Goal: Task Accomplishment & Management: Manage account settings

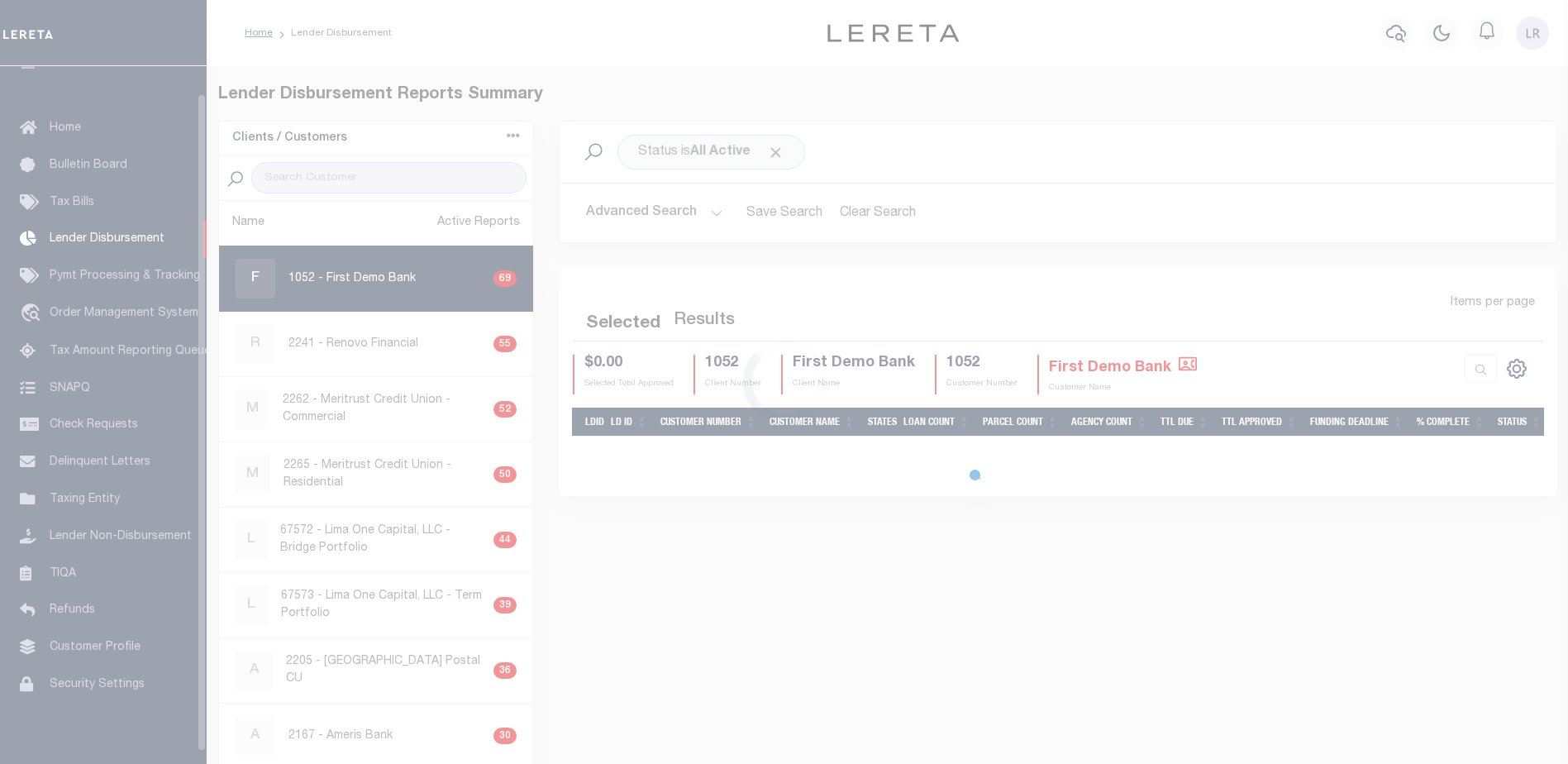
scroll to position [29, 0]
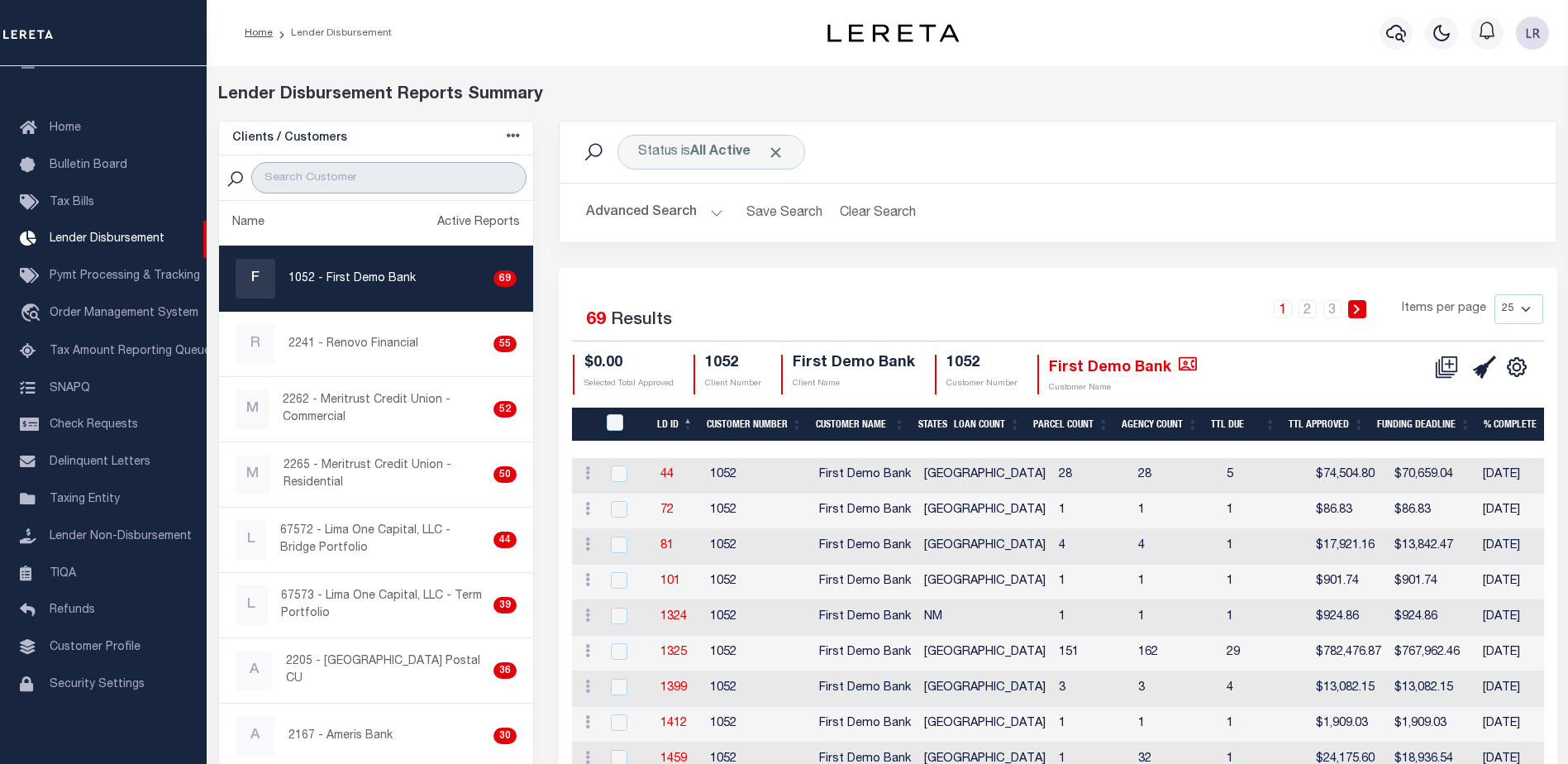
click at [480, 187] on input "search" at bounding box center [389, 177] width 275 height 32
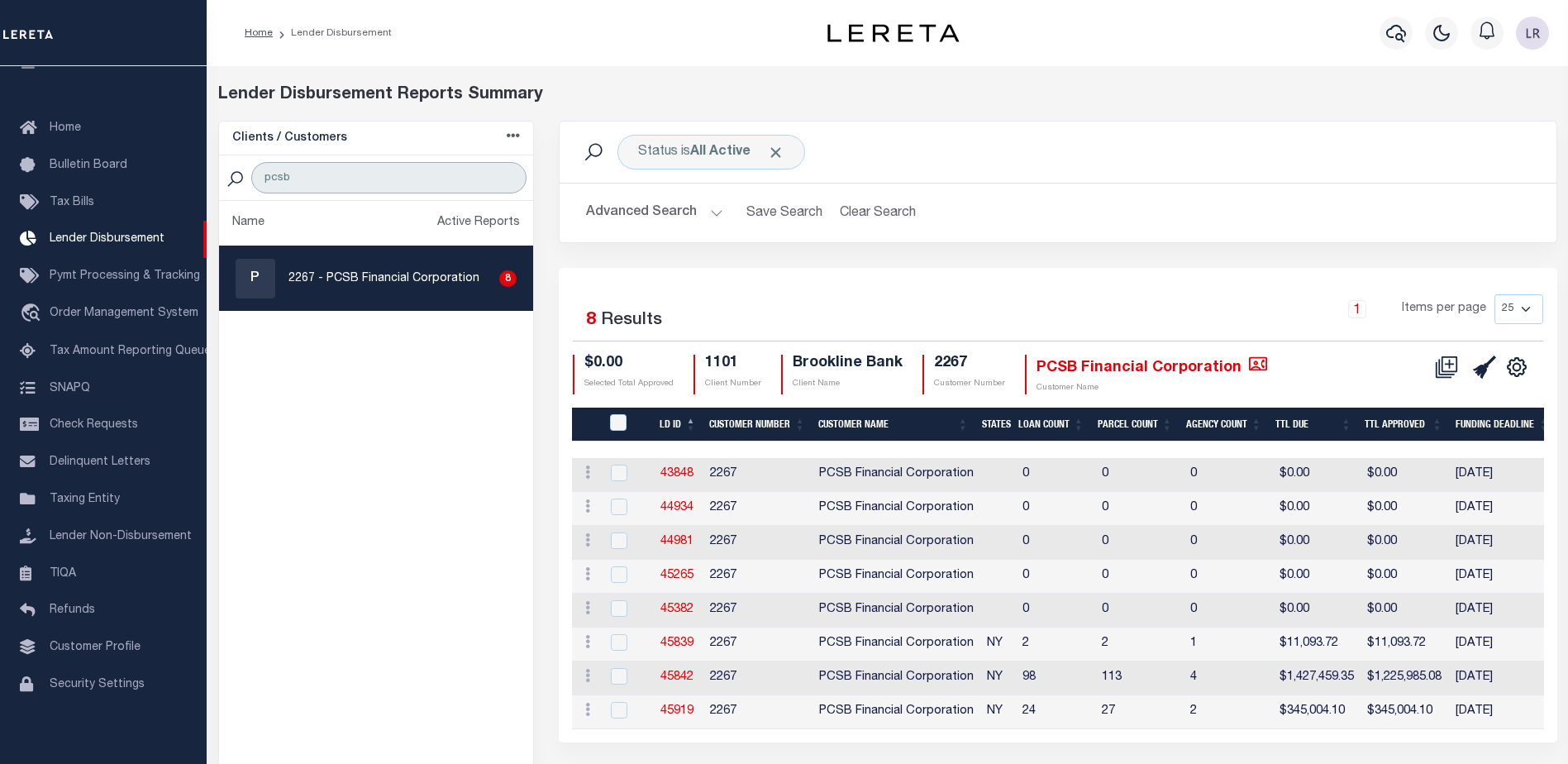
type input "pcsb"
click at [691, 673] on link "45842" at bounding box center [677, 677] width 33 height 12
checkbox input "true"
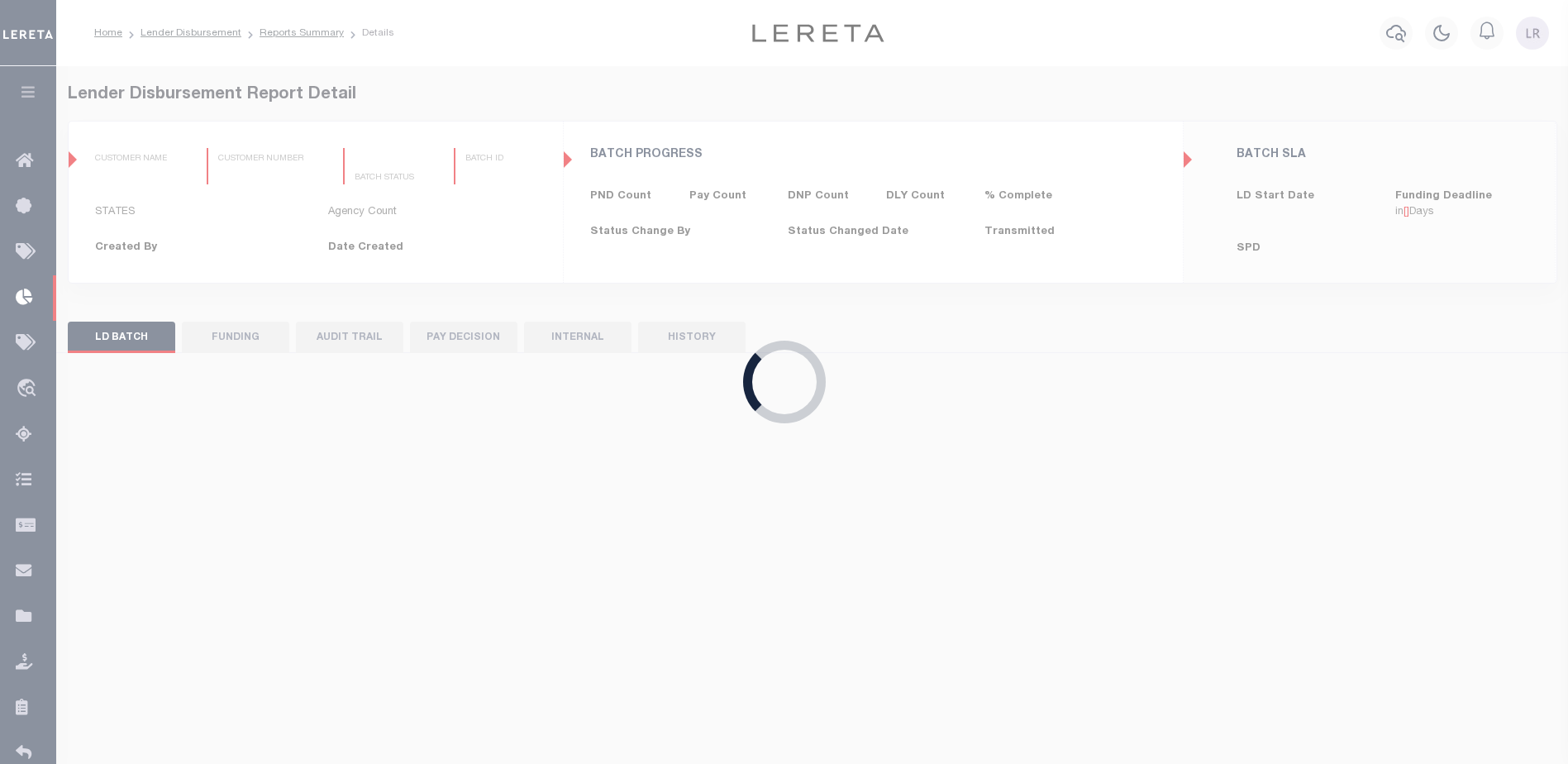
type input "$0.00"
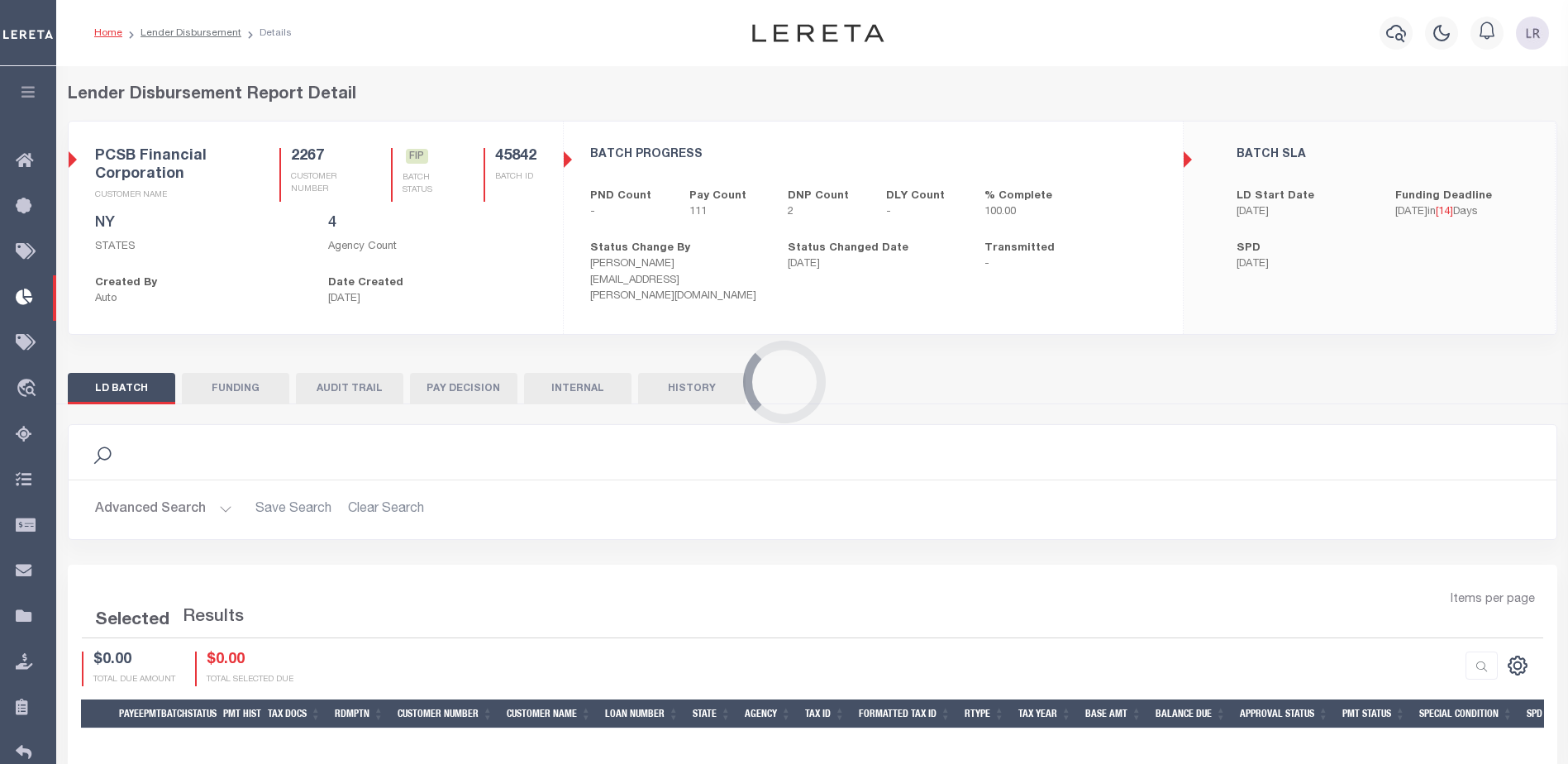
click at [257, 388] on button "FUNDING" at bounding box center [235, 388] width 108 height 32
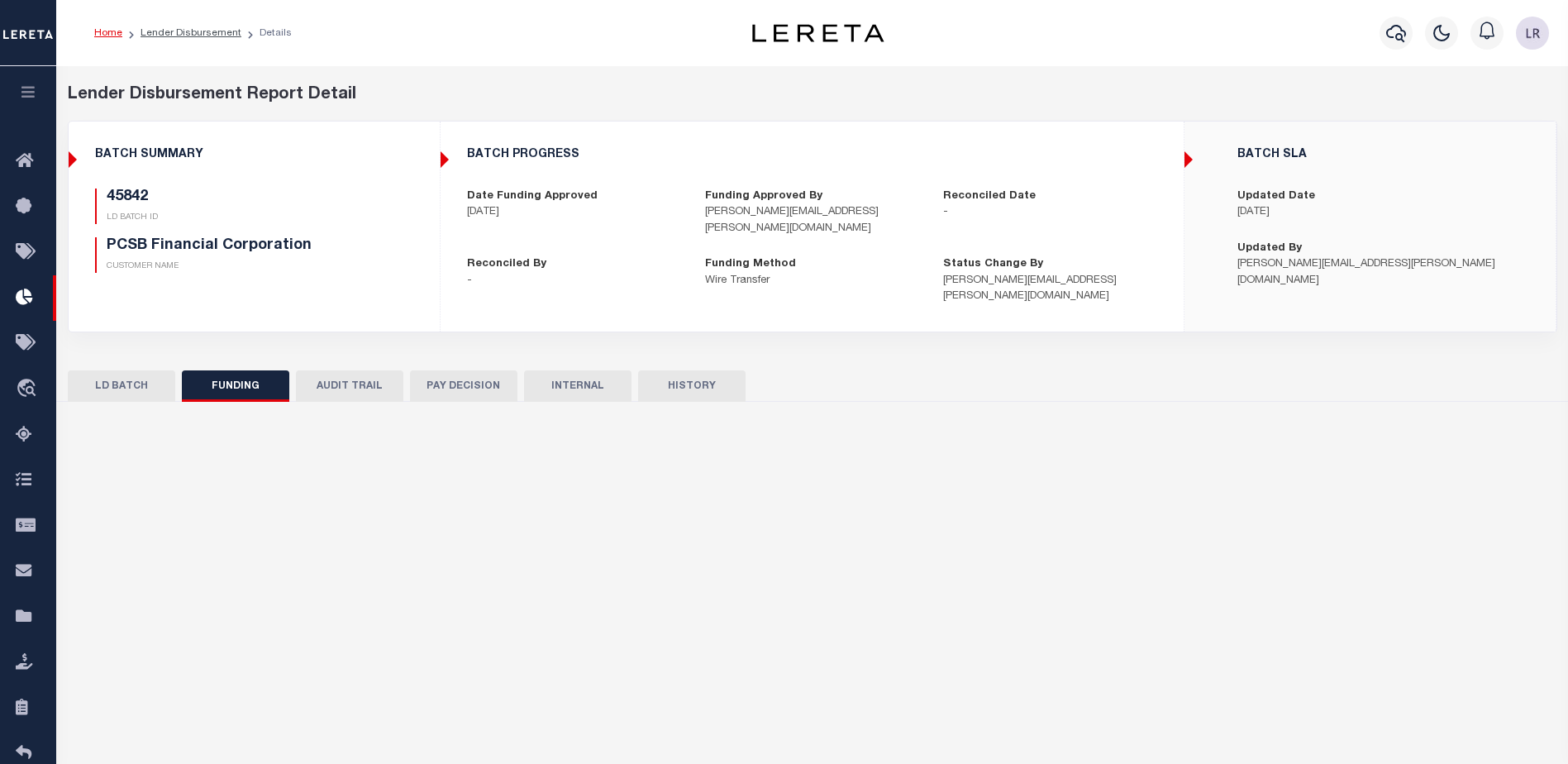
type input "$1,225,985.08"
type input "$0"
type input "[DATE]"
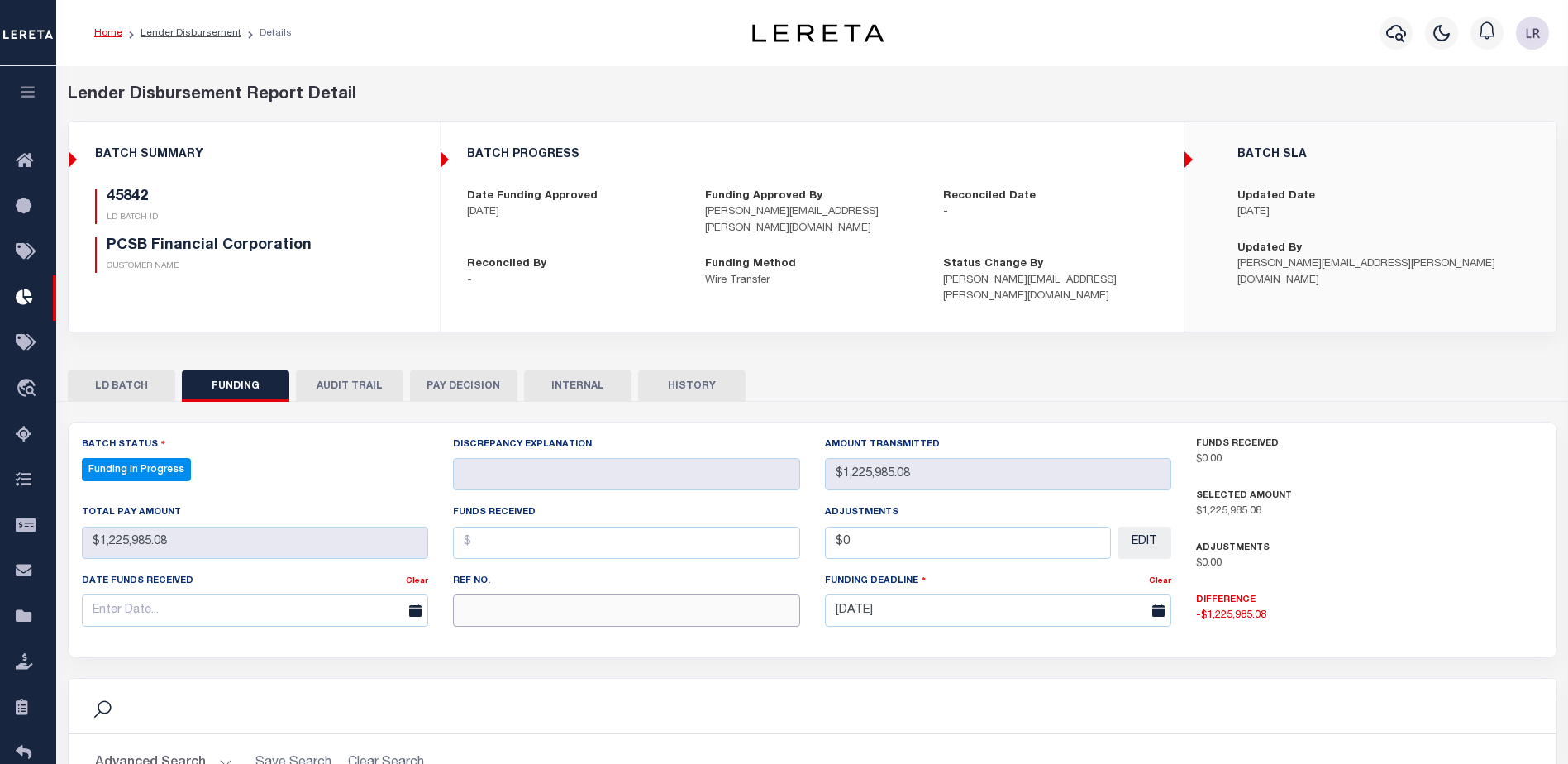
click at [530, 595] on input "text" at bounding box center [626, 611] width 347 height 33
paste input "20250903MMQFMP2700176509031005FT03"
type input "20250903MMQFMP2700176509031005FT03"
click at [493, 536] on input "text" at bounding box center [626, 543] width 347 height 33
select select "100"
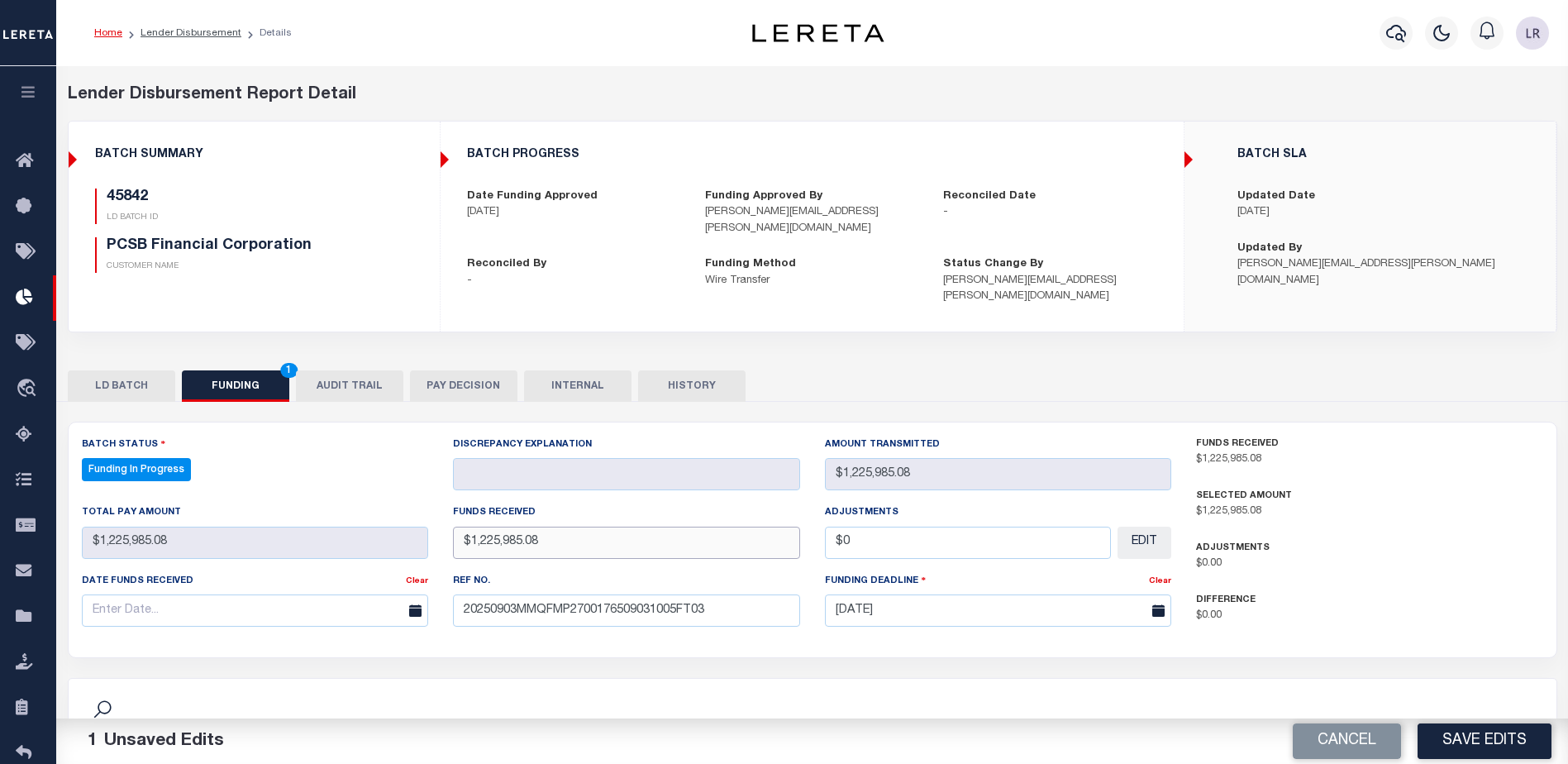
type input "$1,225,985.08"
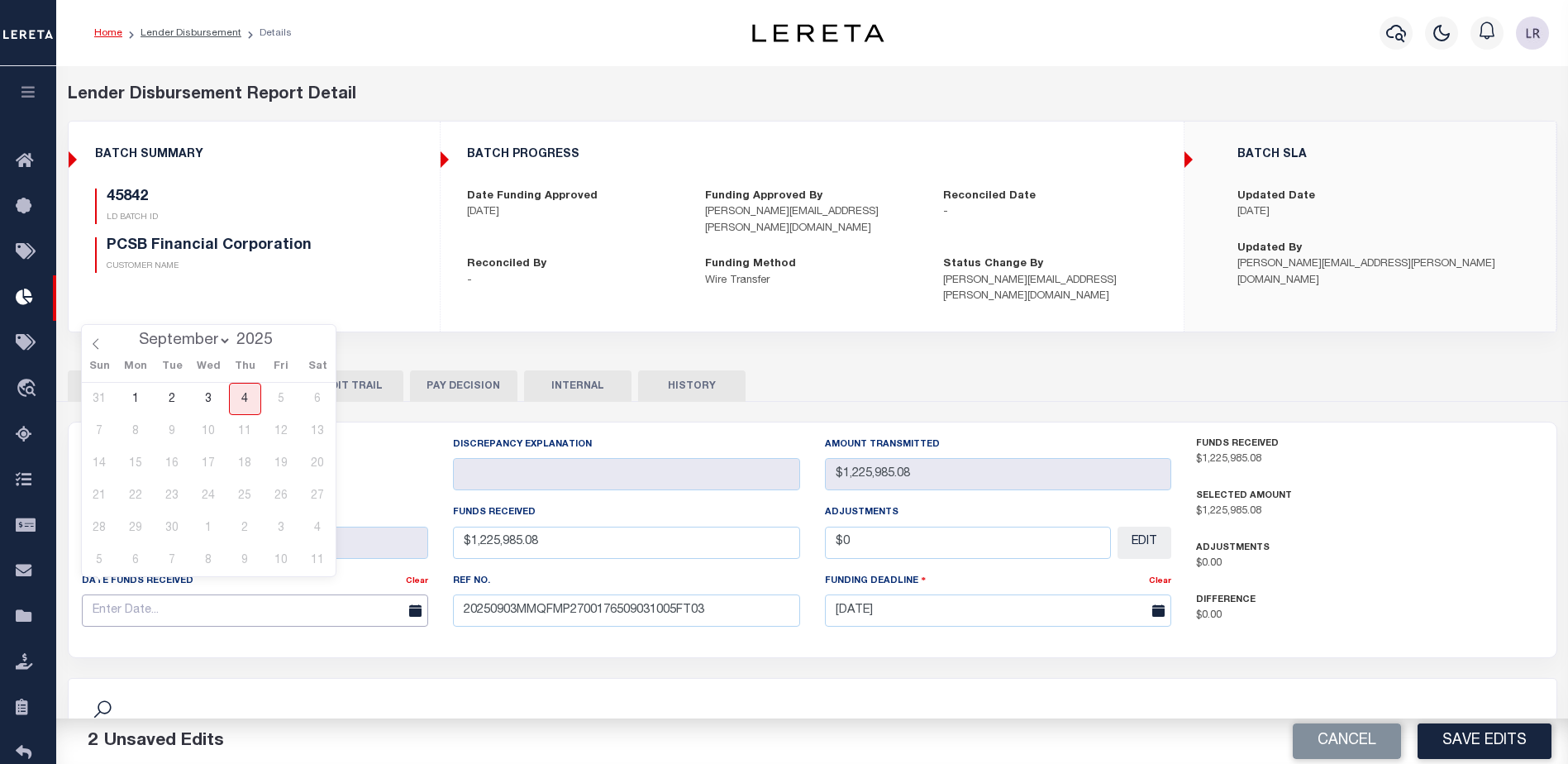
click at [155, 597] on input "text" at bounding box center [255, 611] width 347 height 33
click at [213, 412] on span "3" at bounding box center [209, 399] width 33 height 33
type input "[DATE]"
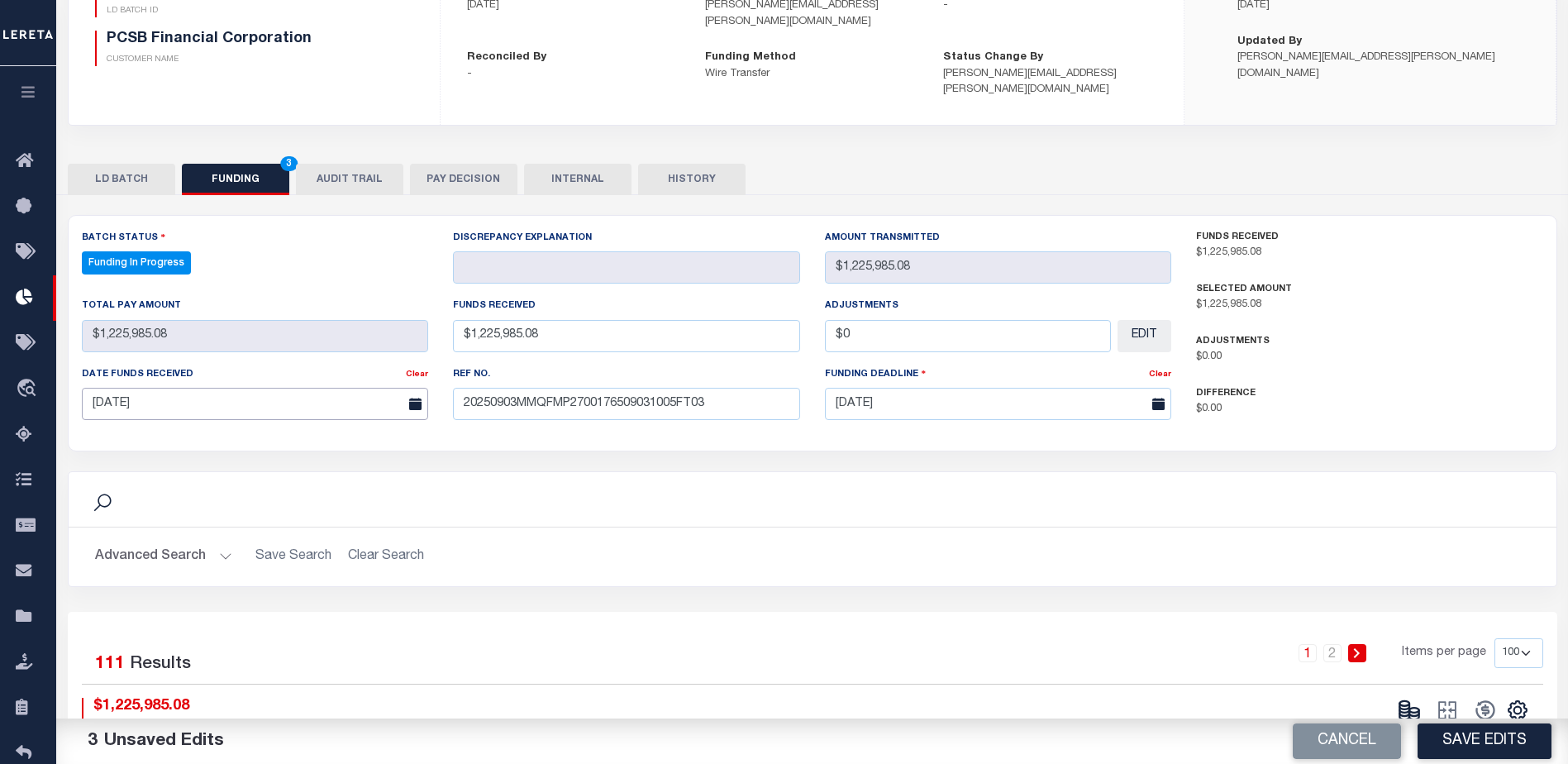
scroll to position [330, 0]
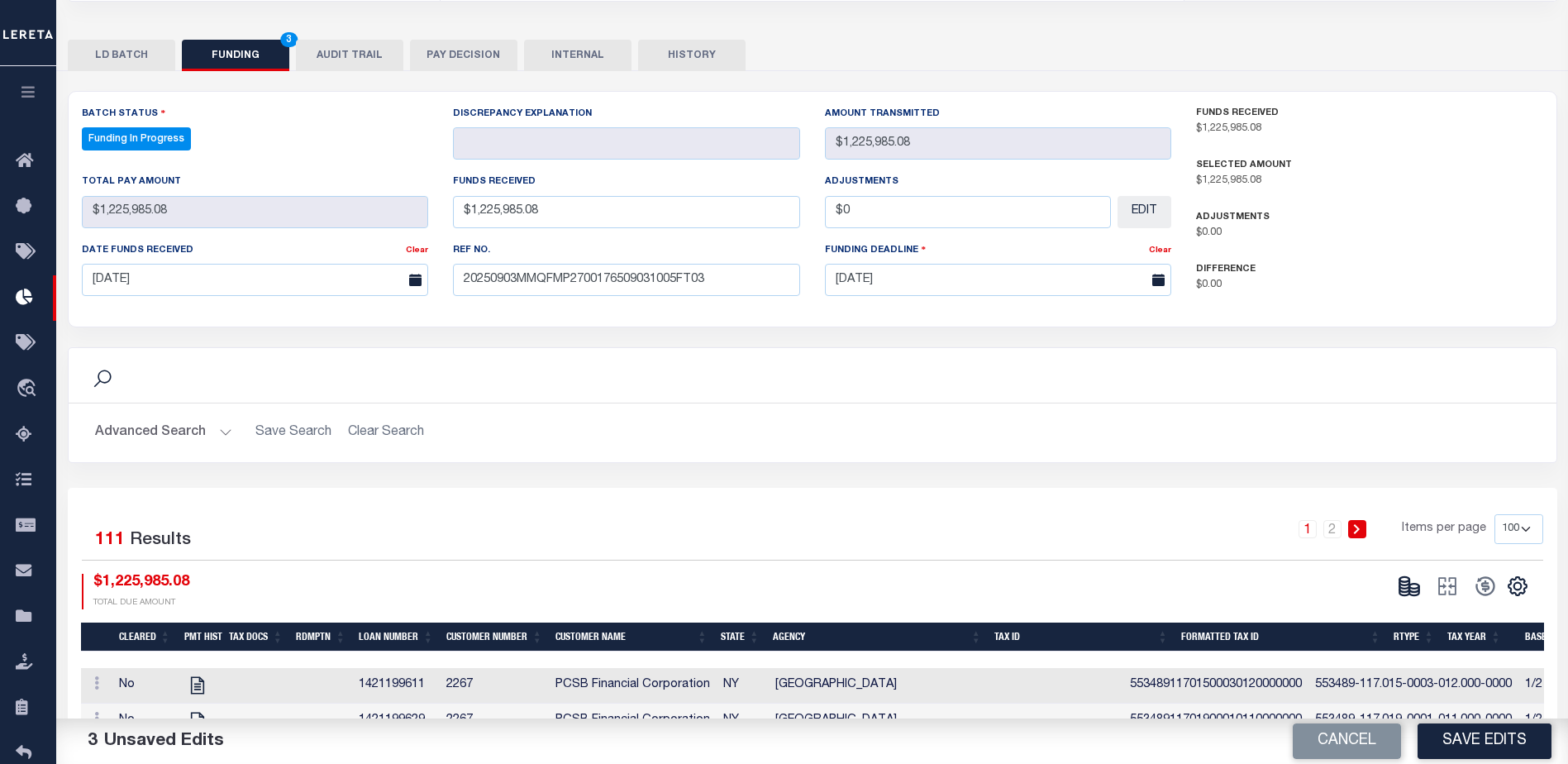
click at [1455, 746] on button "Save Edits" at bounding box center [1484, 740] width 134 height 35
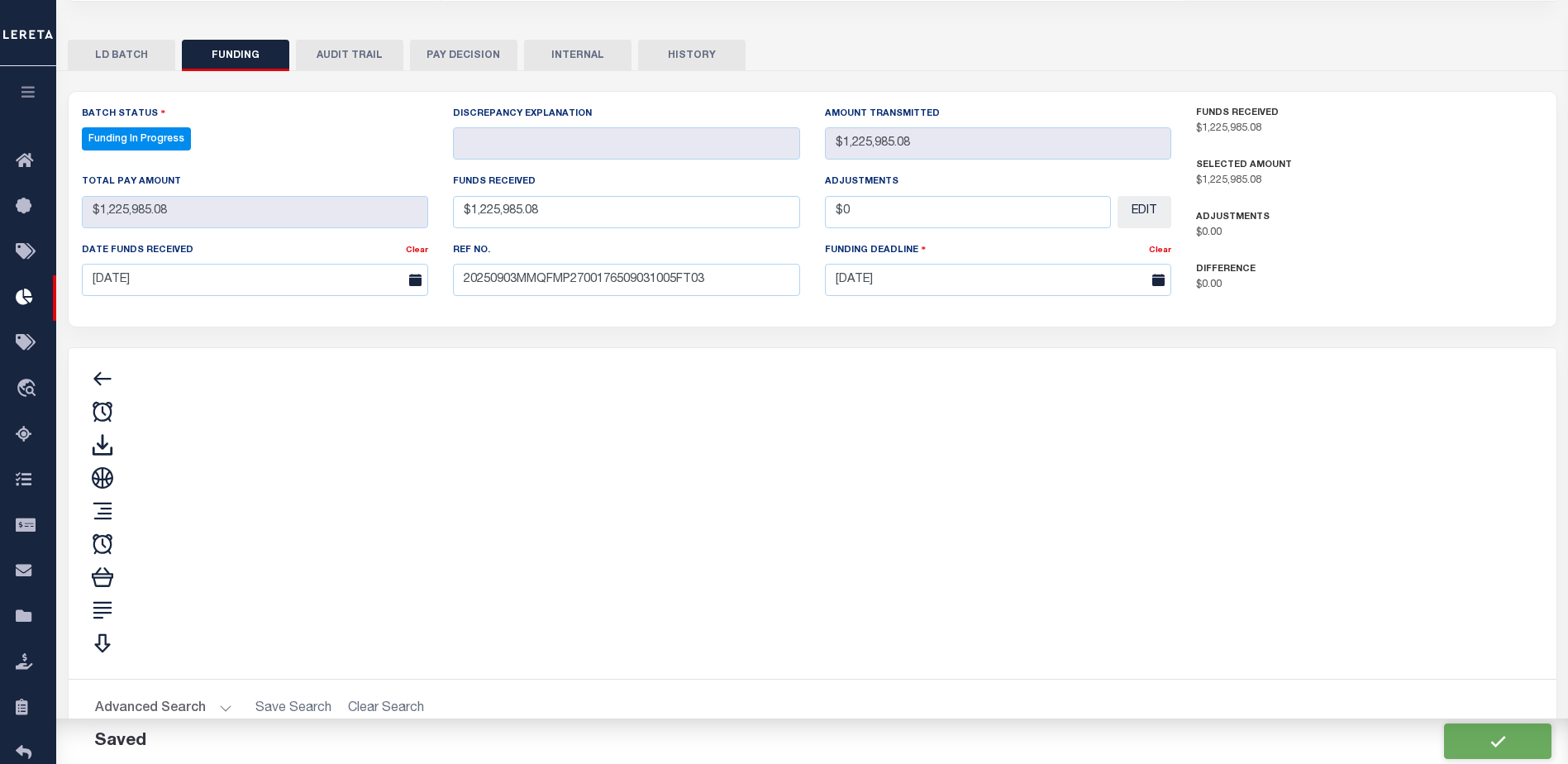
type input "$1,225,985.08"
type input "$0"
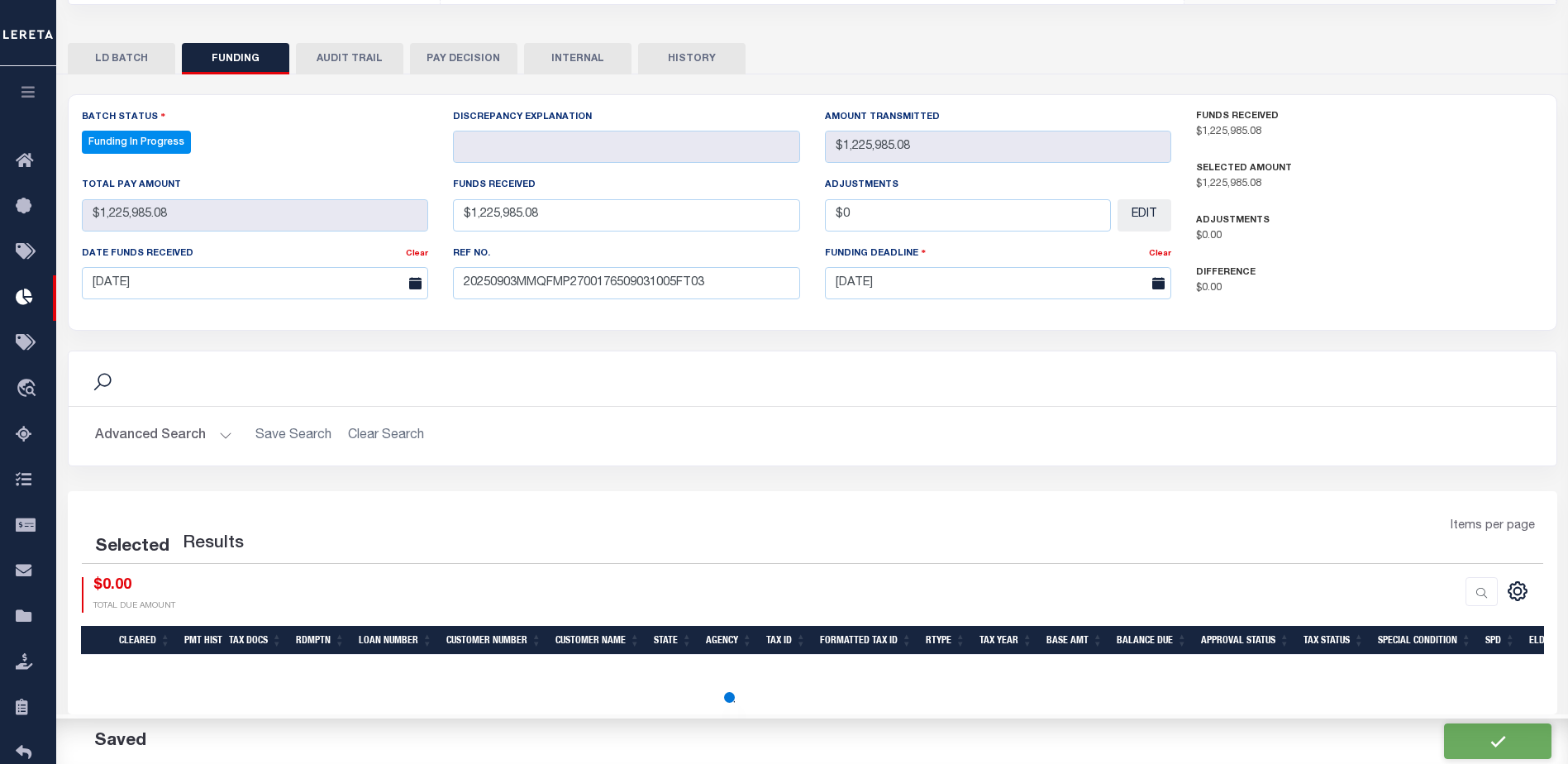
scroll to position [309, 0]
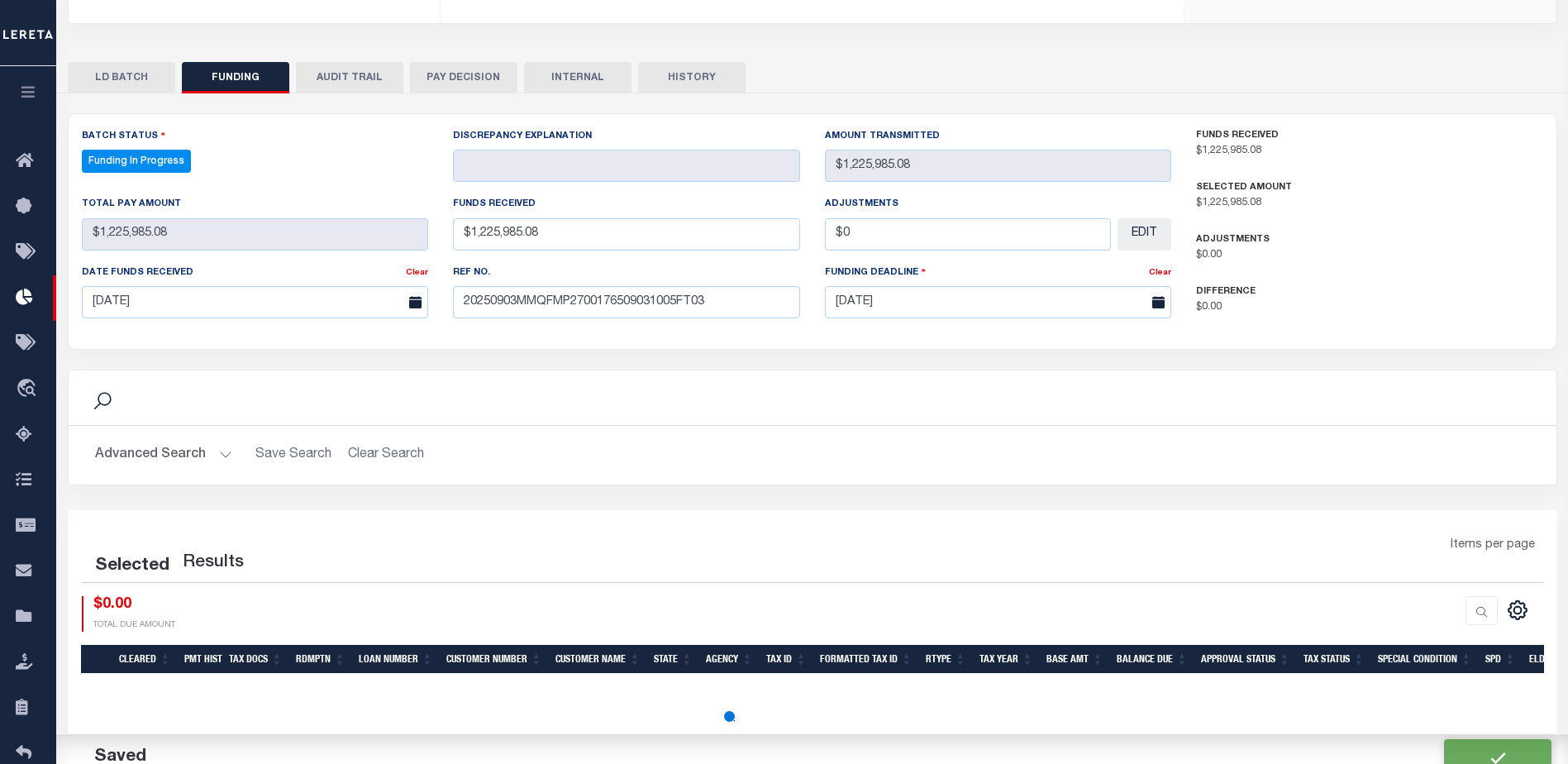
select select "100"
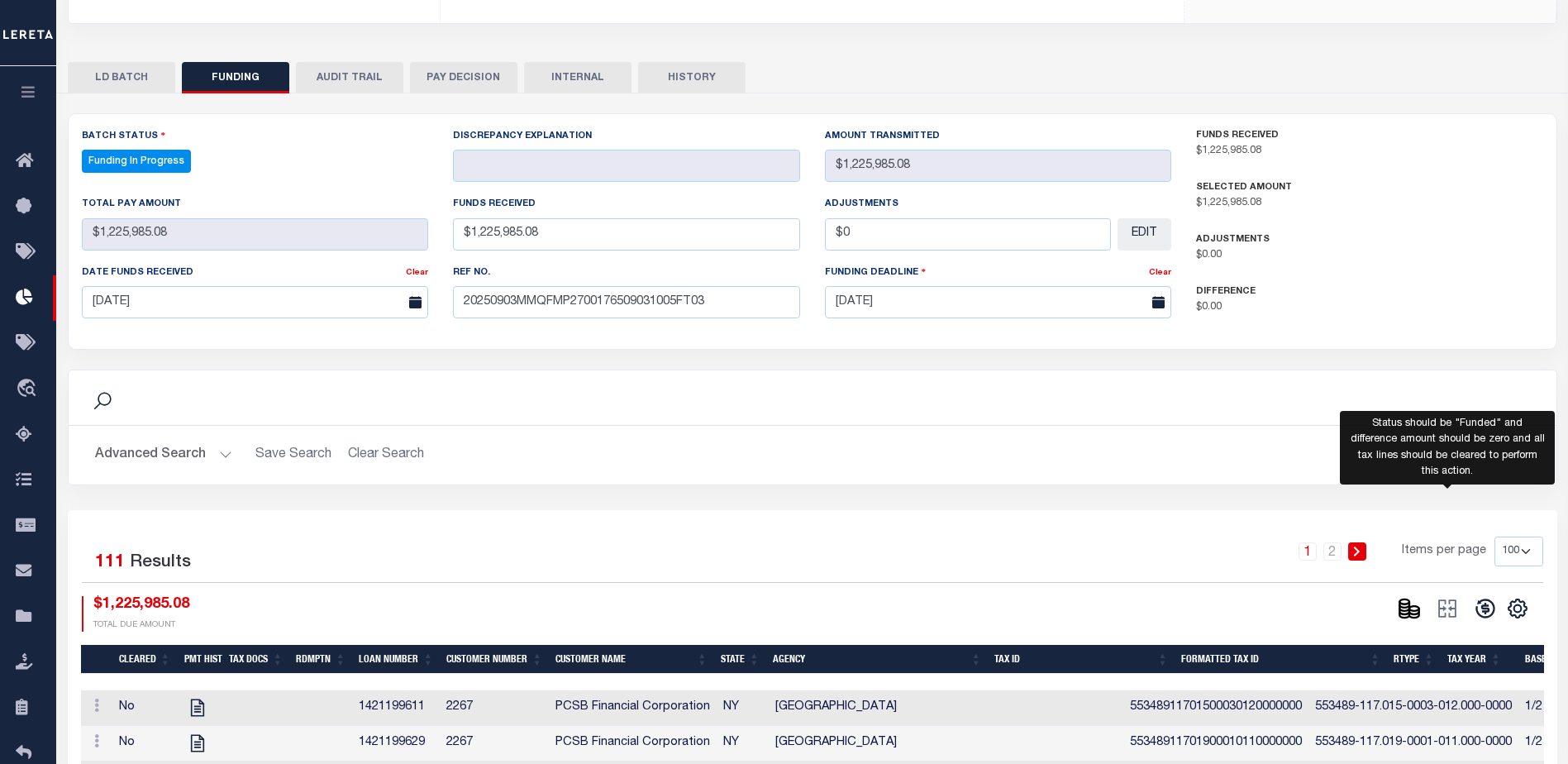
scroll to position [330, 0]
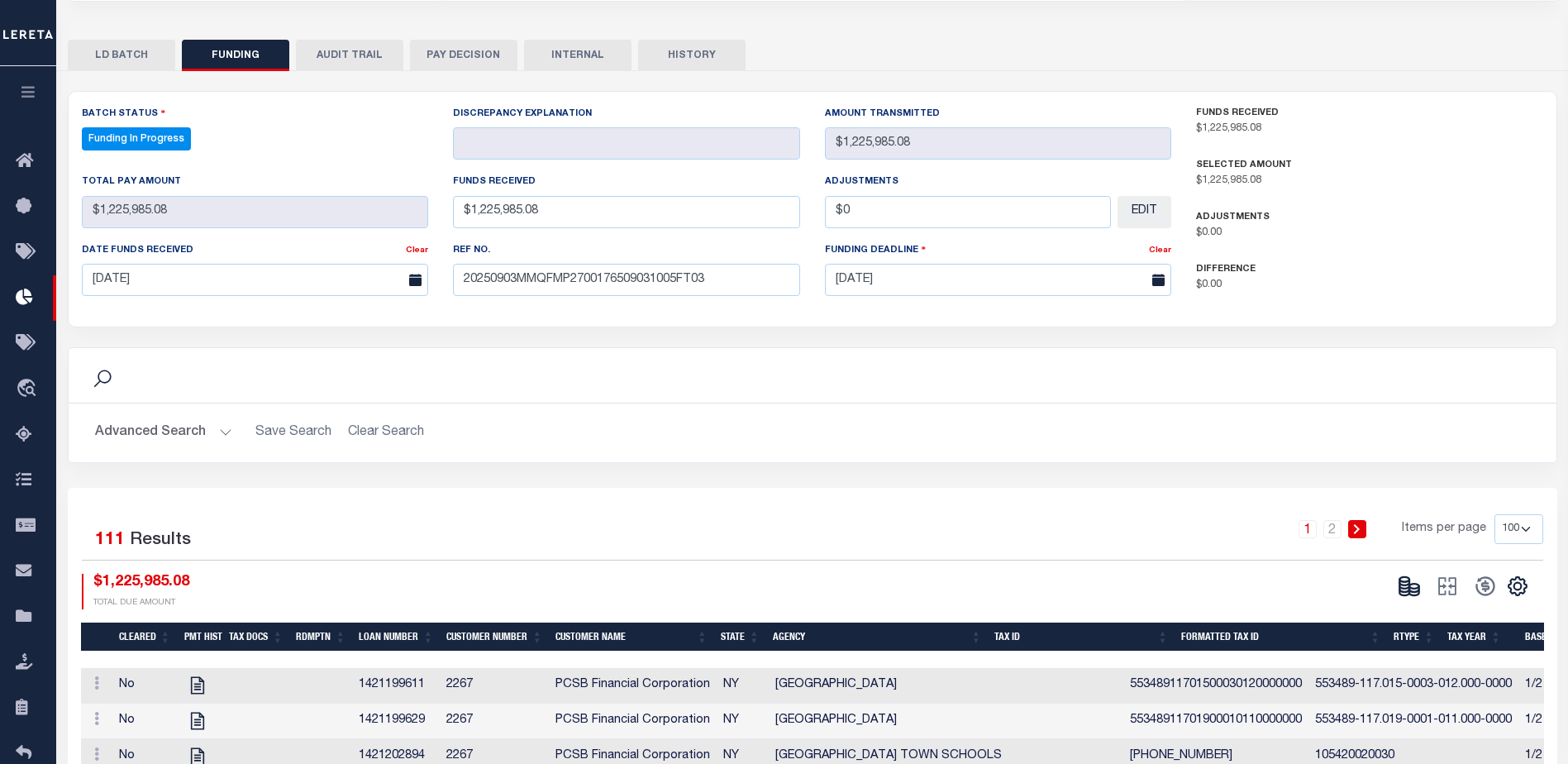
click at [1414, 584] on ellipse at bounding box center [1413, 586] width 10 height 5
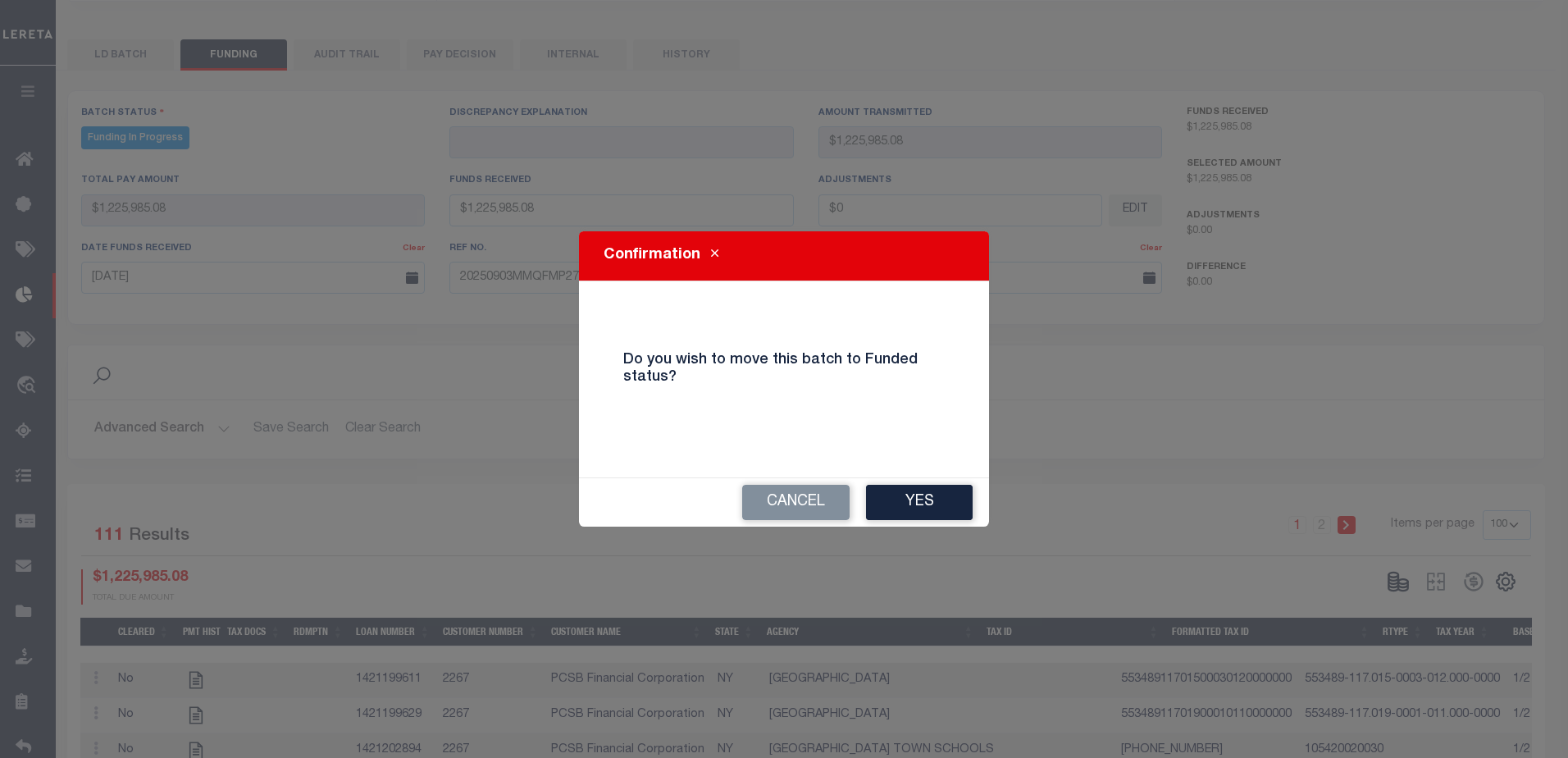
click at [938, 521] on div "Cancel Yes" at bounding box center [784, 502] width 410 height 48
click at [939, 510] on button "Yes" at bounding box center [919, 502] width 107 height 35
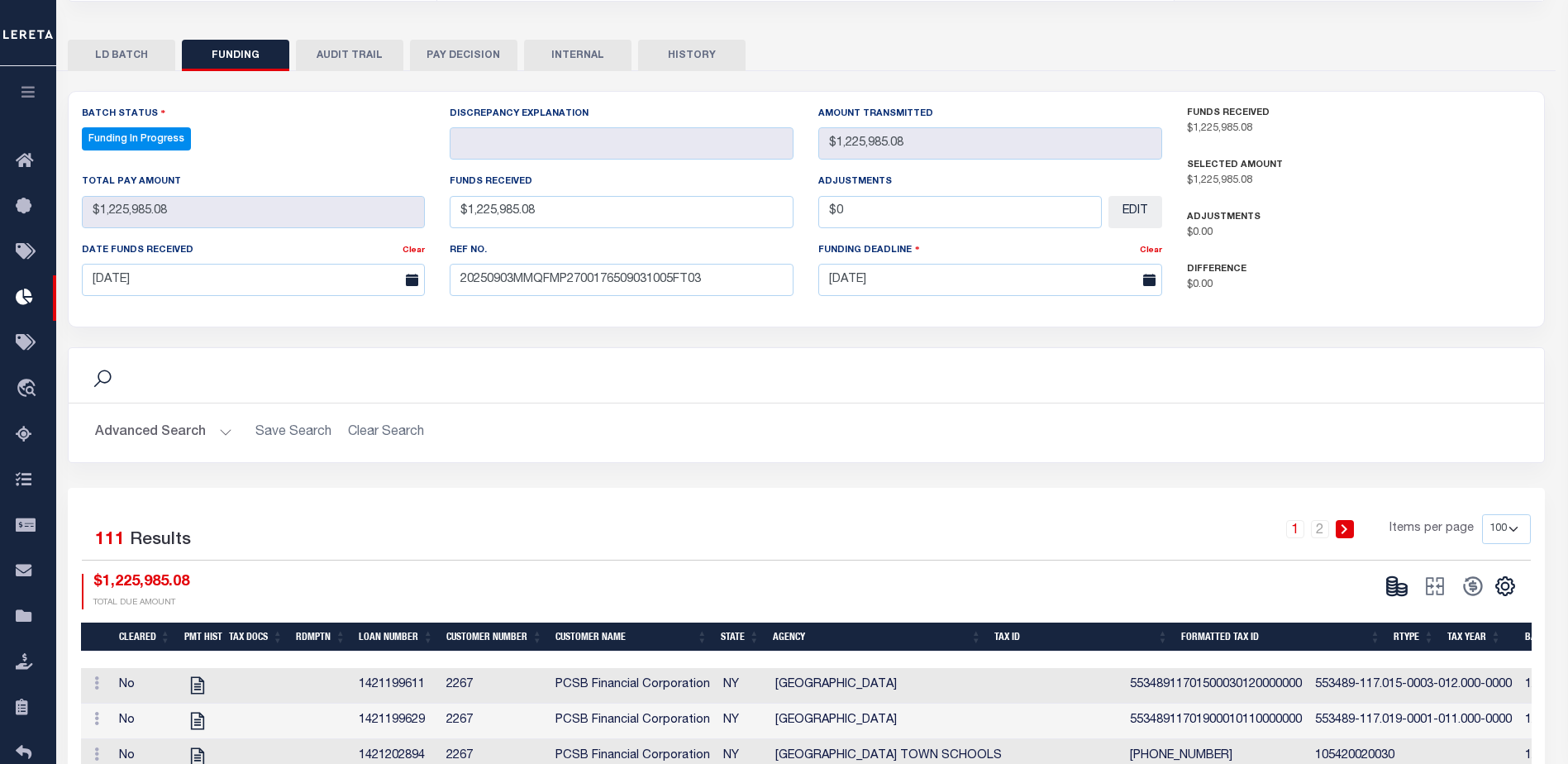
type input "$1,225,985.08"
type input "$0"
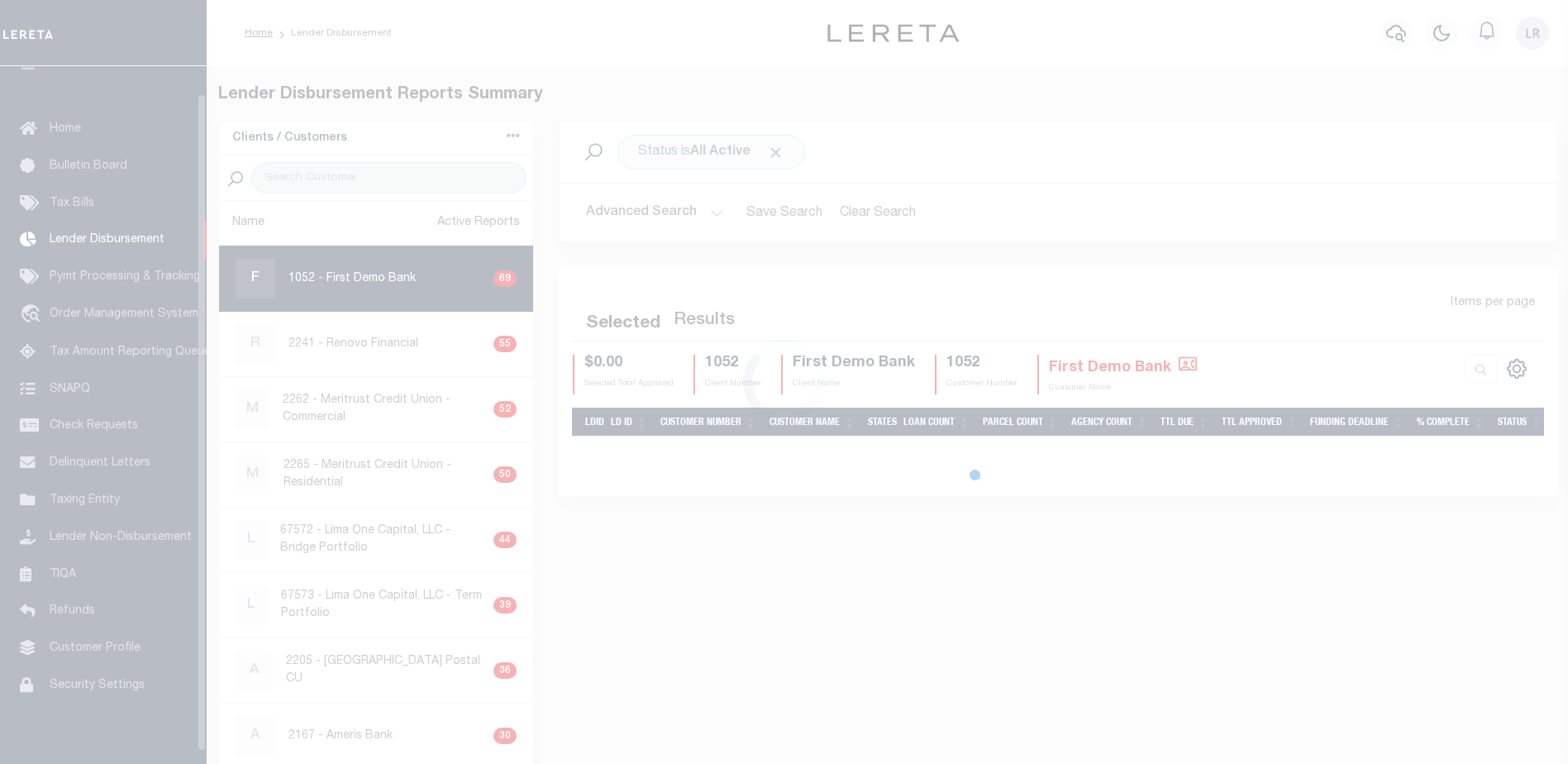
scroll to position [29, 0]
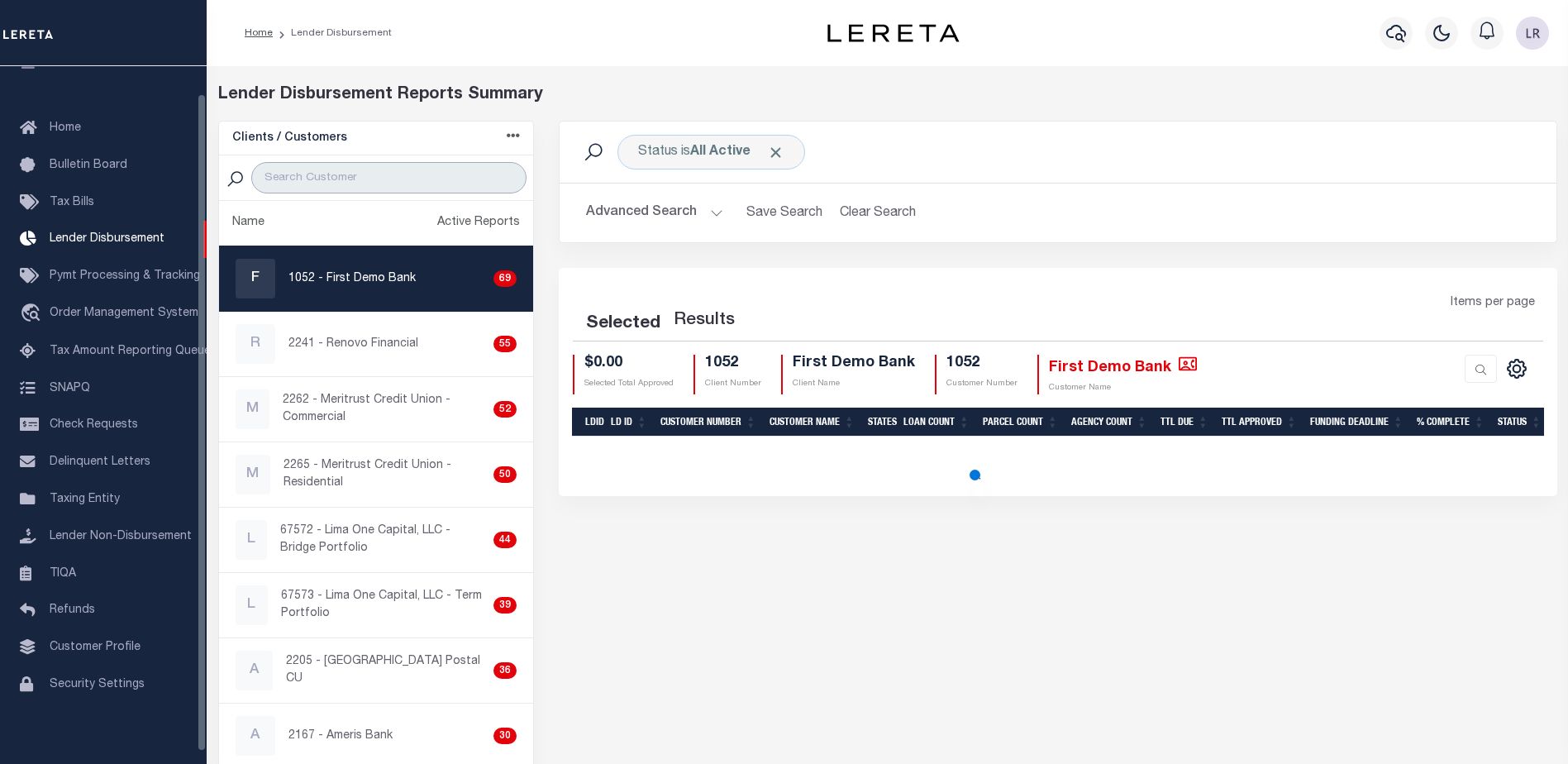
click at [299, 182] on input "search" at bounding box center [389, 177] width 275 height 32
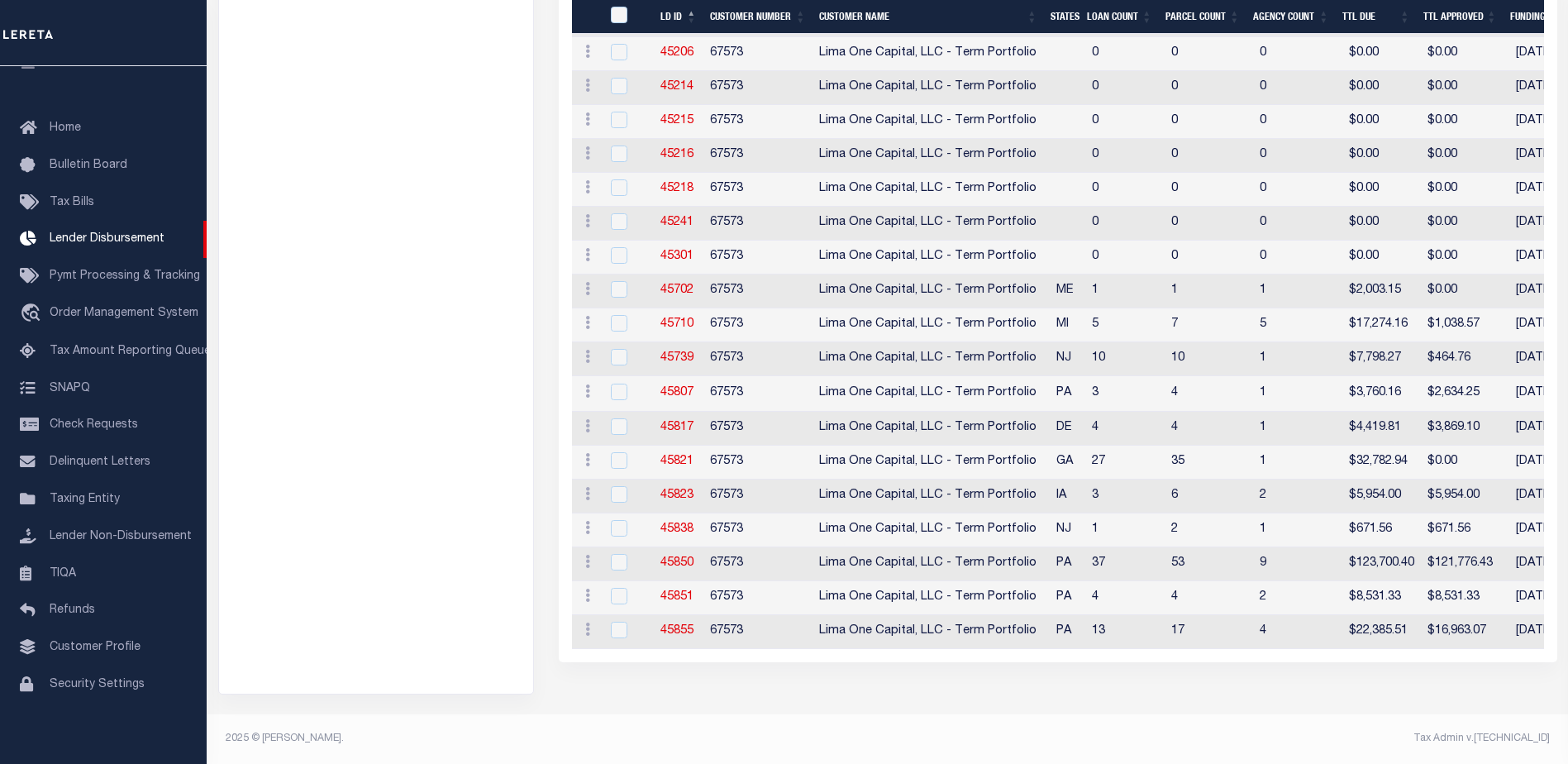
scroll to position [181, 0]
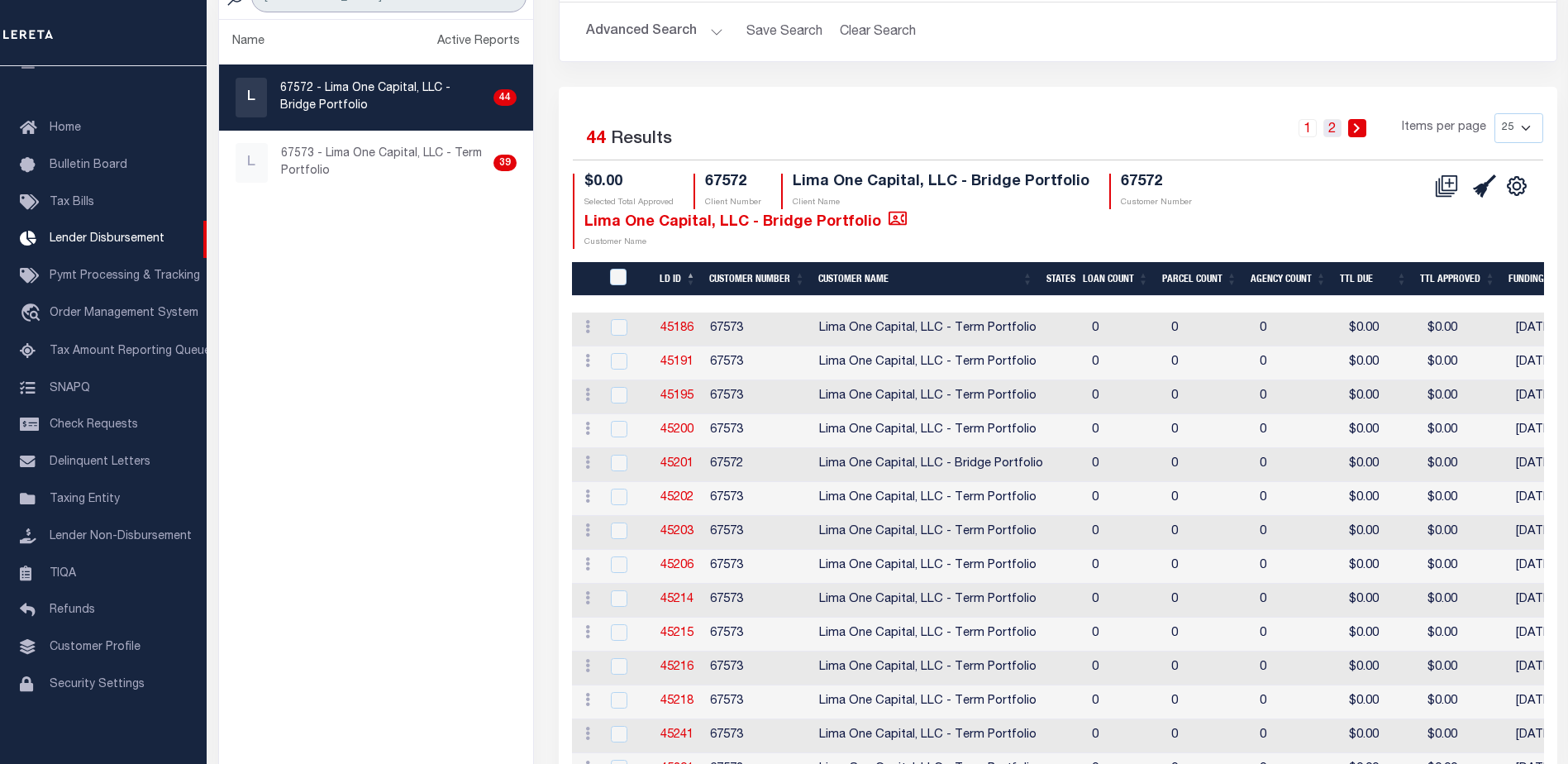
type input "LIMA"
click at [1330, 129] on link "2" at bounding box center [1332, 129] width 18 height 18
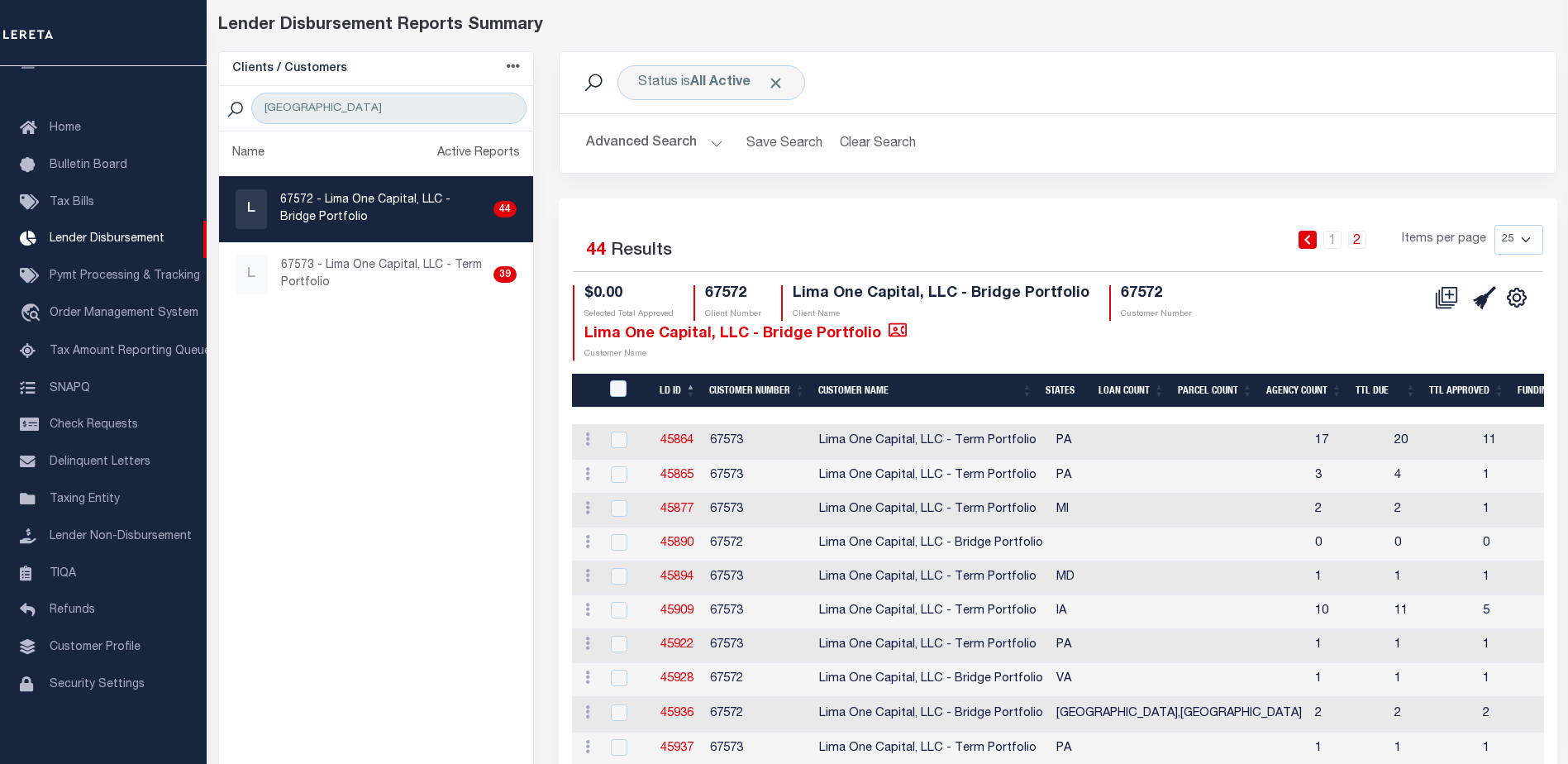
scroll to position [43, 0]
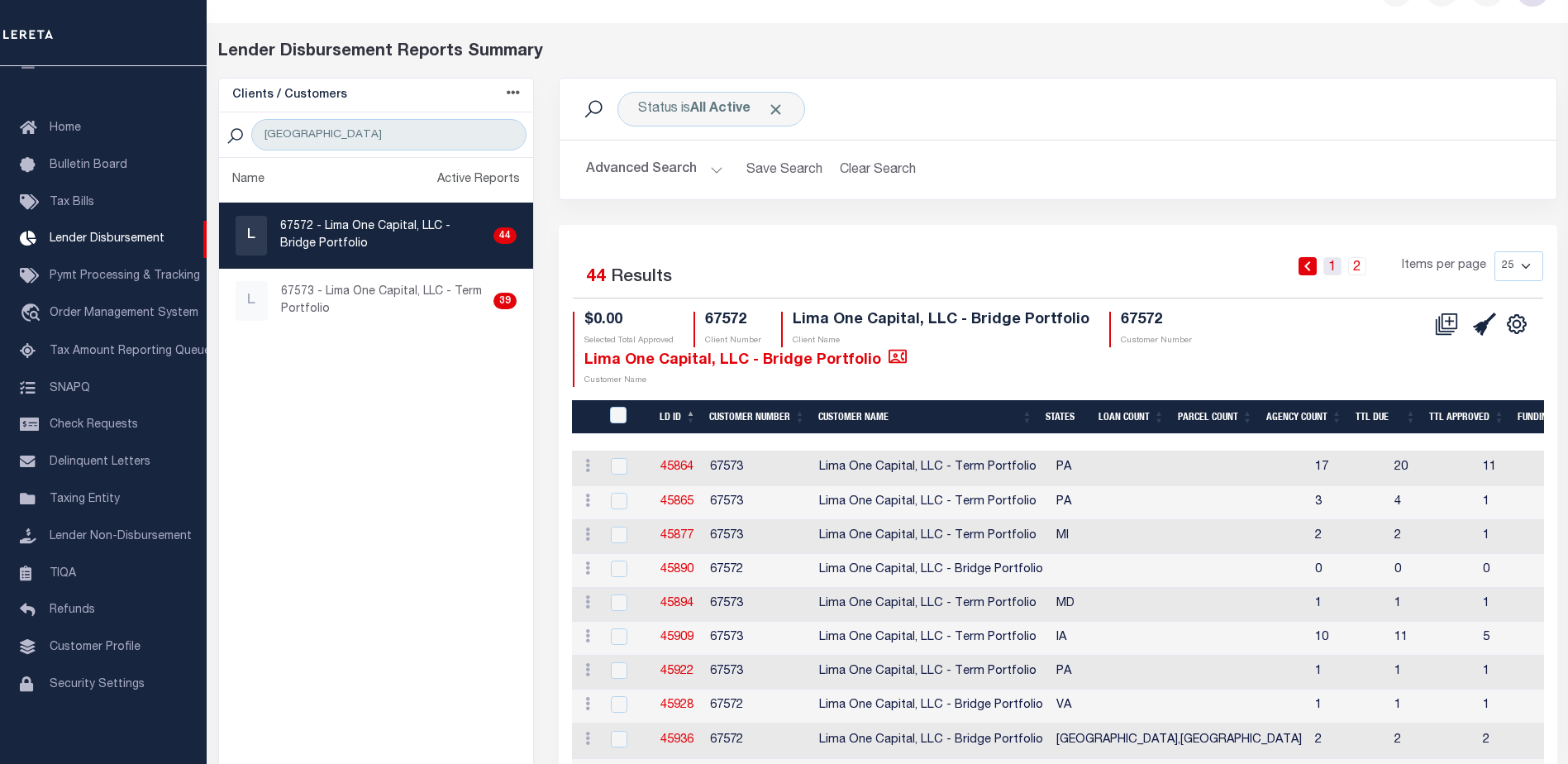
click at [1329, 265] on link "1" at bounding box center [1332, 266] width 18 height 18
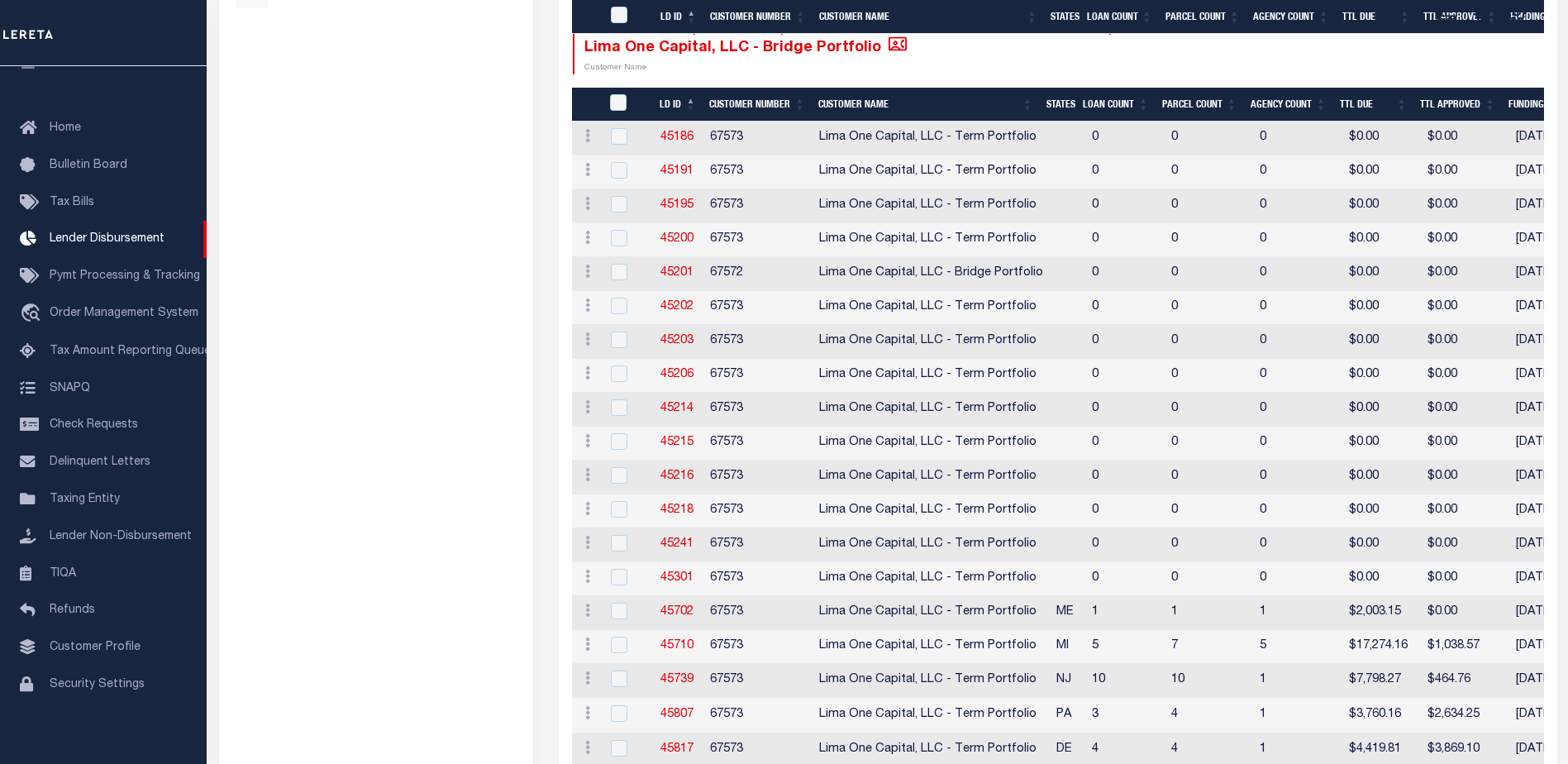
scroll to position [0, 0]
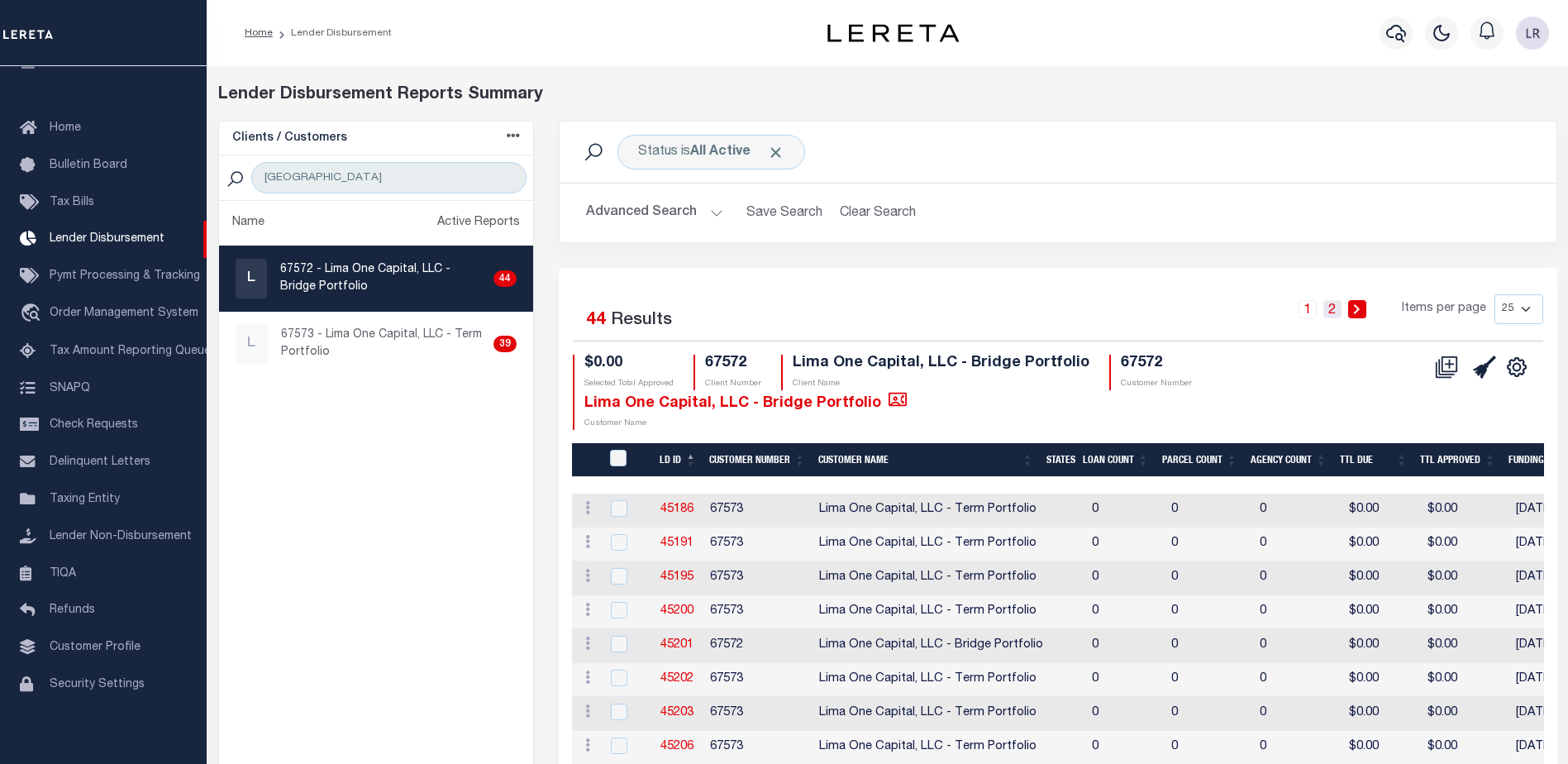
click at [1335, 310] on link "2" at bounding box center [1332, 310] width 18 height 18
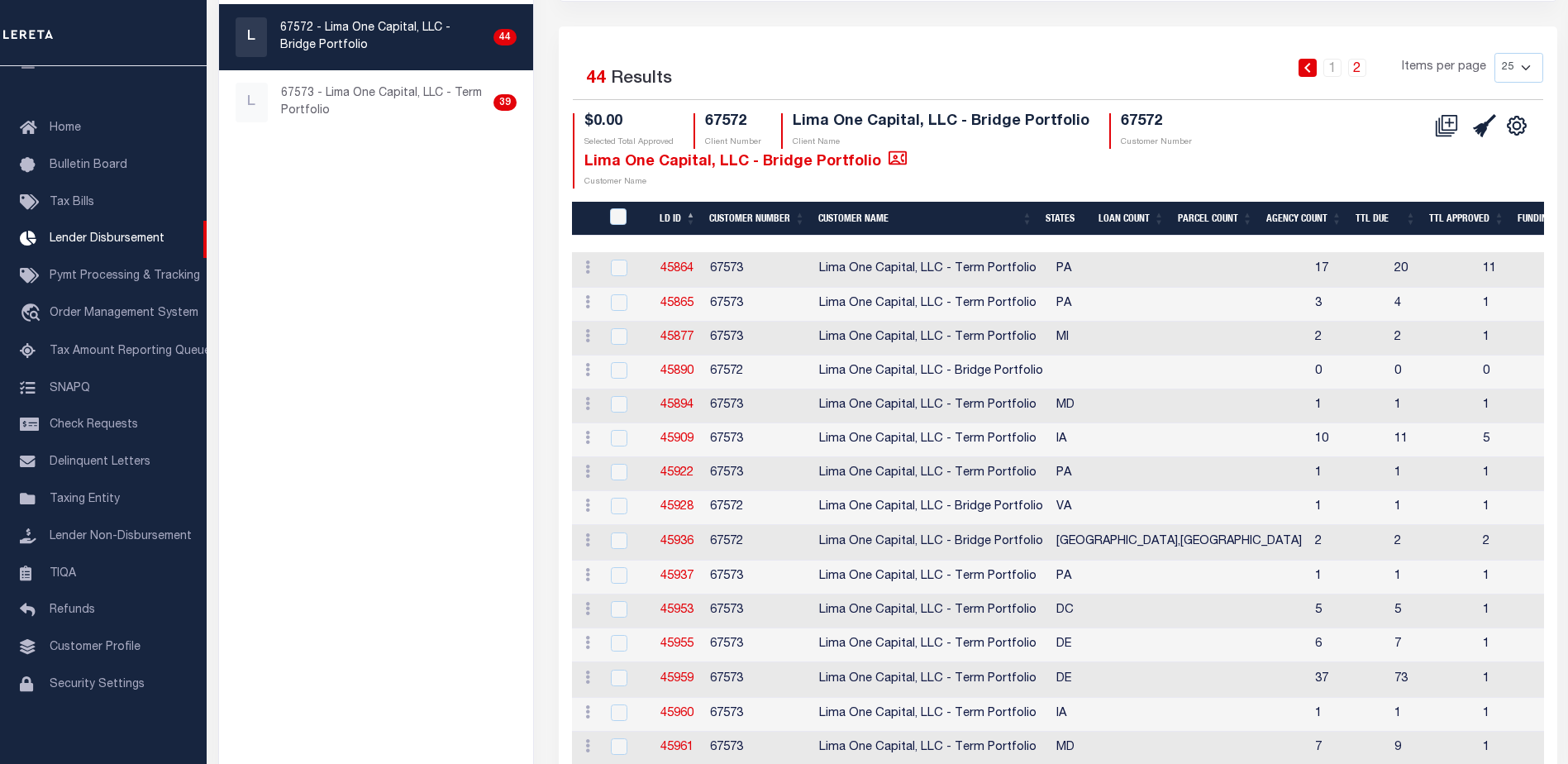
scroll to position [248, 0]
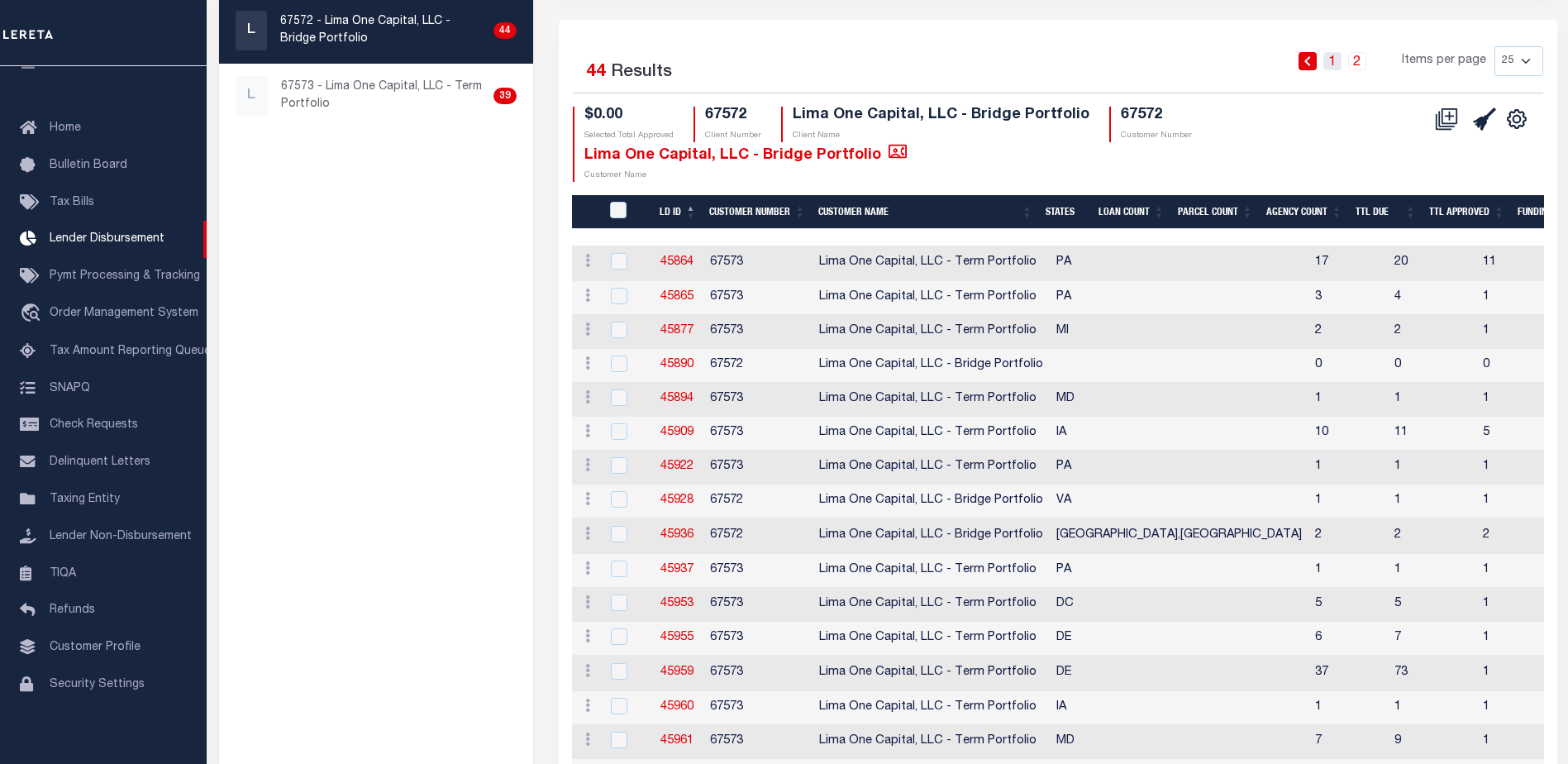
click at [1334, 53] on link "1" at bounding box center [1332, 62] width 18 height 18
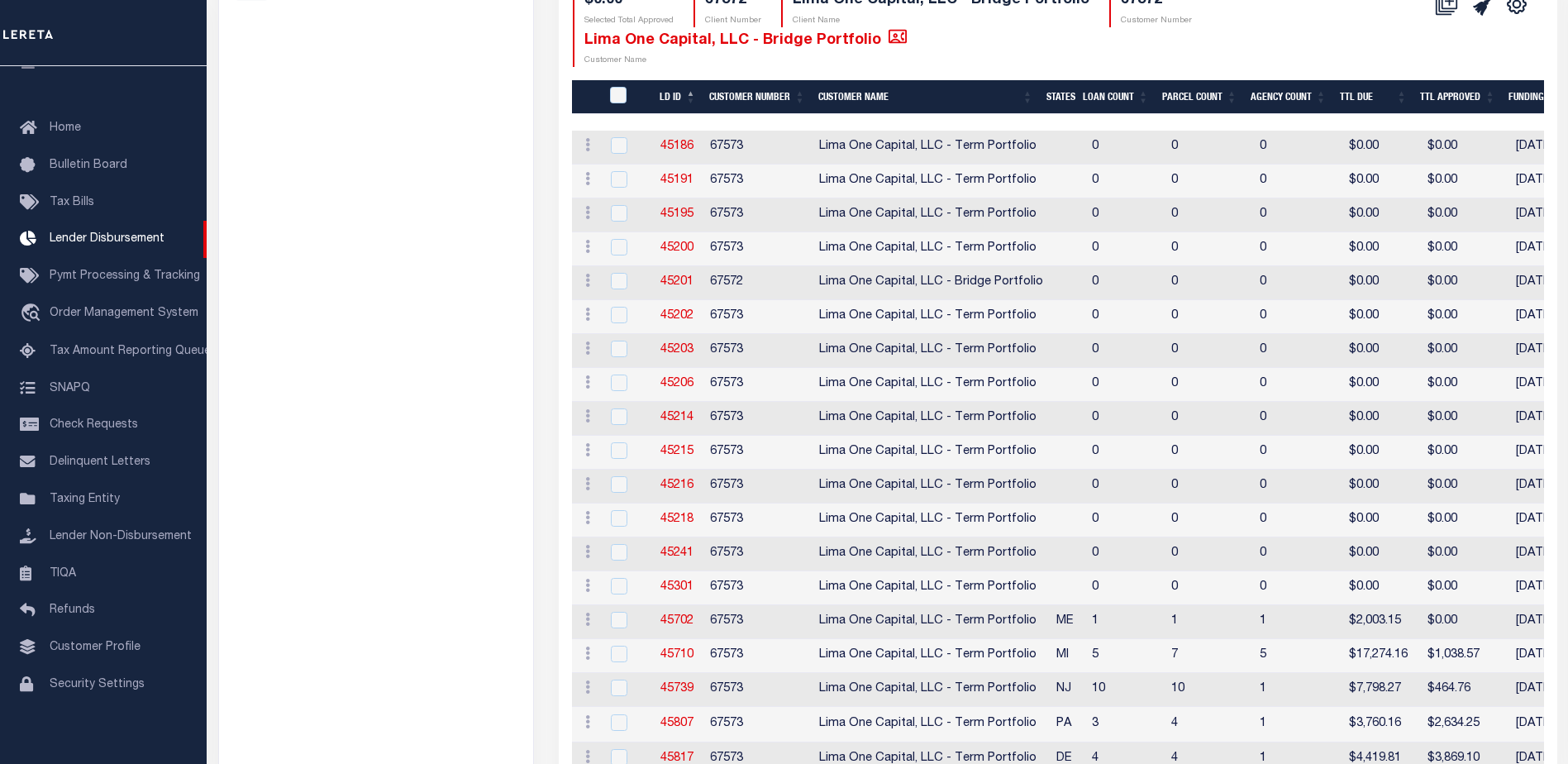
scroll to position [75, 0]
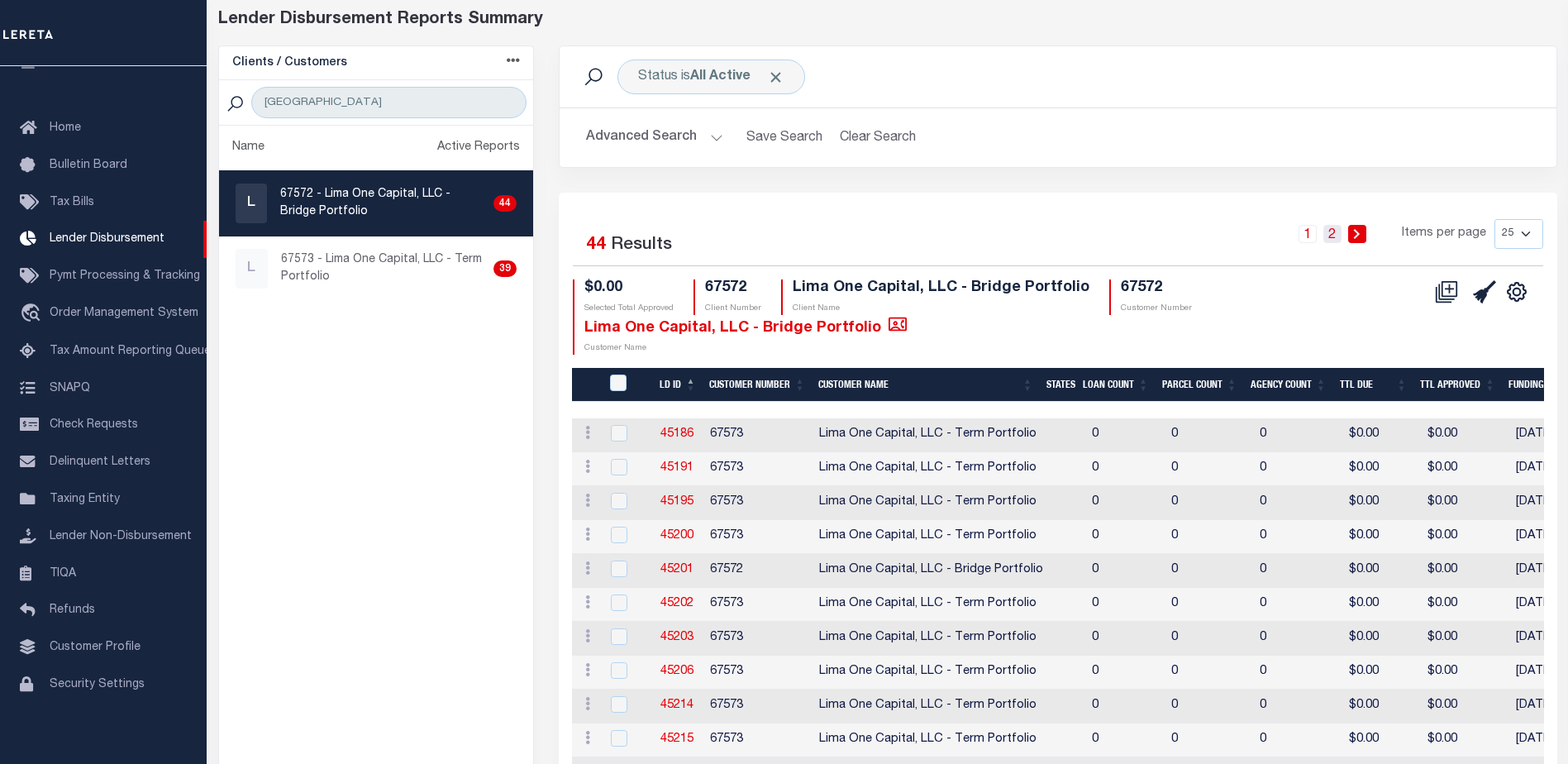
click at [1332, 236] on link "2" at bounding box center [1332, 234] width 18 height 18
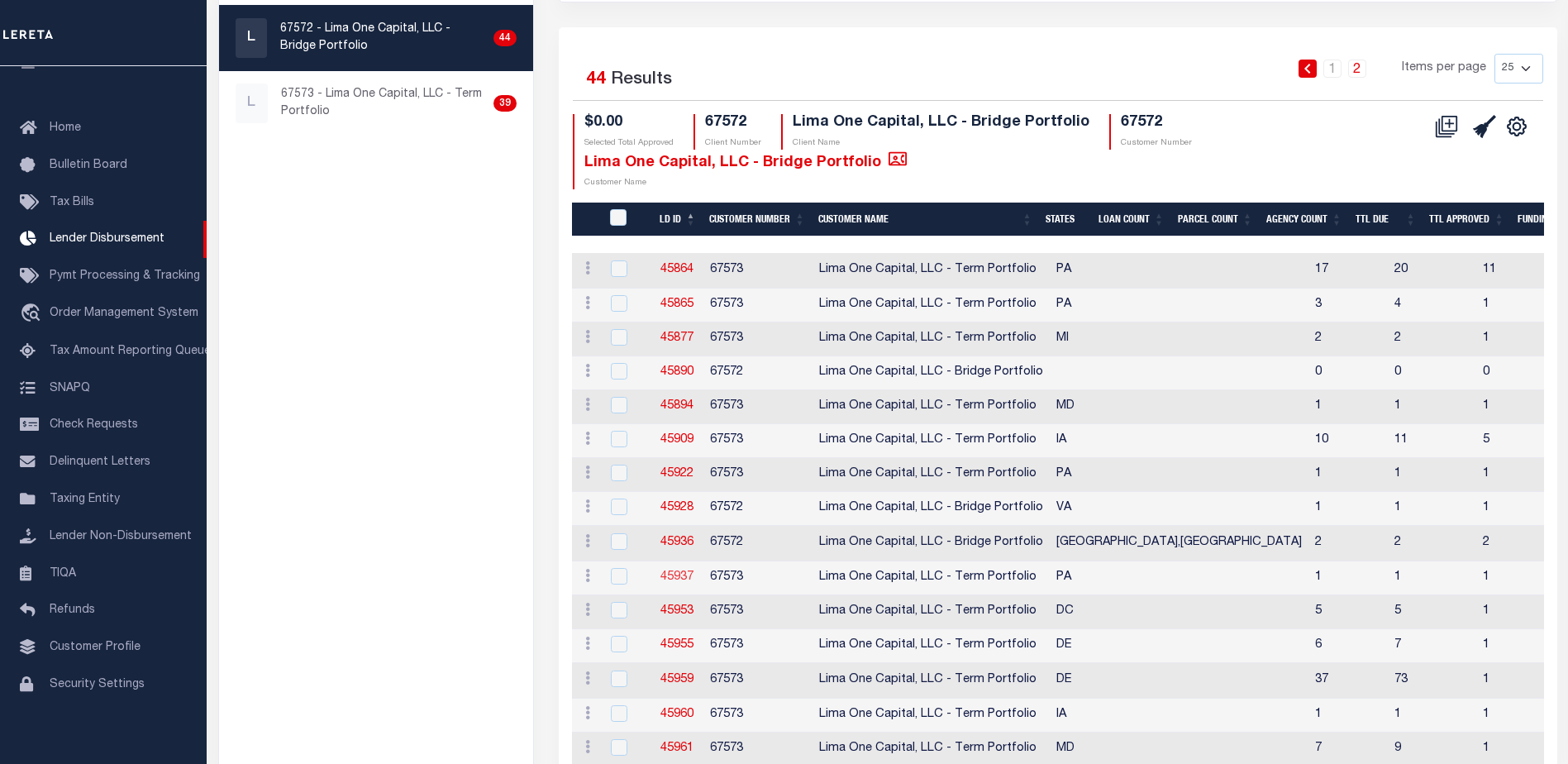
click at [681, 573] on link "45937" at bounding box center [677, 577] width 33 height 12
checkbox input "true"
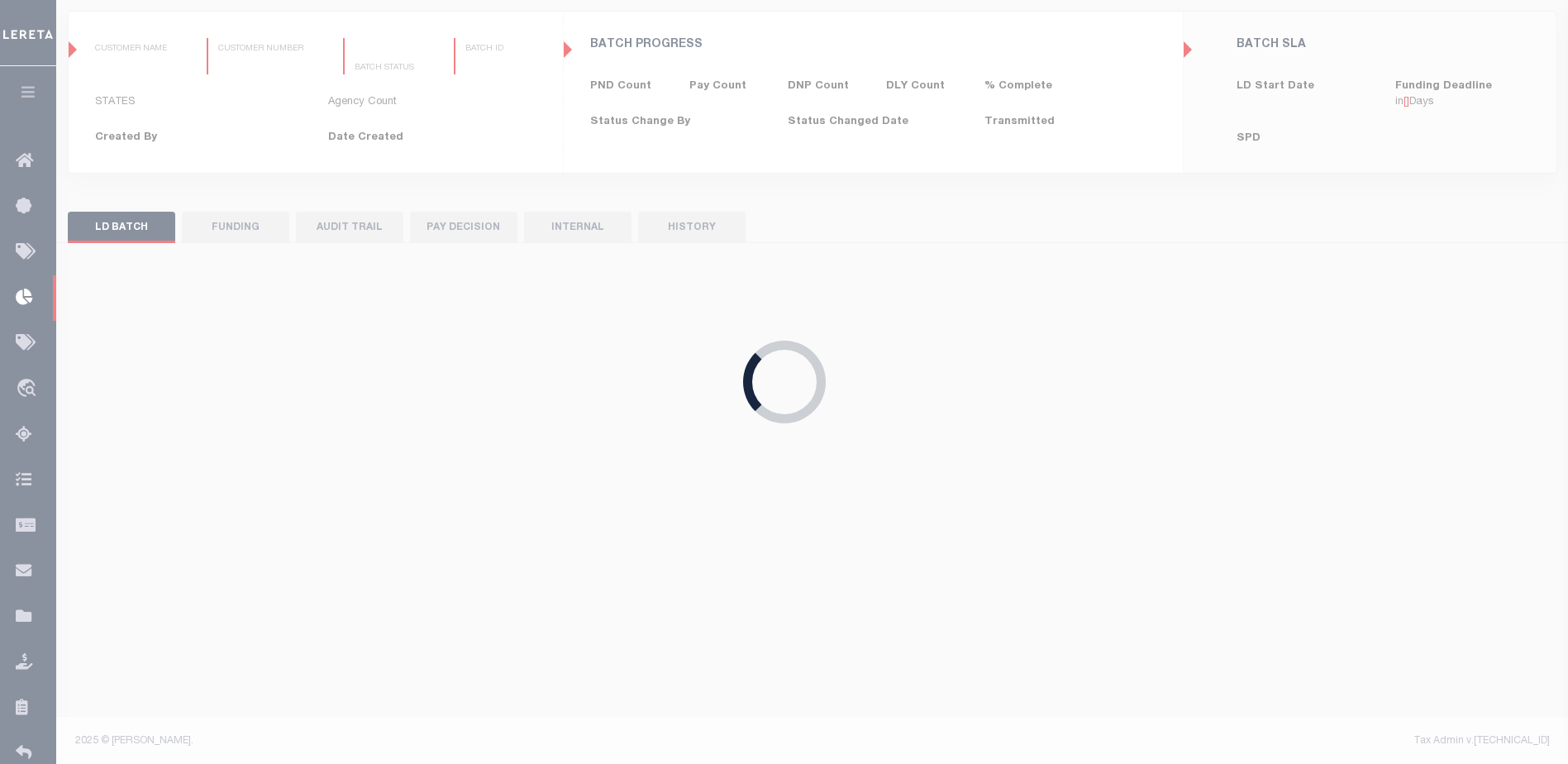
type input "$0.00"
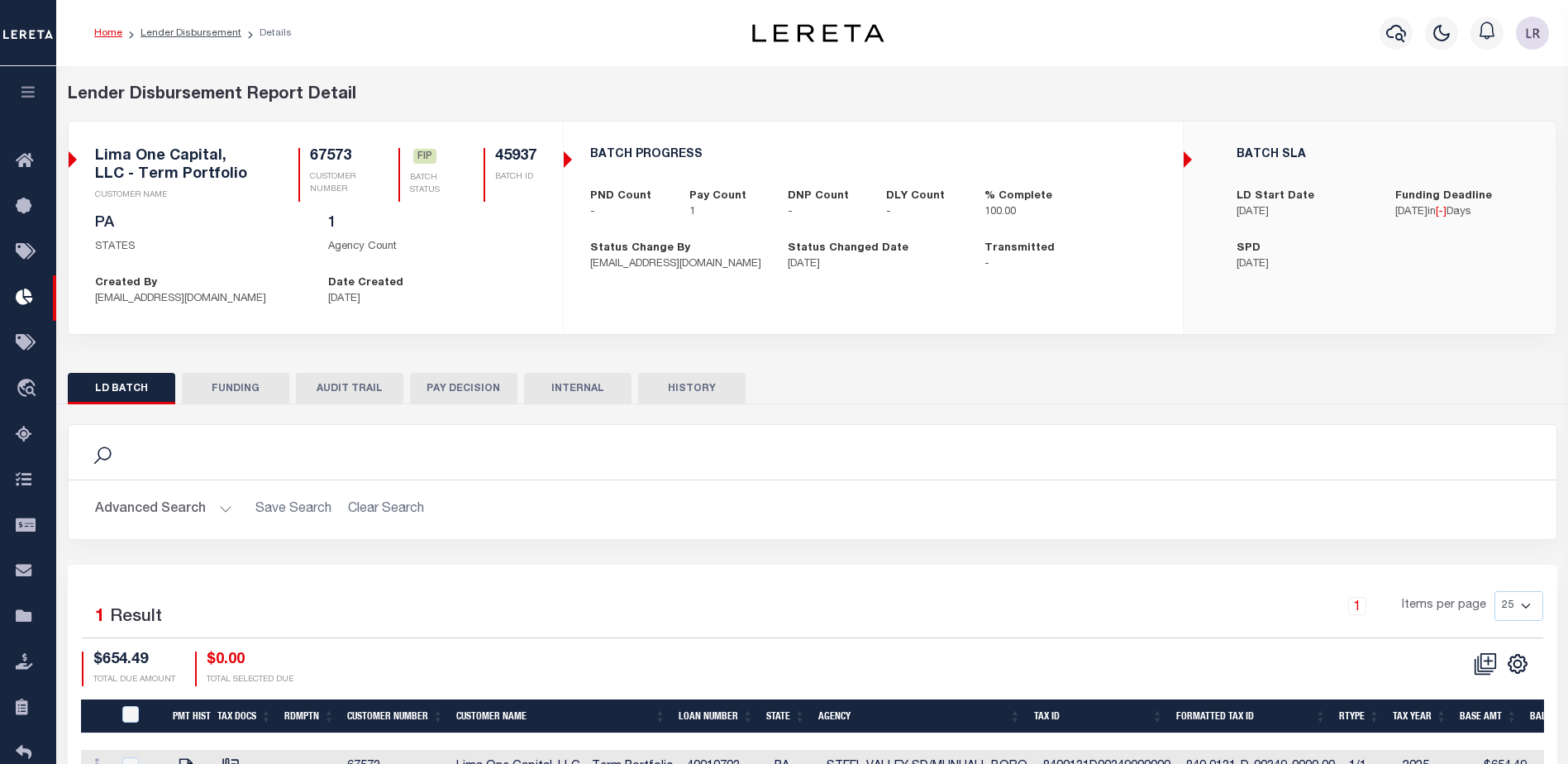
click at [273, 395] on button "FUNDING" at bounding box center [235, 388] width 108 height 32
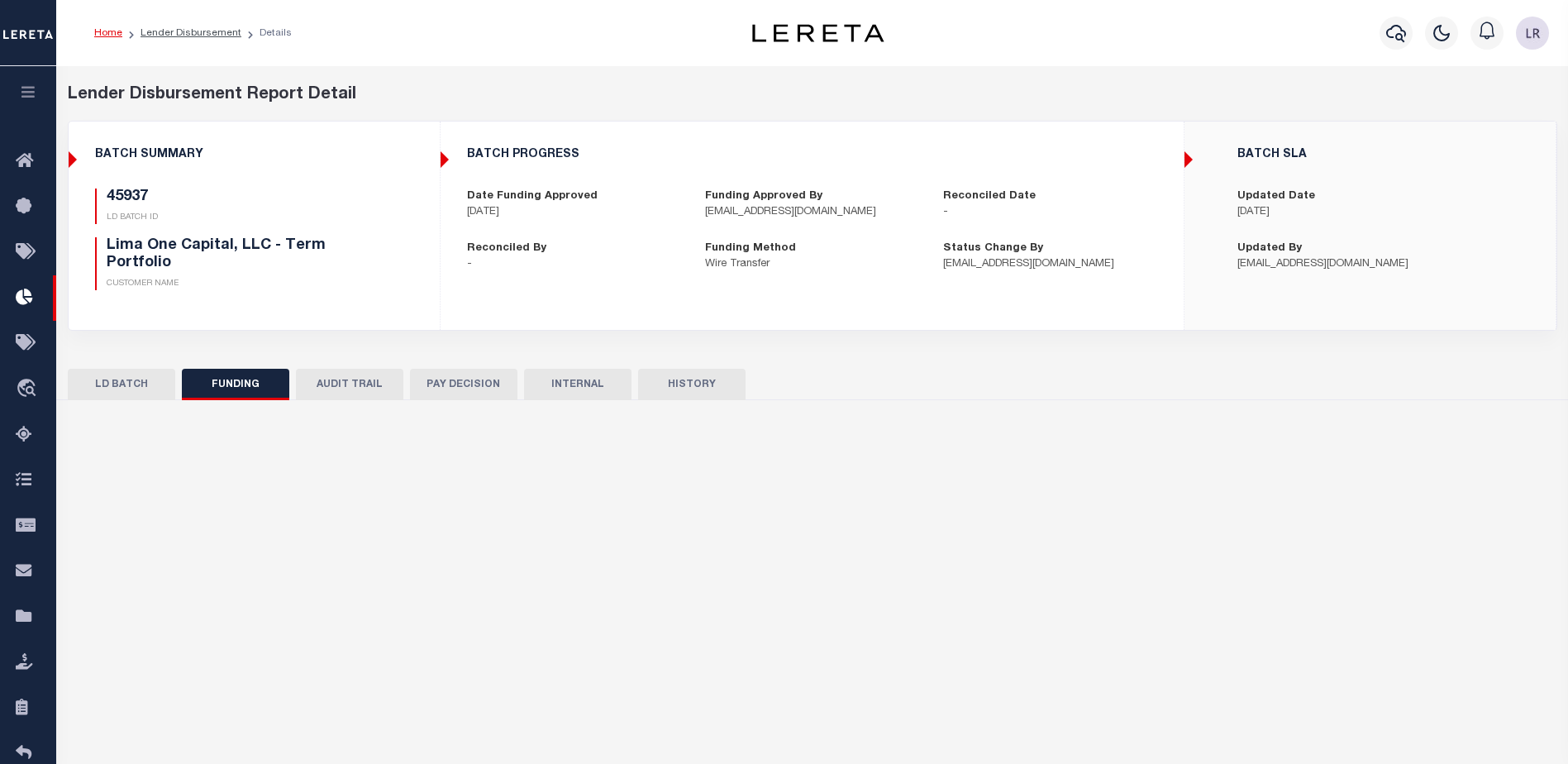
type input "$654.49"
type input "$0"
type input "[DATE]"
select select "100"
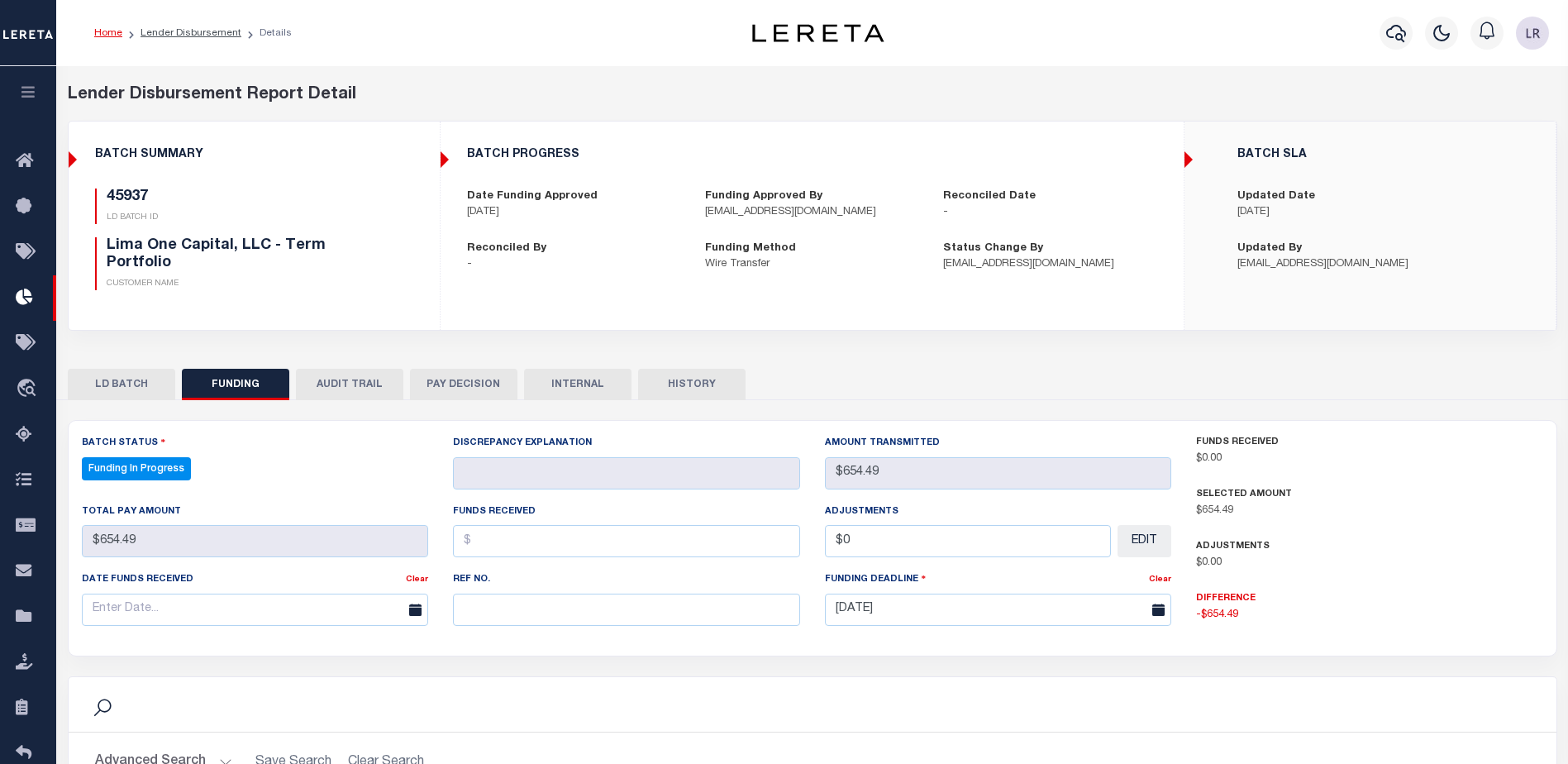
select select "100"
drag, startPoint x: 508, startPoint y: 615, endPoint x: 504, endPoint y: 606, distance: 9.8
click at [508, 615] on input "text" at bounding box center [626, 610] width 347 height 33
paste input "20250903MMQFMP2700308809031529FT03"
type input "20250903MMQFMP2700308809031529FT03"
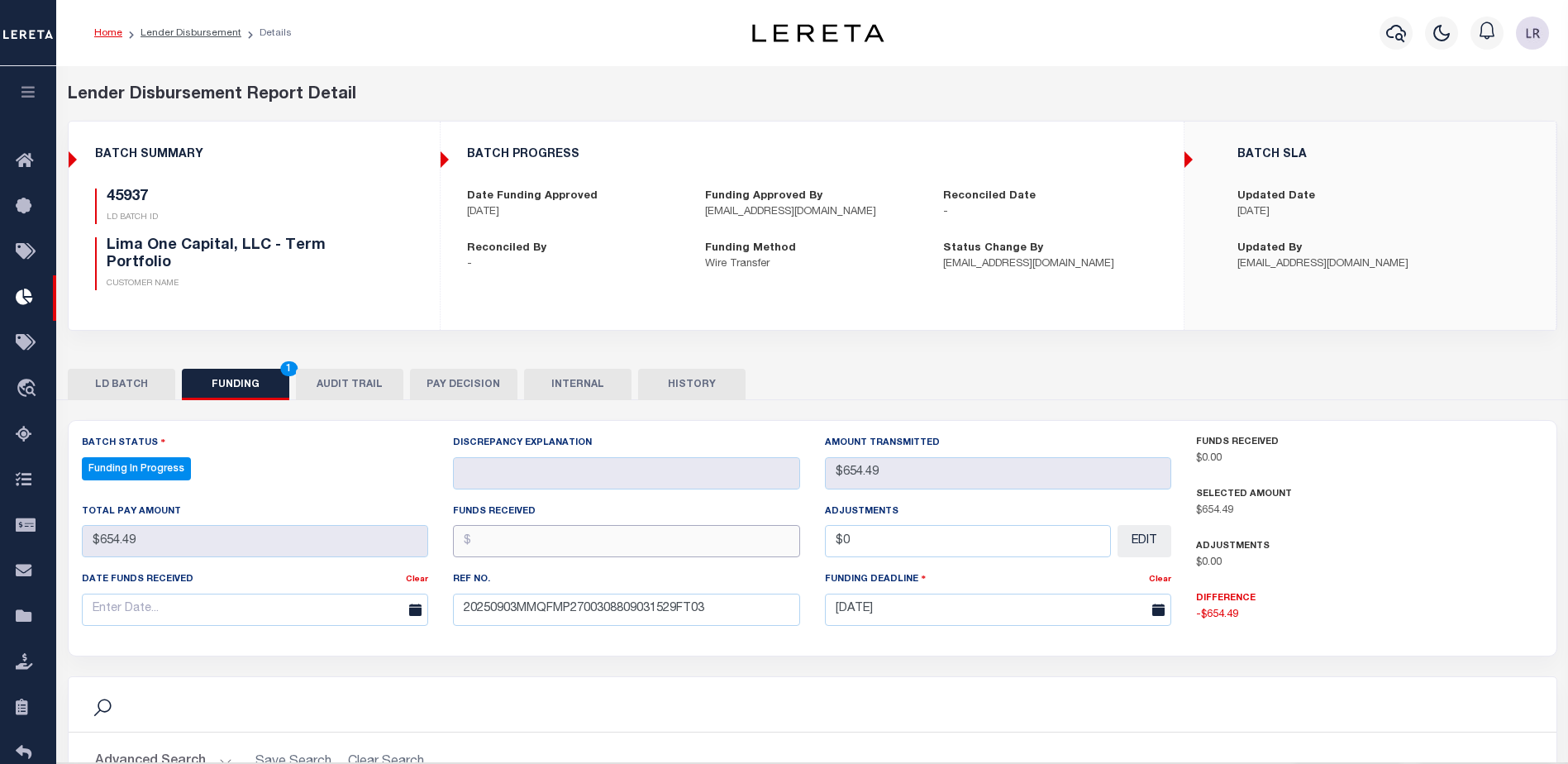
click at [495, 533] on input "text" at bounding box center [626, 541] width 347 height 33
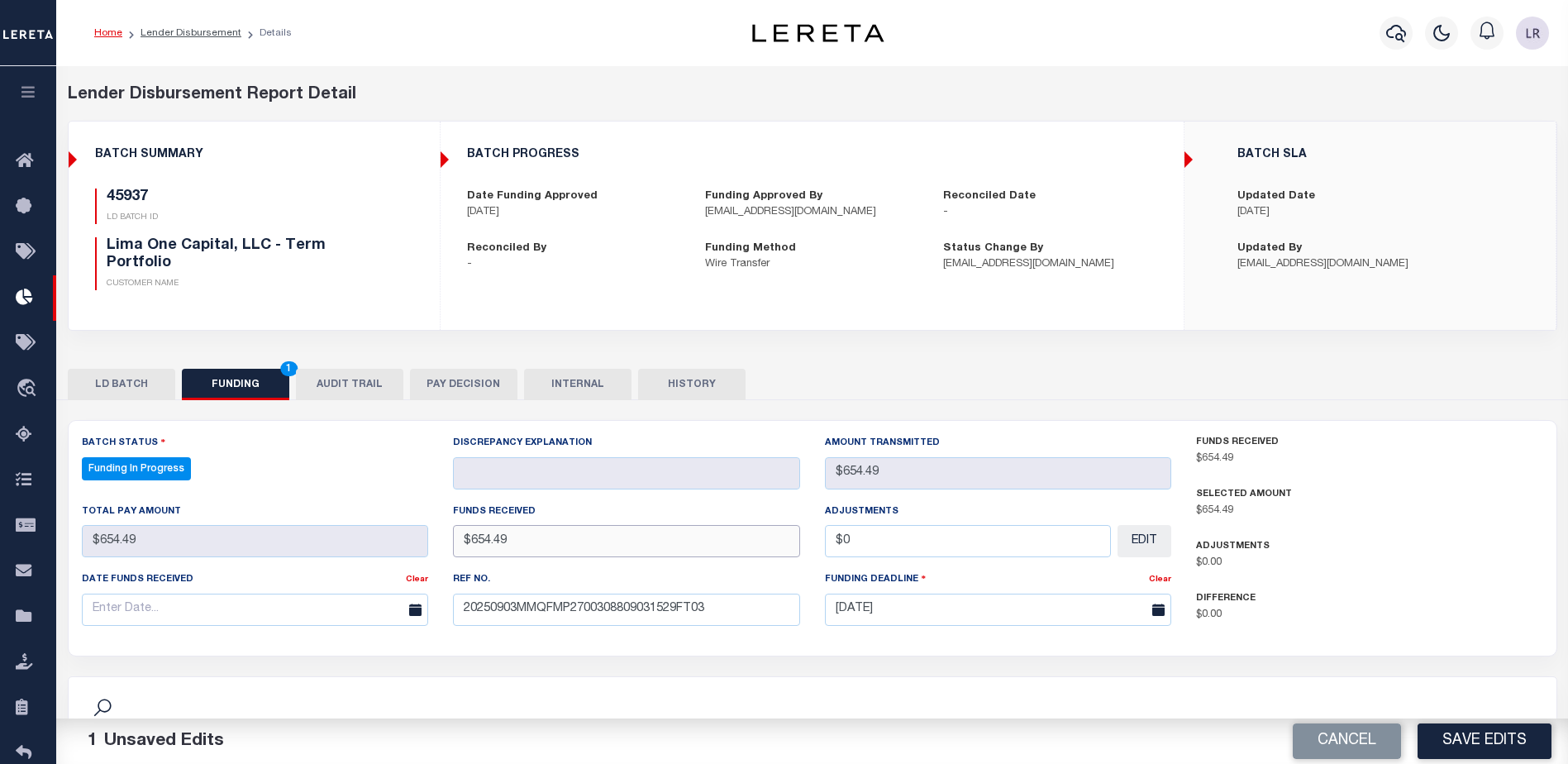
type input "$654.49"
click at [342, 609] on input "text" at bounding box center [255, 610] width 347 height 33
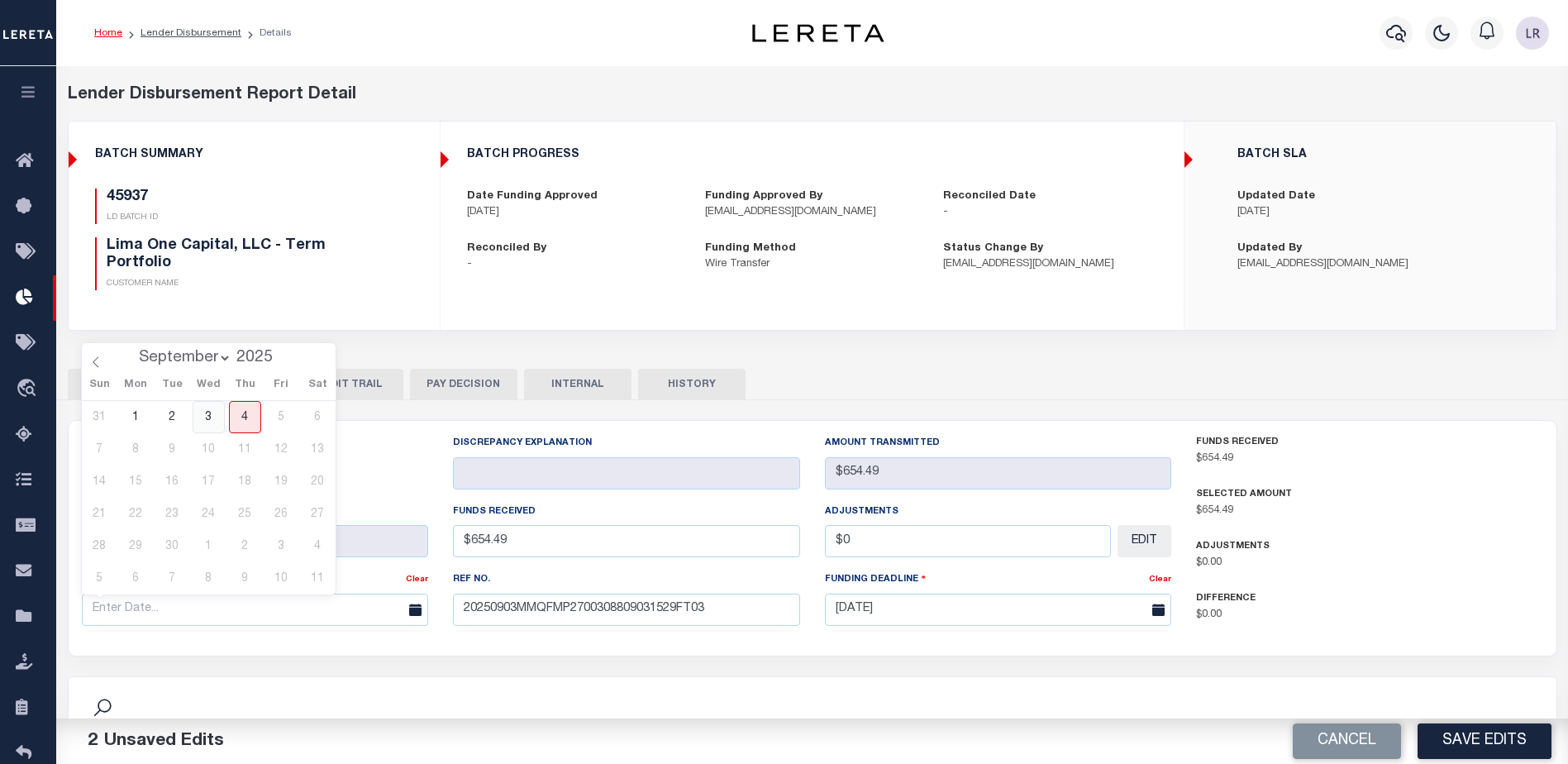
click at [208, 419] on span "3" at bounding box center [209, 417] width 33 height 33
type input "[DATE]"
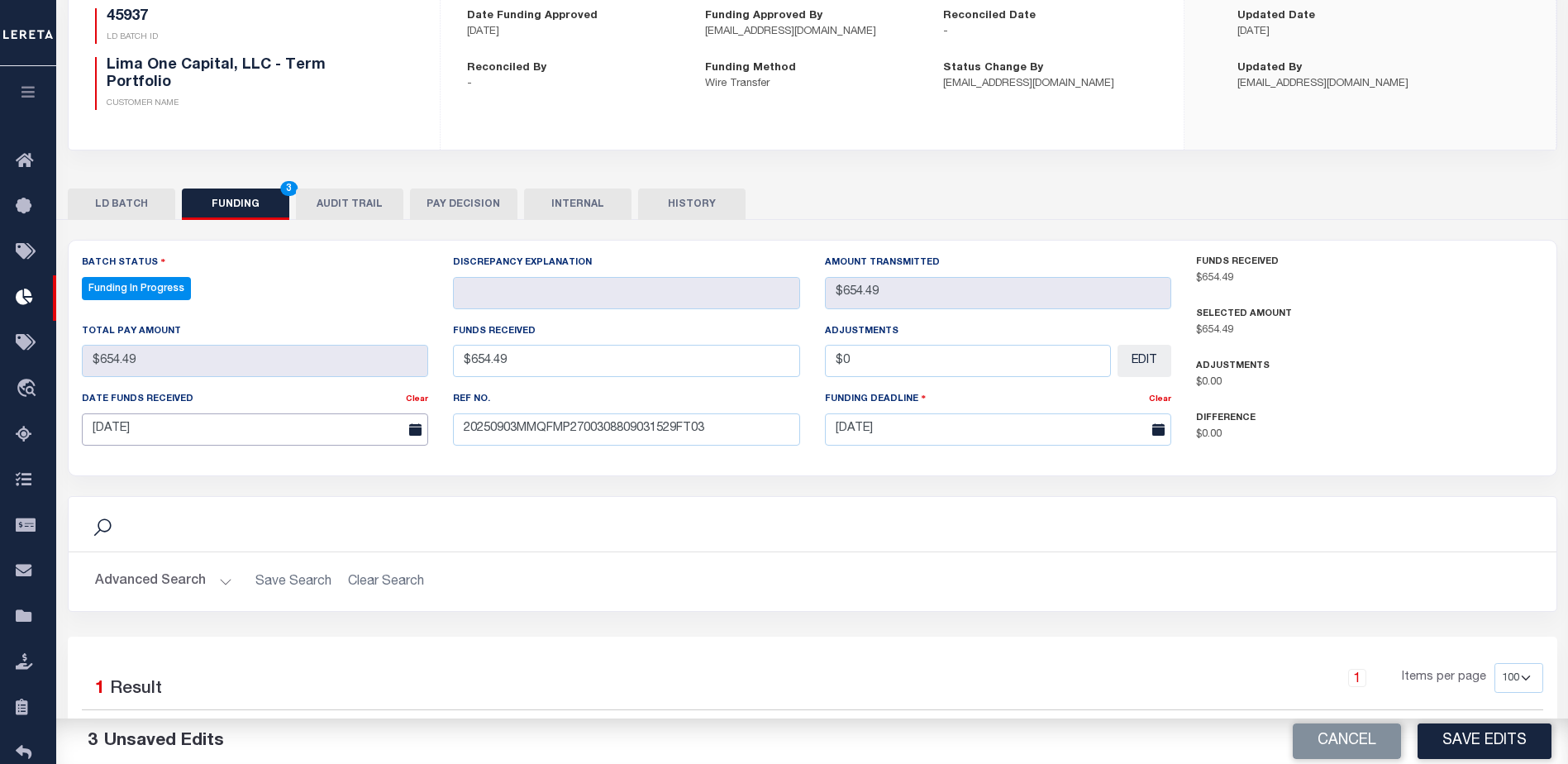
scroll to position [248, 0]
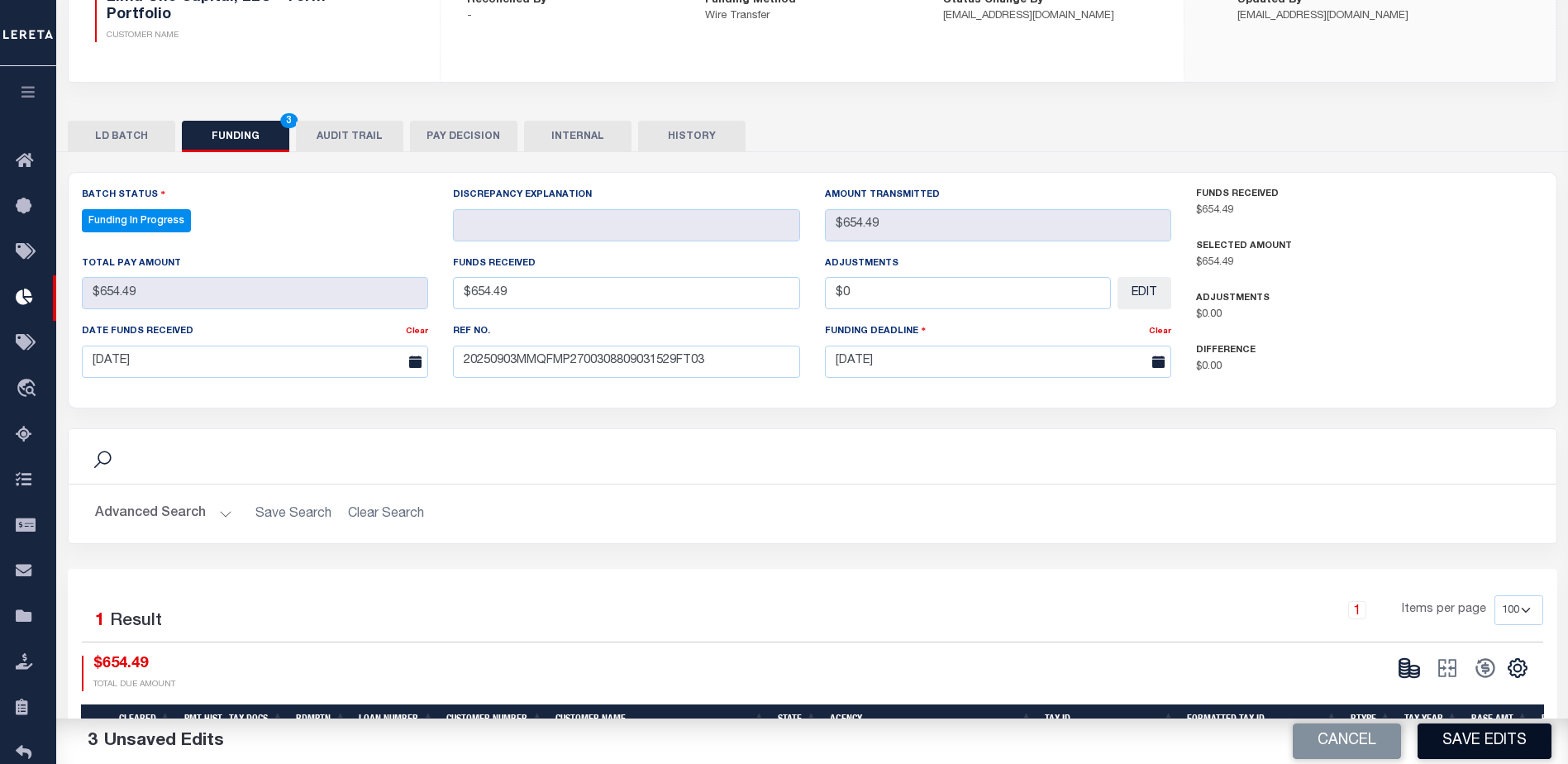
click at [1460, 732] on button "Save Edits" at bounding box center [1484, 740] width 134 height 35
type input "$654.49"
type input "$0"
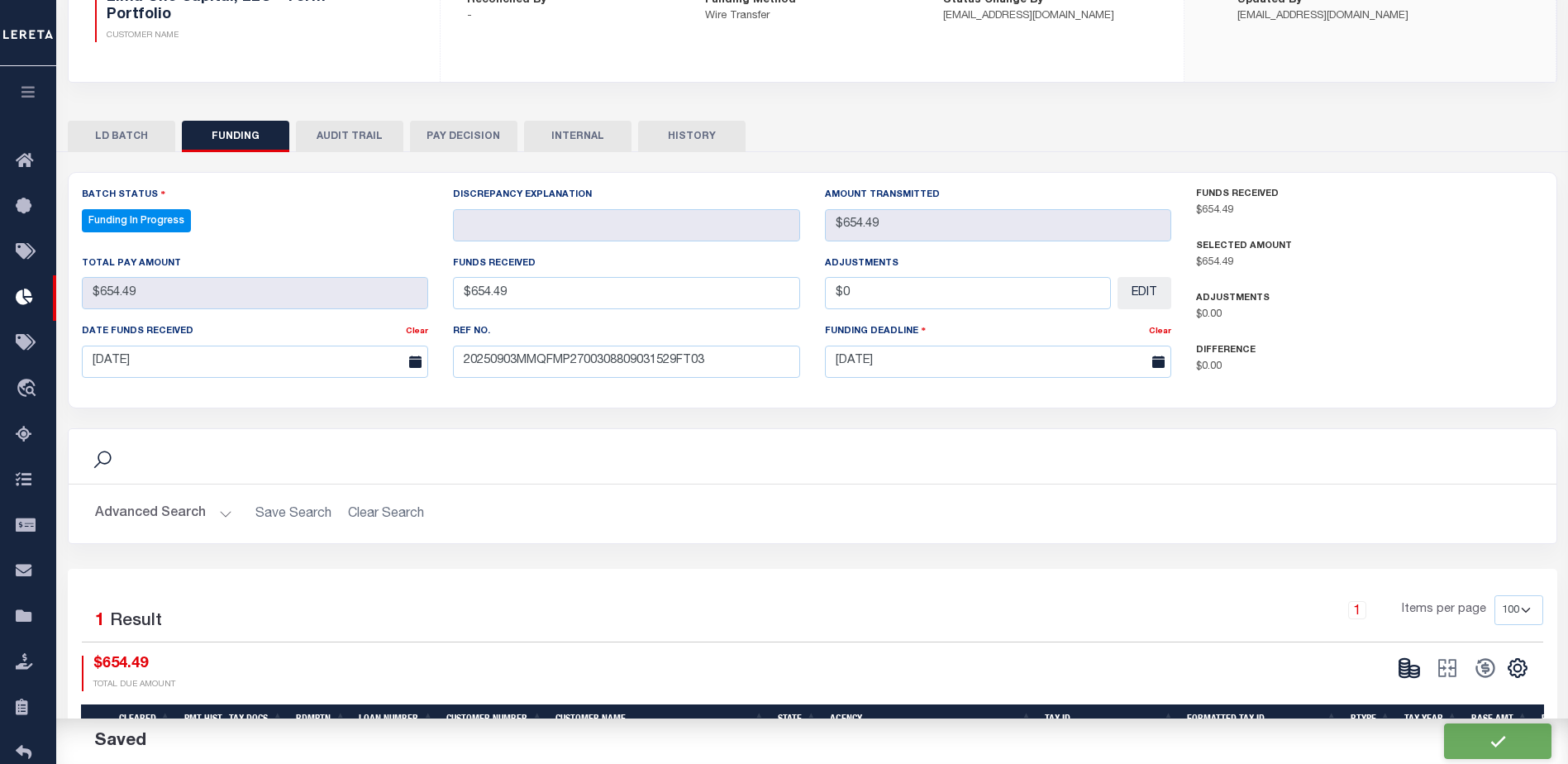
select select "100"
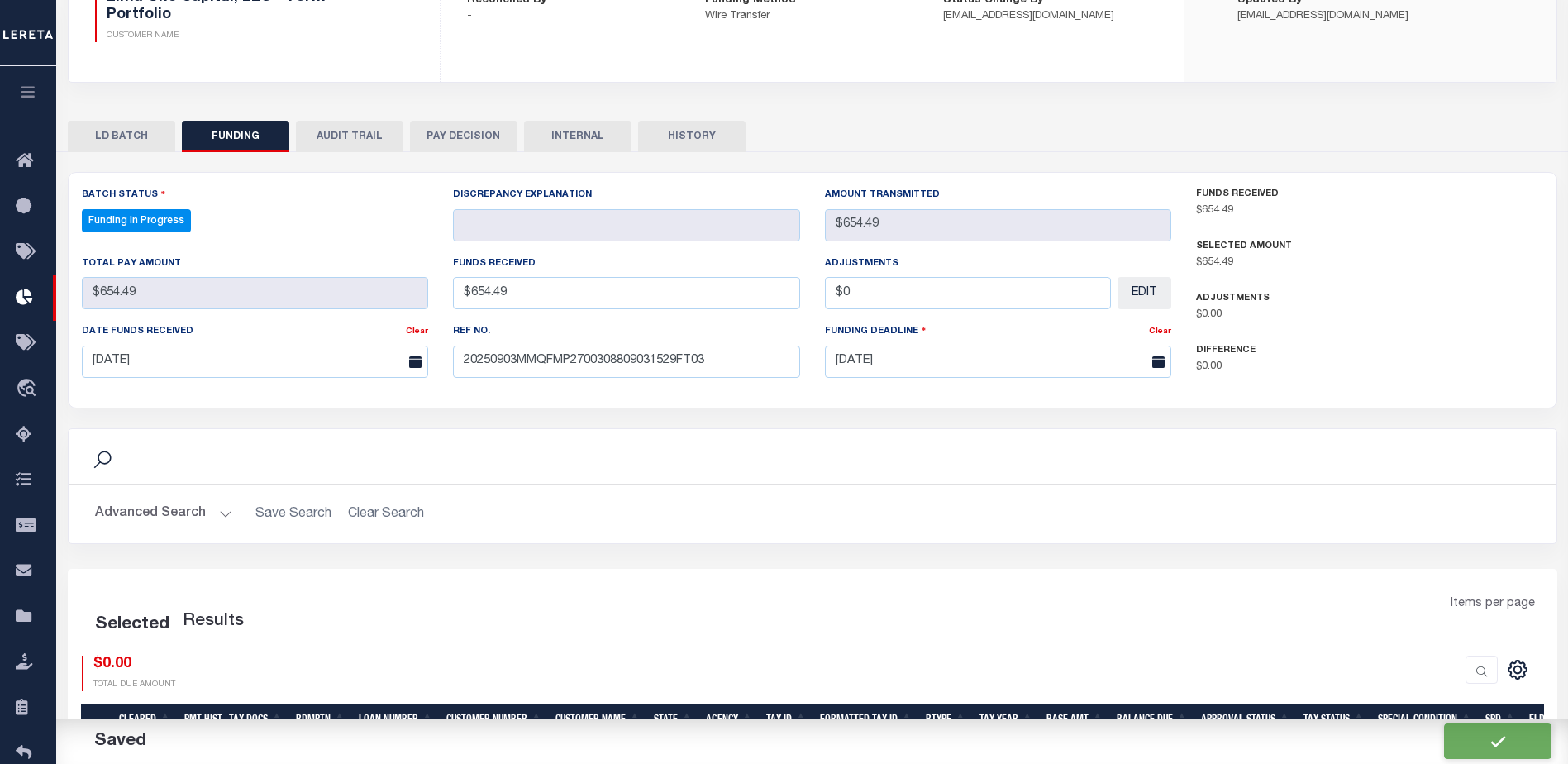
select select "100"
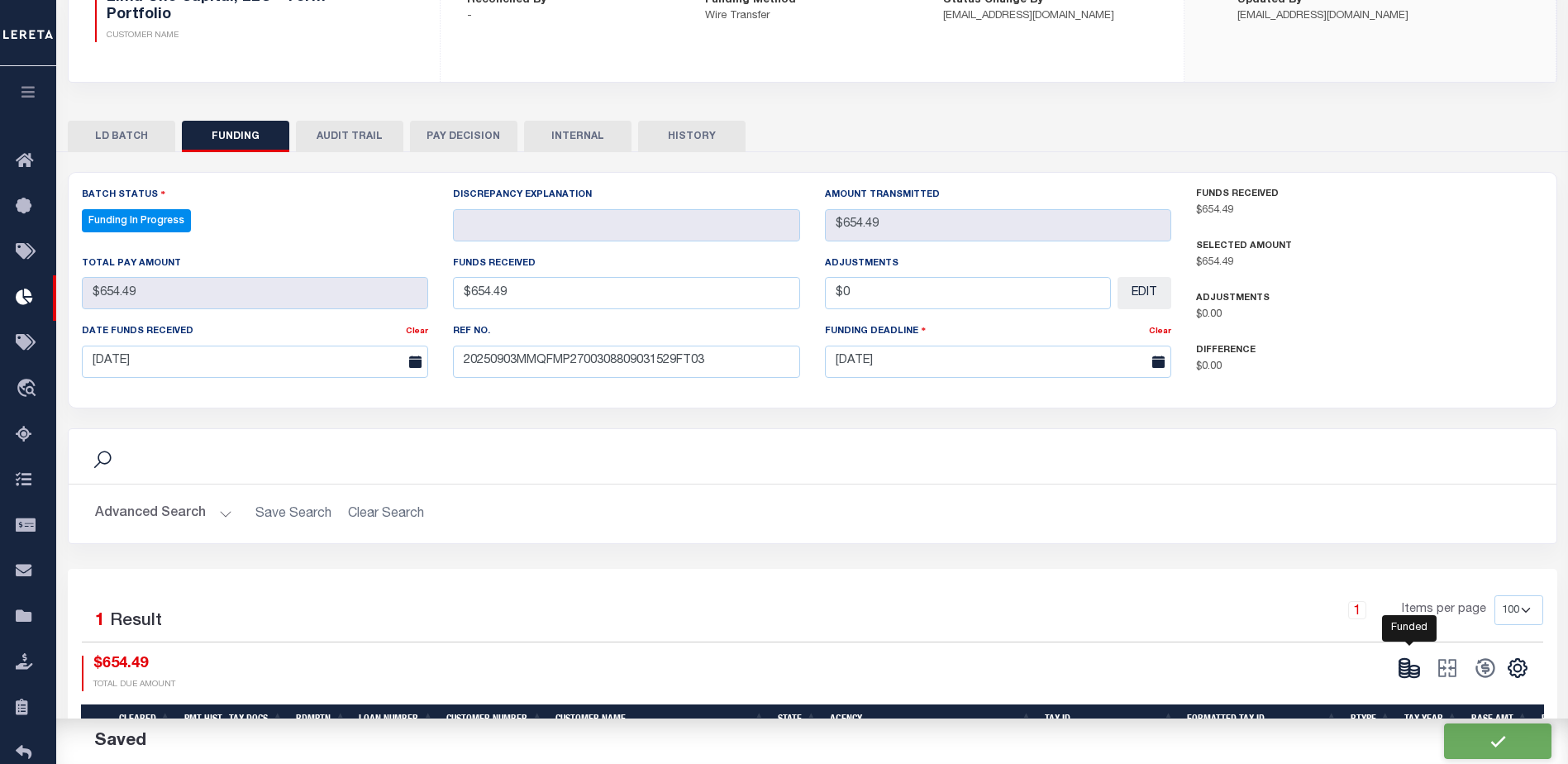
click at [1418, 671] on icon at bounding box center [1413, 671] width 10 height 5
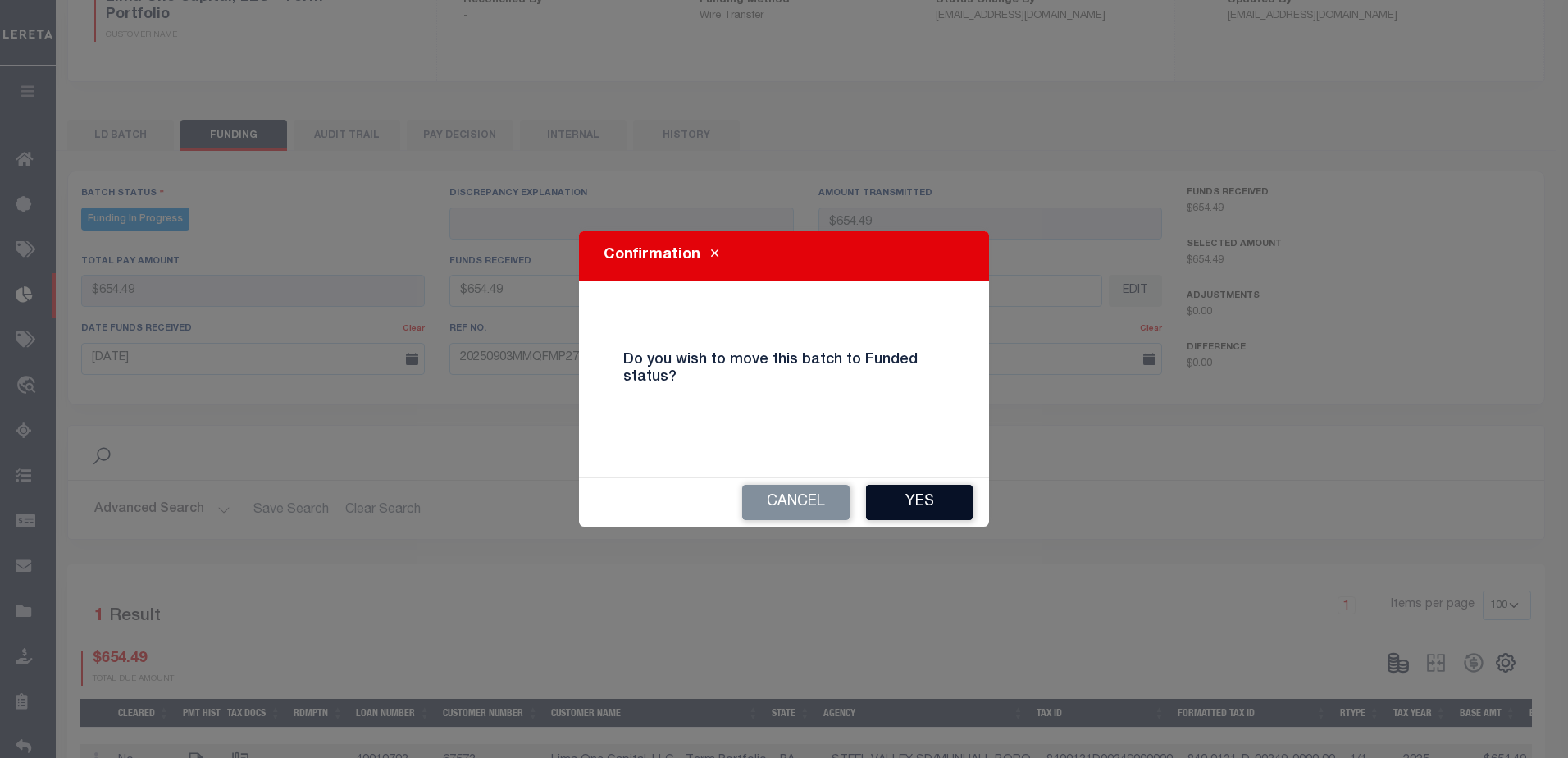
click at [942, 500] on button "Yes" at bounding box center [919, 502] width 107 height 35
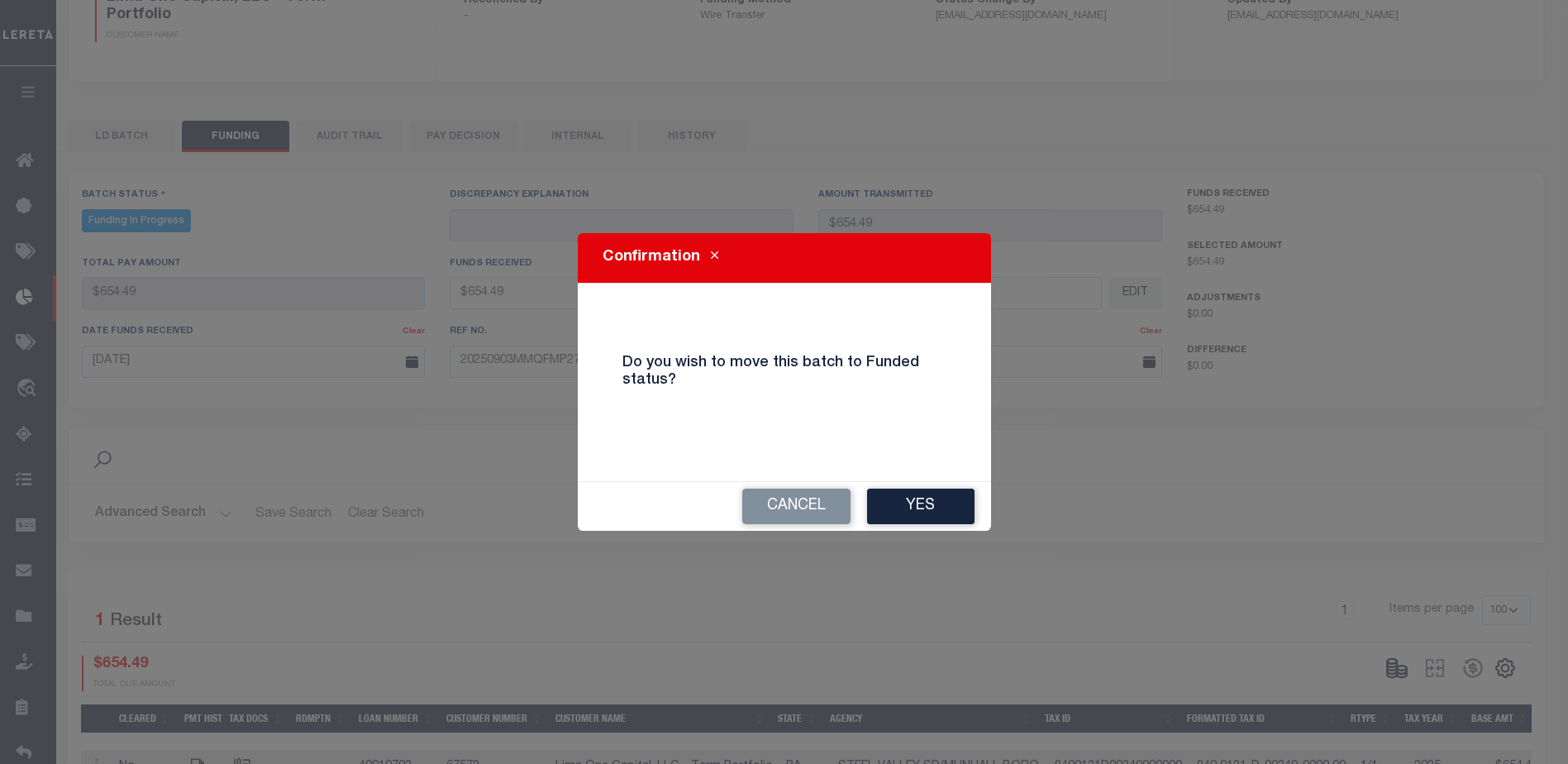
type input "$654.49"
type input "$0"
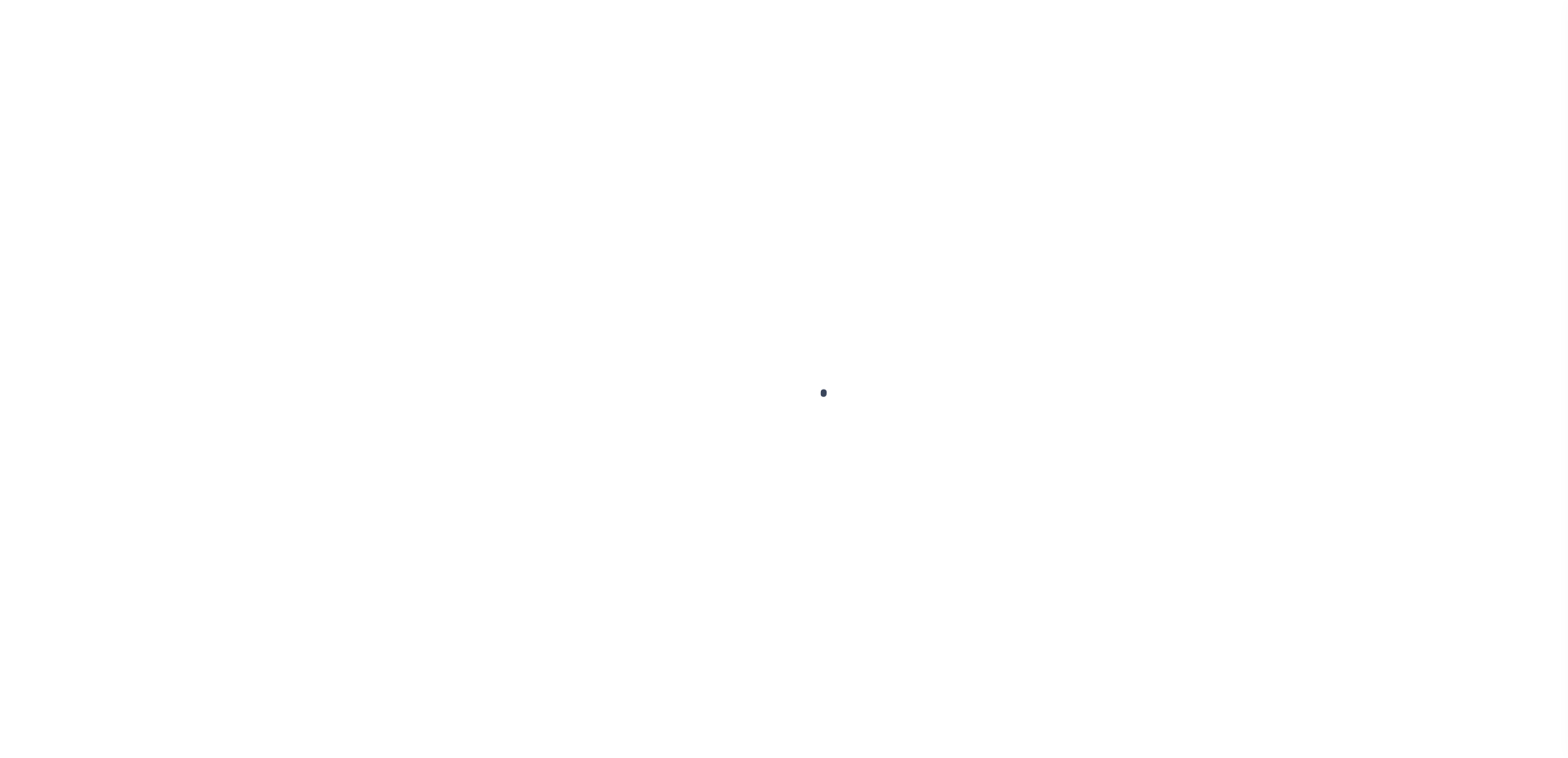
type input "$0.00"
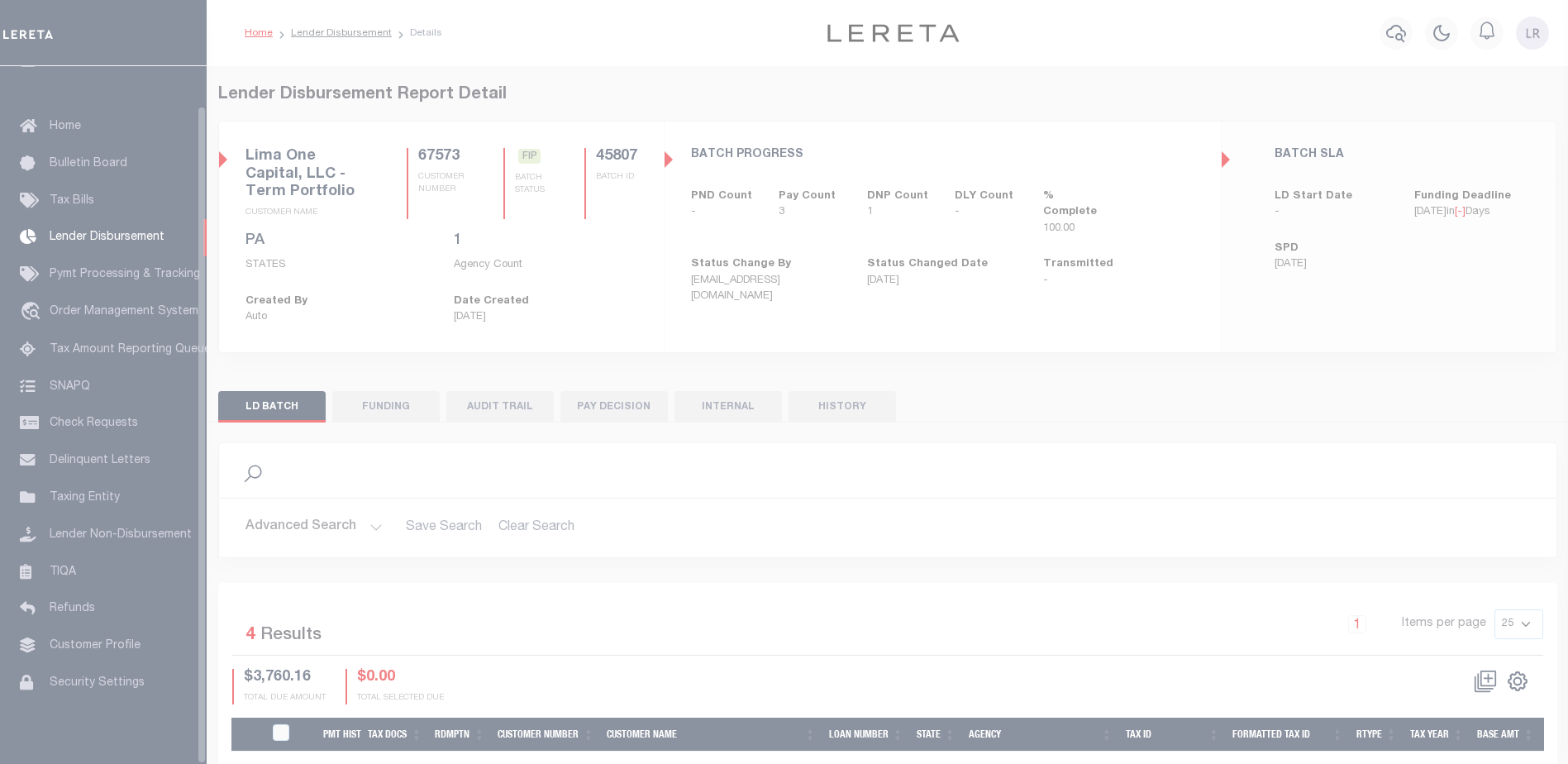
scroll to position [42, 0]
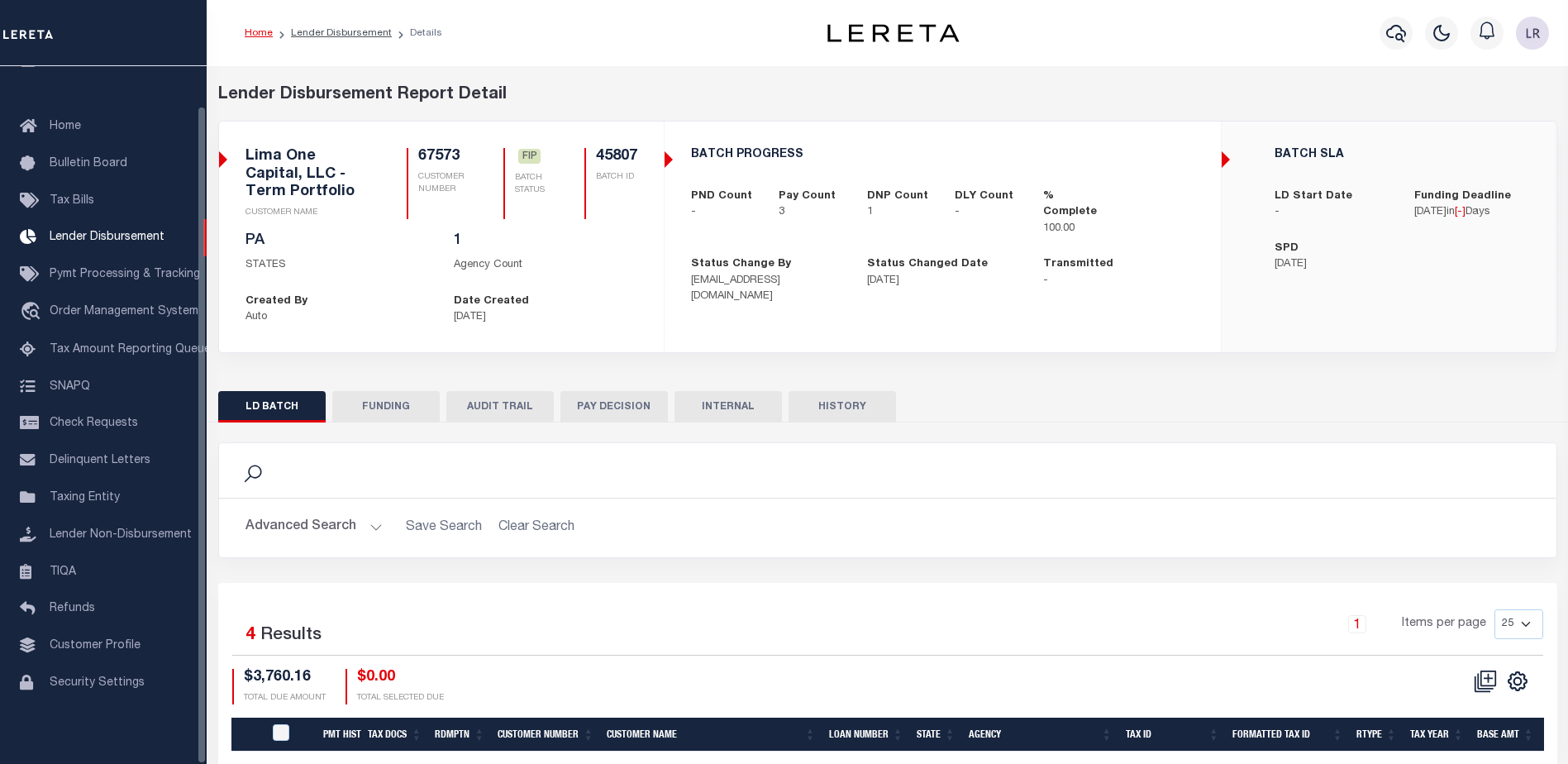
drag, startPoint x: 401, startPoint y: 406, endPoint x: 581, endPoint y: 557, distance: 234.9
click at [401, 406] on button "FUNDING" at bounding box center [385, 406] width 108 height 32
type input "$2,634.25"
type input "$0"
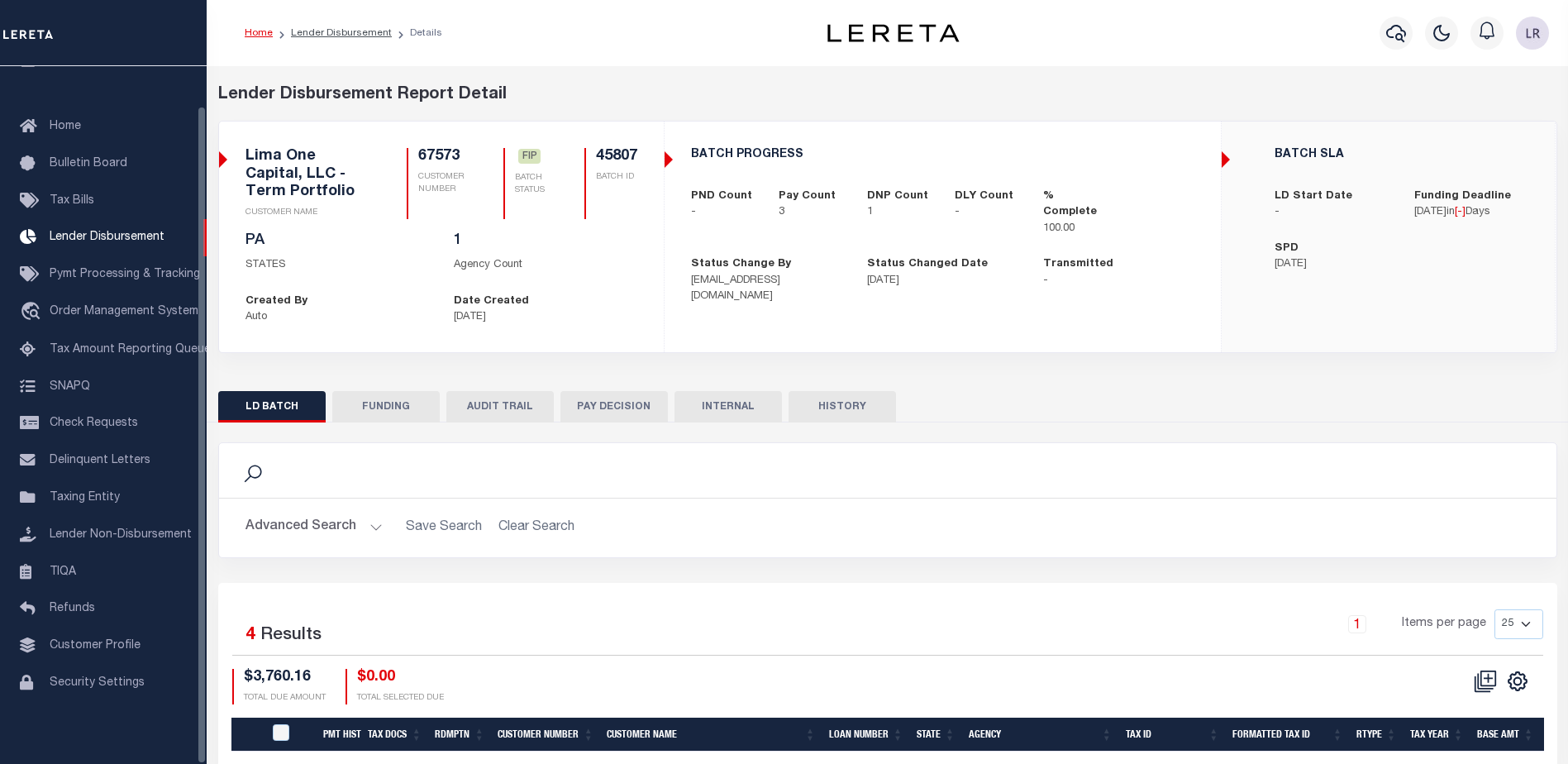
type input "[DATE]"
select select "100"
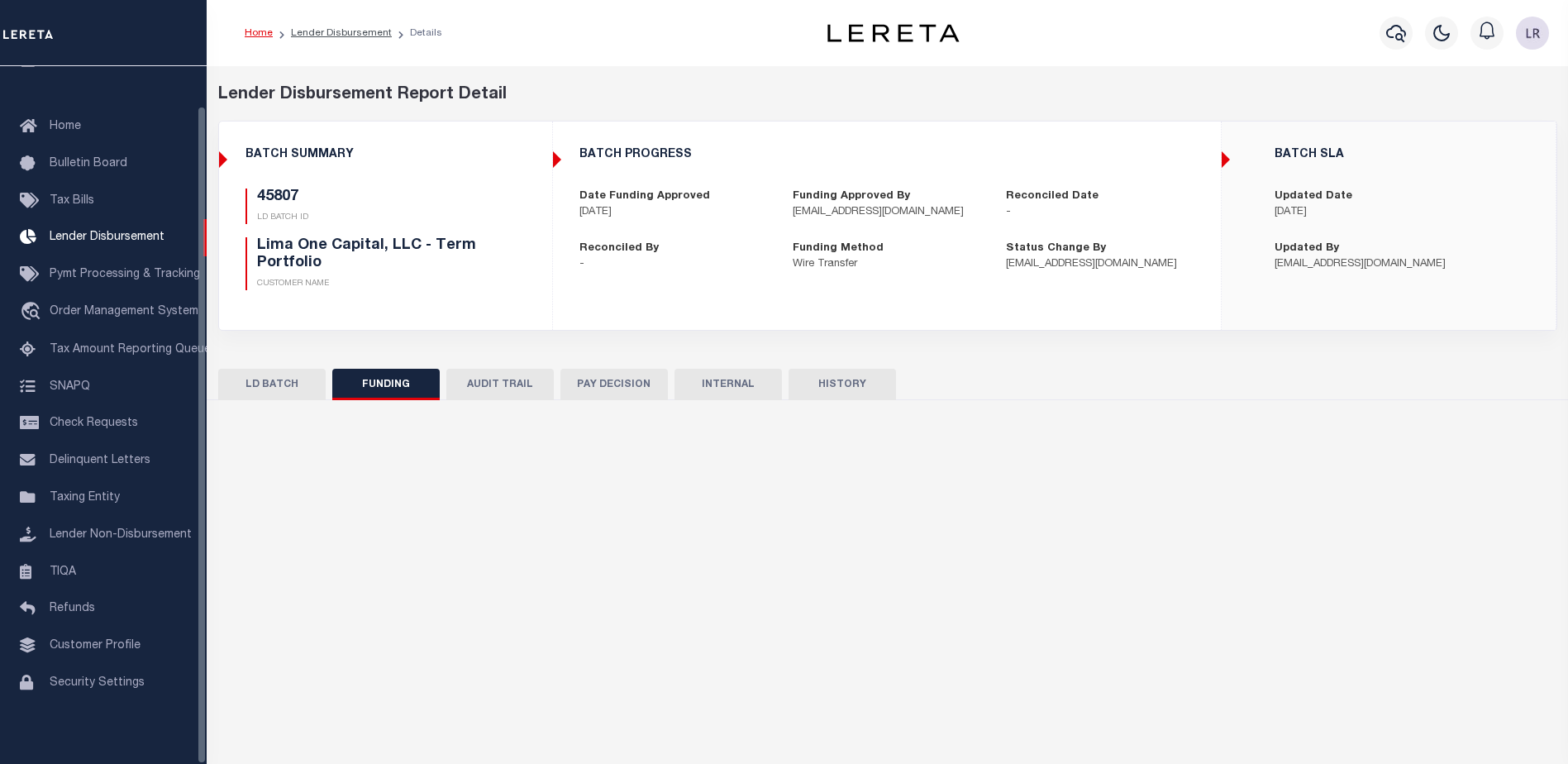
select select "100"
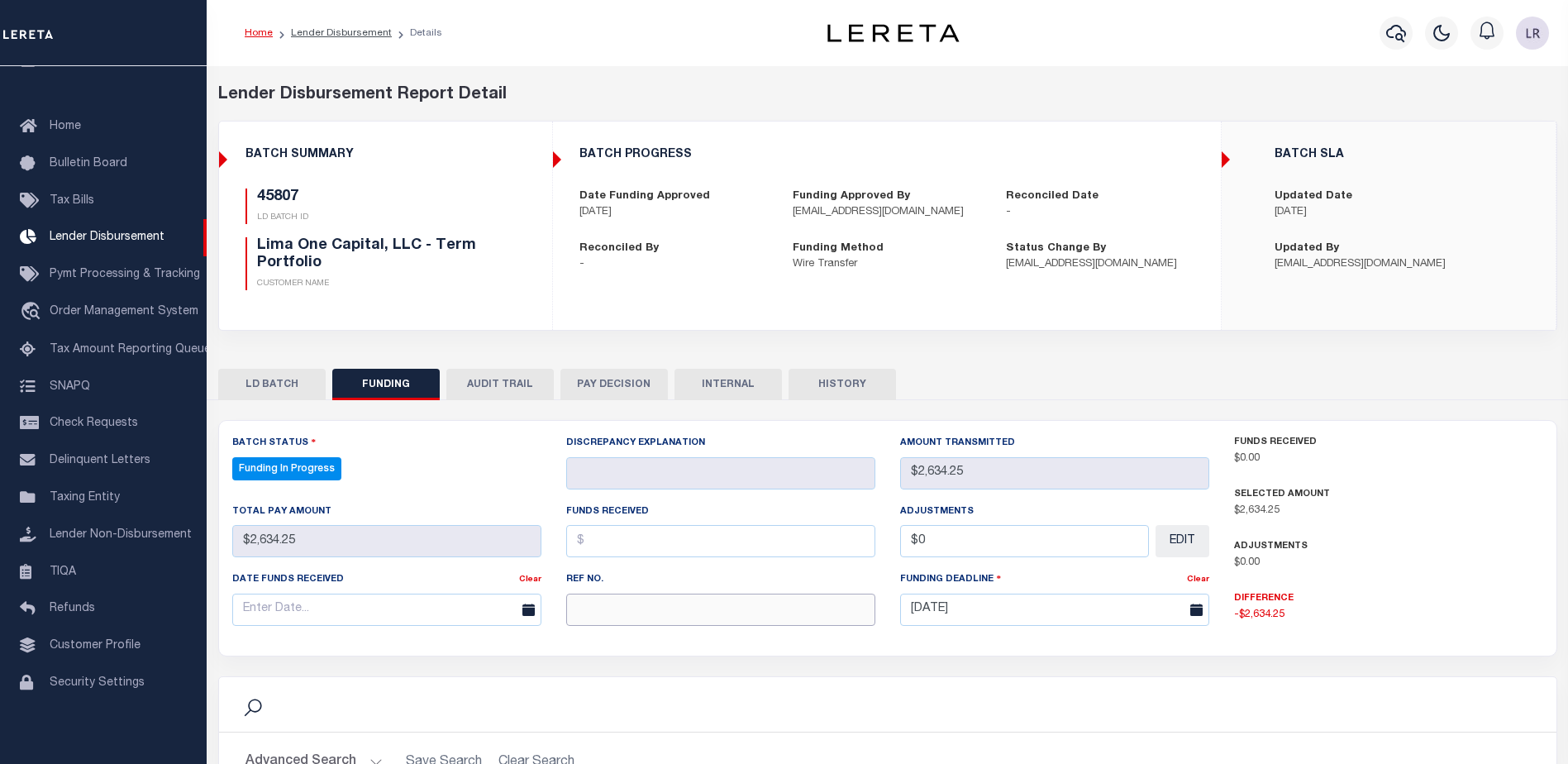
click at [683, 606] on input "text" at bounding box center [721, 610] width 309 height 33
paste input "20250903MMQFMP2700308809031529FT03"
type input "20250903MMQFMP2700308809031529FT03"
click at [597, 521] on div "Funds Received" at bounding box center [721, 530] width 309 height 54
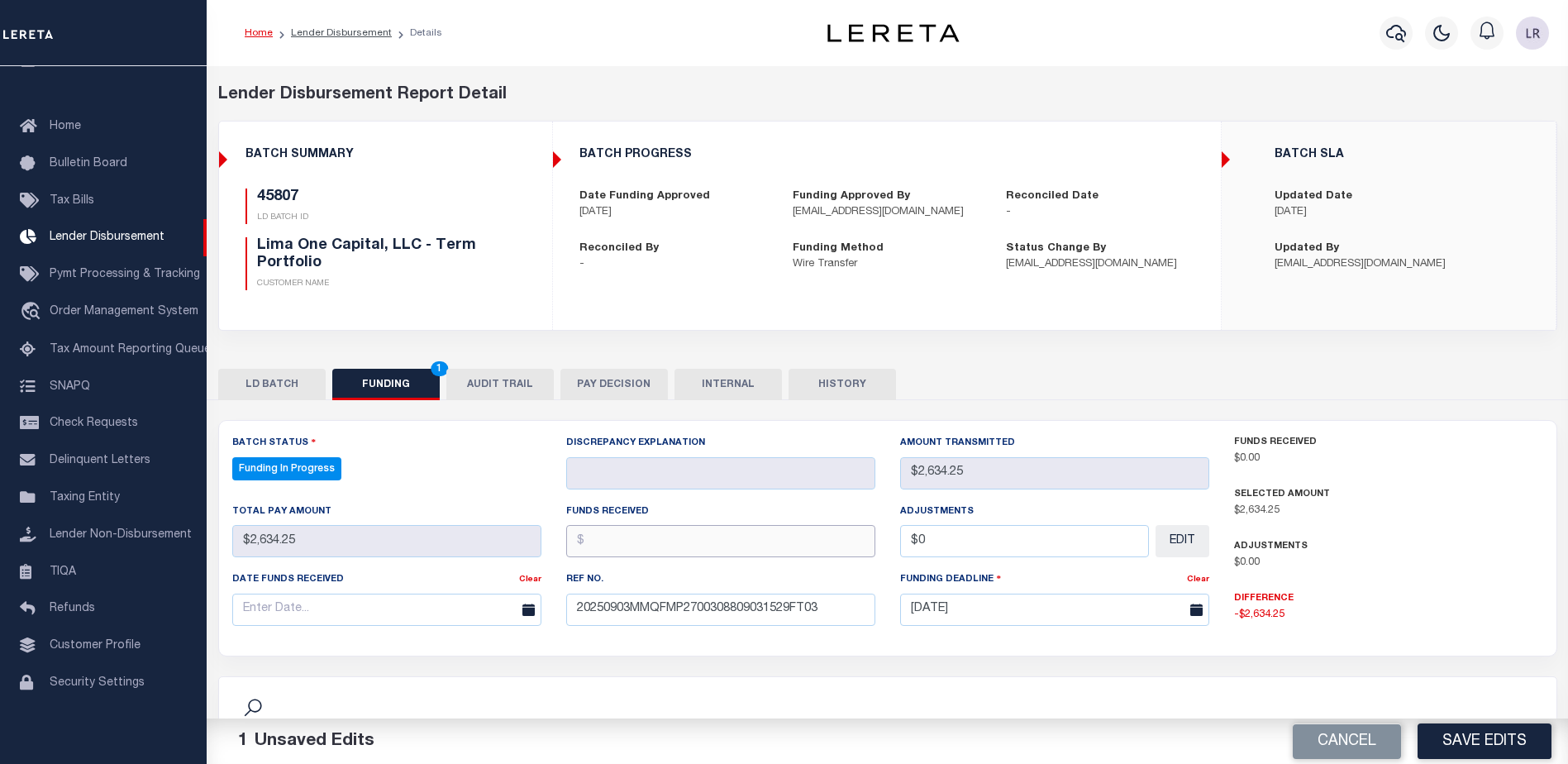
click at [601, 539] on input "text" at bounding box center [721, 541] width 309 height 33
type input "$2,634.25"
click at [493, 626] on input "text" at bounding box center [387, 610] width 309 height 33
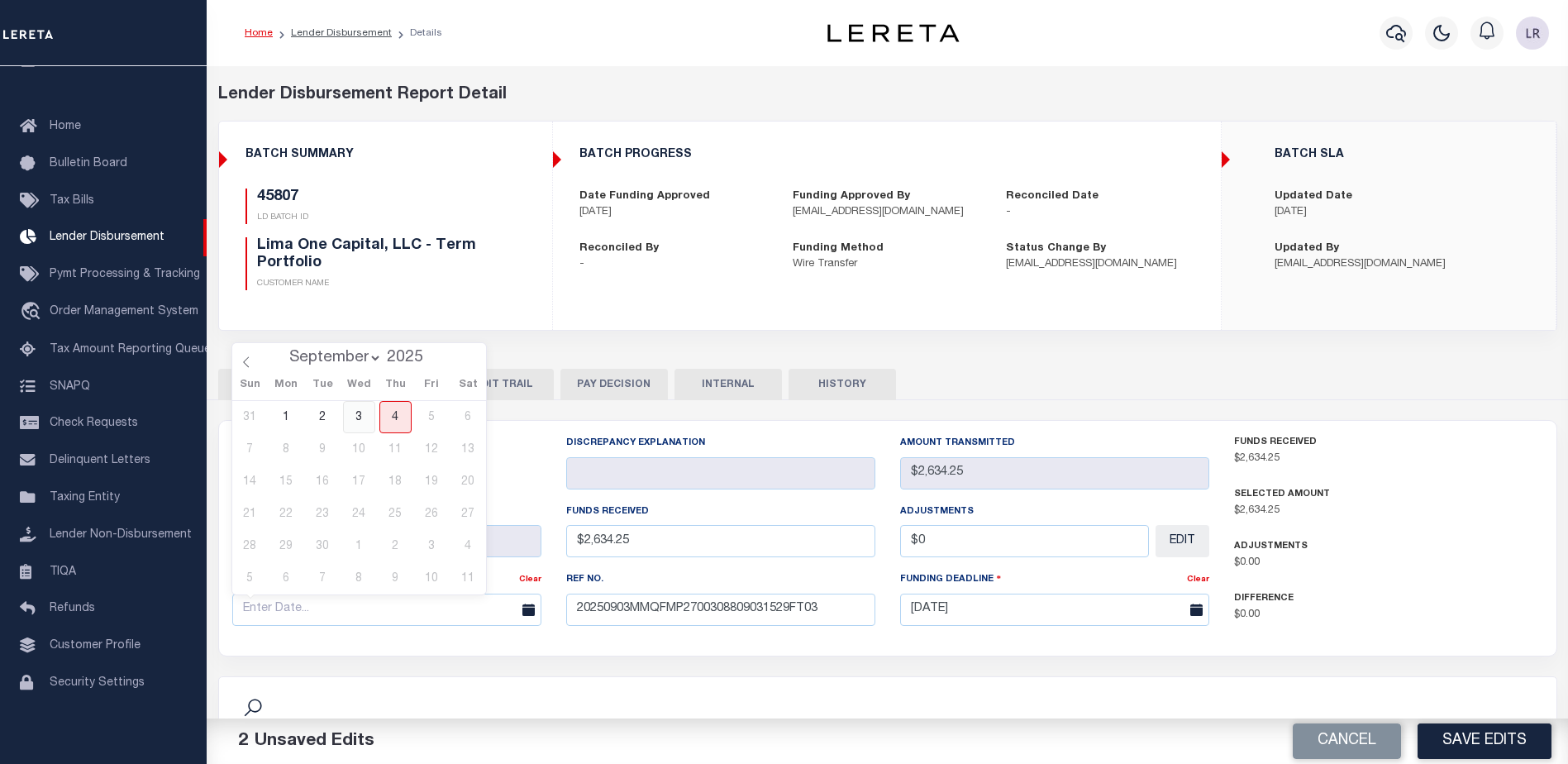
click at [357, 425] on span "3" at bounding box center [359, 417] width 33 height 33
type input "[DATE]"
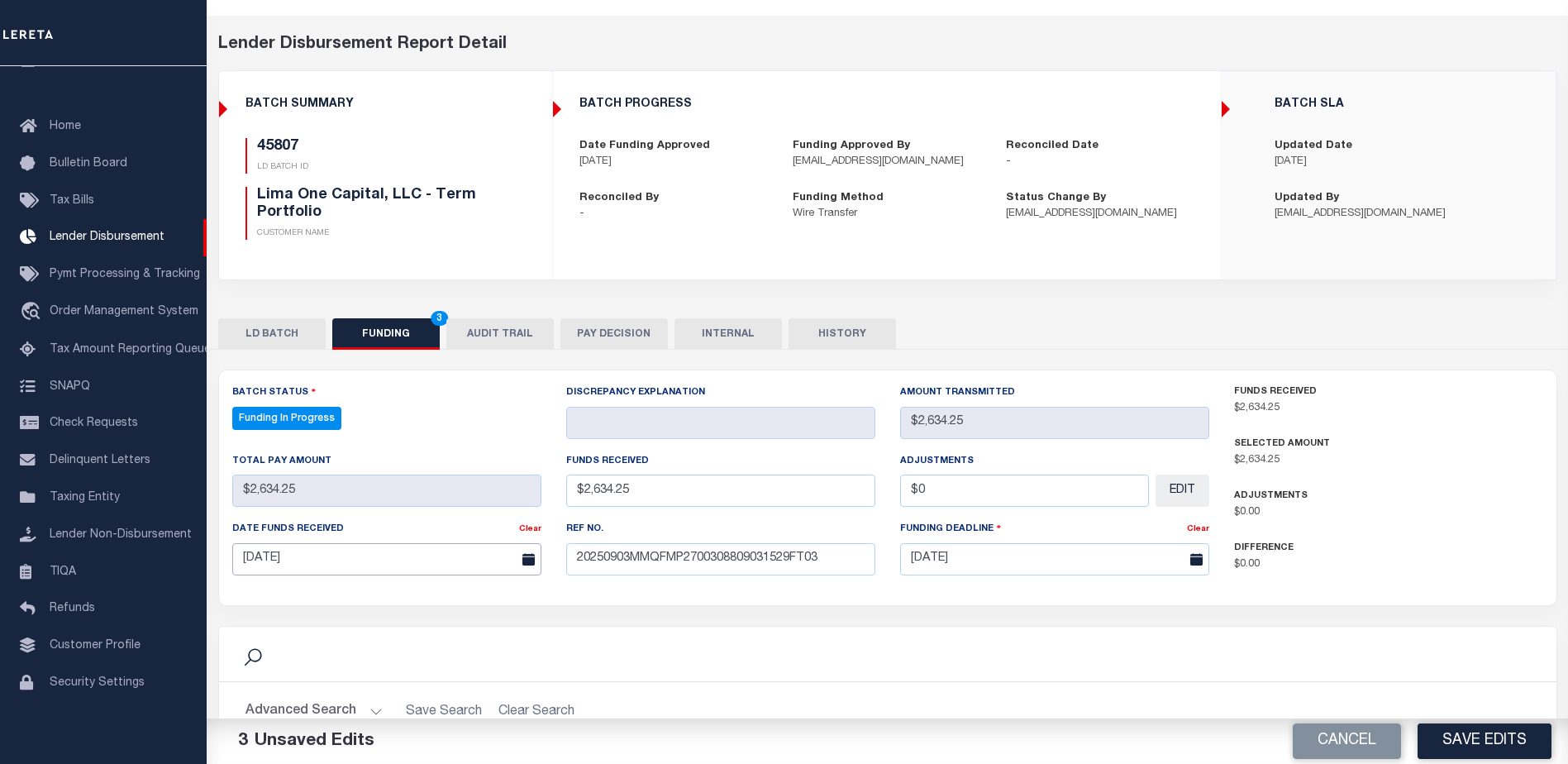
scroll to position [248, 0]
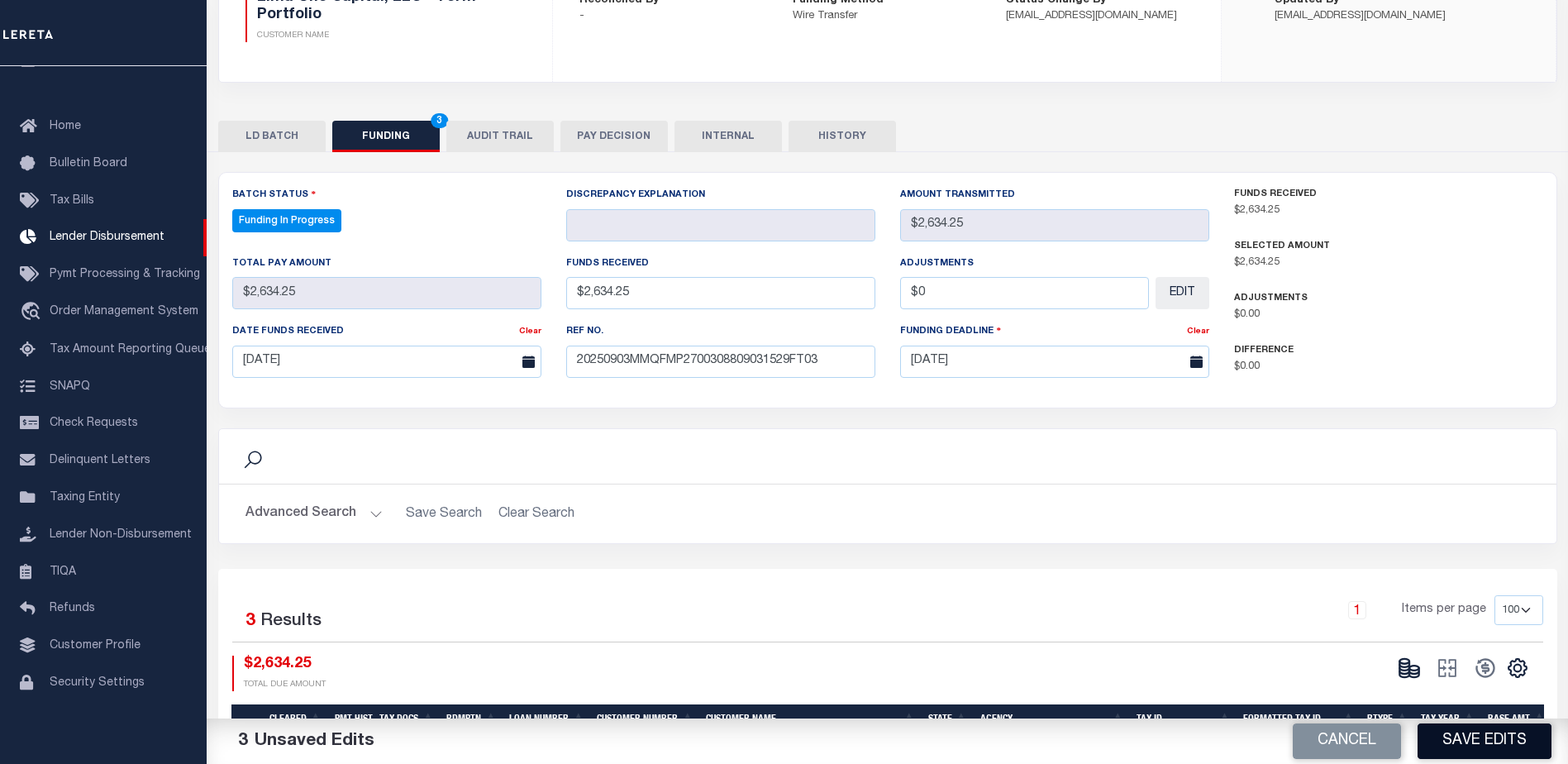
click at [1478, 744] on button "Save Edits" at bounding box center [1484, 740] width 134 height 35
type input "$2,634.25"
type input "$0"
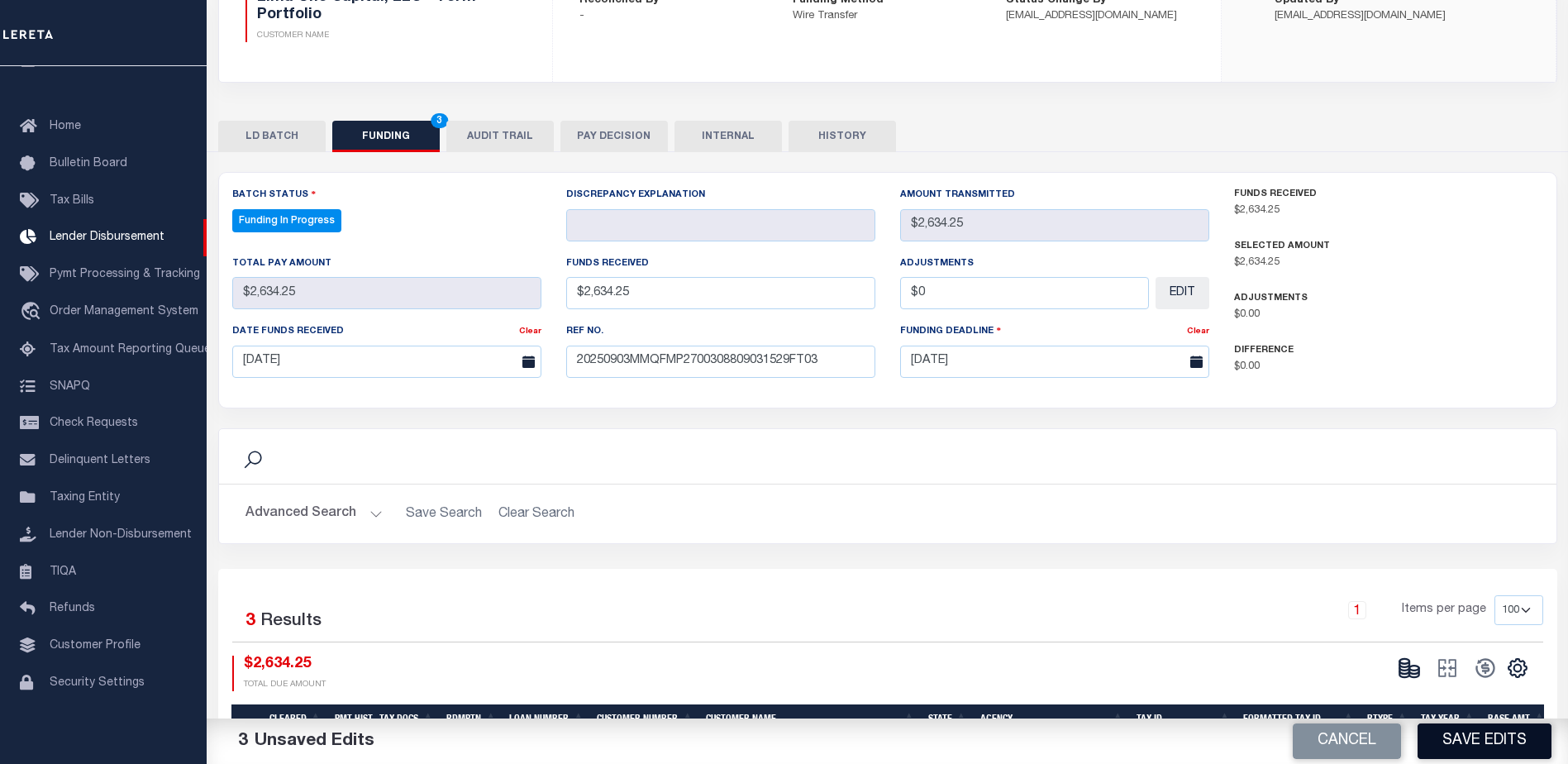
select select "100"
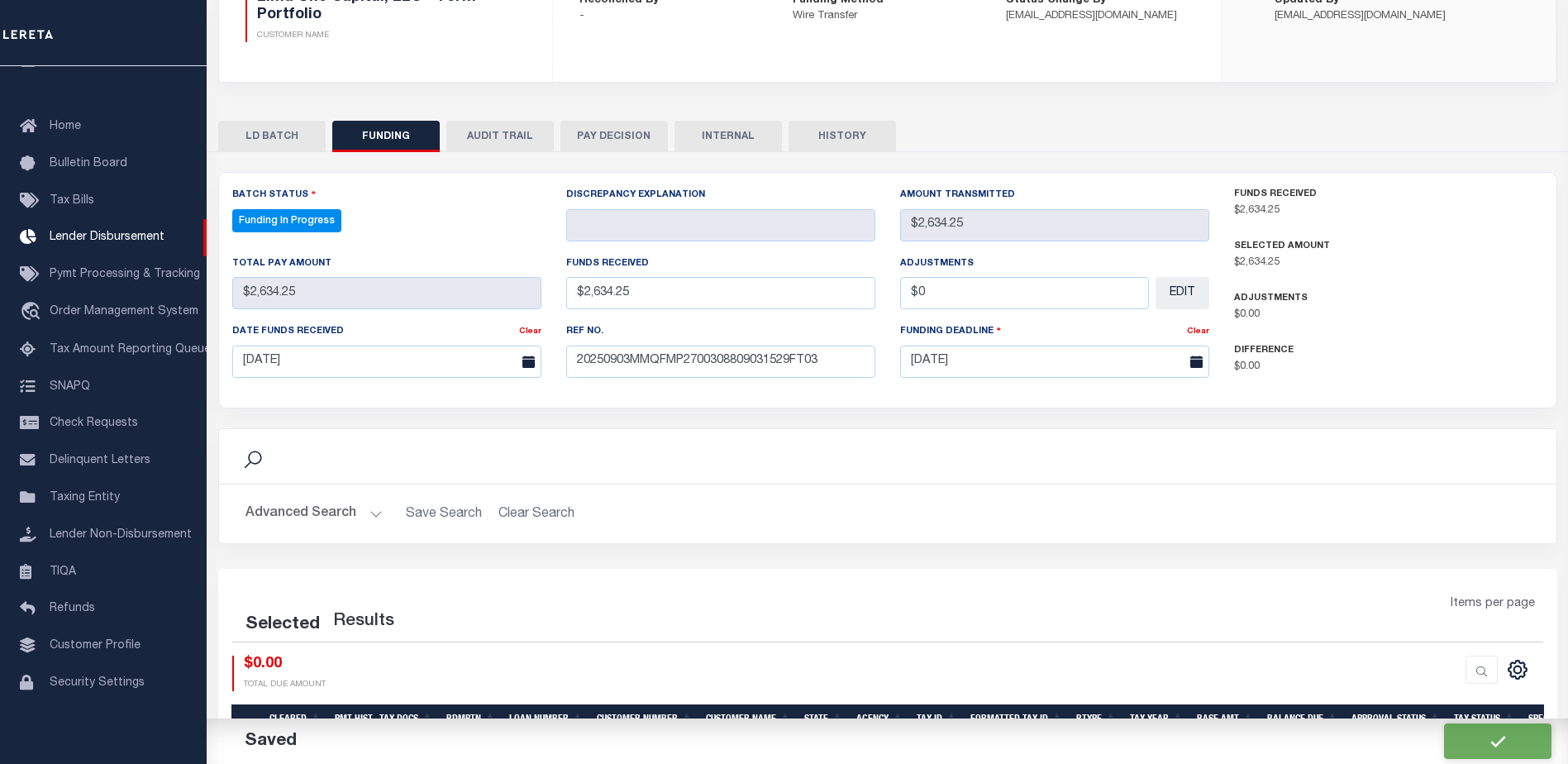
select select "100"
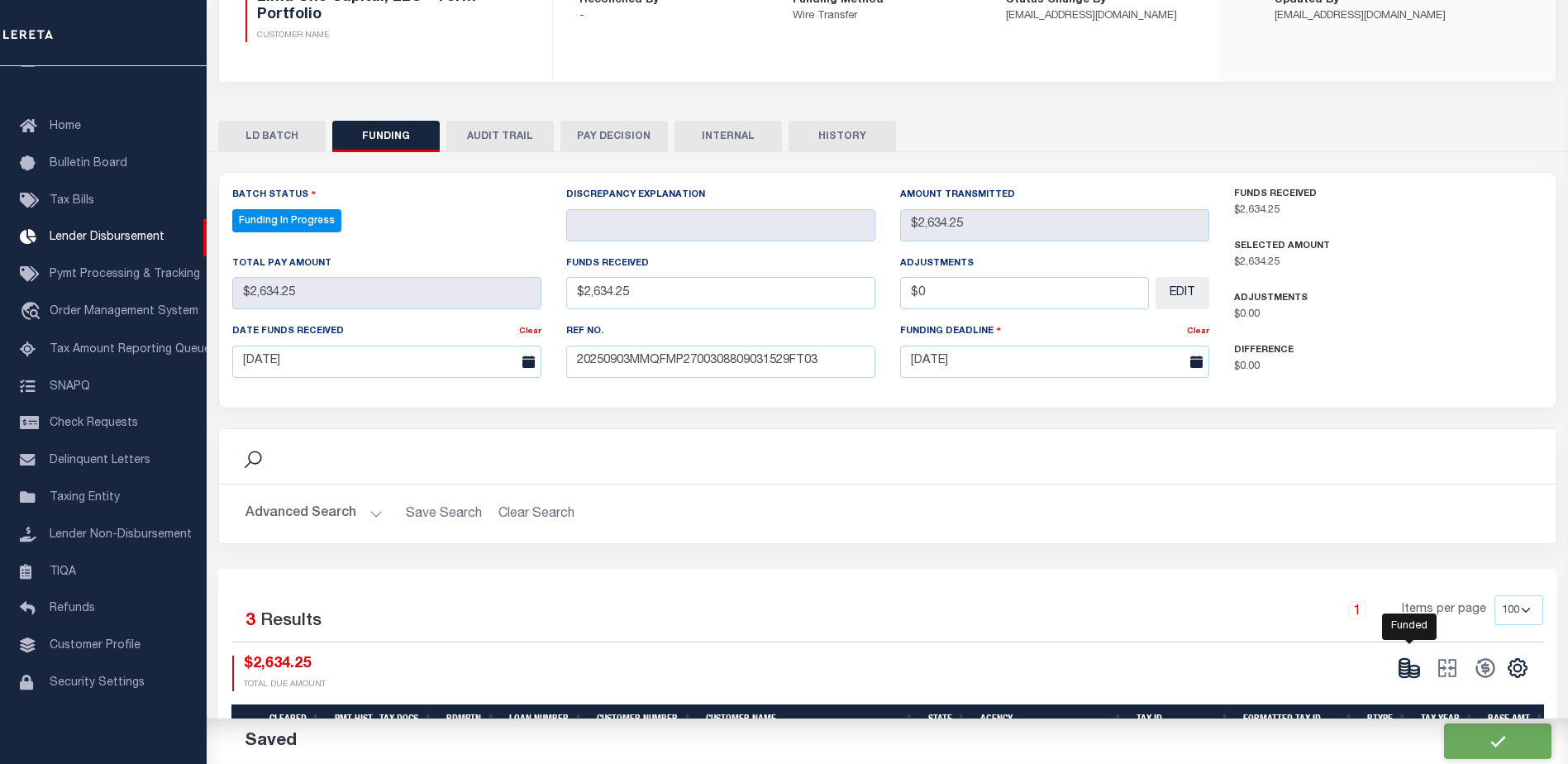
click at [1409, 672] on icon at bounding box center [1413, 671] width 10 height 5
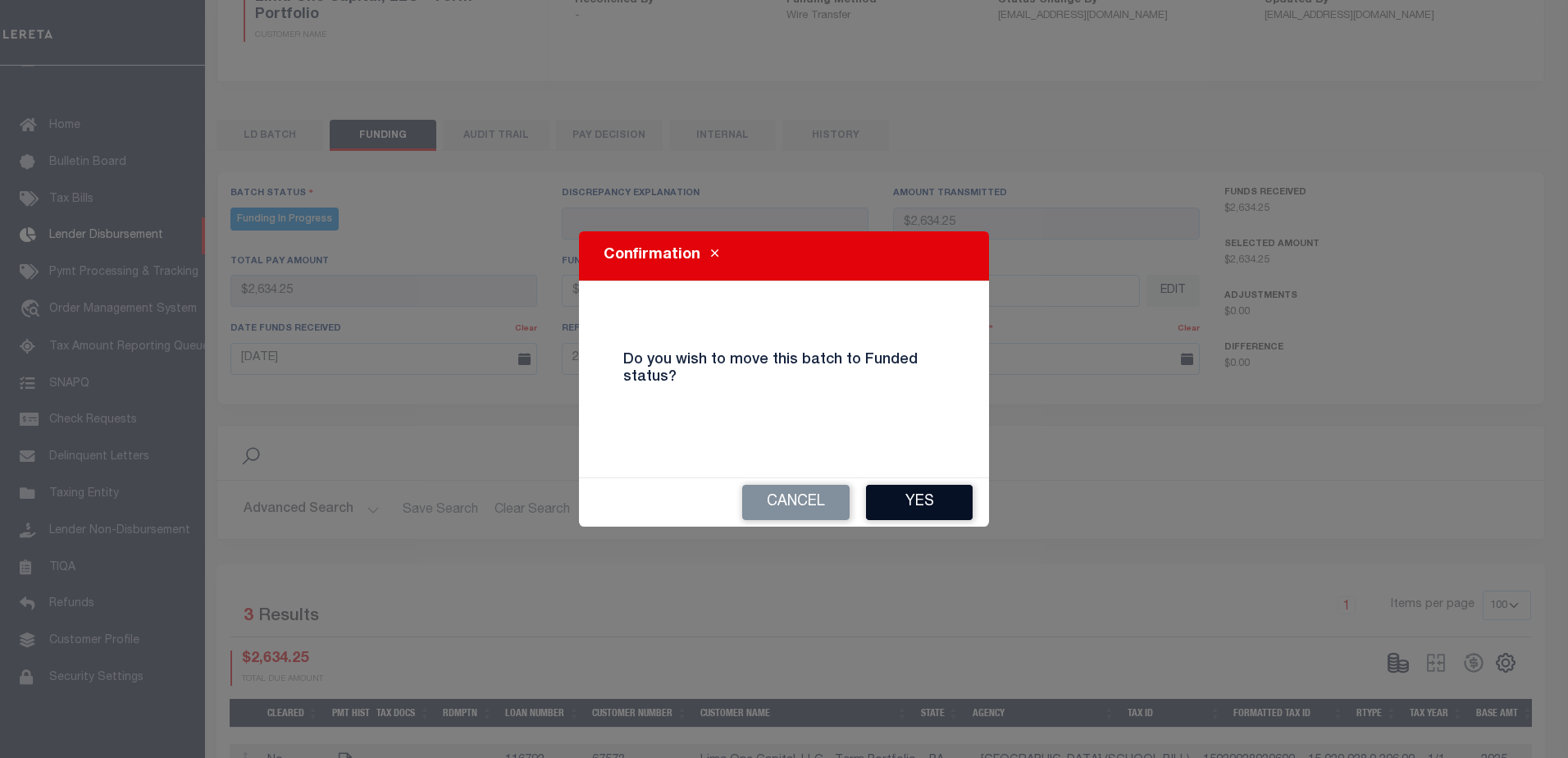
click at [951, 503] on button "Yes" at bounding box center [919, 502] width 107 height 35
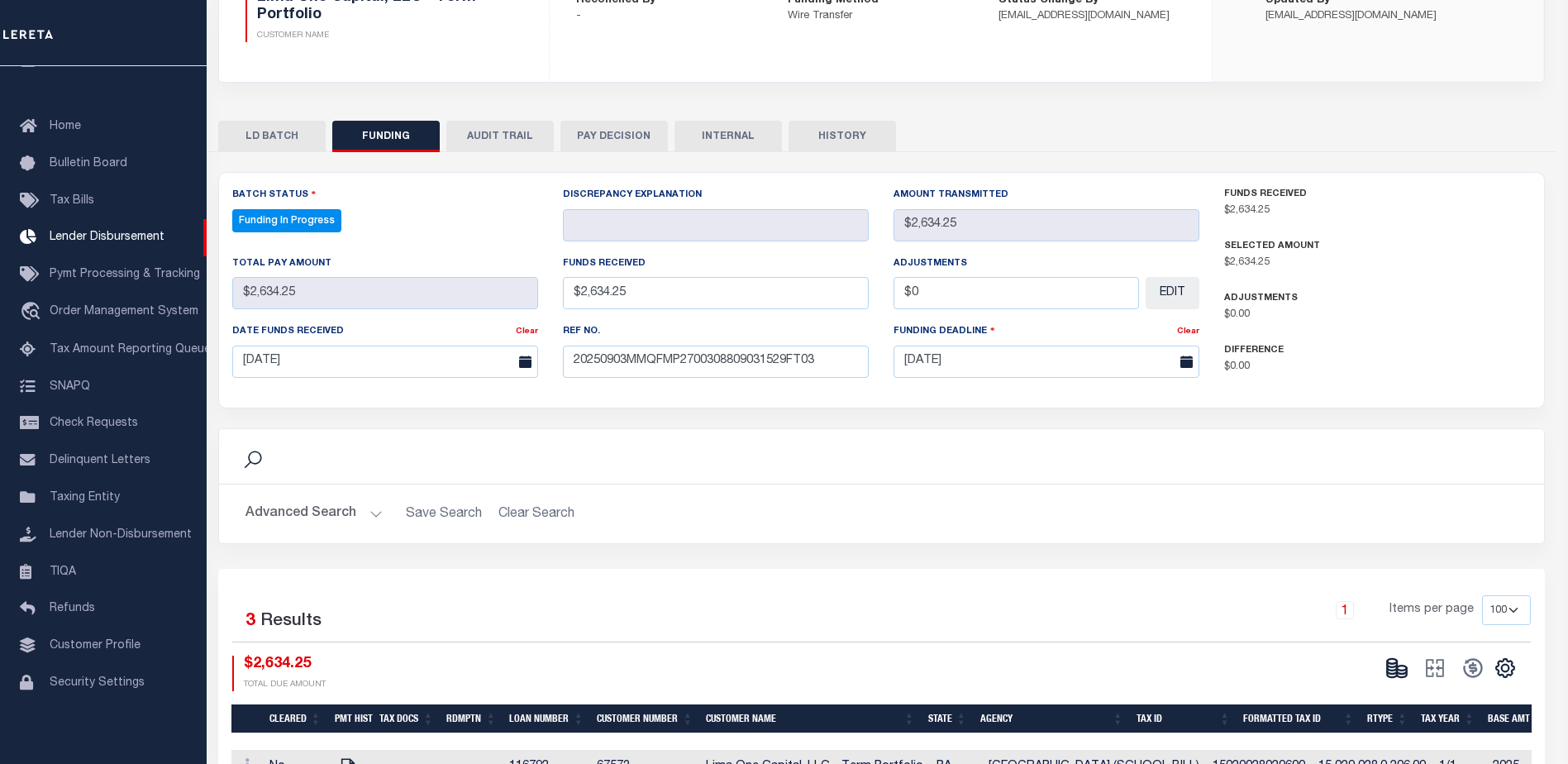
type input "$2,634.25"
type input "$0"
select select "100"
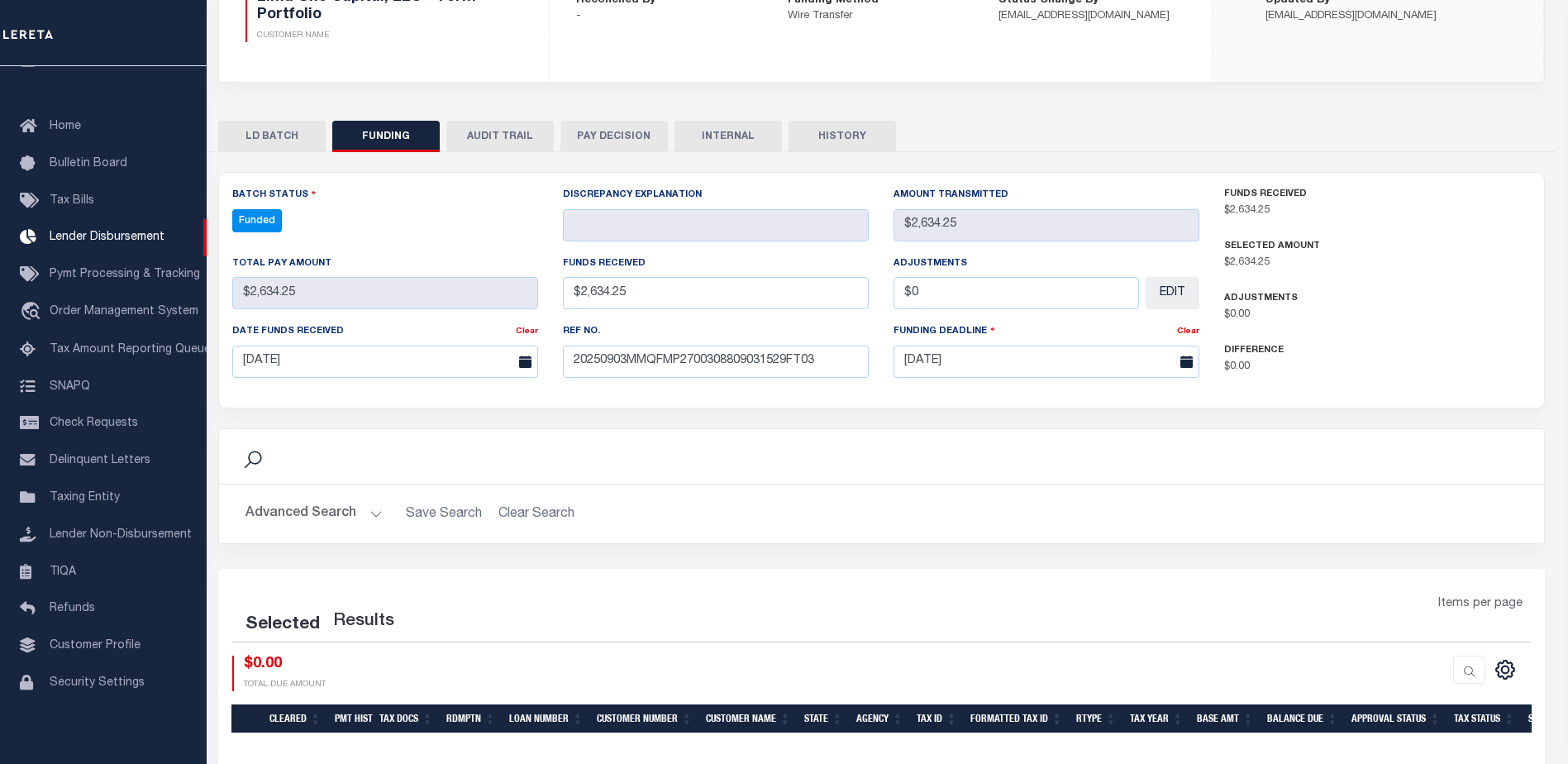
select select "100"
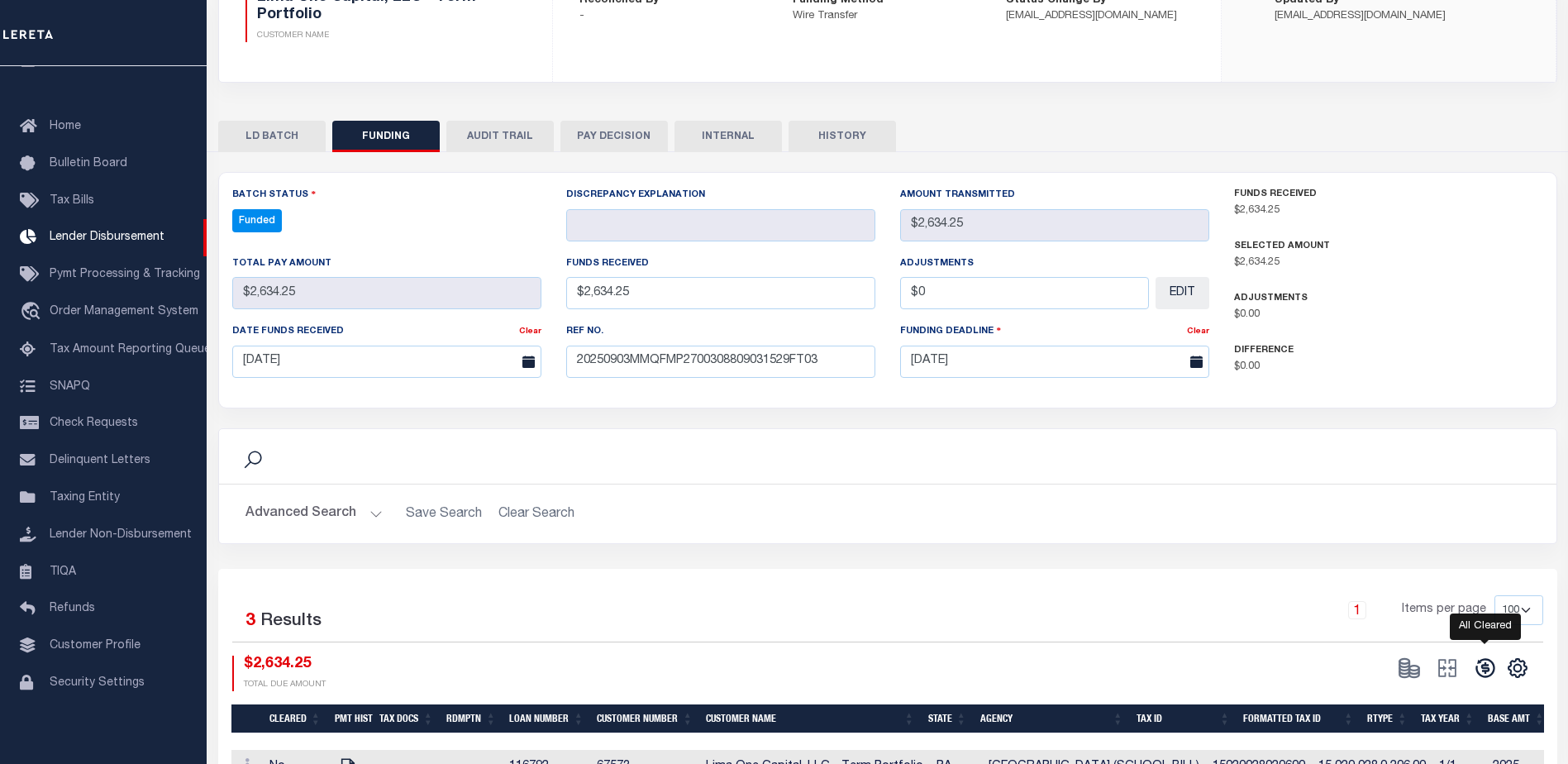
click at [1488, 668] on icon at bounding box center [1485, 668] width 24 height 24
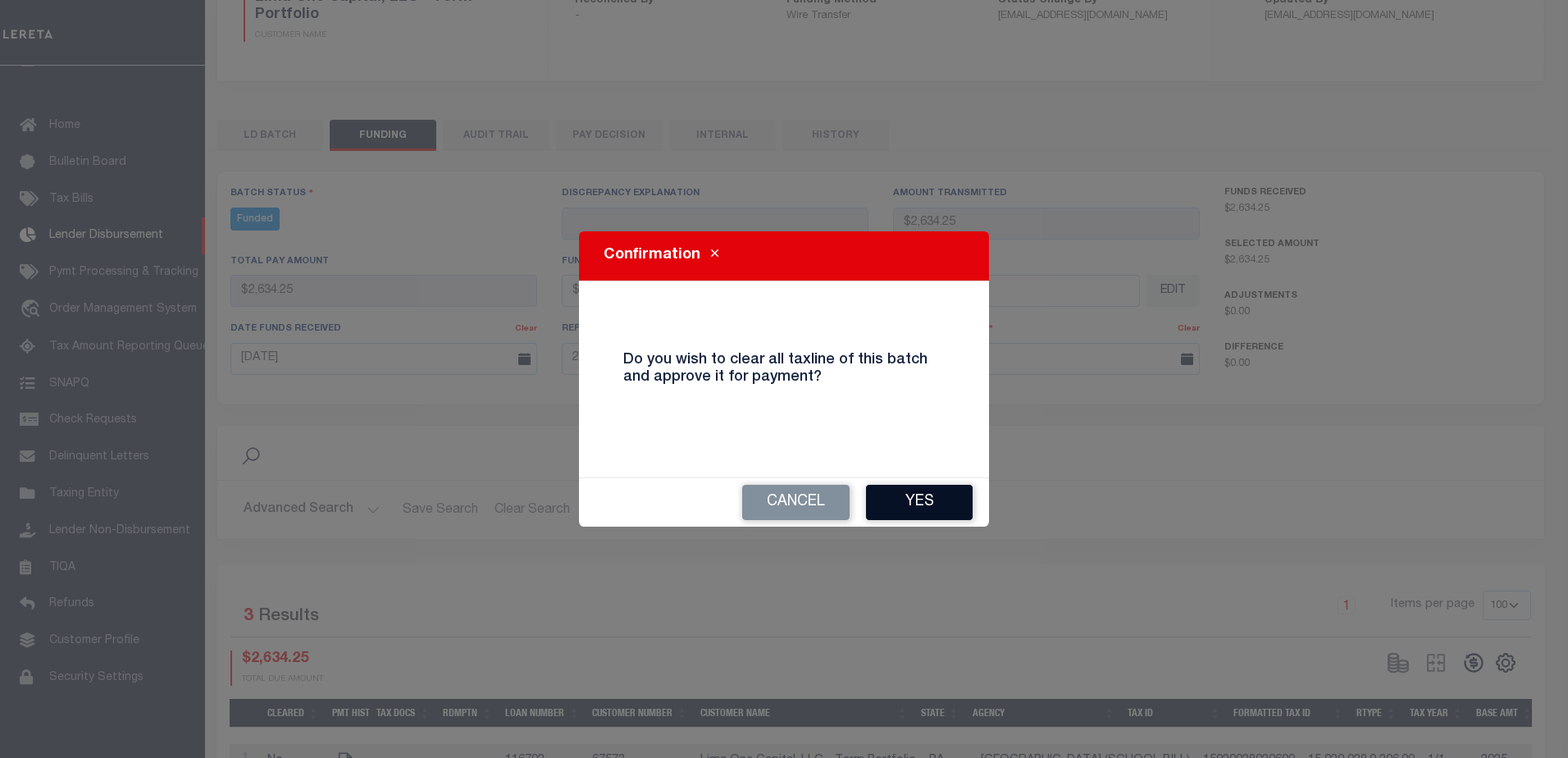
click at [913, 507] on button "Yes" at bounding box center [919, 502] width 107 height 35
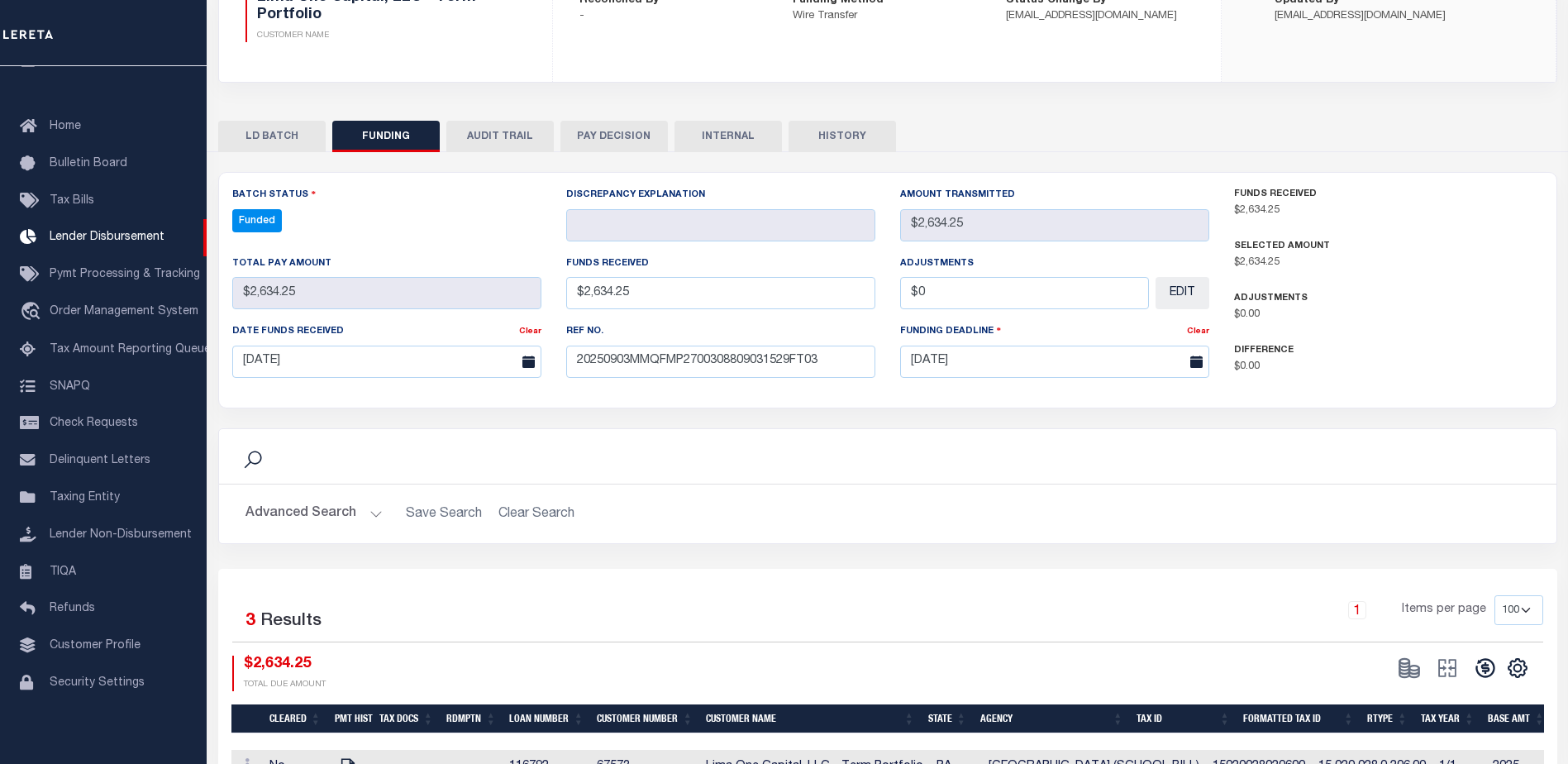
type input "$2,634.25"
type input "$0"
select select "100"
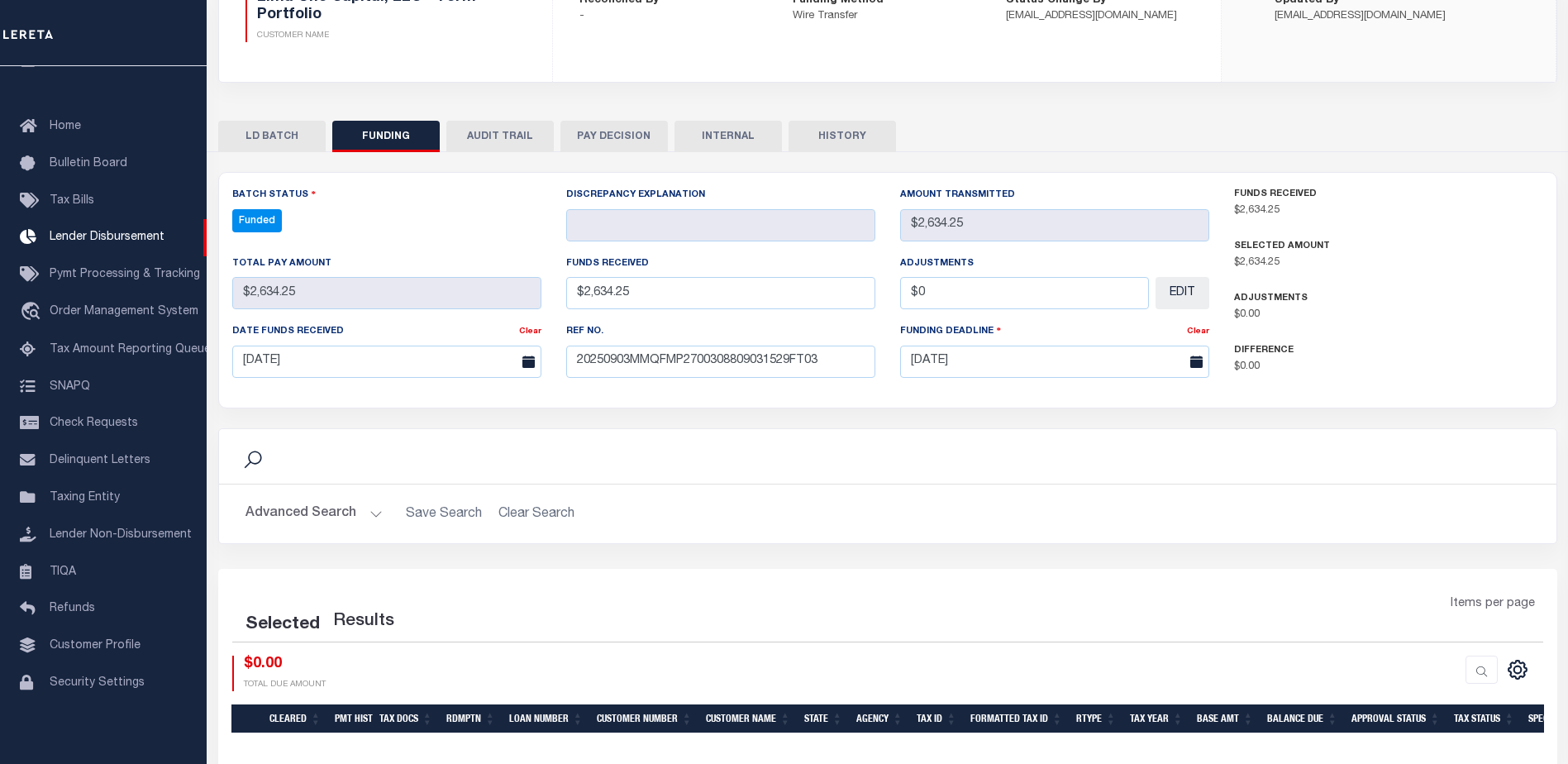
select select "100"
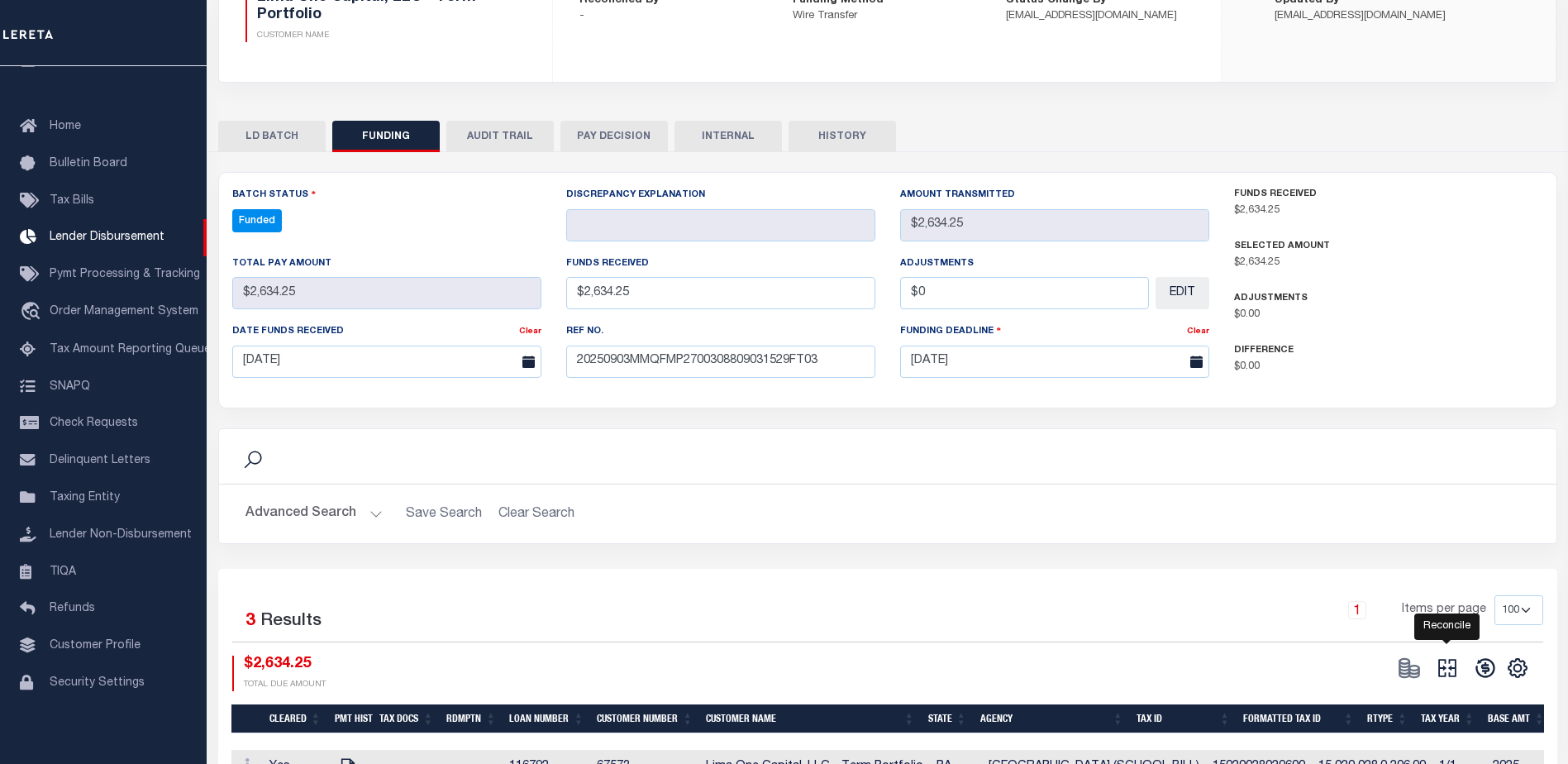
click at [1447, 663] on icon at bounding box center [1447, 668] width 24 height 24
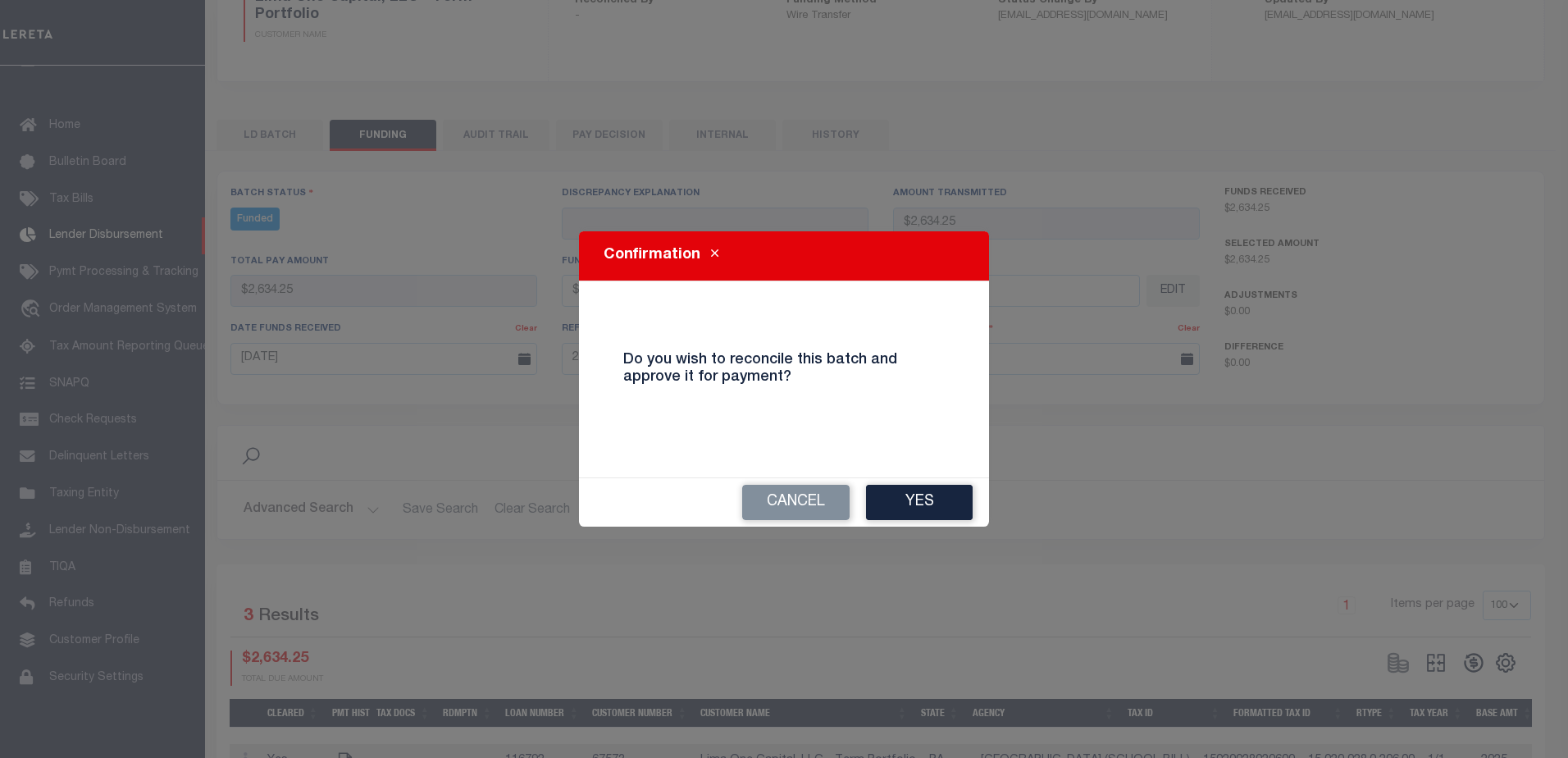
click at [940, 497] on button "Yes" at bounding box center [919, 502] width 107 height 35
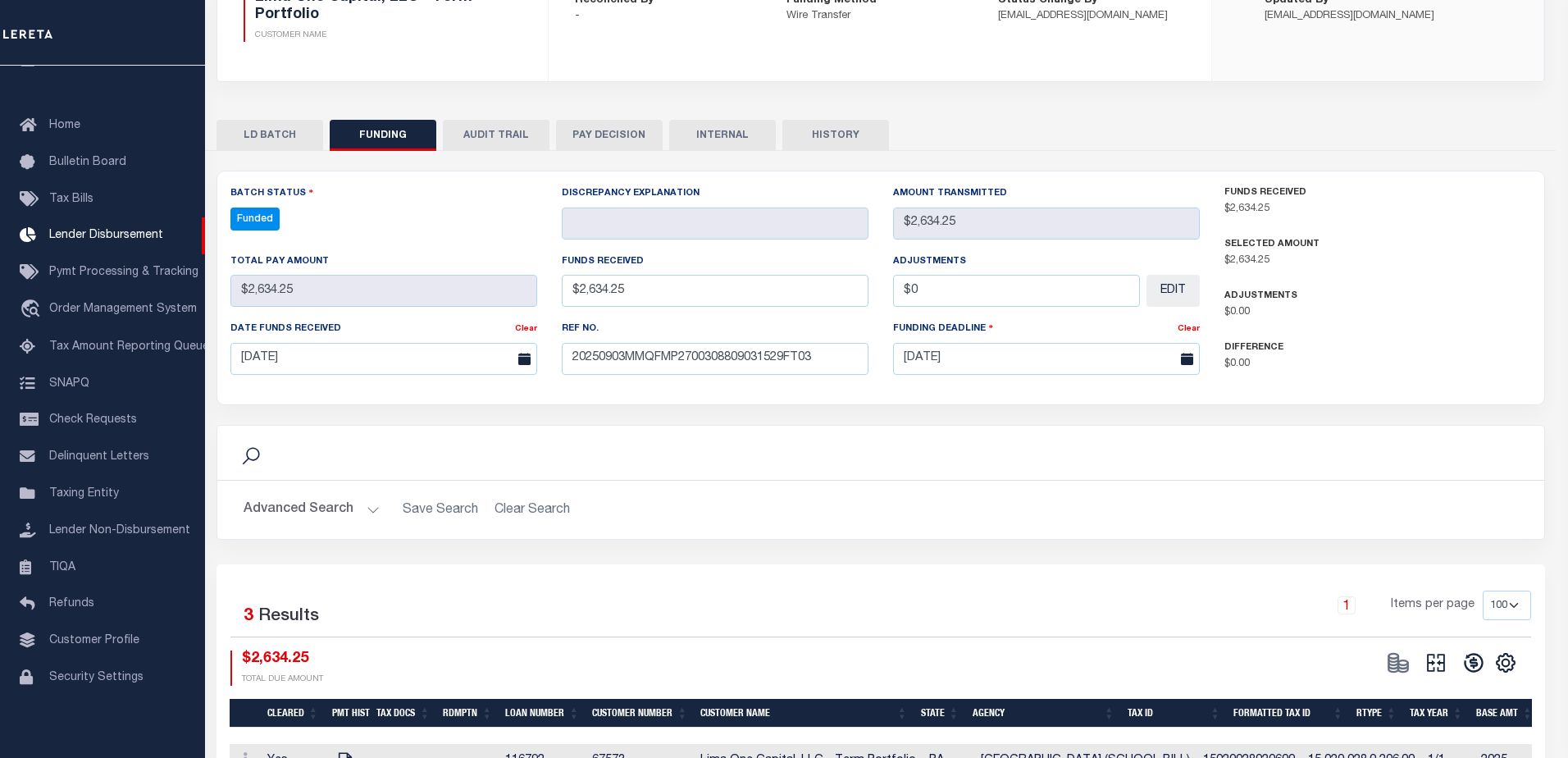
type input "$2,634.25"
type input "$0"
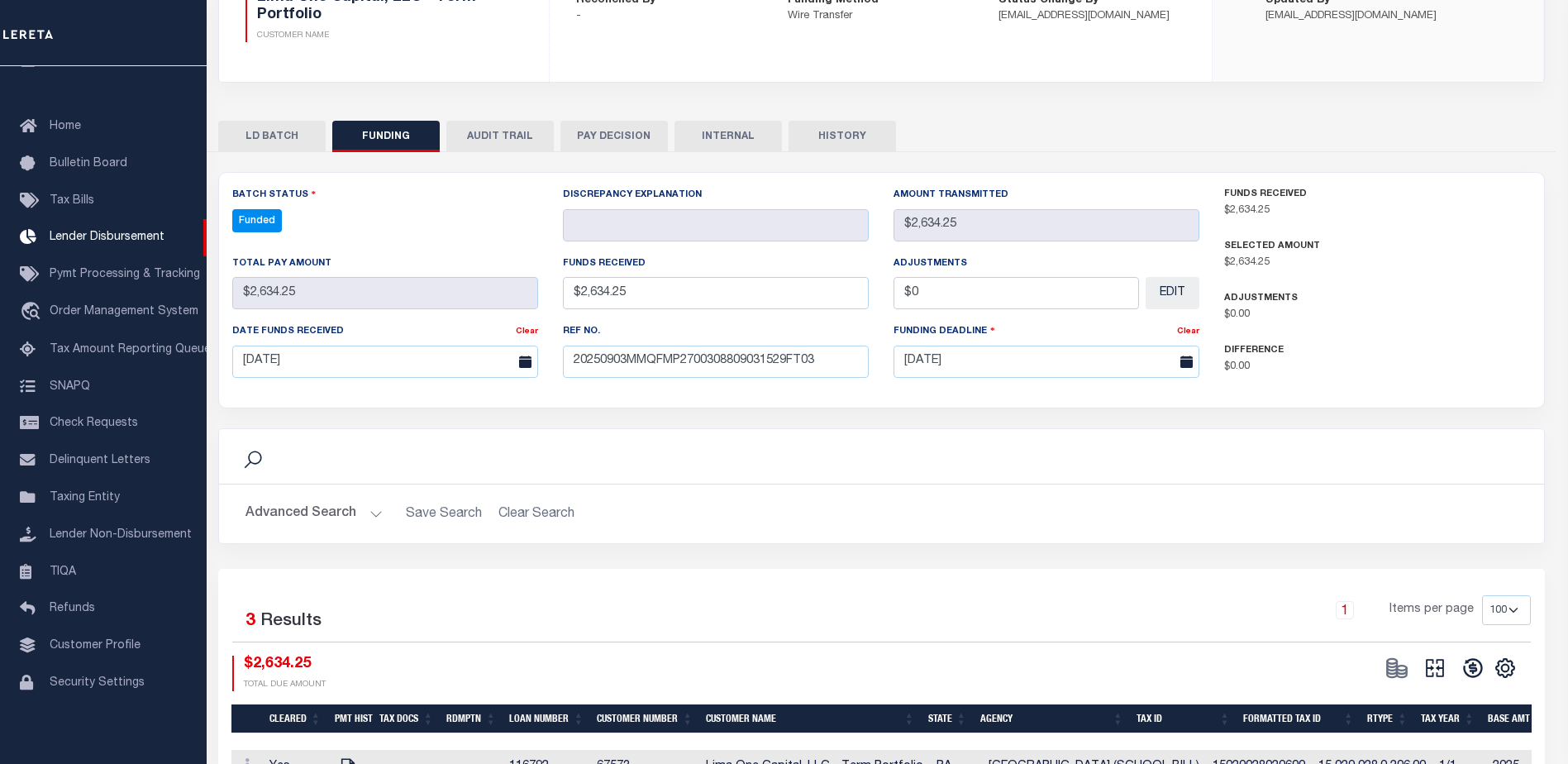
select select "100"
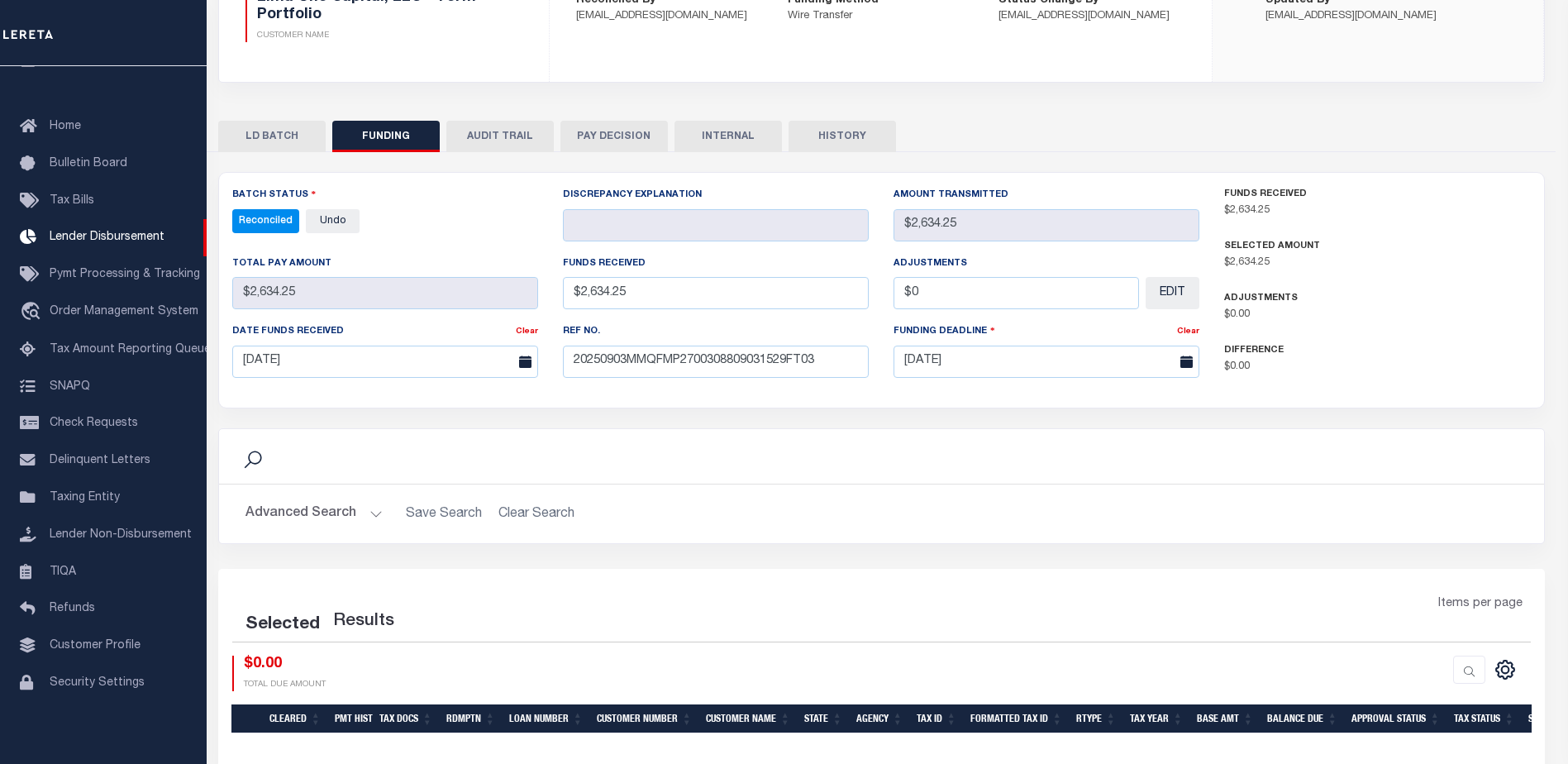
select select "100"
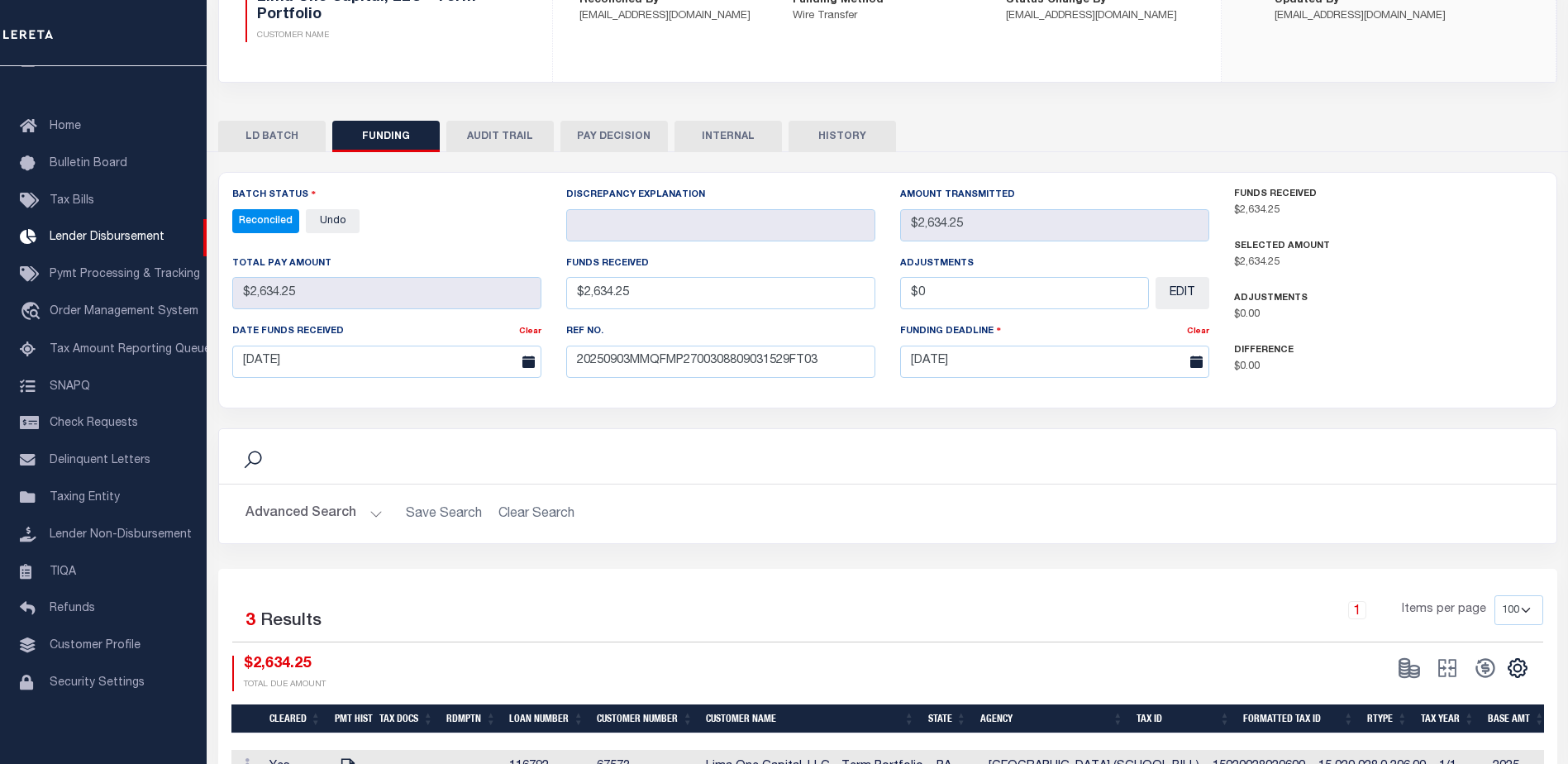
click at [741, 129] on button "INTERNAL" at bounding box center [727, 136] width 108 height 32
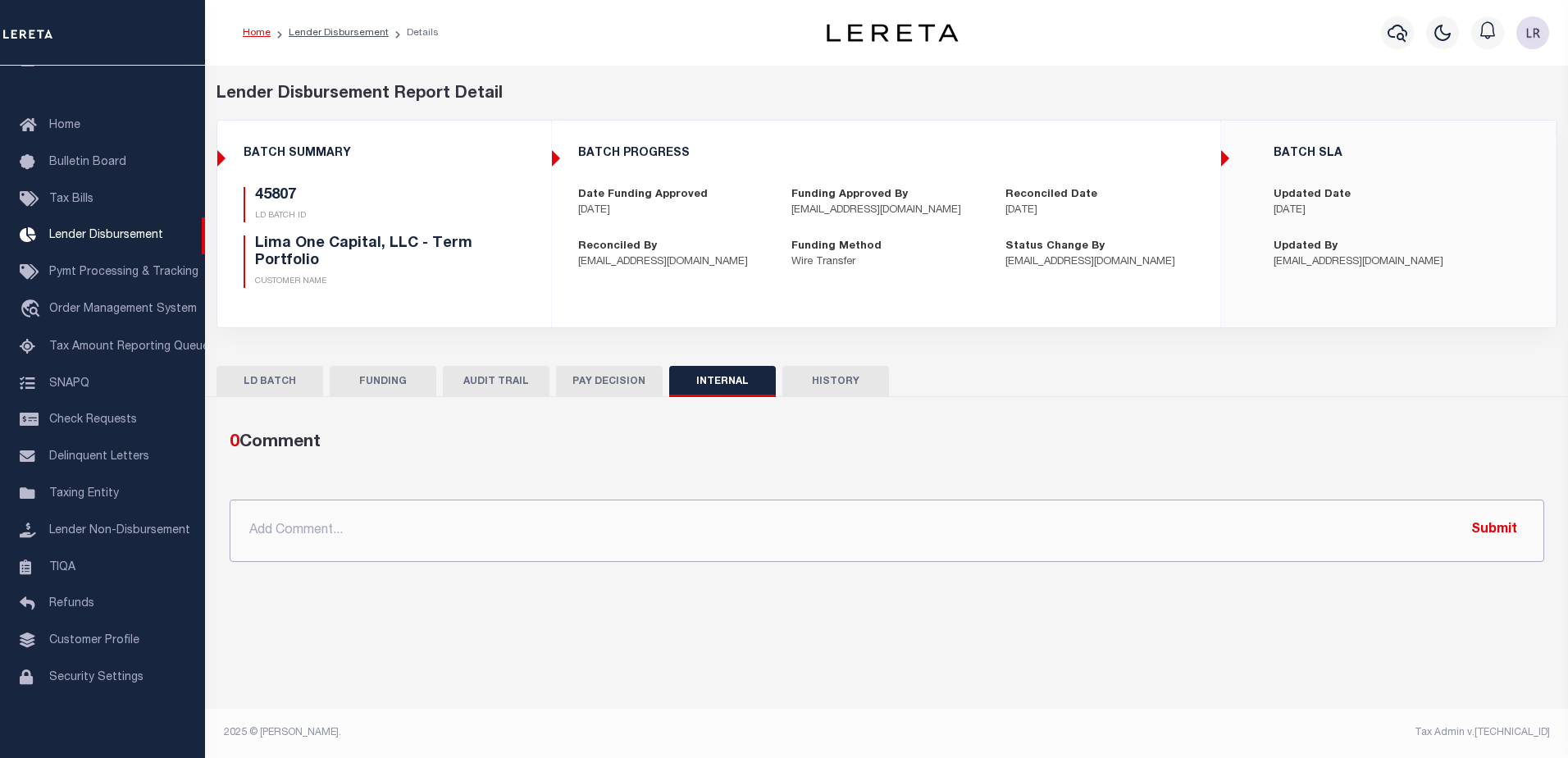
drag, startPoint x: 998, startPoint y: 519, endPoint x: 1235, endPoint y: 513, distance: 237.1
click at [999, 520] on input "text" at bounding box center [887, 530] width 1315 height 62
paste input ""ORG AMT - $36068.76 45937 - $654.49 45807 - $2634.25 45909 - $6197 45922 - $28…"
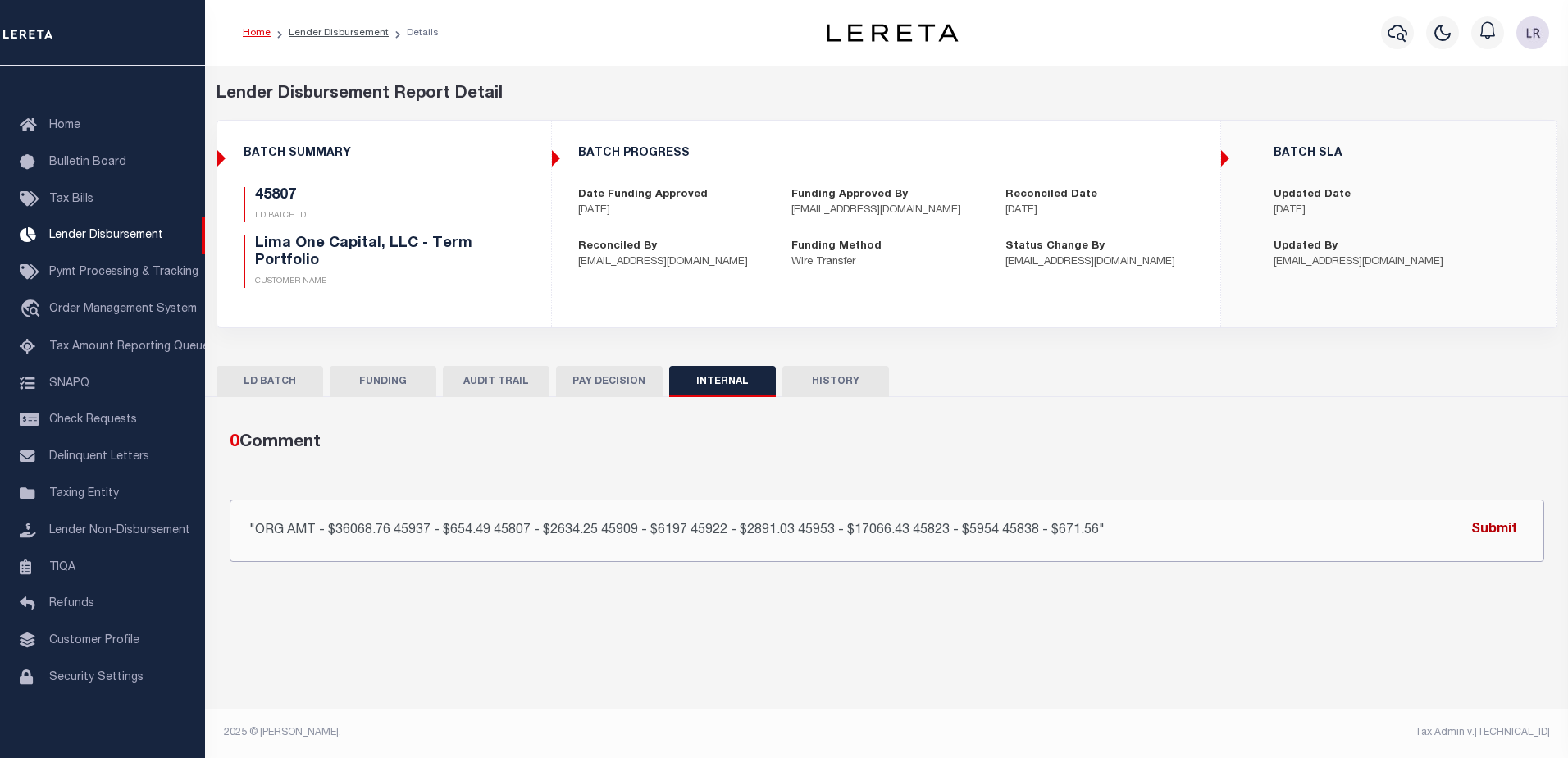
type input ""ORG AMT - $36068.76 45937 - $654.49 45807 - $2634.25 45909 - $6197 45922 - $28…"
click at [1520, 528] on button "Submit" at bounding box center [1494, 530] width 67 height 33
click at [315, 37] on link "Lender Disbursement" at bounding box center [338, 32] width 100 height 10
checkbox input "true"
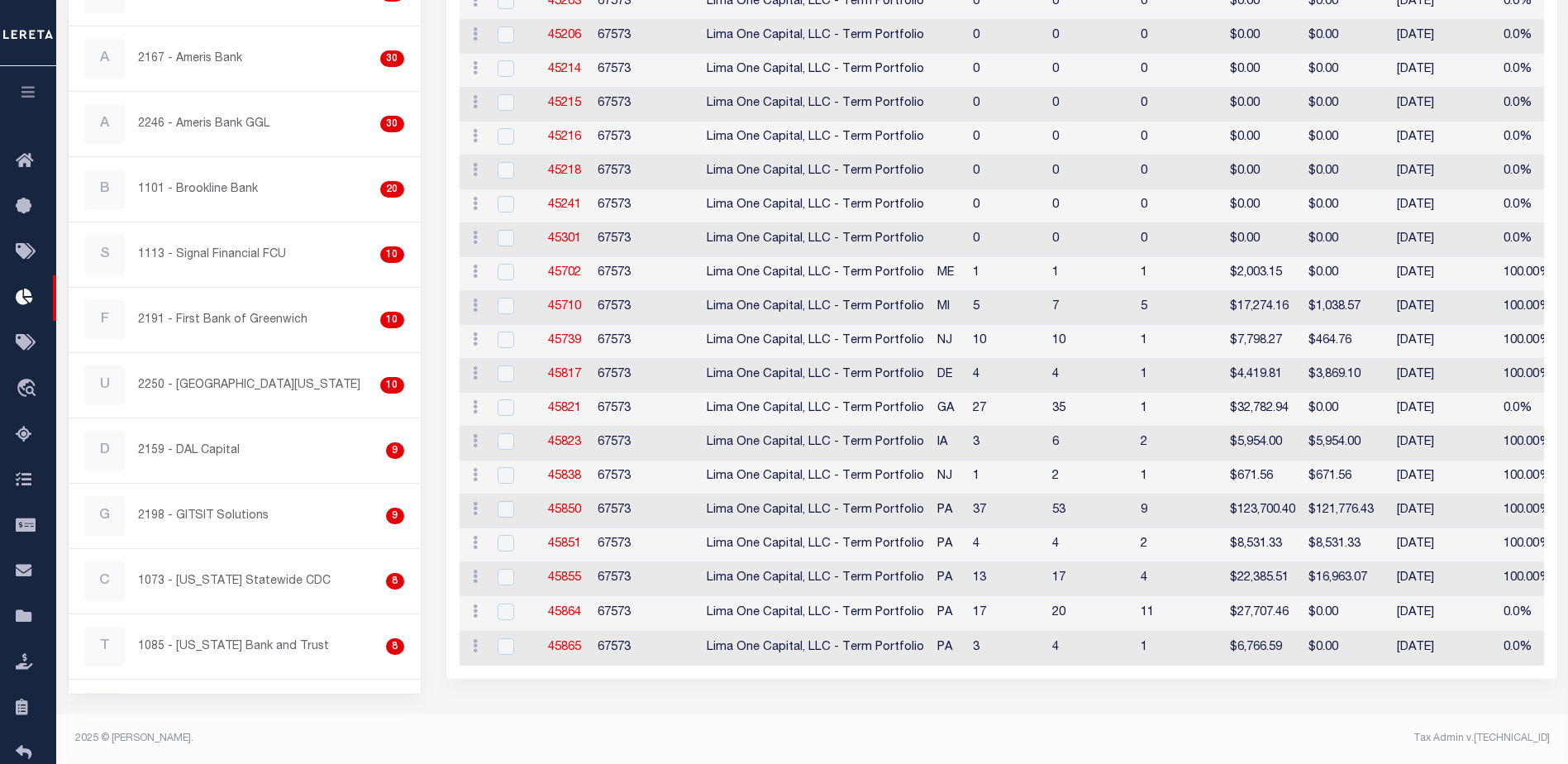
scroll to position [15, 0]
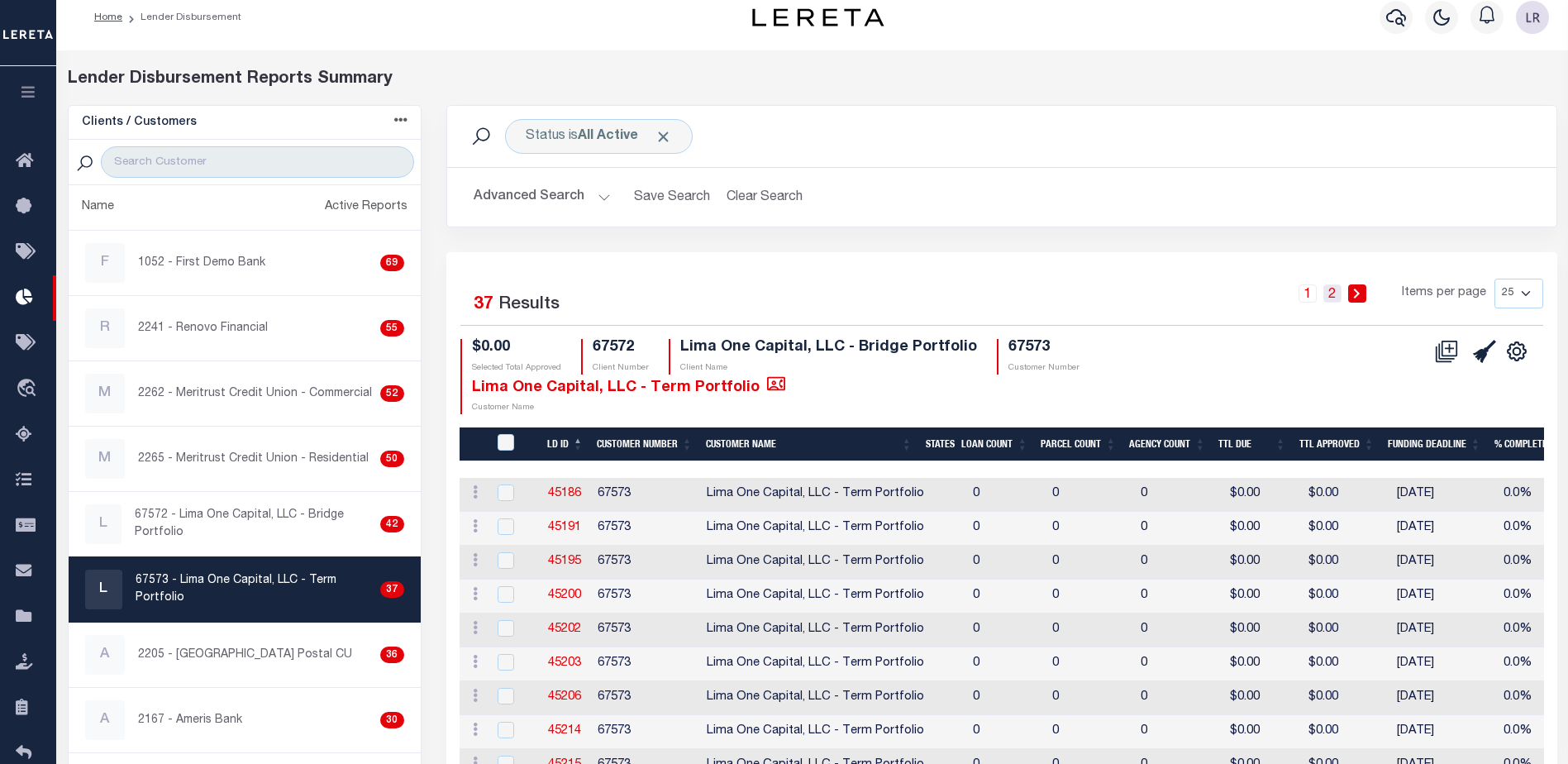
click at [1332, 289] on link "2" at bounding box center [1332, 293] width 18 height 18
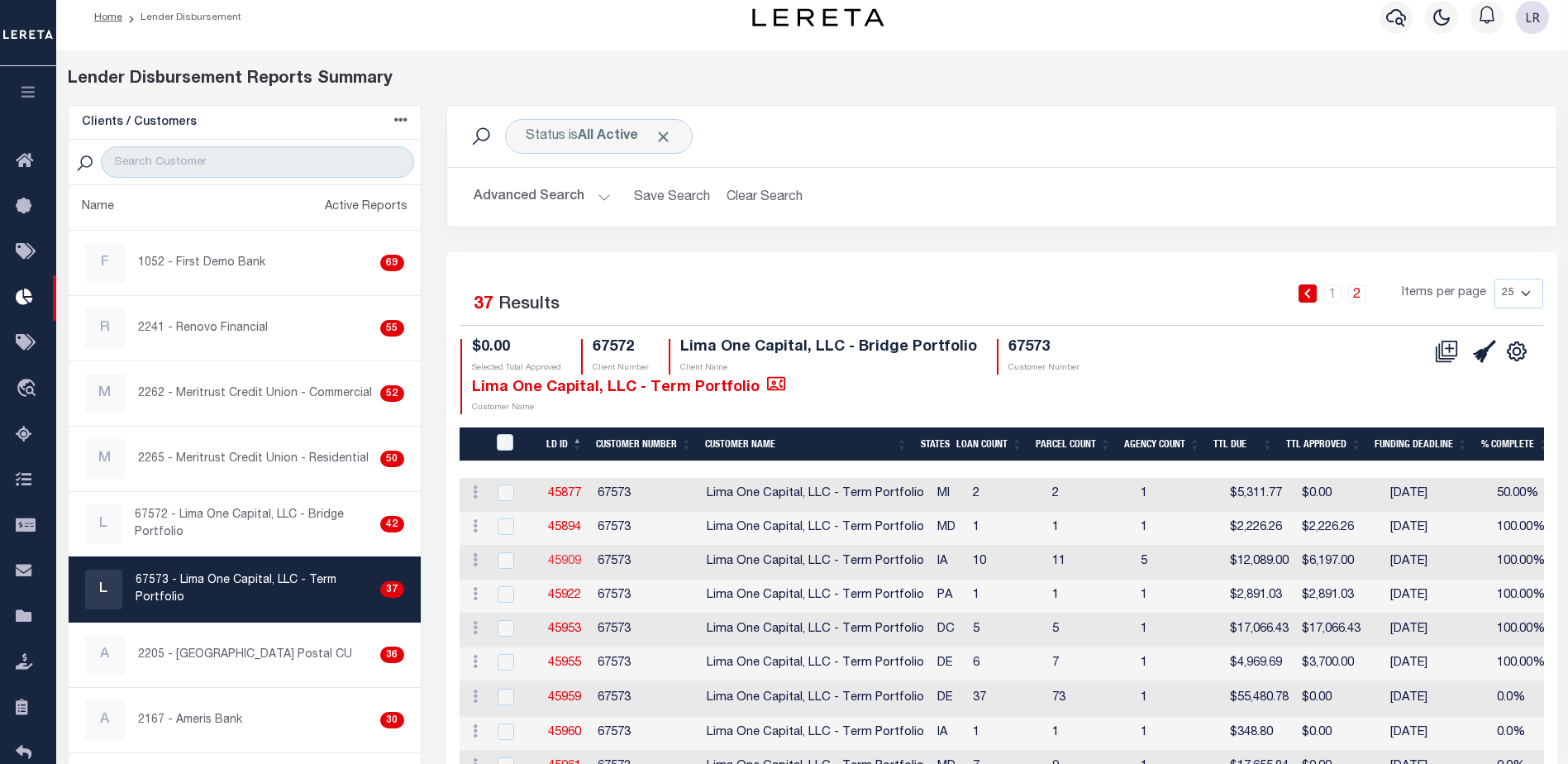
click at [569, 559] on link "45909" at bounding box center [565, 561] width 33 height 12
checkbox input "true"
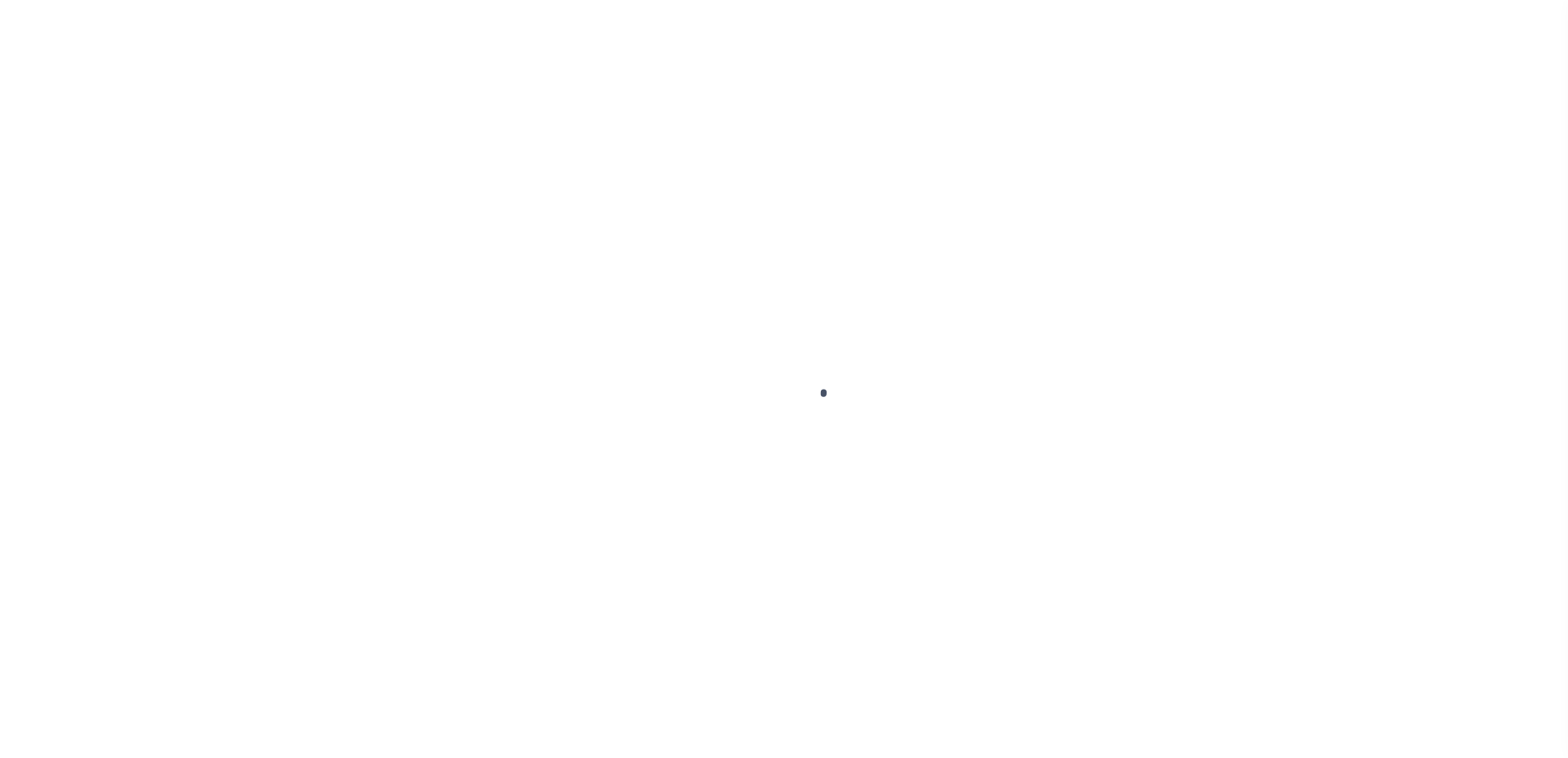
type input "$0.00"
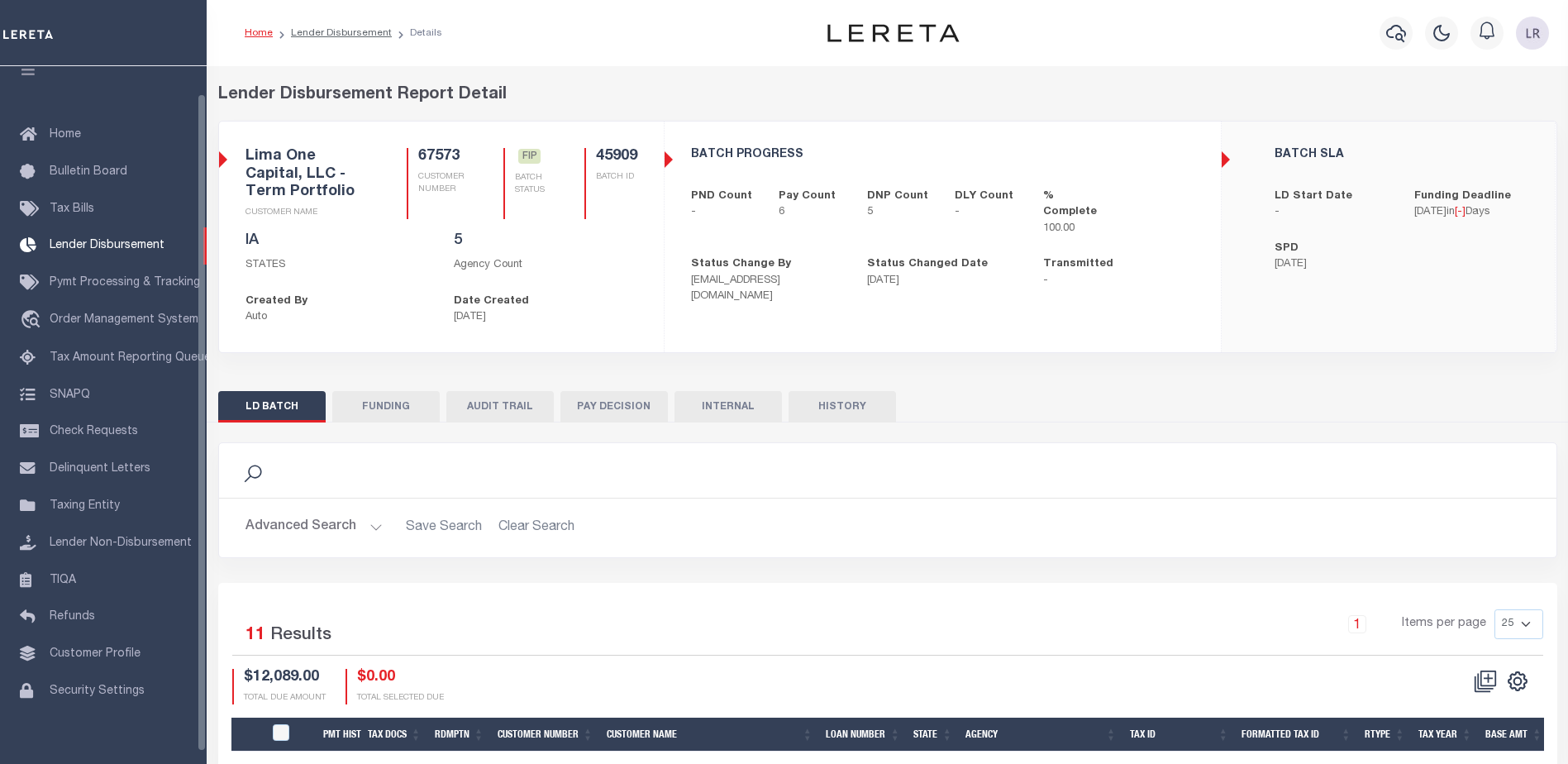
scroll to position [29, 0]
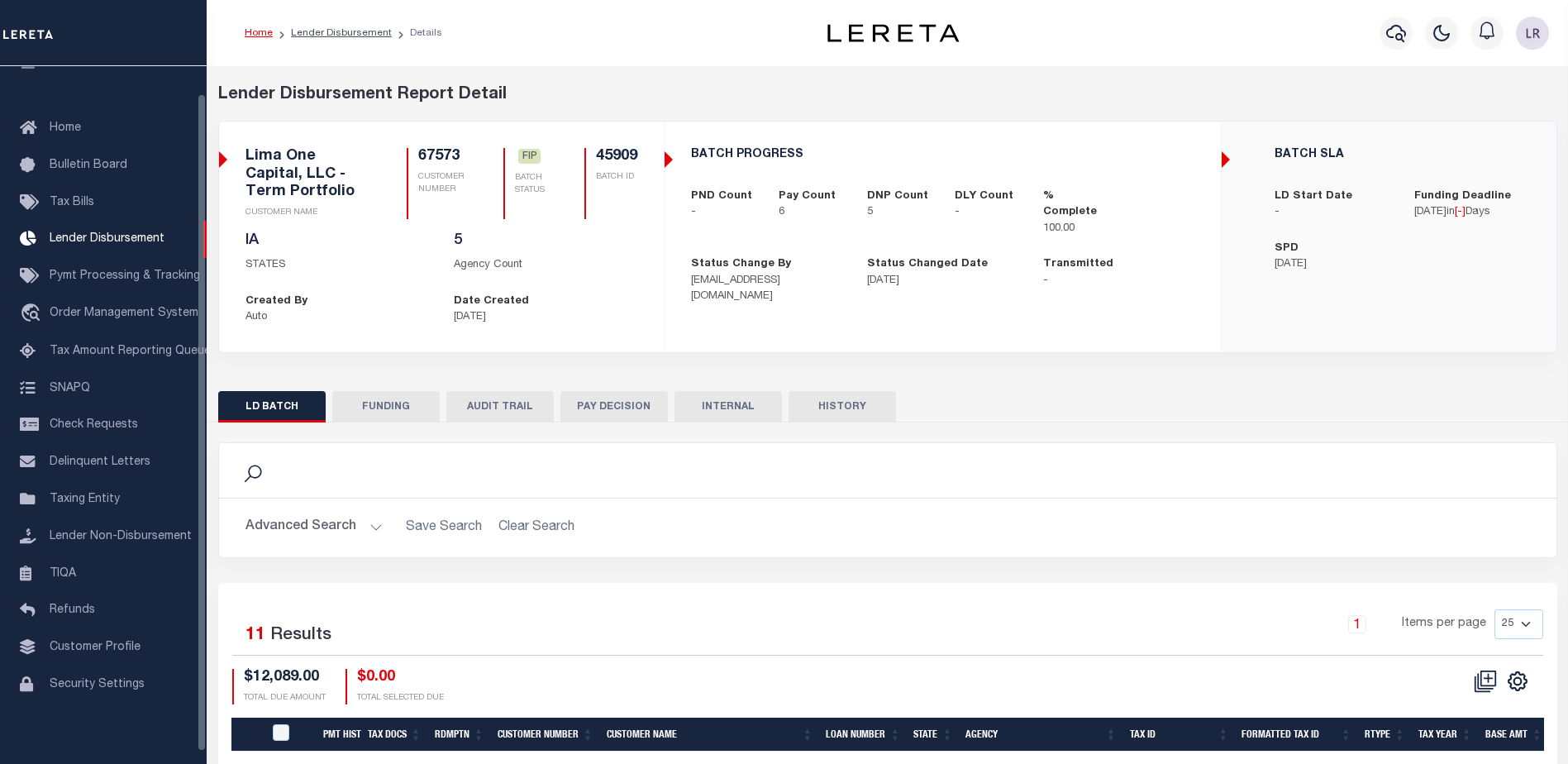
click at [403, 402] on button "FUNDING" at bounding box center [385, 406] width 108 height 32
type input "$6,197"
type input "$0"
type input "[DATE]"
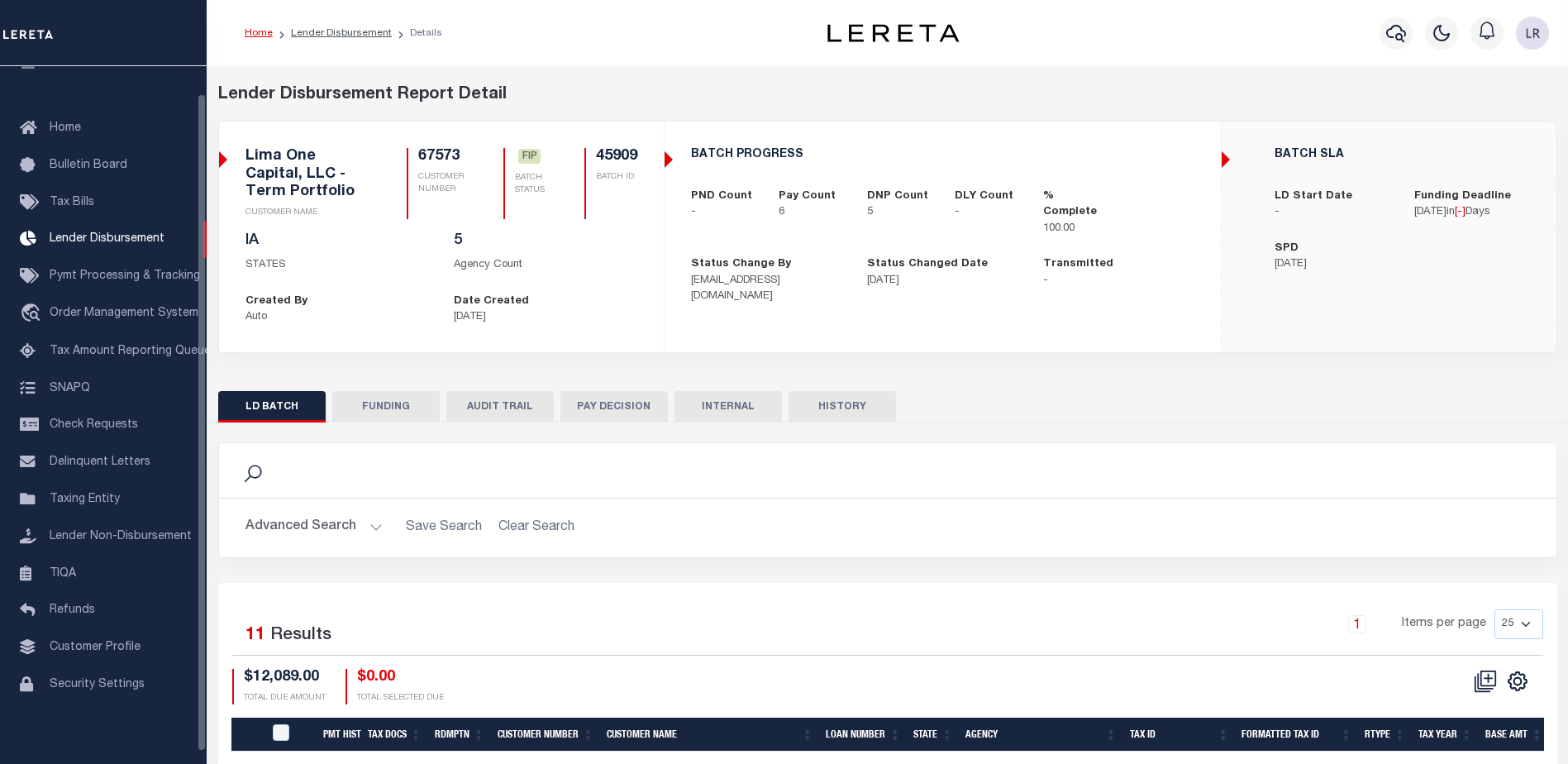
select select "100"
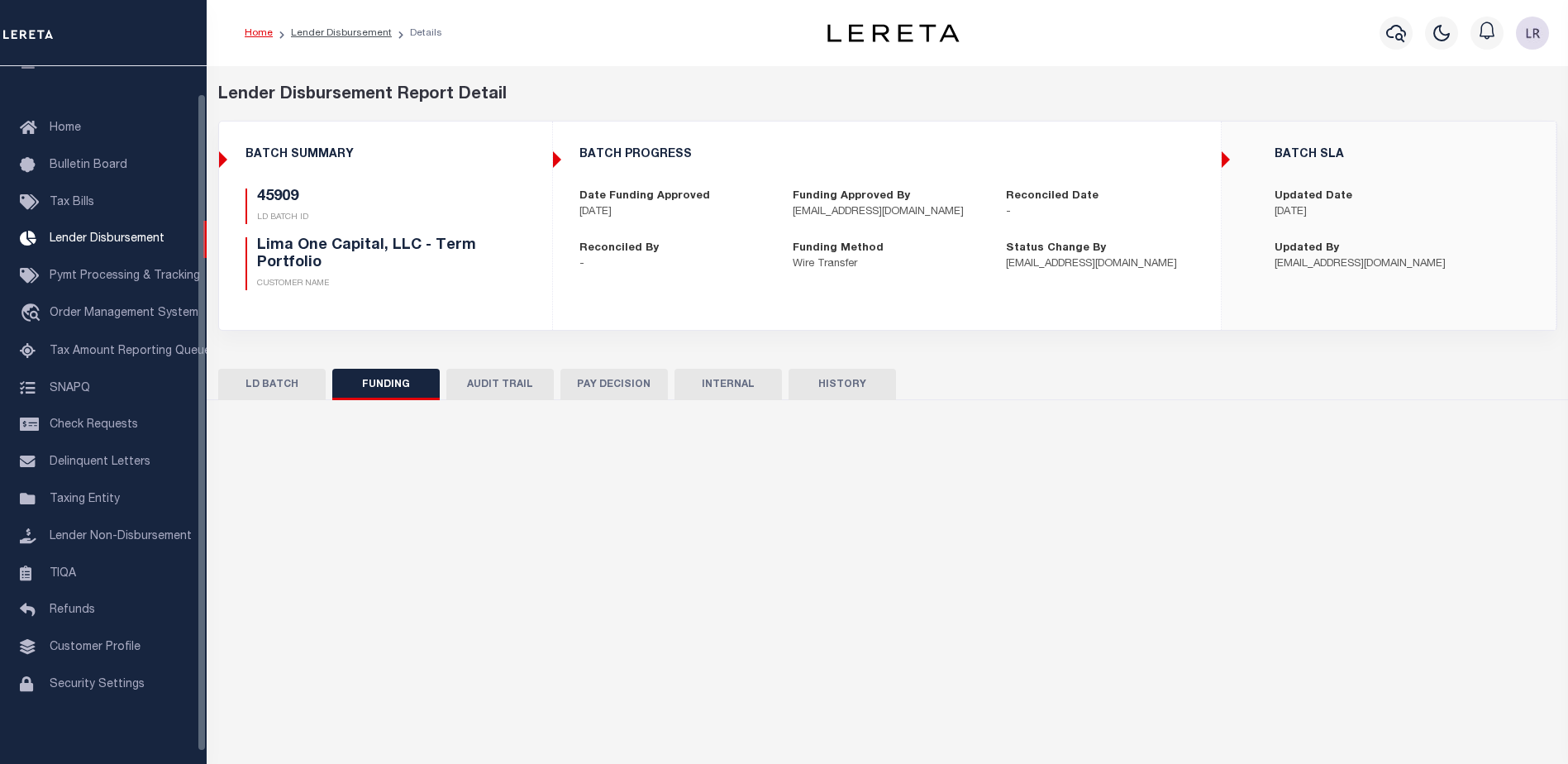
select select "100"
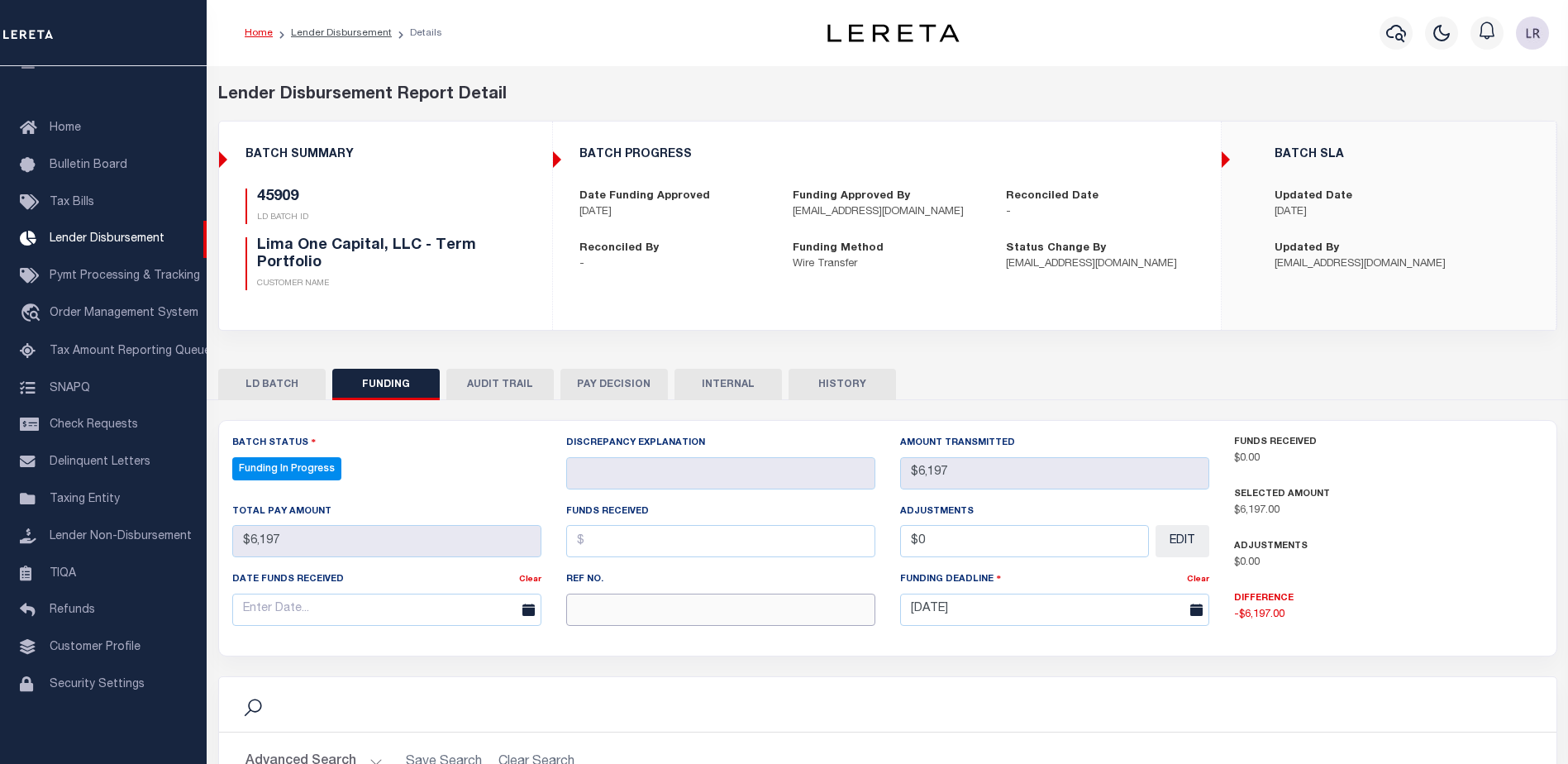
click at [610, 608] on input "text" at bounding box center [721, 610] width 309 height 33
paste input "20250903MMQFMP2700308809031529FT03"
type input "20250903MMQFMP2700308809031529FT03"
drag, startPoint x: 607, startPoint y: 544, endPoint x: 619, endPoint y: 542, distance: 12.2
click at [607, 544] on input "text" at bounding box center [721, 541] width 309 height 33
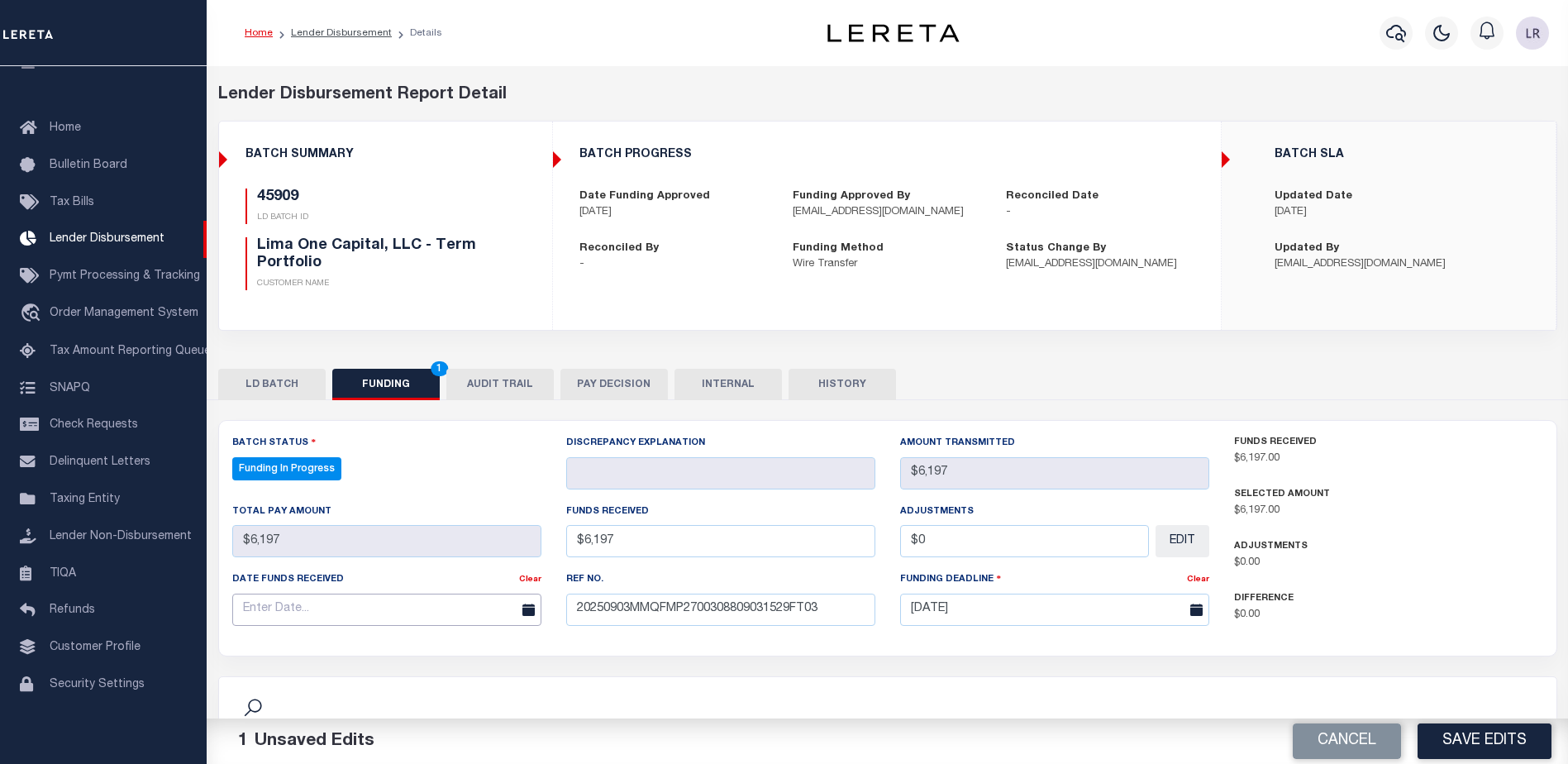
type input "$6,197.00"
click at [489, 612] on input "text" at bounding box center [387, 610] width 309 height 33
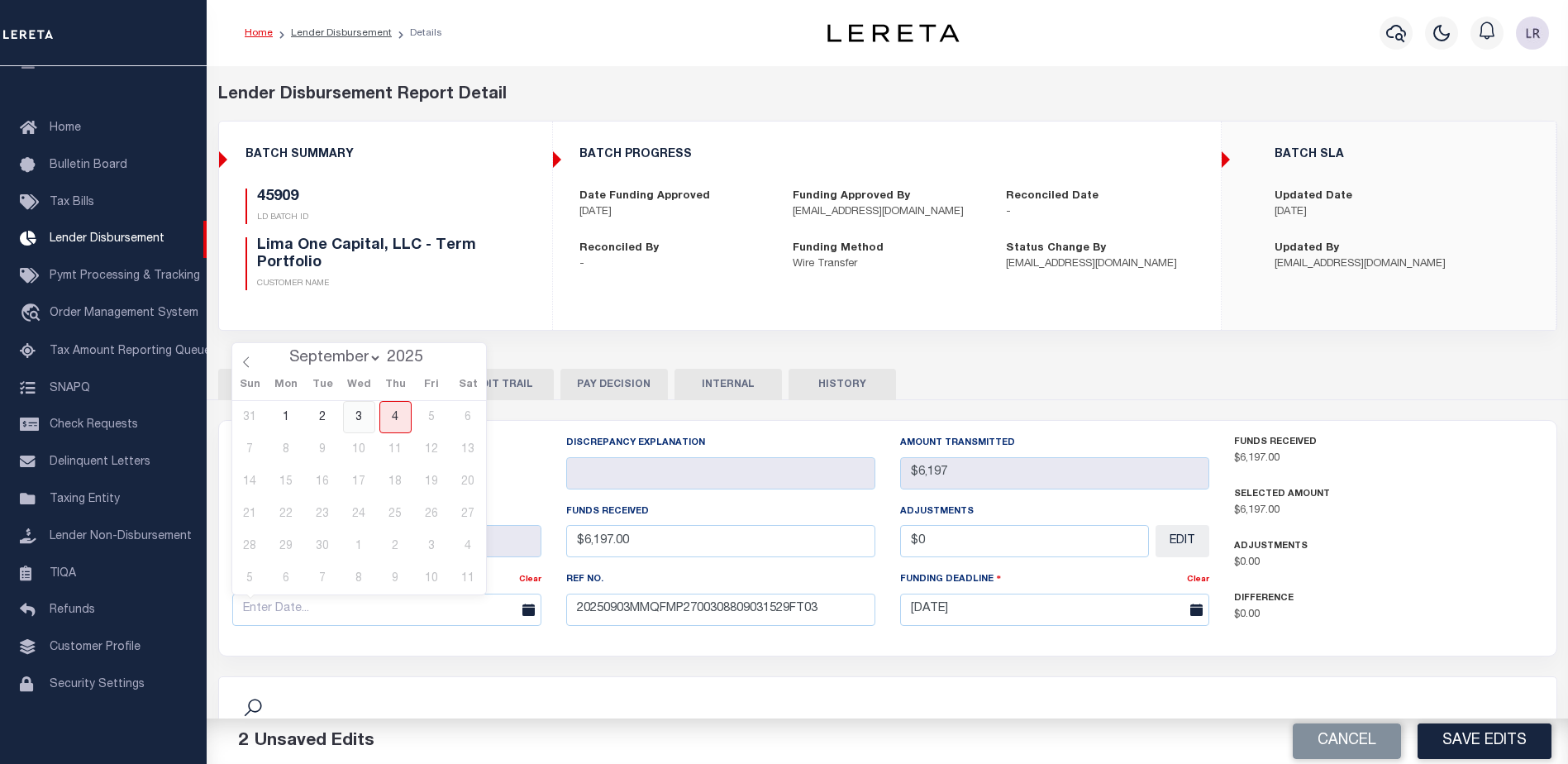
click at [368, 419] on span "3" at bounding box center [359, 417] width 33 height 33
type input "[DATE]"
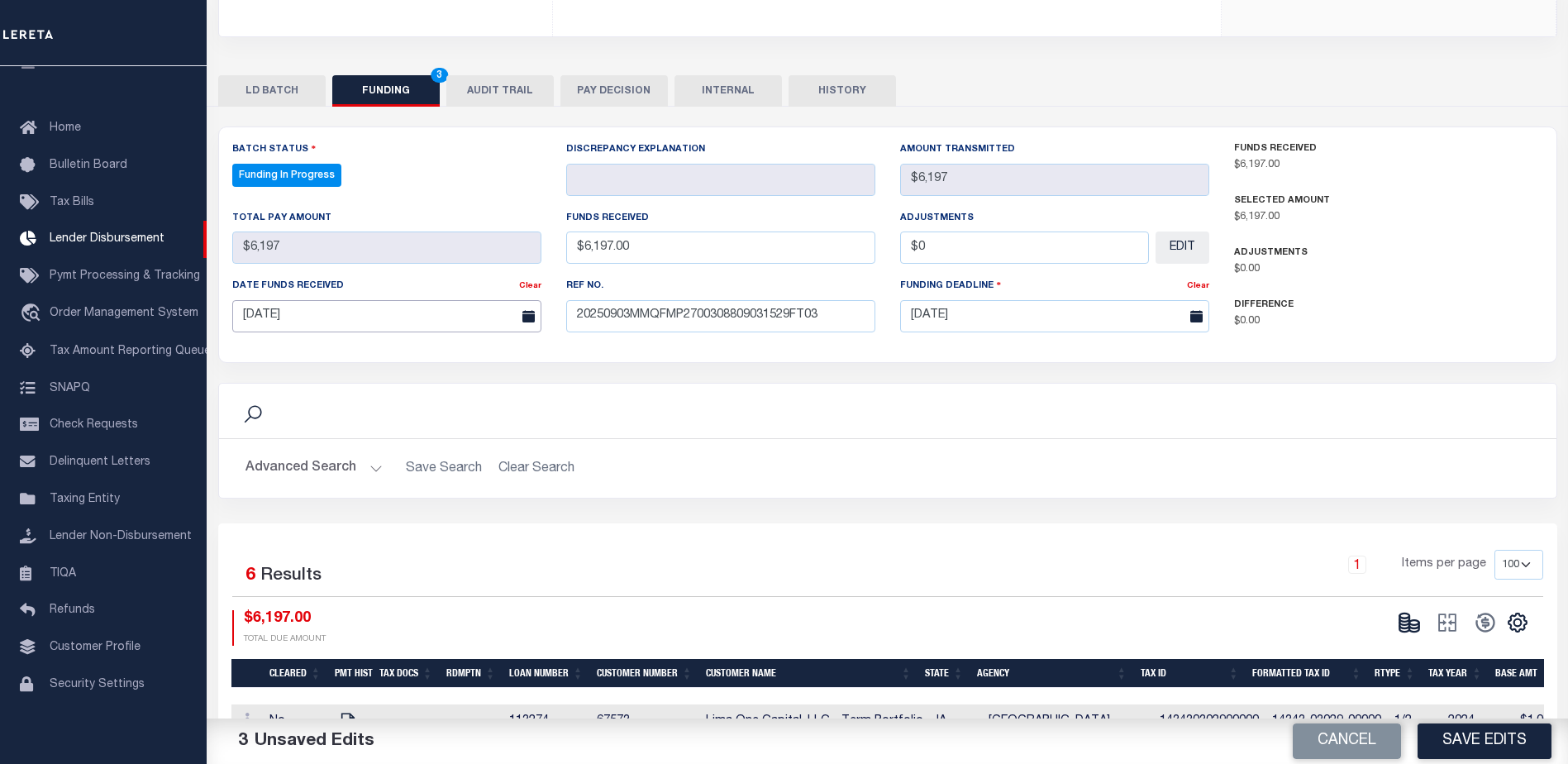
scroll to position [414, 0]
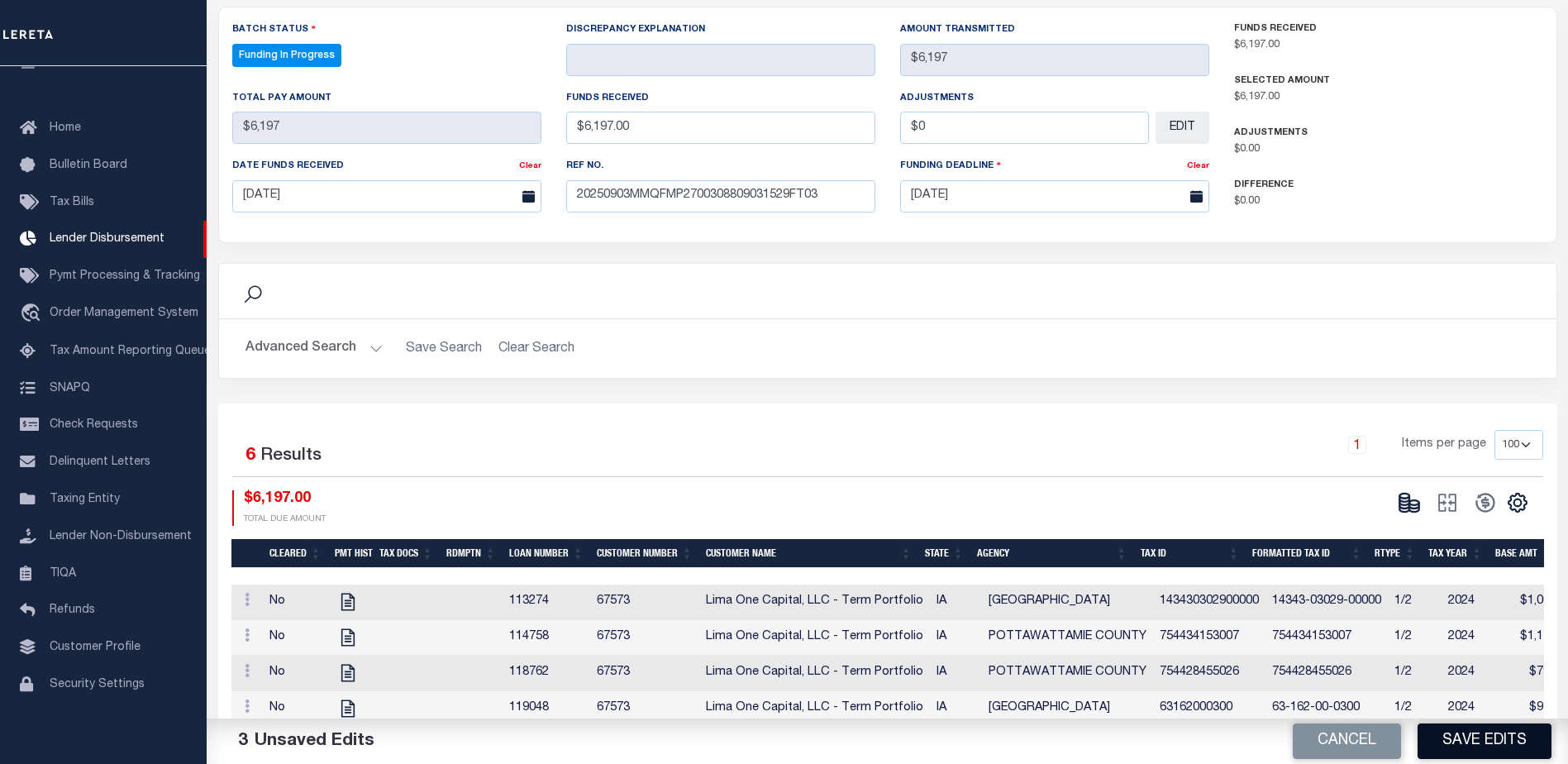
click at [1520, 738] on button "Save Edits" at bounding box center [1484, 740] width 134 height 35
type input "$6,197"
type input "$0"
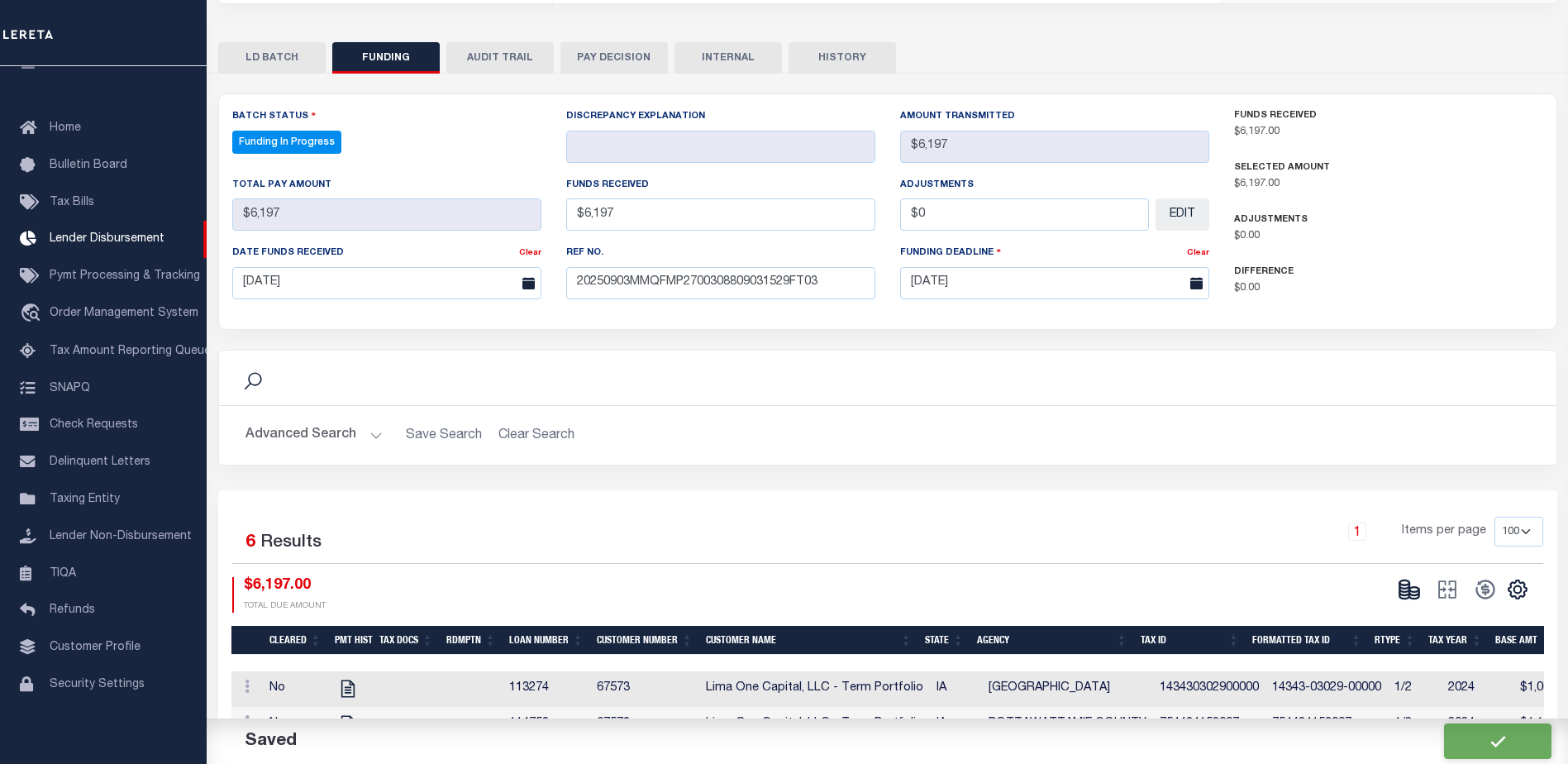
select select "100"
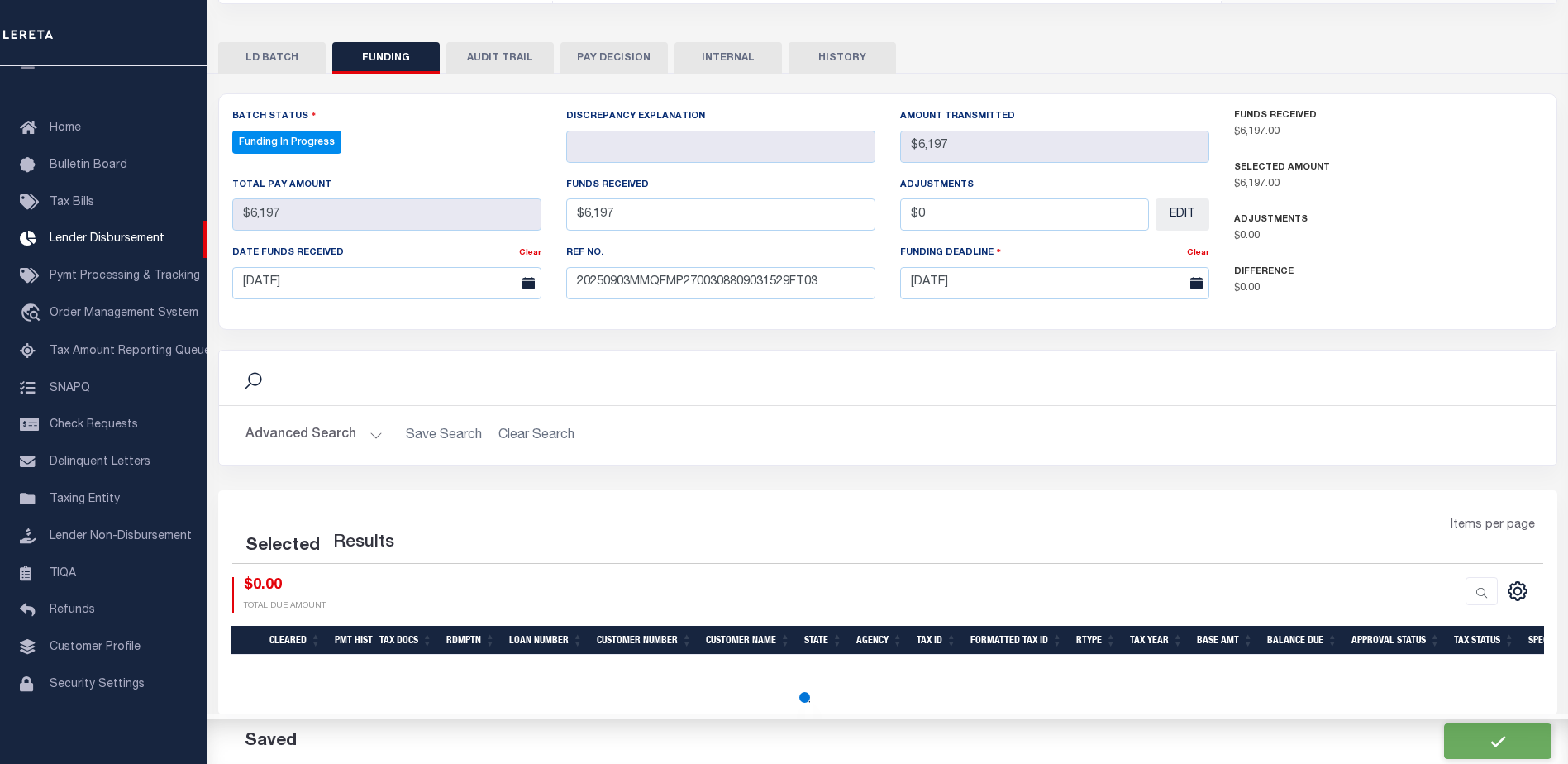
select select "100"
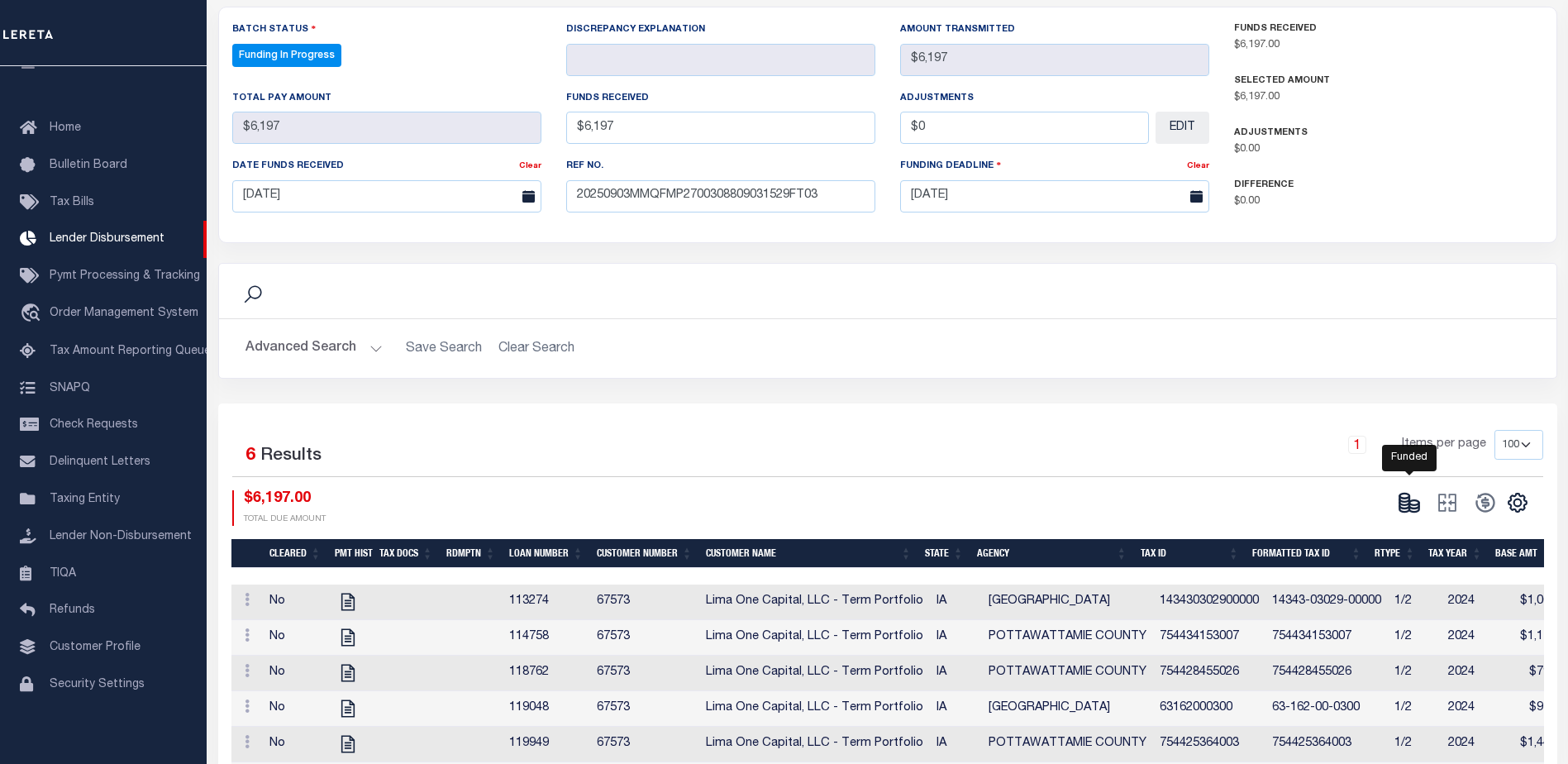
click at [1410, 508] on icon at bounding box center [1409, 502] width 24 height 24
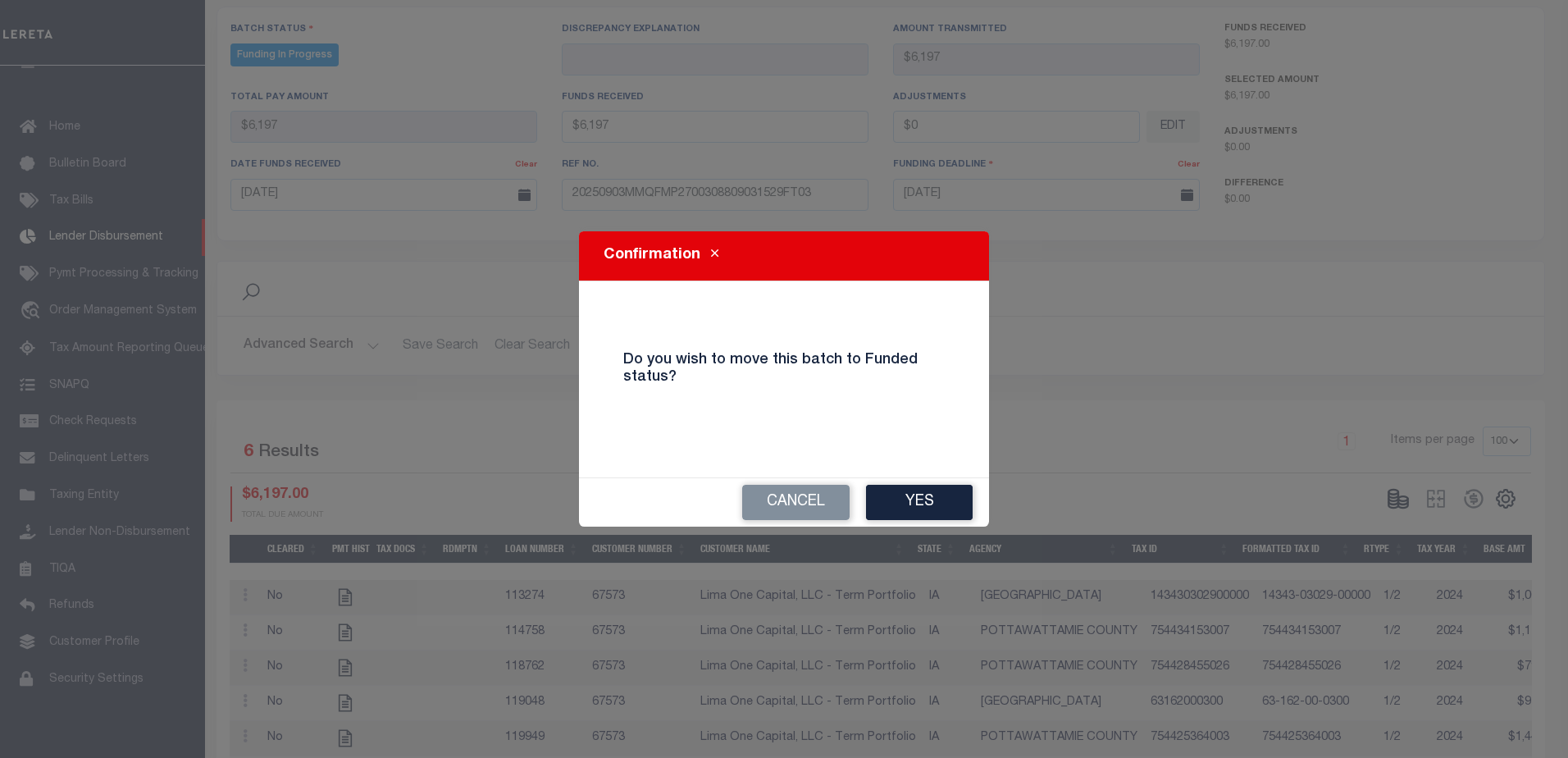
click at [927, 524] on div "Cancel Yes" at bounding box center [784, 502] width 410 height 48
click at [926, 513] on button "Yes" at bounding box center [919, 502] width 107 height 35
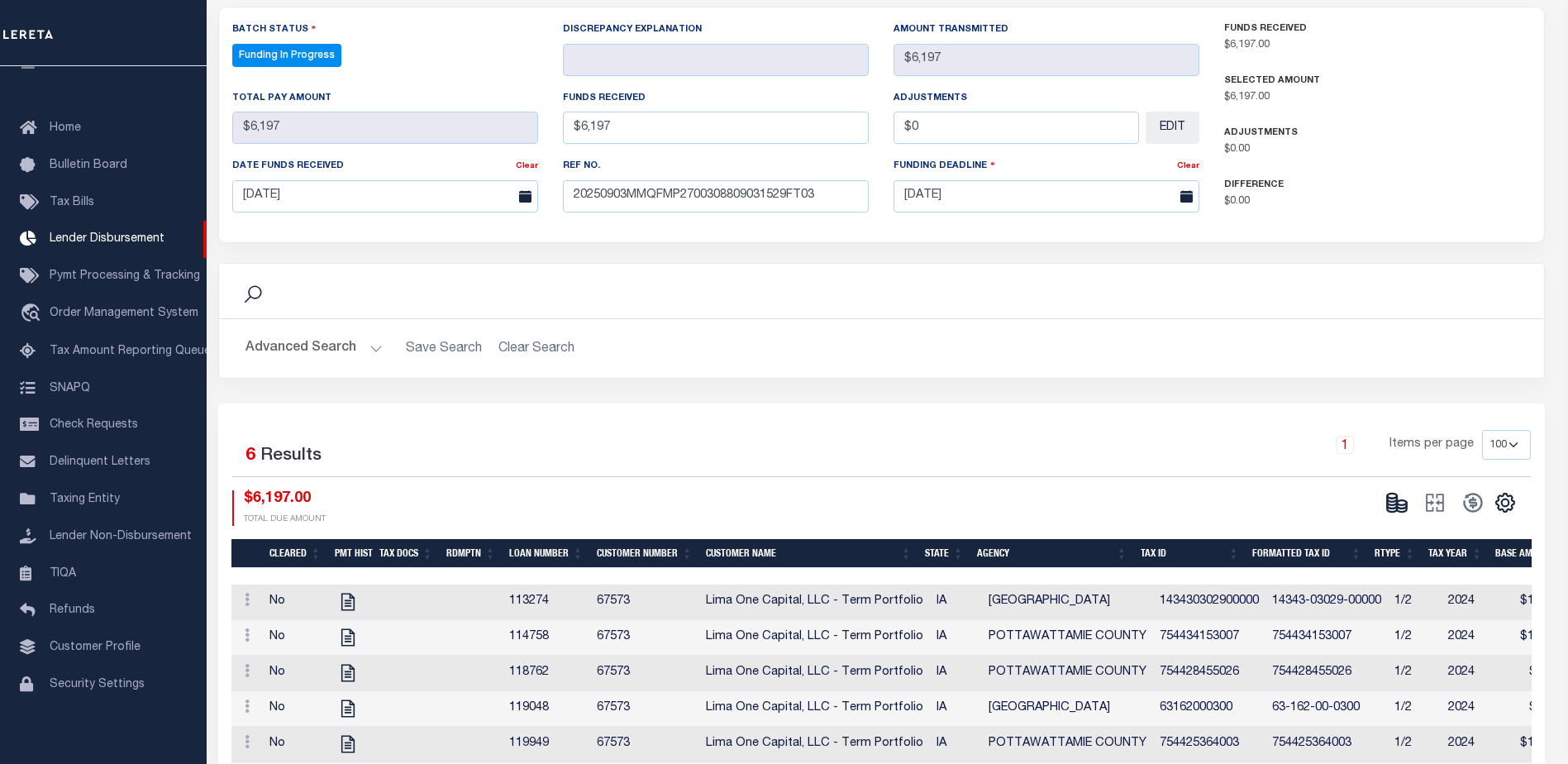
type input "$6,197"
type input "$0"
select select "100"
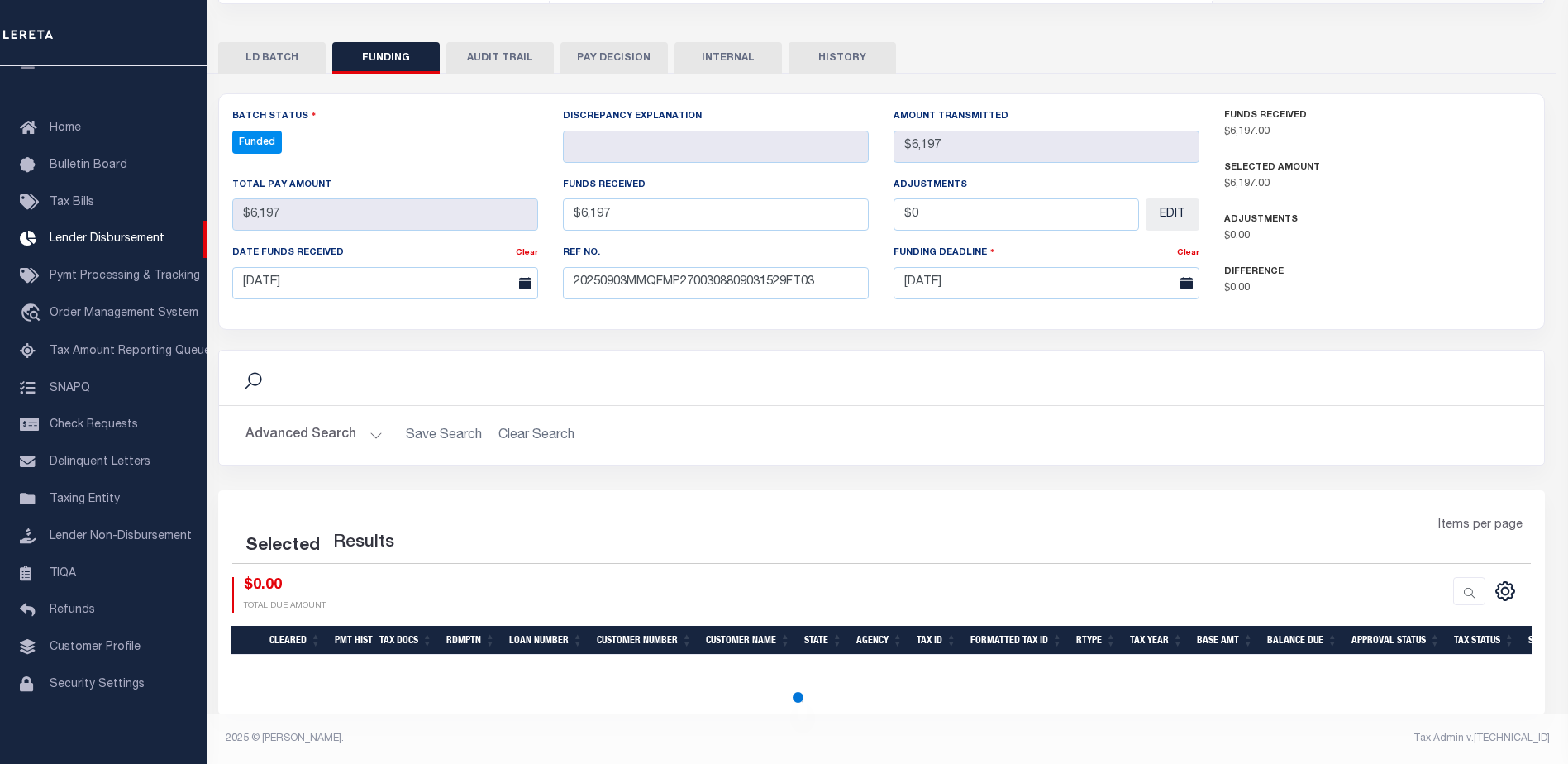
scroll to position [327, 0]
select select "100"
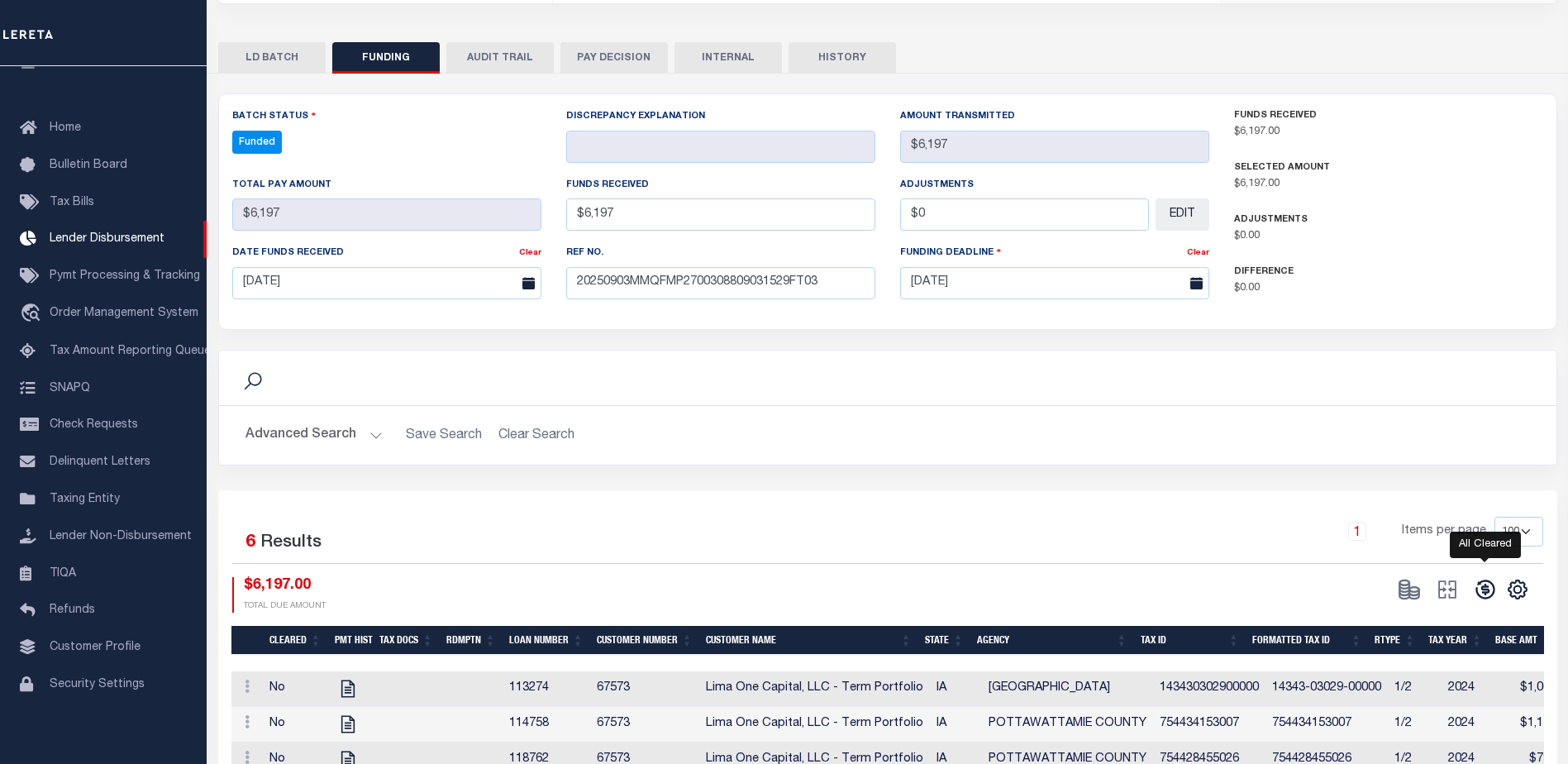
click at [1482, 586] on icon at bounding box center [1485, 589] width 24 height 24
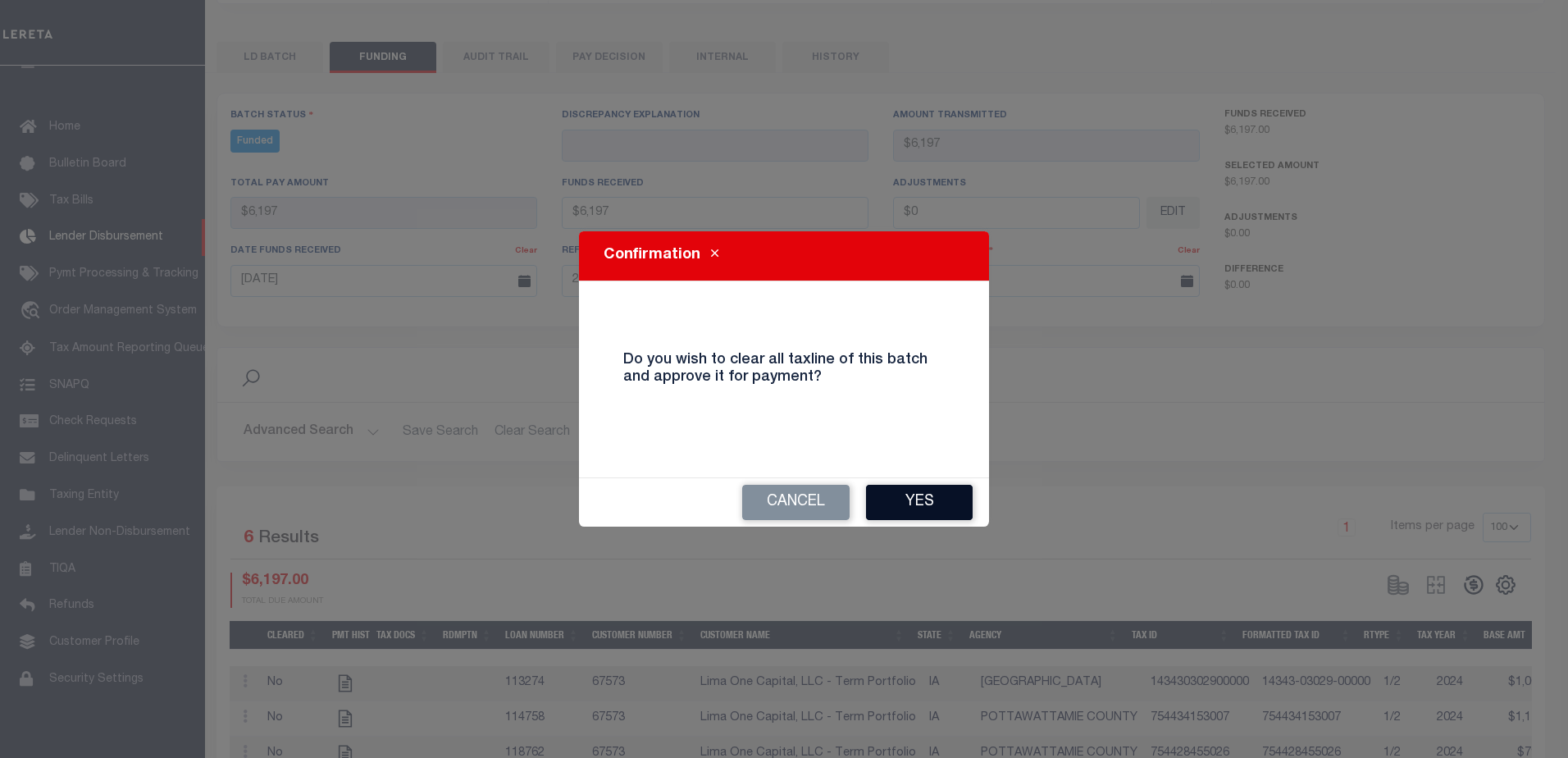
click at [933, 505] on button "Yes" at bounding box center [919, 502] width 107 height 35
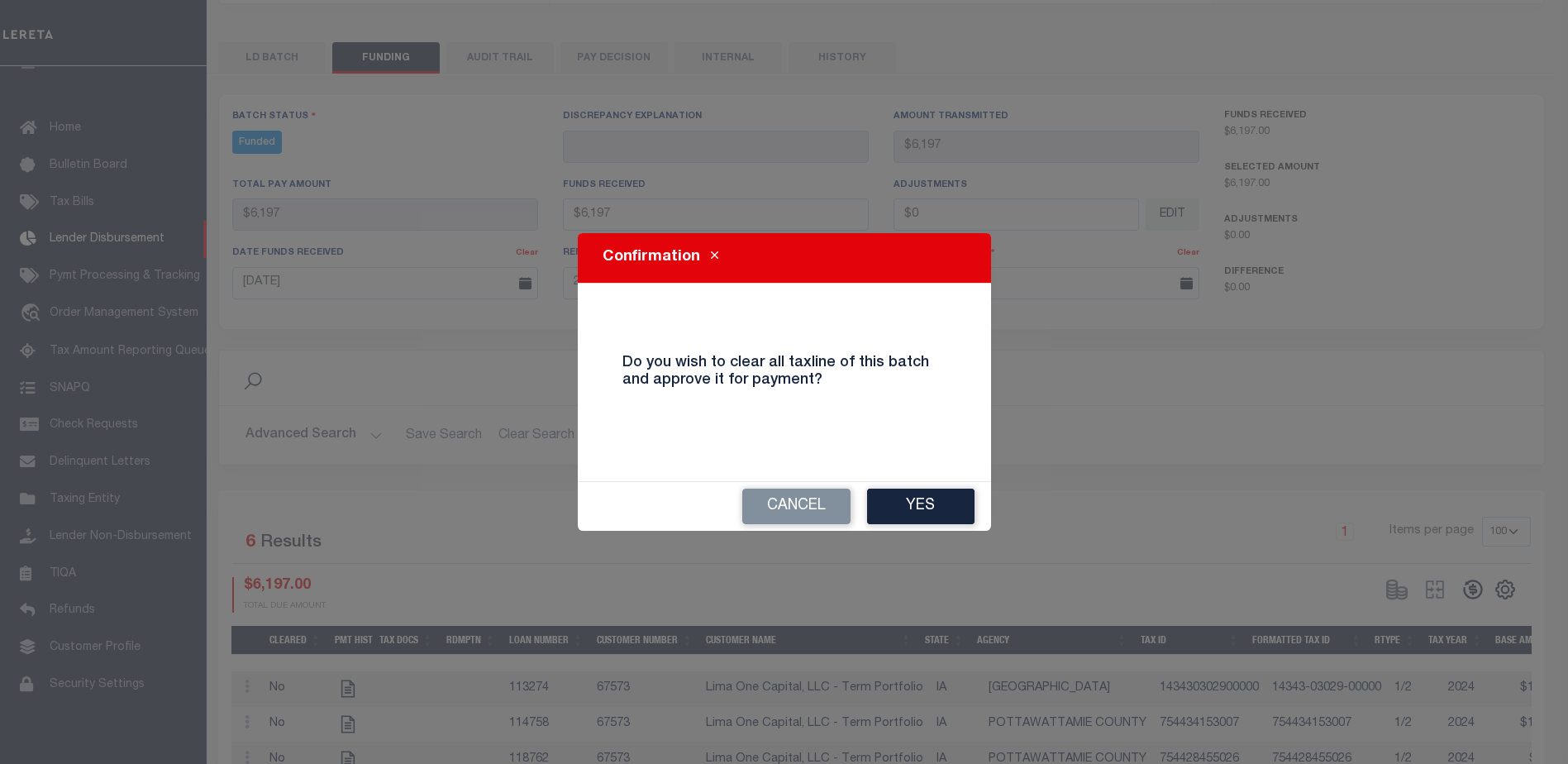
type input "$6,197"
type input "$0"
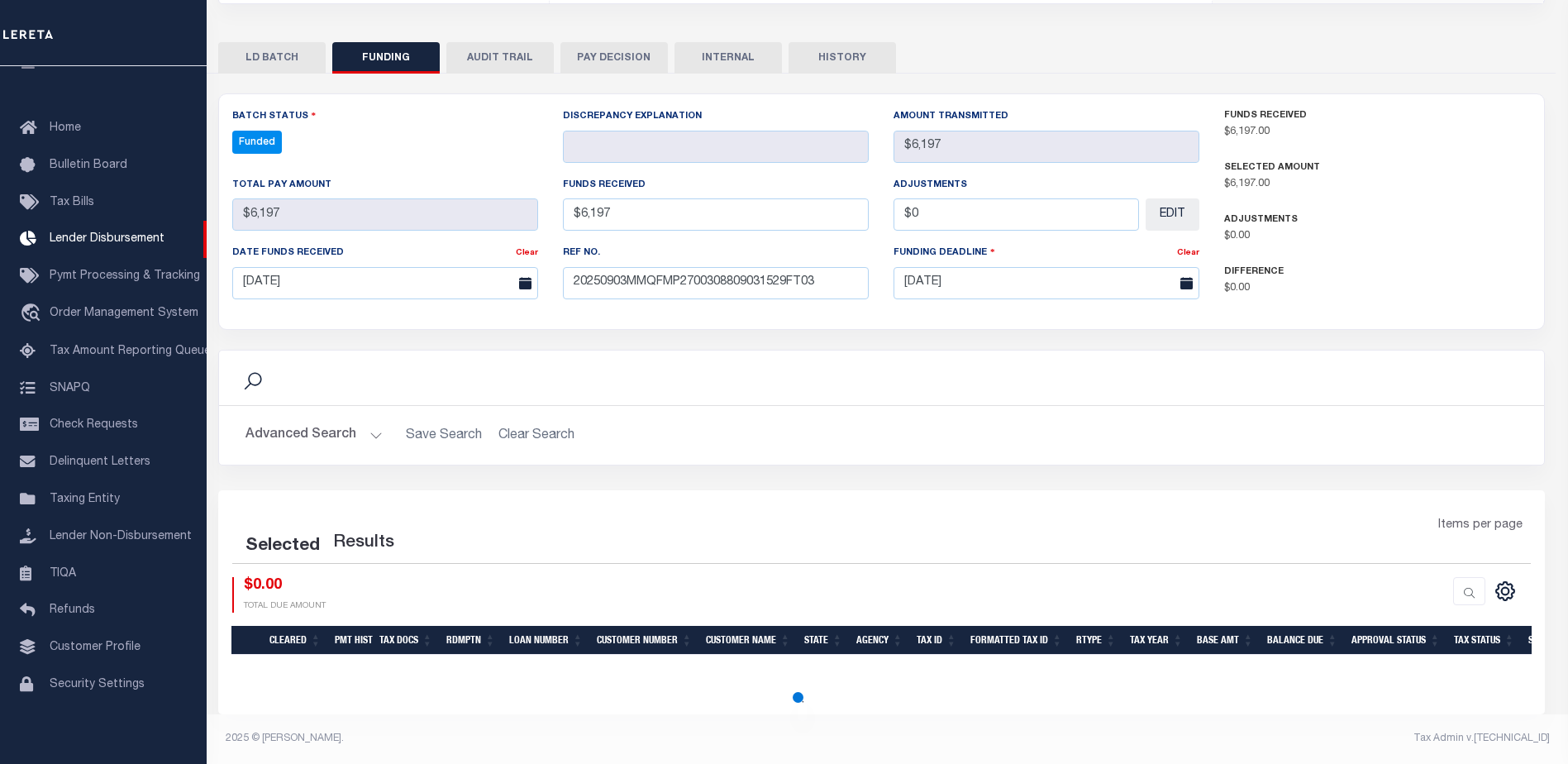
select select "100"
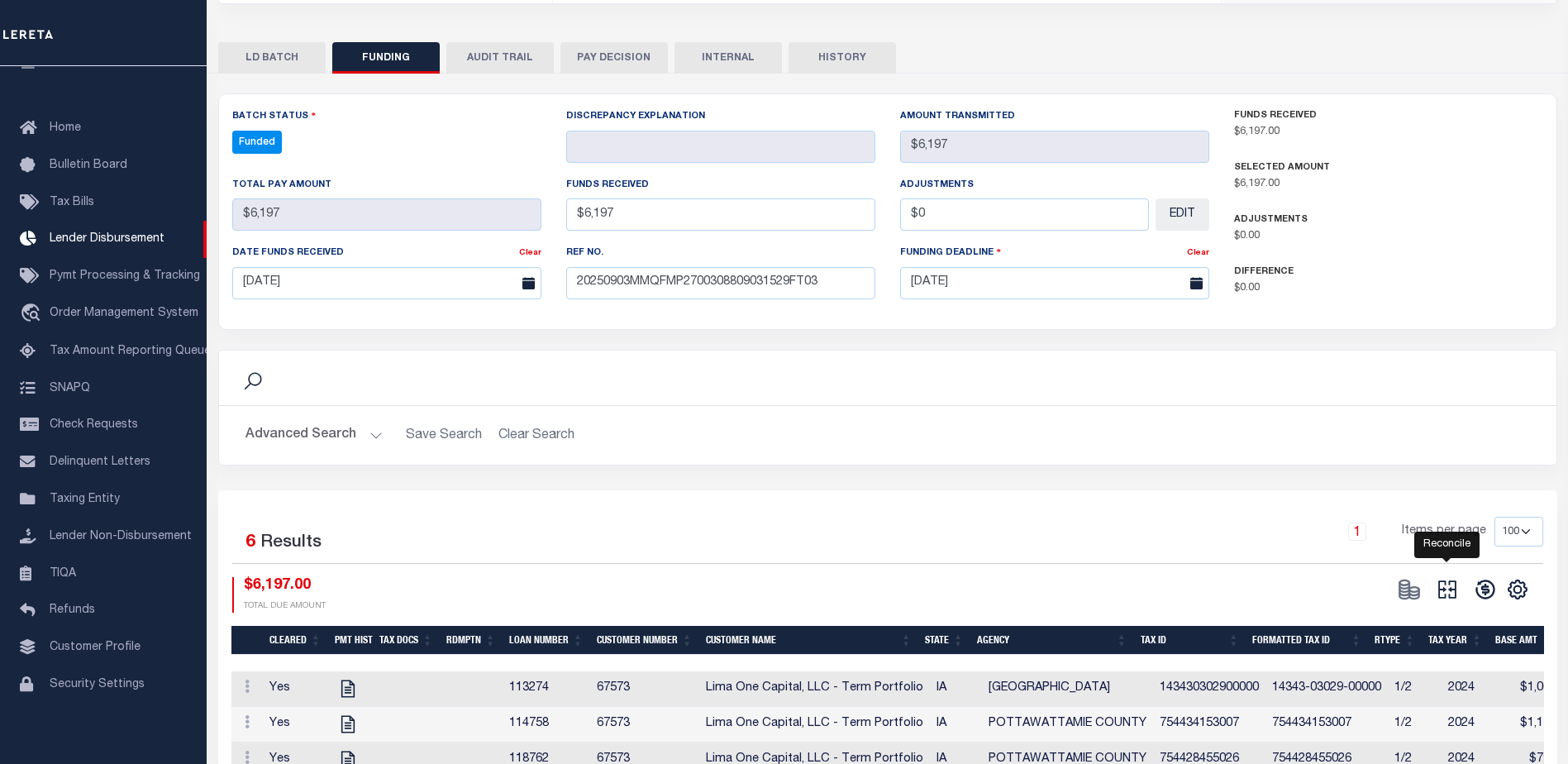
click at [1454, 592] on icon at bounding box center [1447, 589] width 18 height 18
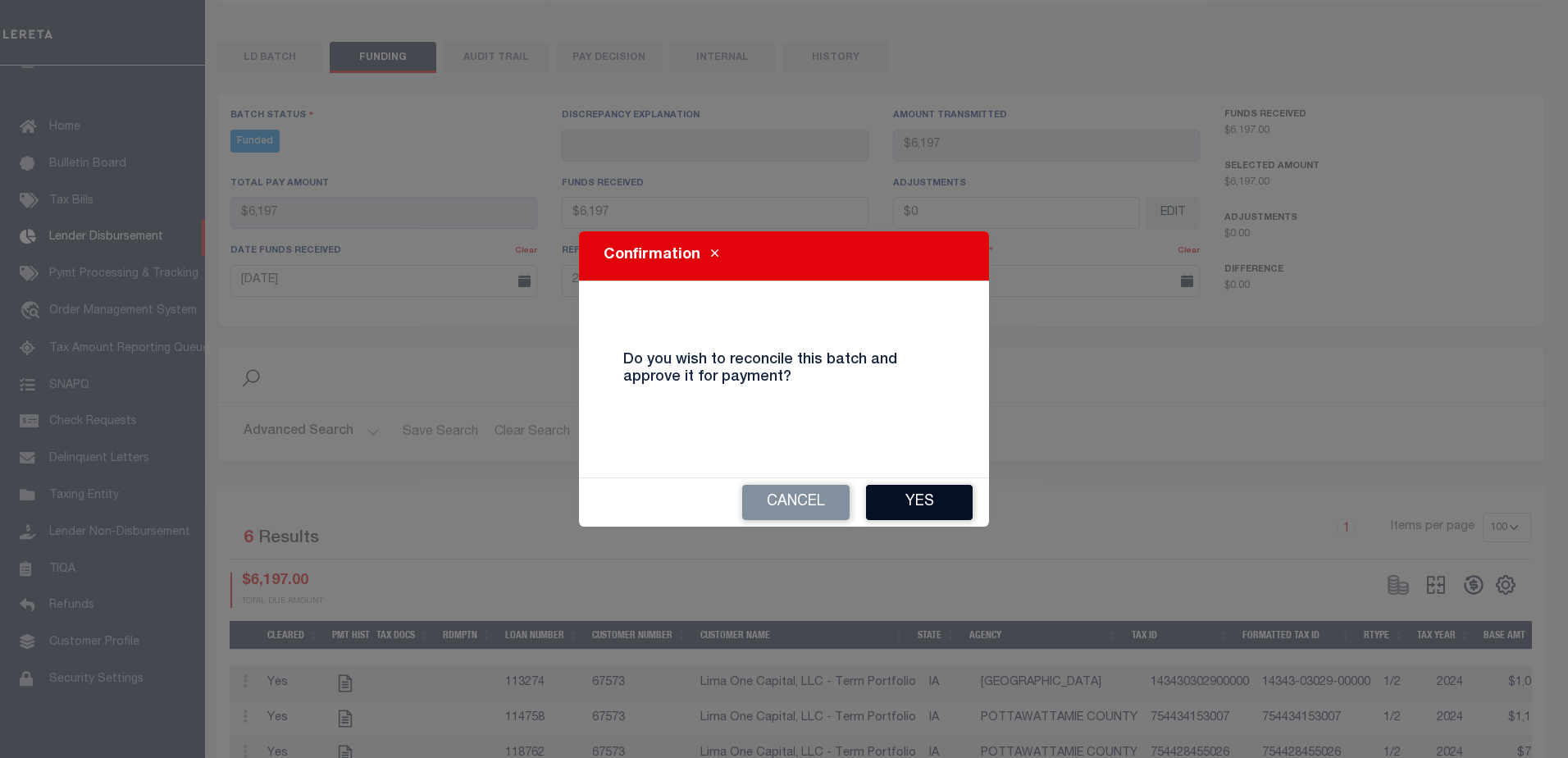
click at [938, 501] on button "Yes" at bounding box center [919, 502] width 107 height 35
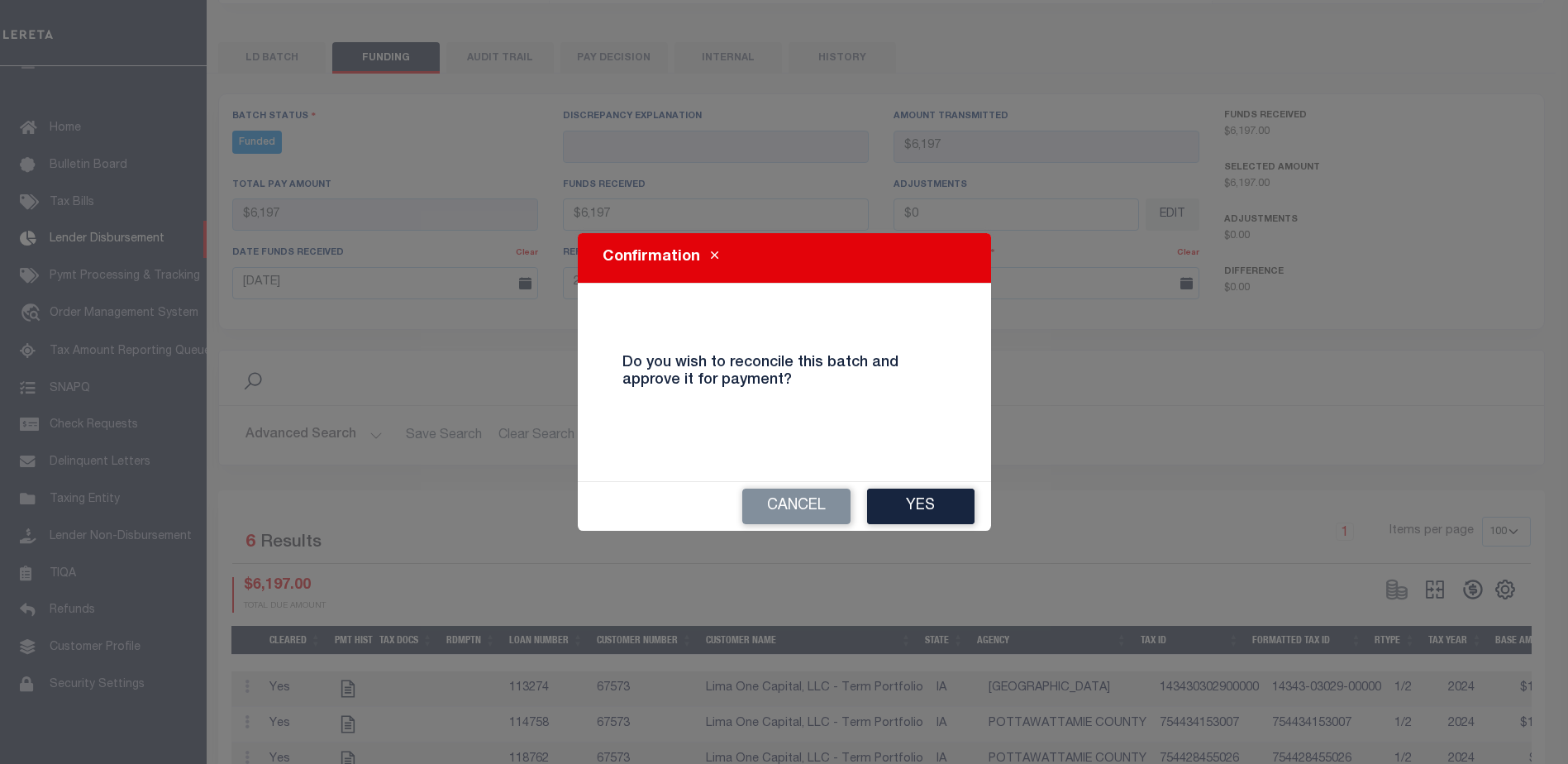
type input "$6,197"
type input "$0"
select select "100"
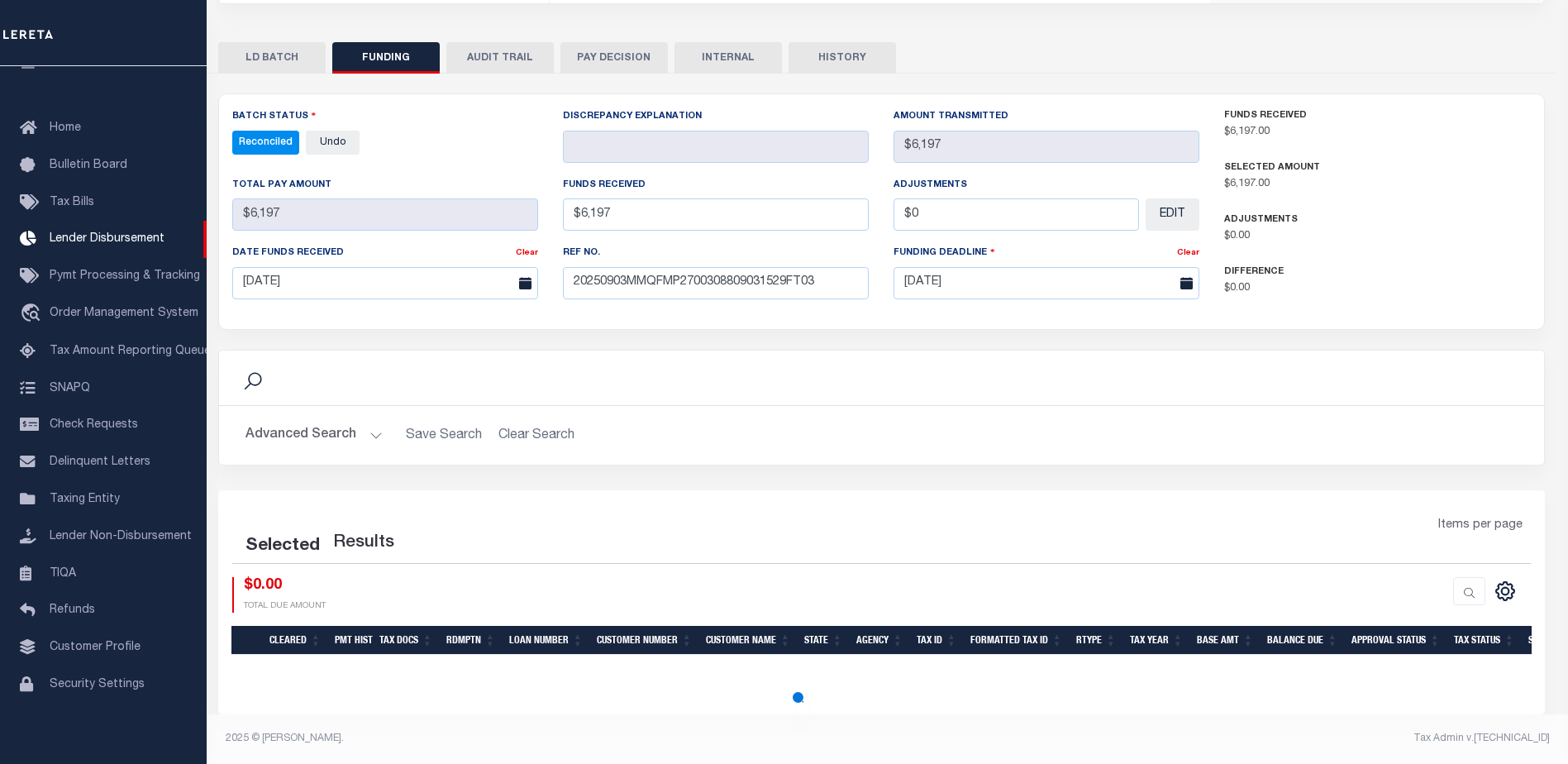
select select "100"
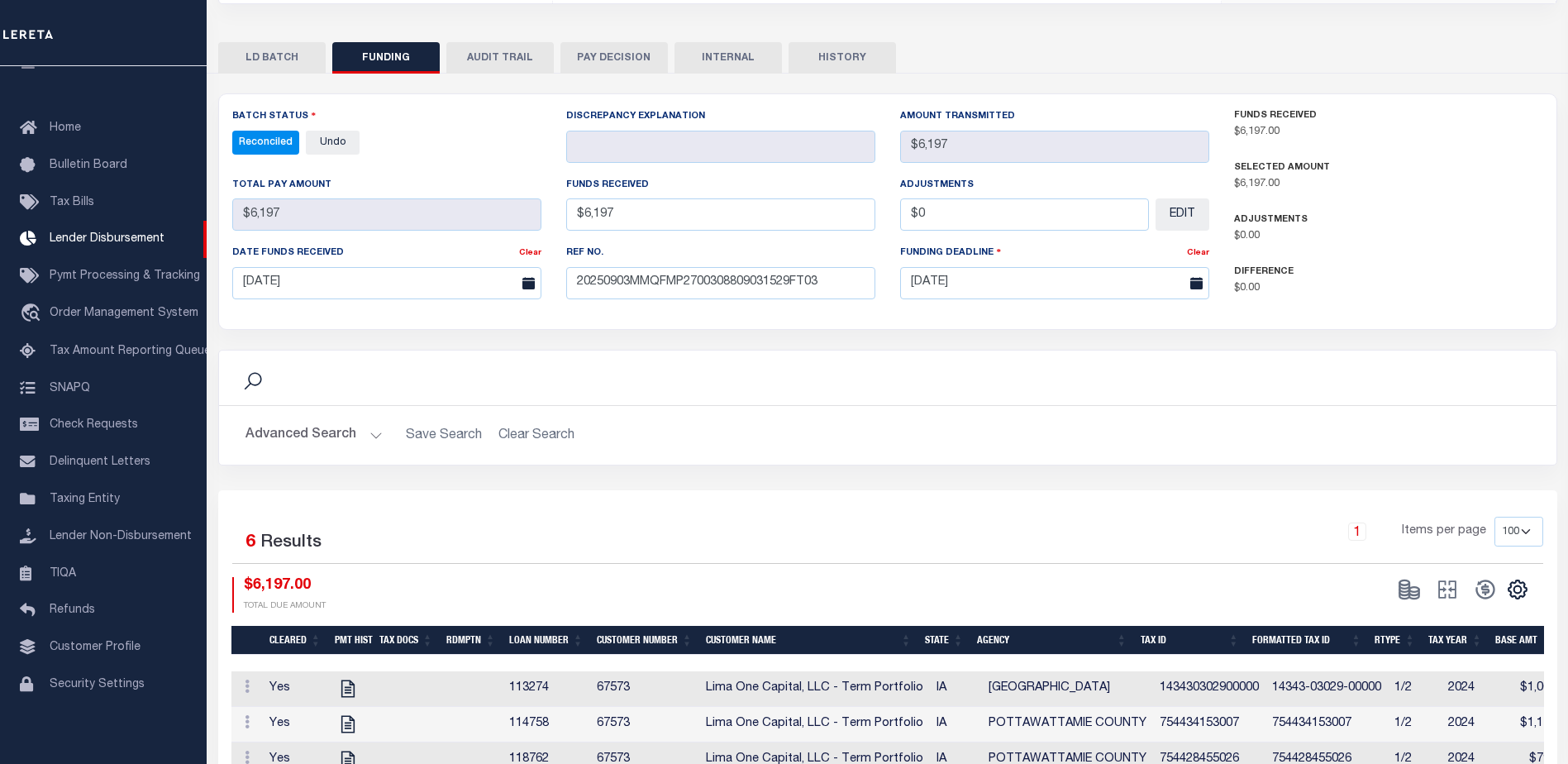
drag, startPoint x: 733, startPoint y: 62, endPoint x: 725, endPoint y: 121, distance: 59.5
click at [730, 62] on button "INTERNAL" at bounding box center [727, 58] width 108 height 32
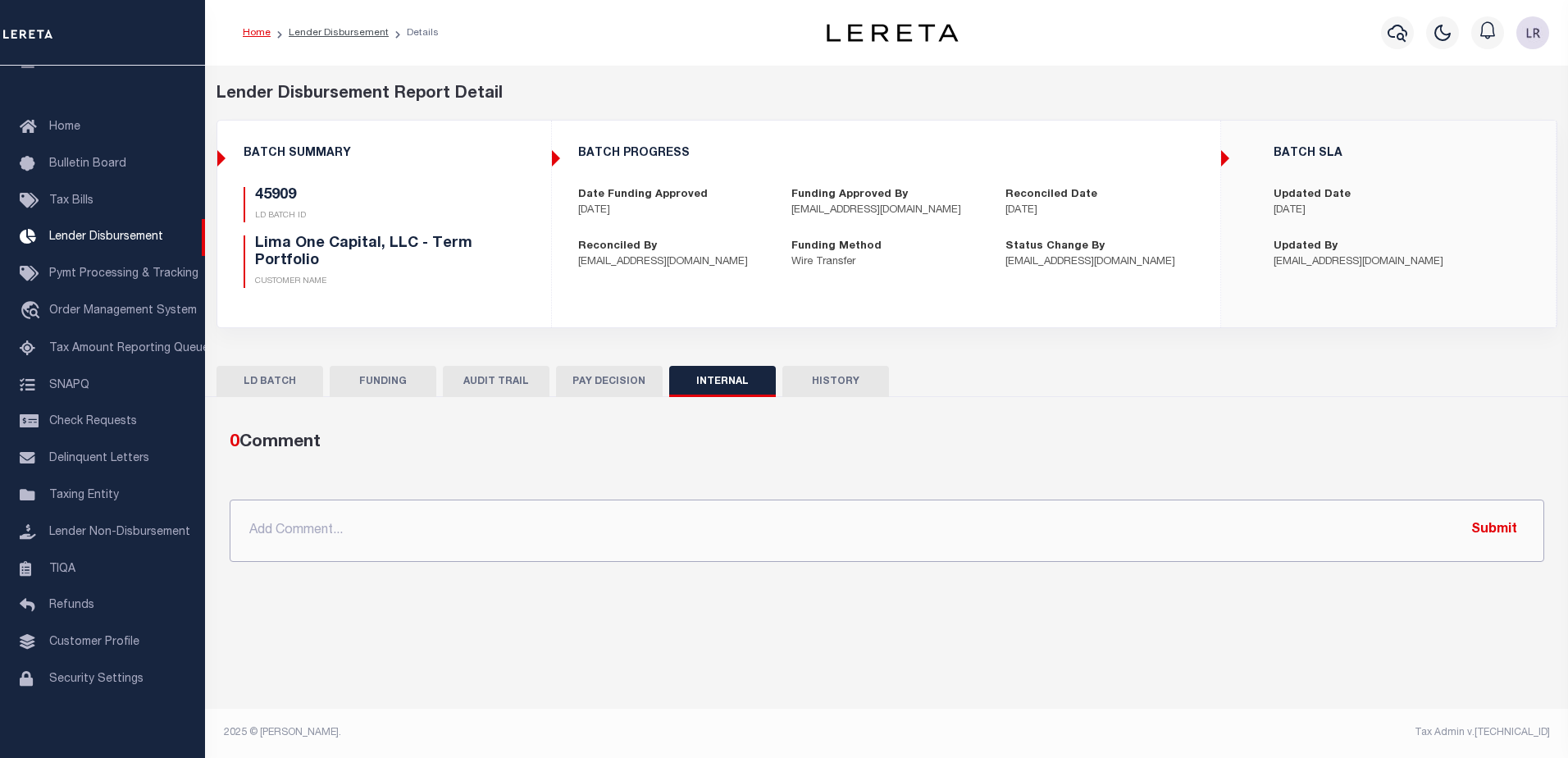
click at [965, 542] on input "text" at bounding box center [887, 530] width 1315 height 62
paste input ""ORG AMT - $36068.76 45937 - $654.49 45807 - $2634.25 45909 - $6197 45922 - $28…"
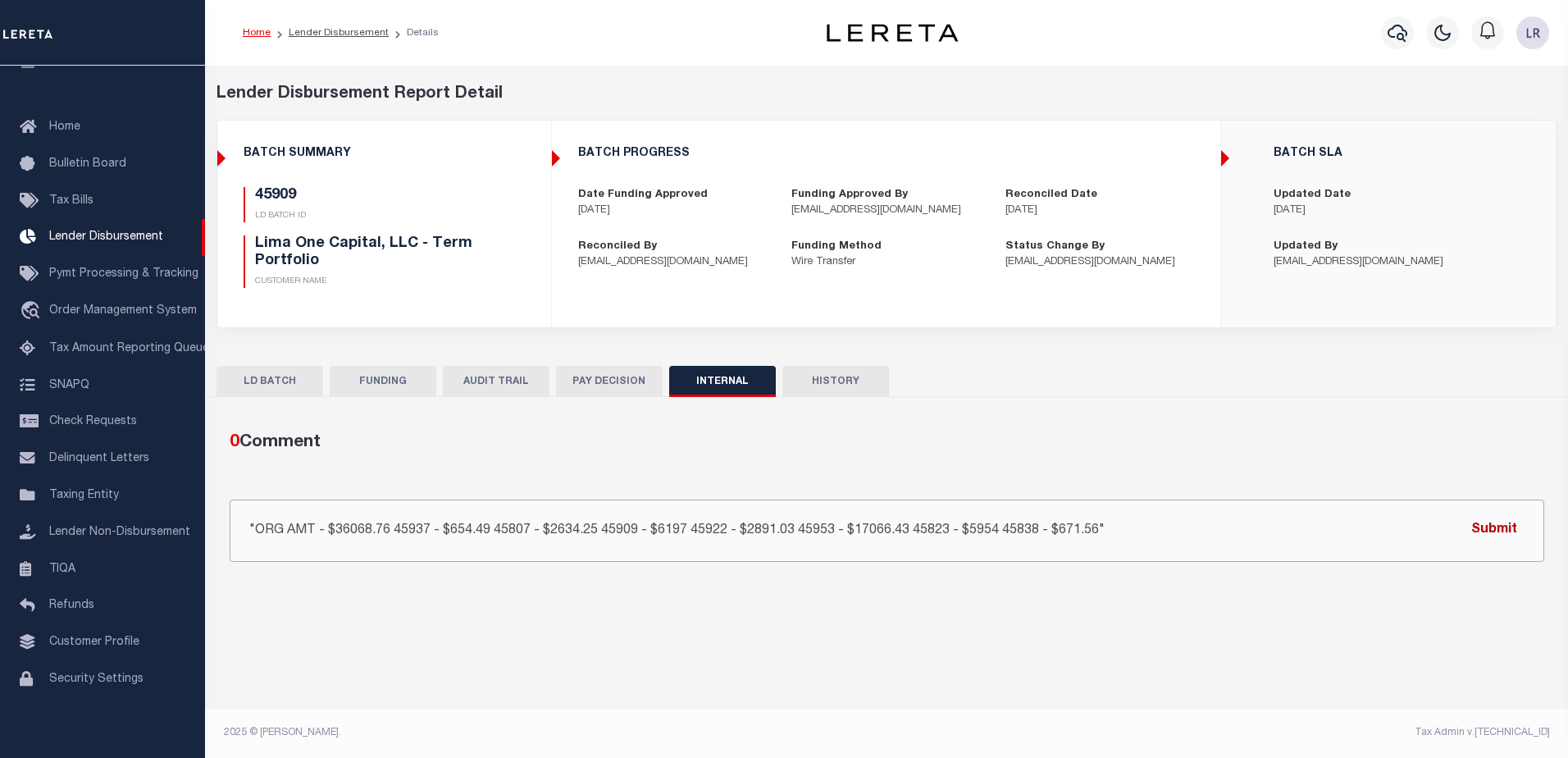
type input ""ORG AMT - $36068.76 45937 - $654.49 45807 - $2634.25 45909 - $6197 45922 - $28…"
click at [1490, 521] on button "Submit" at bounding box center [1494, 530] width 67 height 33
click at [344, 31] on link "Lender Disbursement" at bounding box center [338, 32] width 100 height 10
checkbox input "true"
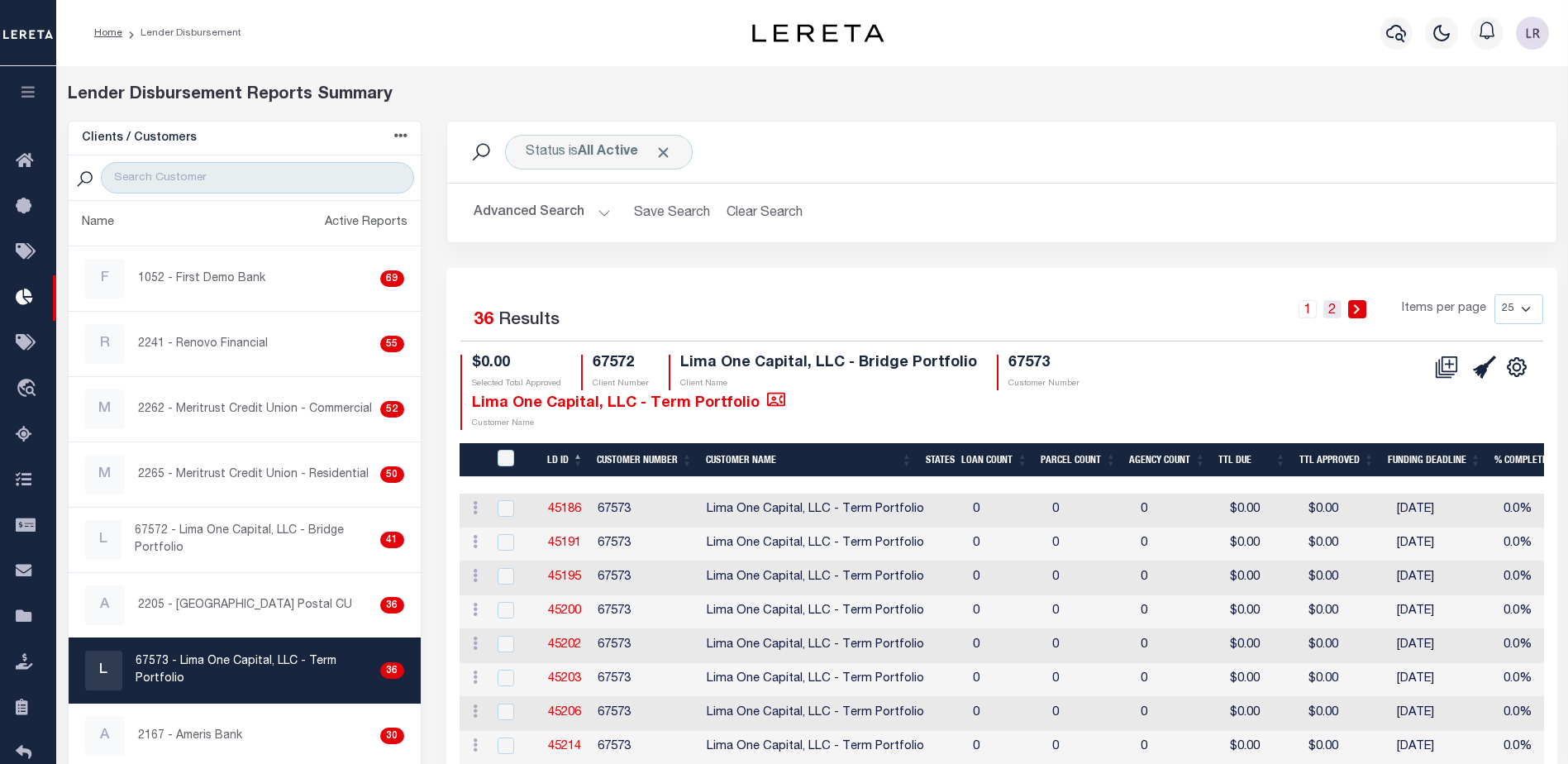
click at [1333, 312] on link "2" at bounding box center [1332, 310] width 18 height 18
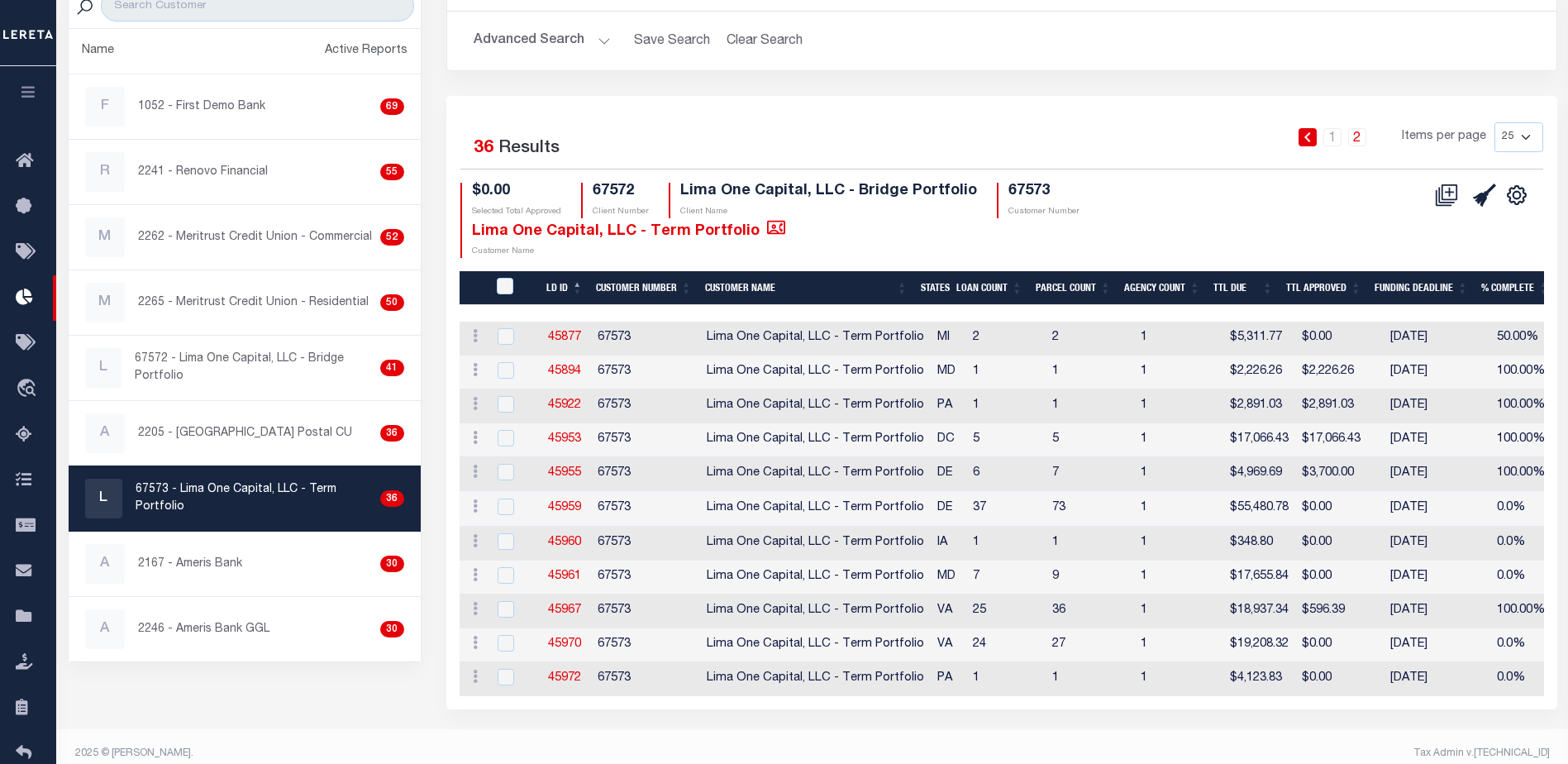
scroll to position [196, 0]
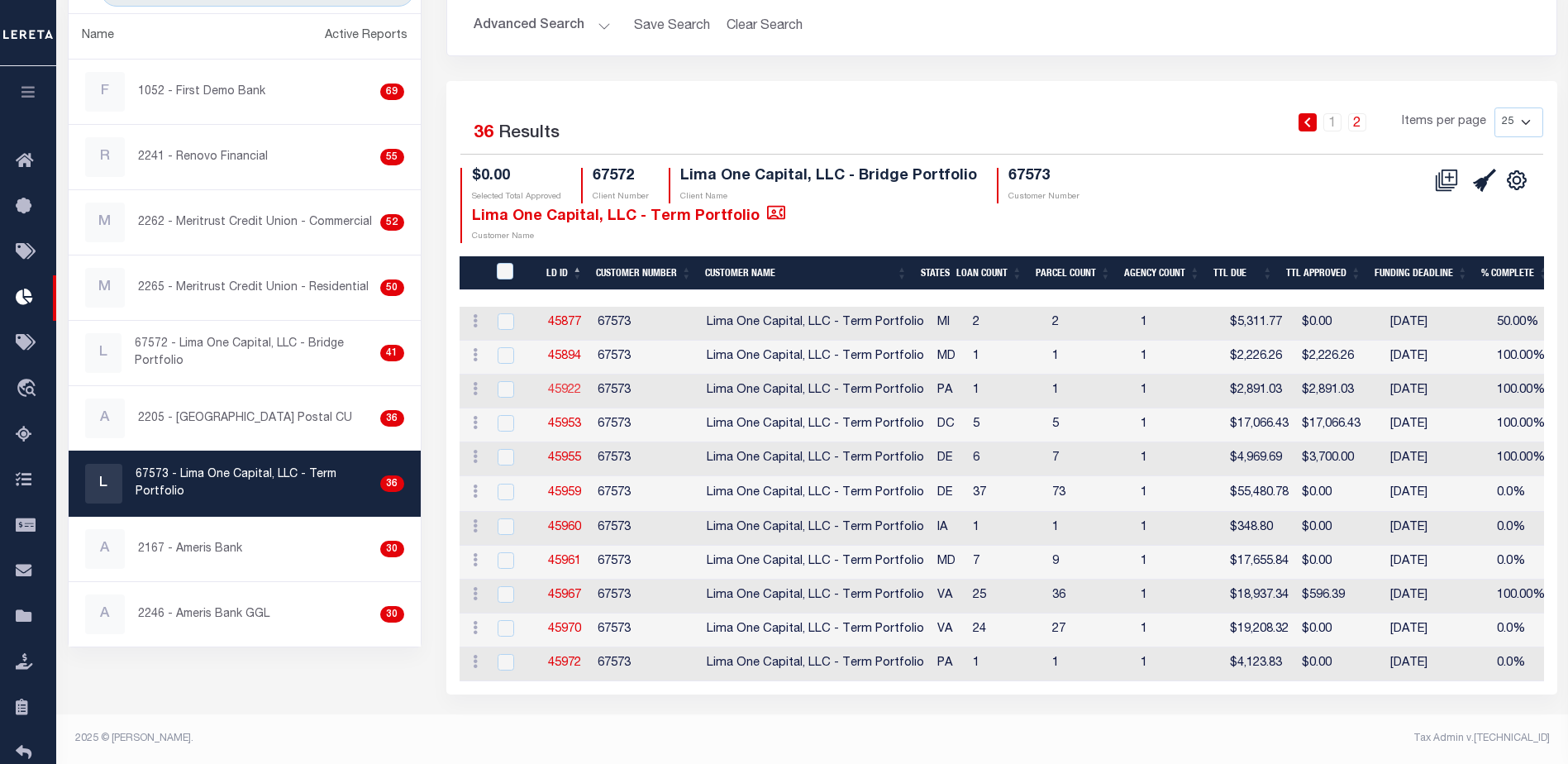
click at [576, 385] on link "45922" at bounding box center [565, 390] width 33 height 12
checkbox input "true"
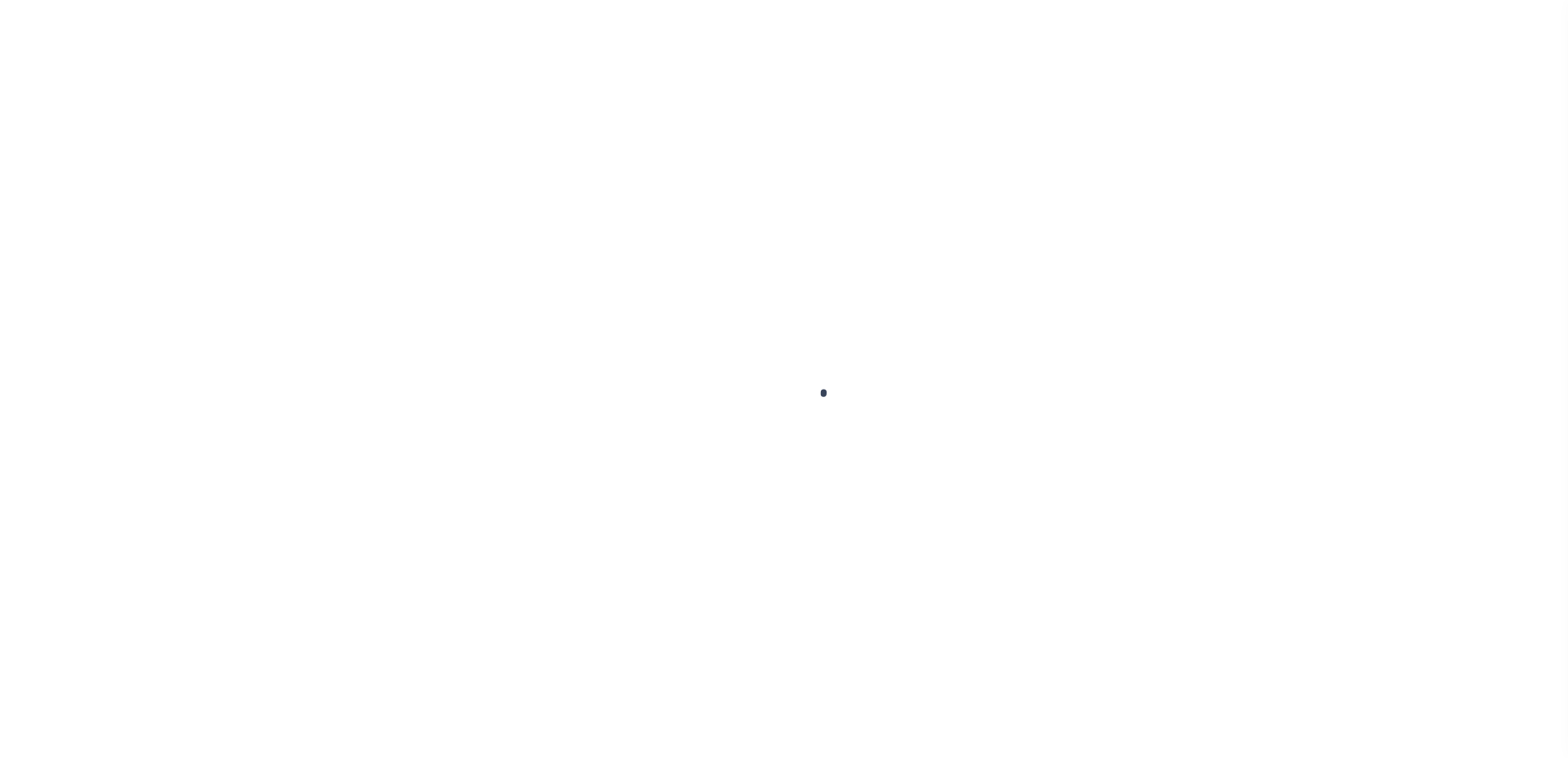
type input "$0.00"
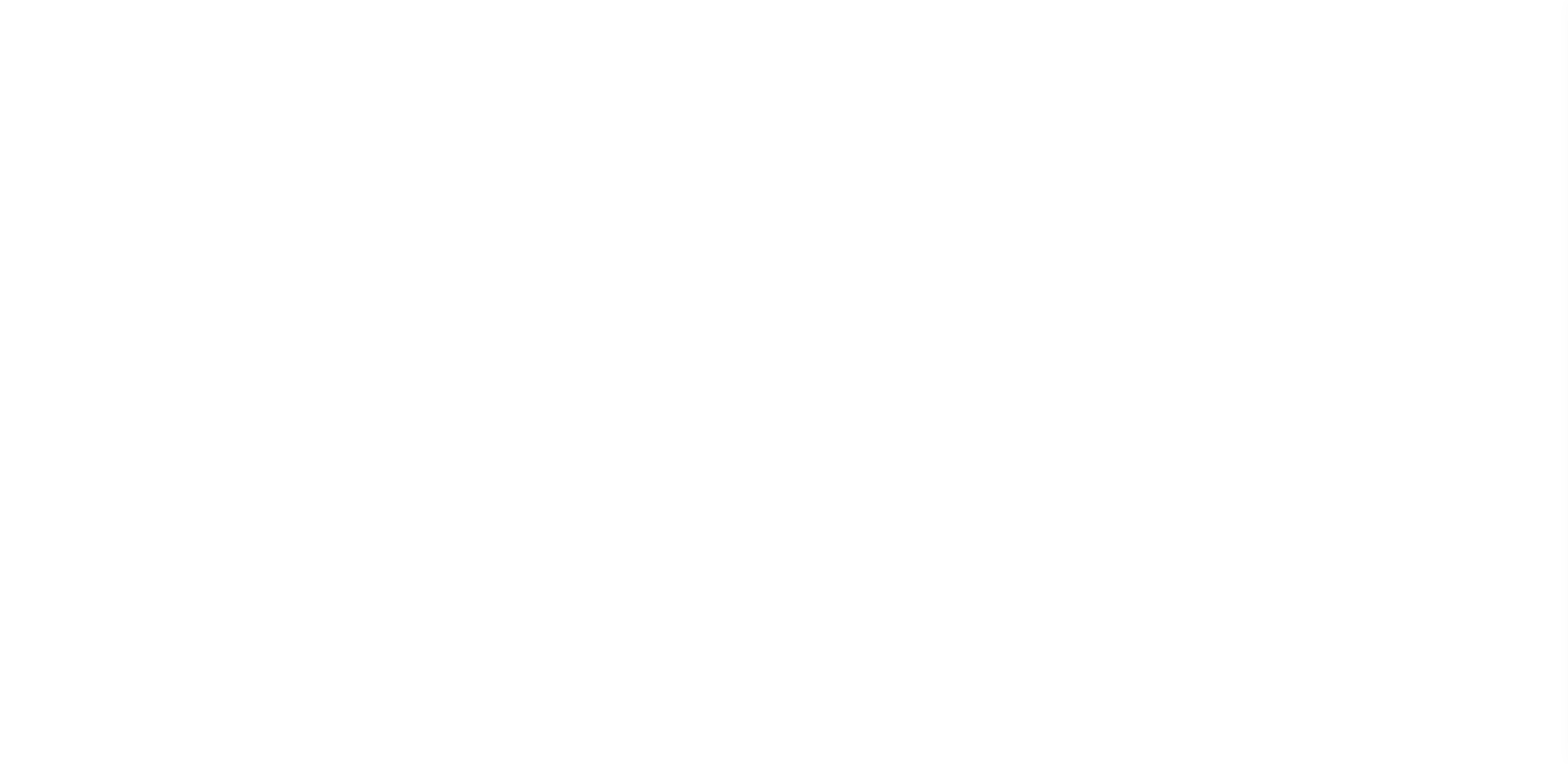
scroll to position [29, 0]
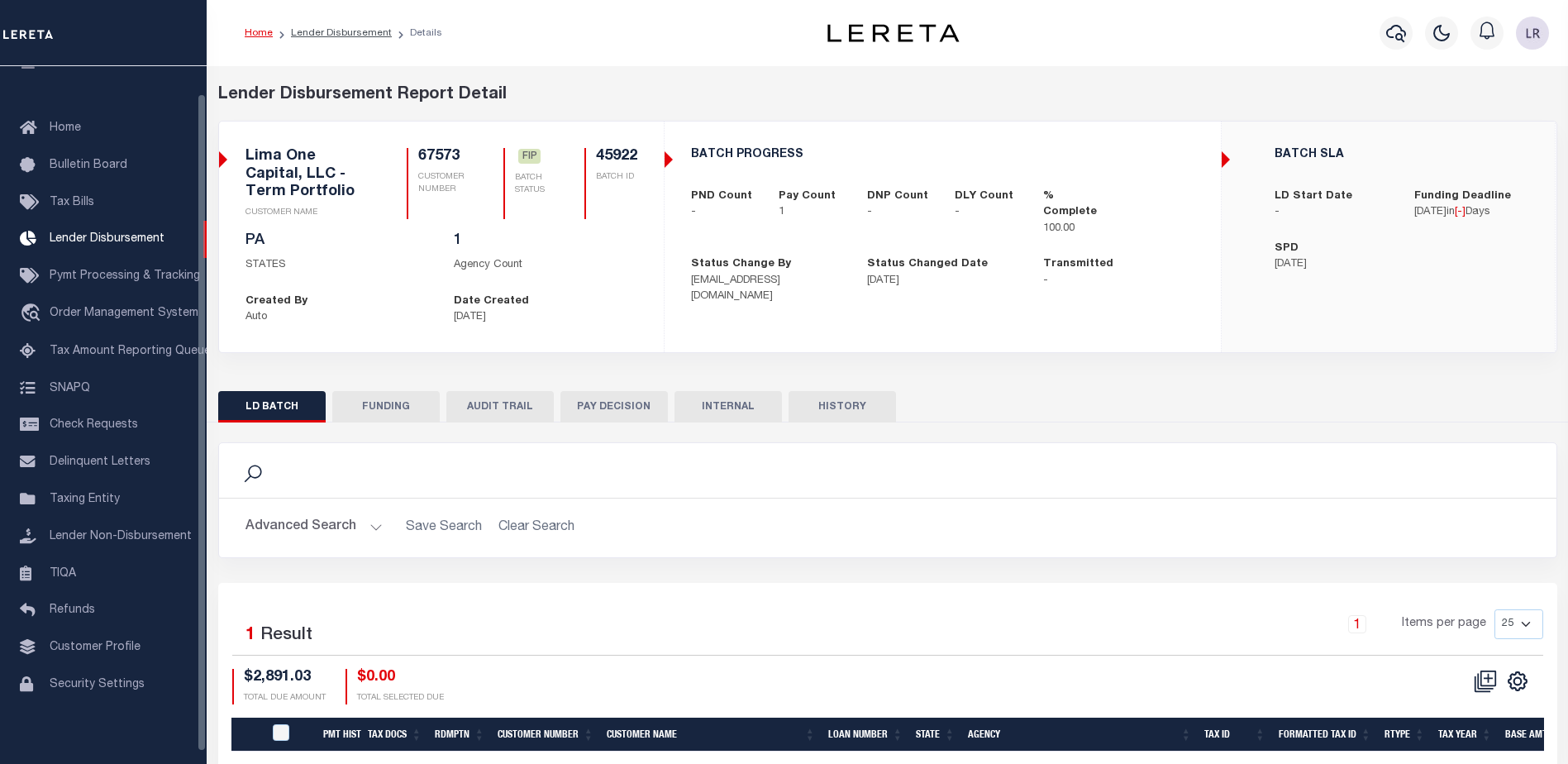
click at [404, 403] on button "FUNDING" at bounding box center [385, 406] width 108 height 32
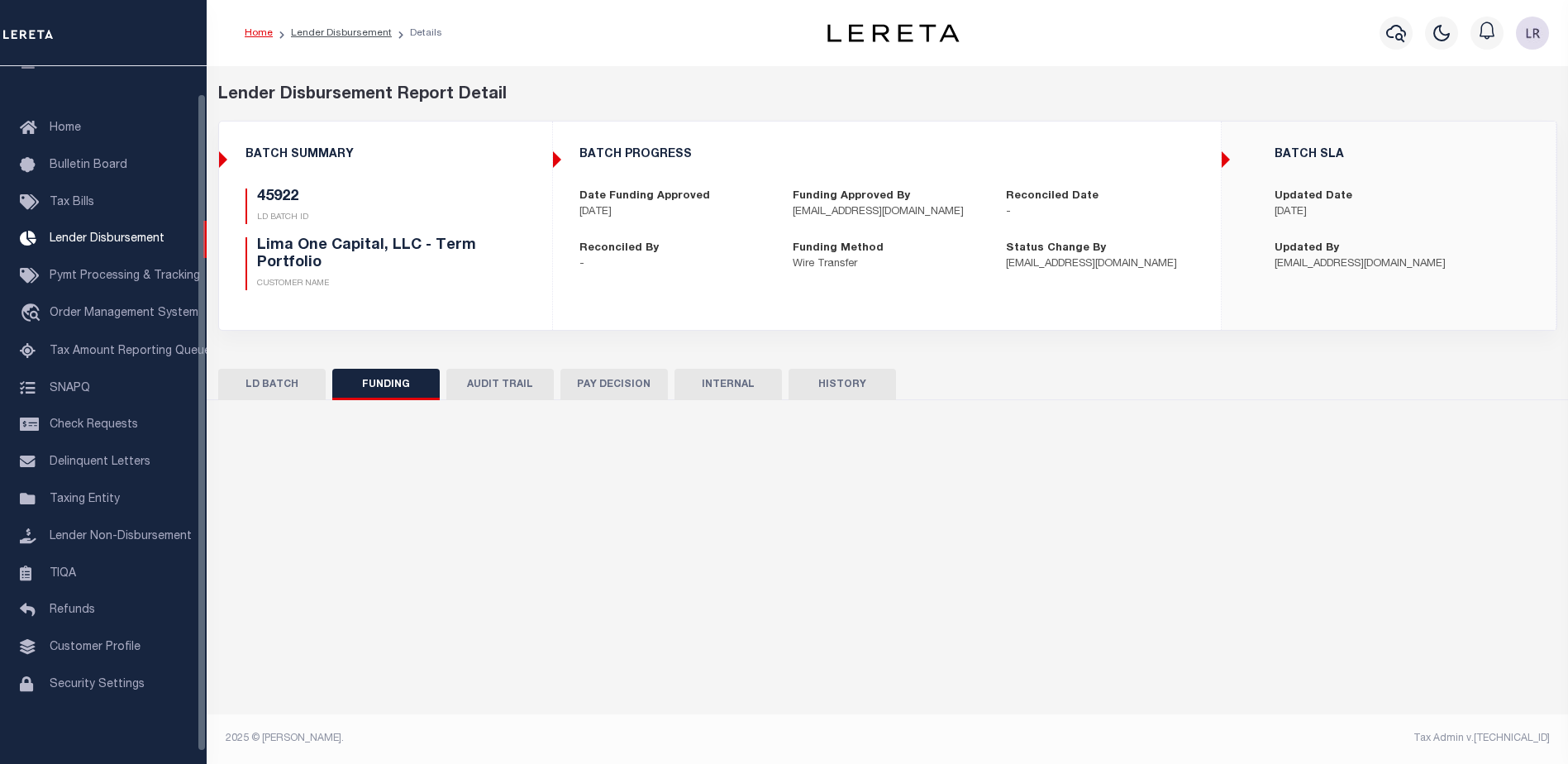
type input "$2,891.03"
type input "$0"
type input "09/05/2025"
select select "100"
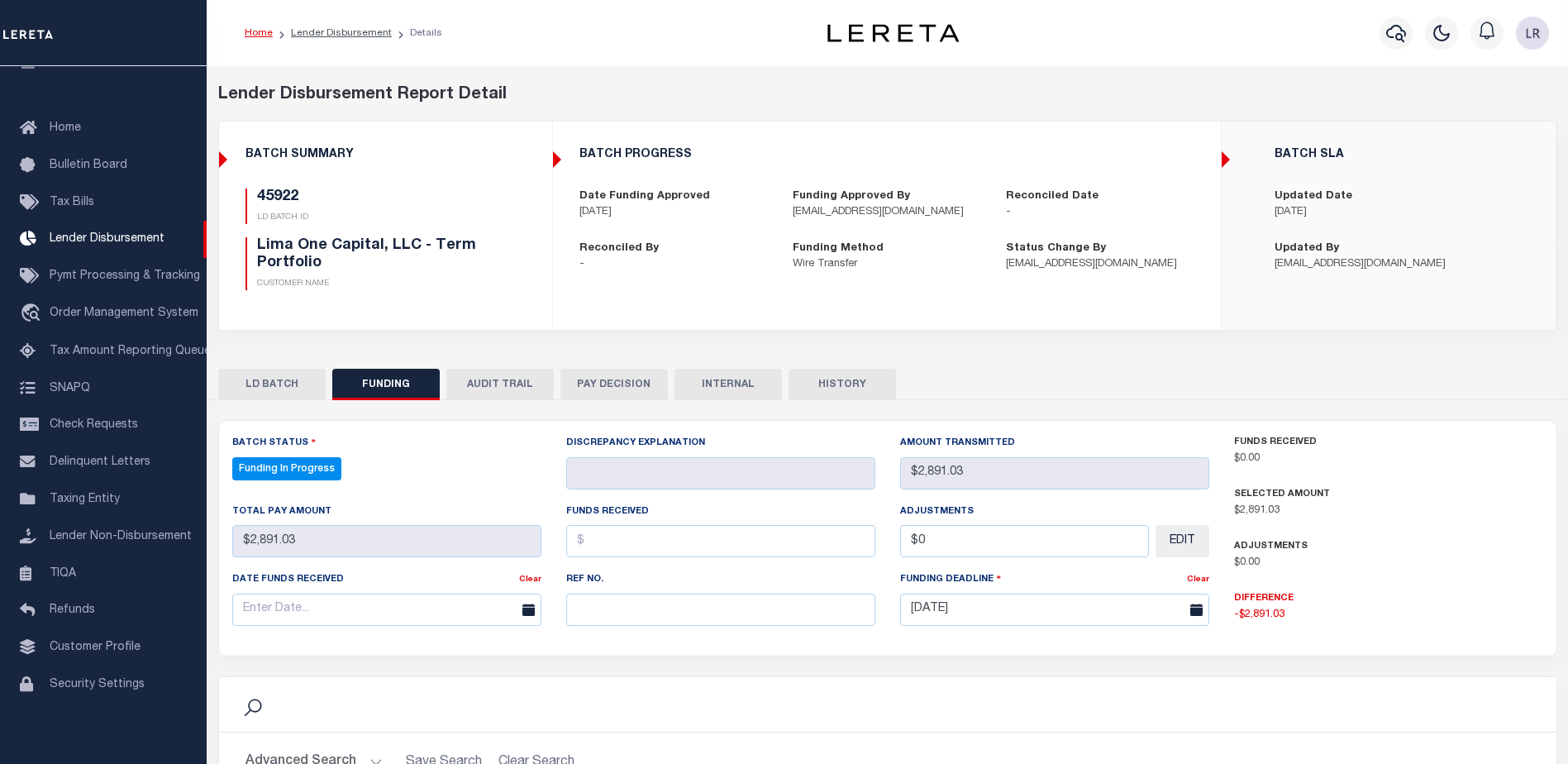
select select "100"
click at [638, 608] on input "text" at bounding box center [721, 610] width 309 height 33
paste input "20250903MMQFMP2700308809031529FT03"
type input "20250903MMQFMP2700308809031529FT03"
click at [597, 547] on input "text" at bounding box center [721, 541] width 309 height 33
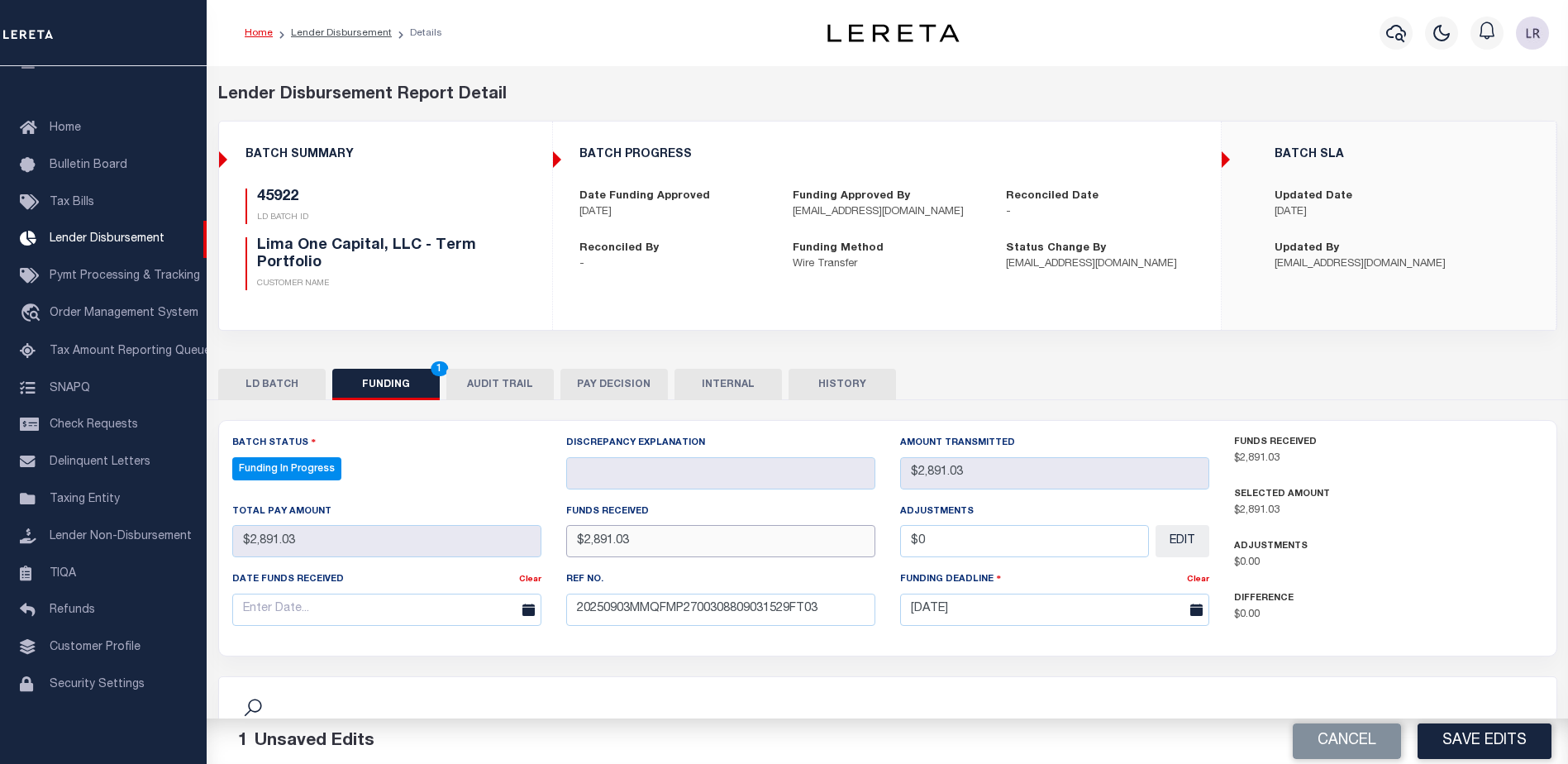
type input "$2,891.03"
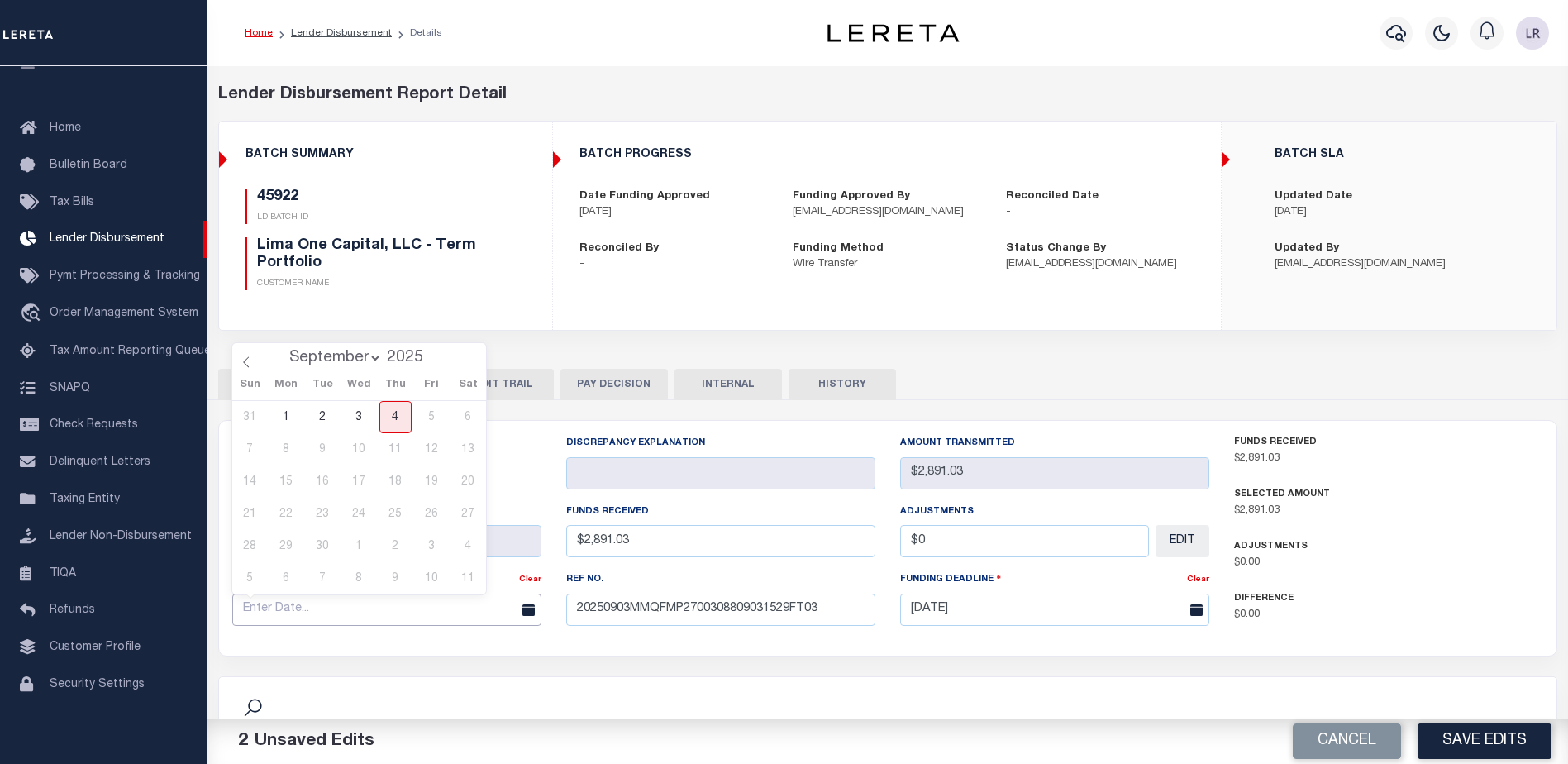
drag, startPoint x: 481, startPoint y: 610, endPoint x: 477, endPoint y: 602, distance: 8.9
click at [481, 609] on input "text" at bounding box center [387, 610] width 309 height 33
click at [368, 421] on span "3" at bounding box center [359, 417] width 33 height 33
type input "[DATE]"
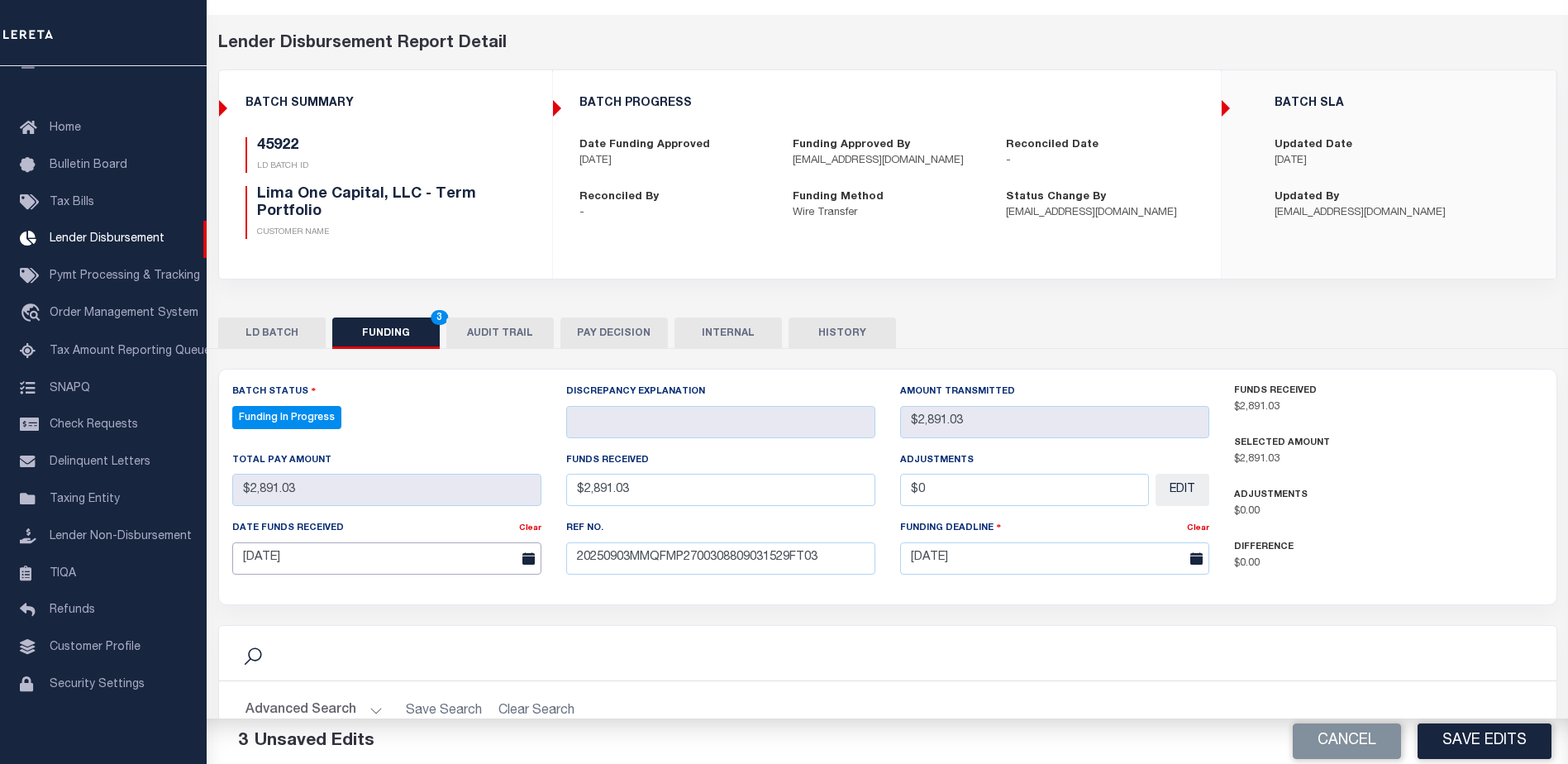
scroll to position [248, 0]
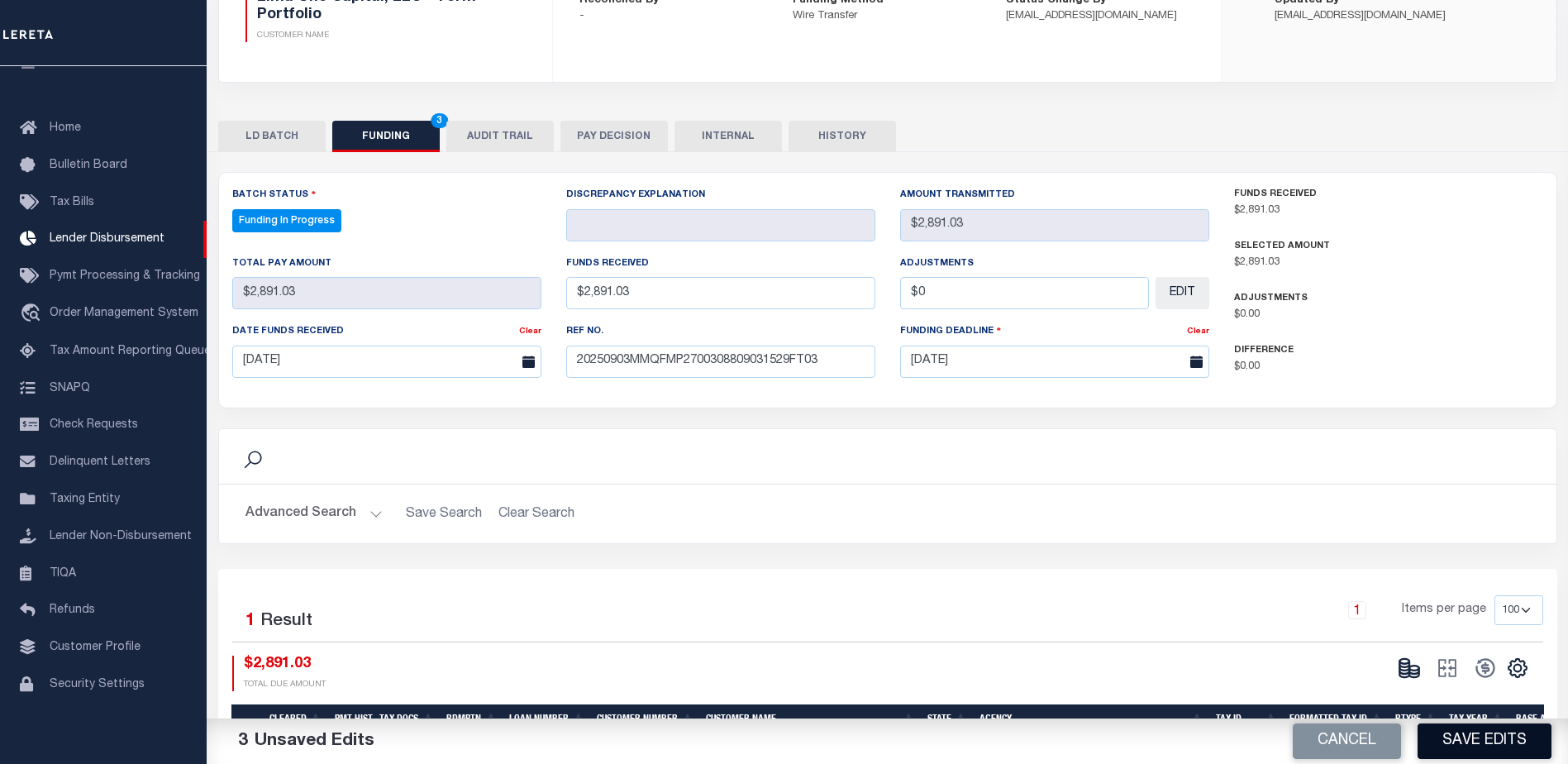
click at [1478, 732] on button "Save Edits" at bounding box center [1484, 740] width 134 height 35
type input "$2,891.03"
type input "$0"
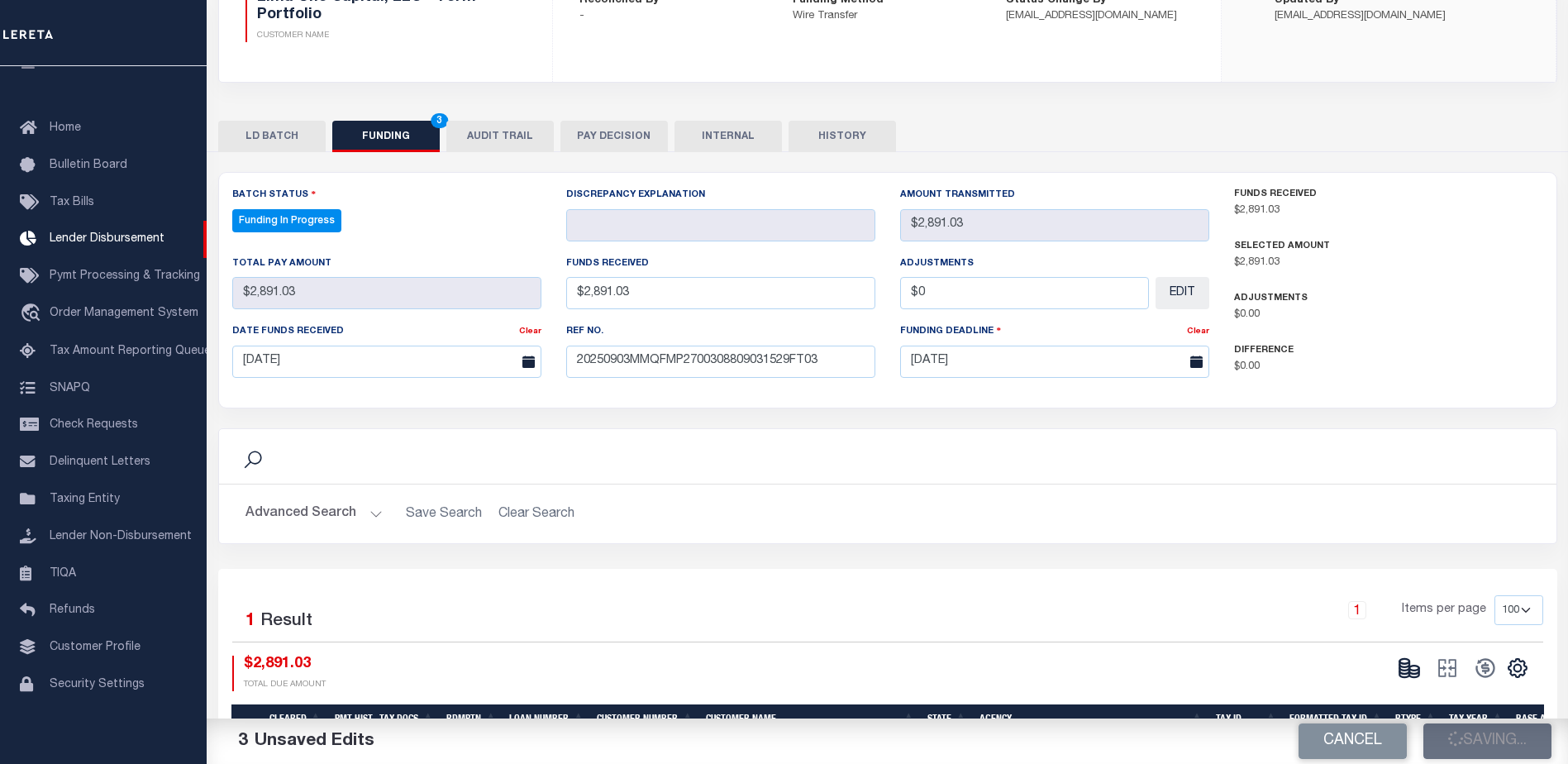
select select "100"
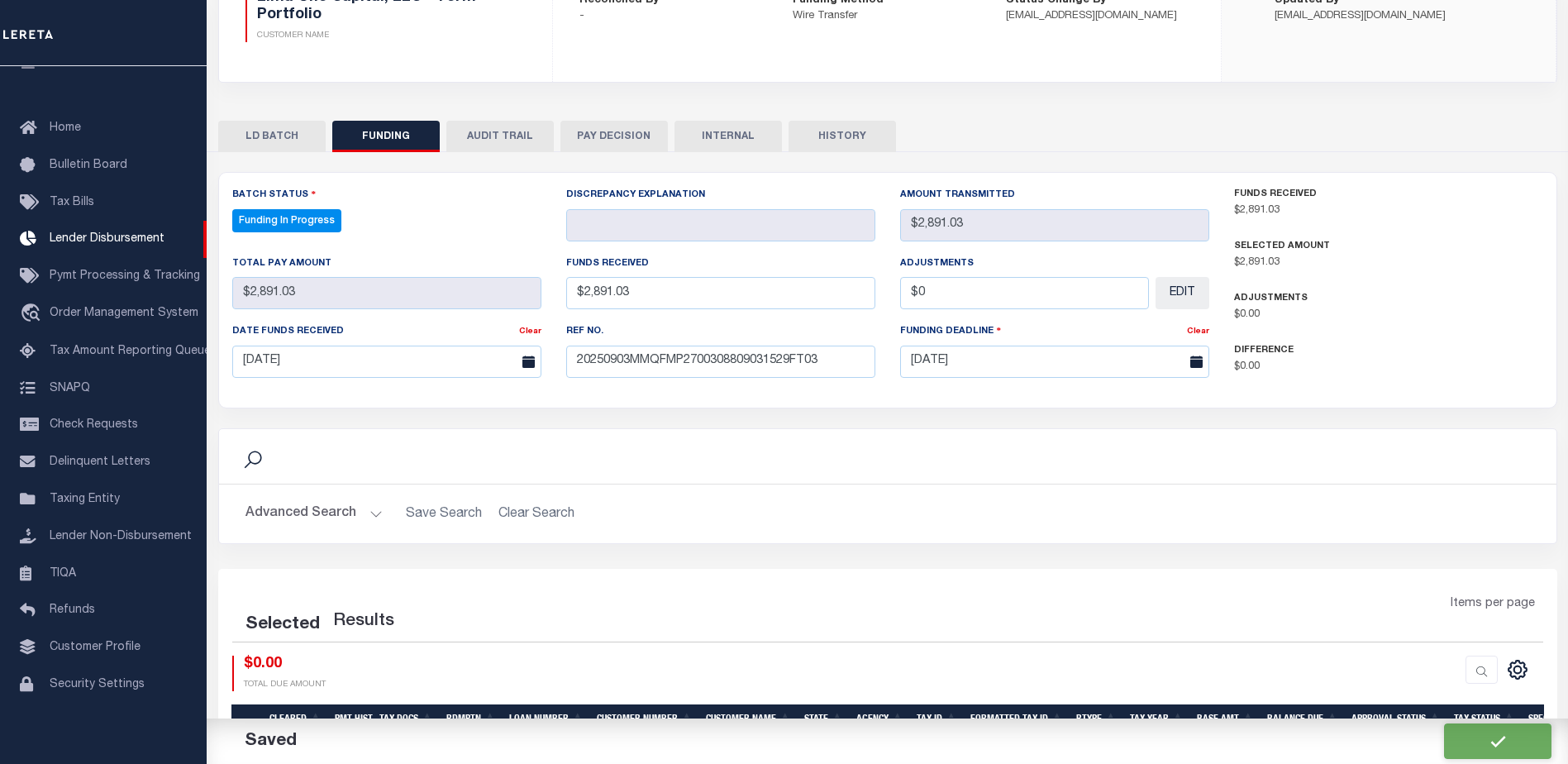
select select "100"
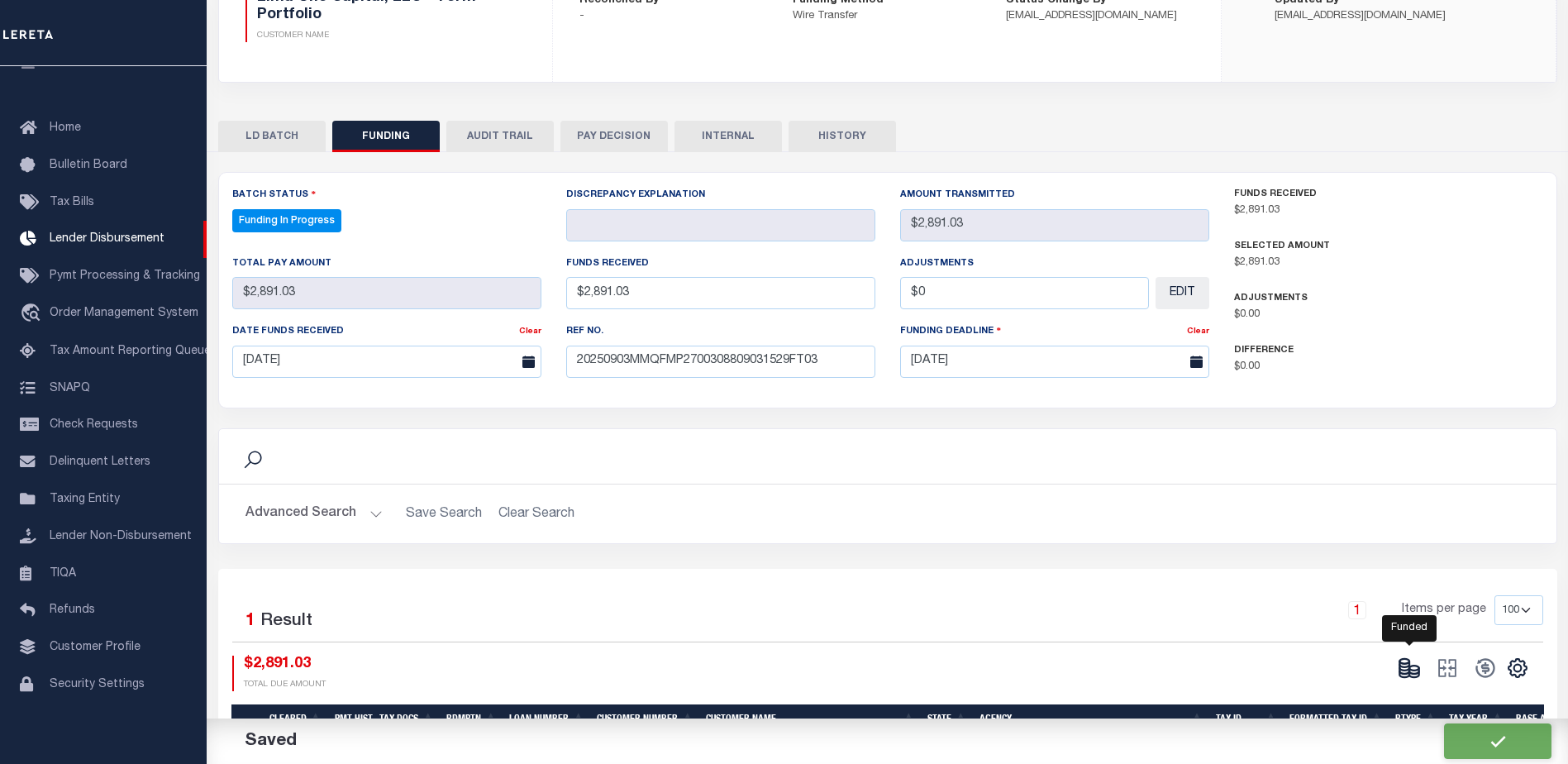
click at [1419, 672] on icon at bounding box center [1413, 671] width 10 height 5
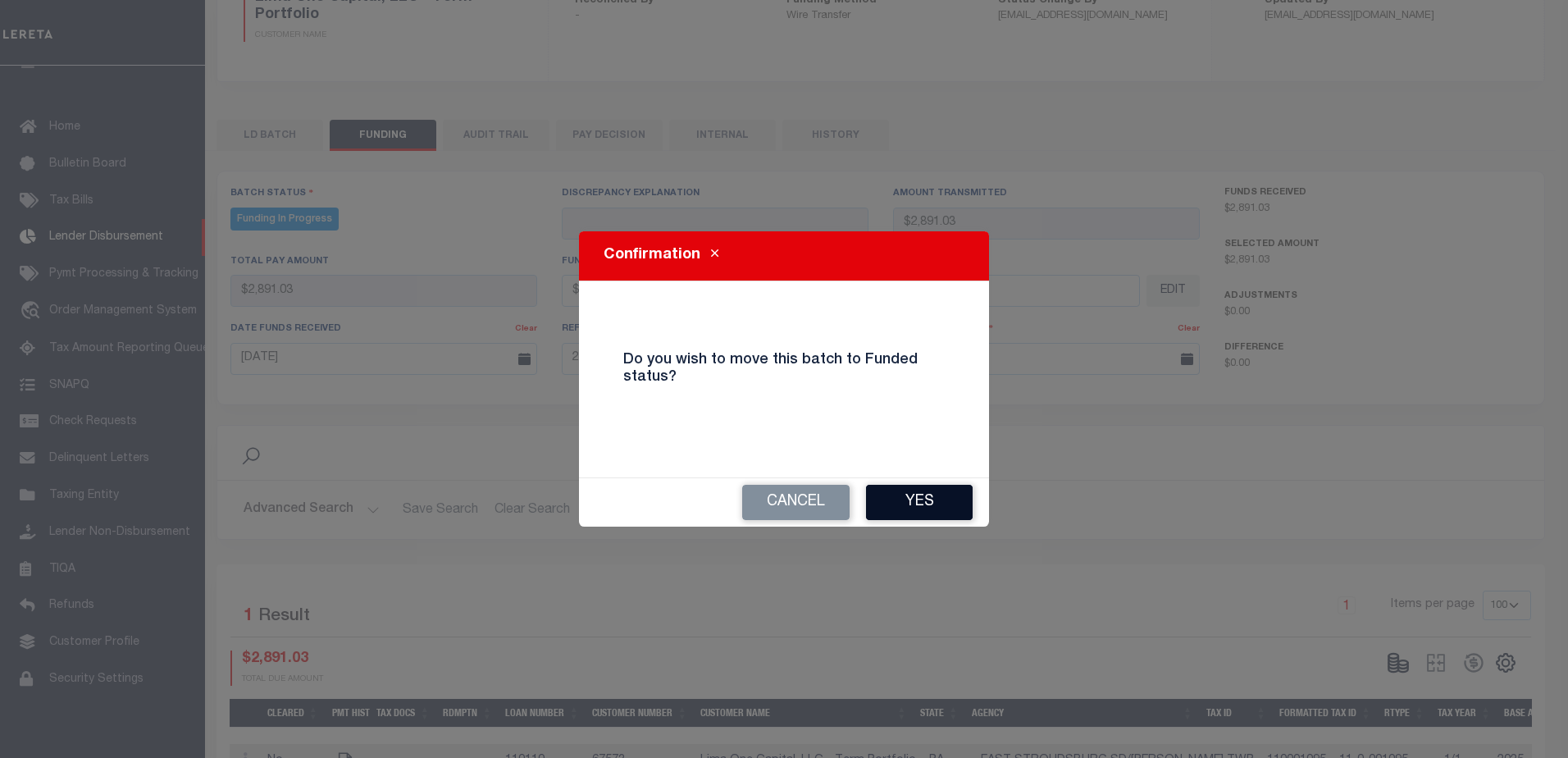
click at [929, 504] on button "Yes" at bounding box center [919, 502] width 107 height 35
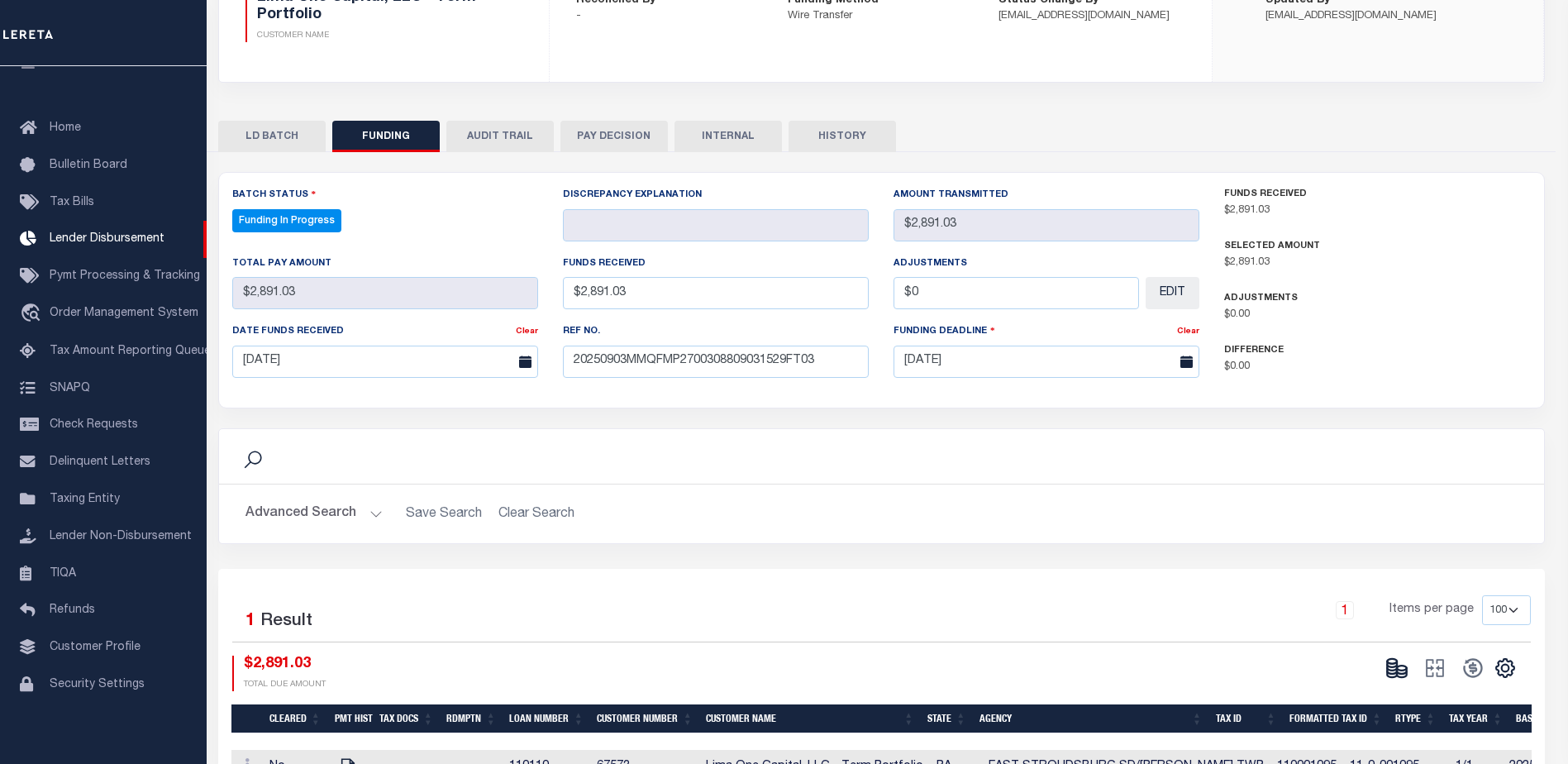
type input "$2,891.03"
type input "$0"
select select "100"
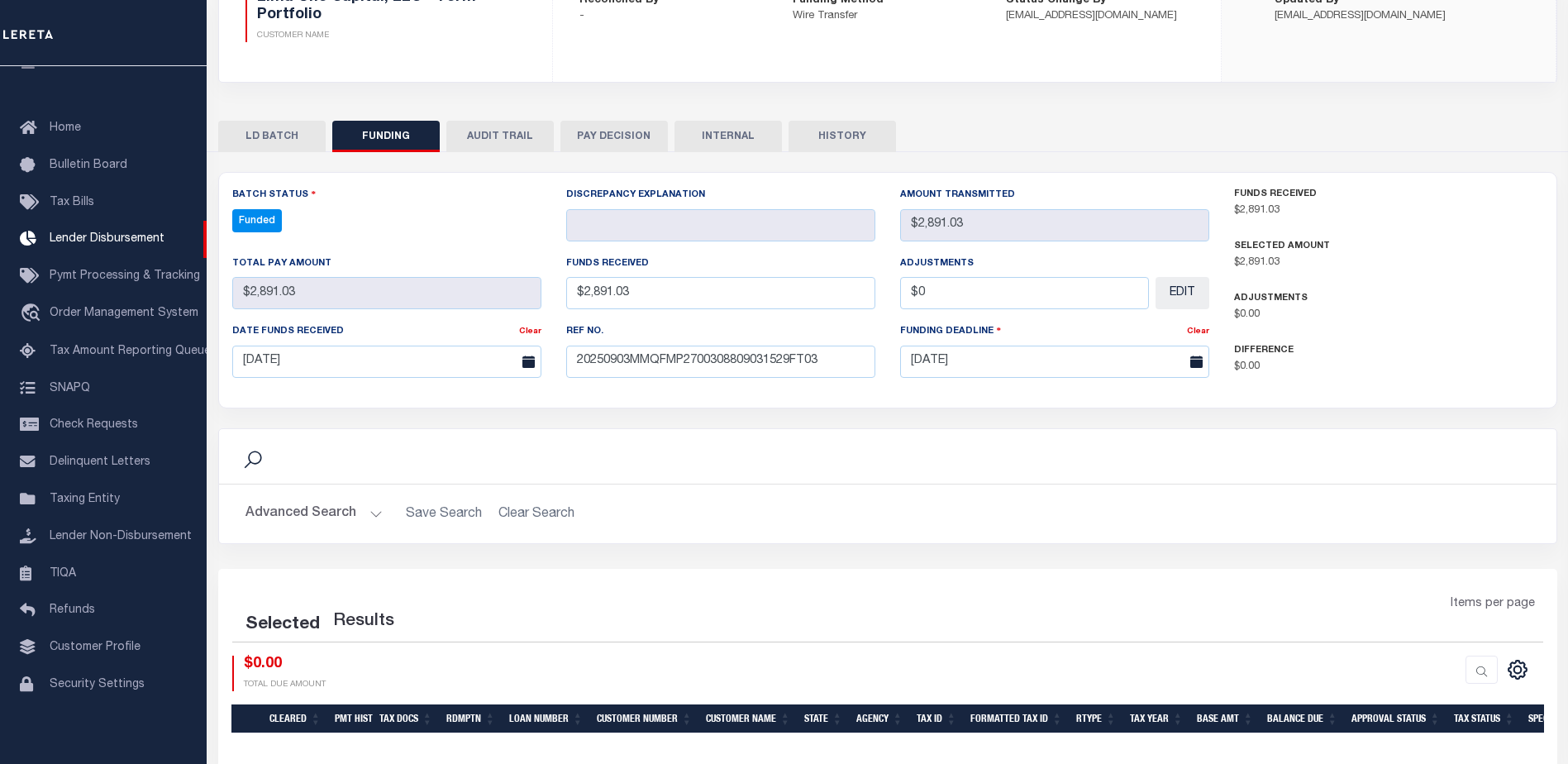
select select "100"
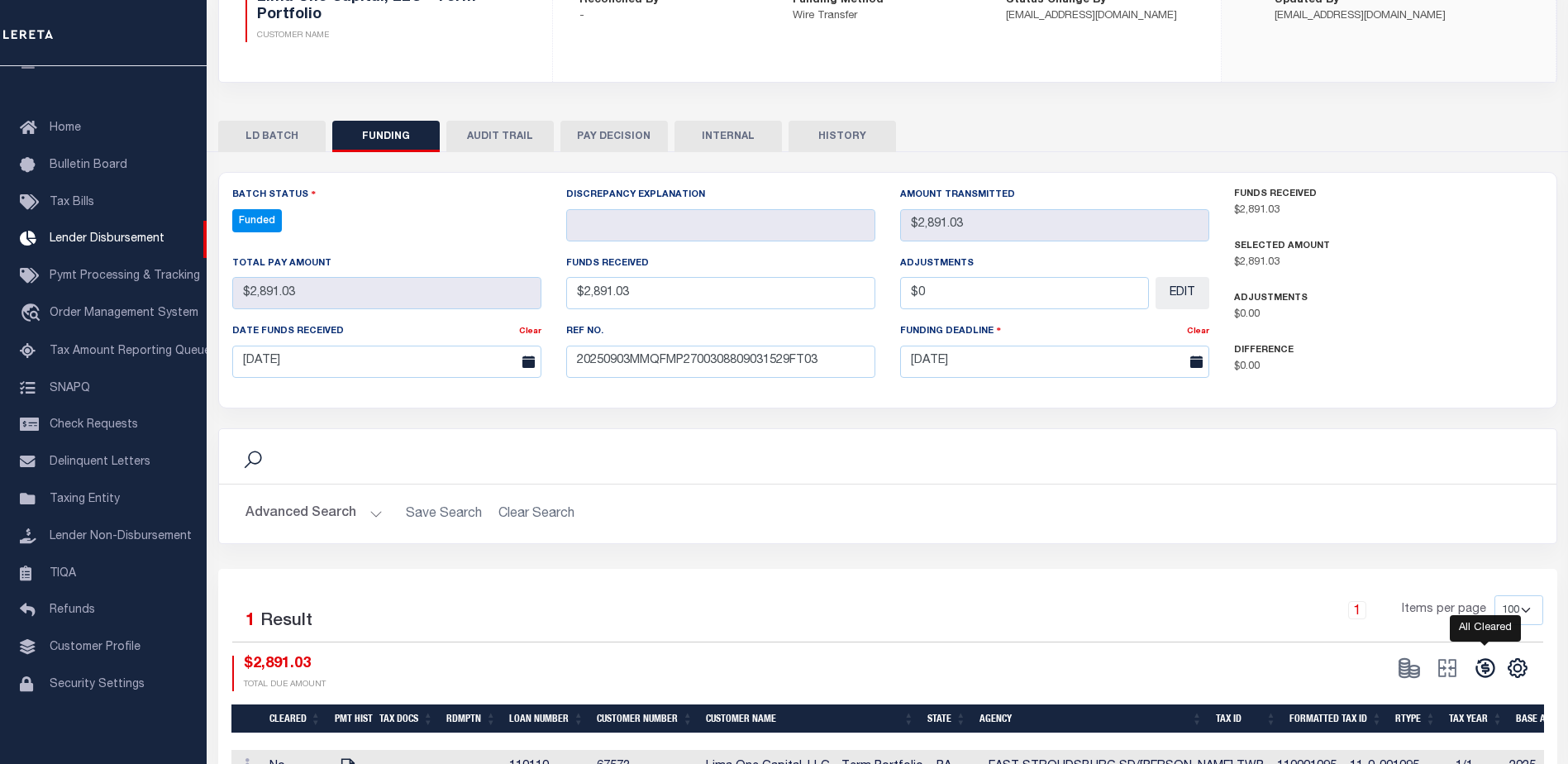
click at [1480, 664] on icon at bounding box center [1485, 668] width 24 height 24
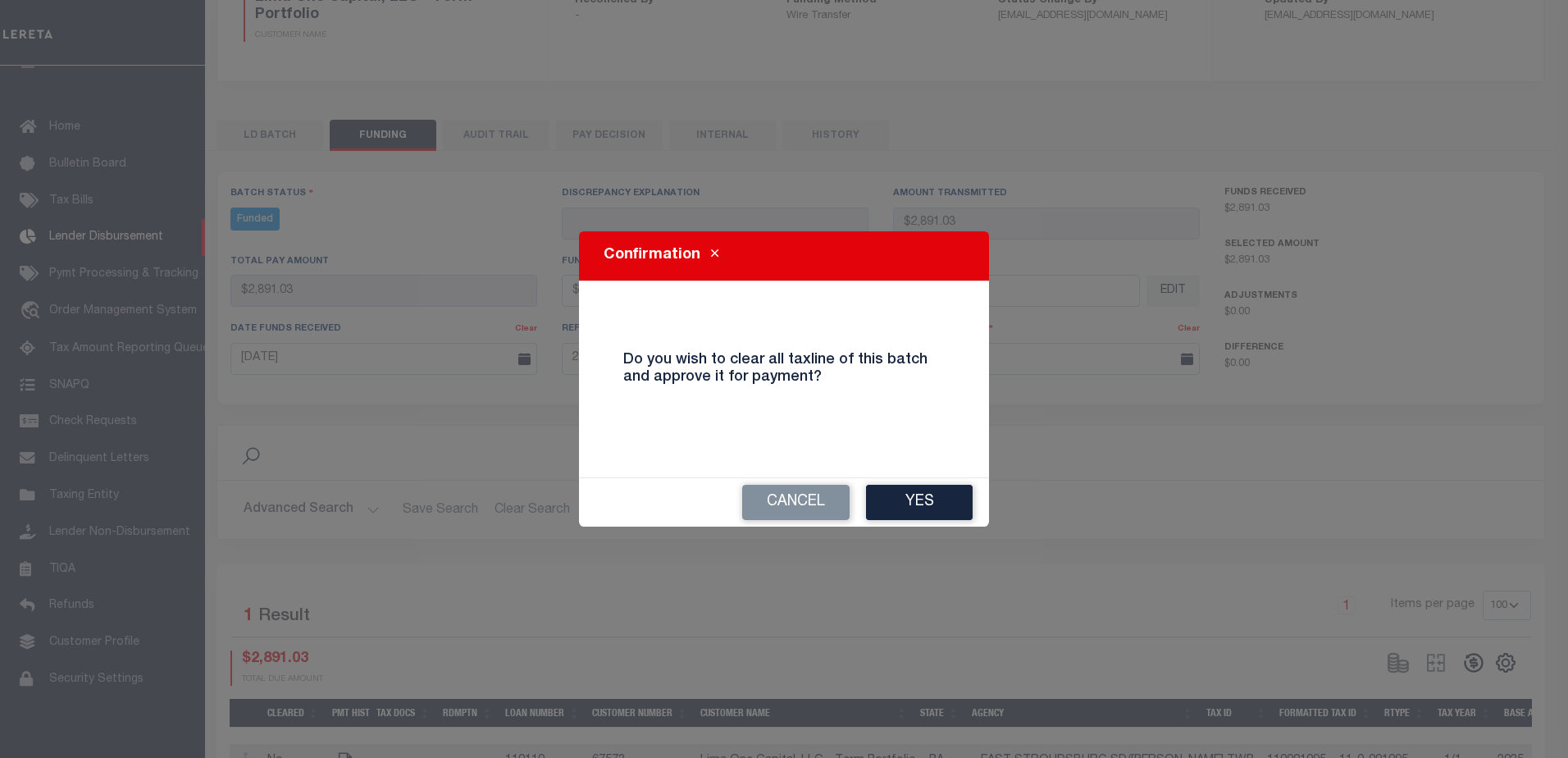
click at [951, 516] on button "Yes" at bounding box center [919, 502] width 107 height 35
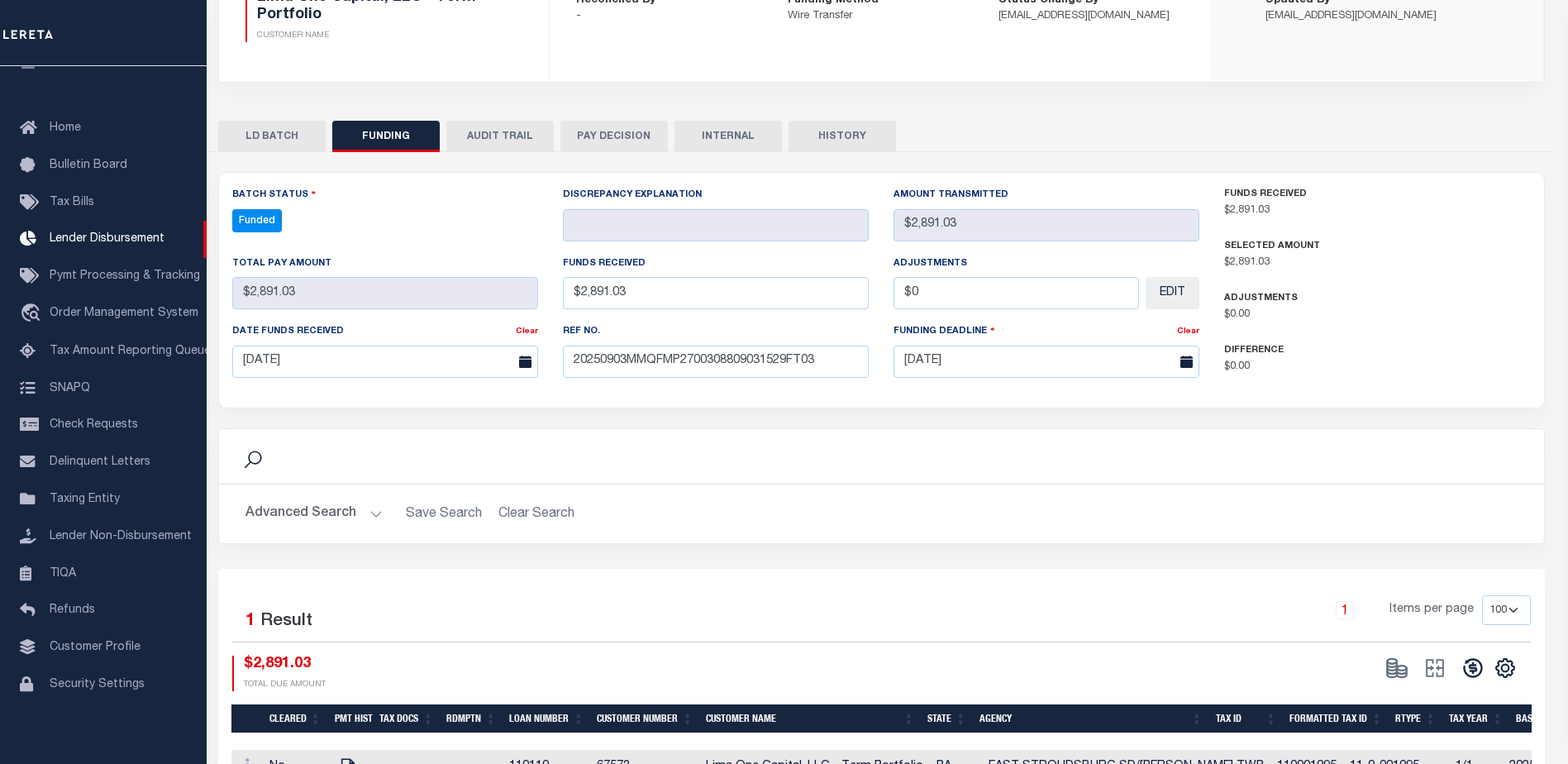
type input "$2,891.03"
type input "$0"
select select "100"
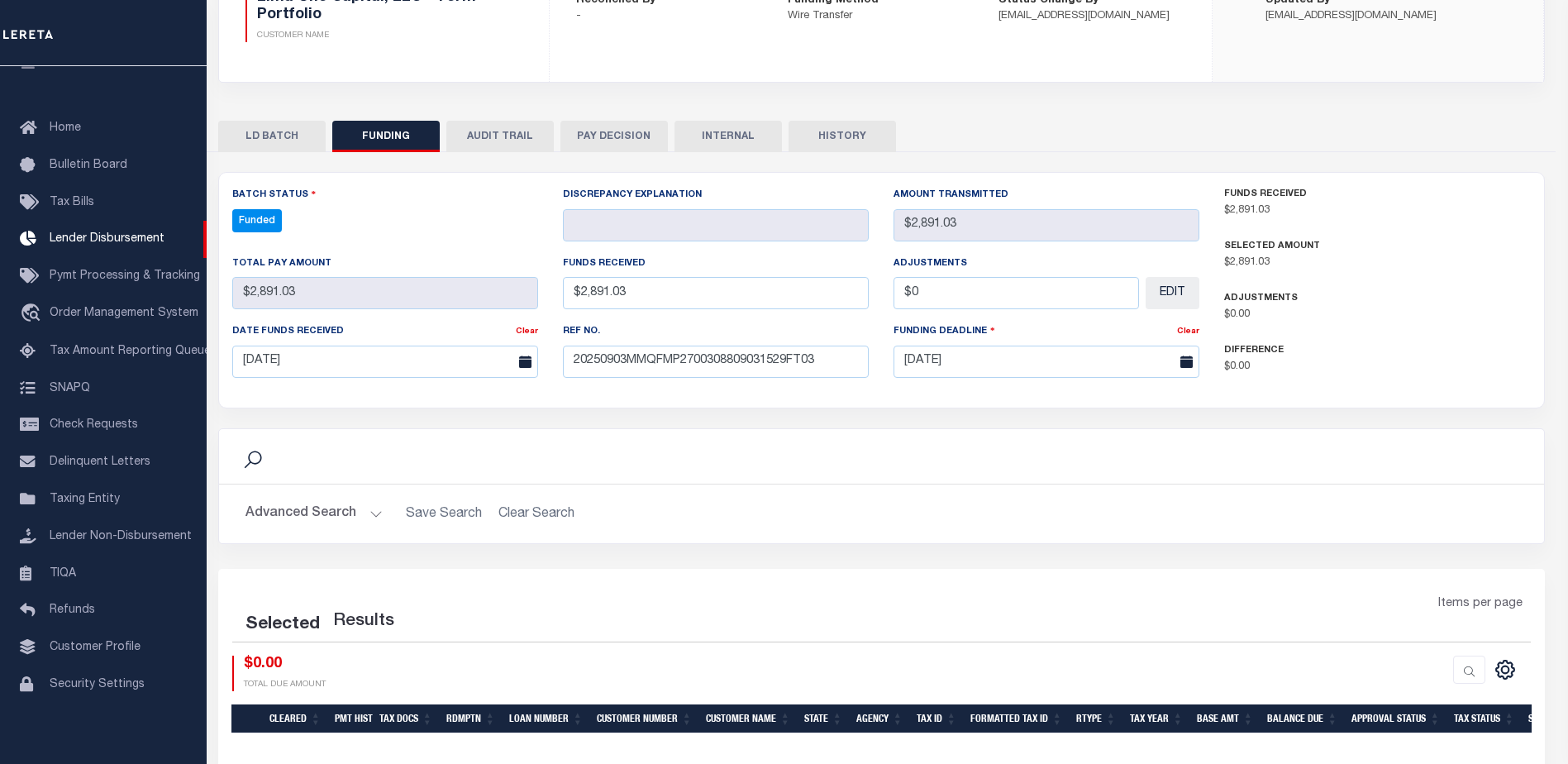
select select "100"
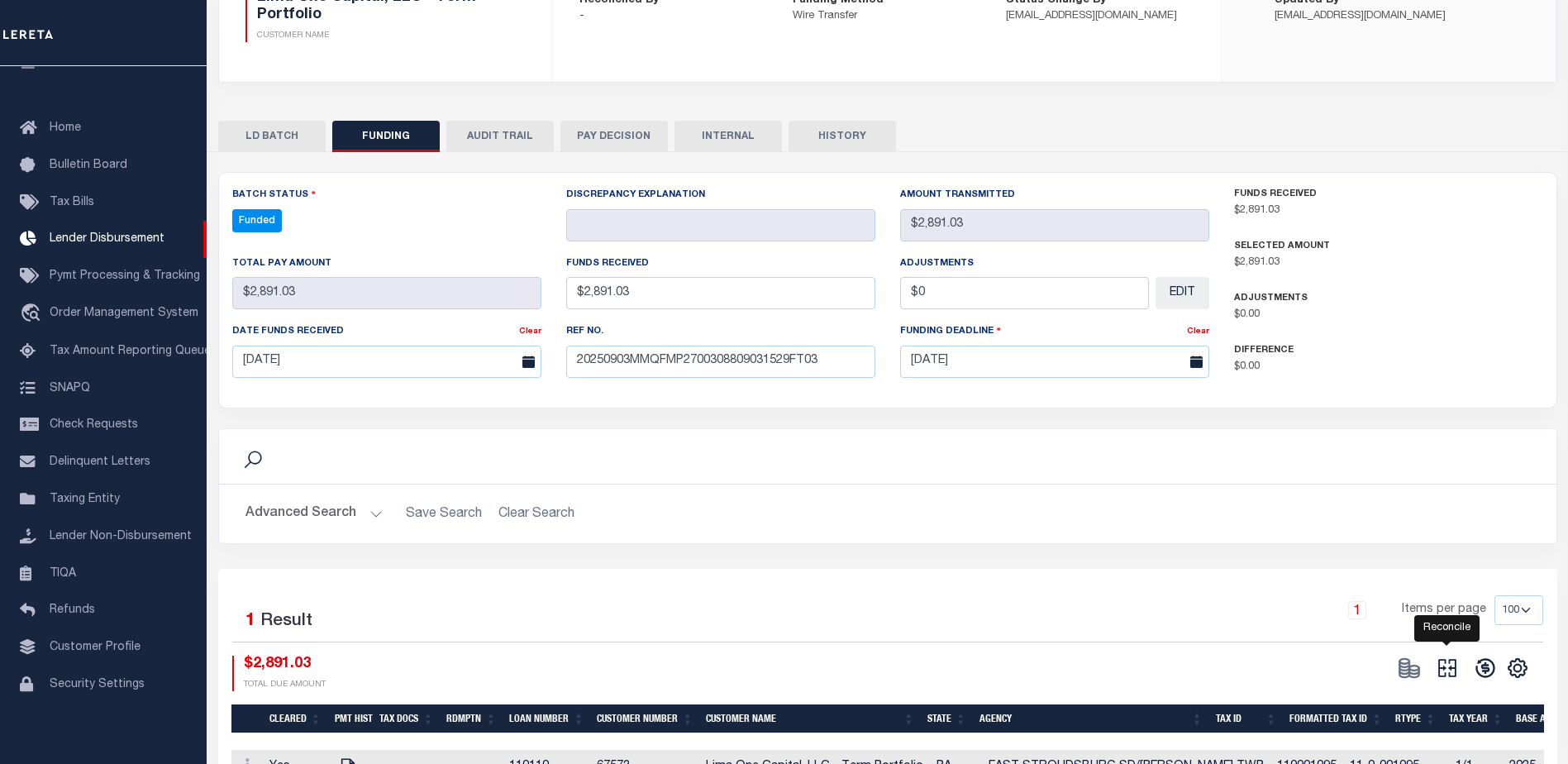
click at [1450, 663] on icon at bounding box center [1447, 668] width 24 height 24
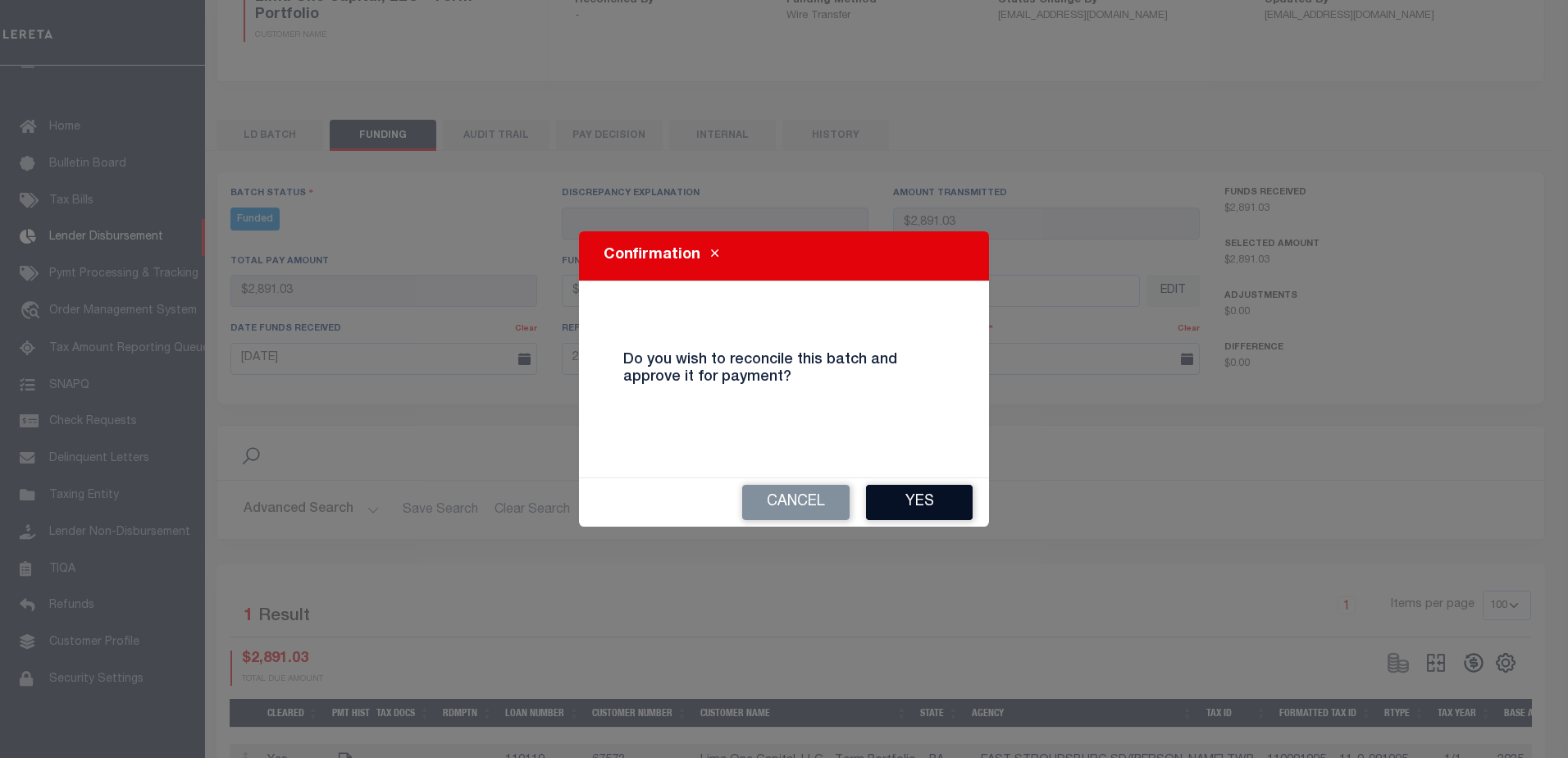
click at [907, 506] on button "Yes" at bounding box center [919, 502] width 107 height 35
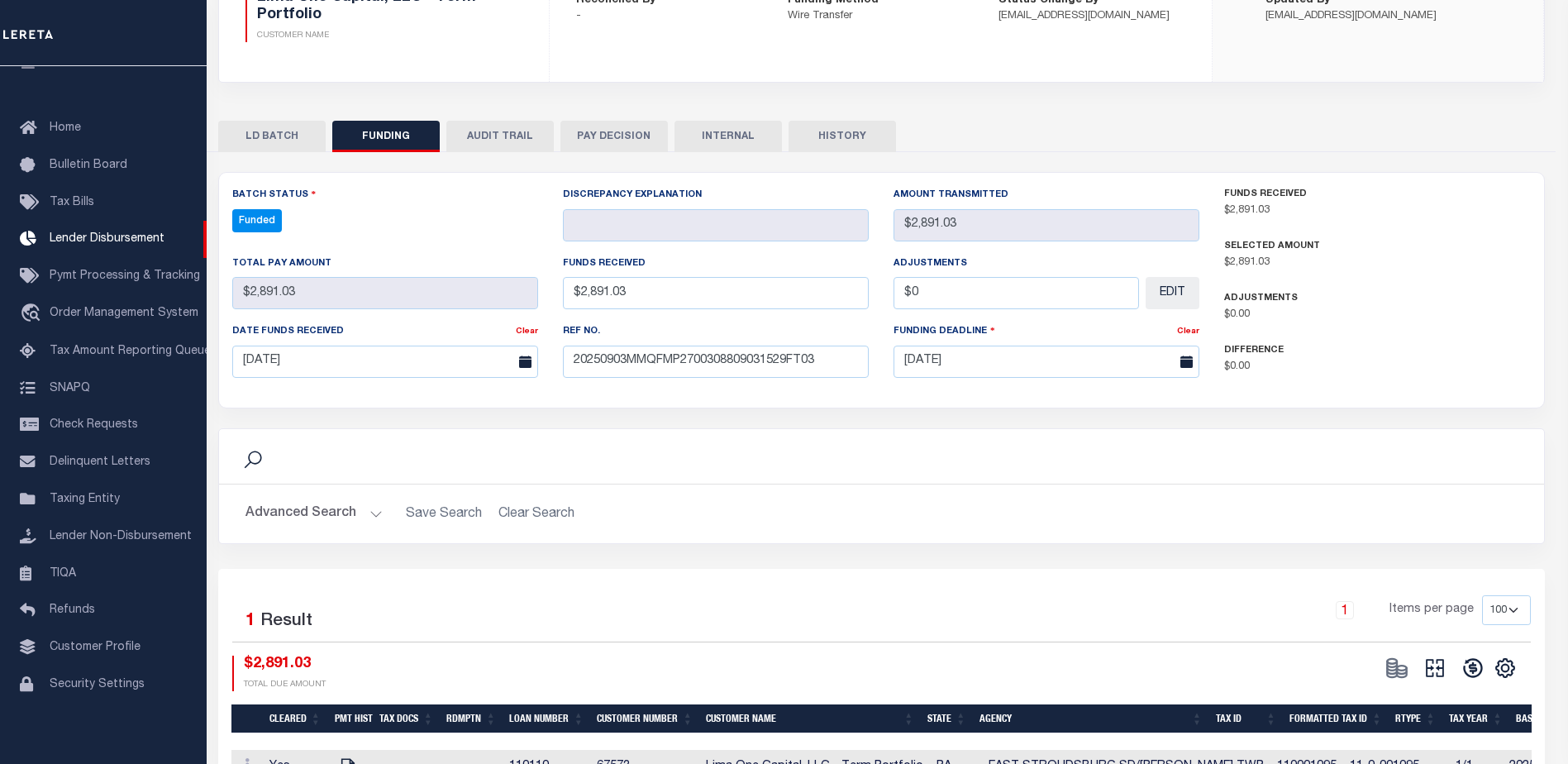
type input "$2,891.03"
type input "$0"
select select "100"
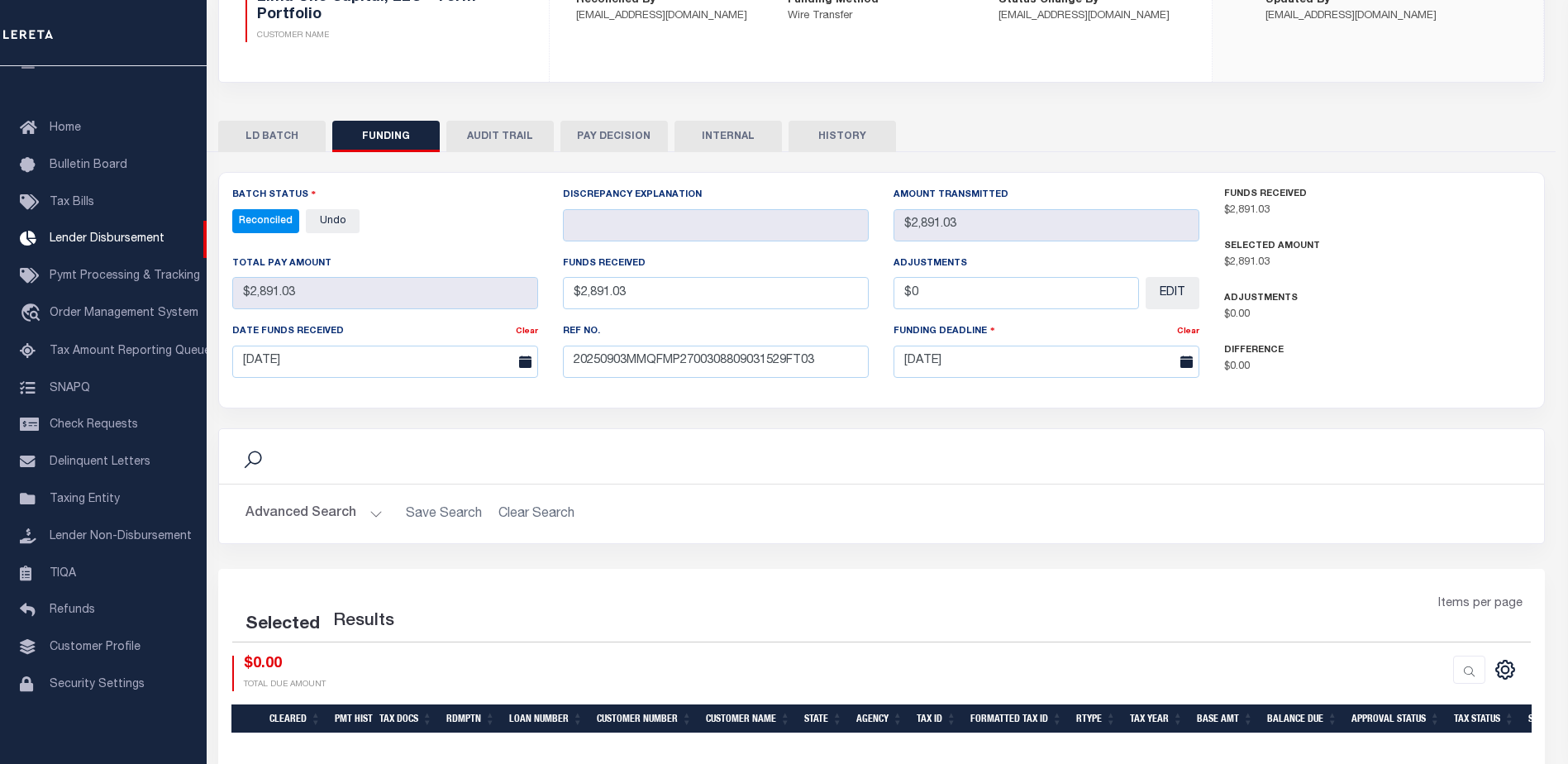
select select "100"
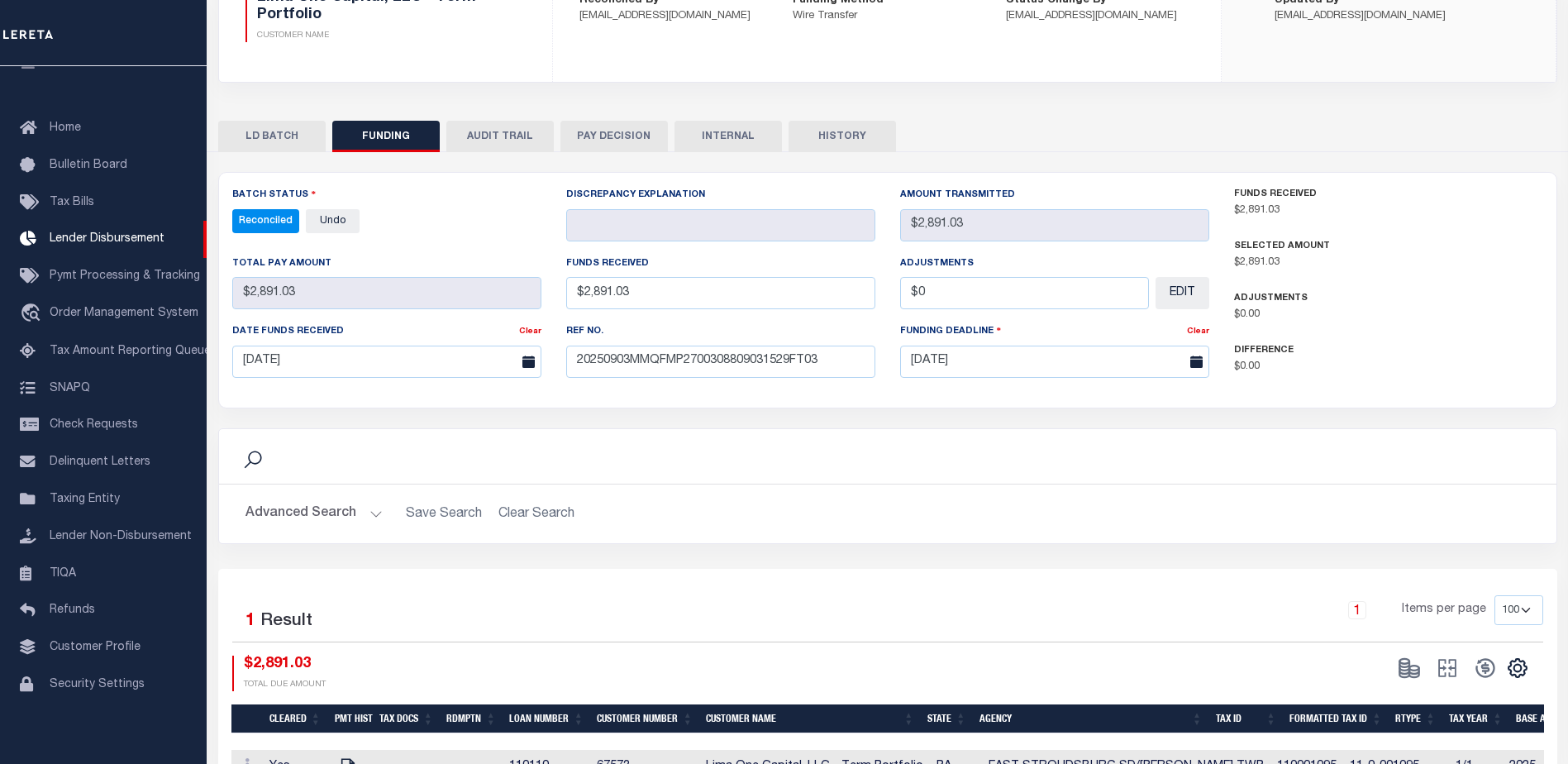
click at [701, 137] on button "INTERNAL" at bounding box center [727, 136] width 108 height 32
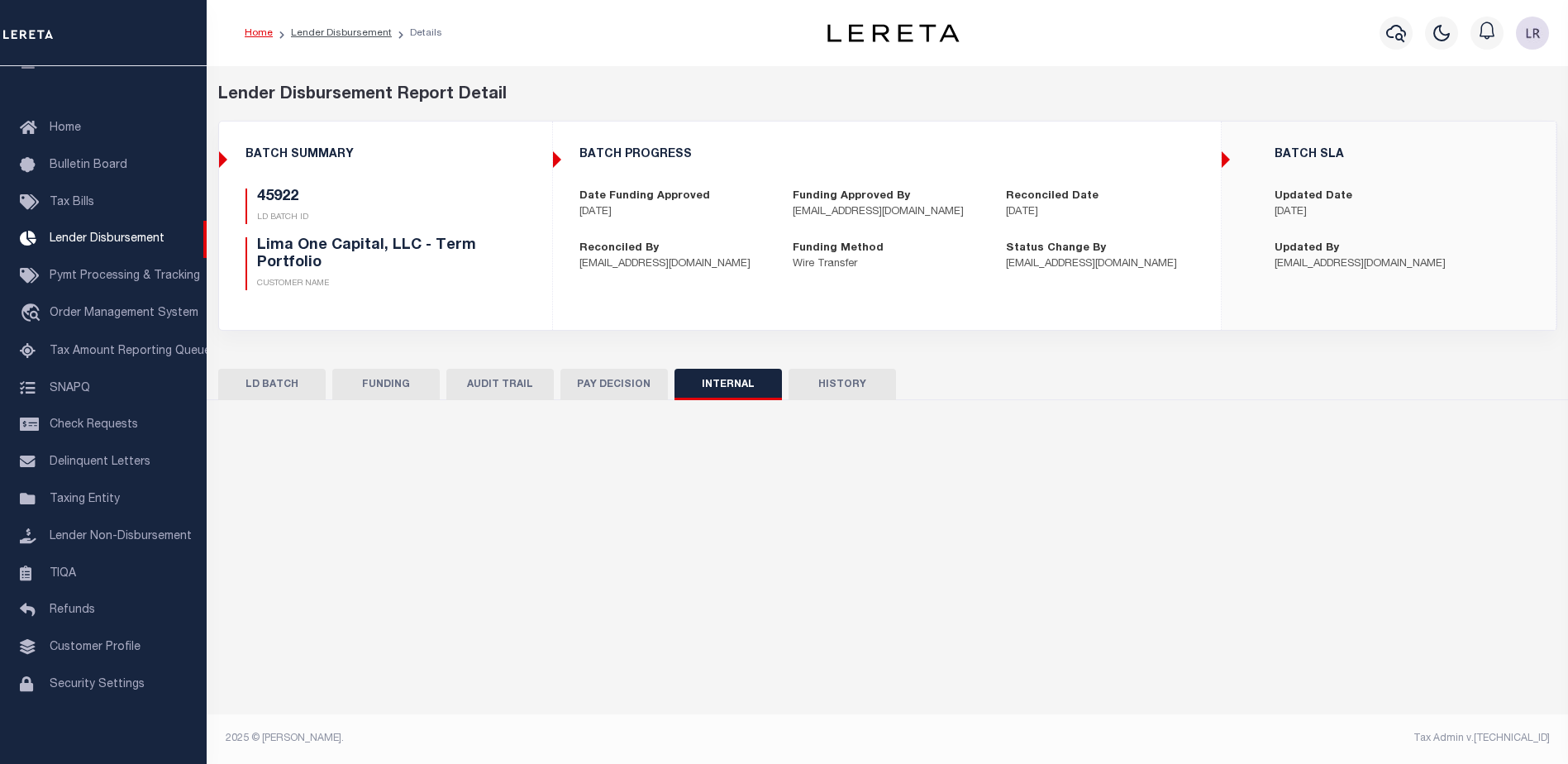
scroll to position [0, 0]
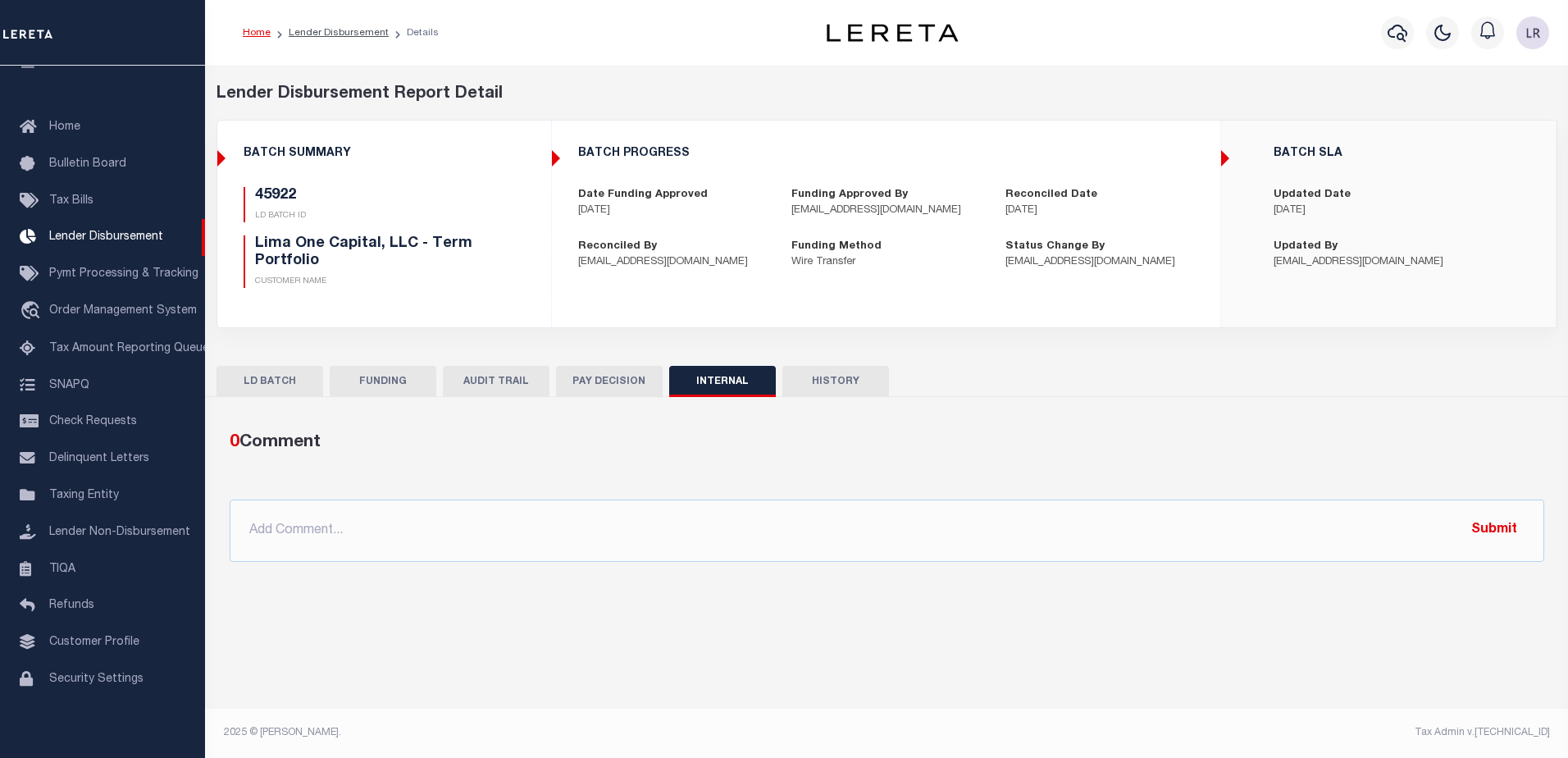
drag, startPoint x: 856, startPoint y: 489, endPoint x: 856, endPoint y: 505, distance: 16.0
click at [856, 491] on div "0 Comment @Aakash Patel @Abdul Muzain @Adams, Pamela S @Adhikary Rinki @Agustin…" at bounding box center [886, 496] width 1341 height 132
drag, startPoint x: 858, startPoint y: 521, endPoint x: 1340, endPoint y: 487, distance: 483.2
click at [859, 521] on input "text" at bounding box center [887, 530] width 1315 height 62
paste input ""ORG AMT - $36068.76 45937 - $654.49 45807 - $2634.25 45909 - $6197 45922 - $28…"
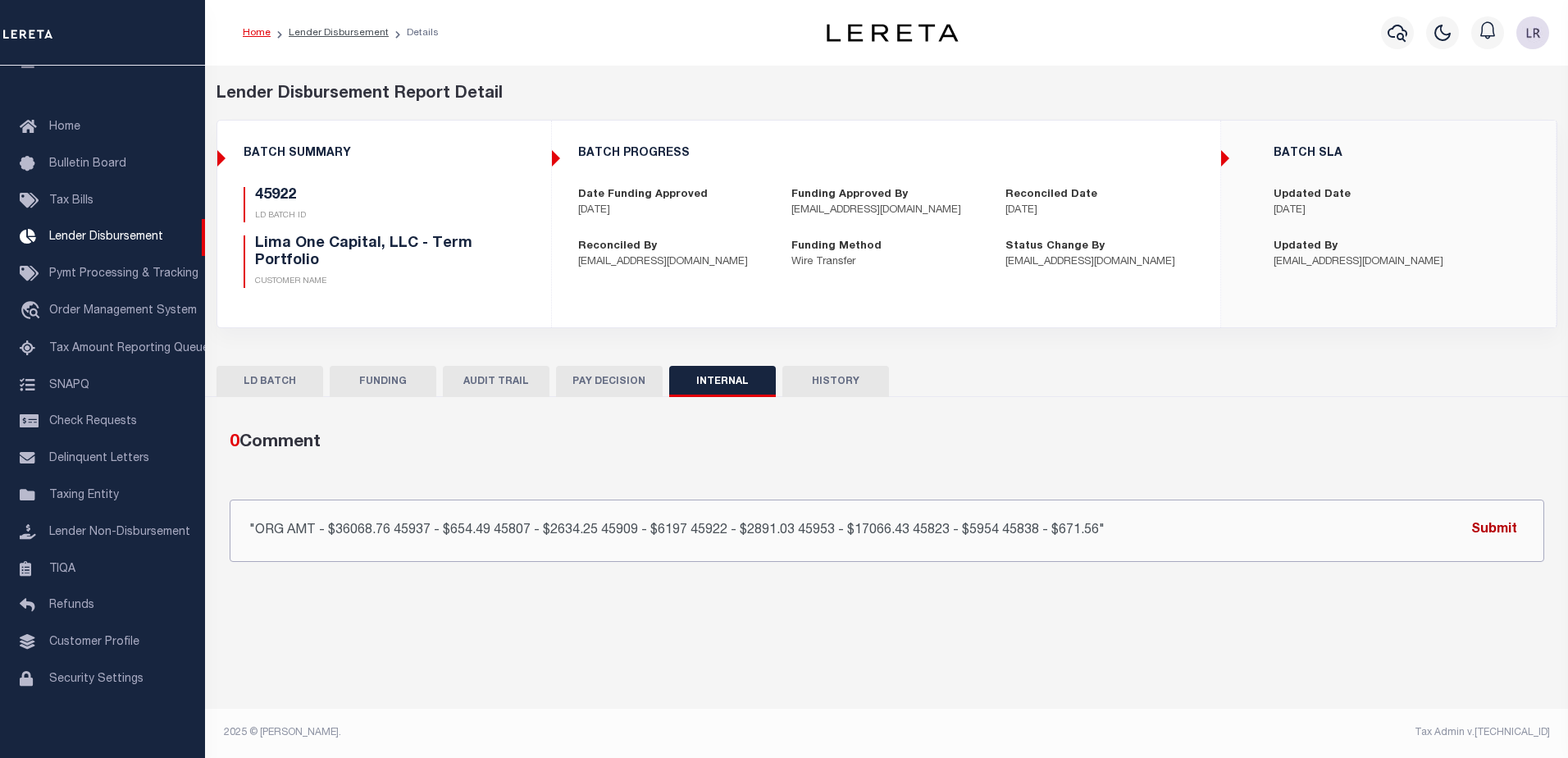
type input ""ORG AMT - $36068.76 45937 - $654.49 45807 - $2634.25 45909 - $6197 45922 - $28…"
click at [1487, 525] on button "Submit" at bounding box center [1494, 530] width 67 height 33
click at [322, 31] on link "Lender Disbursement" at bounding box center [338, 32] width 100 height 10
checkbox input "true"
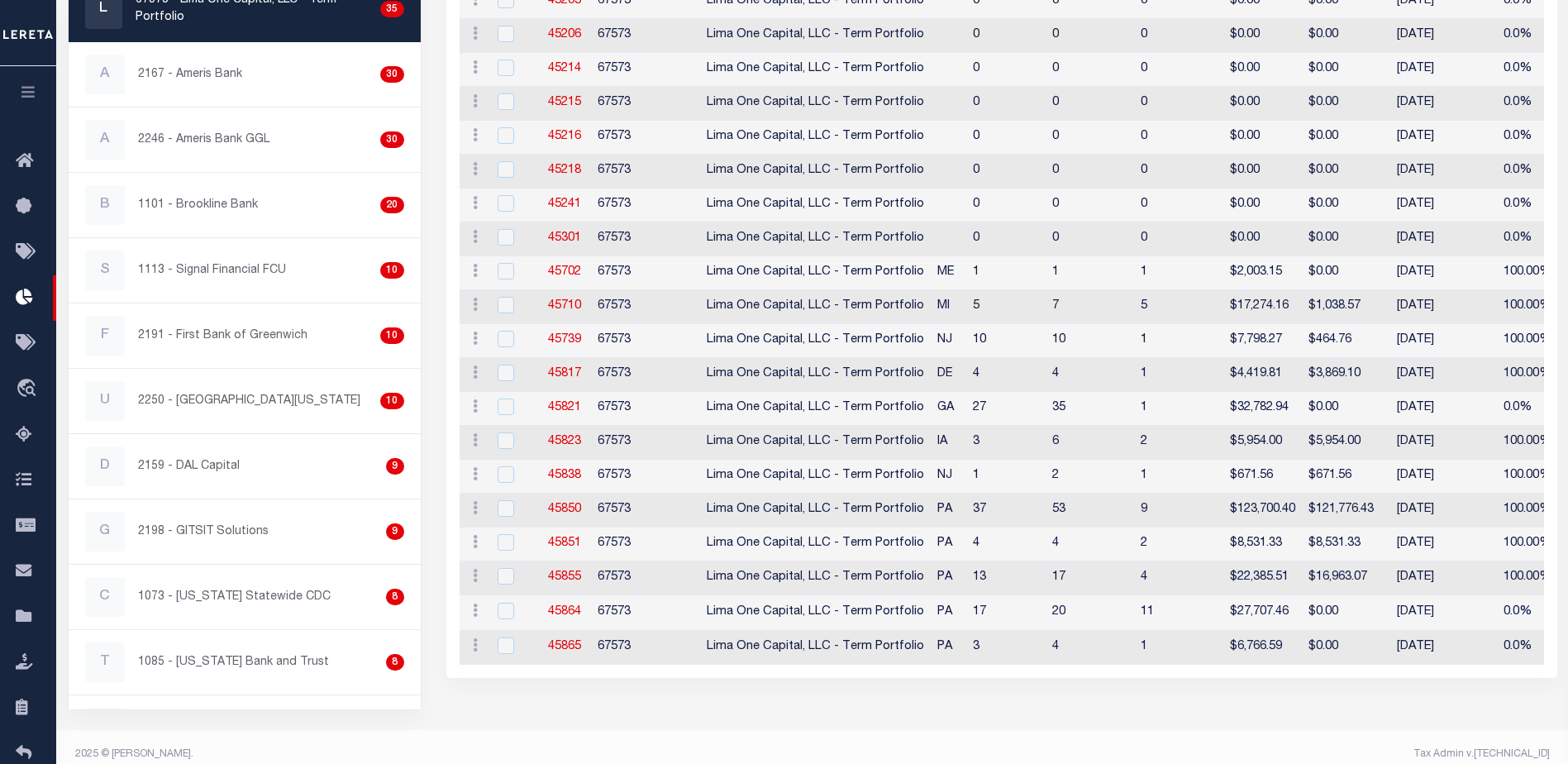
scroll to position [166, 0]
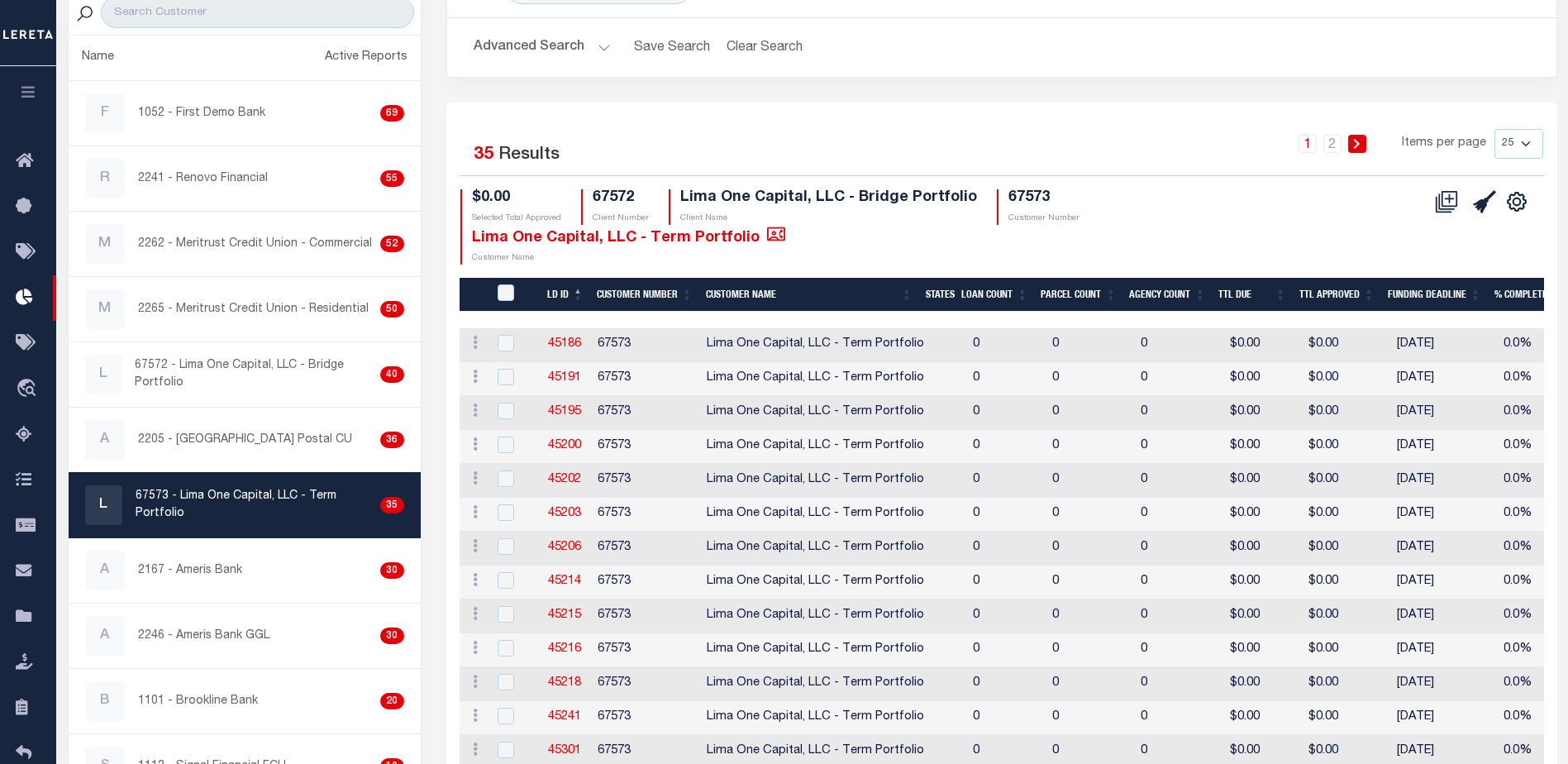
click at [1334, 155] on div "1 2 Items per page 25 50 100 200" at bounding box center [1140, 149] width 805 height 43
click at [1330, 148] on link "2" at bounding box center [1332, 144] width 18 height 18
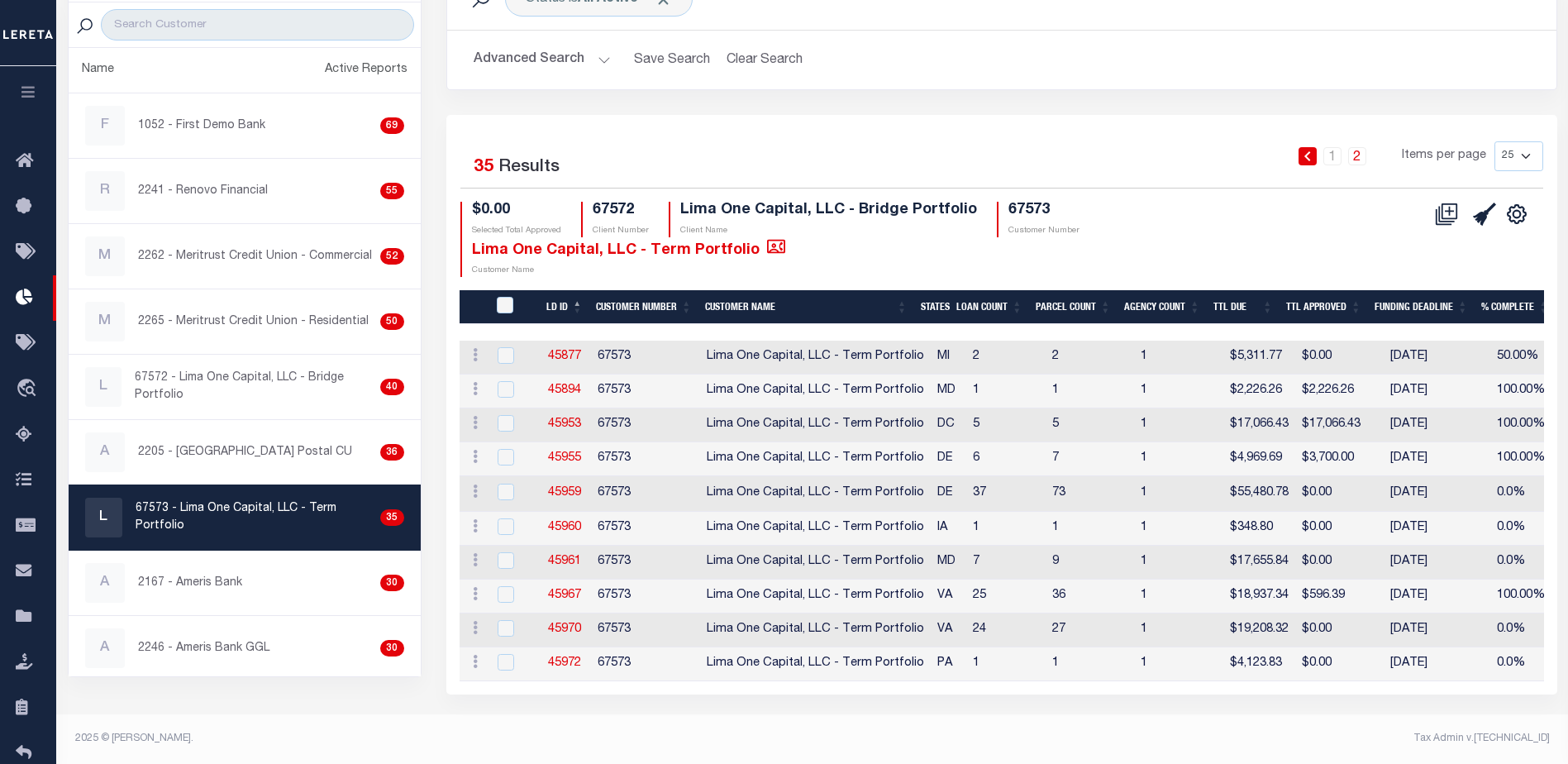
scroll to position [162, 0]
click at [567, 418] on link "45953" at bounding box center [565, 424] width 33 height 12
checkbox input "true"
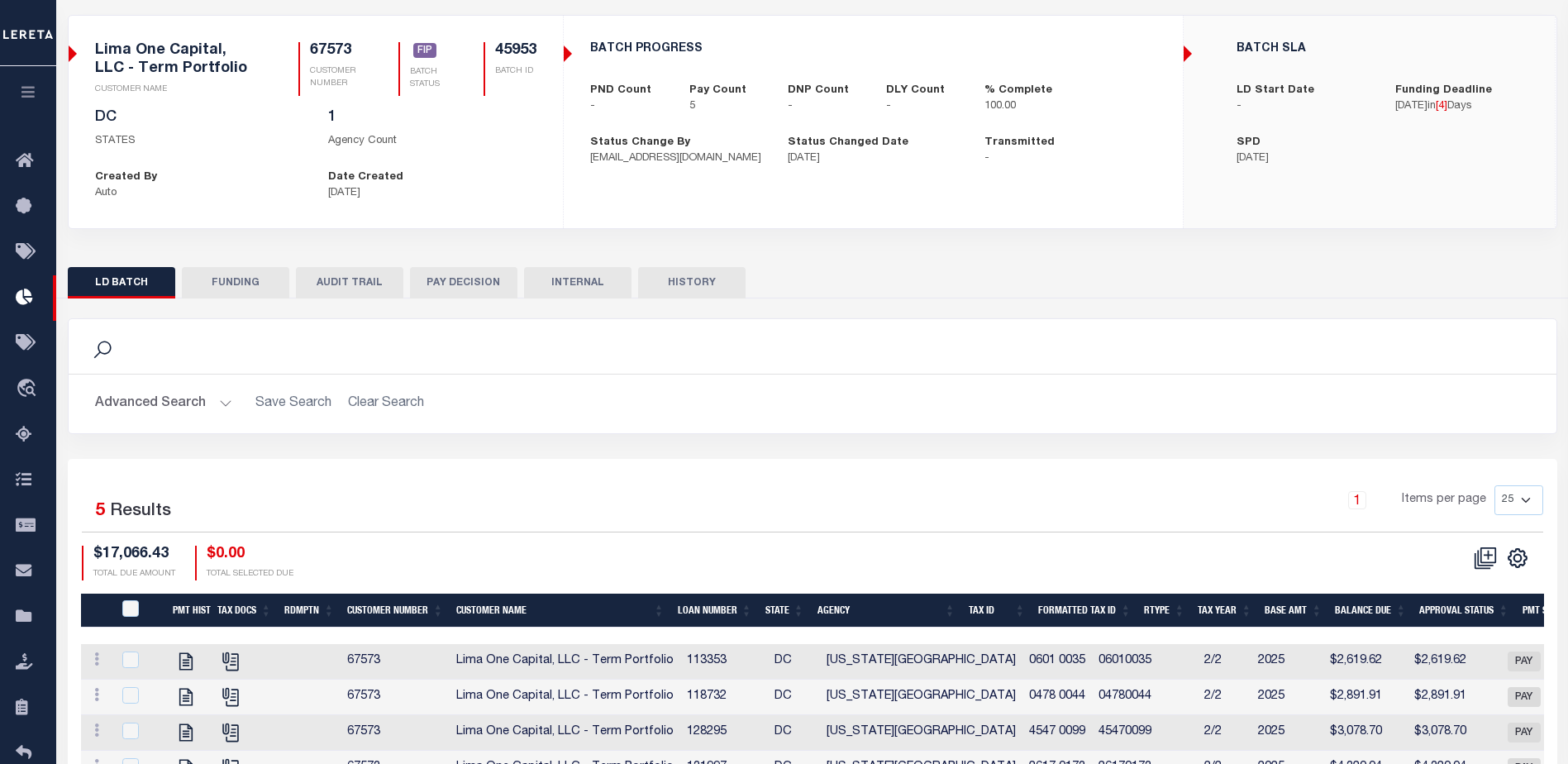
scroll to position [19, 0]
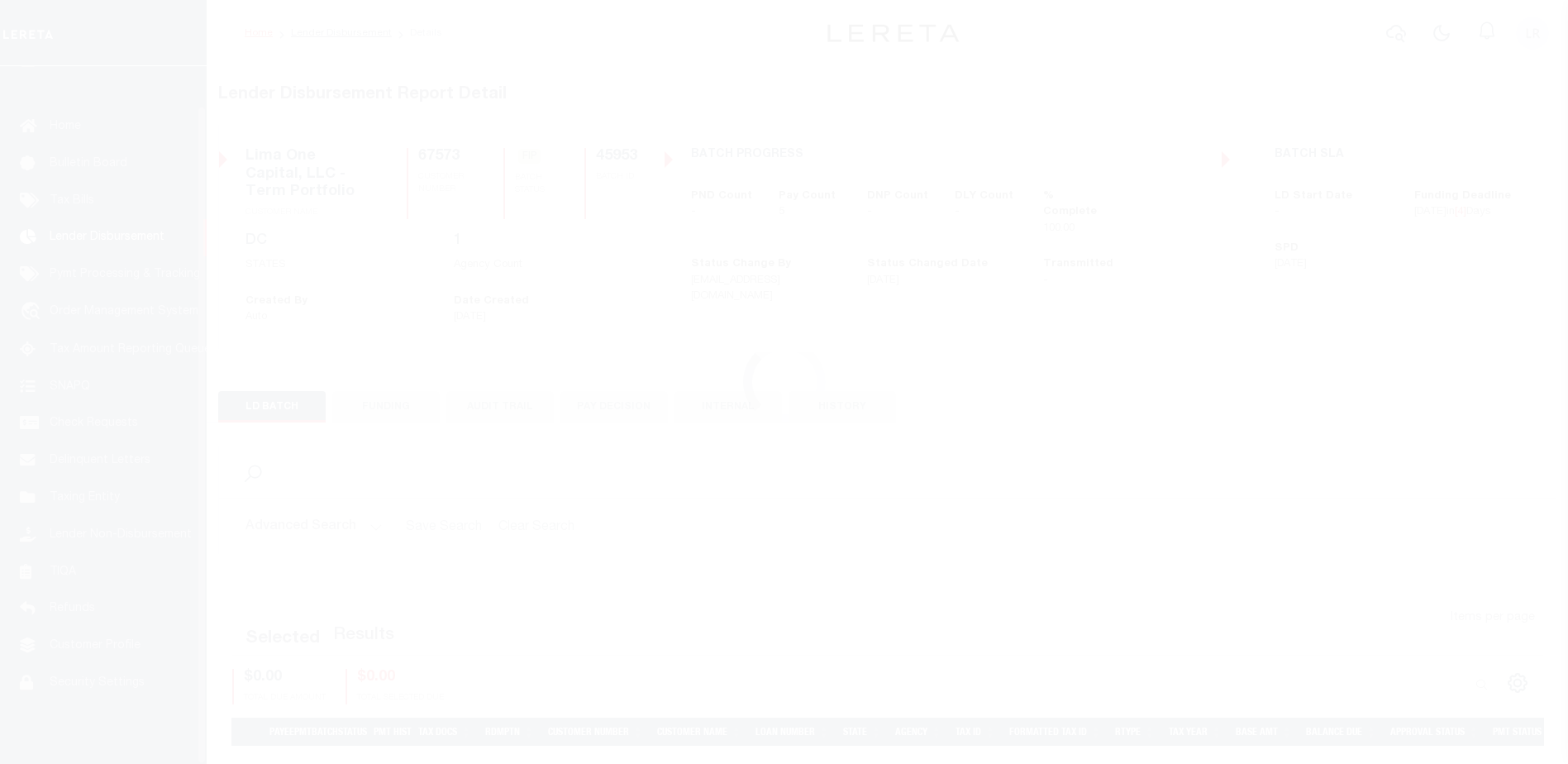
scroll to position [42, 0]
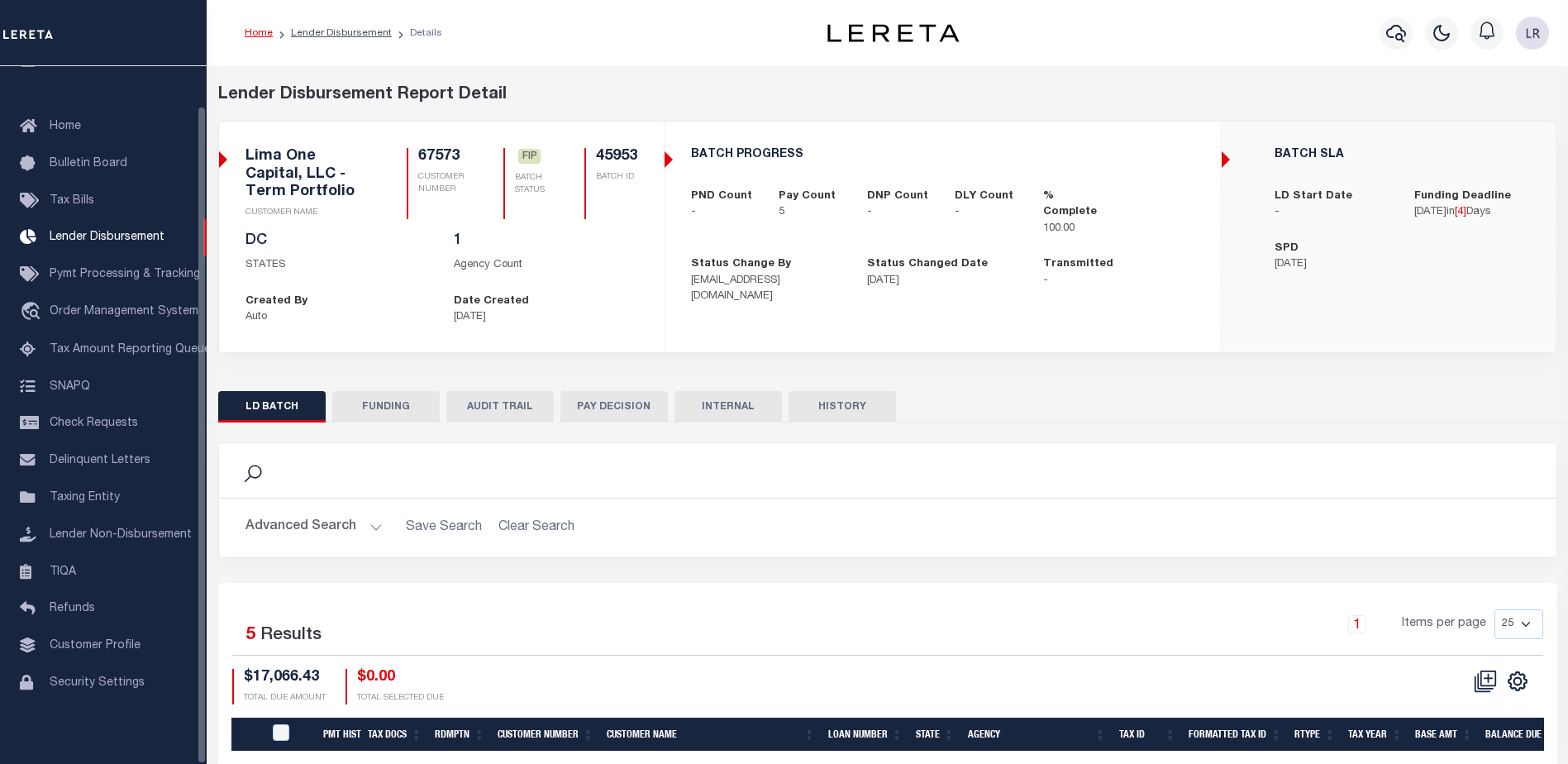
click at [405, 406] on button "FUNDING" at bounding box center [385, 406] width 108 height 32
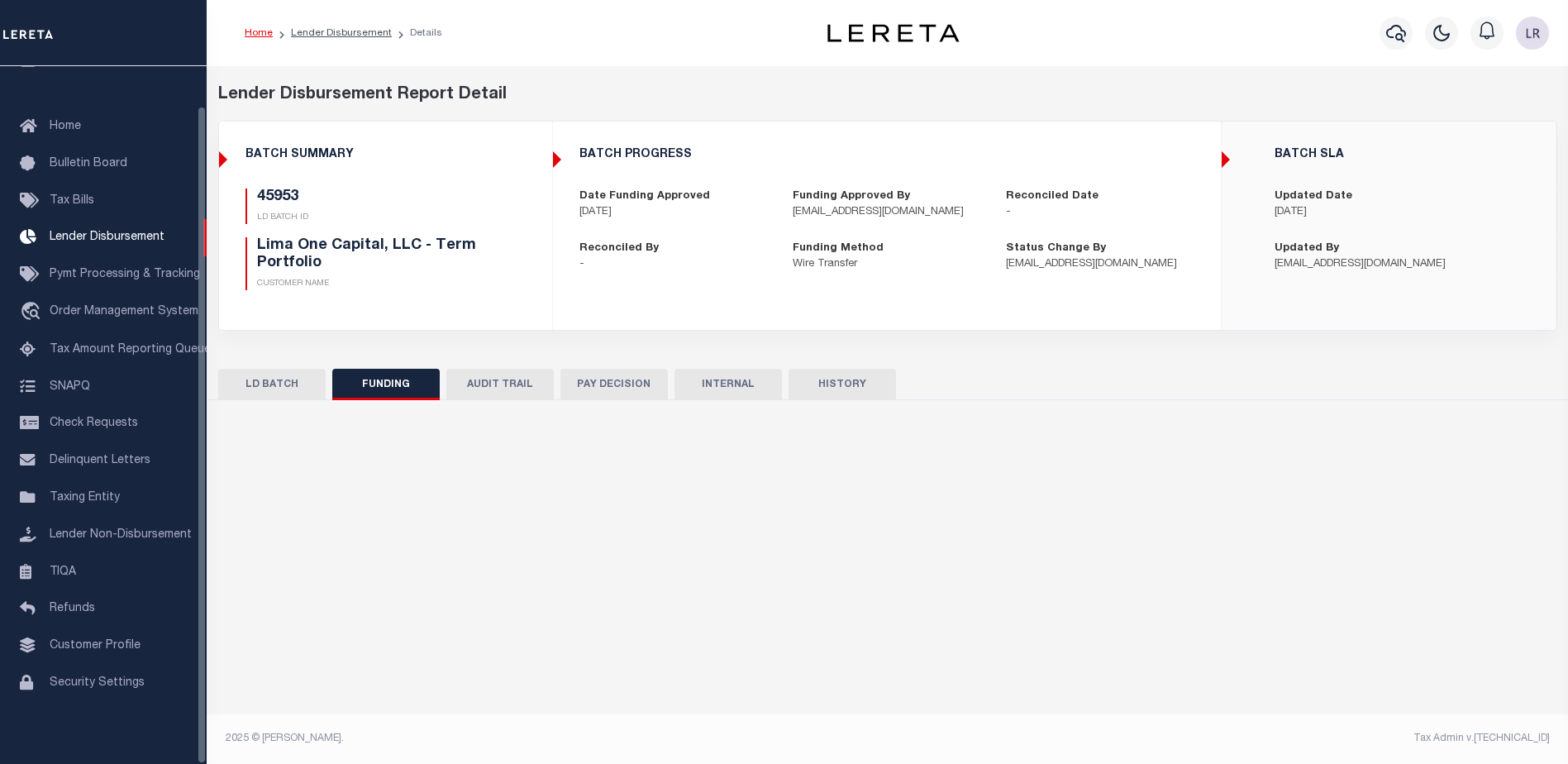
type input "$17,066.43"
type input "$0"
type input "[DATE]"
select select "100"
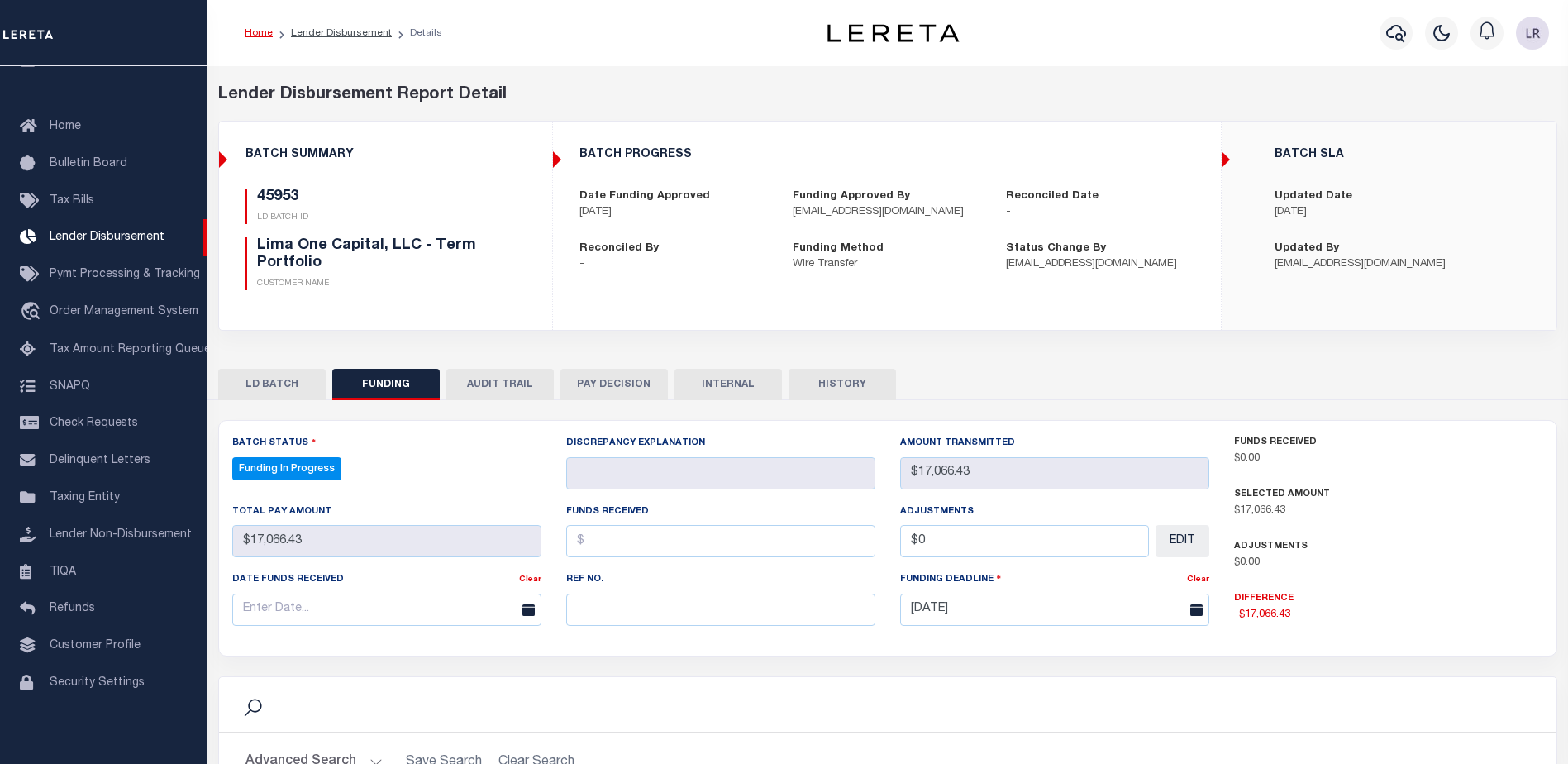
select select "100"
click at [608, 608] on input "text" at bounding box center [721, 610] width 309 height 33
paste input "20250903MMQFMP2700308809031529FT03"
type input "20250903MMQFMP2700308809031529FT03"
click at [589, 540] on input "text" at bounding box center [721, 541] width 309 height 33
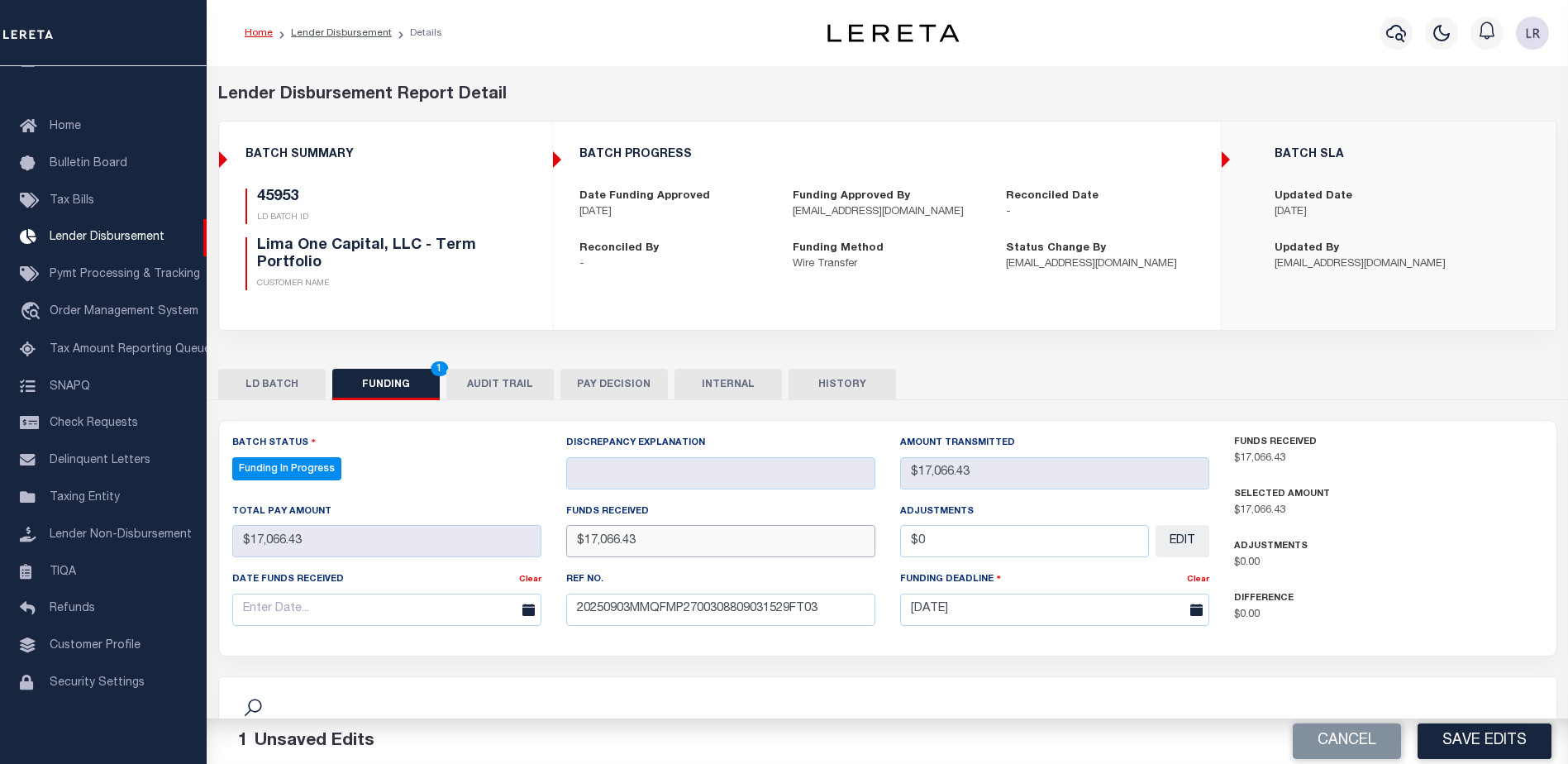
type input "$17,066.43"
click at [443, 608] on input "text" at bounding box center [387, 610] width 309 height 33
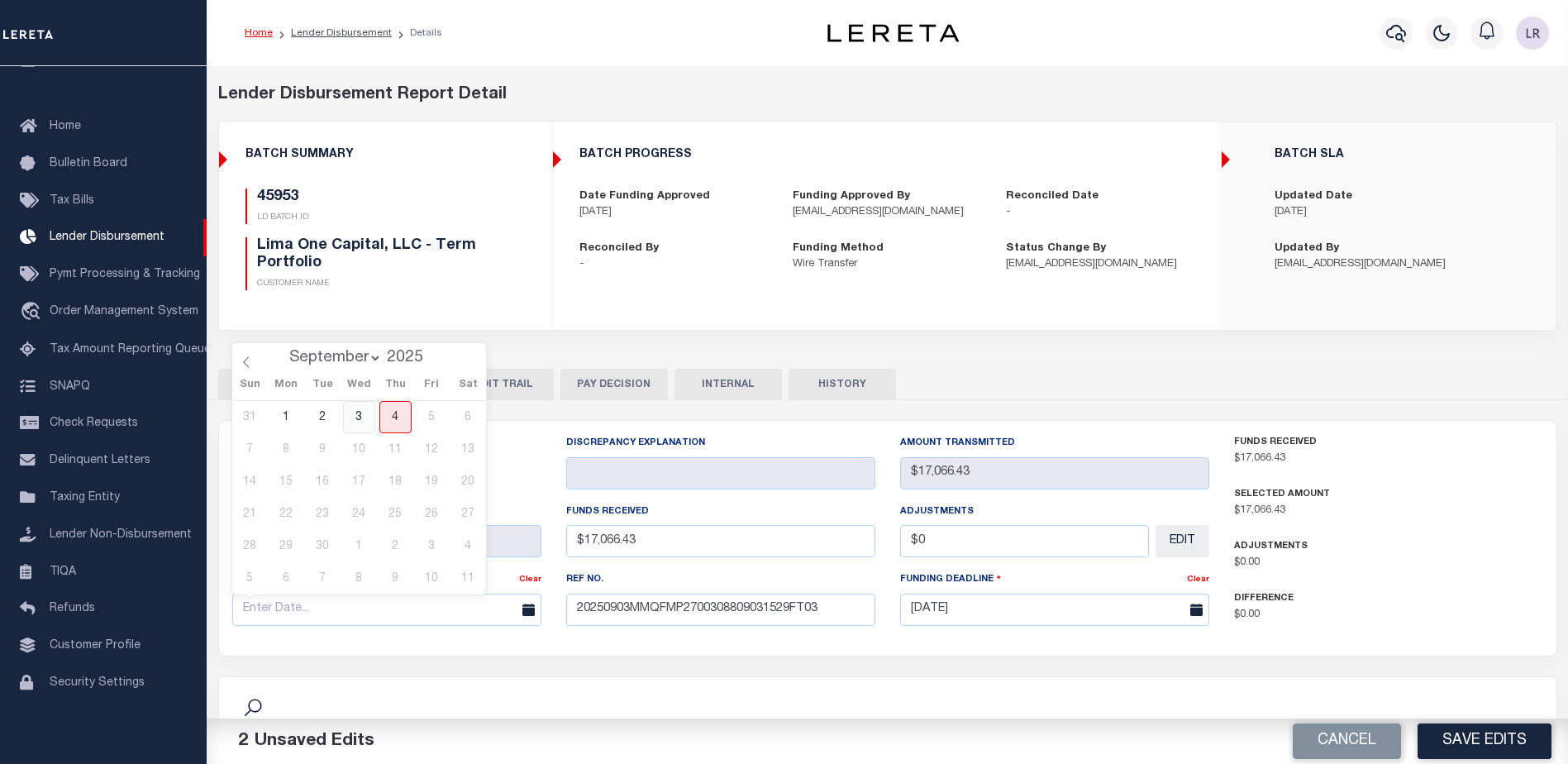
click at [356, 418] on span "3" at bounding box center [359, 417] width 33 height 33
type input "[DATE]"
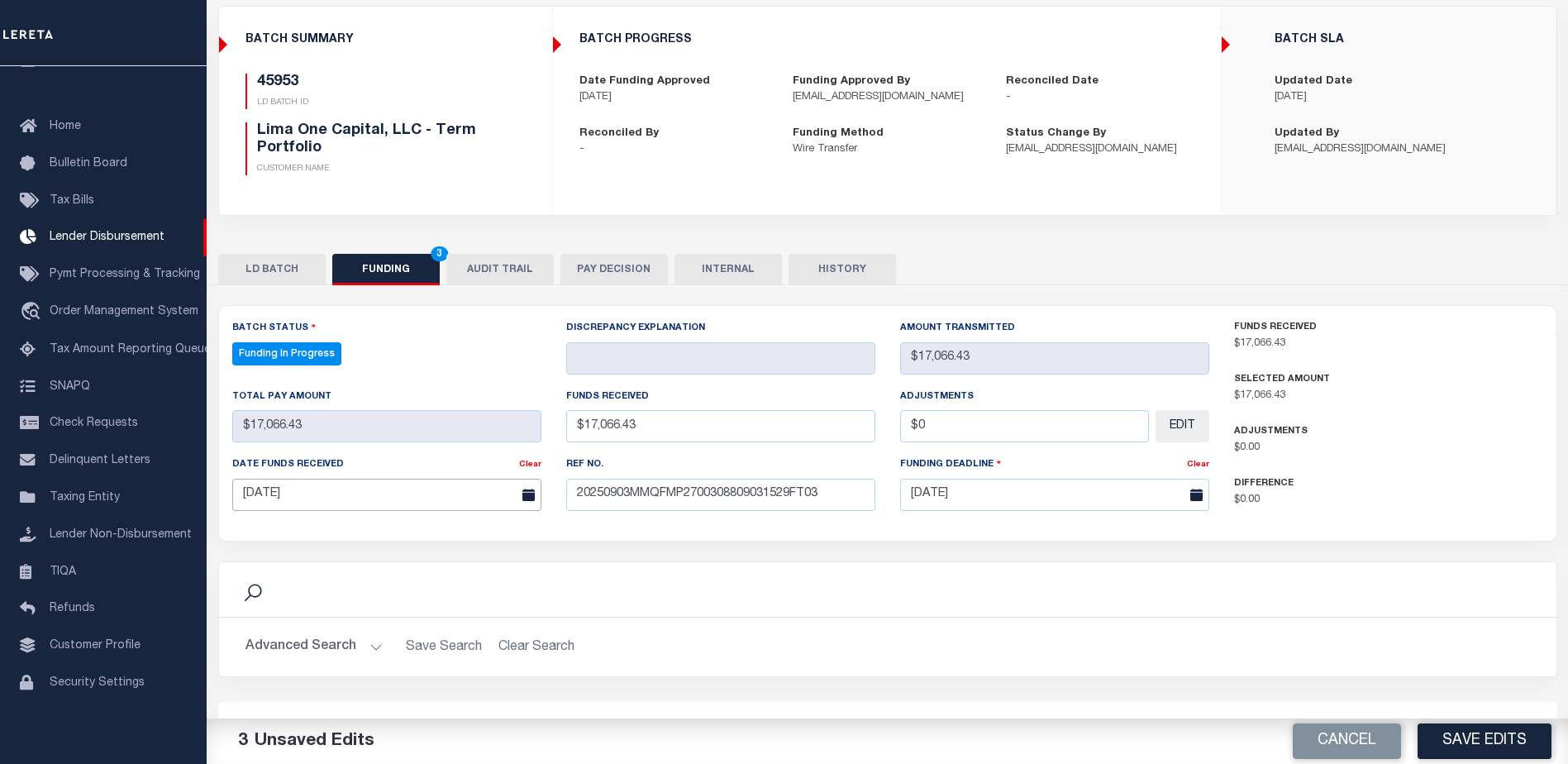
scroll to position [330, 0]
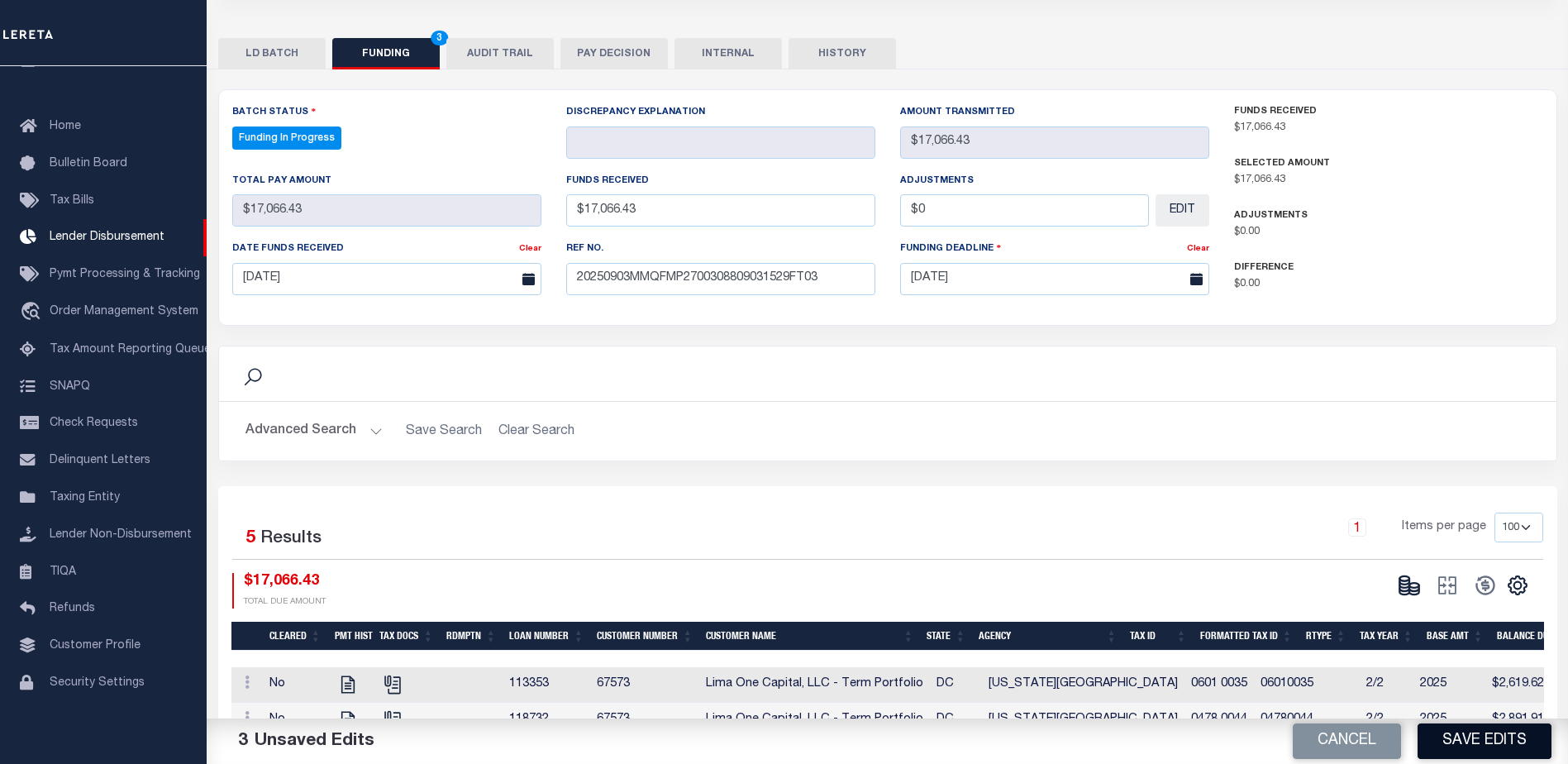
click at [1464, 744] on button "Save Edits" at bounding box center [1484, 740] width 134 height 35
type input "$17,066.43"
type input "$0"
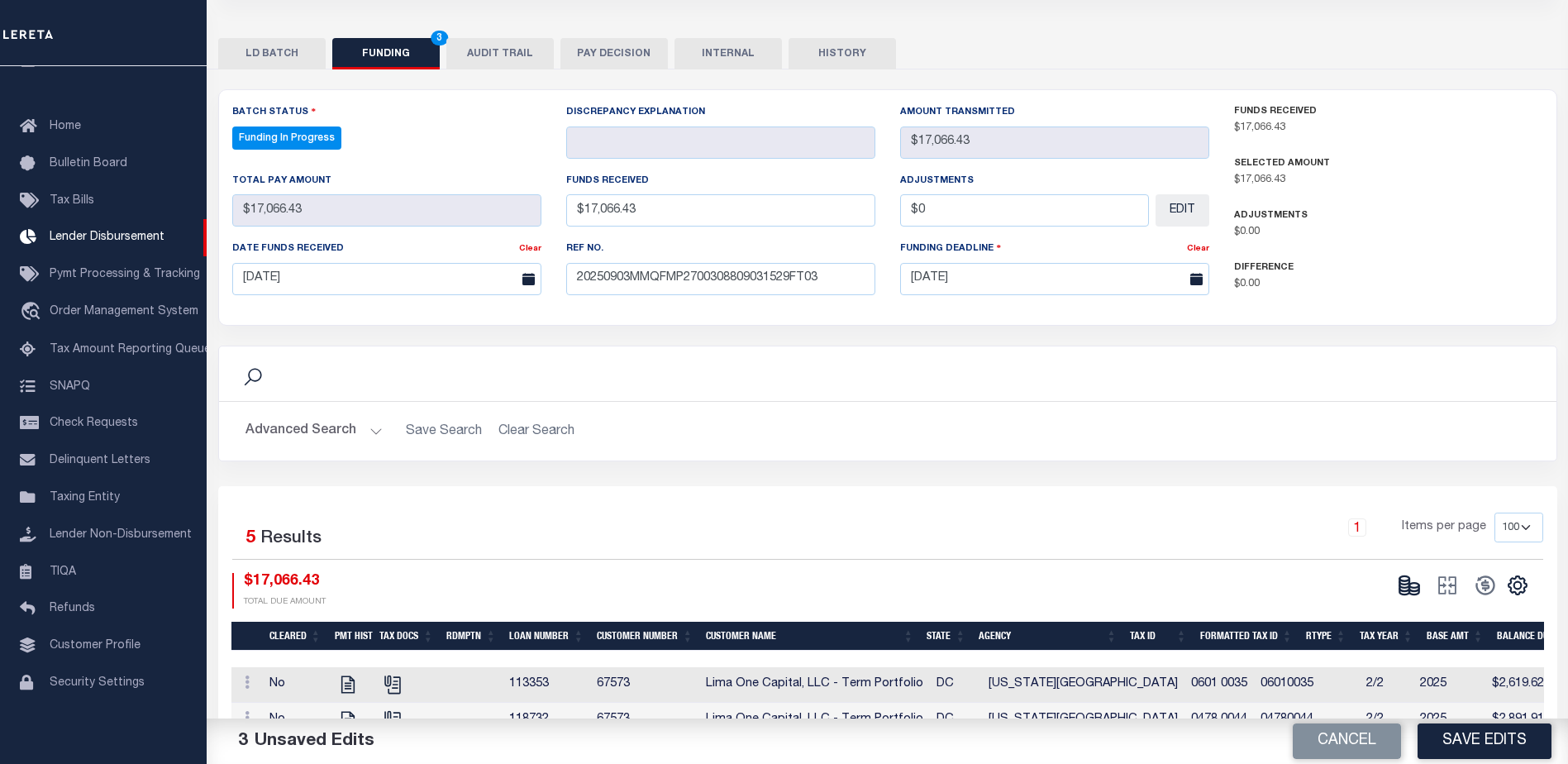
select select "100"
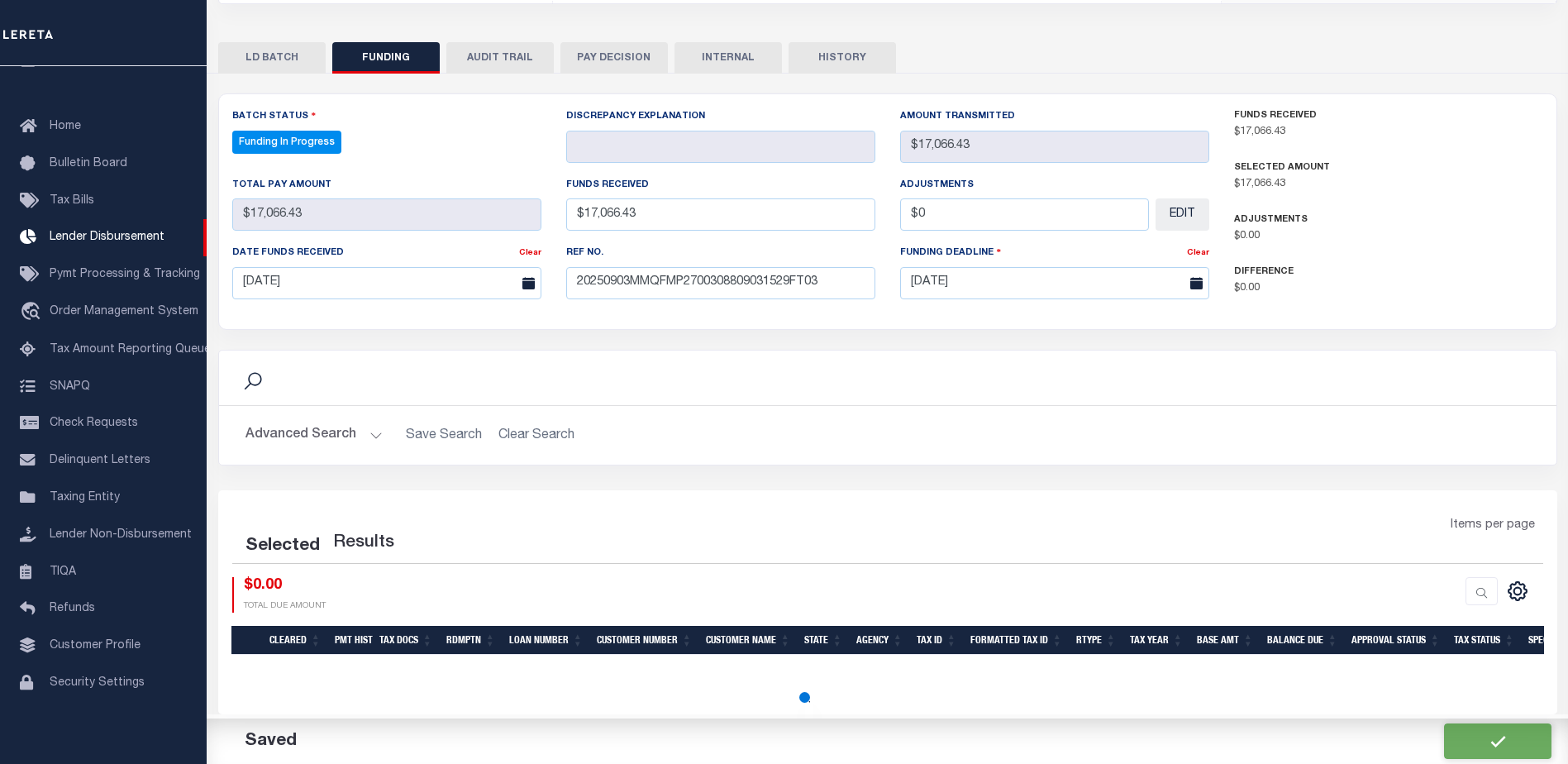
select select "100"
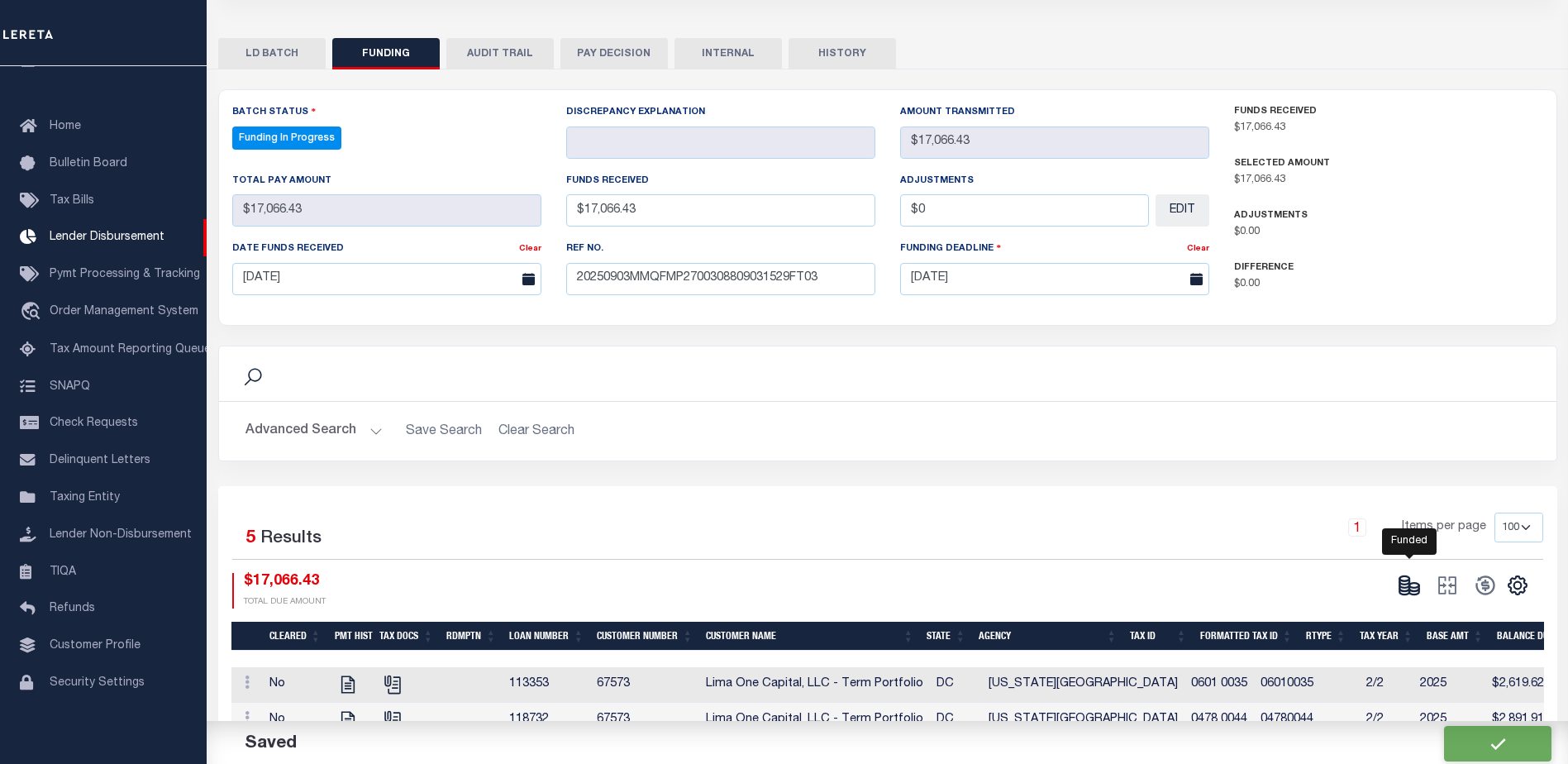
click at [1405, 581] on ellipse at bounding box center [1403, 578] width 10 height 5
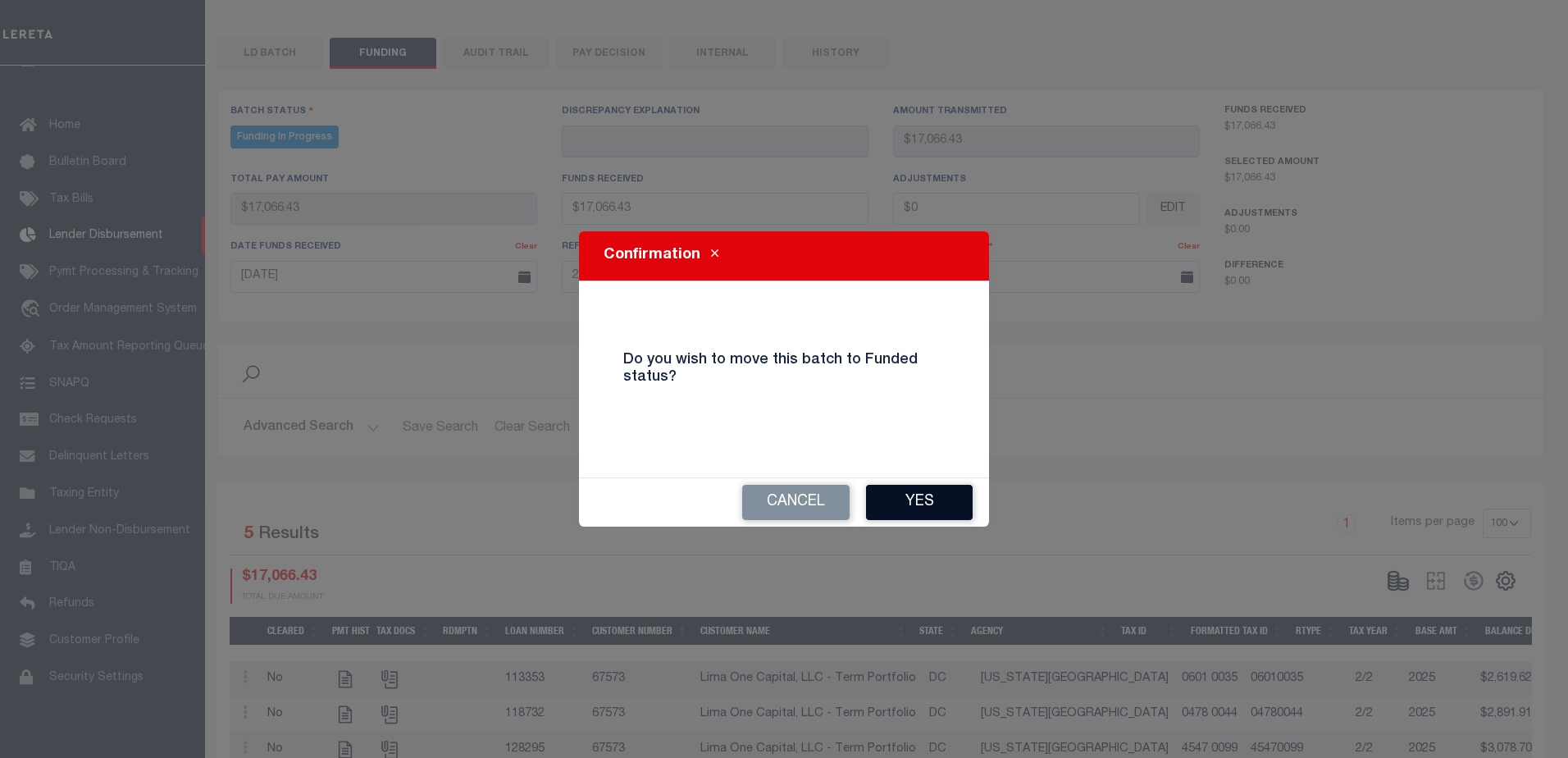
click at [955, 507] on button "Yes" at bounding box center [919, 502] width 107 height 35
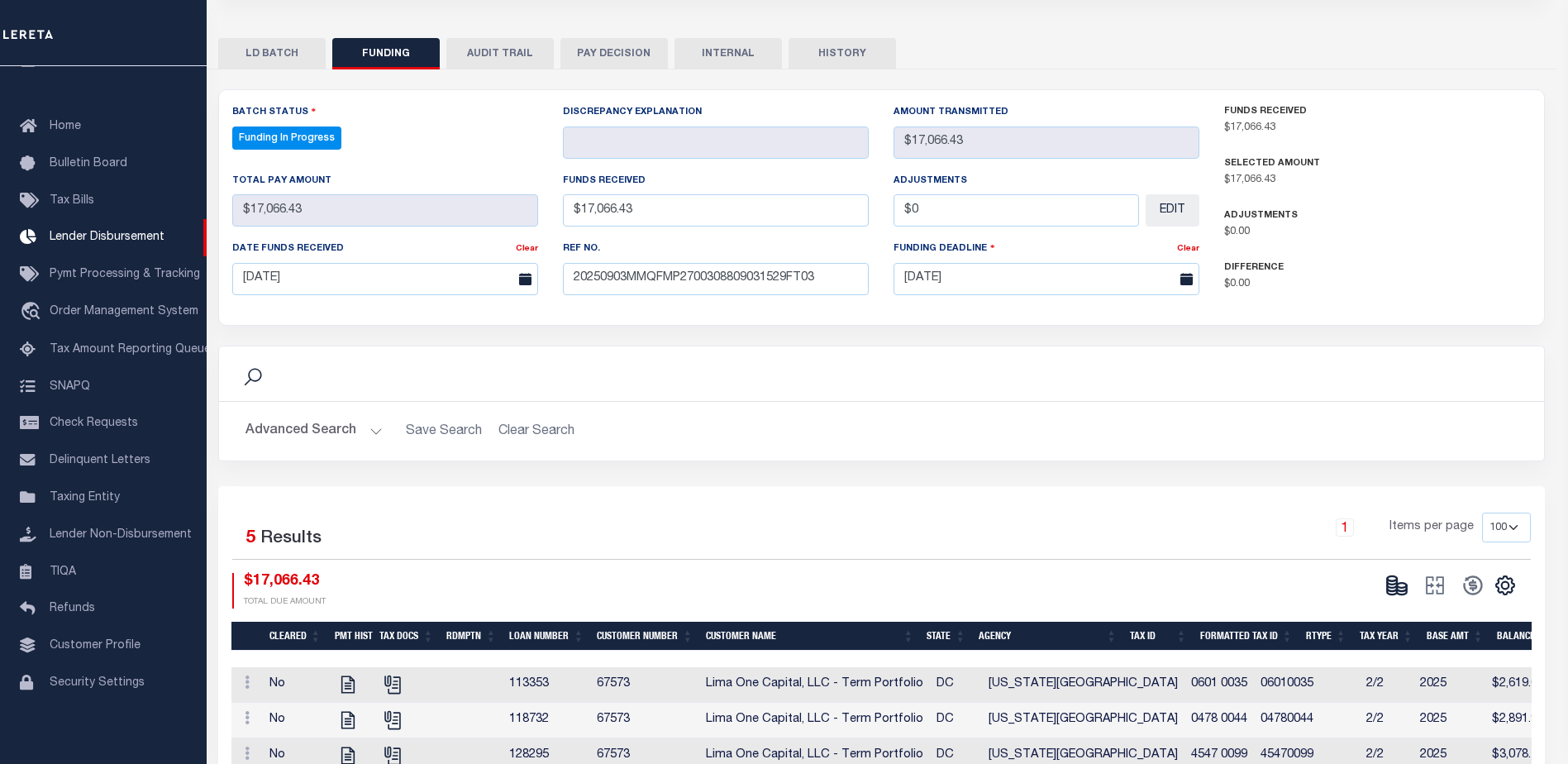
type input "$17,066.43"
type input "$0"
select select "100"
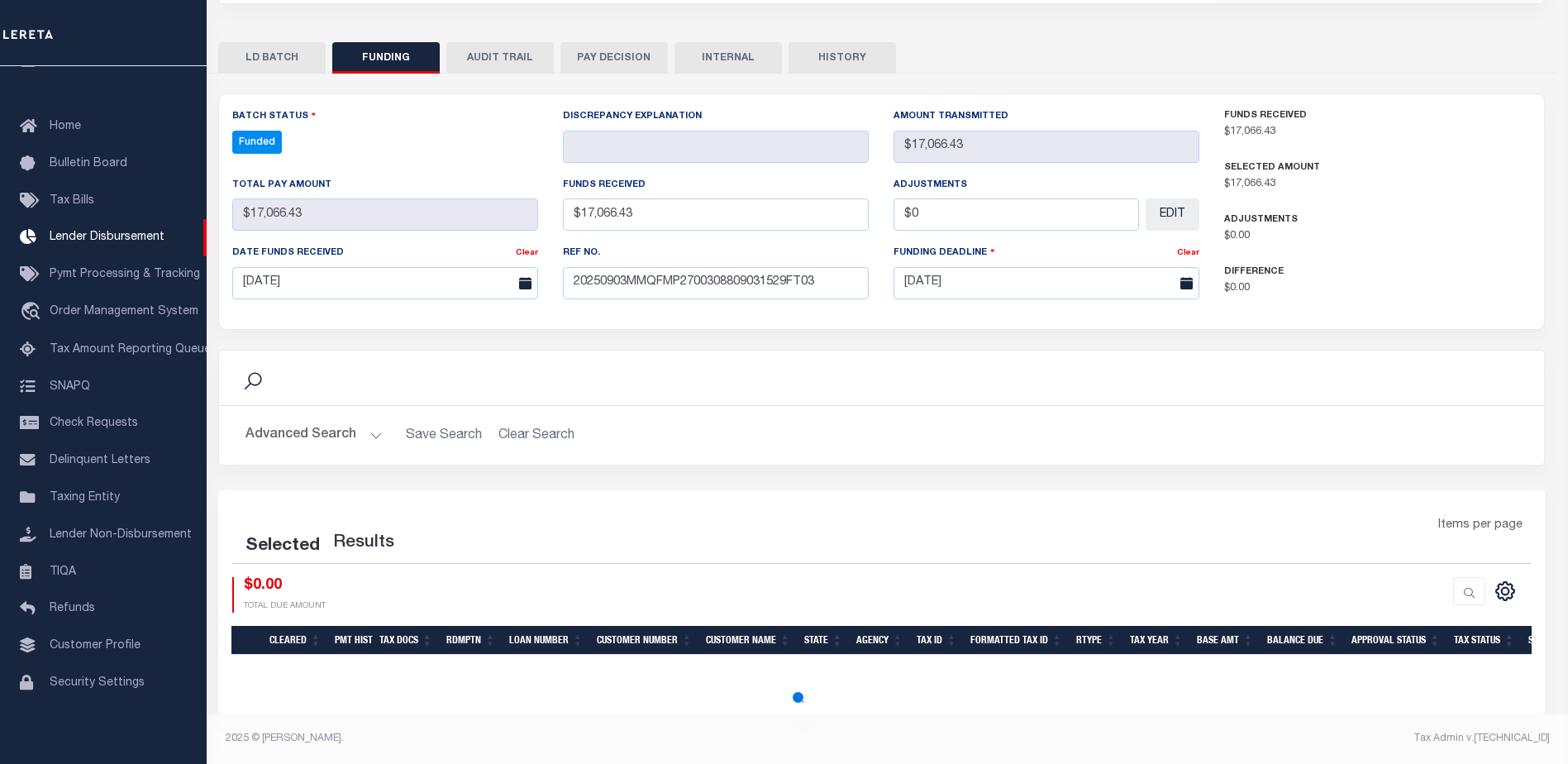
select select "100"
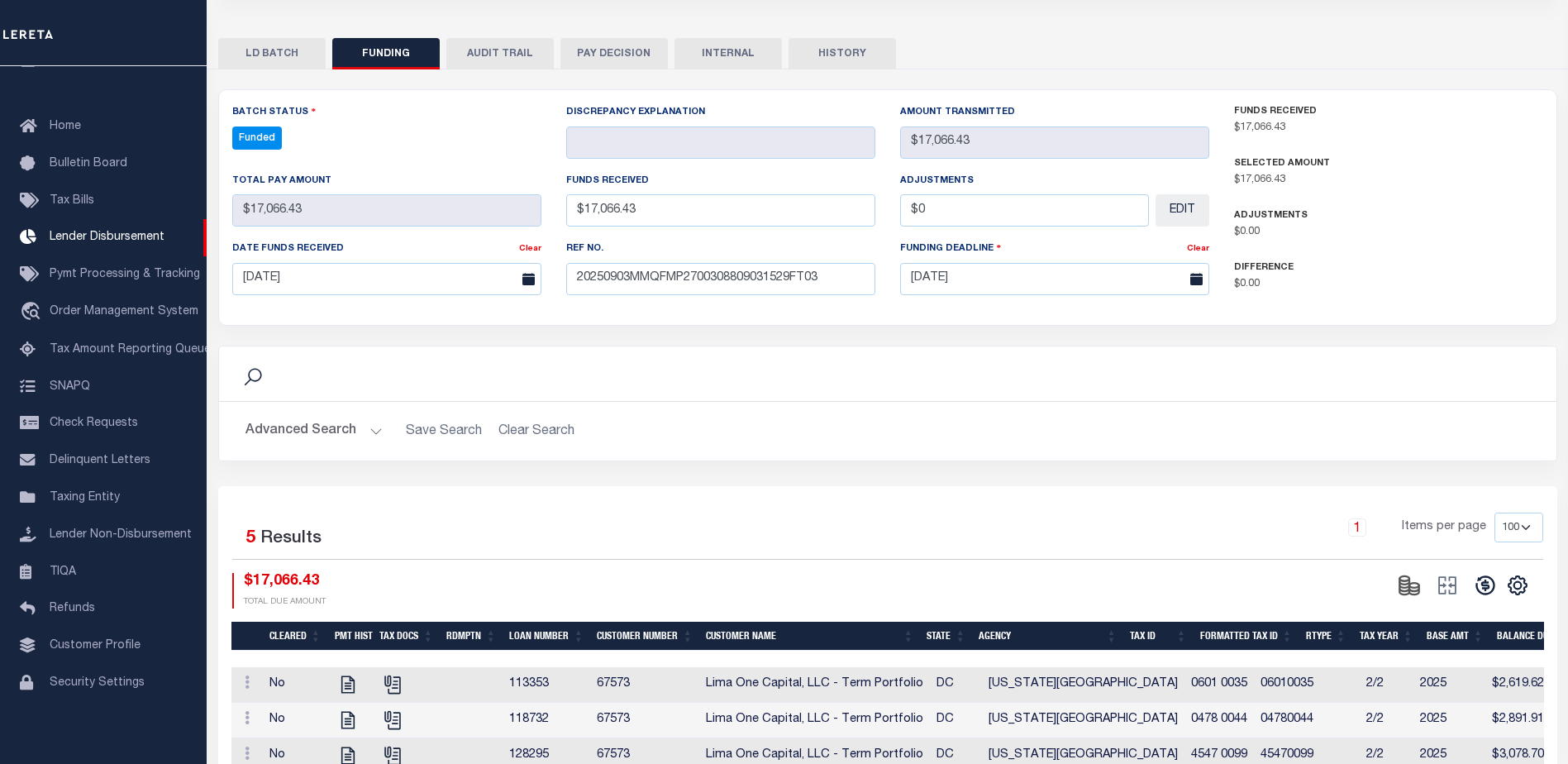
scroll to position [327, 0]
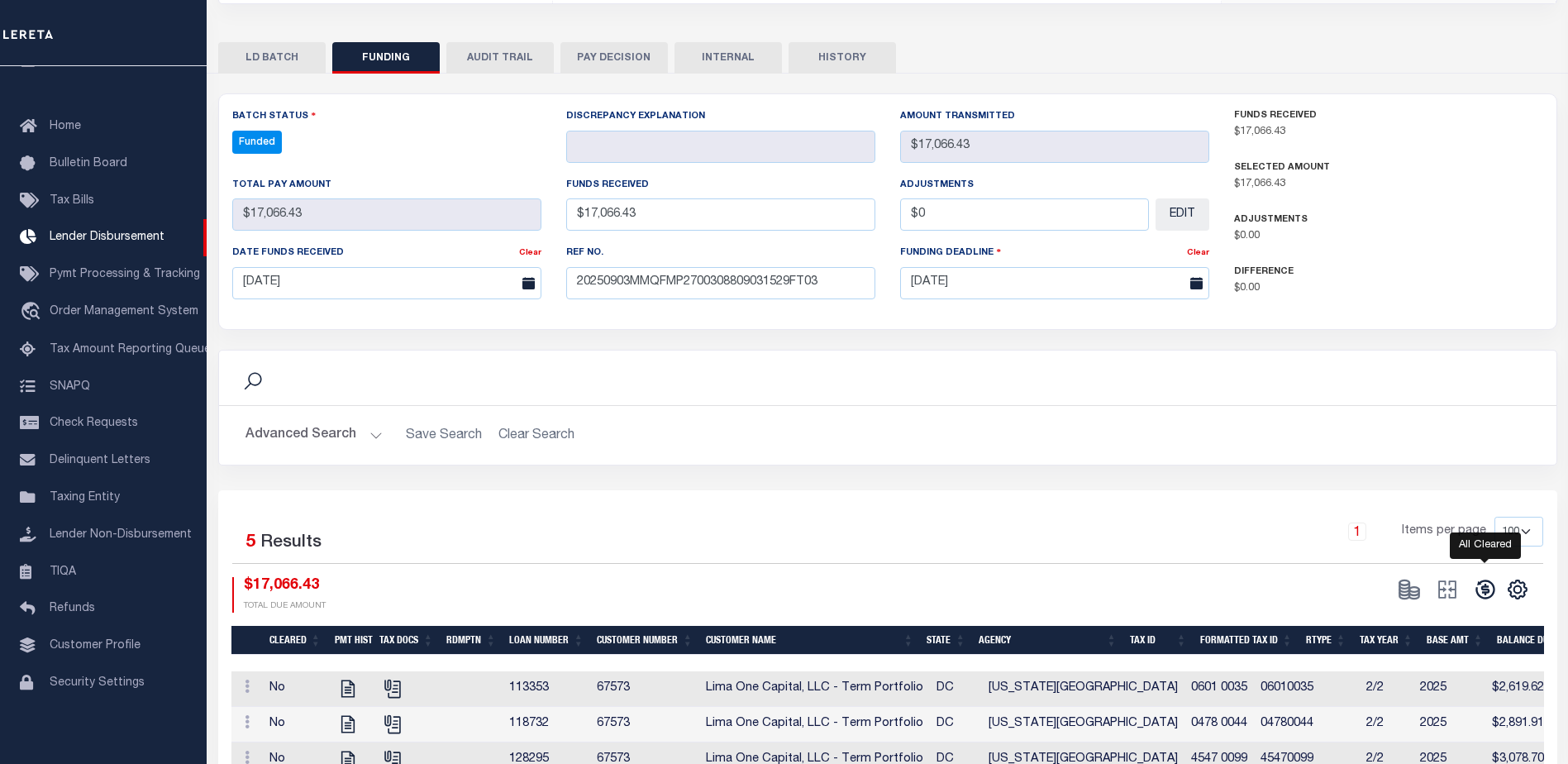
click at [1483, 592] on icon at bounding box center [1484, 588] width 19 height 19
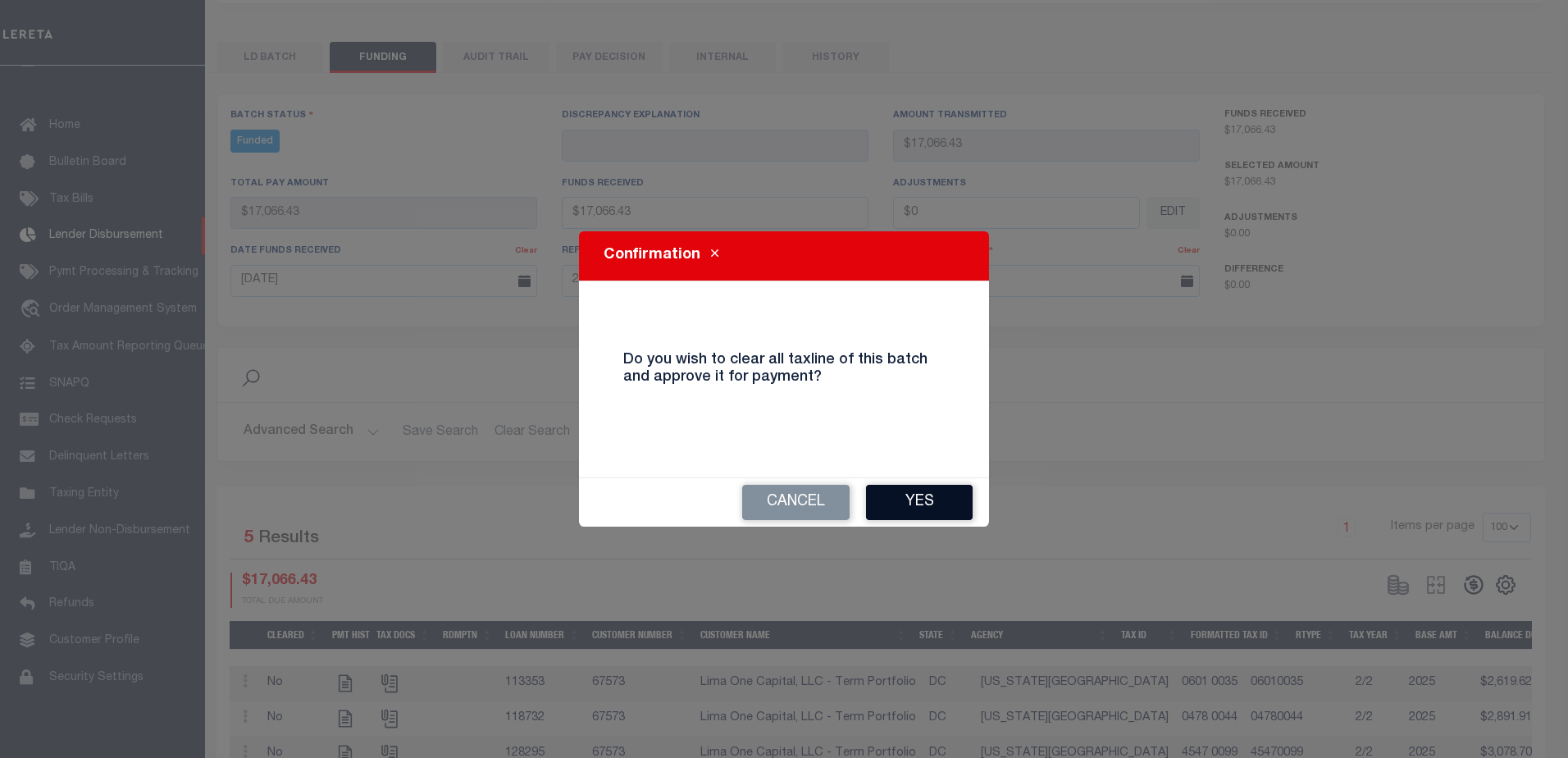
click at [925, 509] on button "Yes" at bounding box center [919, 502] width 107 height 35
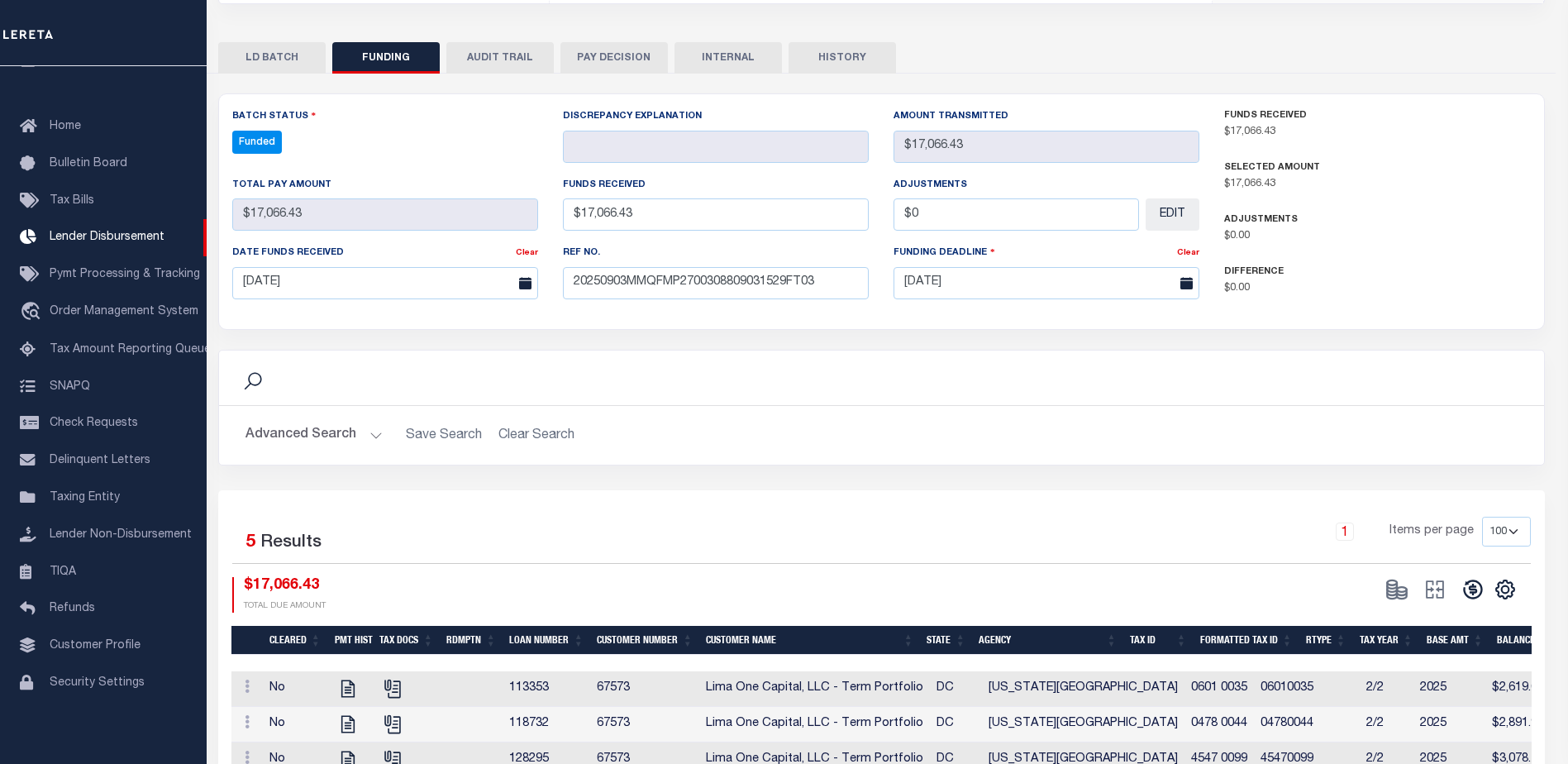
type input "$17,066.43"
type input "$0"
select select "100"
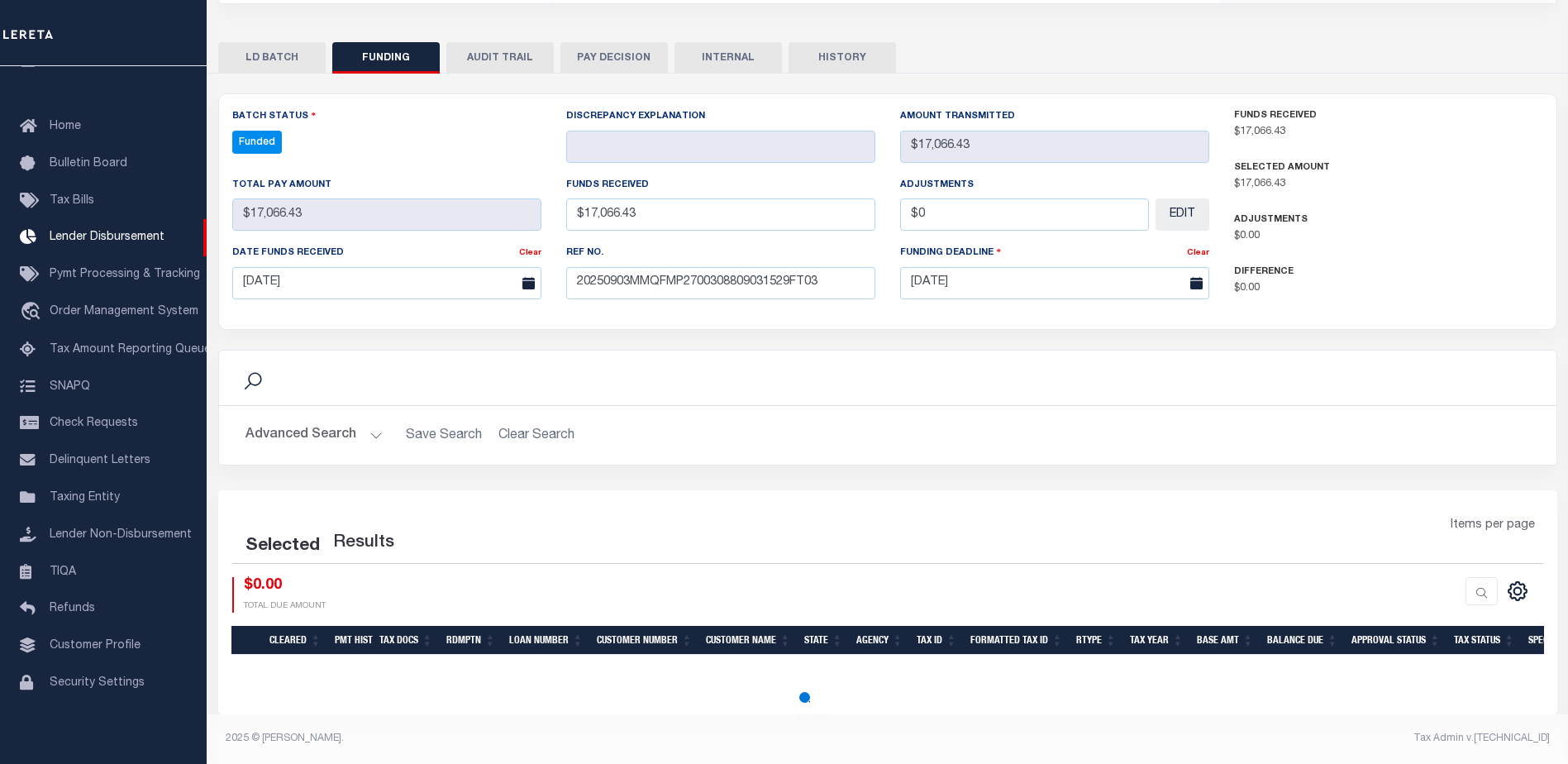
select select "100"
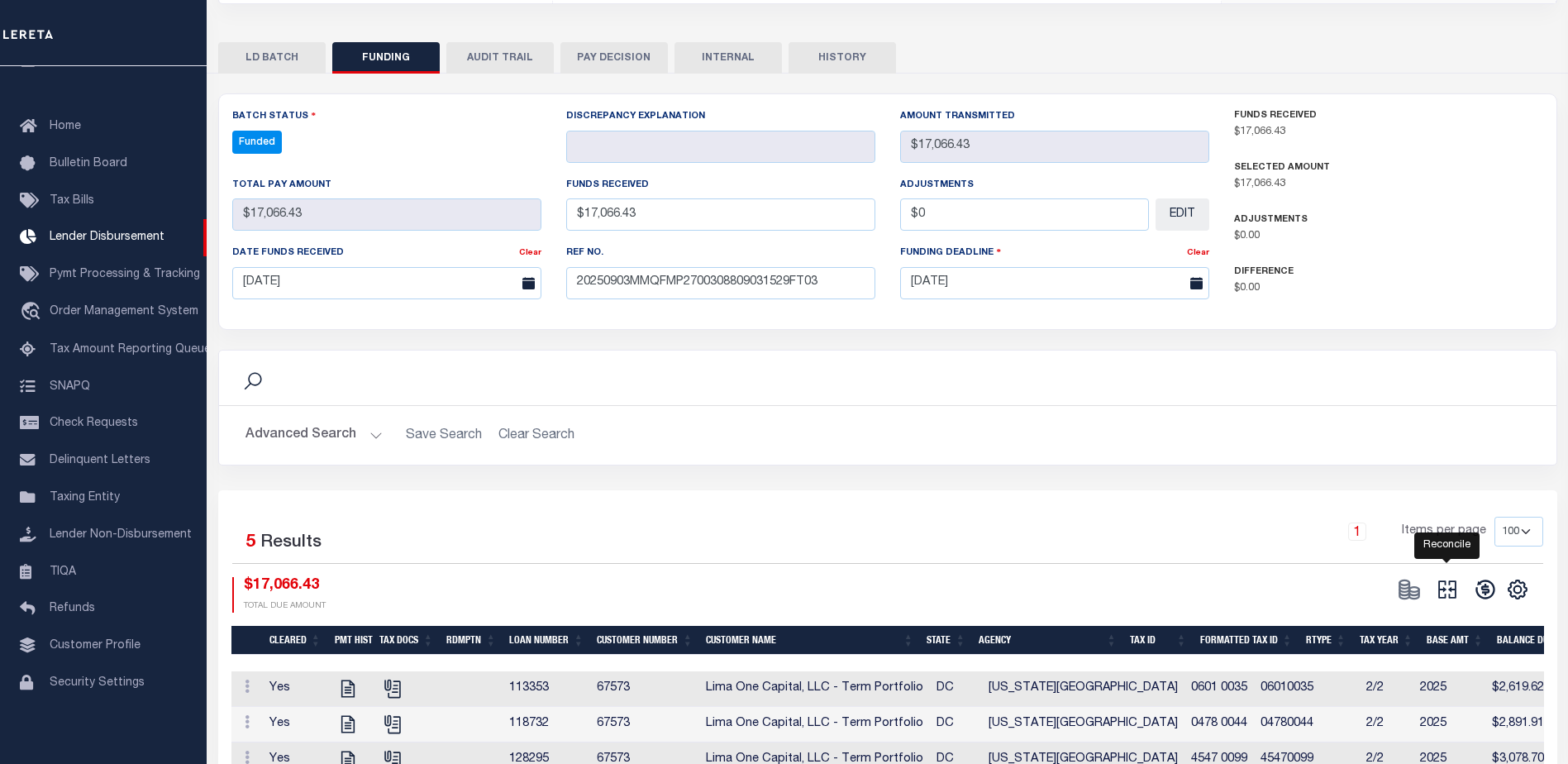
click at [1456, 582] on icon at bounding box center [1447, 589] width 24 height 24
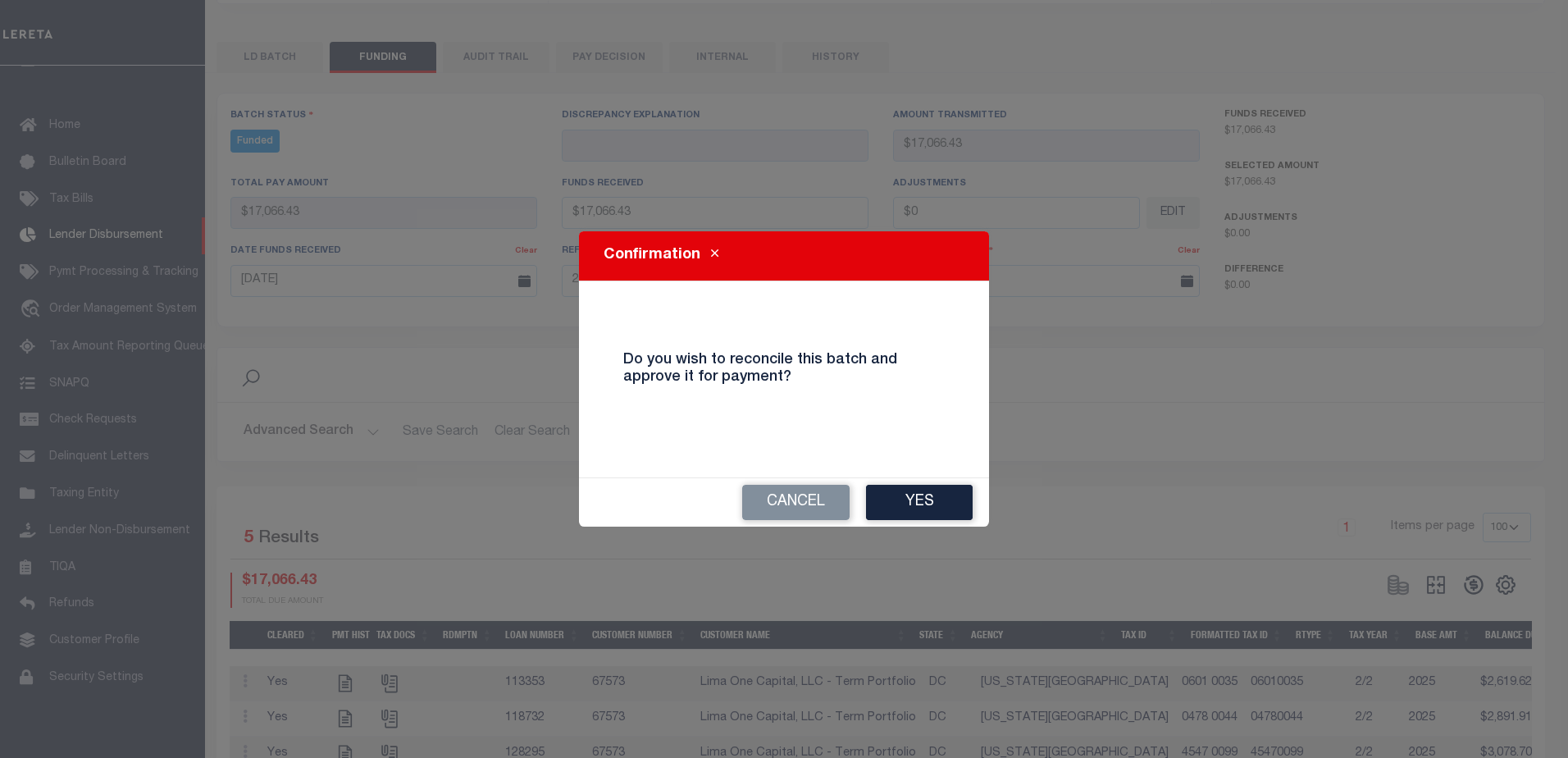
click at [944, 496] on button "Yes" at bounding box center [919, 502] width 107 height 35
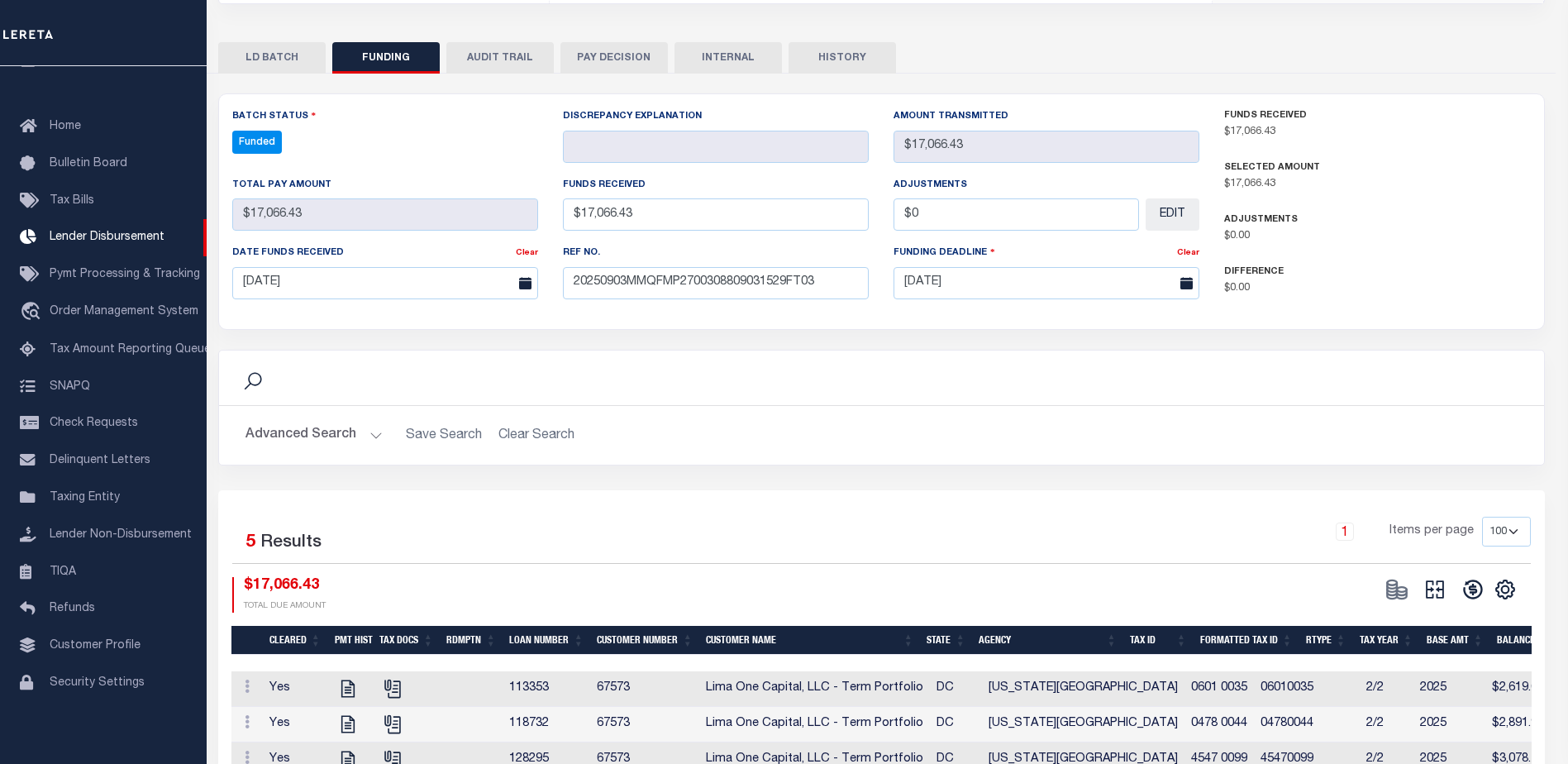
type input "$17,066.43"
type input "$0"
select select "100"
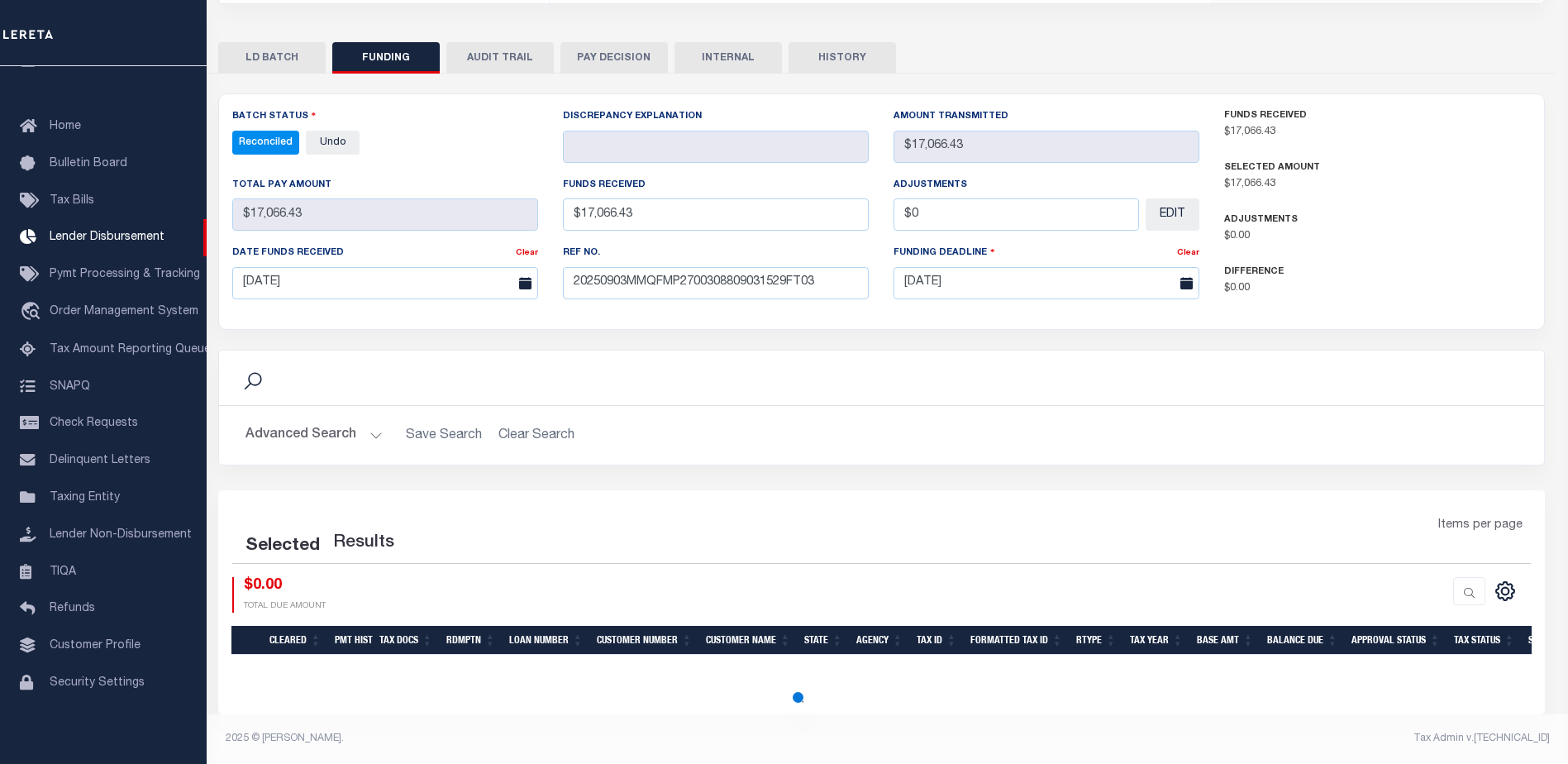
select select "100"
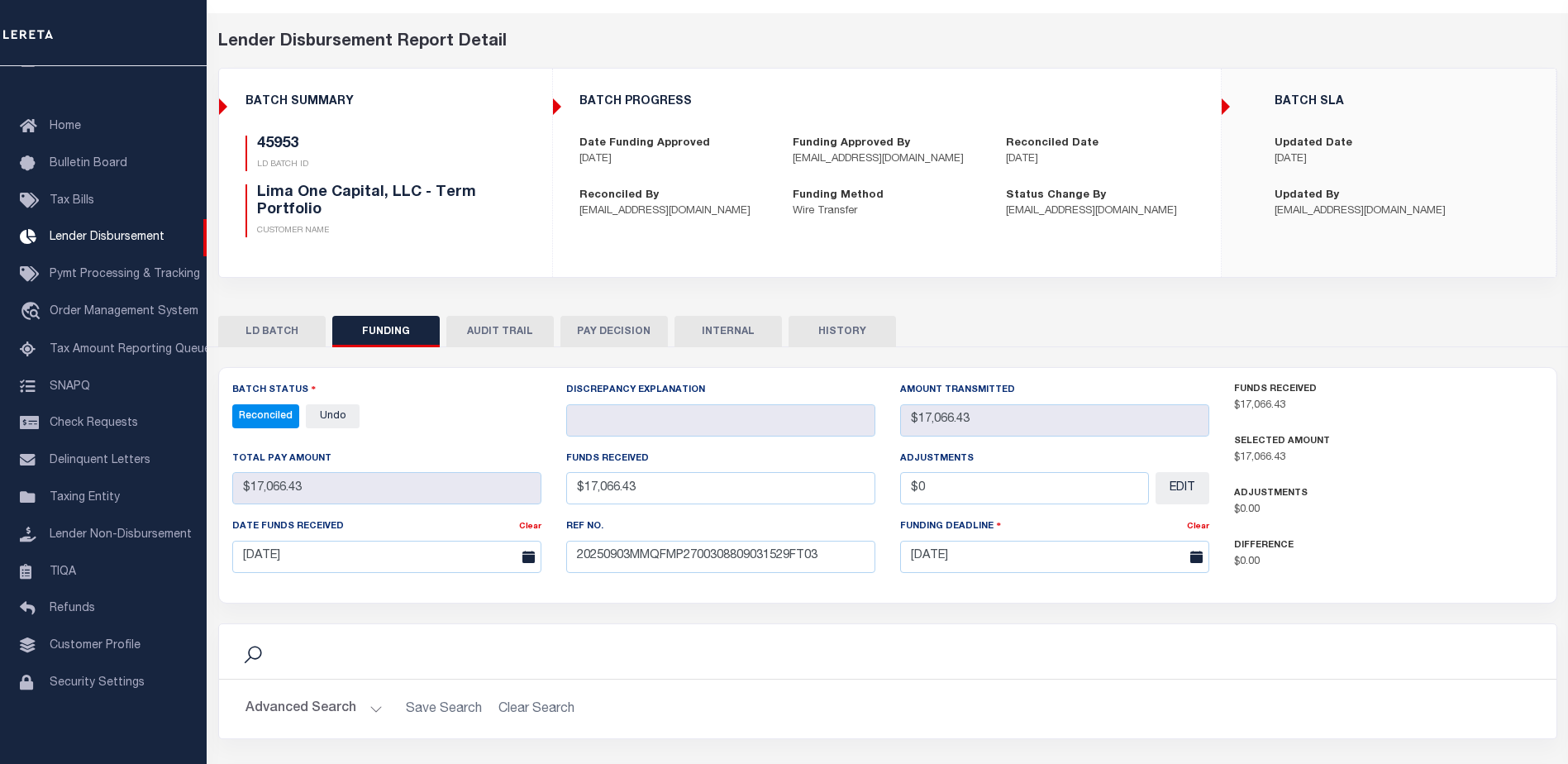
scroll to position [0, 0]
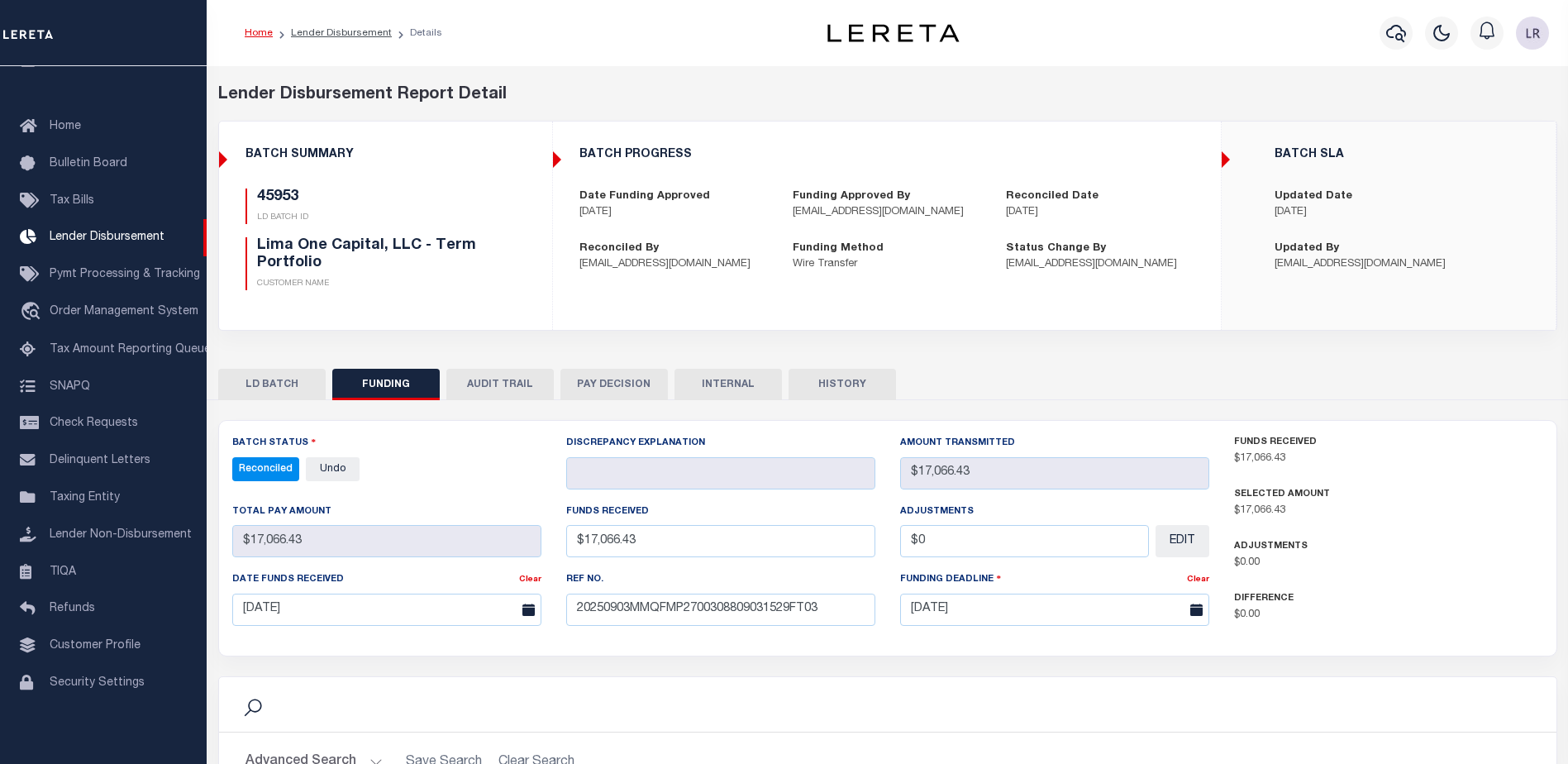
click at [741, 387] on button "INTERNAL" at bounding box center [727, 384] width 108 height 32
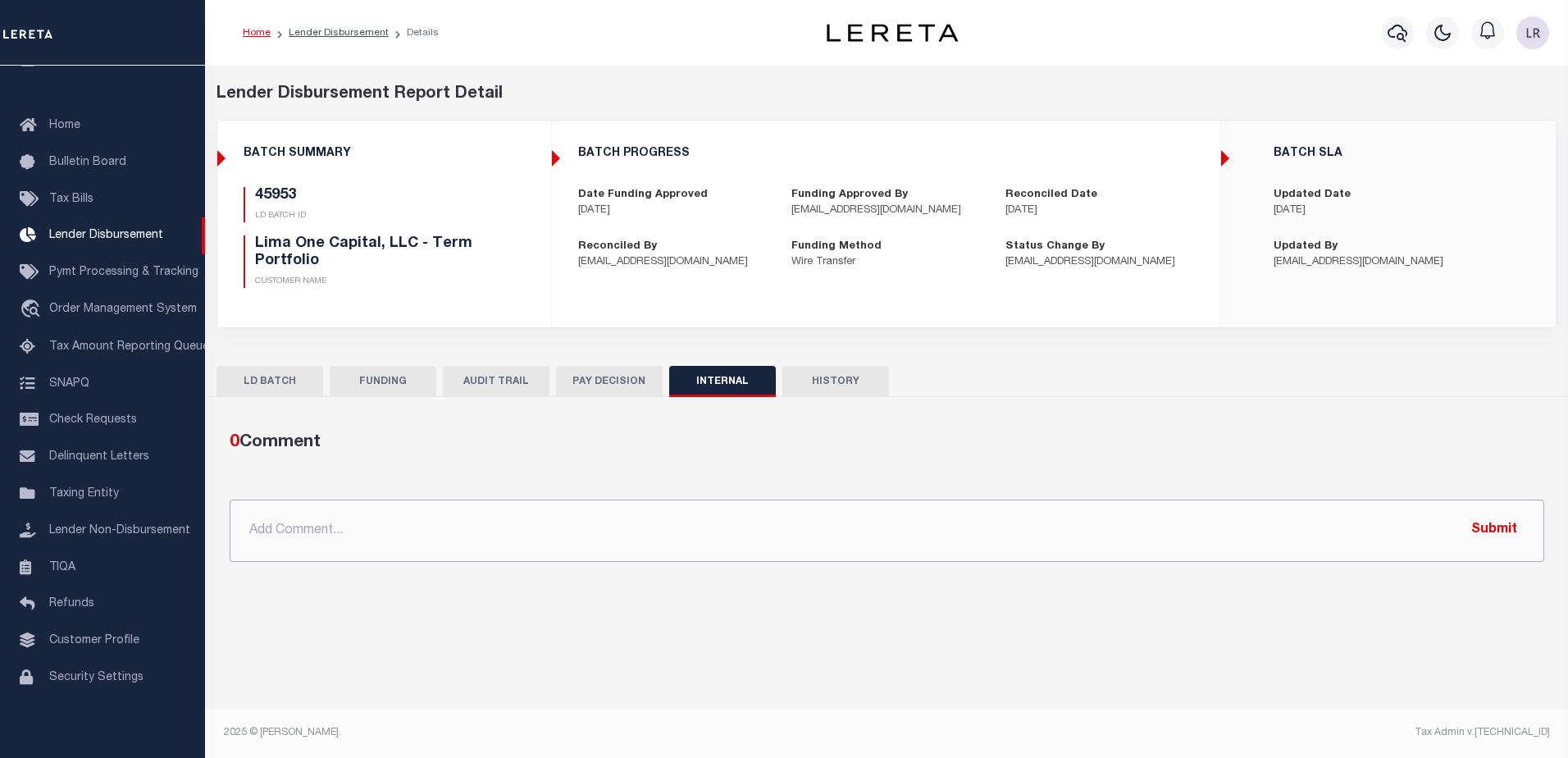
click at [831, 516] on input "text" at bounding box center [887, 530] width 1315 height 62
paste input ""ORG AMT - $36068.76 45937 - $654.49 45807 - $2634.25 45909 - $6197 45922 - $28…"
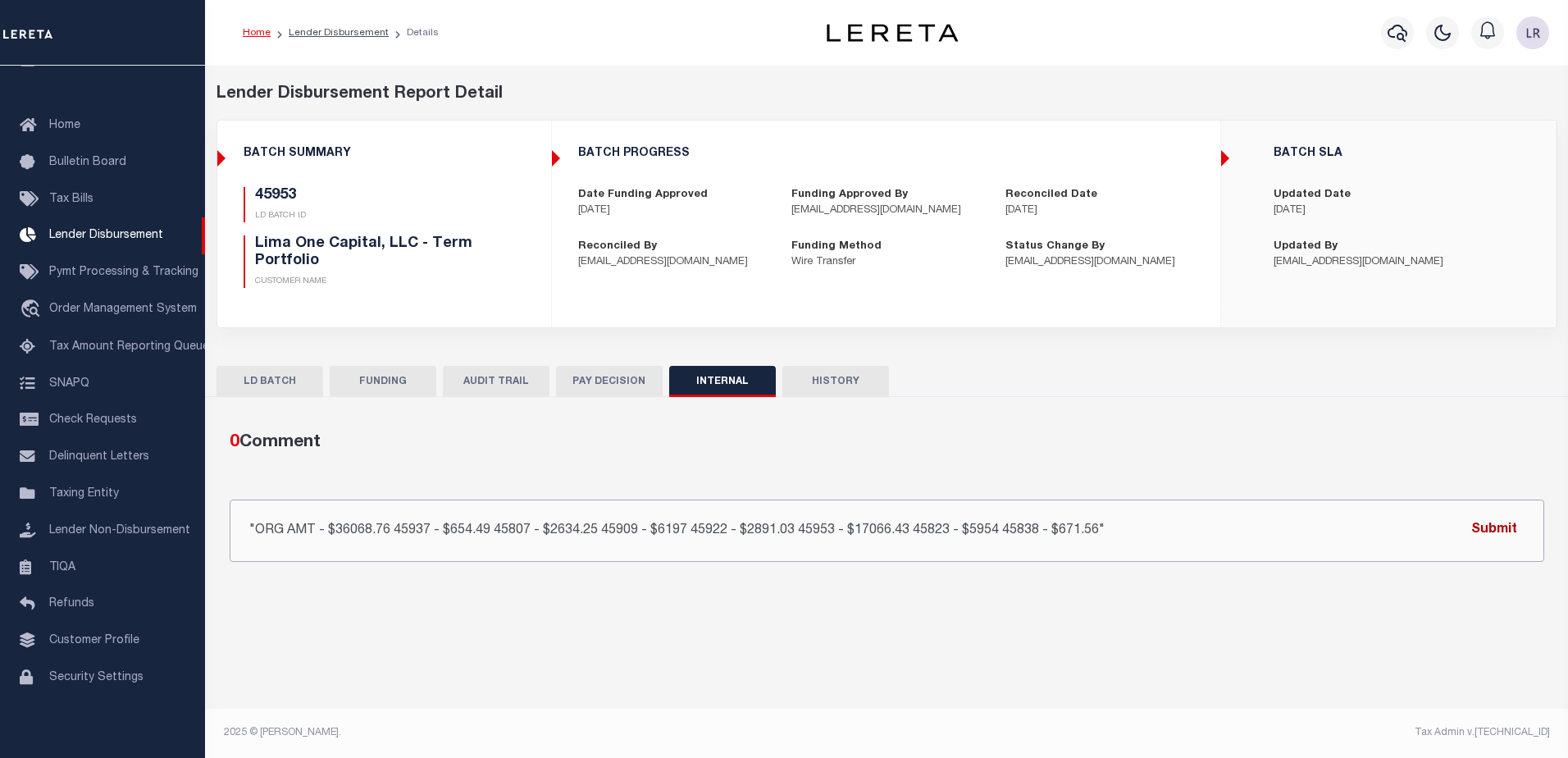
type input ""ORG AMT - $36068.76 45937 - $654.49 45807 - $2634.25 45909 - $6197 45922 - $28…"
click at [1515, 534] on button "Submit" at bounding box center [1494, 530] width 67 height 33
click at [403, 382] on button "FUNDING" at bounding box center [383, 381] width 107 height 31
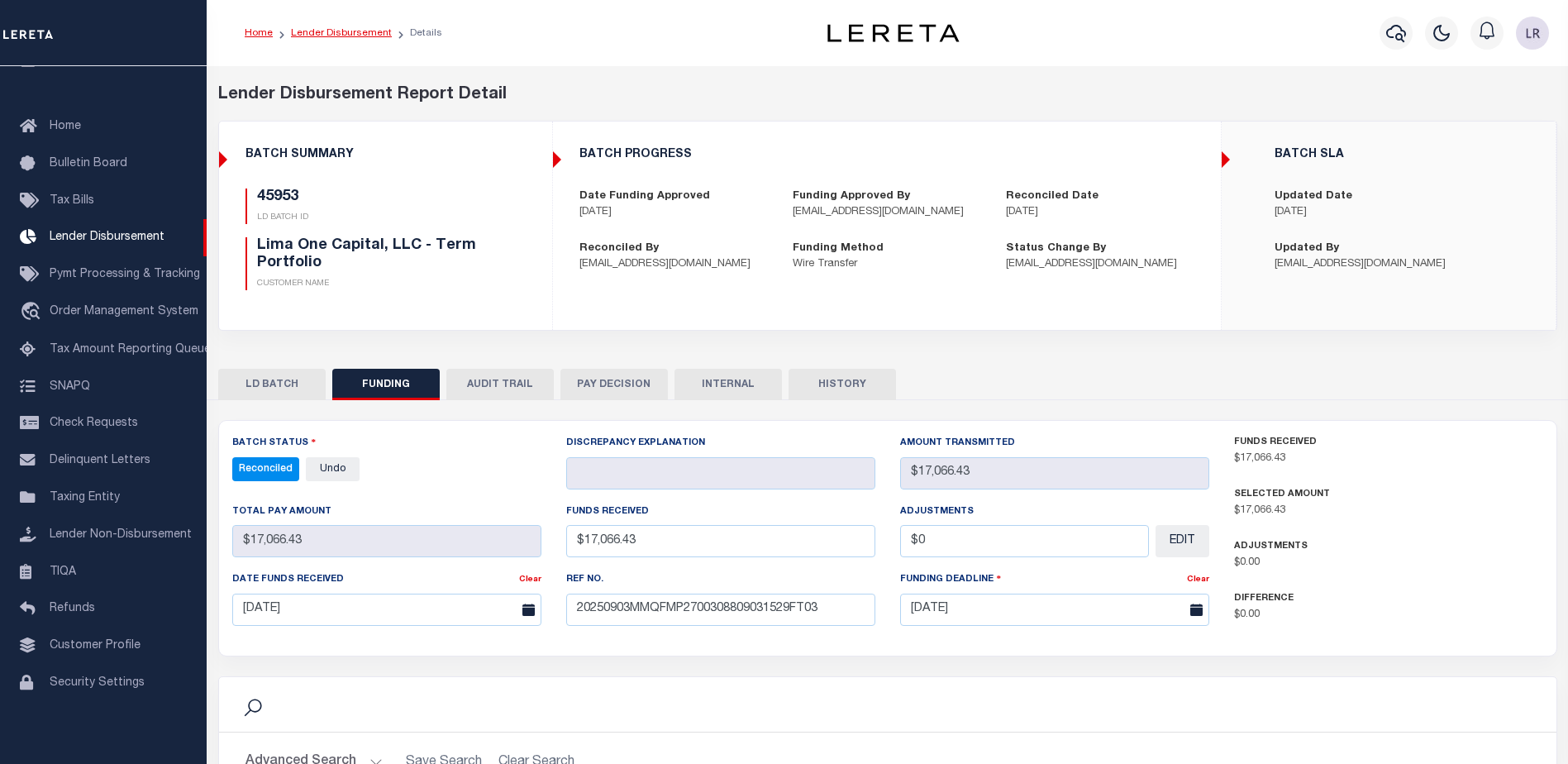
click at [350, 37] on link "Lender Disbursement" at bounding box center [340, 33] width 100 height 10
checkbox input "true"
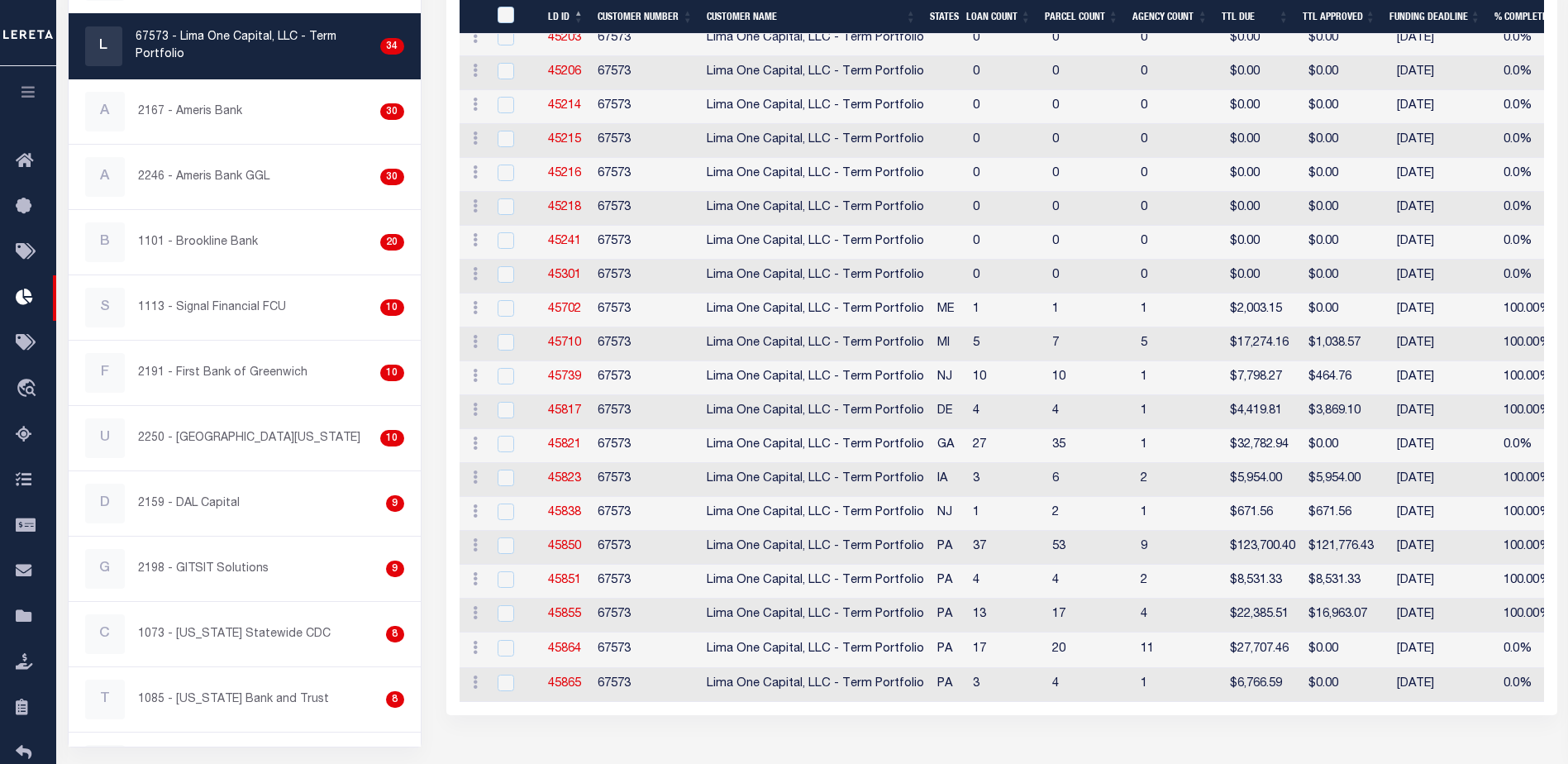
scroll to position [677, 0]
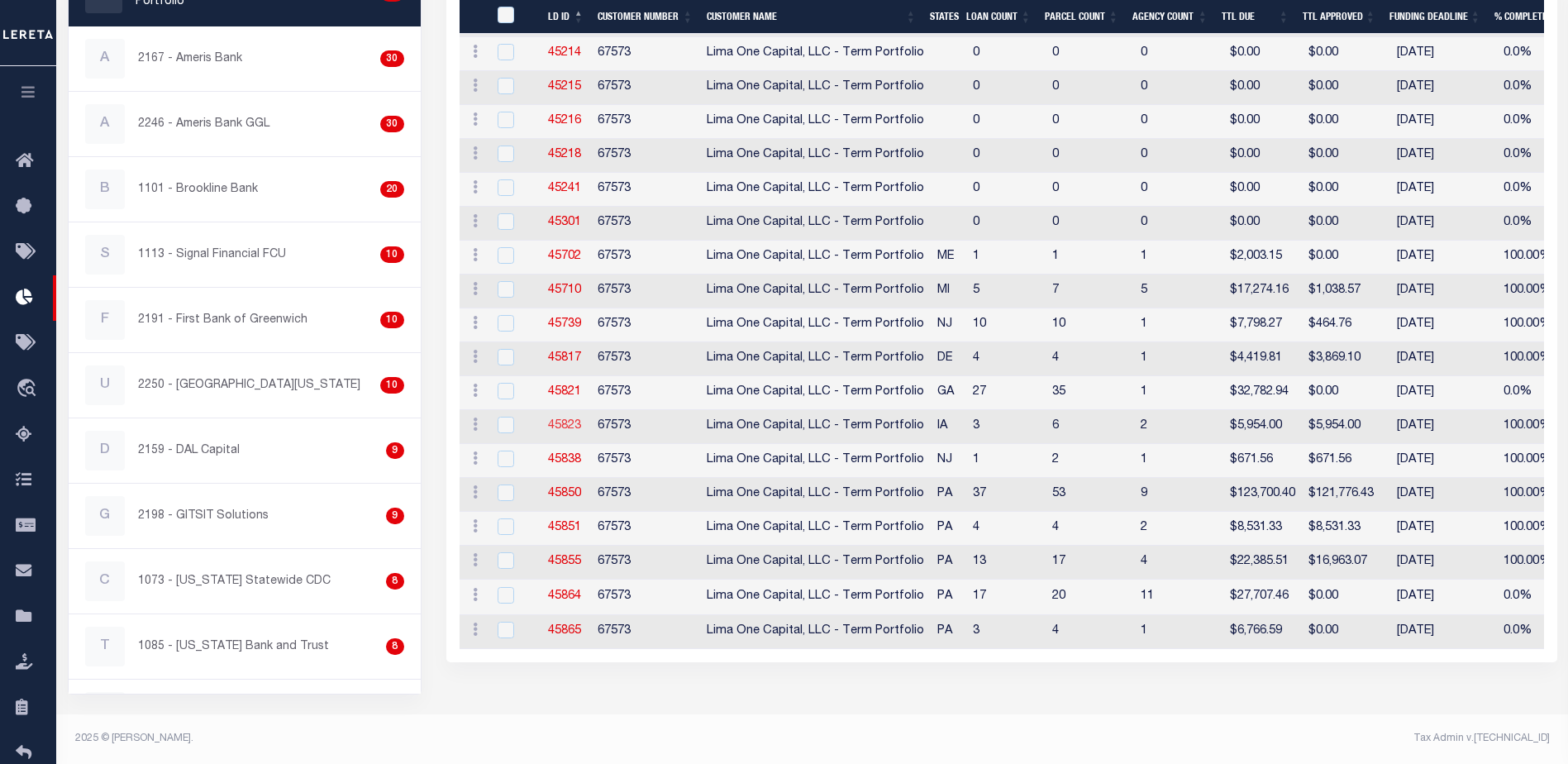
click at [564, 420] on link "45823" at bounding box center [565, 425] width 33 height 12
checkbox input "true"
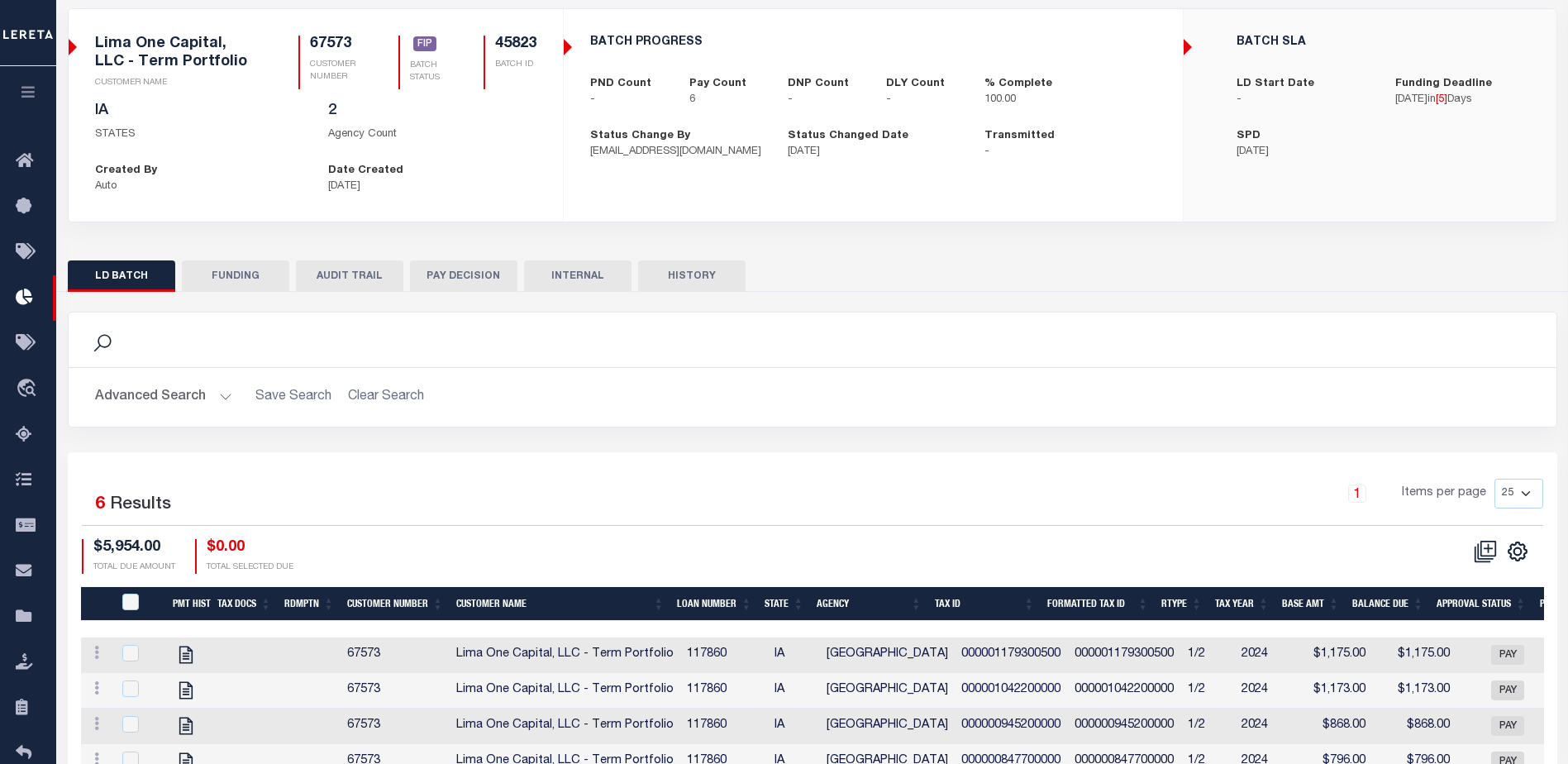
scroll to position [243, 0]
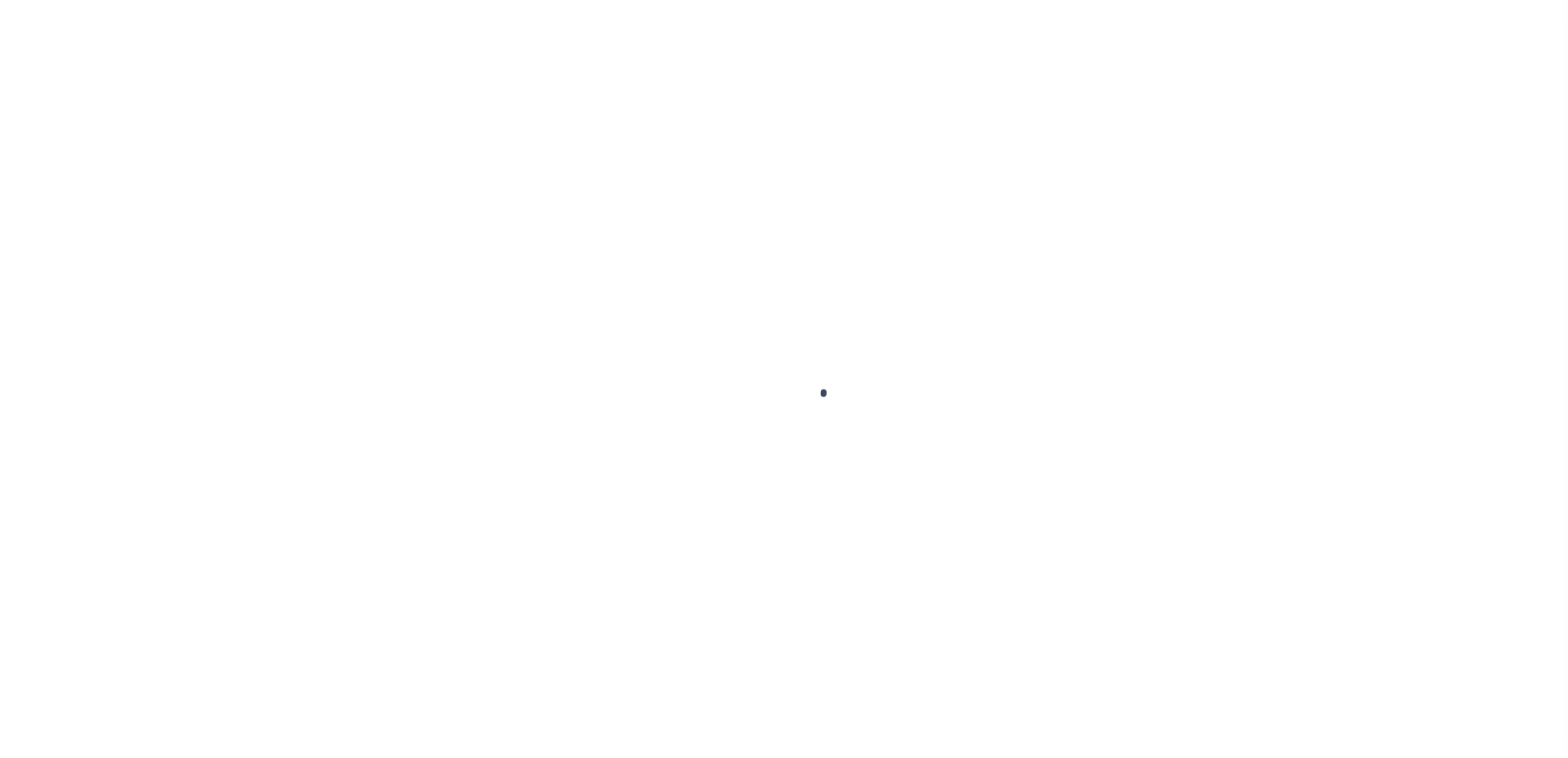
type input "$0.00"
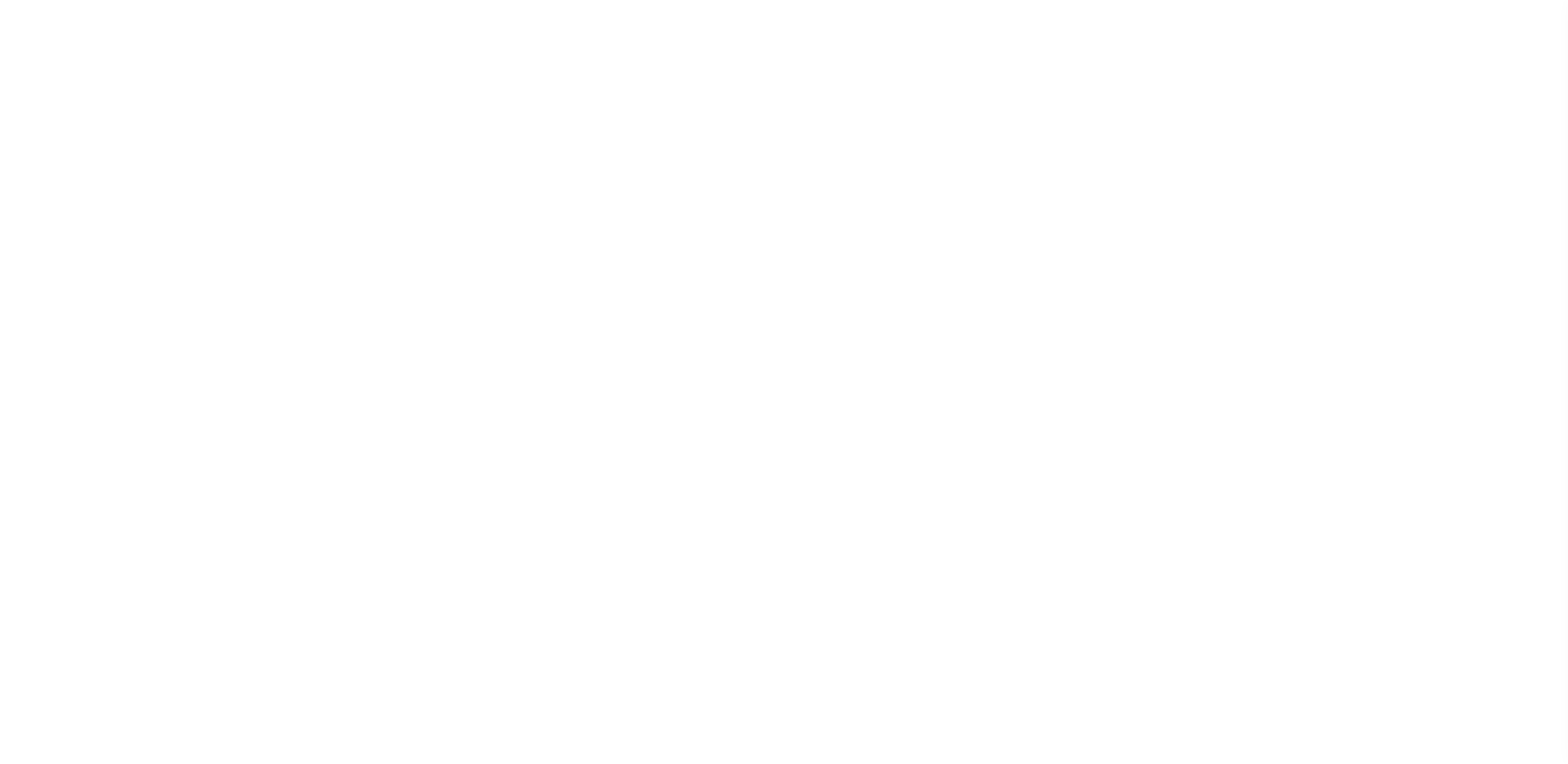
scroll to position [42, 0]
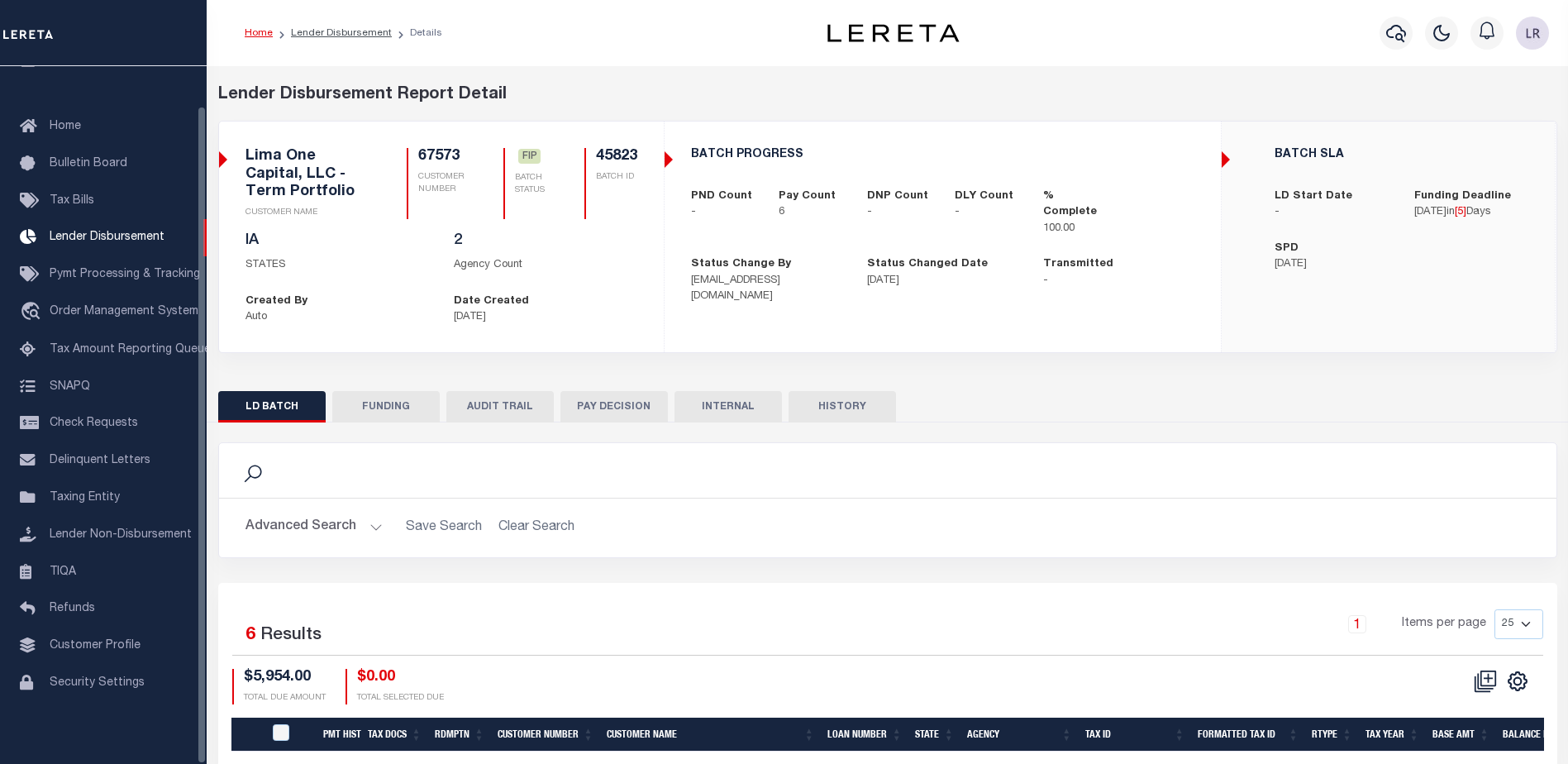
click at [424, 412] on button "FUNDING" at bounding box center [385, 406] width 108 height 32
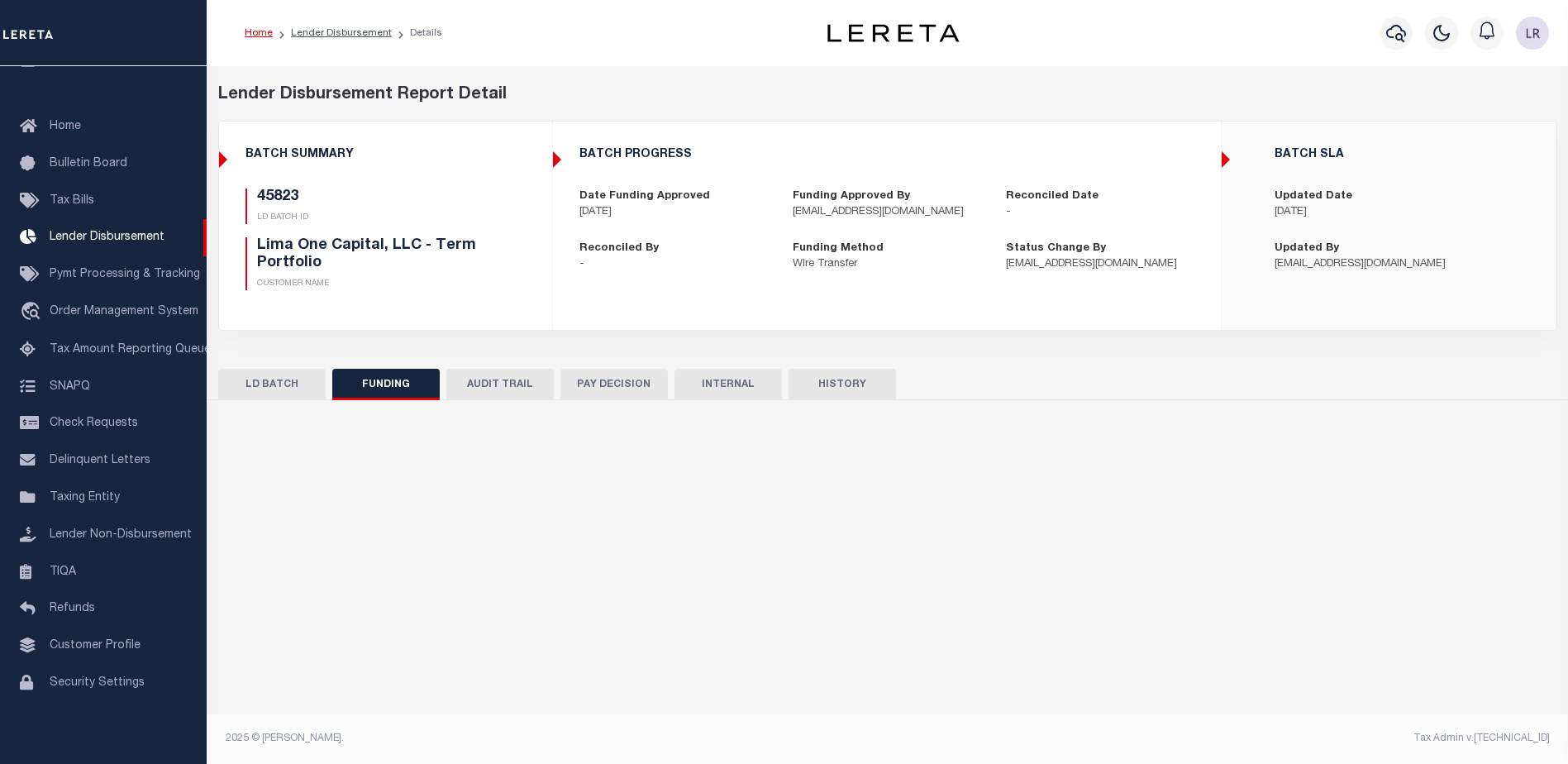
type input "$5,954"
type input "$0"
type input "[DATE]"
select select "100"
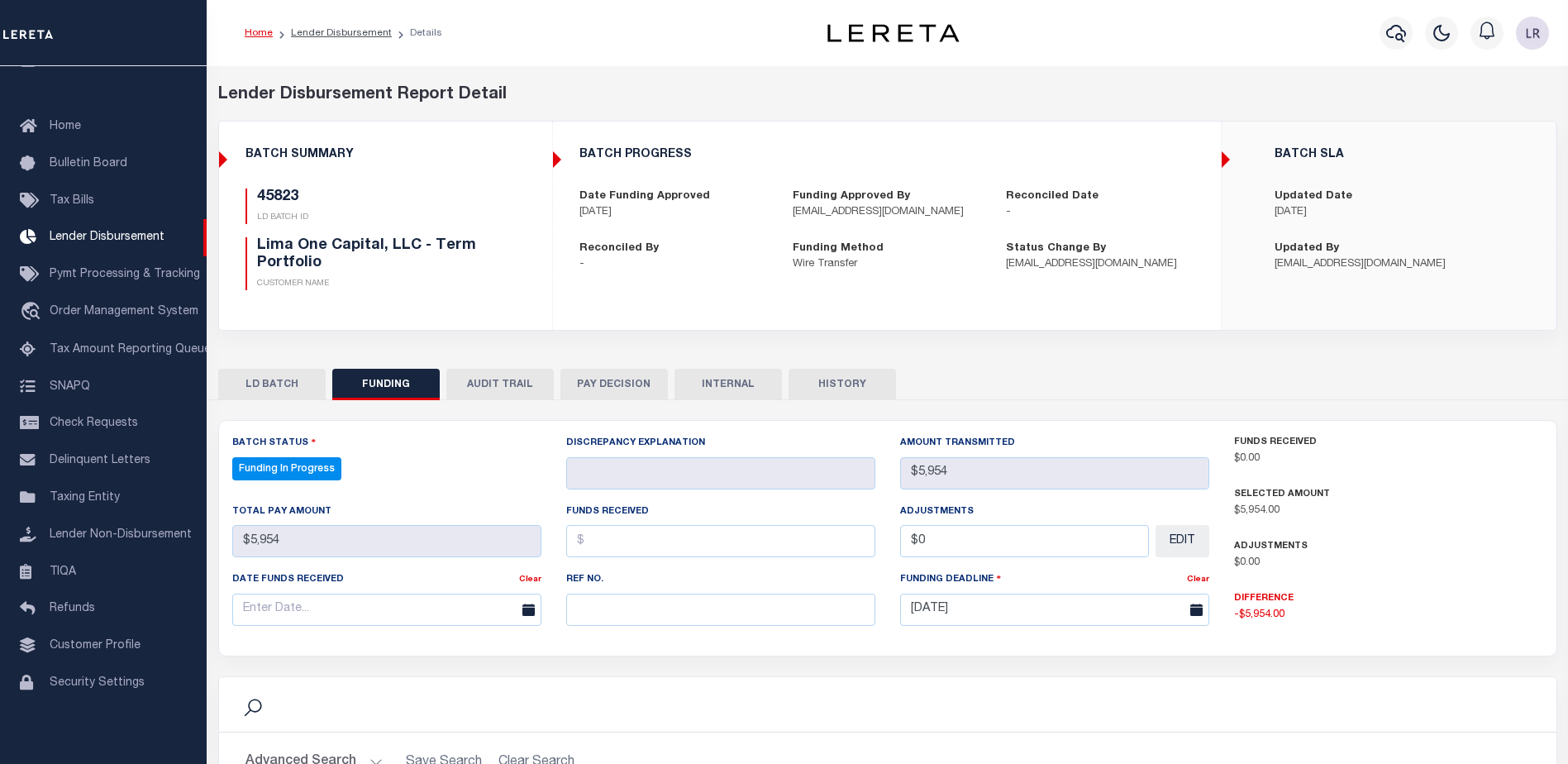
select select "100"
click at [605, 606] on input "text" at bounding box center [721, 610] width 309 height 33
paste input "20250903MMQFMP2700308809031529FT03"
type input "20250903MMQFMP2700308809031529FT03"
click at [611, 549] on input "text" at bounding box center [721, 541] width 309 height 33
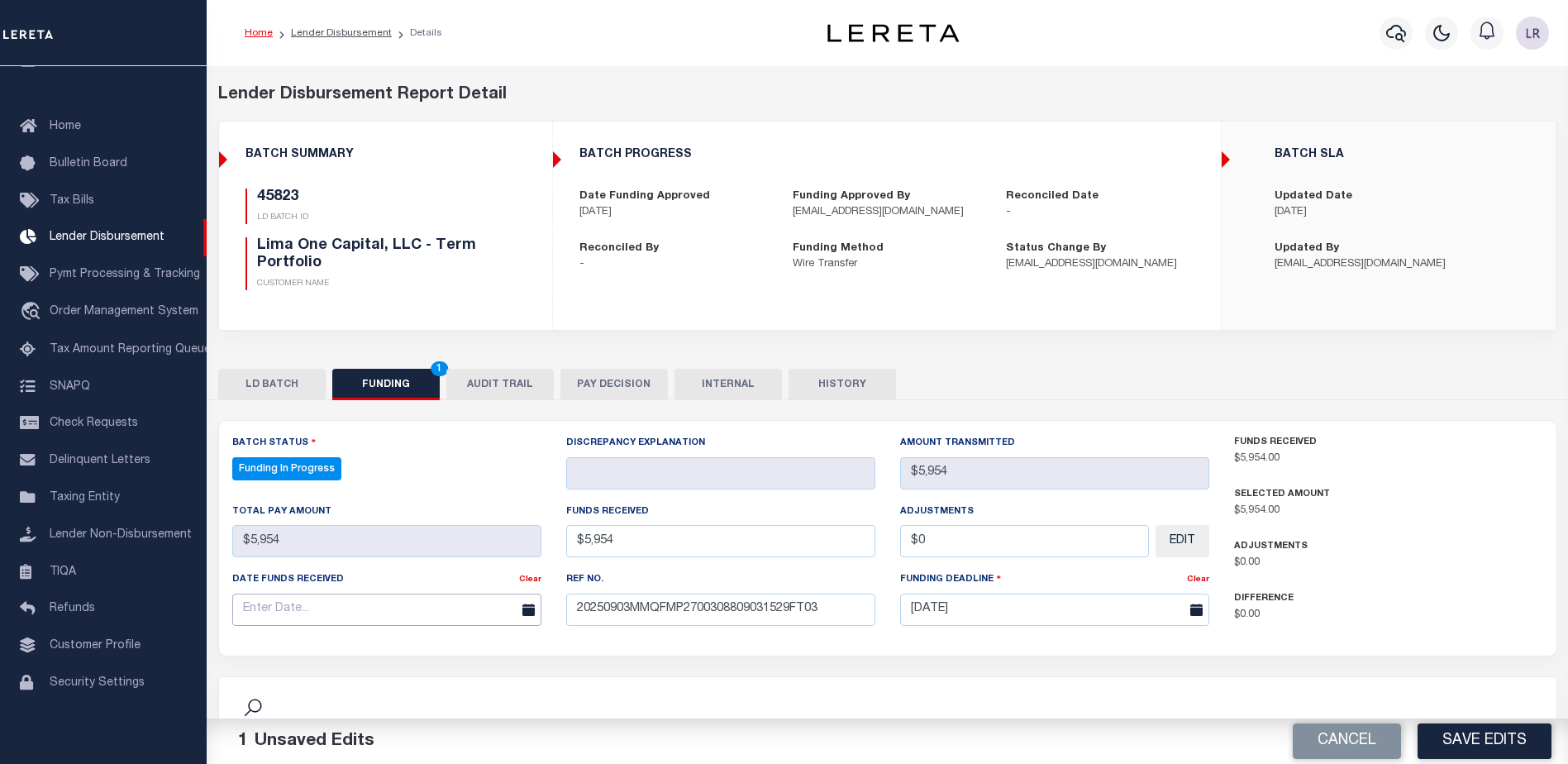
type input "$5,954.00"
click at [480, 608] on input "text" at bounding box center [387, 610] width 309 height 33
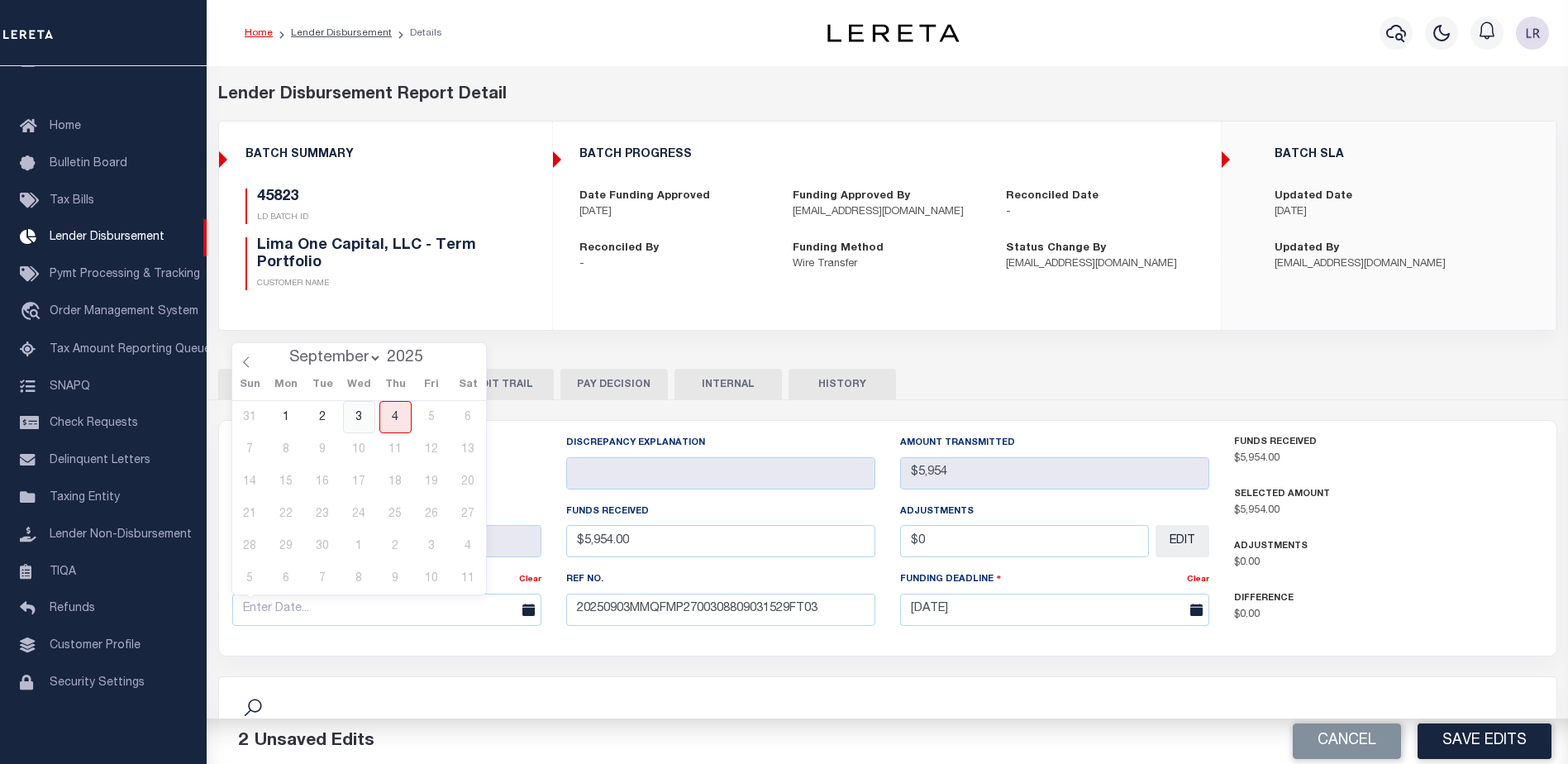
click at [359, 420] on span "3" at bounding box center [359, 417] width 33 height 33
type input "[DATE]"
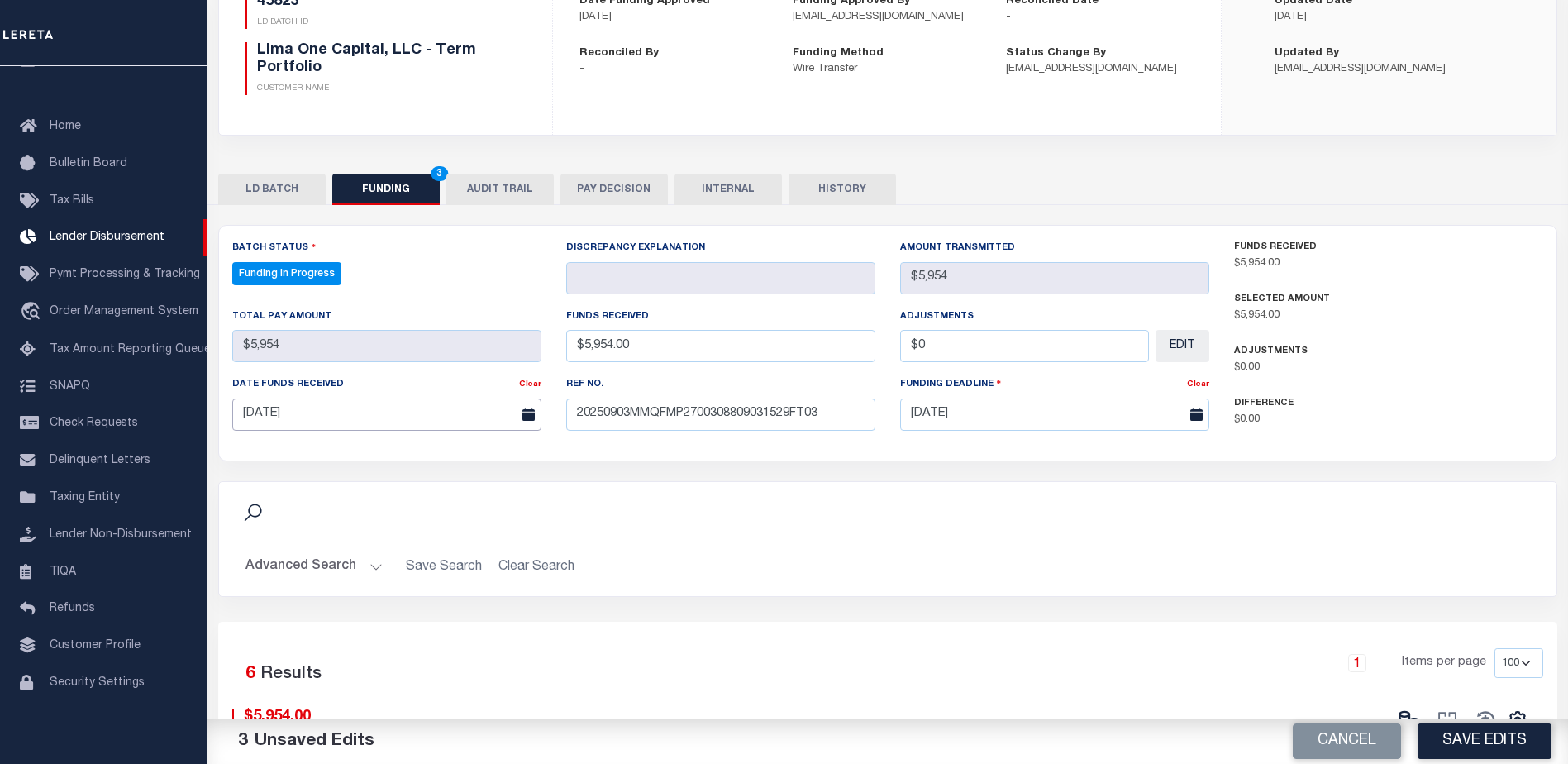
scroll to position [330, 0]
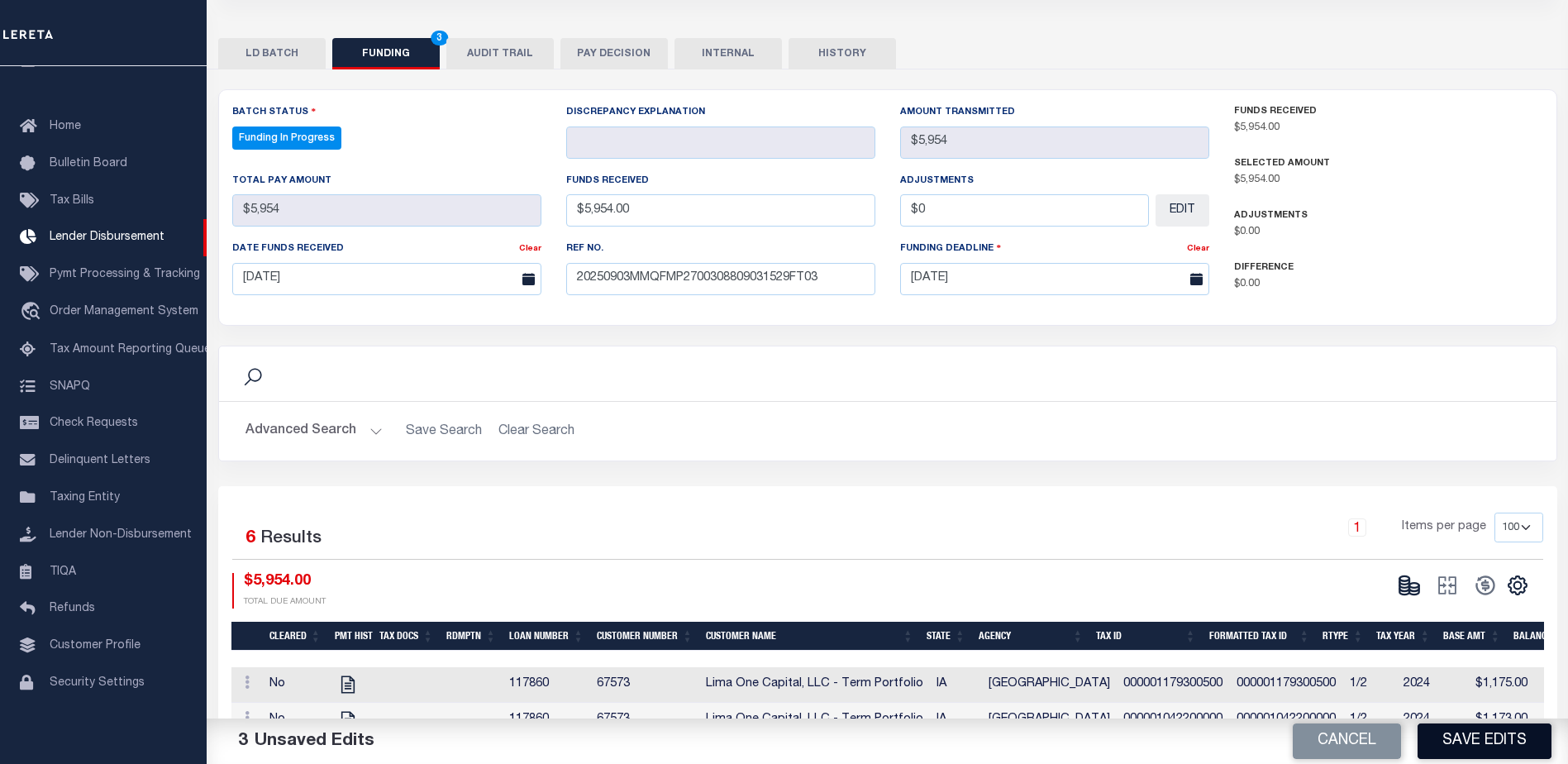
click at [1456, 740] on button "Save Edits" at bounding box center [1484, 740] width 134 height 35
type input "$5,954"
type input "$0"
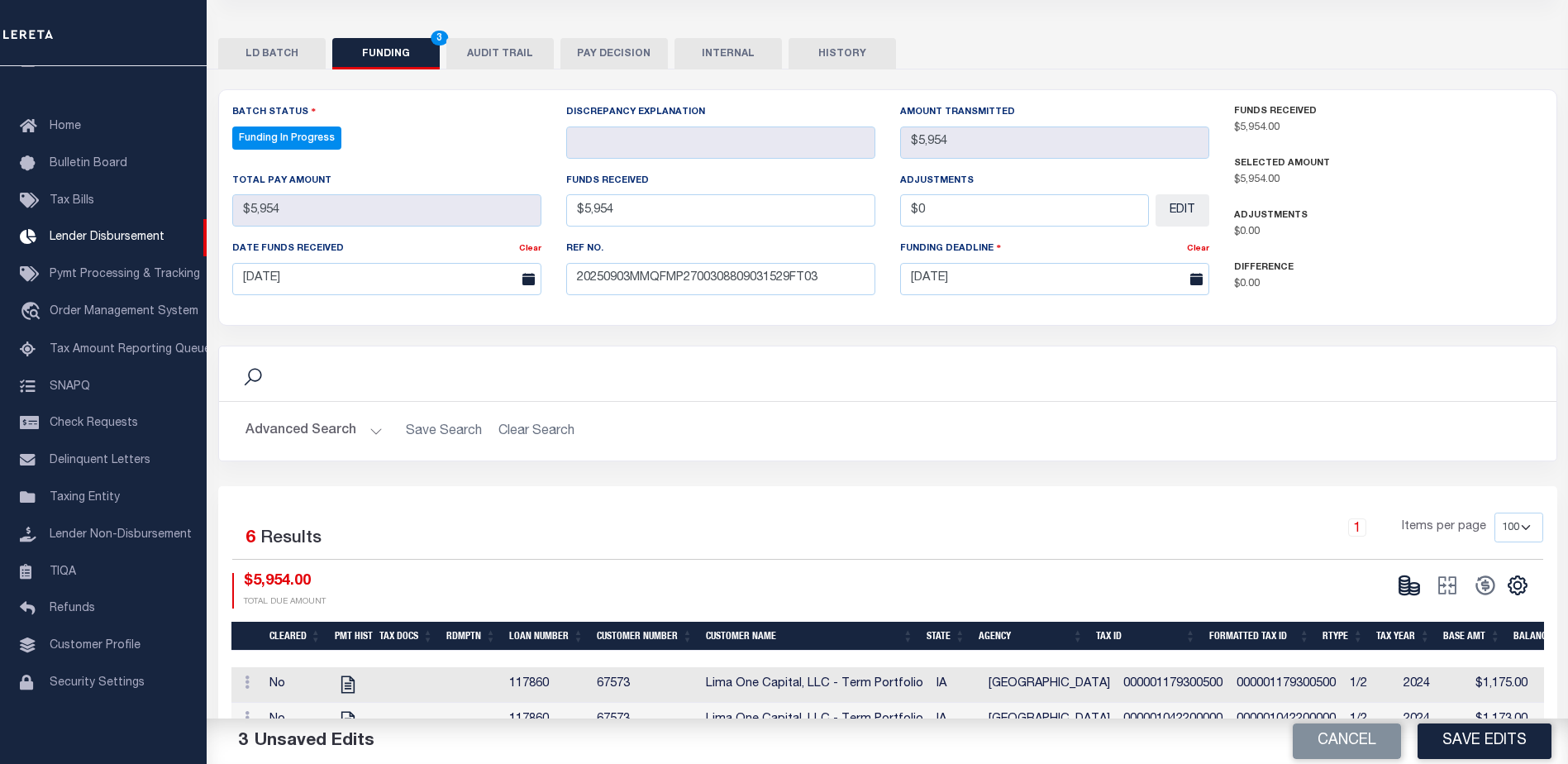
select select "100"
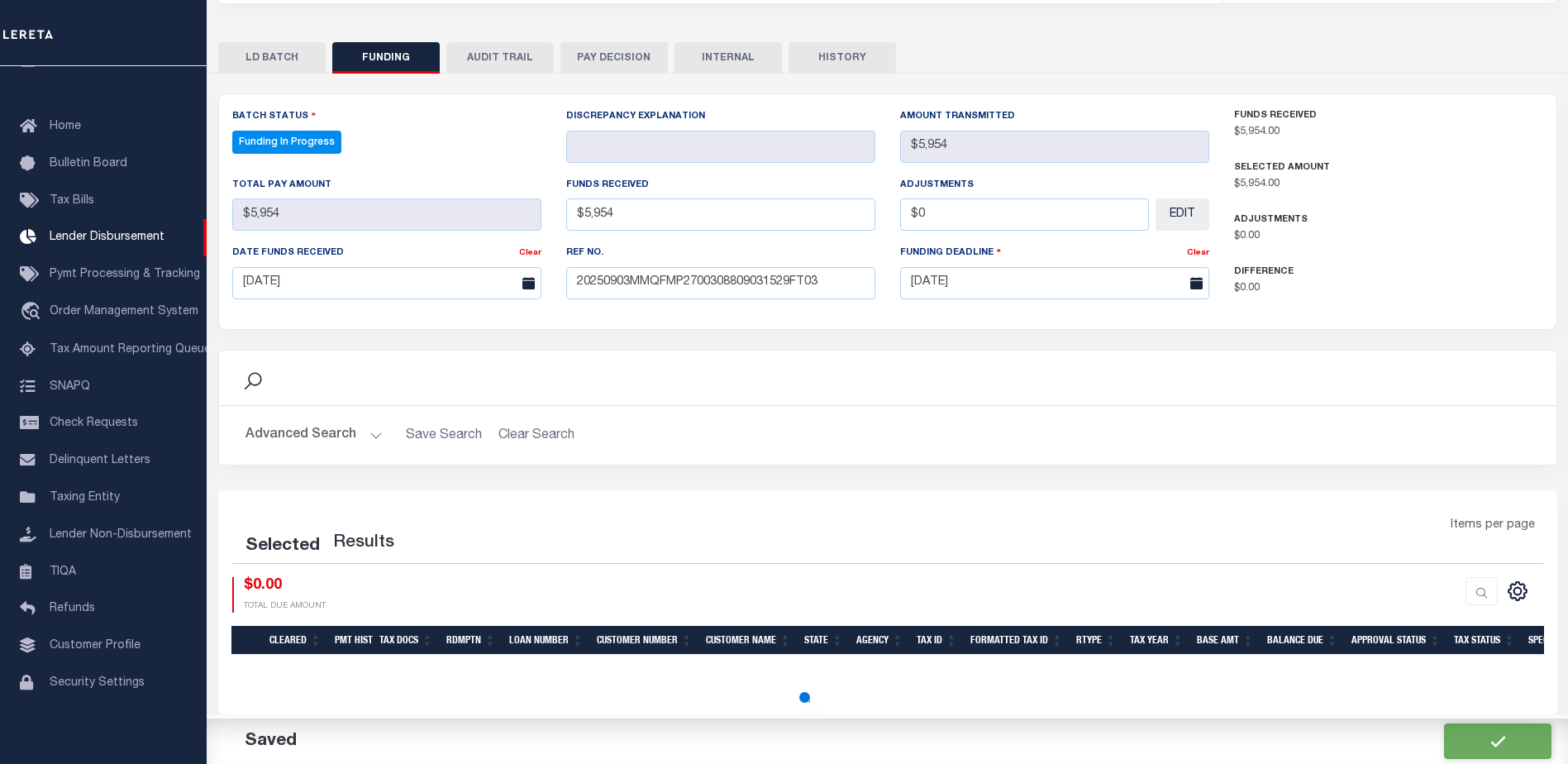
select select "100"
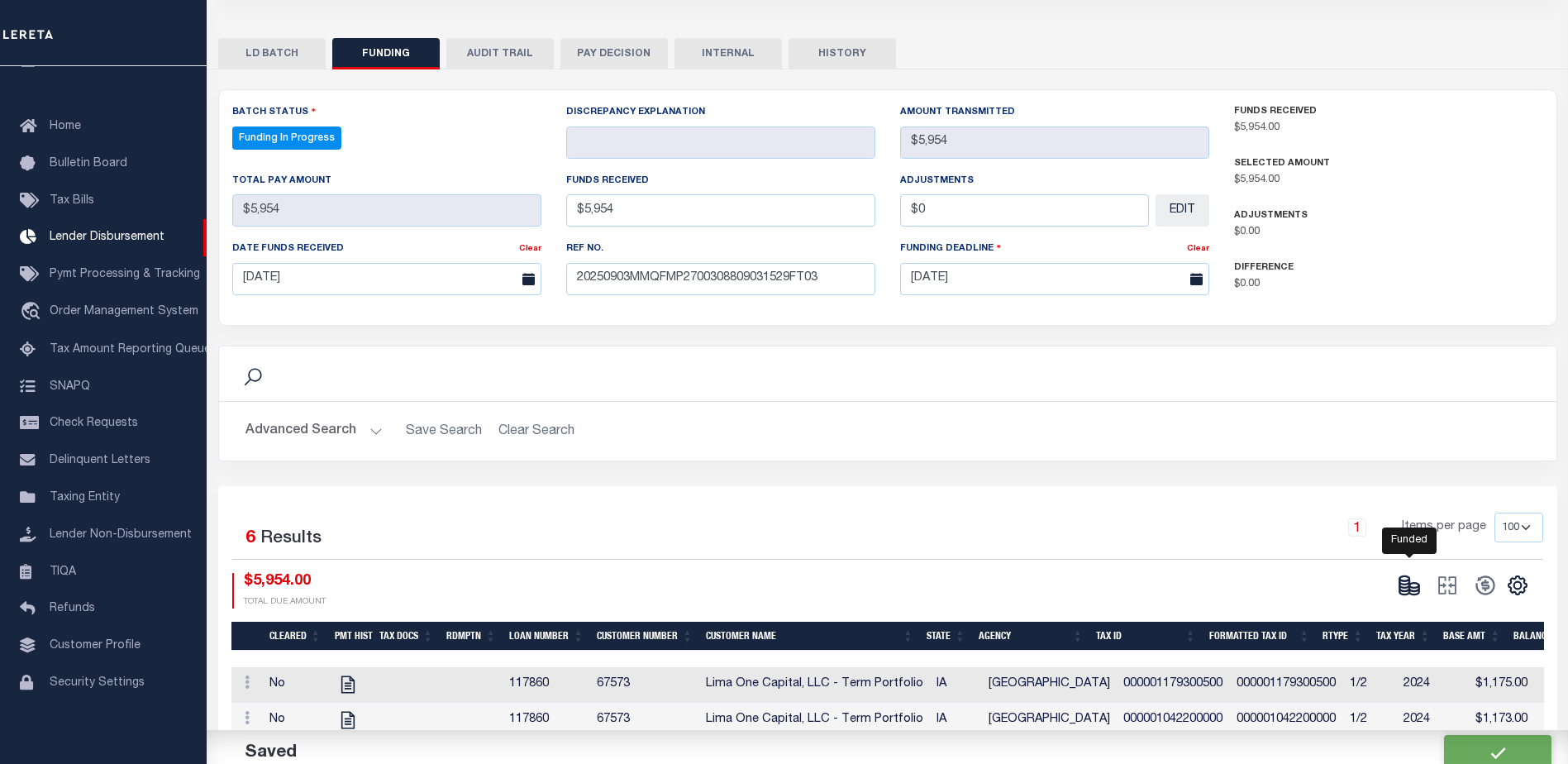
click at [1411, 587] on ellipse at bounding box center [1413, 585] width 10 height 5
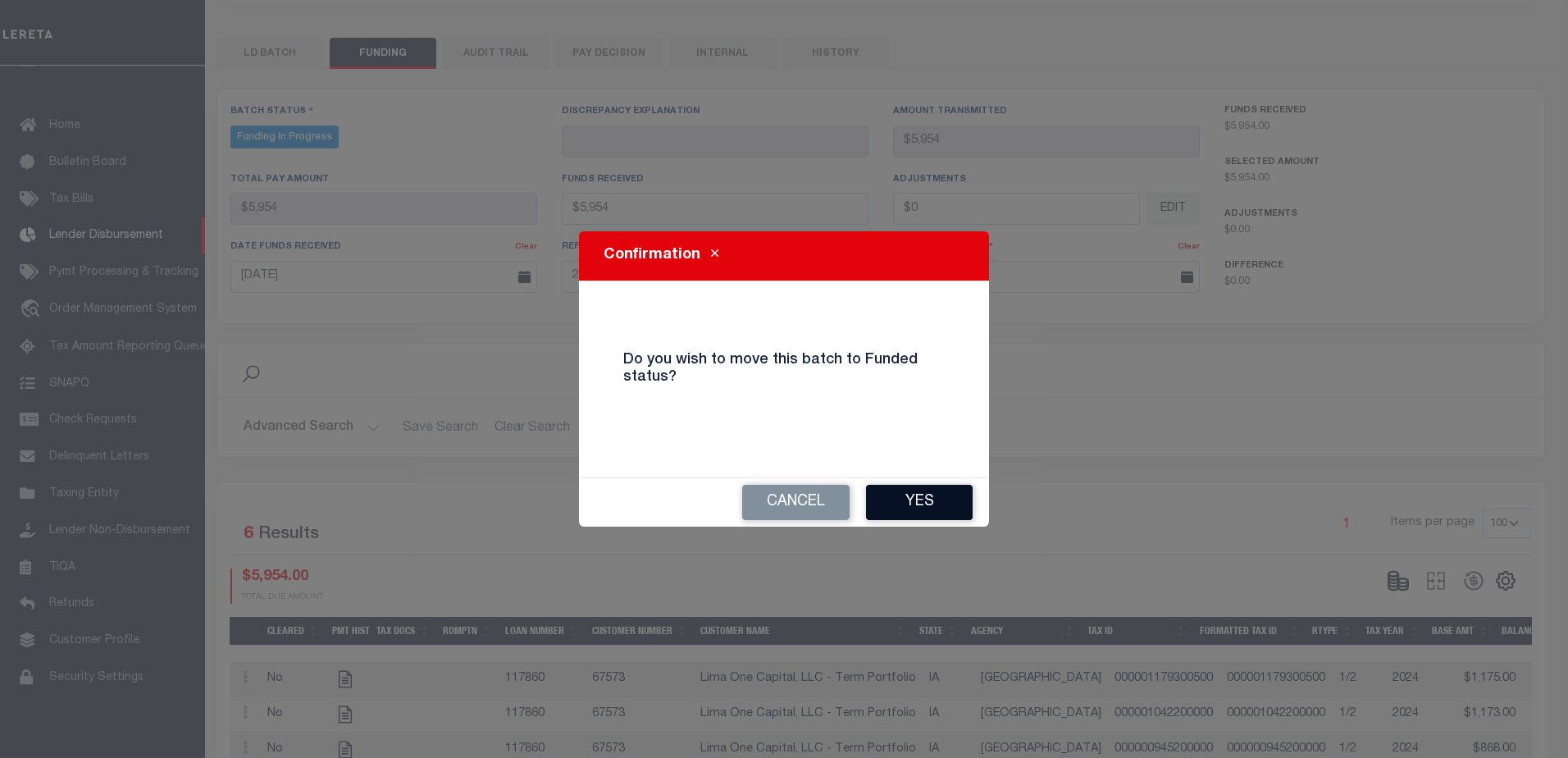
click at [958, 508] on button "Yes" at bounding box center [919, 502] width 107 height 35
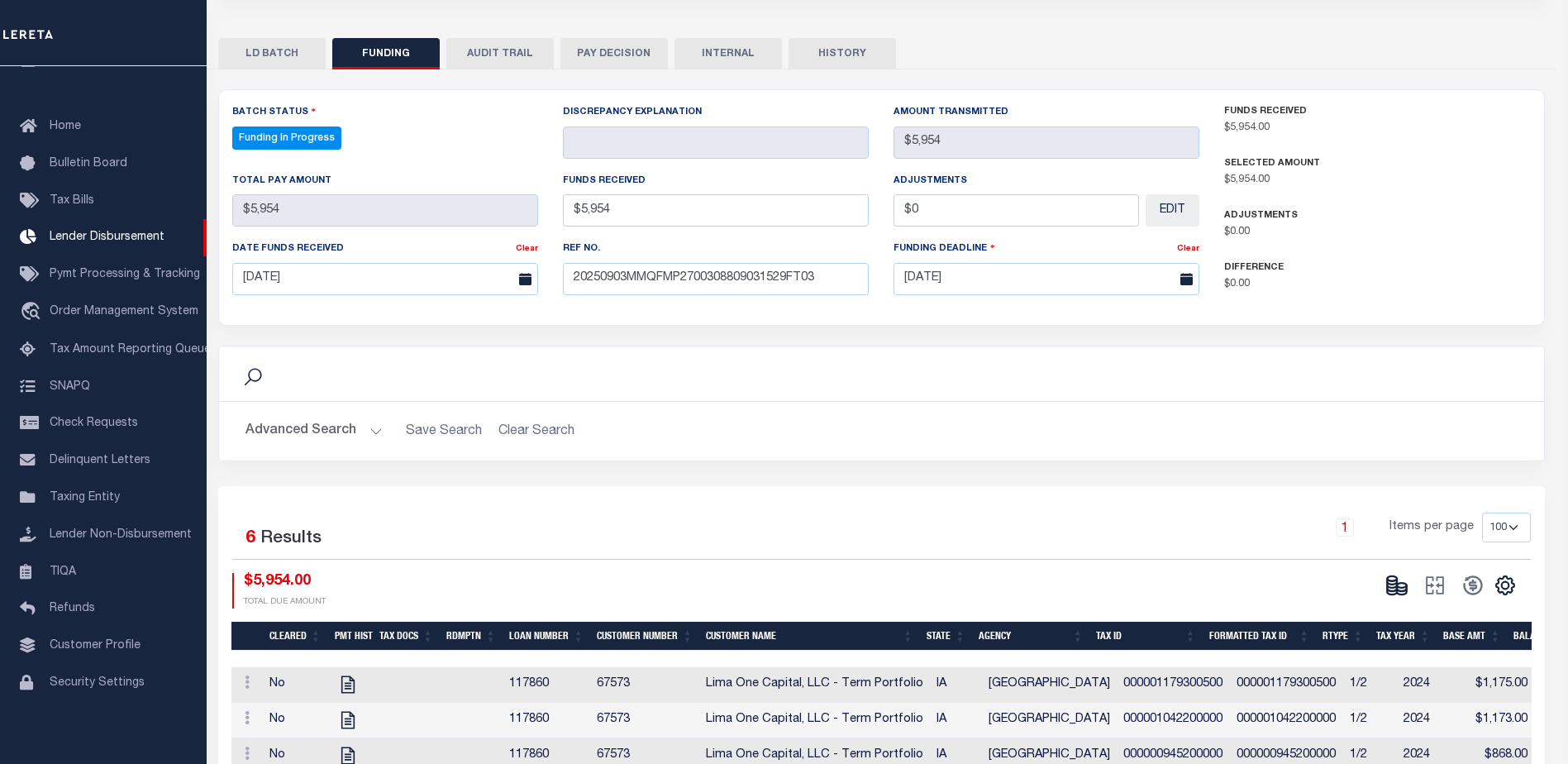
type input "$5,954"
type input "$0"
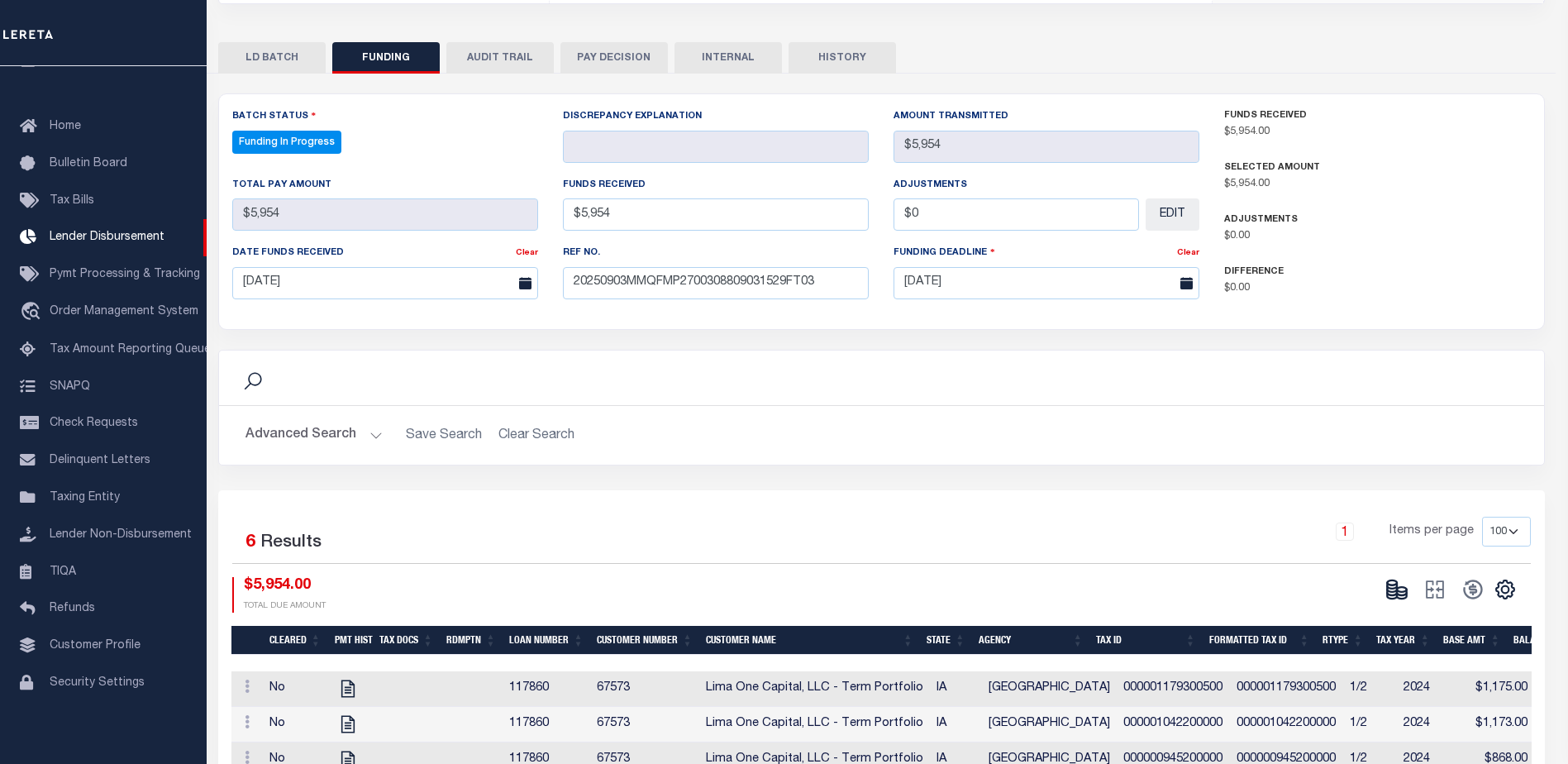
select select "100"
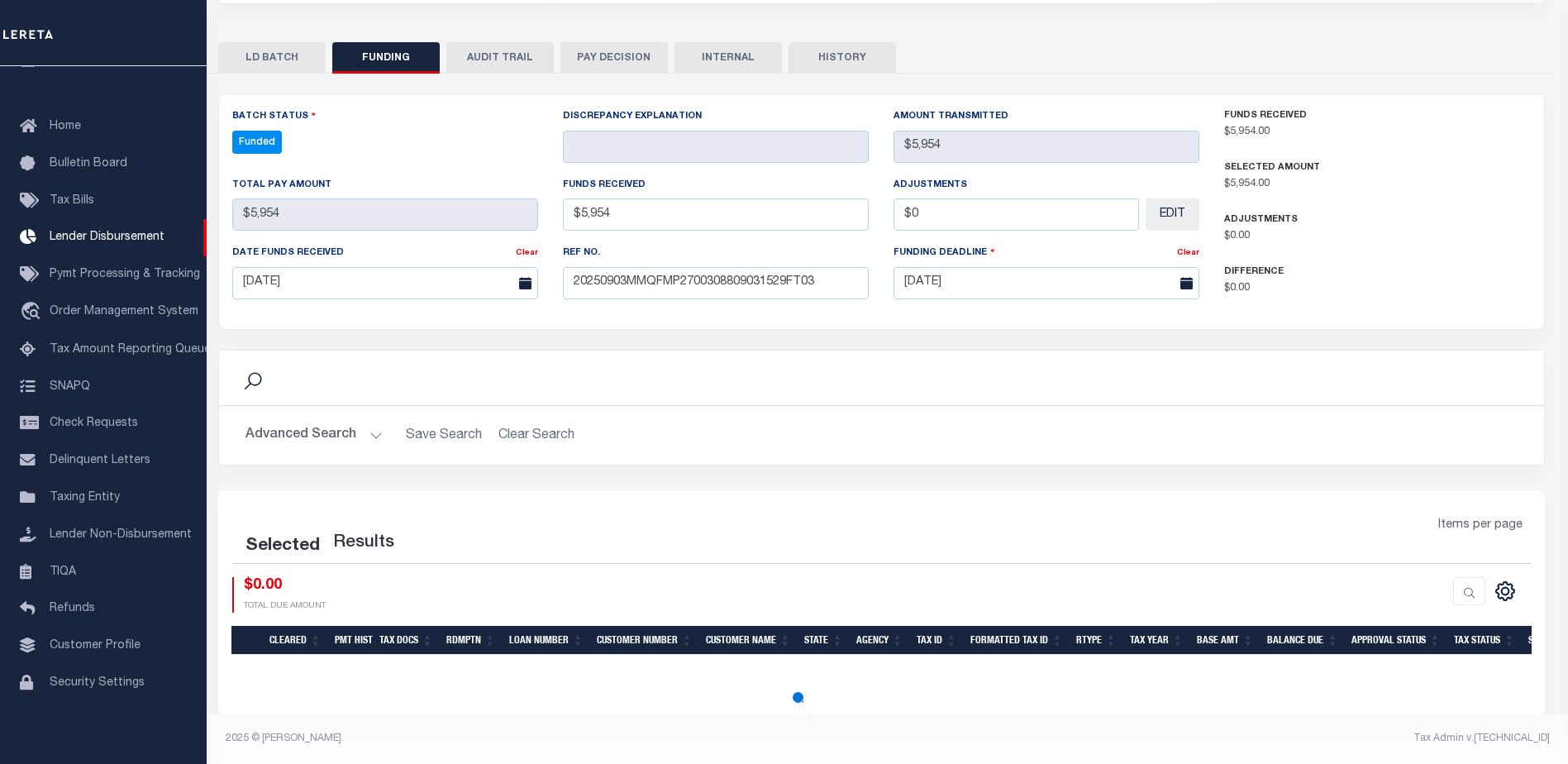
select select "100"
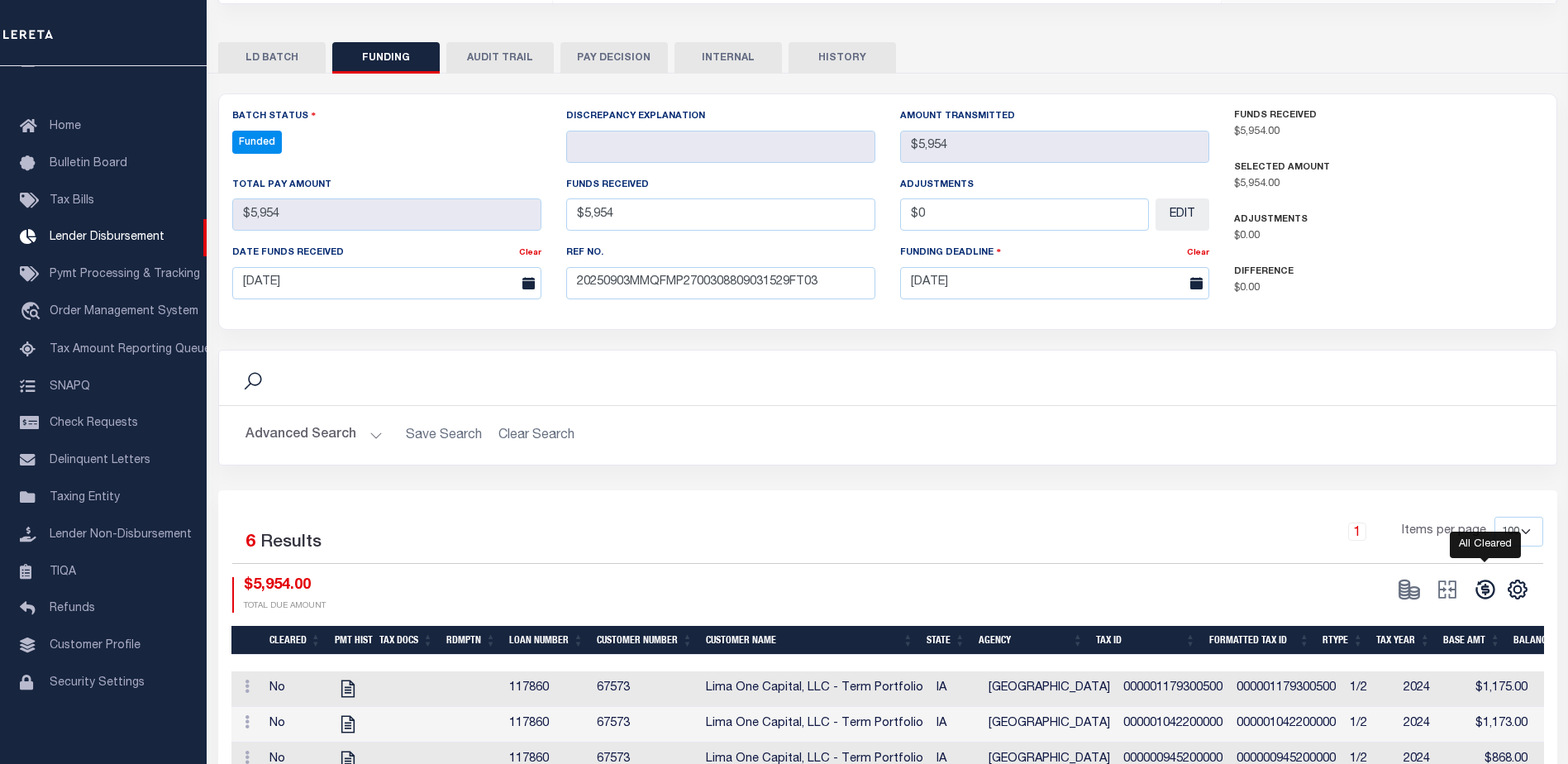
click at [1494, 587] on icon at bounding box center [1485, 589] width 24 height 24
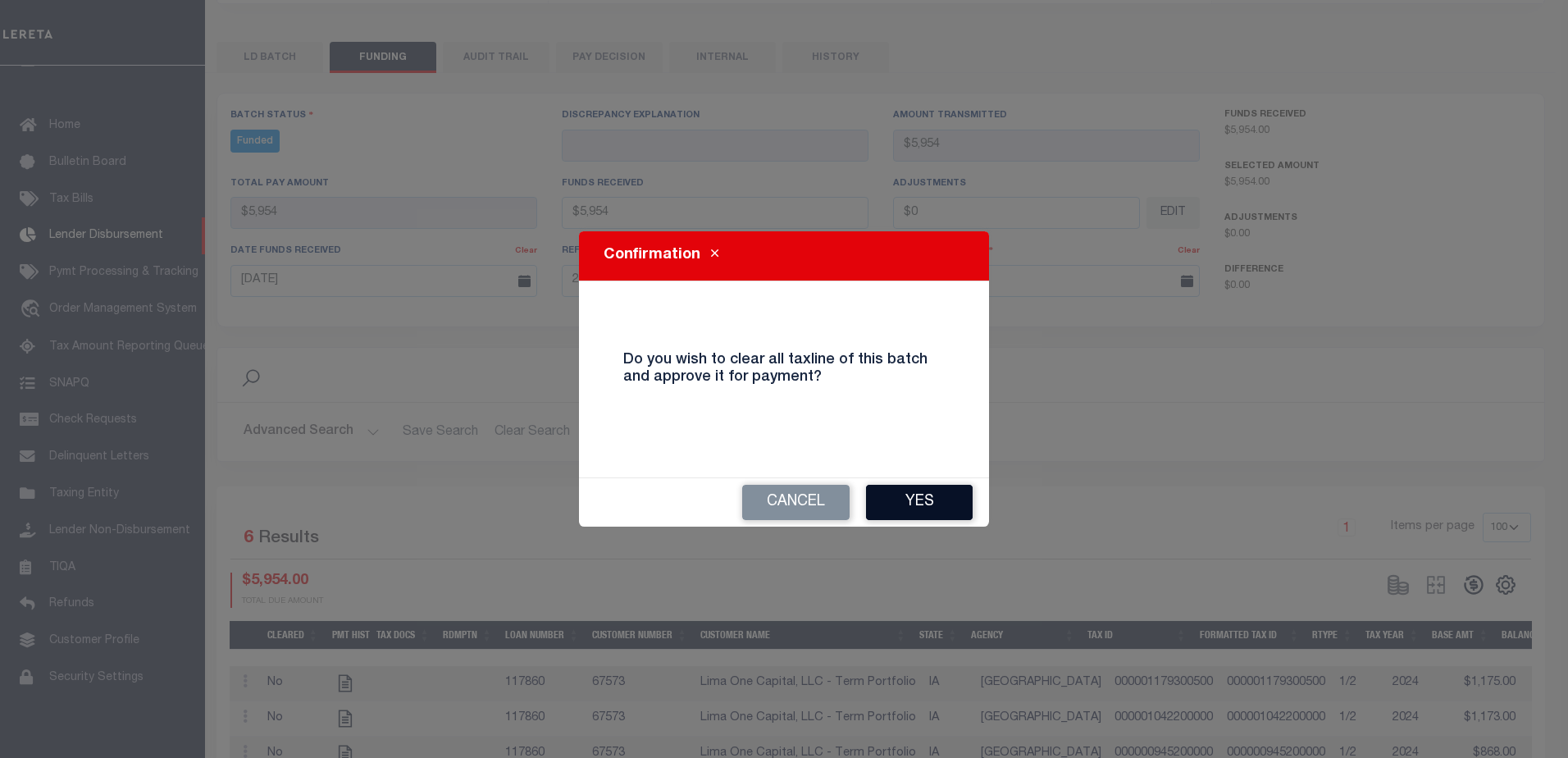
click at [970, 508] on button "Yes" at bounding box center [919, 502] width 107 height 35
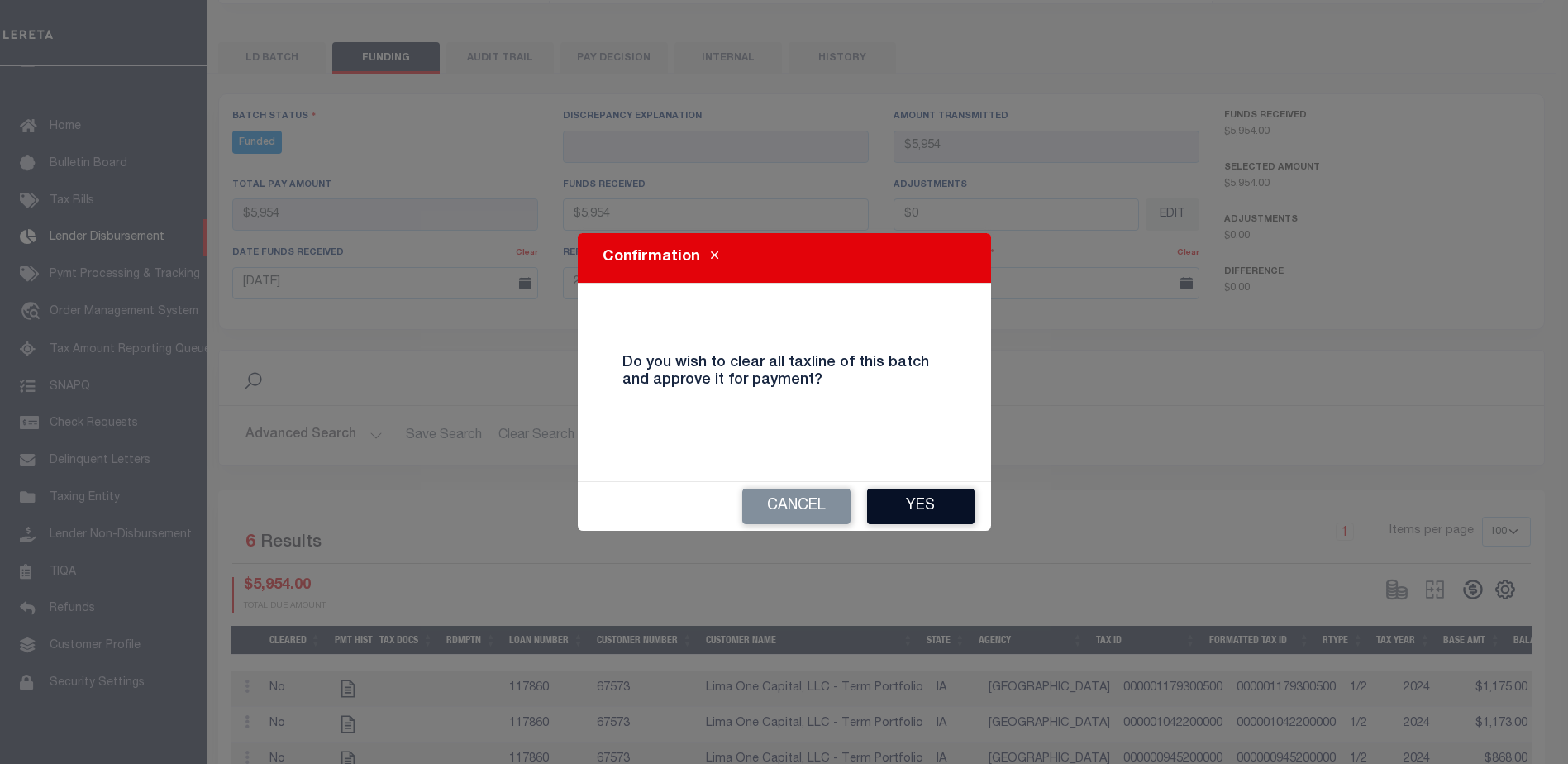
type input "$5,954"
type input "$0"
select select "100"
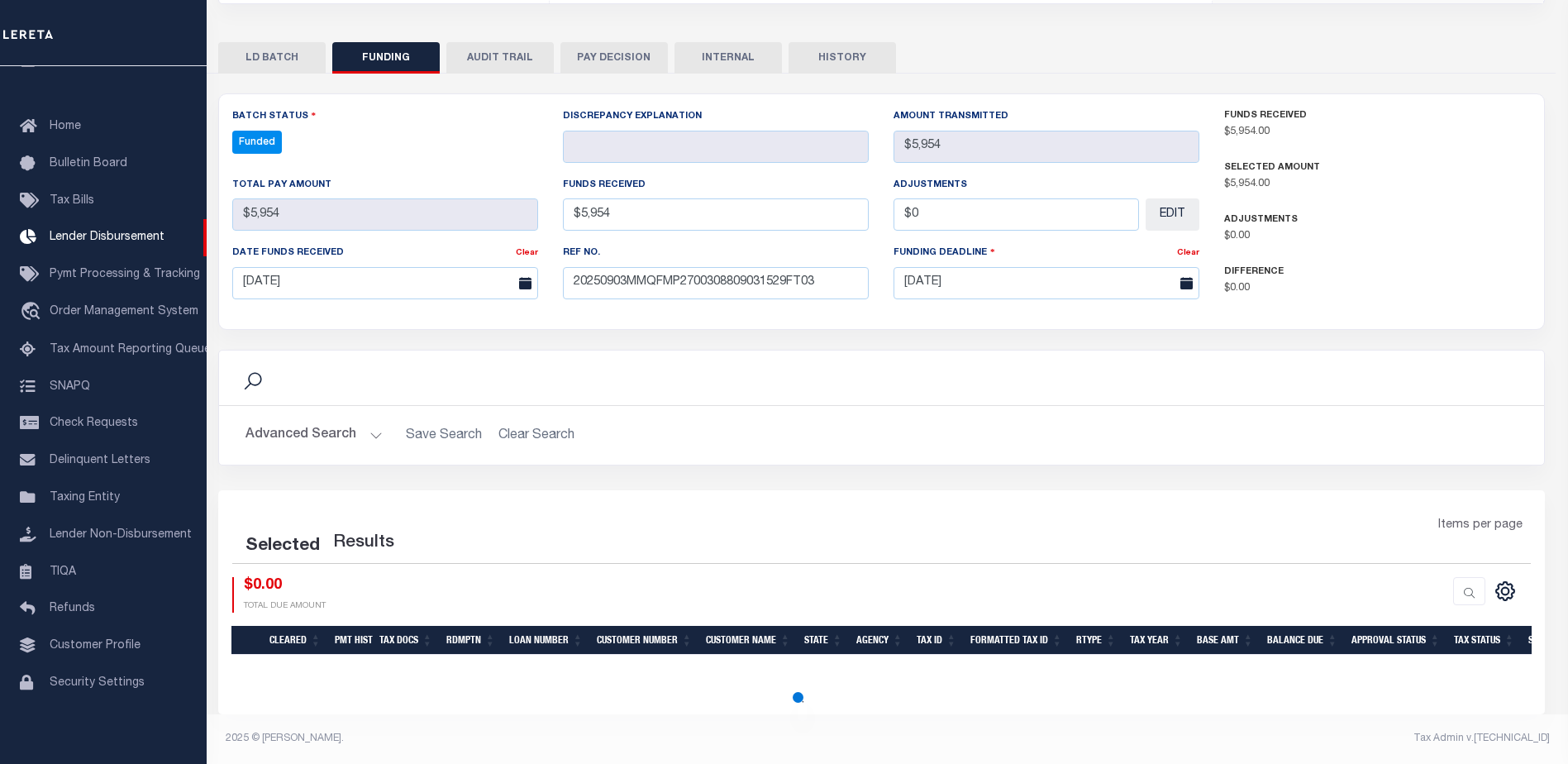
select select "100"
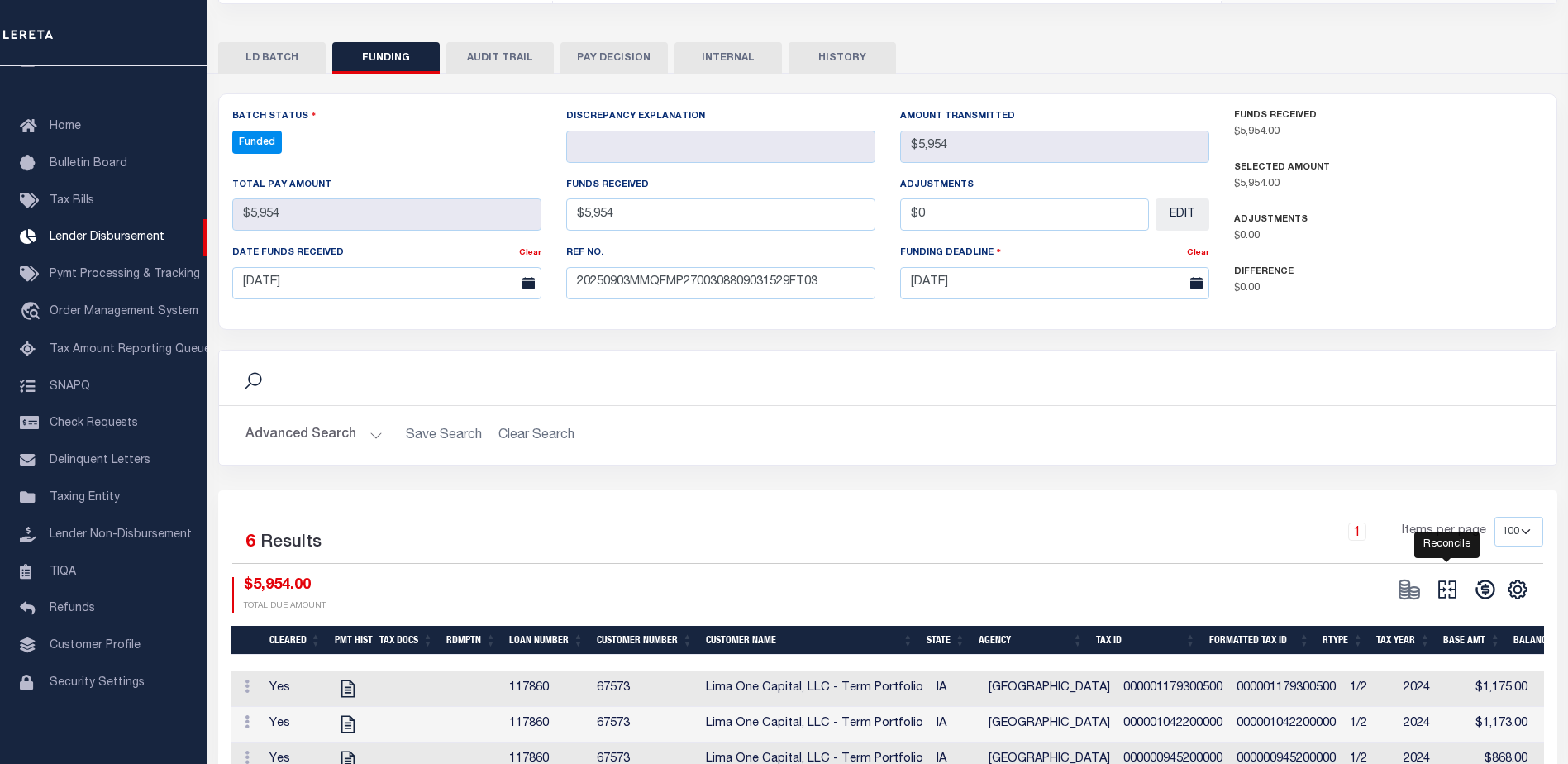
click at [1456, 596] on icon at bounding box center [1447, 589] width 24 height 24
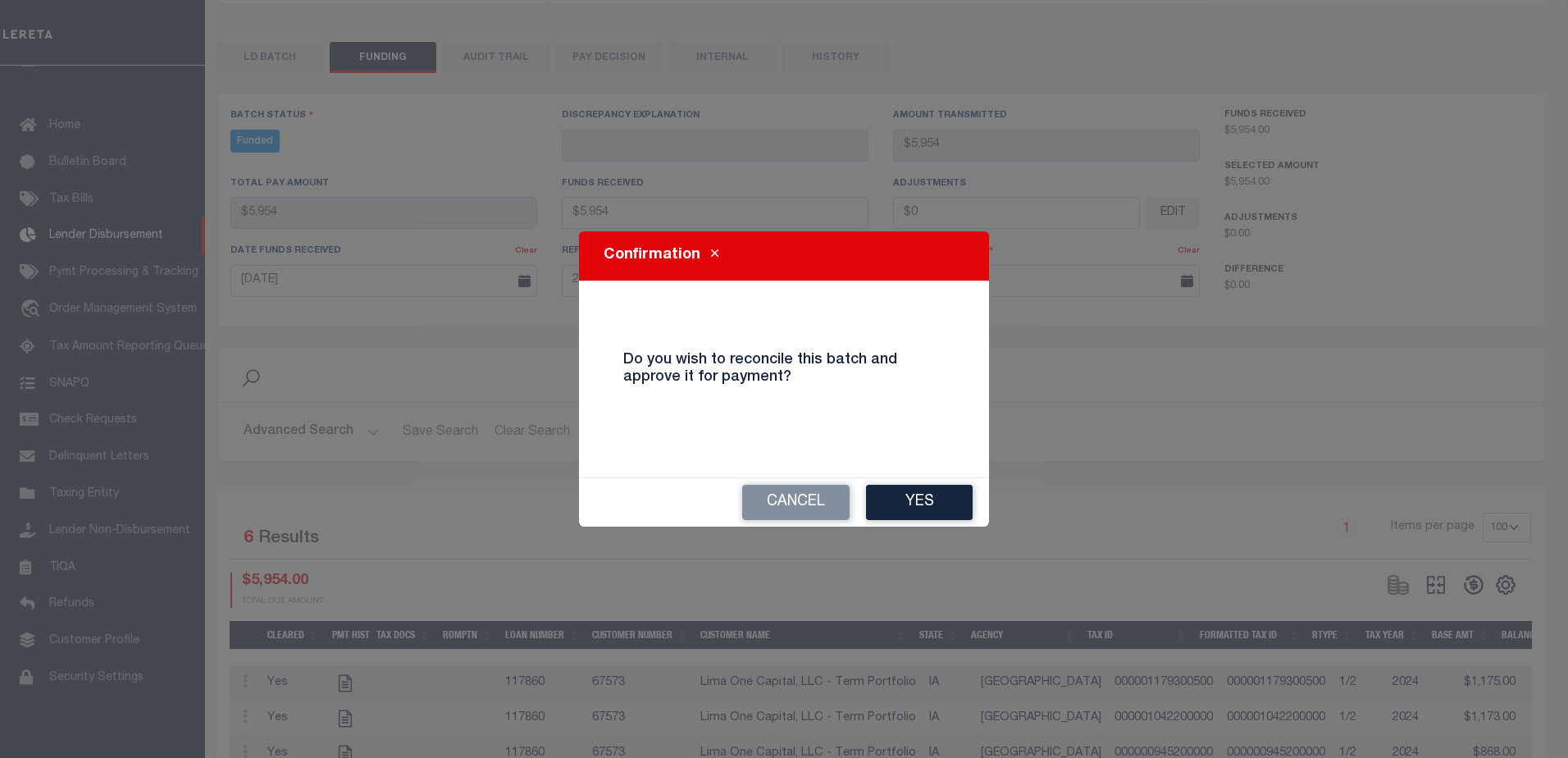
click at [942, 506] on button "Yes" at bounding box center [919, 502] width 107 height 35
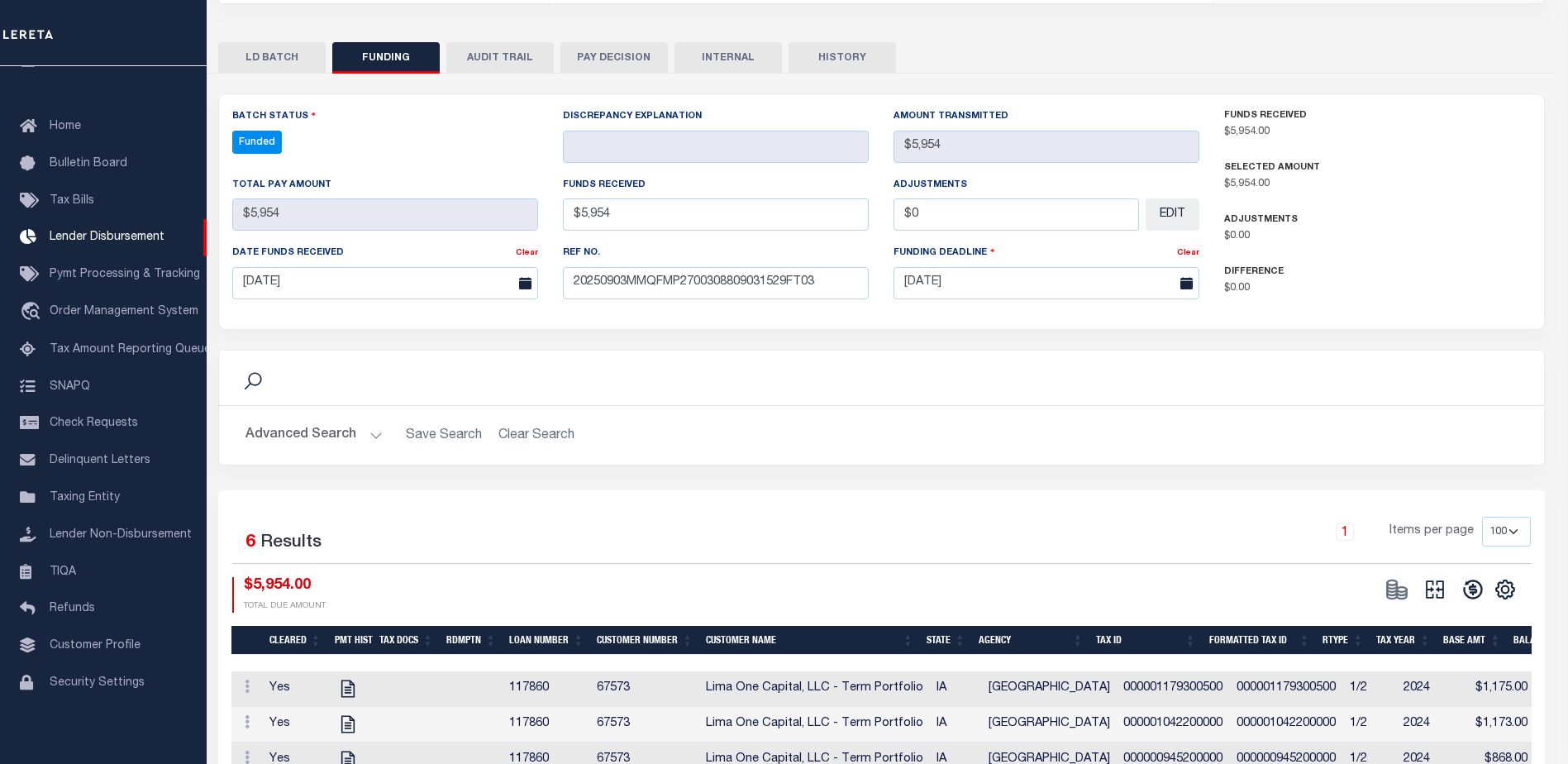
type input "$5,954"
type input "$0"
select select "100"
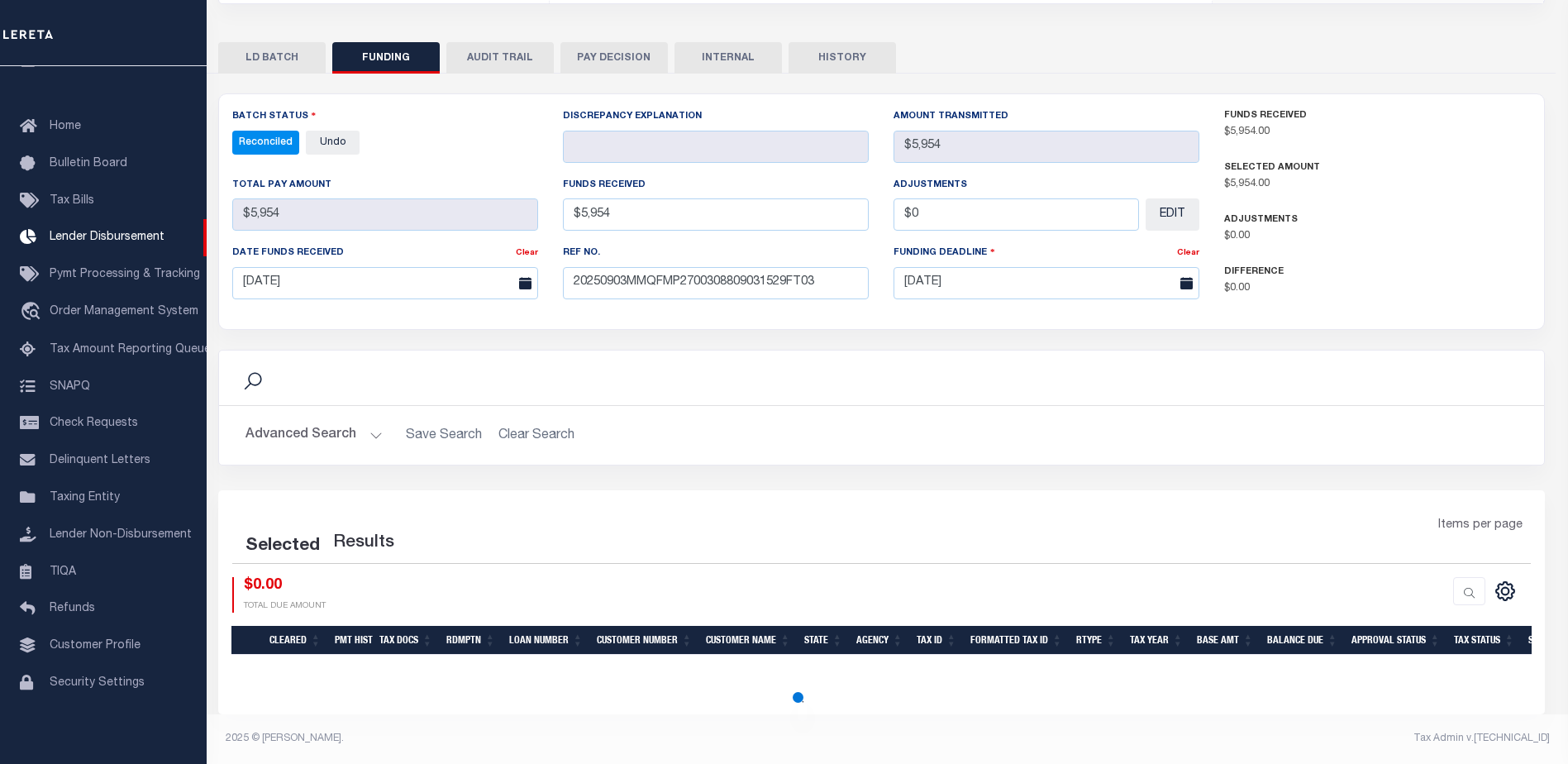
select select "100"
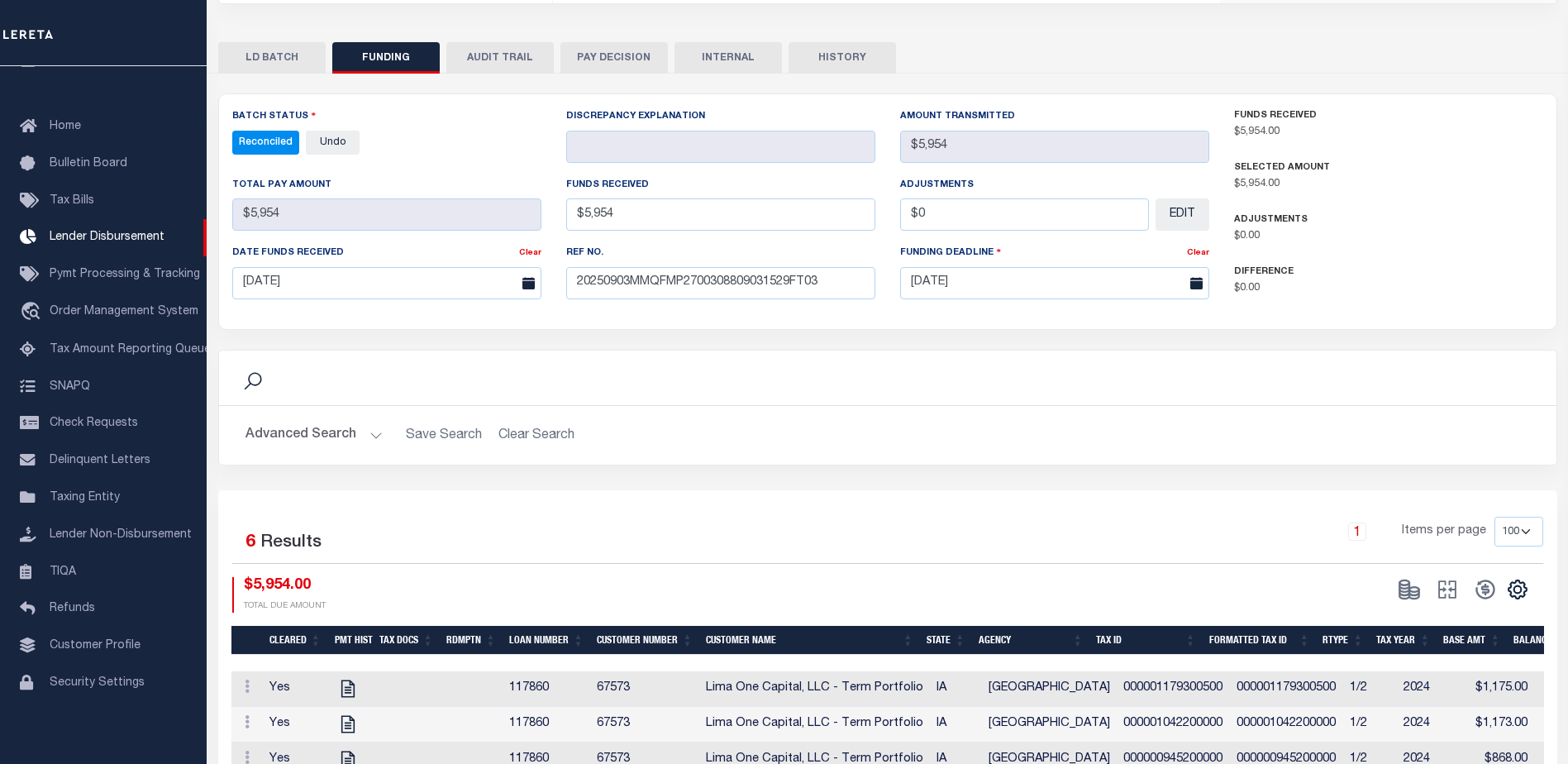
click at [763, 53] on button "INTERNAL" at bounding box center [727, 58] width 108 height 32
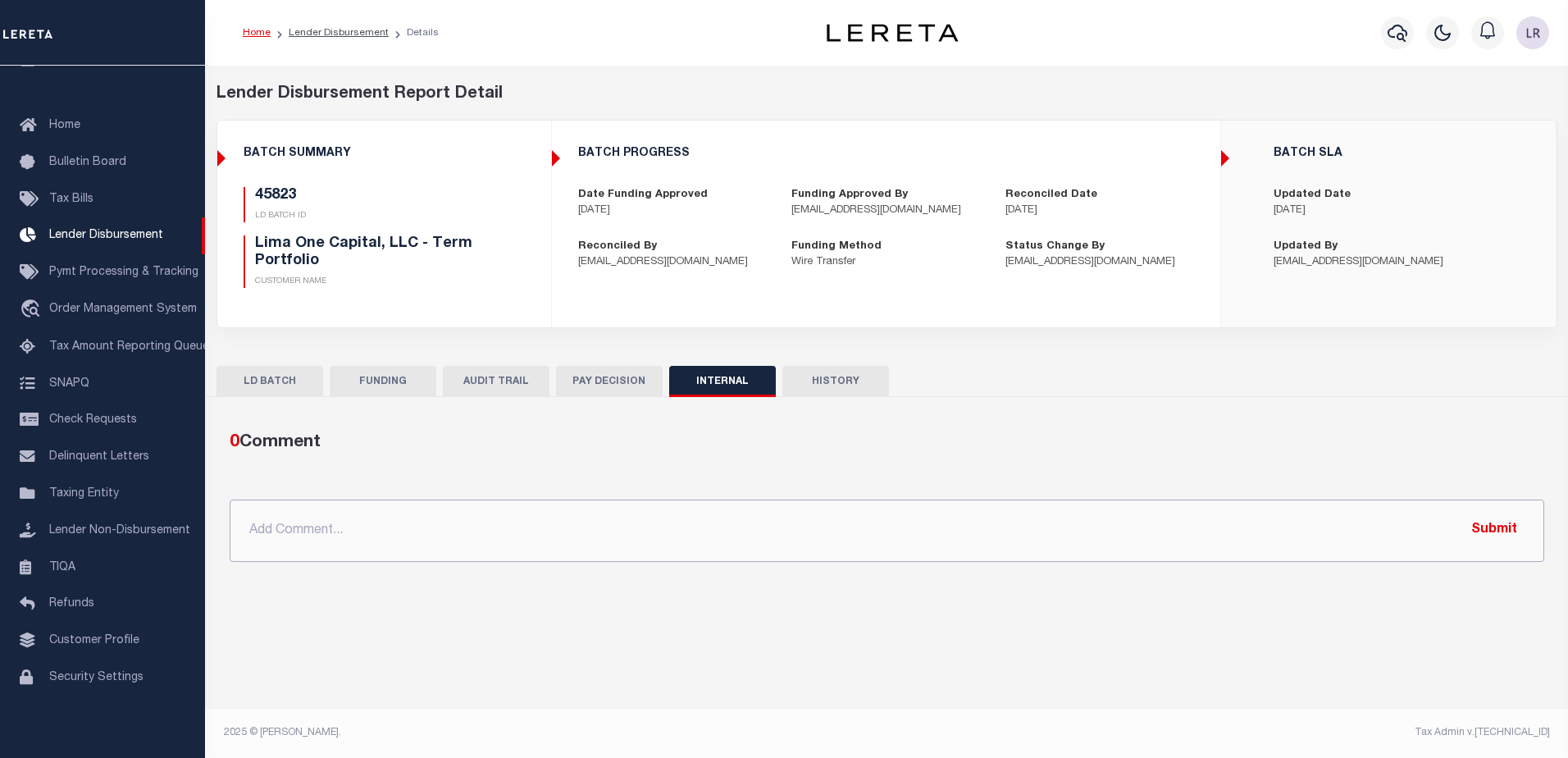
drag, startPoint x: 1043, startPoint y: 523, endPoint x: 1228, endPoint y: 540, distance: 185.8
click at [1043, 523] on input "text" at bounding box center [887, 530] width 1315 height 62
paste input ""ORG AMT - $36068.76 45937 - $654.49 45807 - $2634.25 45909 - $6197 45922 - $28…"
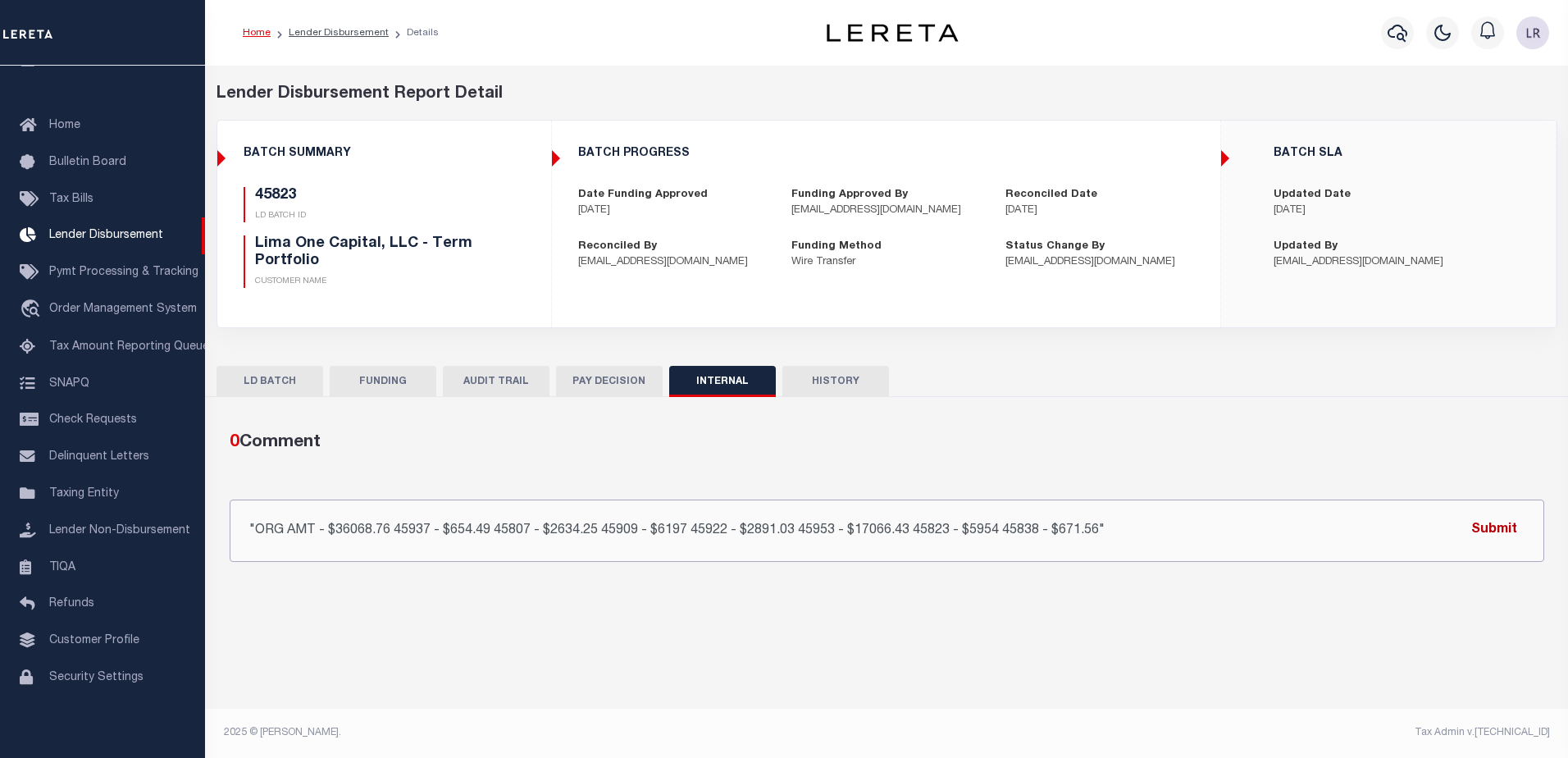
type input ""ORG AMT - $36068.76 45937 - $654.49 45807 - $2634.25 45909 - $6197 45922 - $28…"
click at [1510, 527] on button "Submit" at bounding box center [1494, 530] width 67 height 33
click at [330, 31] on link "Lender Disbursement" at bounding box center [338, 32] width 100 height 10
checkbox input "true"
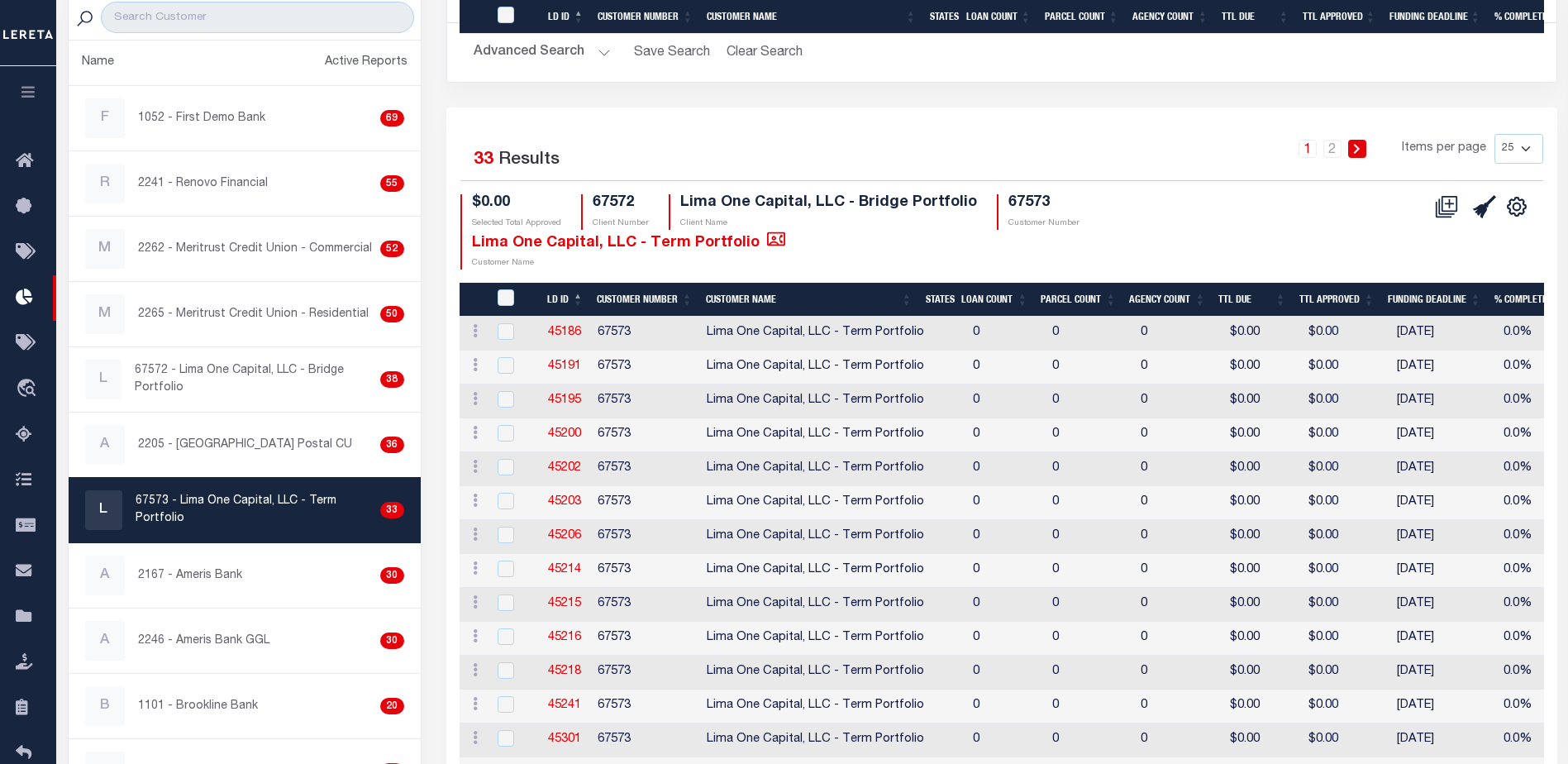
scroll to position [496, 0]
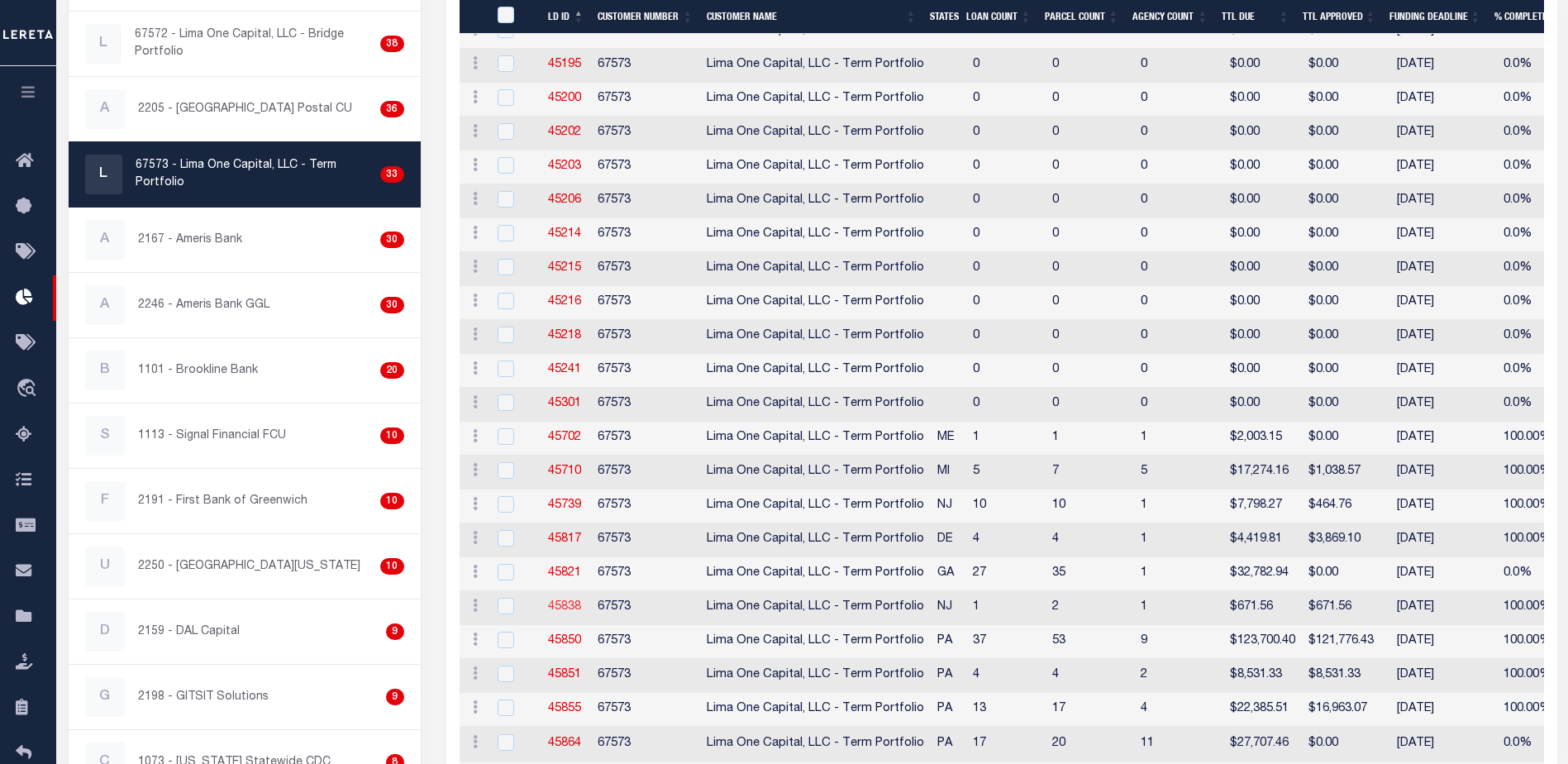
click at [571, 606] on link "45838" at bounding box center [565, 606] width 33 height 12
checkbox input "true"
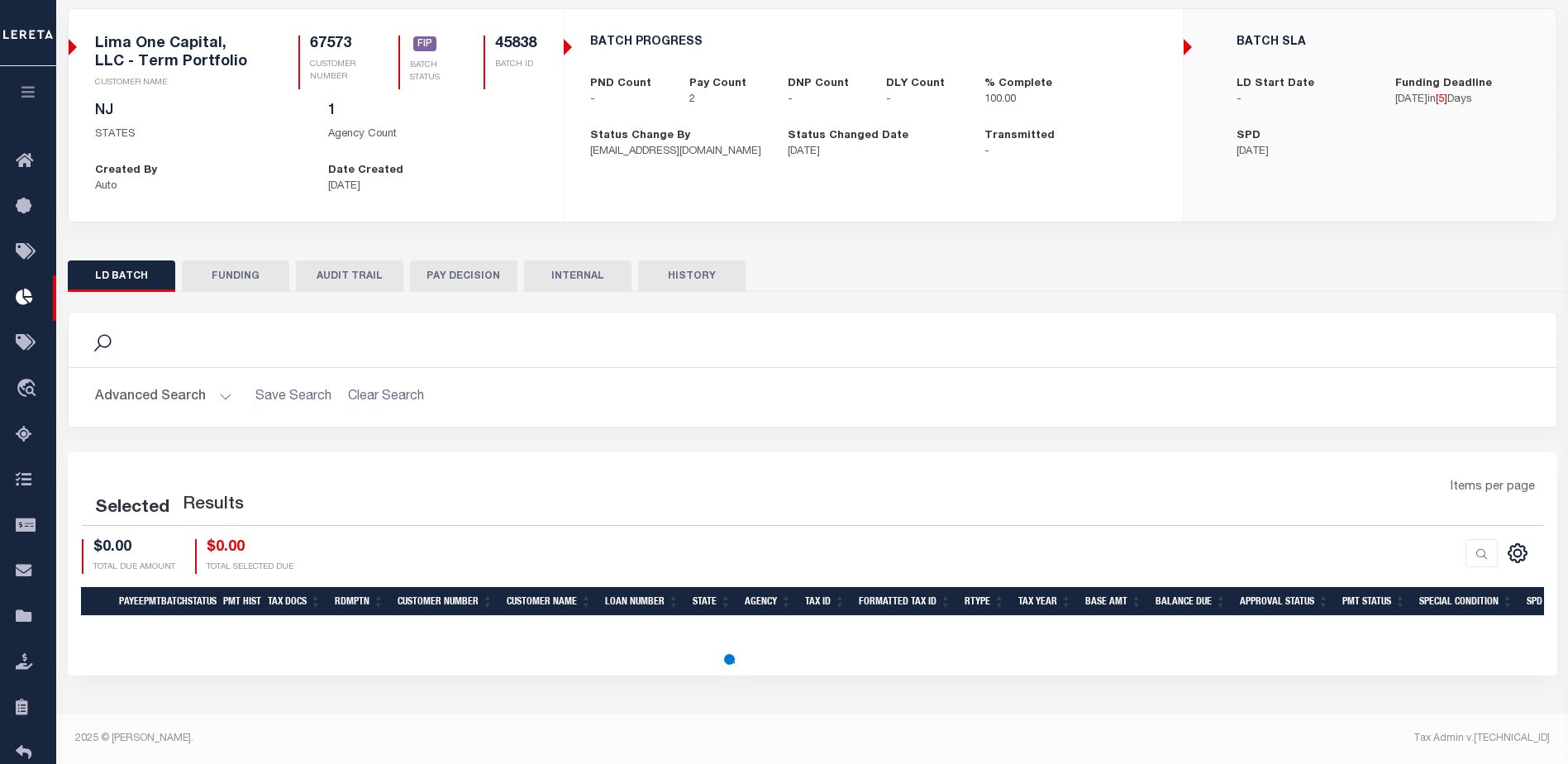
scroll to position [133, 0]
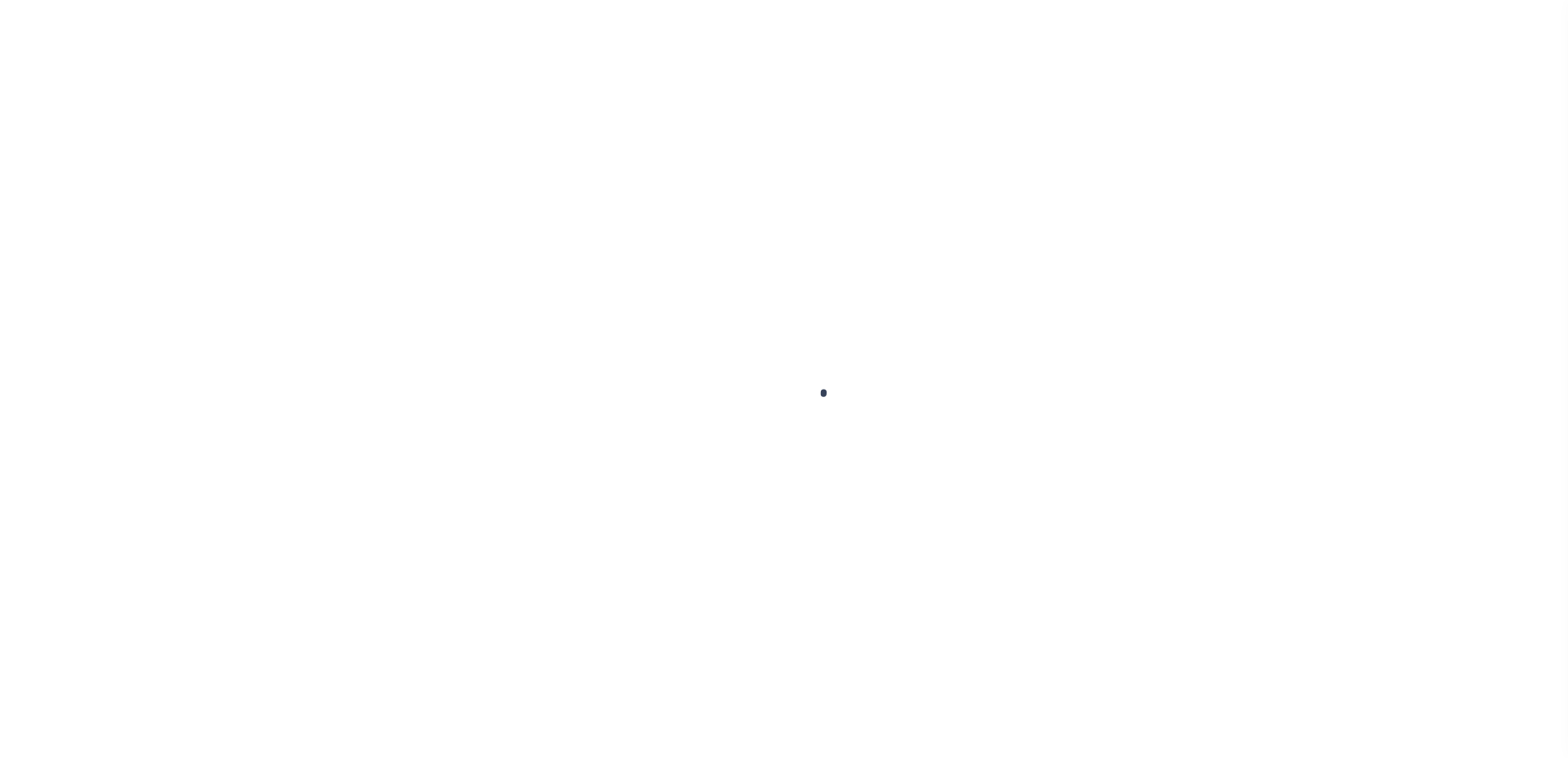
type input "$0.00"
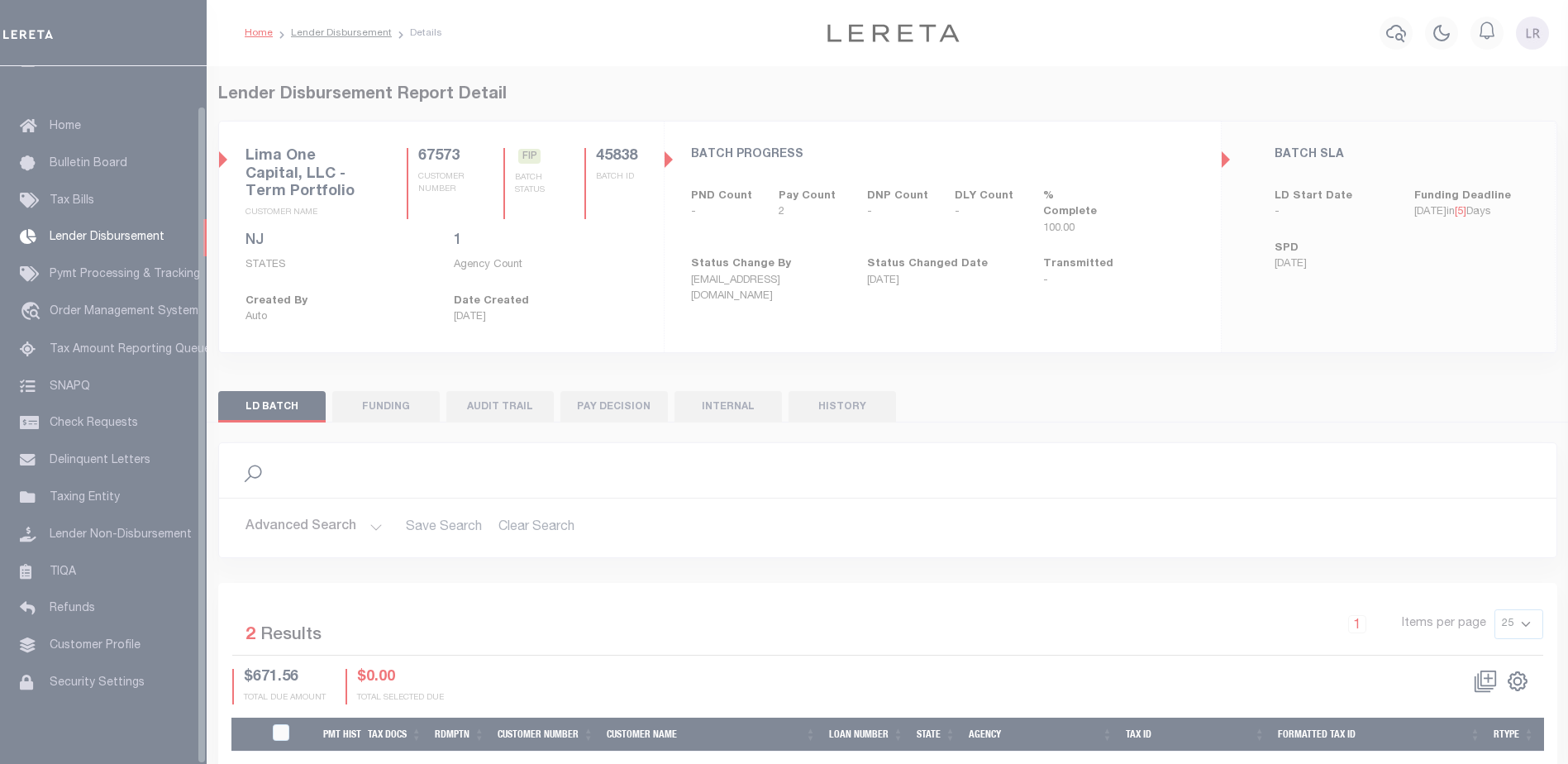
scroll to position [42, 0]
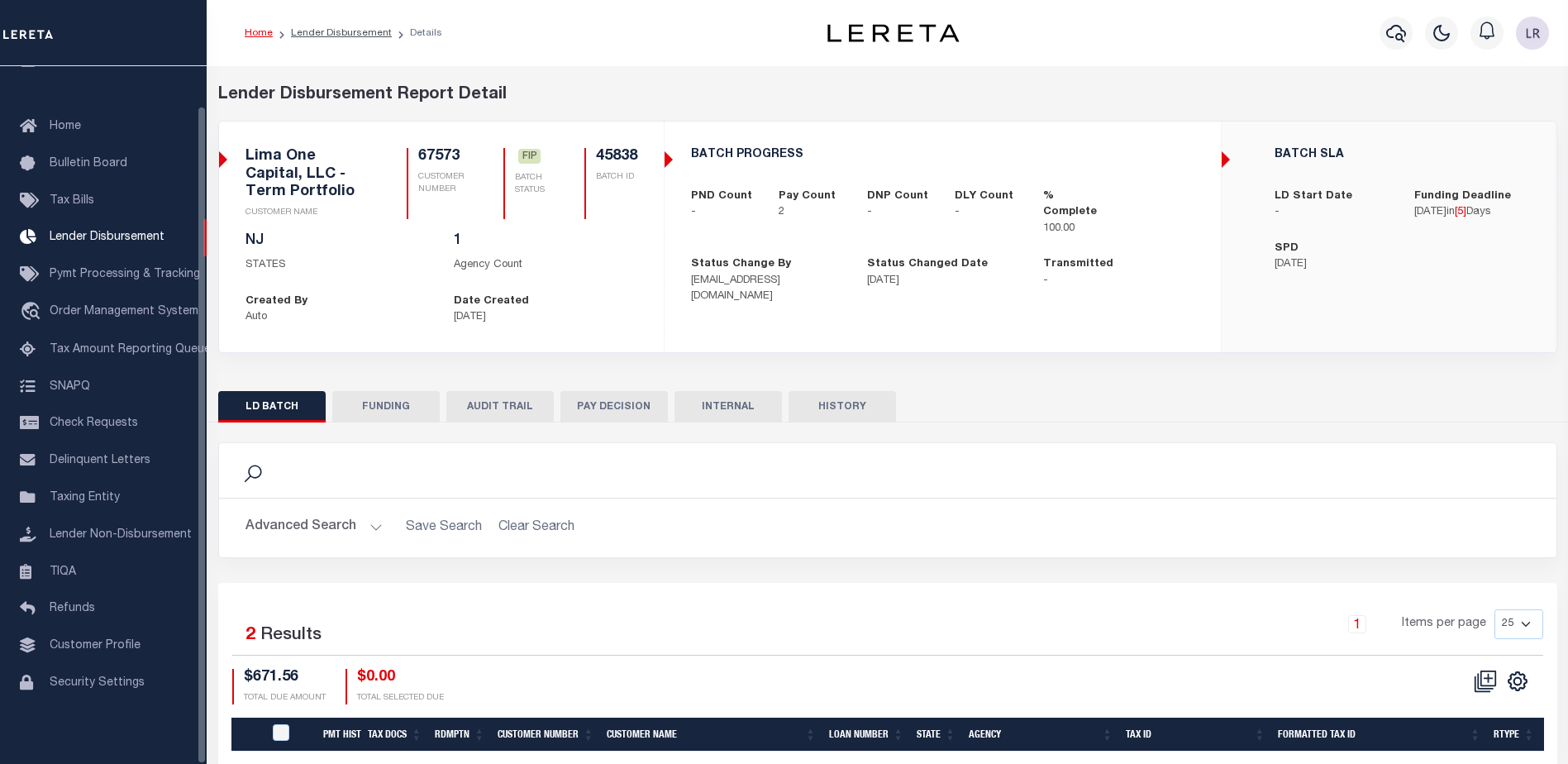
click at [387, 387] on div "LD BATCH FUNDING AUDIT TRAIL PAY DECISION INTERNAL HISTORY" at bounding box center [887, 615] width 1364 height 474
click at [390, 406] on button "FUNDING" at bounding box center [385, 406] width 108 height 32
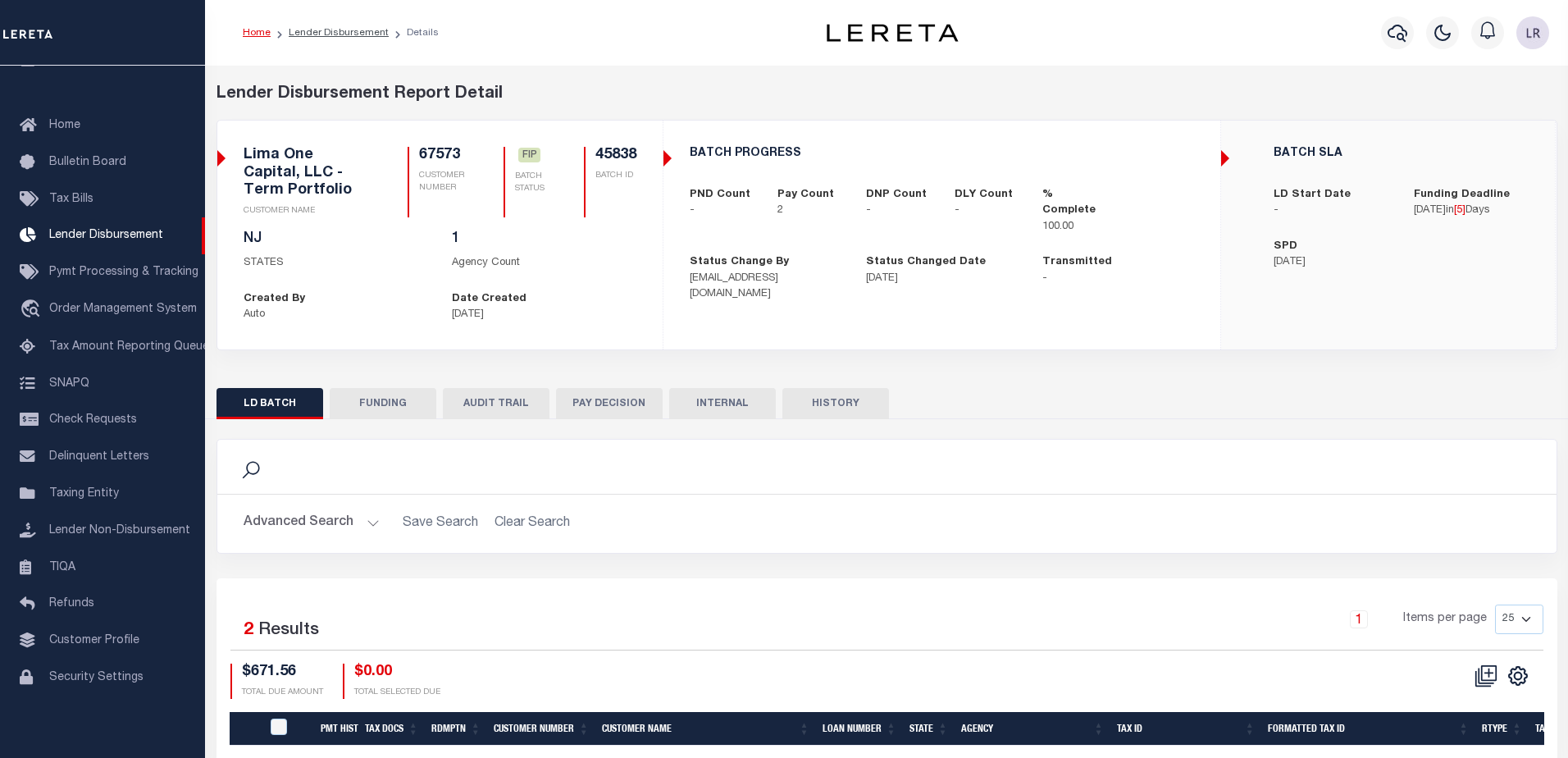
type input "$671.56"
type input "$0"
type input "[DATE]"
select select "100"
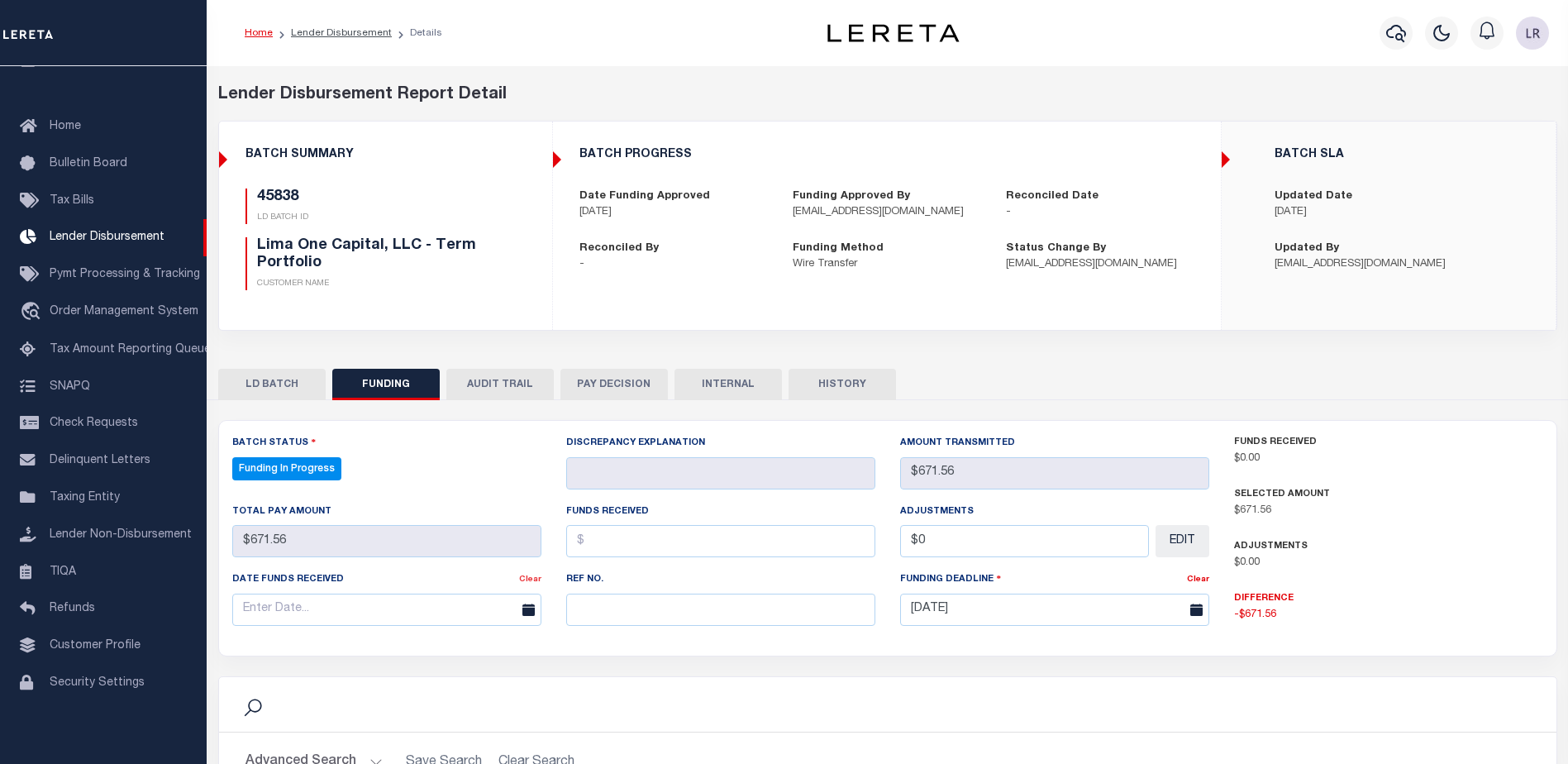
select select "100"
click at [595, 614] on input "text" at bounding box center [721, 610] width 309 height 33
paste input "20250903MMQFMP2700308809031529FT03"
type input "20250903MMQFMP2700308809031529FT03"
click at [601, 543] on input "text" at bounding box center [721, 541] width 309 height 33
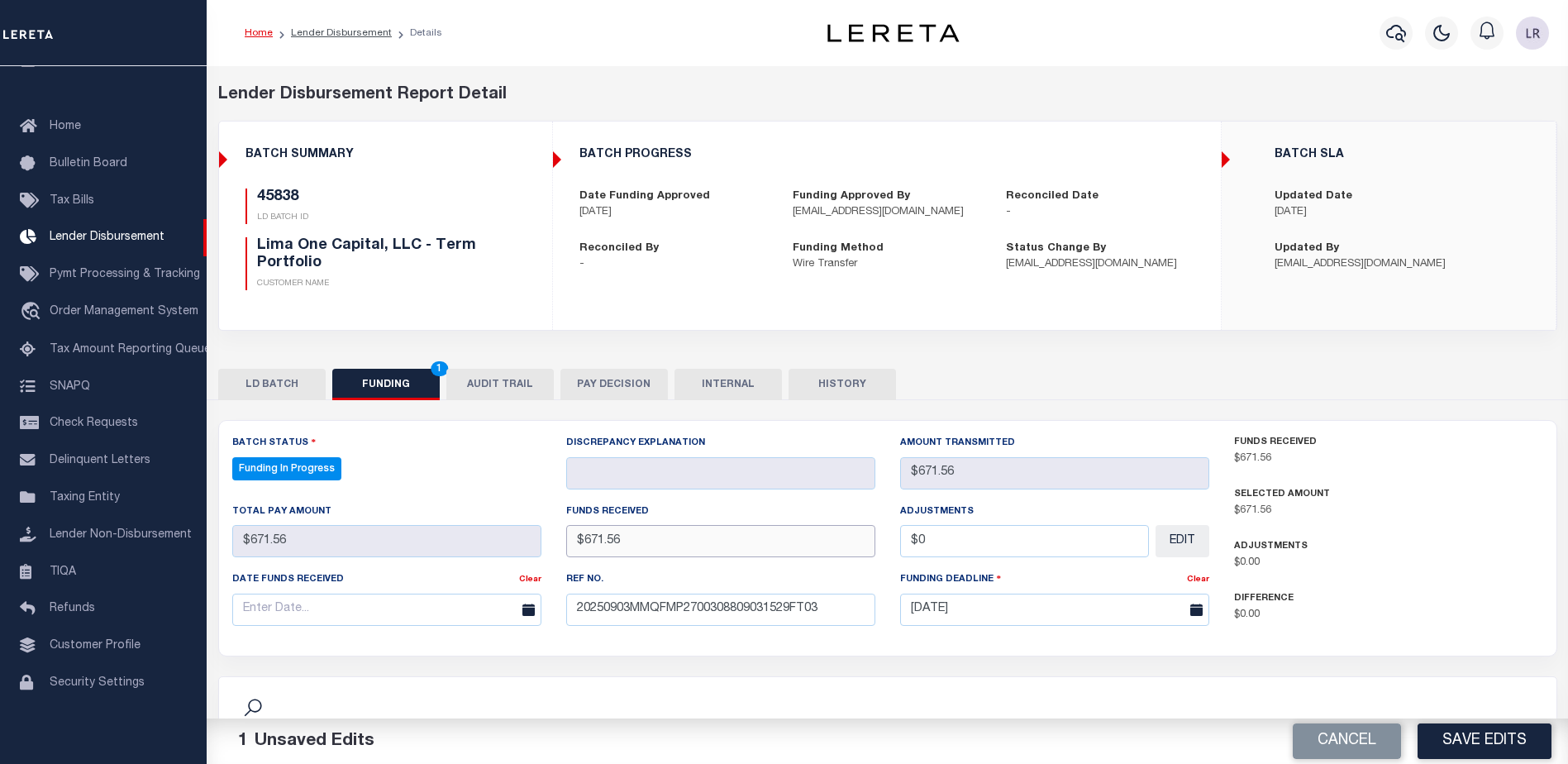
type input "$671.56"
click at [470, 620] on input "text" at bounding box center [387, 610] width 309 height 33
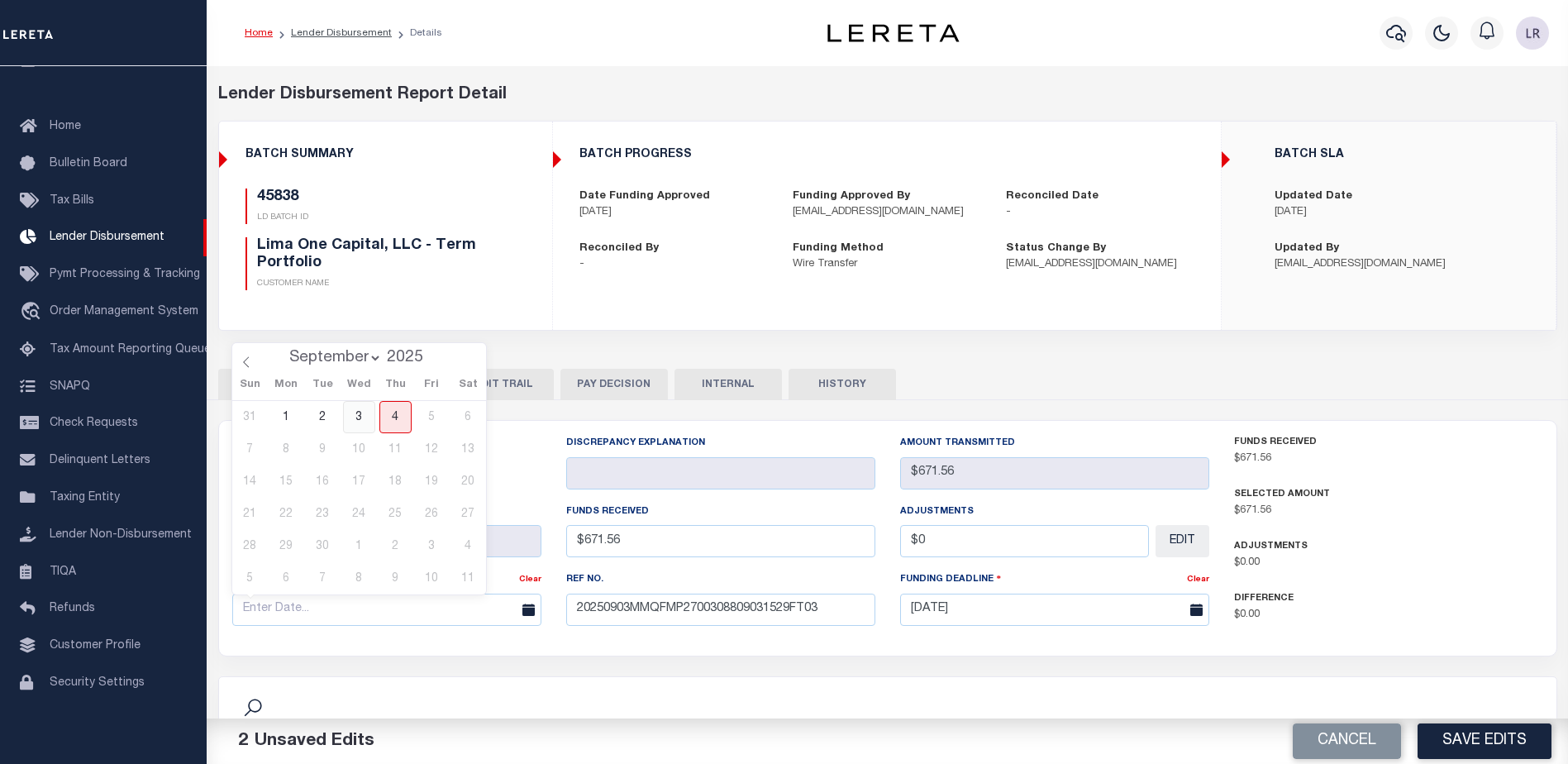
click at [368, 426] on span "3" at bounding box center [359, 417] width 33 height 33
type input "[DATE]"
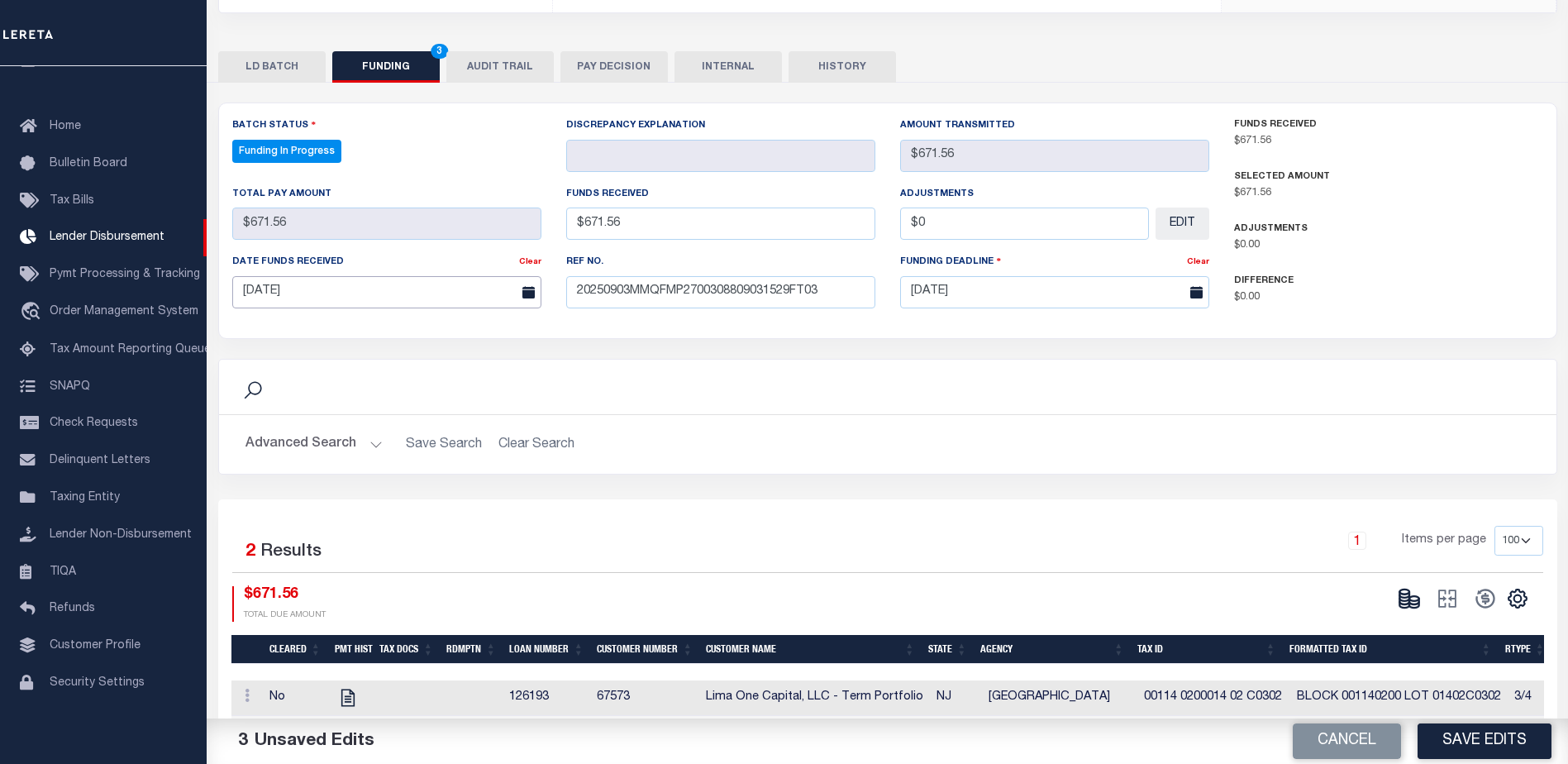
scroll to position [330, 0]
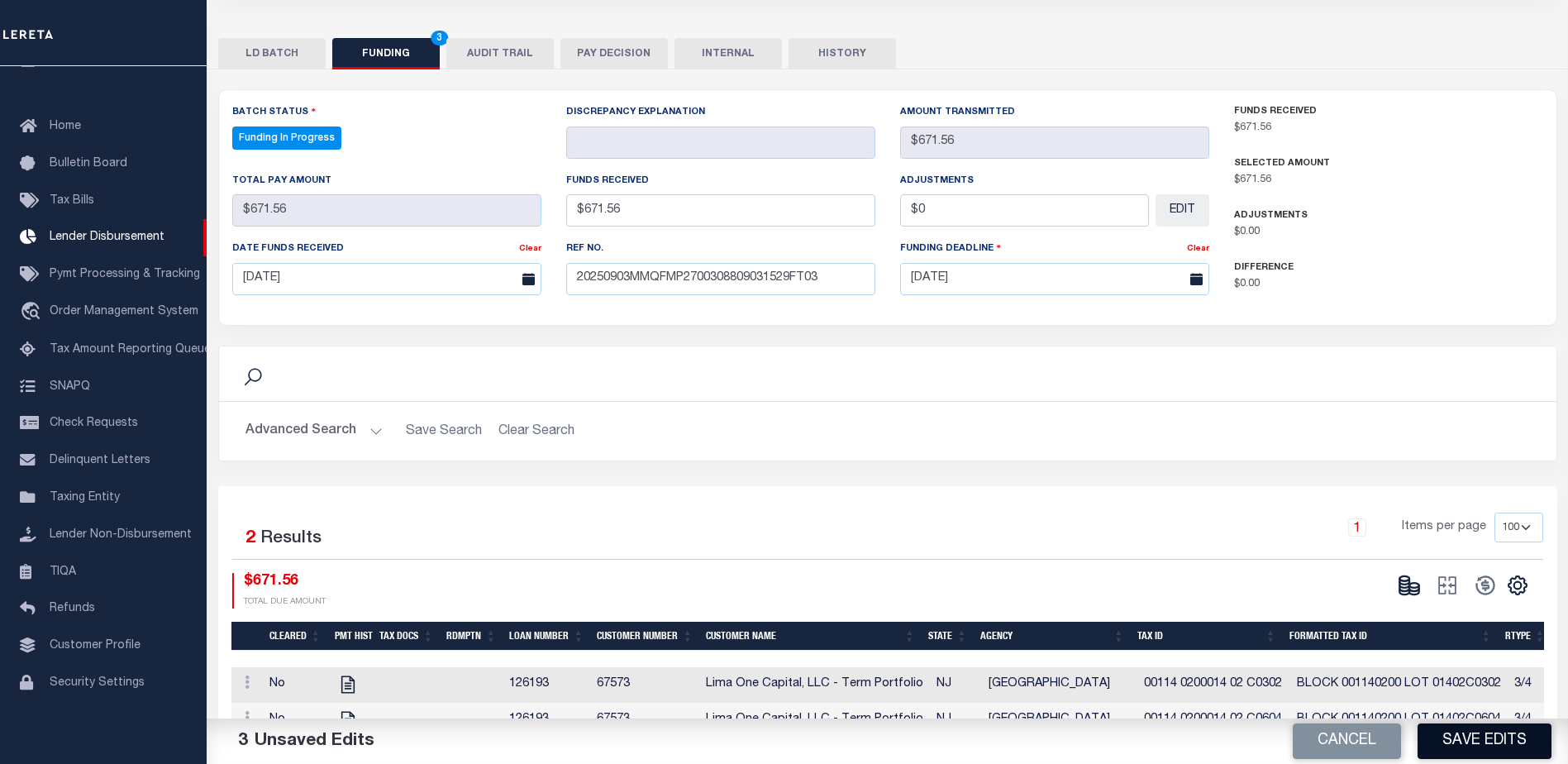
click at [1463, 736] on button "Save Edits" at bounding box center [1484, 740] width 134 height 35
type input "$671.56"
type input "$0"
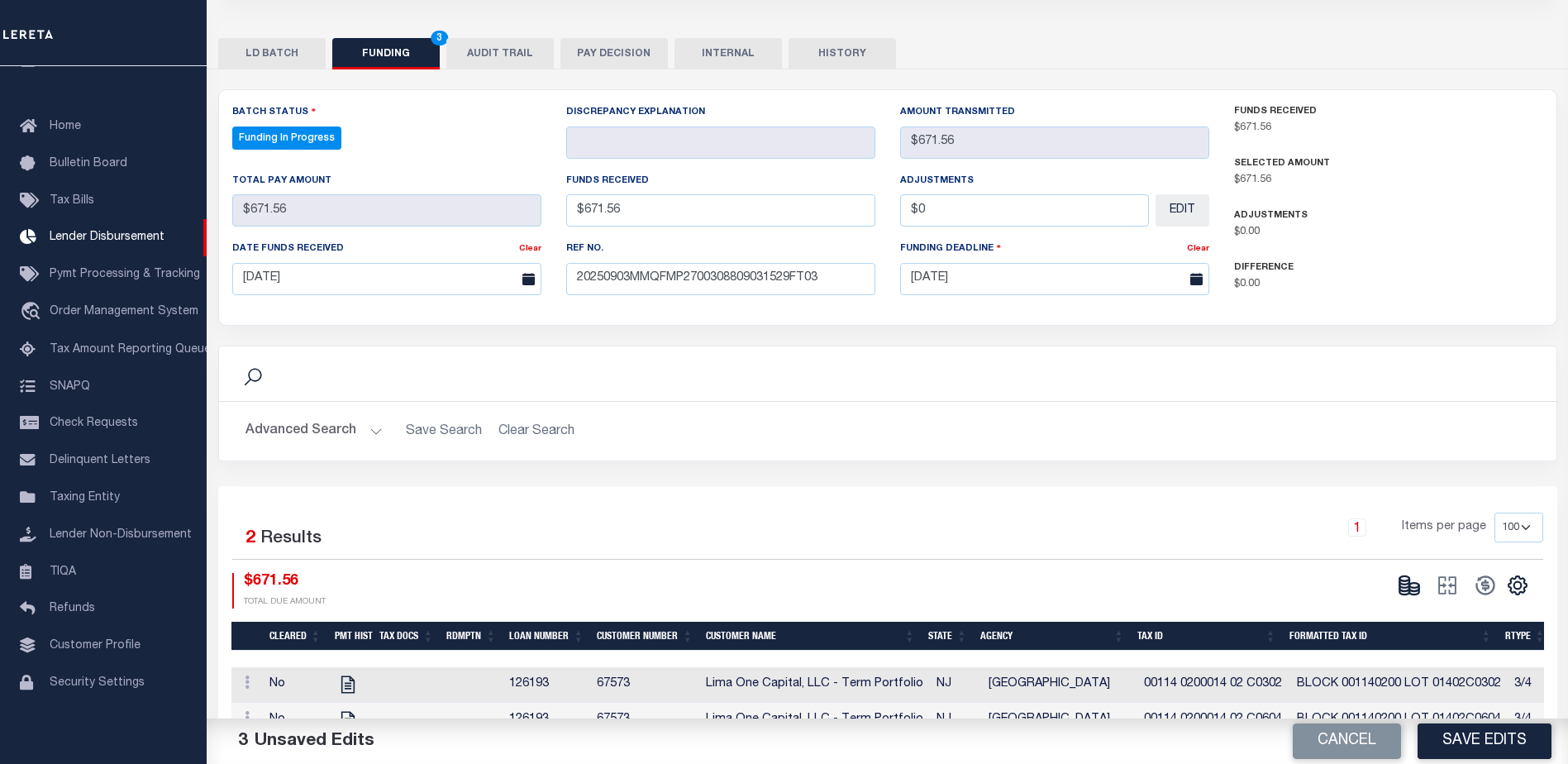
select select "100"
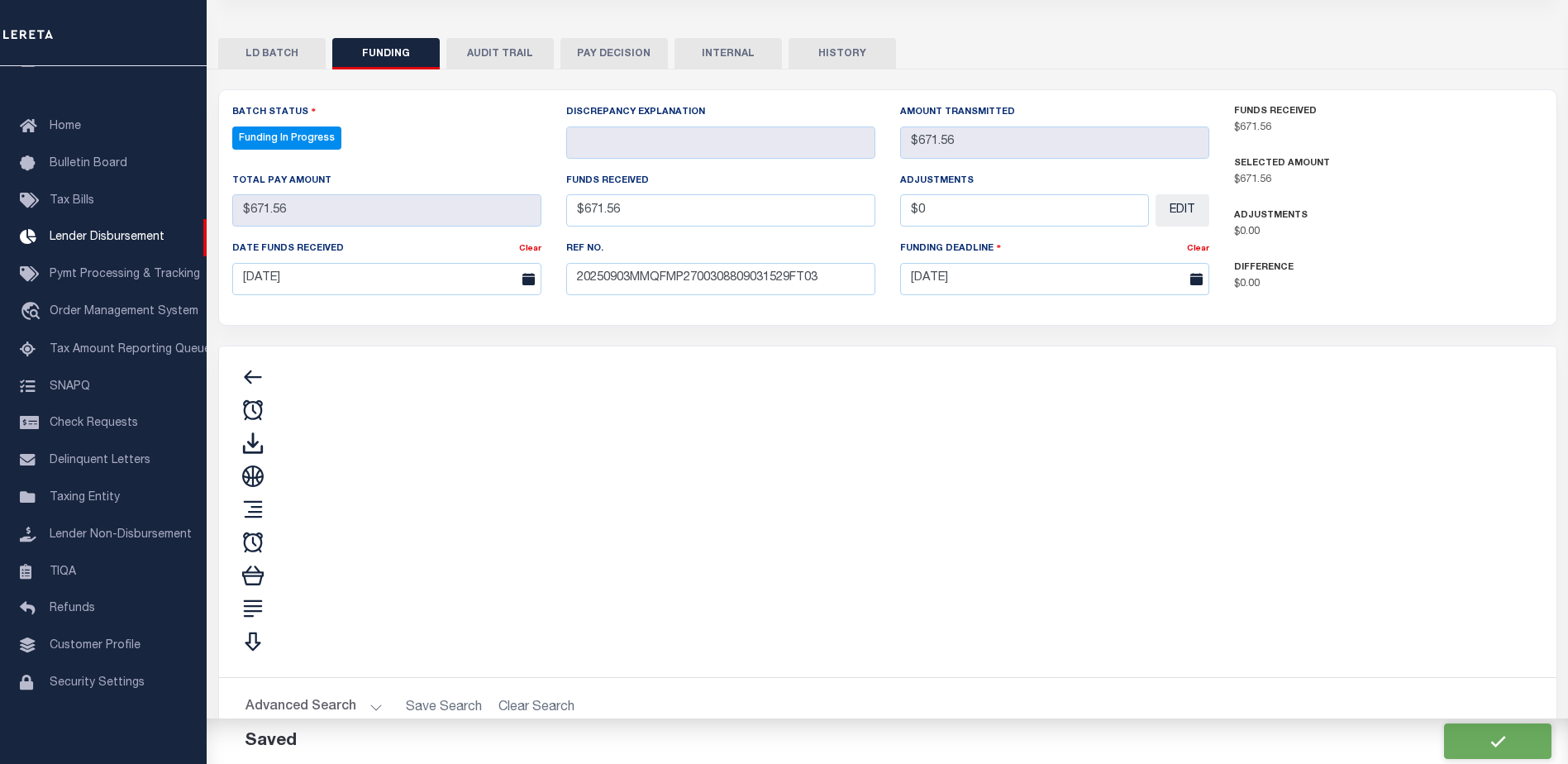
select select "100"
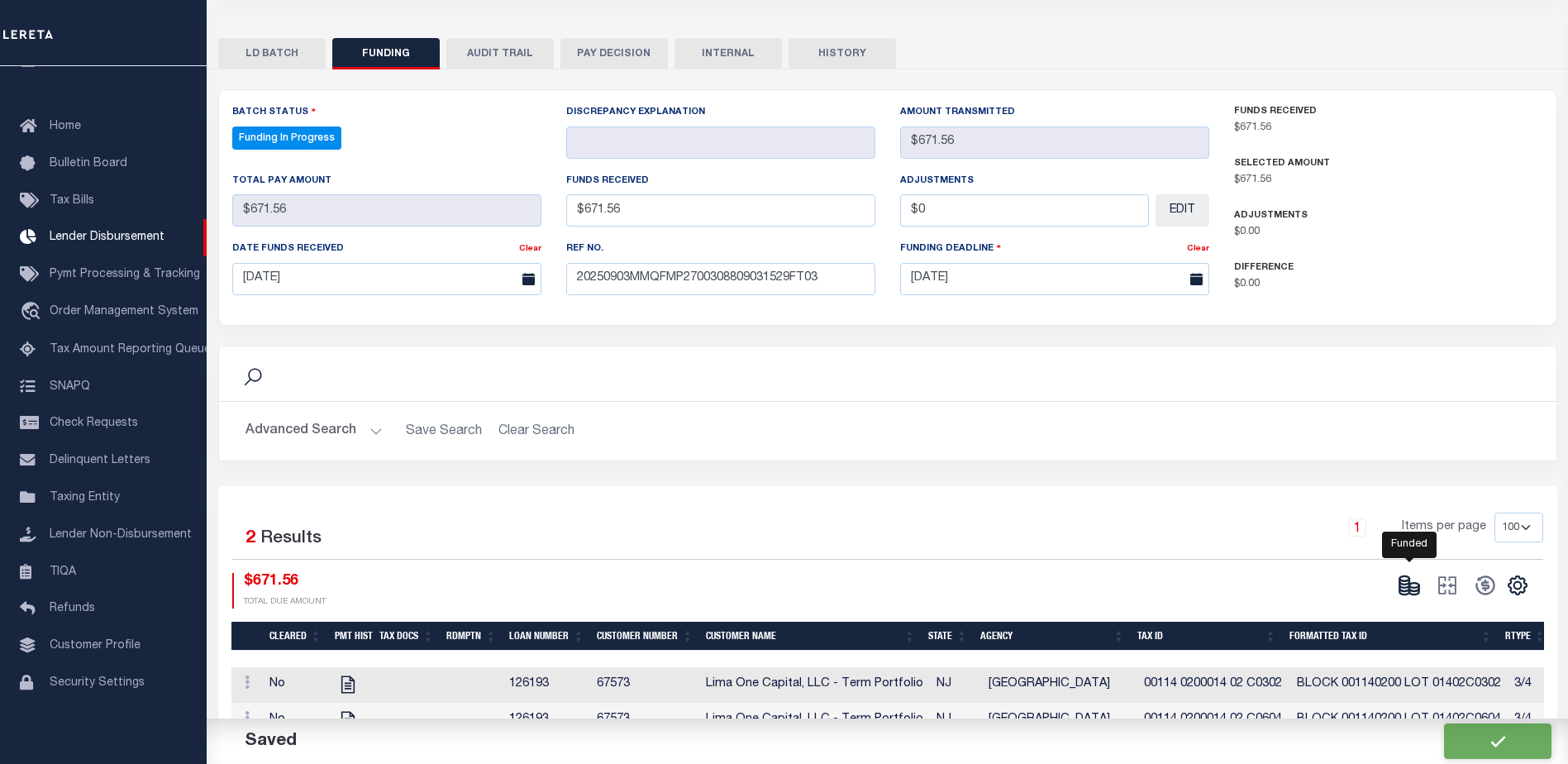
click at [1406, 590] on icon at bounding box center [1409, 586] width 24 height 24
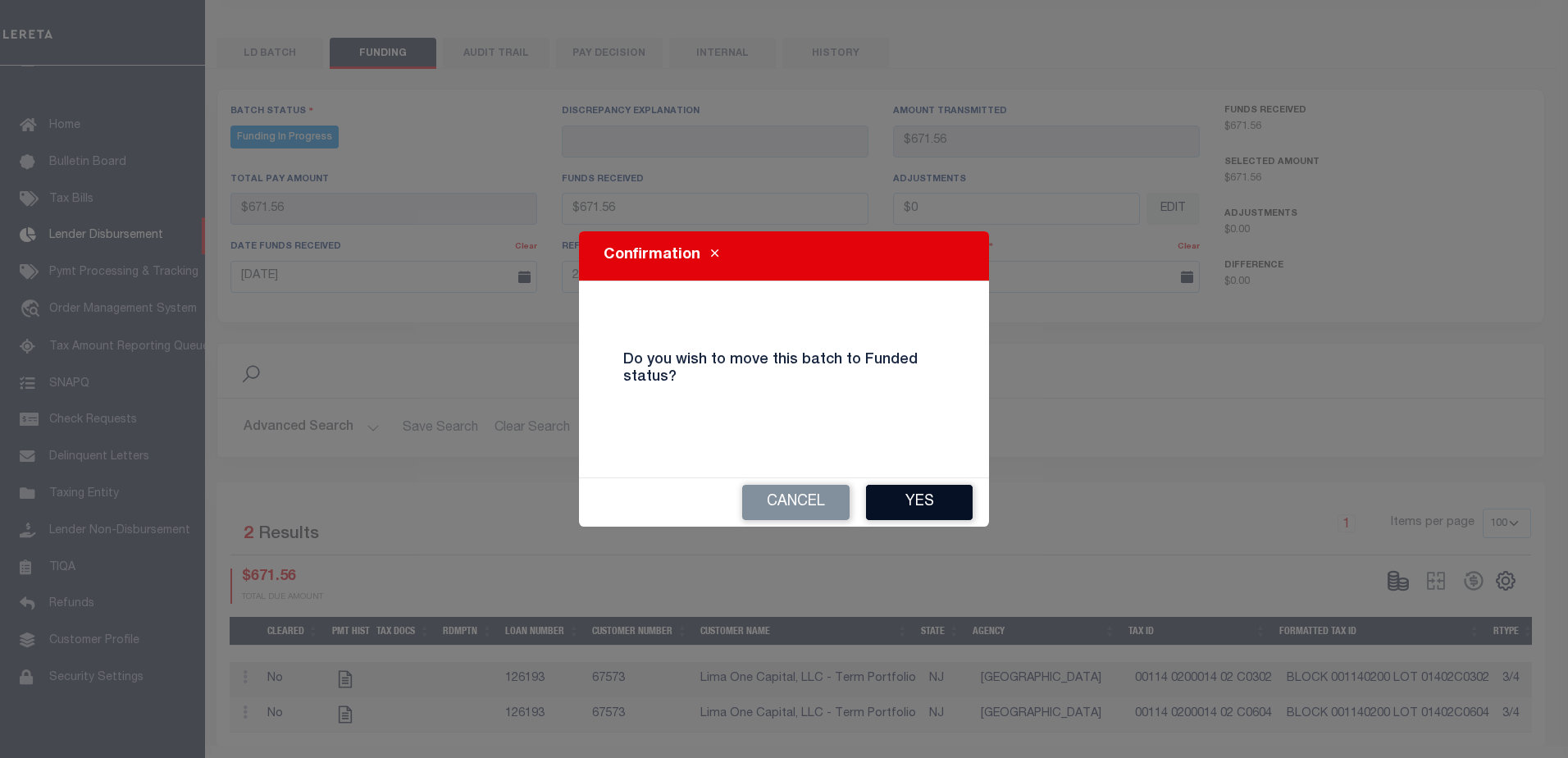
click at [925, 498] on button "Yes" at bounding box center [919, 502] width 107 height 35
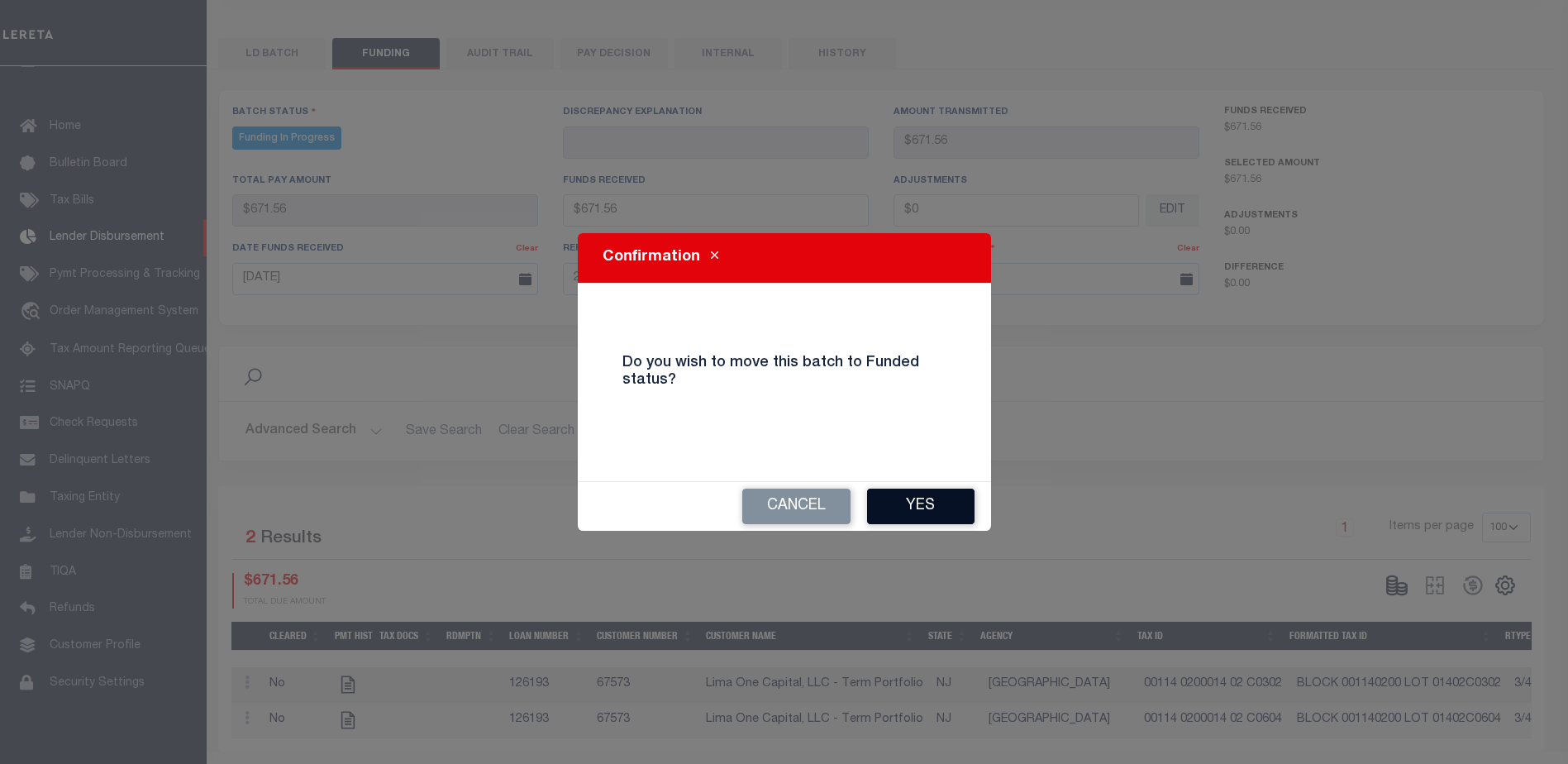
type input "$671.56"
type input "$0"
select select "100"
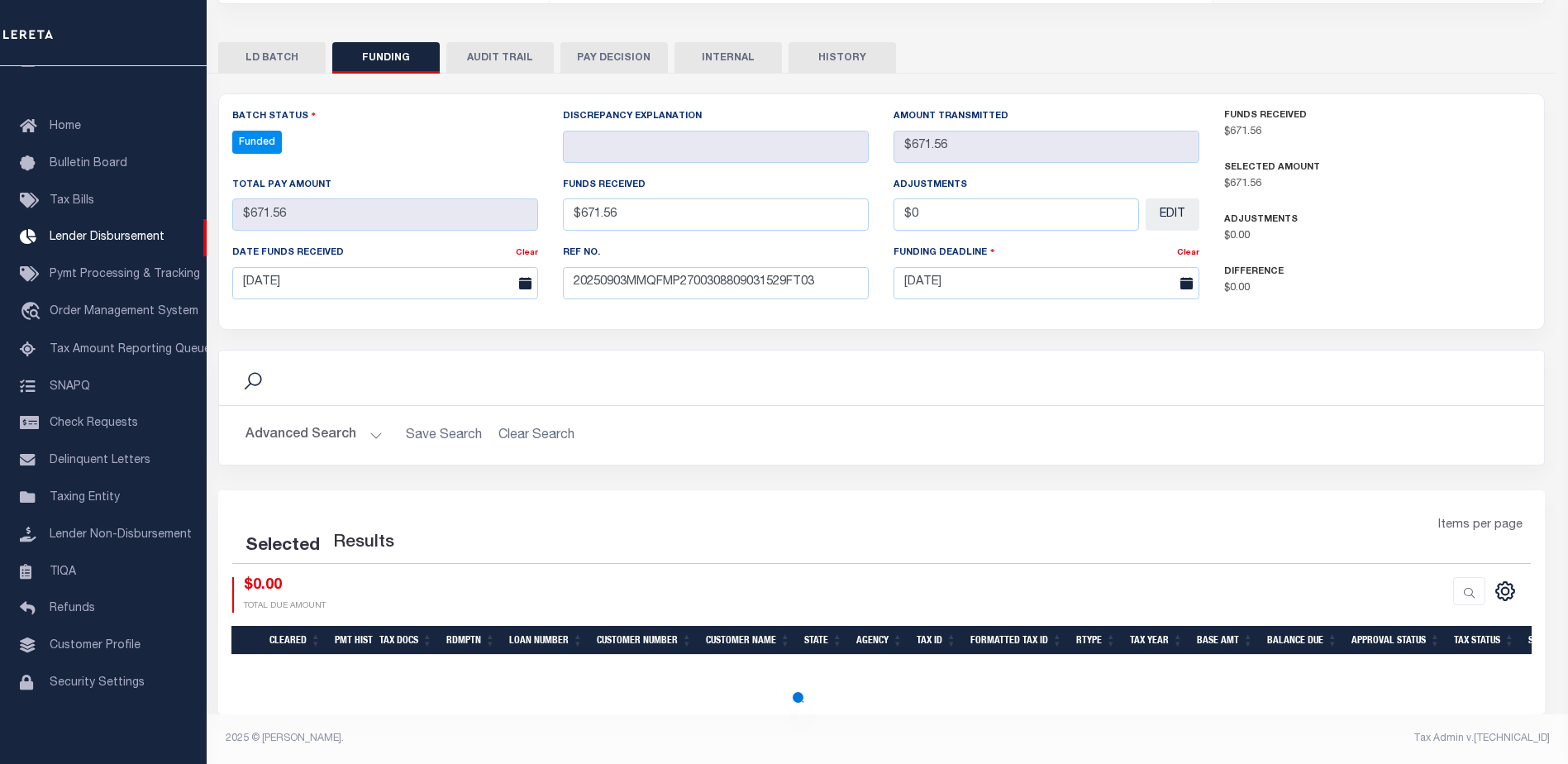
select select "100"
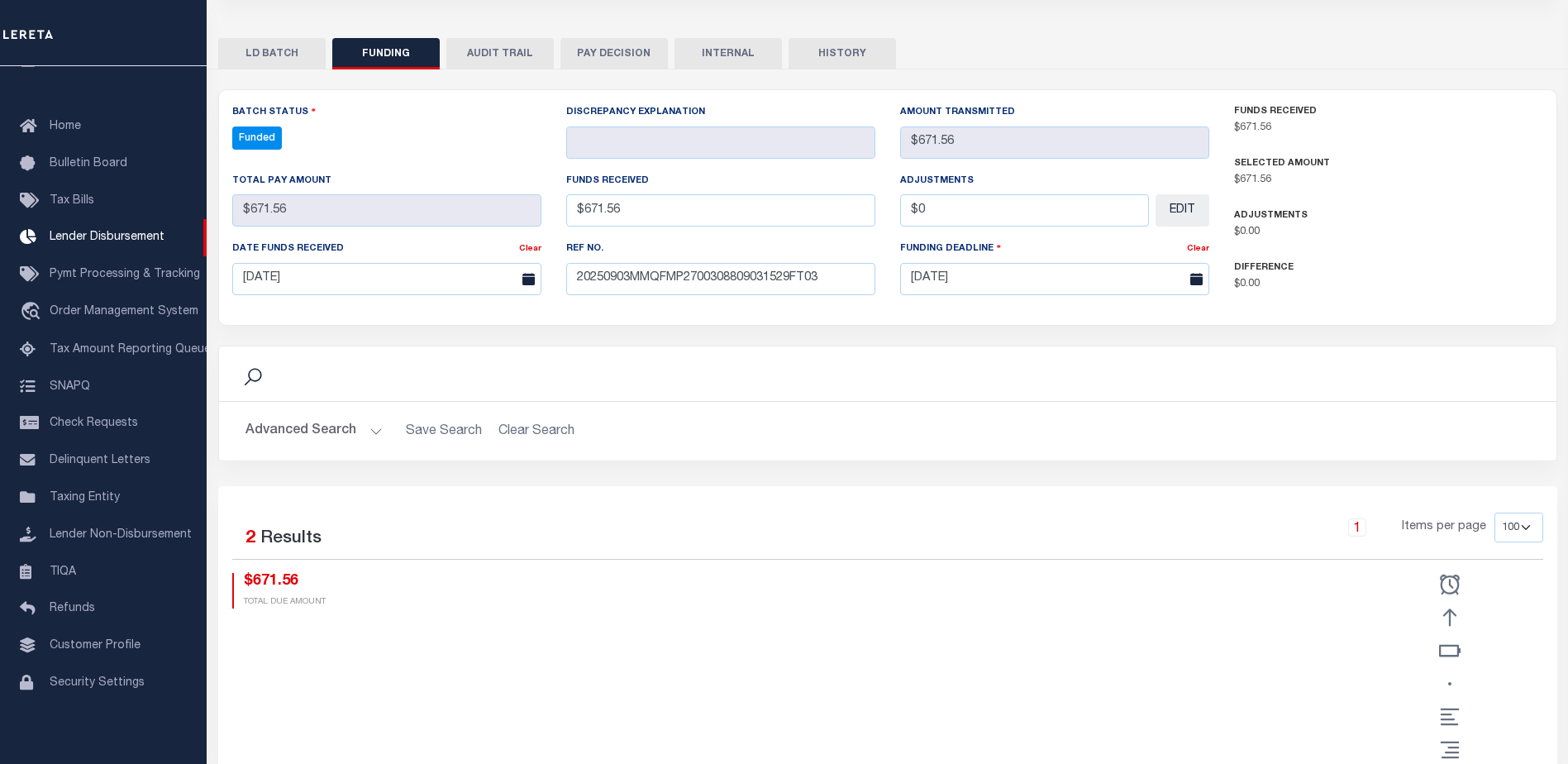
scroll to position [327, 0]
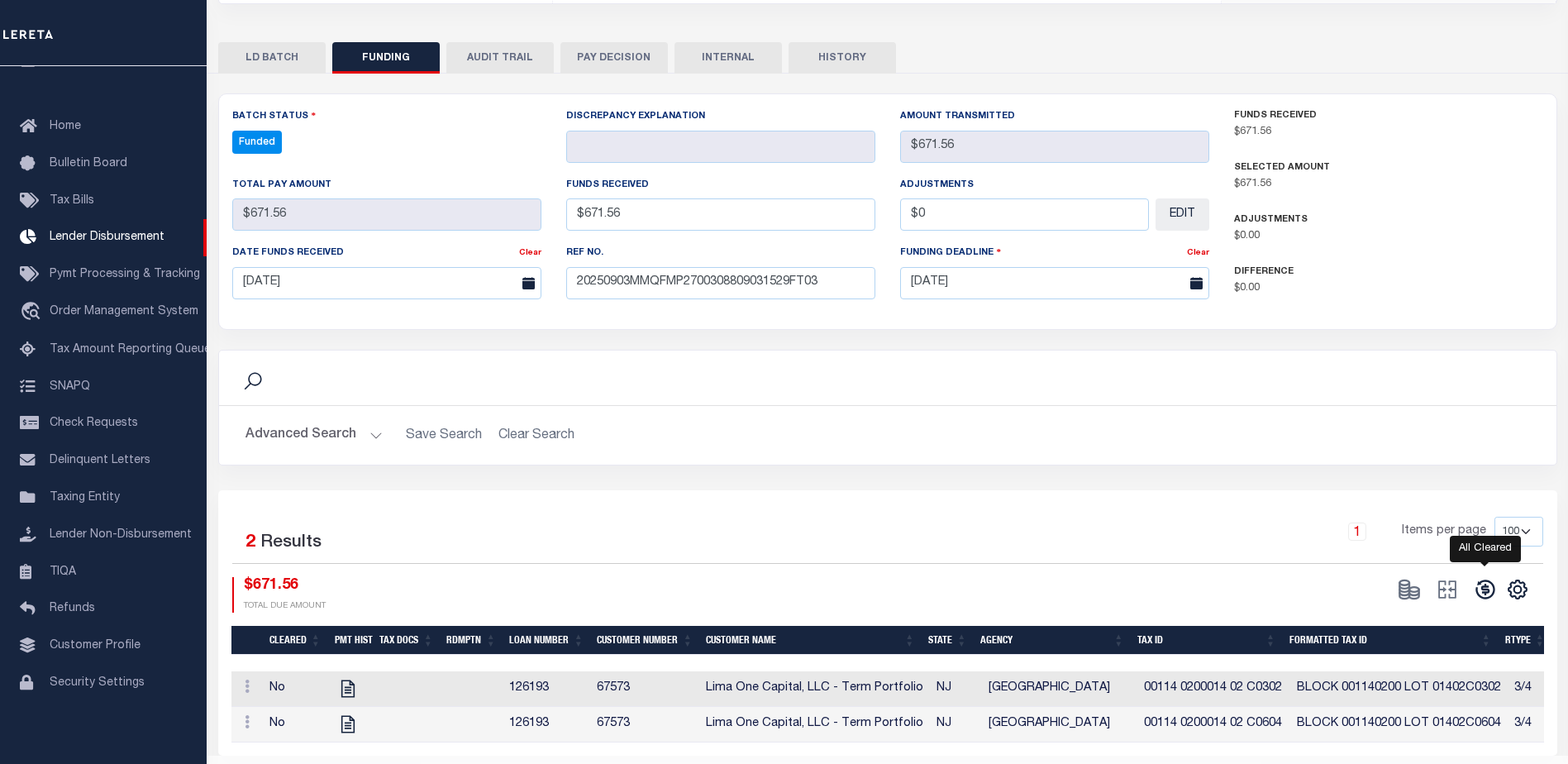
click at [1481, 586] on icon at bounding box center [1485, 589] width 24 height 24
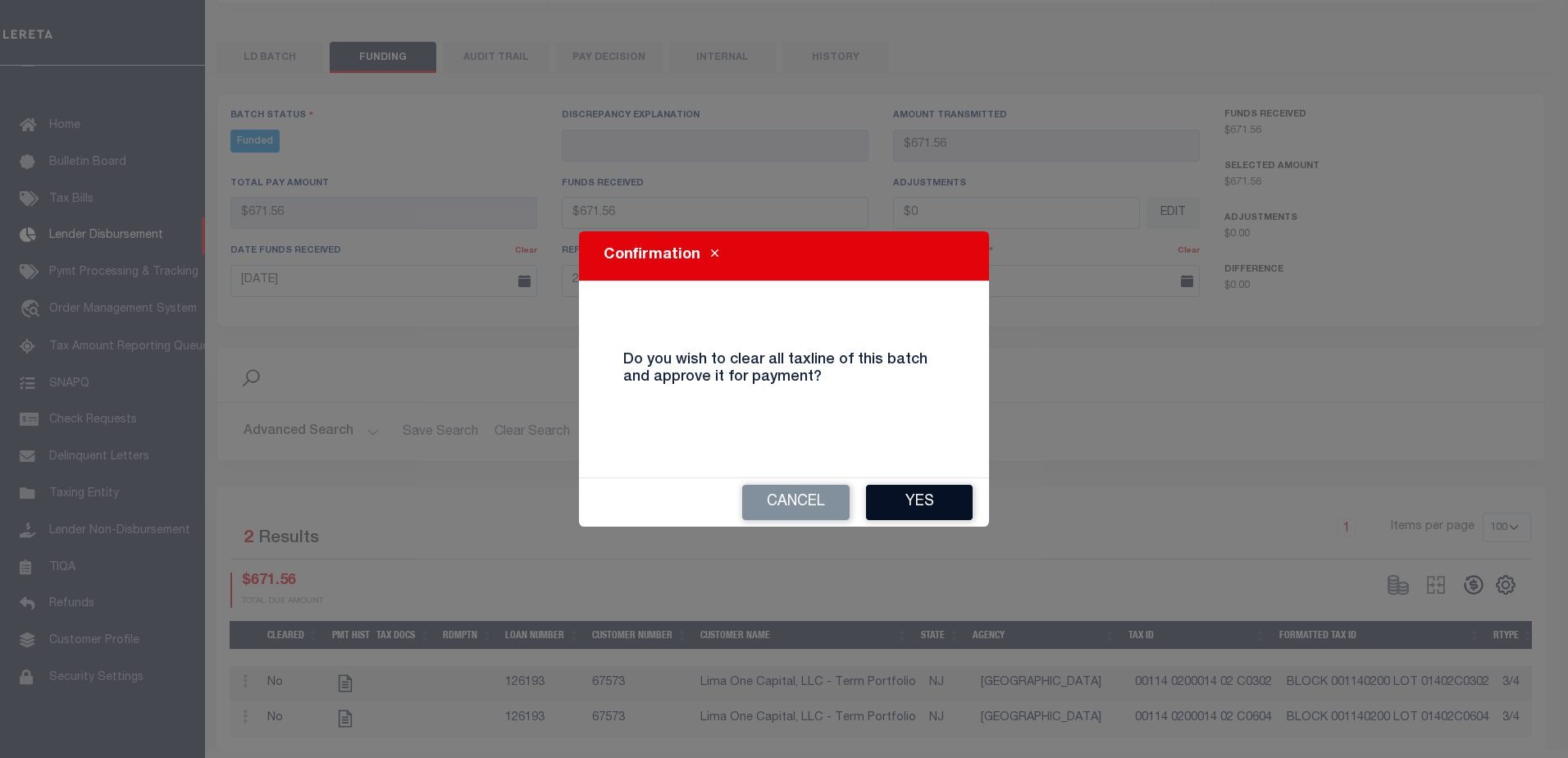
click at [944, 513] on button "Yes" at bounding box center [919, 502] width 107 height 35
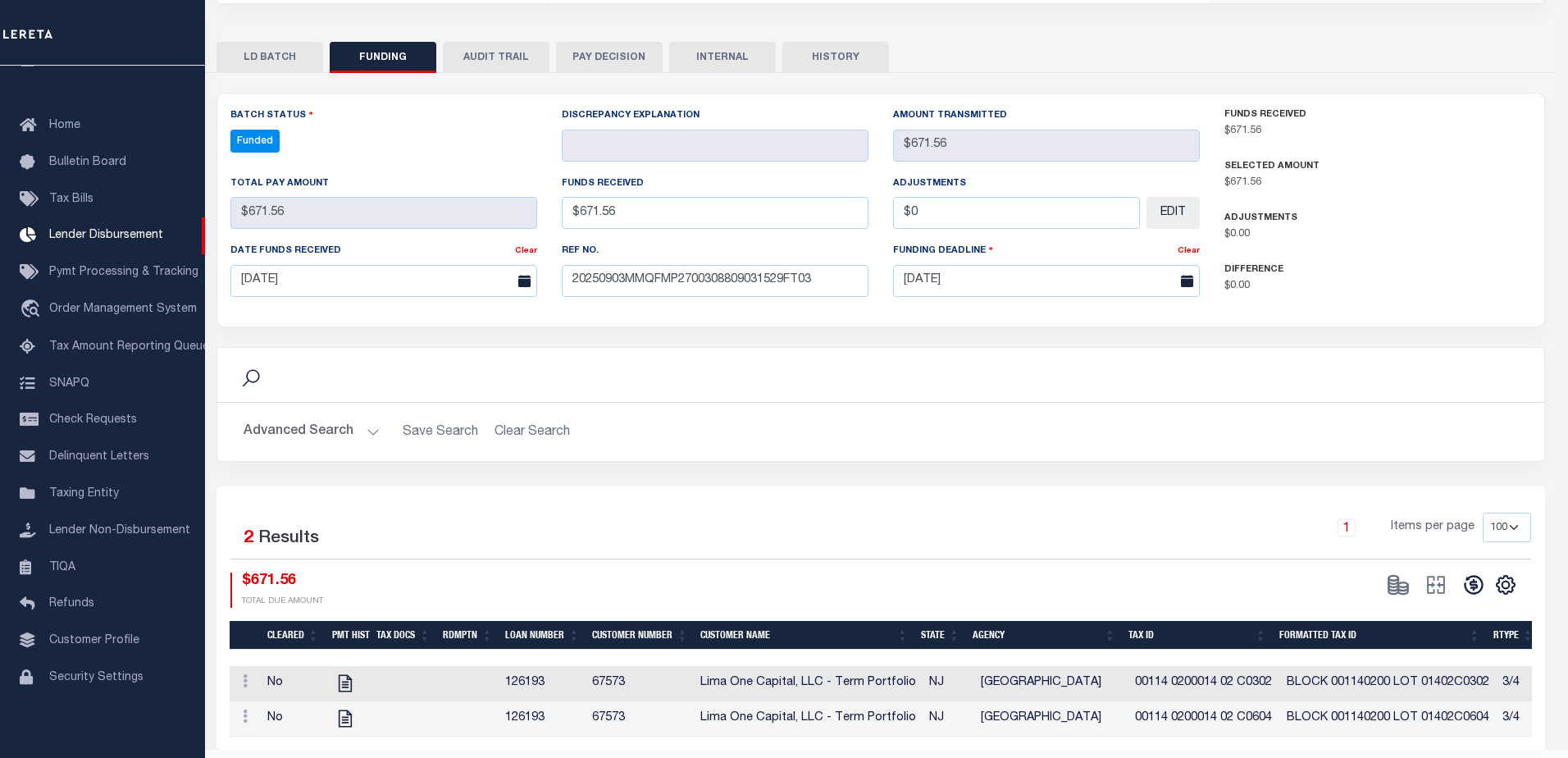
type input "$671.56"
type input "$0"
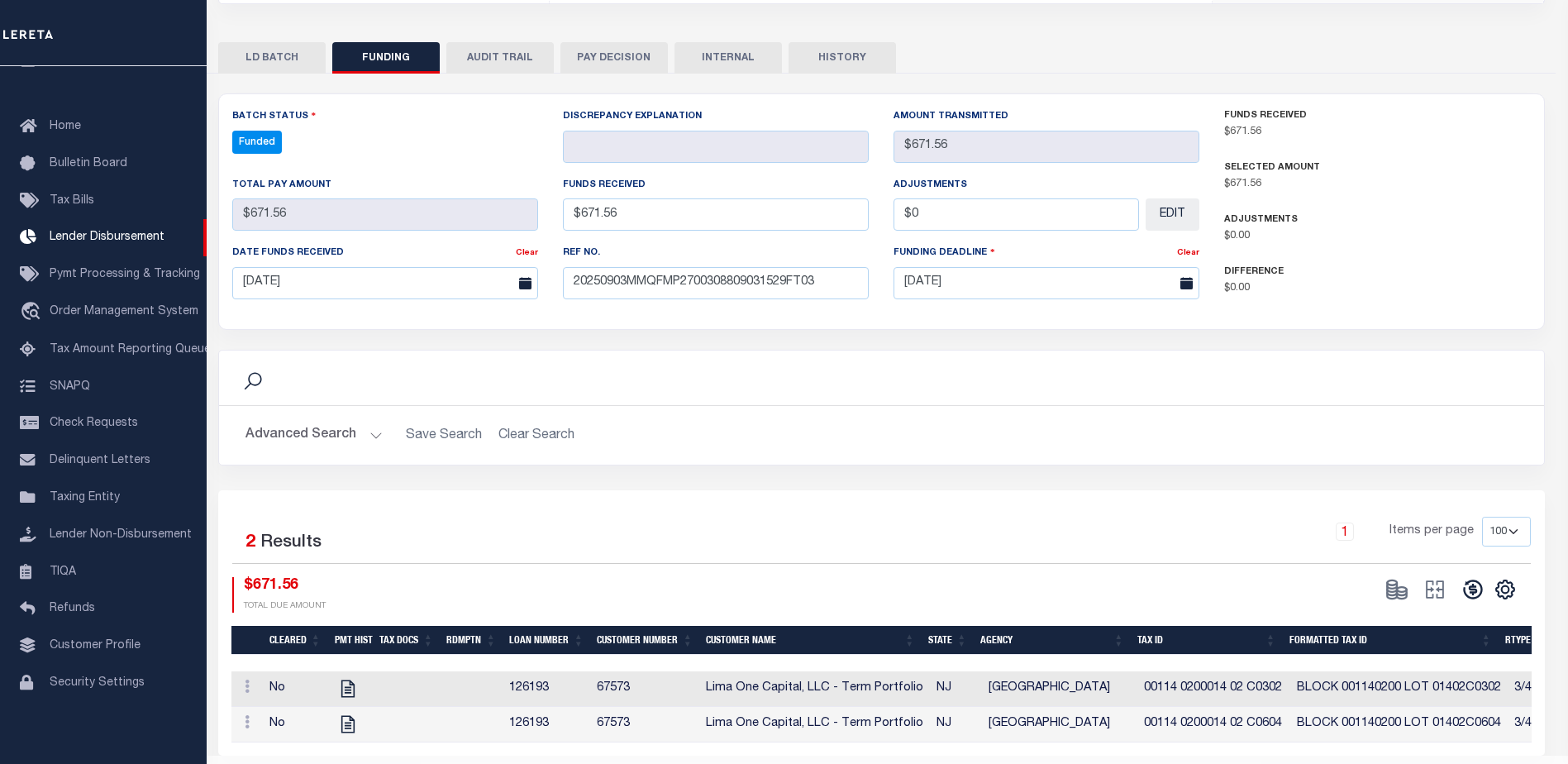
select select "100"
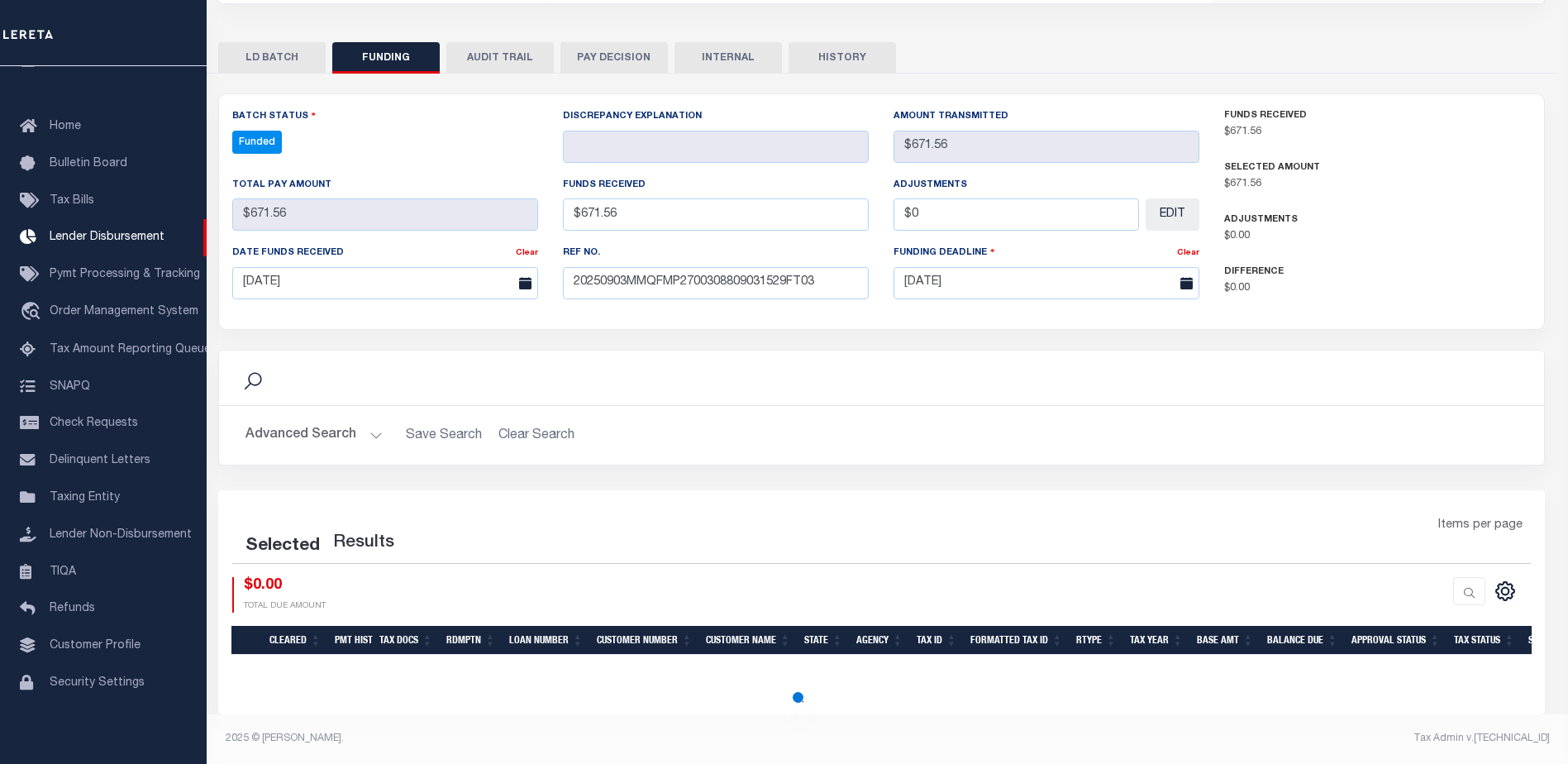
select select "100"
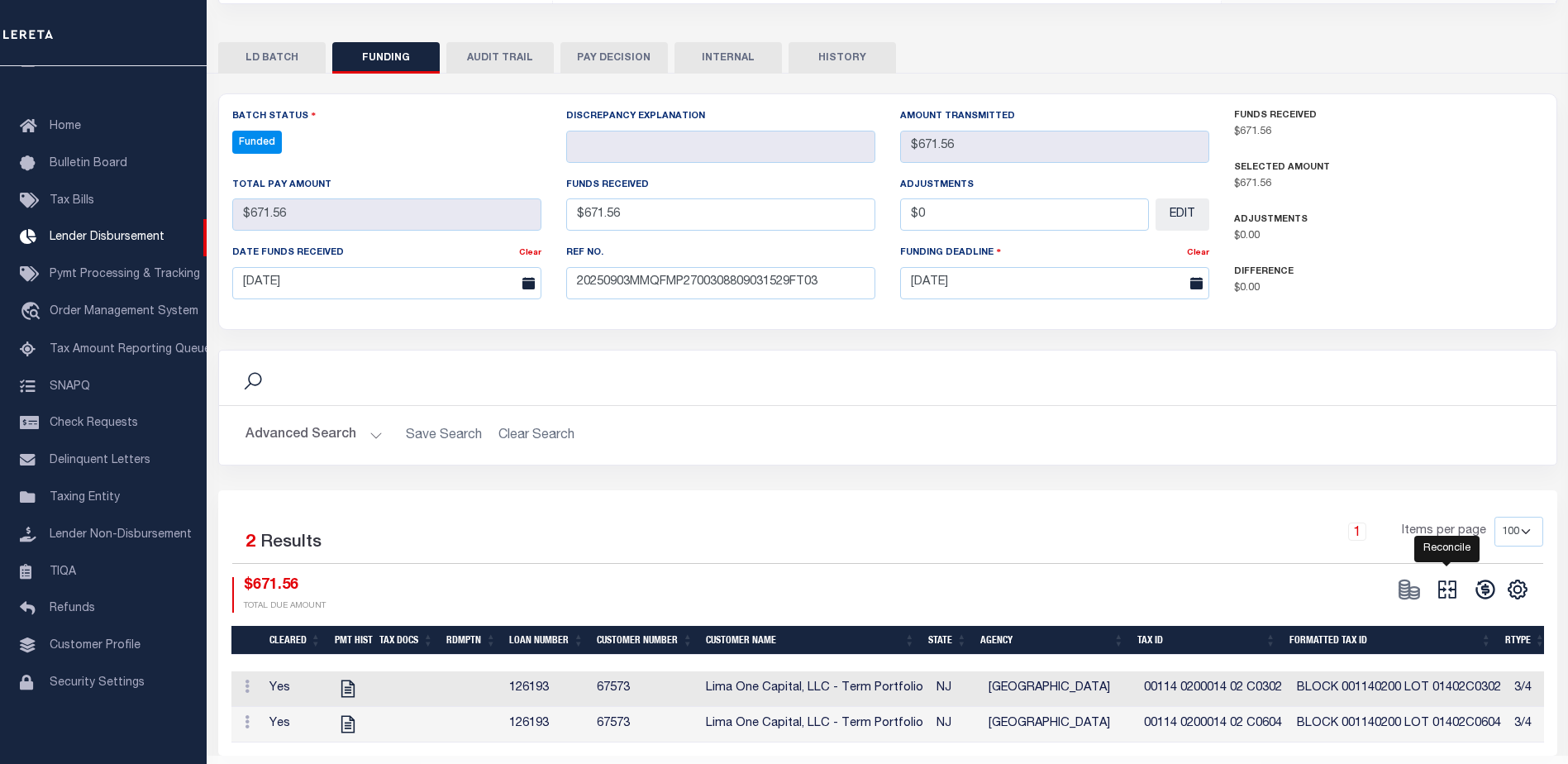
click at [1445, 594] on icon at bounding box center [1447, 589] width 24 height 24
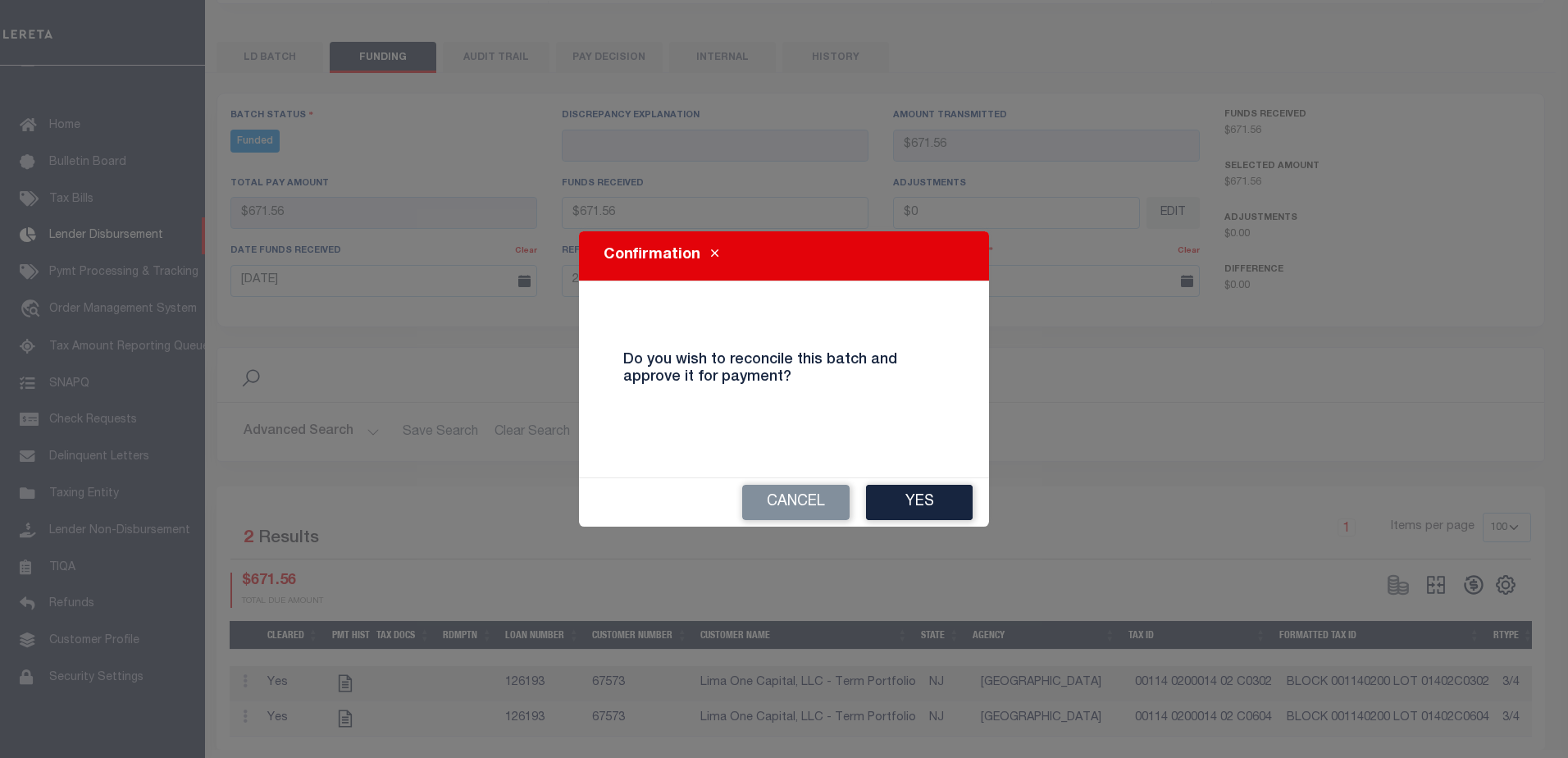
click at [956, 507] on button "Yes" at bounding box center [919, 502] width 107 height 35
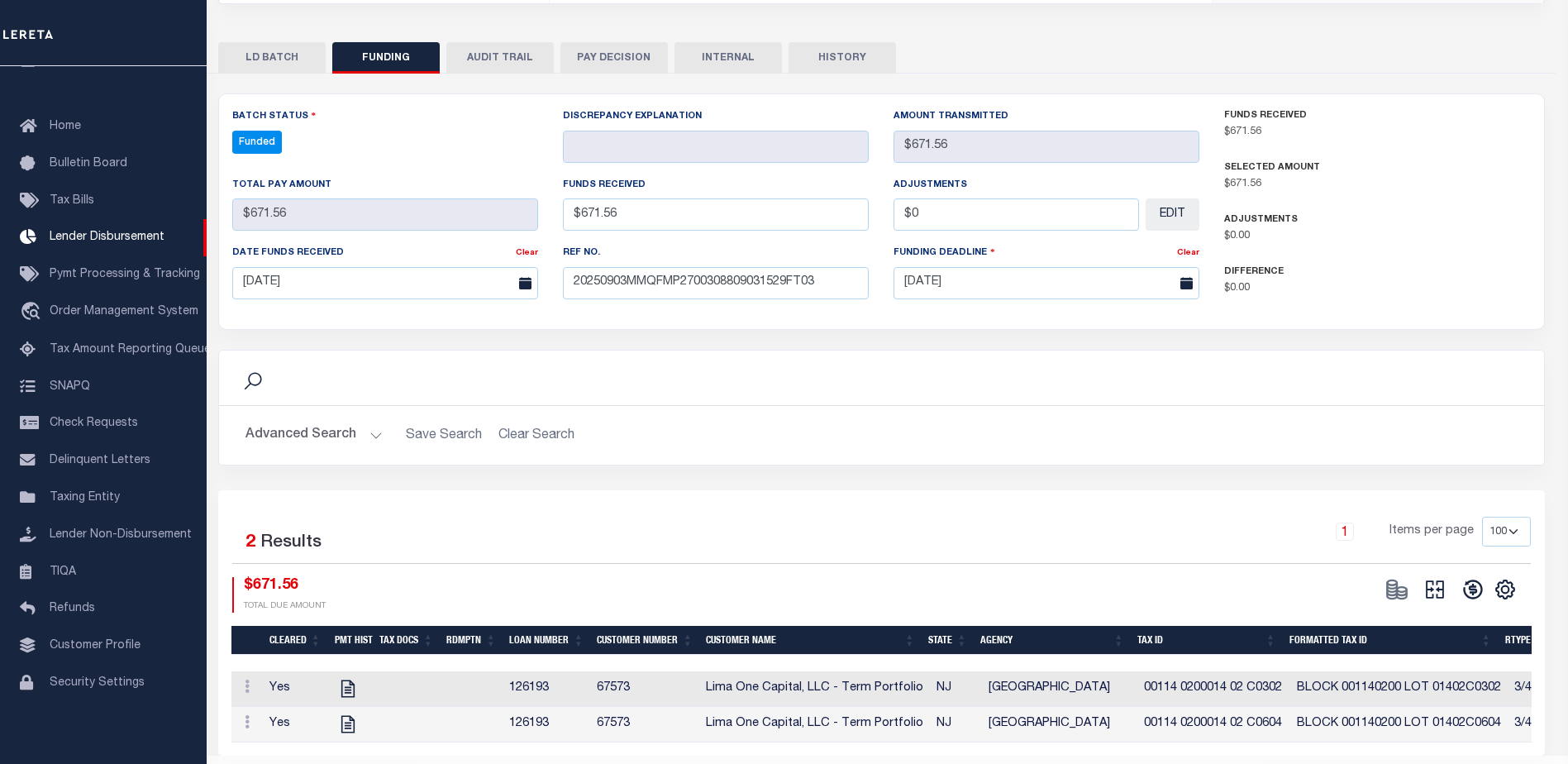
type input "$671.56"
type input "$0"
select select "100"
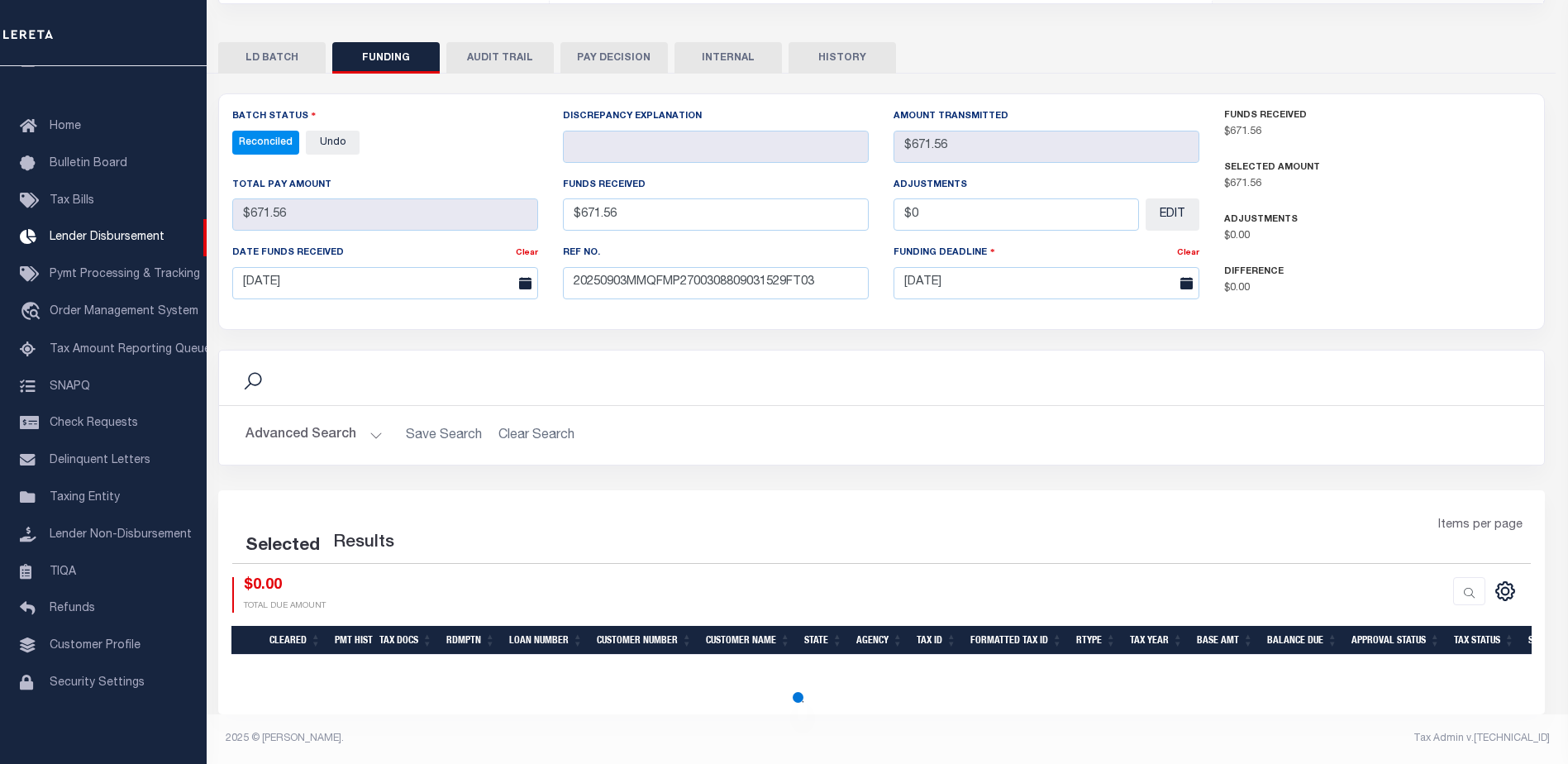
select select "100"
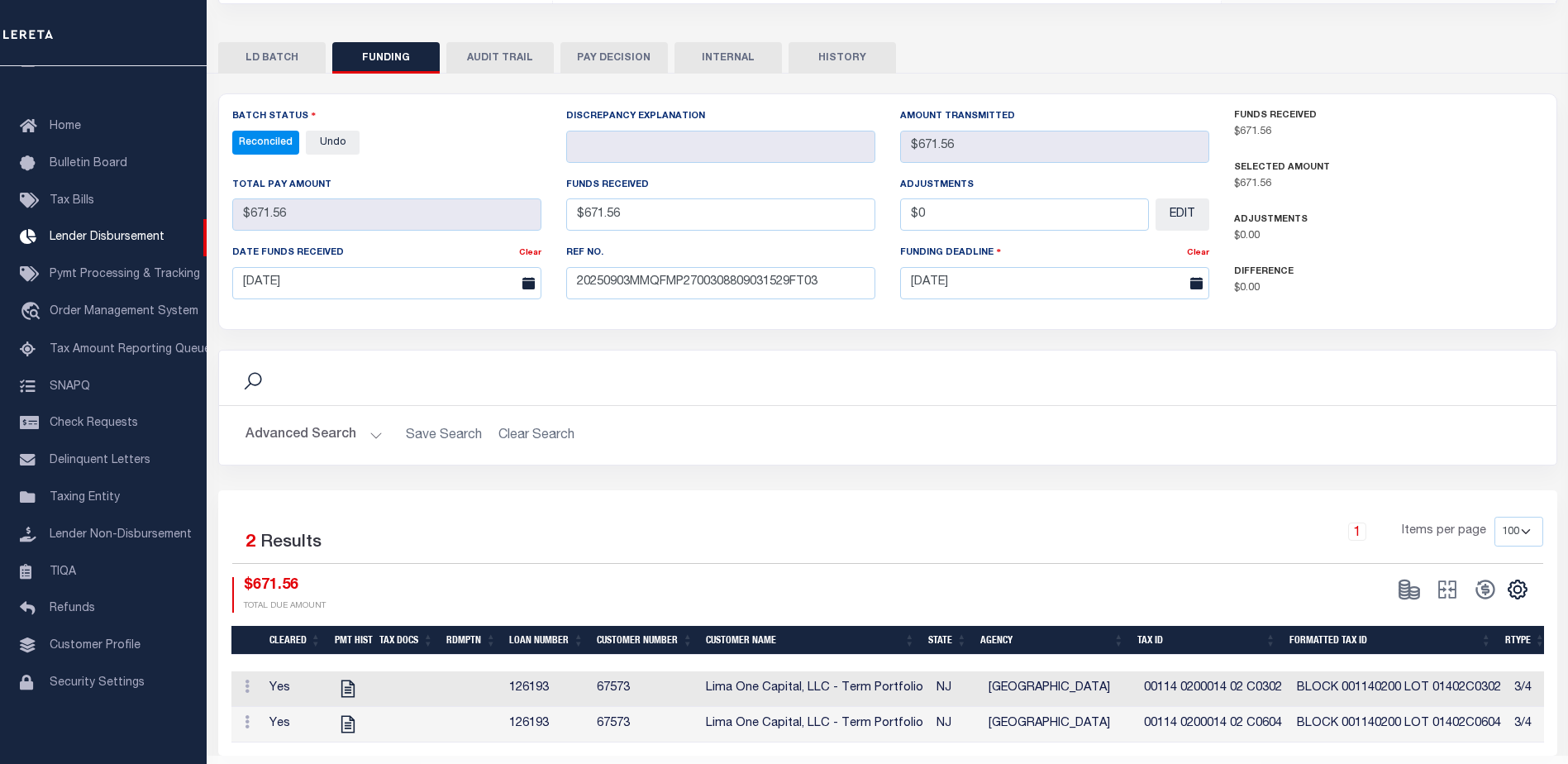
click at [724, 66] on button "INTERNAL" at bounding box center [727, 58] width 108 height 32
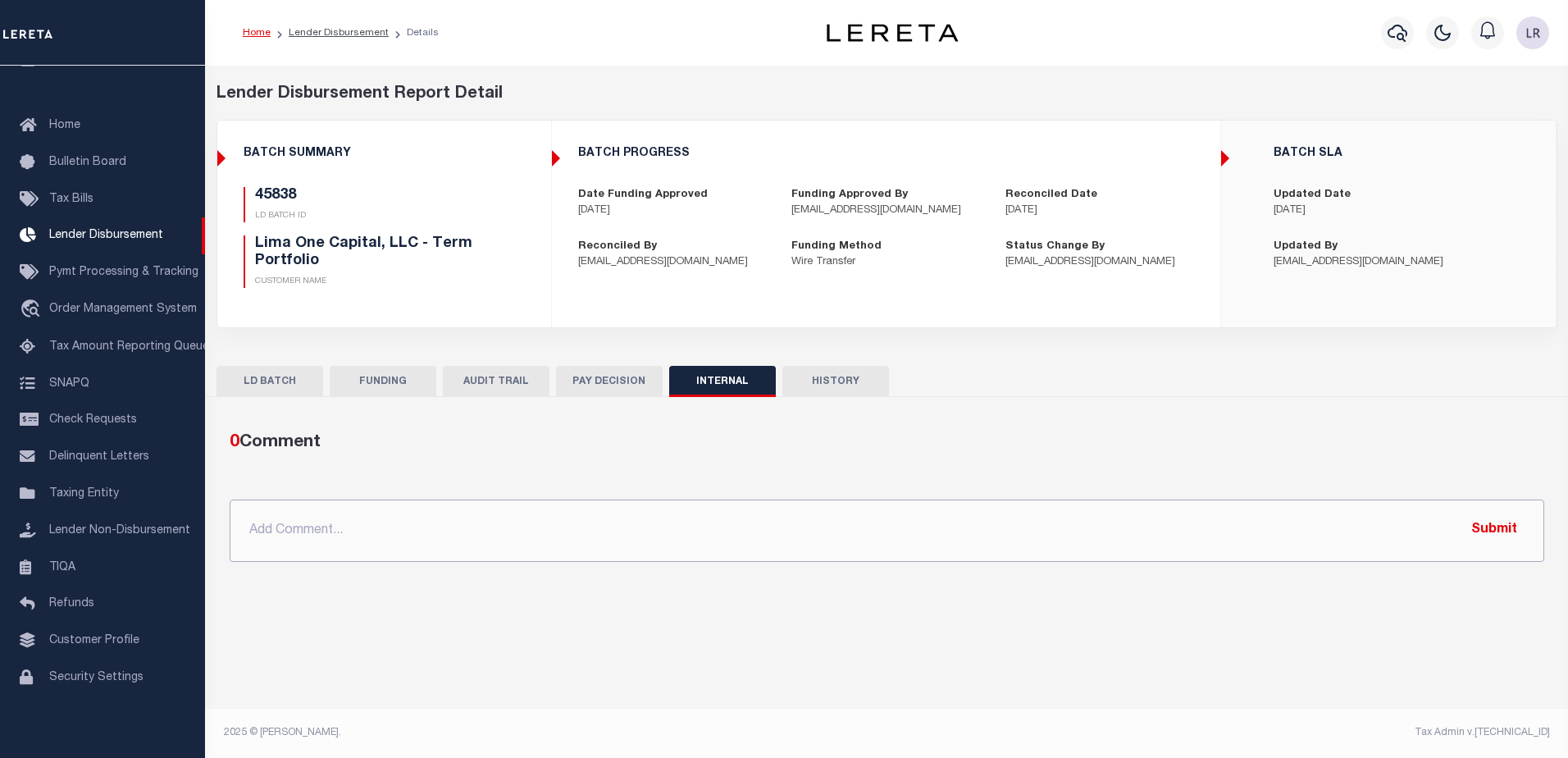
drag, startPoint x: 989, startPoint y: 535, endPoint x: 1080, endPoint y: 542, distance: 91.3
click at [989, 535] on input "text" at bounding box center [887, 530] width 1315 height 62
paste input ""ORG AMT - $36068.76 45937 - $654.49 45807 - $2634.25 45909 - $6197 45922 - $28…"
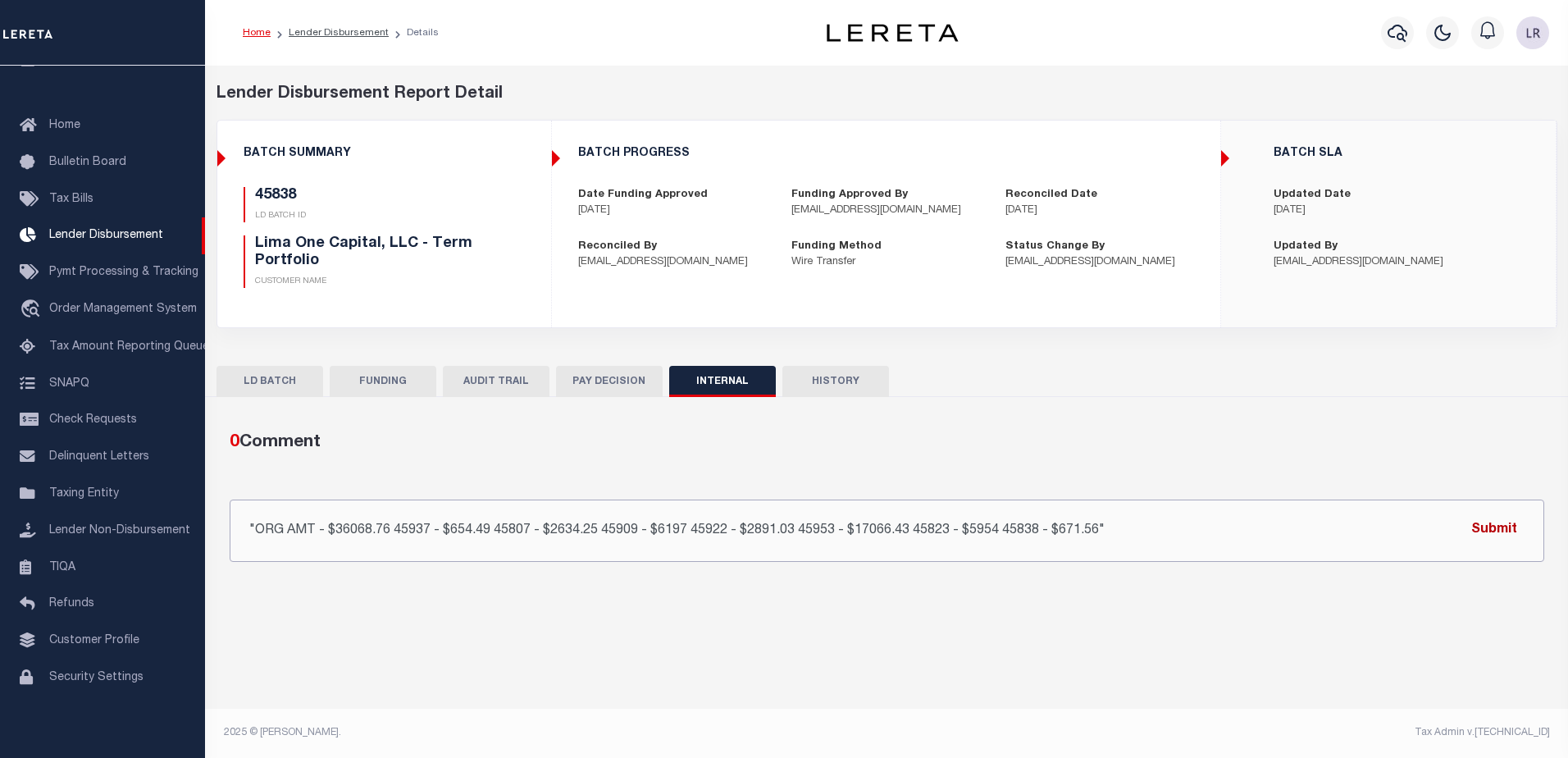
drag, startPoint x: 1452, startPoint y: 536, endPoint x: 1461, endPoint y: 534, distance: 9.2
click at [1455, 535] on input ""ORG AMT - $36068.76 45937 - $654.49 45807 - $2634.25 45909 - $6197 45922 - $28…" at bounding box center [887, 530] width 1315 height 62
type input ""ORG AMT - $36068.76 45937 - $654.49 45807 - $2634.25 45909 - $6197 45922 - $28…"
click at [1498, 528] on button "Submit" at bounding box center [1494, 530] width 67 height 33
click at [347, 33] on link "Lender Disbursement" at bounding box center [338, 32] width 100 height 10
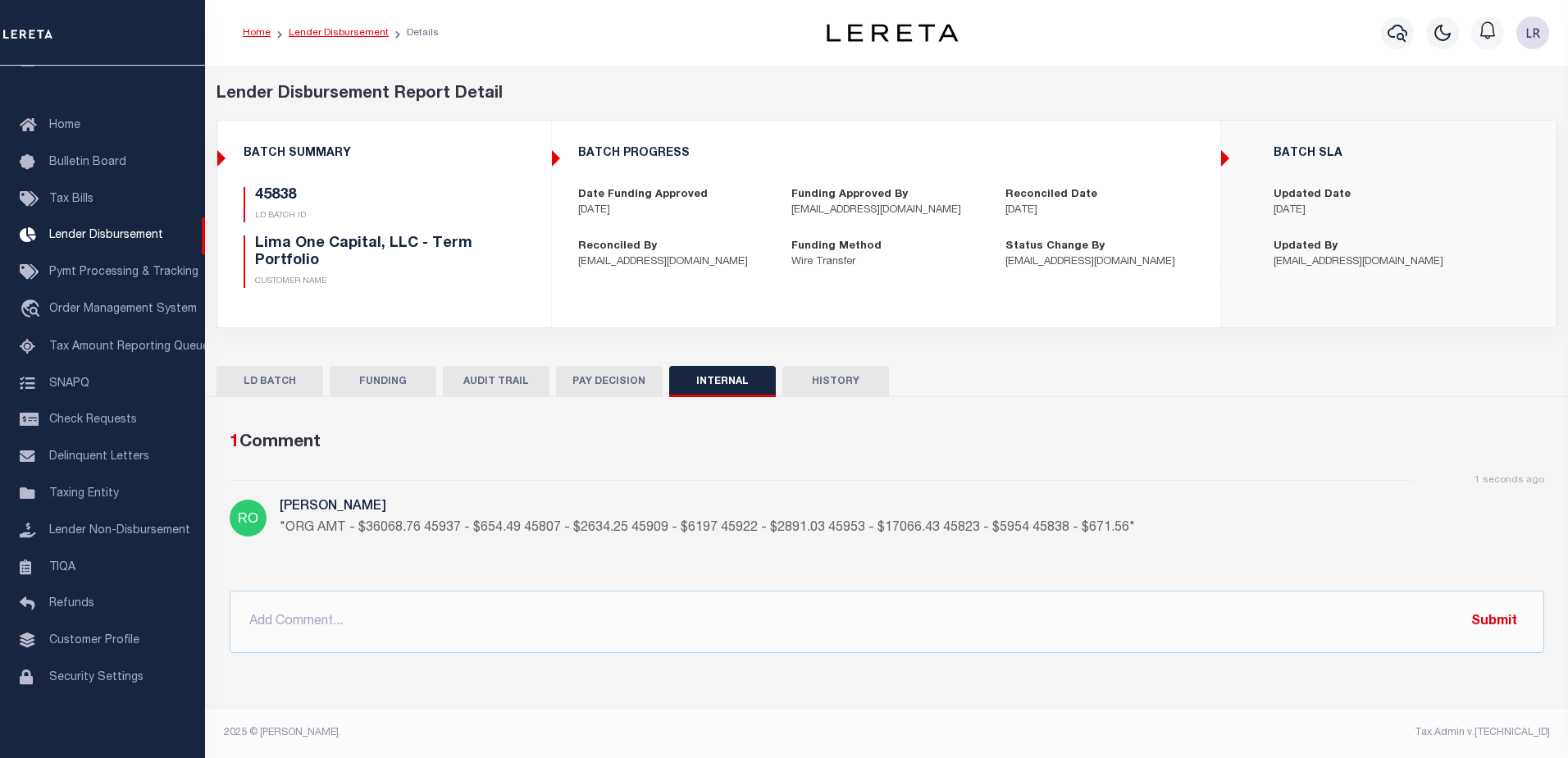
checkbox input "true"
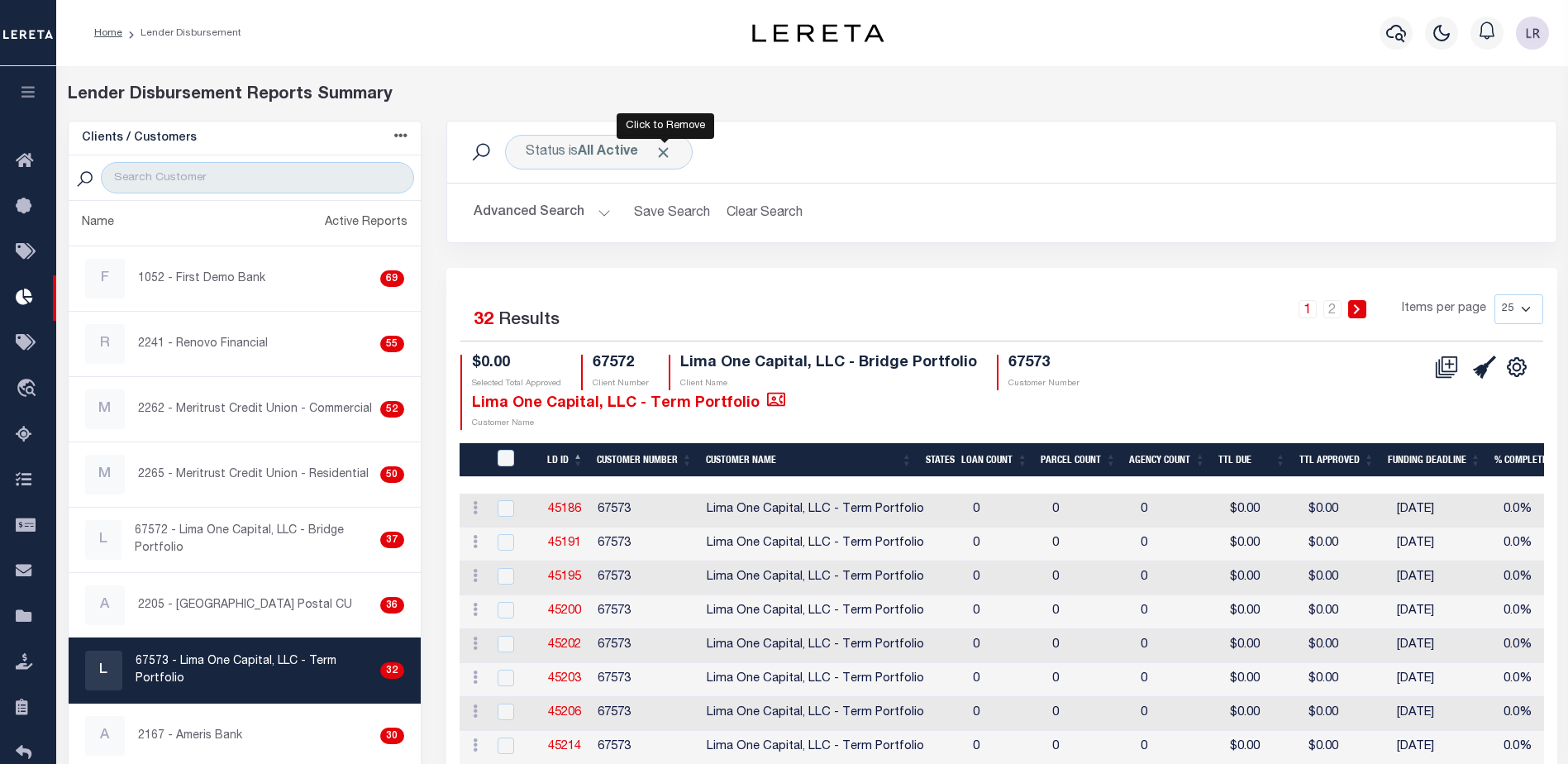
click at [666, 149] on span "Click to Remove" at bounding box center [662, 152] width 17 height 17
click at [568, 154] on div "Status" at bounding box center [546, 152] width 81 height 34
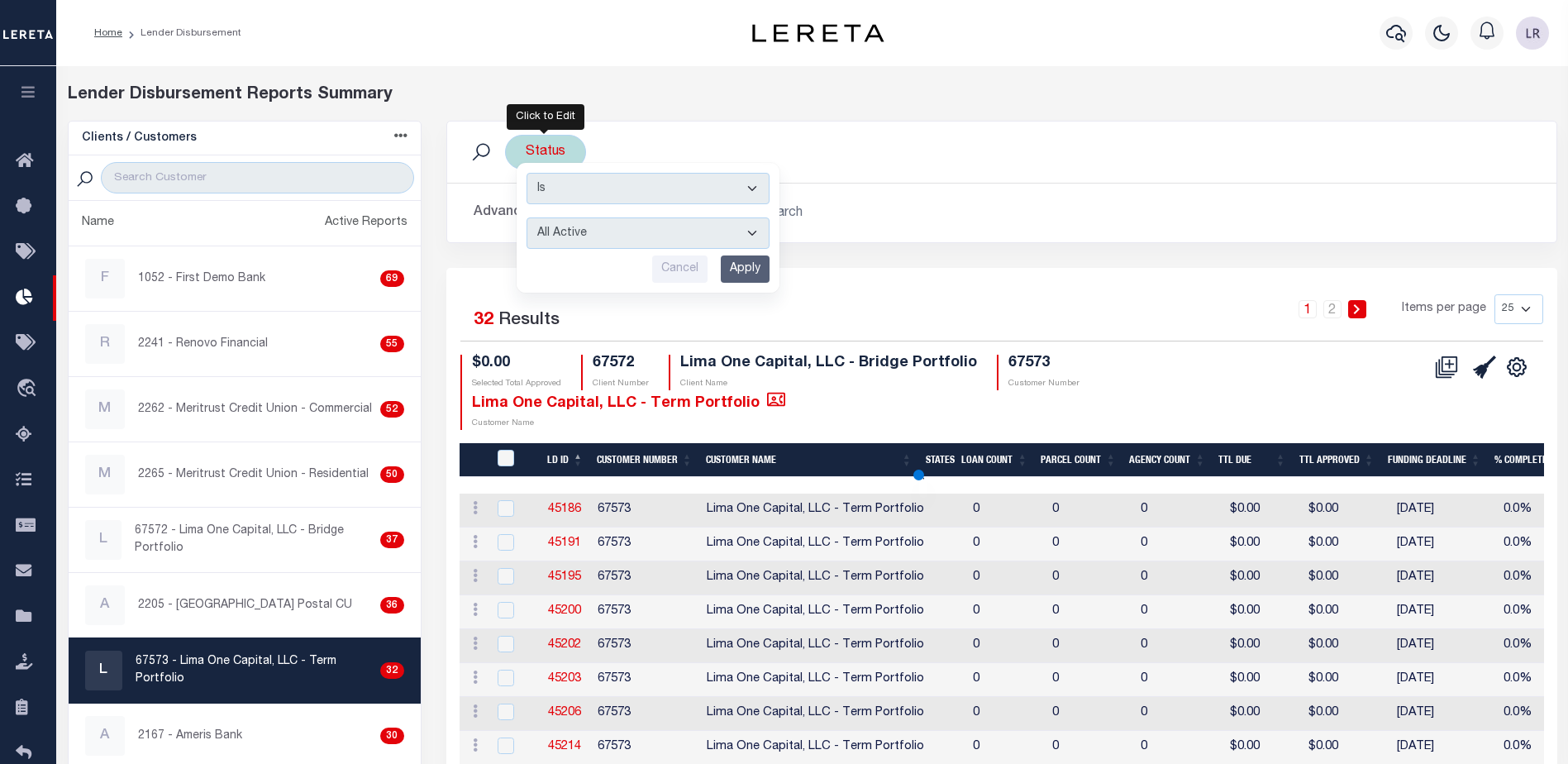
click at [592, 234] on select "All Active Approval In Progress Batching In Progress Complete Do Not Pay Escrow…" at bounding box center [648, 233] width 243 height 32
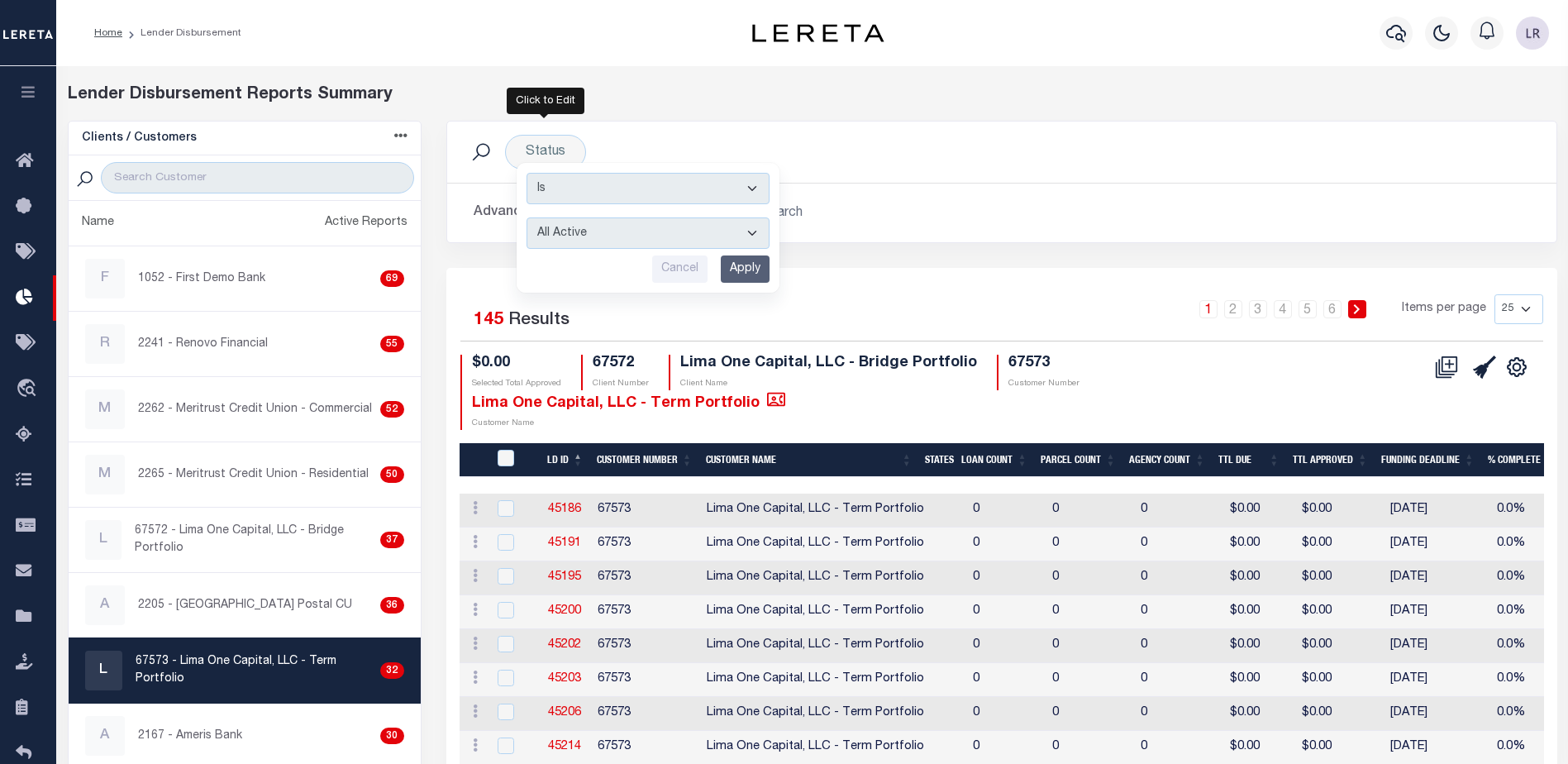
select select "REC"
click at [527, 217] on select "All Active Approval In Progress Batching In Progress Complete Do Not Pay Escrow…" at bounding box center [648, 233] width 243 height 32
click at [747, 270] on input "Apply" at bounding box center [745, 269] width 49 height 27
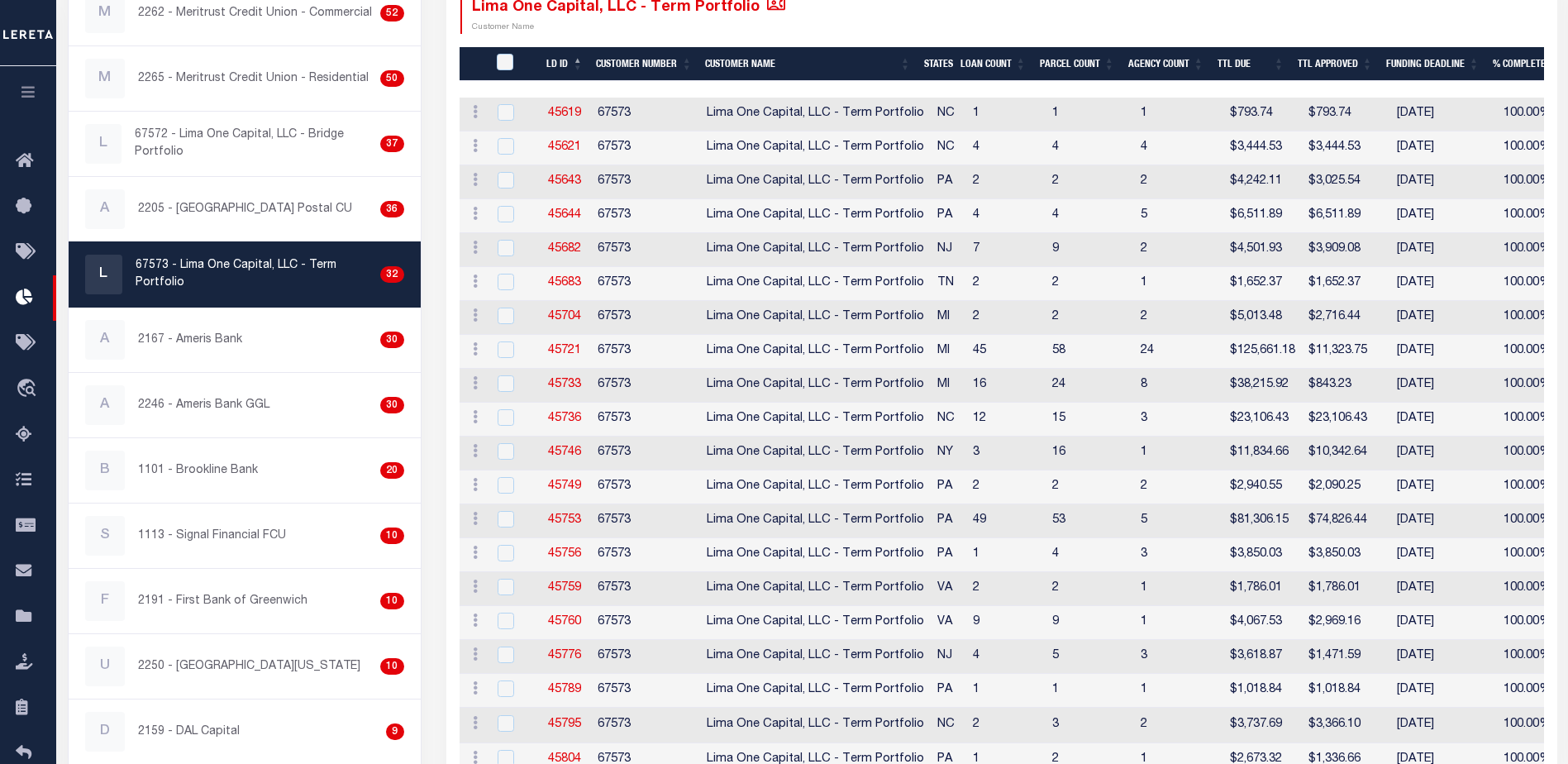
scroll to position [414, 0]
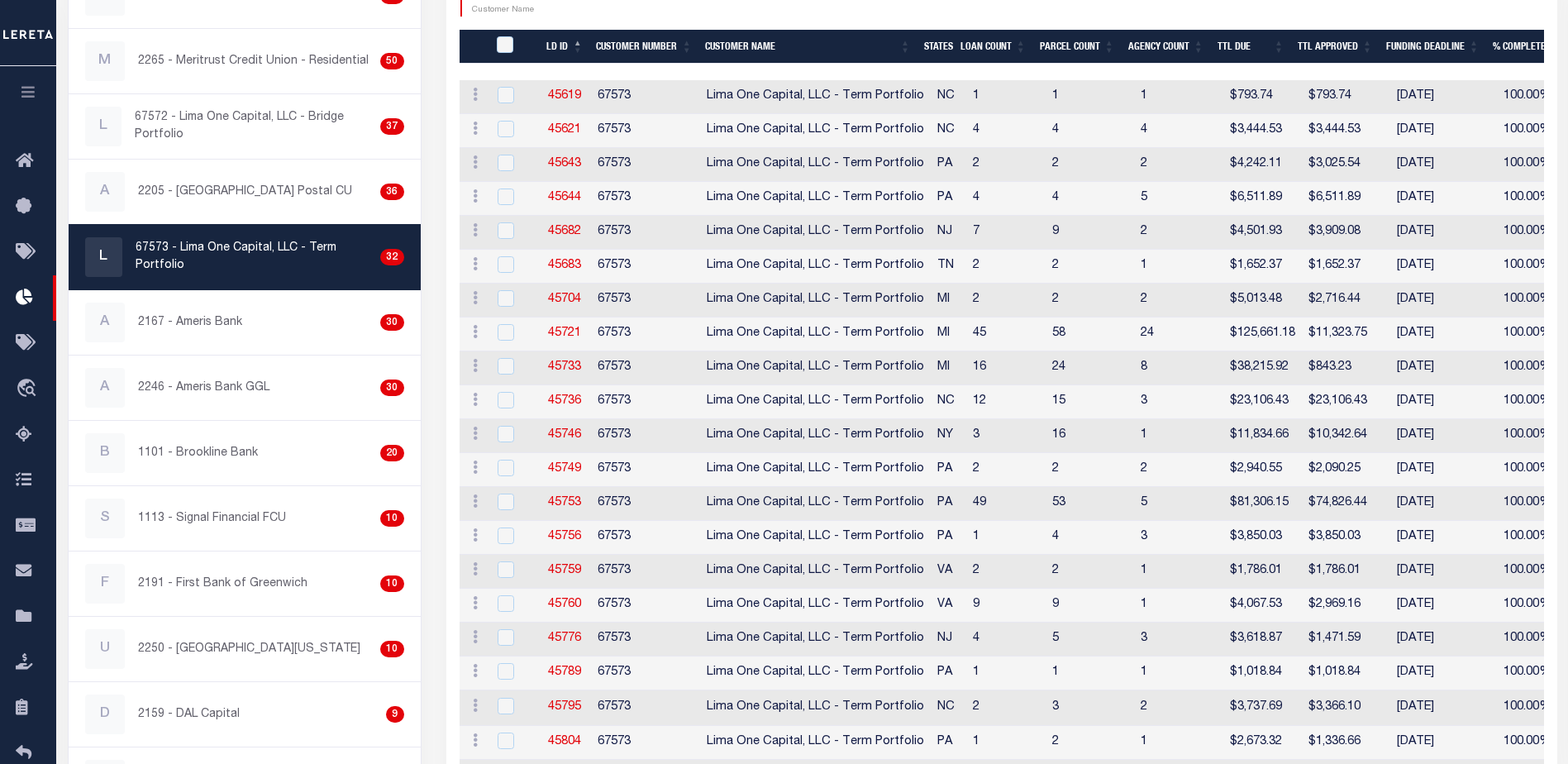
click at [578, 52] on th "LD ID" at bounding box center [564, 46] width 50 height 33
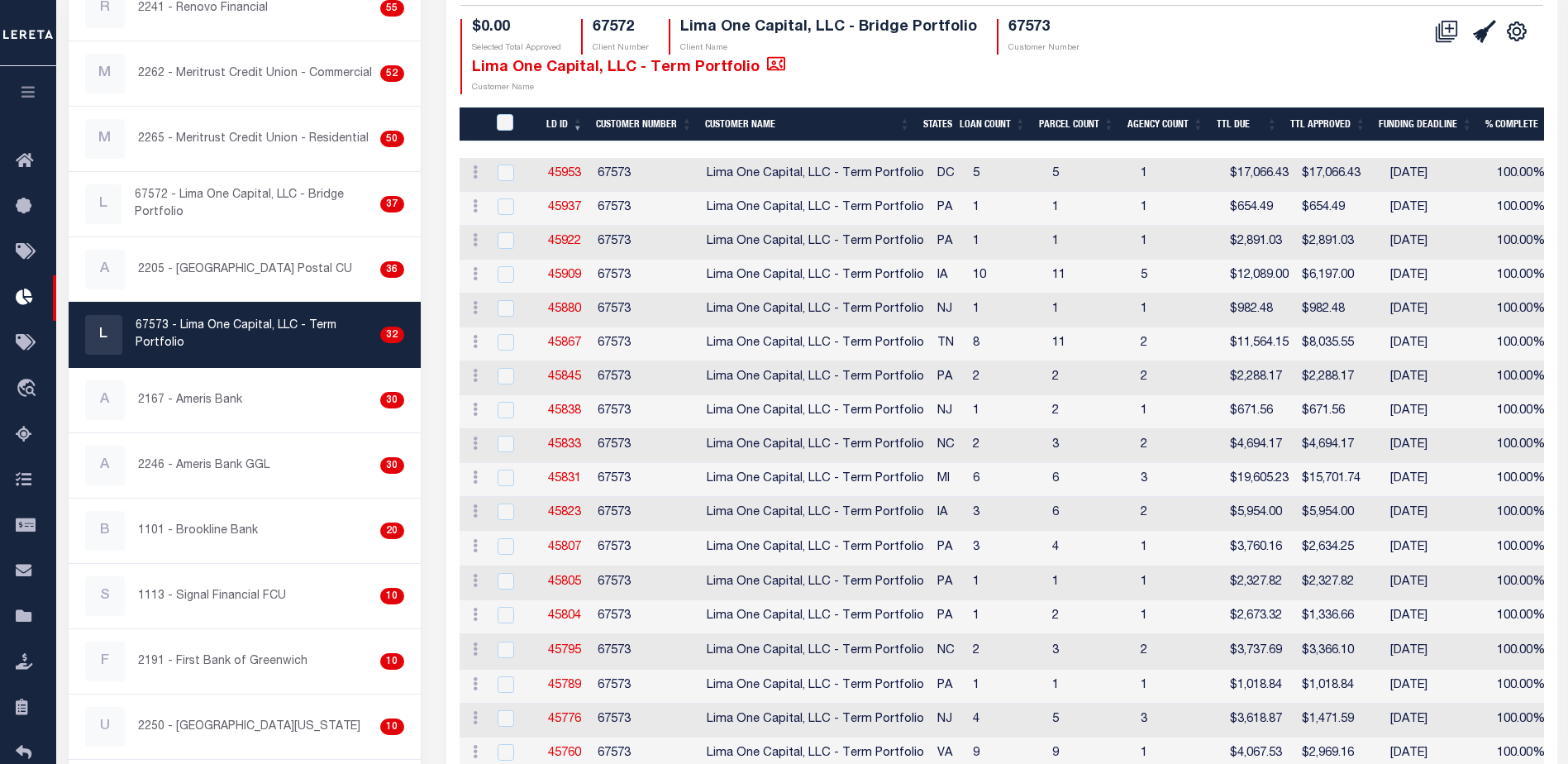
scroll to position [0, 0]
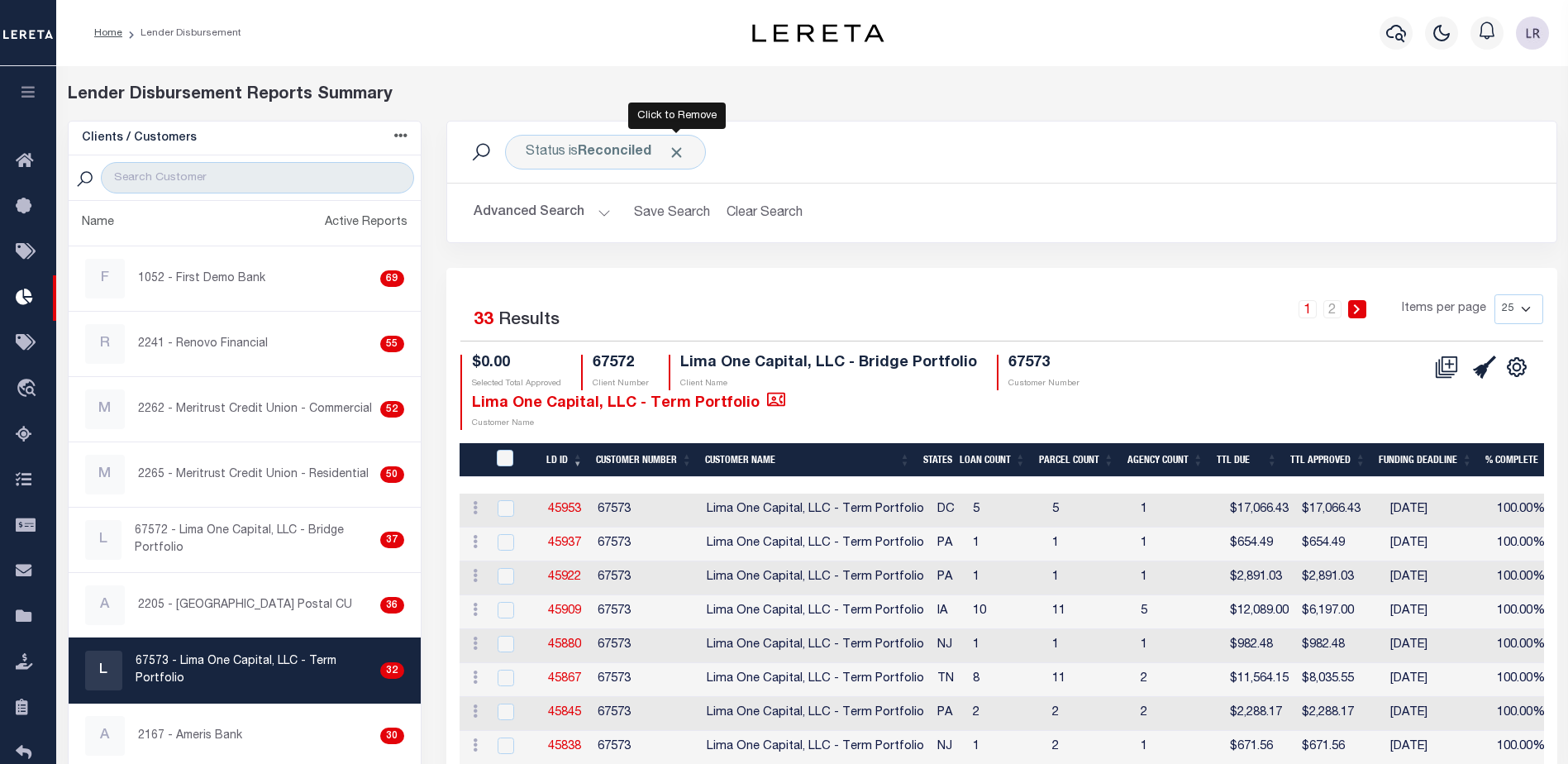
click at [683, 148] on span "Click to Remove" at bounding box center [676, 152] width 17 height 17
click at [559, 152] on div "Status" at bounding box center [546, 152] width 81 height 34
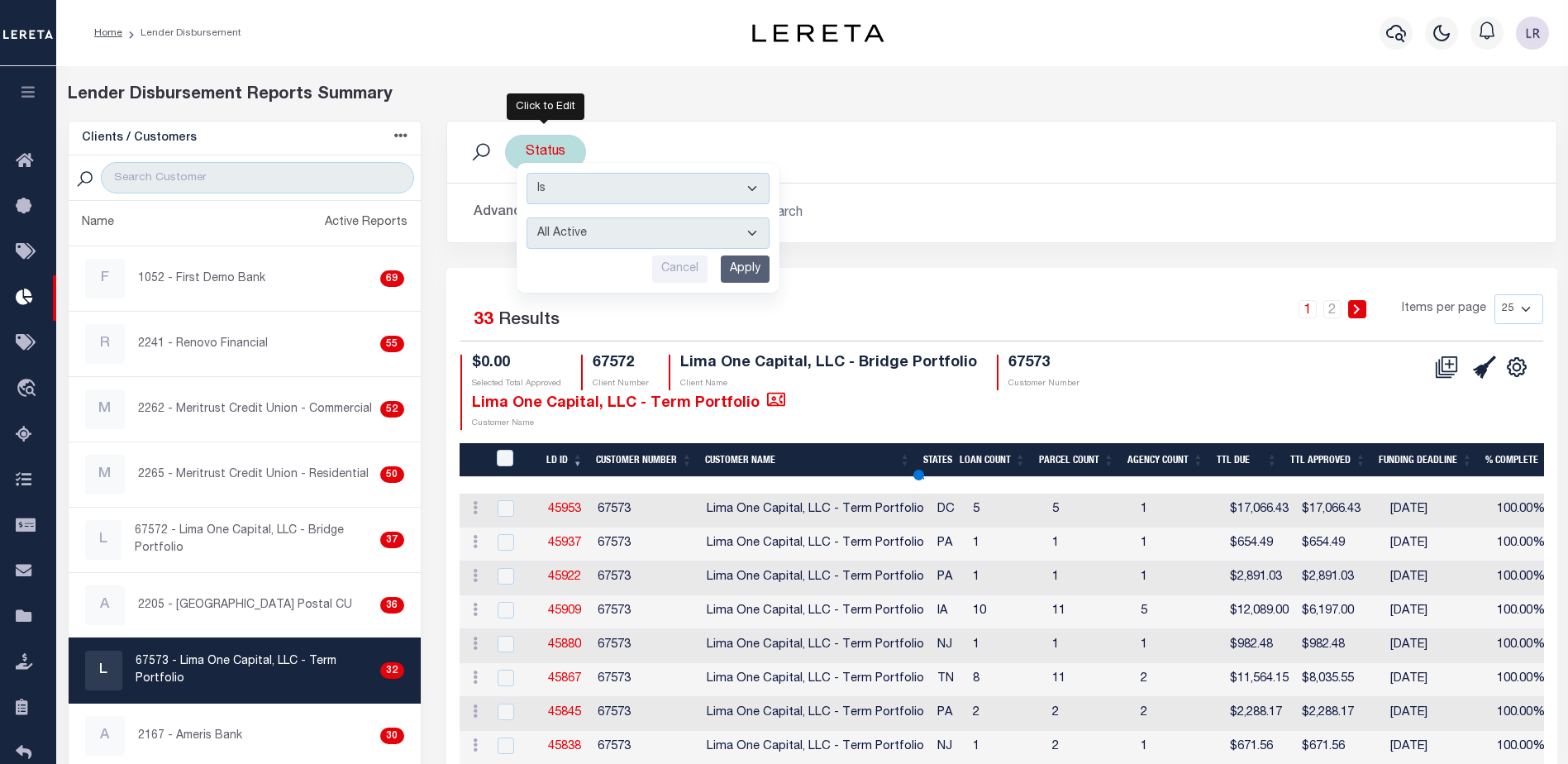
click at [592, 242] on select "All Active Approval In Progress Batching In Progress Complete Do Not Pay Escrow…" at bounding box center [648, 233] width 243 height 32
click at [527, 217] on select "All Active Approval In Progress Batching In Progress Complete Do Not Pay Escrow…" at bounding box center [648, 233] width 243 height 32
click at [769, 272] on div "Is Contains All Active Approval In Progress Batching In Progress Complete Do No…" at bounding box center [648, 227] width 262 height 129
click at [744, 271] on input "Apply" at bounding box center [745, 269] width 49 height 27
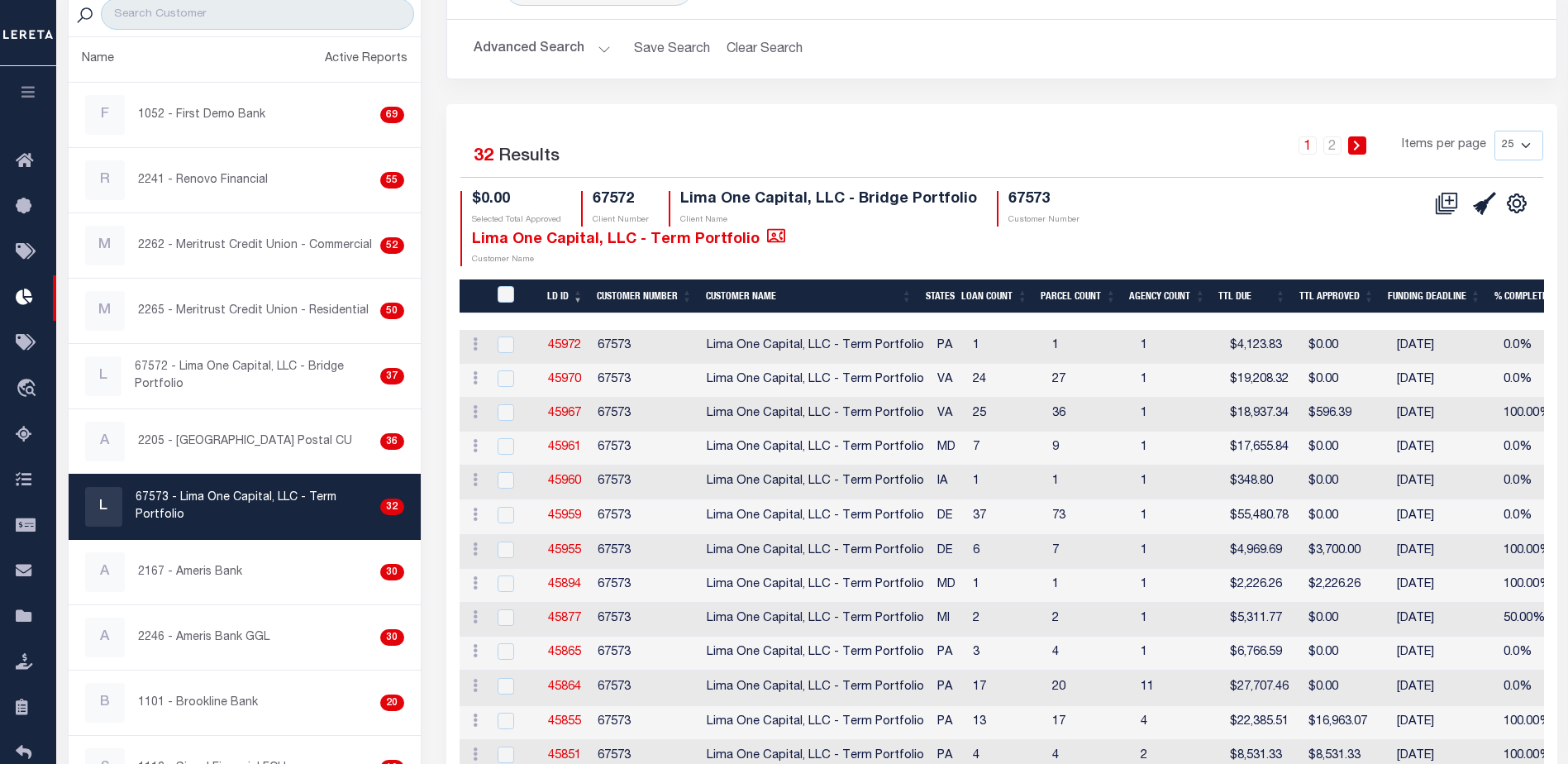
scroll to position [166, 0]
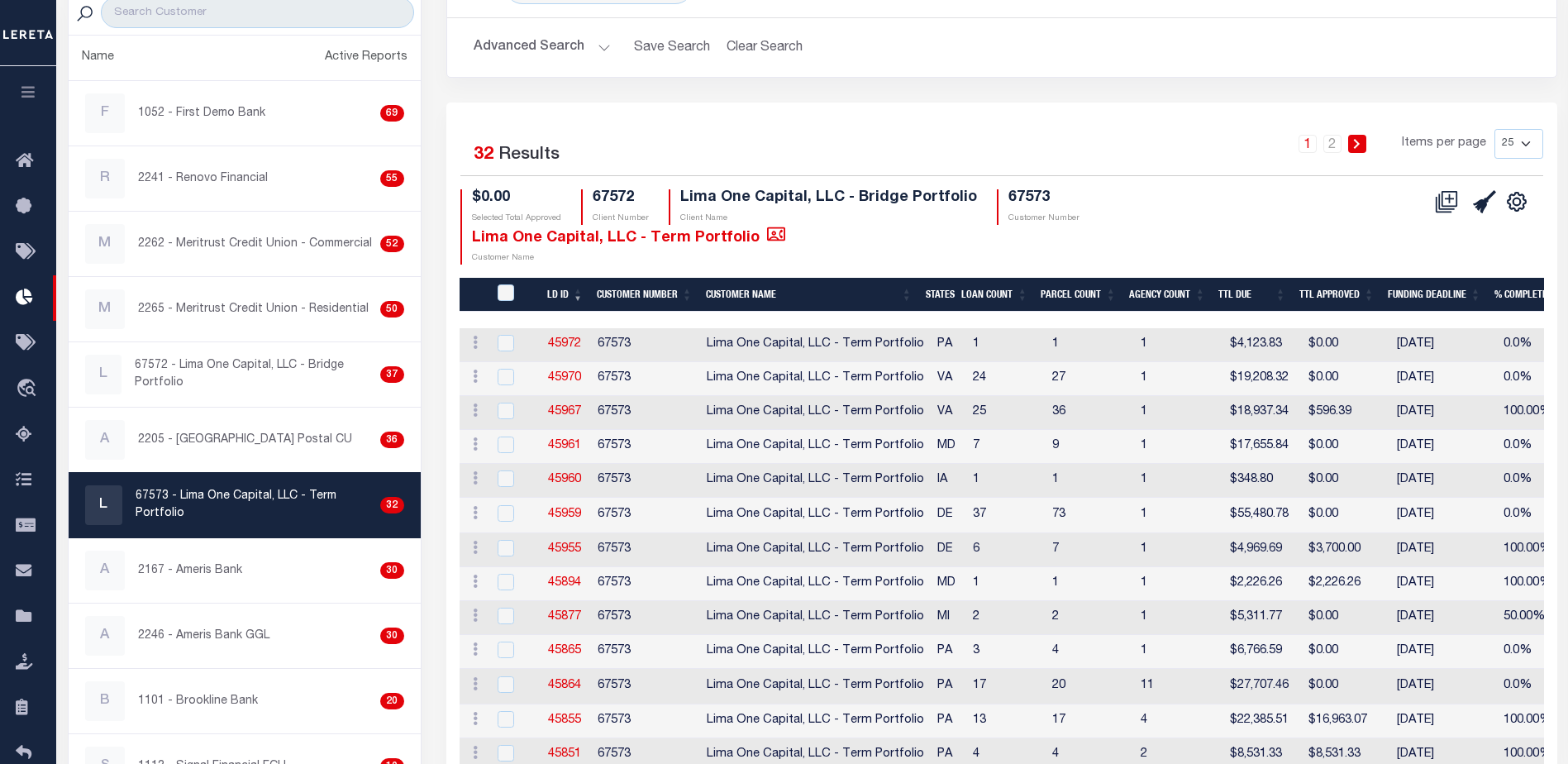
click at [1171, 166] on div "1 2 Items per page 25 50 100 200" at bounding box center [1140, 149] width 805 height 43
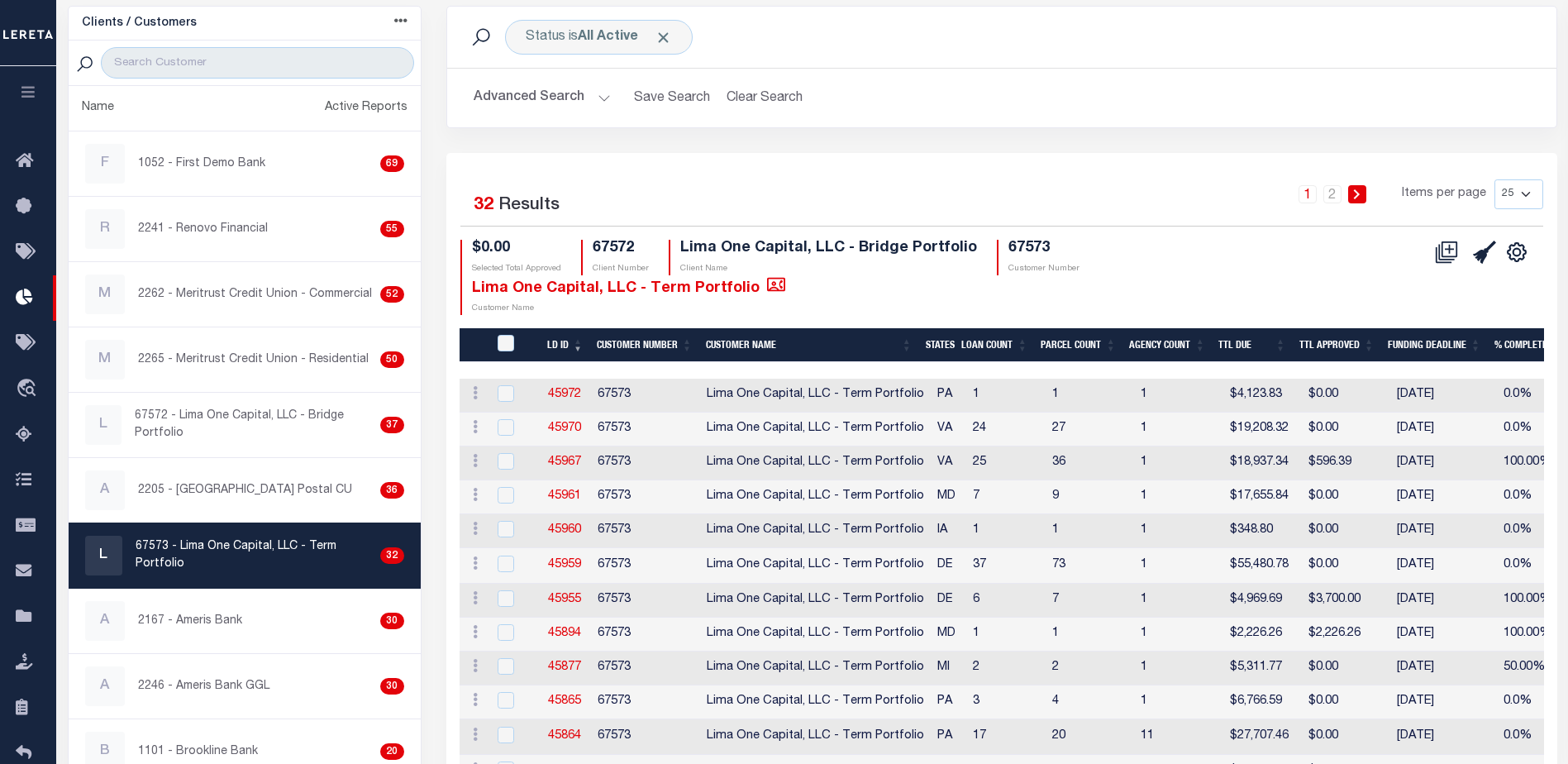
scroll to position [0, 0]
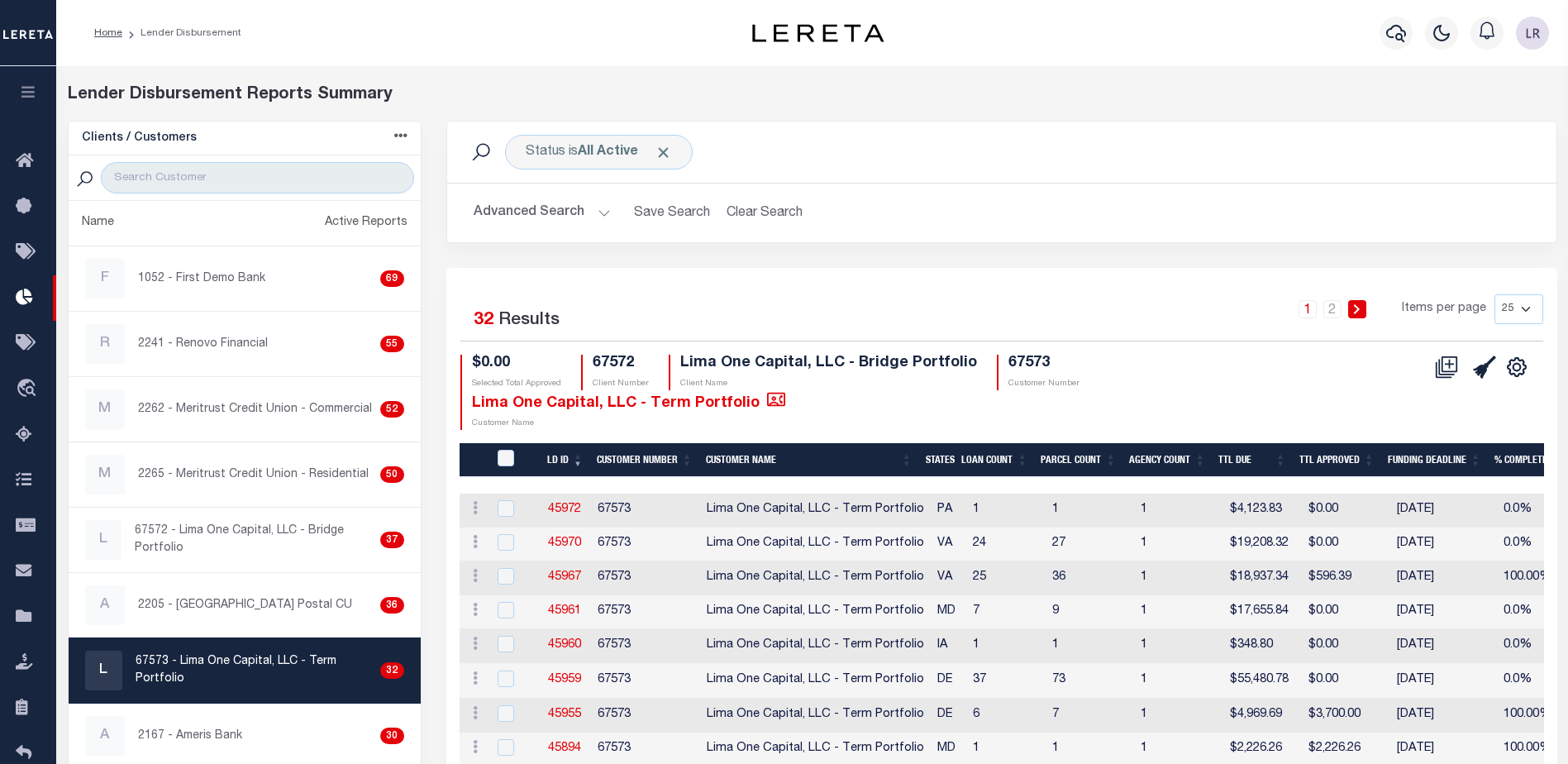
click at [584, 453] on th "LD ID" at bounding box center [565, 460] width 50 height 33
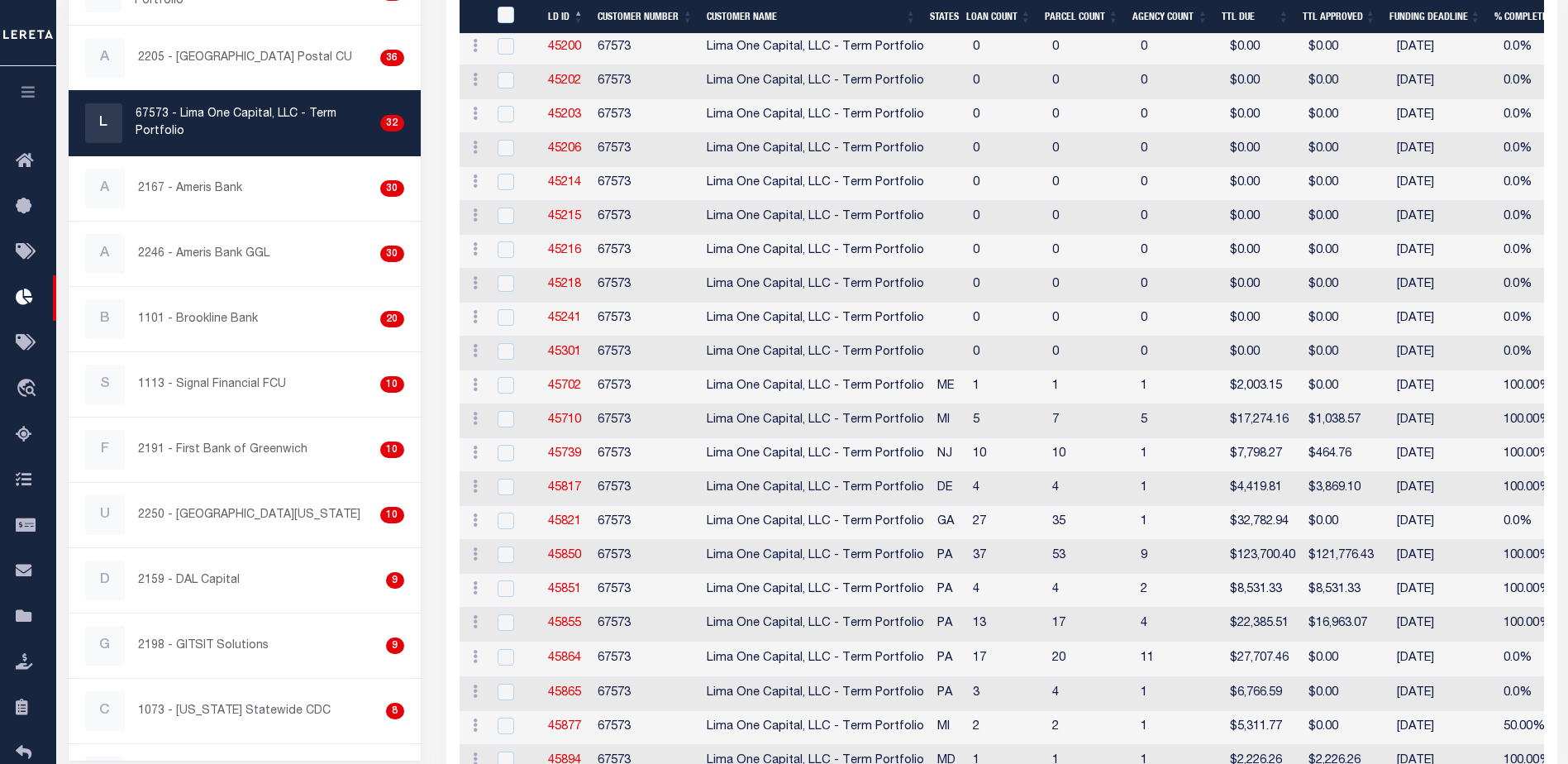
scroll to position [578, 0]
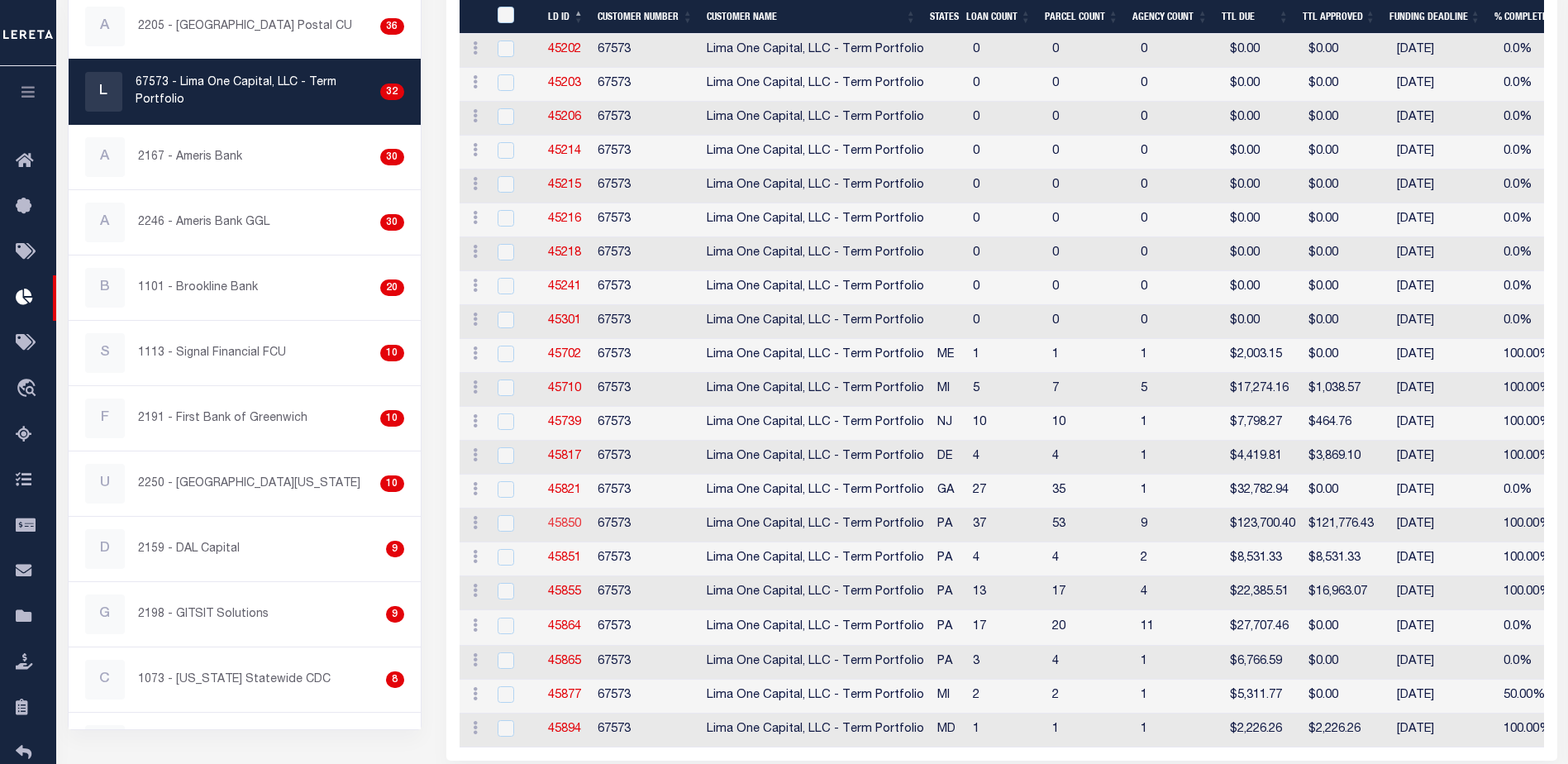
click at [568, 520] on link "45850" at bounding box center [565, 524] width 33 height 12
checkbox input "true"
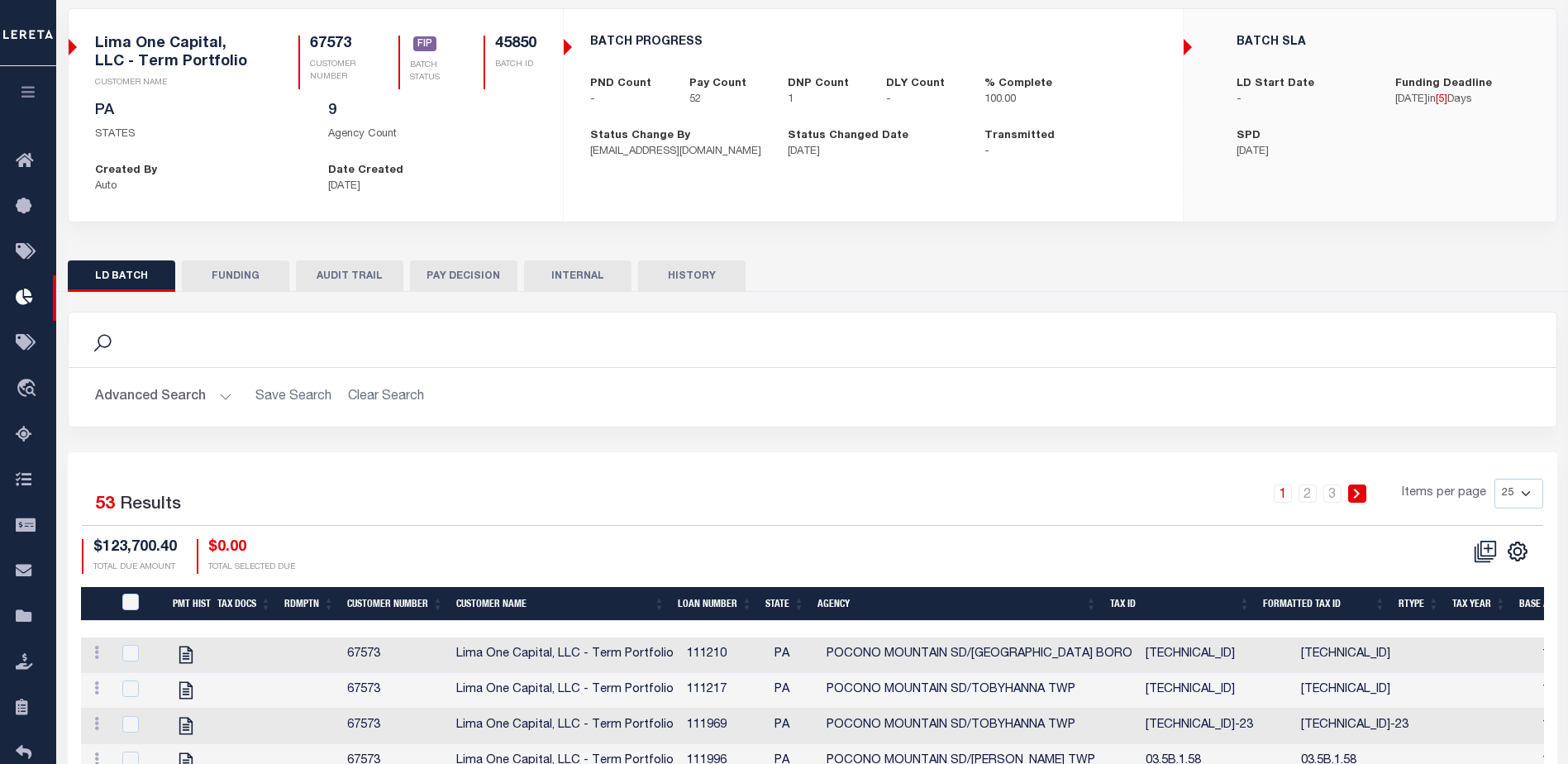
scroll to position [133, 0]
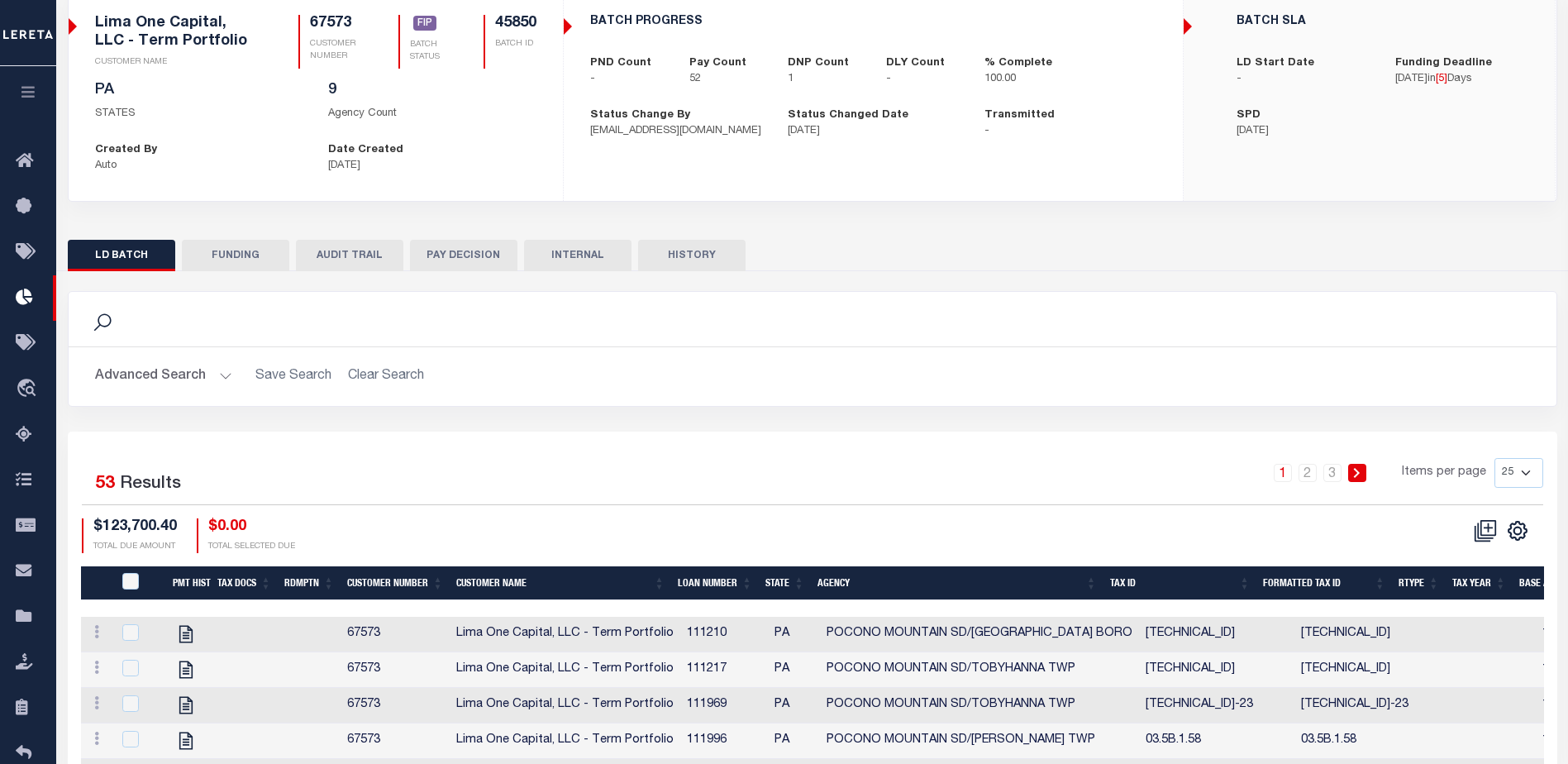
drag, startPoint x: 224, startPoint y: 279, endPoint x: 233, endPoint y: 263, distance: 18.4
click at [234, 260] on button "FUNDING" at bounding box center [235, 255] width 108 height 32
type input "$121,776.43"
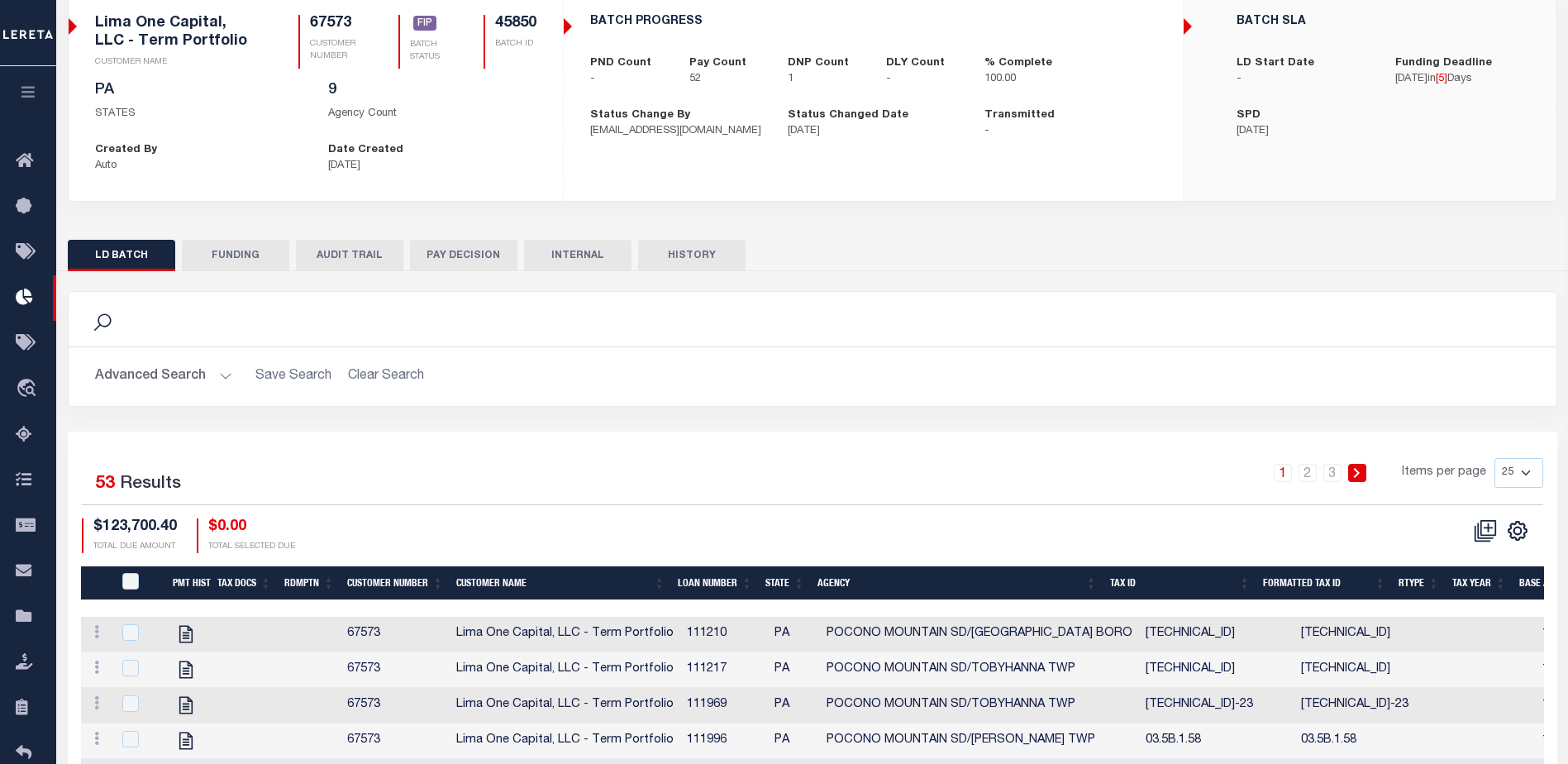
type input "$0"
select select "100"
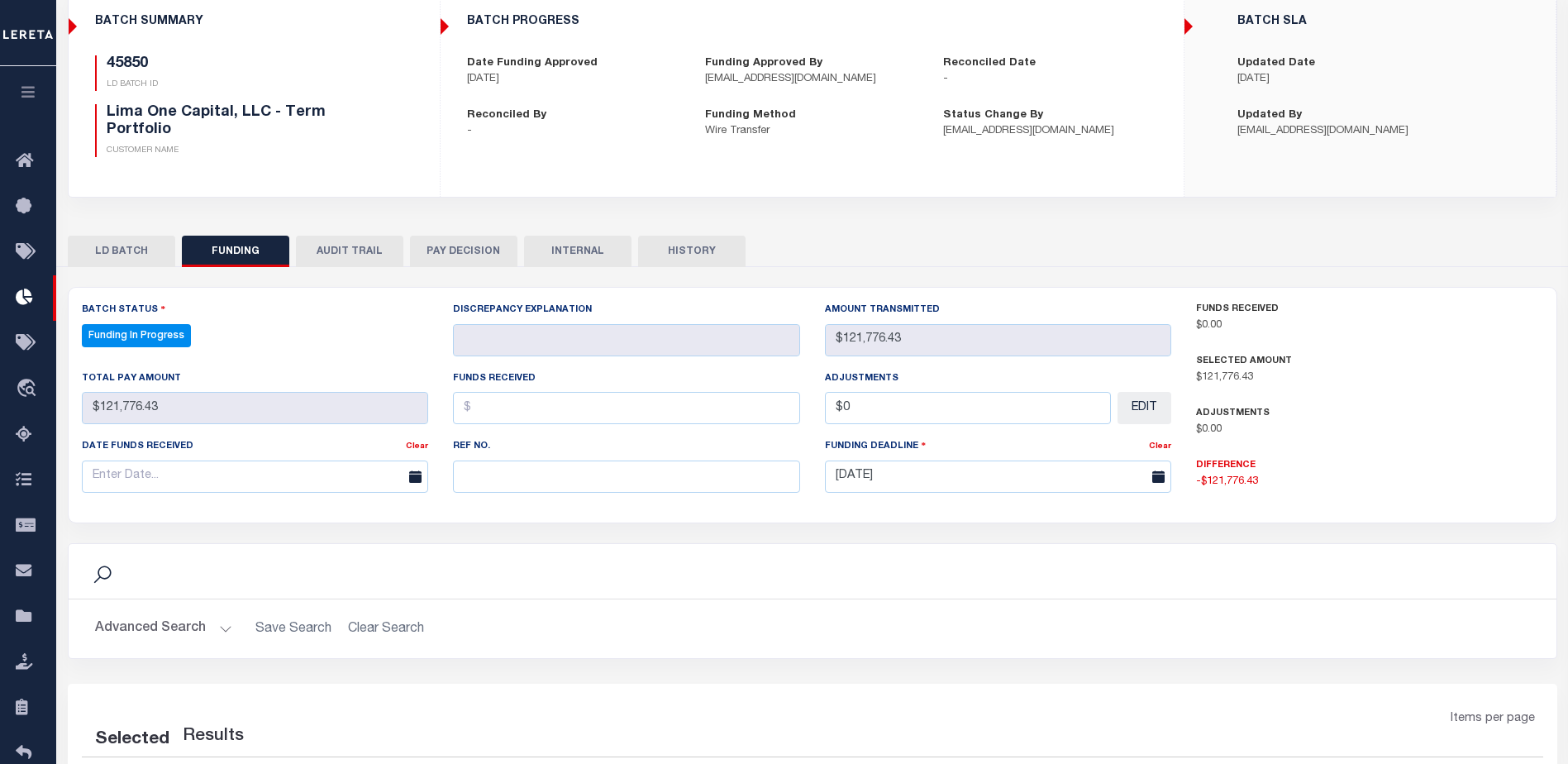
click at [508, 540] on div "Batch Status Funding In Progress - Select Status - All Active Approval In Progr…" at bounding box center [813, 597] width 1489 height 621
click at [513, 492] on input "text" at bounding box center [626, 477] width 347 height 33
select select "100"
click at [505, 471] on input "text" at bounding box center [626, 477] width 347 height 33
paste input "20250903MMQFMP2700308309031528FT03"
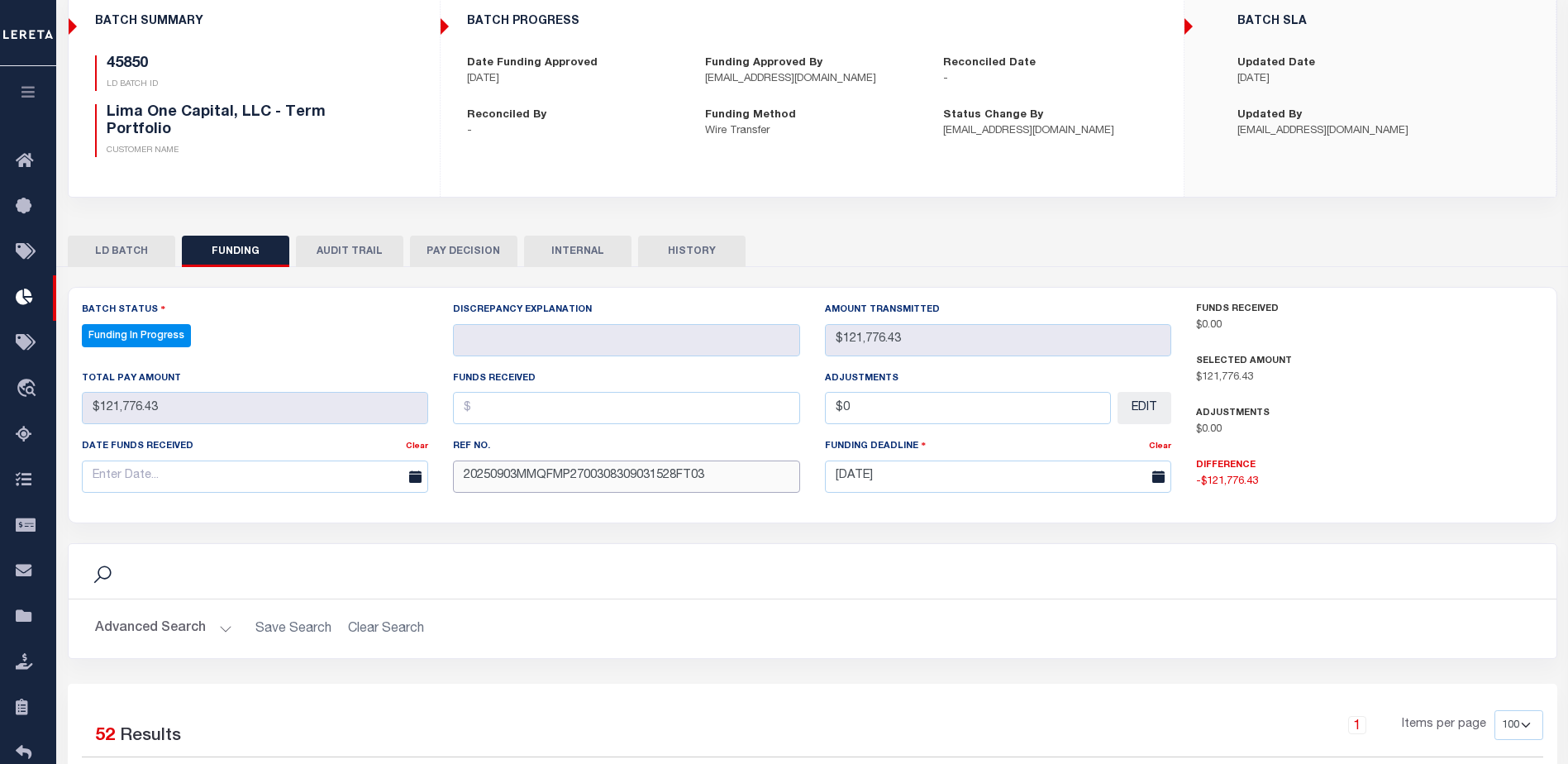
type input "20250903MMQFMP2700308309031528FT03"
click at [500, 421] on input "text" at bounding box center [626, 408] width 347 height 33
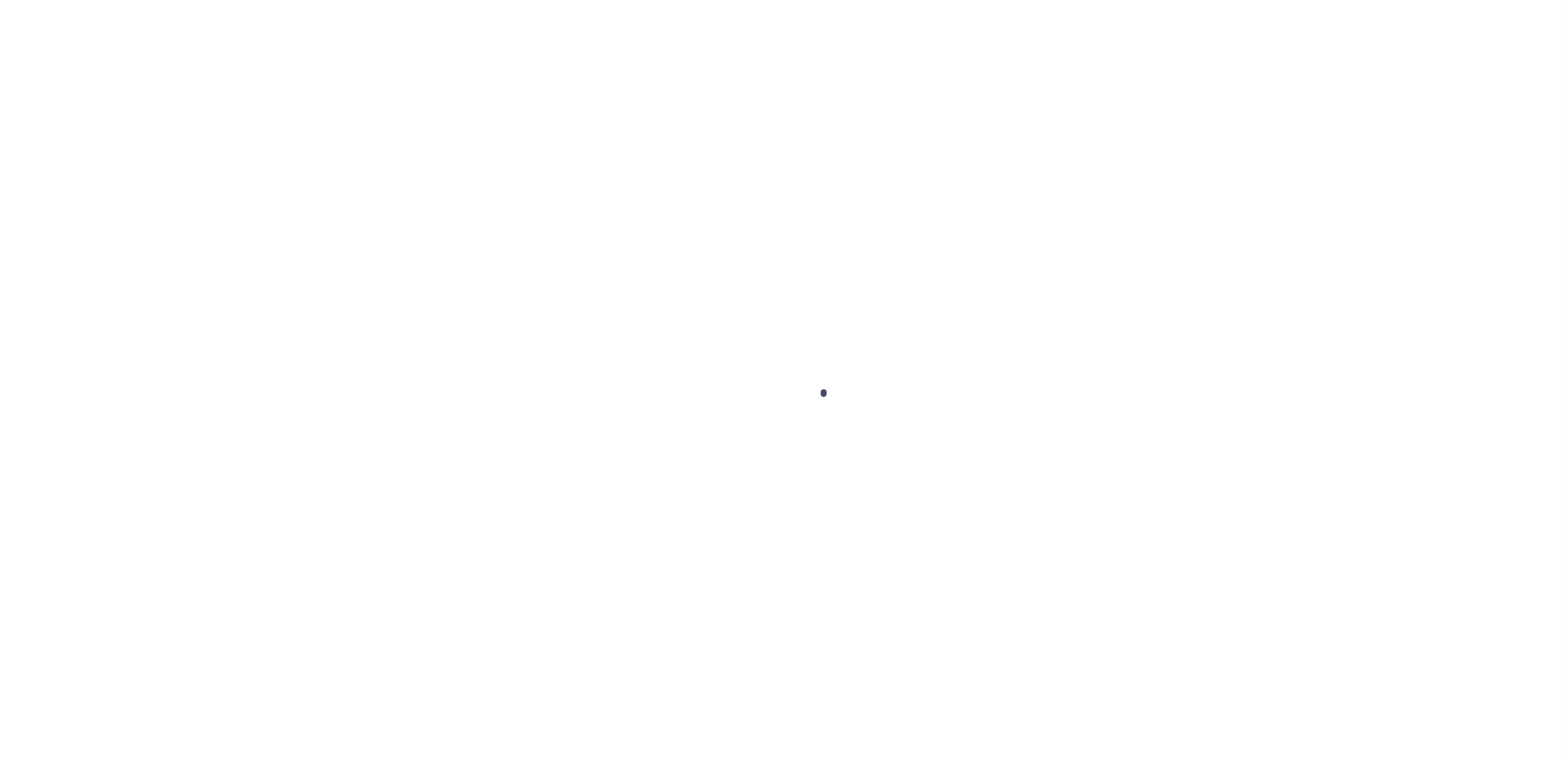
type input "$0.00"
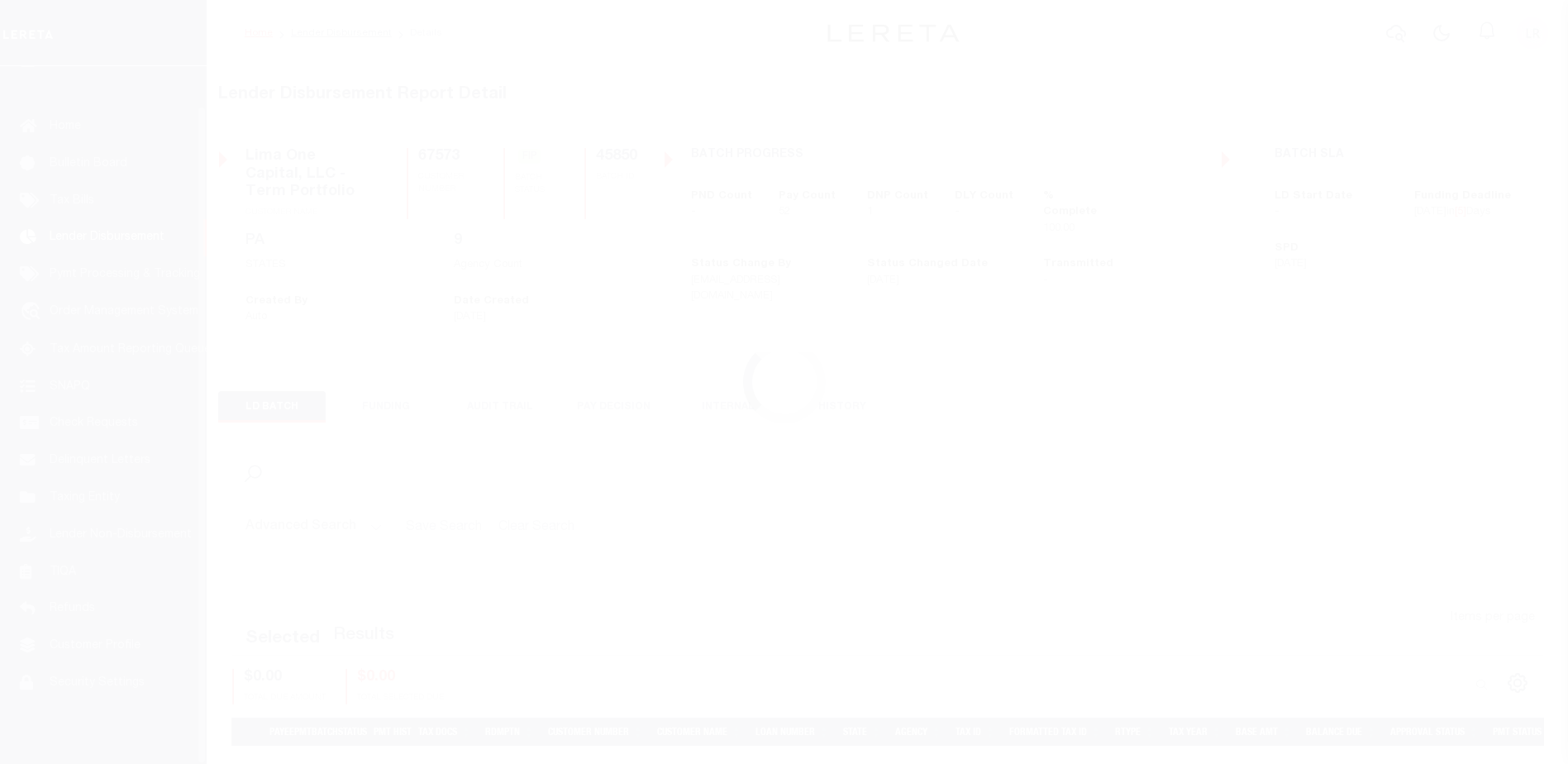
scroll to position [42, 0]
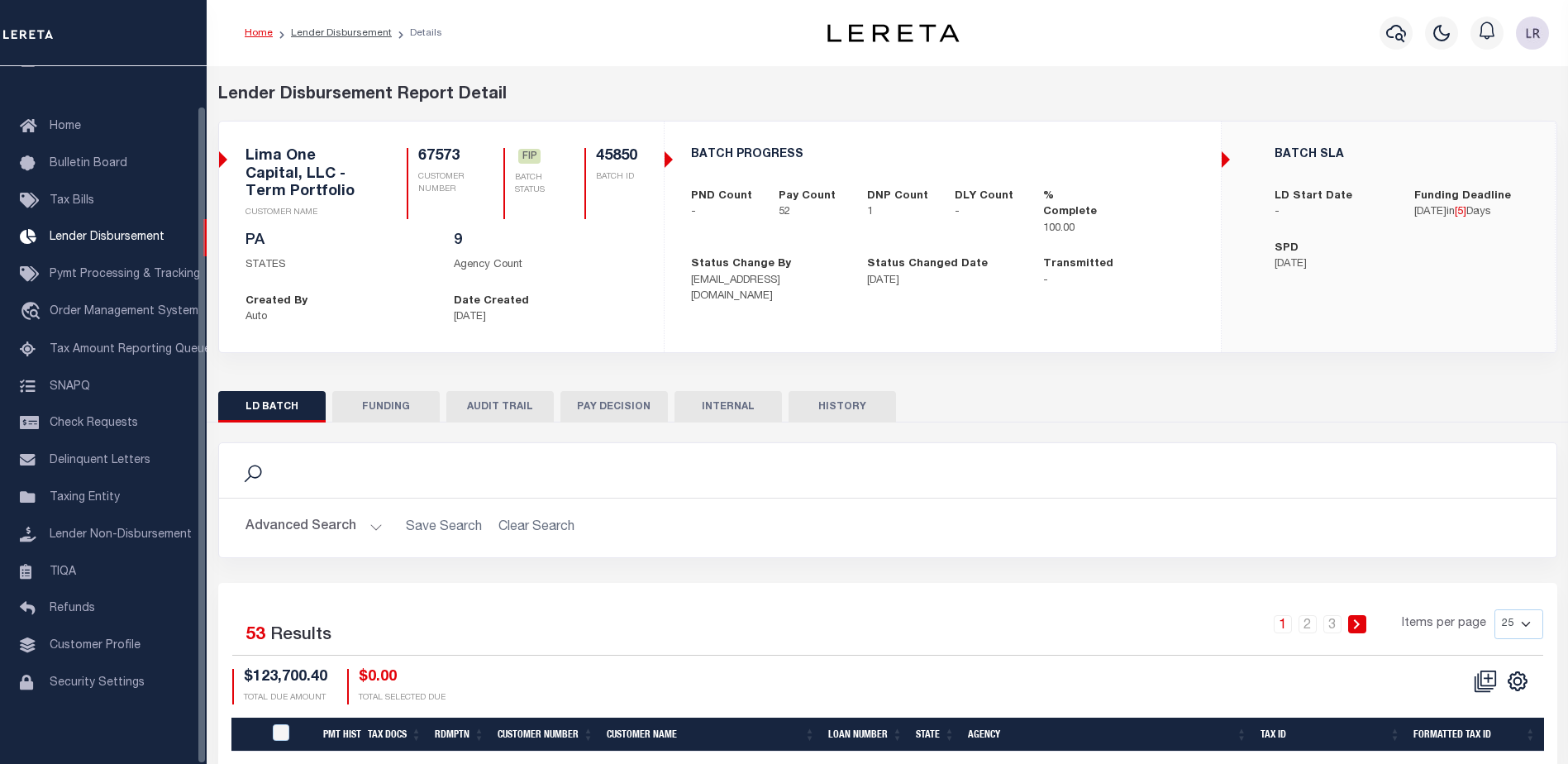
click at [386, 396] on button "FUNDING" at bounding box center [385, 406] width 108 height 32
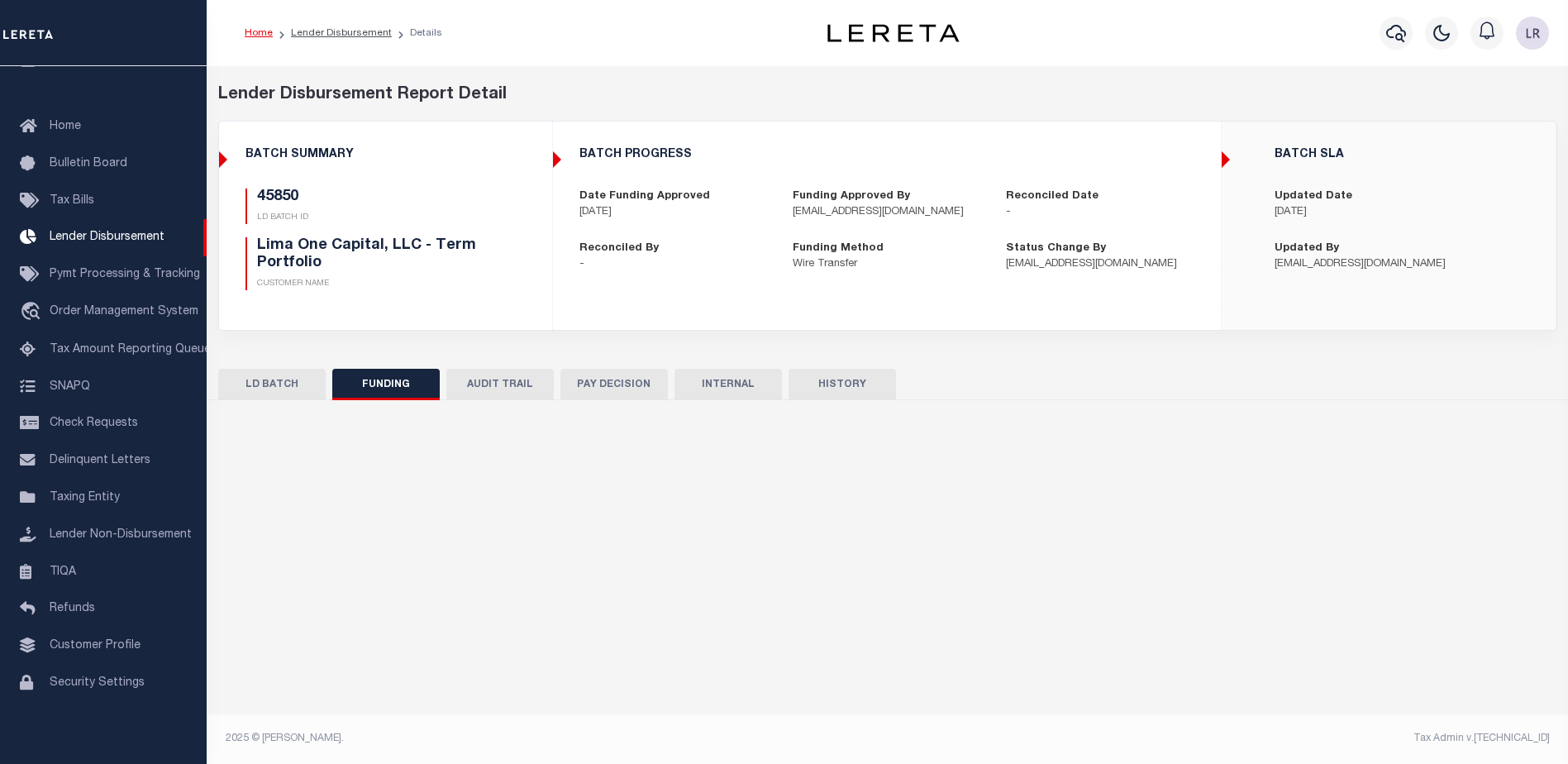
type input "$121,776.43"
type input "$0"
type input "[DATE]"
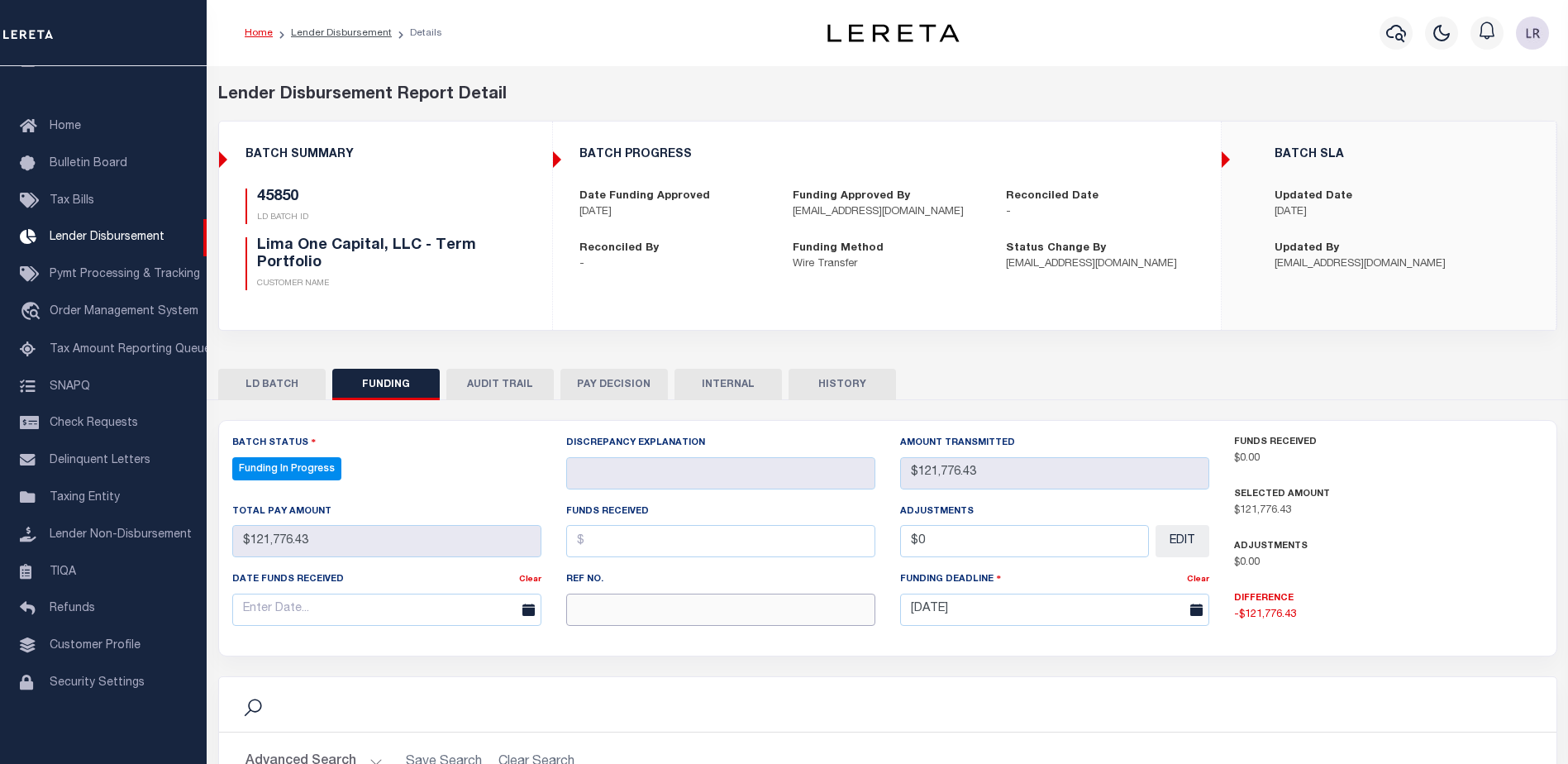
drag, startPoint x: 626, startPoint y: 616, endPoint x: 596, endPoint y: 533, distance: 88.3
click at [626, 617] on input "text" at bounding box center [721, 610] width 309 height 33
paste input "20250903MMQFMP2700308309031528FT03"
type input "20250903MMQFMP2700308309031528FT03"
select select "100"
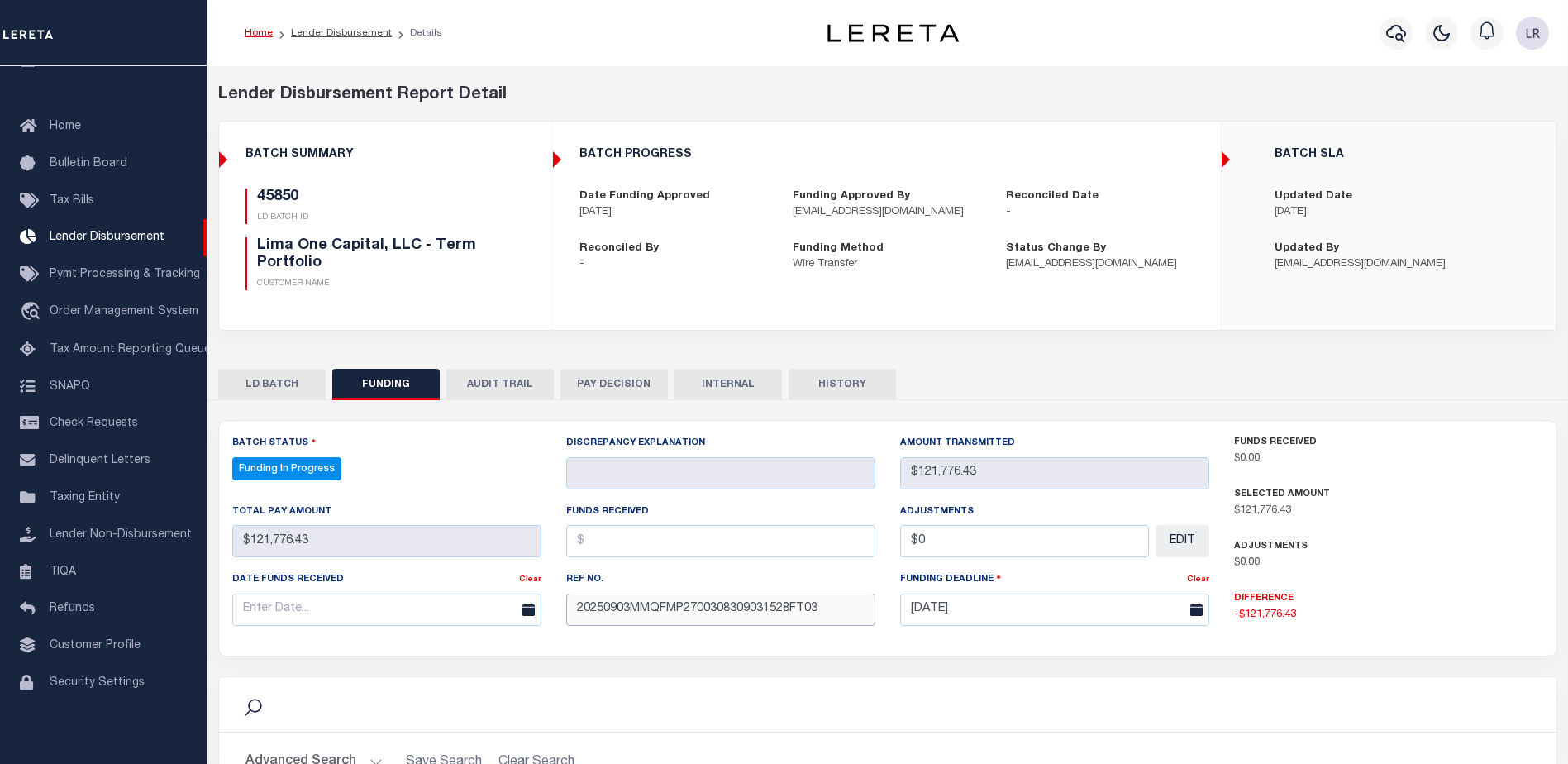
type input "20250903MMQFMP2700308309031528FT03"
click at [596, 533] on input "text" at bounding box center [721, 541] width 309 height 33
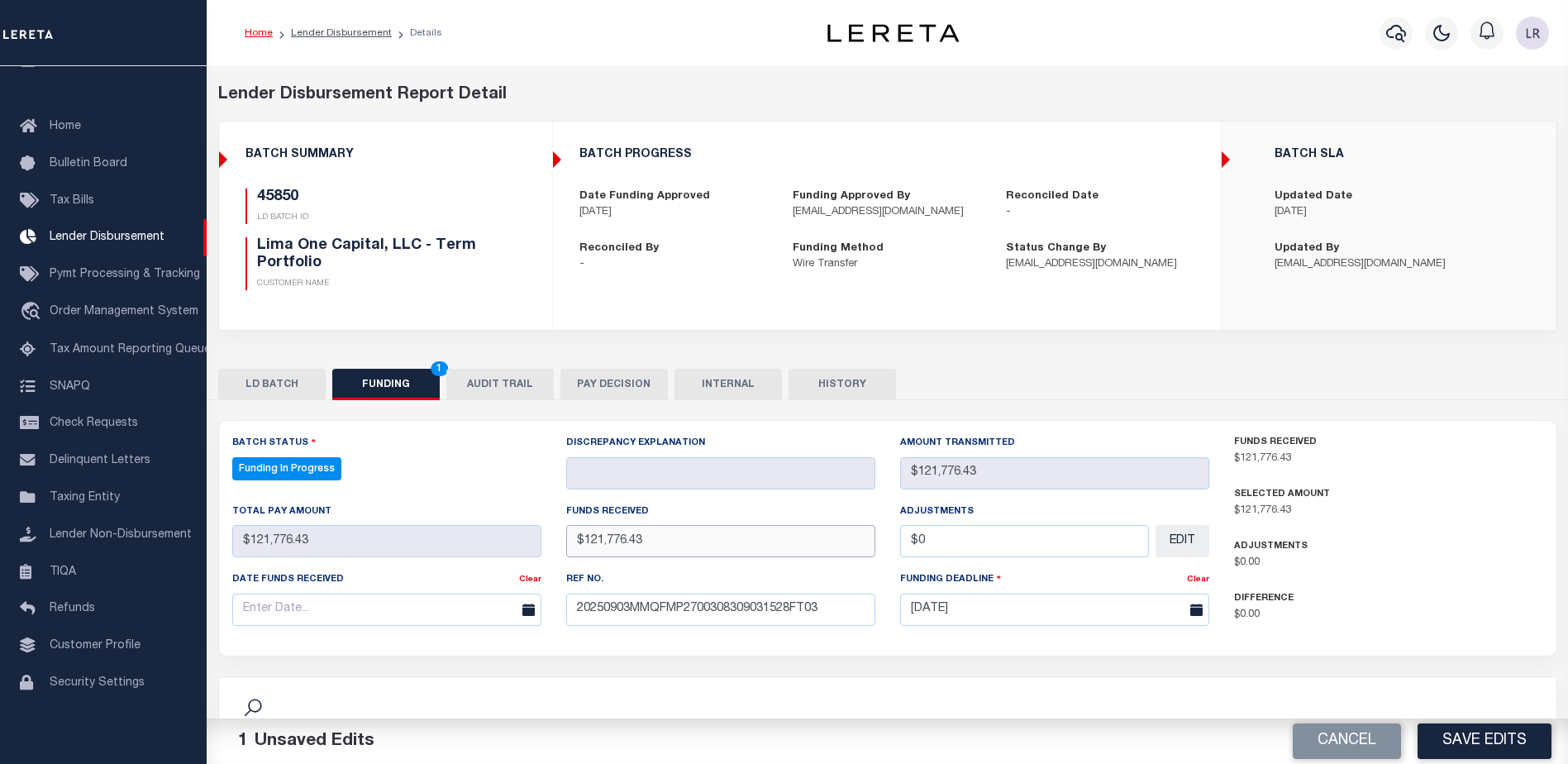
type input "$121,776.43"
click at [470, 607] on input "text" at bounding box center [387, 610] width 309 height 33
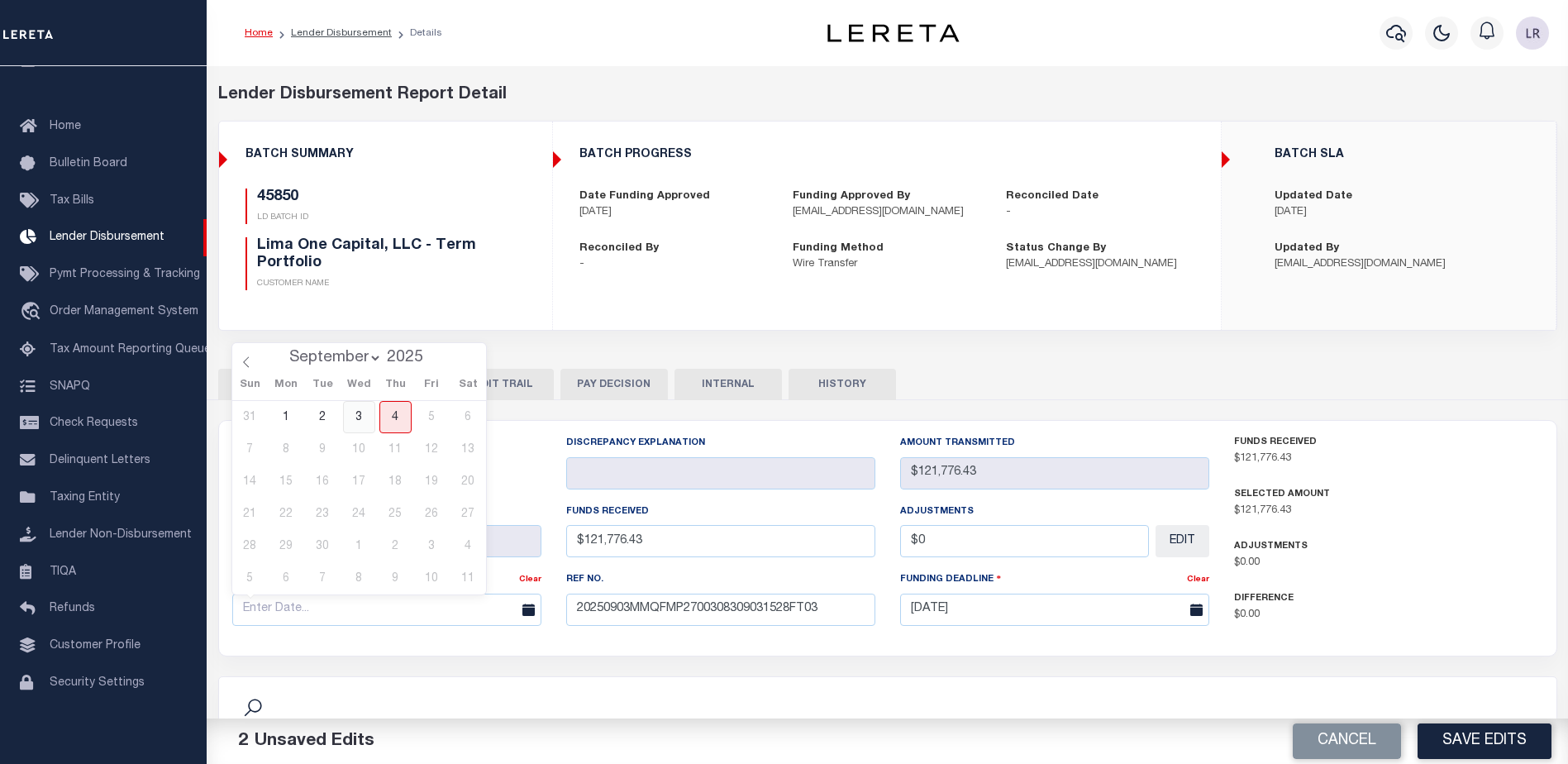
click at [361, 424] on span "3" at bounding box center [359, 417] width 33 height 33
type input "[DATE]"
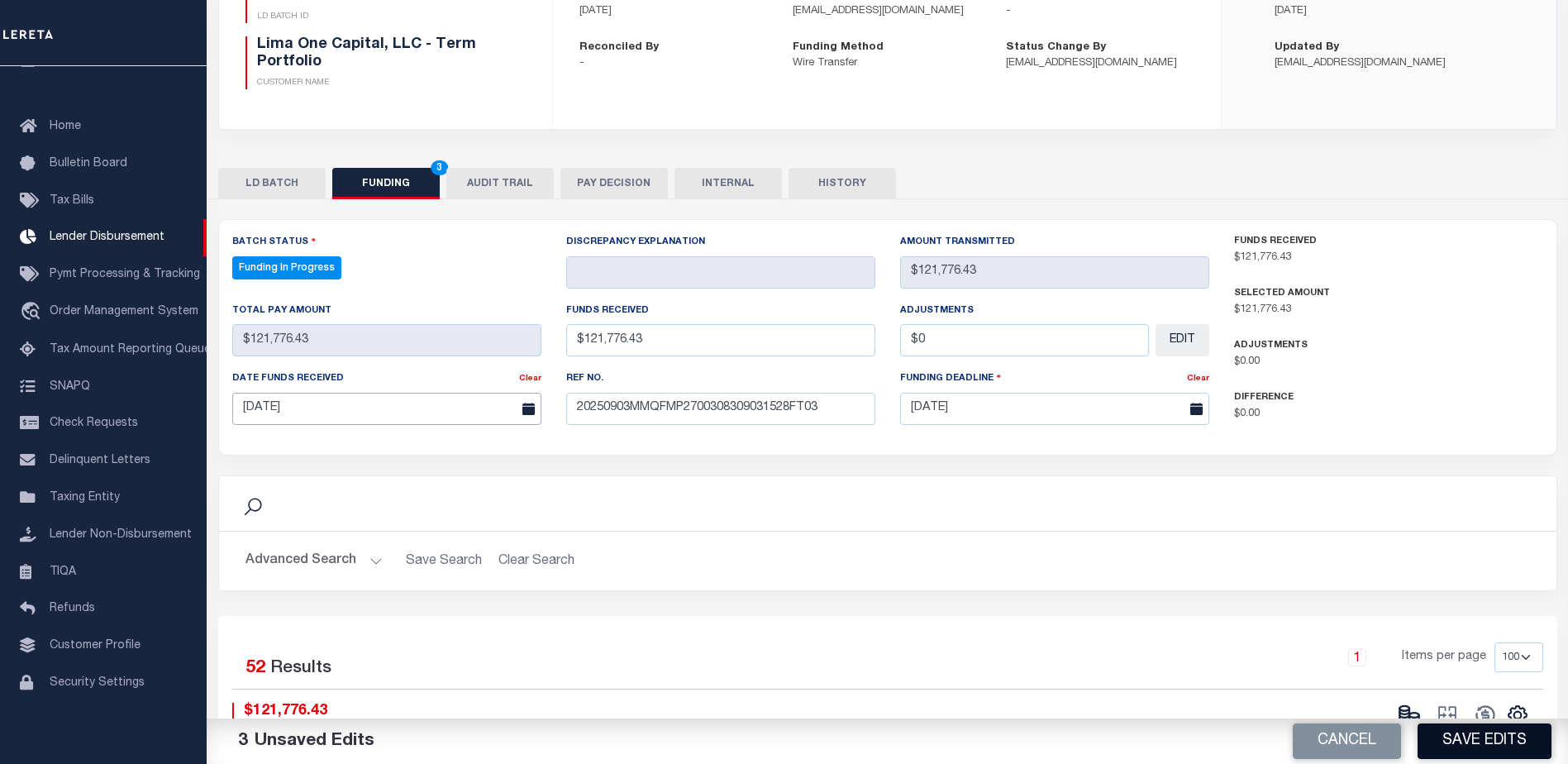
scroll to position [248, 0]
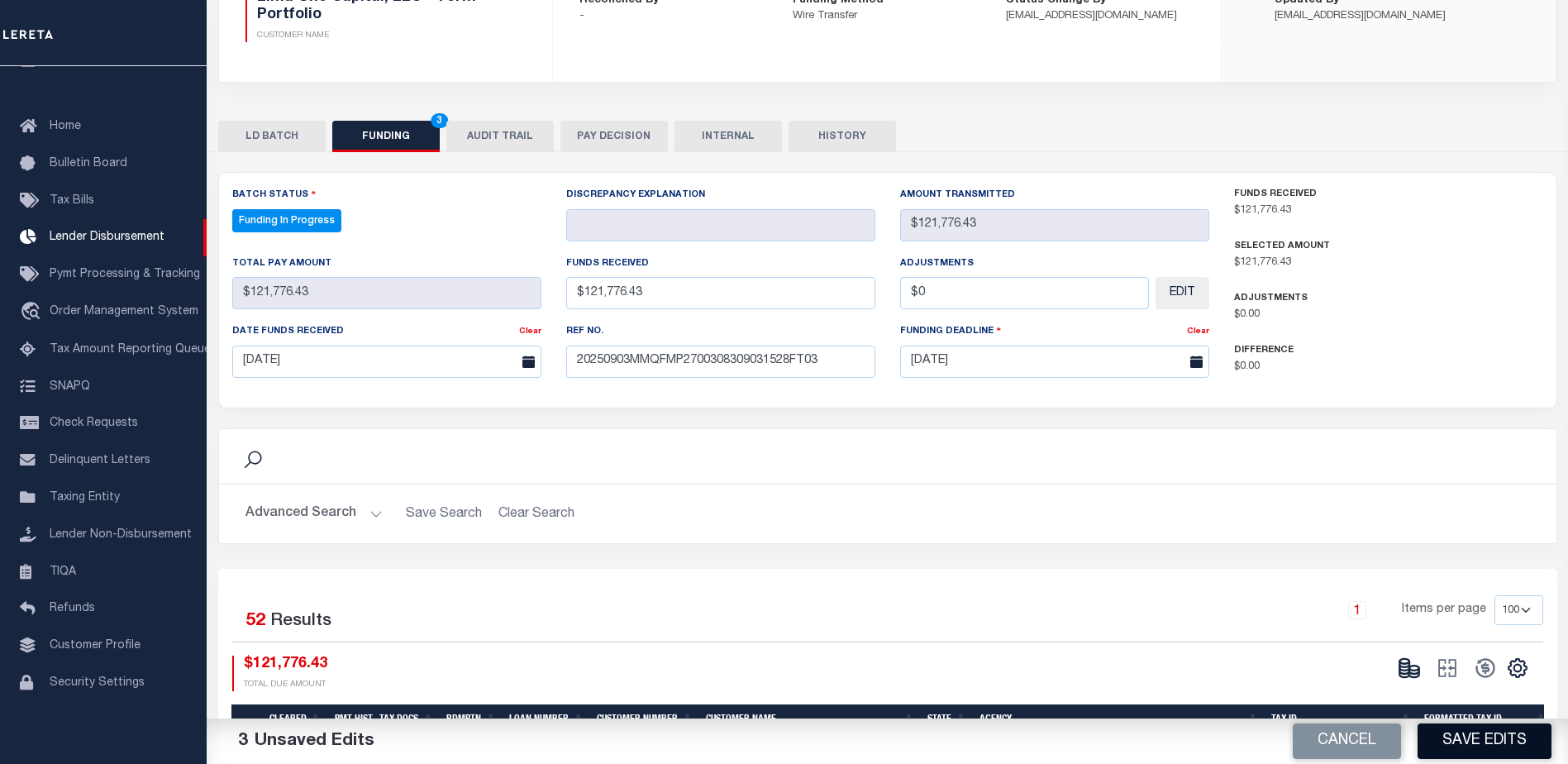
click at [1453, 740] on button "Save Edits" at bounding box center [1484, 740] width 134 height 35
type input "$121,776.43"
type input "$0"
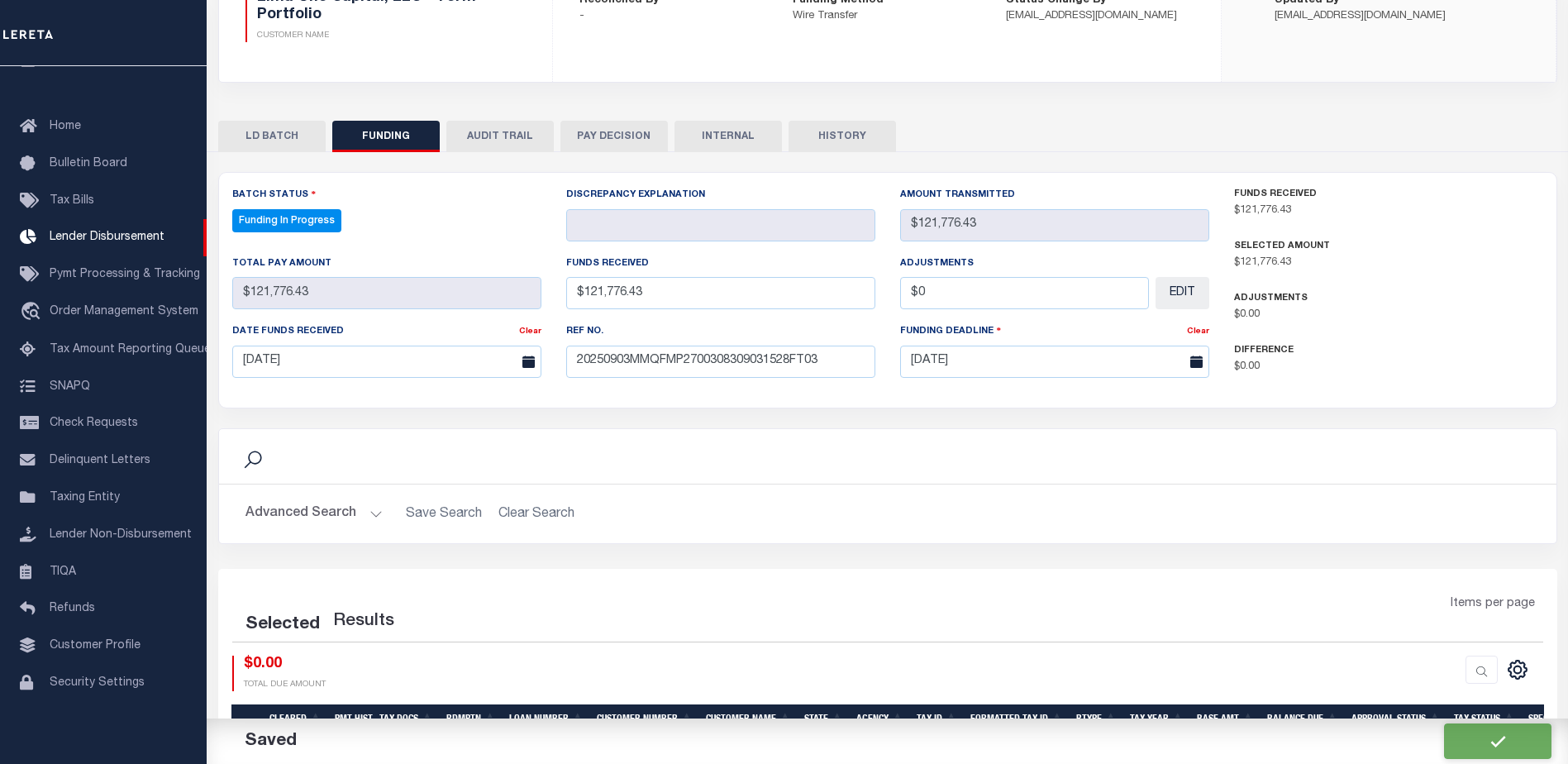
select select "100"
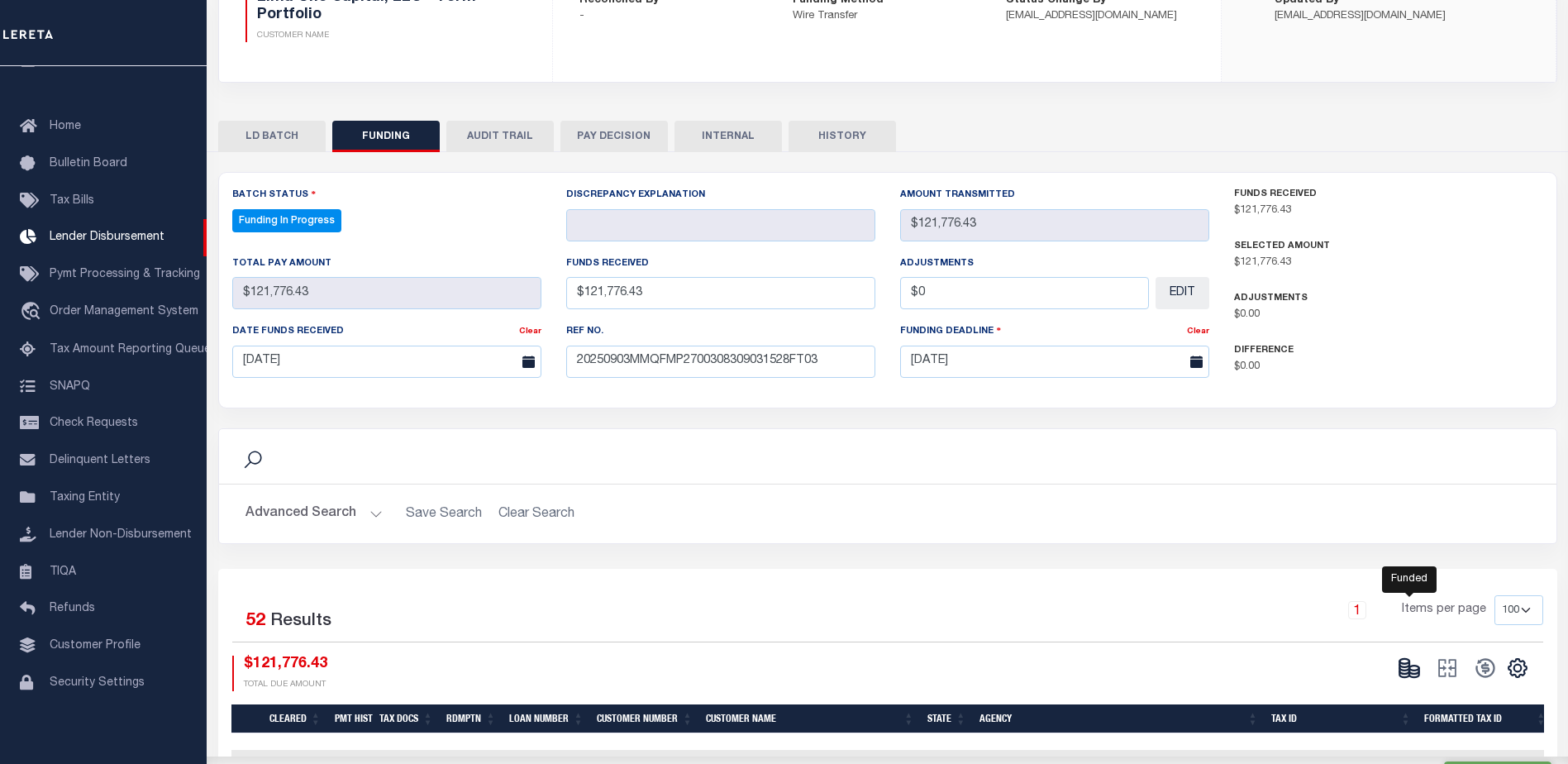
click at [1409, 672] on icon at bounding box center [1413, 671] width 10 height 5
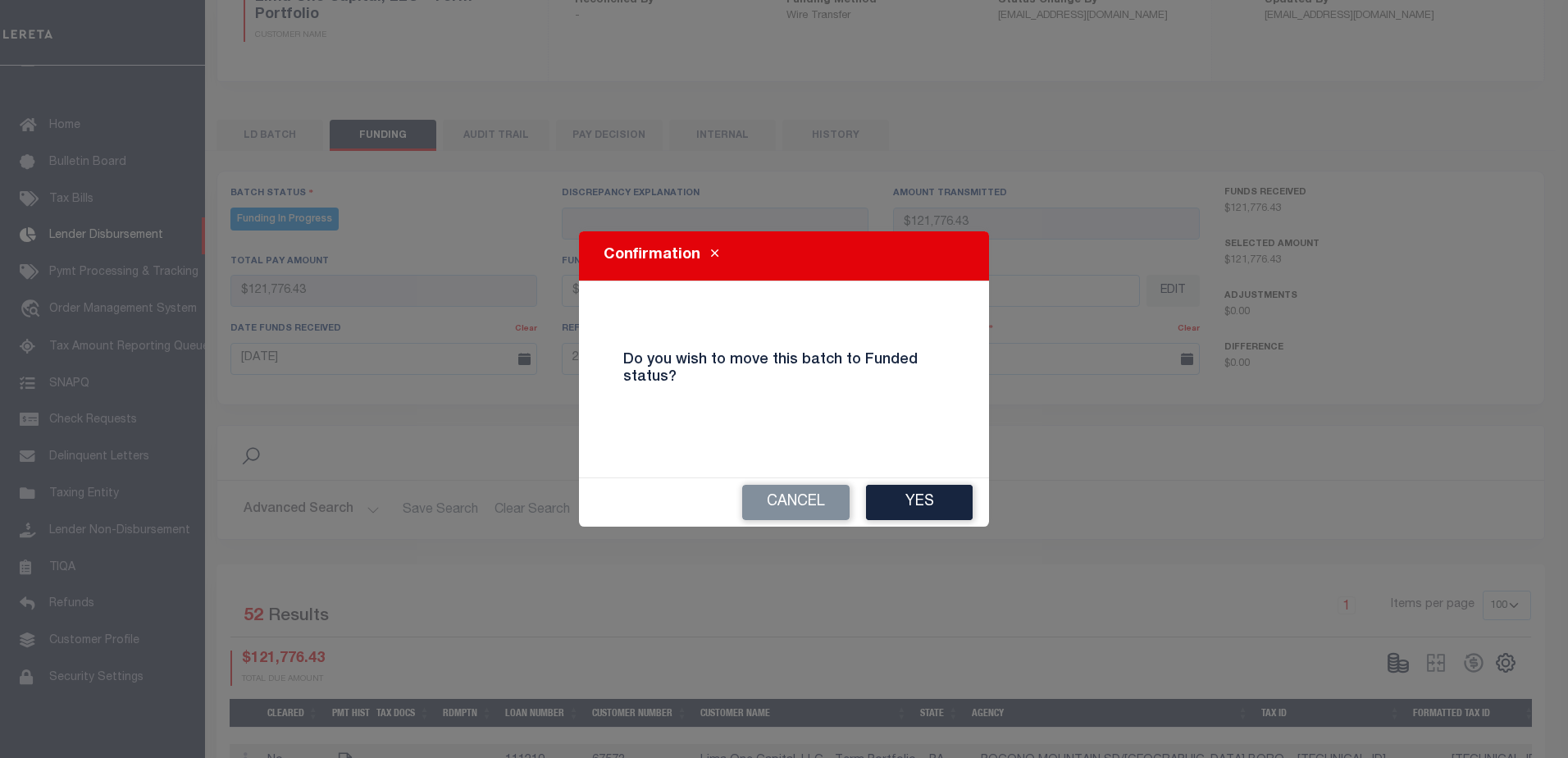
click at [944, 503] on button "Yes" at bounding box center [919, 502] width 107 height 35
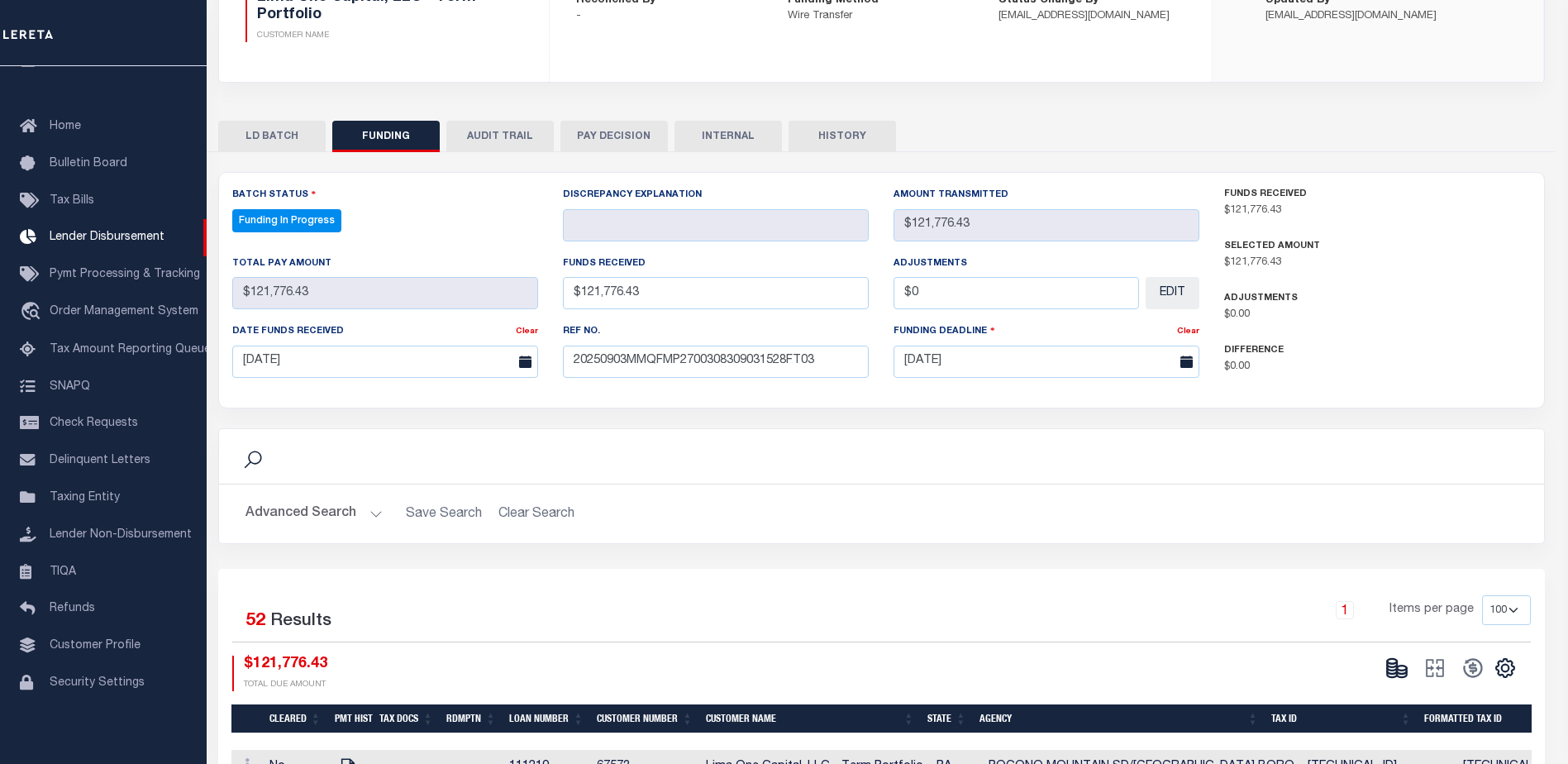
type input "$121,776.43"
type input "$0"
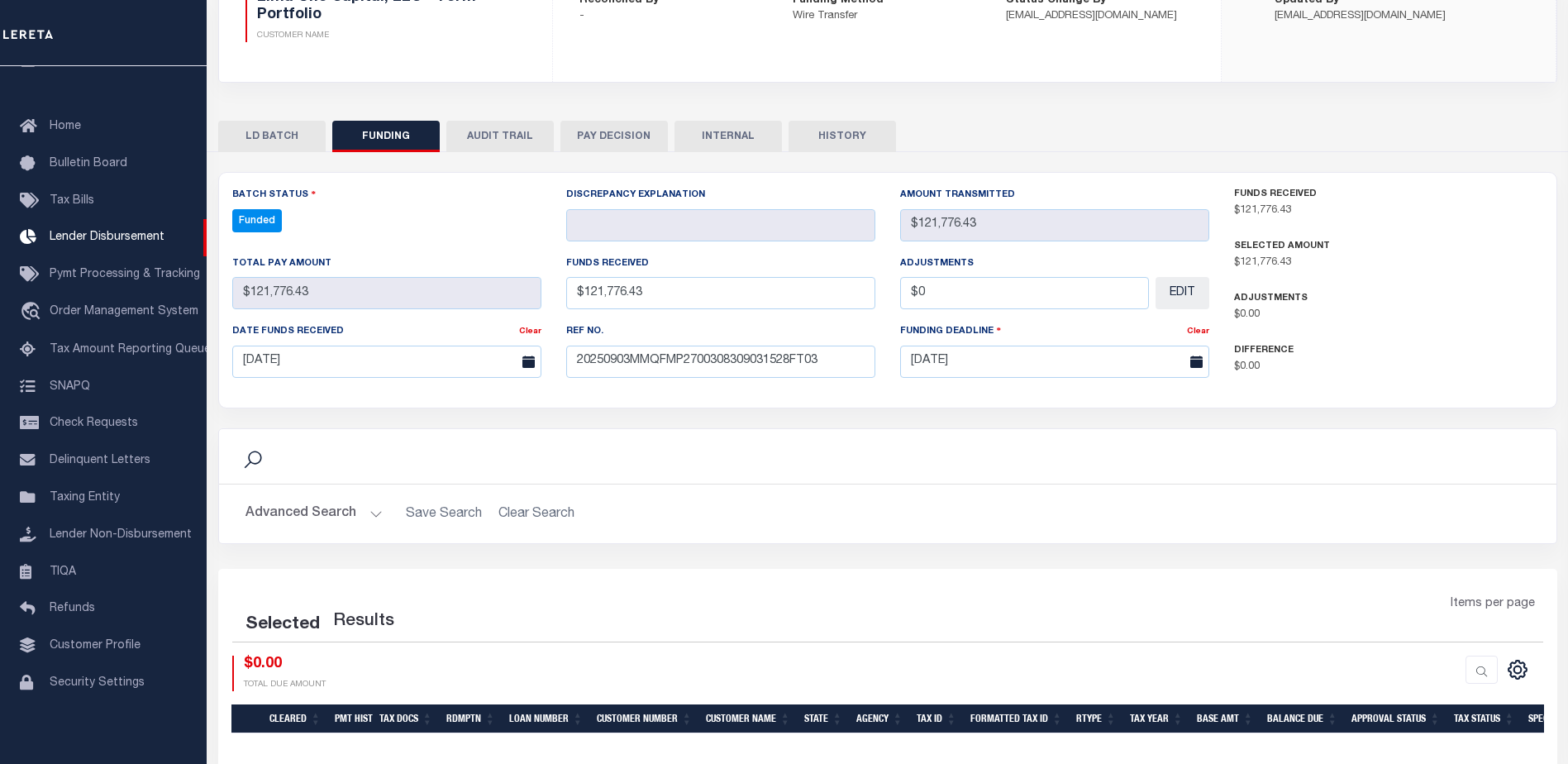
select select "100"
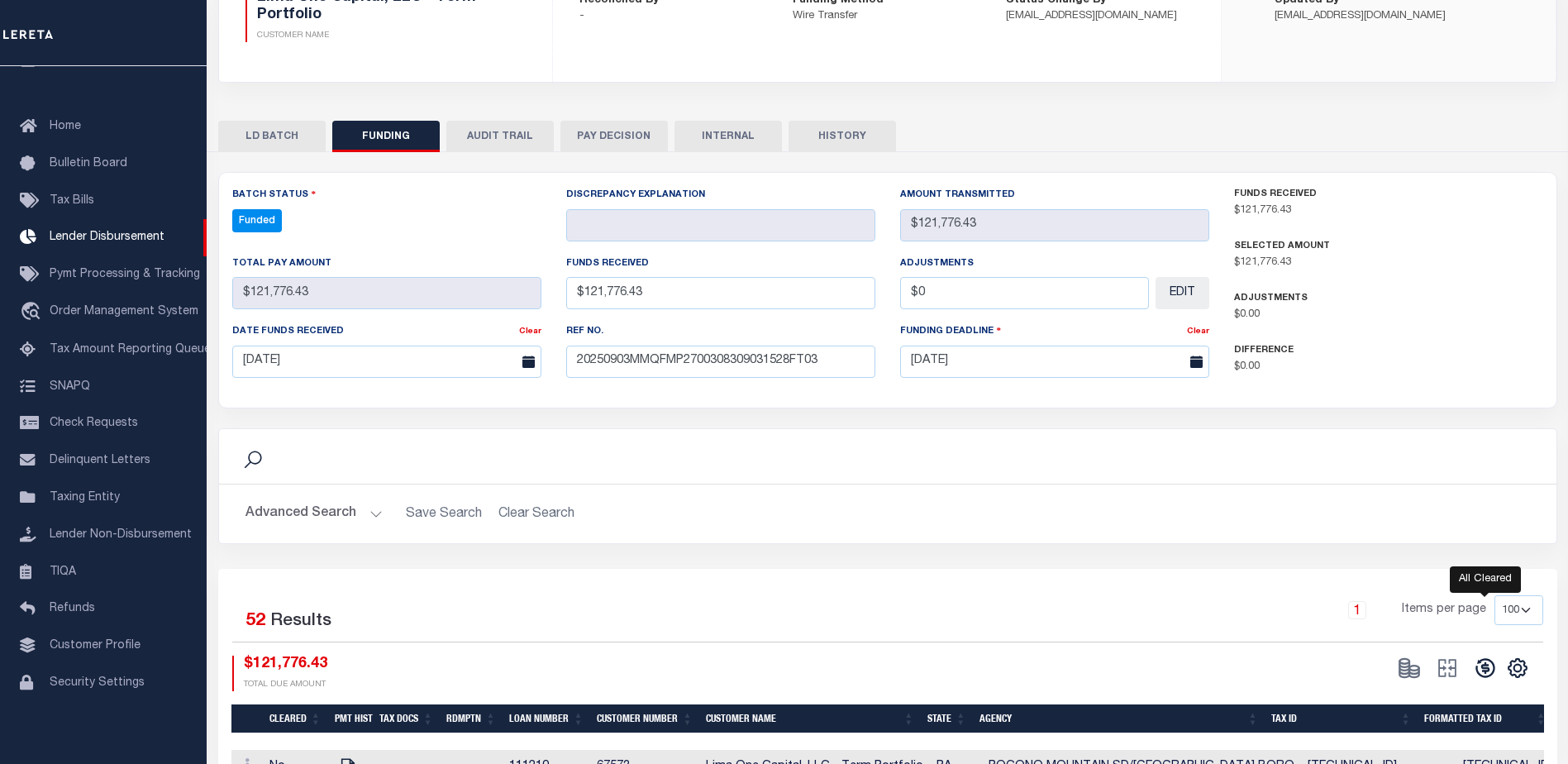
click at [1483, 673] on icon at bounding box center [1484, 667] width 19 height 19
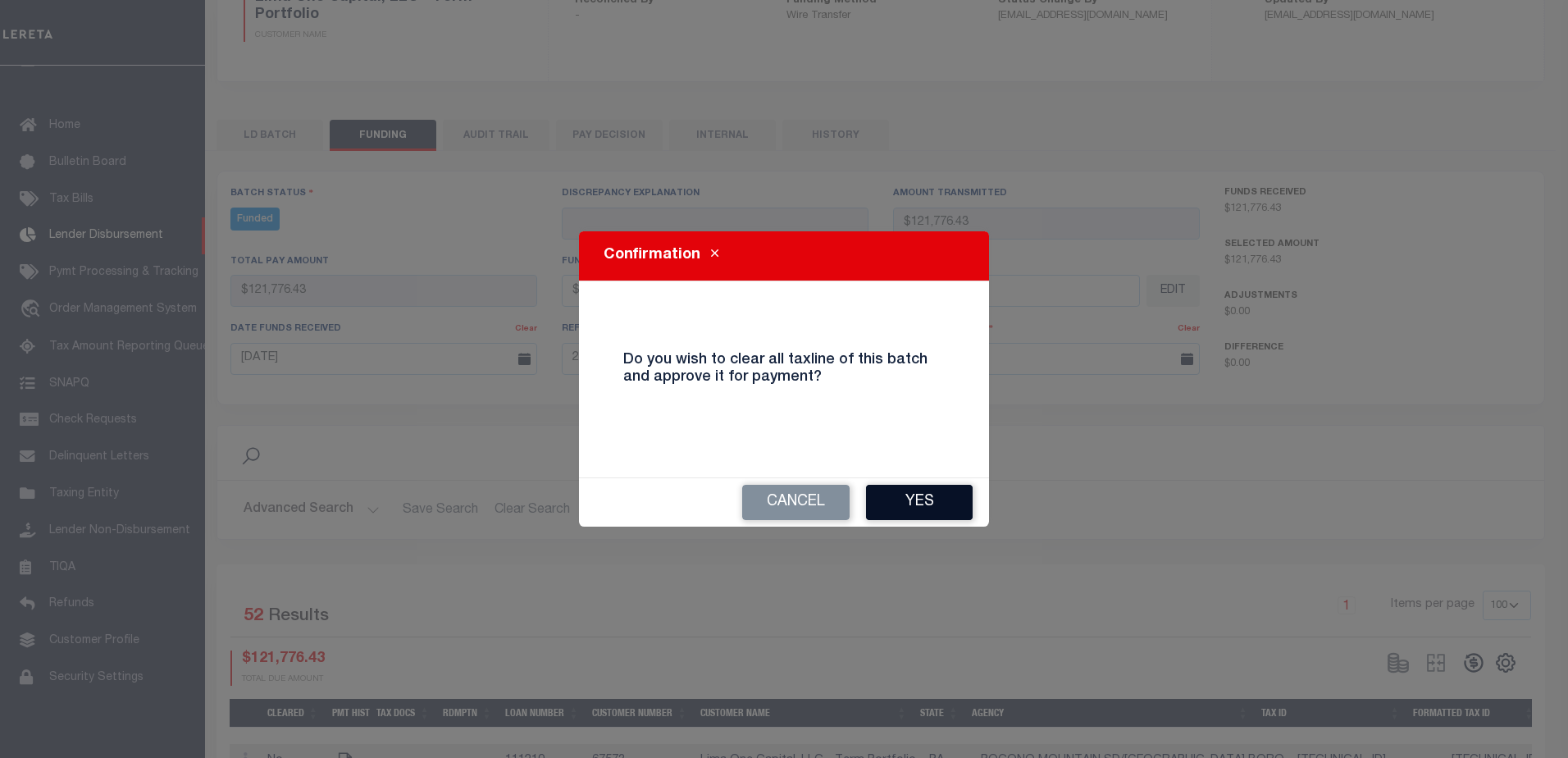
click at [942, 508] on button "Yes" at bounding box center [919, 502] width 107 height 35
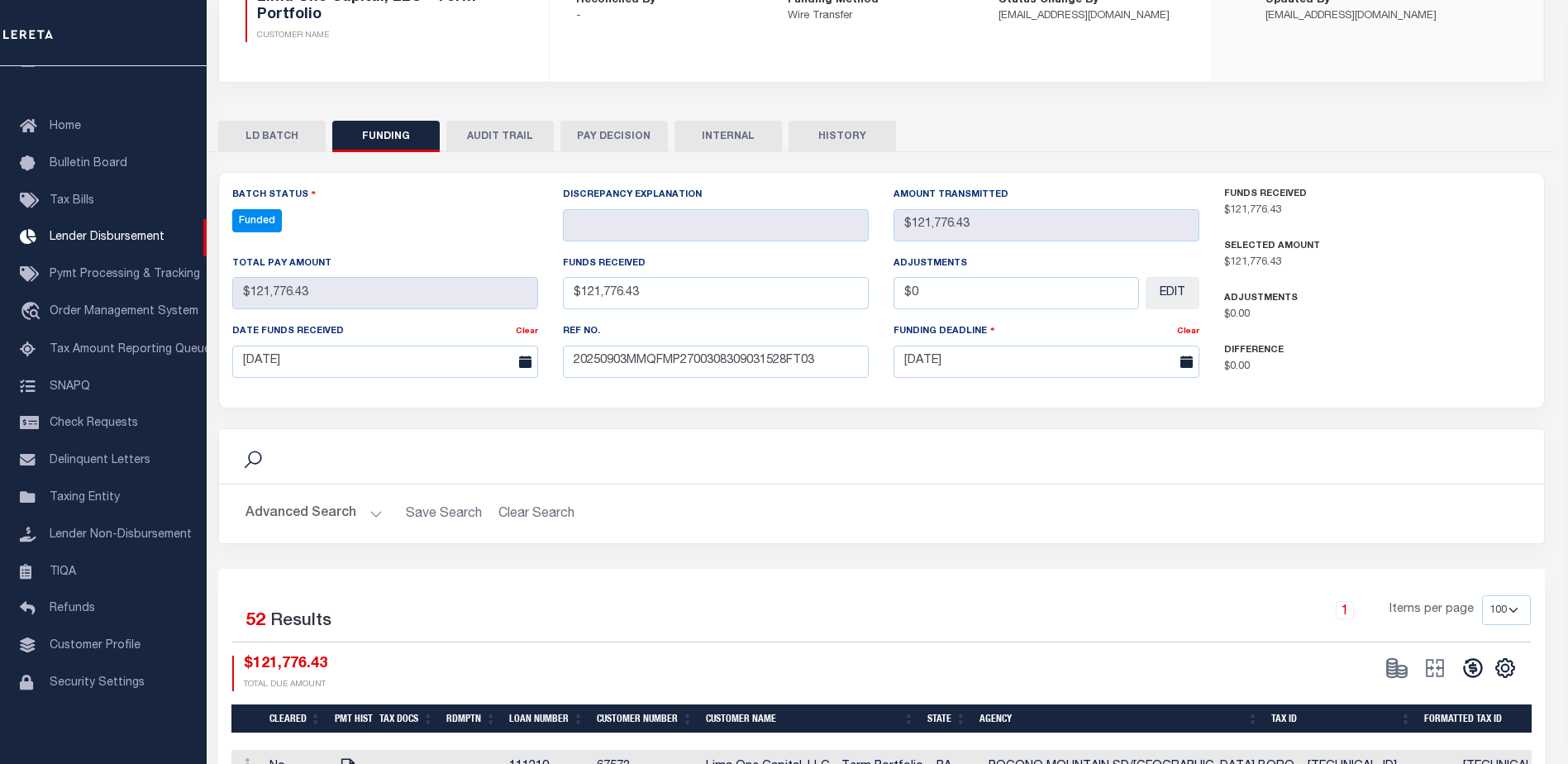
type input "$121,776.43"
type input "$0"
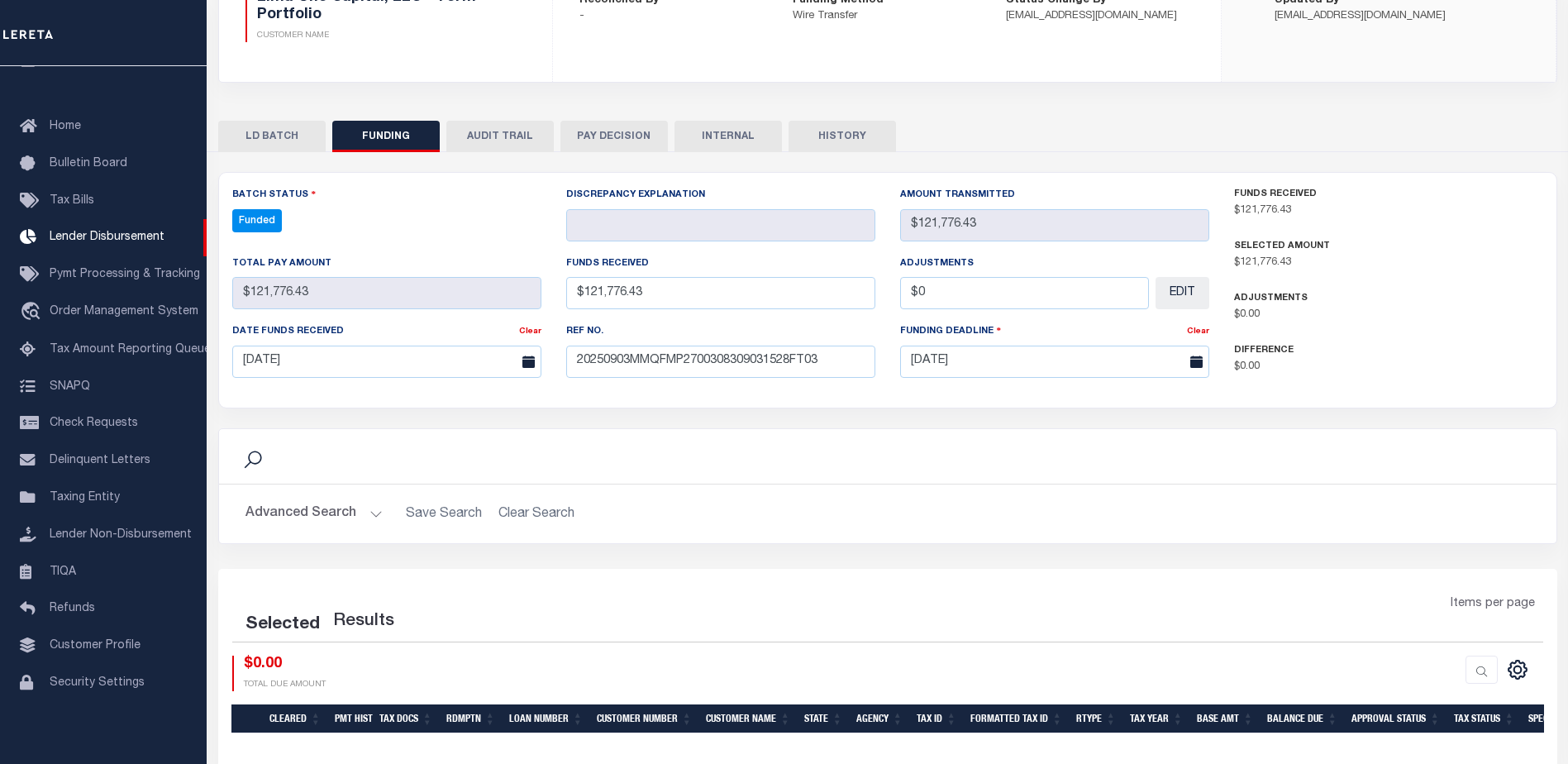
select select "100"
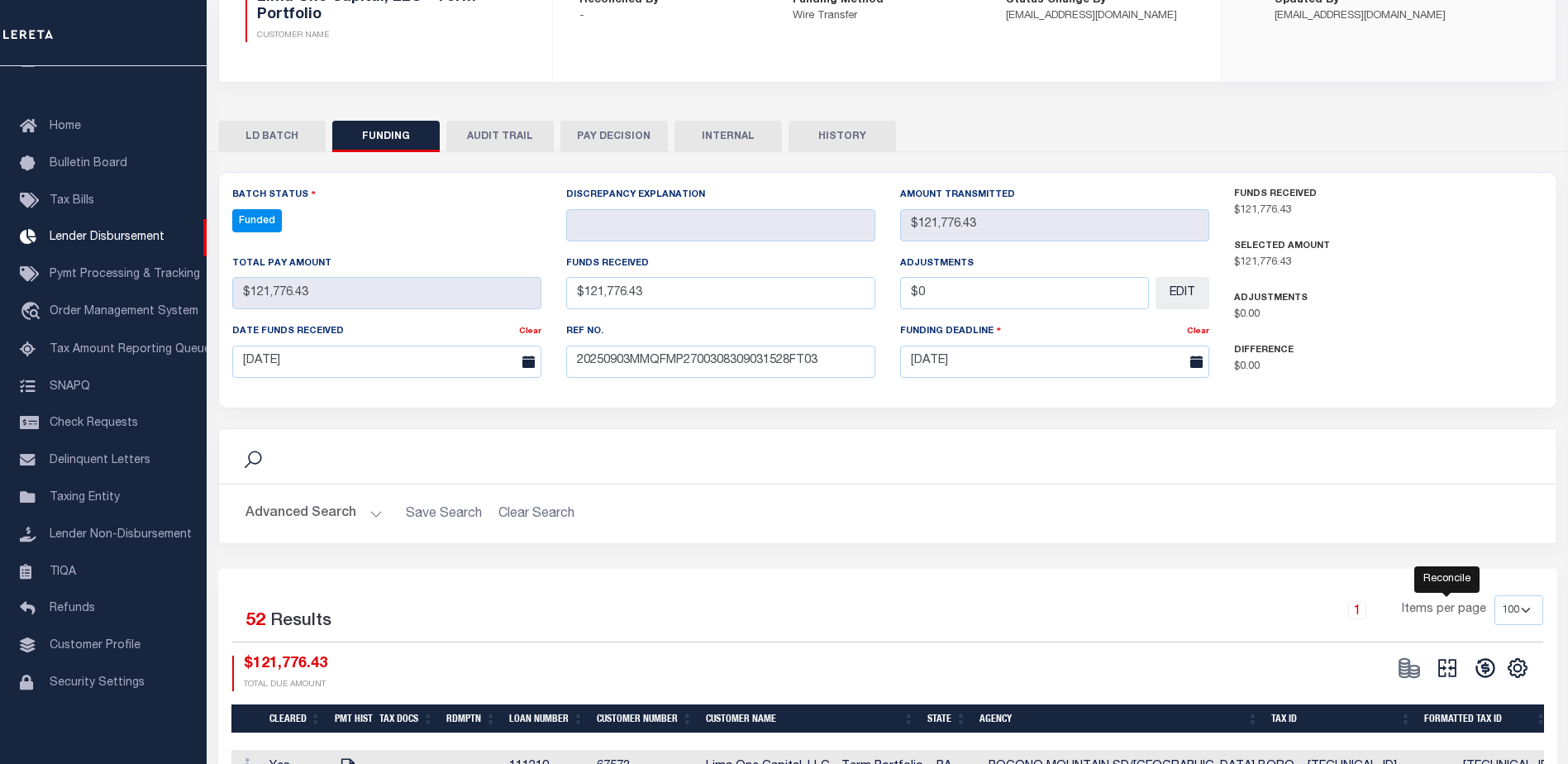
click at [1452, 672] on icon at bounding box center [1447, 668] width 24 height 24
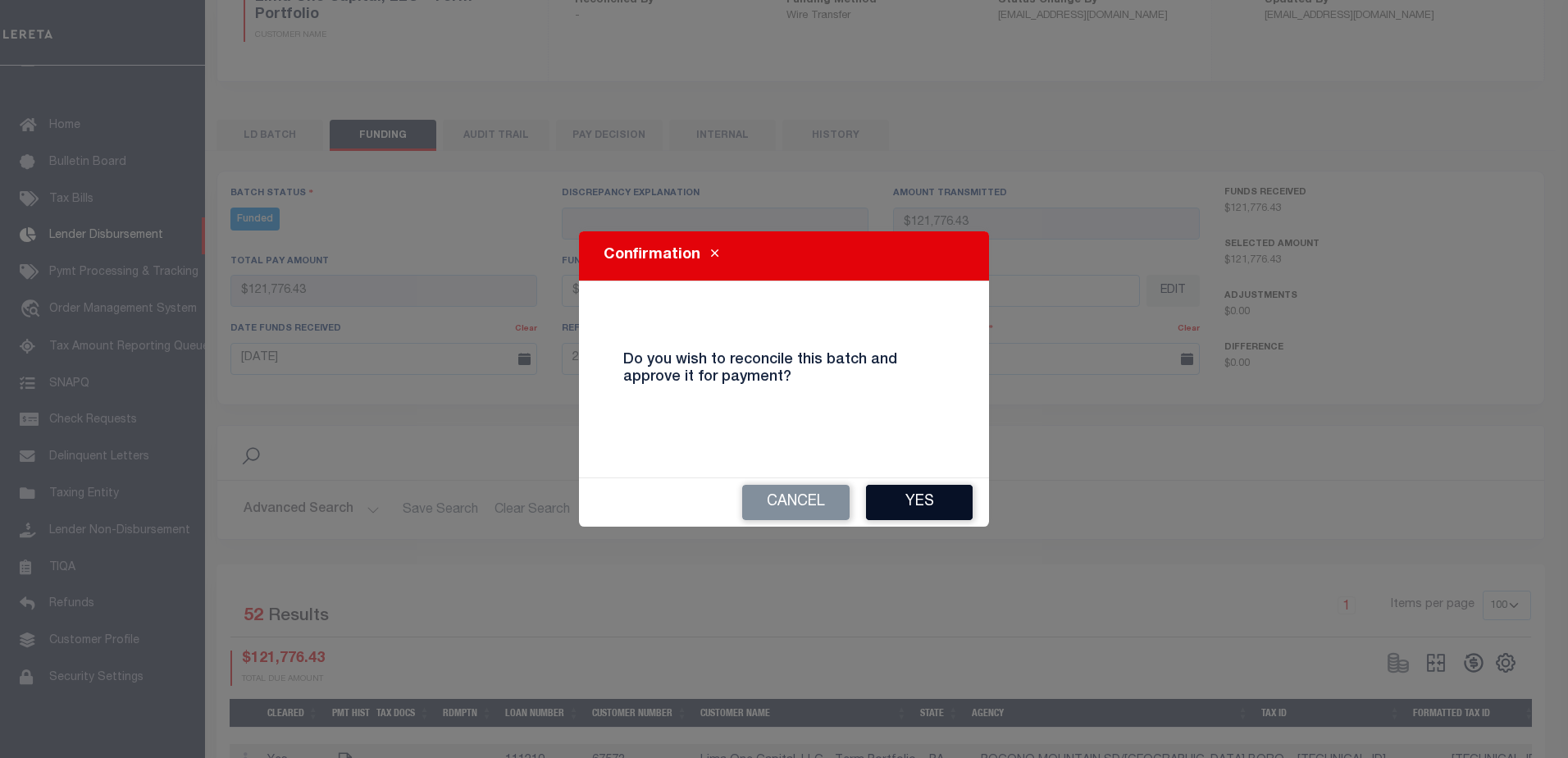
click at [939, 508] on button "Yes" at bounding box center [919, 502] width 107 height 35
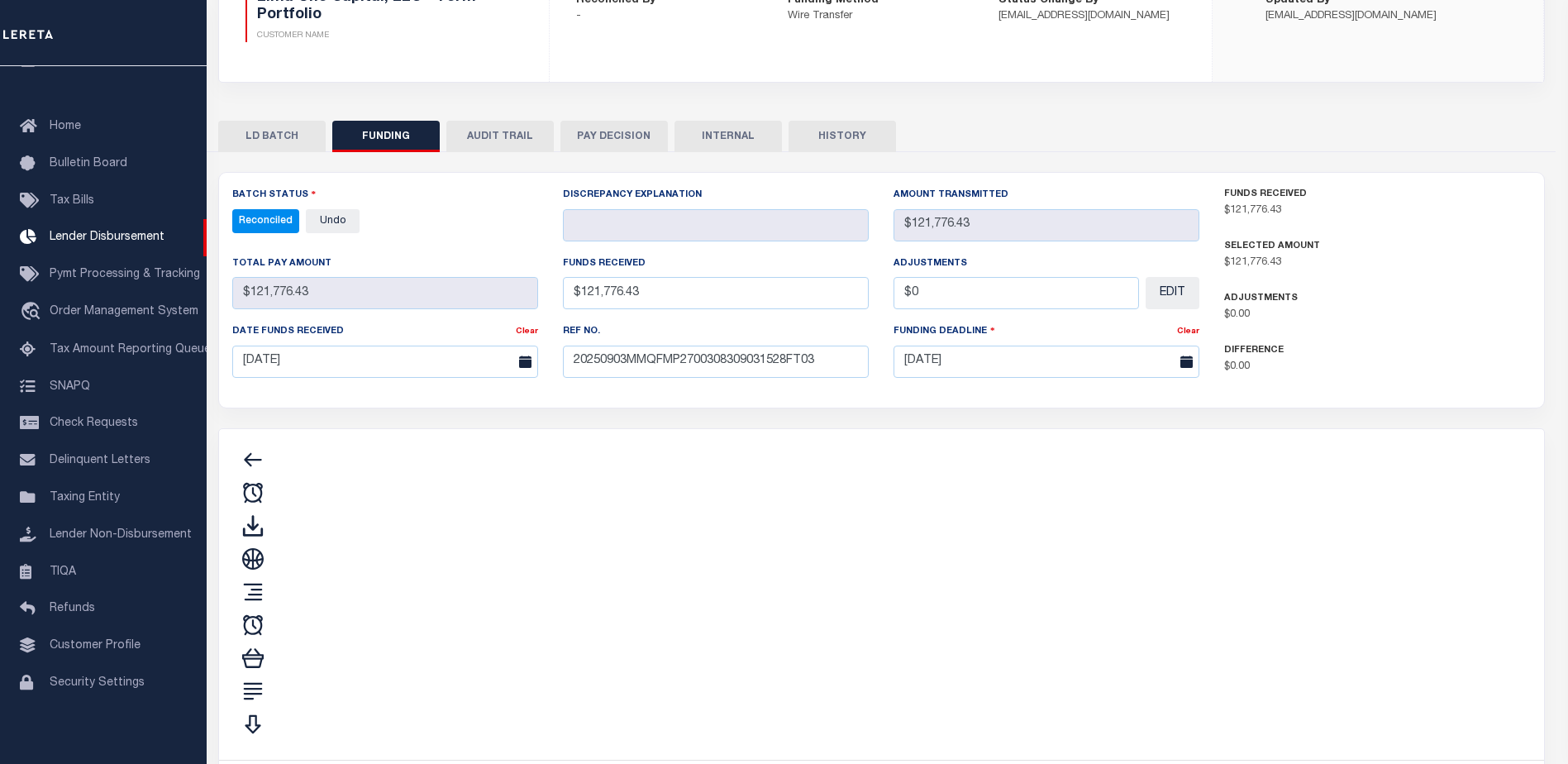
type input "$121,776.43"
type input "$0"
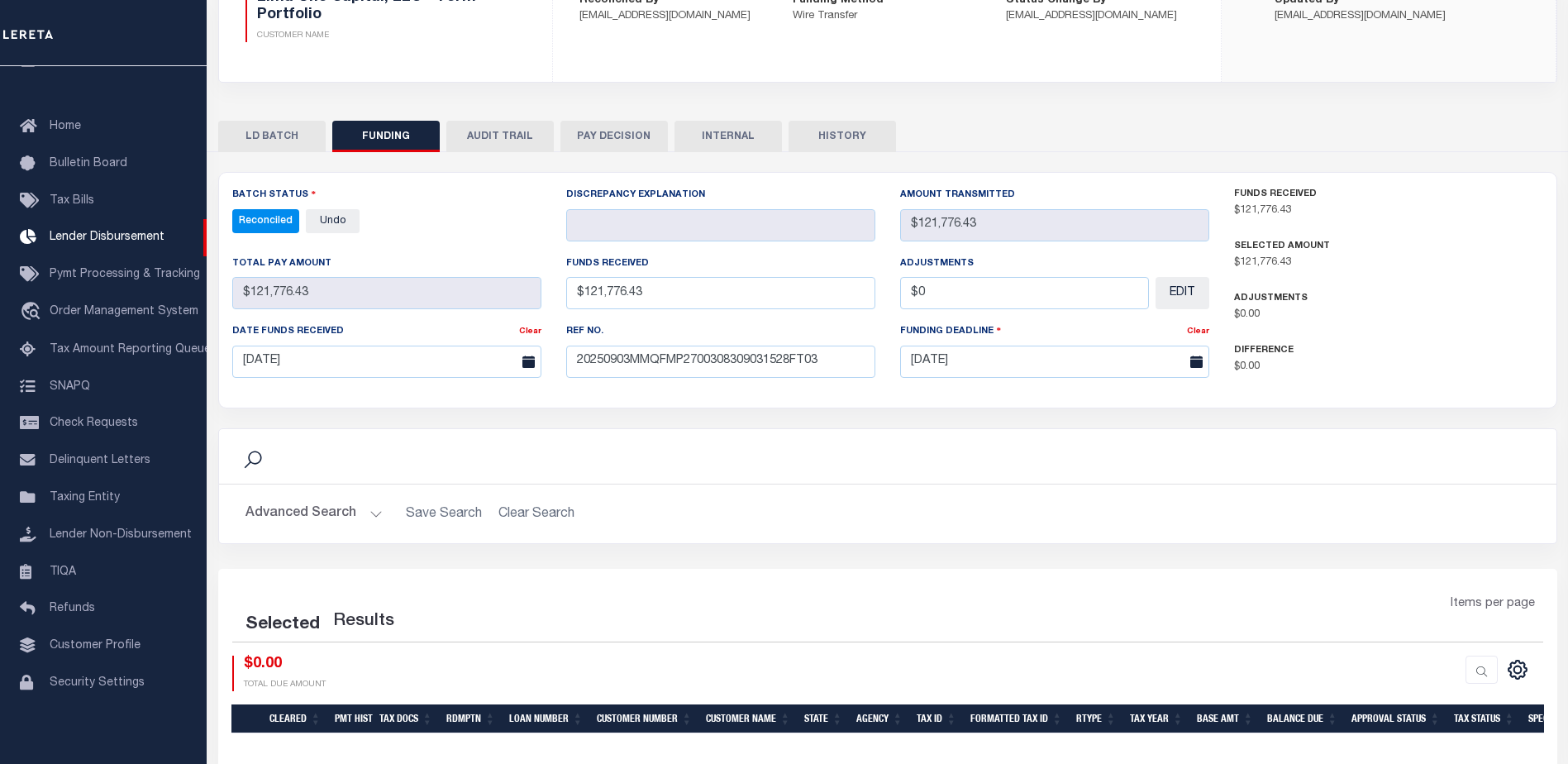
select select "100"
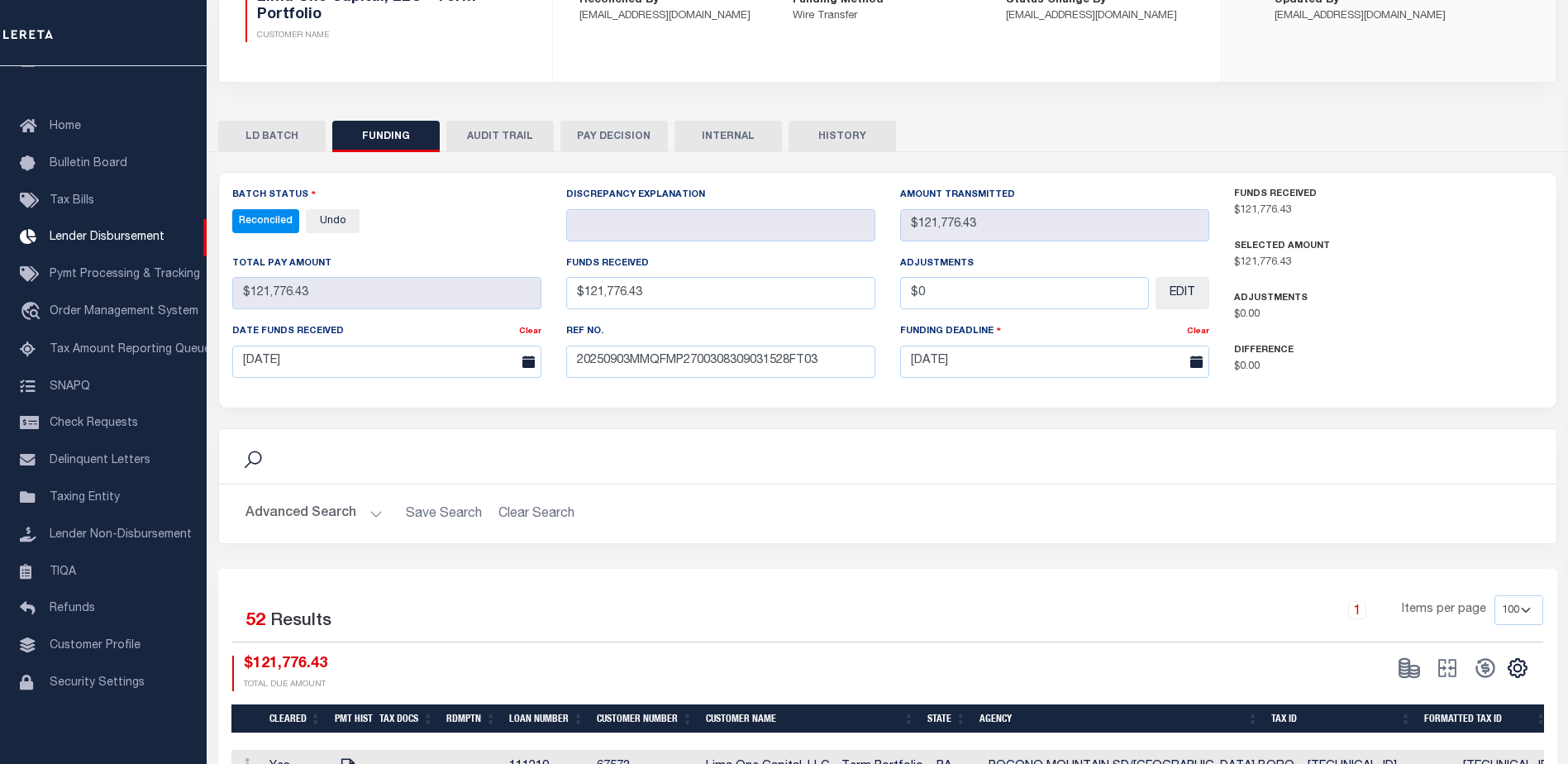
click at [743, 129] on button "INTERNAL" at bounding box center [727, 136] width 108 height 32
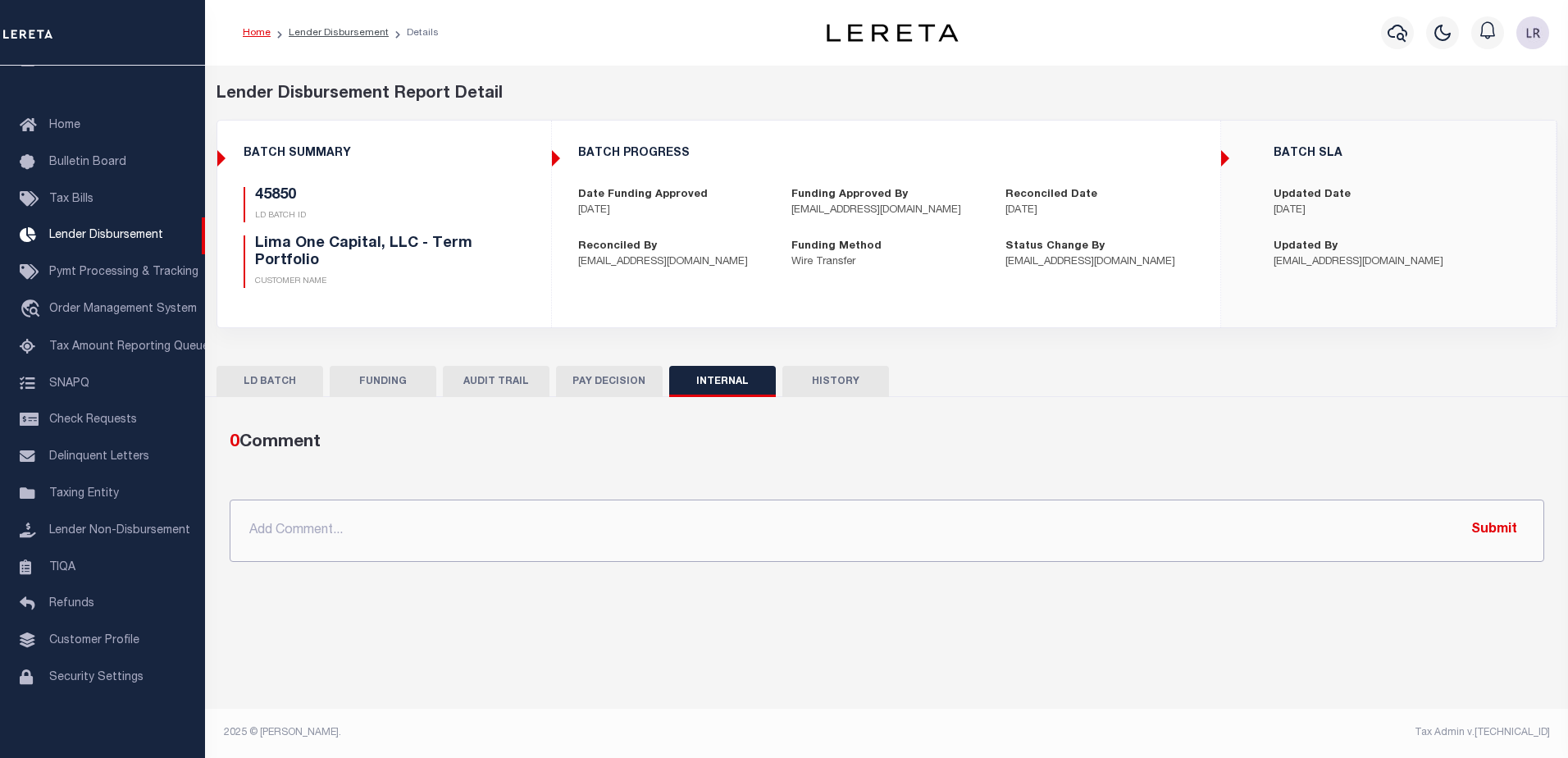
drag, startPoint x: 944, startPoint y: 545, endPoint x: 1008, endPoint y: 544, distance: 64.0
click at [944, 545] on input "text" at bounding box center [887, 530] width 1315 height 62
paste input ""ORG AMT - $157662.58 45850 - $121776.43 458.51 - $8531.33 45955 - $3700 45967 …"
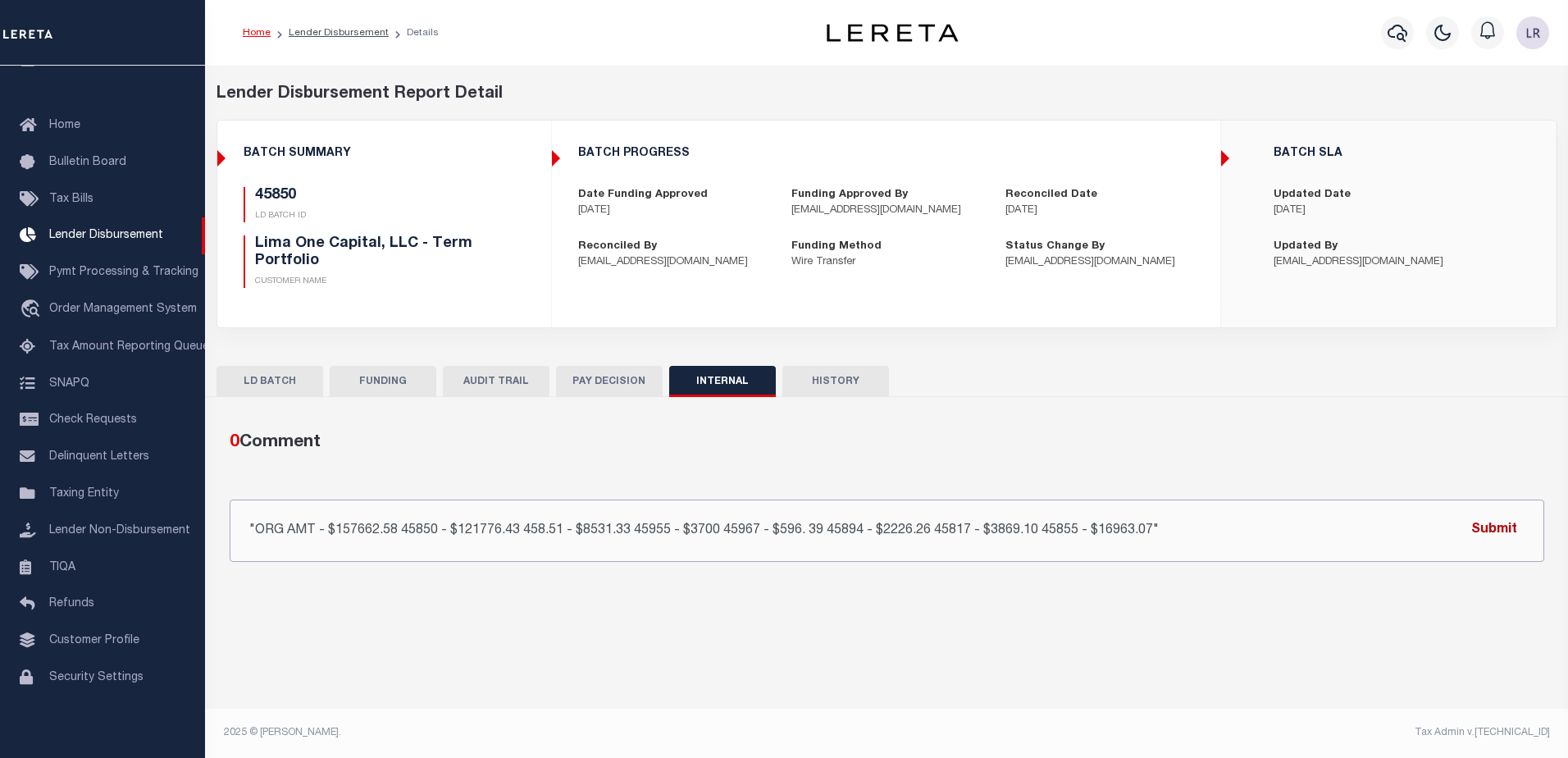
type input ""ORG AMT - $157662.58 45850 - $121776.43 458.51 - $8531.33 45955 - $3700 45967 …"
drag, startPoint x: 1484, startPoint y: 525, endPoint x: 1490, endPoint y: 509, distance: 17.1
click at [1484, 525] on button "Submit" at bounding box center [1494, 530] width 67 height 33
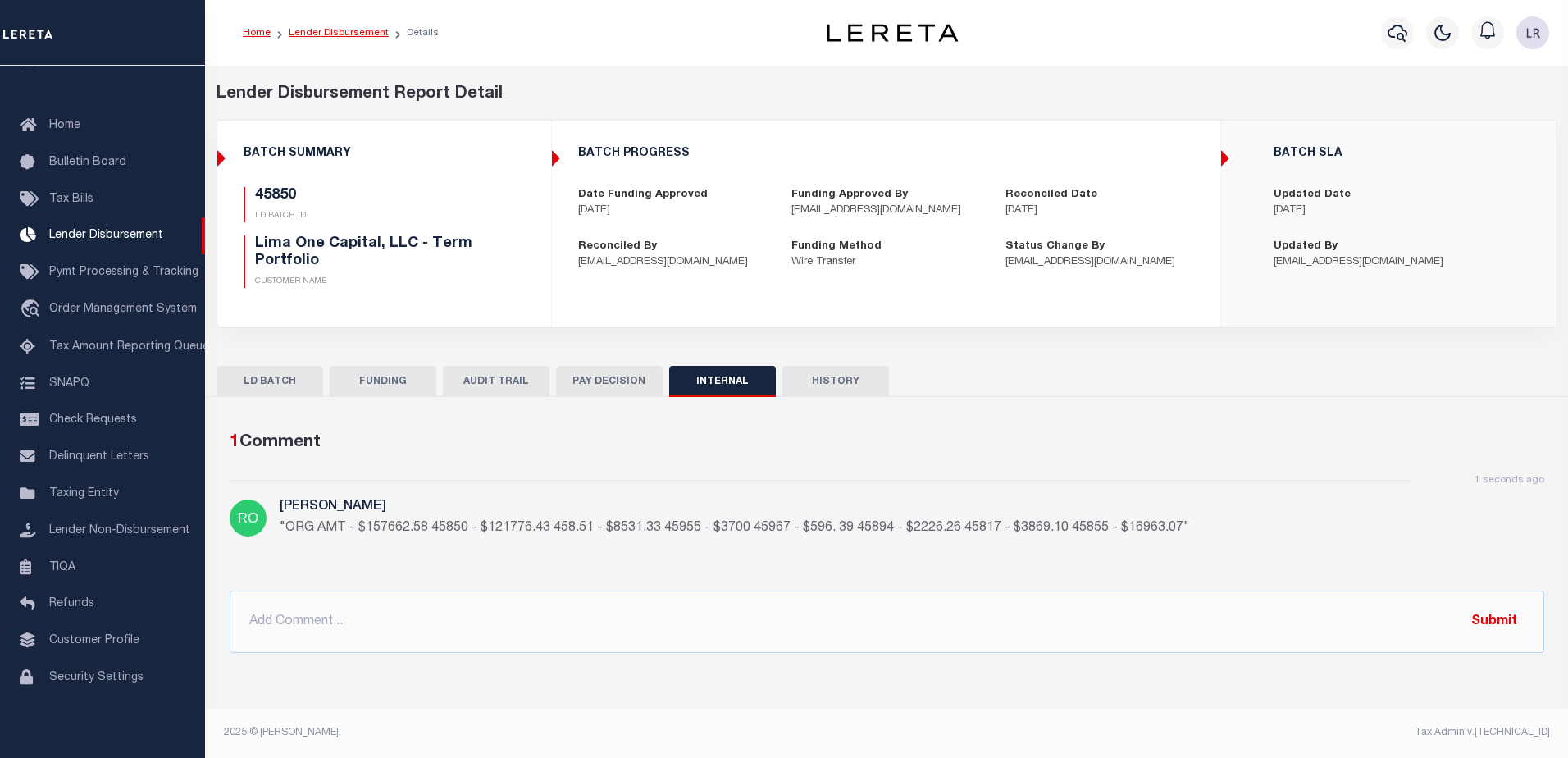
click at [342, 33] on link "Lender Disbursement" at bounding box center [338, 32] width 100 height 10
checkbox input "true"
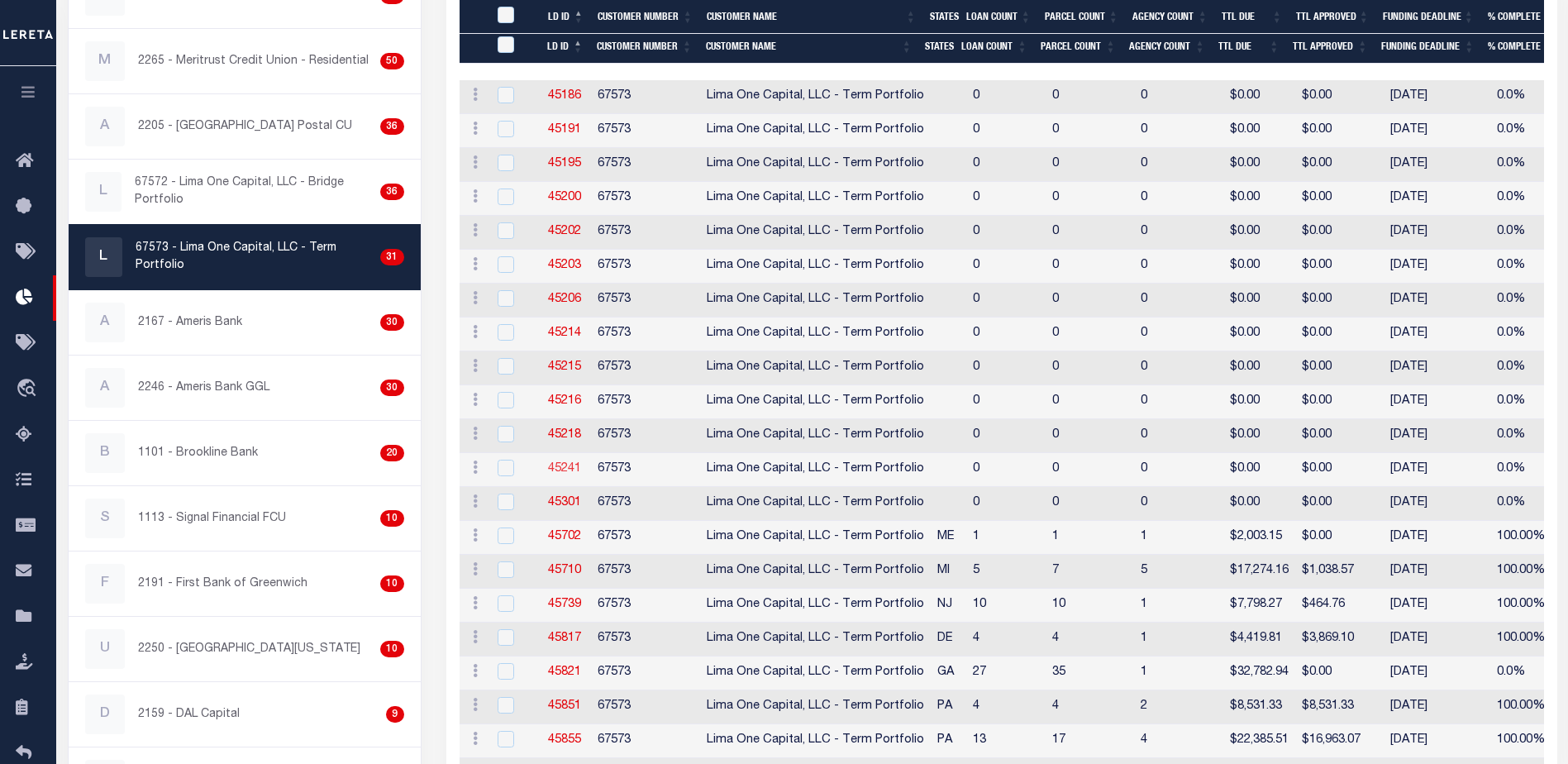
scroll to position [578, 0]
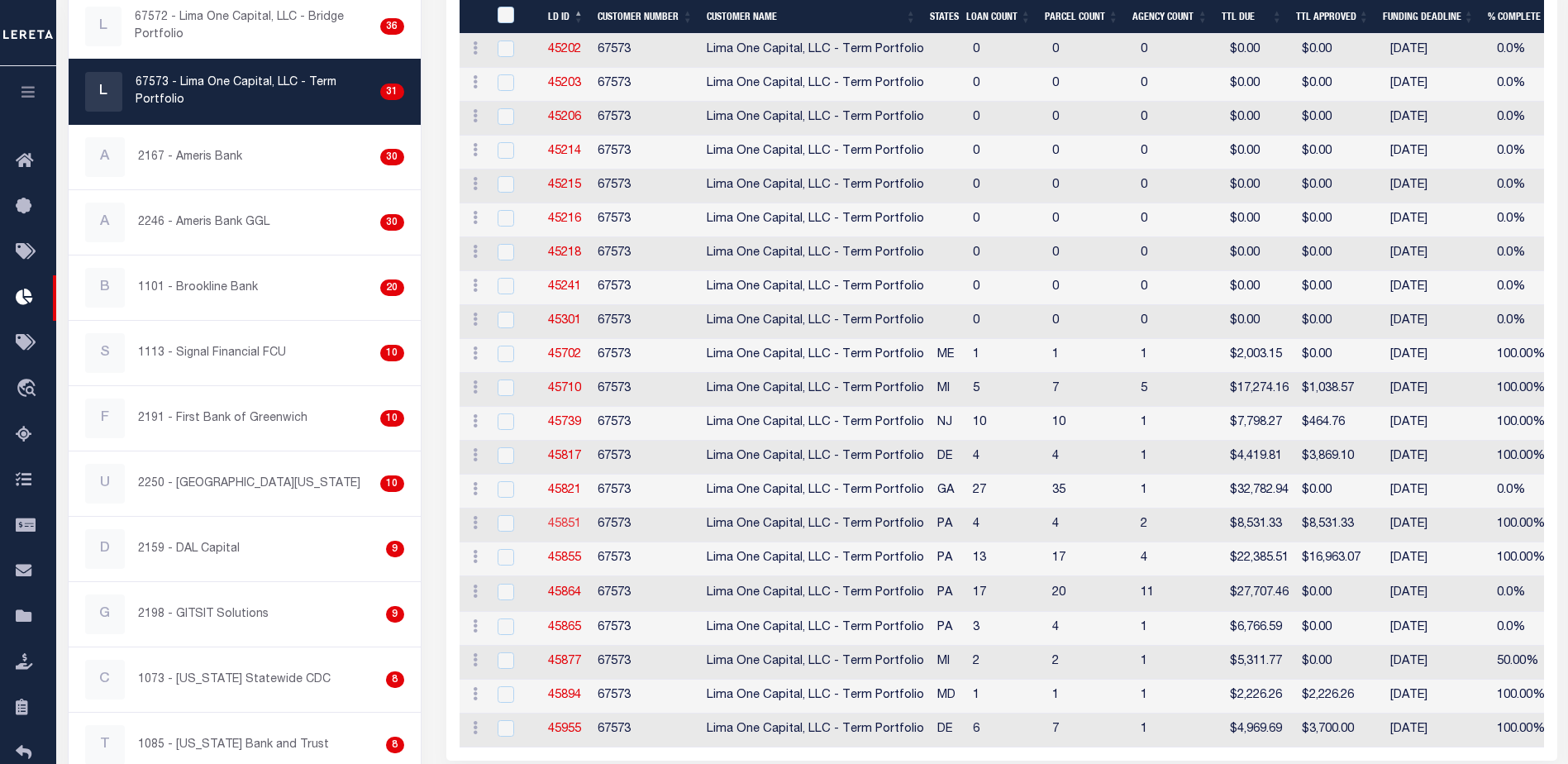
click at [572, 523] on link "45851" at bounding box center [565, 524] width 33 height 12
checkbox input "true"
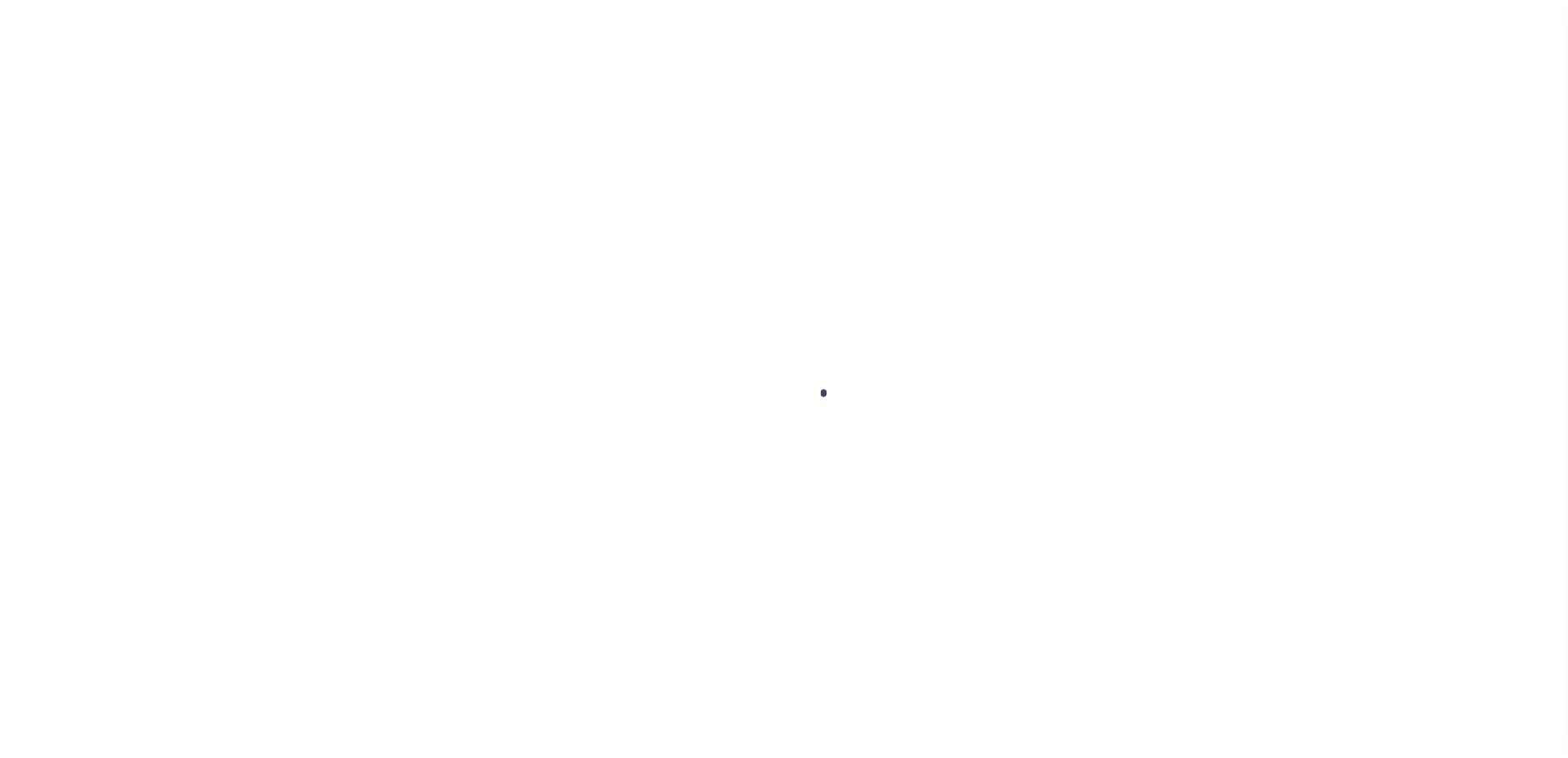
type input "$0.00"
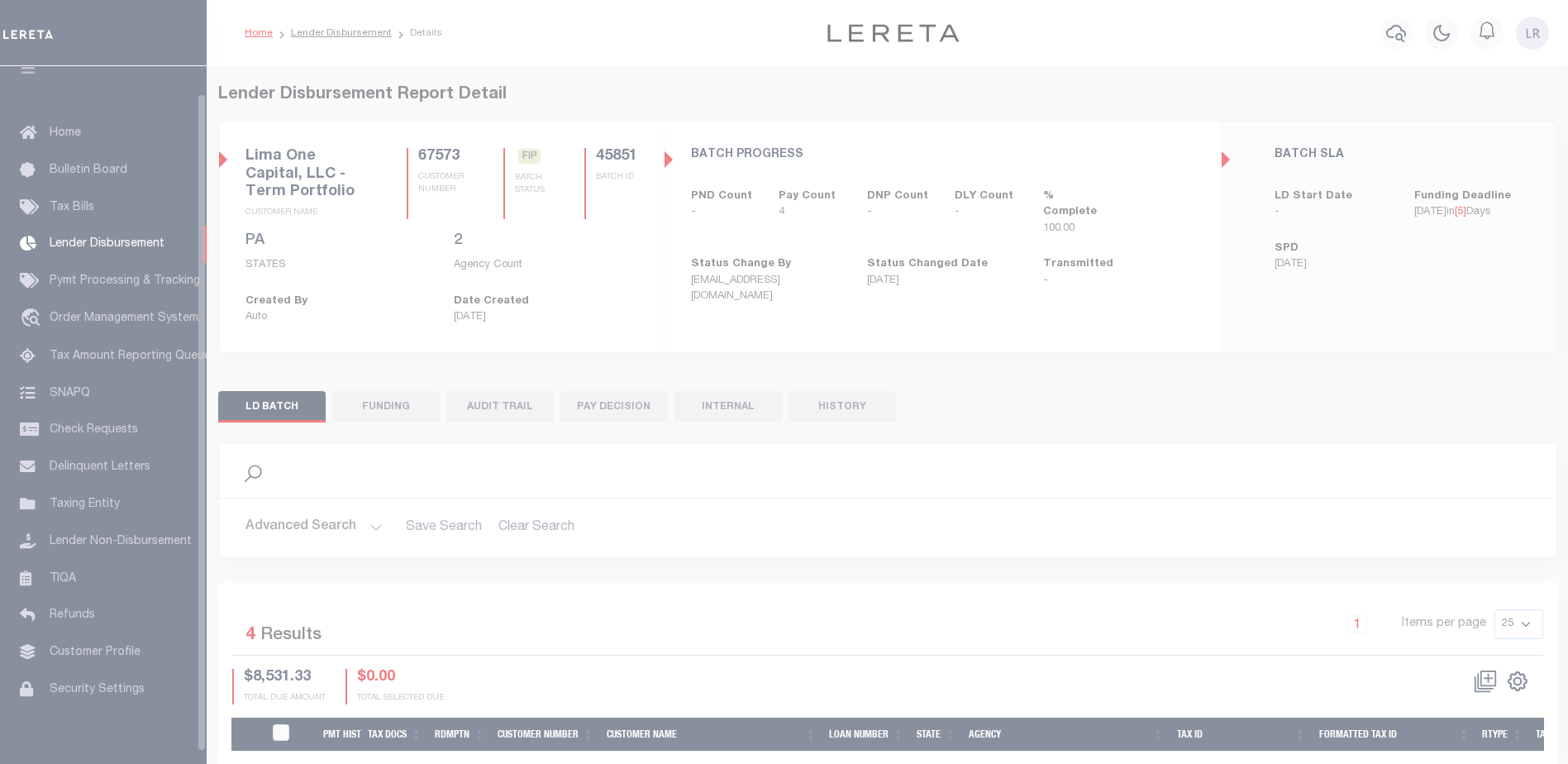
scroll to position [29, 0]
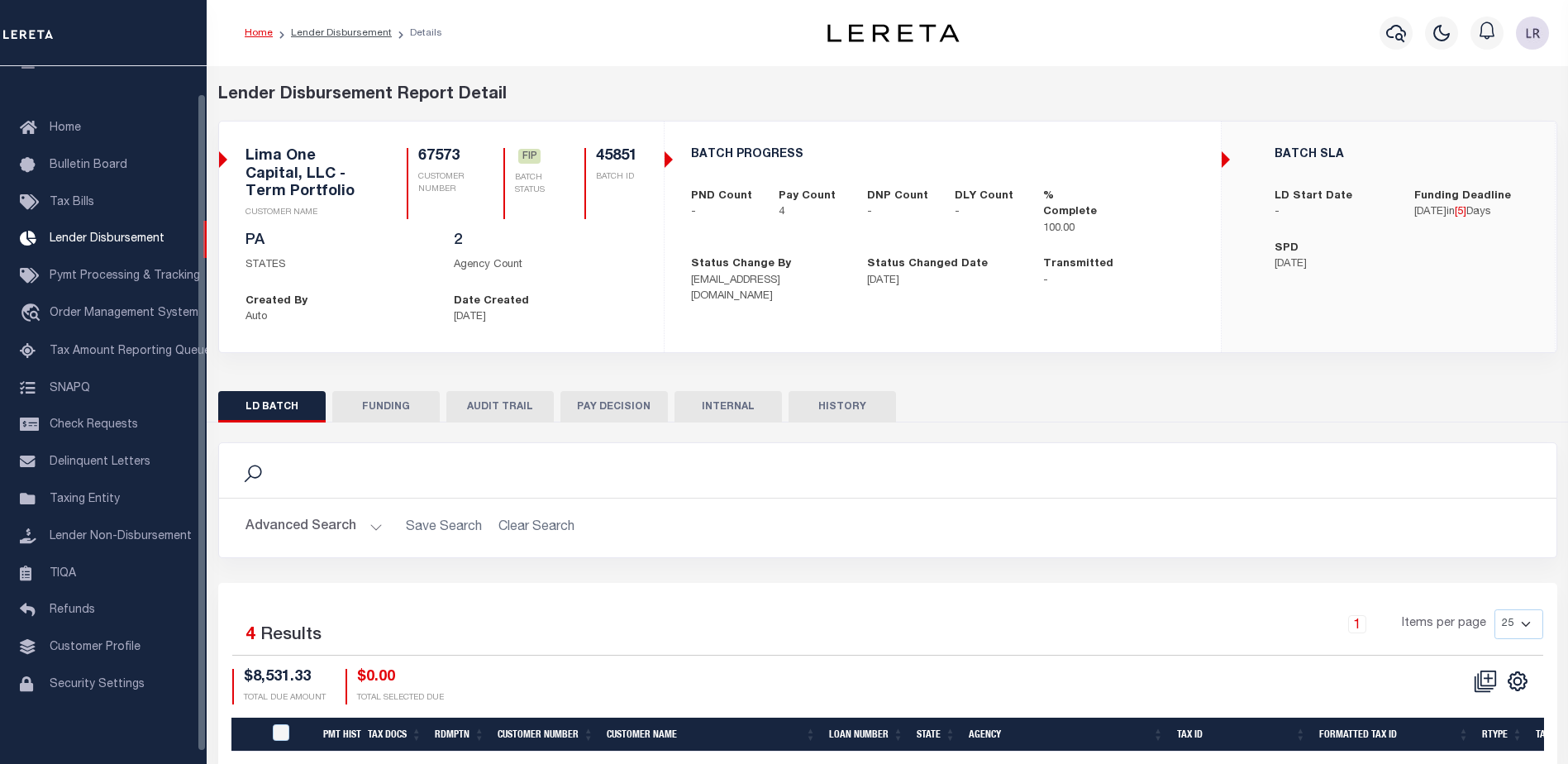
click at [376, 405] on button "FUNDING" at bounding box center [385, 406] width 108 height 32
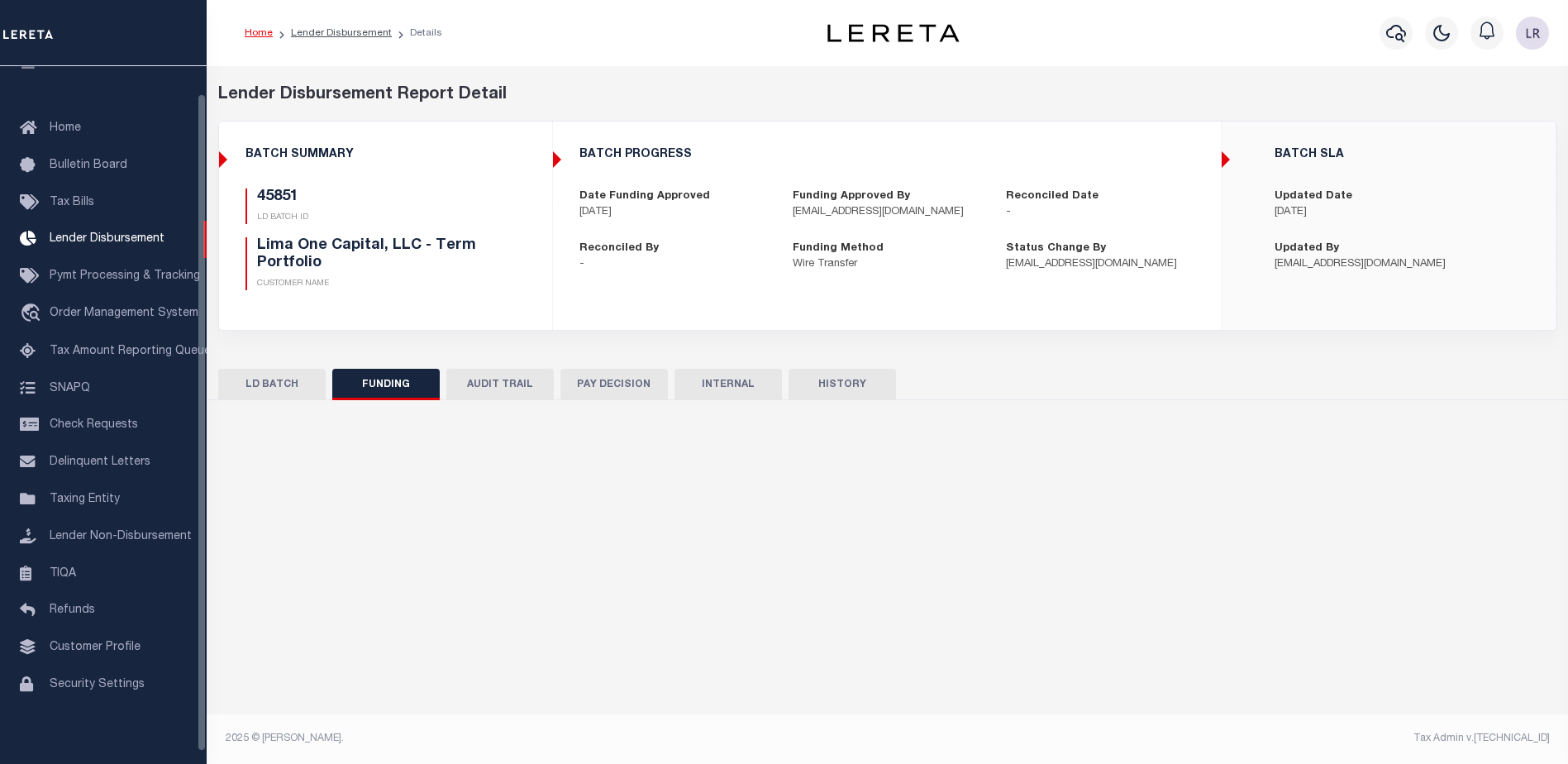
type input "$8,531.33"
type input "$0"
type input "[DATE]"
select select "100"
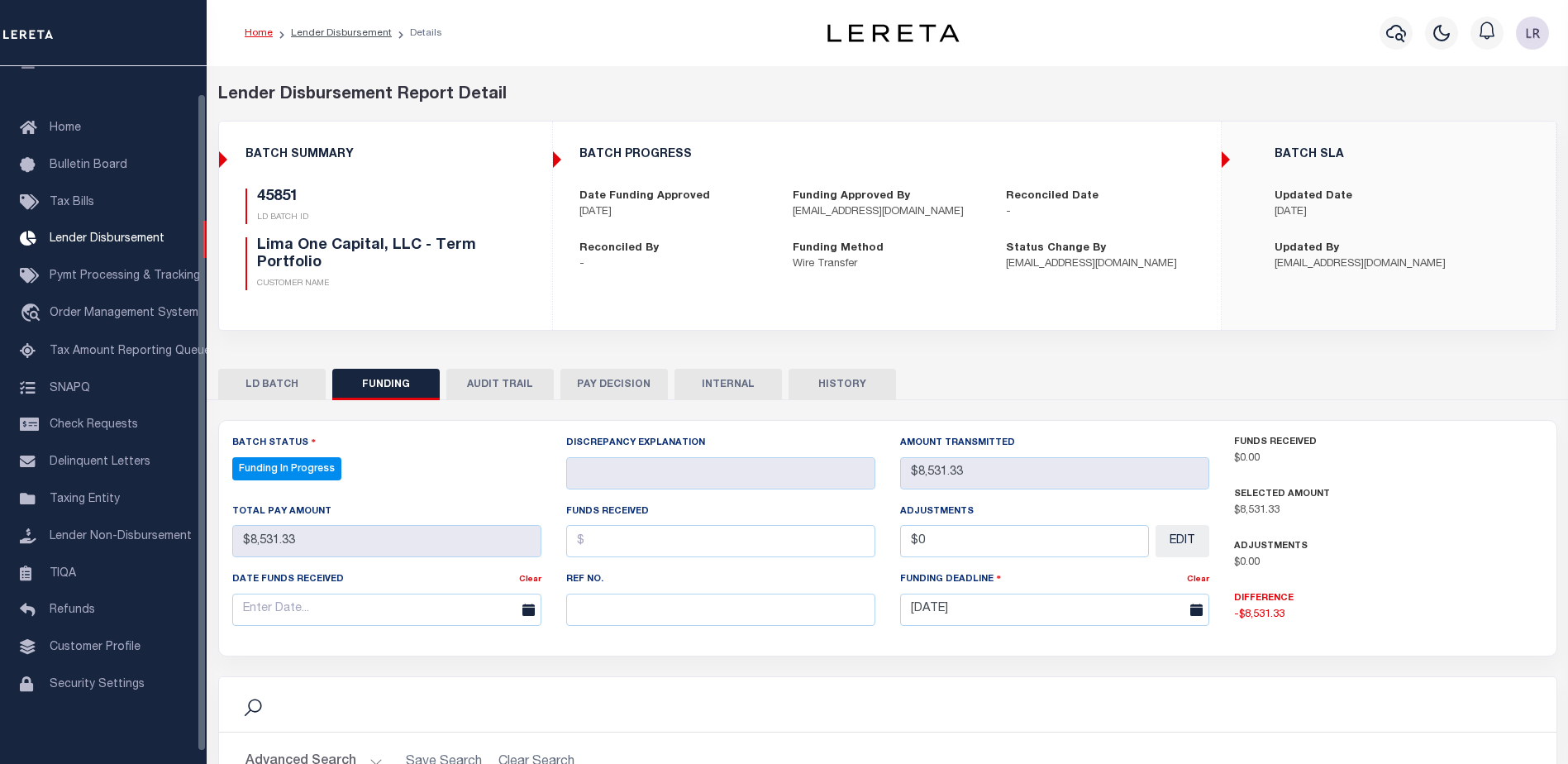
select select "100"
click at [618, 609] on input "text" at bounding box center [721, 610] width 309 height 33
paste input "20250903MMQFMP2700308309031528FT03"
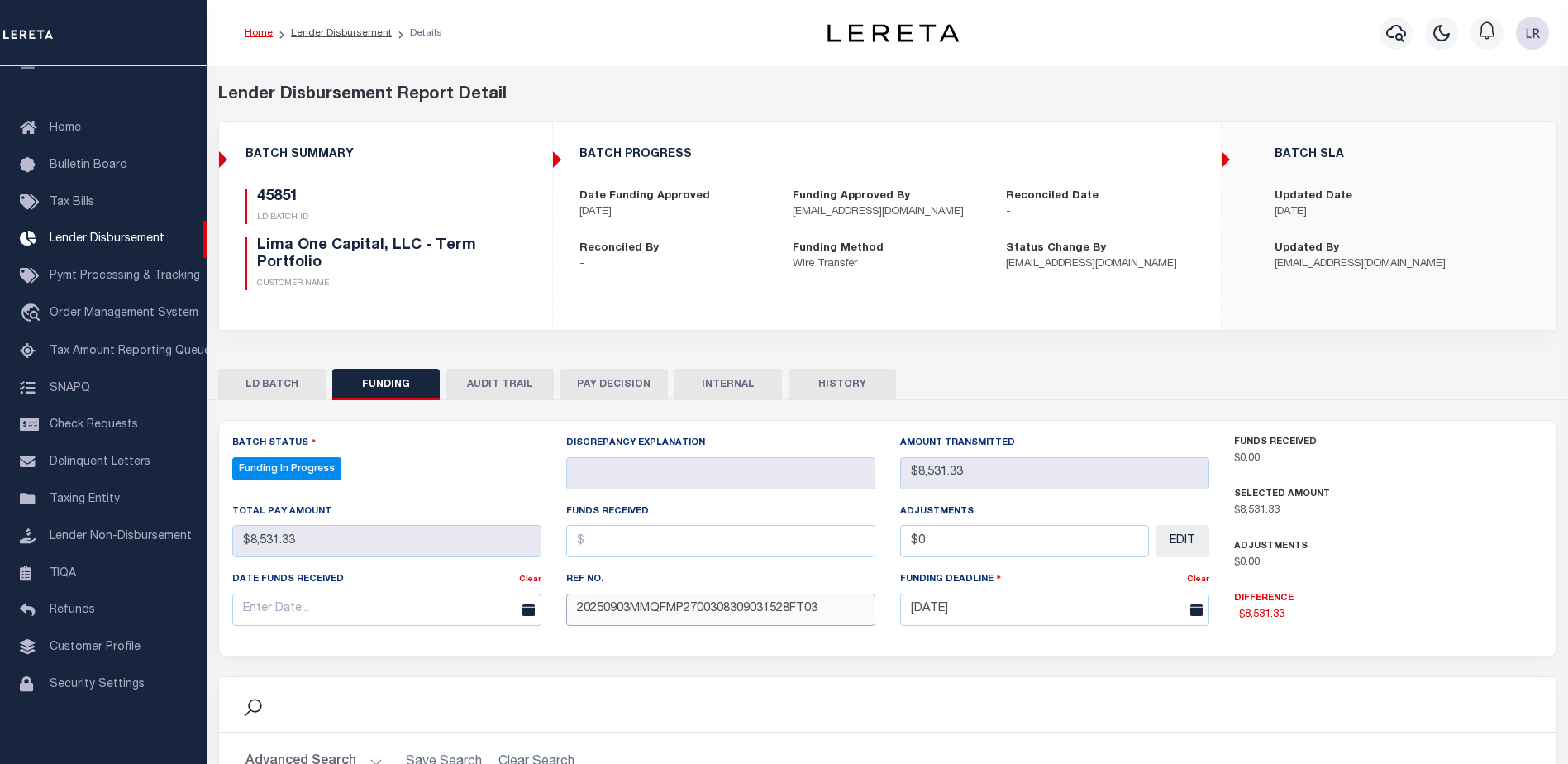
type input "20250903MMQFMP2700308309031528FT03"
drag, startPoint x: 594, startPoint y: 543, endPoint x: 578, endPoint y: 545, distance: 16.1
click at [594, 543] on input "text" at bounding box center [721, 541] width 309 height 33
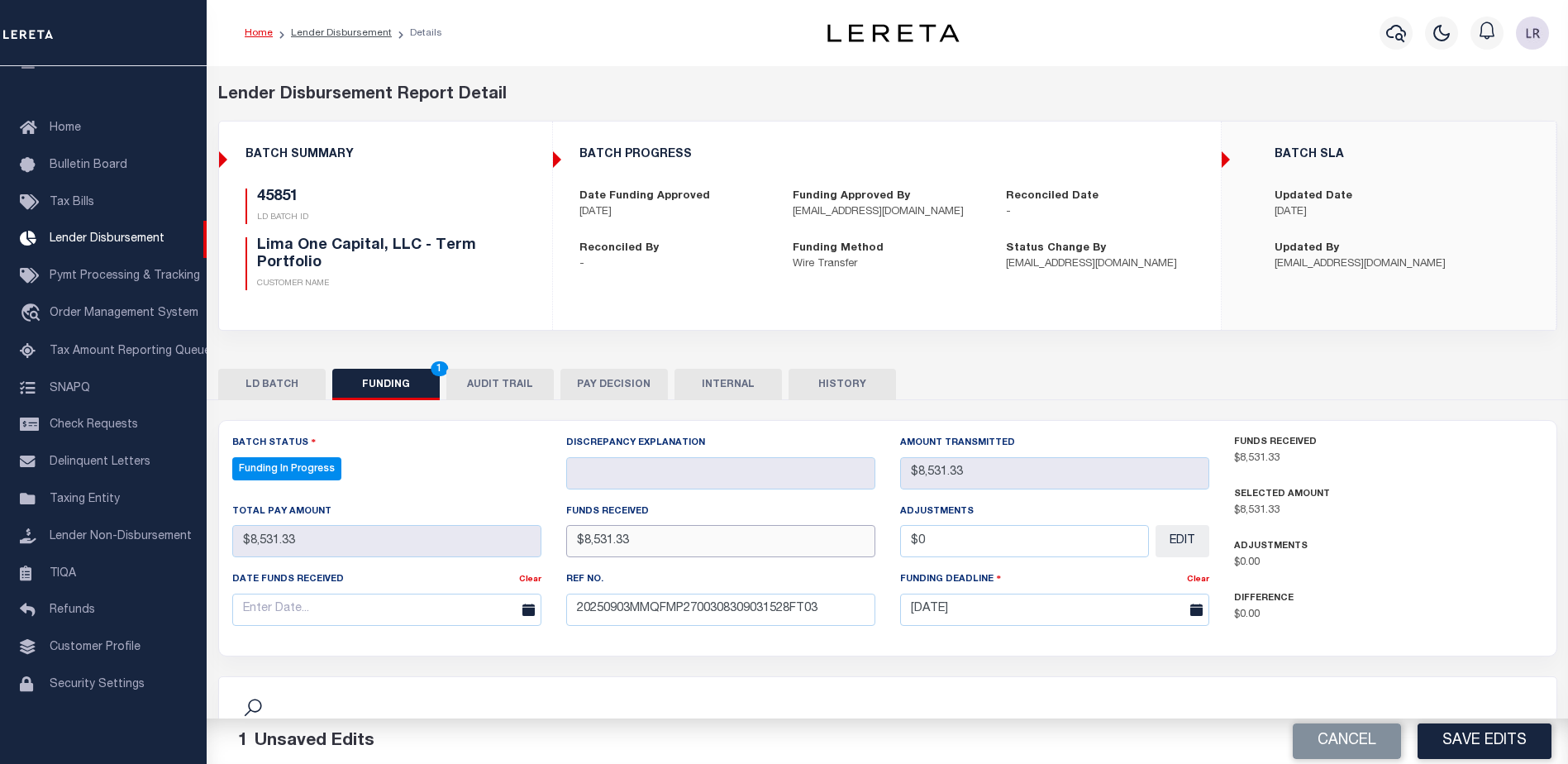
type input "$8,531.33"
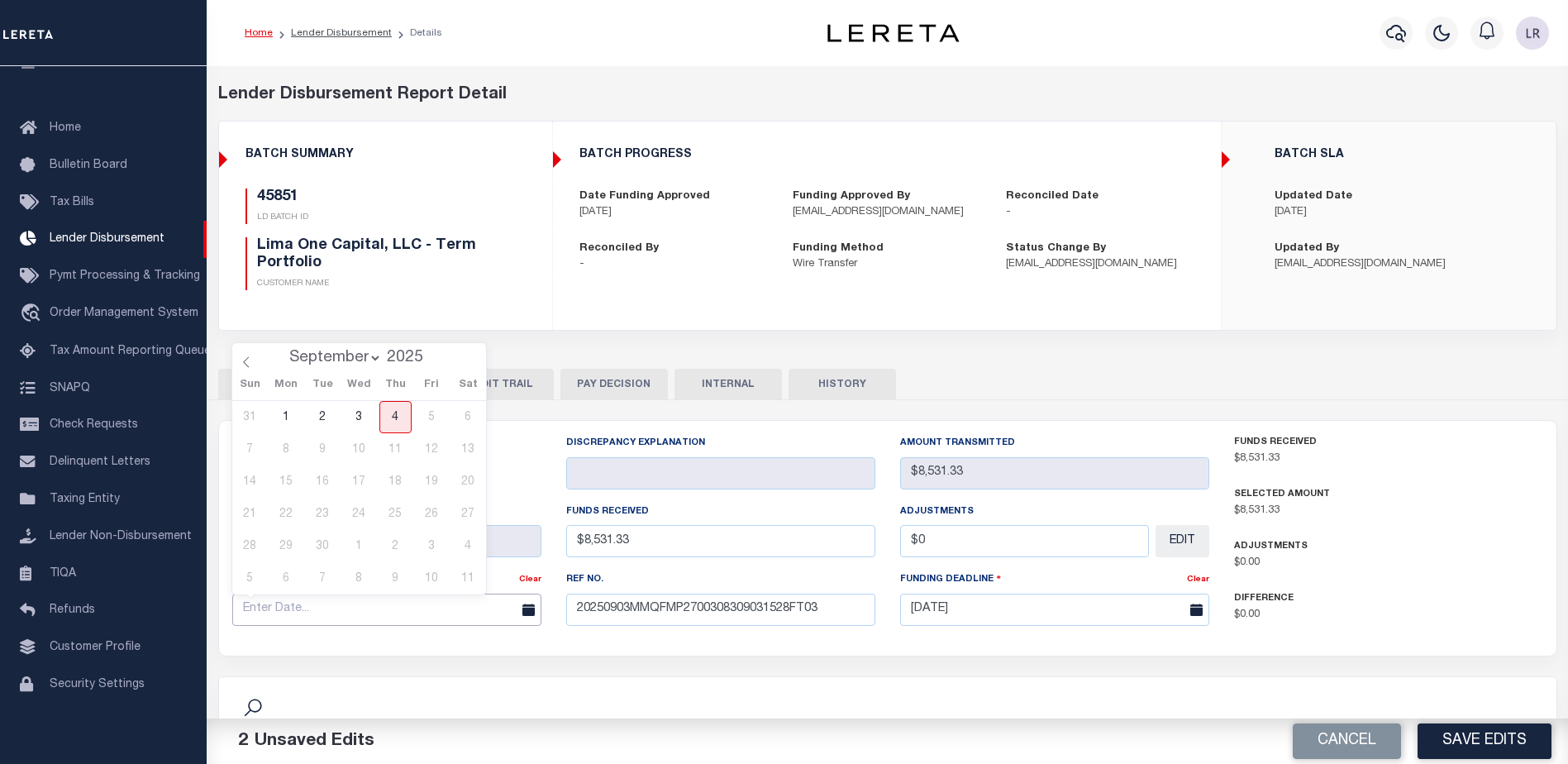
drag, startPoint x: 462, startPoint y: 612, endPoint x: 442, endPoint y: 581, distance: 36.9
click at [462, 613] on input "text" at bounding box center [387, 610] width 309 height 33
click at [360, 423] on span "3" at bounding box center [359, 417] width 33 height 33
type input "[DATE]"
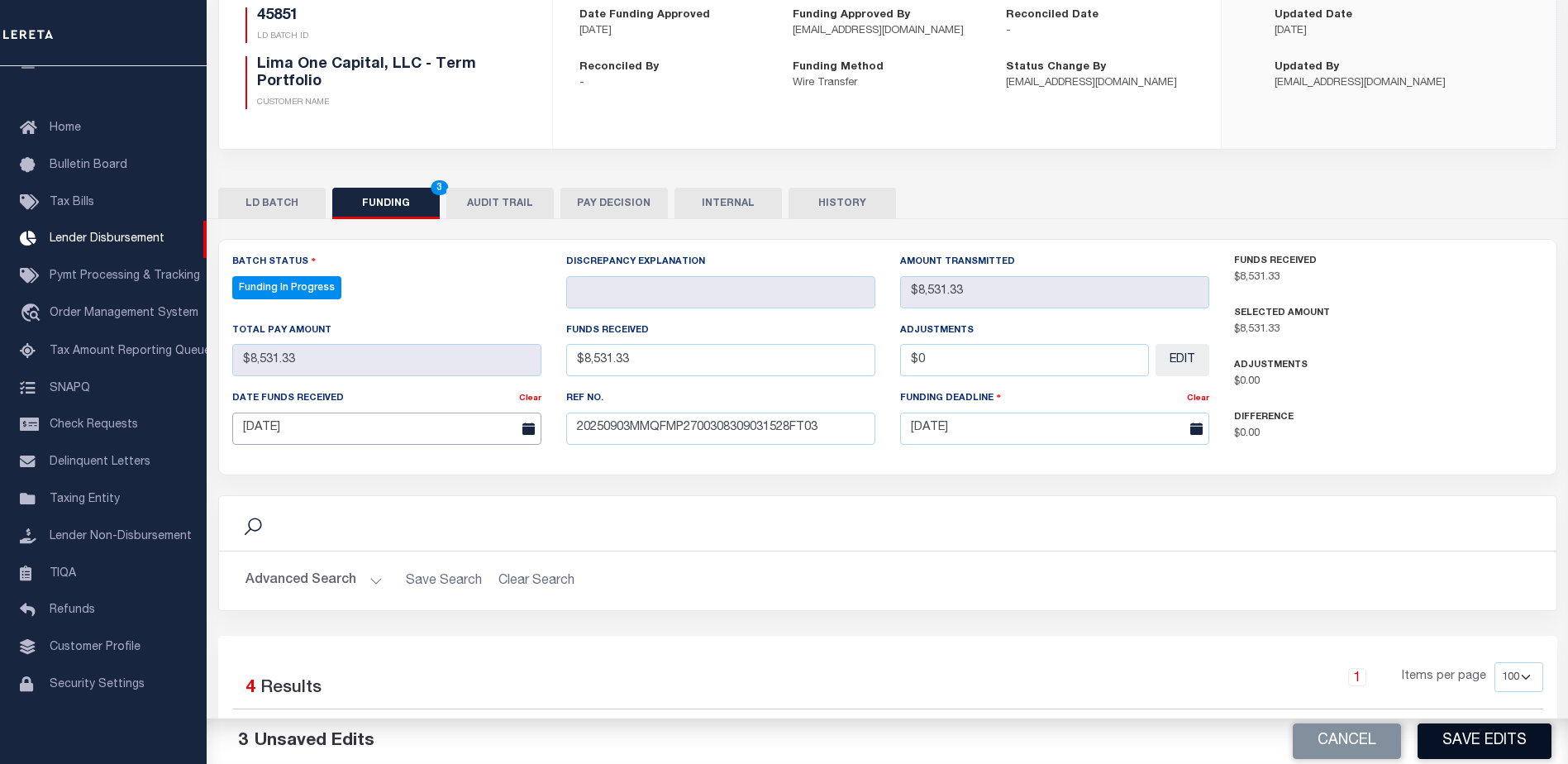
scroll to position [248, 0]
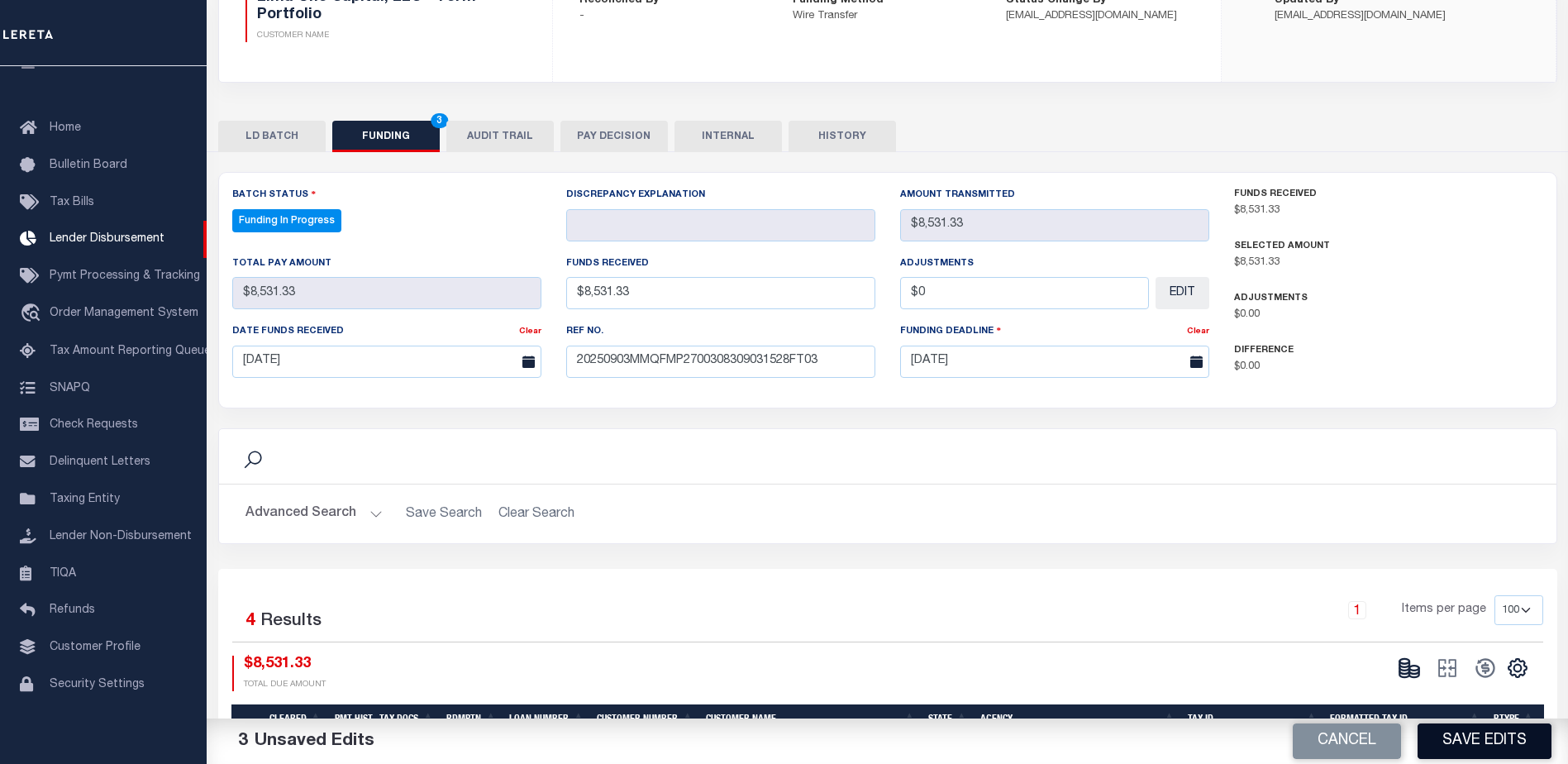
click at [1455, 728] on button "Save Edits" at bounding box center [1484, 740] width 134 height 35
type input "$8,531.33"
type input "$0"
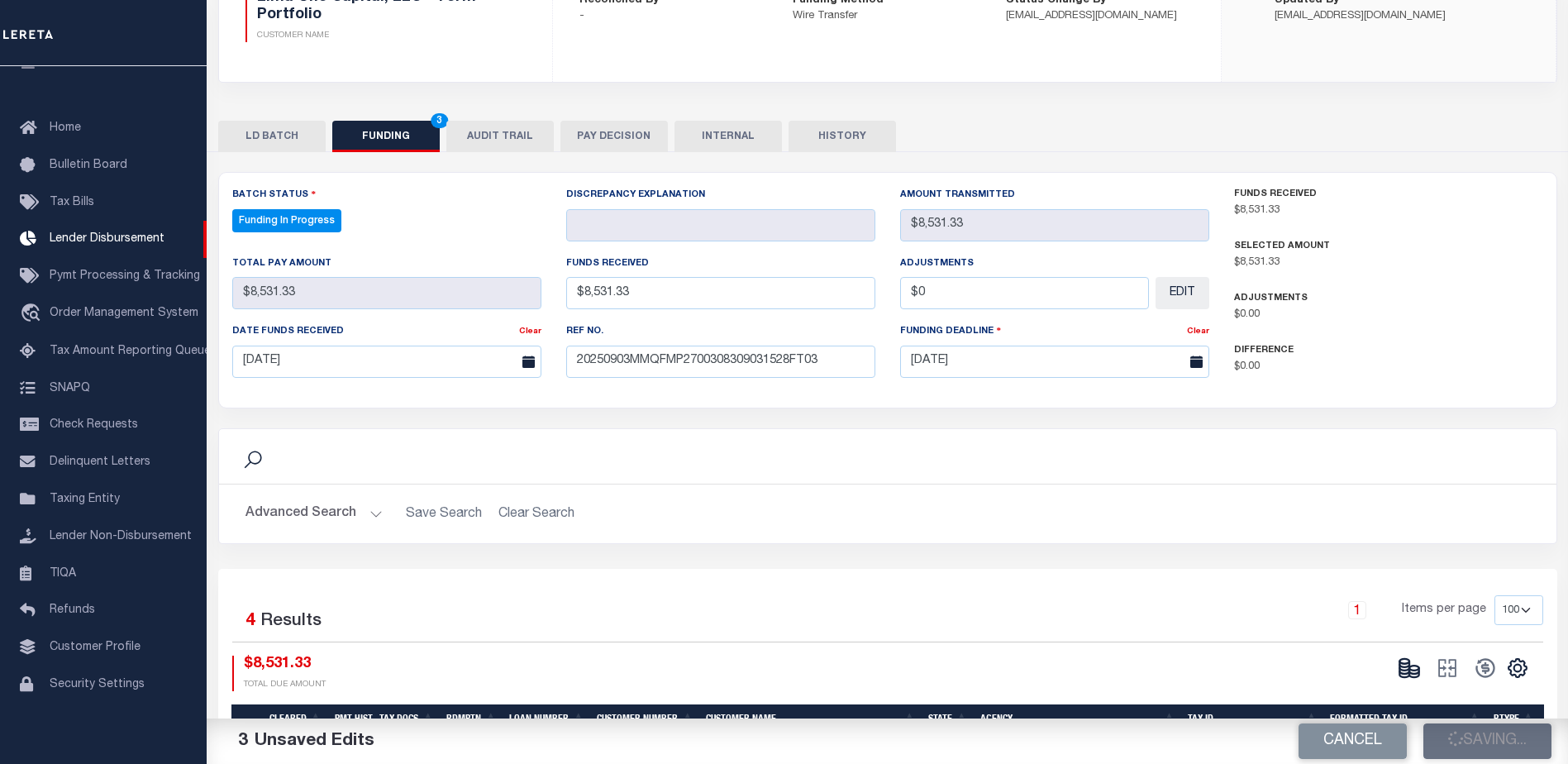
select select "100"
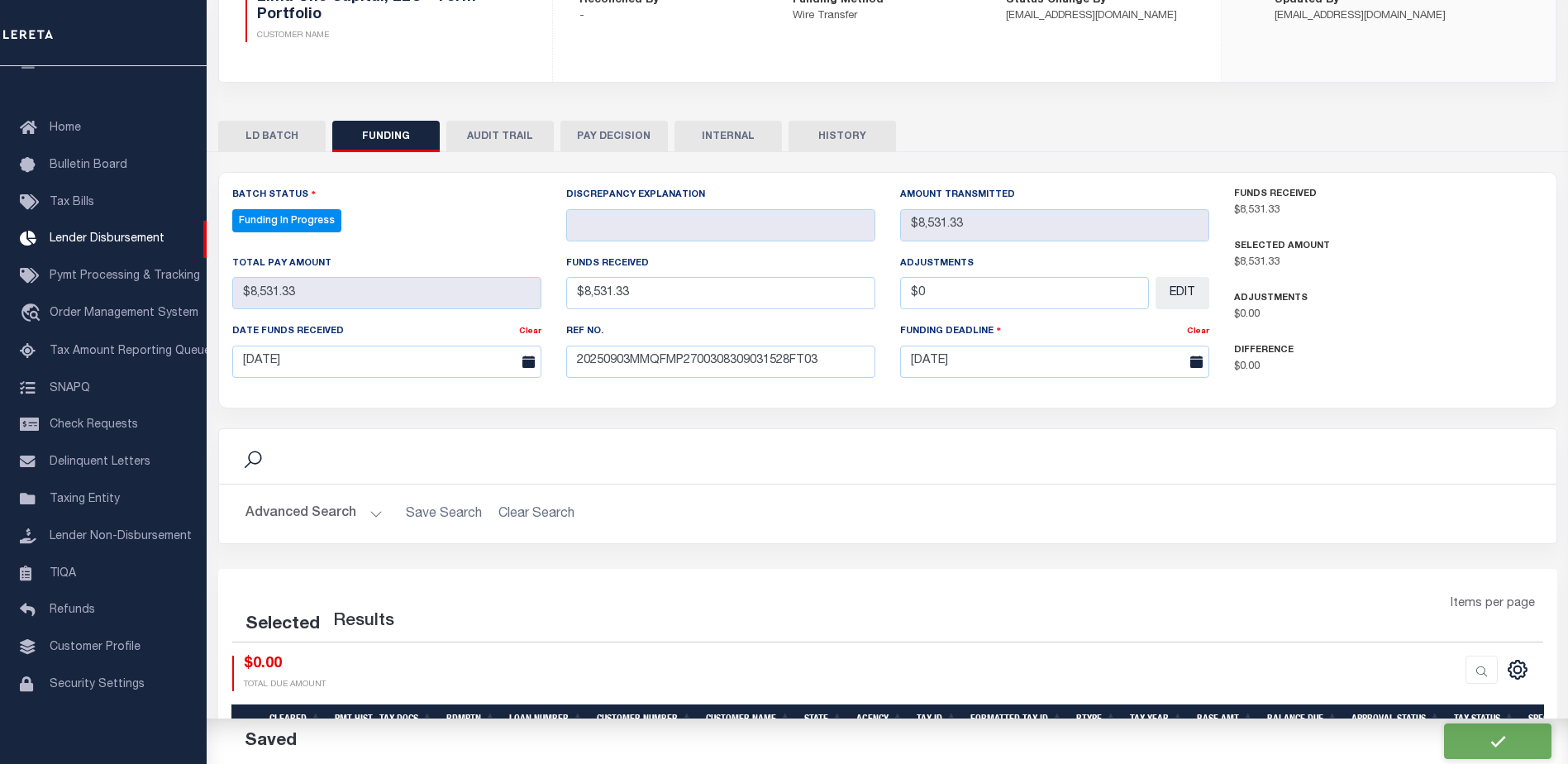
select select "100"
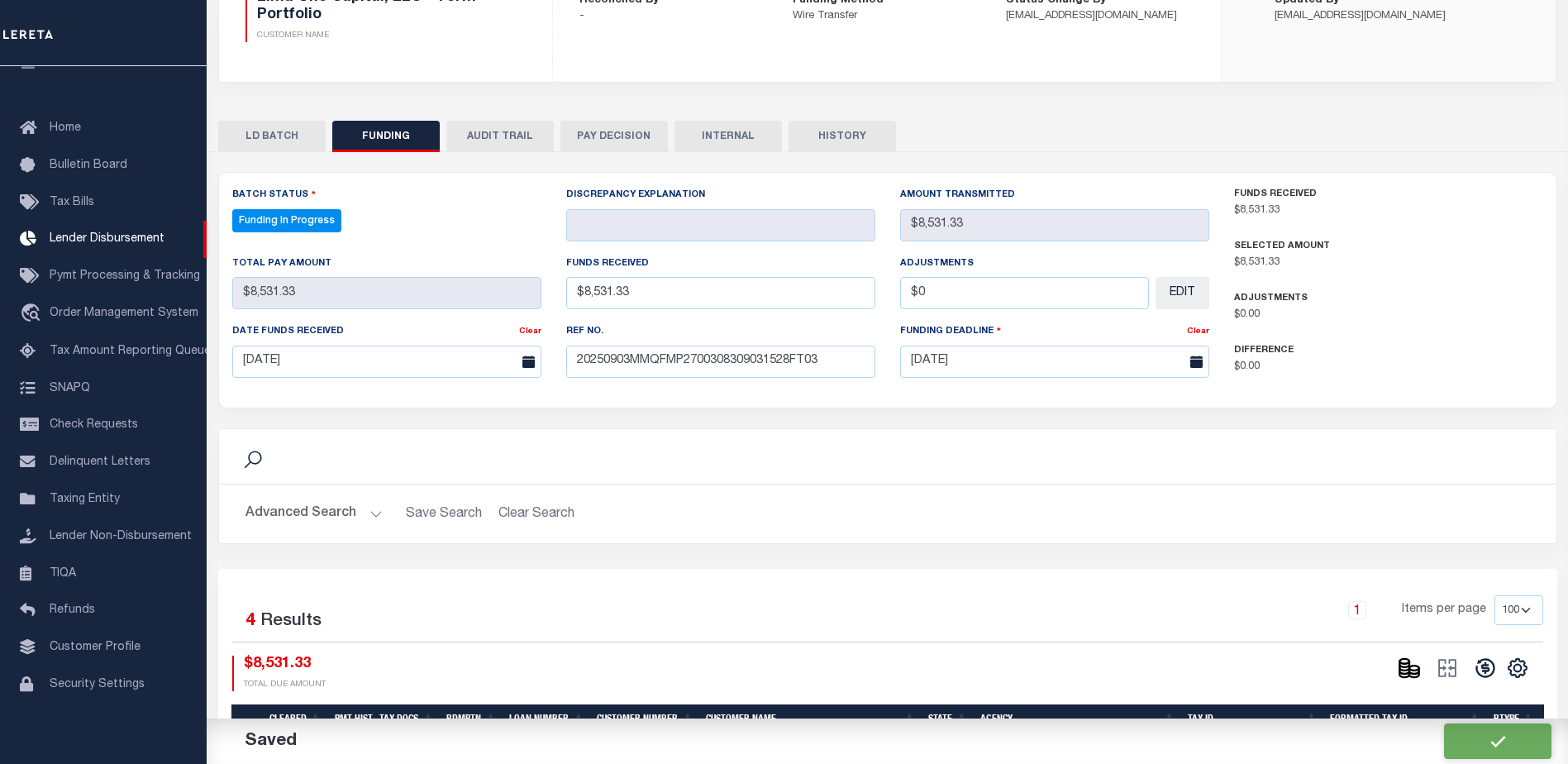
click at [1395, 663] on button at bounding box center [1409, 667] width 38 height 24
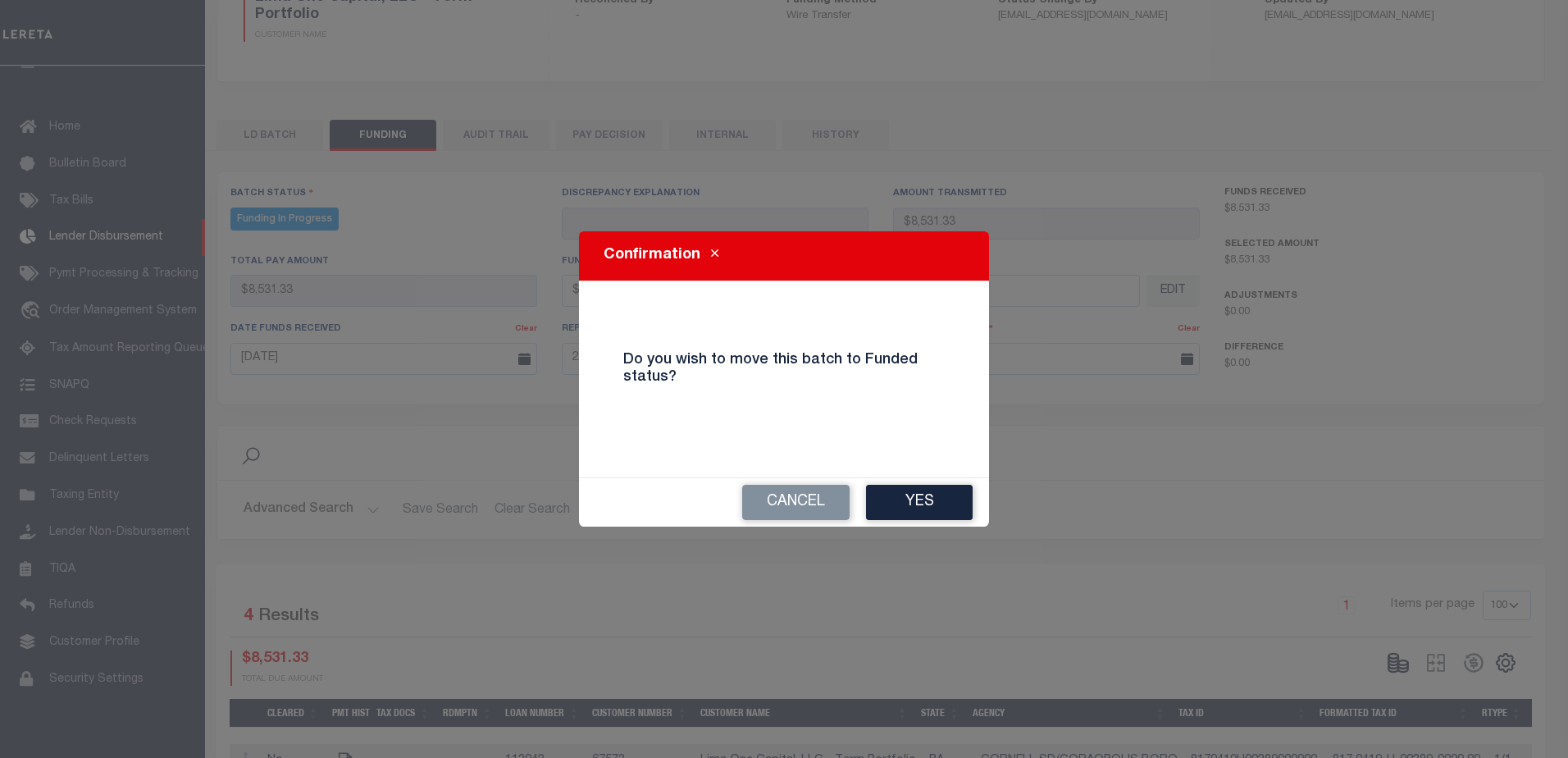
click at [899, 489] on button "Yes" at bounding box center [919, 502] width 107 height 35
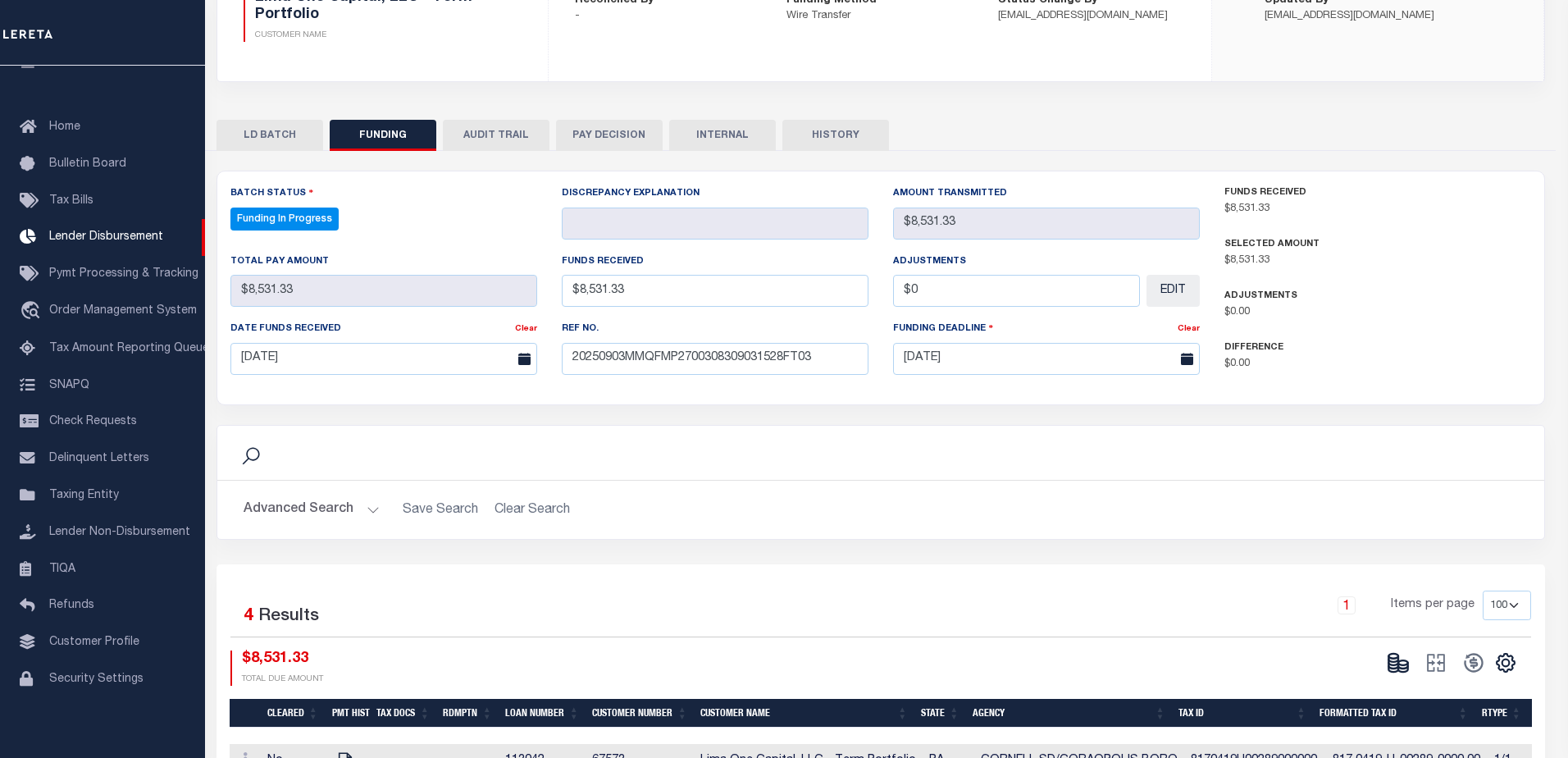
type input "$8,531.33"
type input "$0"
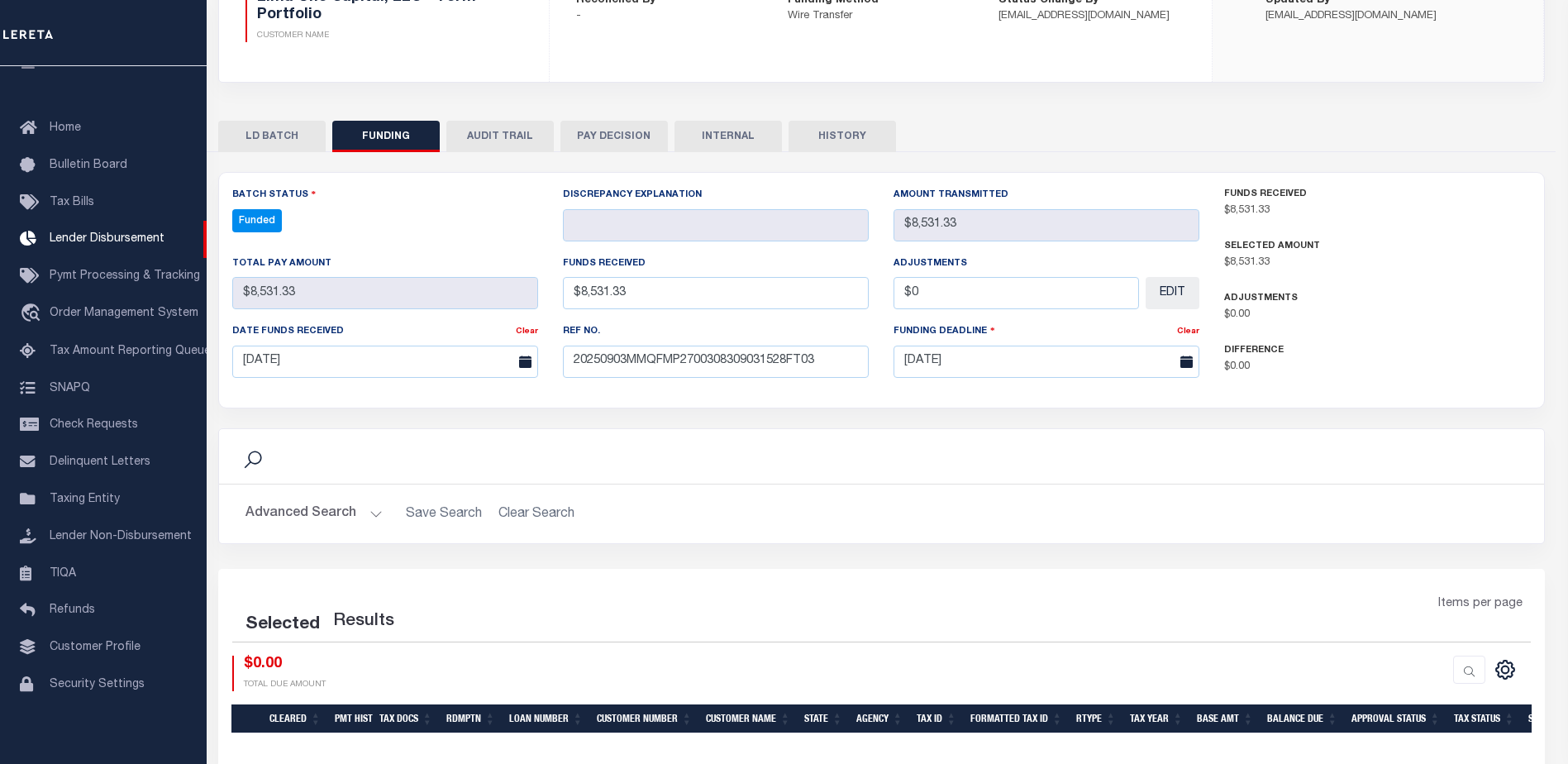
select select "100"
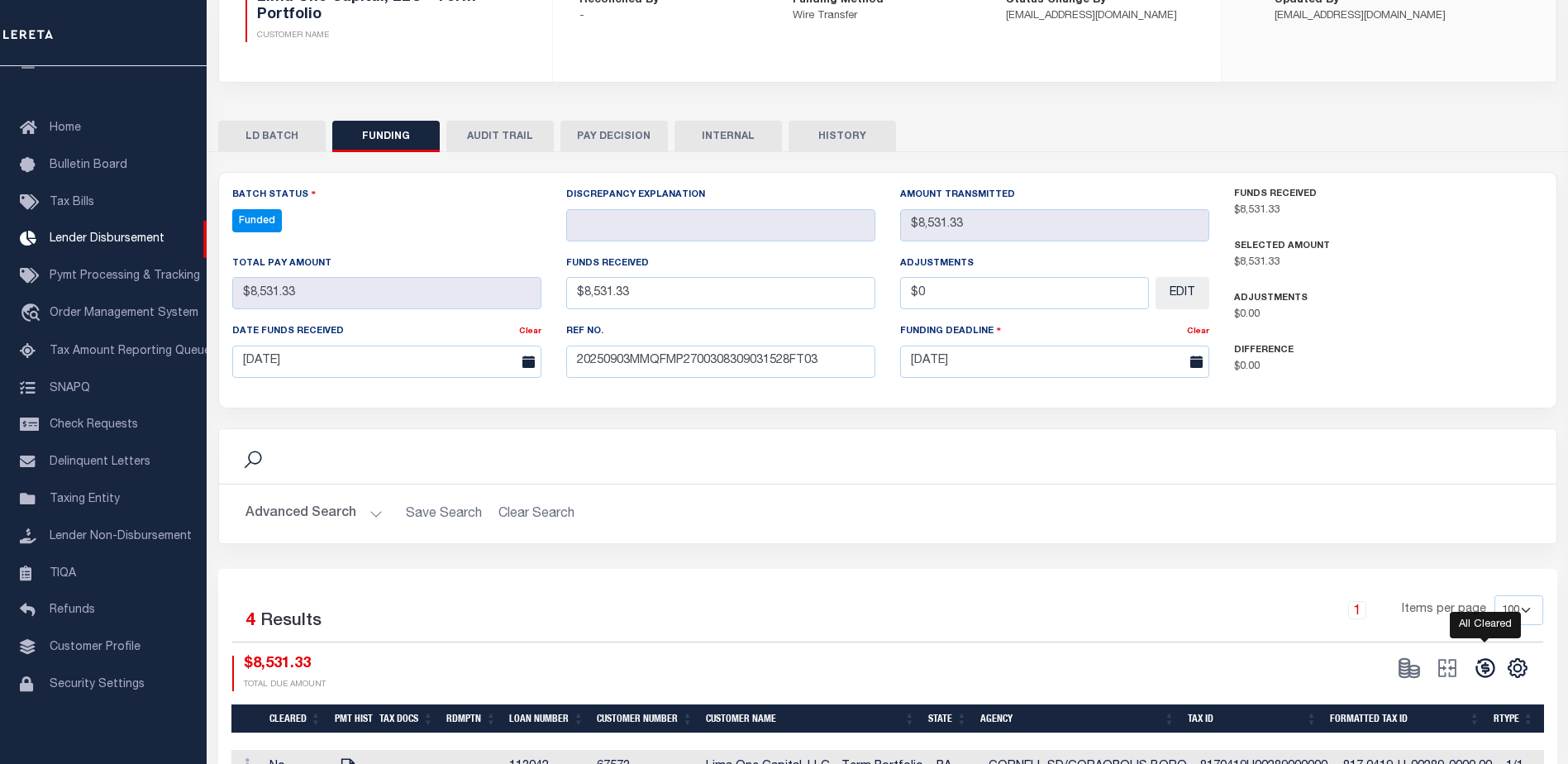
click at [1488, 666] on icon at bounding box center [1485, 668] width 24 height 24
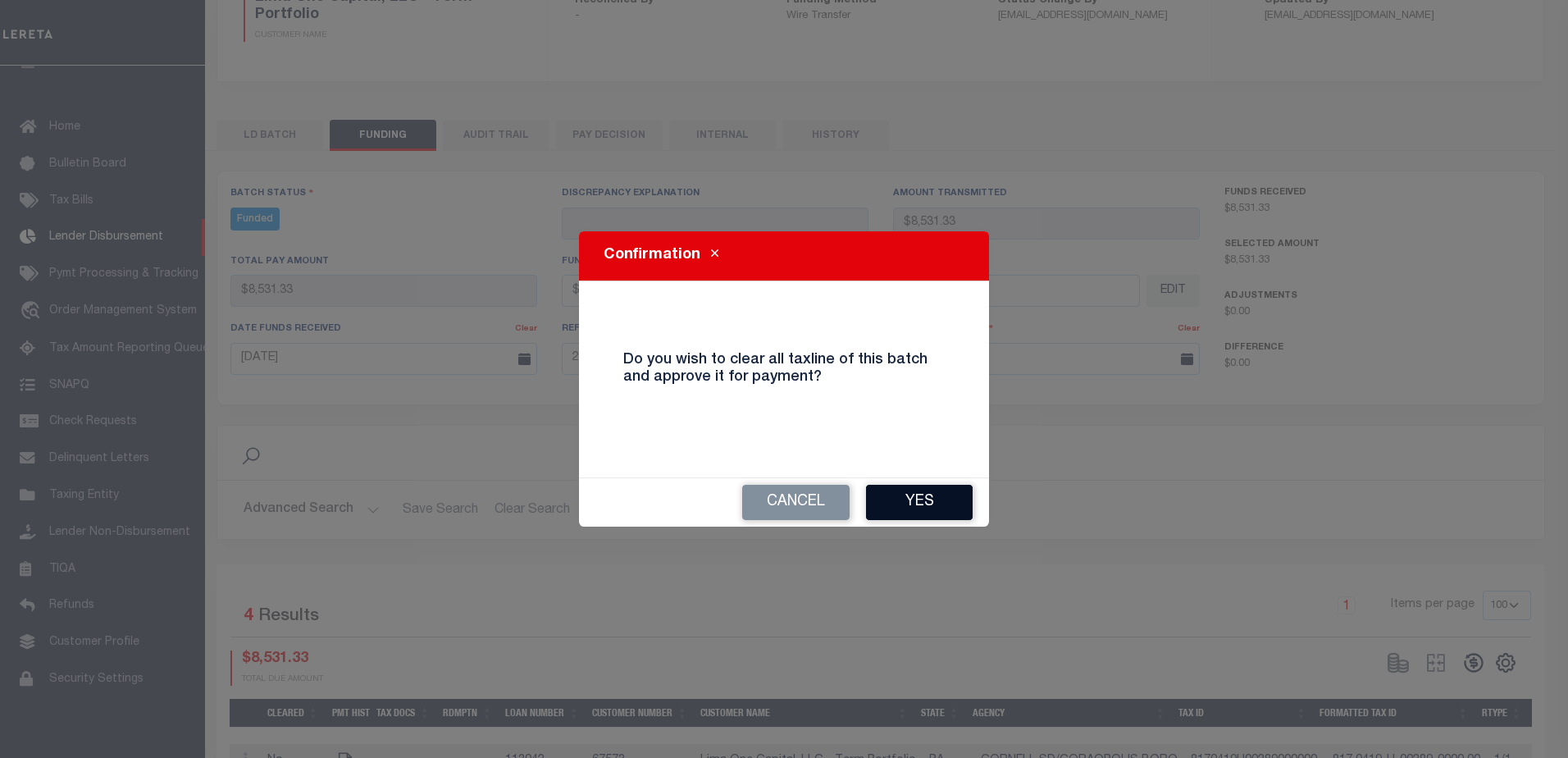
click at [950, 506] on button "Yes" at bounding box center [919, 502] width 107 height 35
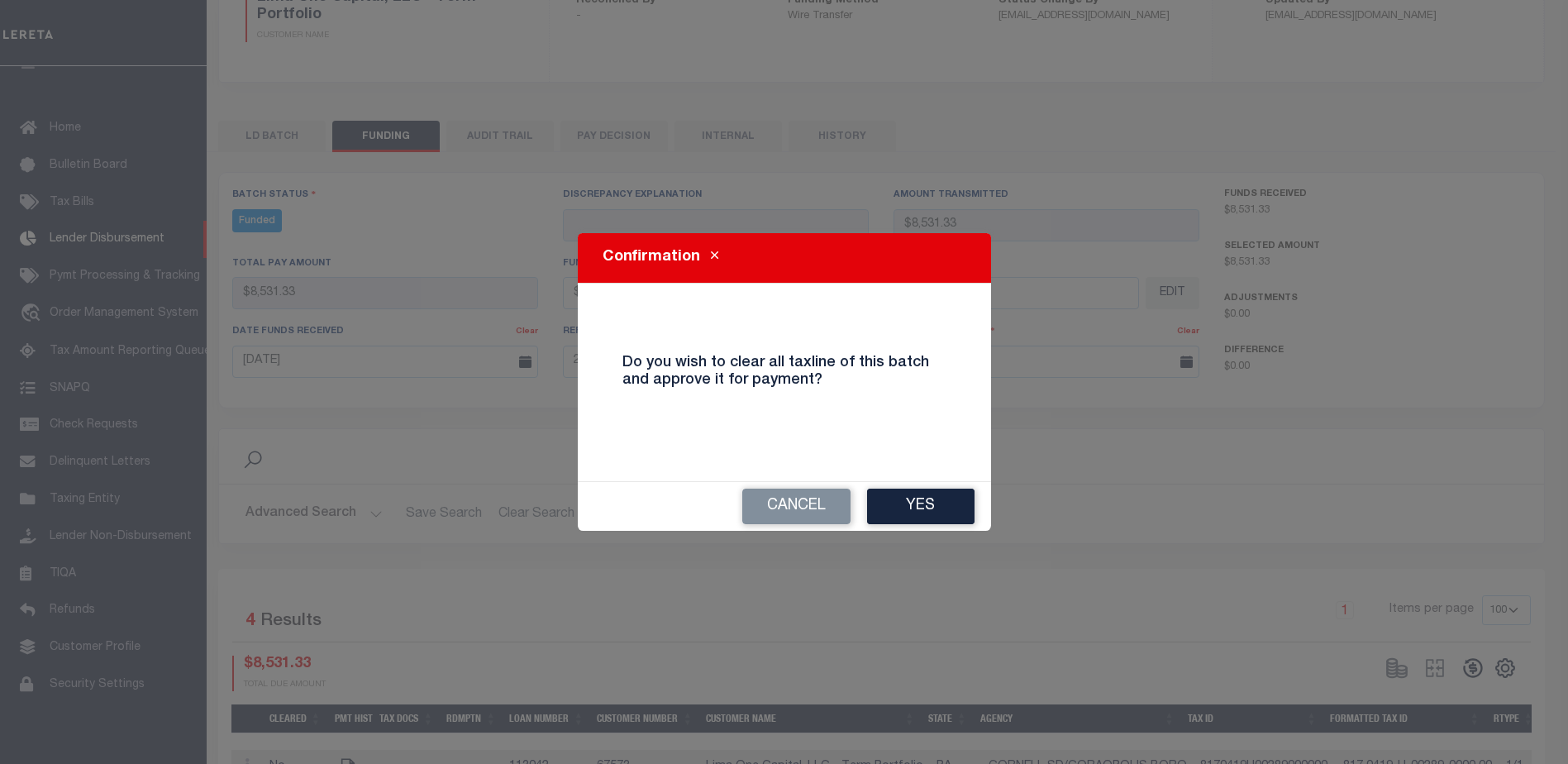
type input "$8,531.33"
type input "$0"
select select "100"
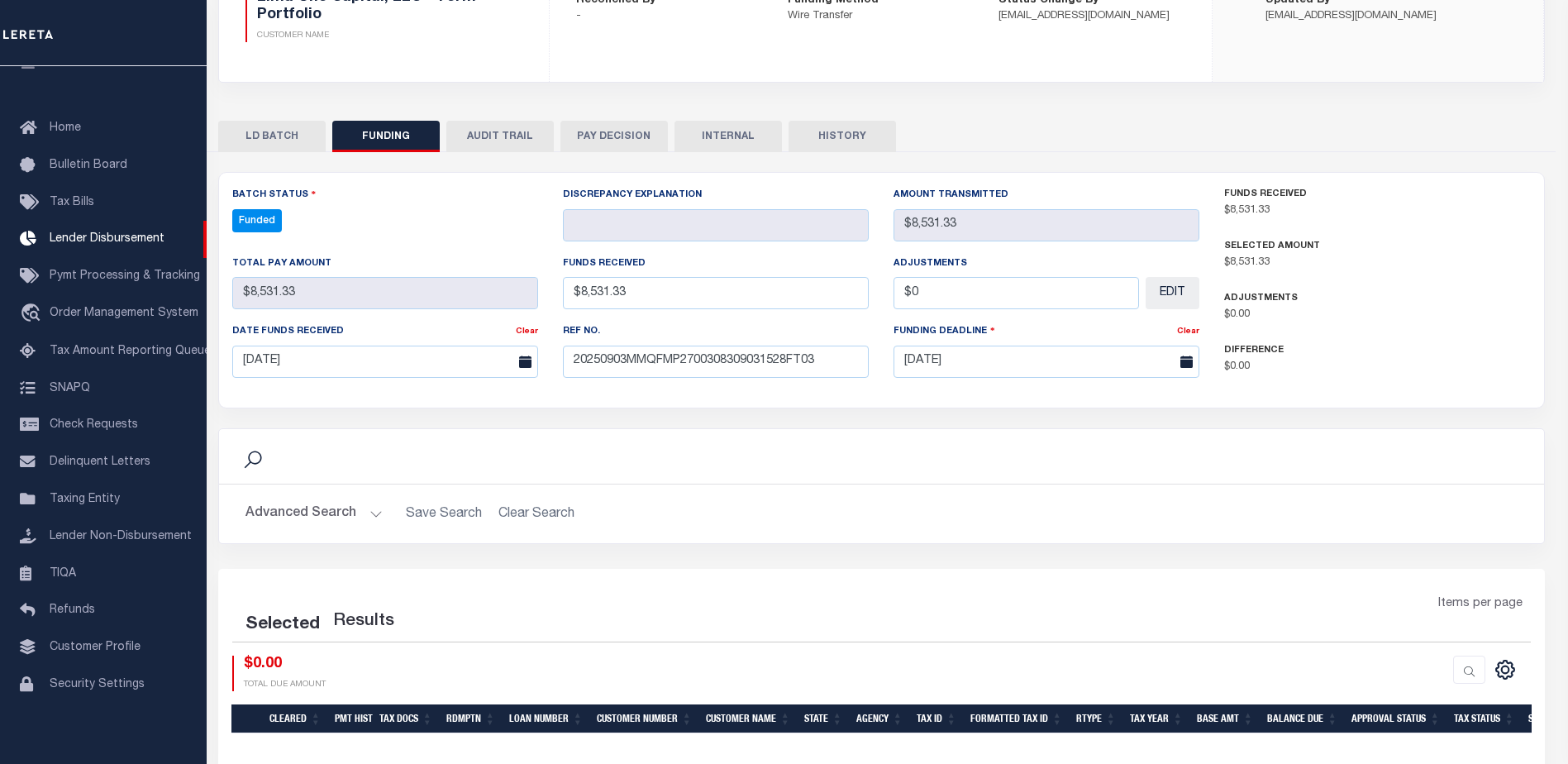
select select "100"
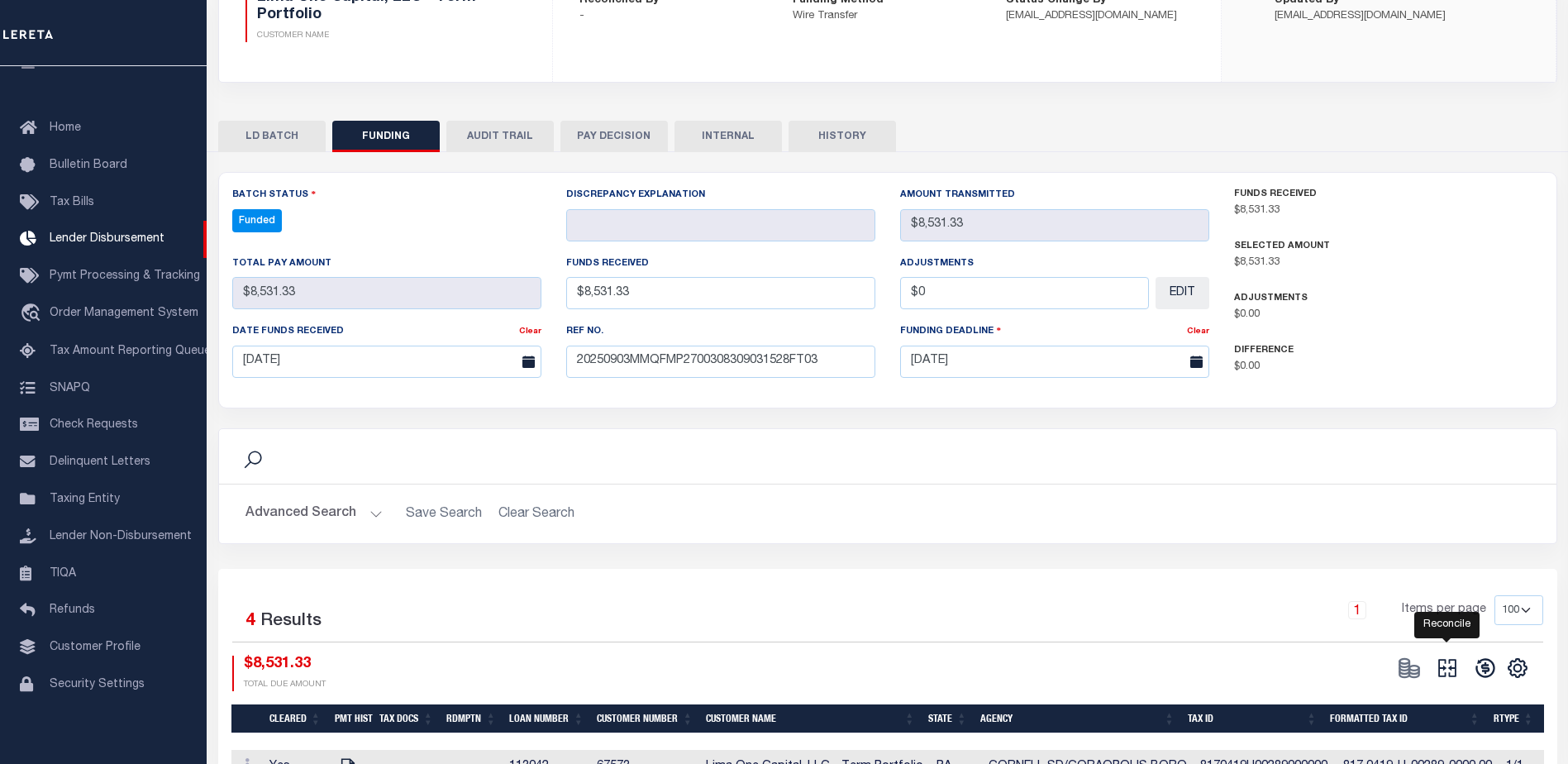
click at [1451, 664] on icon at bounding box center [1447, 668] width 24 height 24
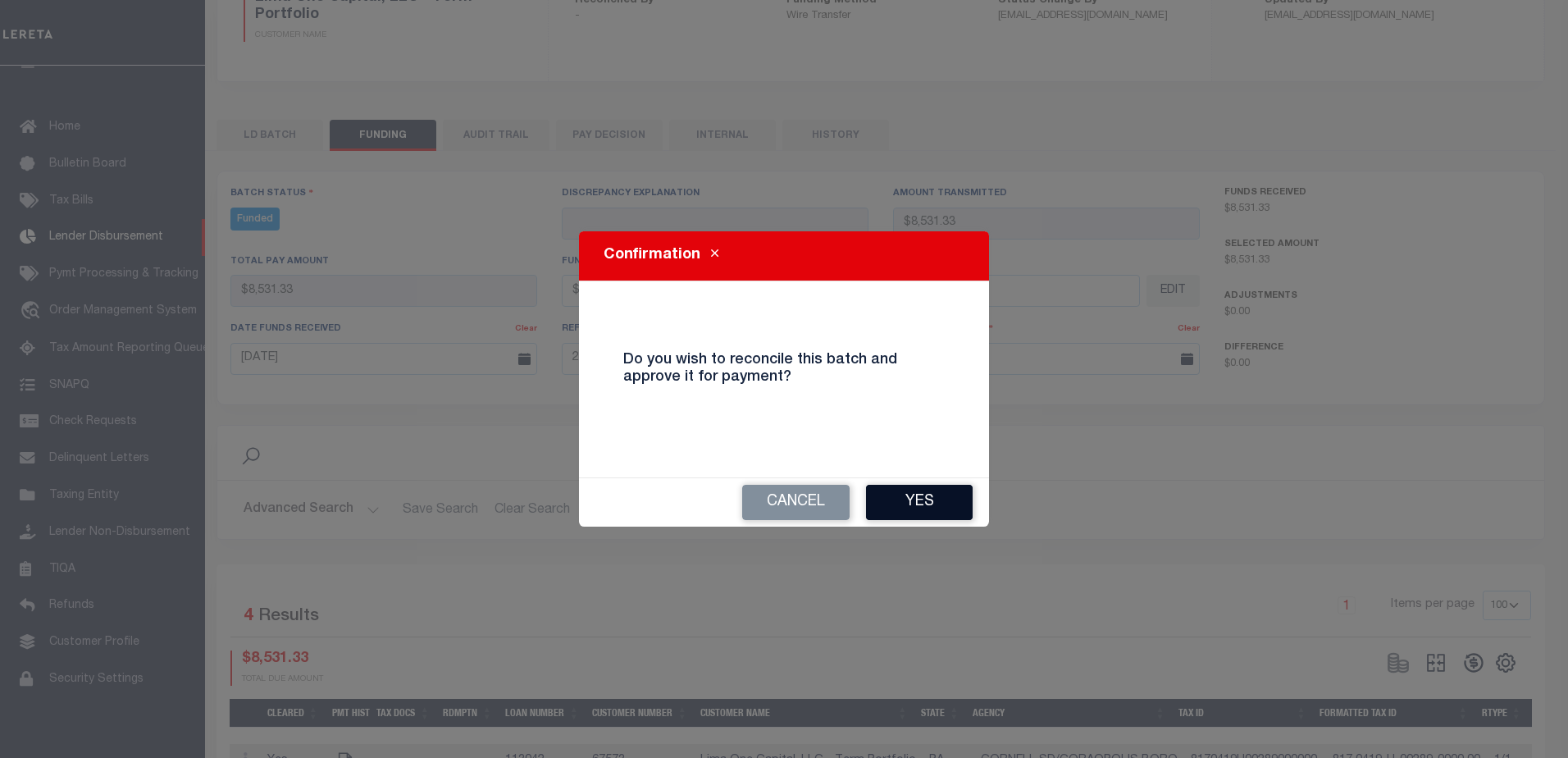
click at [937, 507] on button "Yes" at bounding box center [919, 502] width 107 height 35
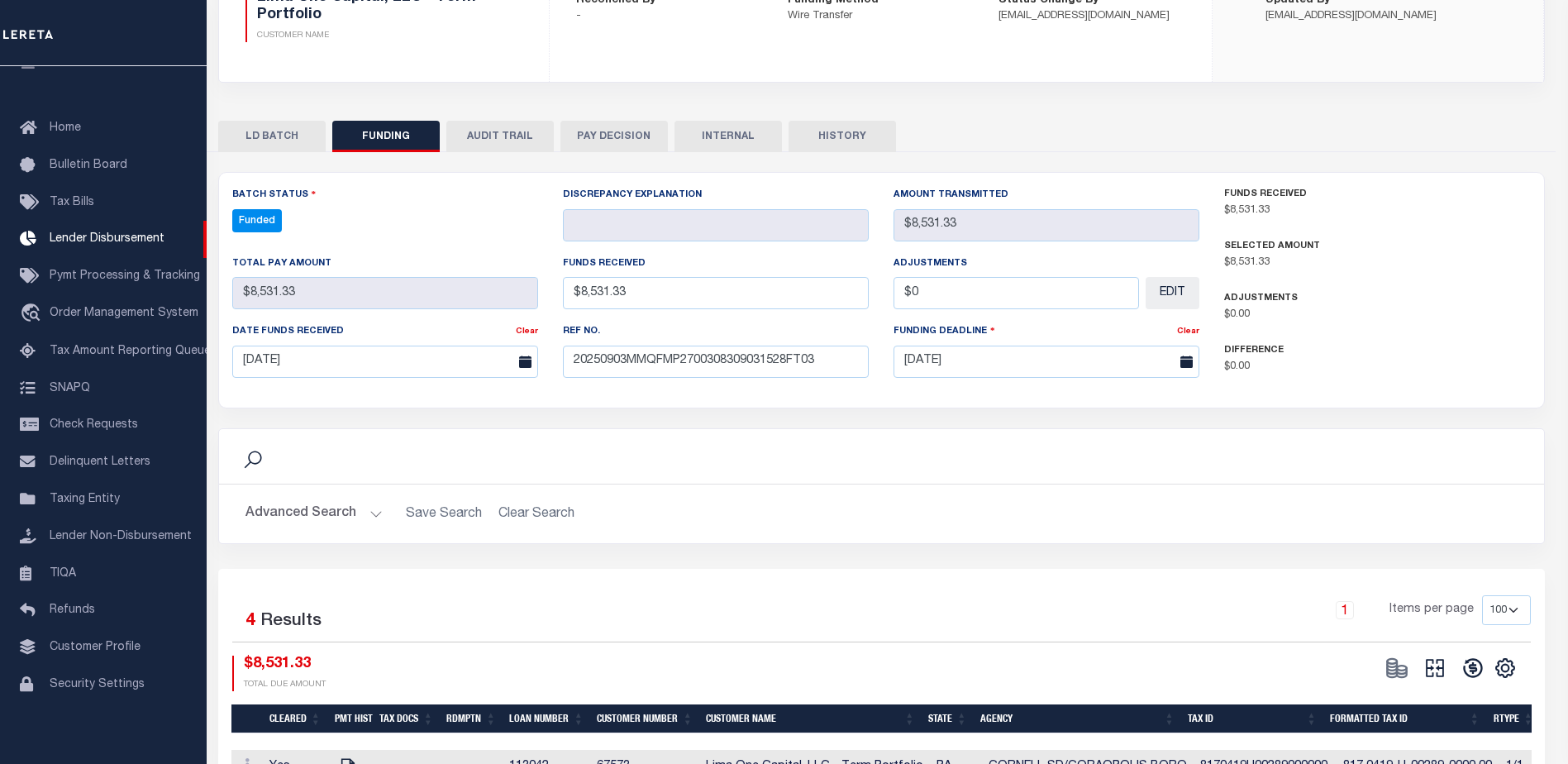
type input "$8,531.33"
type input "$0"
select select "100"
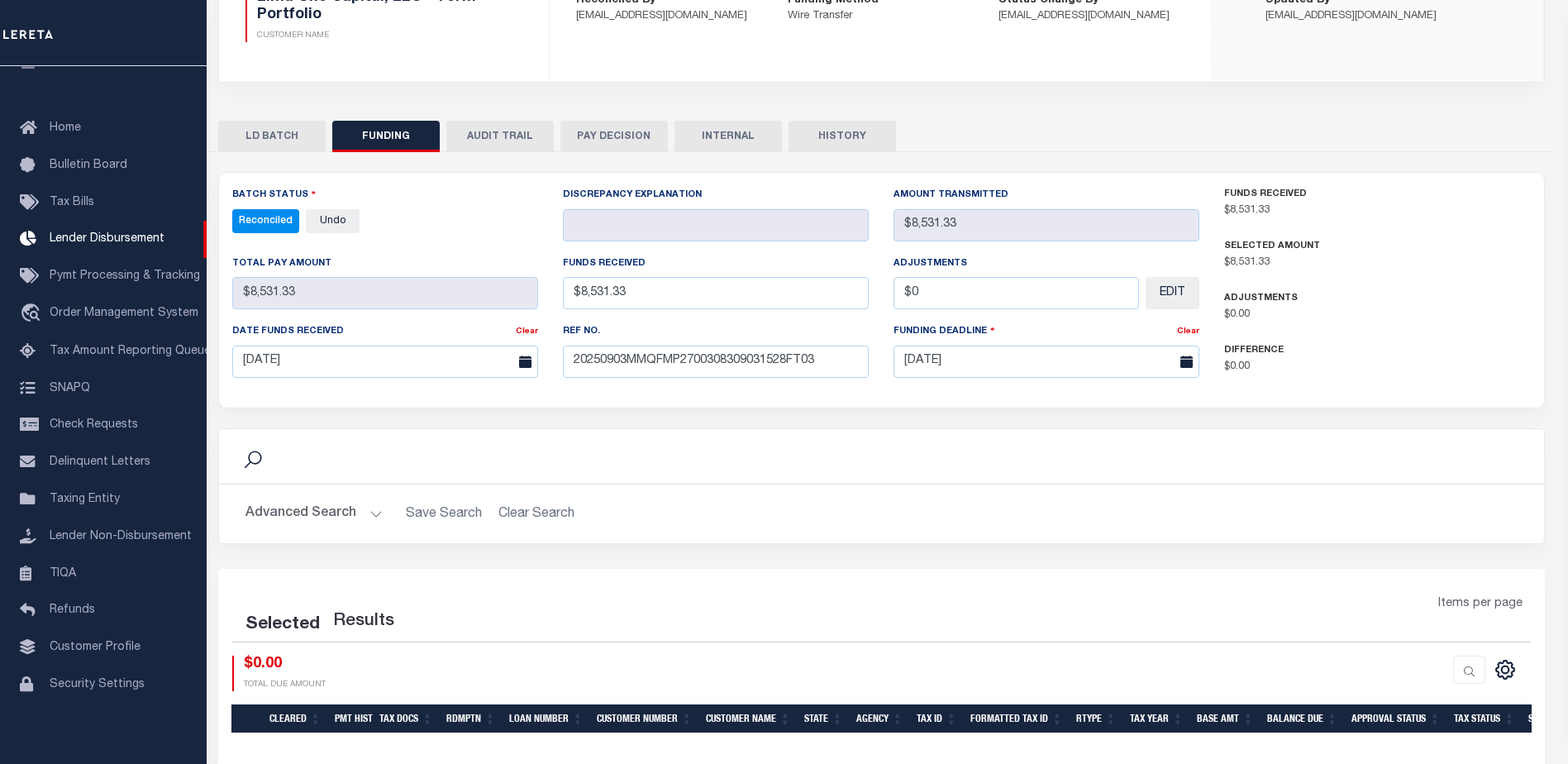
select select "100"
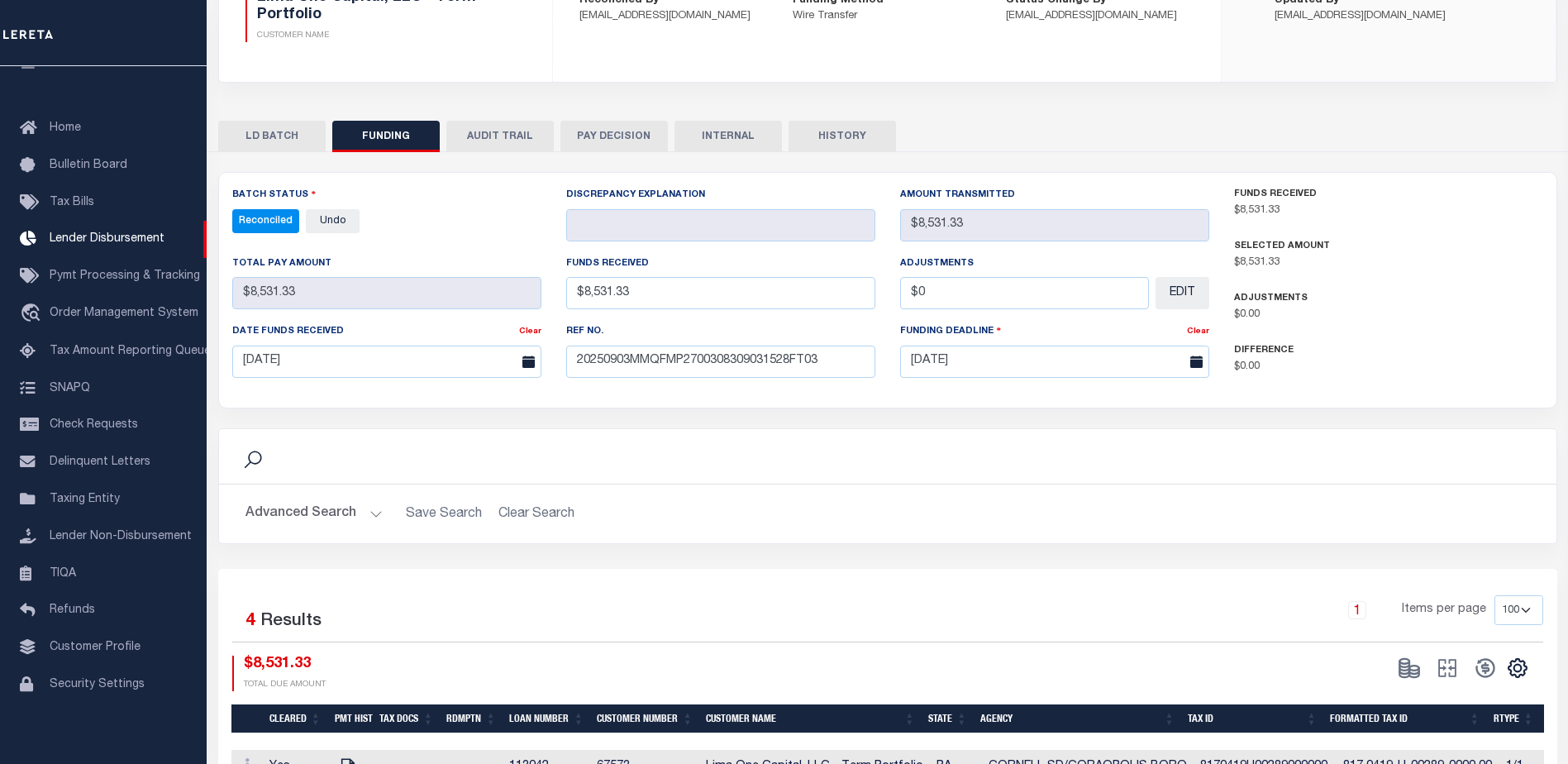
click at [767, 144] on button "INTERNAL" at bounding box center [727, 136] width 108 height 32
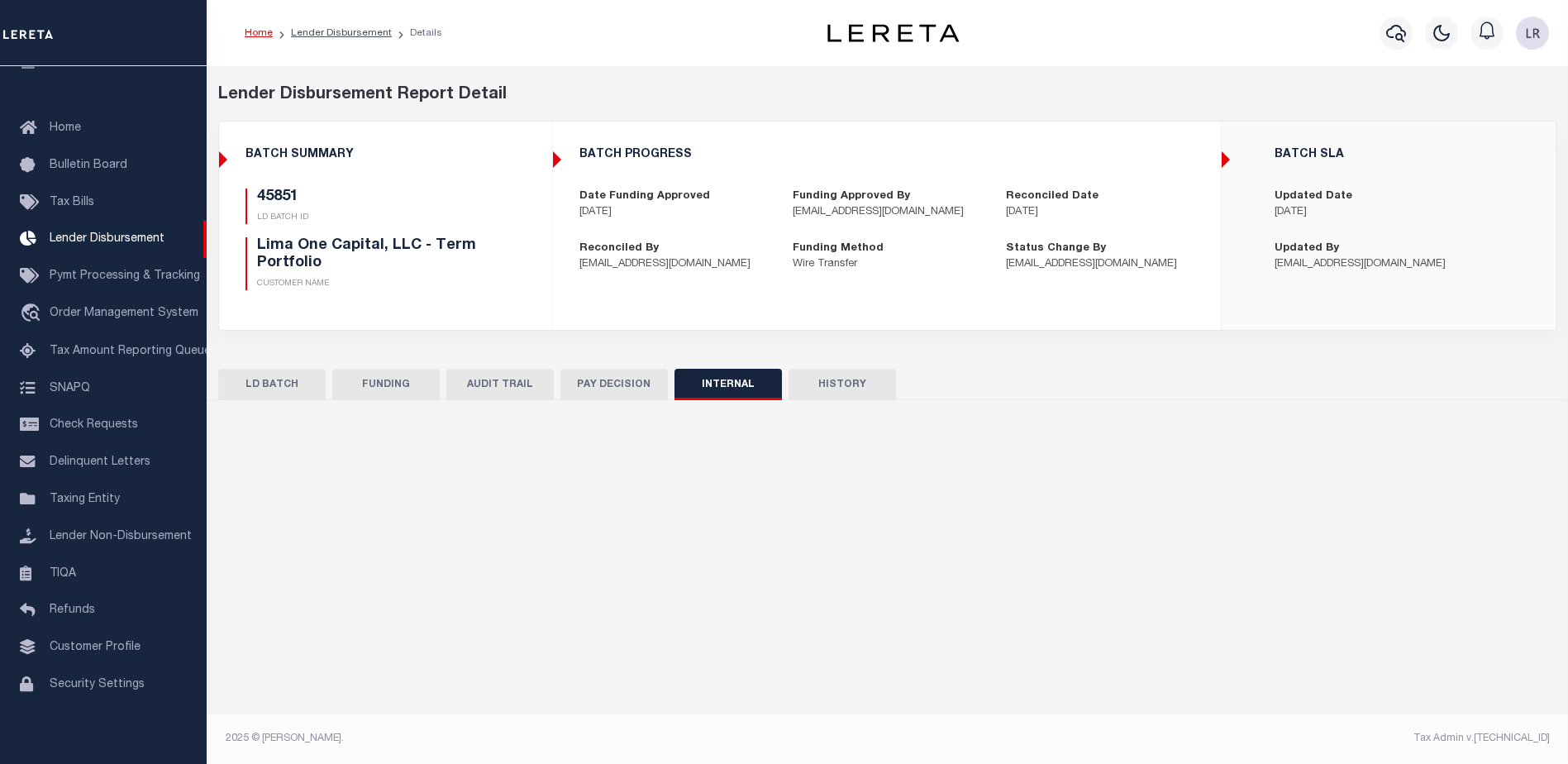
scroll to position [0, 0]
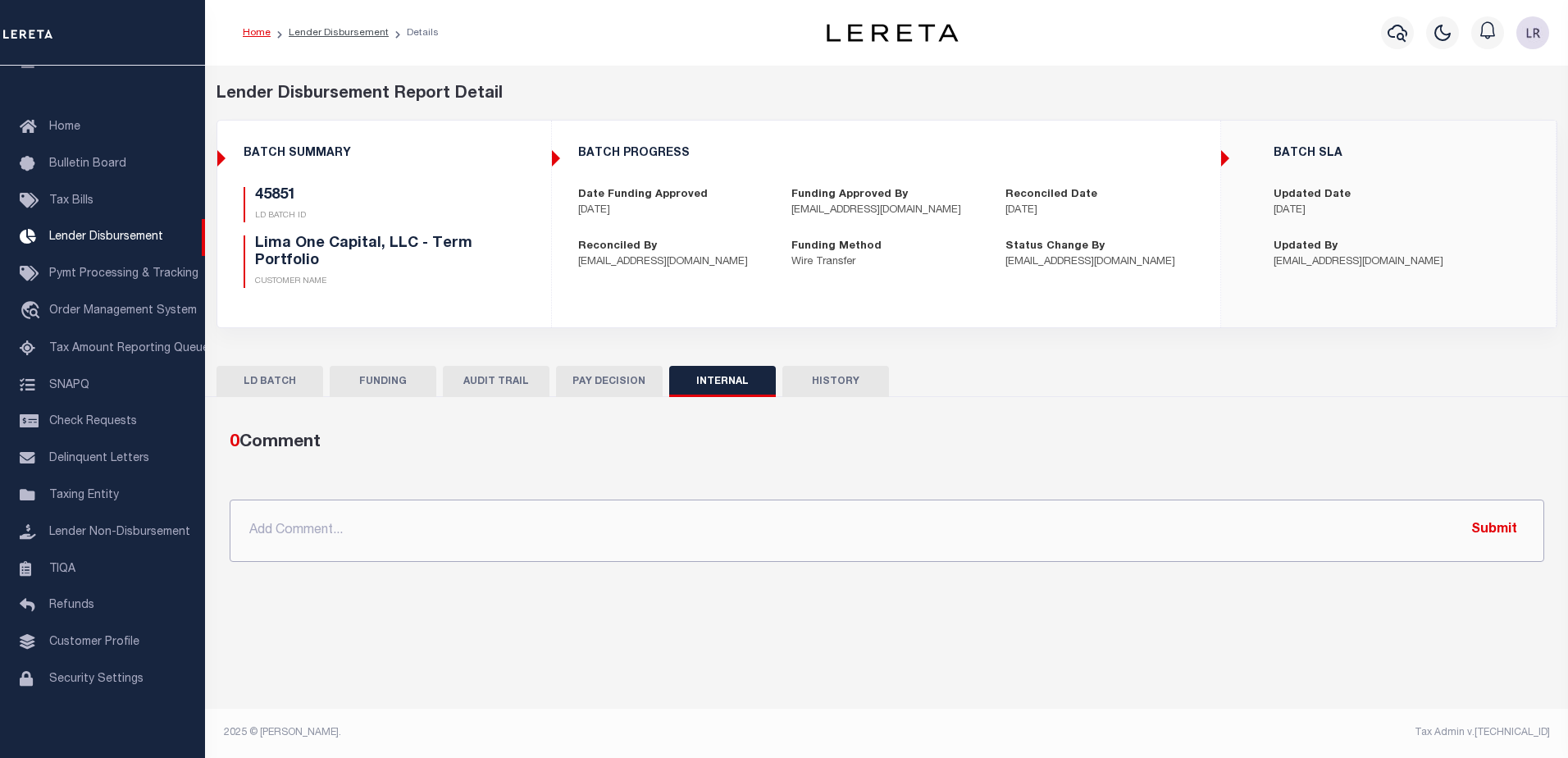
drag, startPoint x: 958, startPoint y: 521, endPoint x: 1198, endPoint y: 541, distance: 240.8
click at [959, 521] on input "text" at bounding box center [887, 530] width 1315 height 62
paste input ""ORG AMT - $157662.58 45850 - $121776.43 45851 - $8531.33 45955 - $3700 45967 -…"
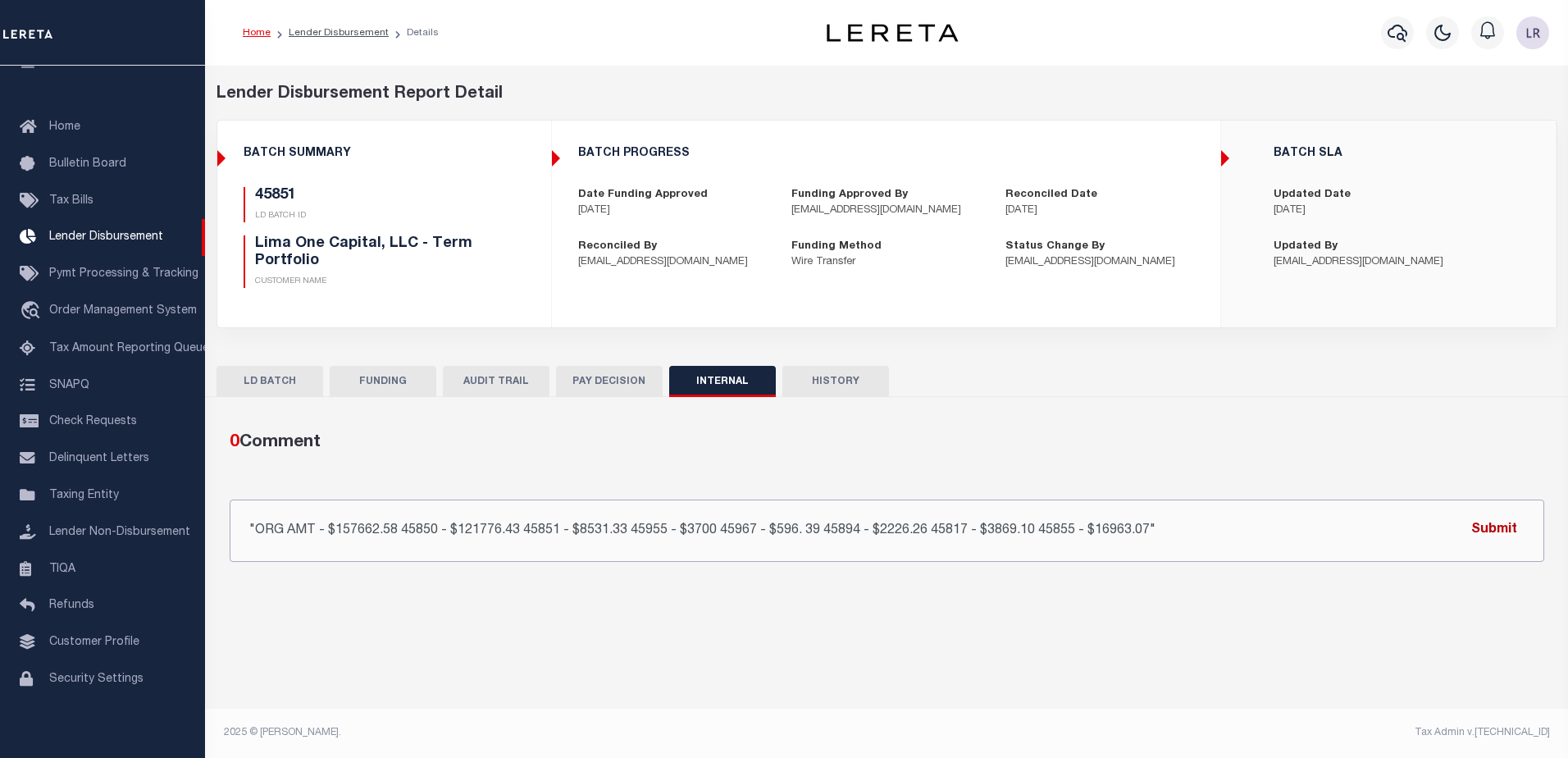
type input ""ORG AMT - $157662.58 45850 - $121776.43 45851 - $8531.33 45955 - $3700 45967 -…"
click at [1496, 533] on button "Submit" at bounding box center [1494, 530] width 67 height 33
click at [335, 33] on link "Lender Disbursement" at bounding box center [338, 32] width 100 height 10
checkbox input "true"
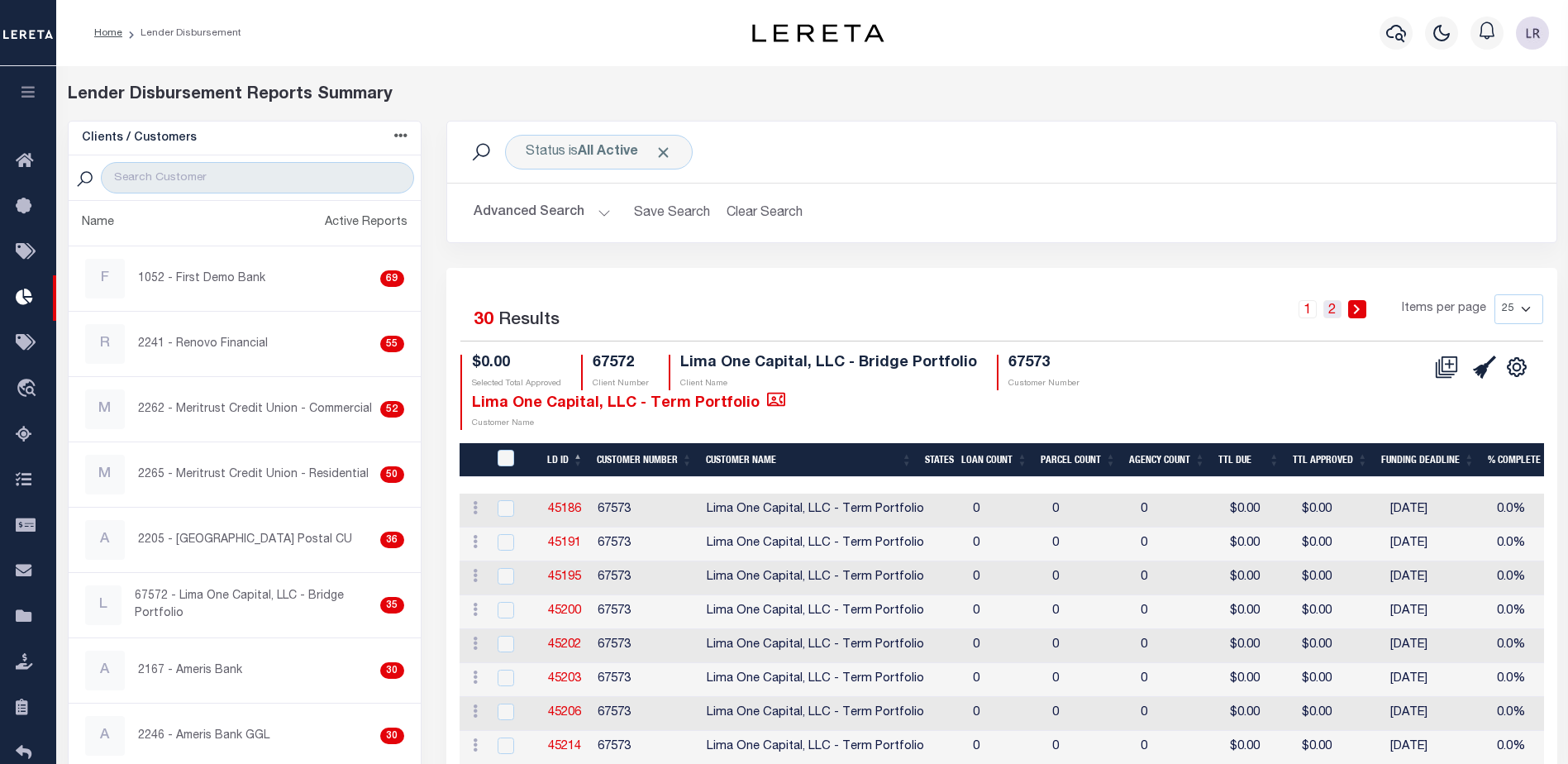
click at [1329, 306] on link "2" at bounding box center [1332, 310] width 18 height 18
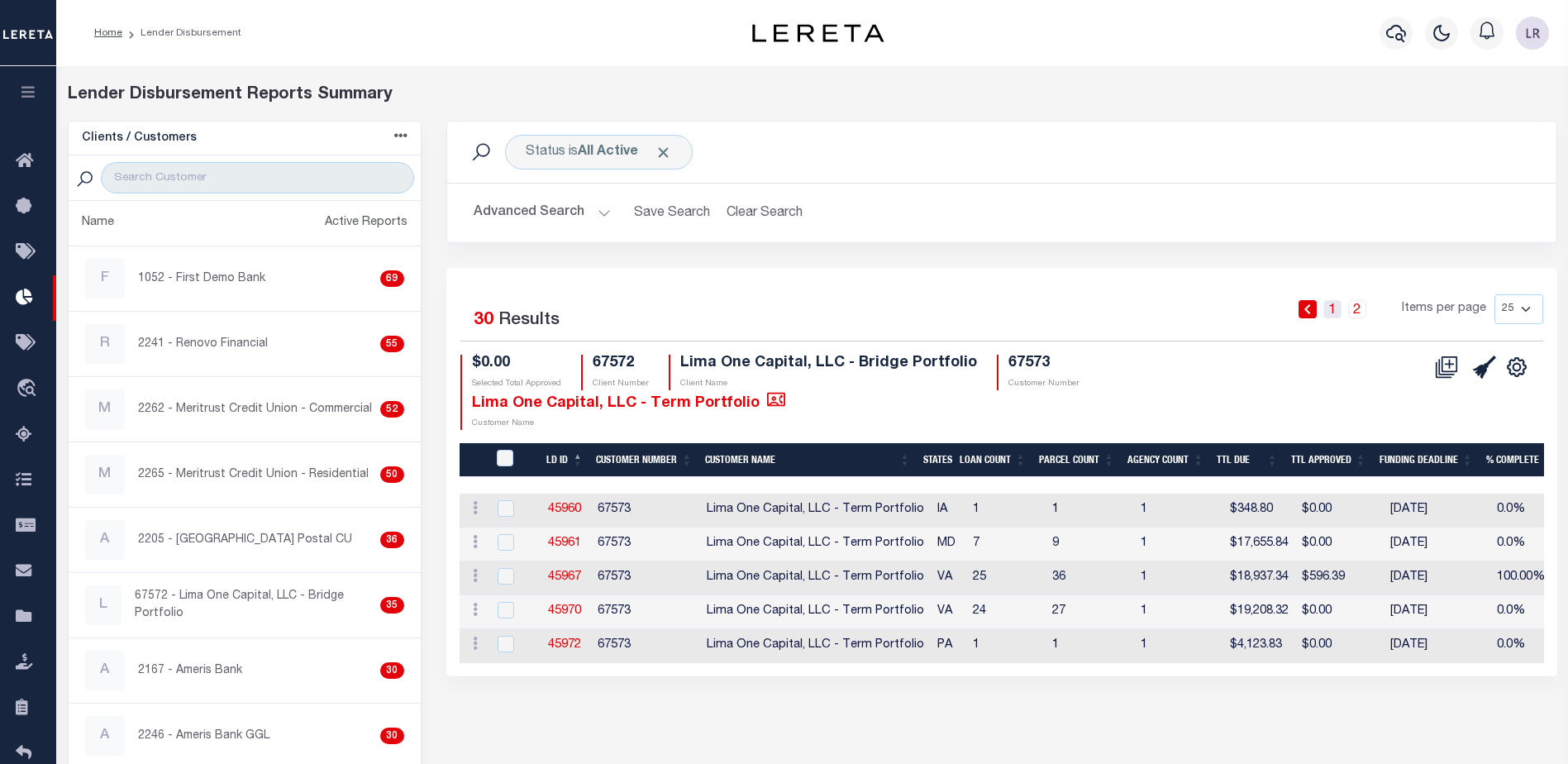
click at [1329, 304] on link "1" at bounding box center [1332, 310] width 18 height 18
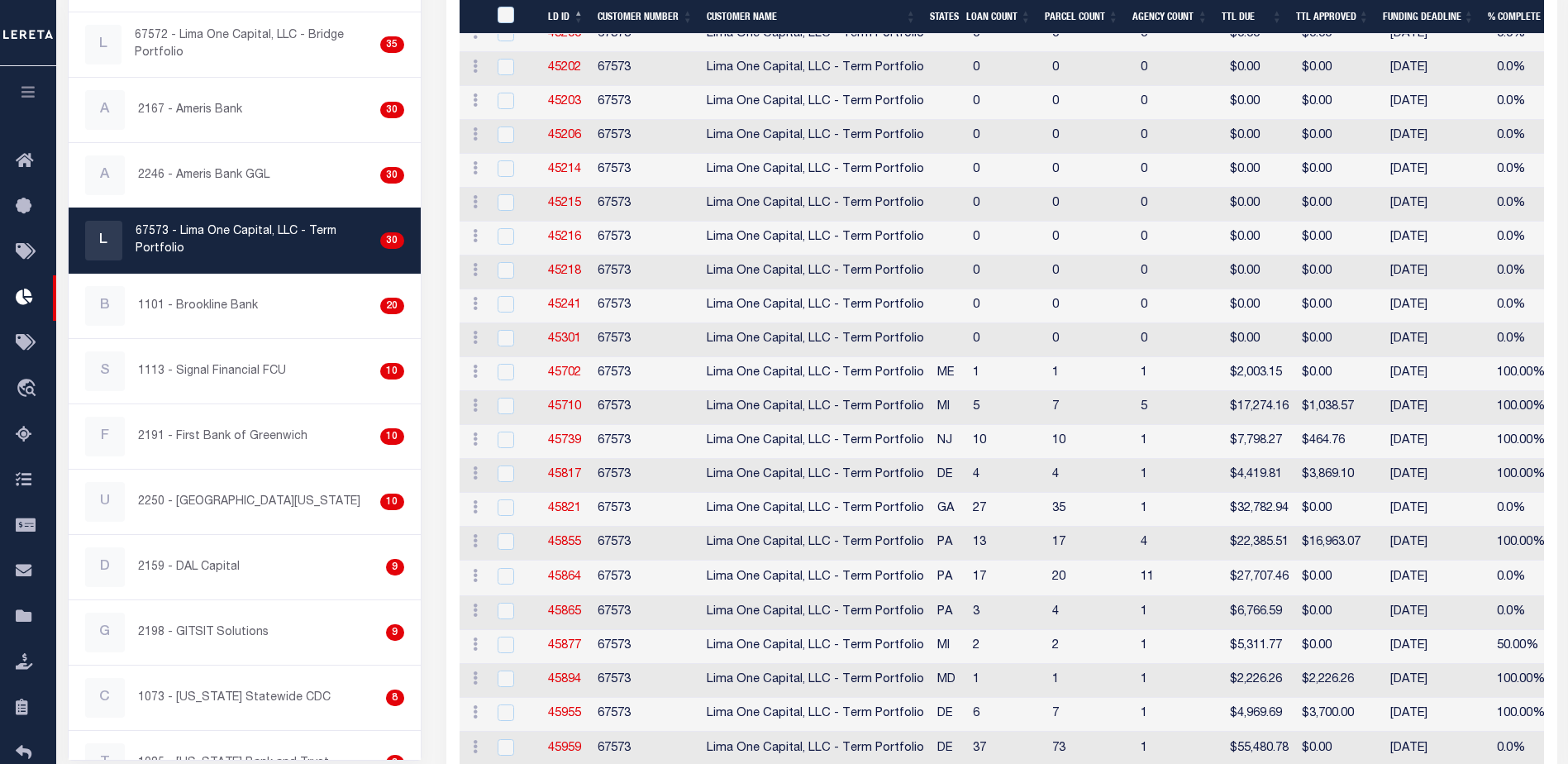
scroll to position [656, 0]
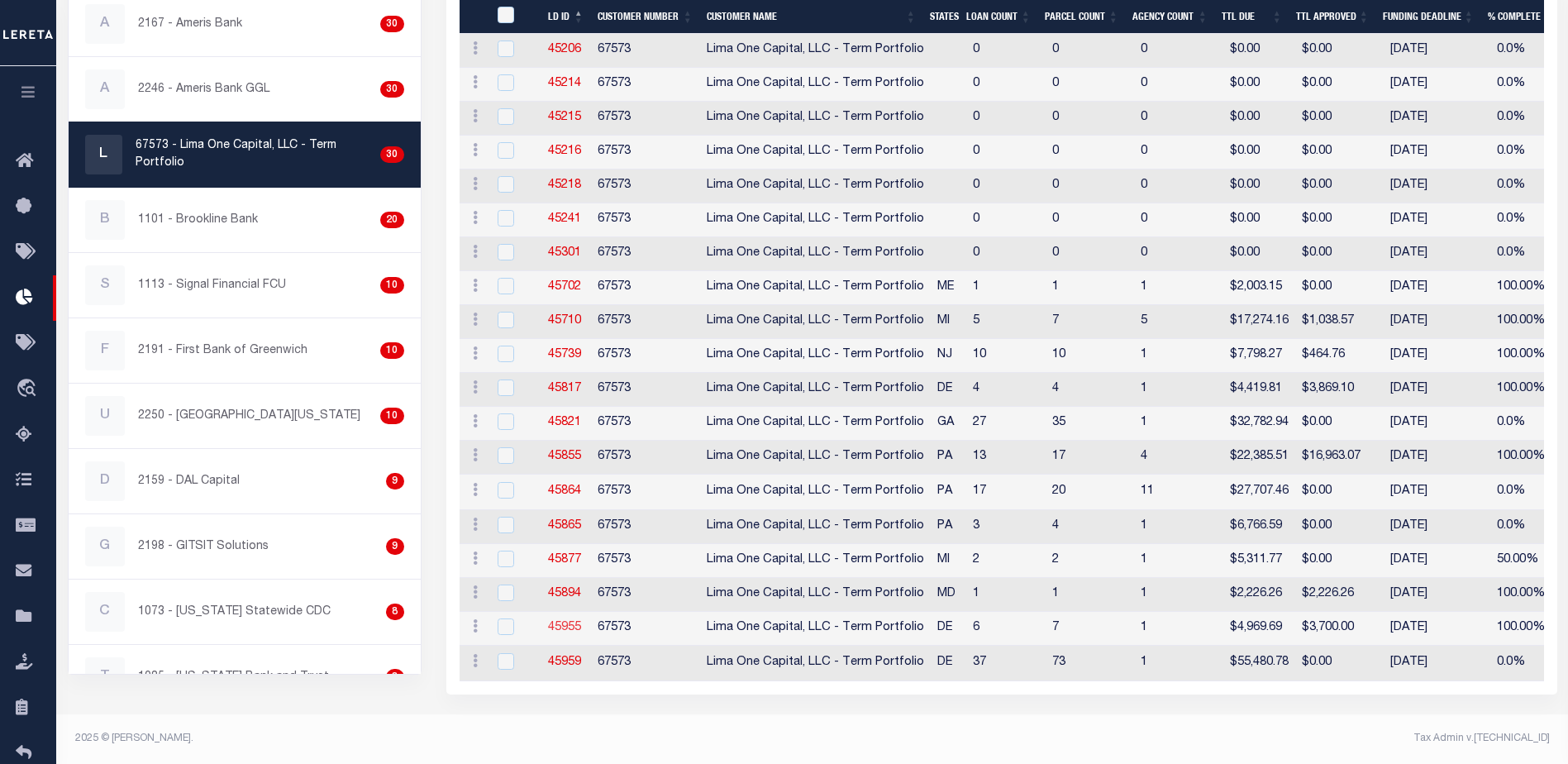
click at [569, 622] on link "45955" at bounding box center [565, 627] width 33 height 12
checkbox input "true"
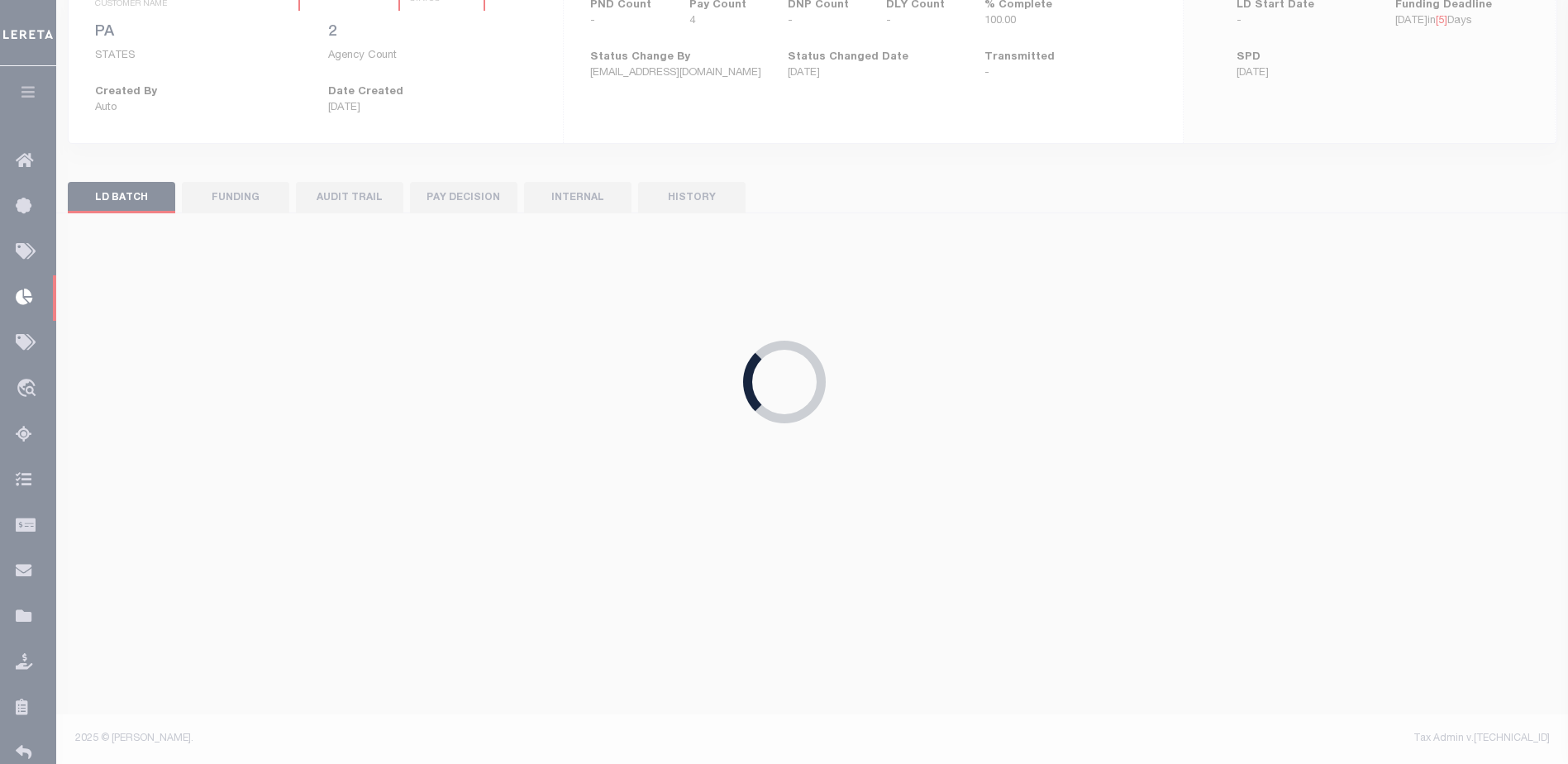
scroll to position [205, 0]
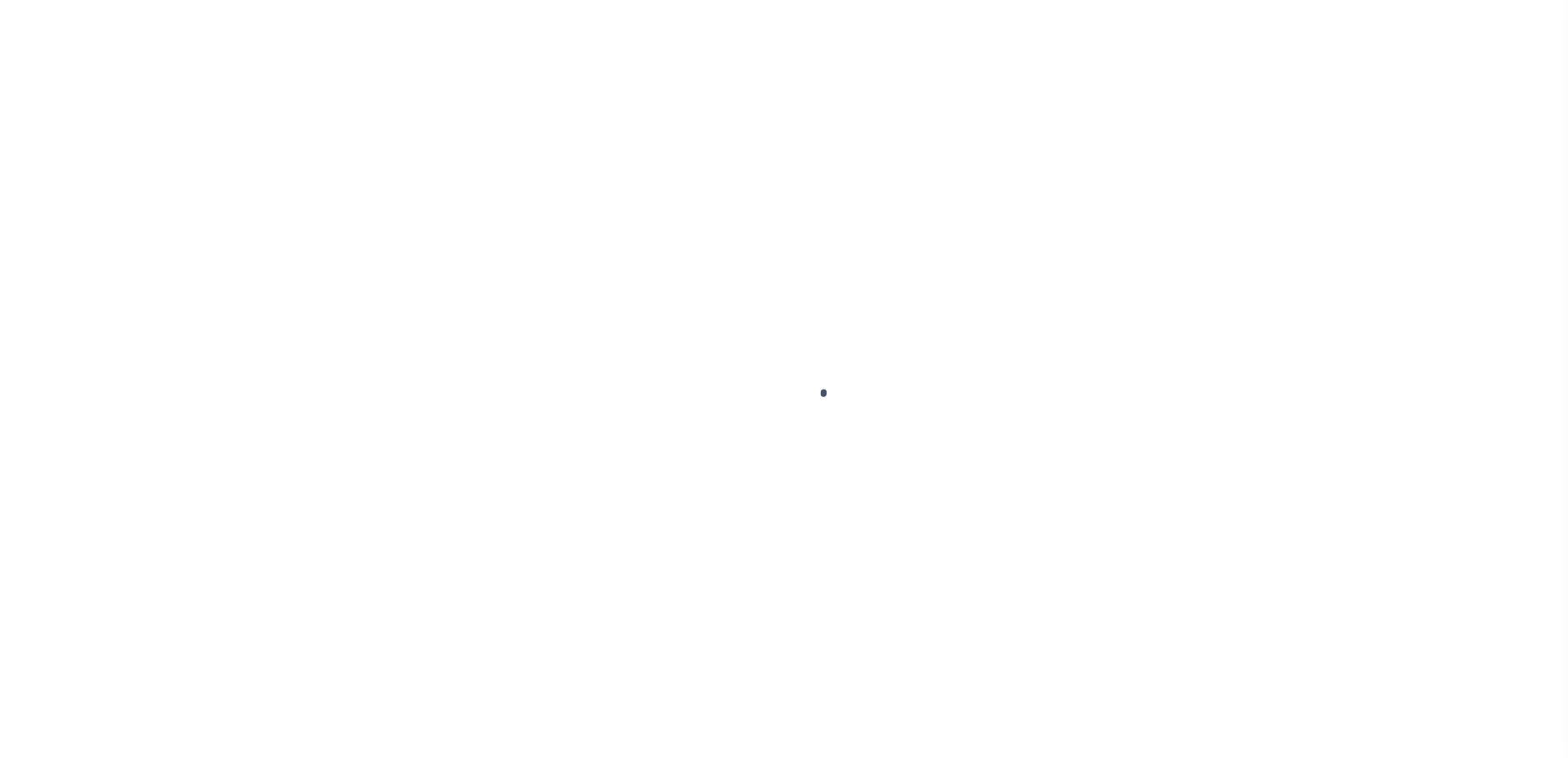
type input "$0.00"
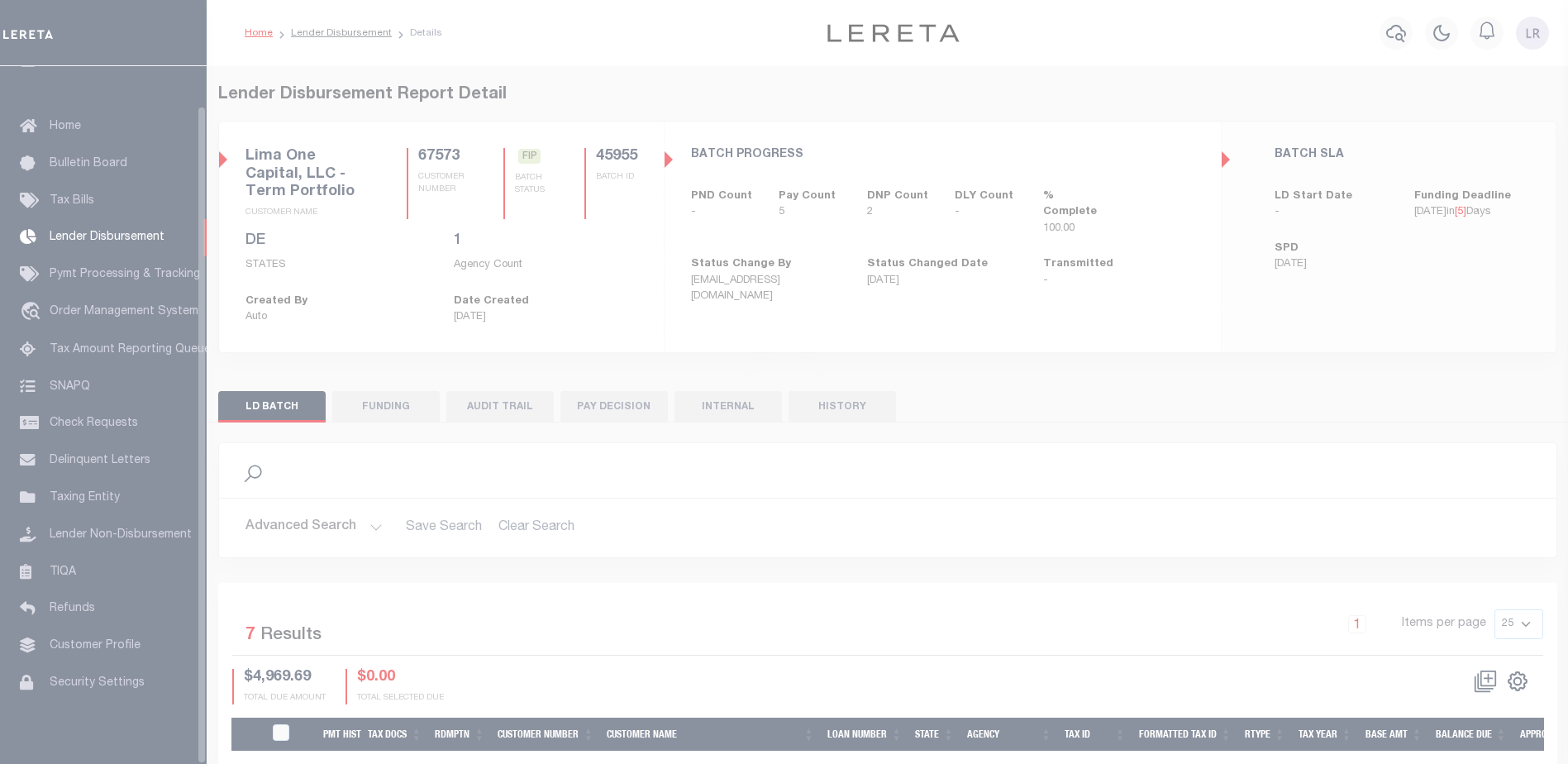
scroll to position [42, 0]
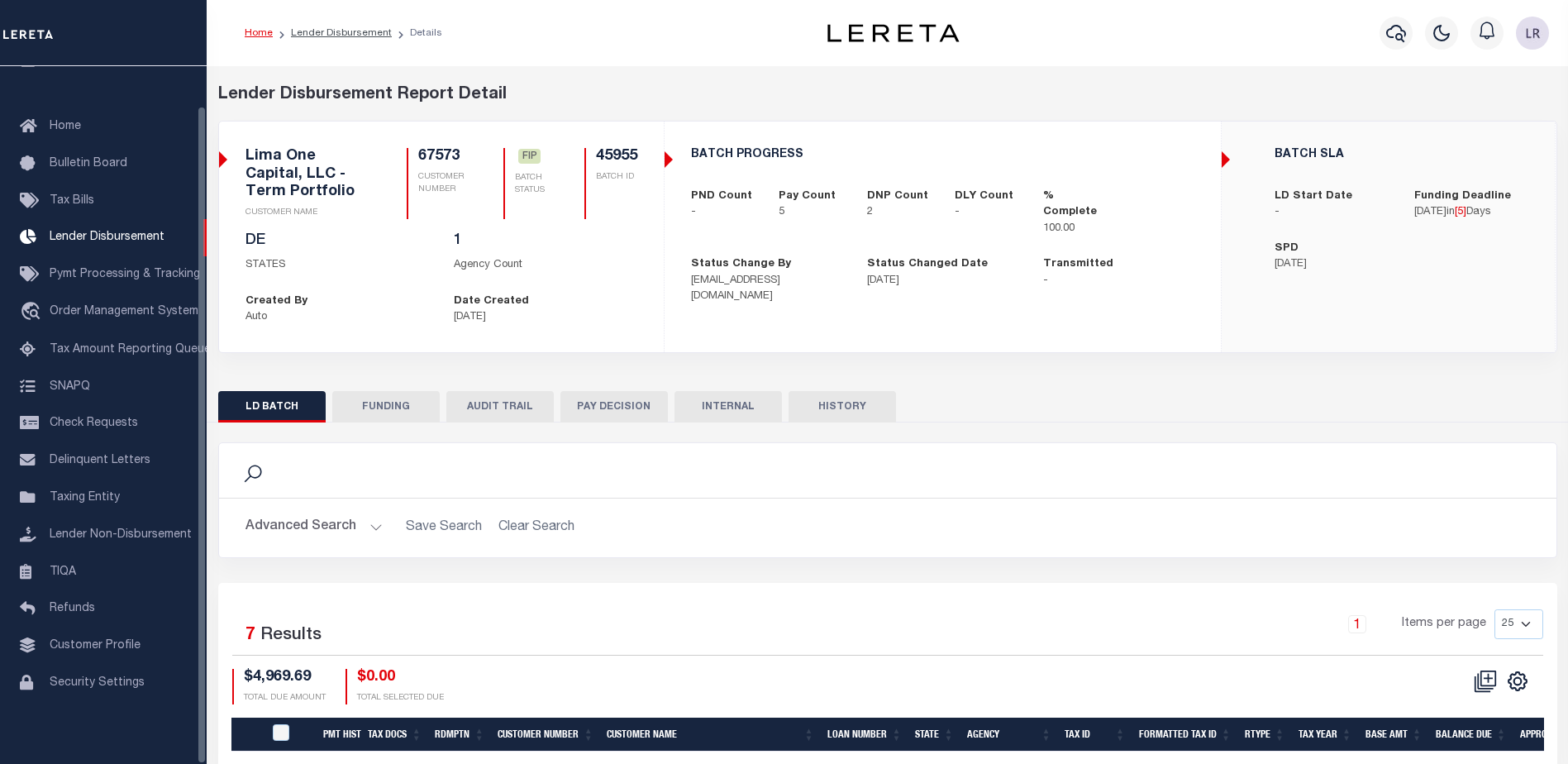
click at [404, 396] on button "FUNDING" at bounding box center [385, 406] width 108 height 32
type input "$3,700"
type input "$0"
type input "[DATE]"
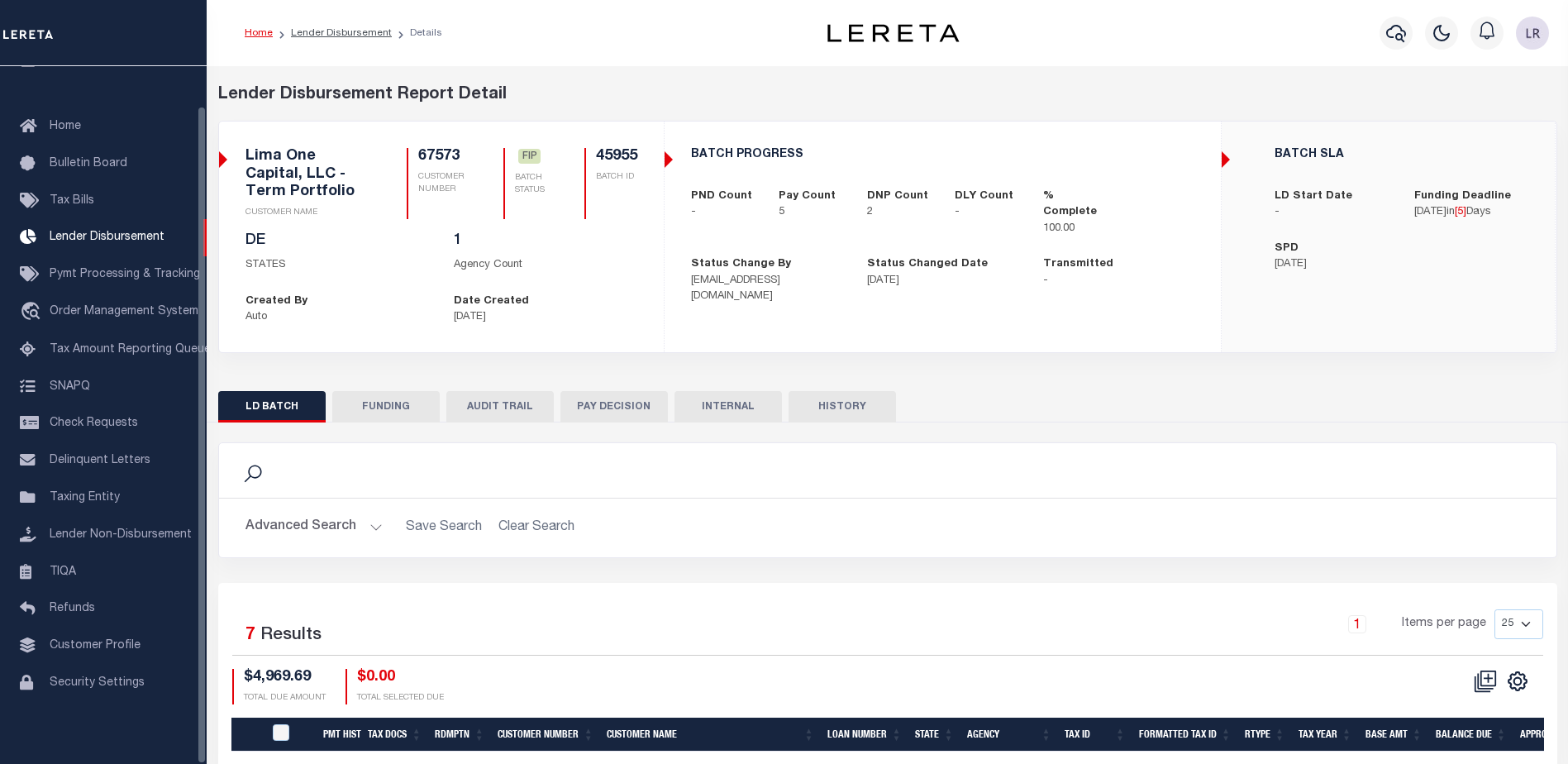
select select "100"
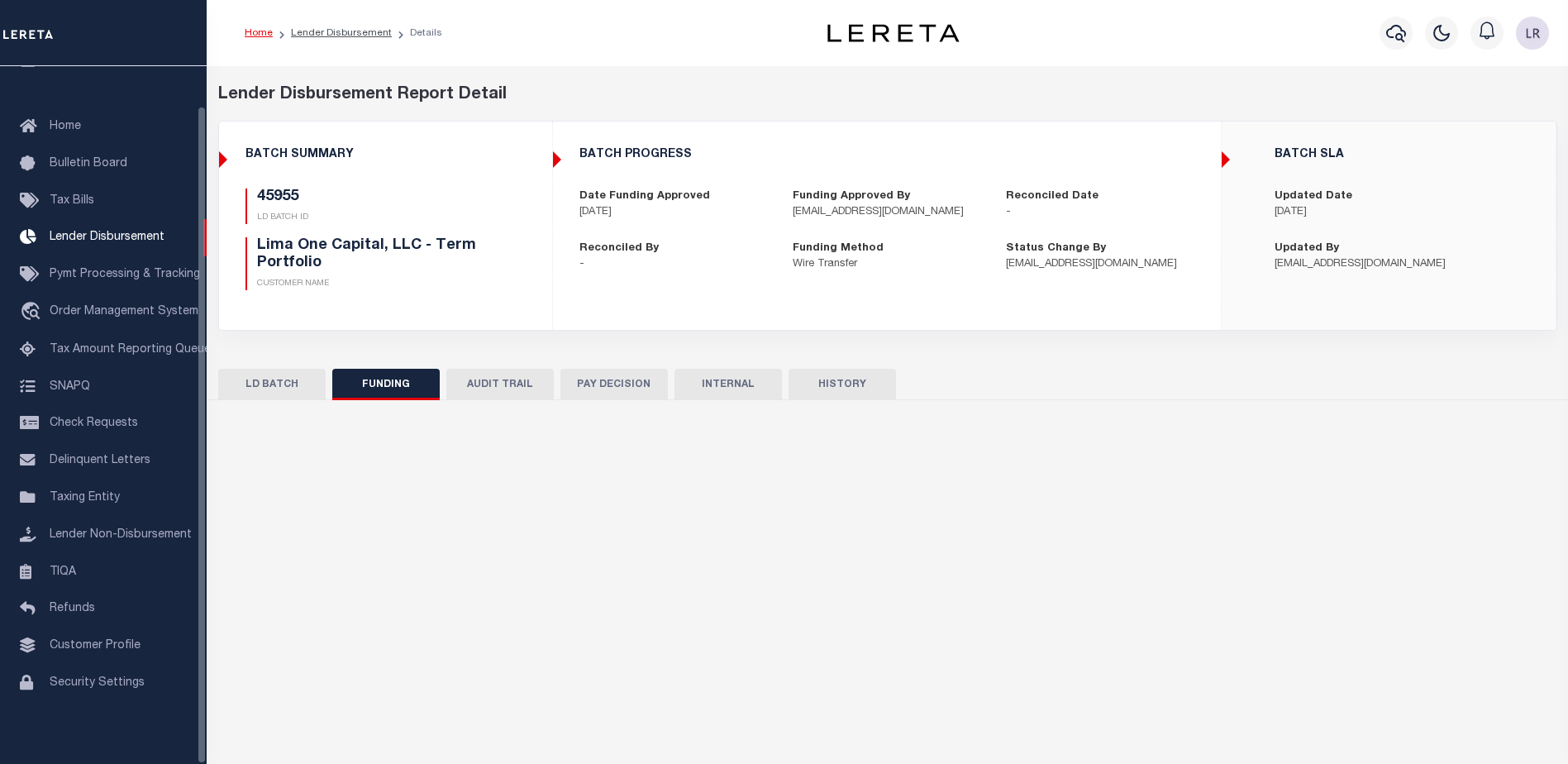
select select "100"
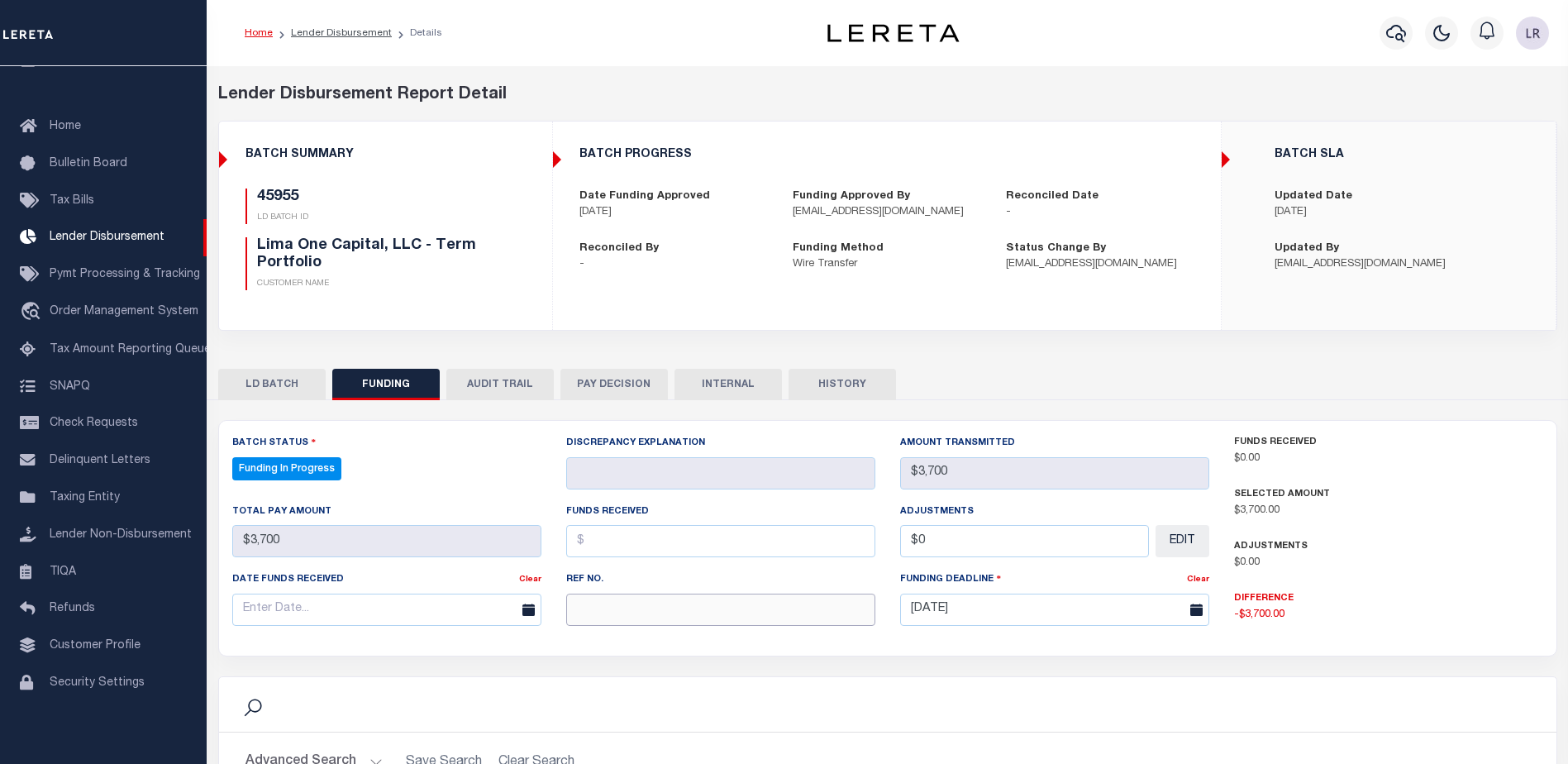
click at [624, 603] on input "text" at bounding box center [721, 610] width 309 height 33
paste input "20250903MMQFMP2700308309031528FT03"
type input "20250903MMQFMP2700308309031528FT03"
drag, startPoint x: 607, startPoint y: 550, endPoint x: 612, endPoint y: 560, distance: 11.2
click at [607, 550] on input "text" at bounding box center [721, 541] width 309 height 33
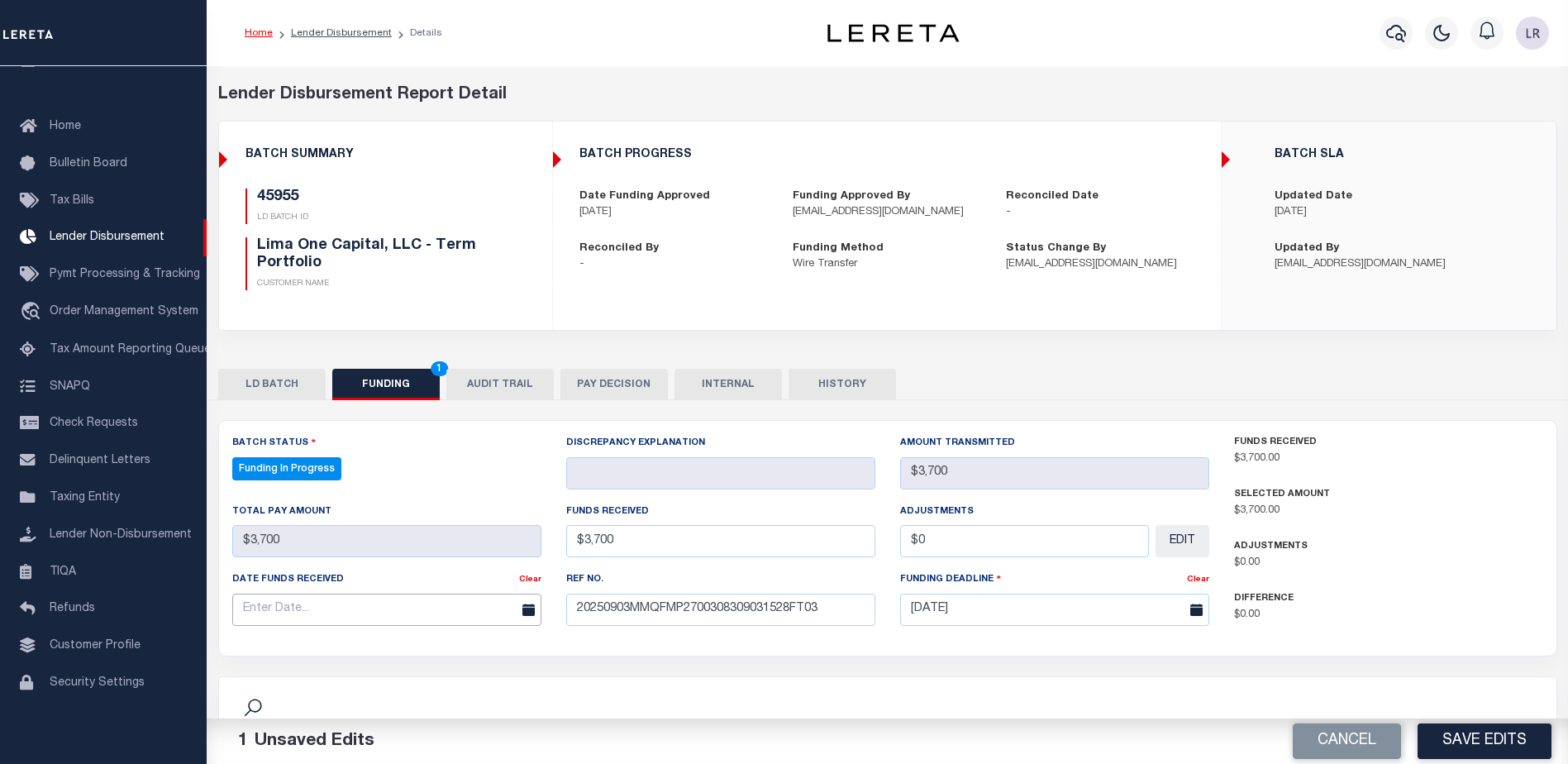
type input "$3,700.00"
click at [442, 612] on input "text" at bounding box center [387, 610] width 309 height 33
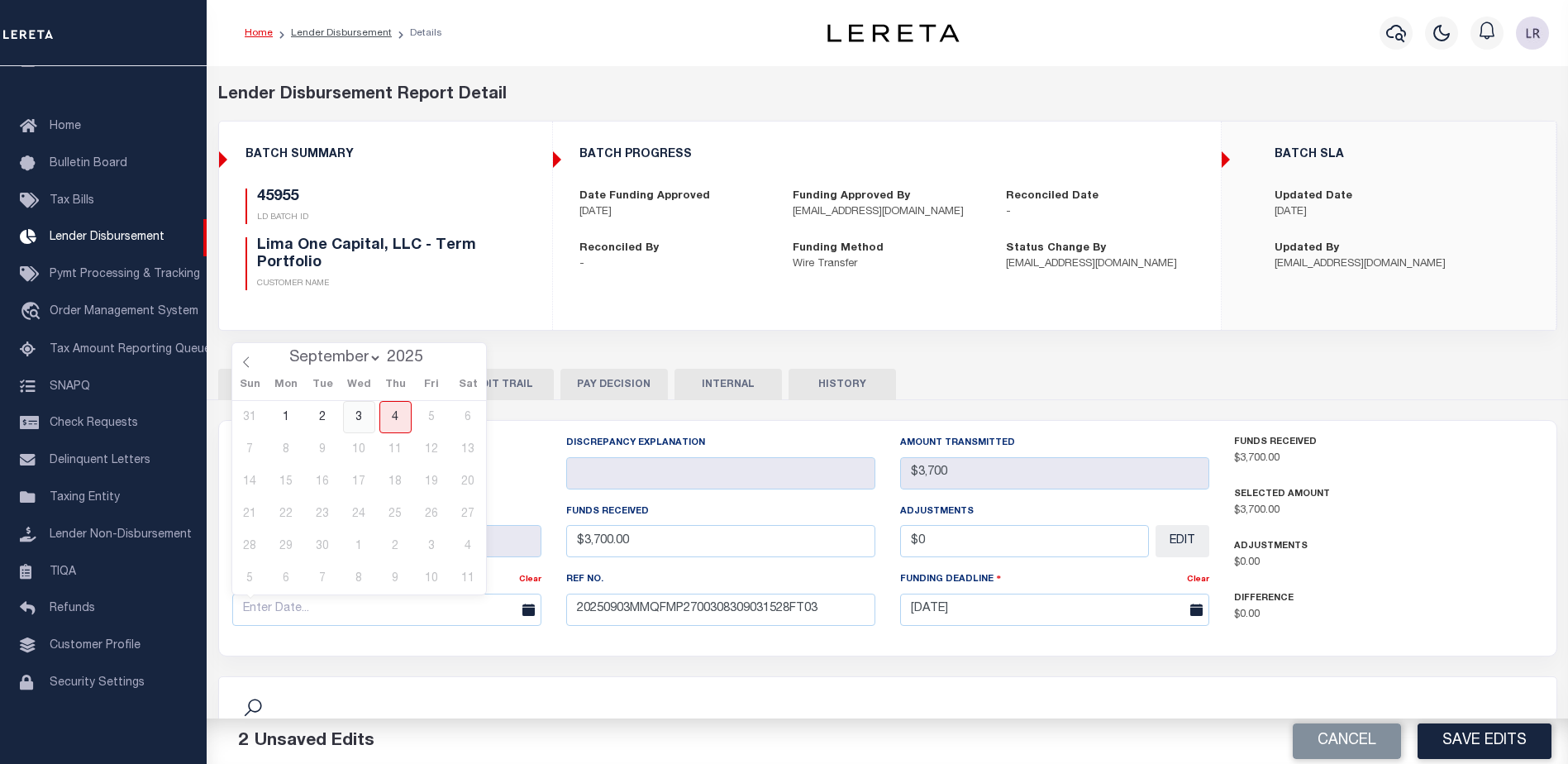
click at [366, 415] on span "3" at bounding box center [359, 417] width 33 height 33
type input "[DATE]"
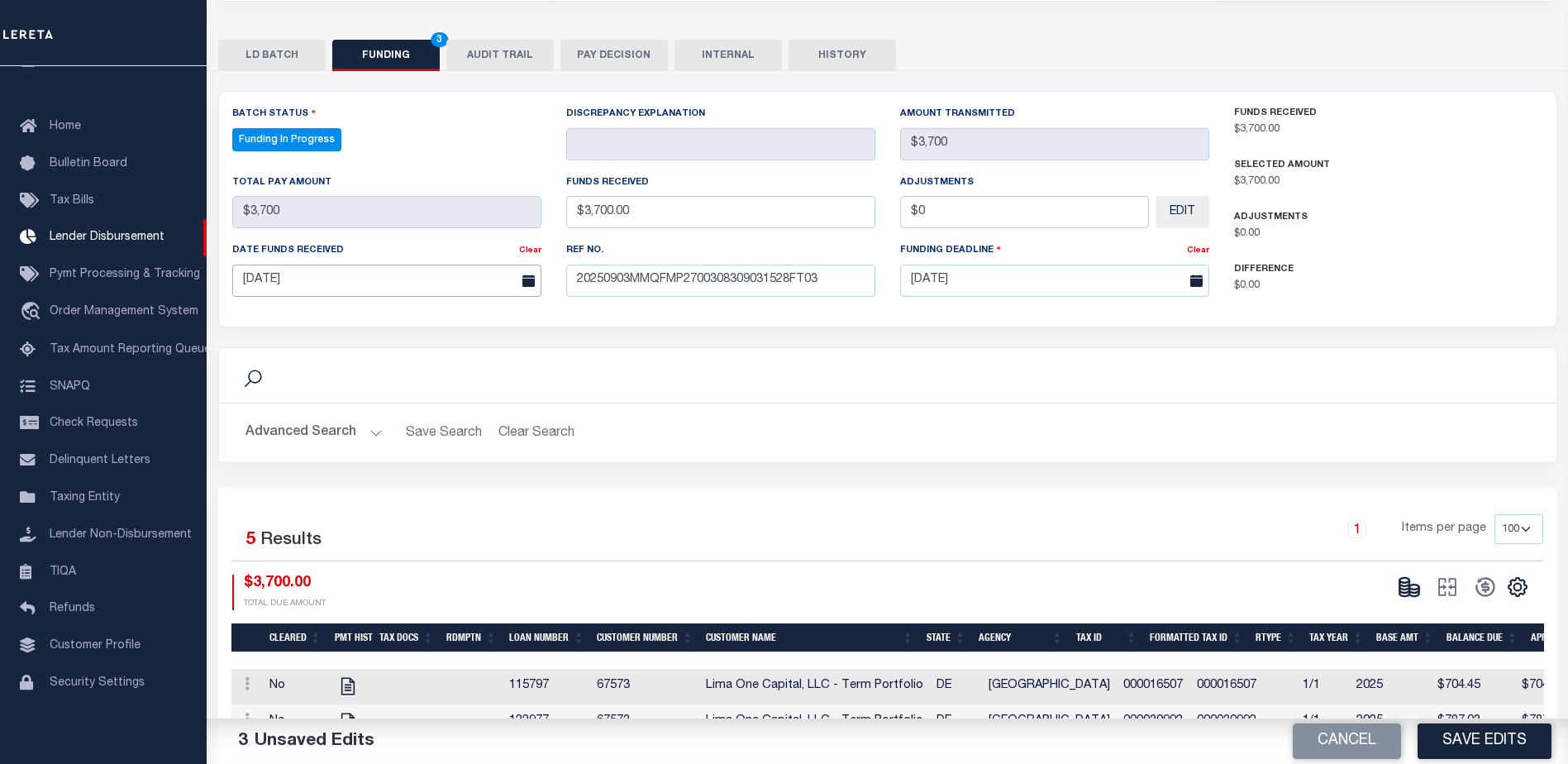
scroll to position [330, 0]
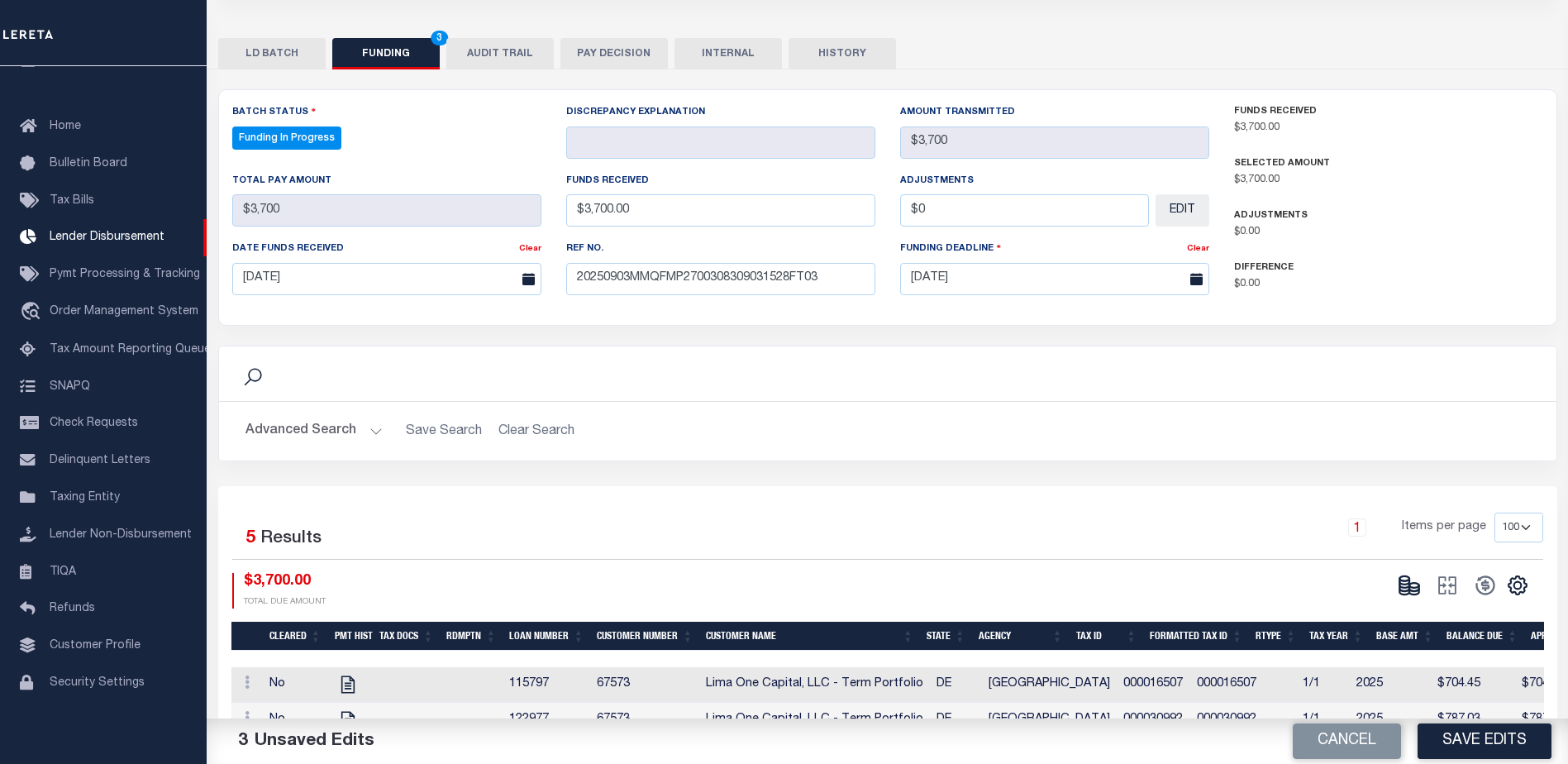
click at [1470, 762] on div "Cancel Save Edits" at bounding box center [1228, 741] width 681 height 46
click at [1469, 739] on button "Save Edits" at bounding box center [1484, 740] width 134 height 35
type input "$3,700"
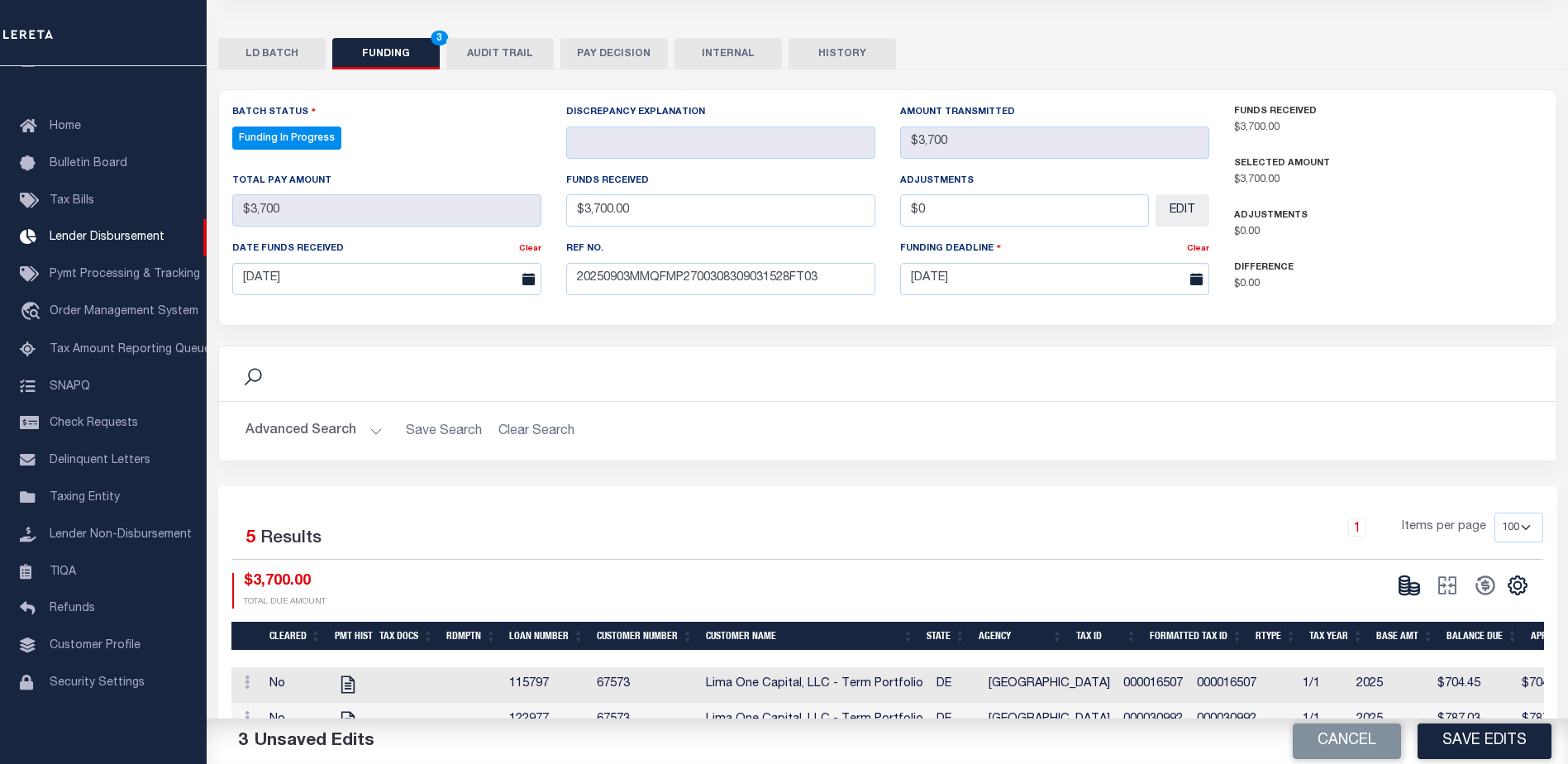
type input "$0"
select select "100"
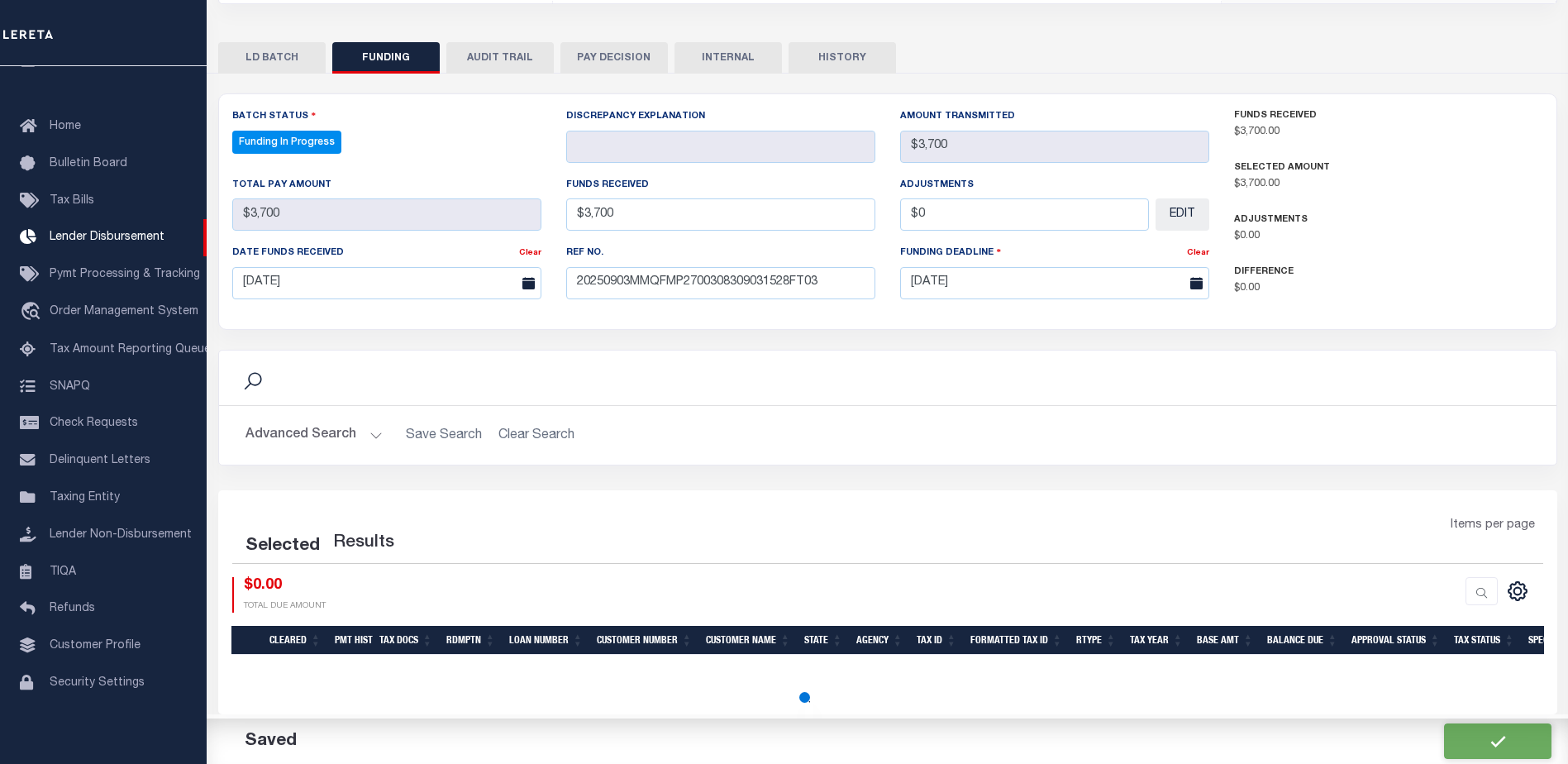
select select "100"
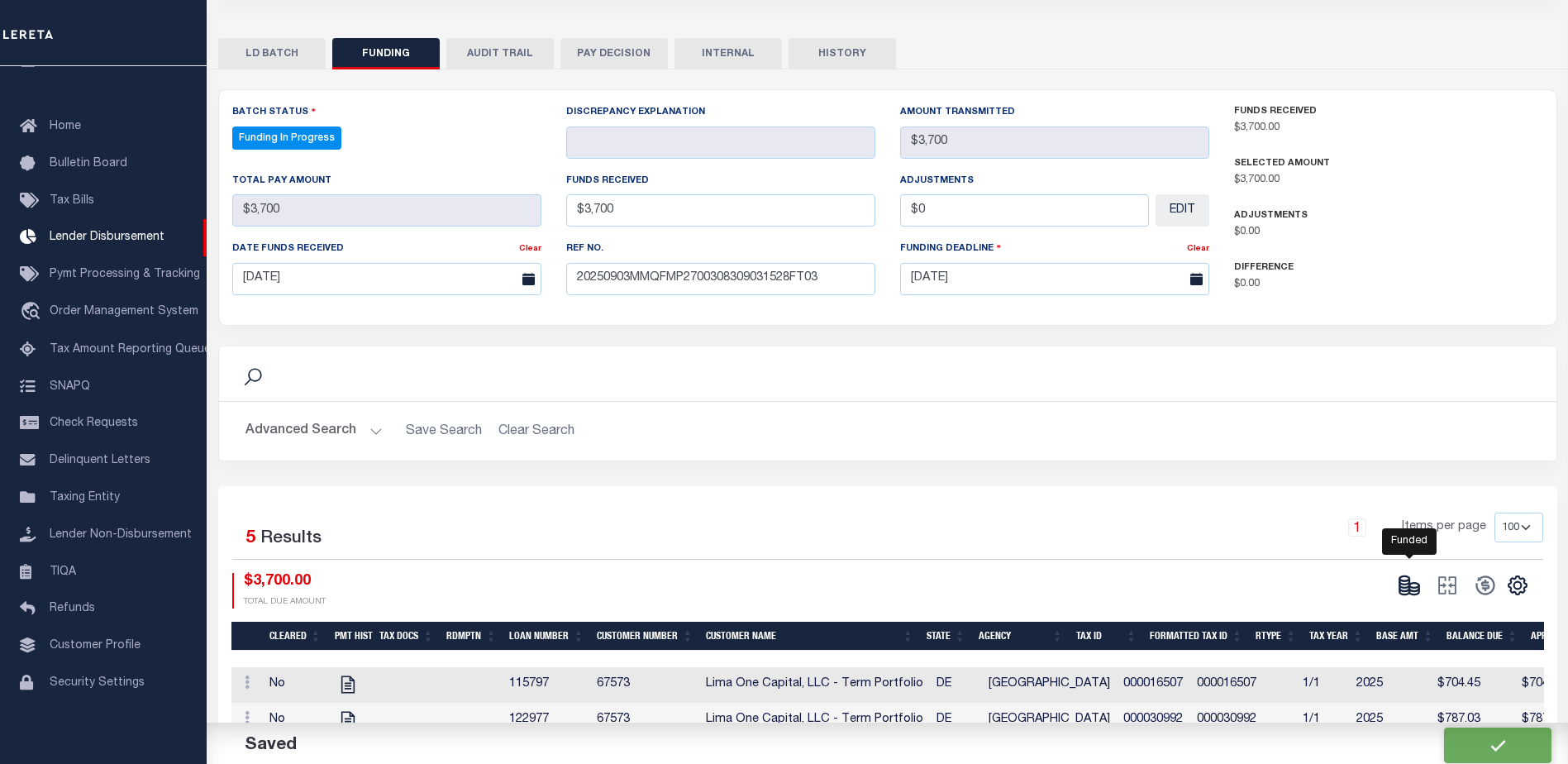
click at [1418, 581] on icon at bounding box center [1409, 586] width 24 height 24
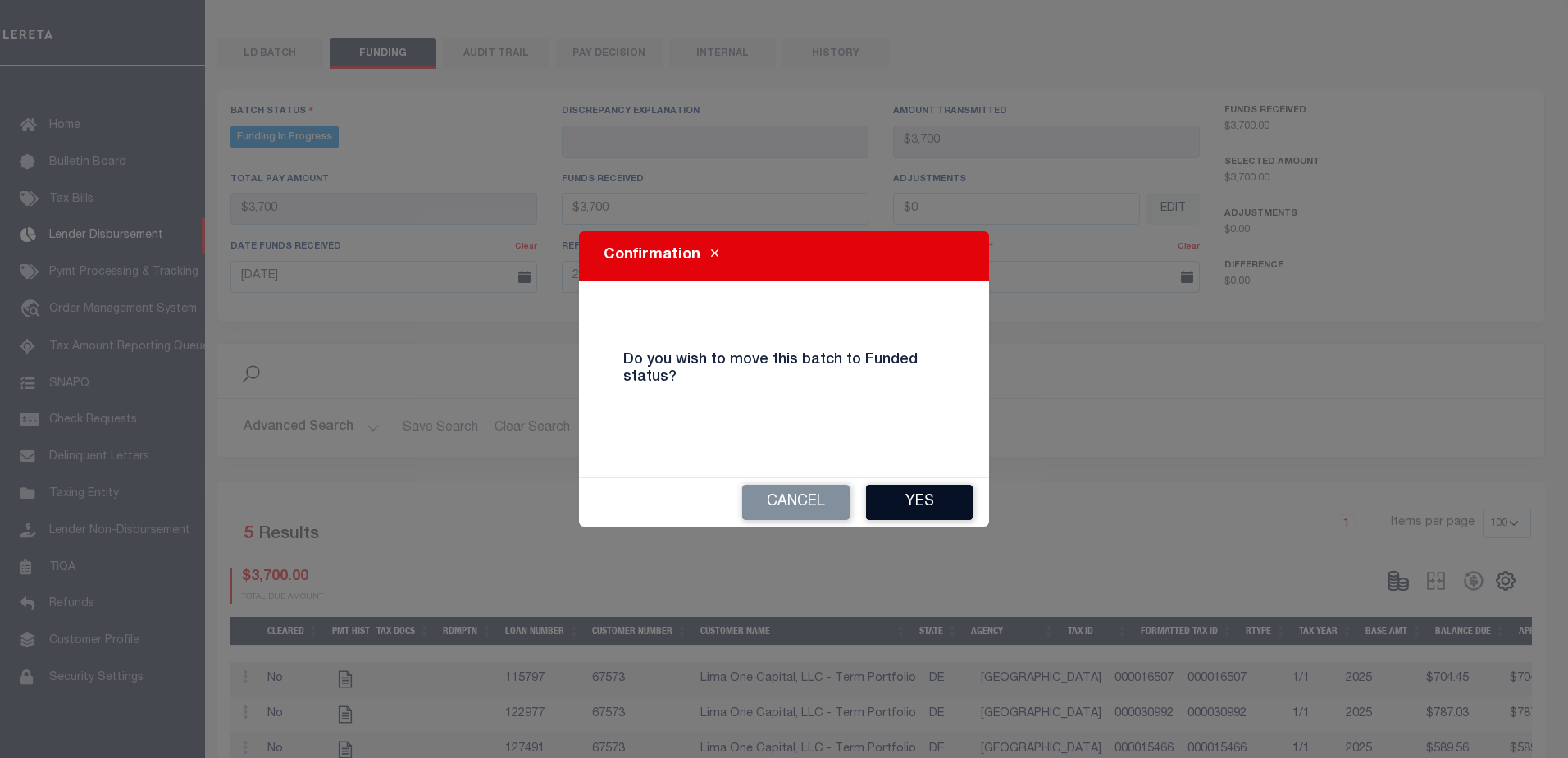
click at [940, 506] on button "Yes" at bounding box center [919, 502] width 107 height 35
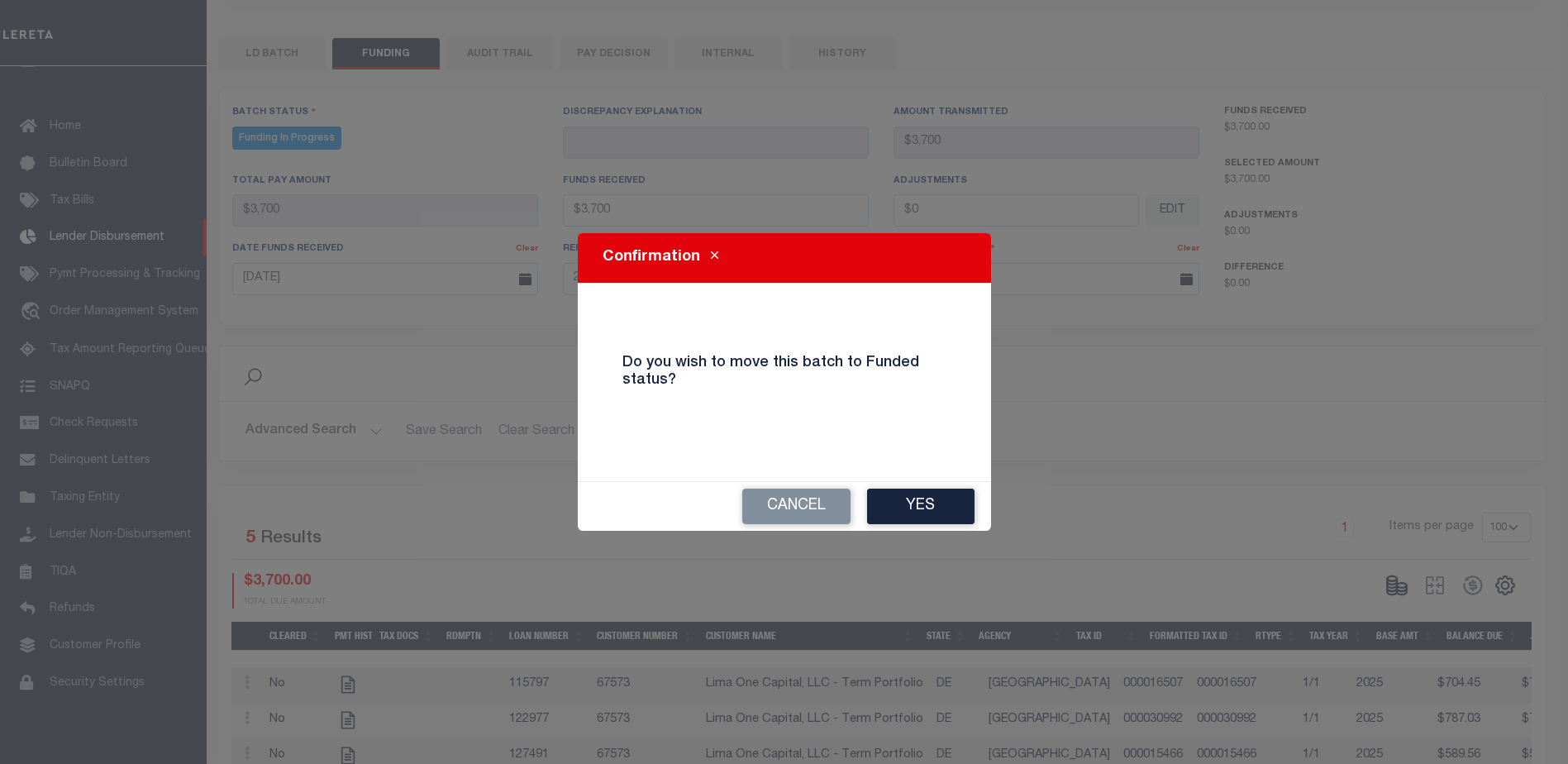
type input "$3,700"
type input "$0"
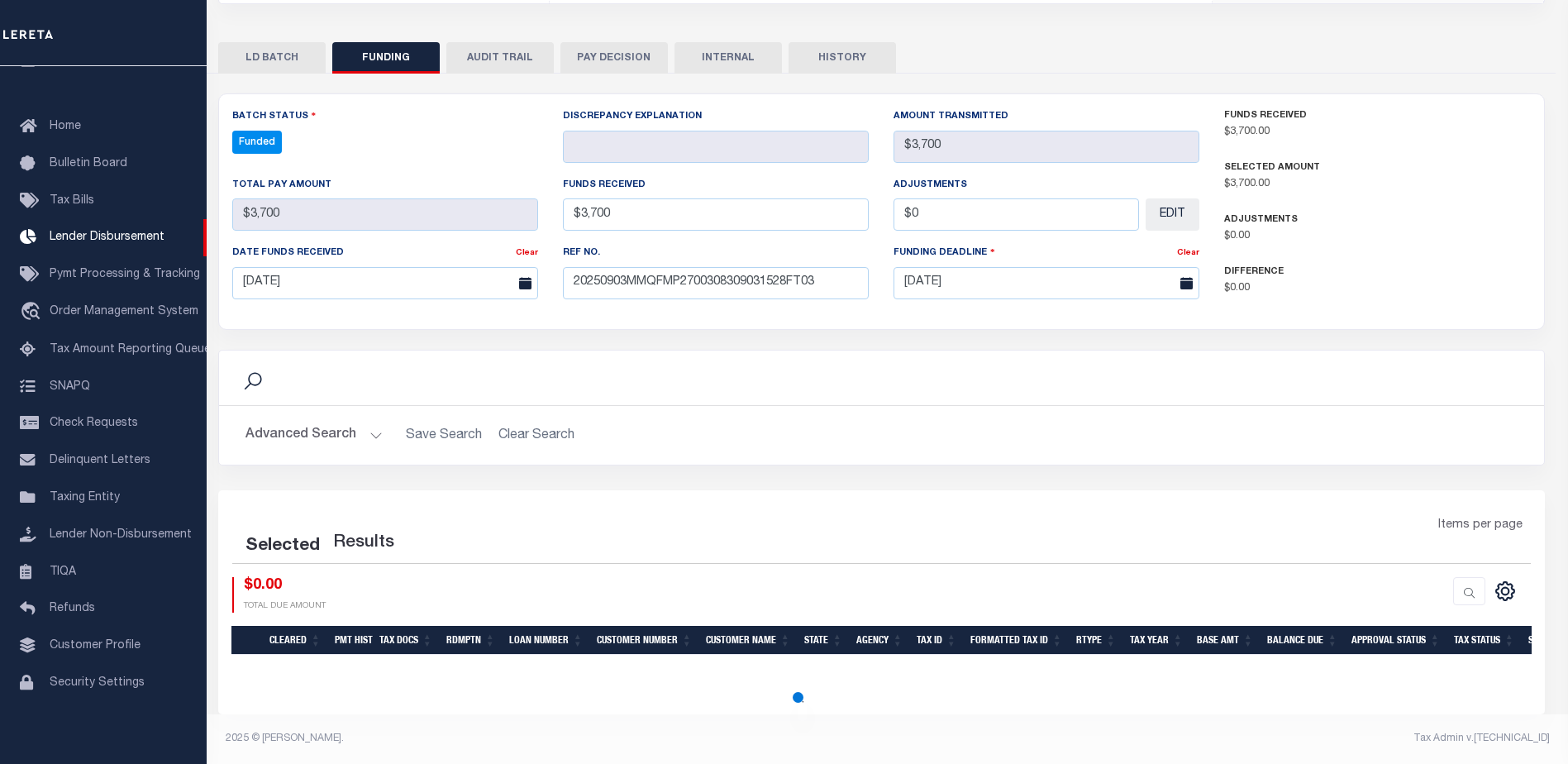
select select "100"
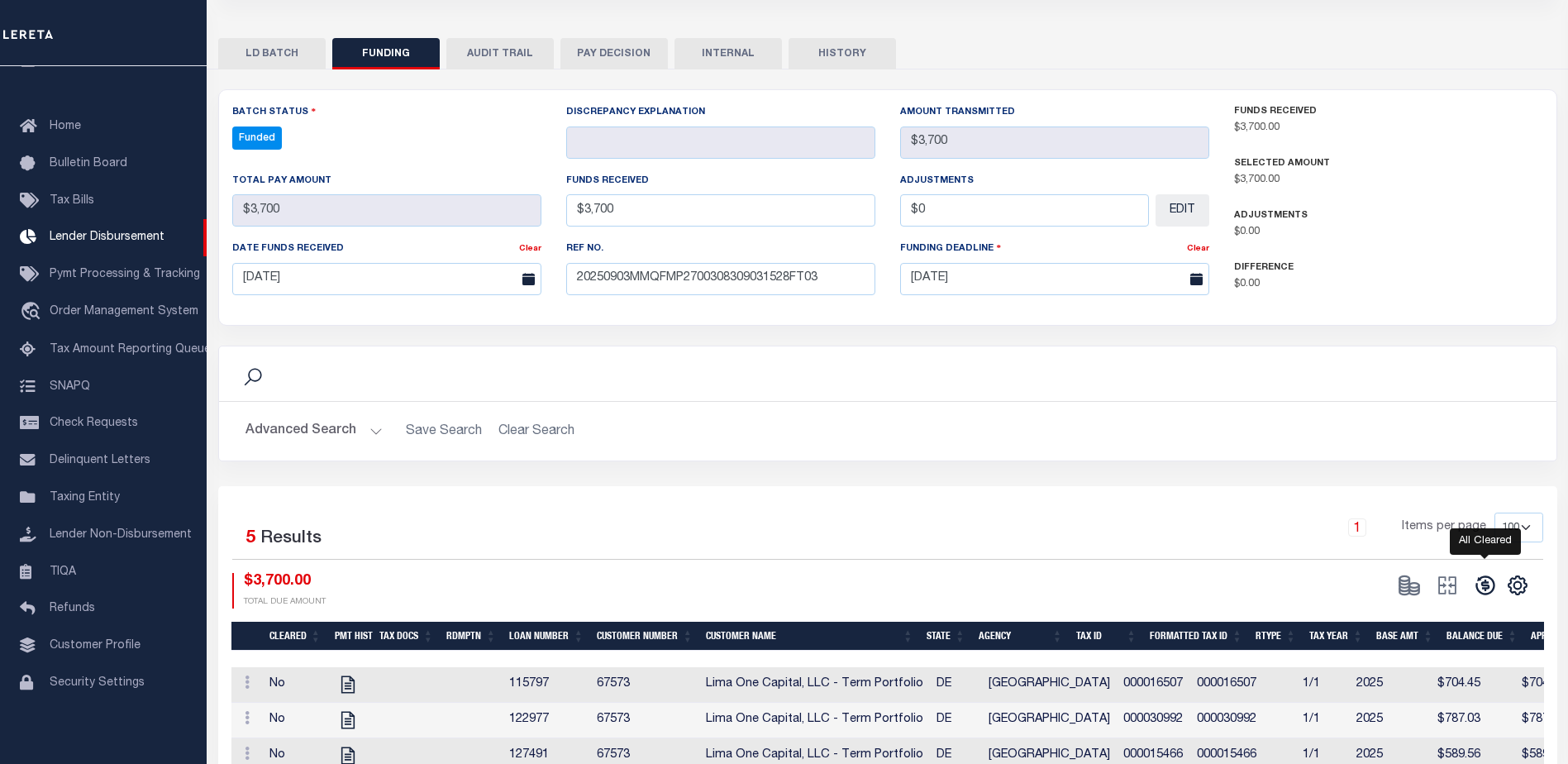
click at [1480, 592] on icon at bounding box center [1485, 586] width 24 height 24
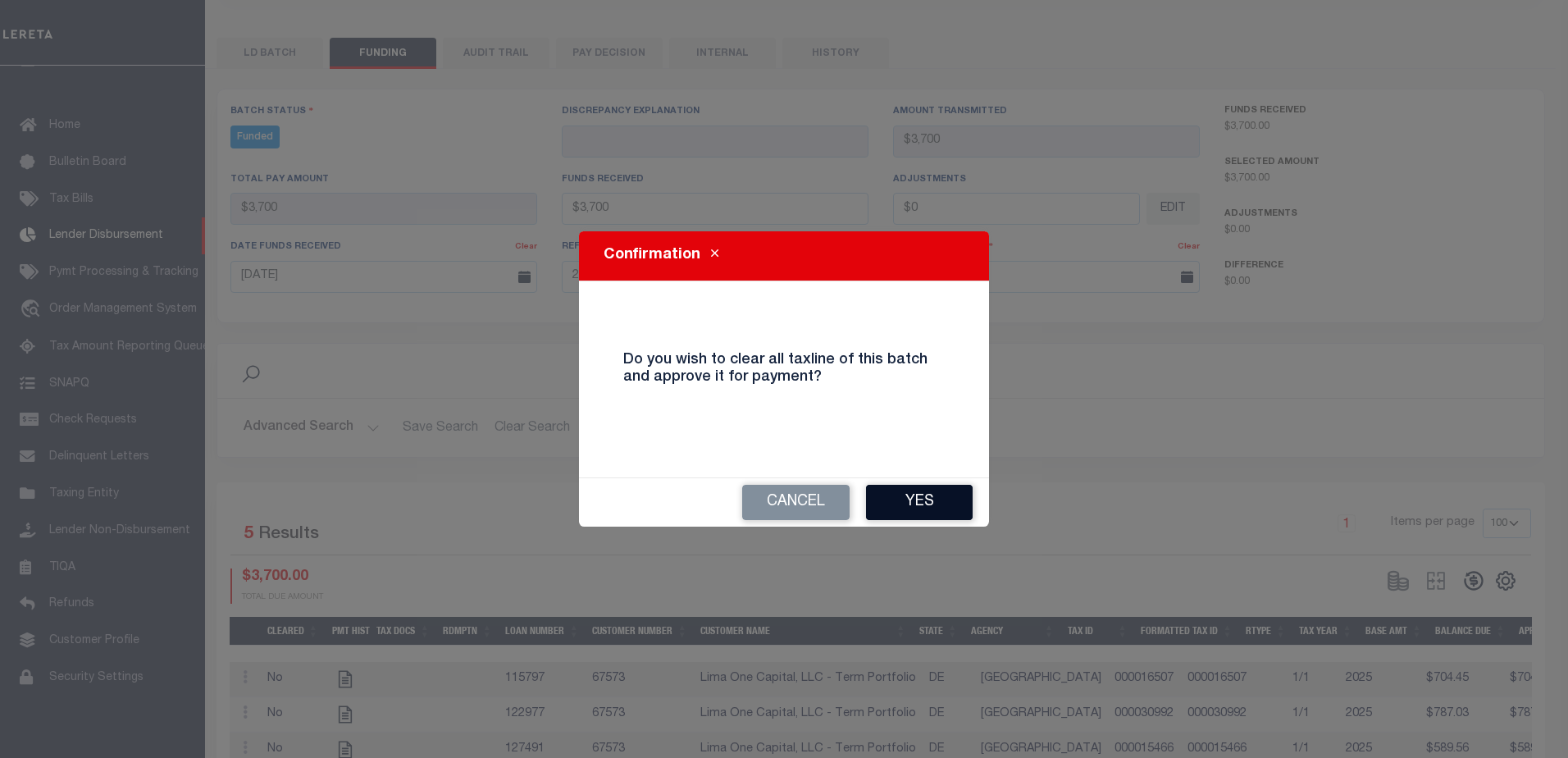
click at [952, 507] on button "Yes" at bounding box center [919, 502] width 107 height 35
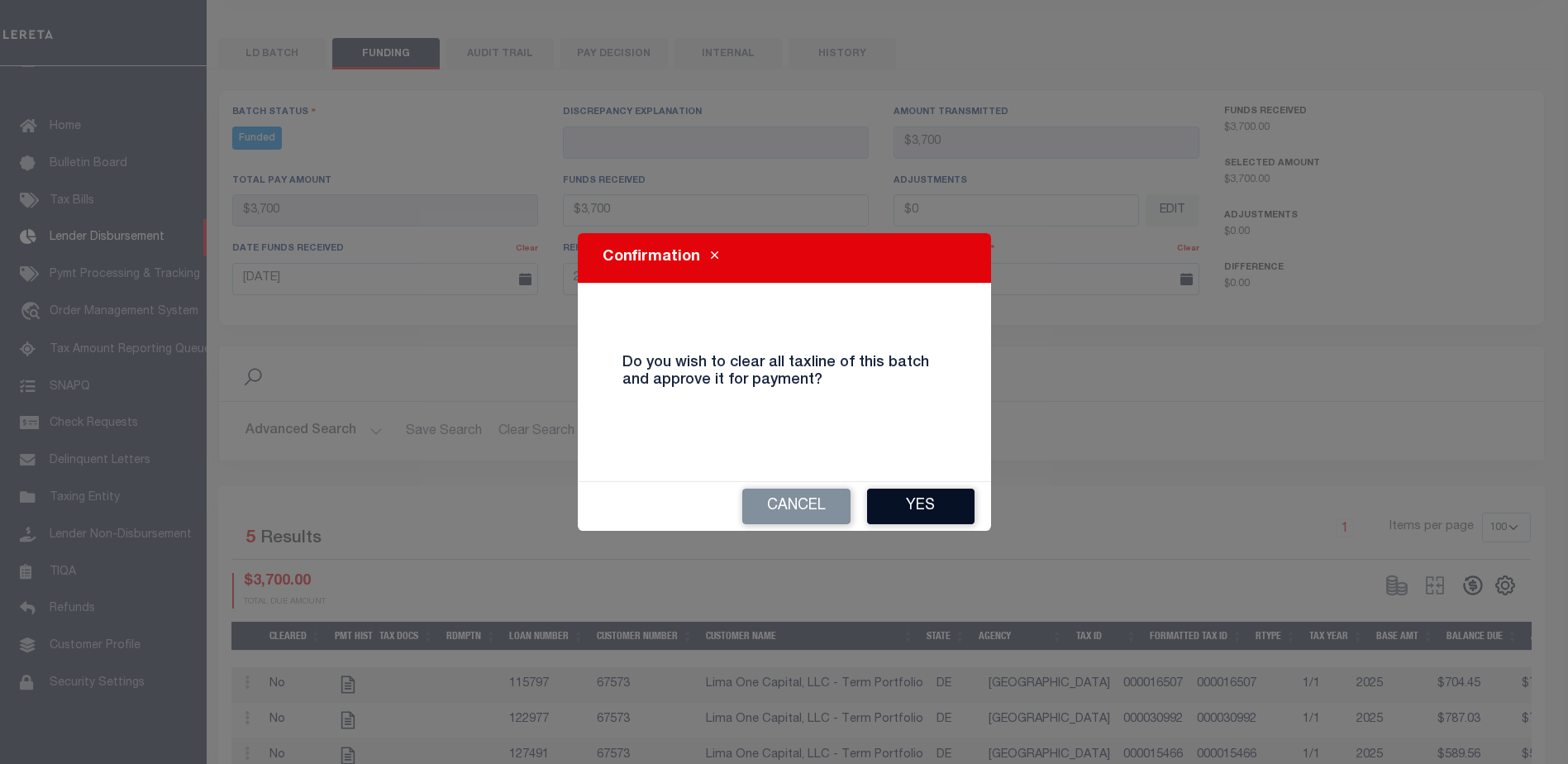
type input "$3,700"
type input "$0"
select select "100"
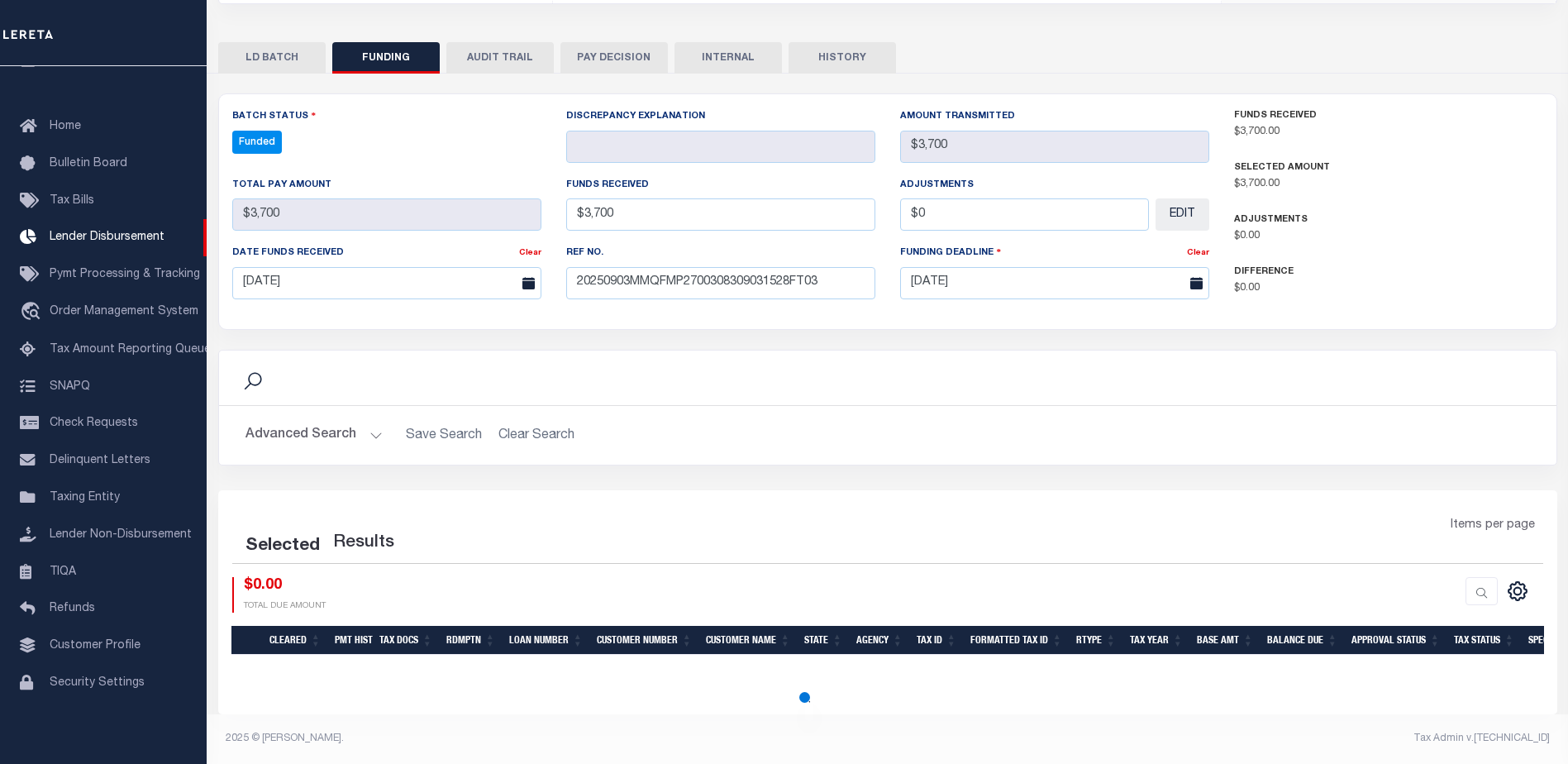
select select "100"
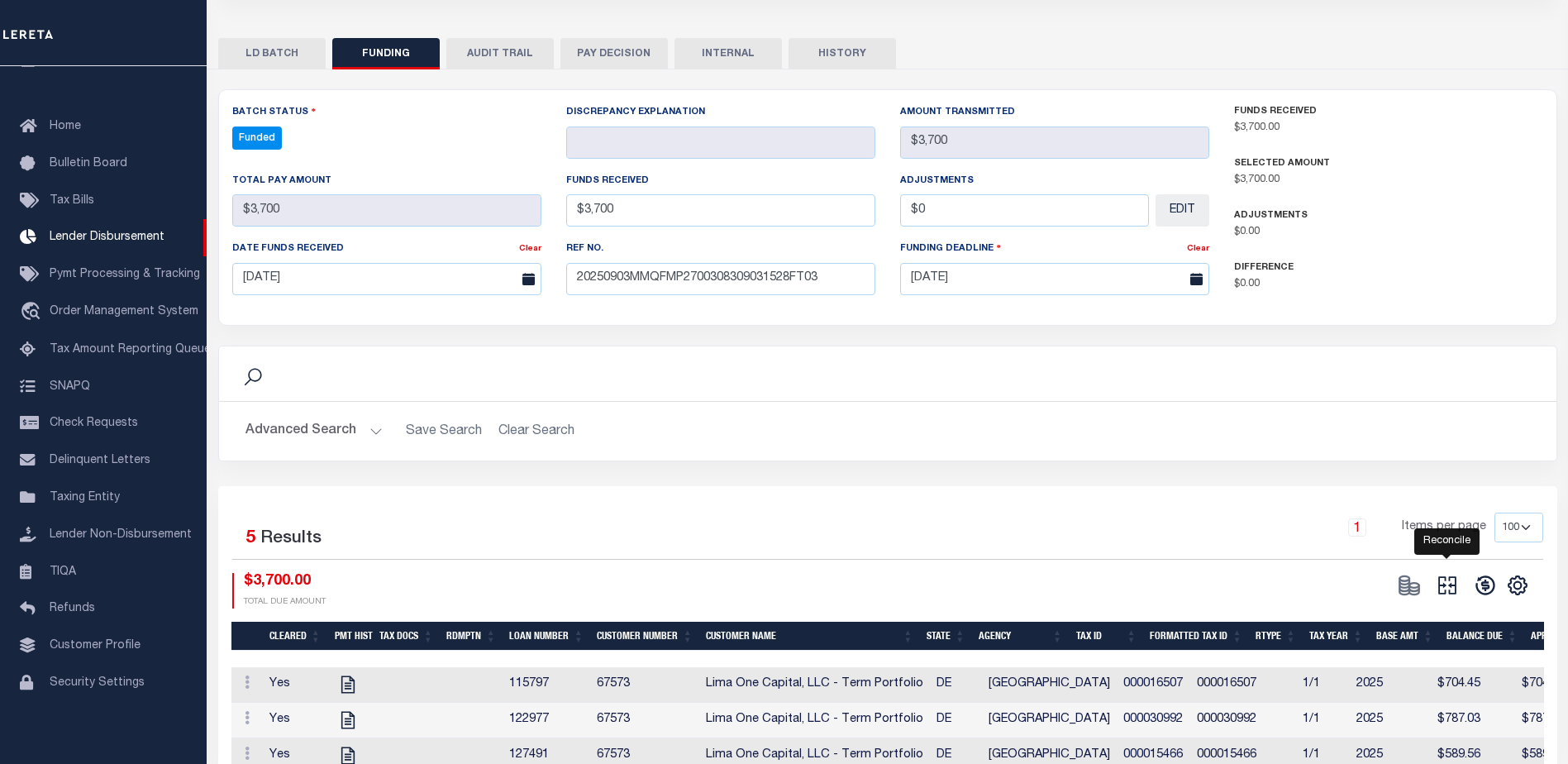
click at [1451, 587] on icon at bounding box center [1447, 586] width 24 height 24
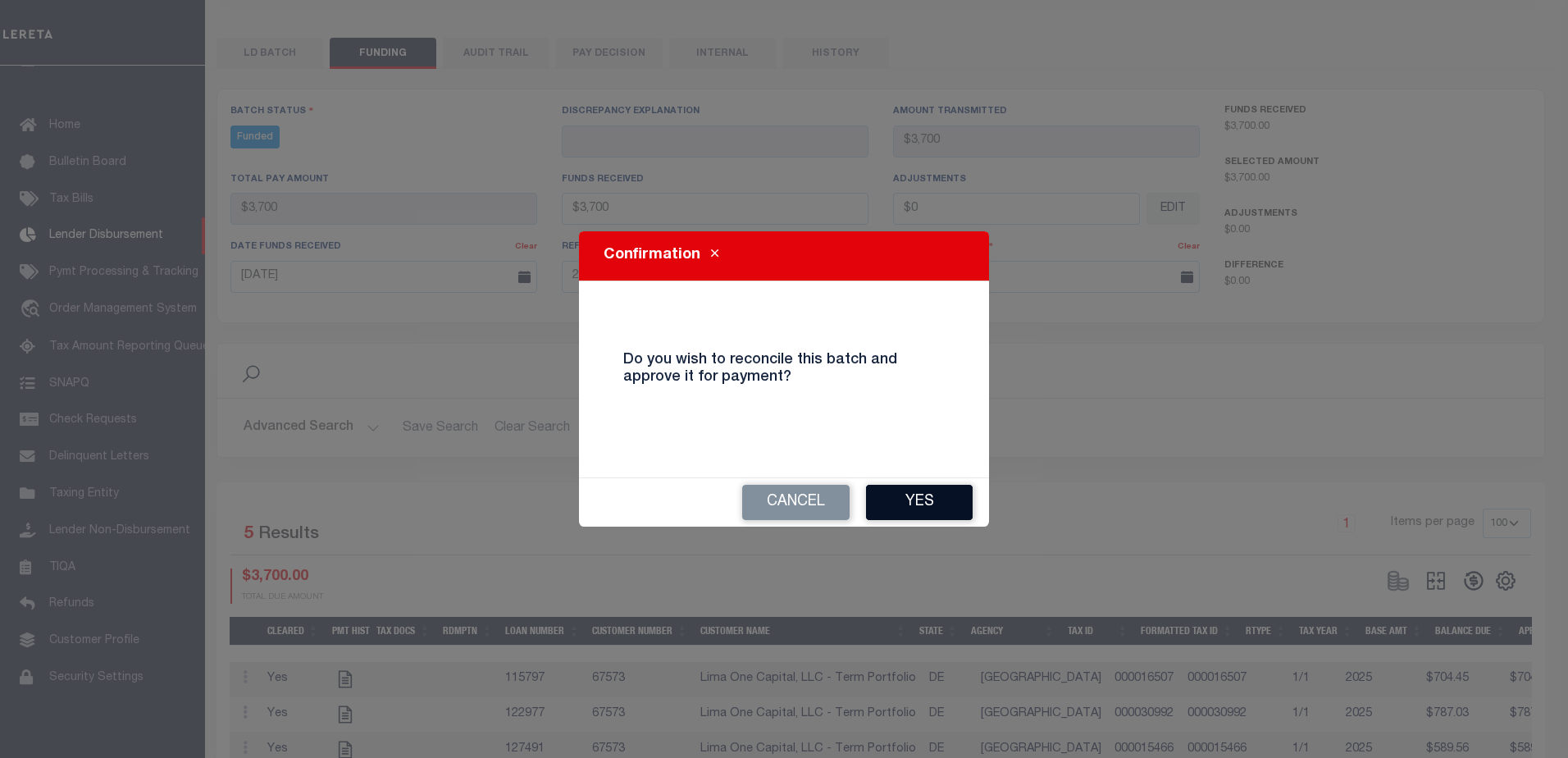
click at [940, 503] on button "Yes" at bounding box center [919, 502] width 107 height 35
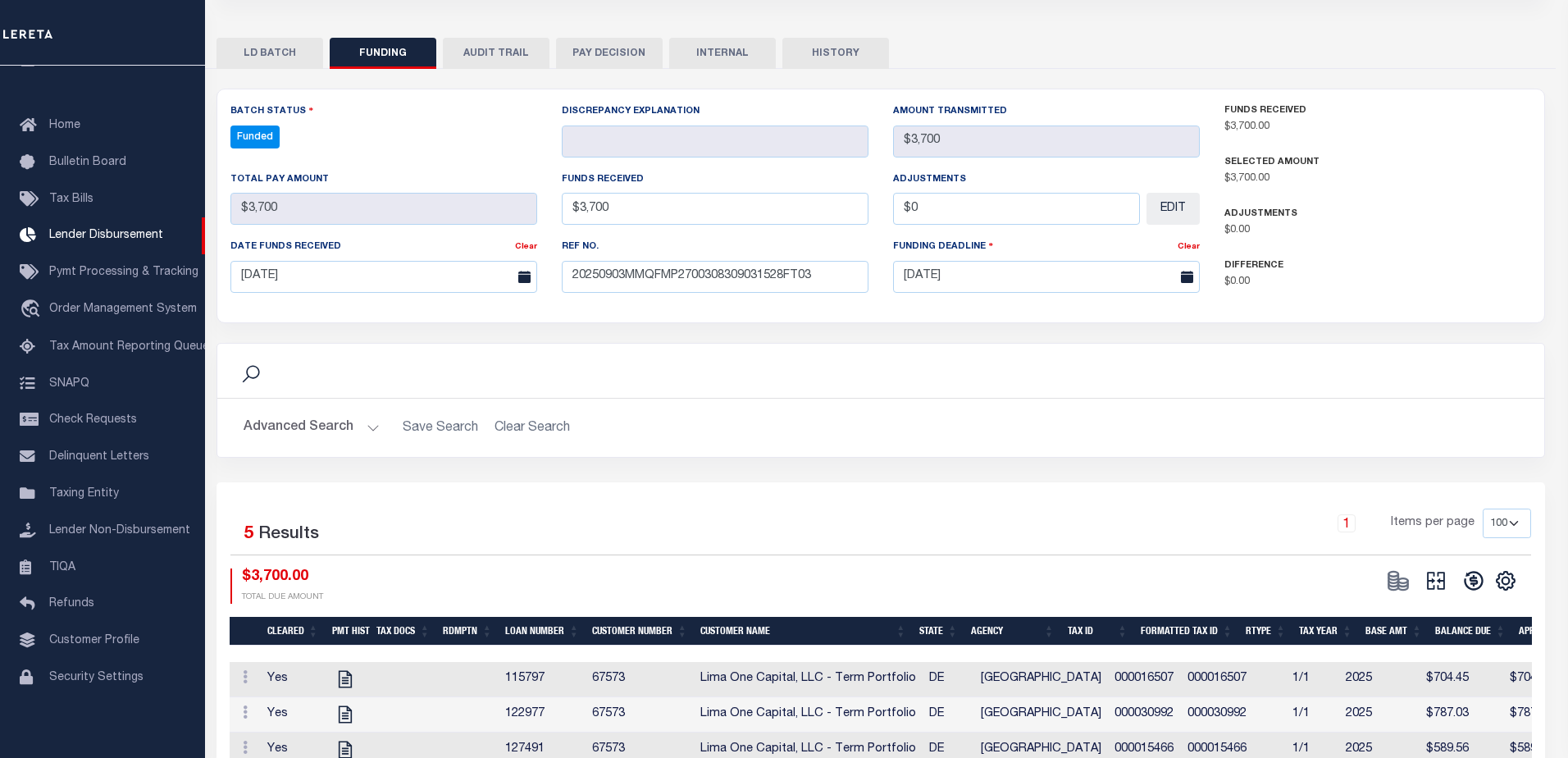
type input "$3,700"
type input "$0"
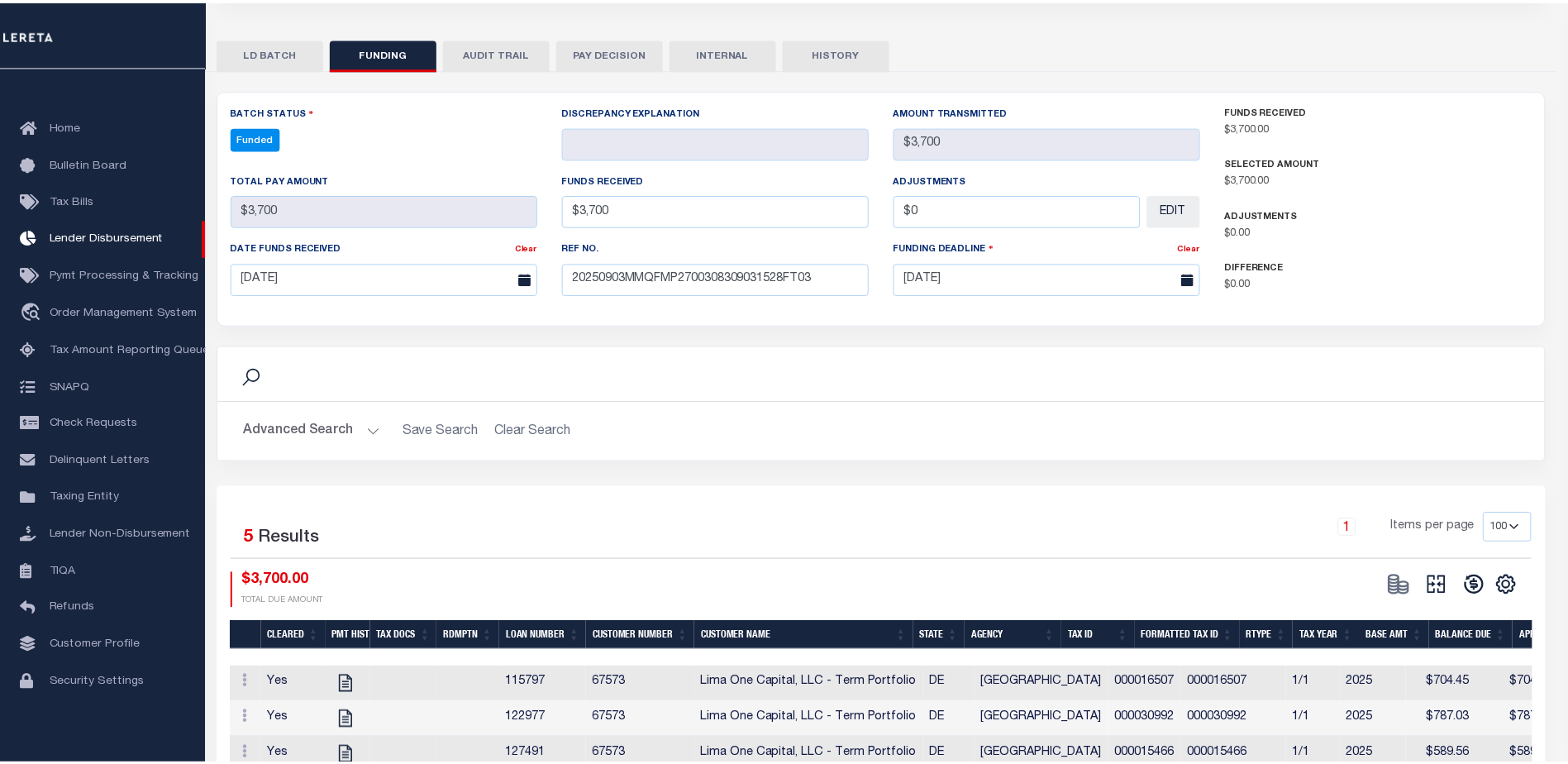
scroll to position [327, 0]
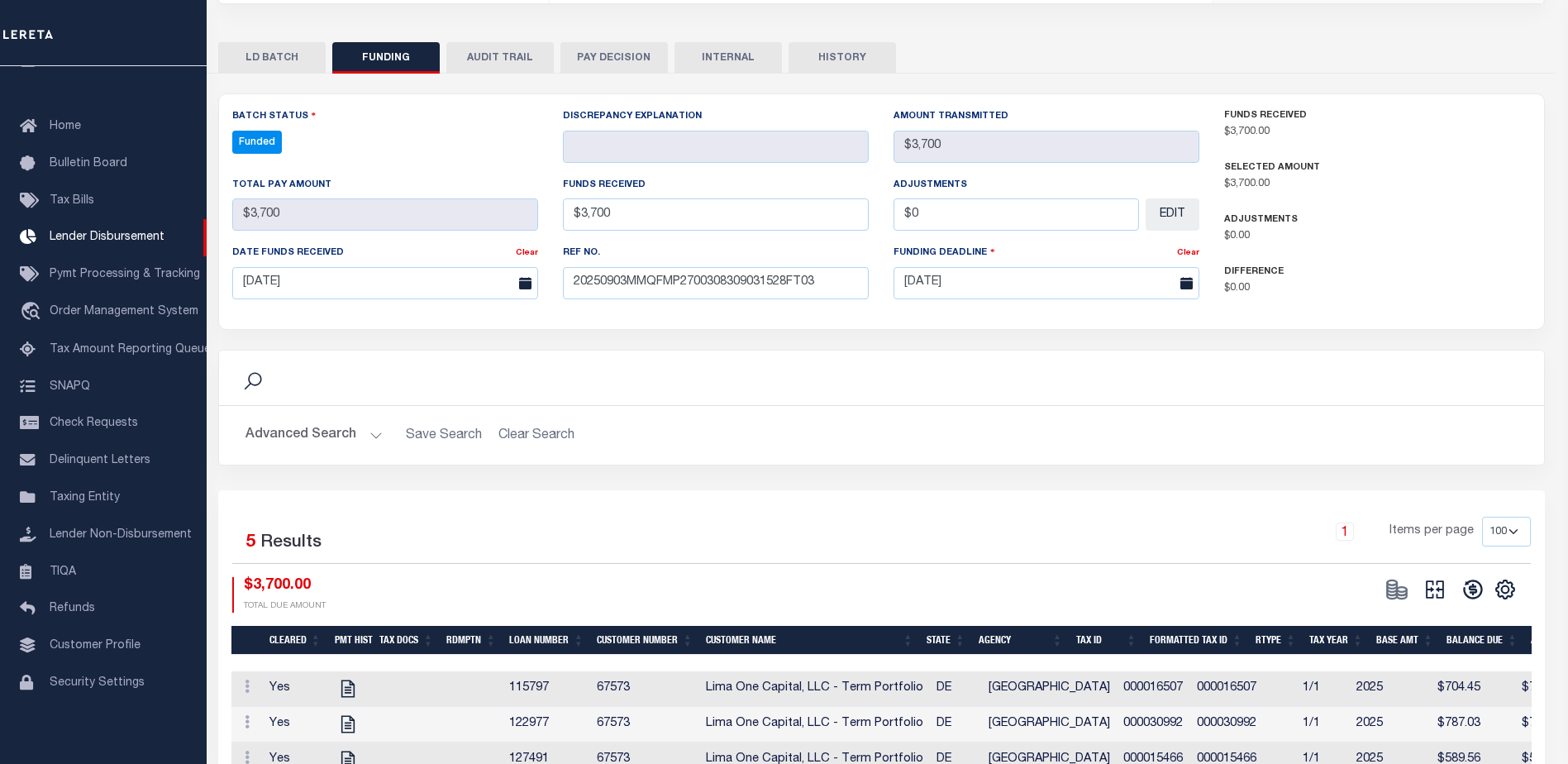
select select "100"
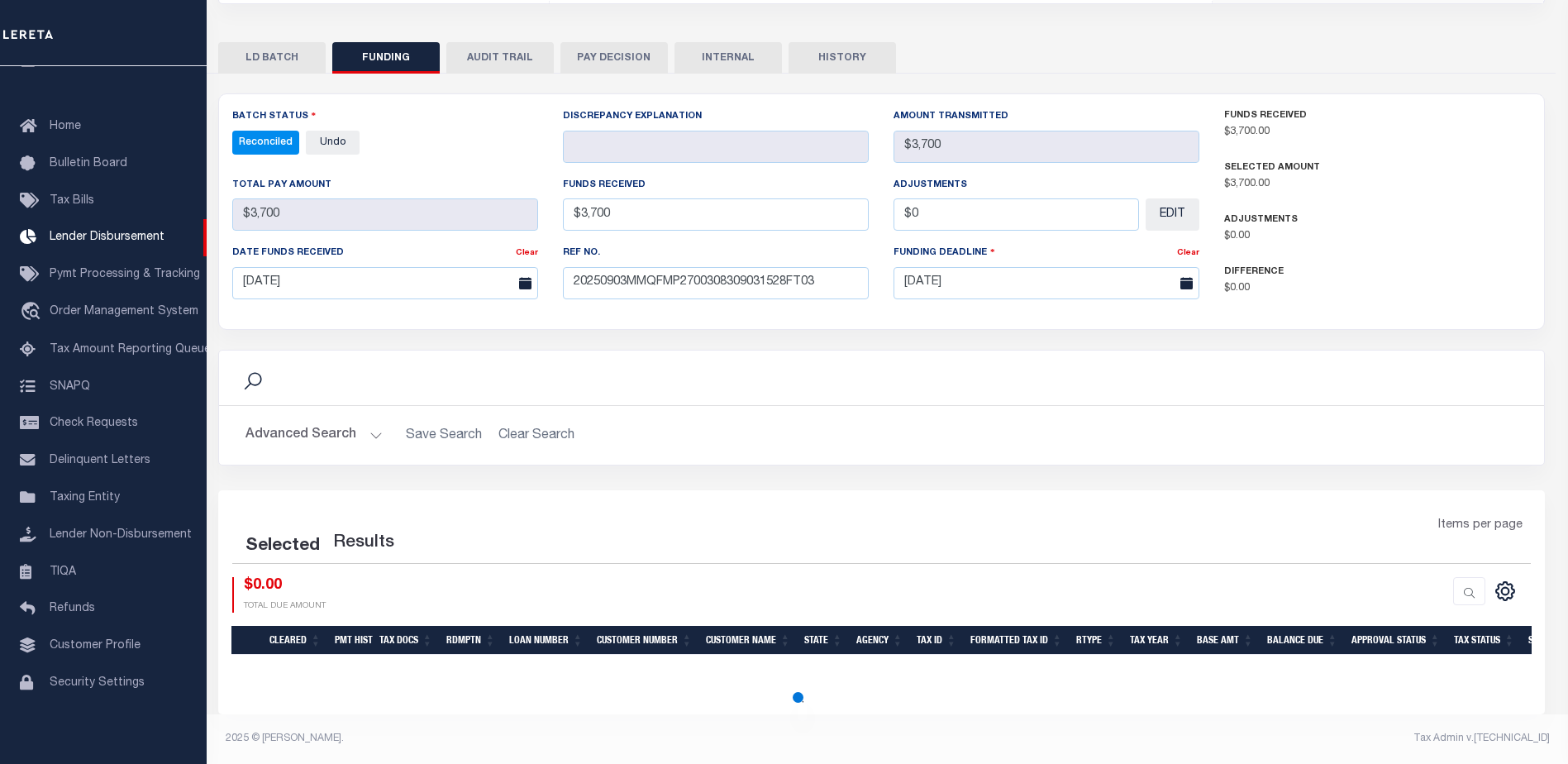
select select "100"
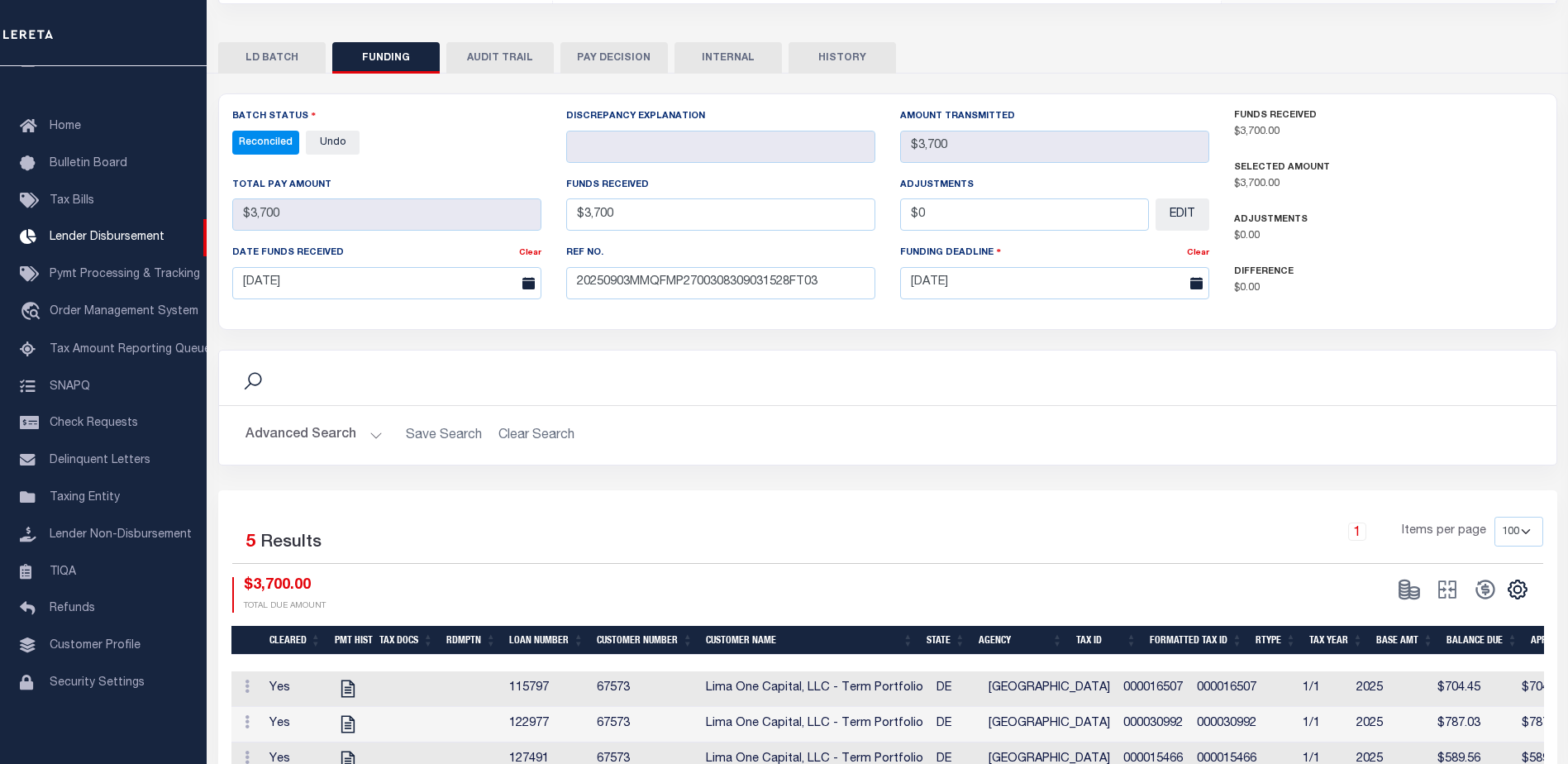
click at [722, 49] on button "INTERNAL" at bounding box center [727, 58] width 108 height 32
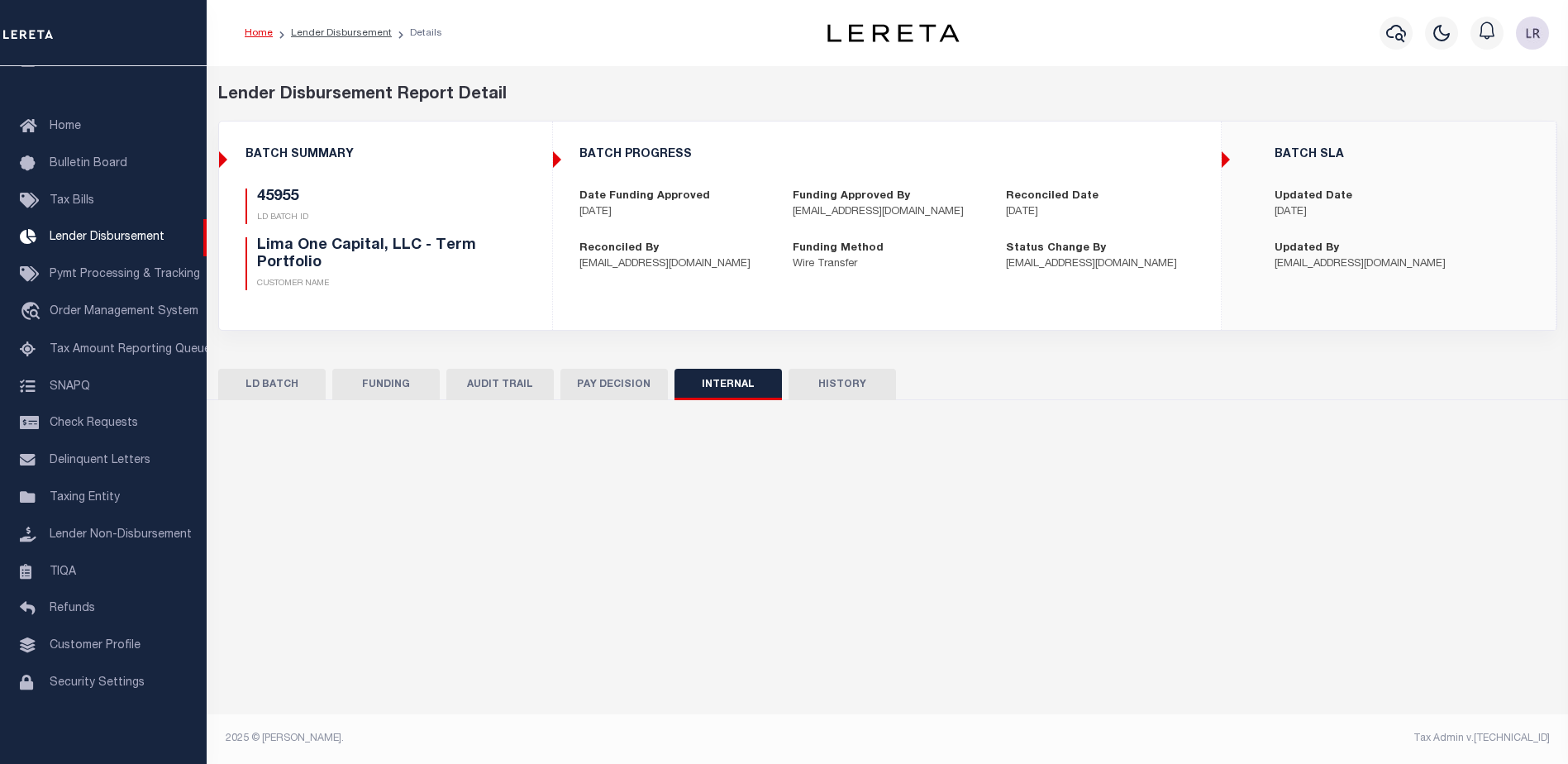
scroll to position [0, 0]
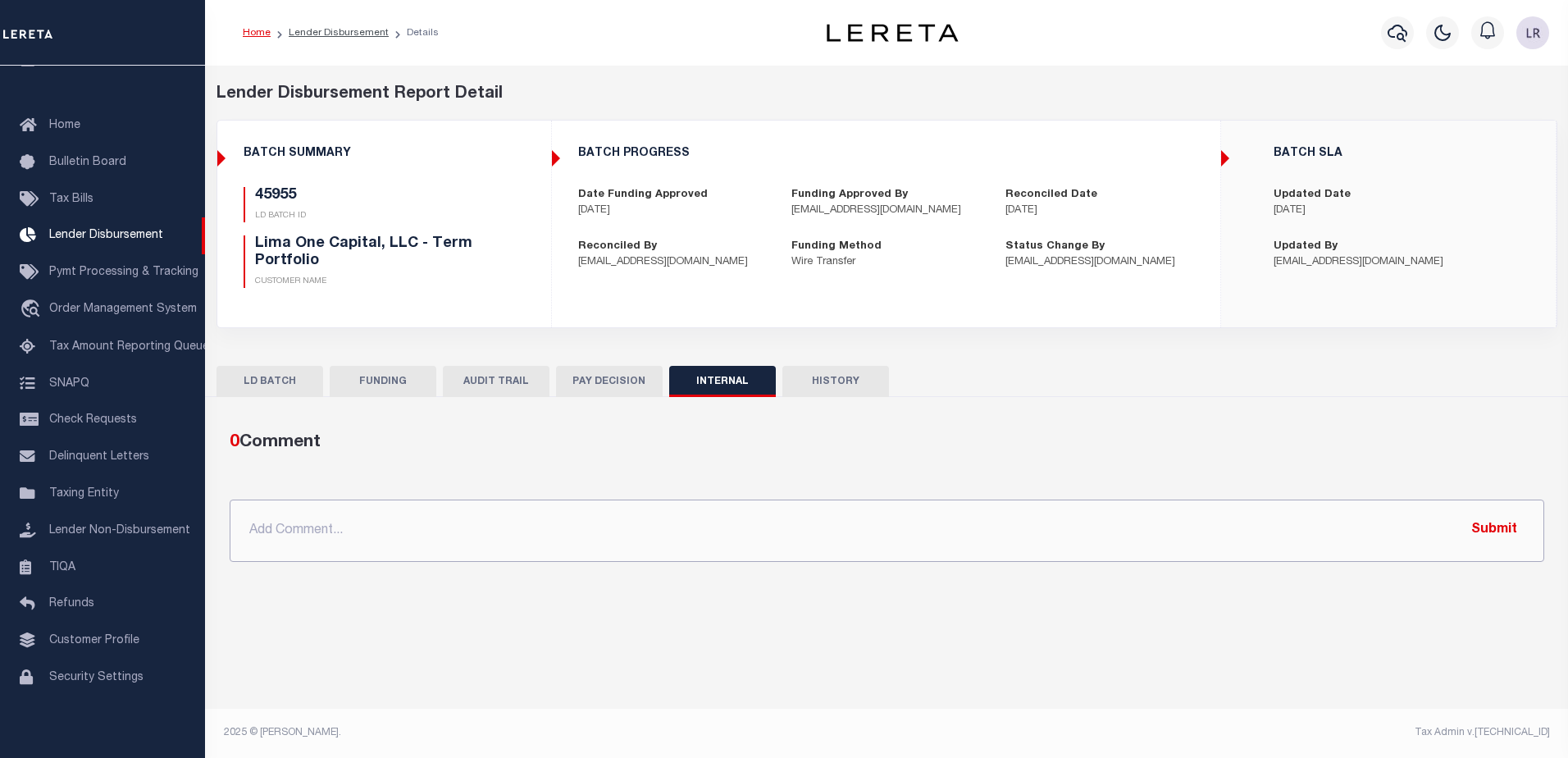
drag, startPoint x: 1001, startPoint y: 538, endPoint x: 1011, endPoint y: 539, distance: 10.0
click at [1001, 538] on input "text" at bounding box center [887, 530] width 1315 height 62
paste input ""ORG AMT - $157662.58 45850 - $121776.43 45851 - $8531.33 45955 - $3700 45967 -…"
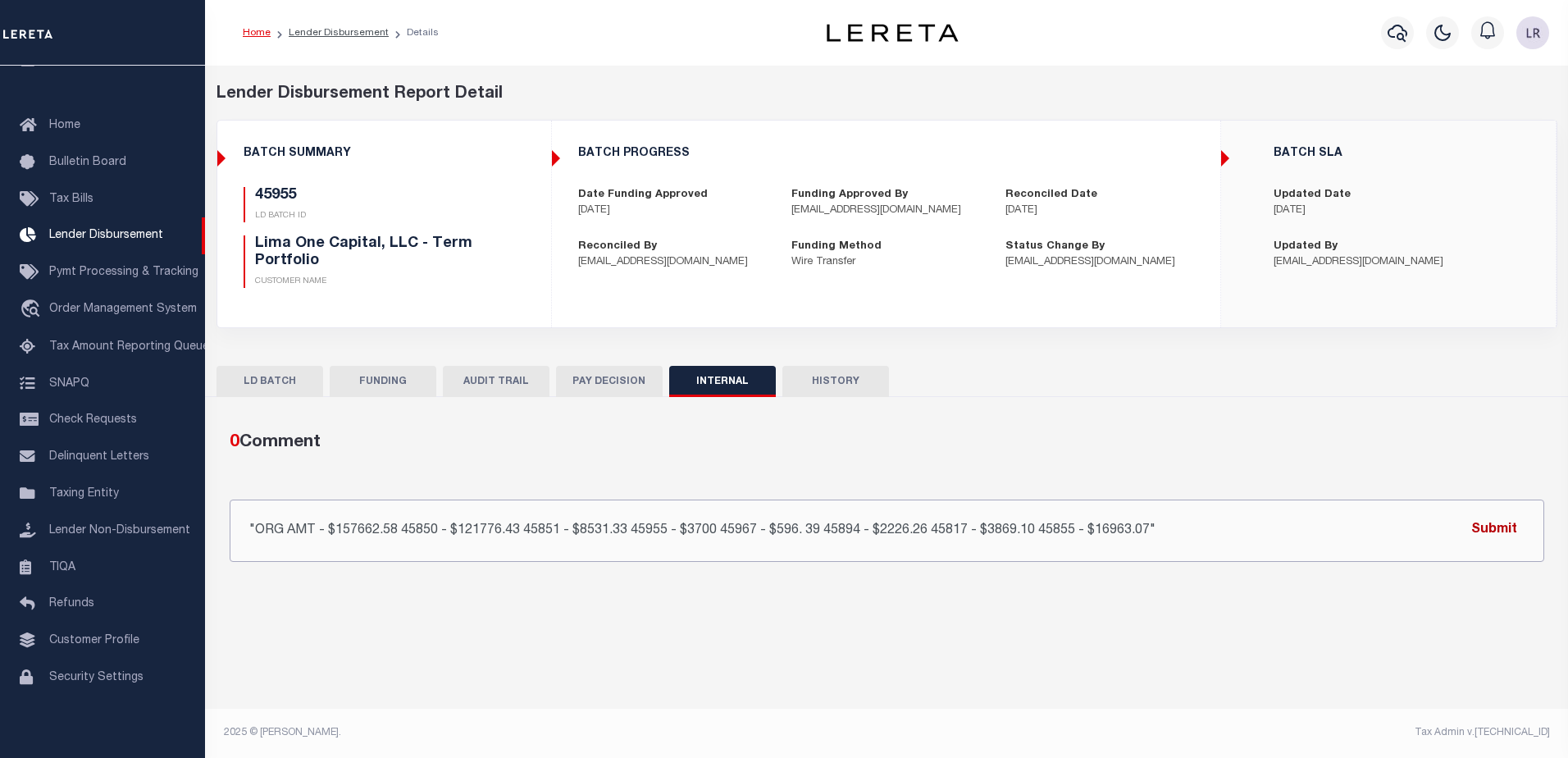
type input ""ORG AMT - $157662.58 45850 - $121776.43 45851 - $8531.33 45955 - $3700 45967 -…"
click at [1491, 526] on button "Submit" at bounding box center [1494, 530] width 67 height 33
click at [358, 33] on link "Lender Disbursement" at bounding box center [338, 32] width 100 height 10
checkbox input "true"
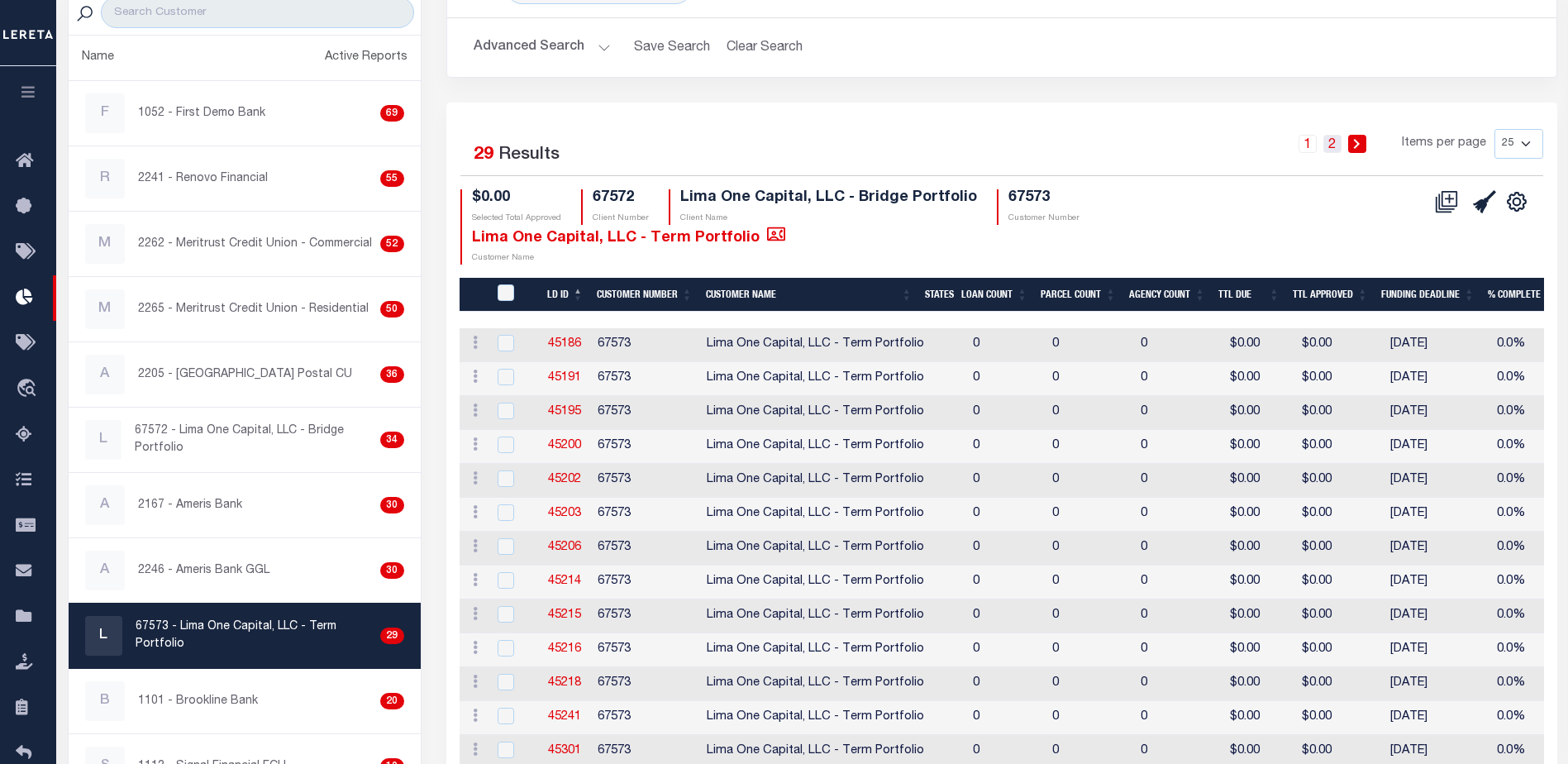
scroll to position [82, 0]
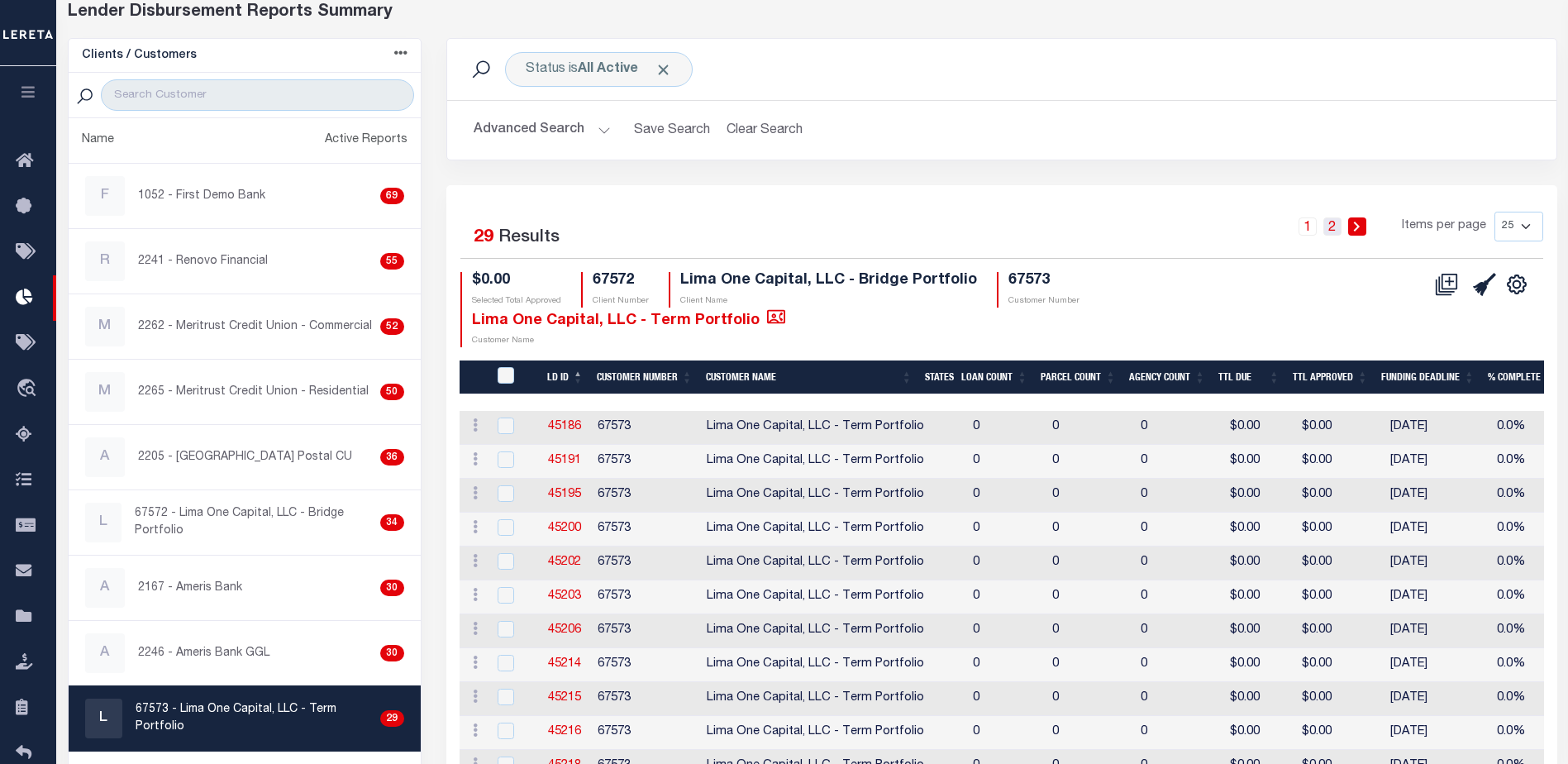
click at [1340, 229] on link "2" at bounding box center [1332, 226] width 18 height 18
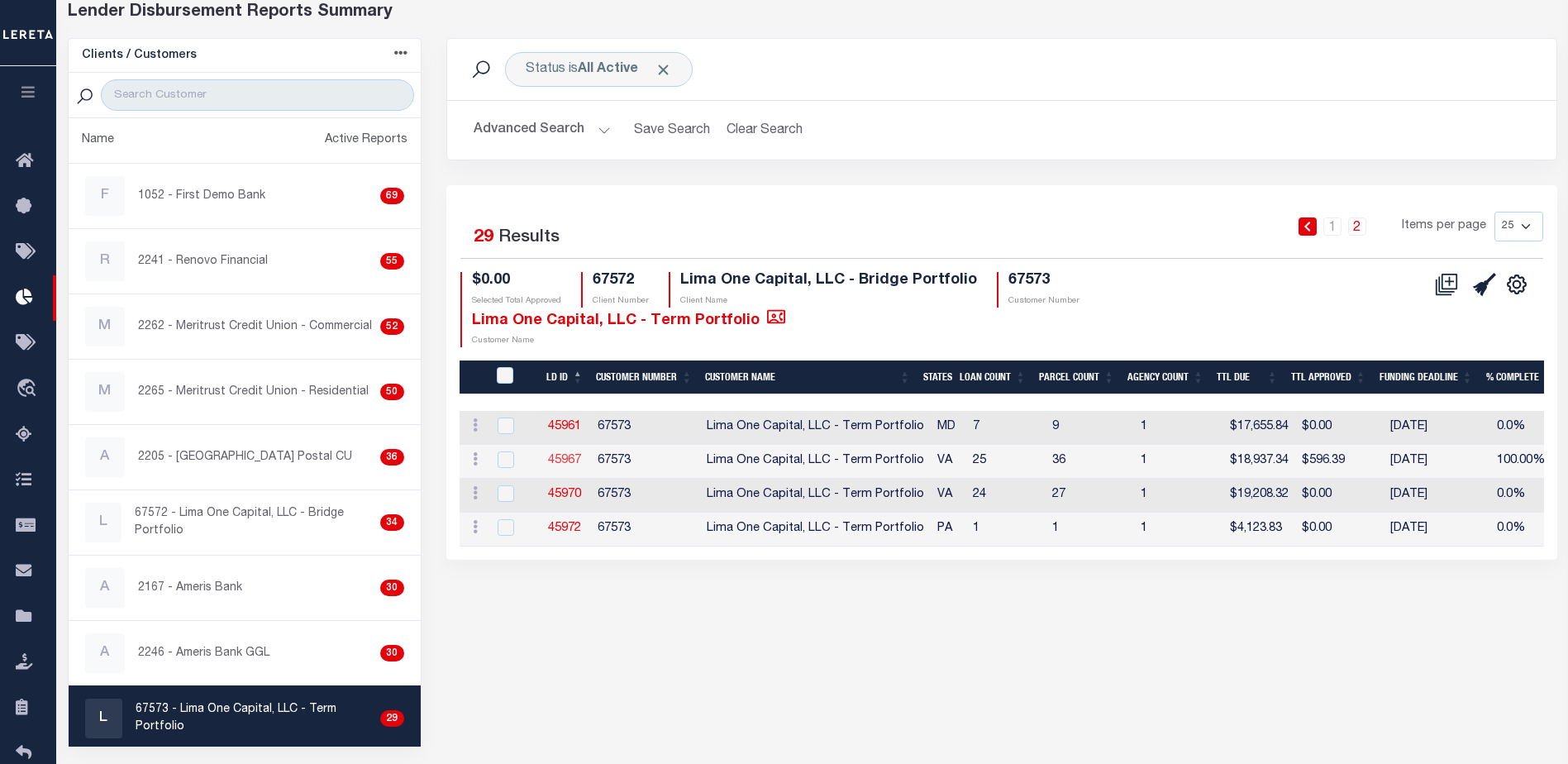
click at [575, 461] on link "45967" at bounding box center [565, 460] width 33 height 12
checkbox input "true"
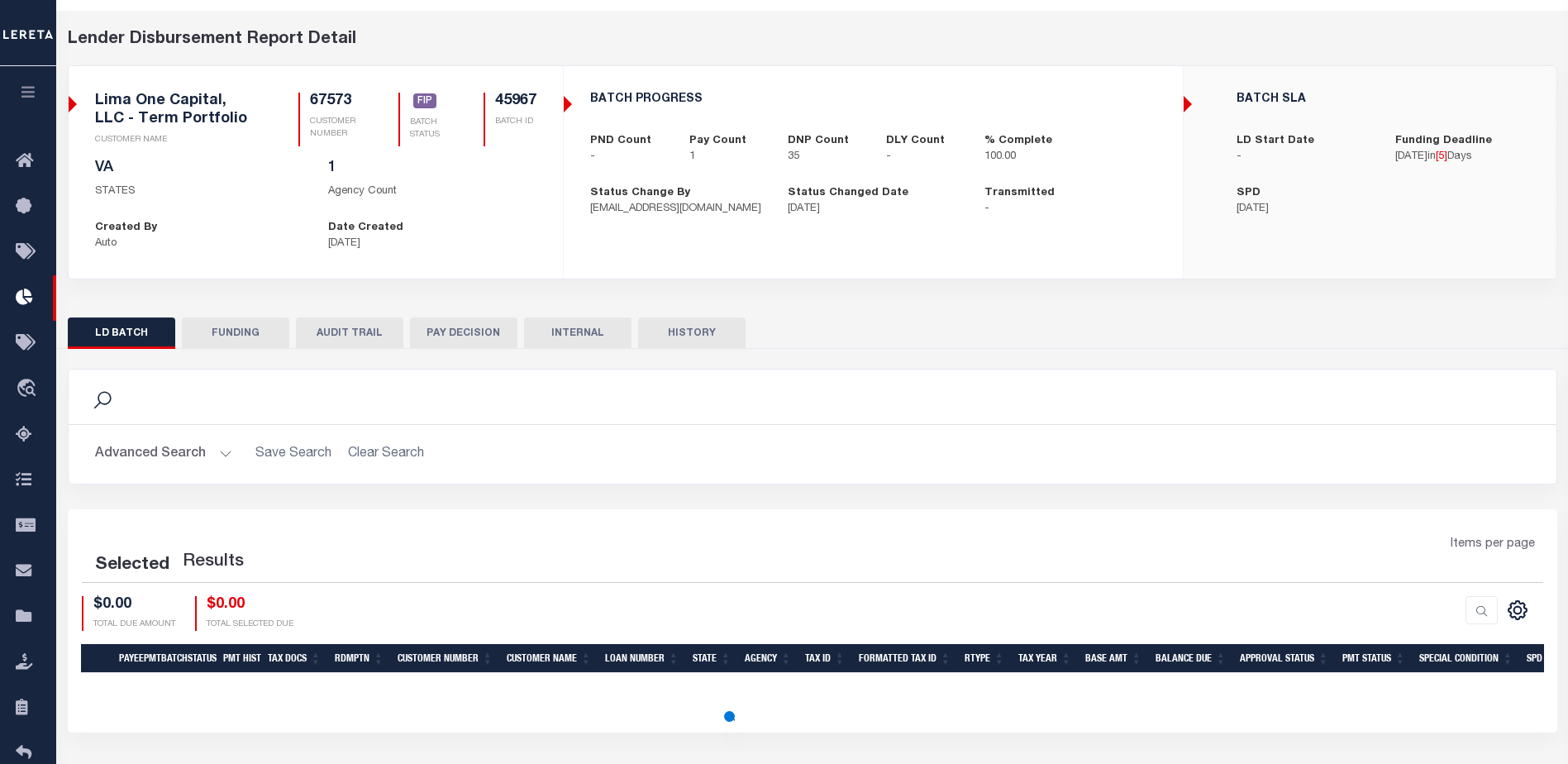
scroll to position [6, 0]
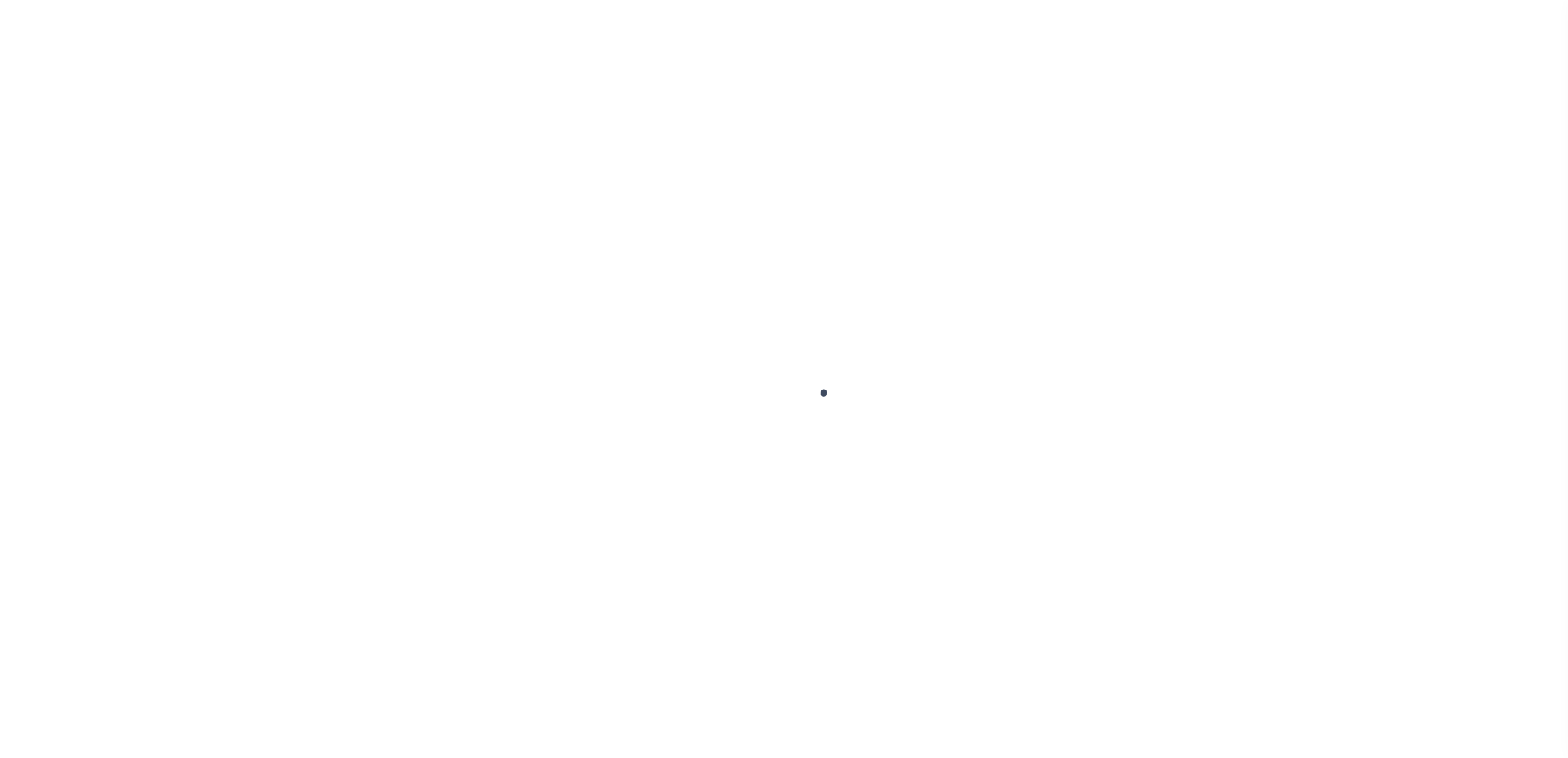
type input "$0.00"
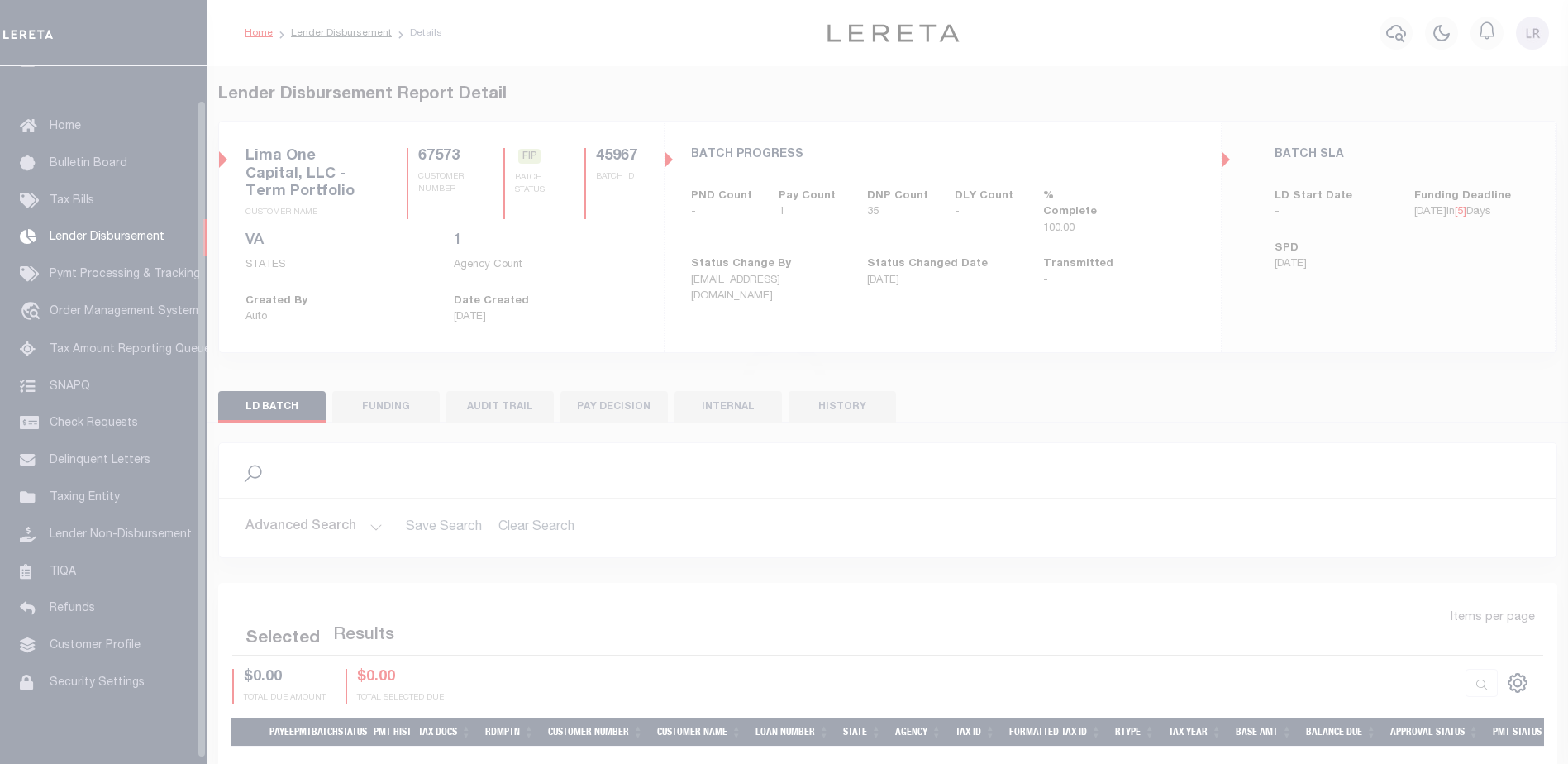
scroll to position [35, 0]
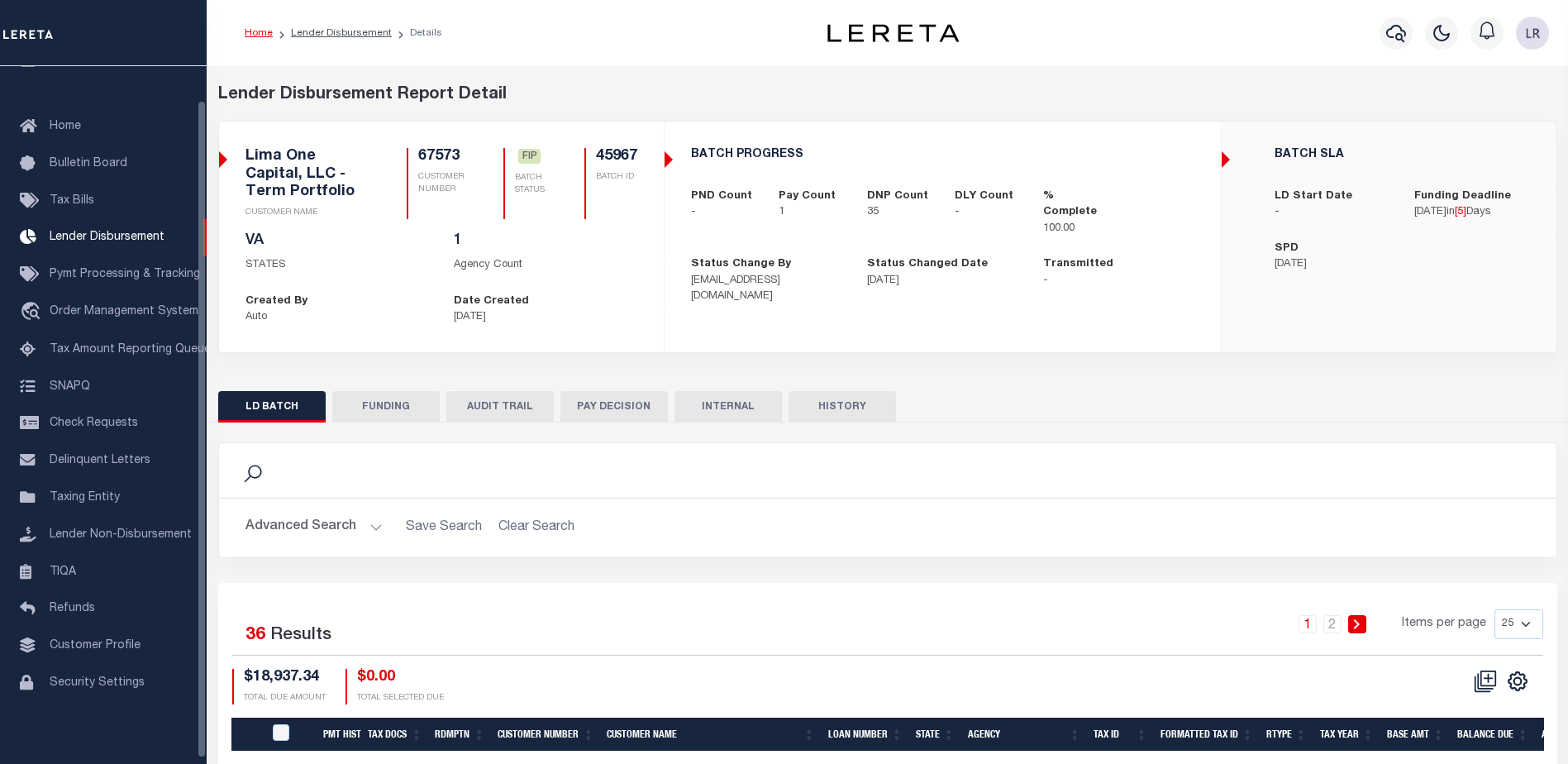
click at [381, 404] on button "FUNDING" at bounding box center [385, 406] width 108 height 32
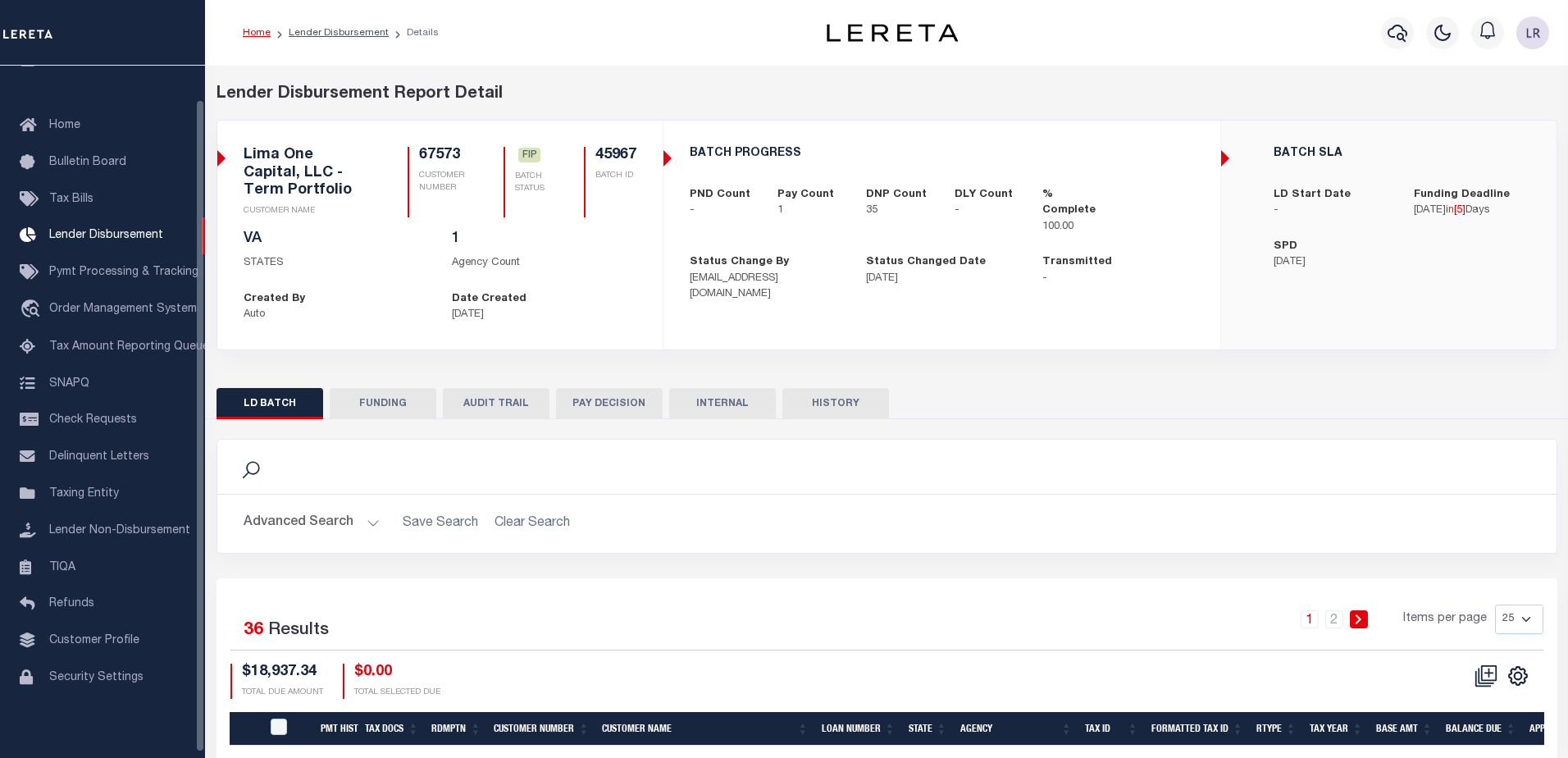
type input "$596.39"
type input "$0"
type input "[DATE]"
select select "100"
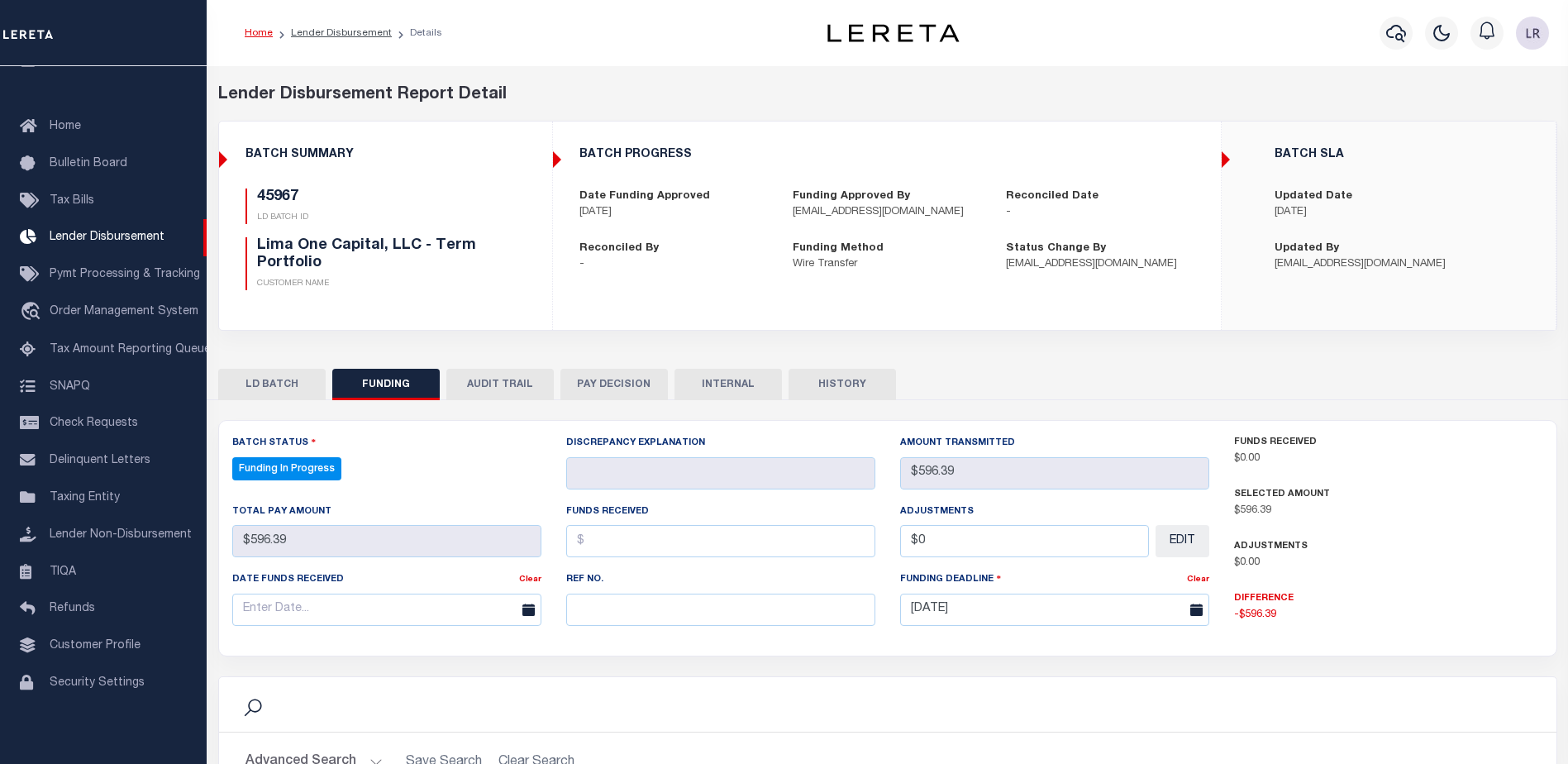
select select "100"
click at [645, 622] on input "text" at bounding box center [721, 610] width 309 height 33
paste input "20250903MMQFMP2700308309031528FT03"
type input "20250903MMQFMP2700308309031528FT03"
click at [604, 544] on input "text" at bounding box center [721, 541] width 309 height 33
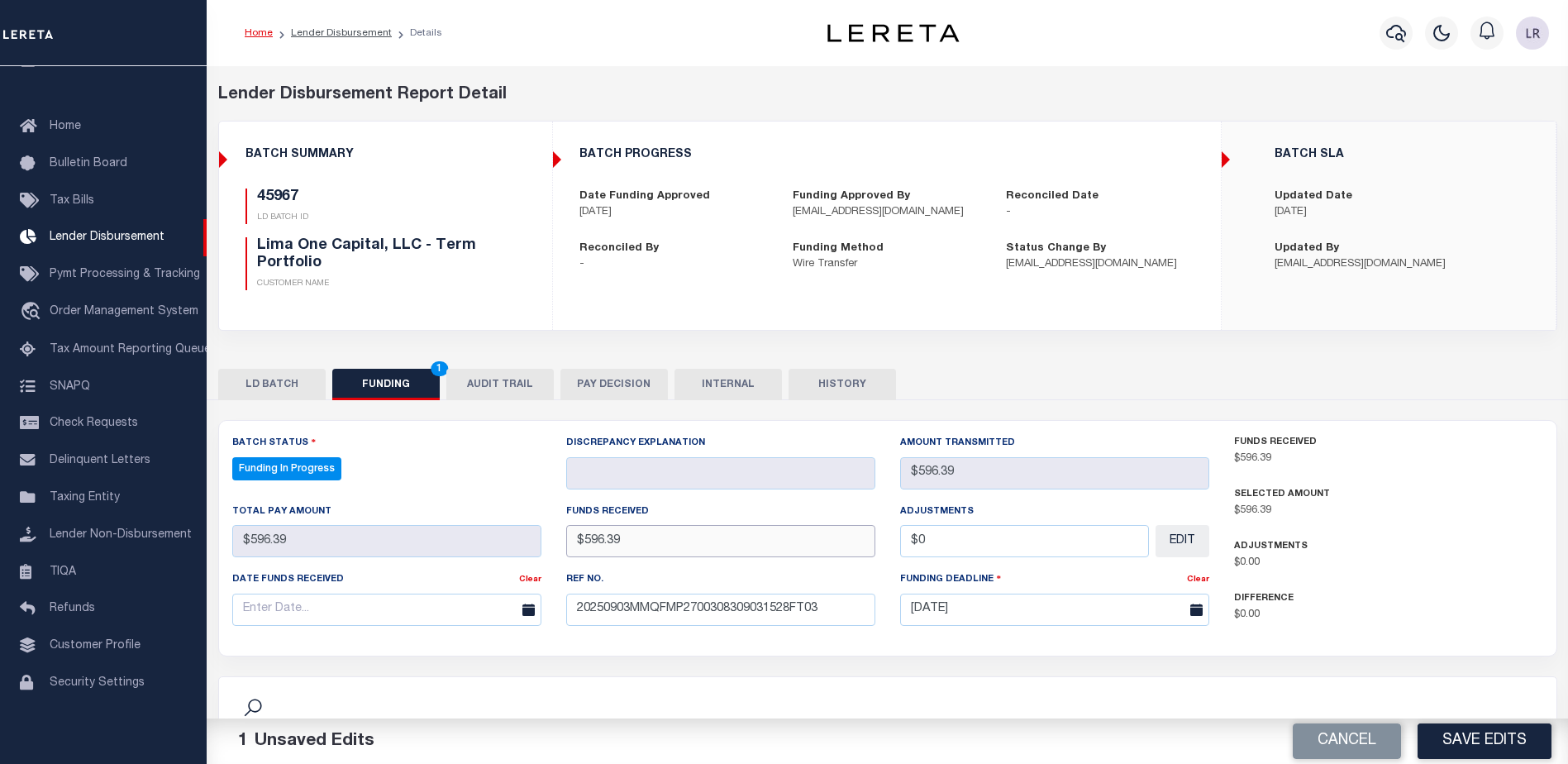
type input "$596.39"
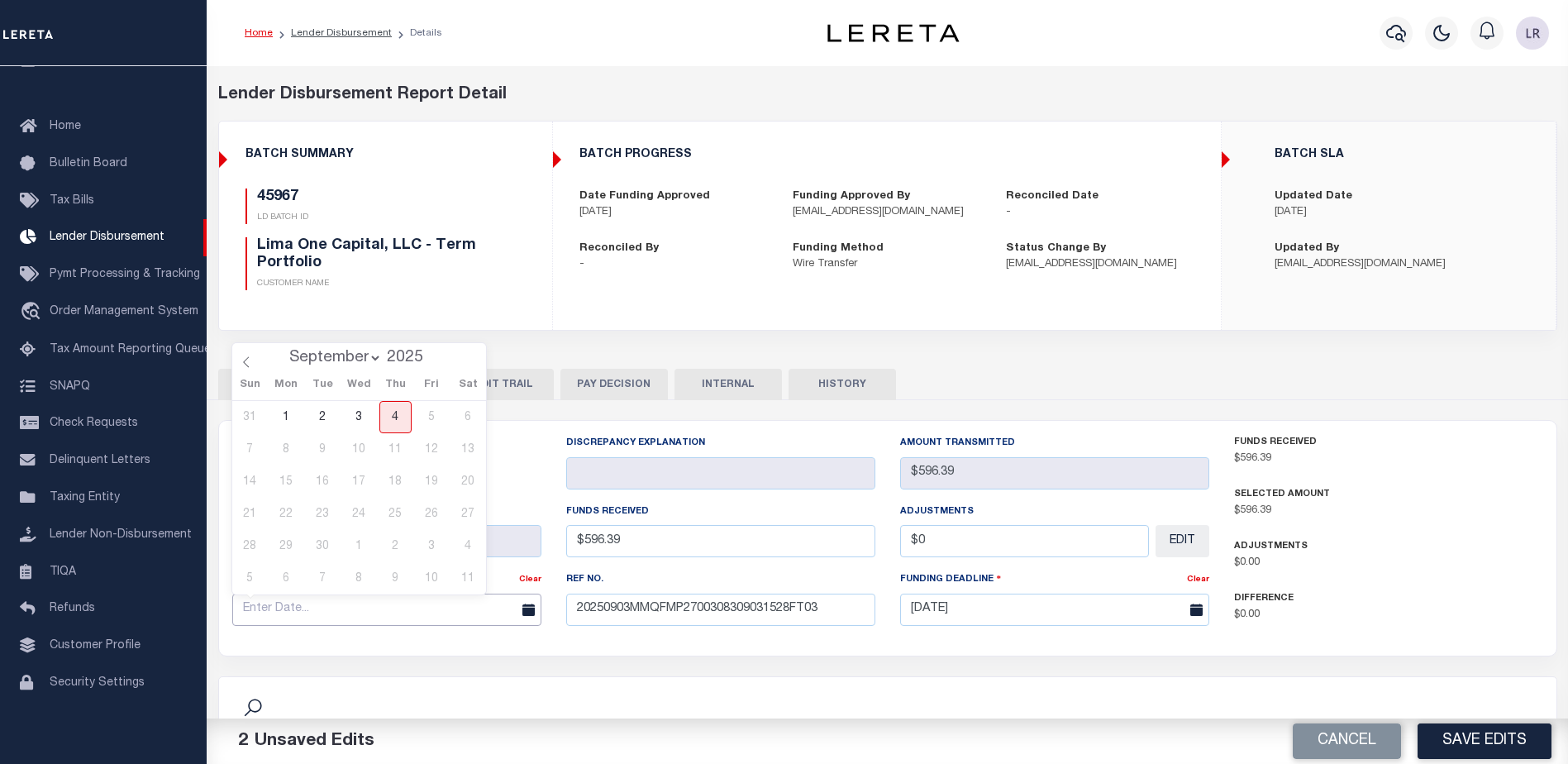
click at [396, 610] on input "text" at bounding box center [387, 610] width 309 height 33
click at [357, 421] on span "3" at bounding box center [359, 417] width 33 height 33
type input "[DATE]"
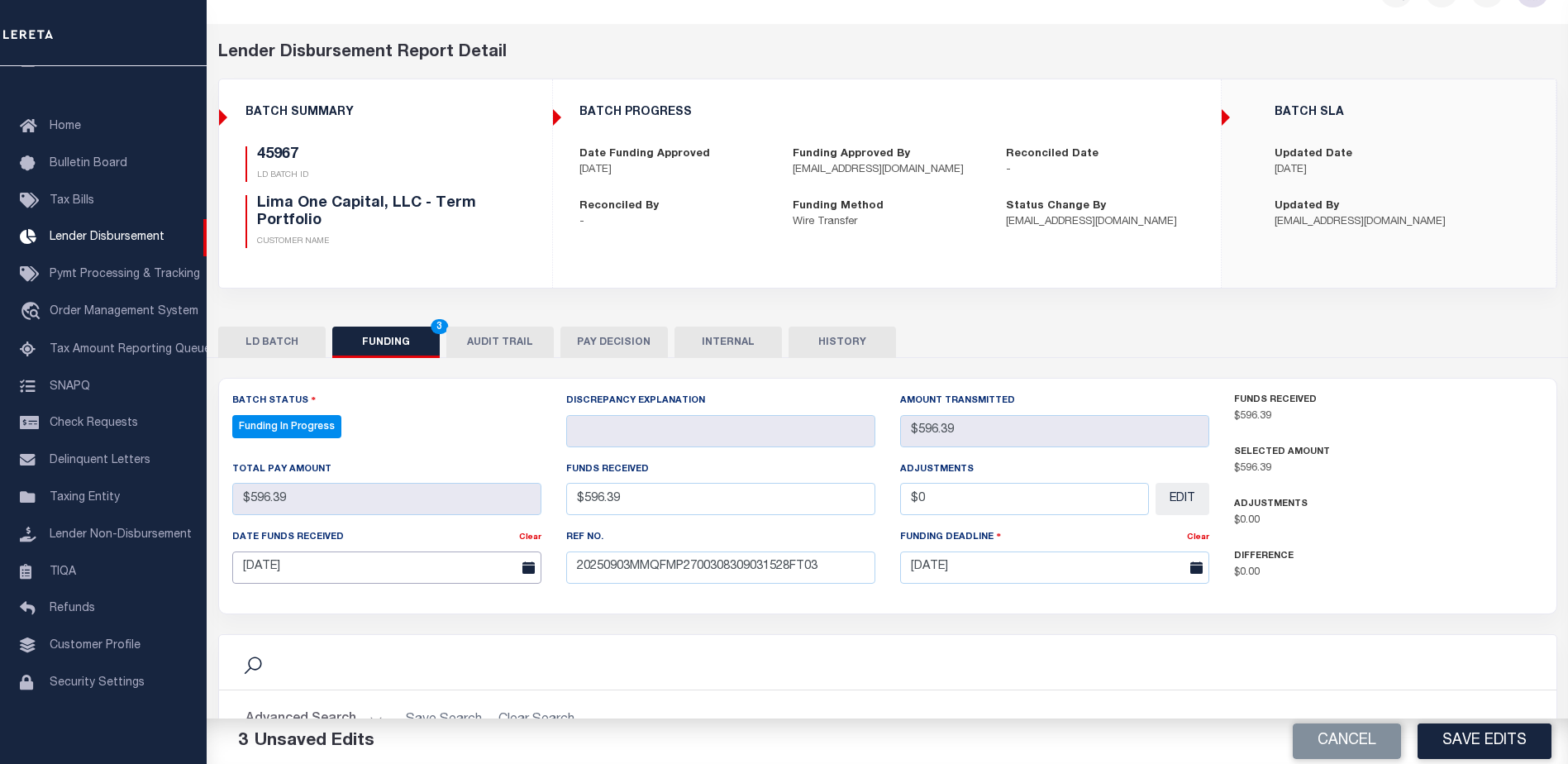
scroll to position [82, 0]
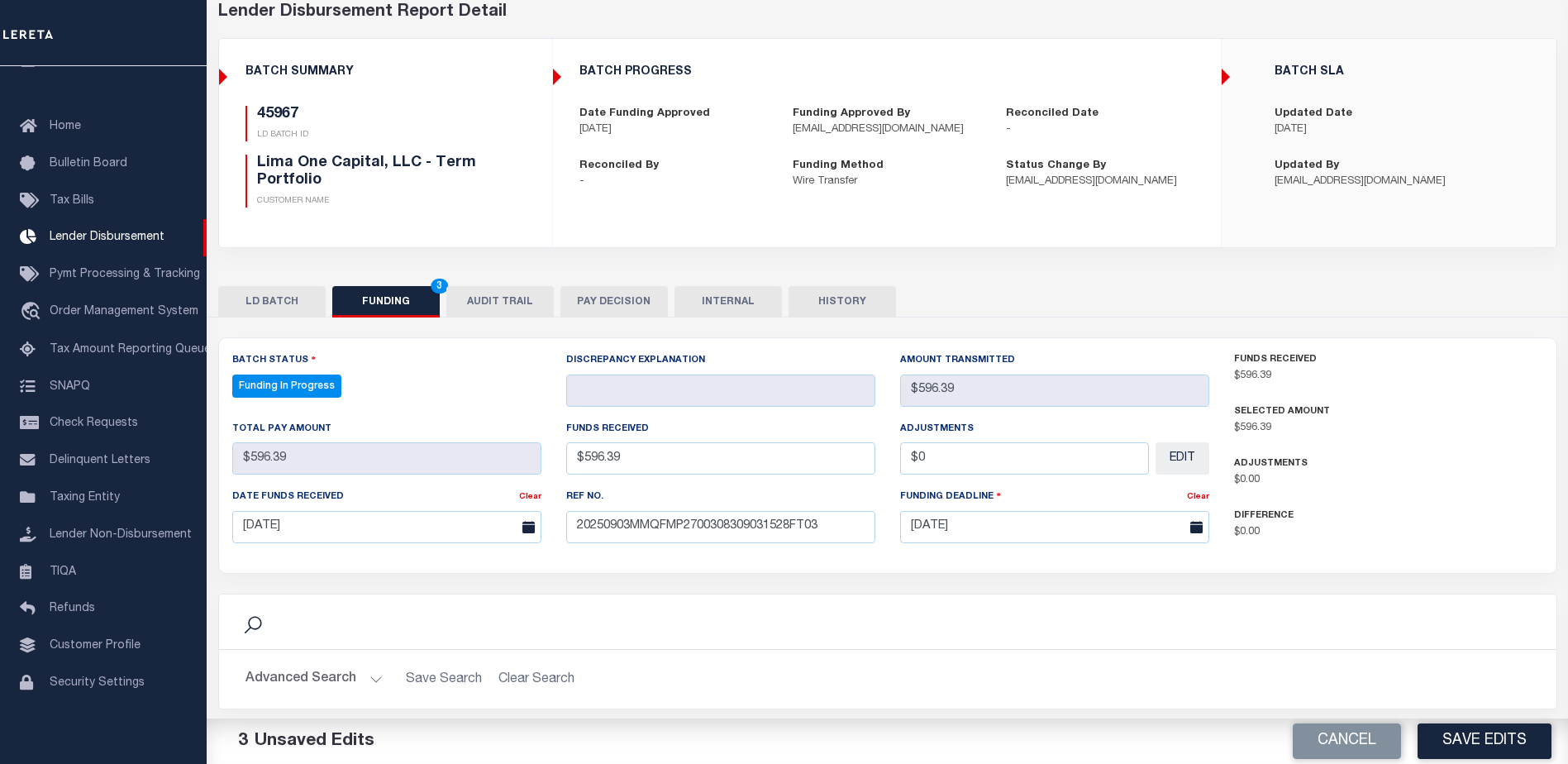
click at [1454, 723] on button "Save Edits" at bounding box center [1484, 740] width 134 height 35
type input "$596.39"
type input "$0"
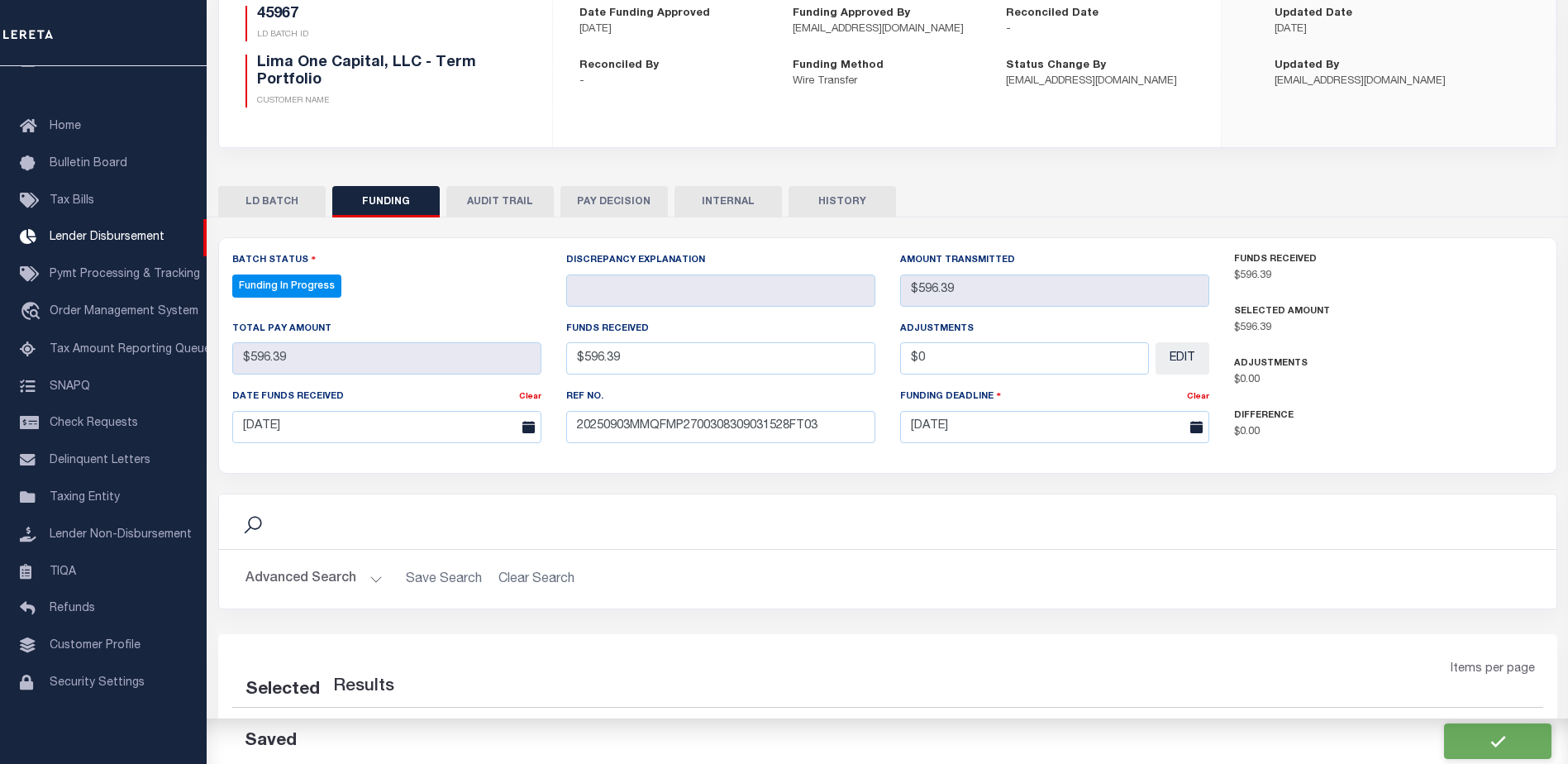
select select "100"
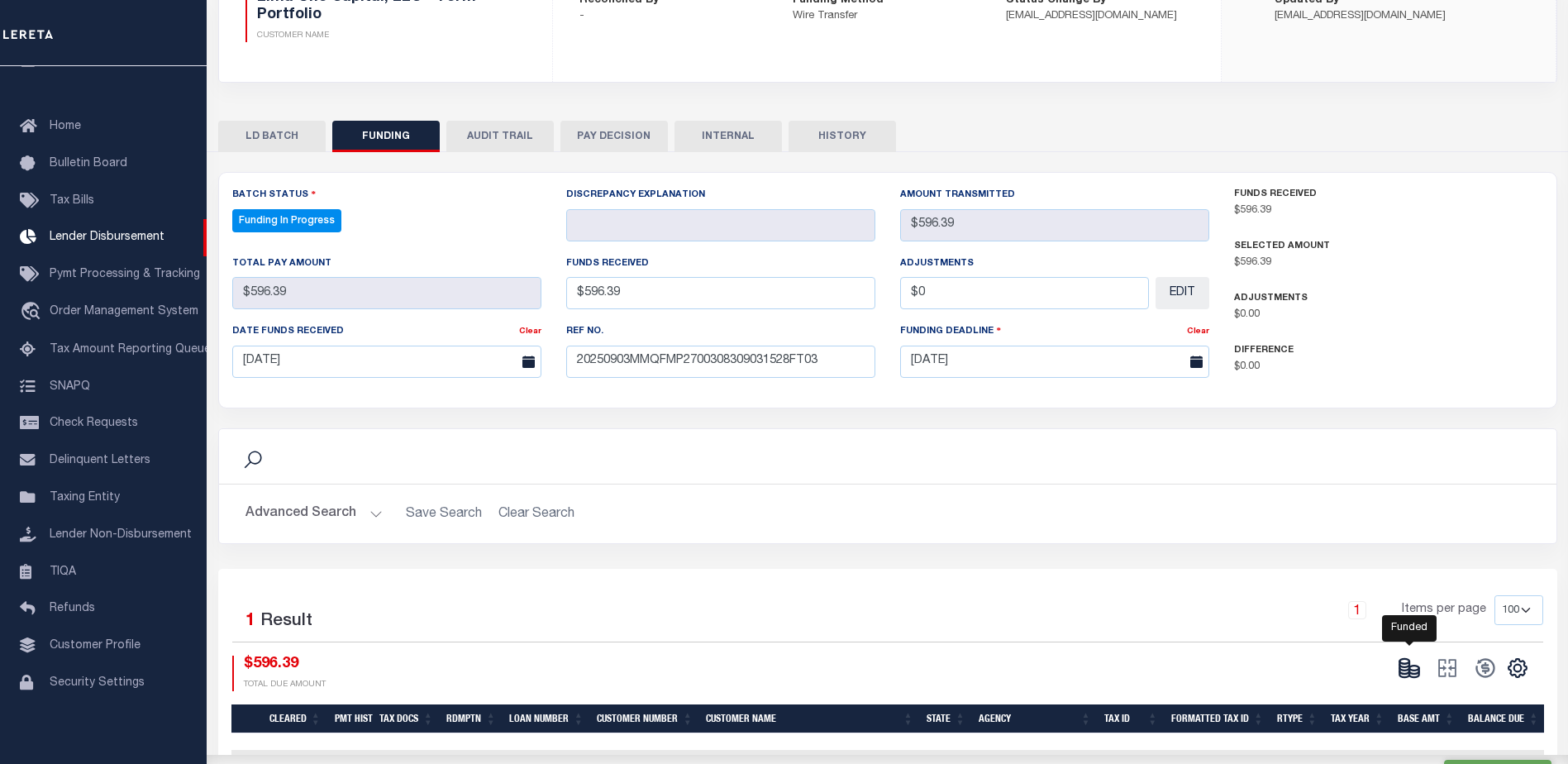
click at [1411, 669] on icon at bounding box center [1409, 668] width 24 height 24
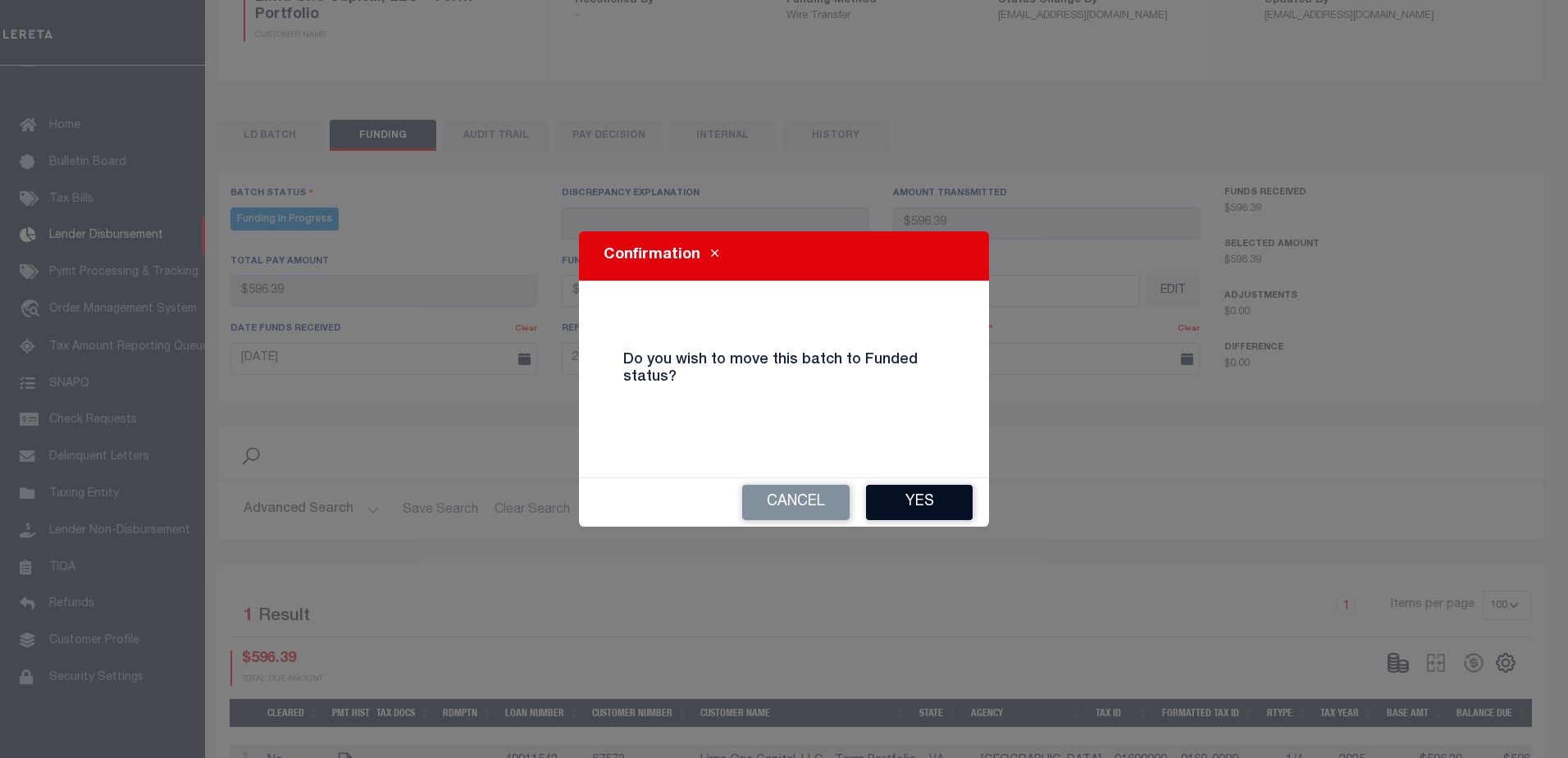
click at [929, 510] on button "Yes" at bounding box center [919, 502] width 107 height 35
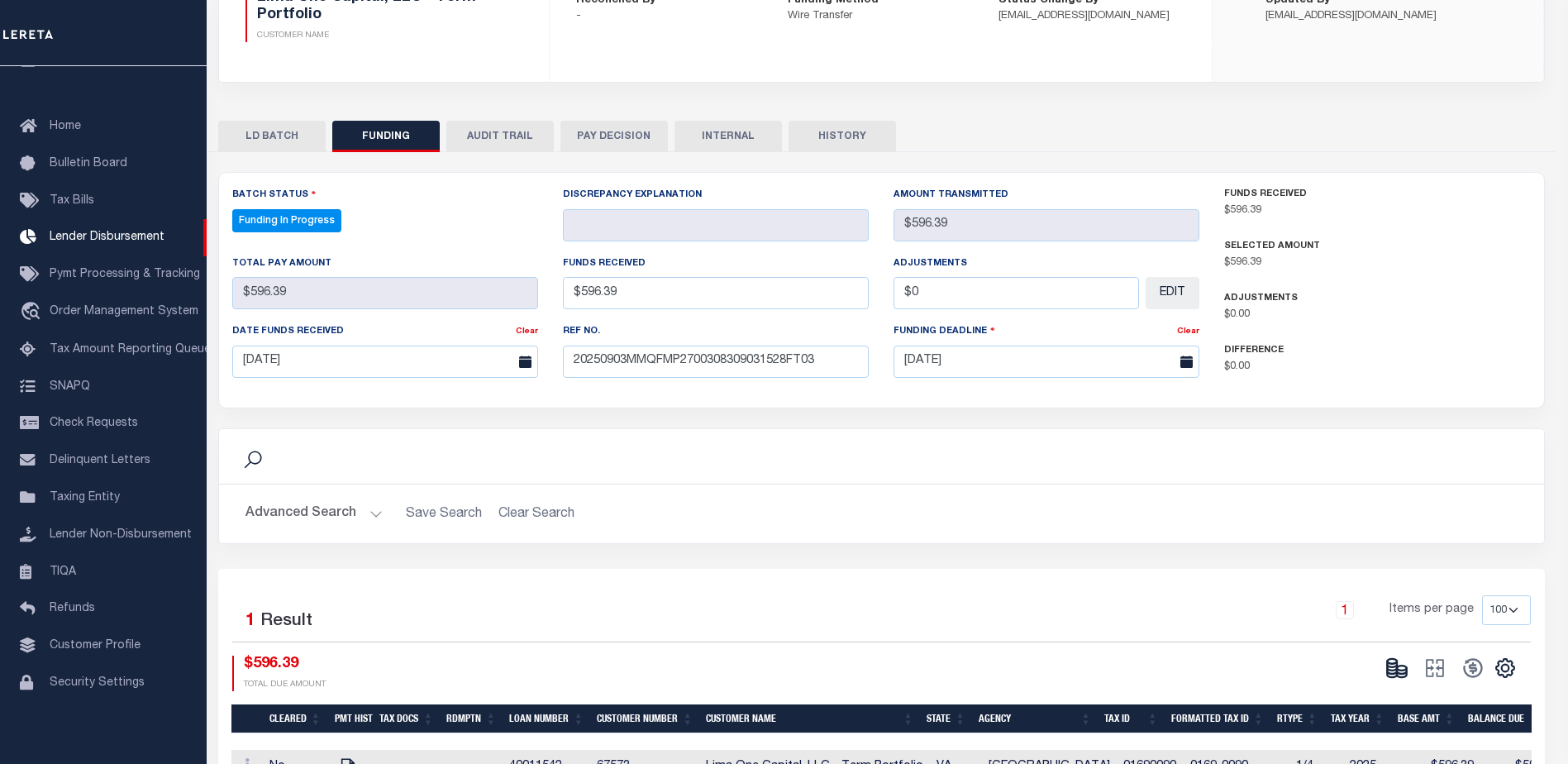
type input "$596.39"
type input "$0"
select select "100"
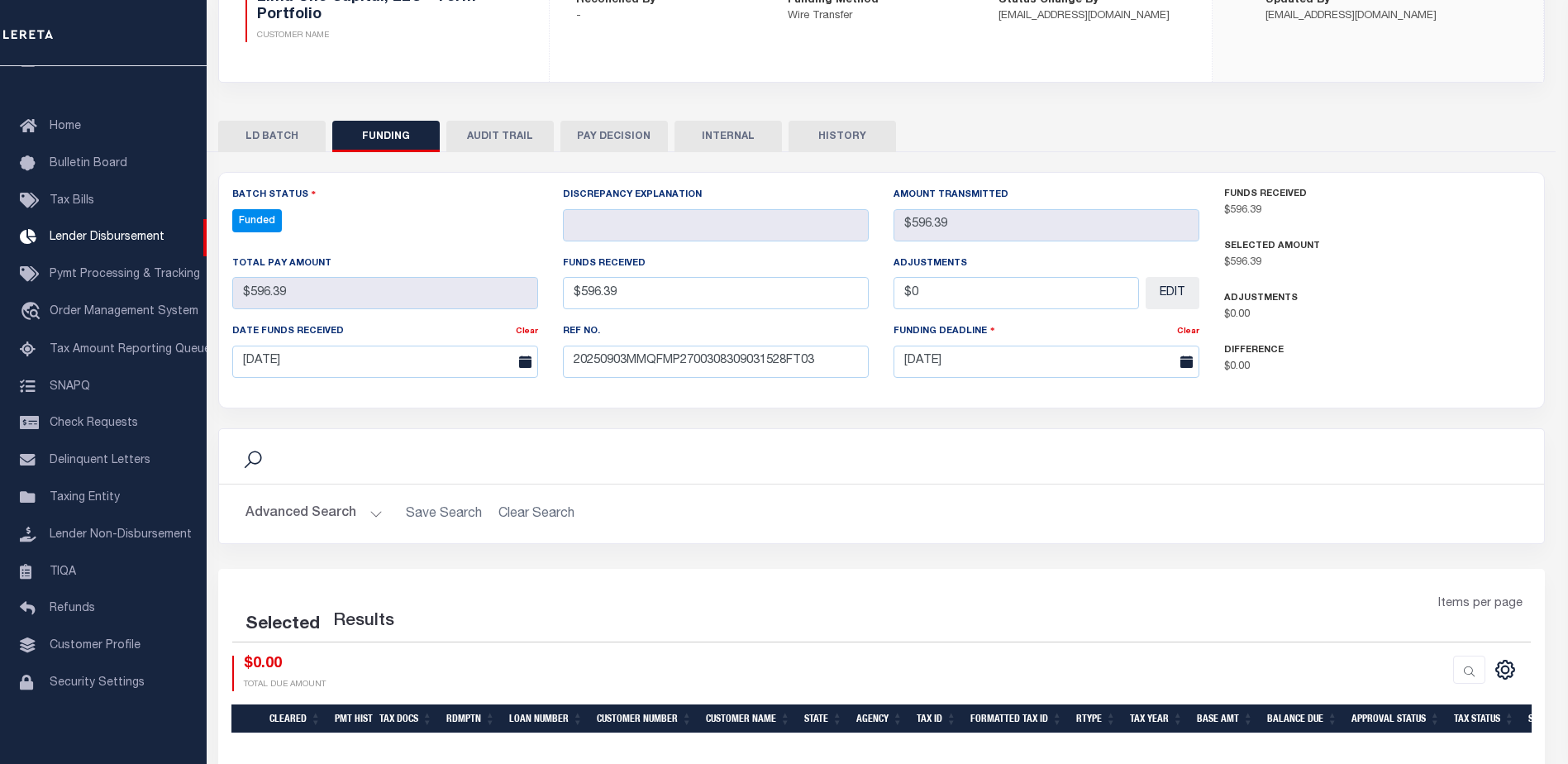
select select "100"
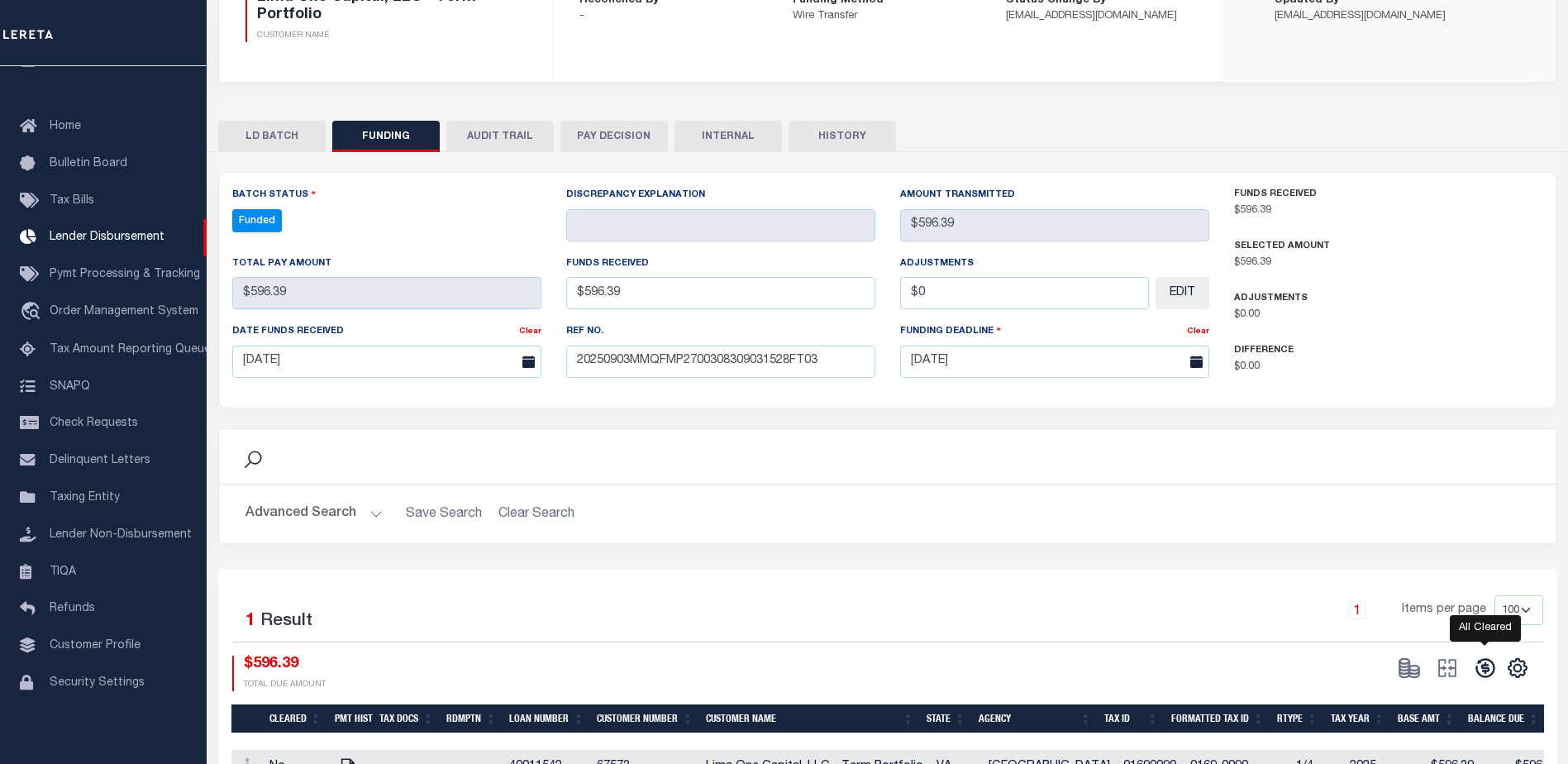
click at [1488, 664] on icon at bounding box center [1485, 668] width 24 height 24
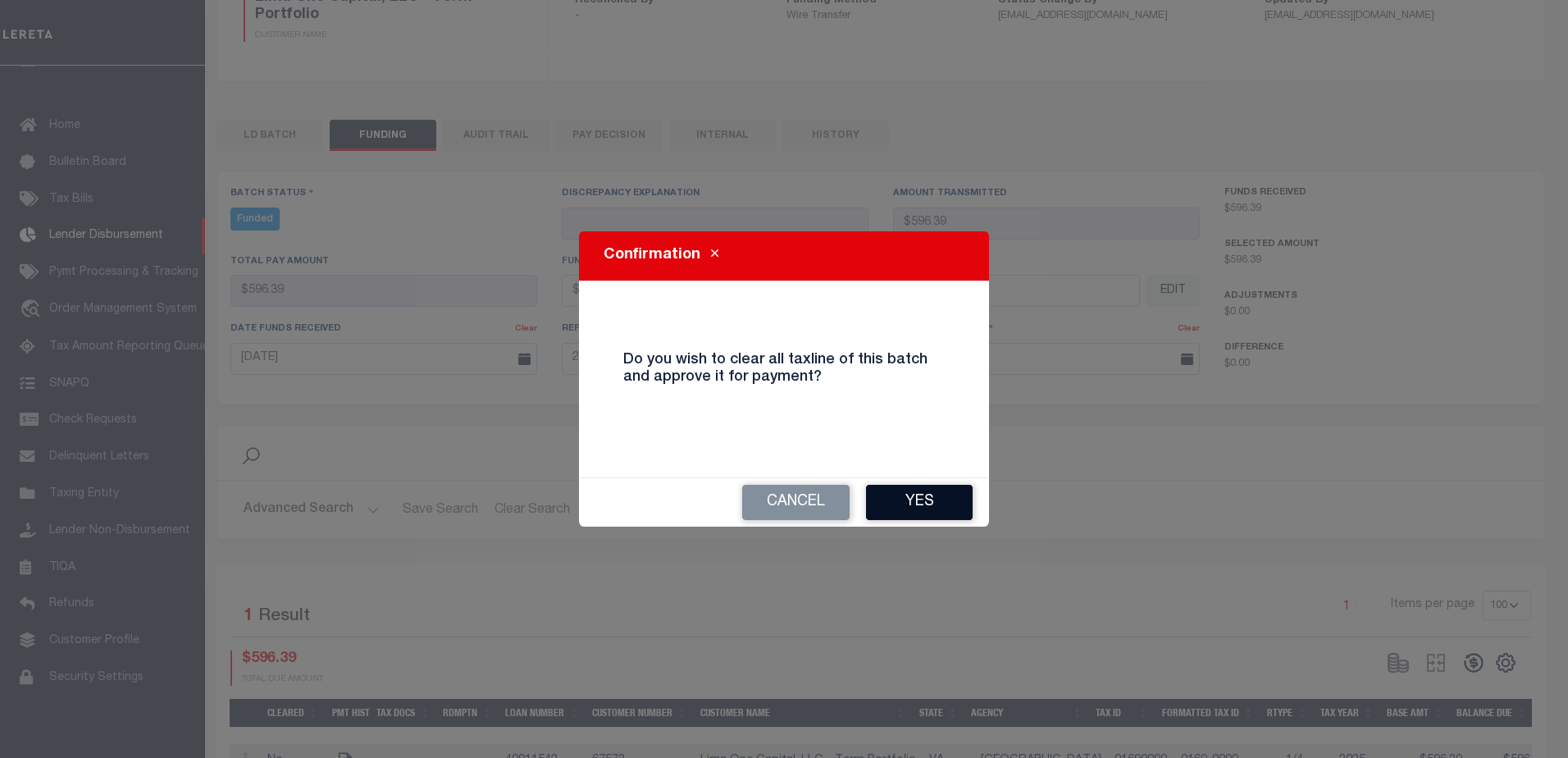
click at [929, 501] on button "Yes" at bounding box center [919, 502] width 107 height 35
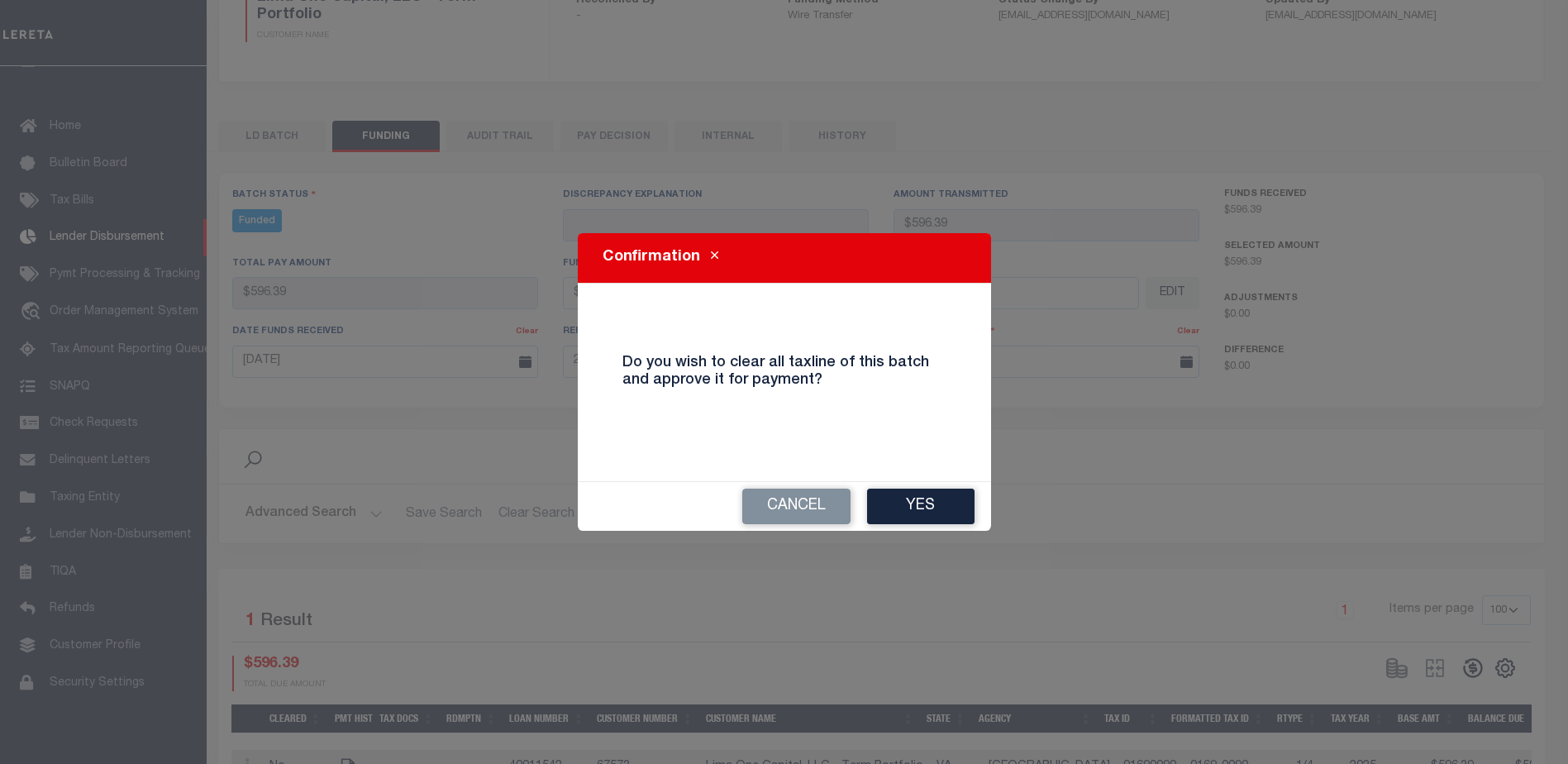
type input "$596.39"
type input "$0"
select select "100"
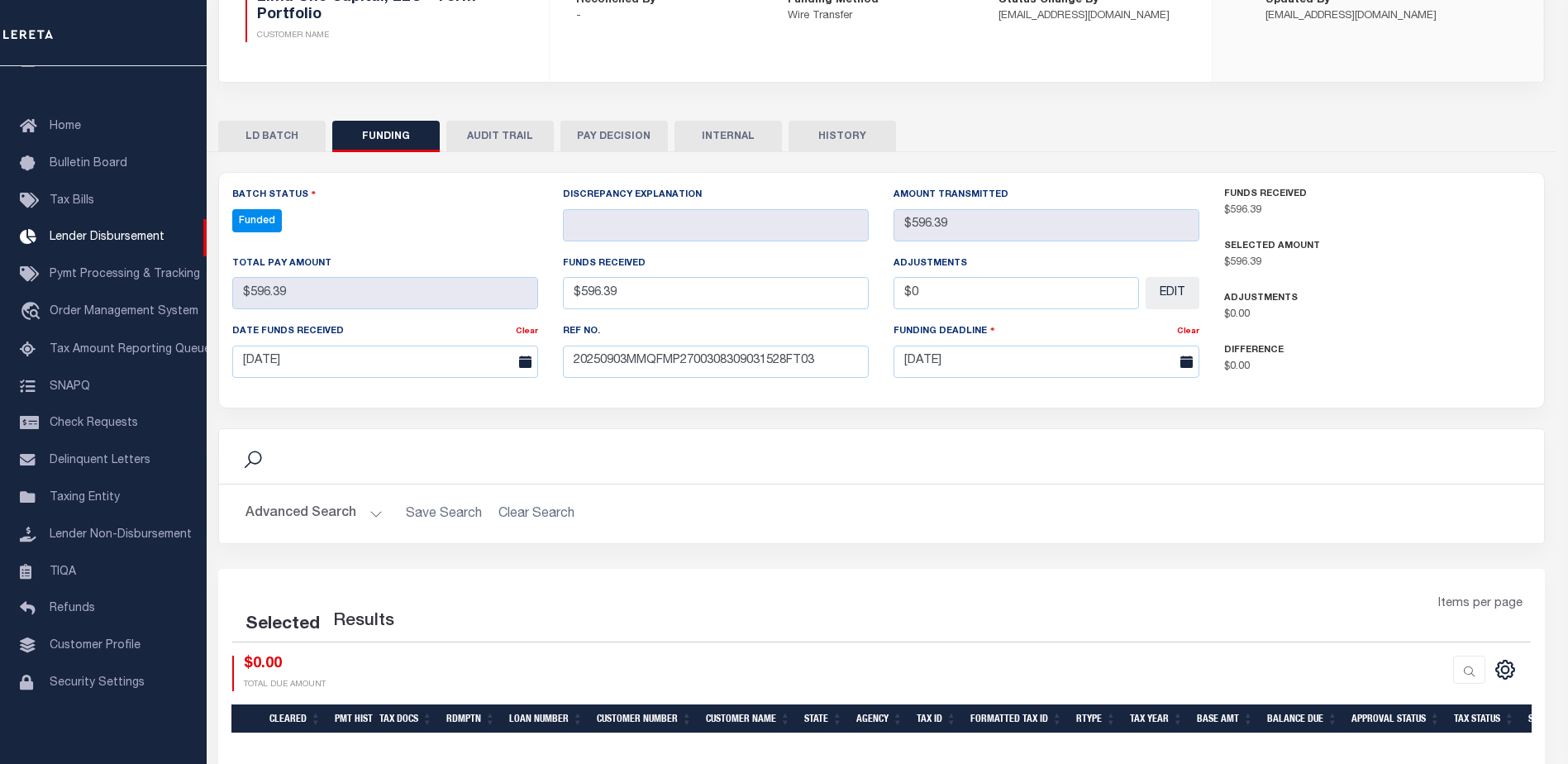
select select "100"
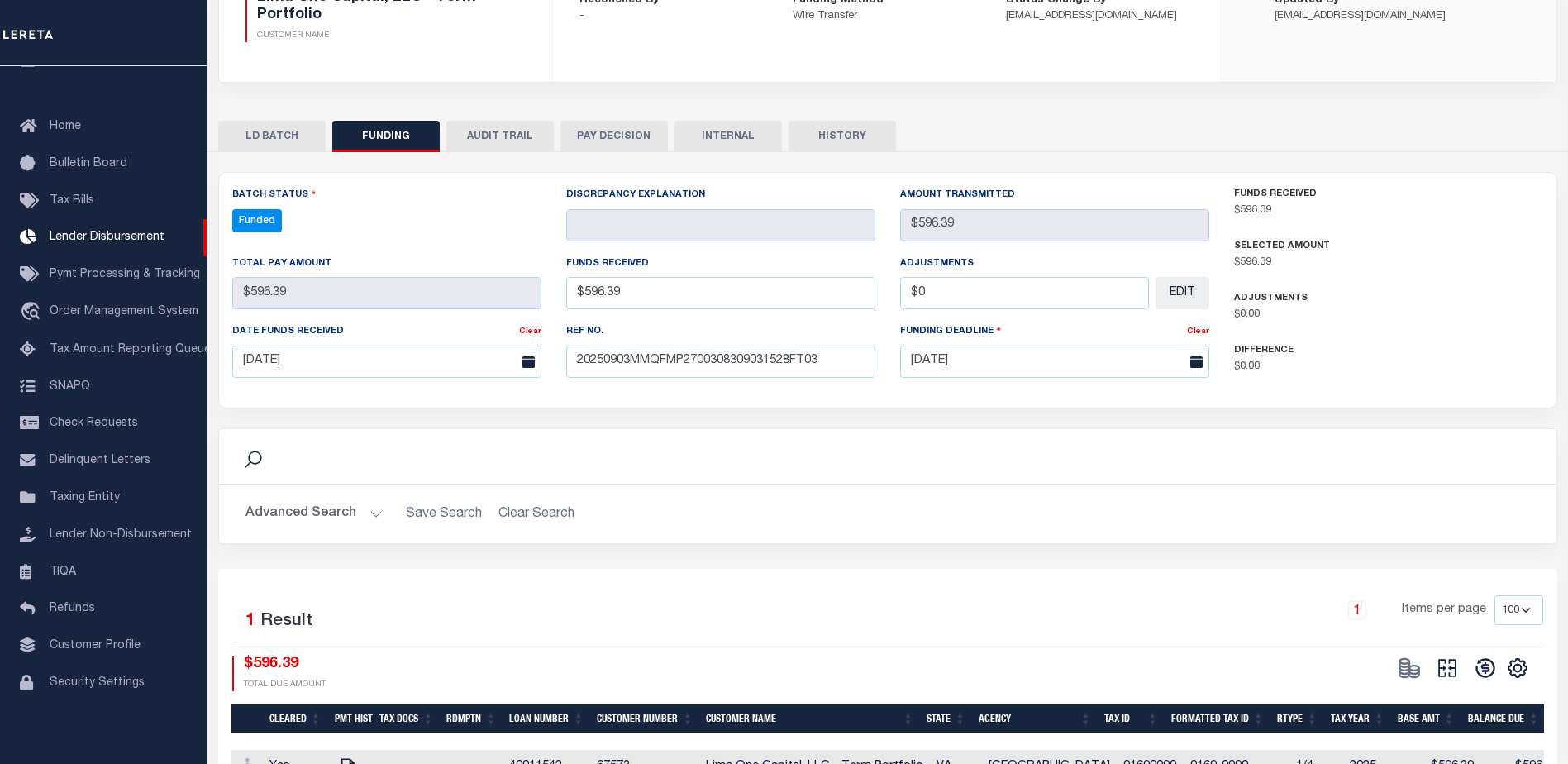
click at [1443, 661] on icon at bounding box center [1447, 668] width 24 height 24
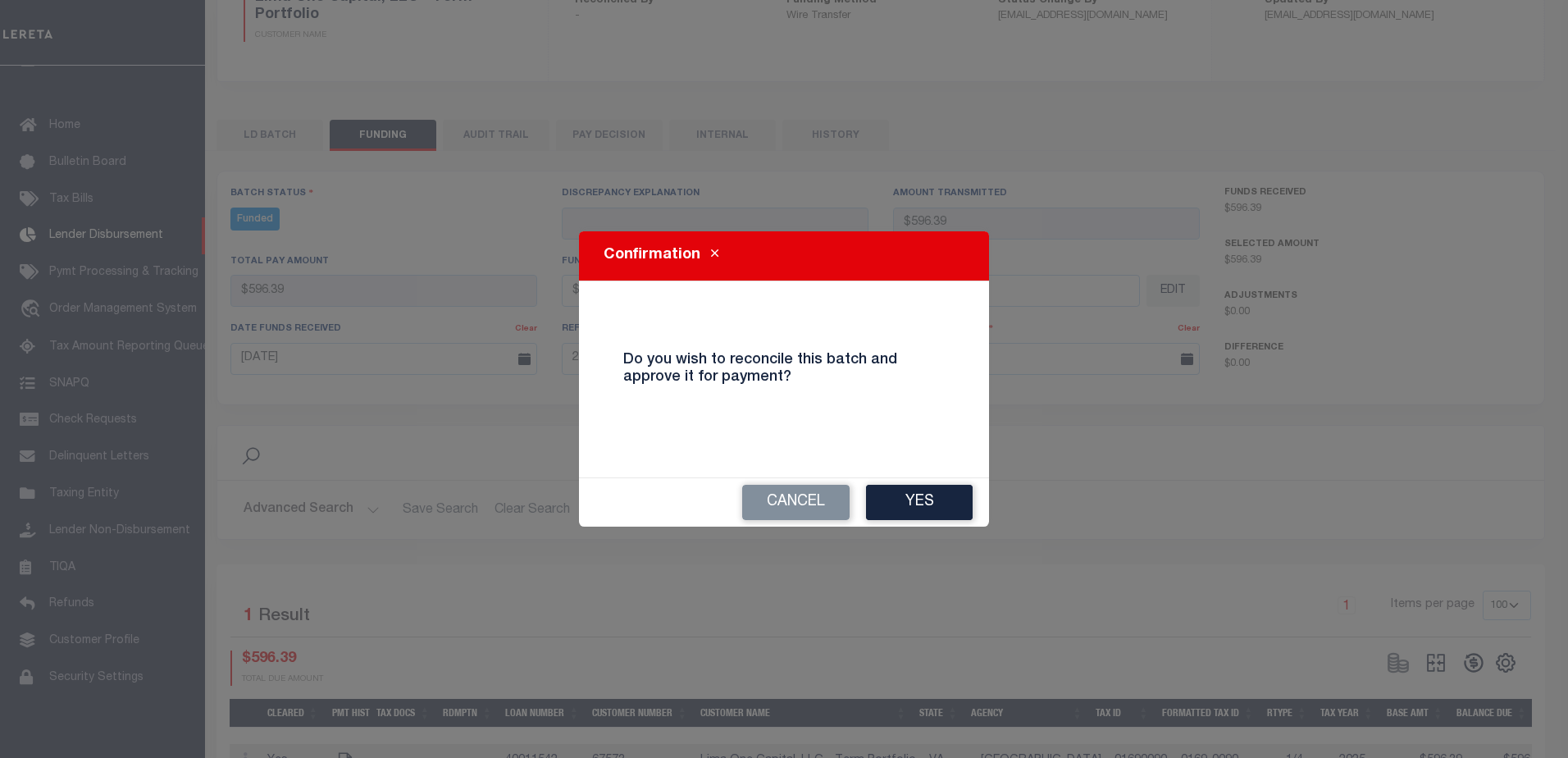
click at [905, 490] on button "Yes" at bounding box center [919, 502] width 107 height 35
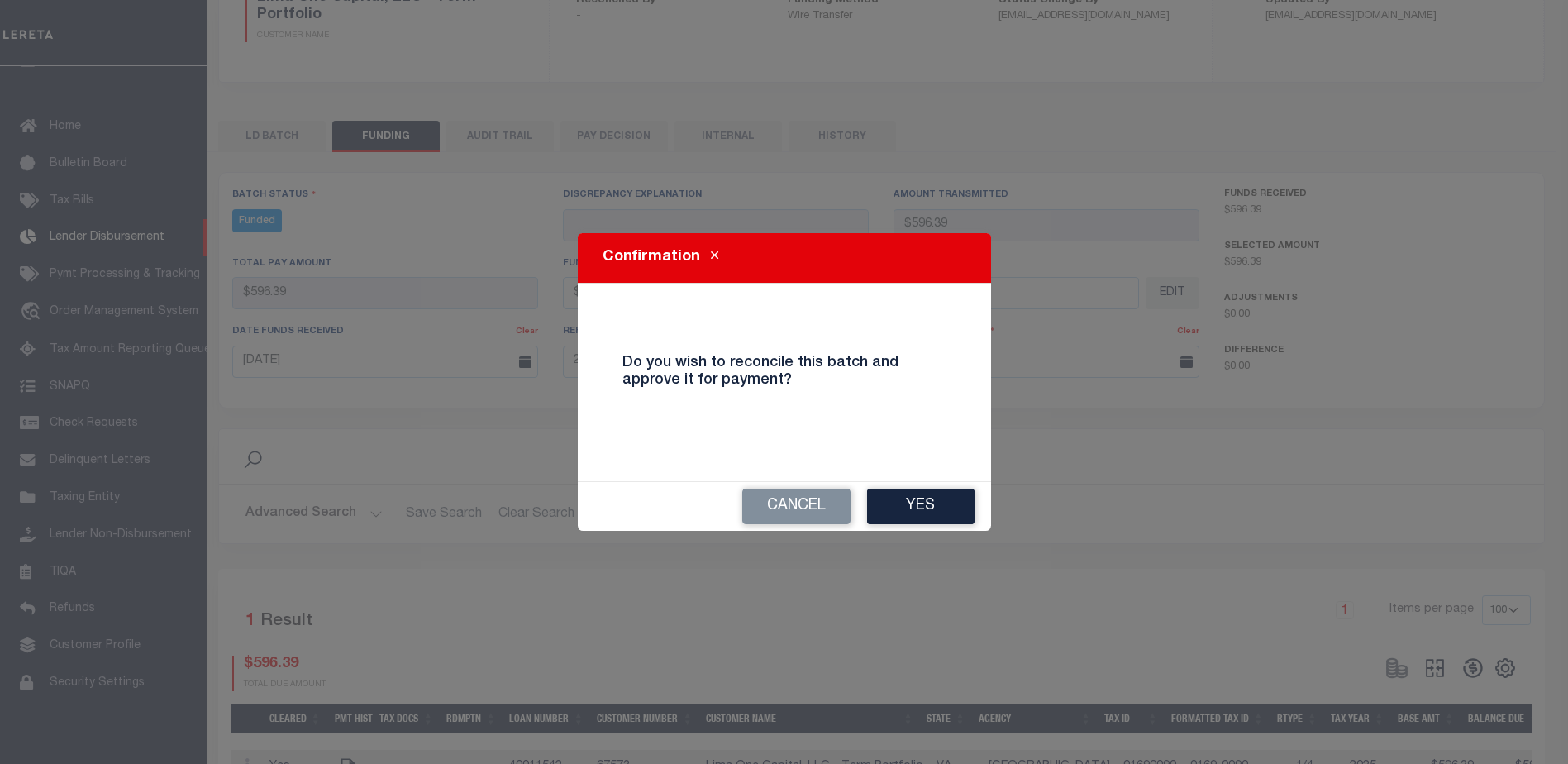
type input "$596.39"
type input "$0"
select select "100"
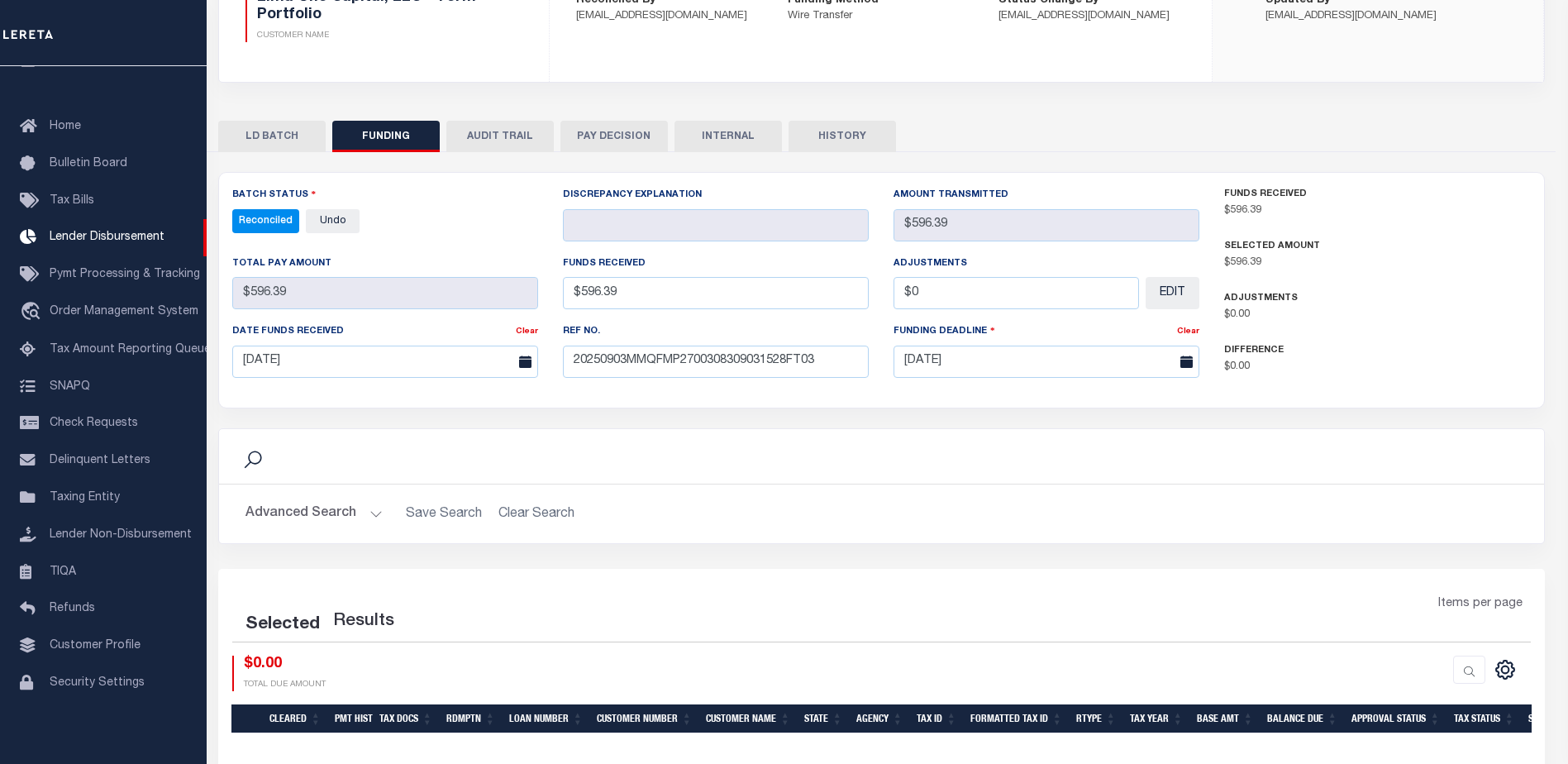
select select "100"
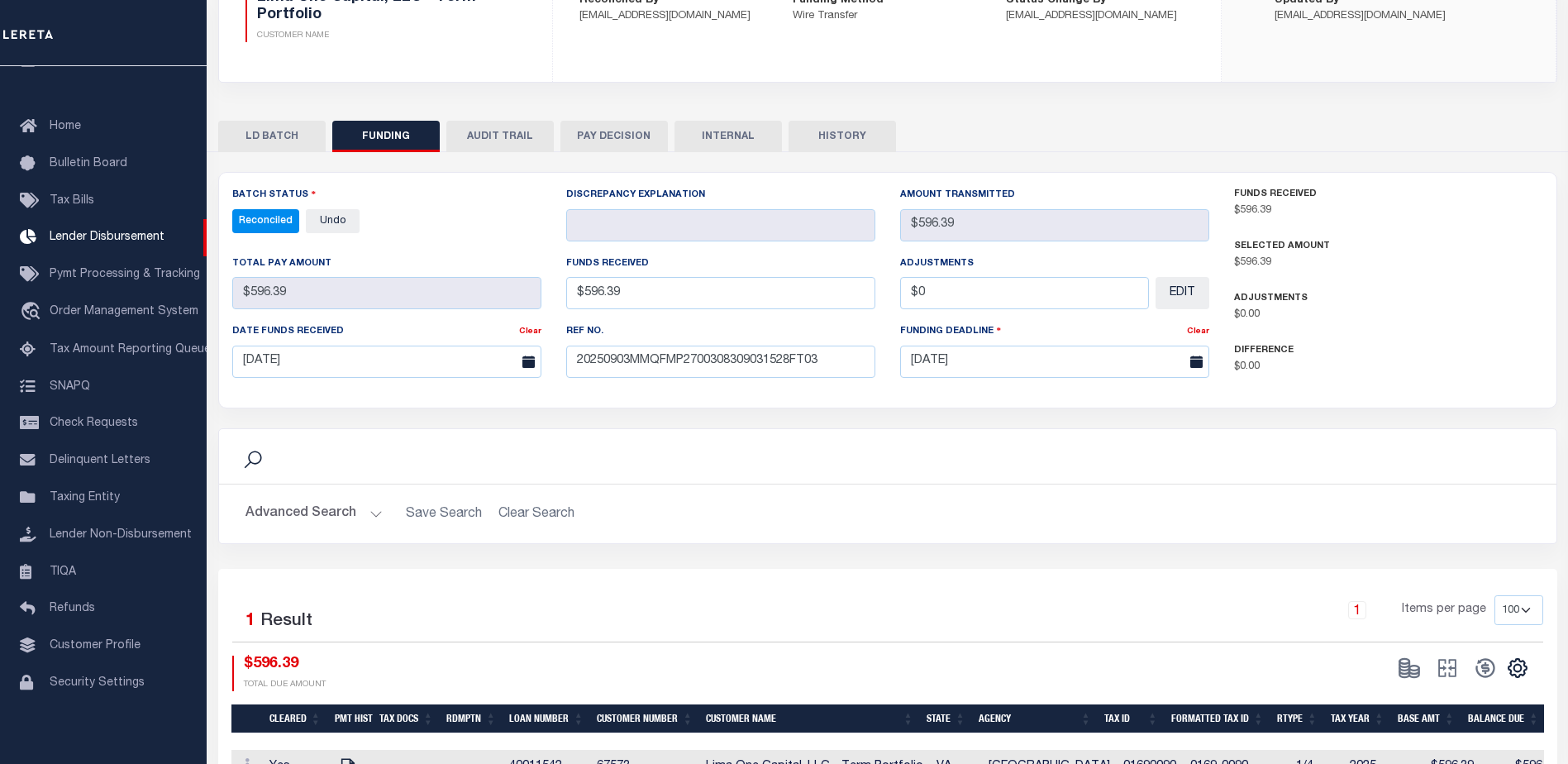
click at [784, 138] on div "LD BATCH FUNDING AUDIT TRAIL PAY DECISION INTERNAL HISTORY" at bounding box center [888, 136] width 1339 height 31
click at [764, 139] on button "INTERNAL" at bounding box center [727, 136] width 108 height 32
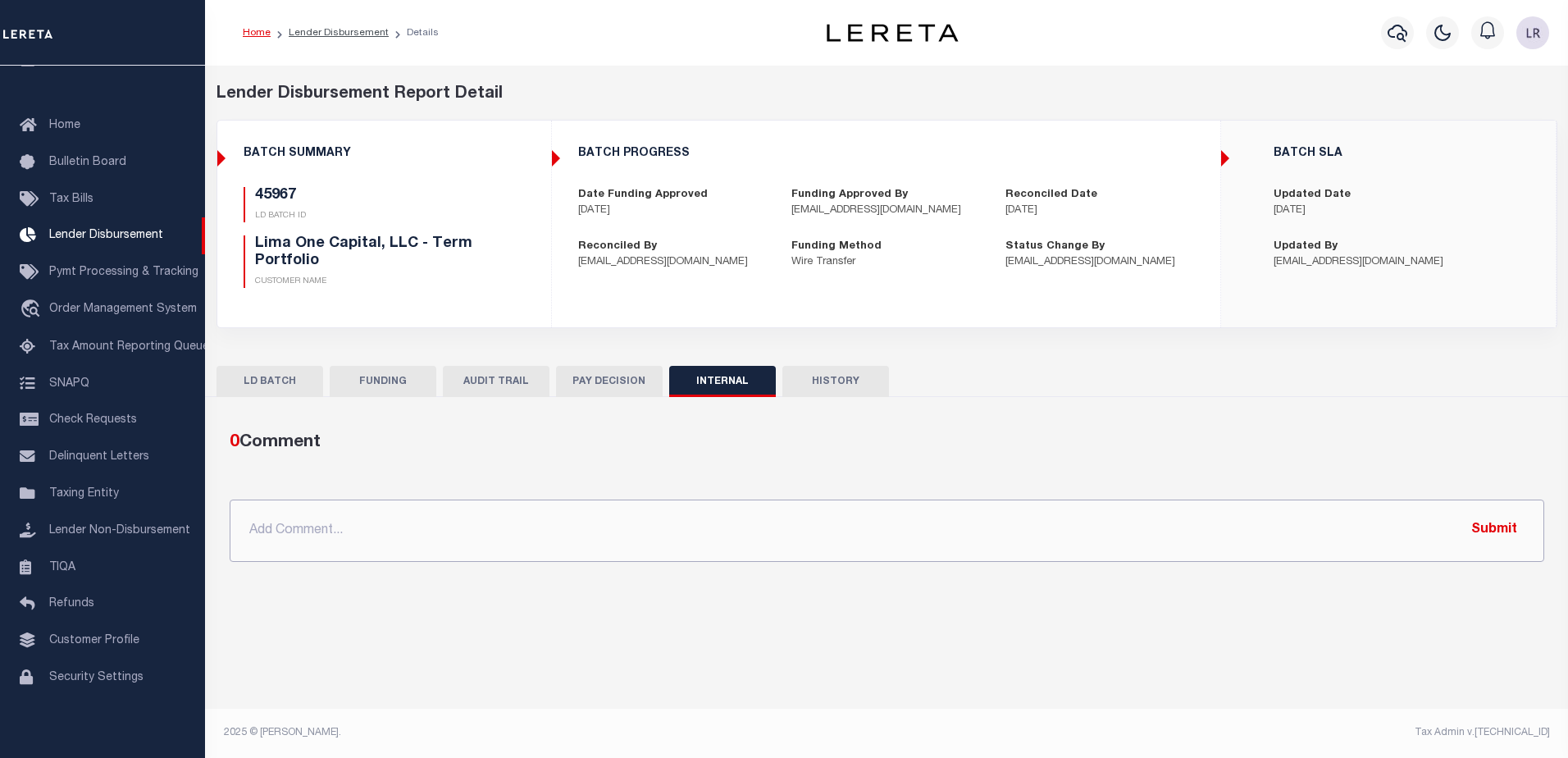
click at [977, 516] on input "text" at bounding box center [887, 530] width 1315 height 62
paste input ""ORG AMT - $157662.58 45850 - $121776.43 45851 - $8531.33 45955 - $3700 45967 -…"
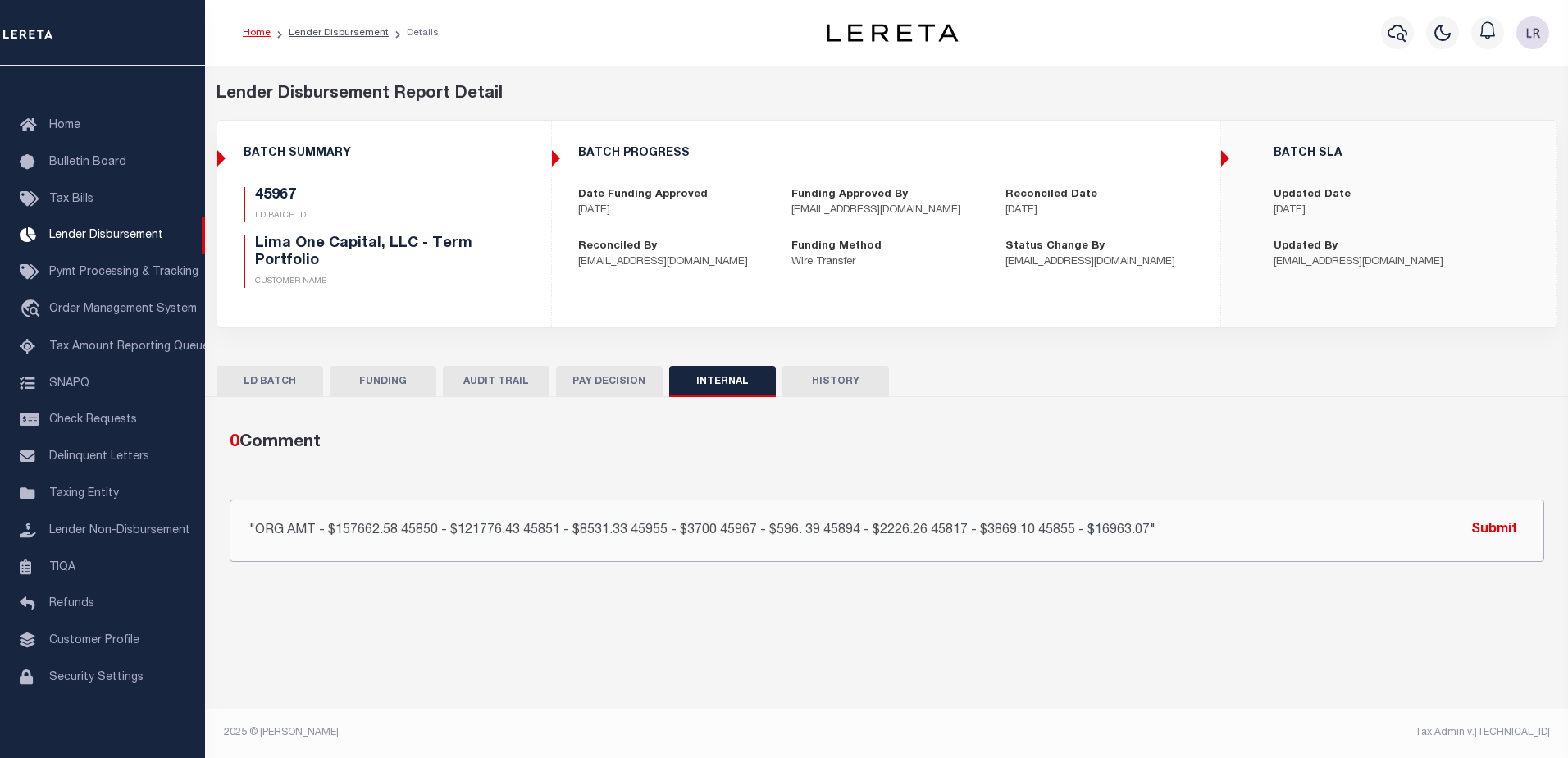
type input ""ORG AMT - $157662.58 45850 - $121776.43 45851 - $8531.33 45955 - $3700 45967 -…"
click at [1485, 522] on button "Submit" at bounding box center [1494, 530] width 67 height 33
click at [346, 39] on li "Lender Disbursement" at bounding box center [330, 32] width 119 height 14
click at [345, 31] on link "Lender Disbursement" at bounding box center [338, 32] width 100 height 10
checkbox input "true"
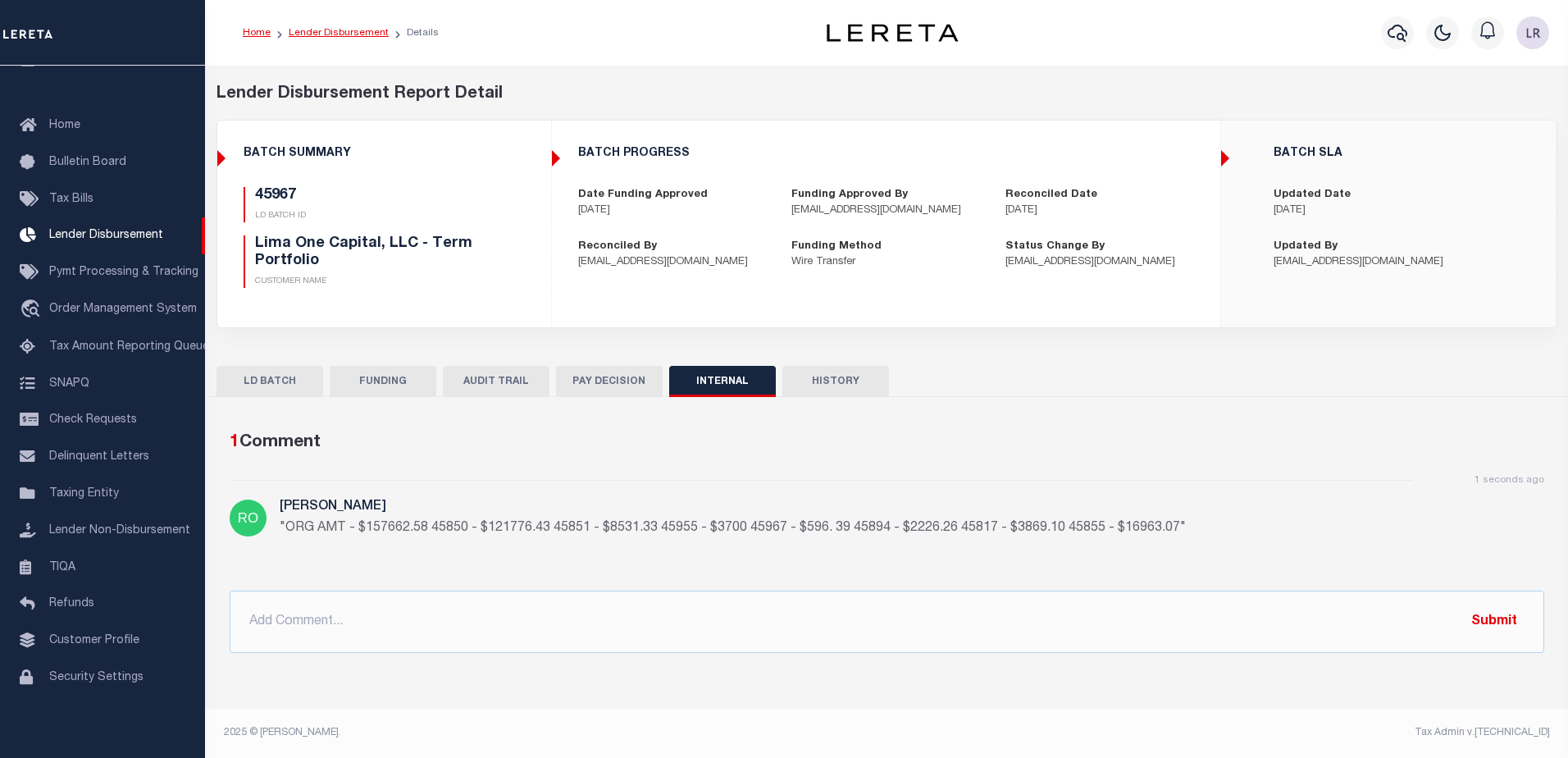
checkbox input "true"
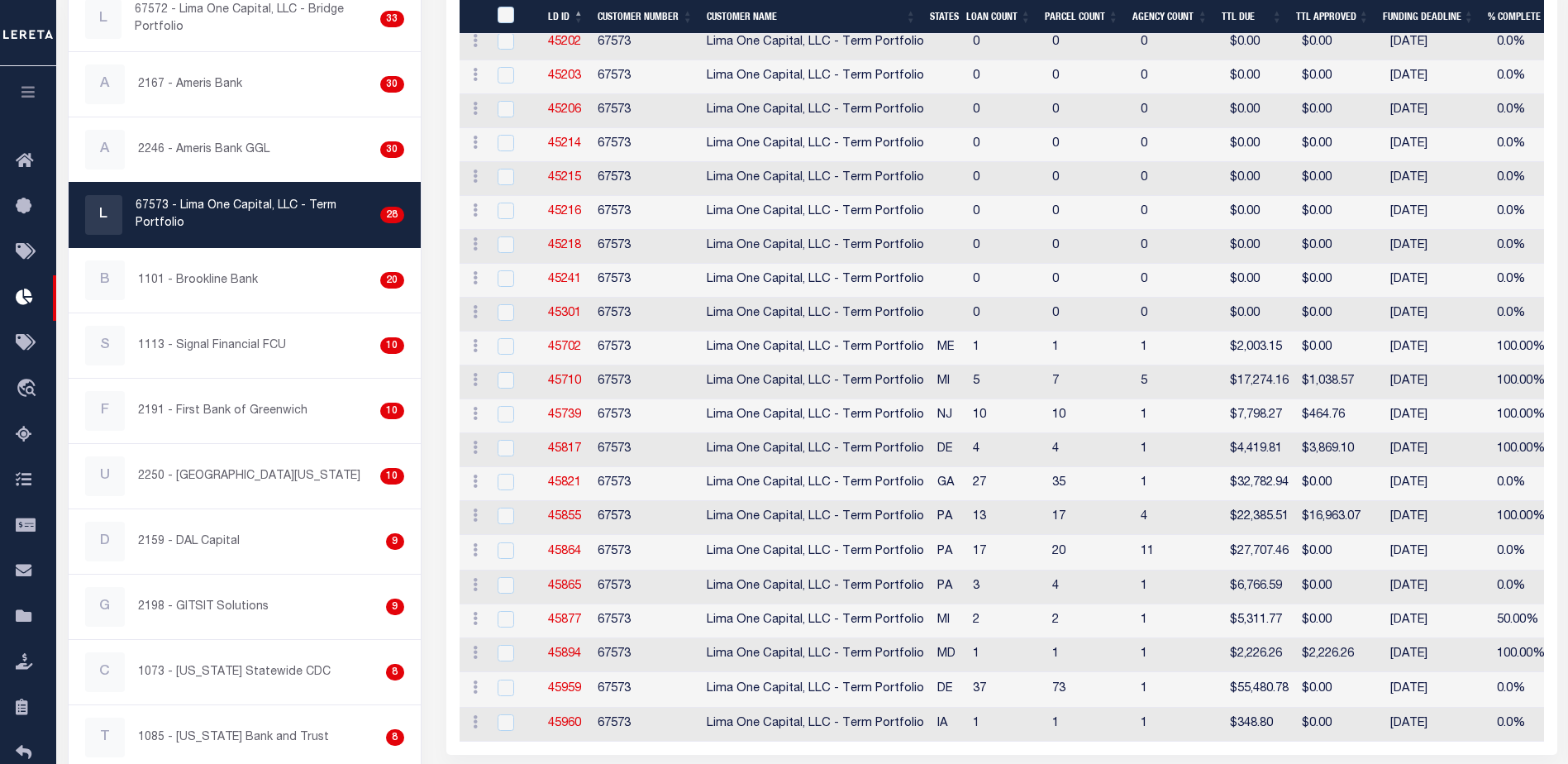
scroll to position [690, 0]
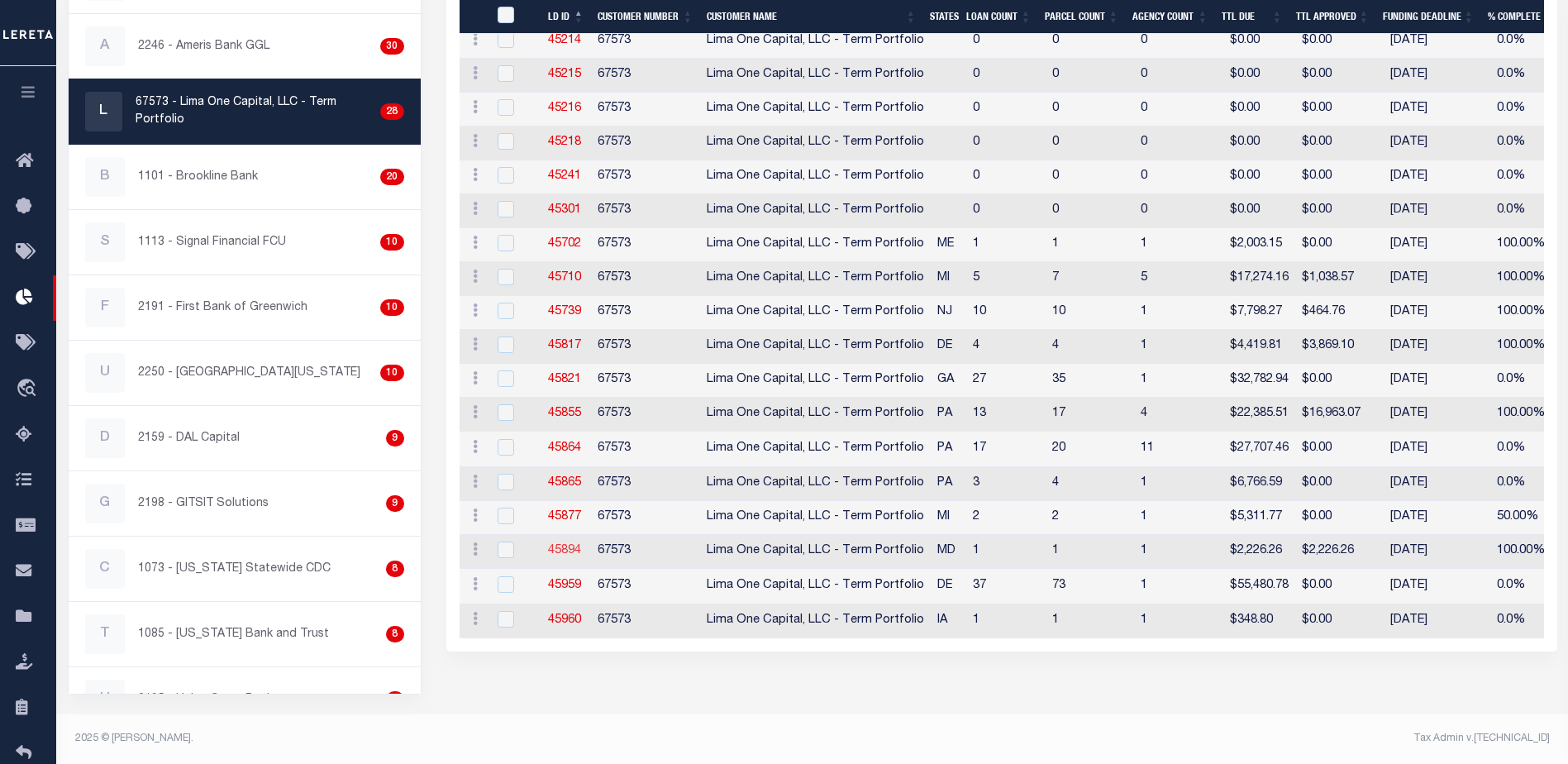
click at [576, 553] on link "45894" at bounding box center [565, 550] width 33 height 12
checkbox input "true"
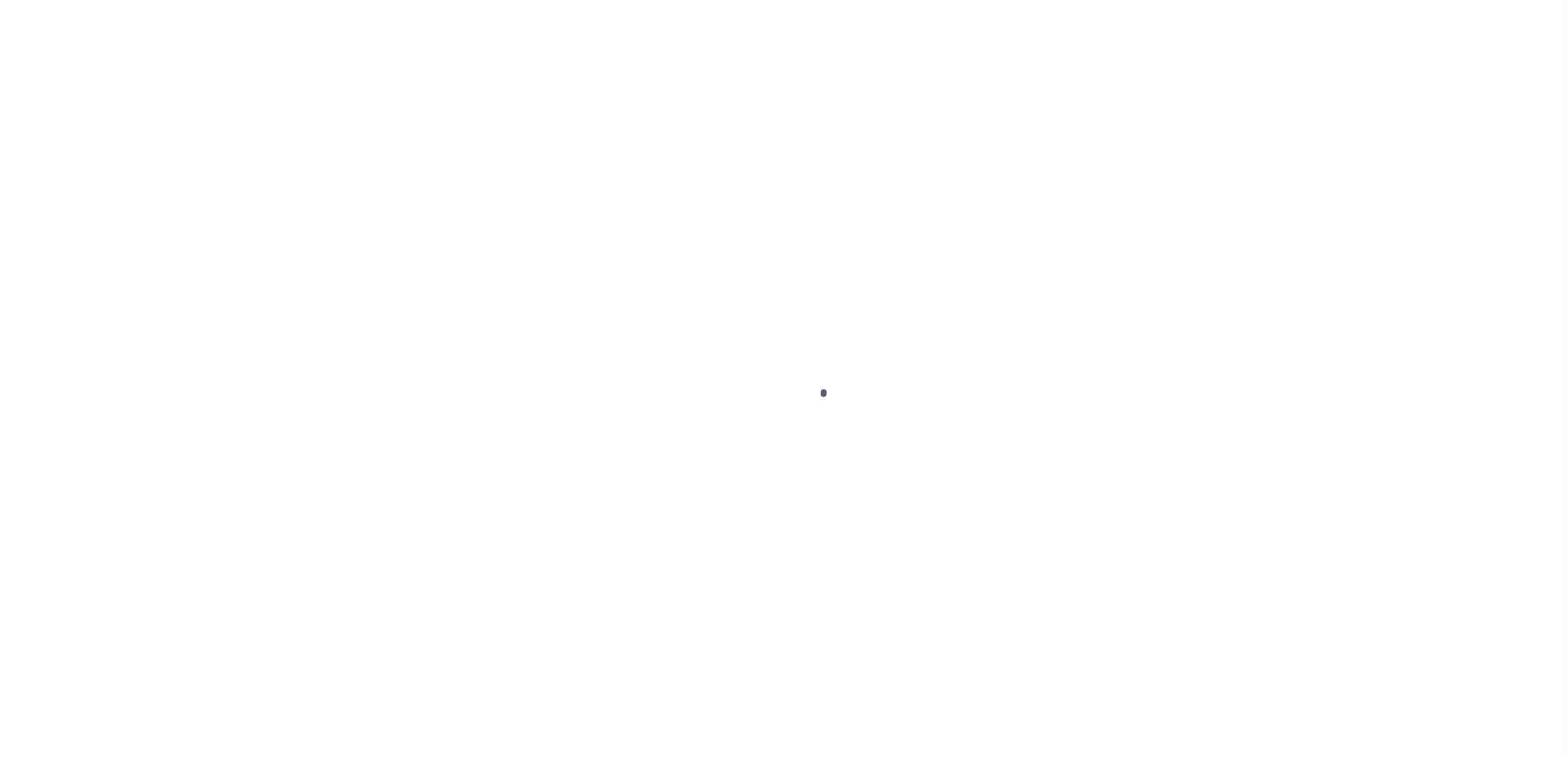
type input "$0.00"
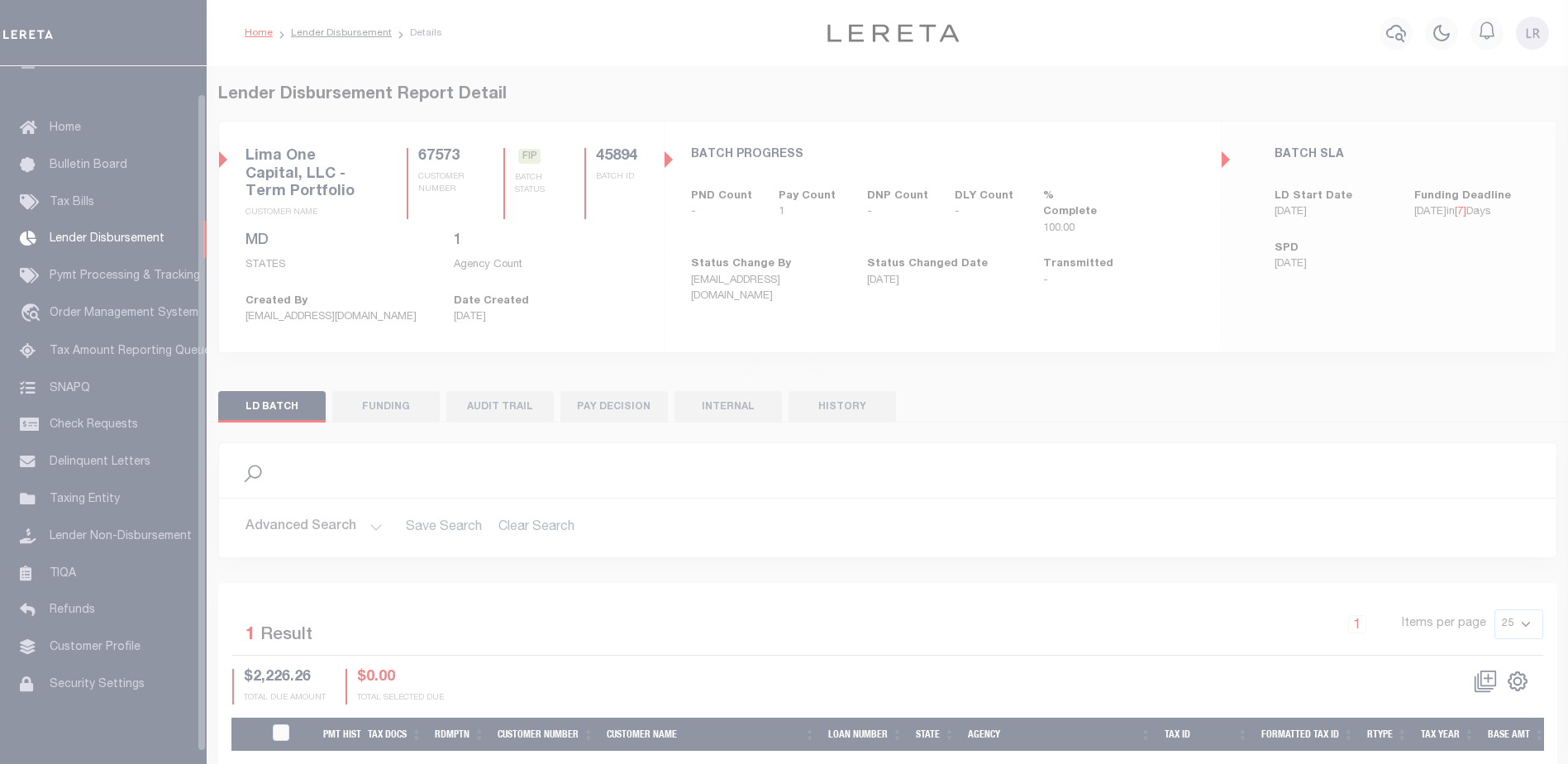
scroll to position [29, 0]
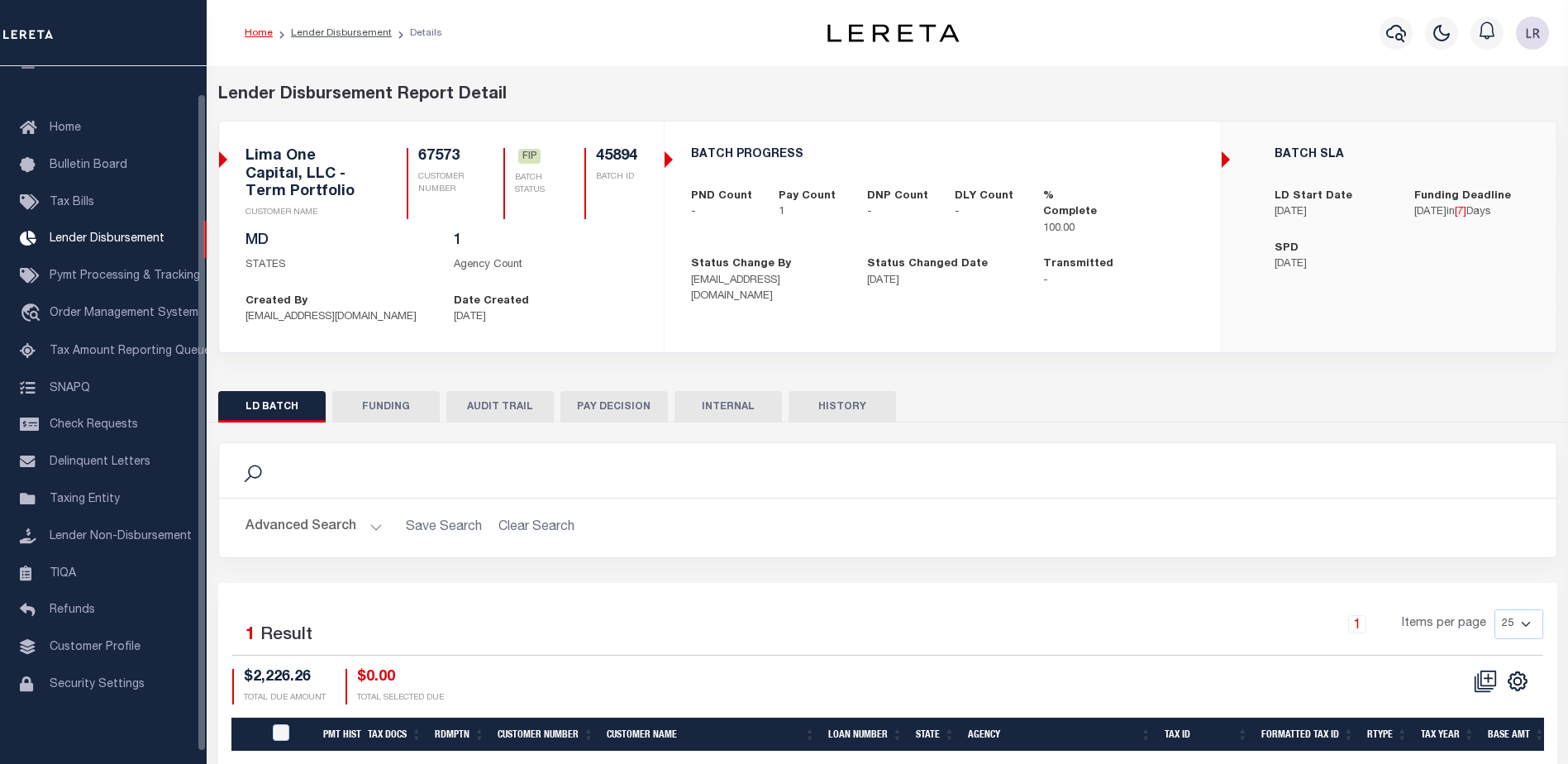
click at [413, 396] on button "FUNDING" at bounding box center [385, 406] width 108 height 32
type input "$2,226.26"
type input "$0"
type input "[DATE]"
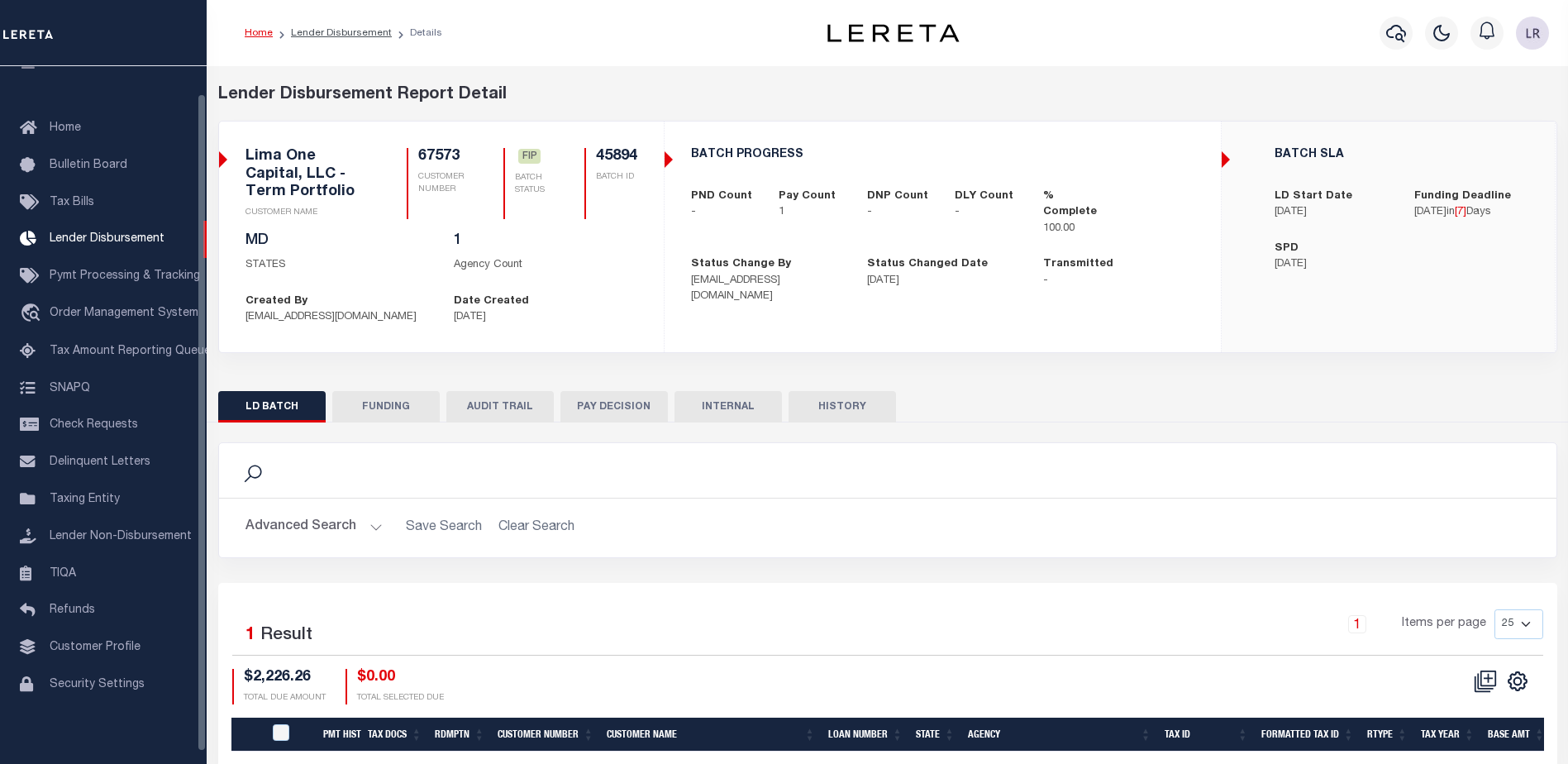
select select "100"
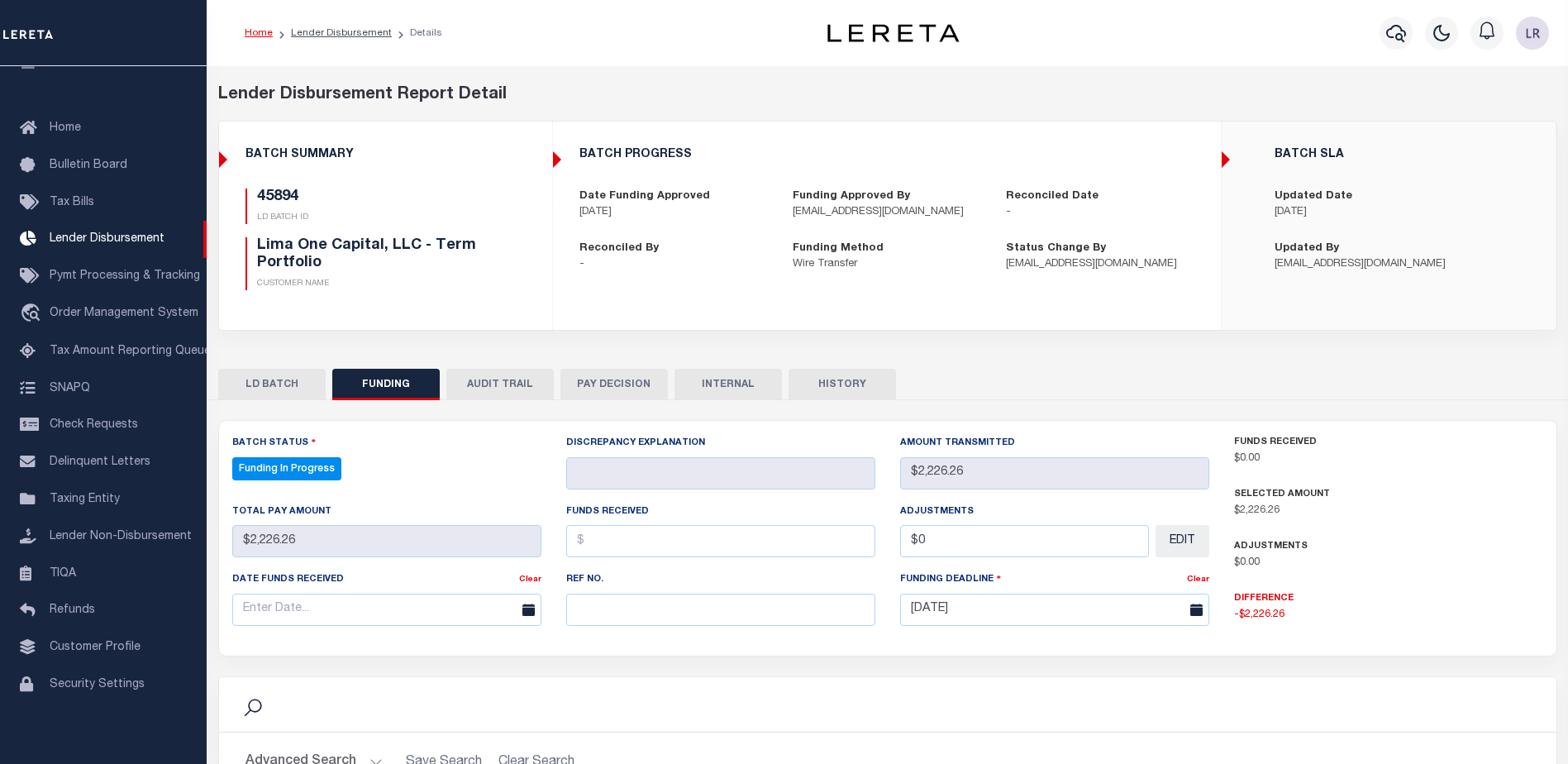
select select "100"
click at [616, 628] on div "Ref No." at bounding box center [720, 604] width 334 height 68
click at [616, 611] on input "text" at bounding box center [721, 610] width 309 height 33
paste input "20250903MMQFMP2700308309031528FT03"
type input "20250903MMQFMP2700308309031528FT03"
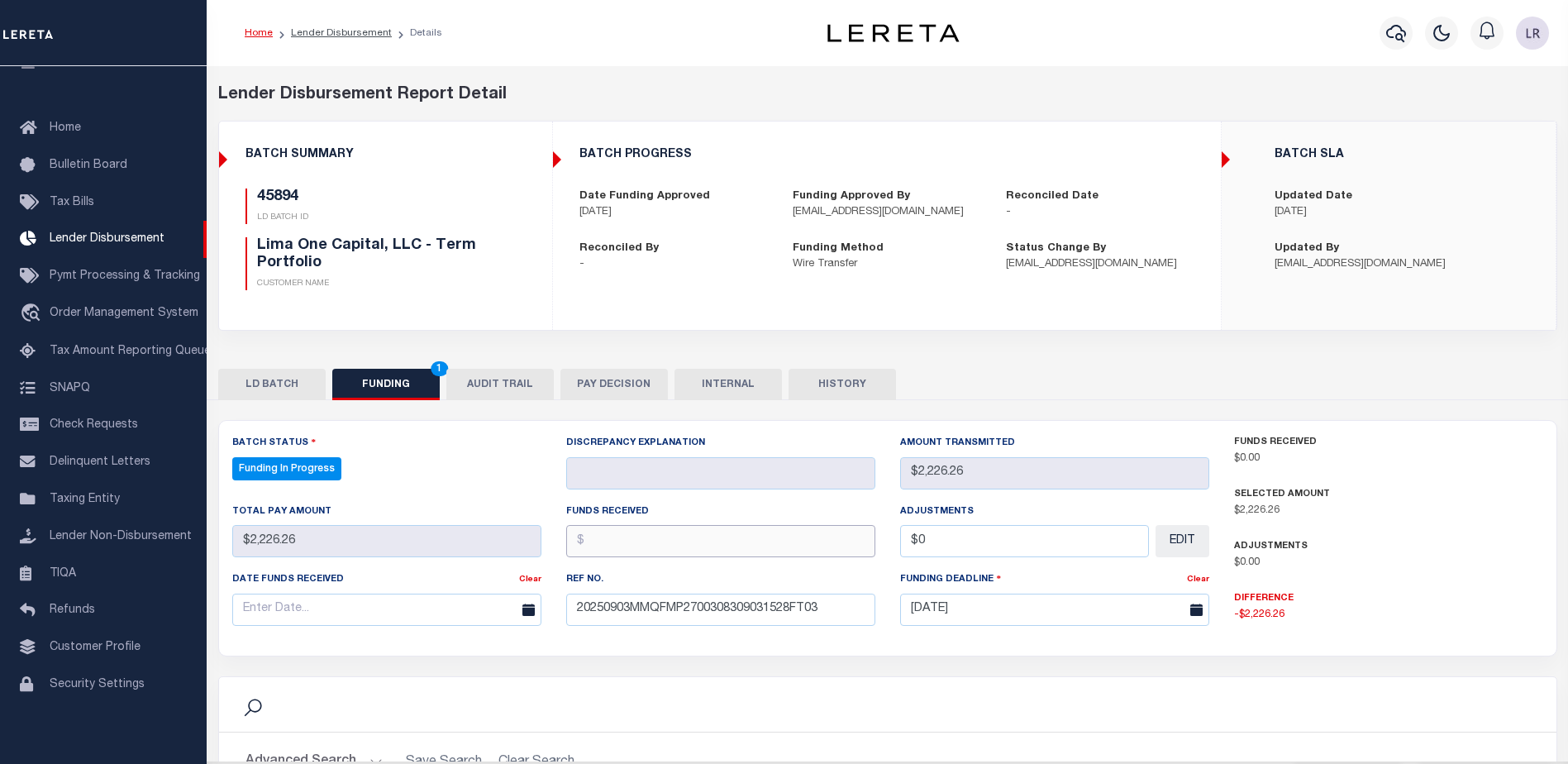
click at [607, 535] on input "text" at bounding box center [721, 541] width 309 height 33
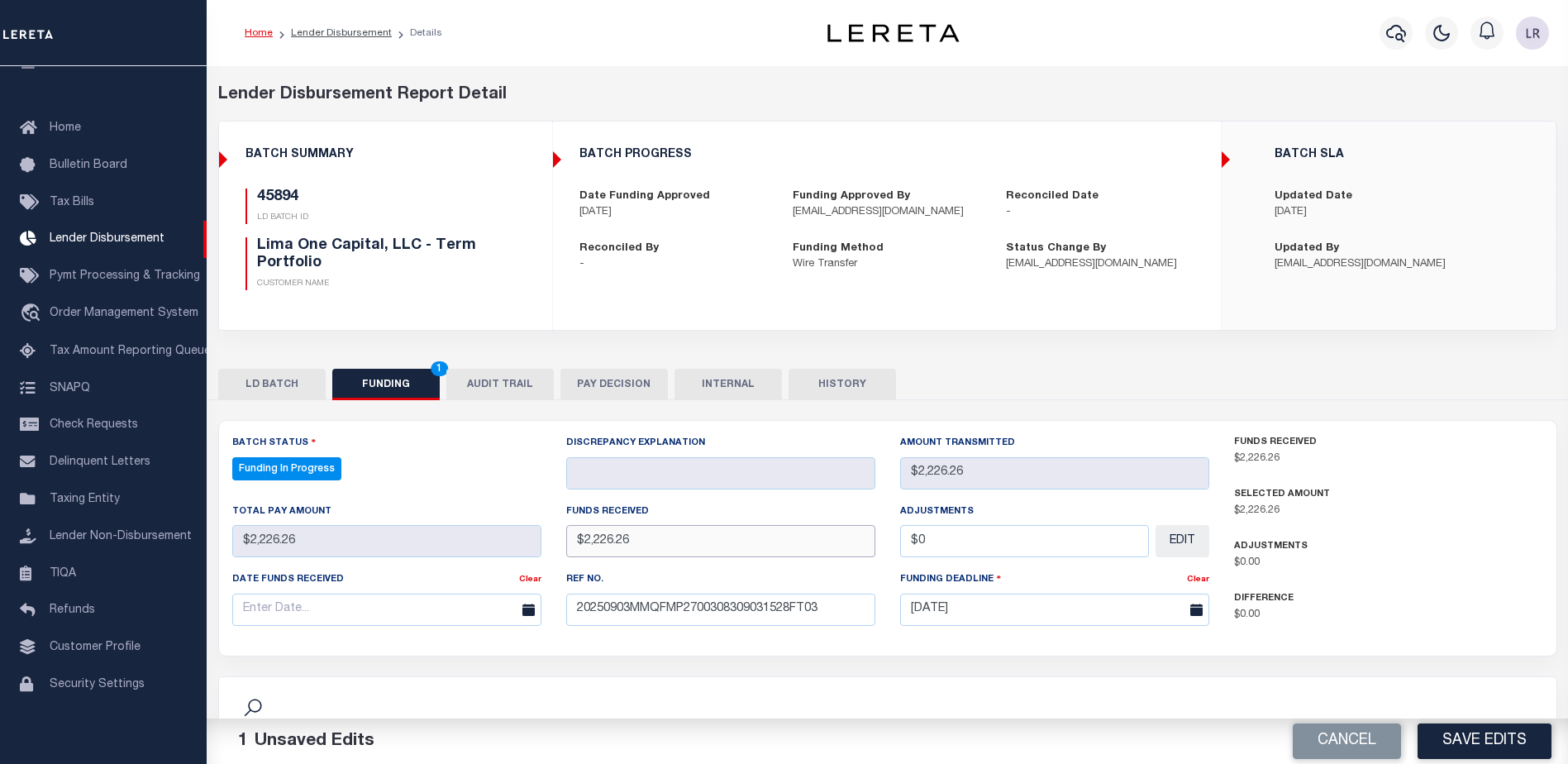
type input "$2,226.26"
click at [452, 609] on input "text" at bounding box center [387, 610] width 309 height 33
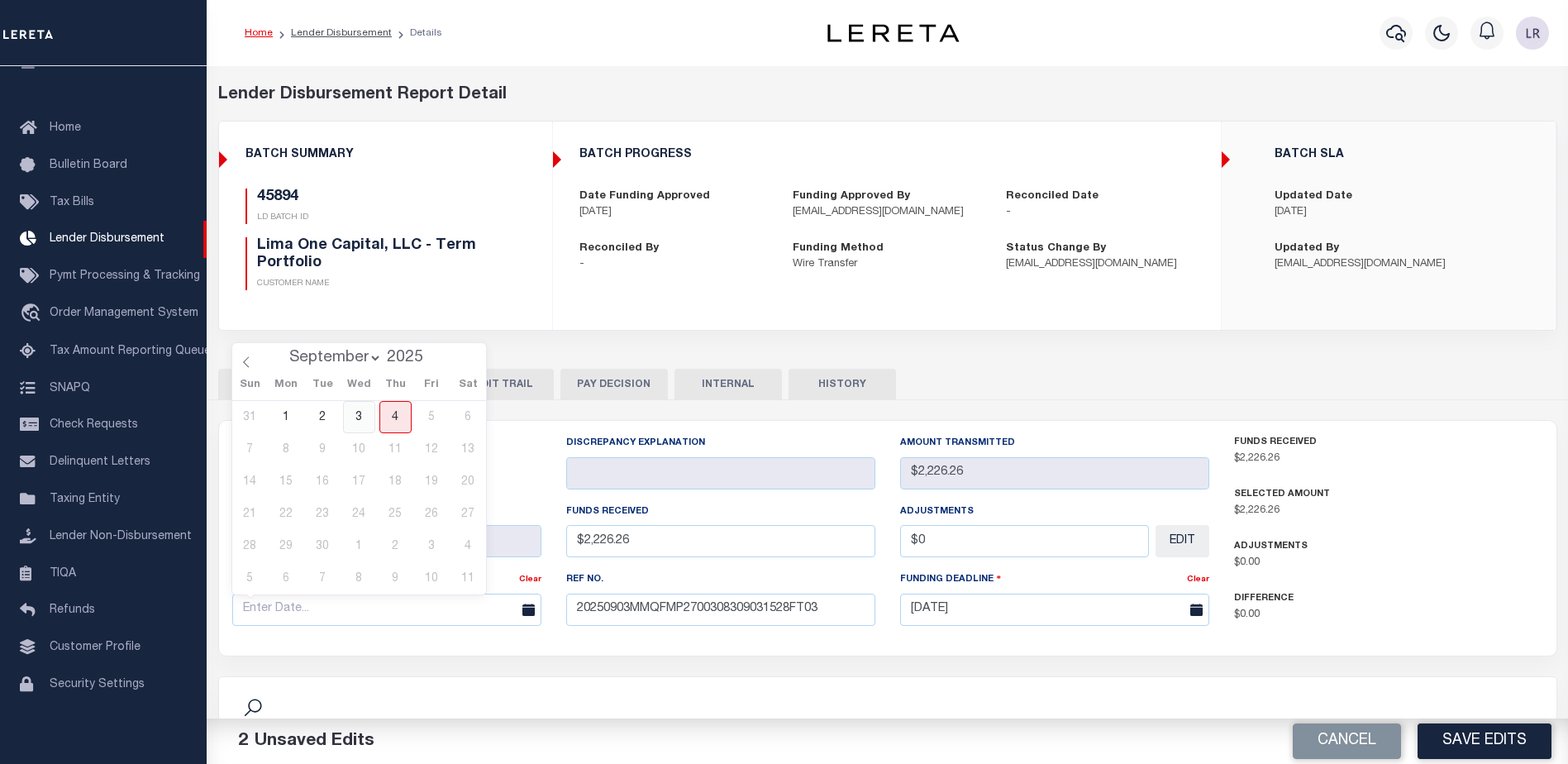
click at [353, 425] on span "3" at bounding box center [359, 417] width 33 height 33
type input "[DATE]"
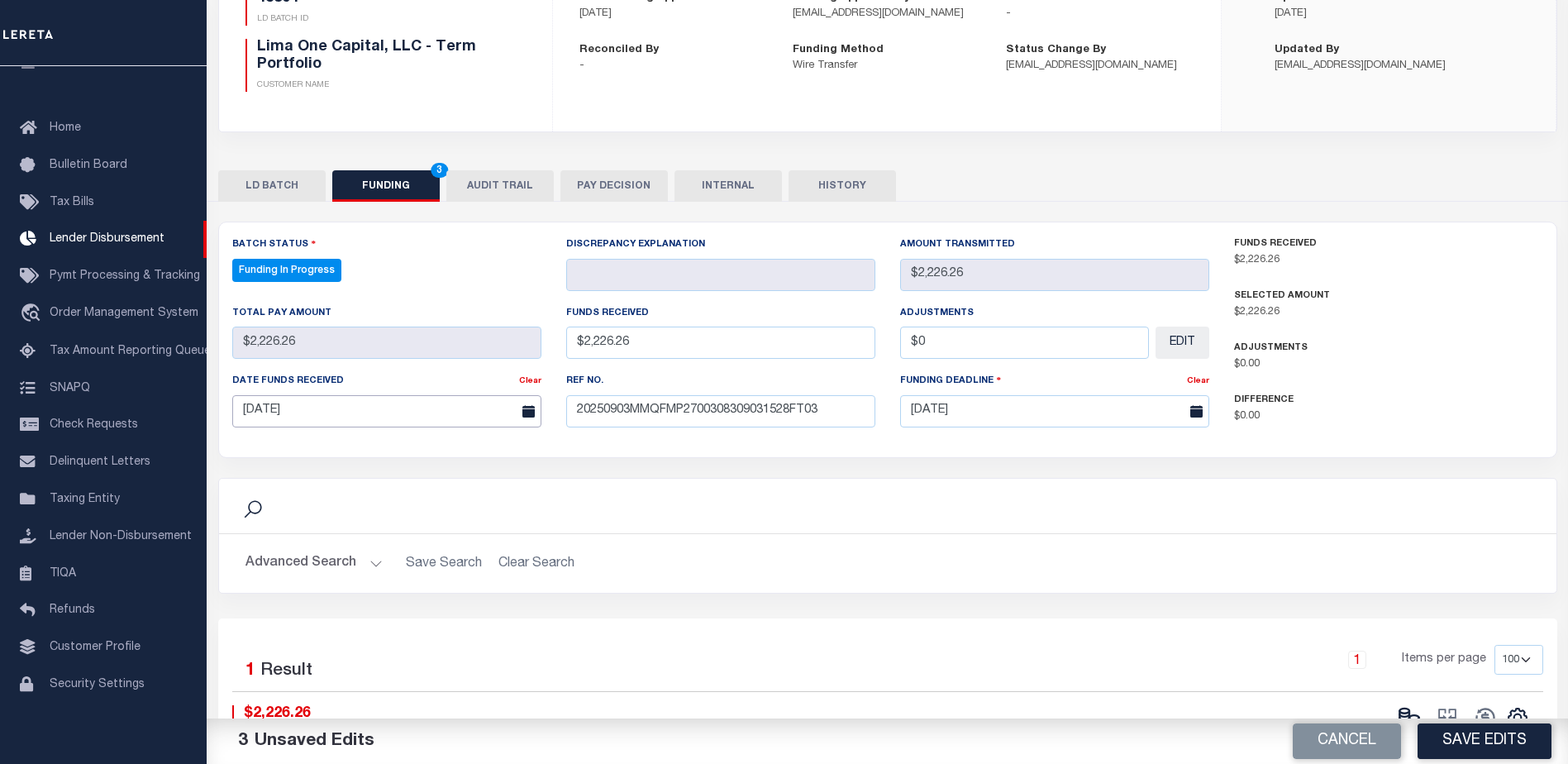
scroll to position [248, 0]
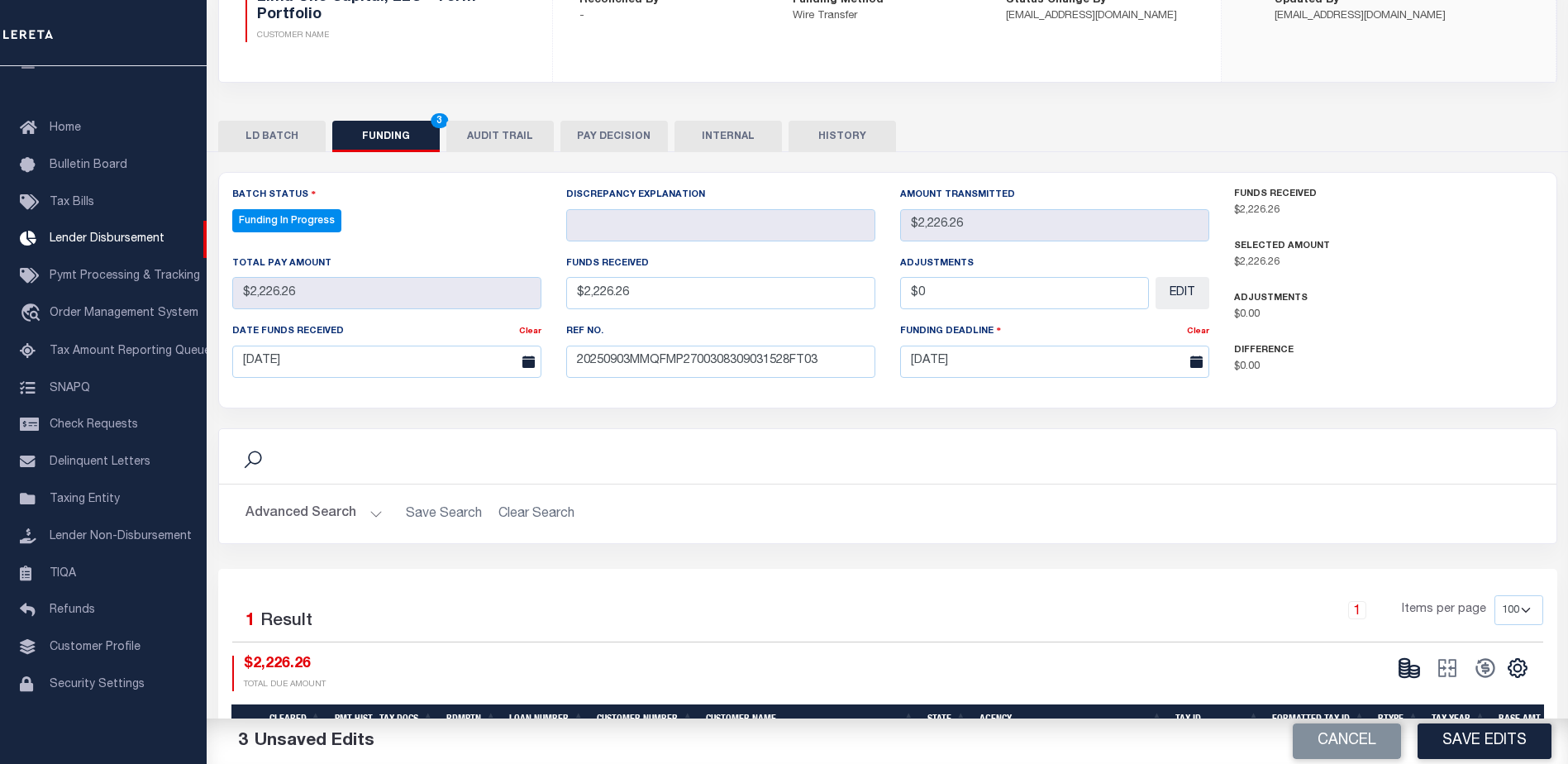
click at [1453, 736] on button "Save Edits" at bounding box center [1484, 740] width 134 height 35
type input "$2,226.26"
type input "$0"
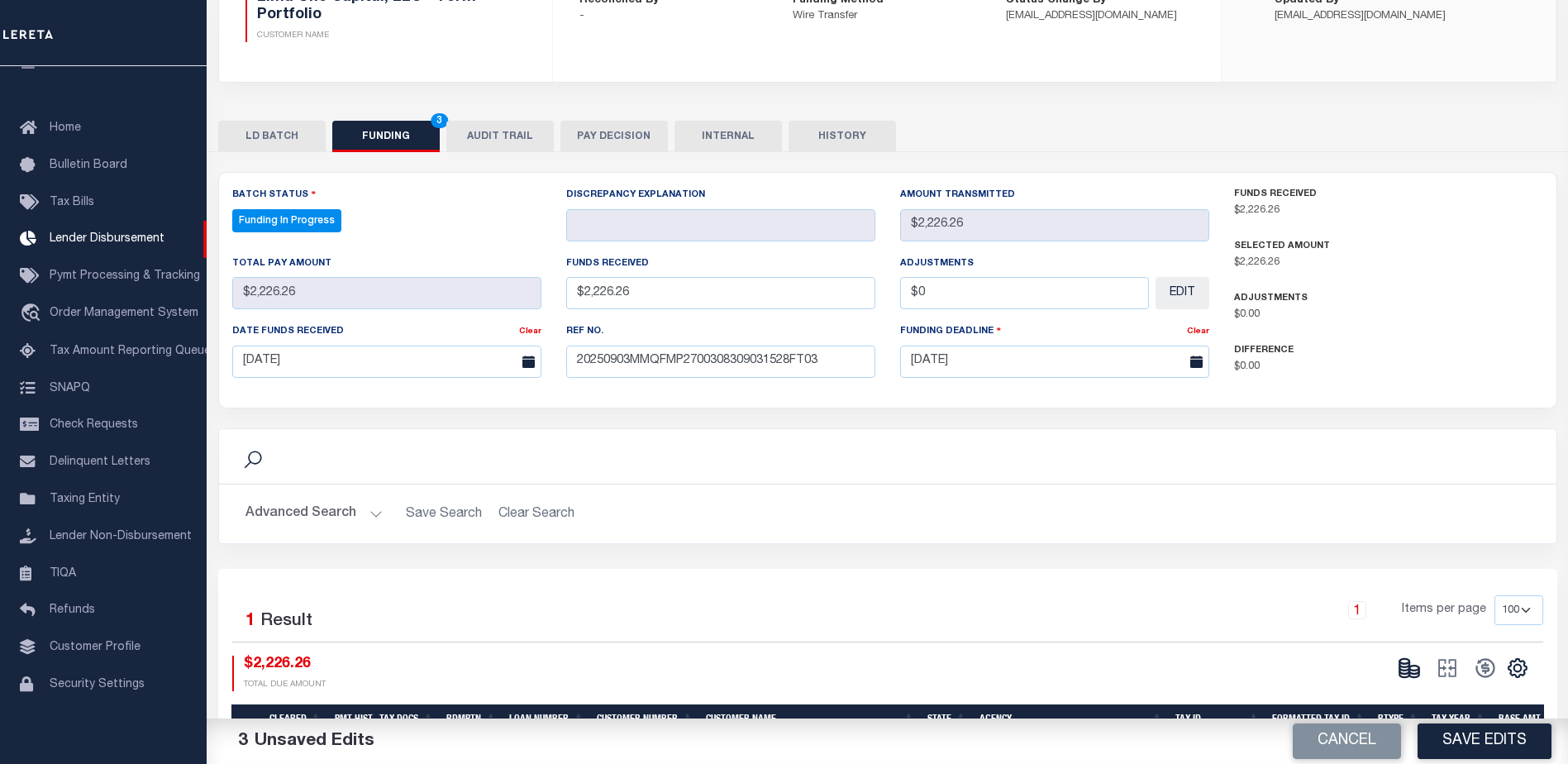
select select "100"
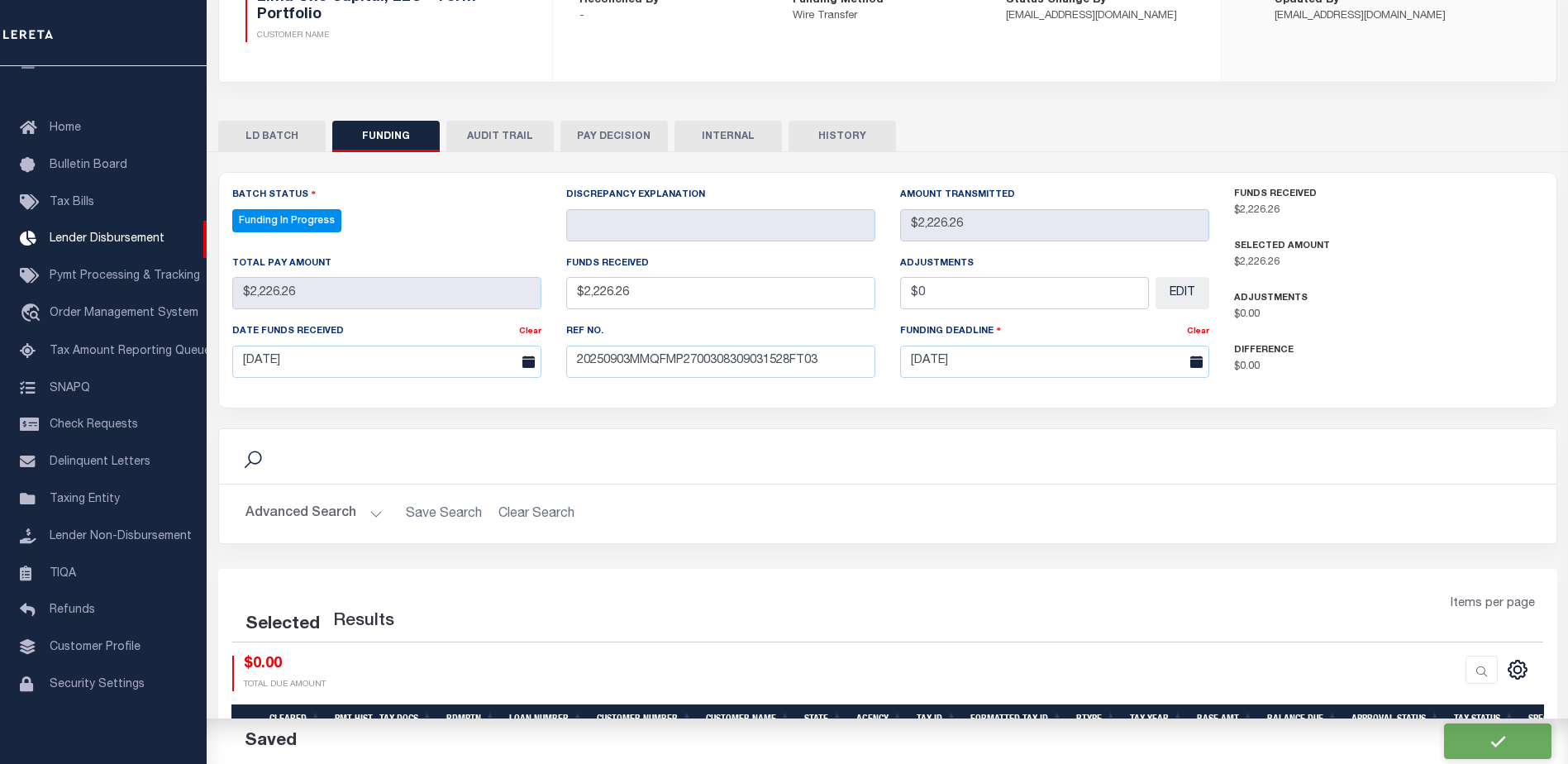
select select "100"
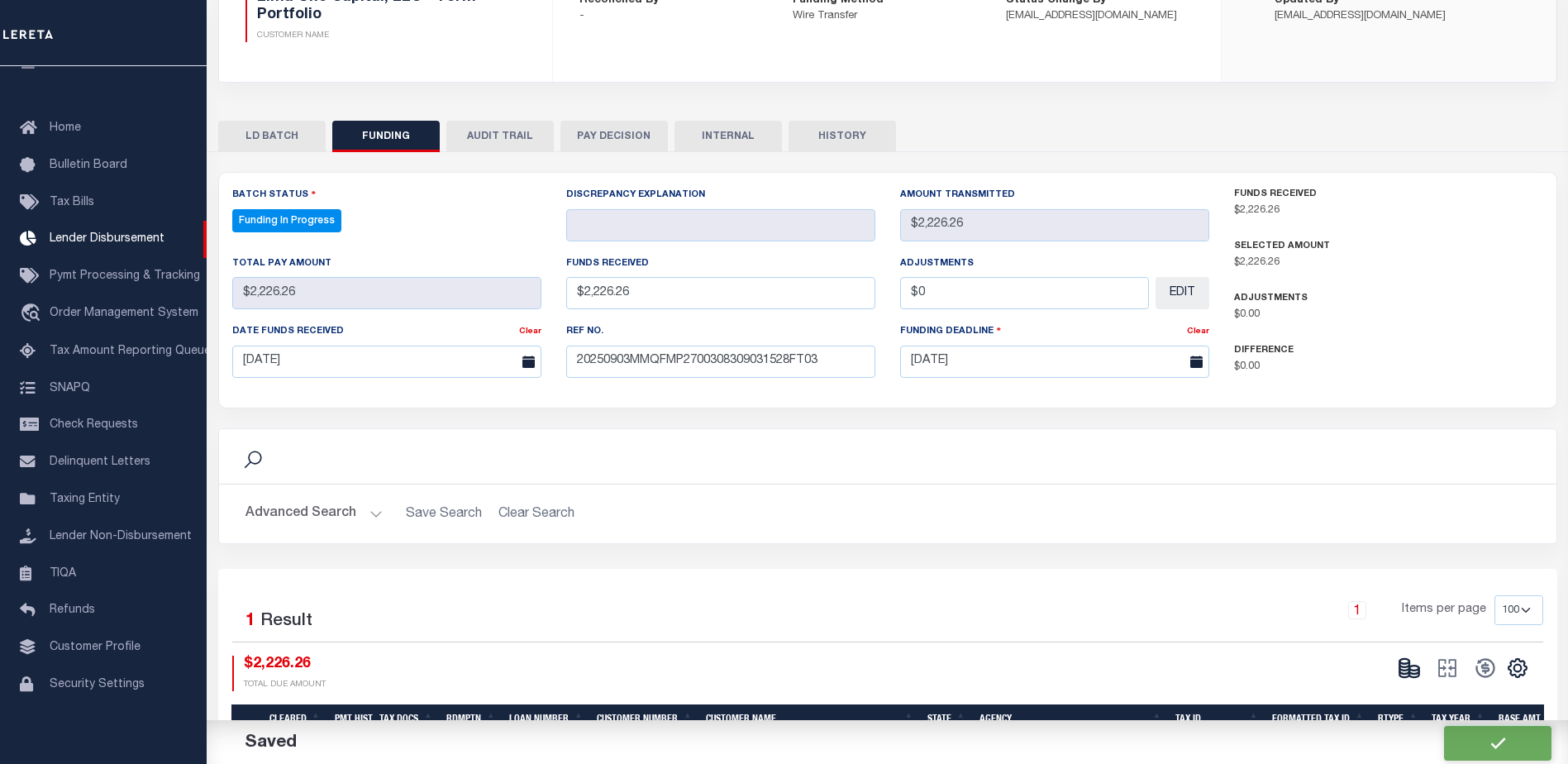
click at [1415, 664] on icon at bounding box center [1409, 668] width 24 height 24
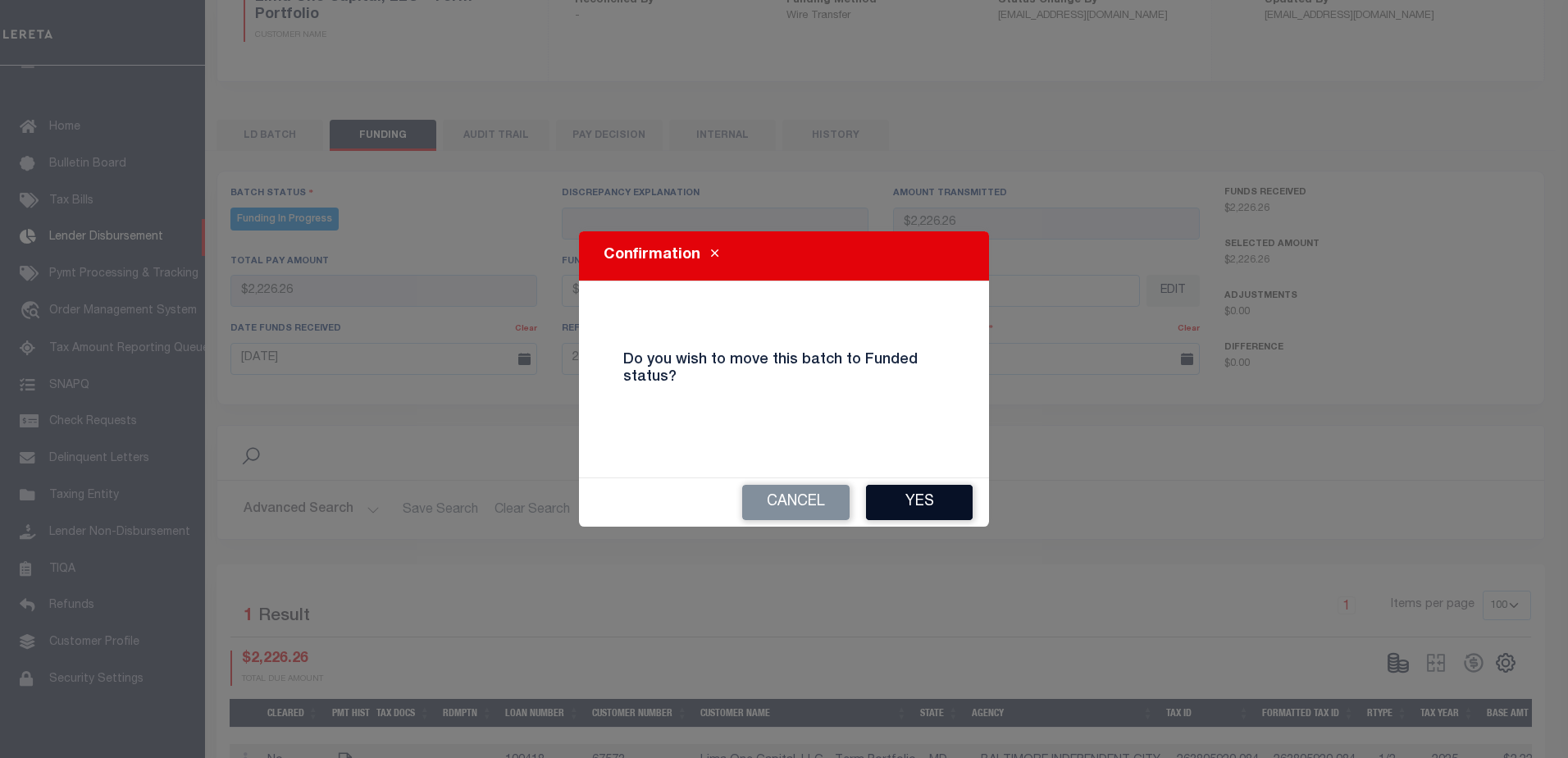
click at [943, 497] on button "Yes" at bounding box center [919, 502] width 107 height 35
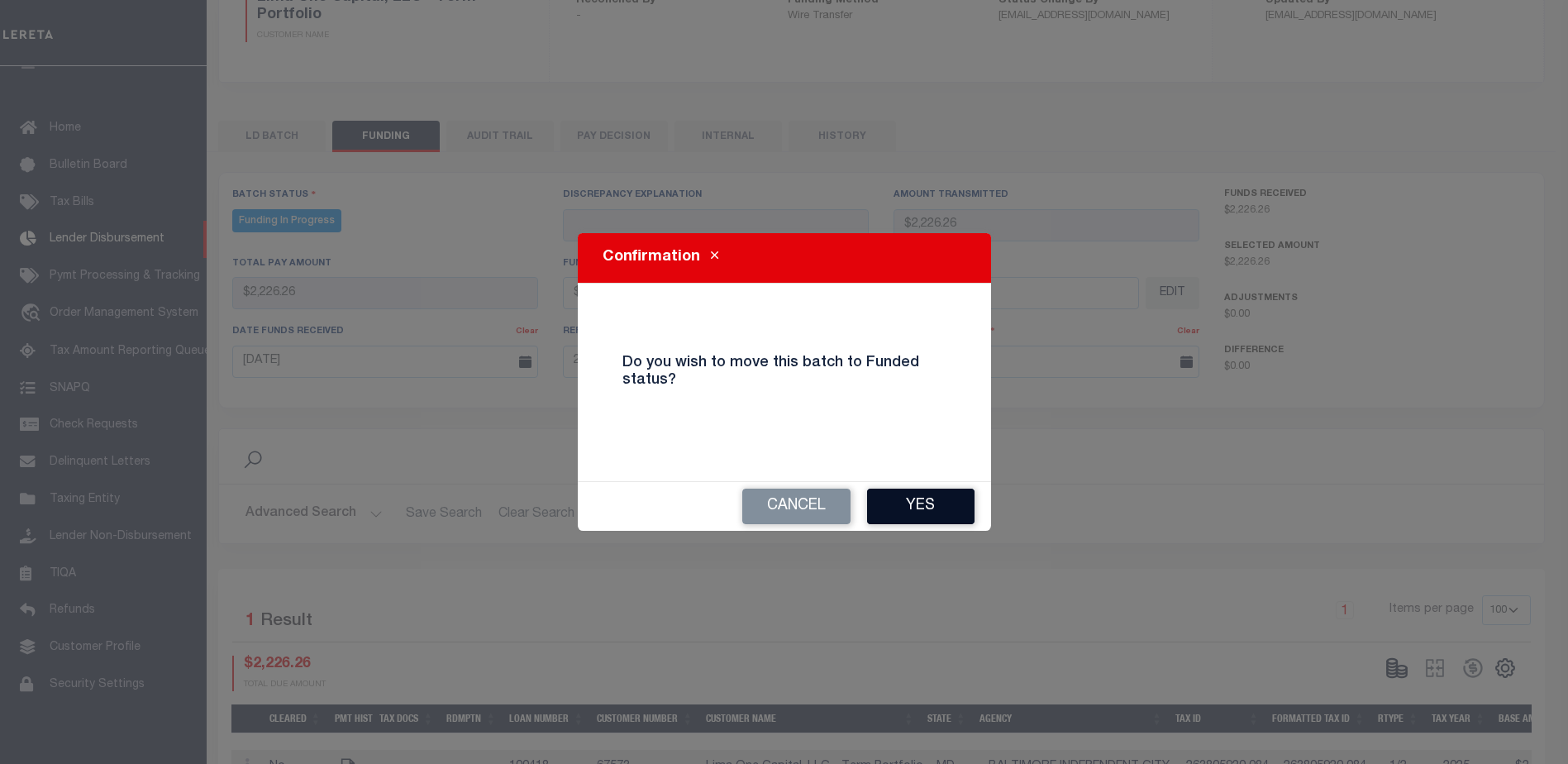
type input "$2,226.26"
type input "$0"
select select "100"
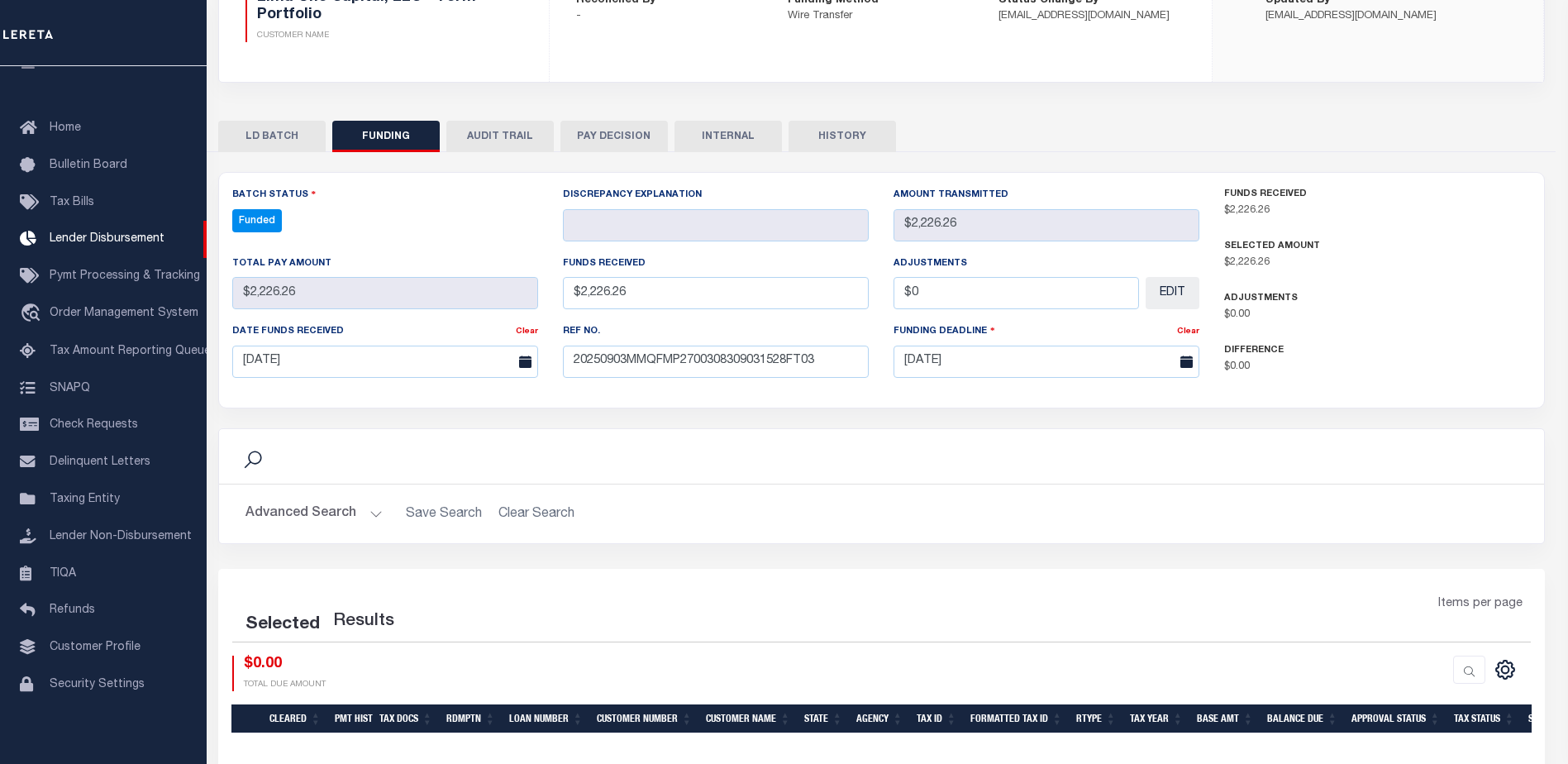
select select "100"
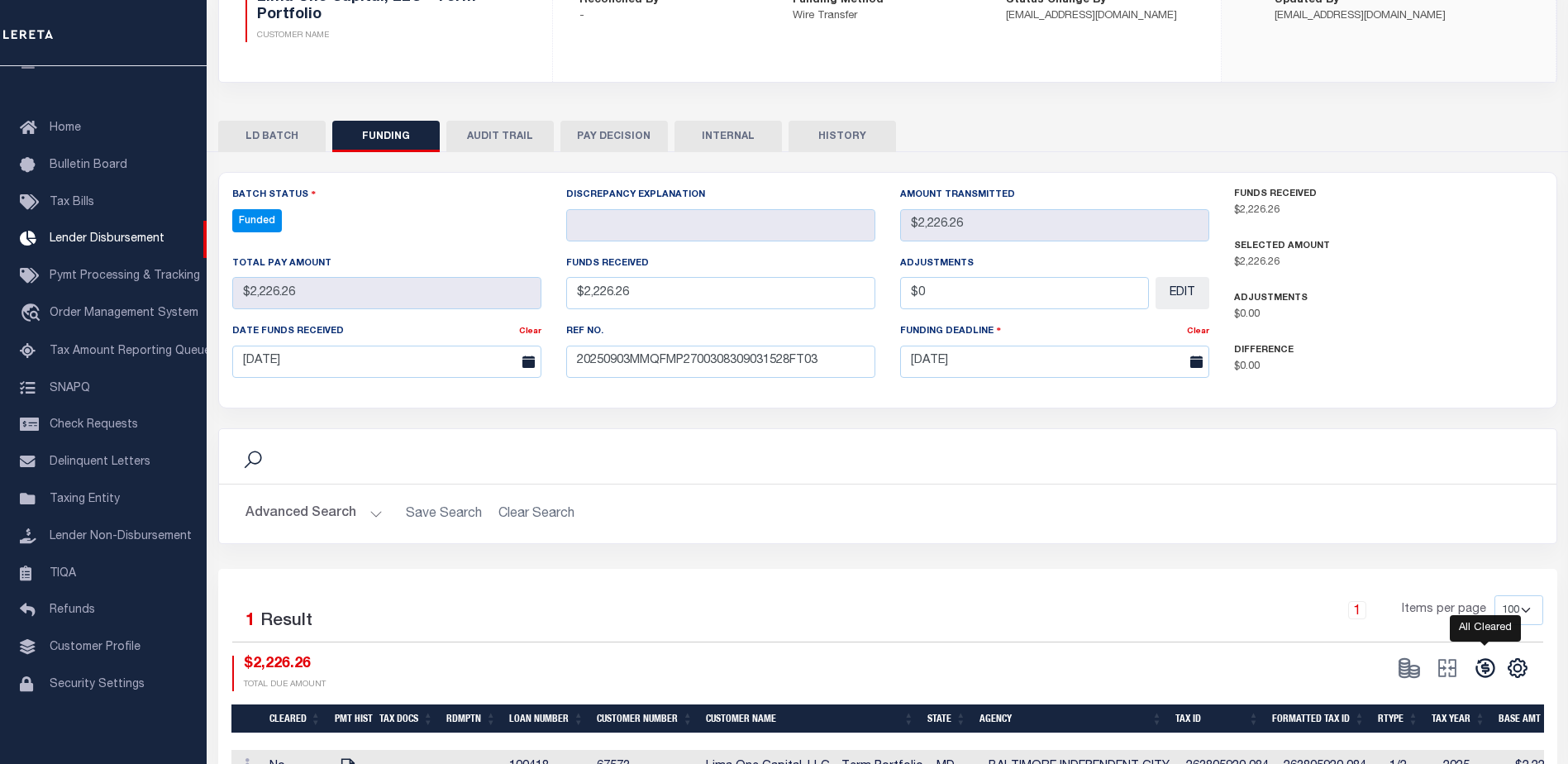
click at [1486, 670] on icon at bounding box center [1484, 667] width 19 height 19
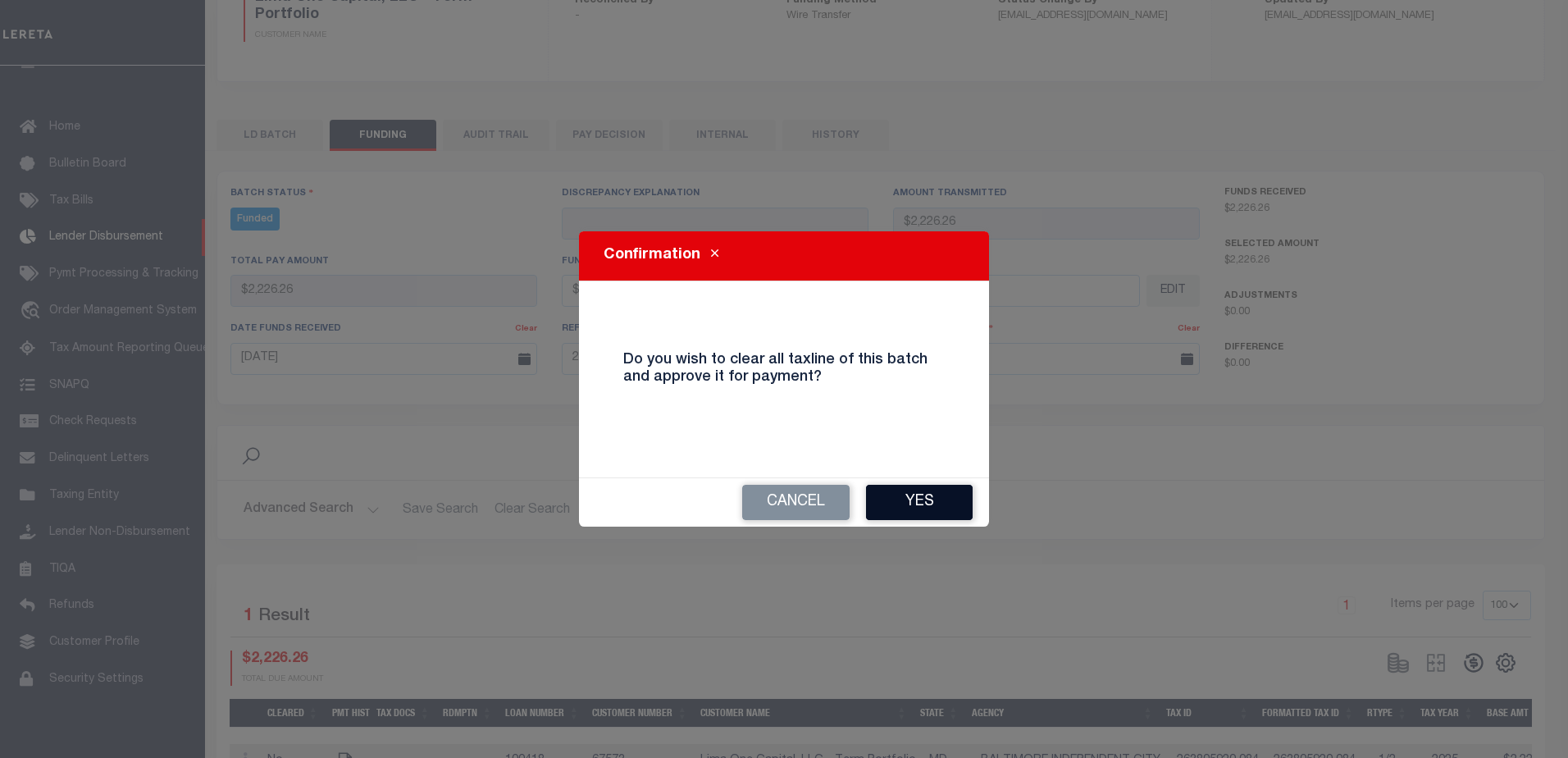
click at [929, 505] on button "Yes" at bounding box center [919, 502] width 107 height 35
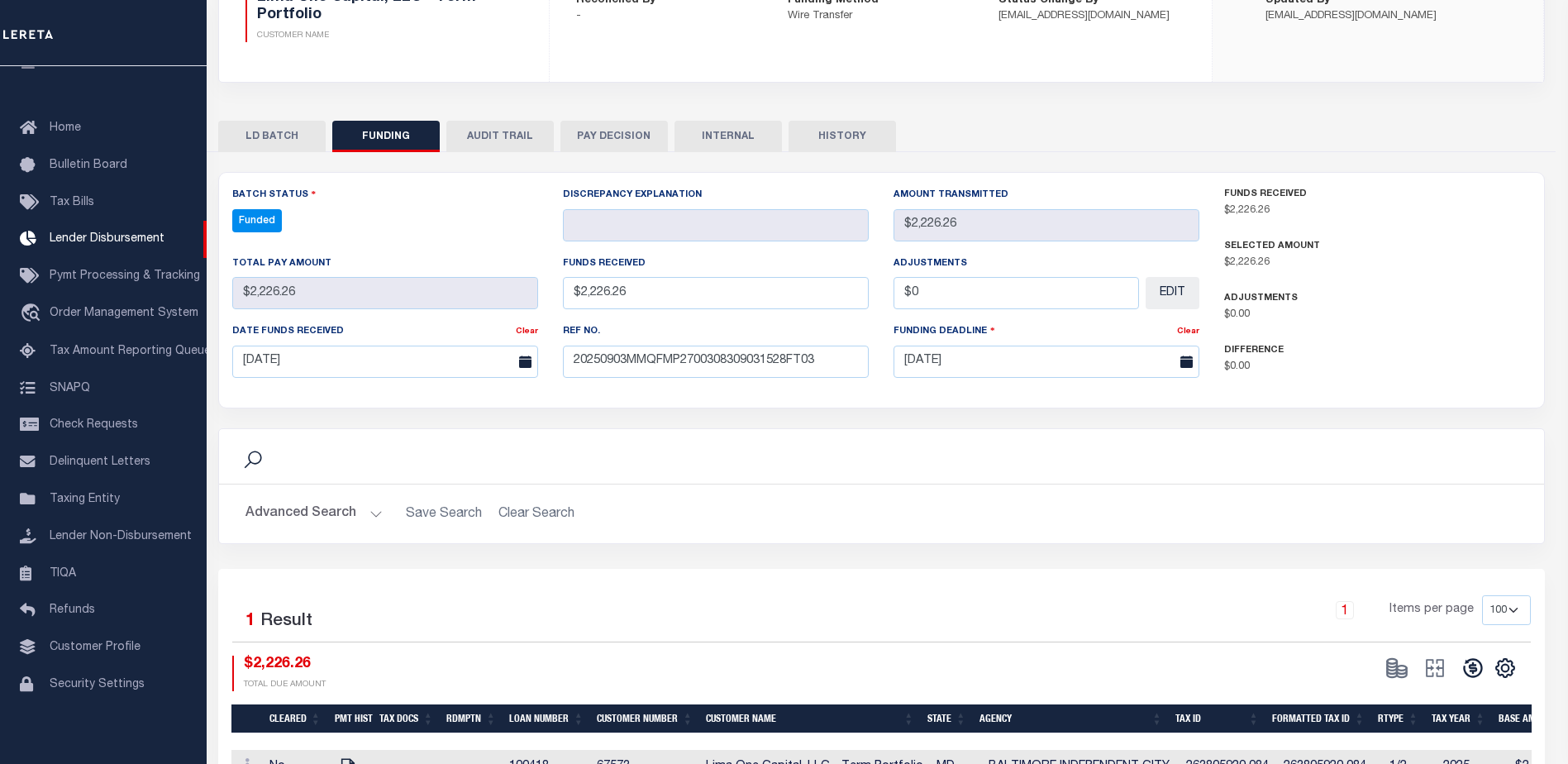
type input "$2,226.26"
type input "$0"
select select "100"
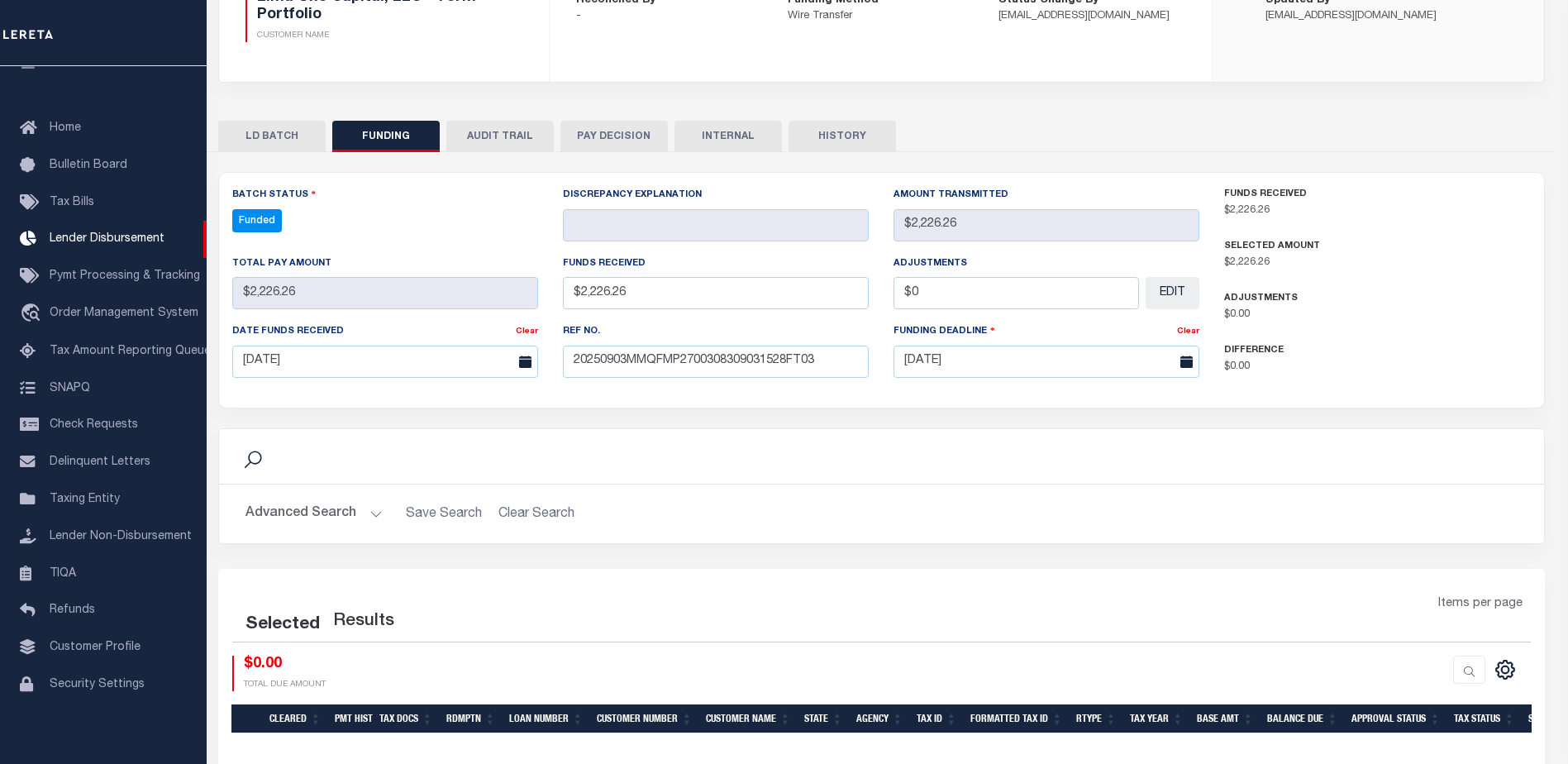
select select "100"
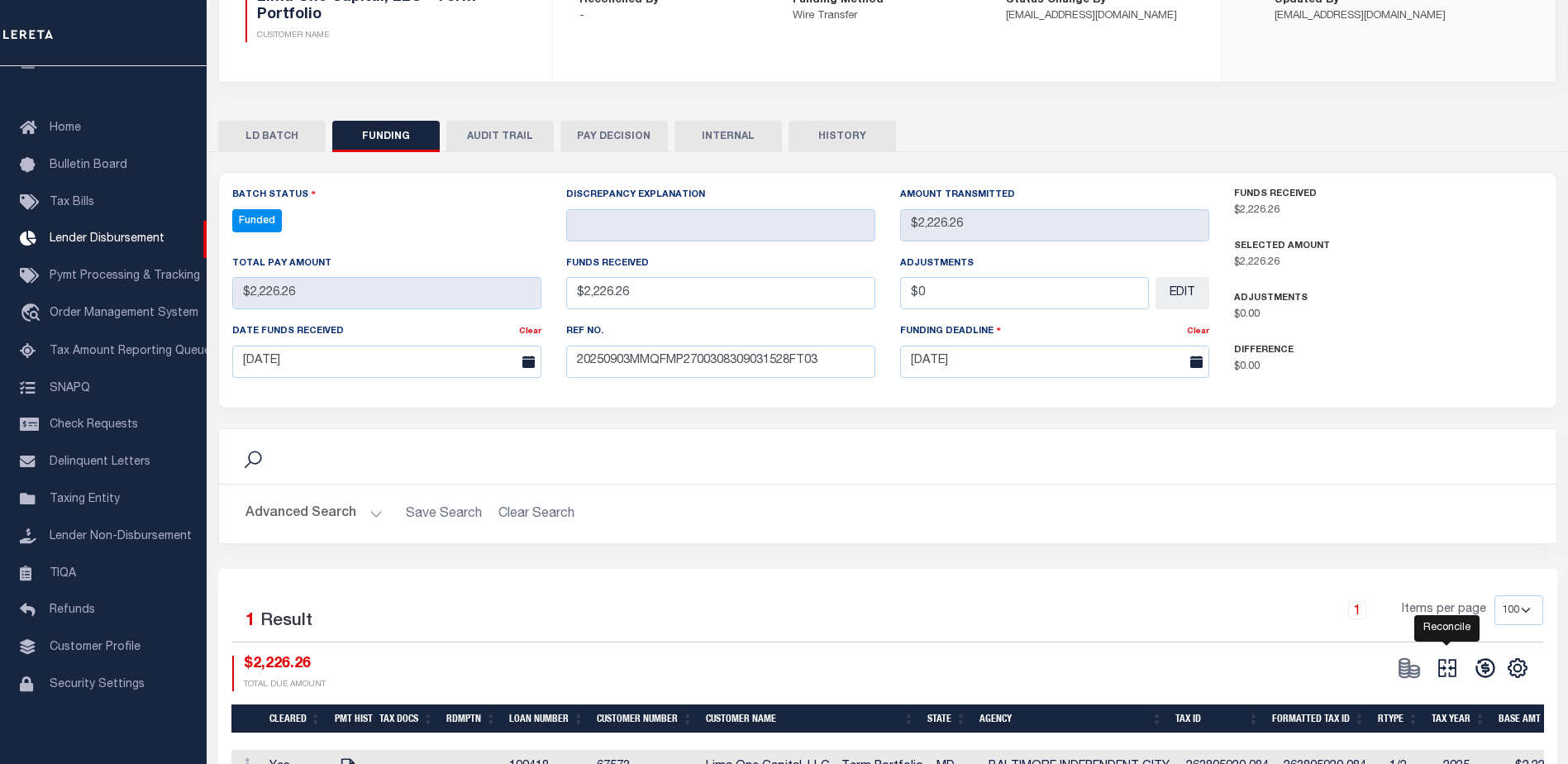
click at [1444, 673] on icon at bounding box center [1447, 668] width 24 height 24
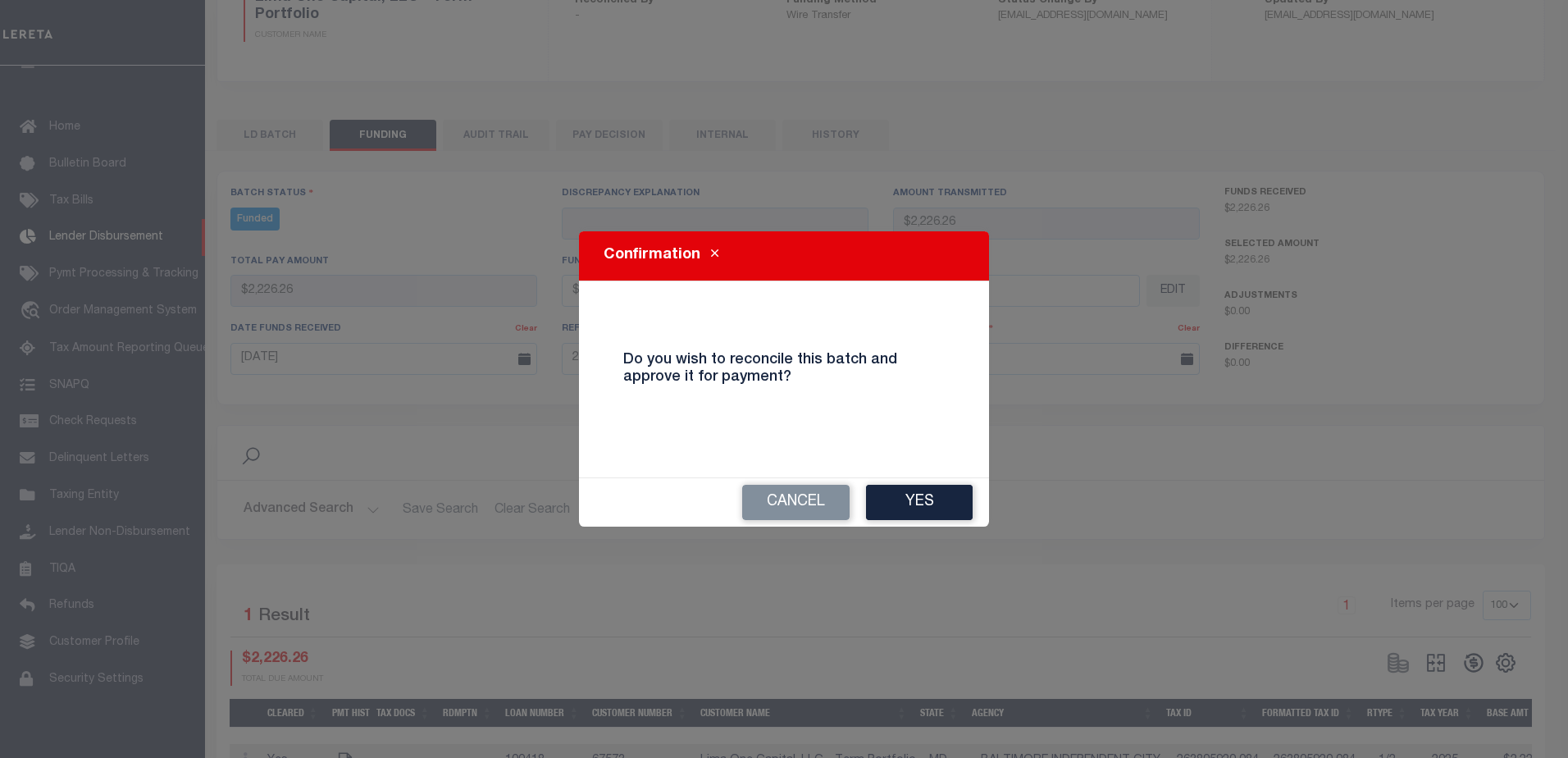
drag, startPoint x: 948, startPoint y: 500, endPoint x: 940, endPoint y: 498, distance: 8.2
click at [948, 499] on button "Yes" at bounding box center [919, 502] width 107 height 35
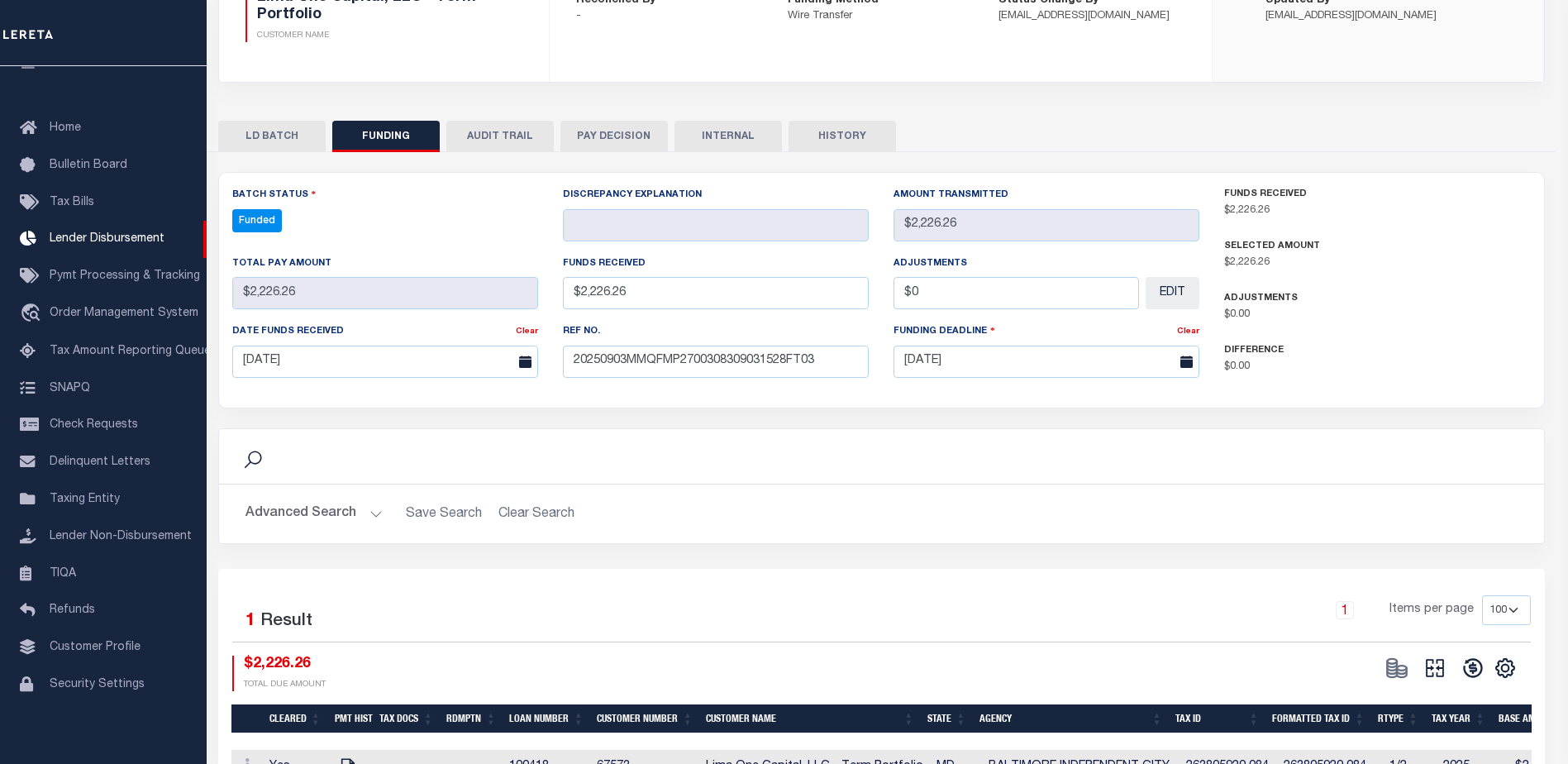
type input "$2,226.26"
type input "$0"
select select "100"
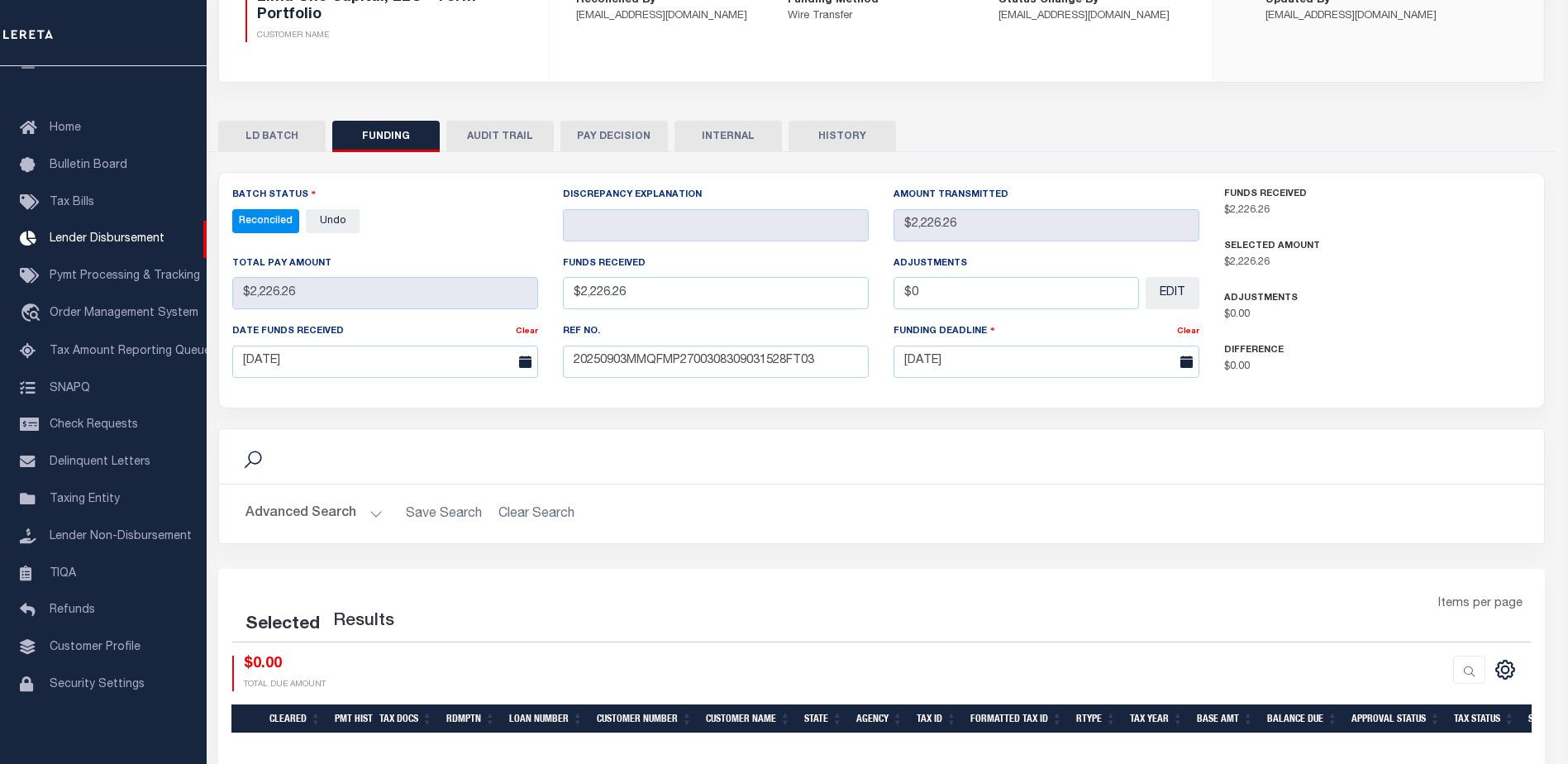
select select "100"
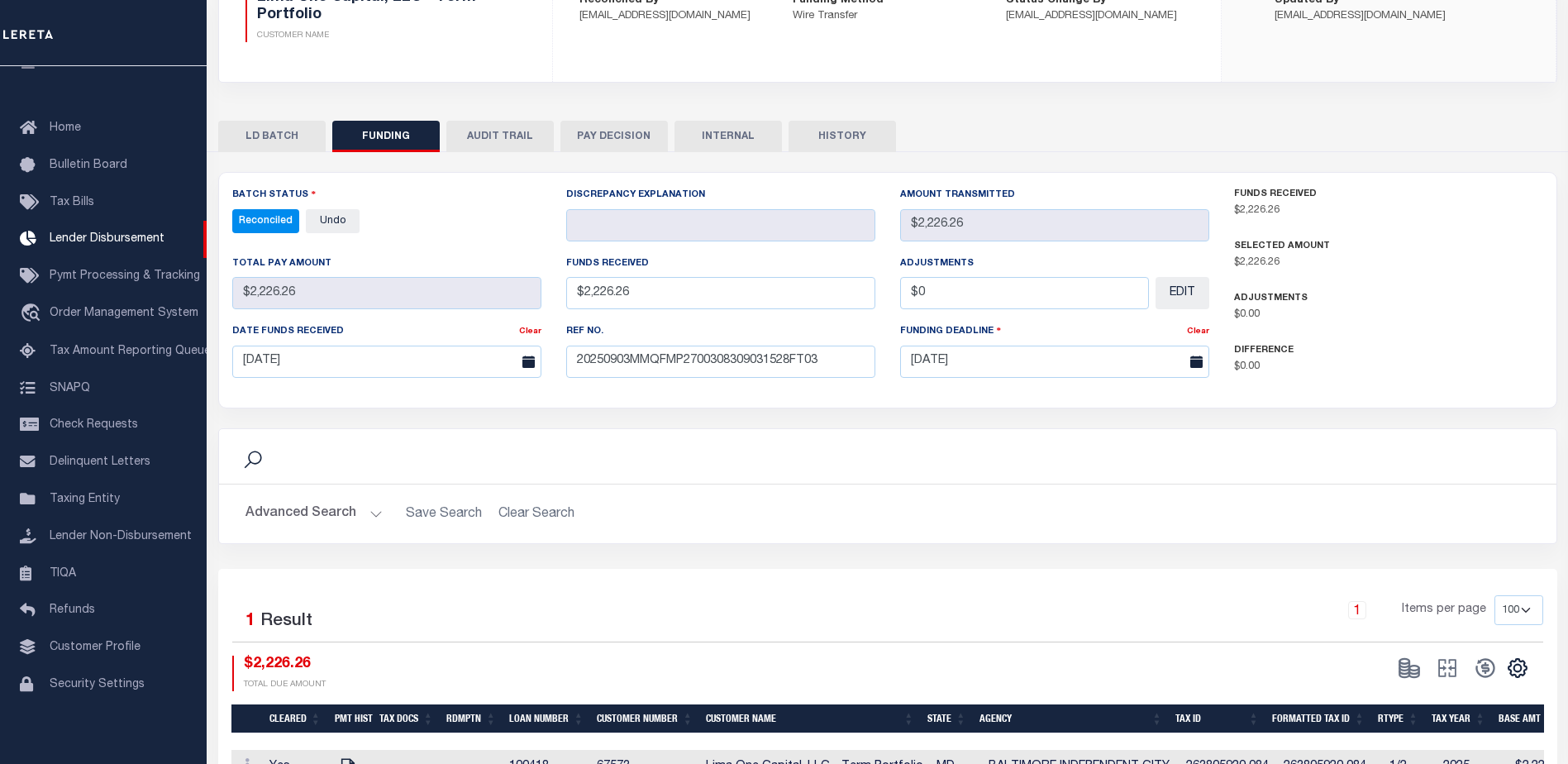
click at [743, 133] on button "INTERNAL" at bounding box center [727, 136] width 108 height 32
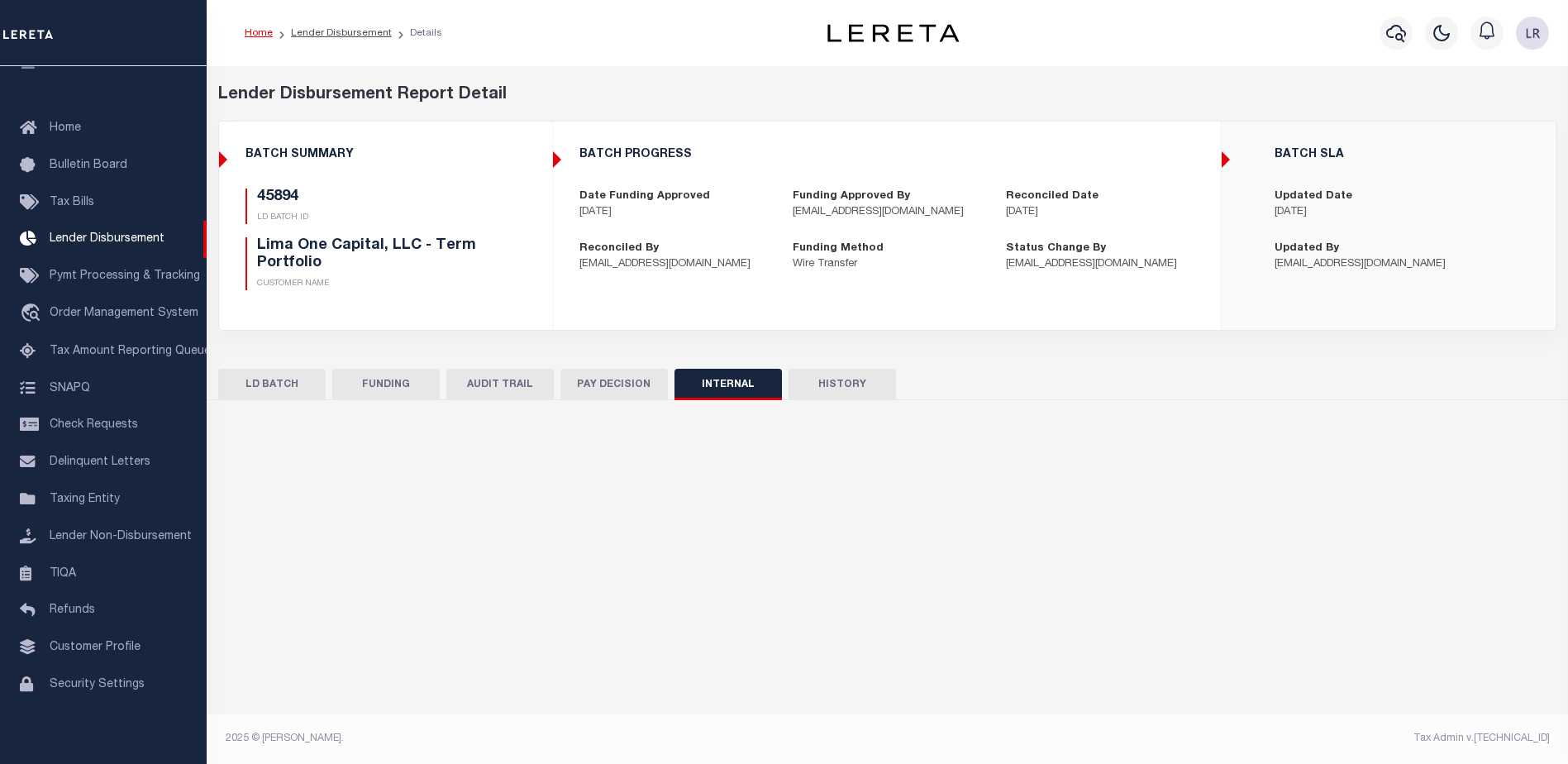
scroll to position [0, 0]
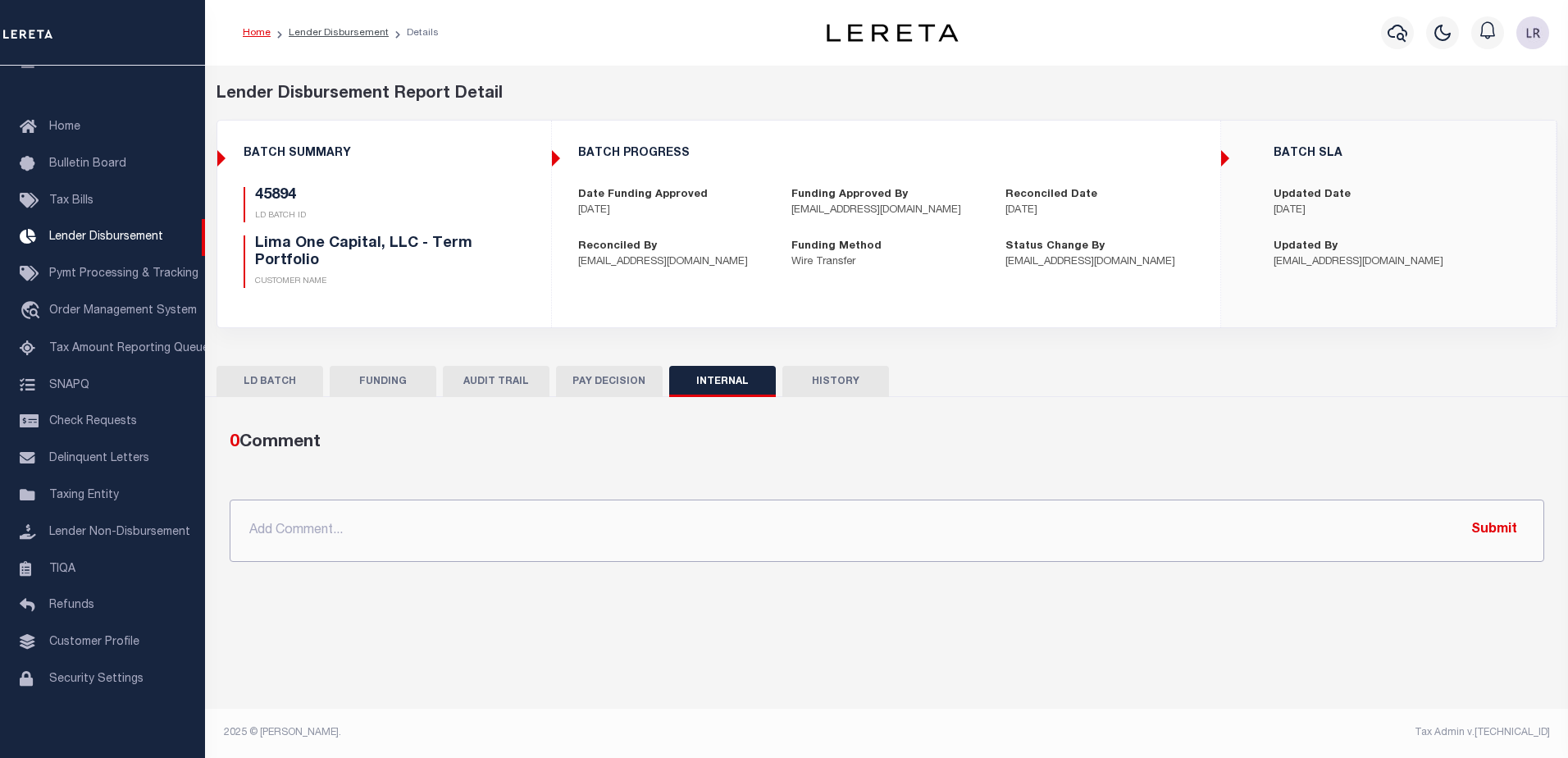
click at [731, 538] on input "text" at bounding box center [887, 530] width 1315 height 62
paste input ""ORG AMT - $157662.58 45850 - $121776.43 45851 - $8531.33 45955 - $3700 45967 -…"
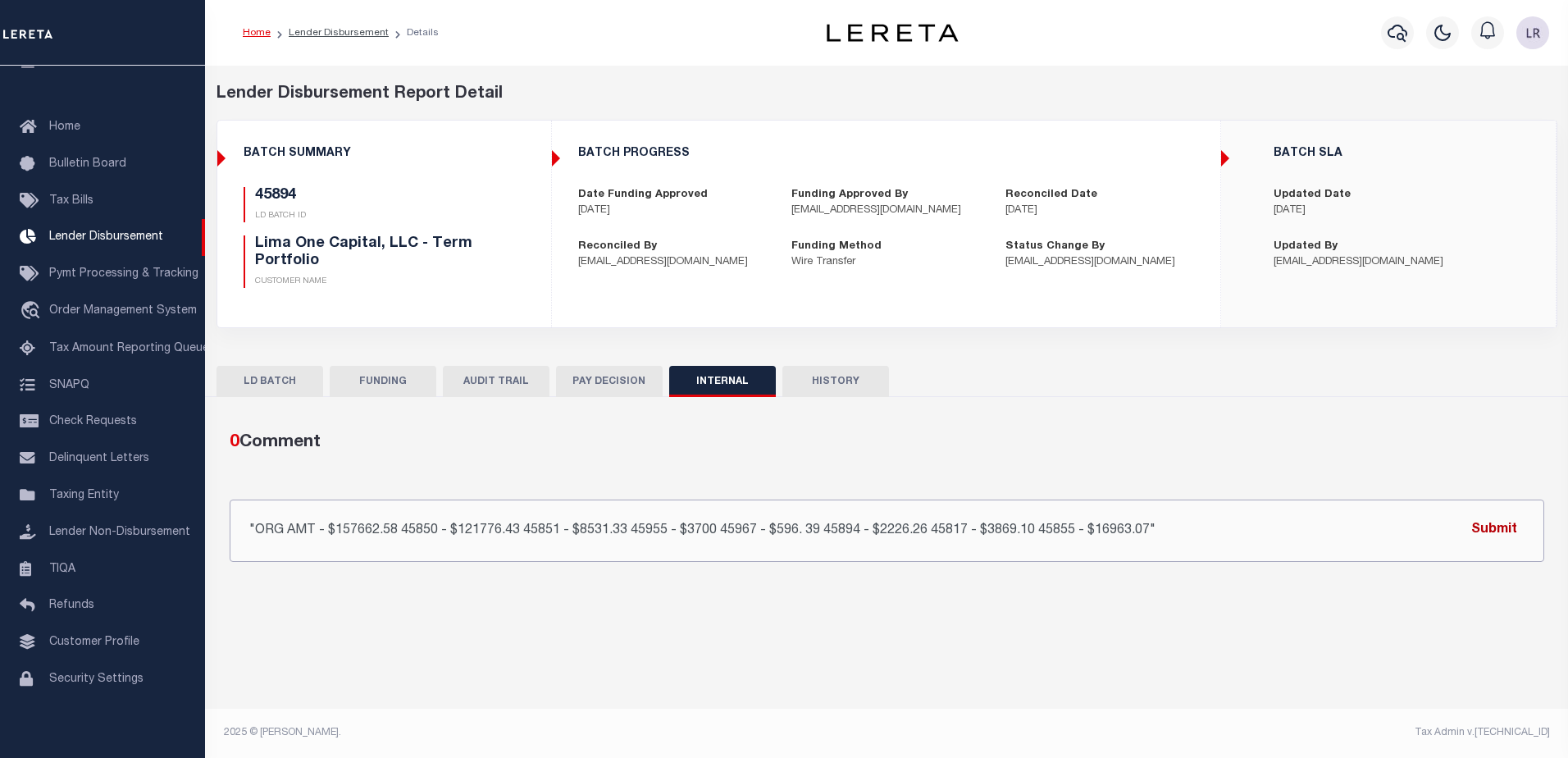
type input ""ORG AMT - $157662.58 45850 - $121776.43 45851 - $8531.33 45955 - $3700 45967 -…"
click at [1494, 525] on button "Submit" at bounding box center [1494, 530] width 67 height 33
click at [376, 35] on link "Lender Disbursement" at bounding box center [338, 32] width 100 height 10
checkbox input "true"
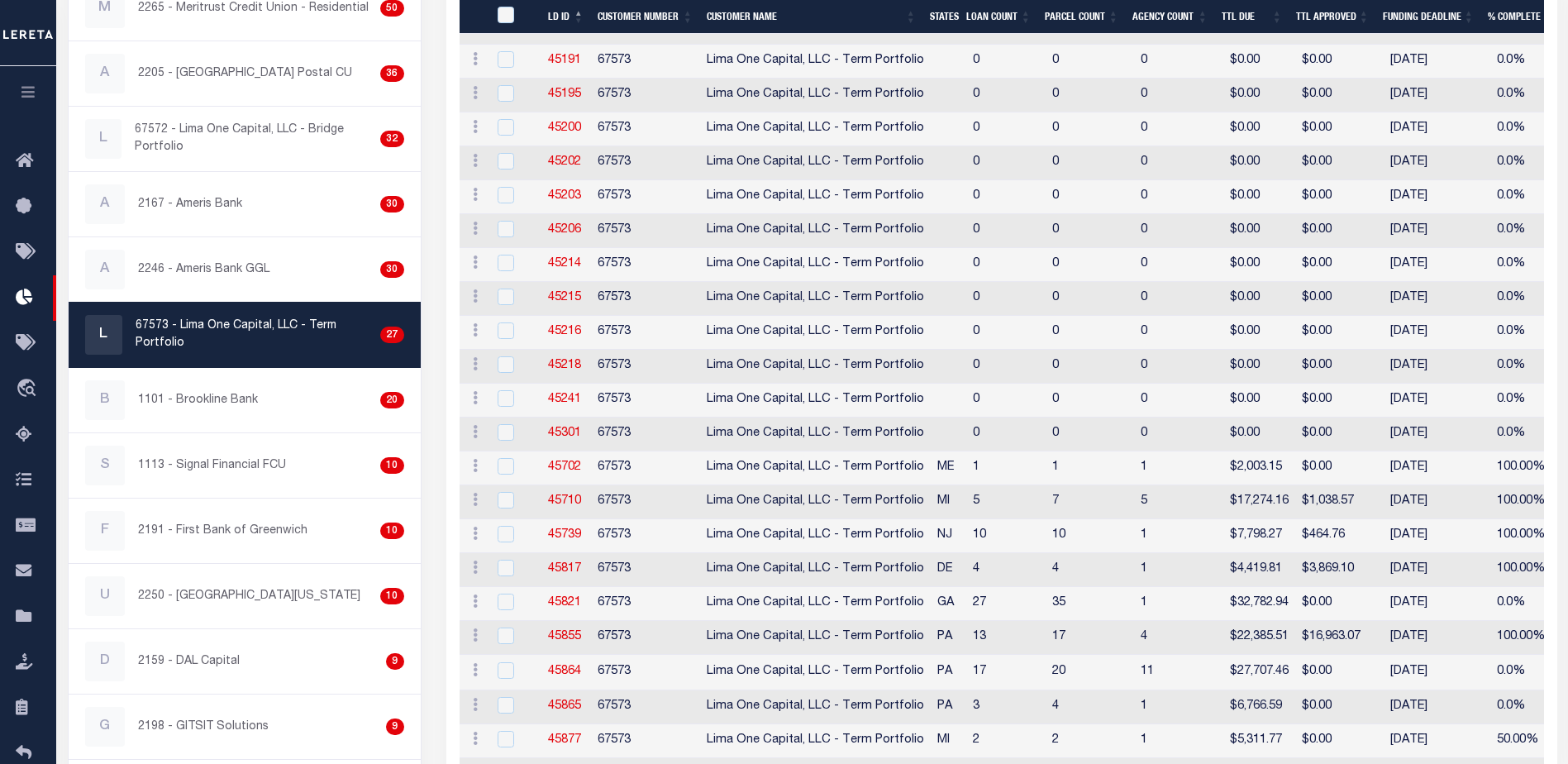
scroll to position [496, 0]
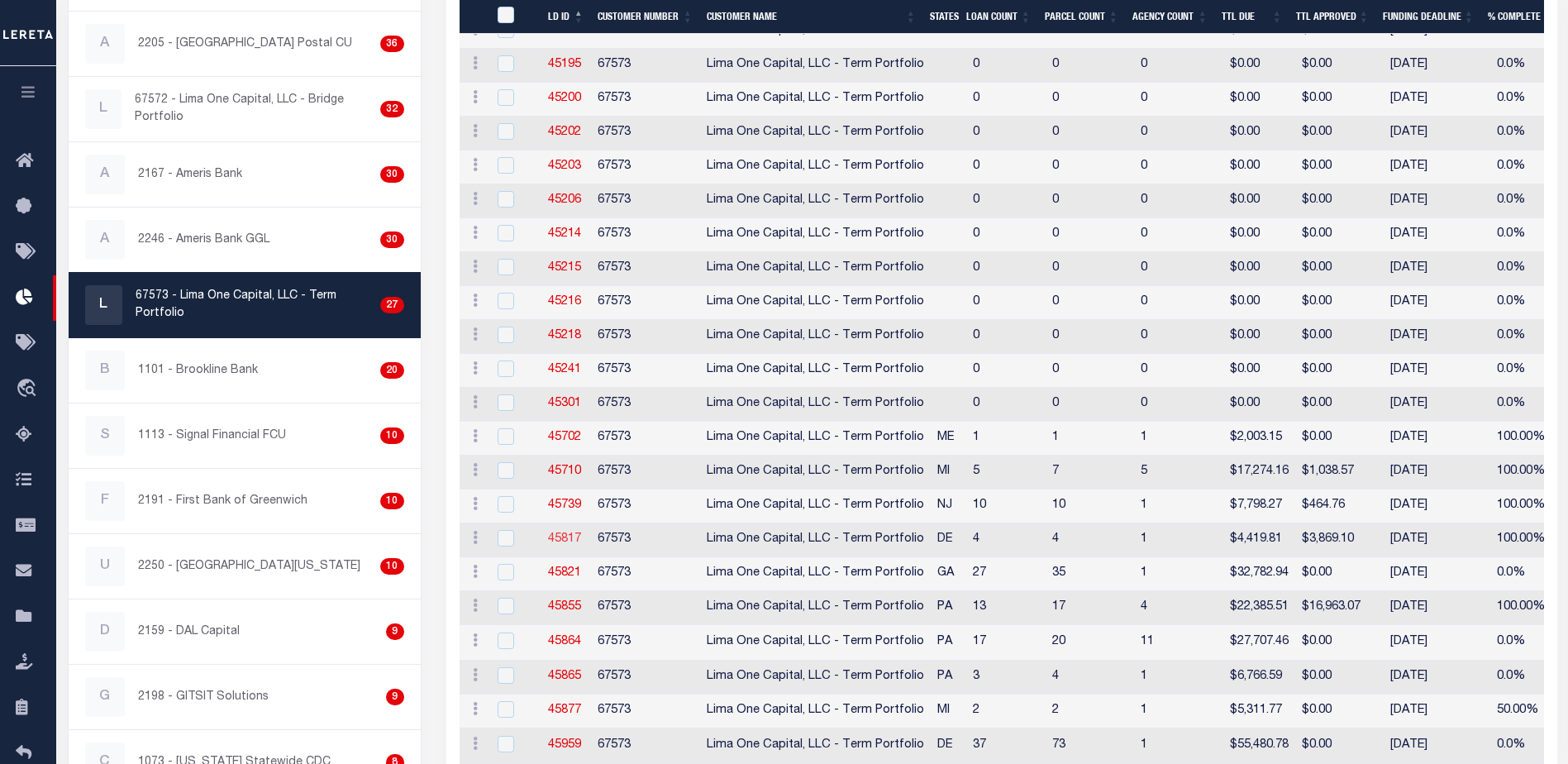
click at [574, 534] on link "45817" at bounding box center [565, 539] width 33 height 12
checkbox input "true"
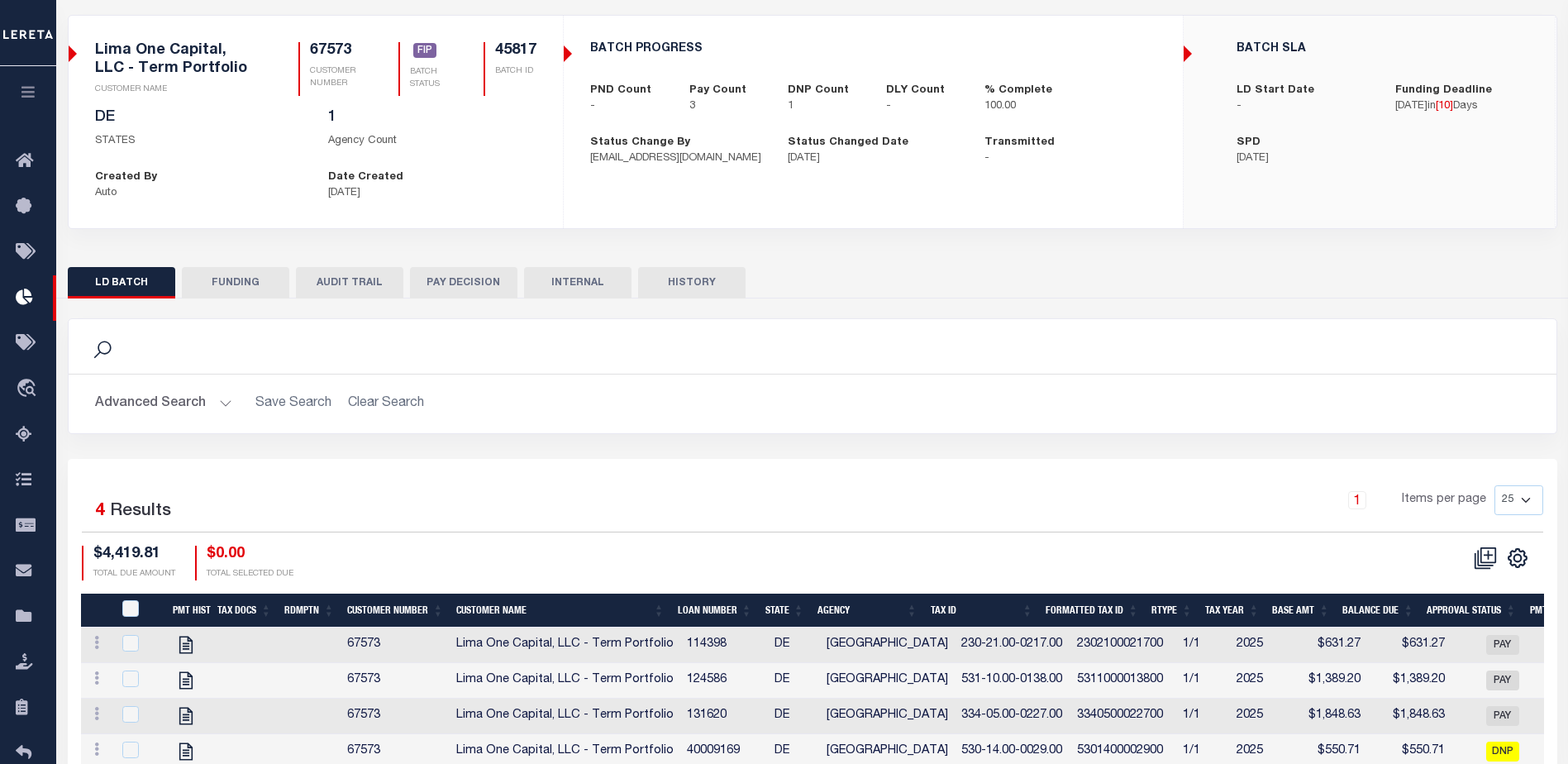
scroll to position [5, 0]
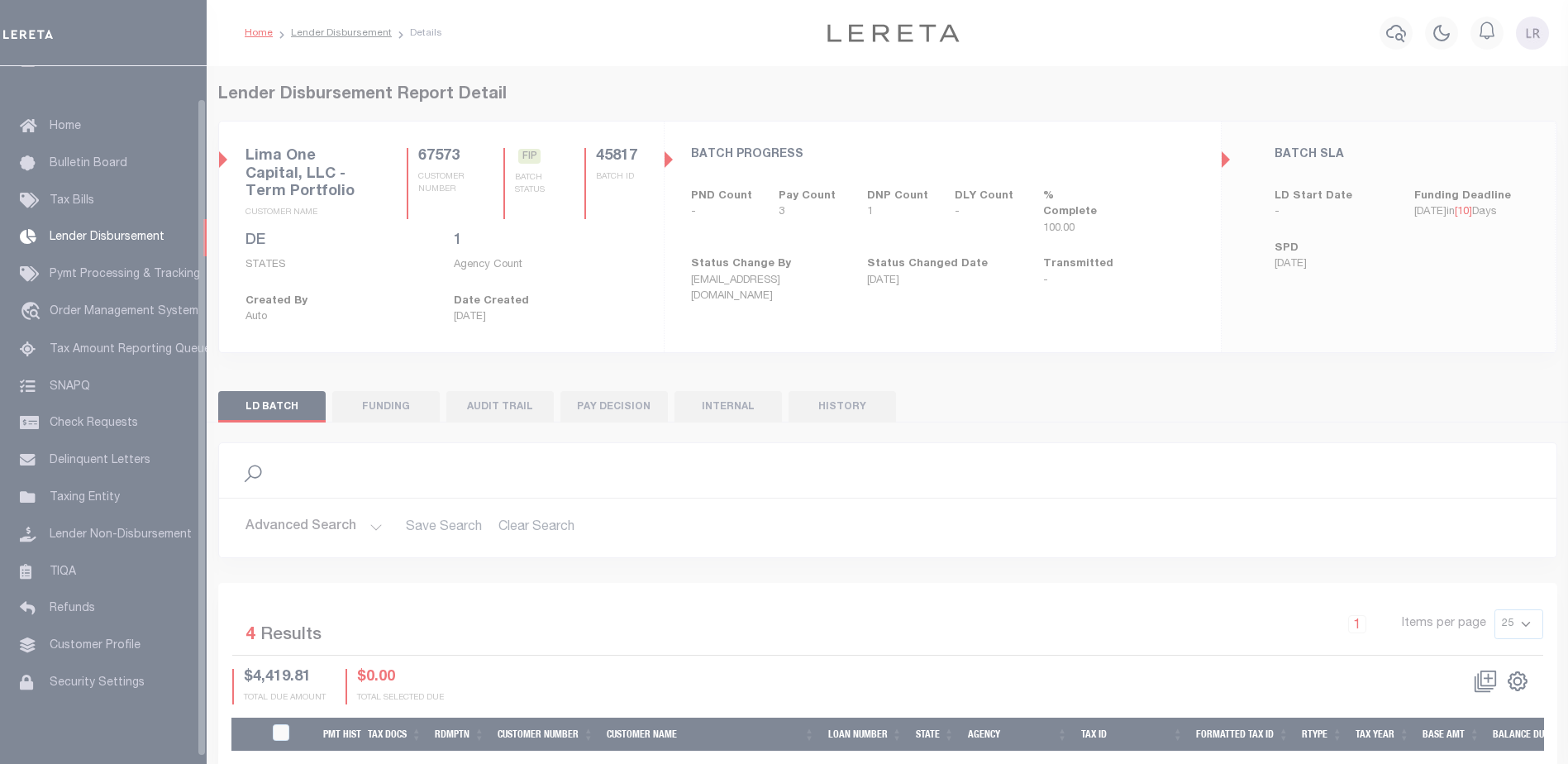
scroll to position [33, 0]
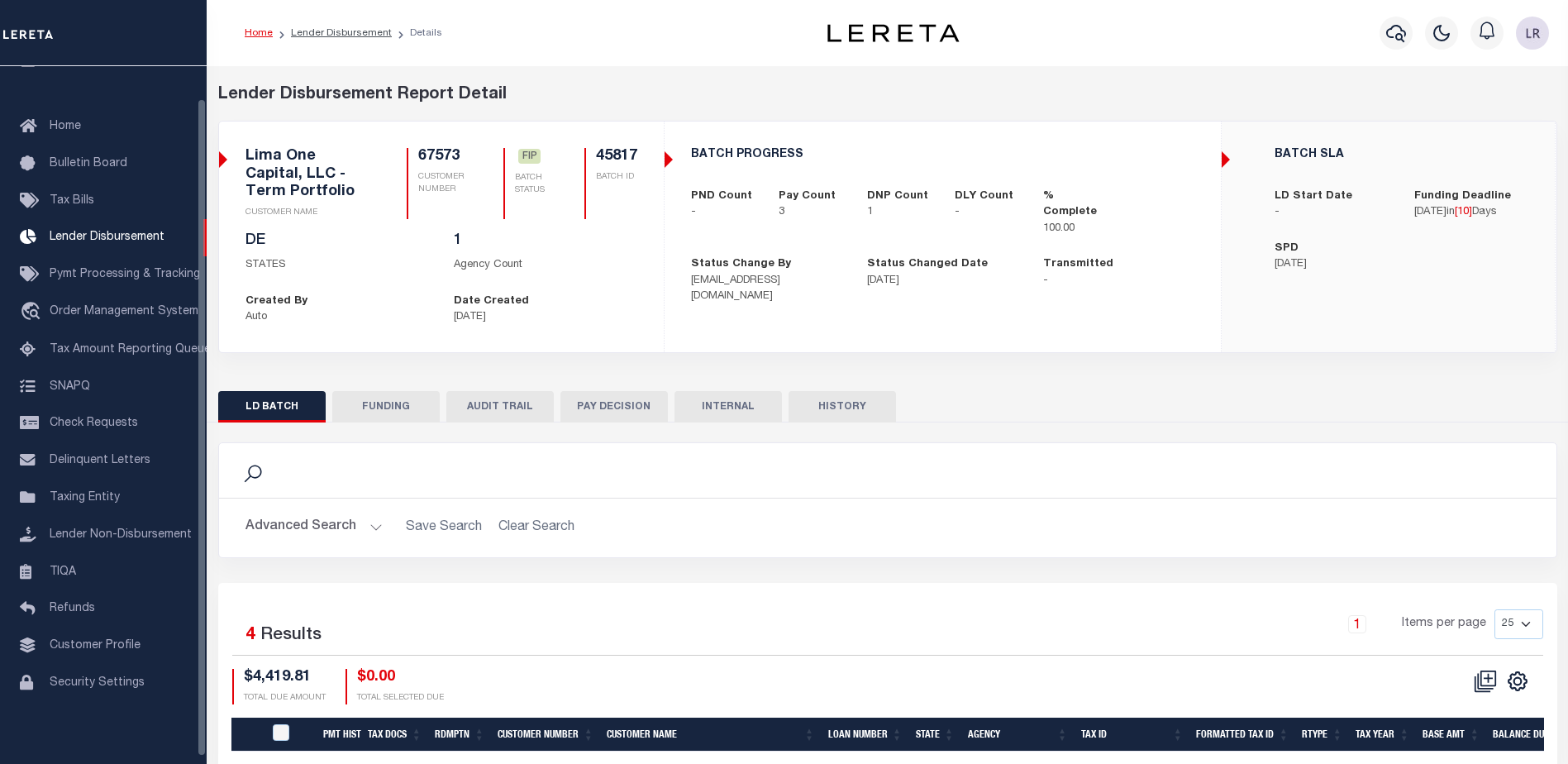
click at [413, 416] on button "FUNDING" at bounding box center [385, 406] width 108 height 32
type input "$3,869.1"
type input "$0"
type input "[DATE]"
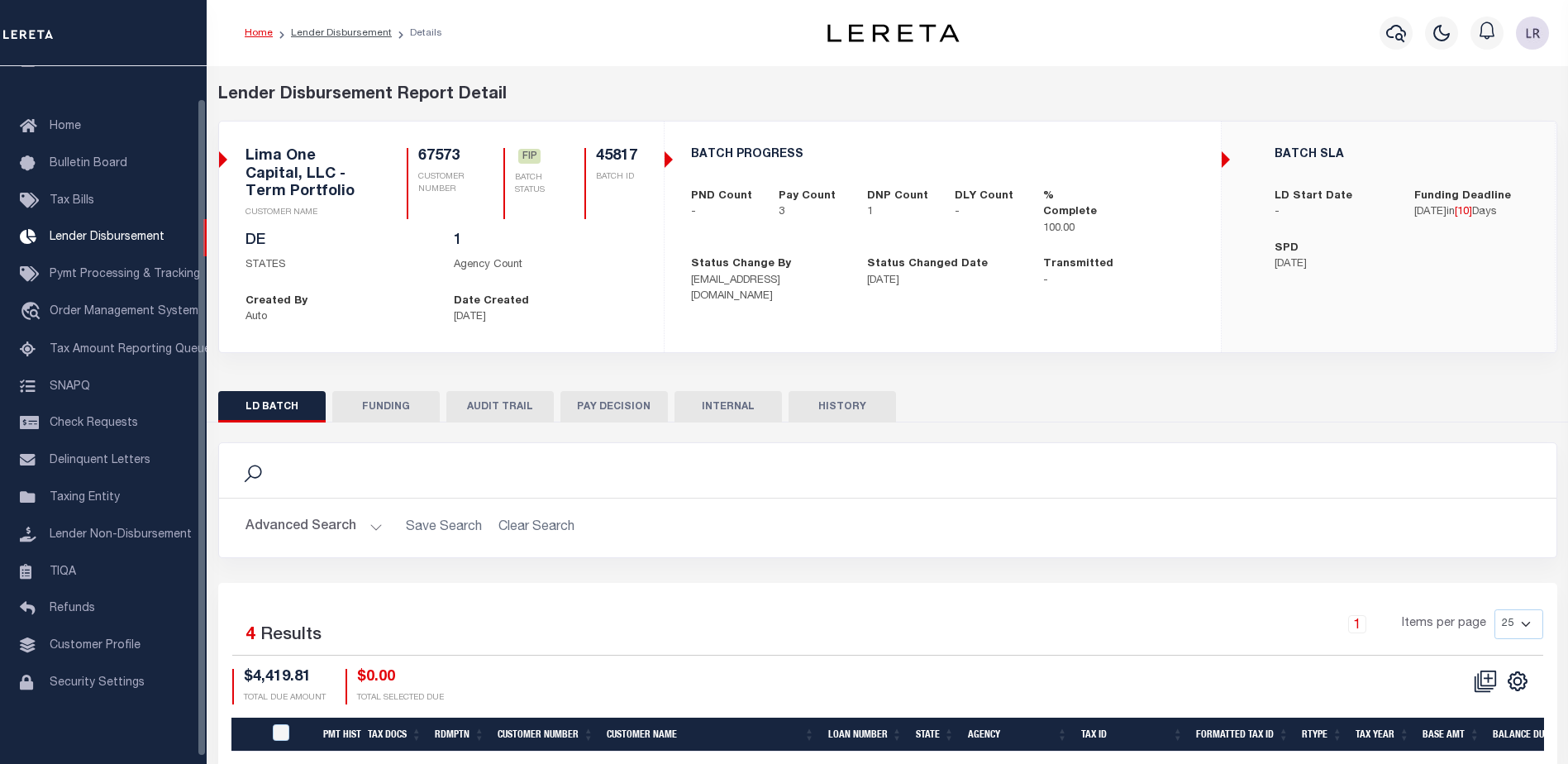
select select "100"
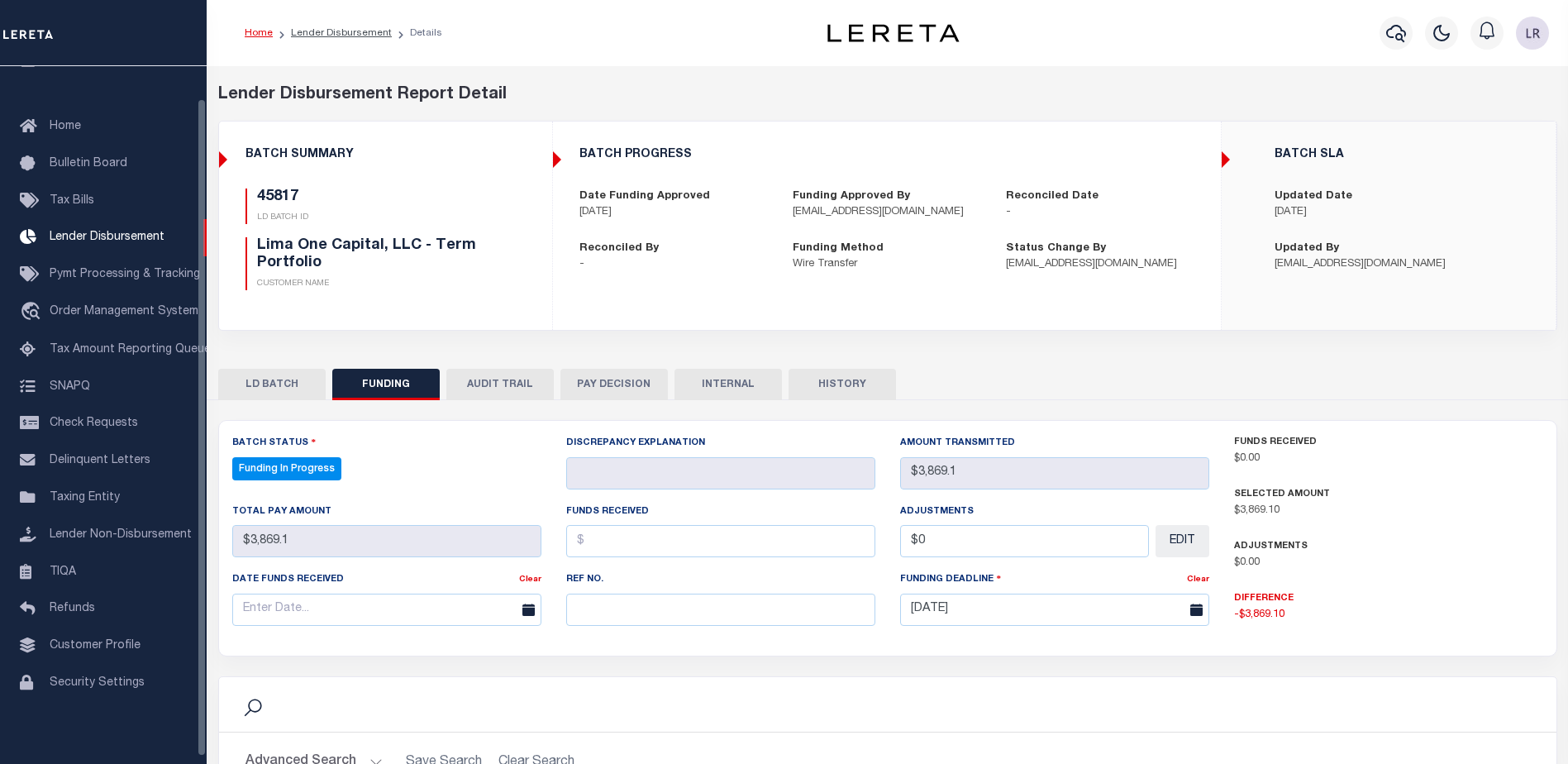
select select "100"
drag, startPoint x: 614, startPoint y: 592, endPoint x: 613, endPoint y: 607, distance: 15.0
click at [614, 594] on div "Ref No." at bounding box center [721, 597] width 309 height 54
click at [613, 610] on input "text" at bounding box center [721, 610] width 309 height 33
paste input "20250903MMQFMP2700308309031528FT03"
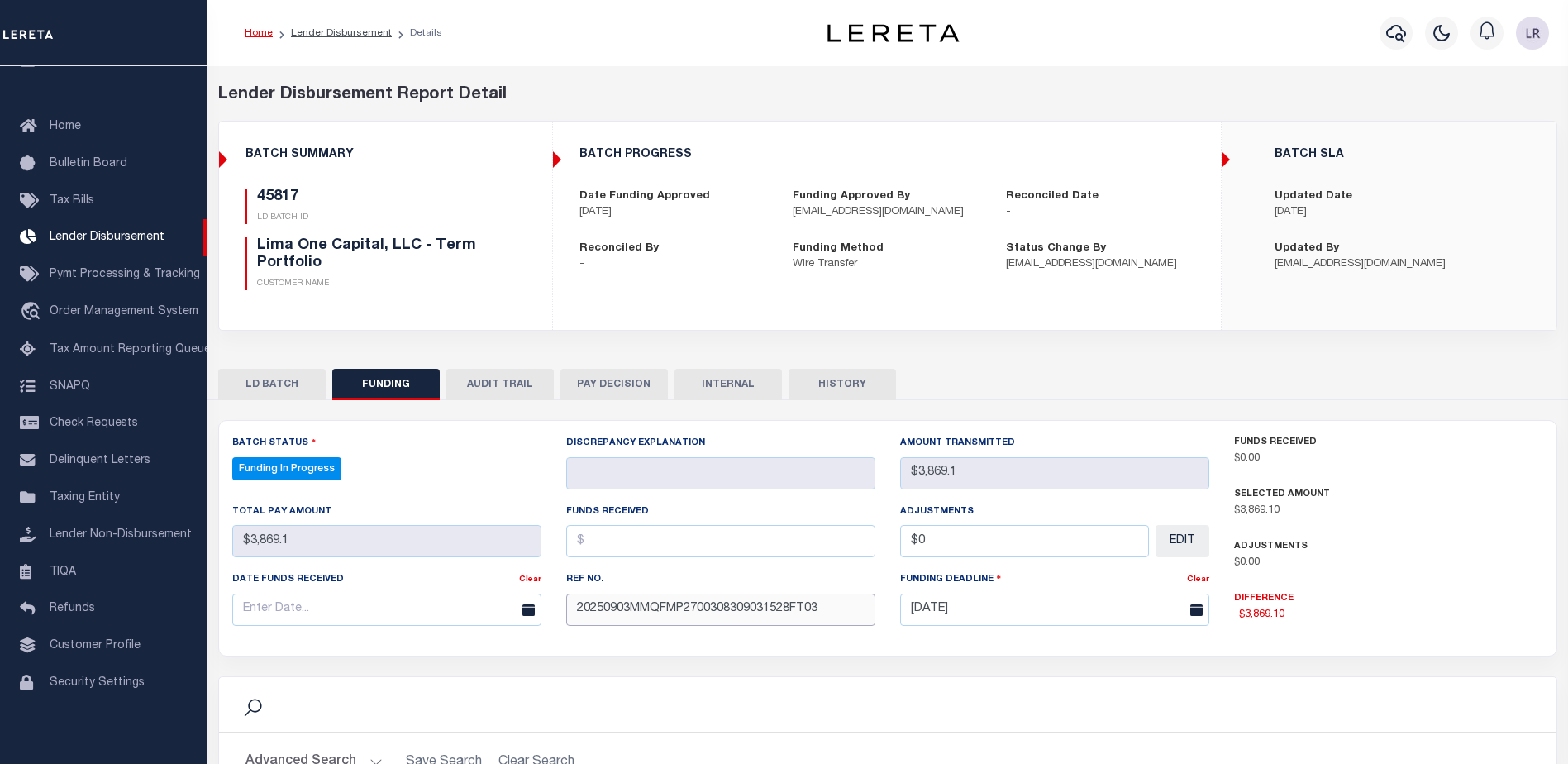
type input "20250903MMQFMP2700308309031528FT03"
drag, startPoint x: 597, startPoint y: 545, endPoint x: 606, endPoint y: 558, distance: 15.8
click at [599, 549] on input "text" at bounding box center [721, 541] width 309 height 33
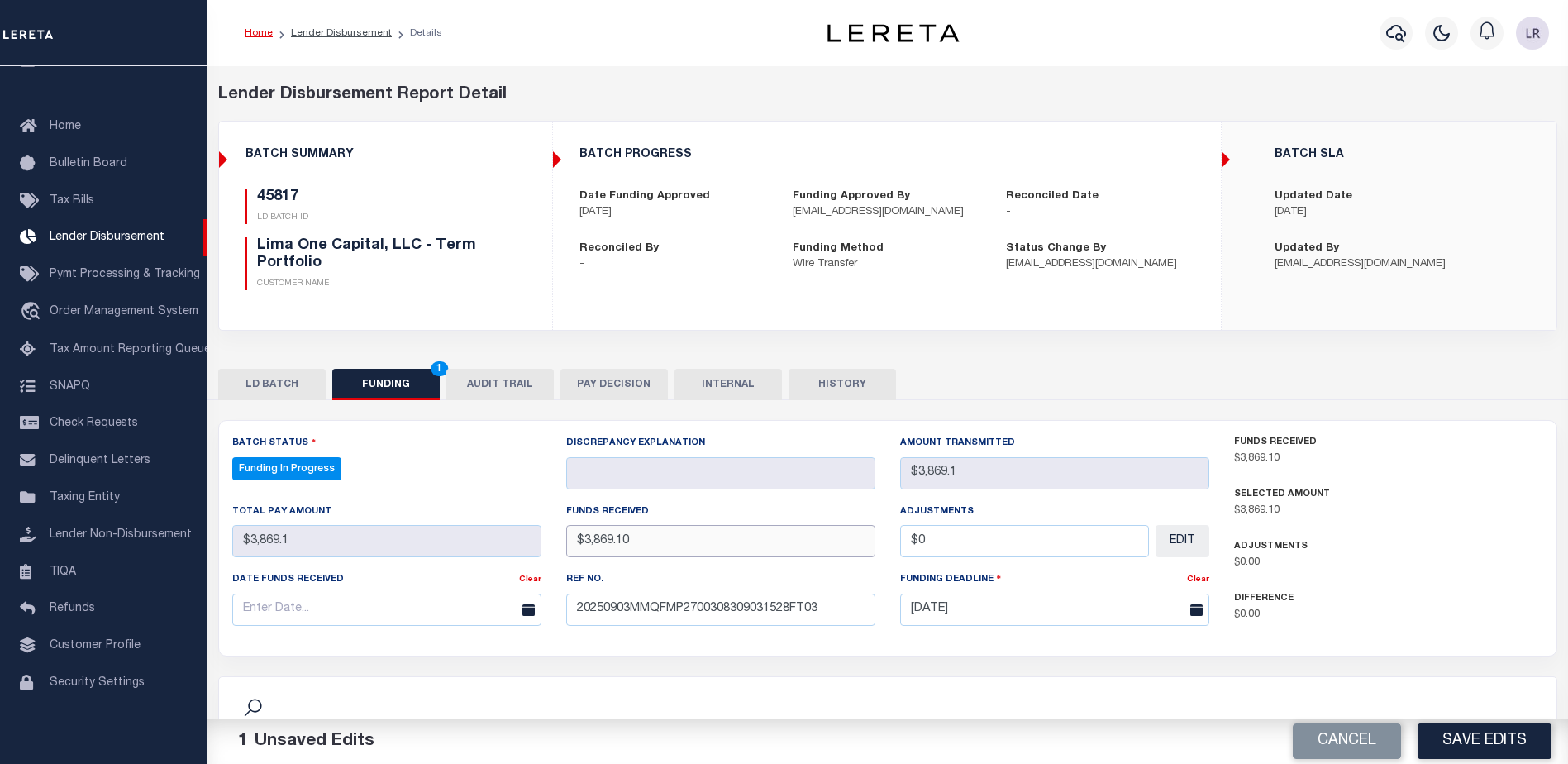
type input "$3,869.10"
click at [474, 615] on input "text" at bounding box center [387, 610] width 309 height 33
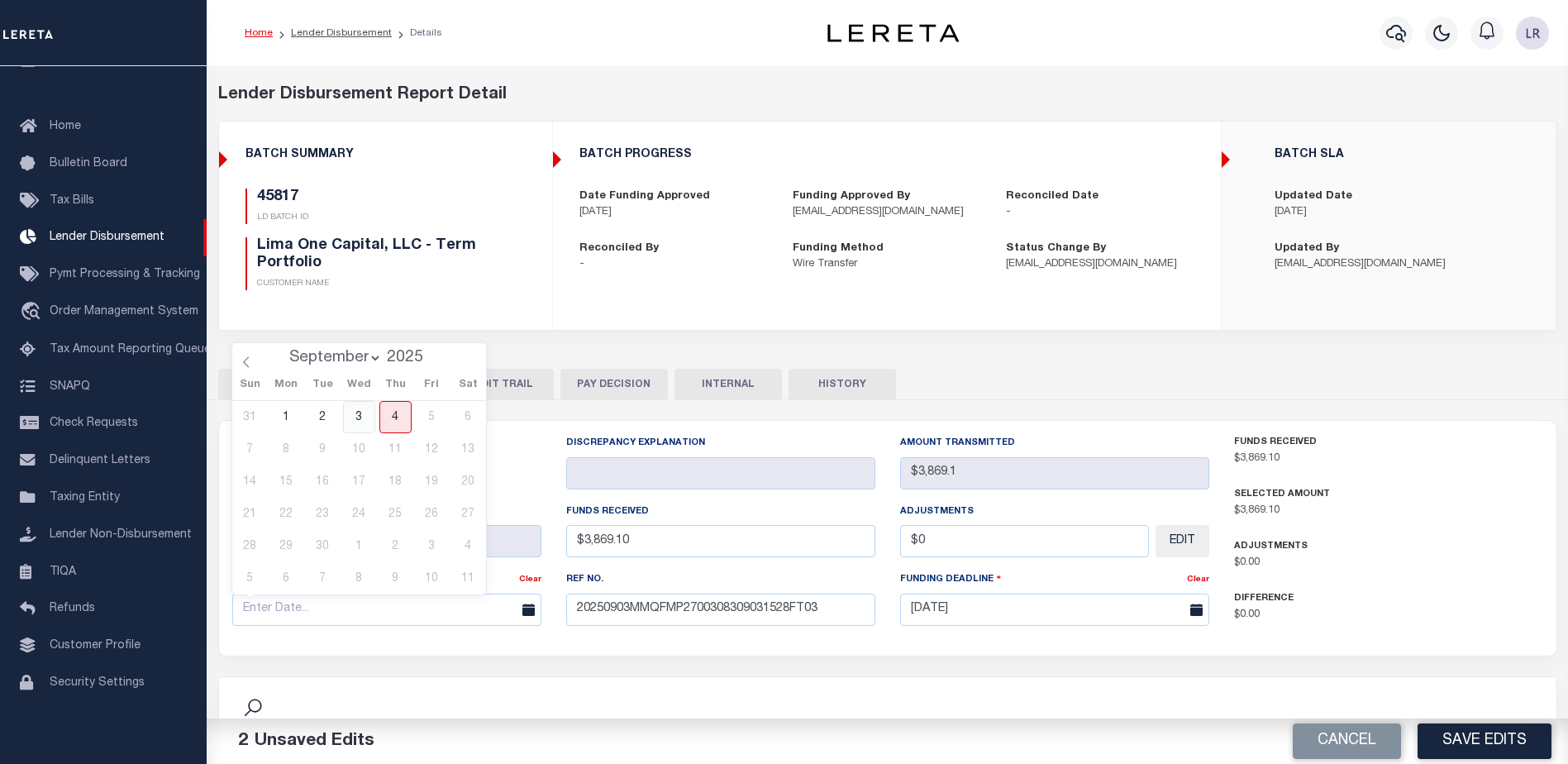
click at [366, 409] on span "3" at bounding box center [359, 417] width 33 height 33
type input "[DATE]"
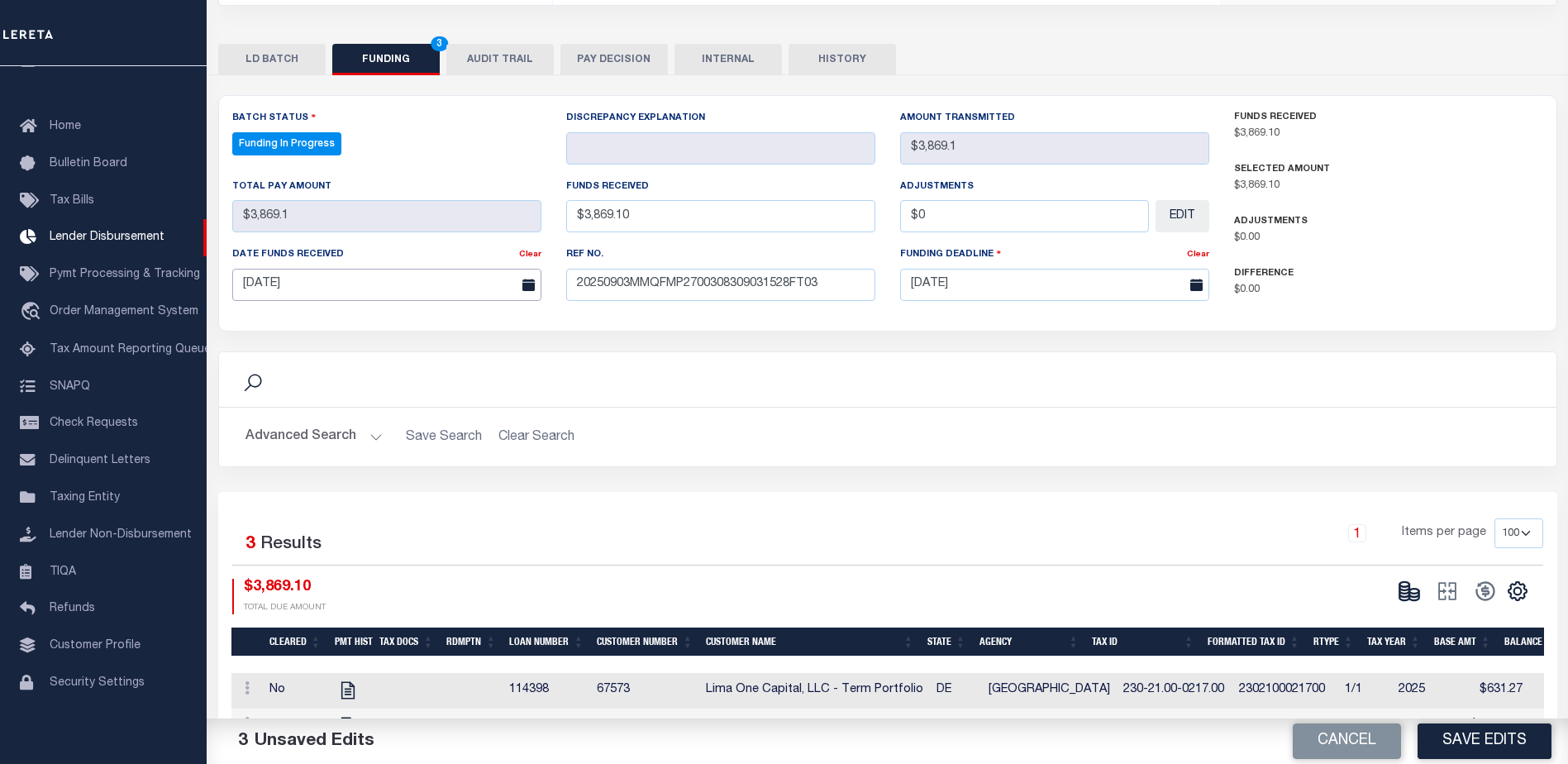
scroll to position [330, 0]
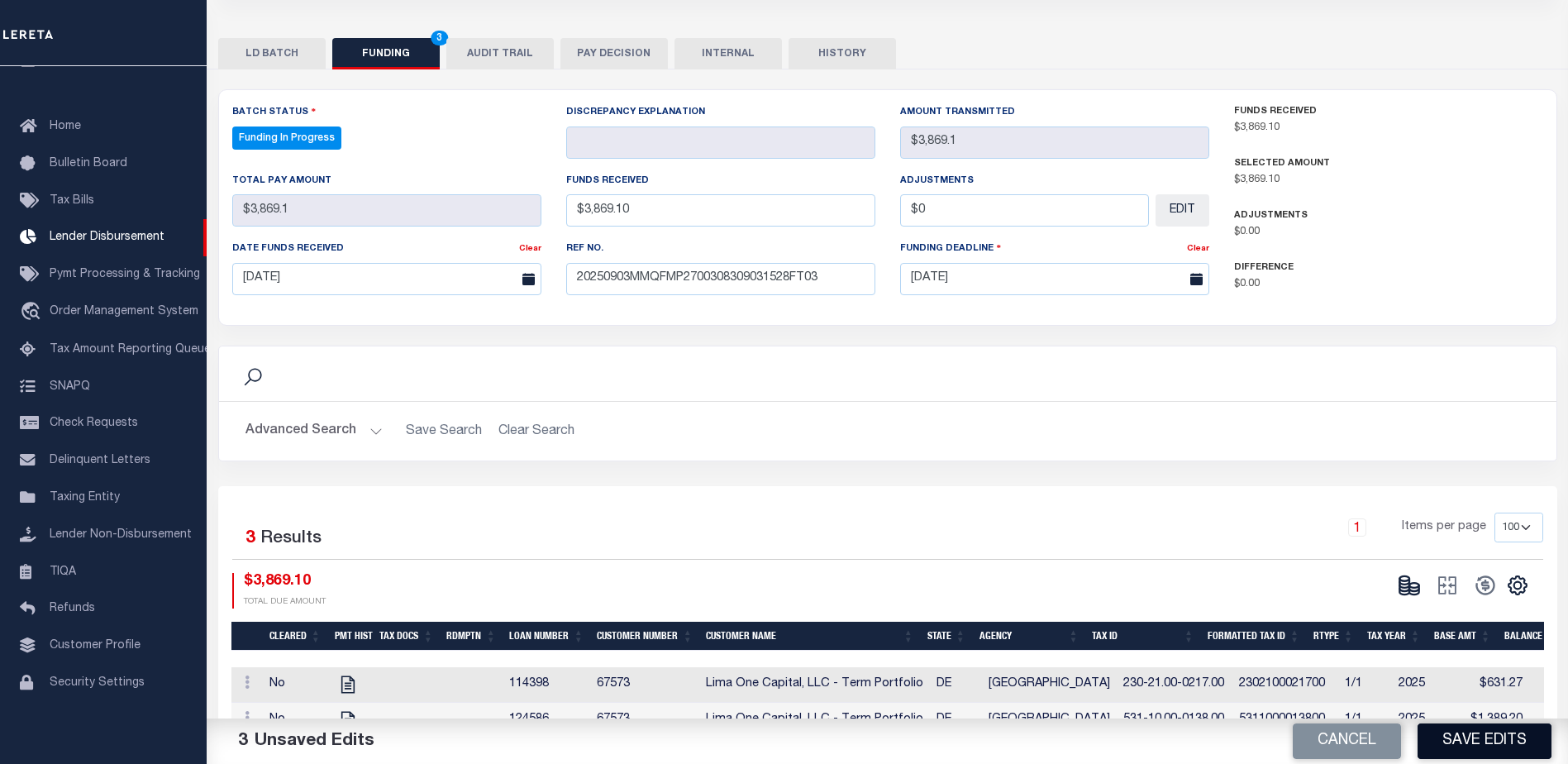
click at [1506, 757] on button "Save Edits" at bounding box center [1484, 740] width 134 height 35
type input "$3,869.1"
type input "$0"
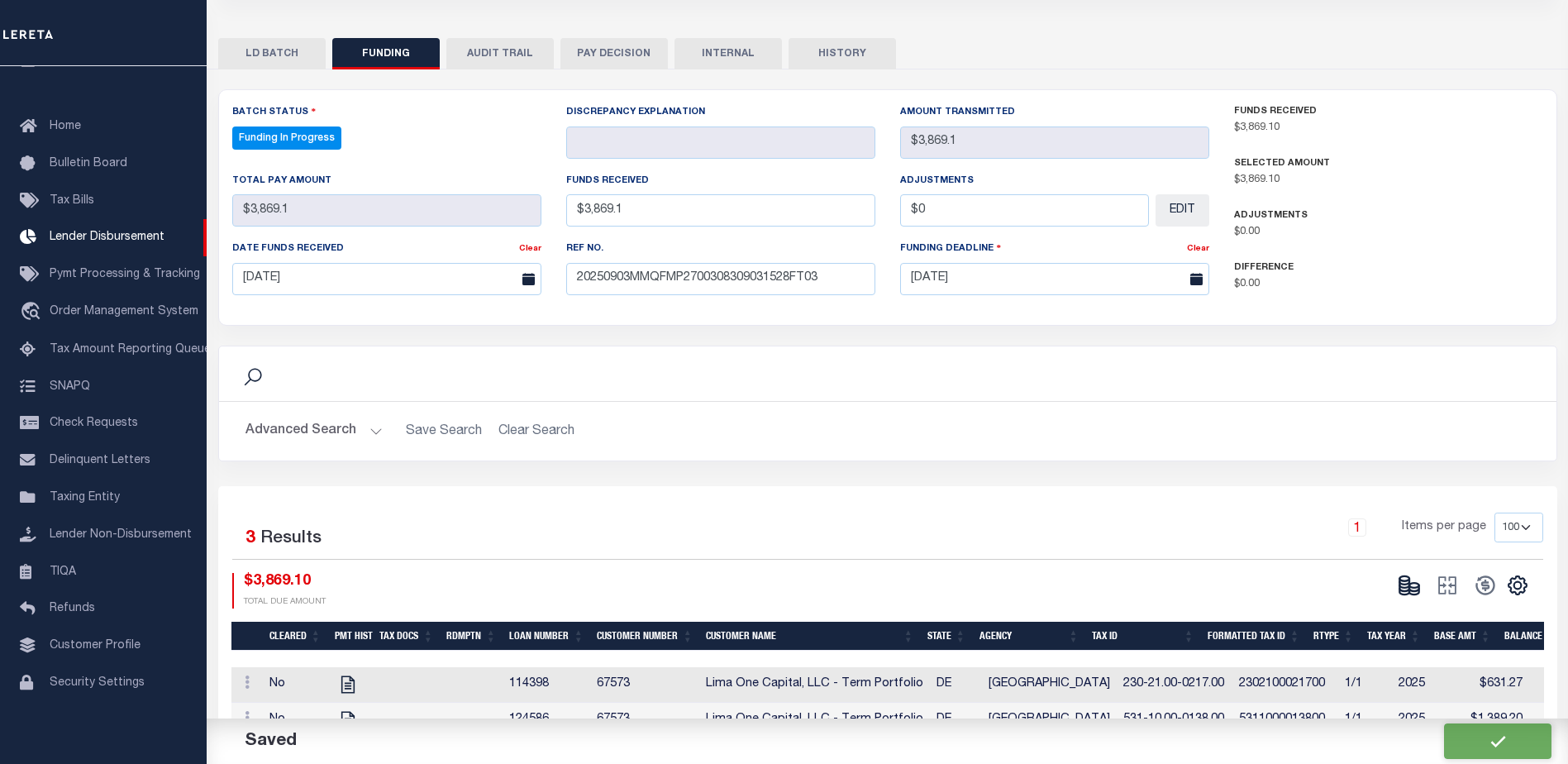
select select "100"
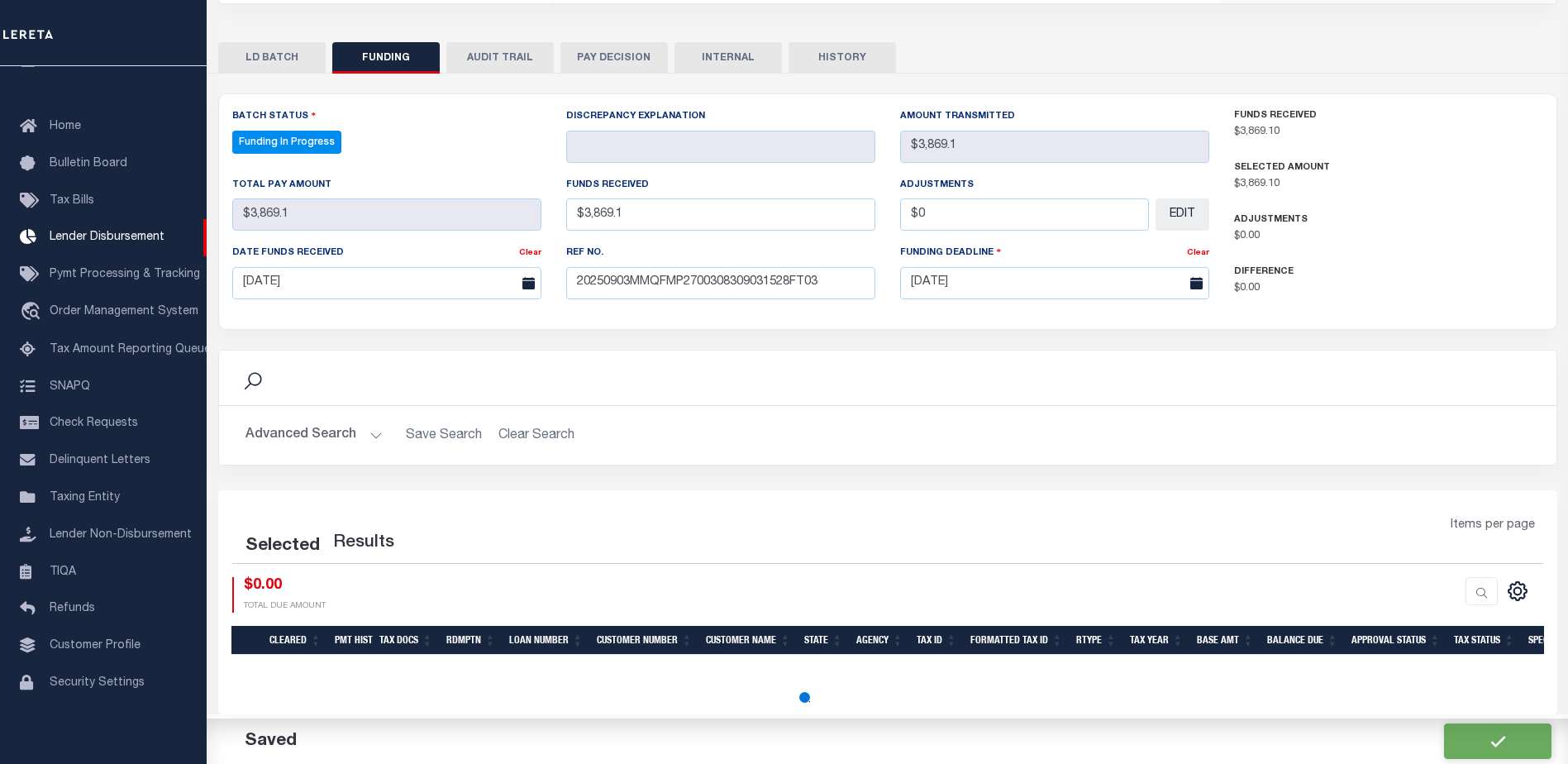
select select "100"
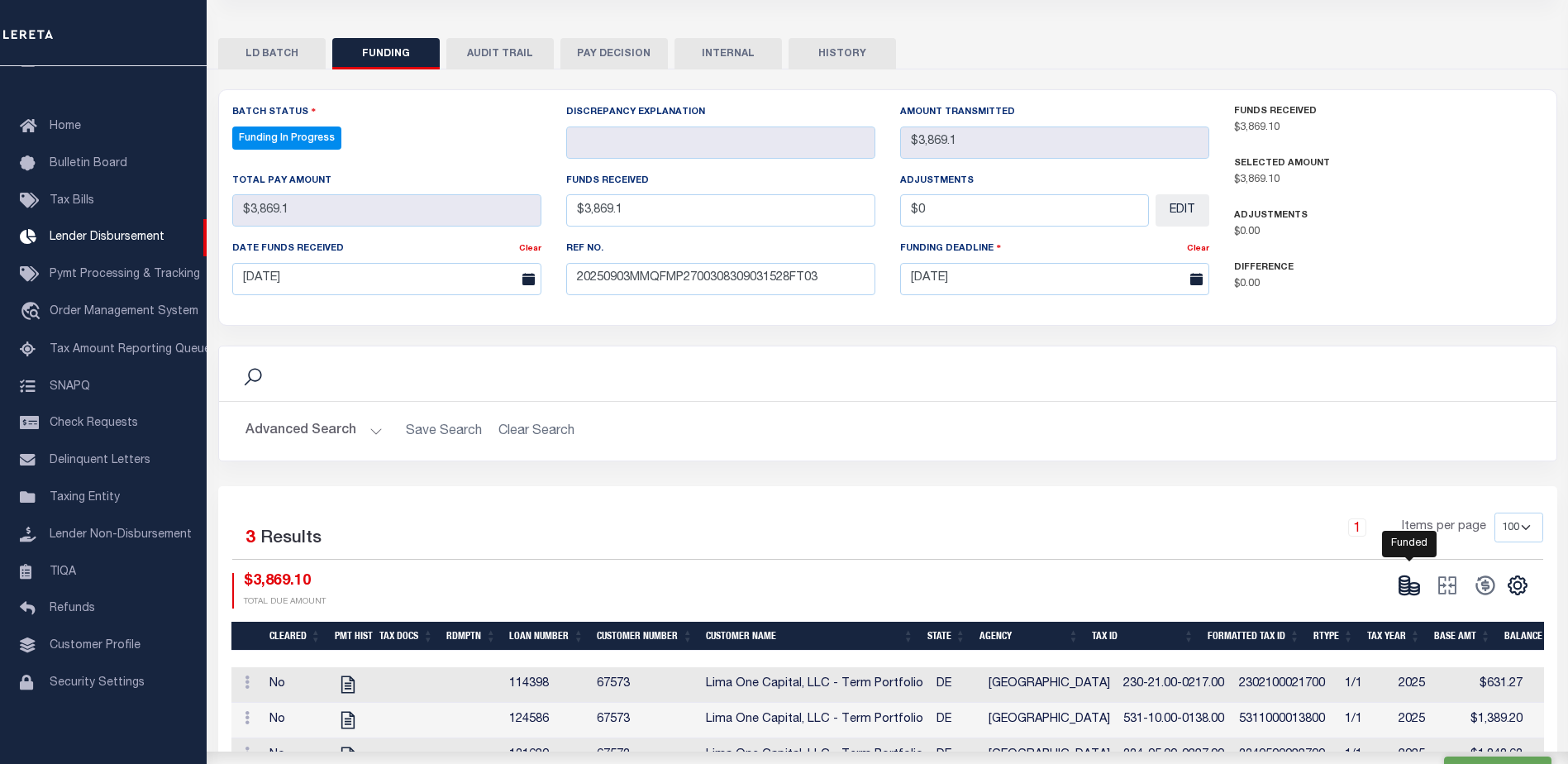
click at [1415, 591] on icon at bounding box center [1413, 588] width 10 height 5
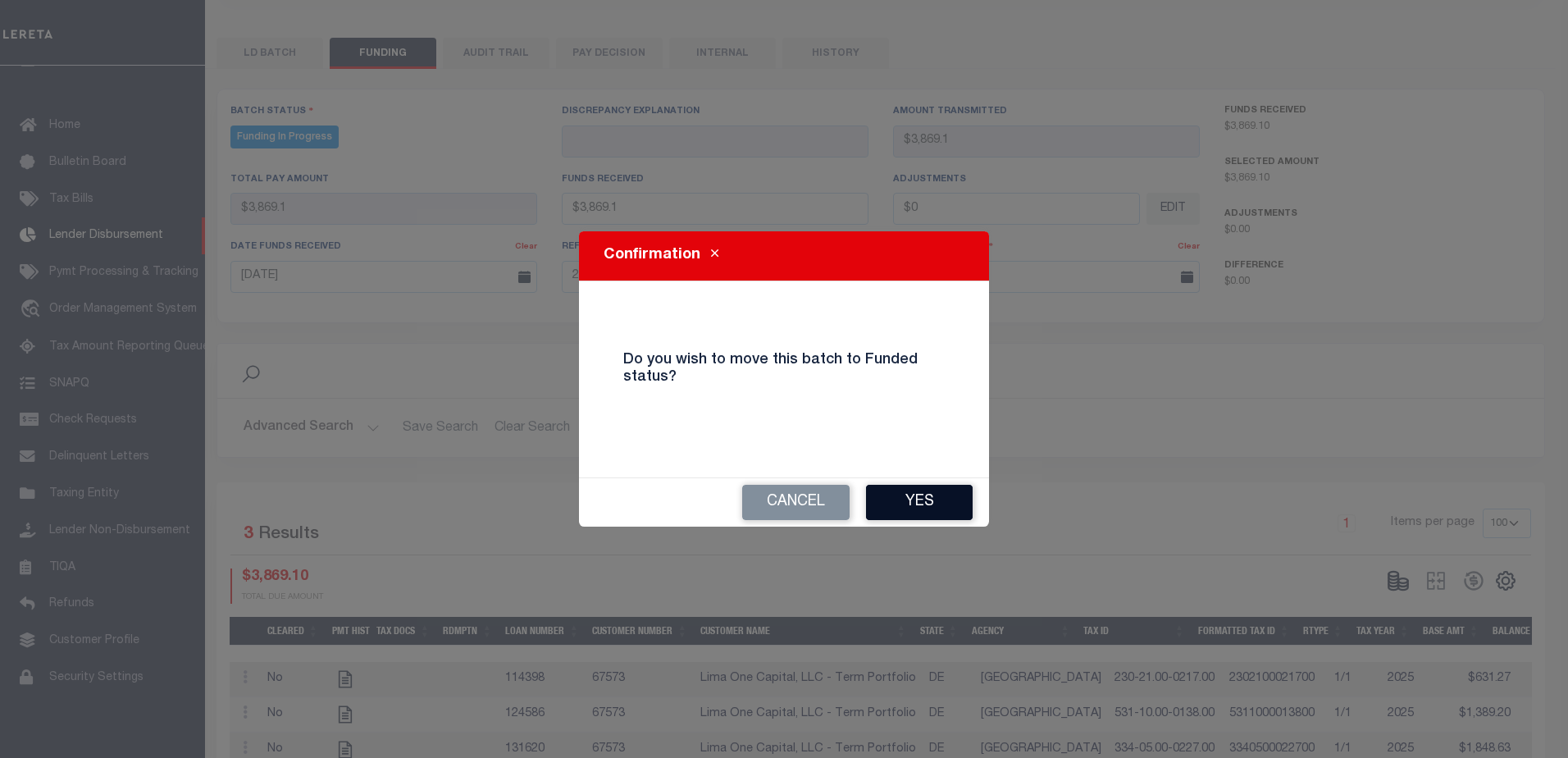
click at [965, 509] on button "Yes" at bounding box center [919, 502] width 107 height 35
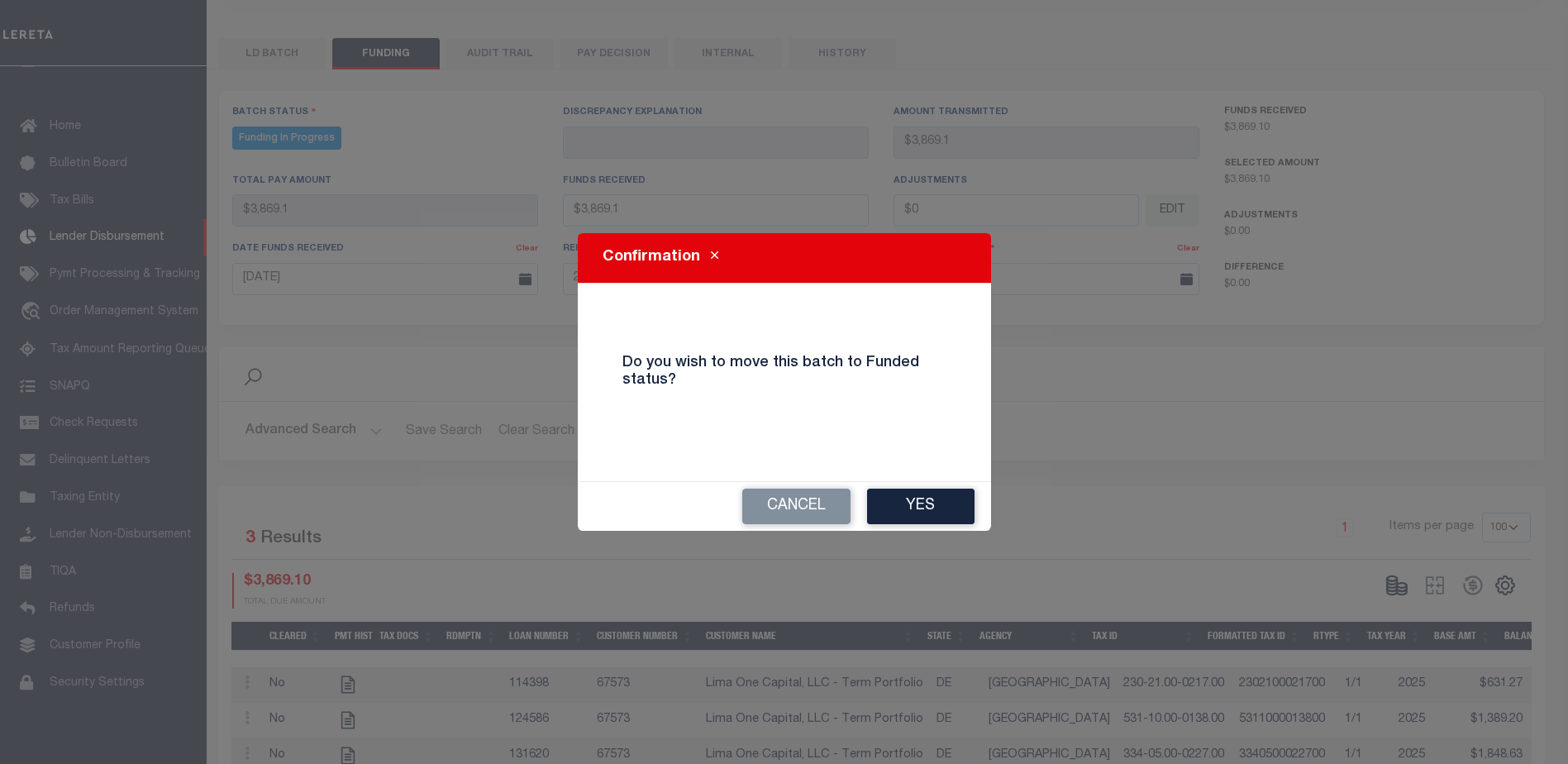
type input "$3,869.1"
type input "$0"
select select "100"
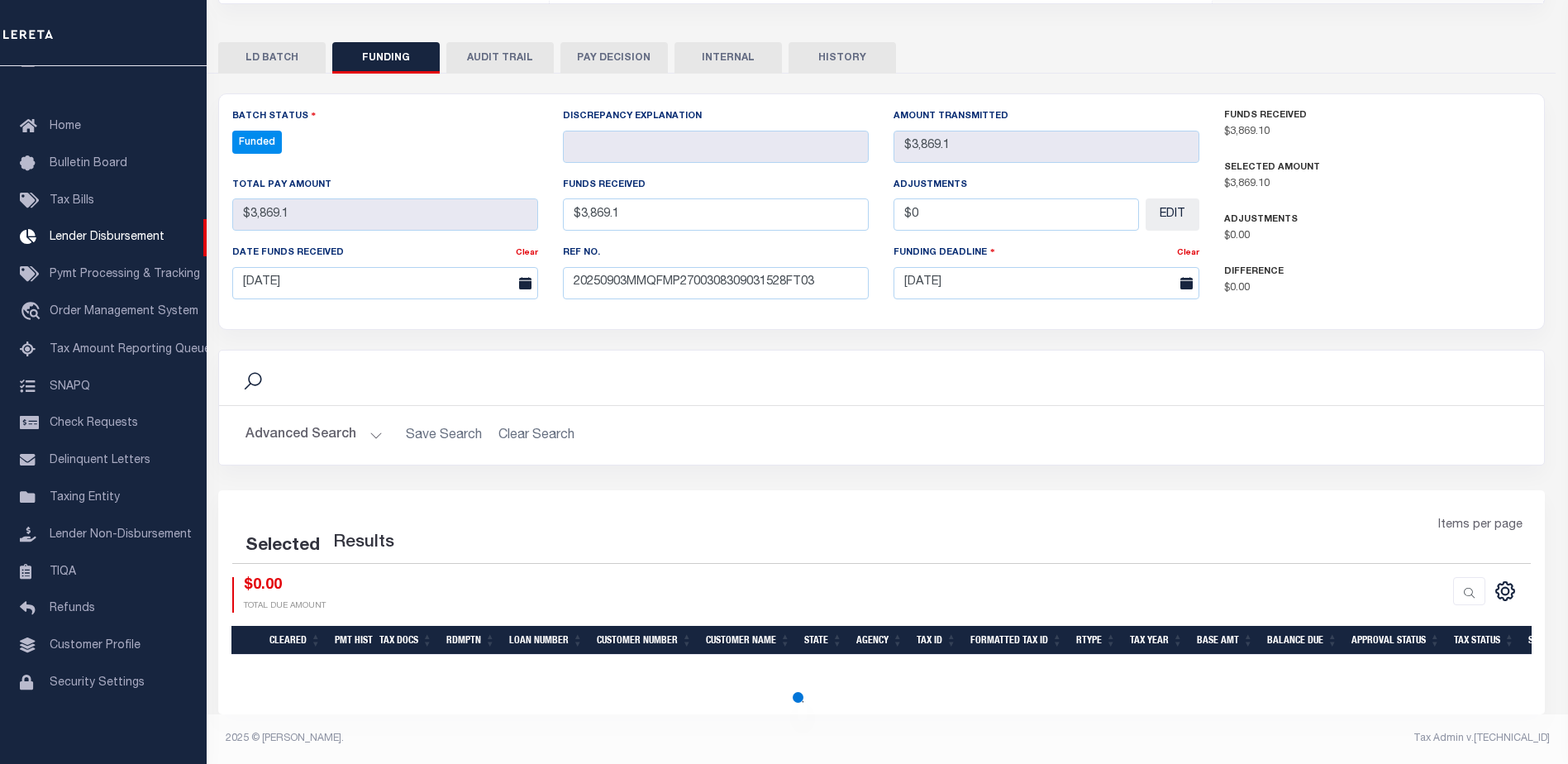
select select "100"
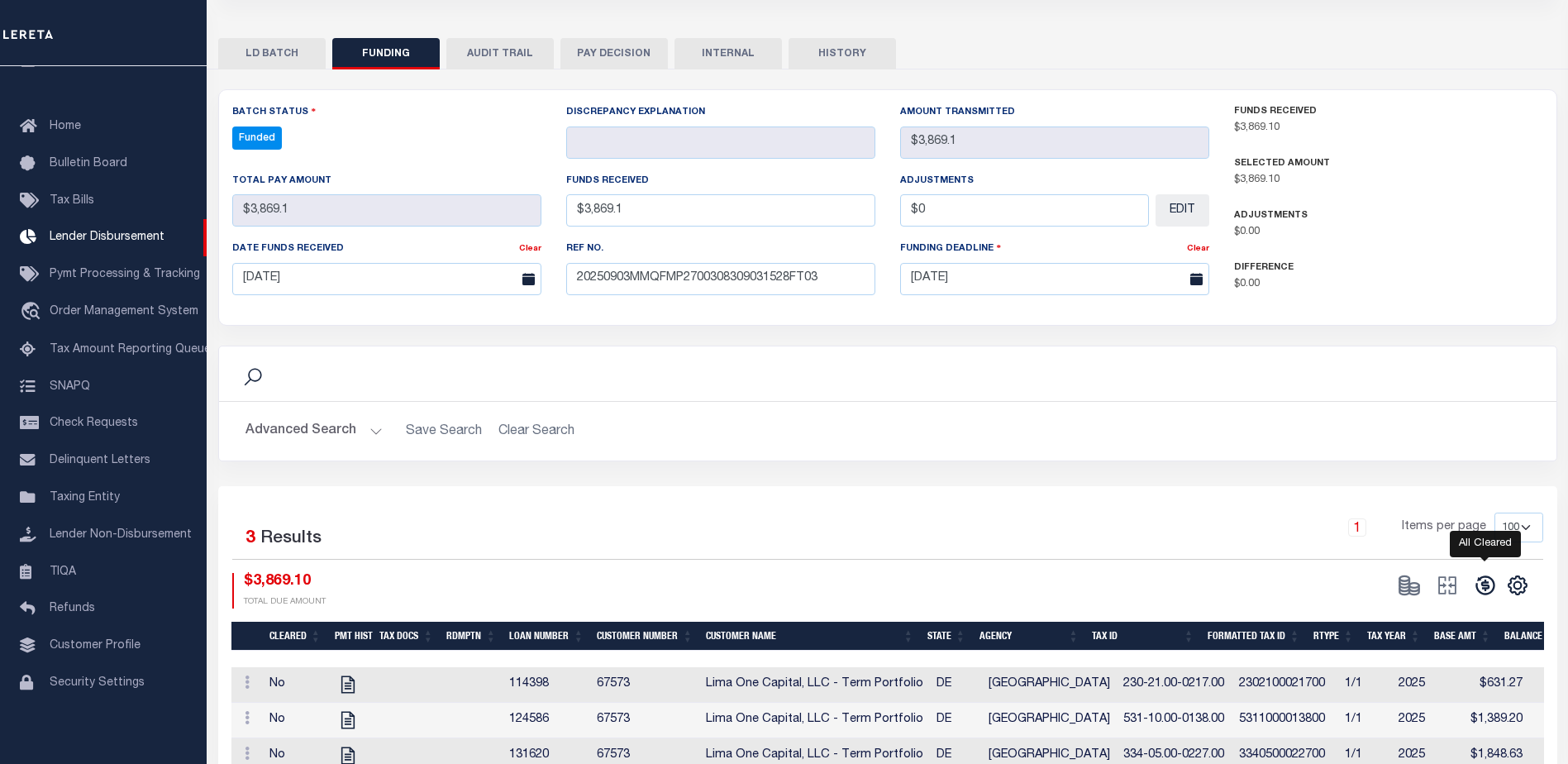
click at [1488, 587] on icon at bounding box center [1485, 586] width 24 height 24
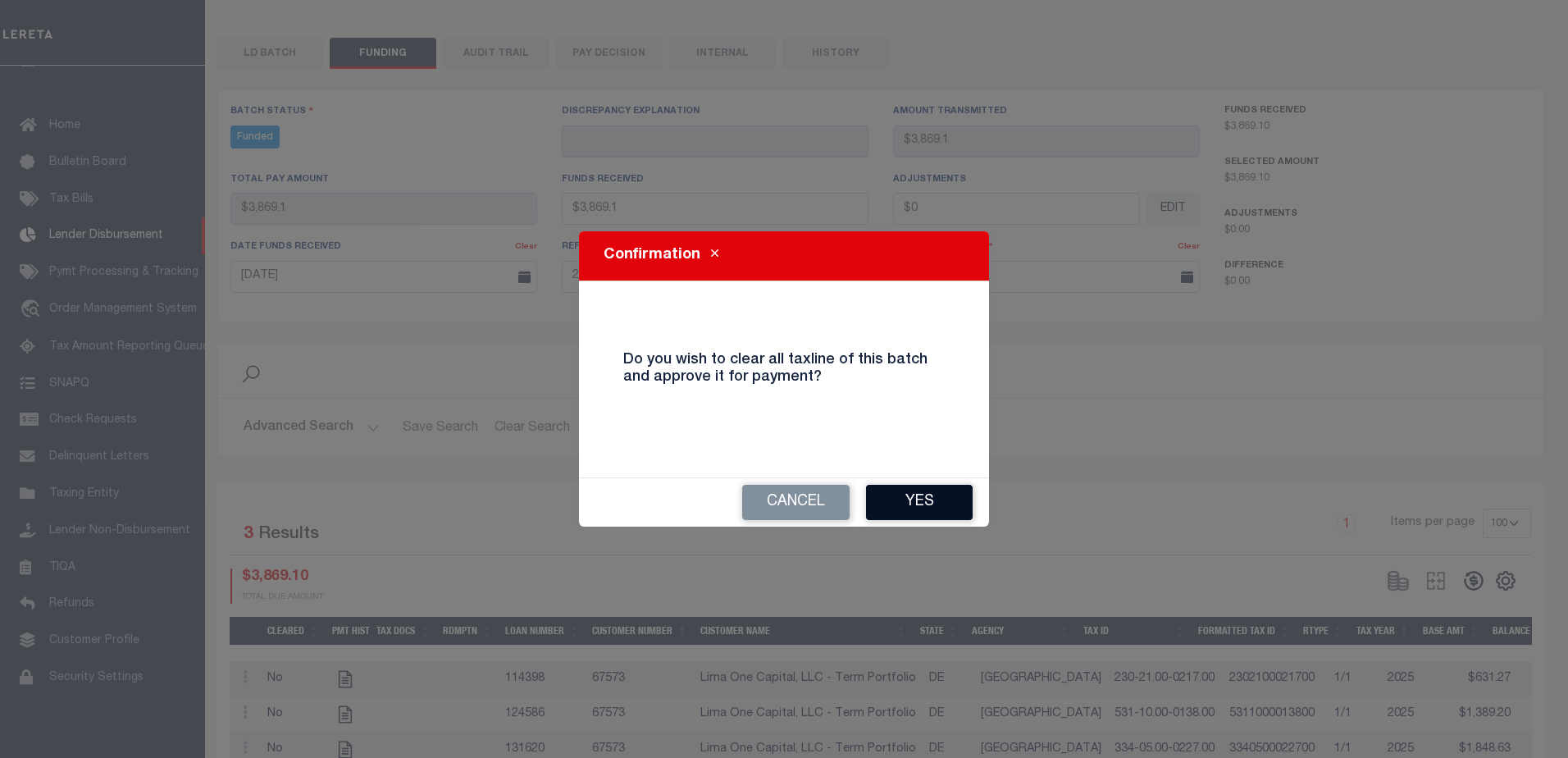
click at [954, 499] on button "Yes" at bounding box center [919, 502] width 107 height 35
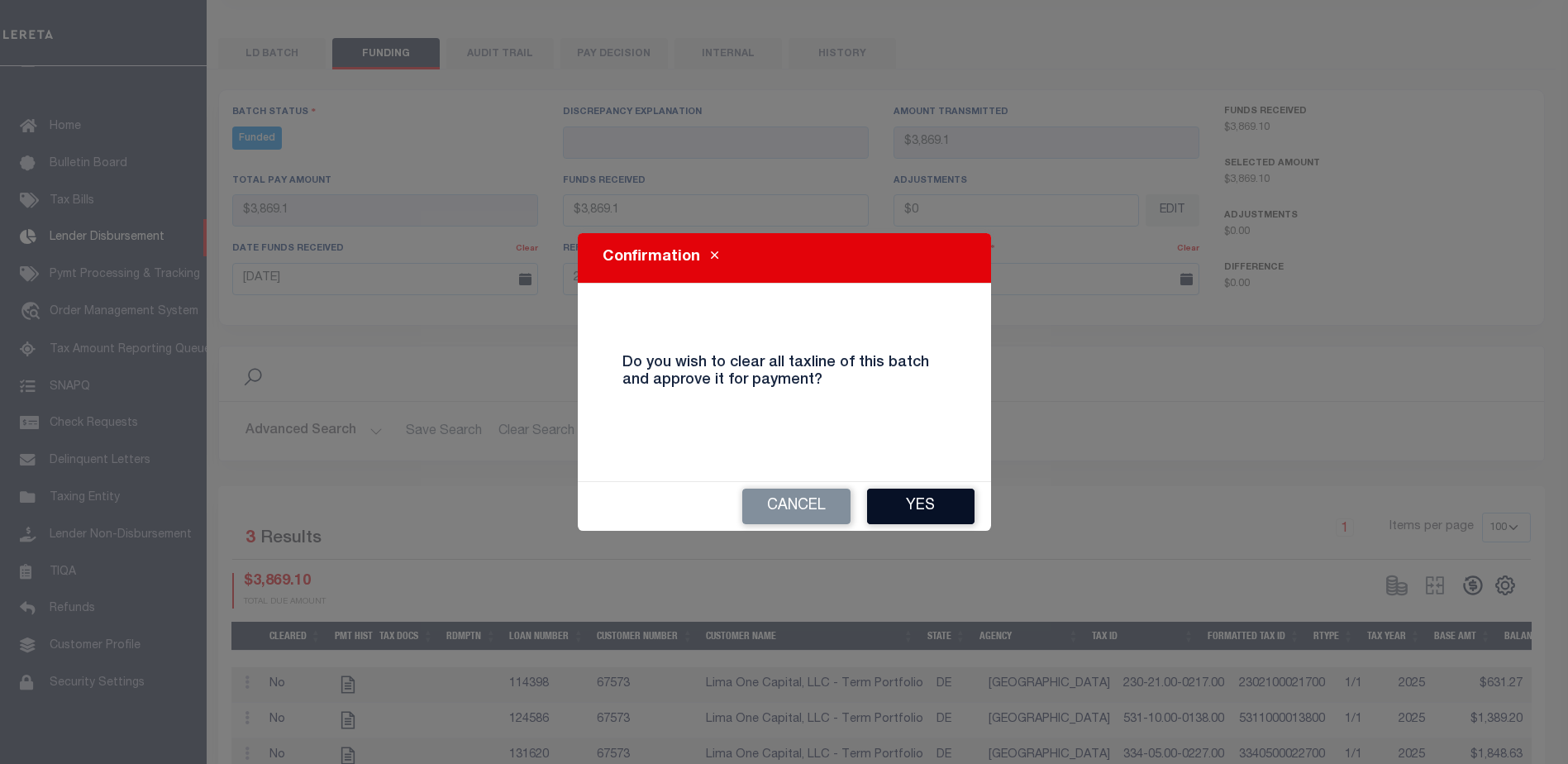
type input "$3,869.1"
type input "$0"
select select "100"
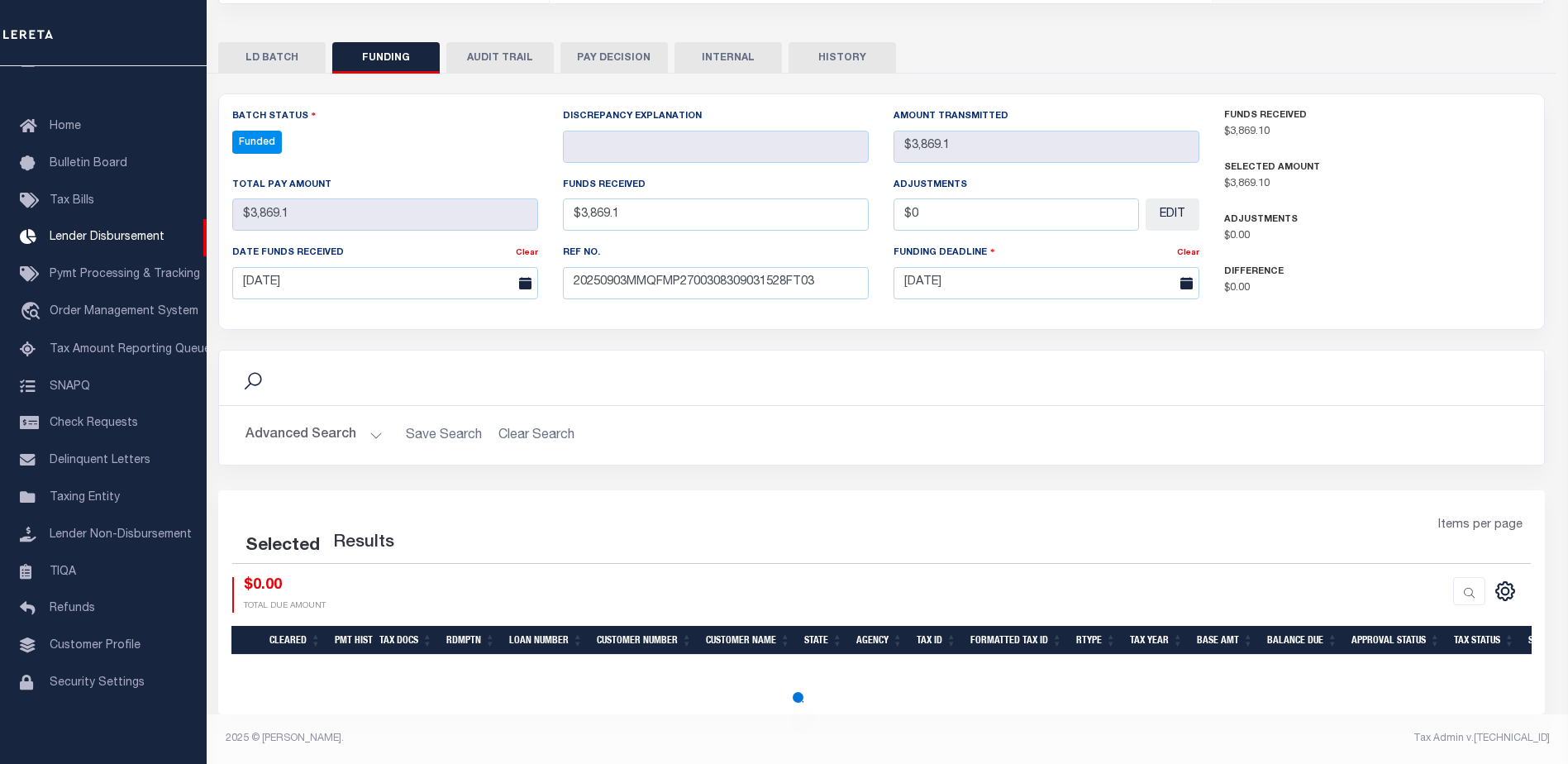
select select "100"
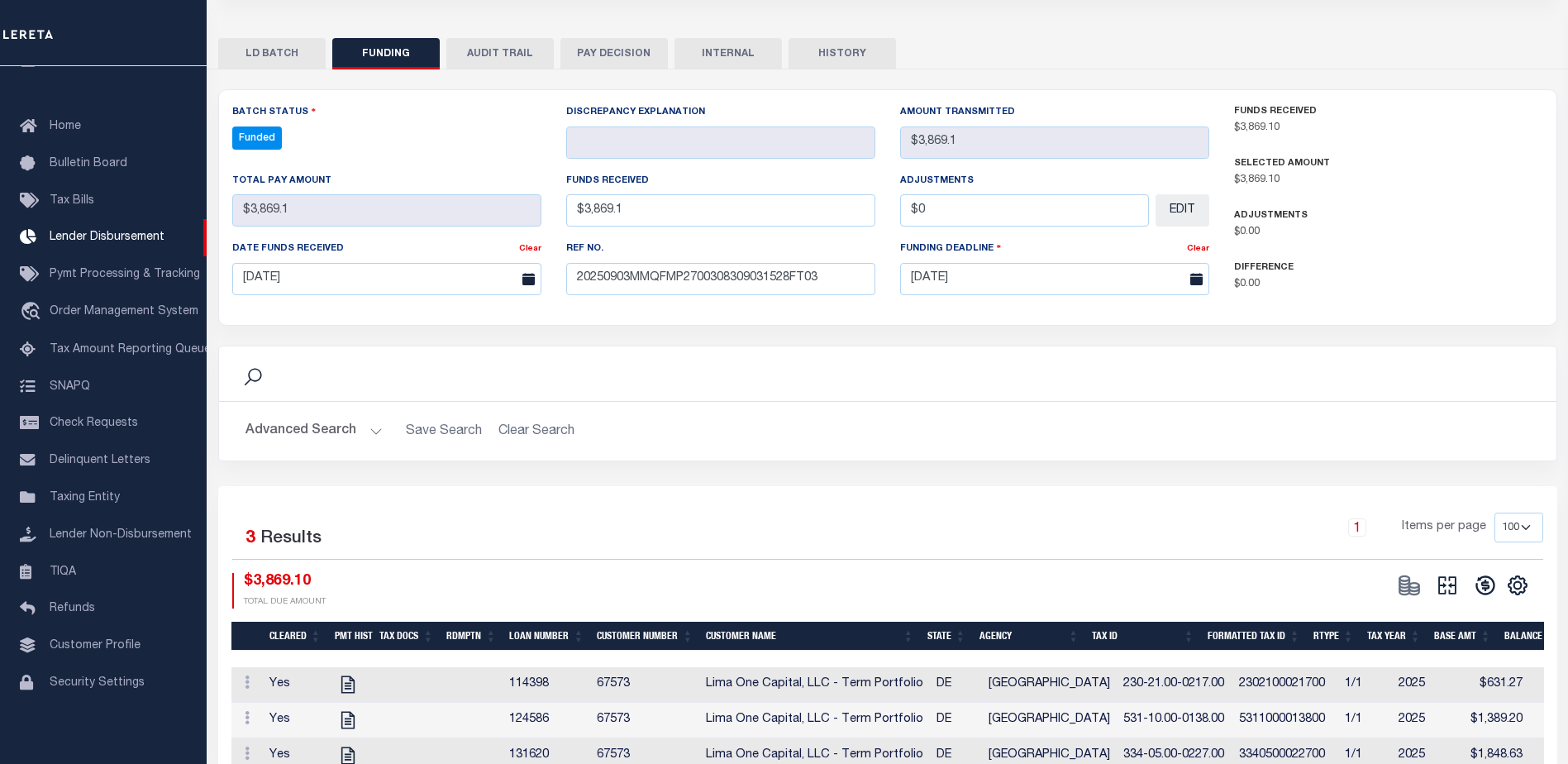
click at [1459, 581] on button at bounding box center [1447, 585] width 38 height 24
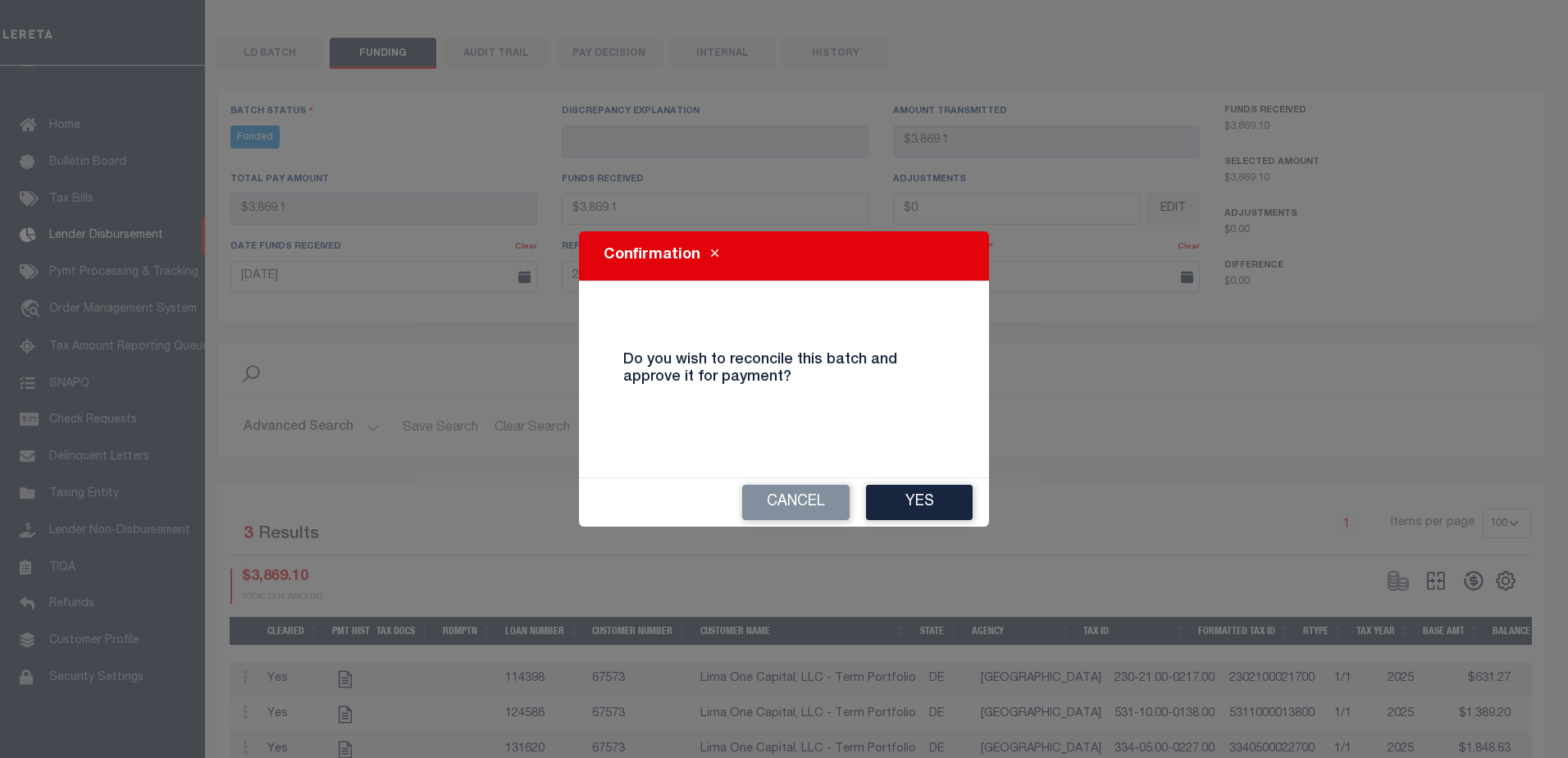
click at [947, 498] on button "Yes" at bounding box center [919, 502] width 107 height 35
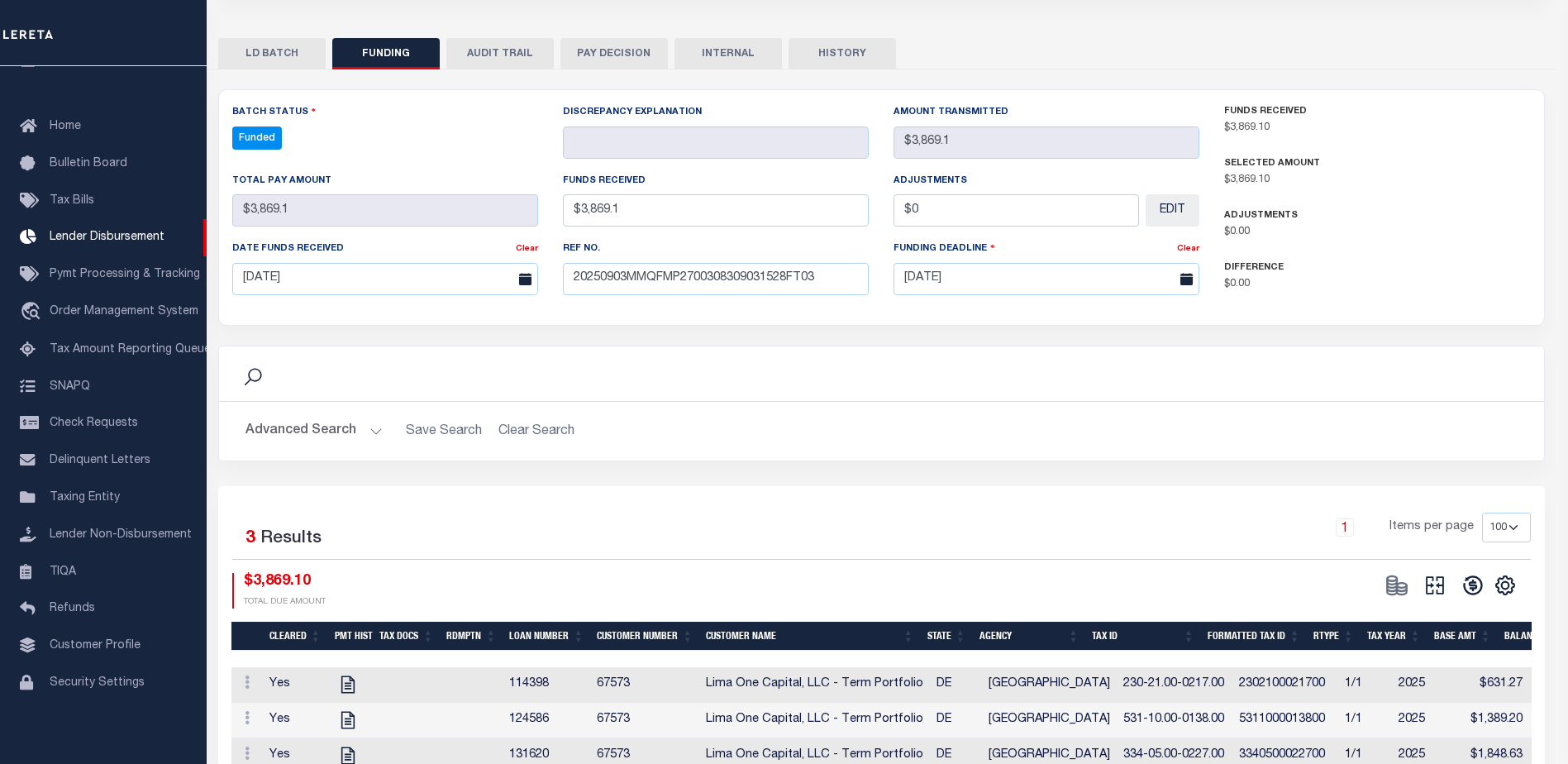
type input "$3,869.1"
type input "$0"
select select "100"
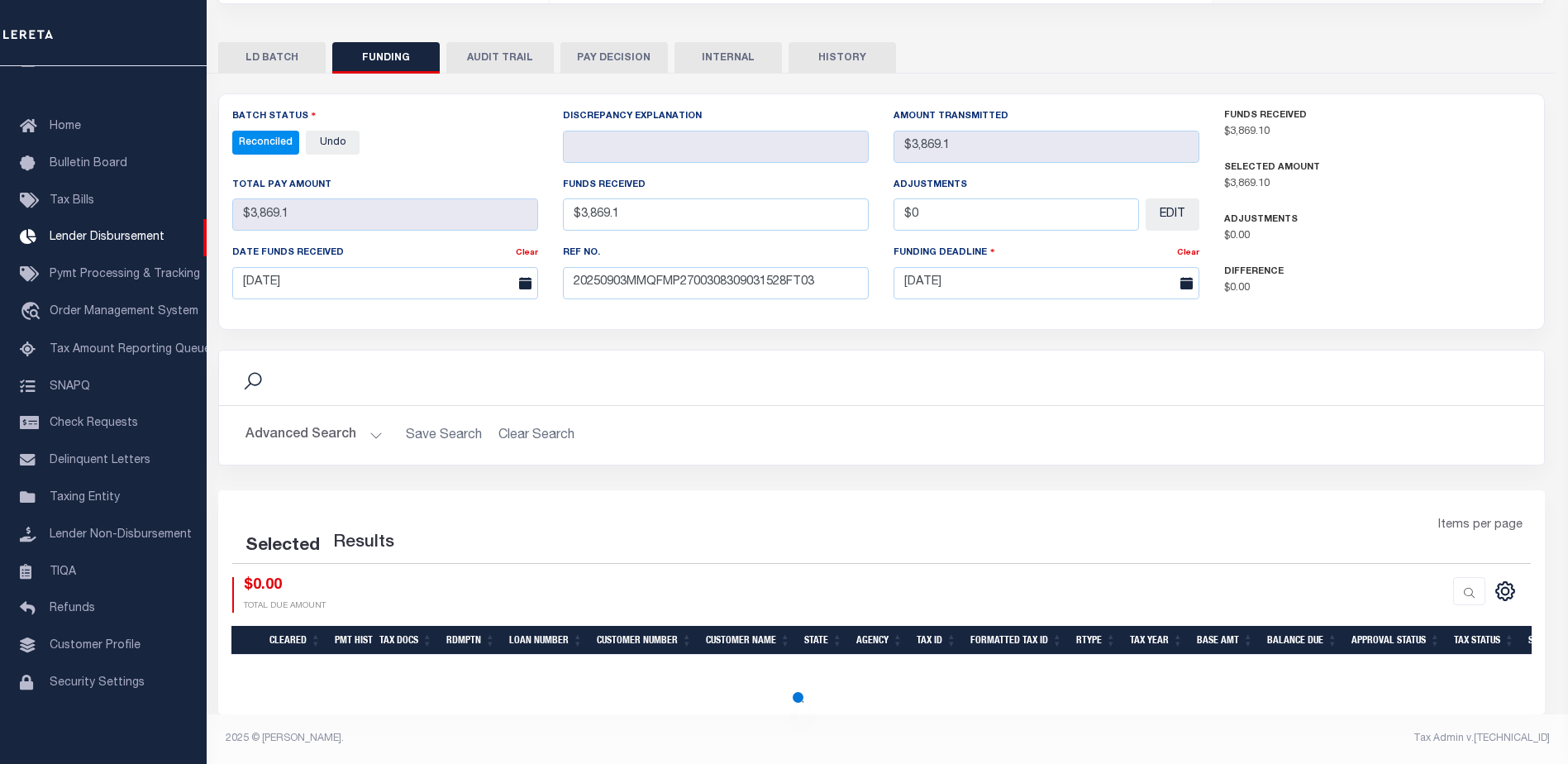
select select "100"
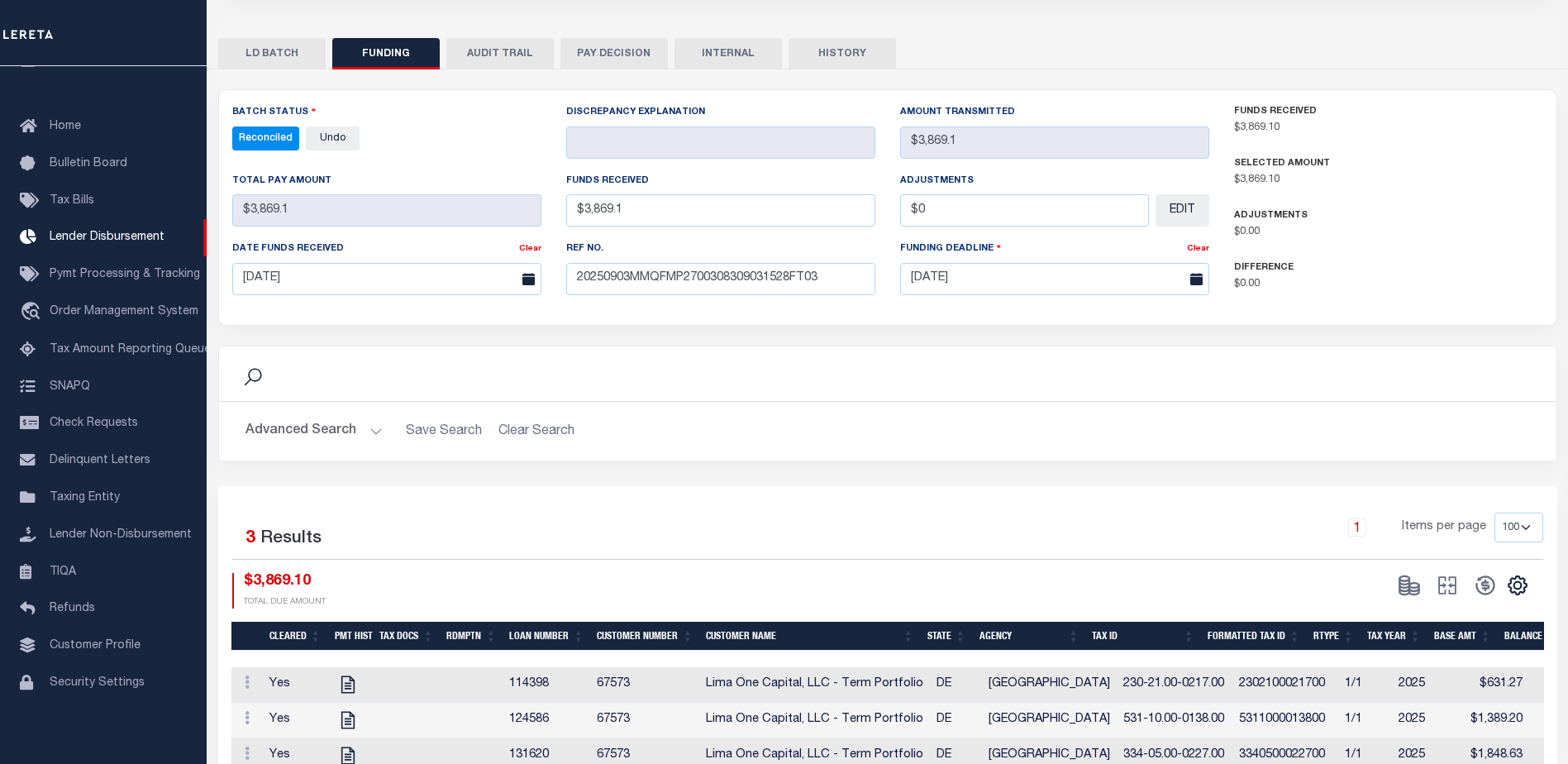
click at [745, 53] on button "INTERNAL" at bounding box center [727, 53] width 108 height 32
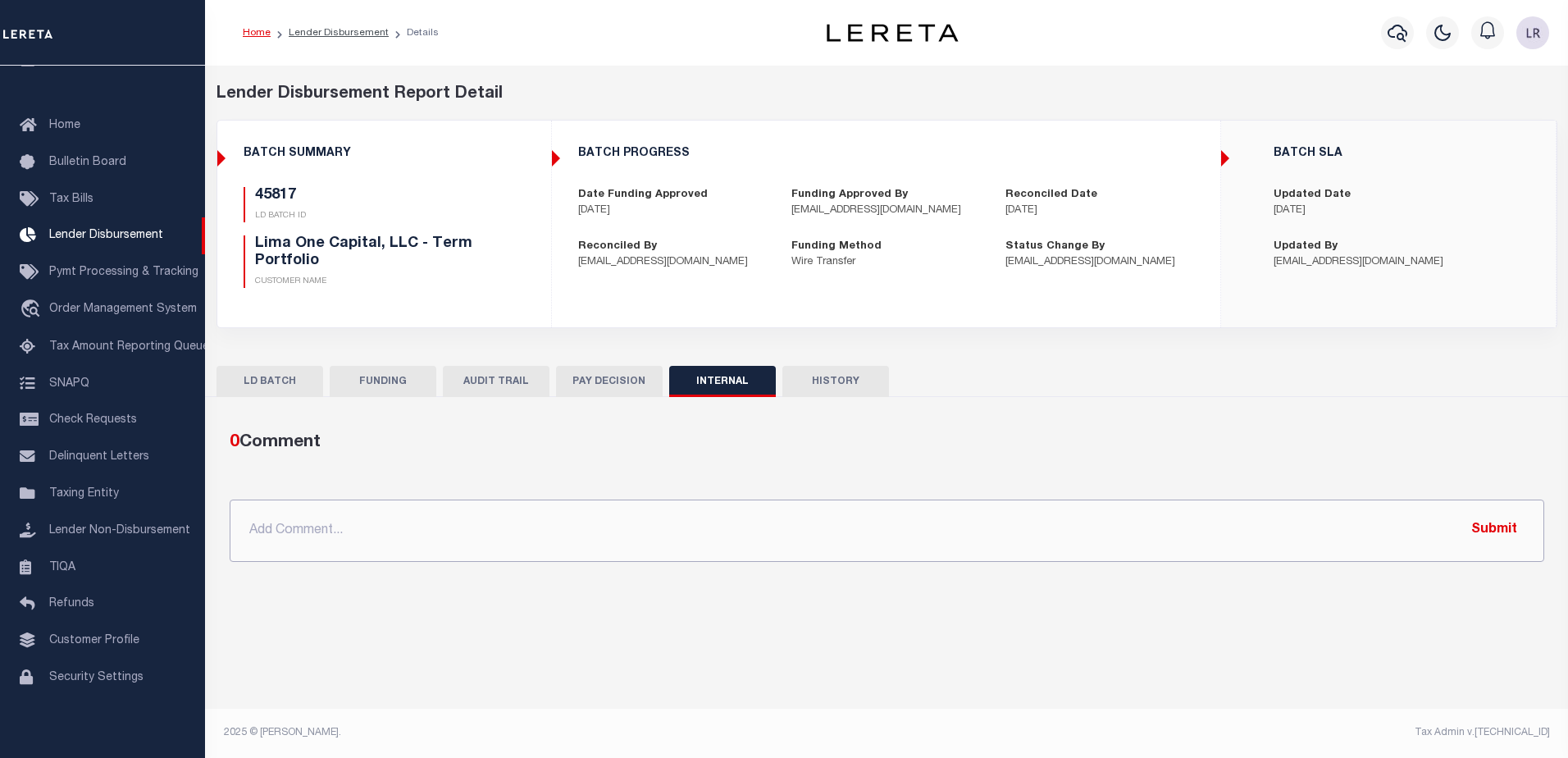
click at [970, 524] on input "text" at bounding box center [887, 530] width 1315 height 62
paste input ""ORG AMT - $157662.58 45850 - $121776.43 45851 - $8531.33 45955 - $3700 45967 -…"
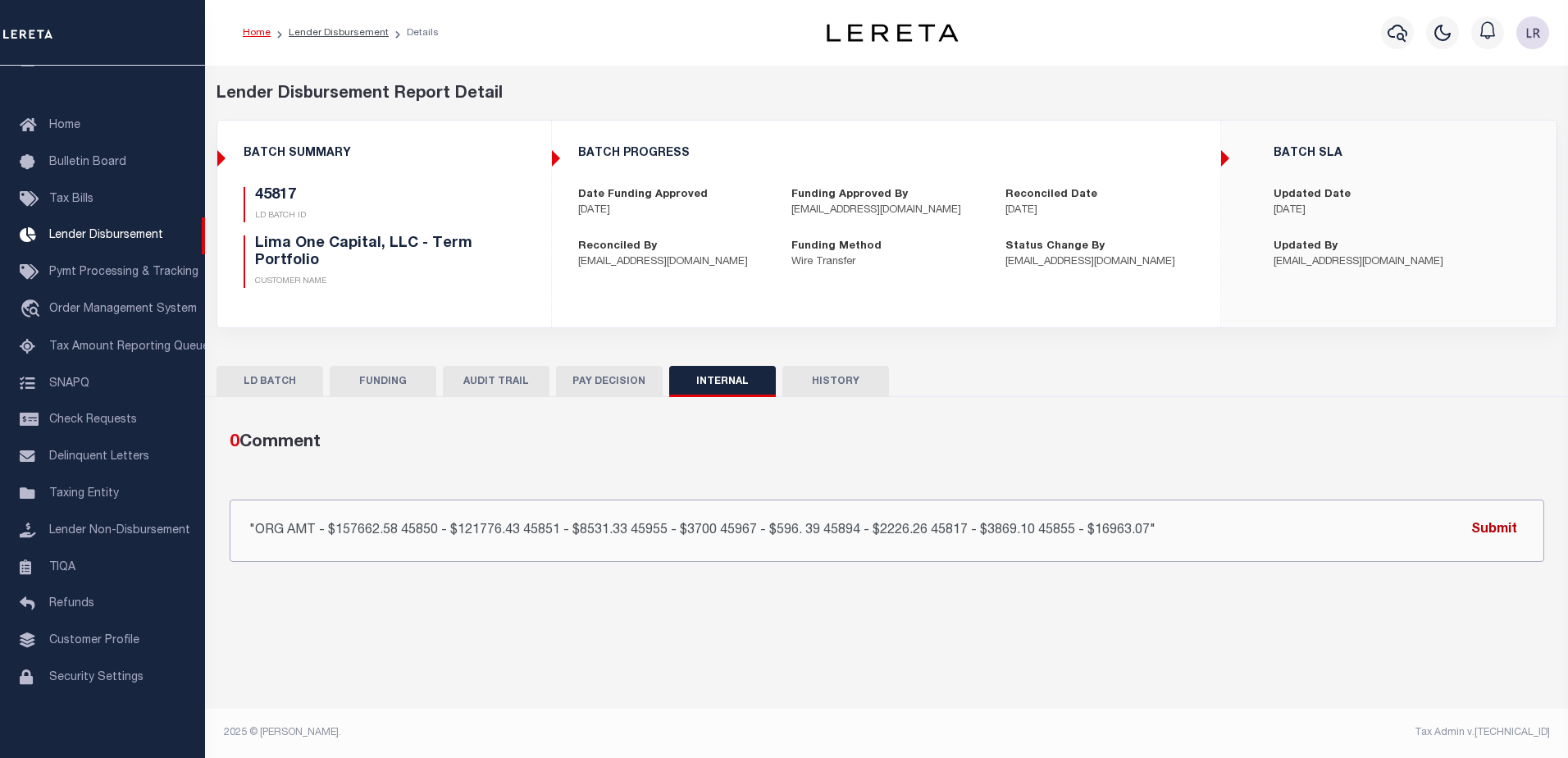
type input ""ORG AMT - $157662.58 45850 - $121776.43 45851 - $8531.33 45955 - $3700 45967 -…"
click at [1480, 533] on button "Submit" at bounding box center [1494, 530] width 67 height 33
click at [391, 383] on button "FUNDING" at bounding box center [383, 381] width 107 height 31
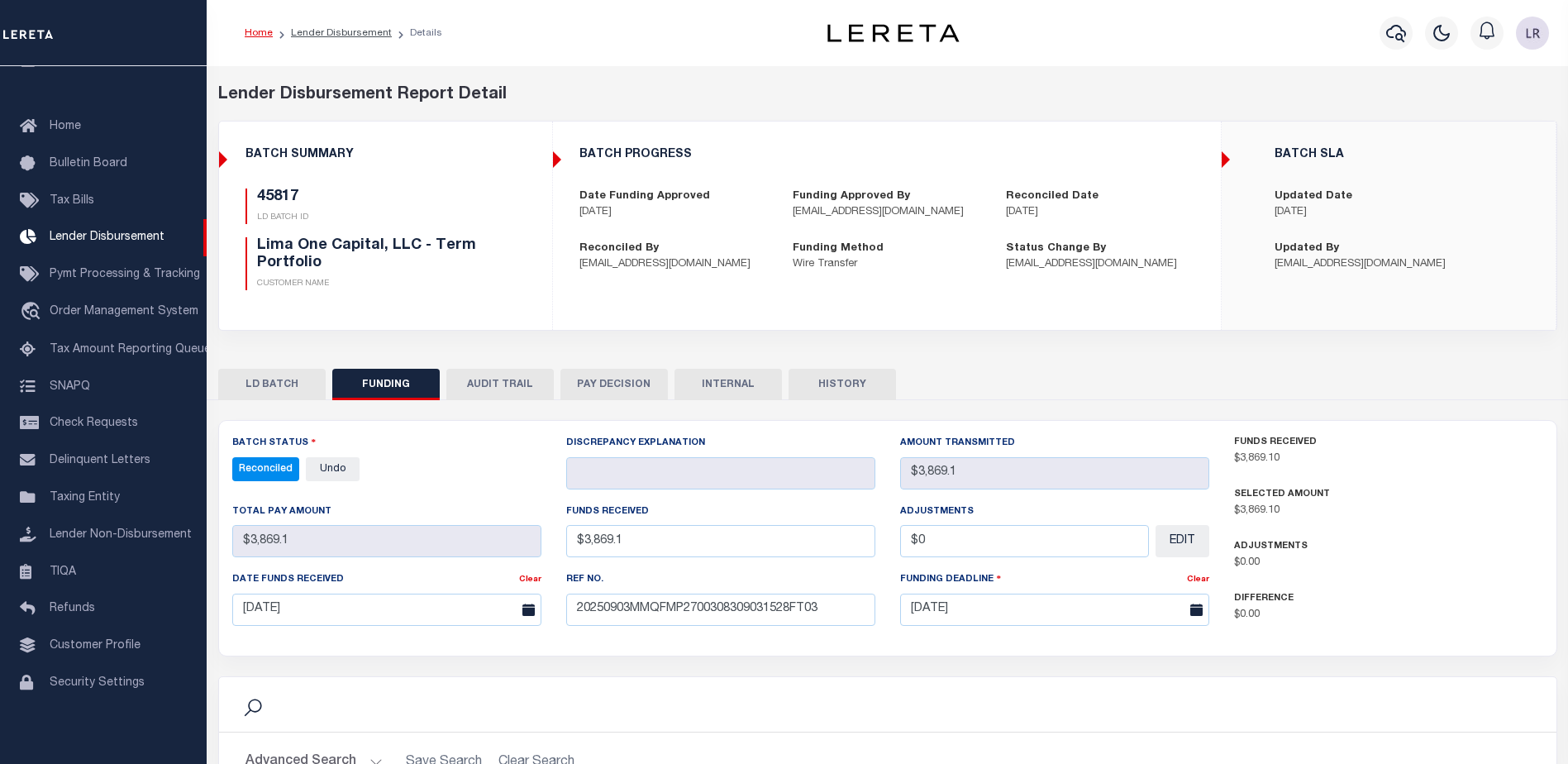
click at [369, 39] on li "Lender Disbursement" at bounding box center [332, 33] width 119 height 14
click at [369, 33] on link "Lender Disbursement" at bounding box center [340, 33] width 100 height 10
checkbox input "true"
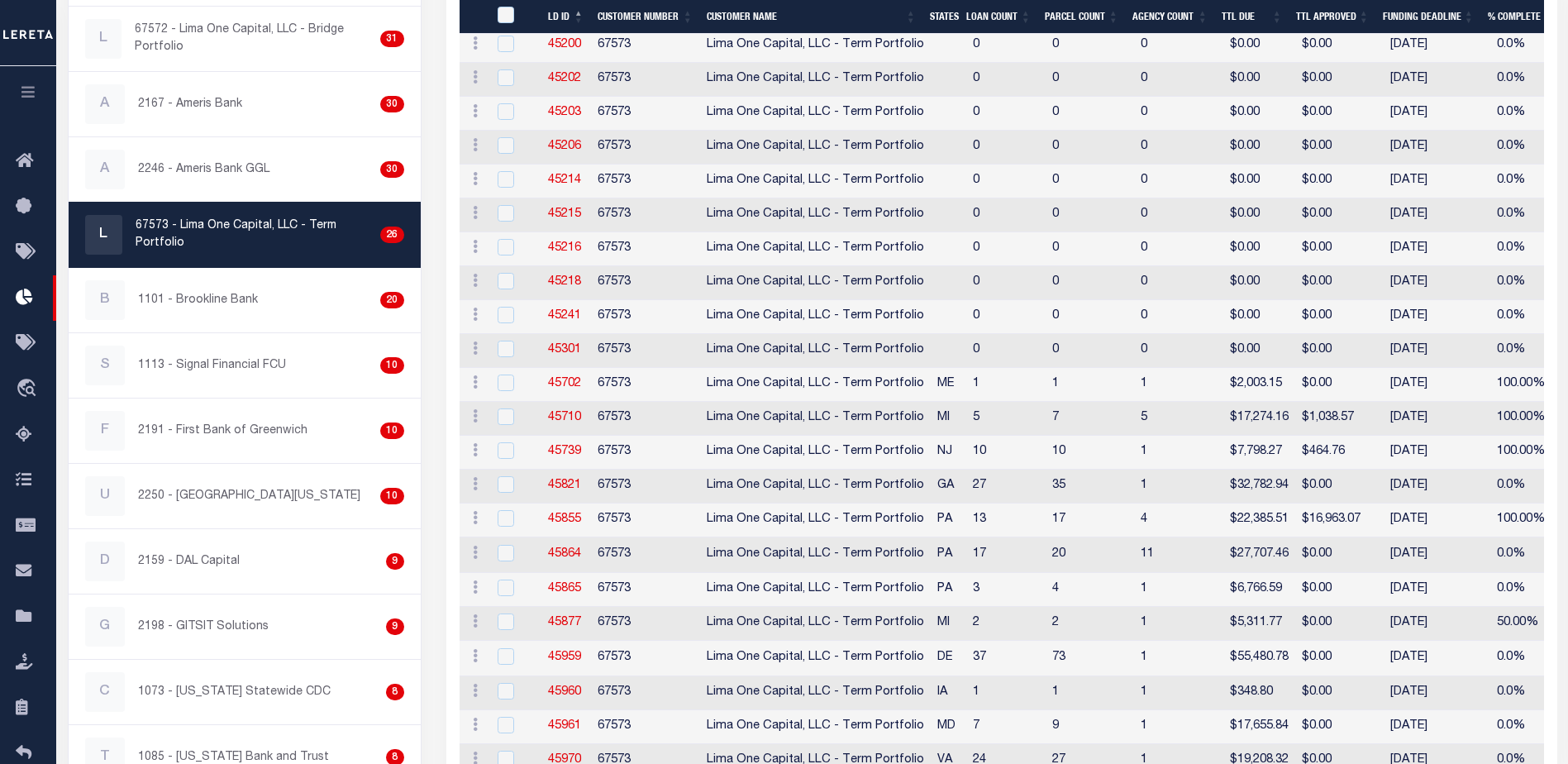
scroll to position [578, 0]
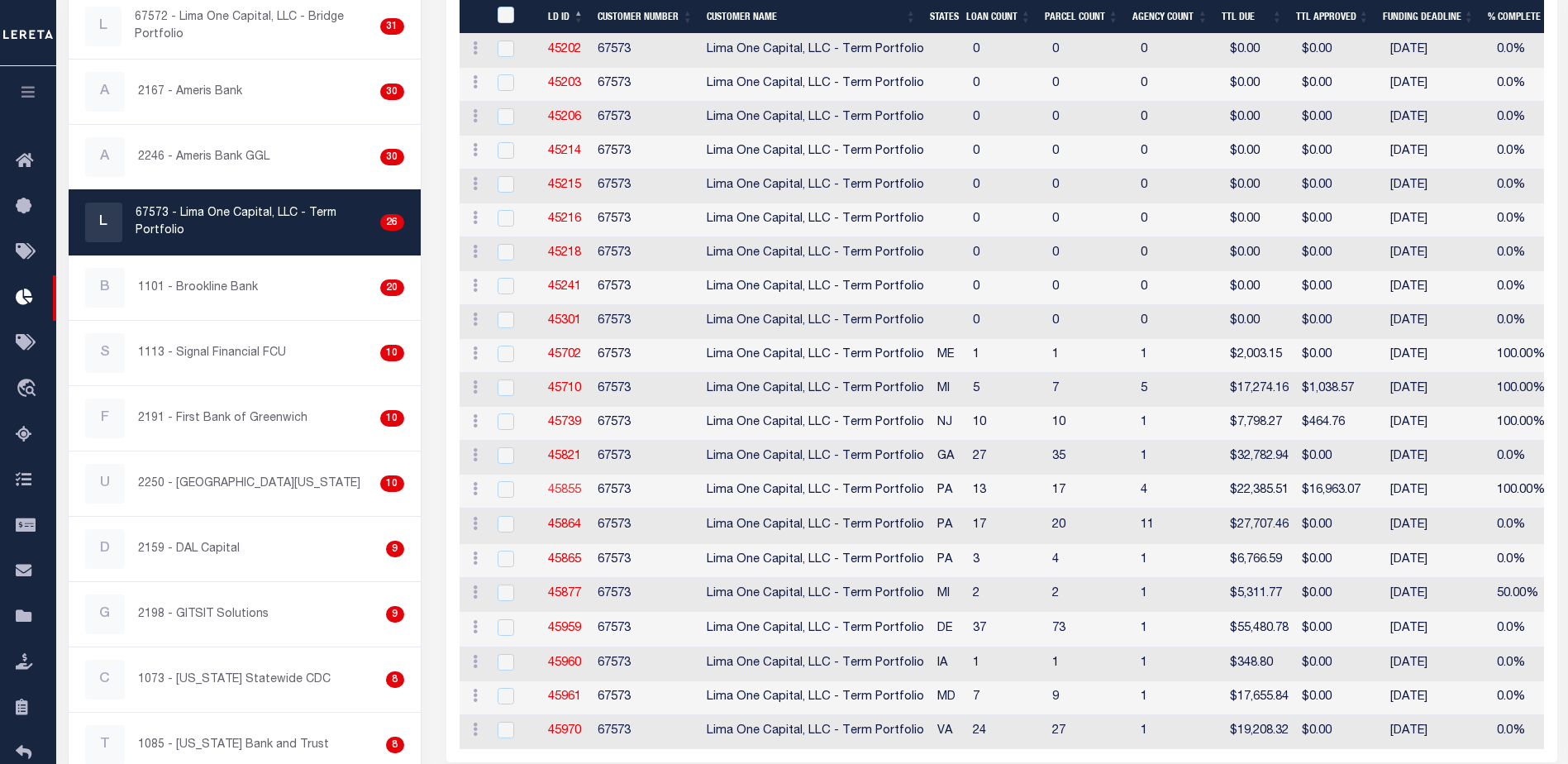
click at [572, 484] on link "45855" at bounding box center [565, 490] width 33 height 12
checkbox input "true"
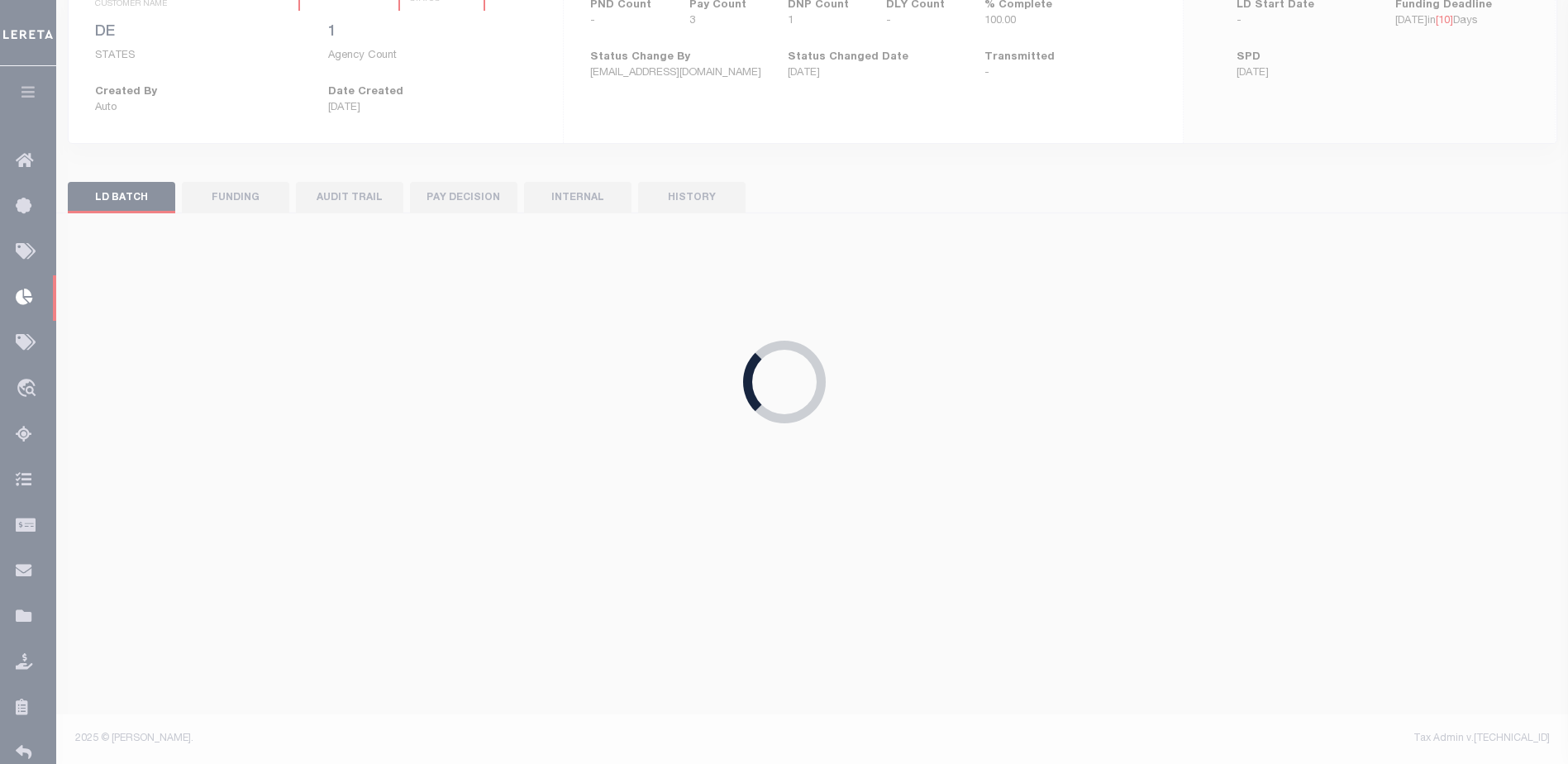
scroll to position [205, 0]
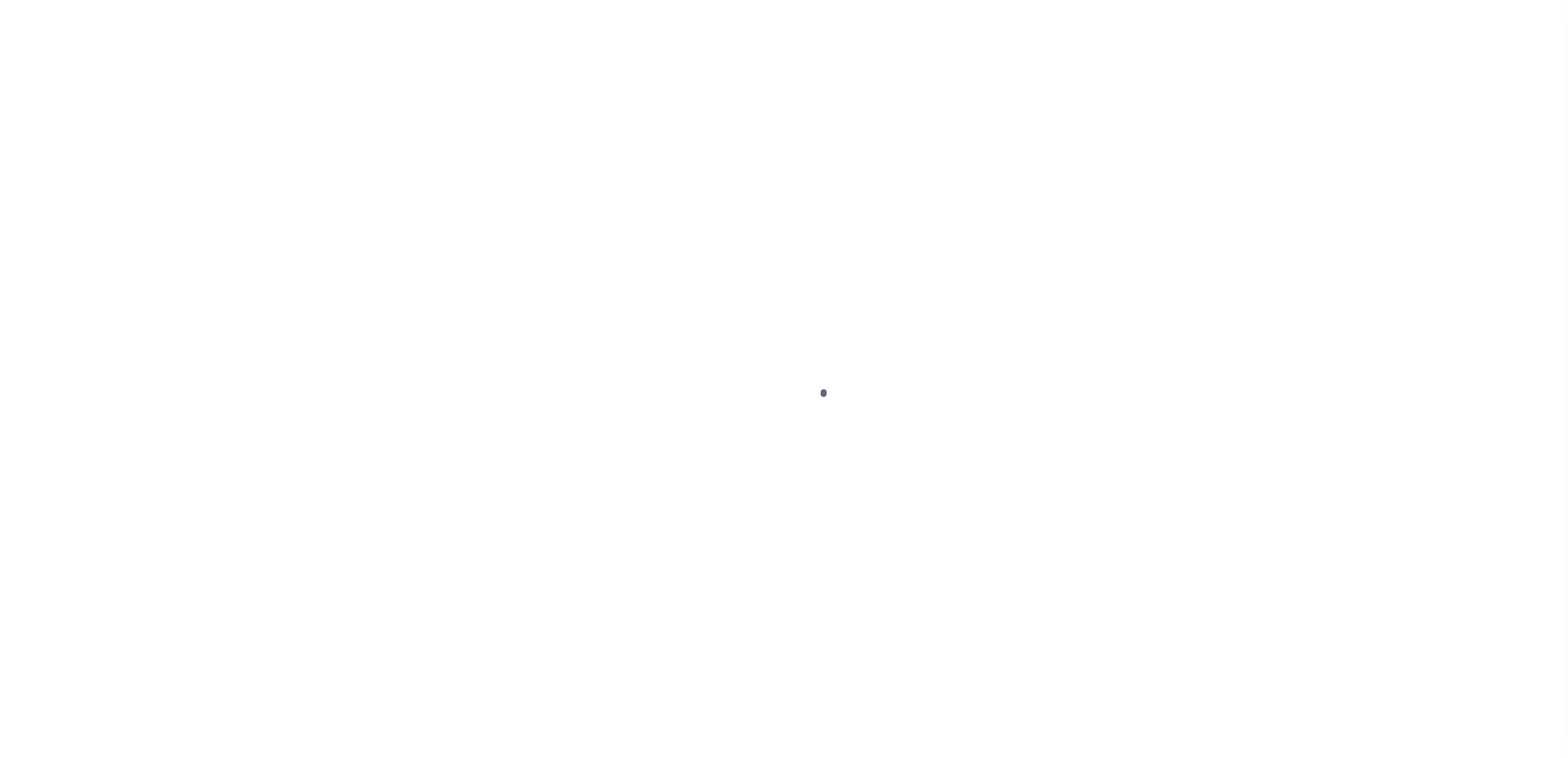
type input "$0.00"
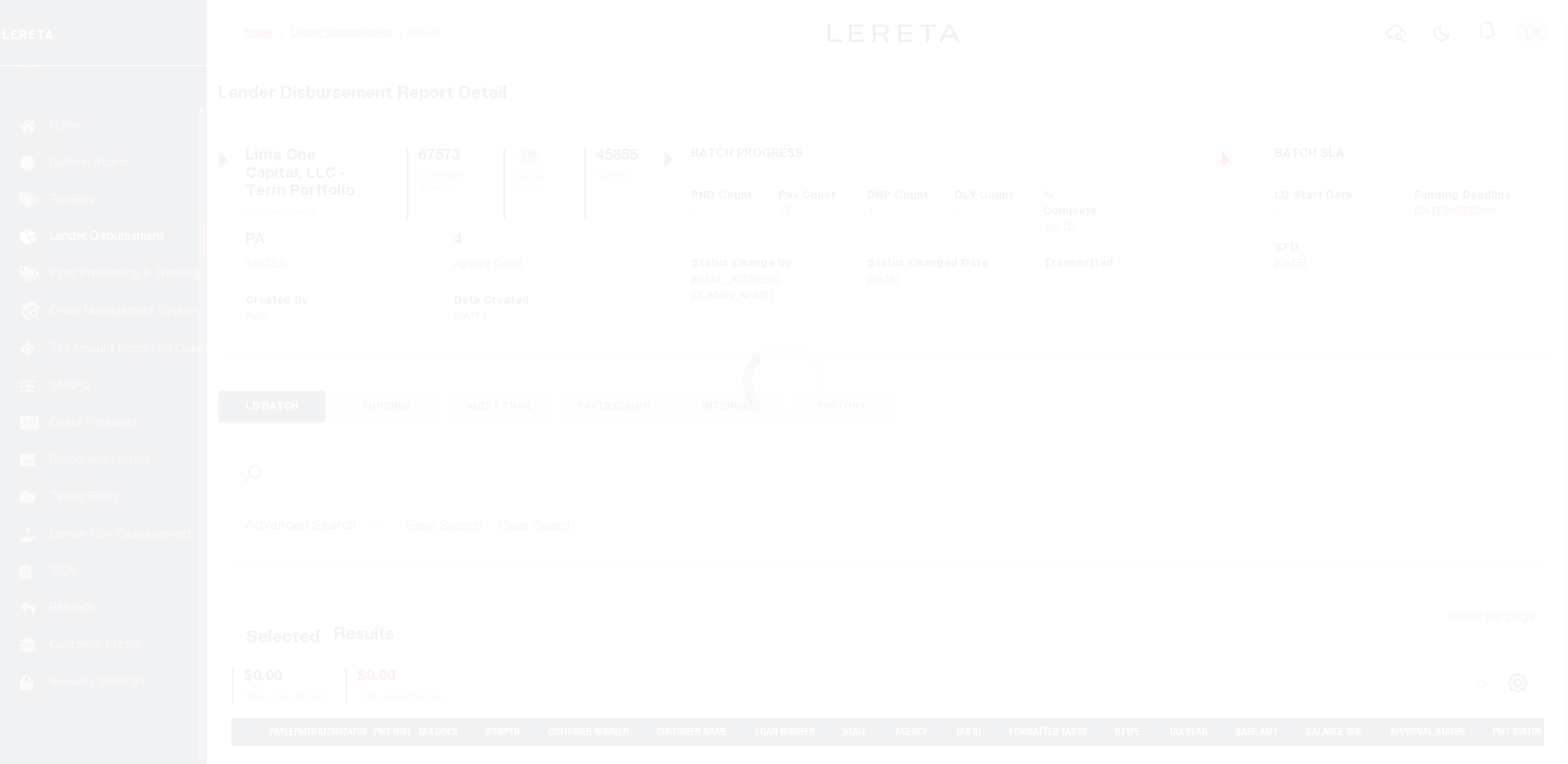
scroll to position [42, 0]
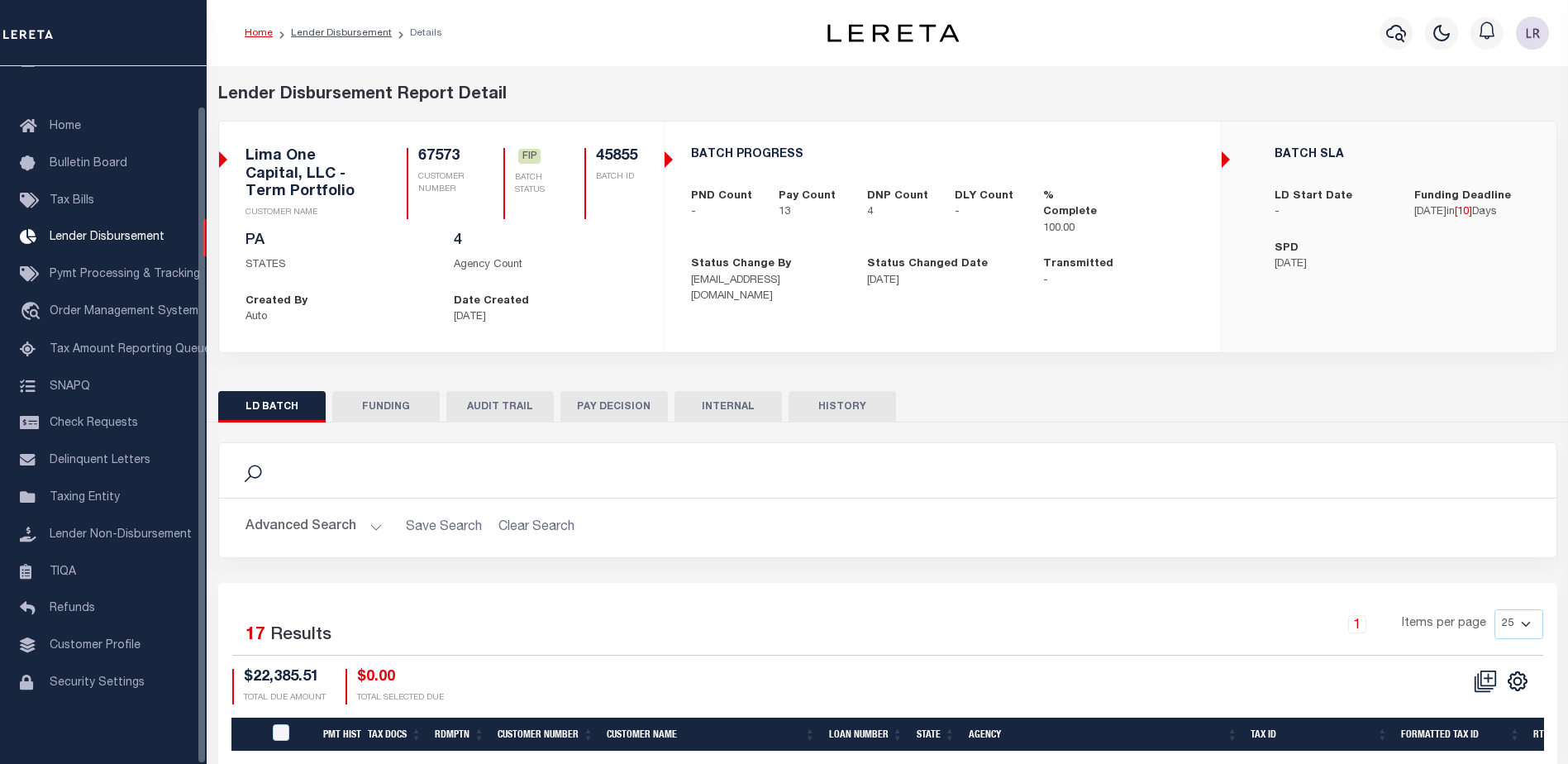
click at [404, 406] on button "FUNDING" at bounding box center [385, 406] width 108 height 32
type input "$16,963.07"
type input "$0"
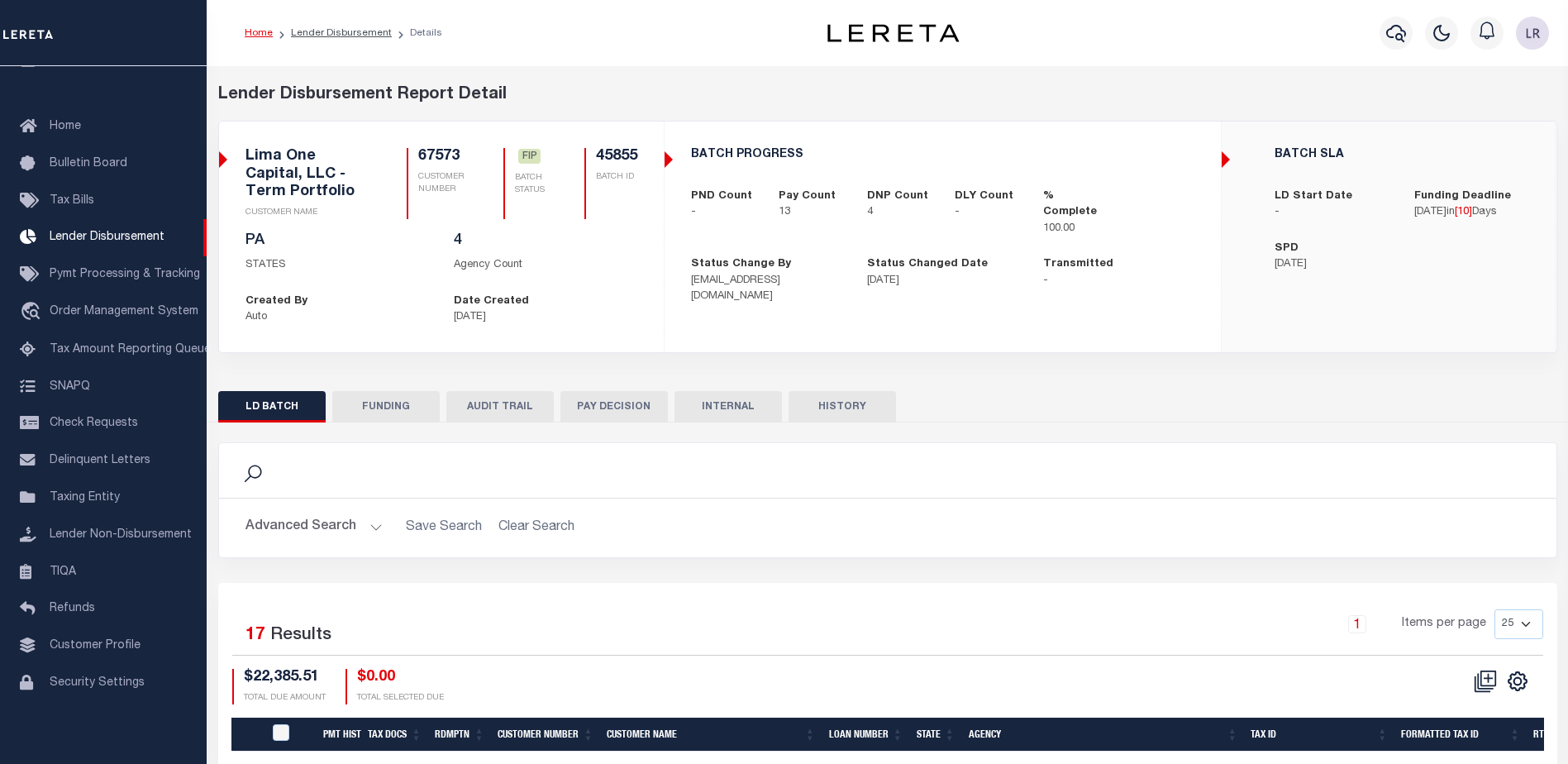
type input "[DATE]"
select select "100"
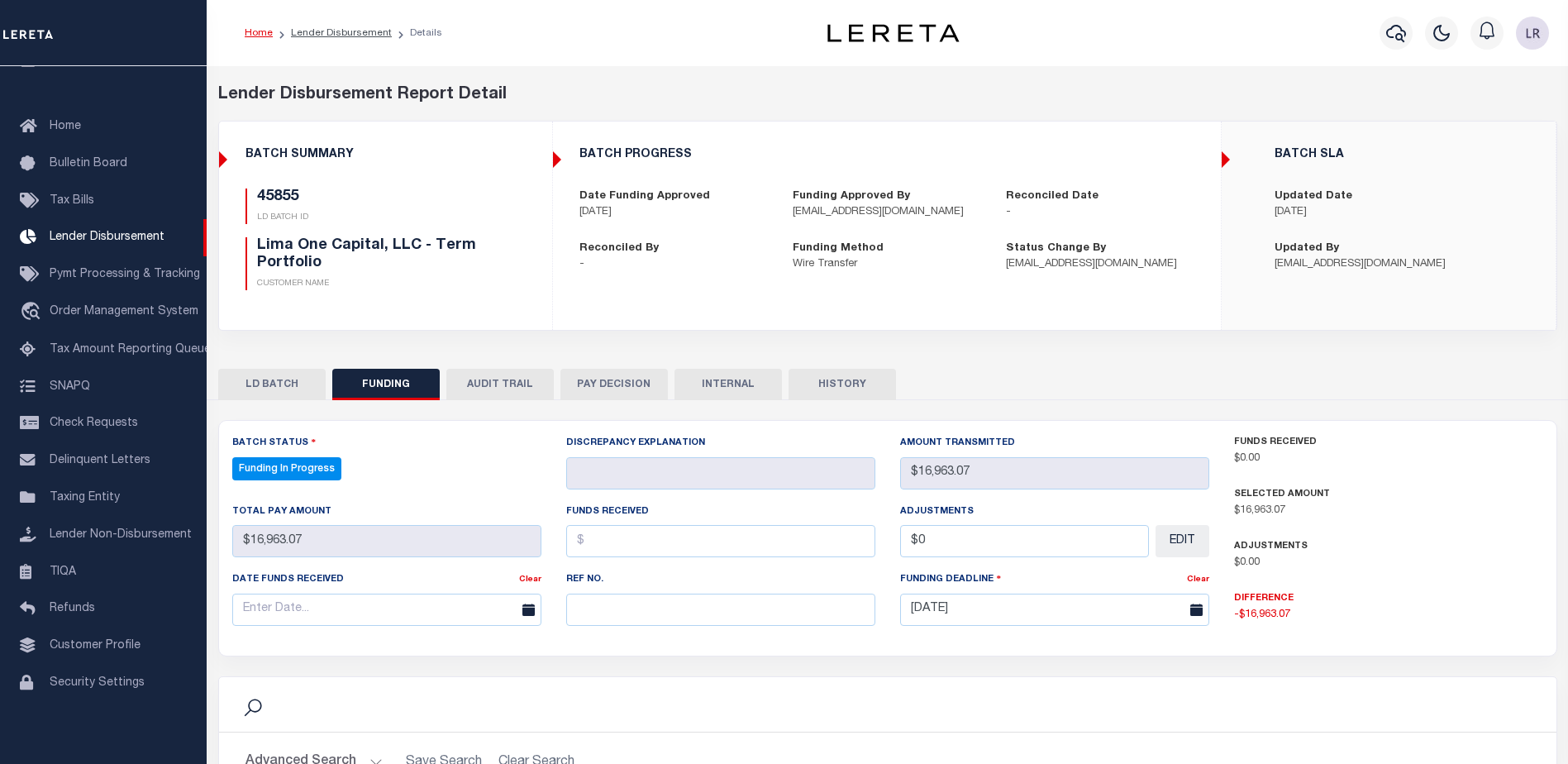
select select "100"
click at [621, 621] on input "text" at bounding box center [721, 610] width 309 height 33
paste input "20250903MMQFMP2700308309031528FT03"
type input "20250903MMQFMP2700308309031528FT03"
click at [593, 548] on input "text" at bounding box center [721, 541] width 309 height 33
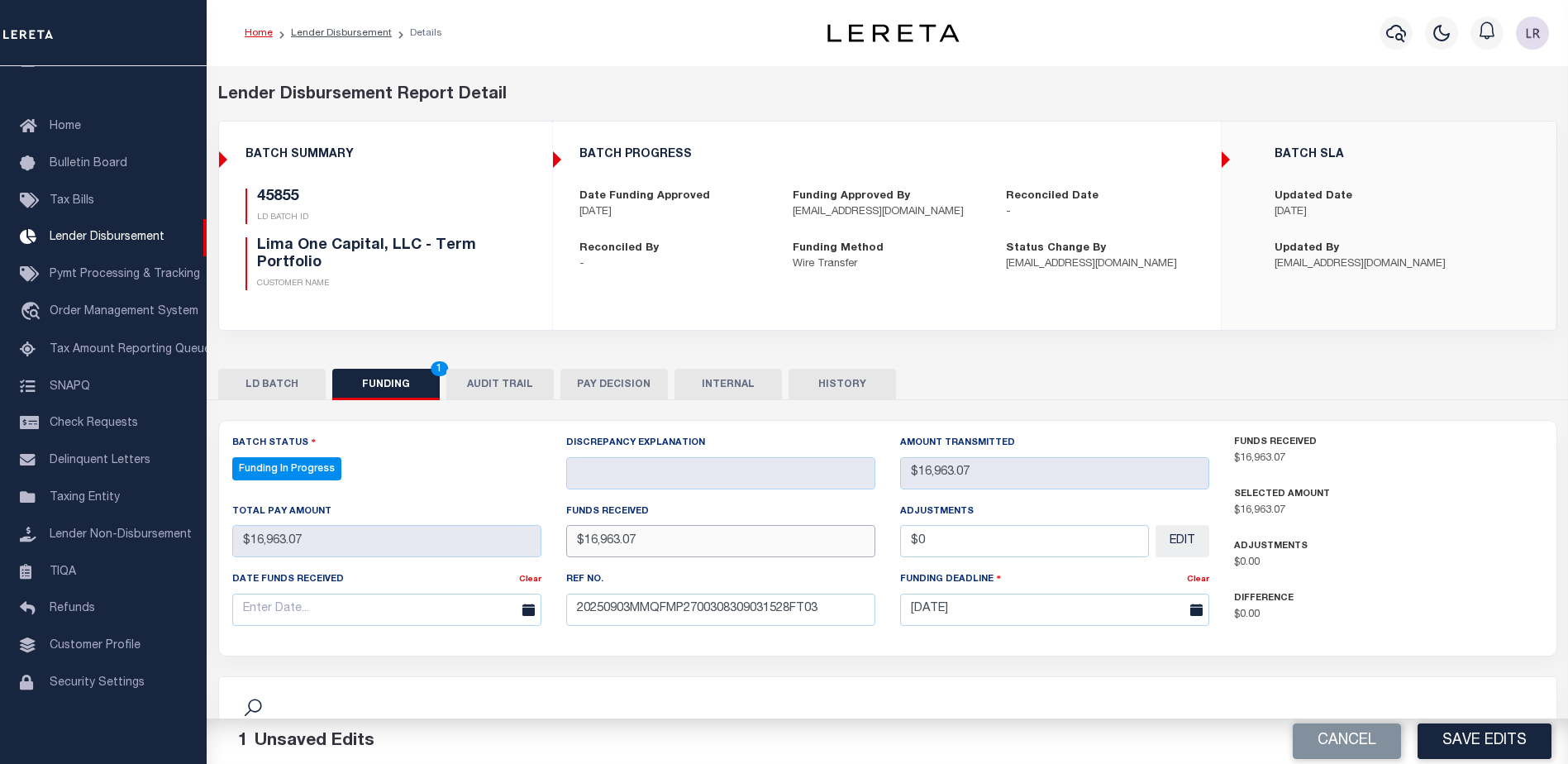
type input "$16,963.07"
click at [462, 606] on input "text" at bounding box center [387, 610] width 309 height 33
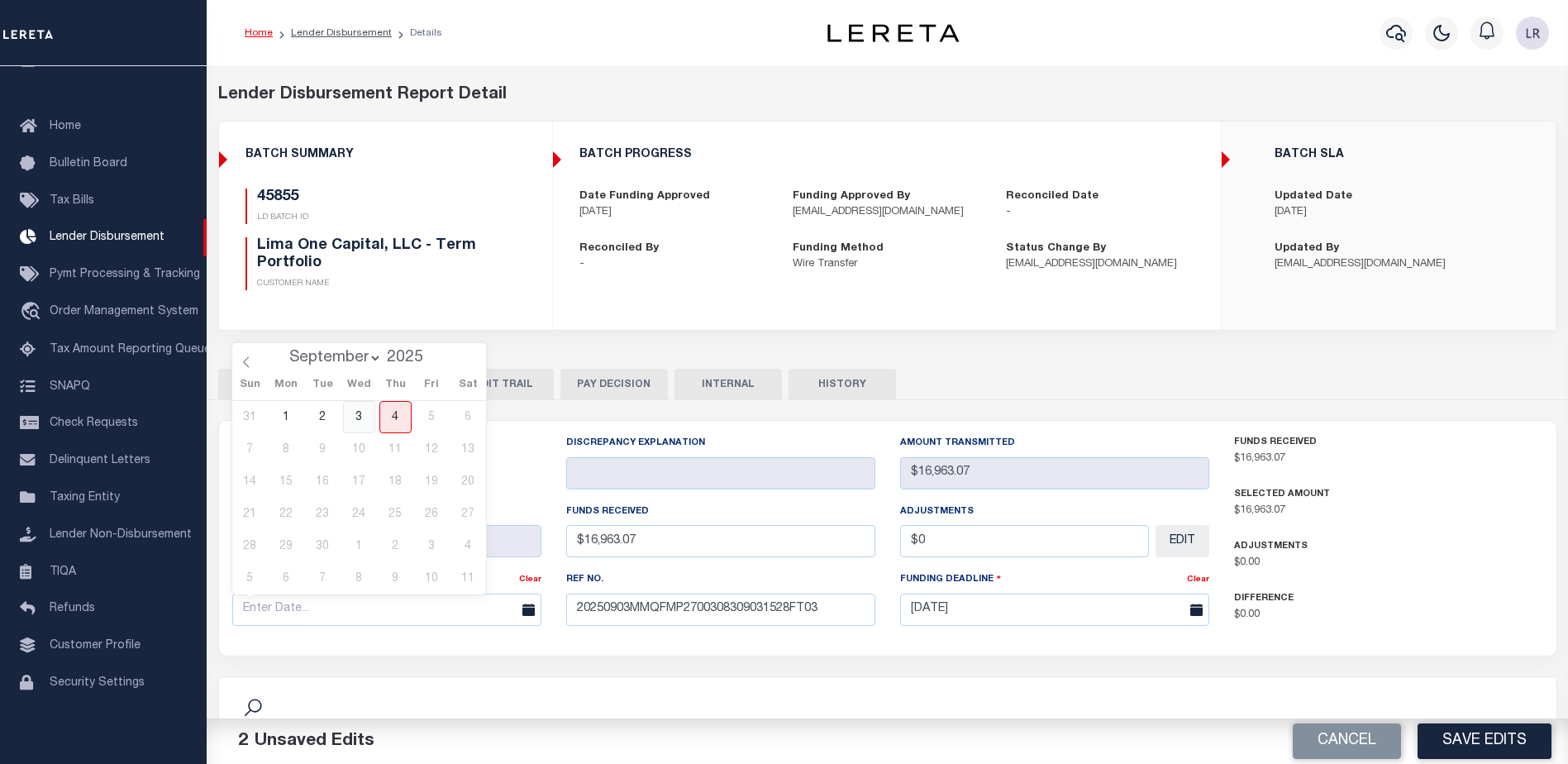
click at [359, 419] on span "3" at bounding box center [359, 417] width 33 height 33
type input "[DATE]"
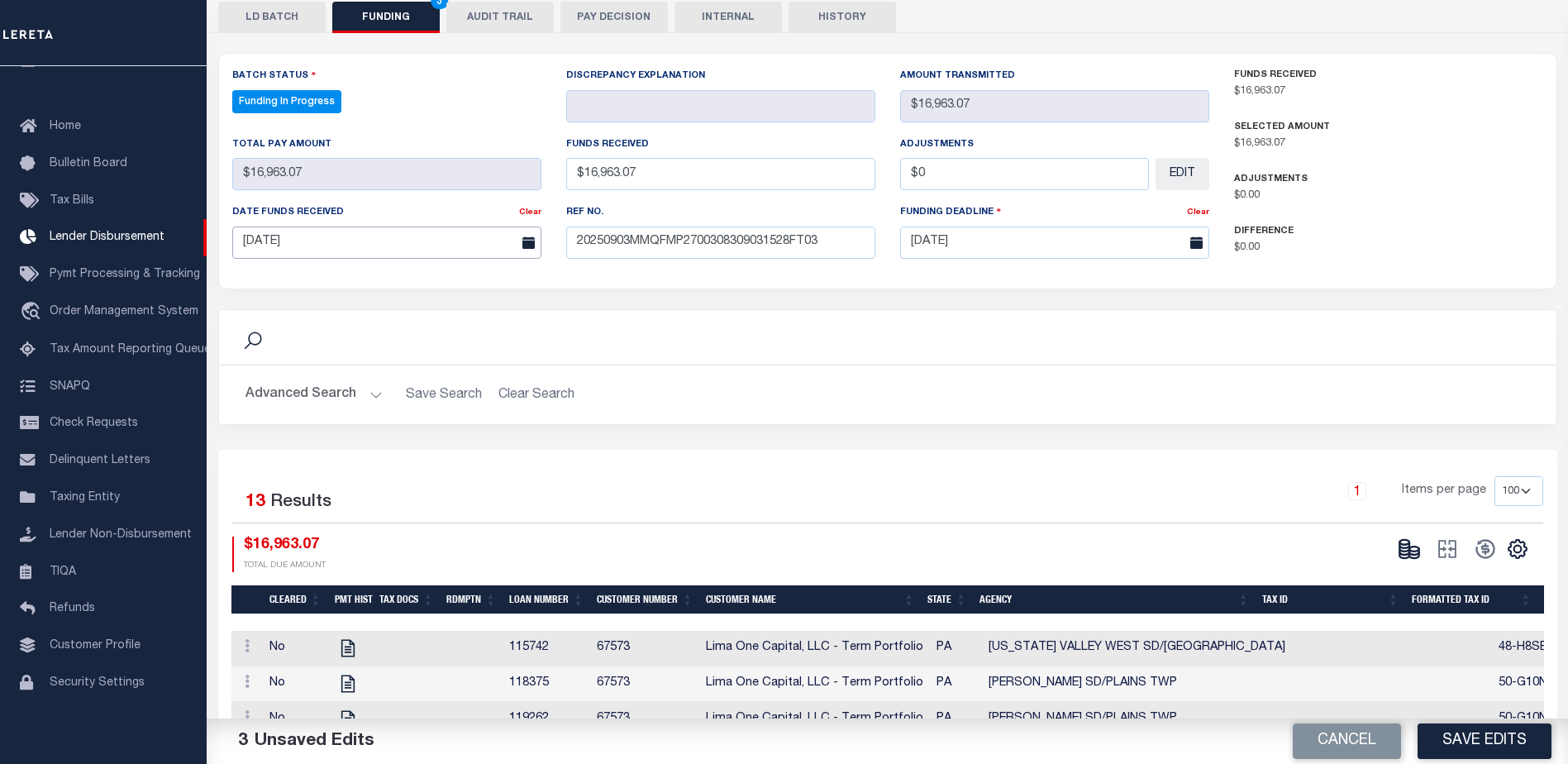
scroll to position [414, 0]
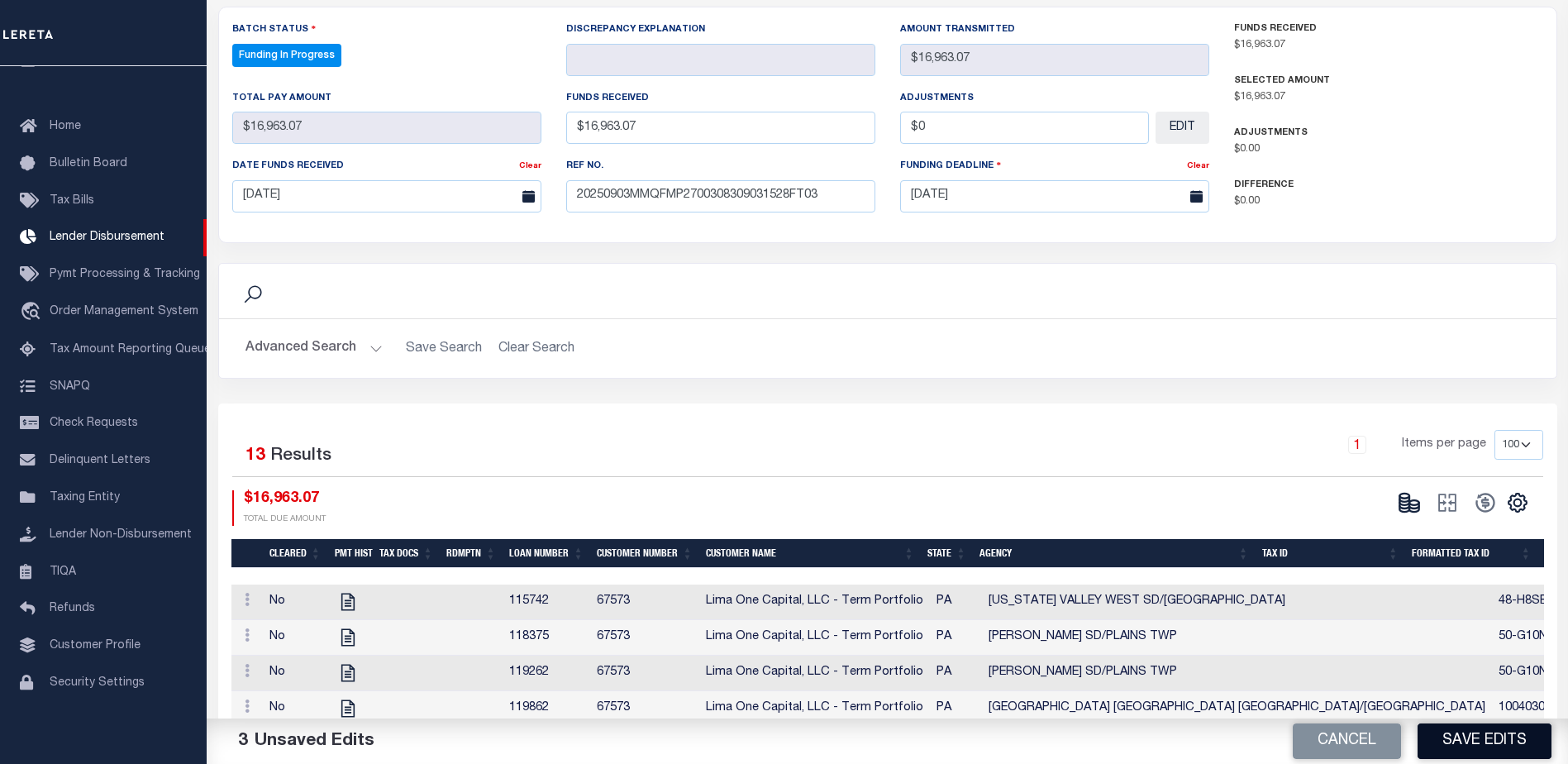
click at [1482, 746] on button "Save Edits" at bounding box center [1484, 740] width 134 height 35
type input "$16,963.07"
type input "$0"
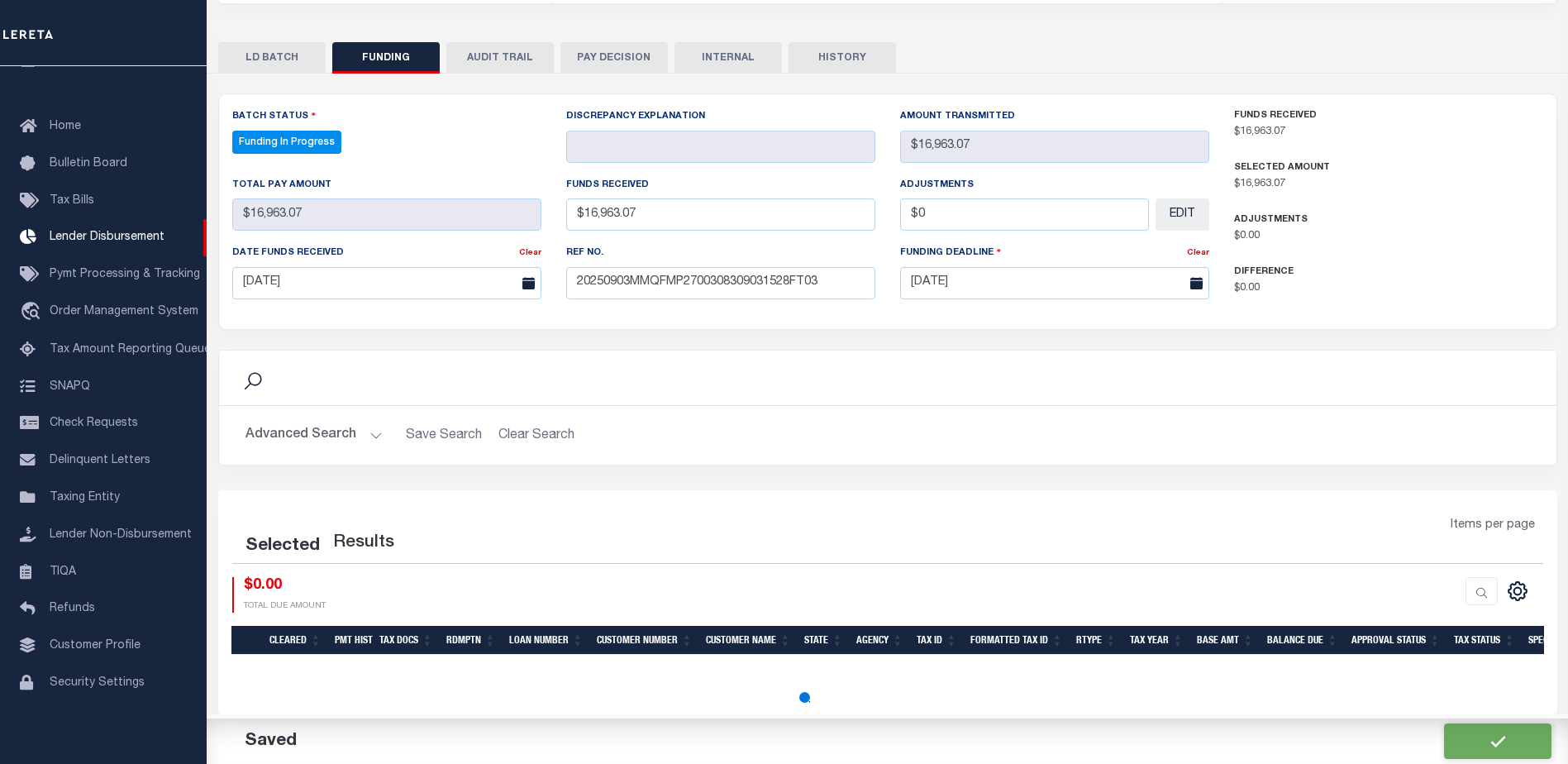
select select "100"
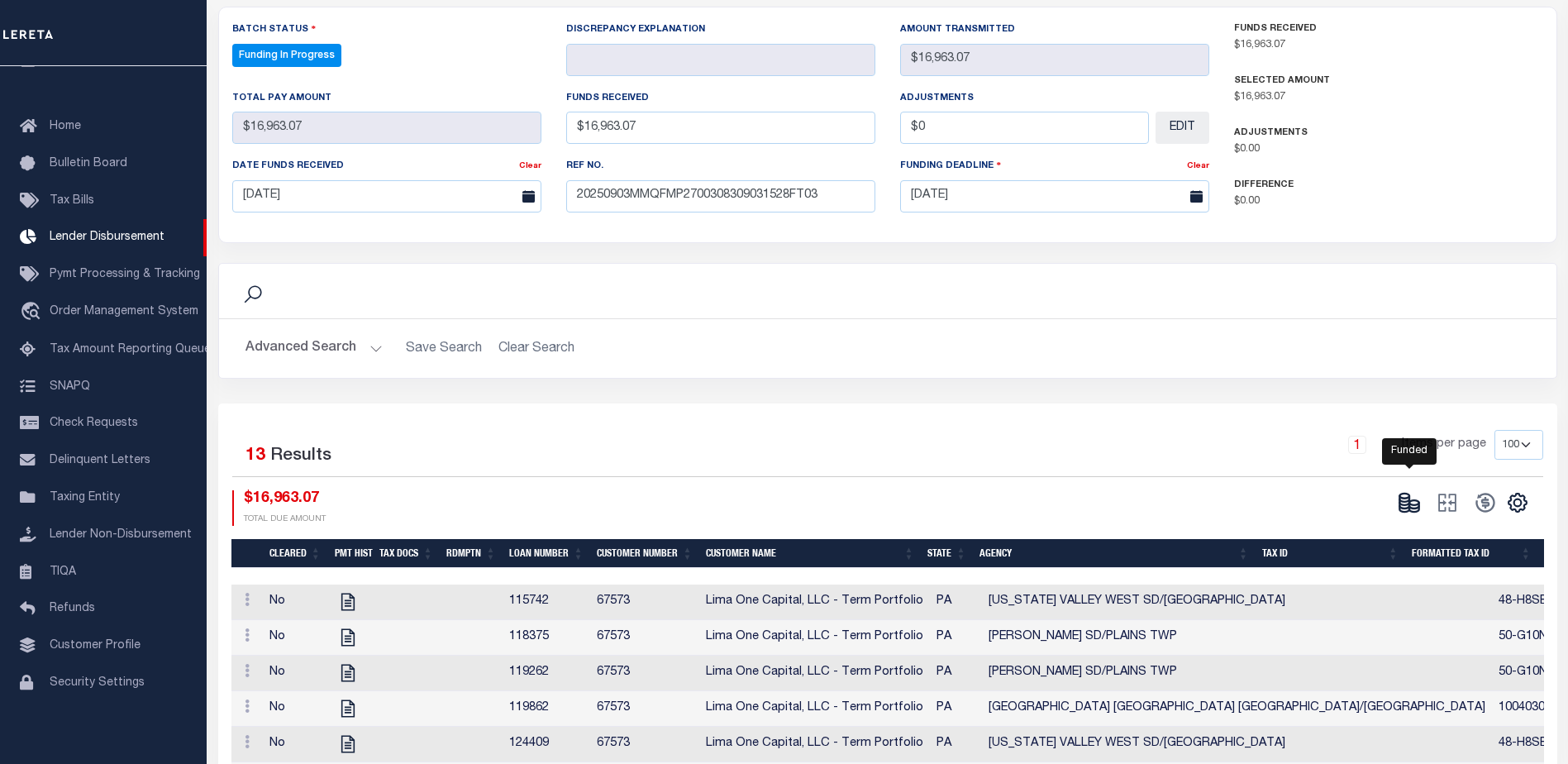
click at [1409, 505] on icon at bounding box center [1413, 505] width 10 height 5
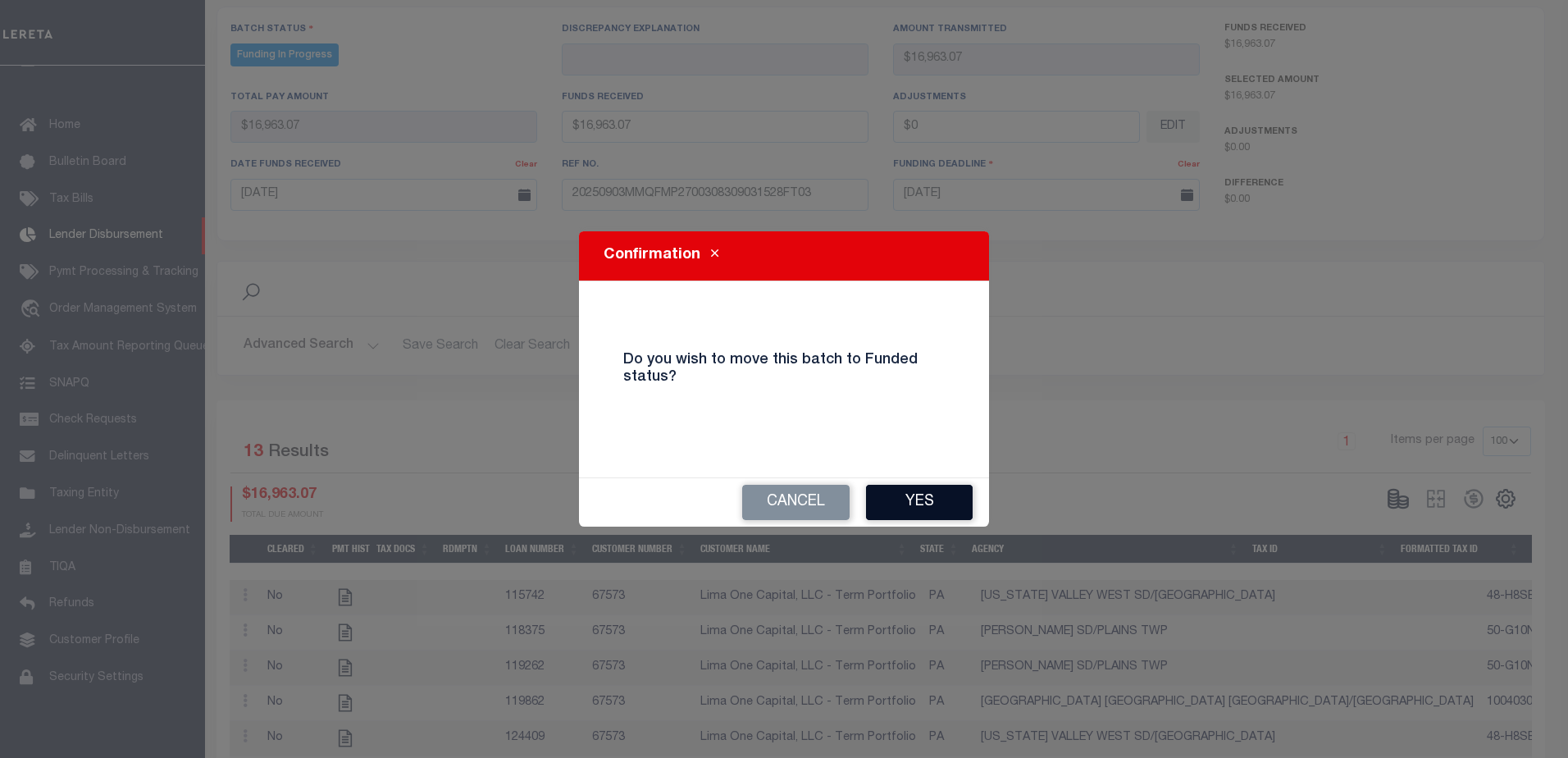
click at [941, 498] on button "Yes" at bounding box center [919, 502] width 107 height 35
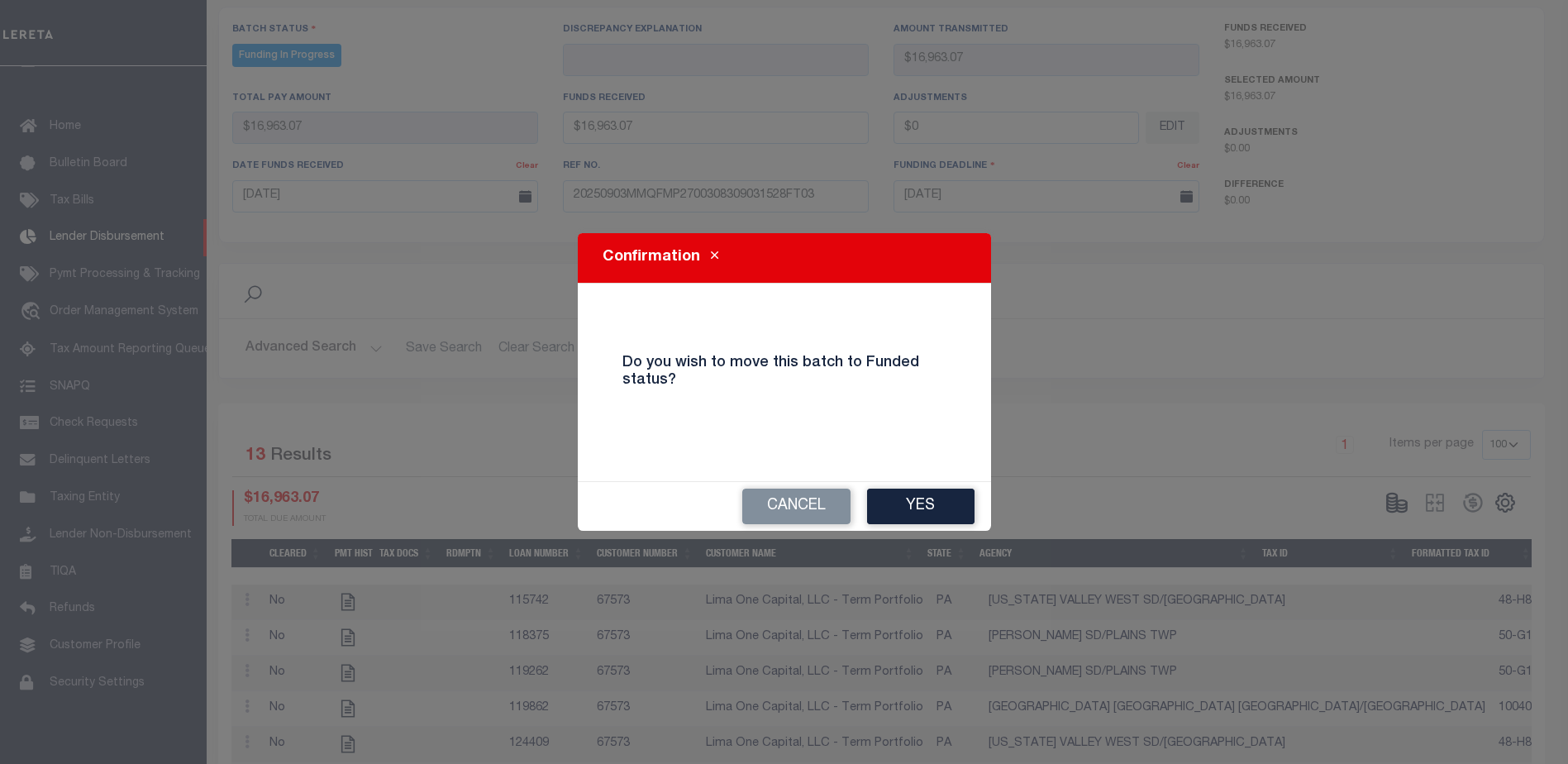
type input "$16,963.07"
type input "$0"
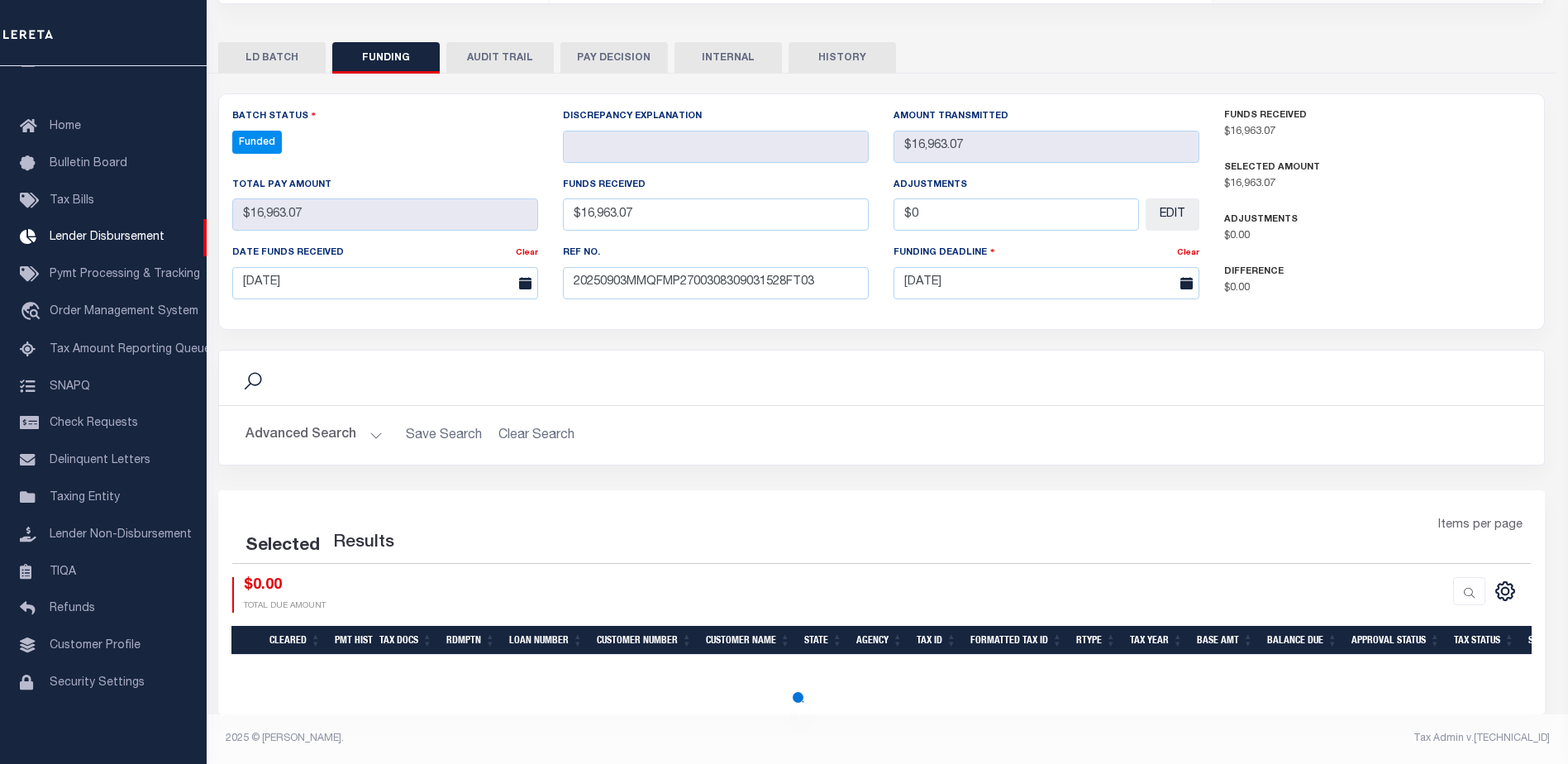
scroll to position [327, 0]
select select "100"
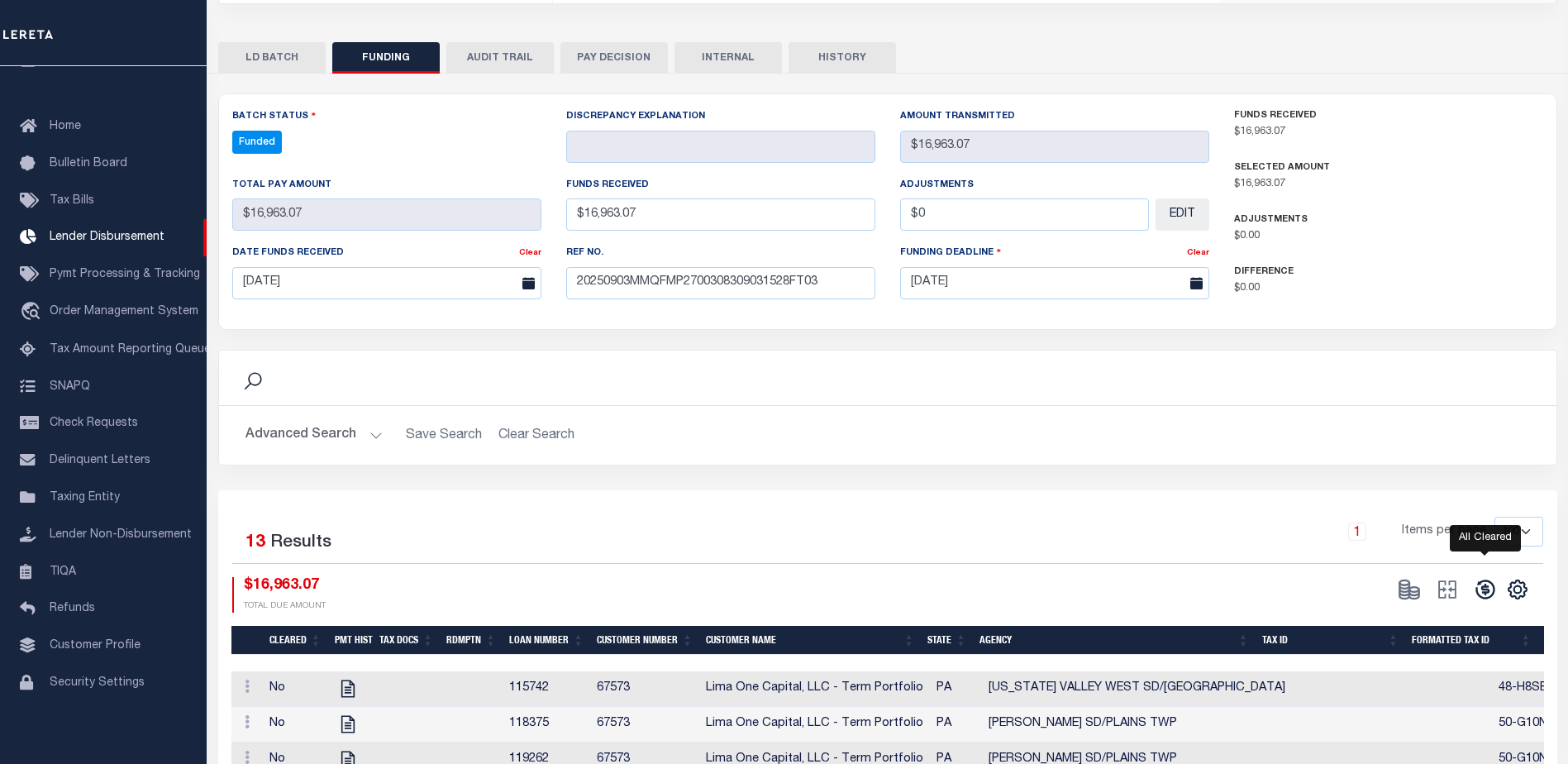
click at [1487, 598] on icon at bounding box center [1484, 588] width 19 height 19
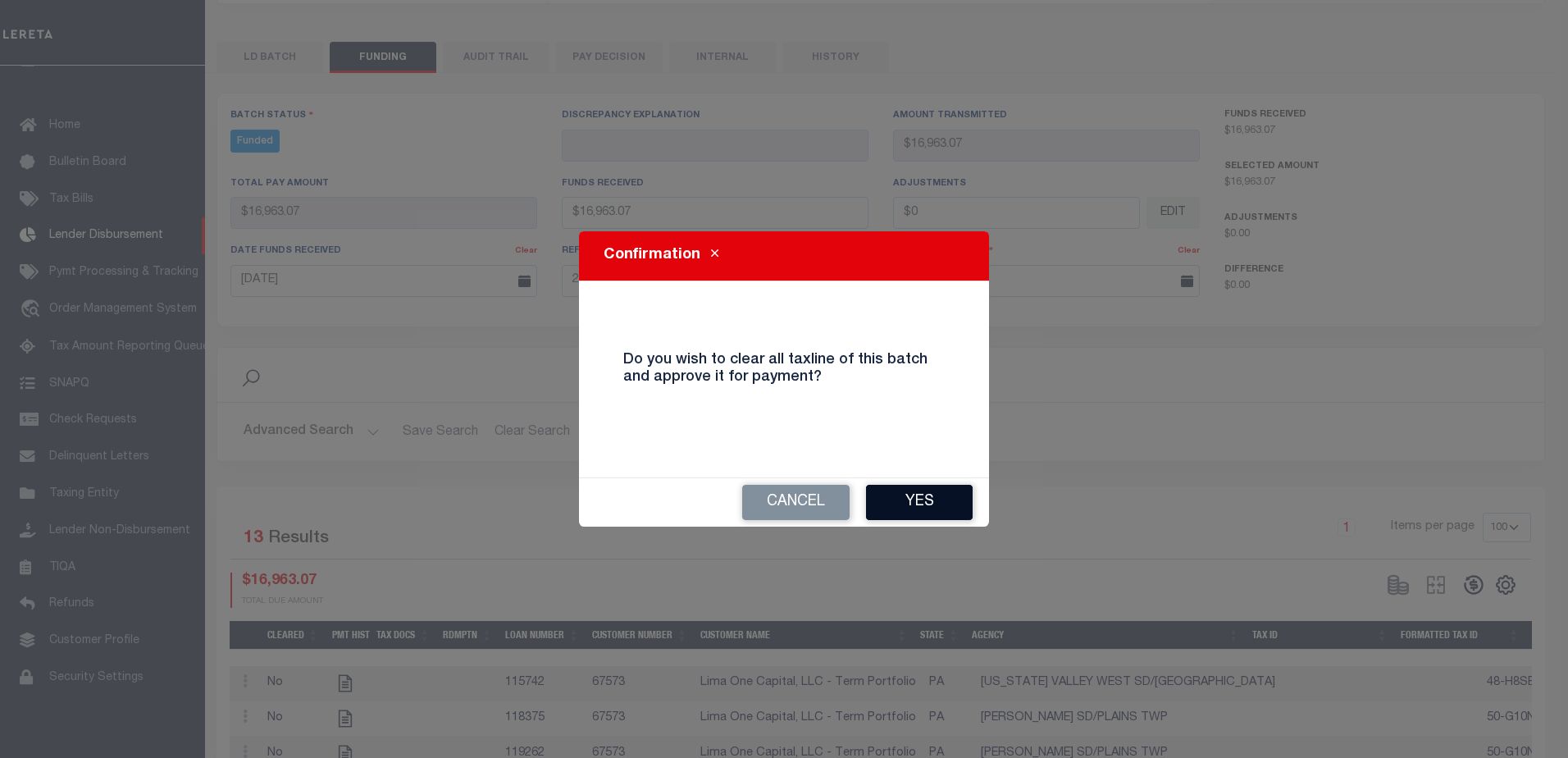
click at [939, 498] on button "Yes" at bounding box center [919, 502] width 107 height 35
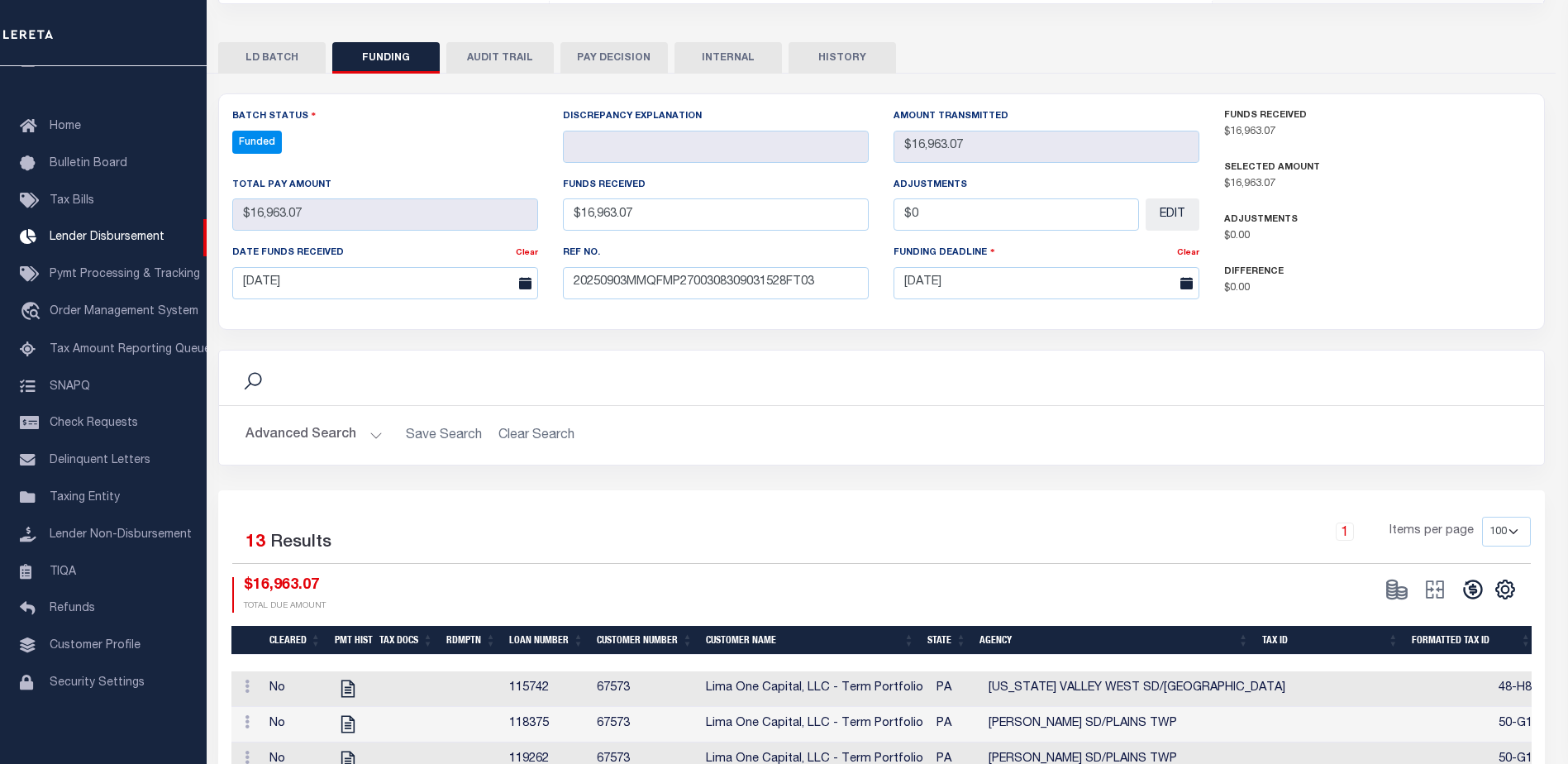
type input "$16,963.07"
type input "$0"
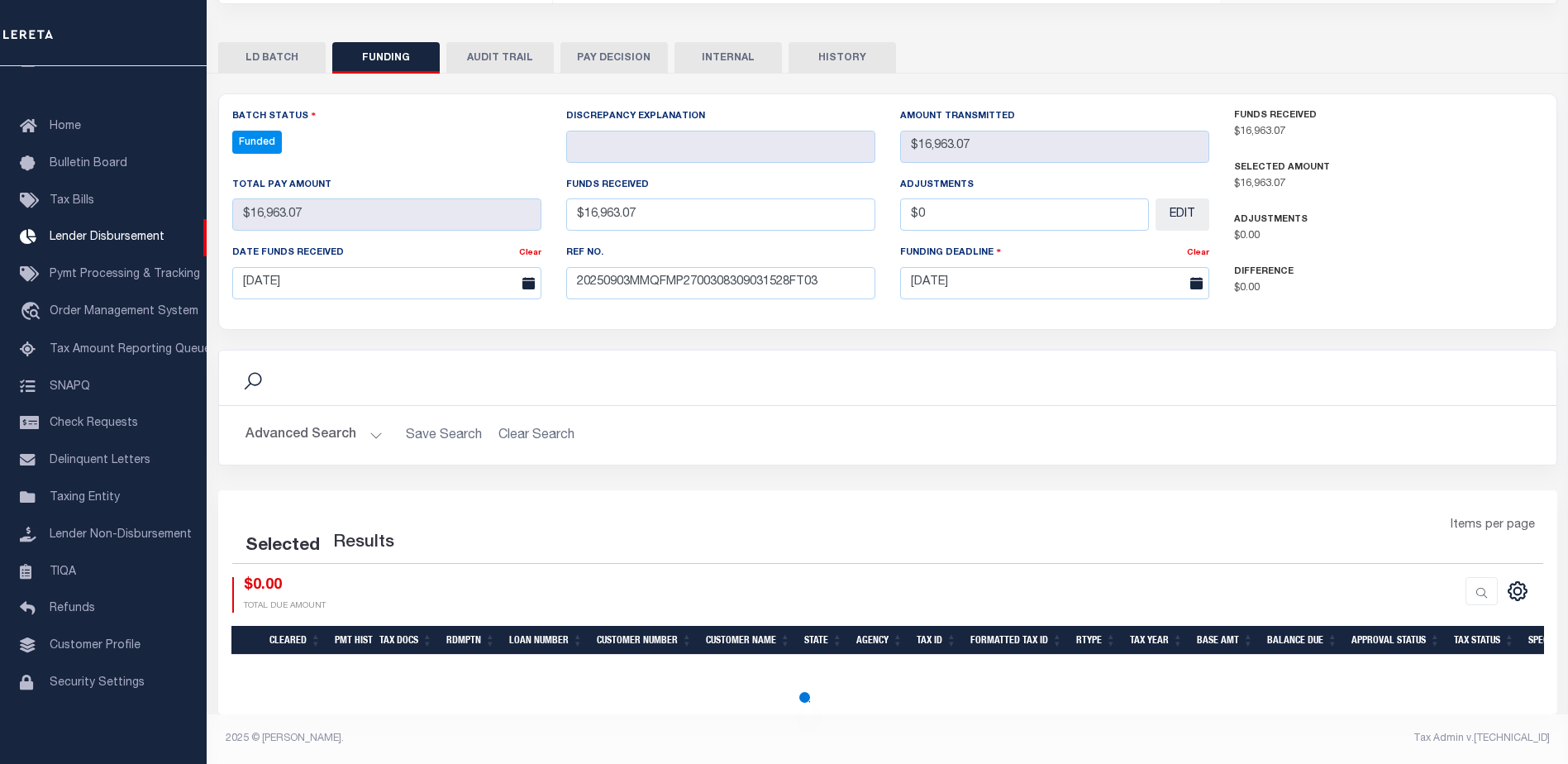
select select "100"
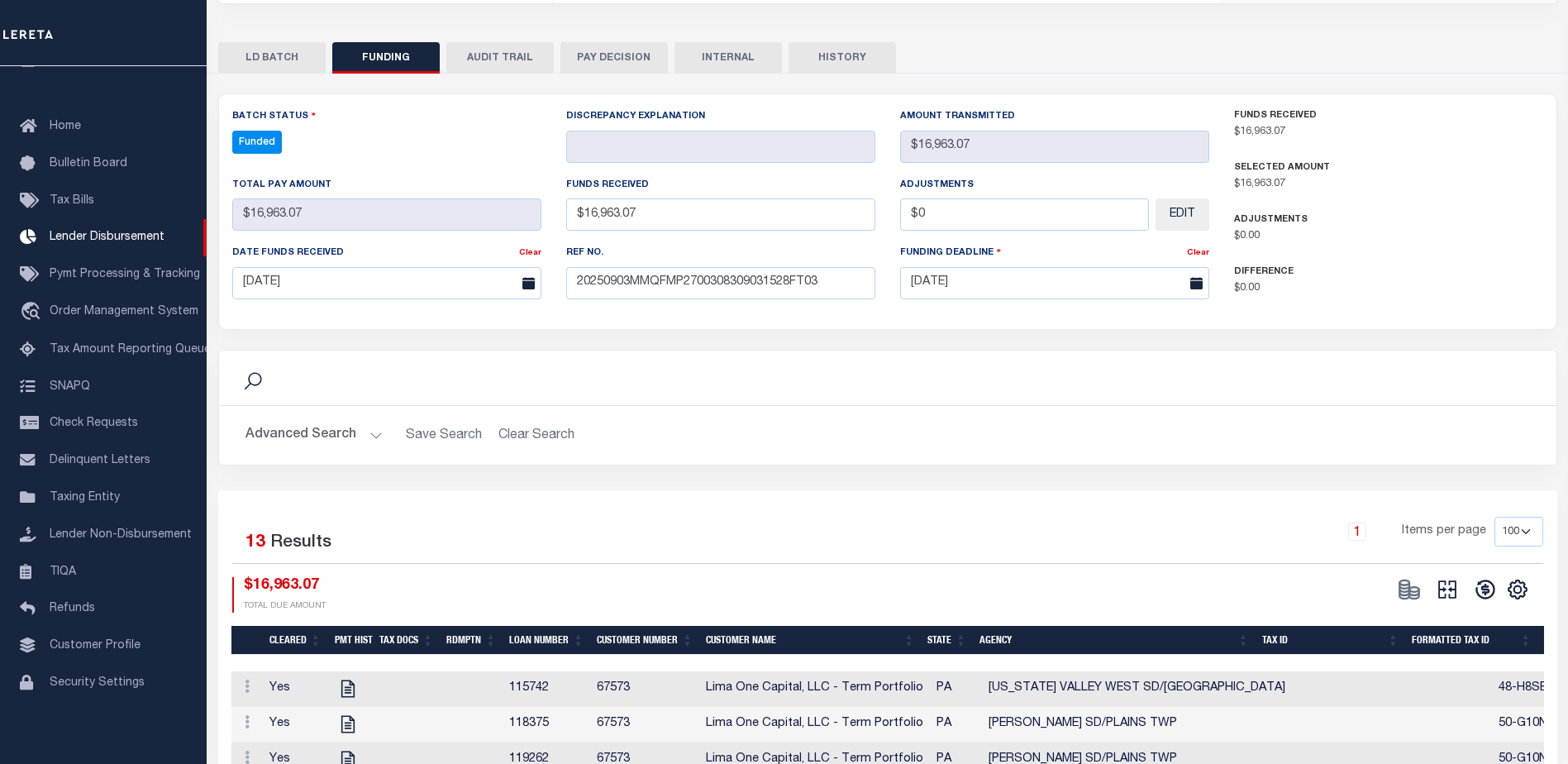
click at [1443, 589] on icon at bounding box center [1447, 589] width 24 height 24
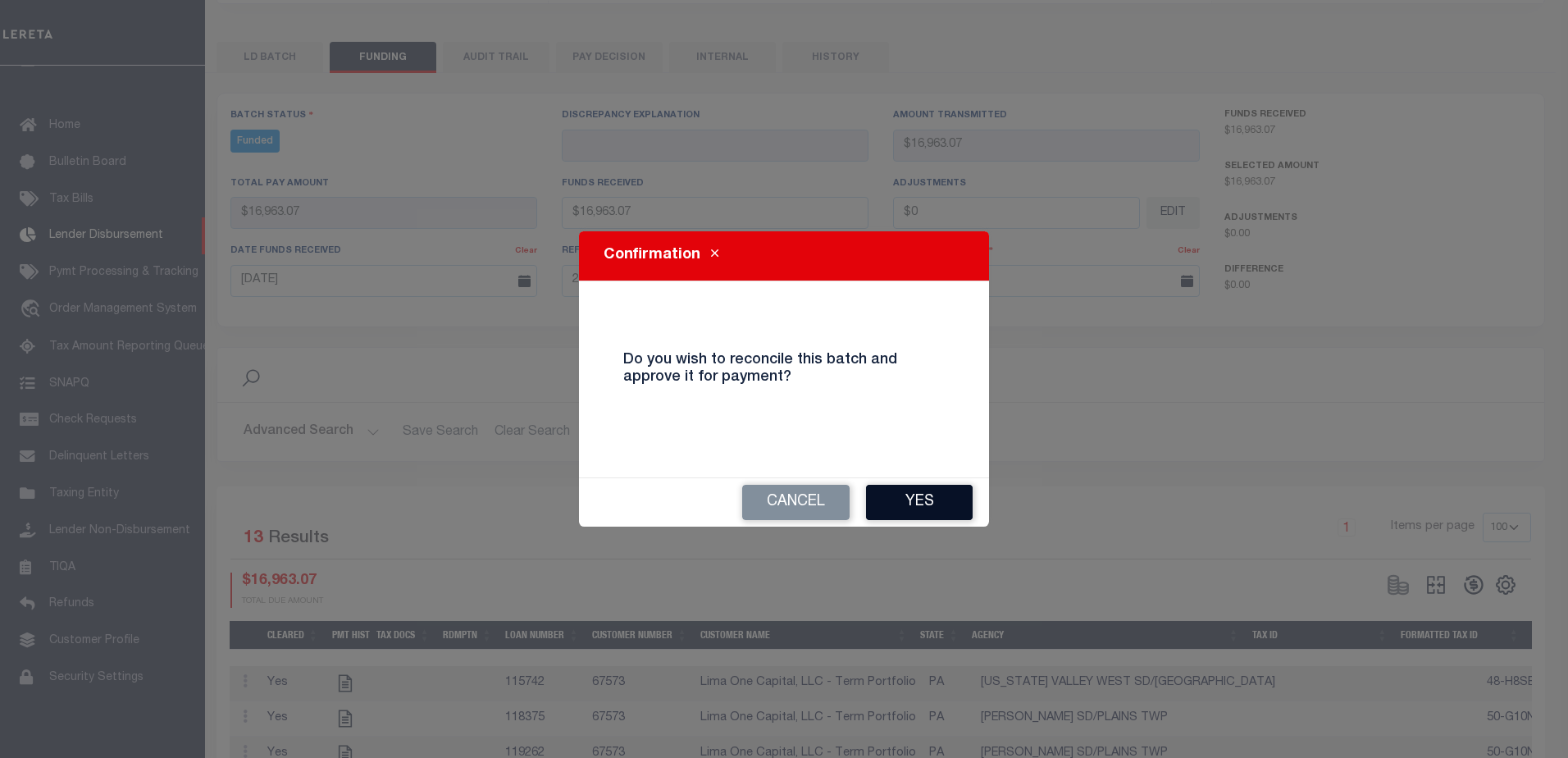
click at [956, 506] on button "Yes" at bounding box center [919, 502] width 107 height 35
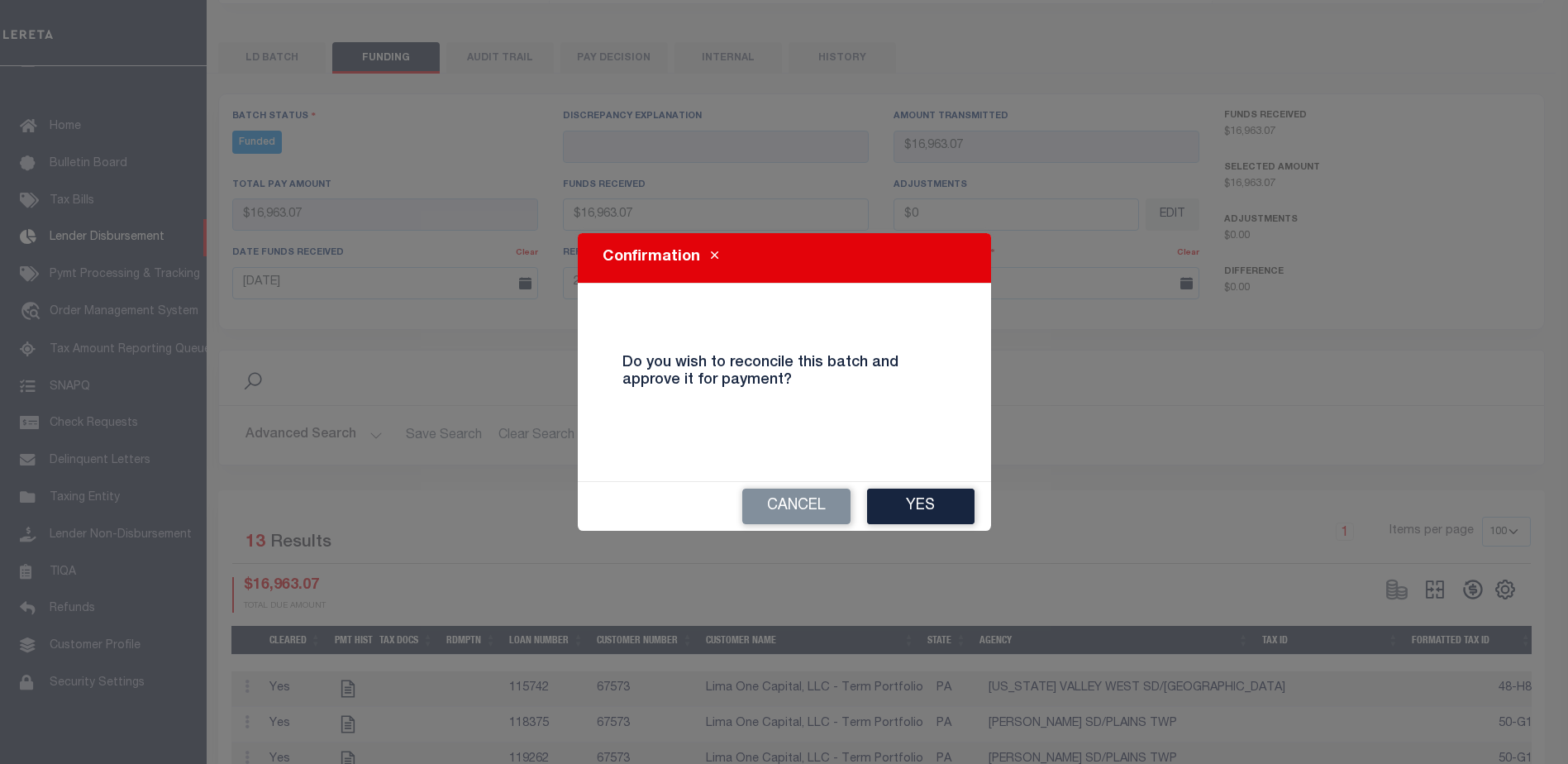
type input "$16,963.07"
type input "$0"
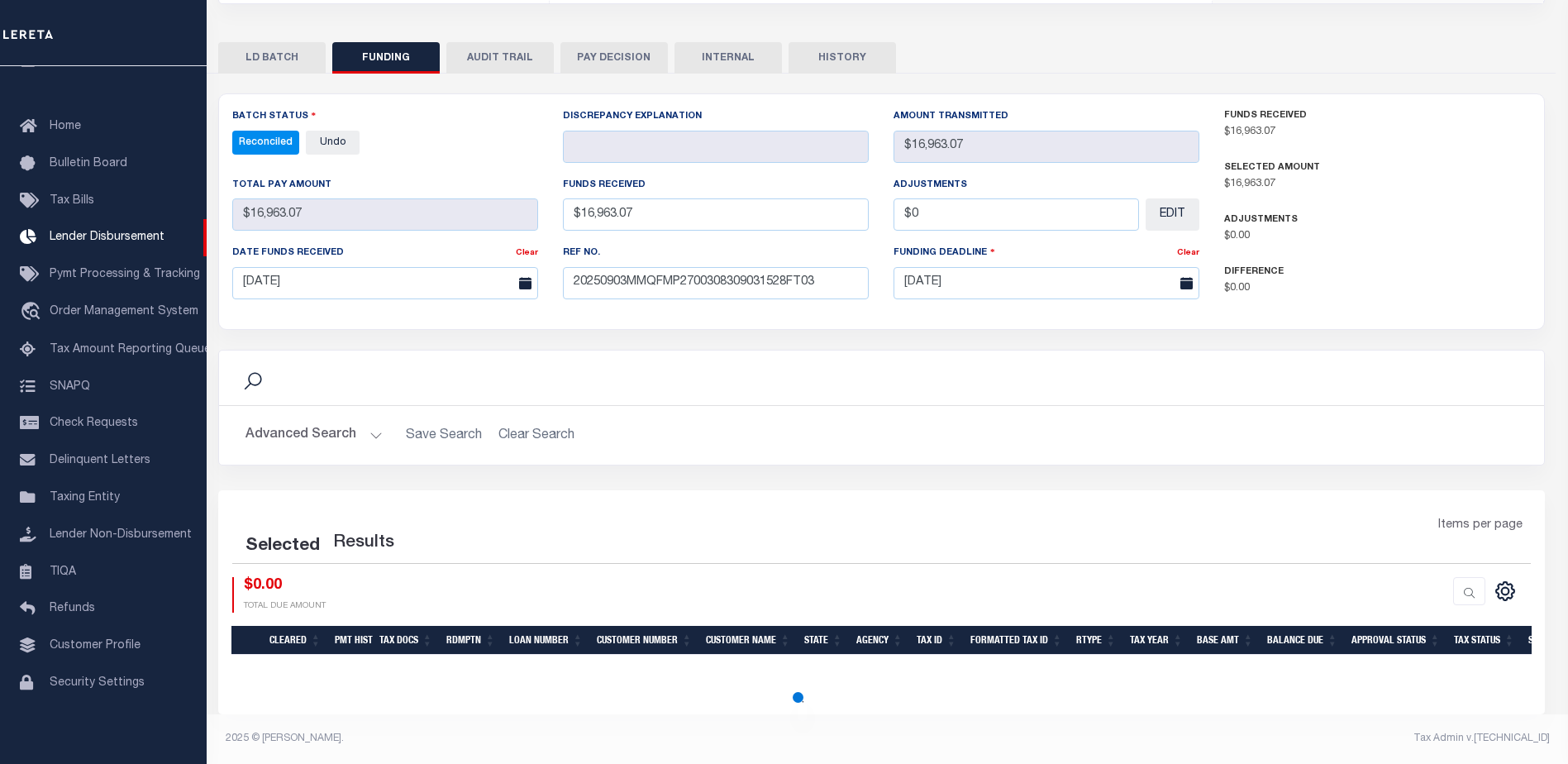
select select "100"
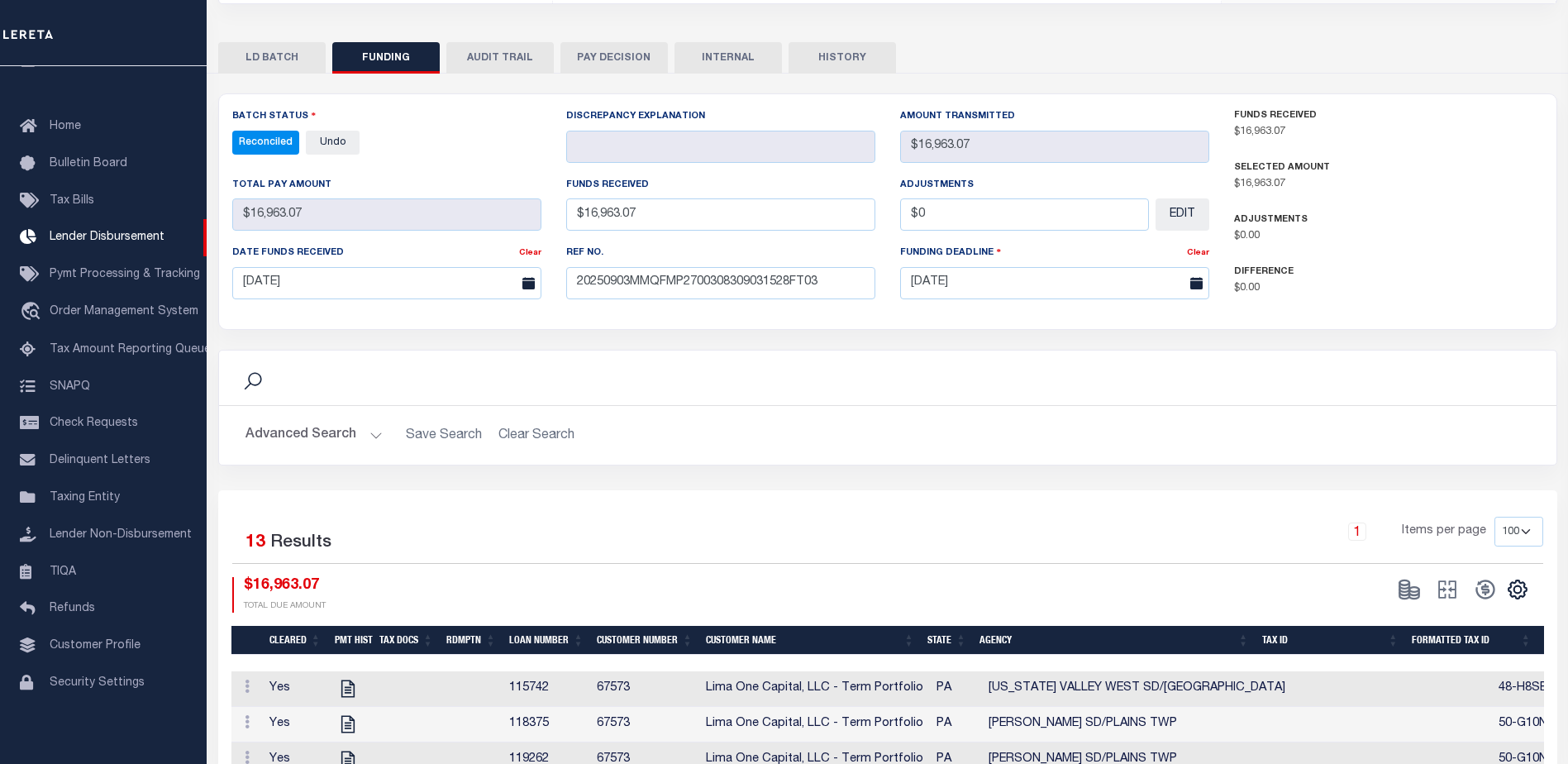
click at [699, 59] on button "INTERNAL" at bounding box center [727, 58] width 108 height 32
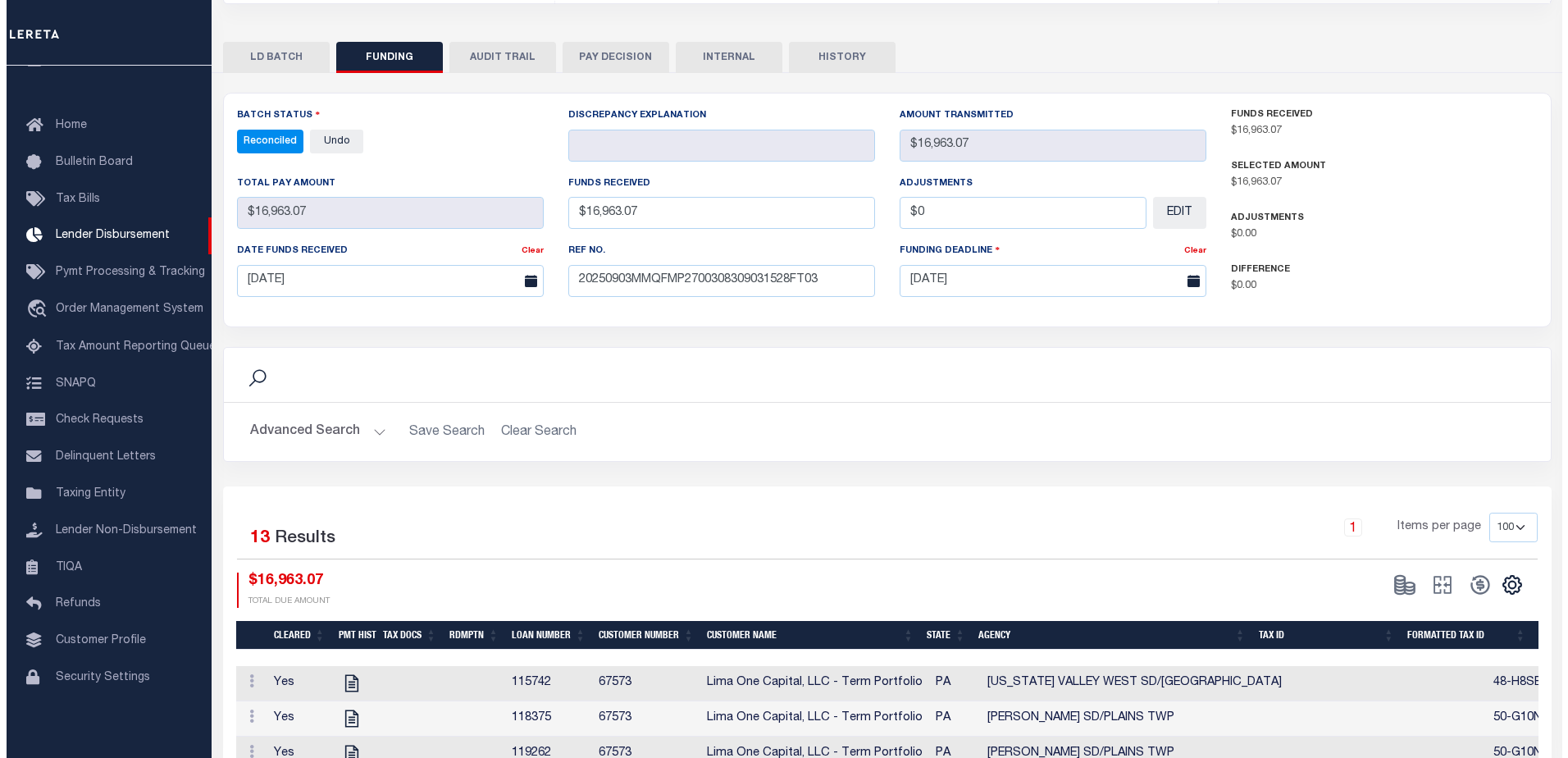
scroll to position [0, 0]
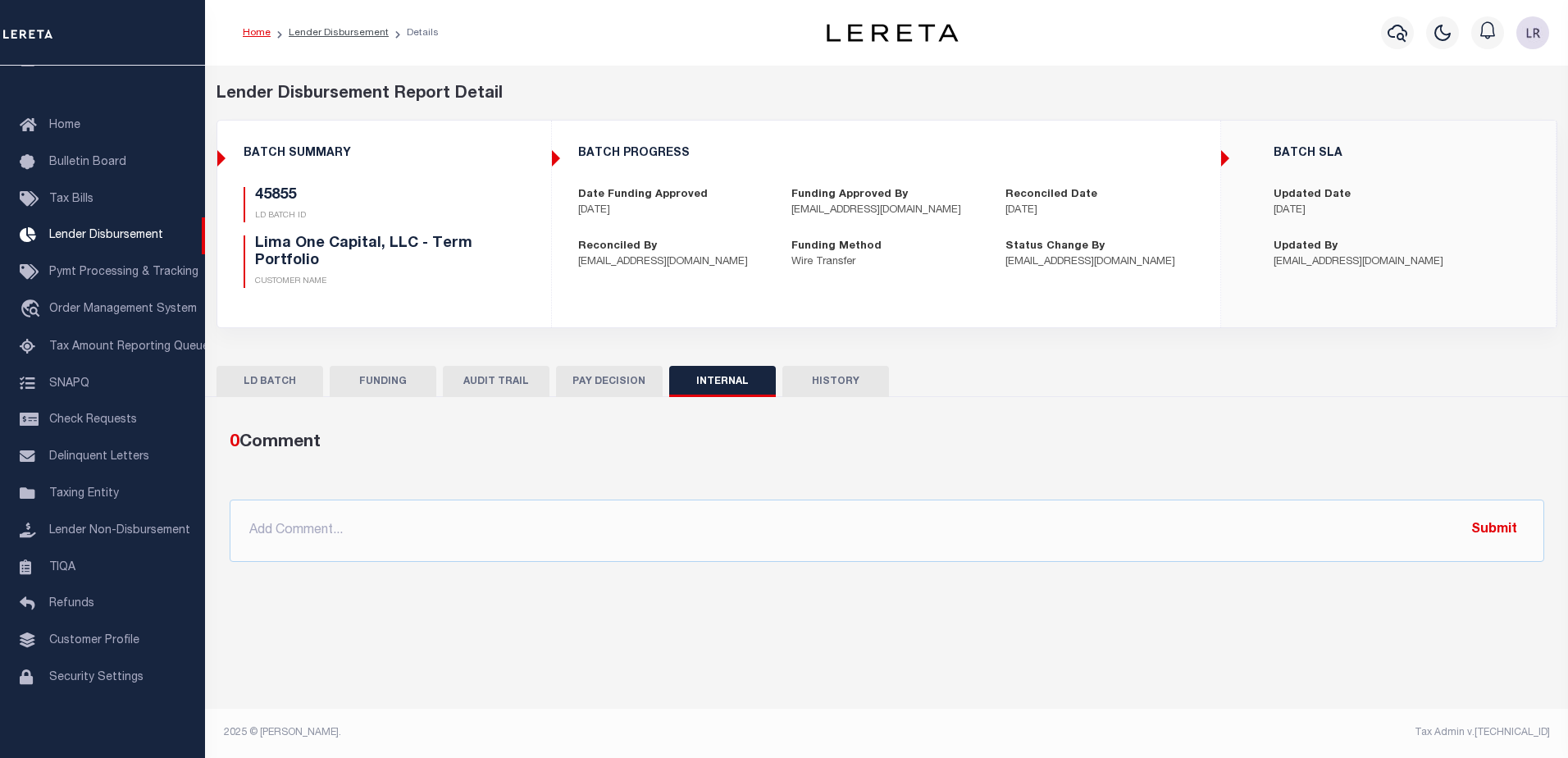
click at [1161, 573] on div "0 Comment @Aakash Patel @Abdul Muzain @Adams, Pamela S @Adhikary Rinki @Agustin…" at bounding box center [886, 496] width 1341 height 158
click at [1173, 542] on input "text" at bounding box center [887, 530] width 1315 height 62
paste input ""ORG AMT - $157662.58 45850 - $121776.43 45851 - $8531.33 45955 - $3700 45967 -…"
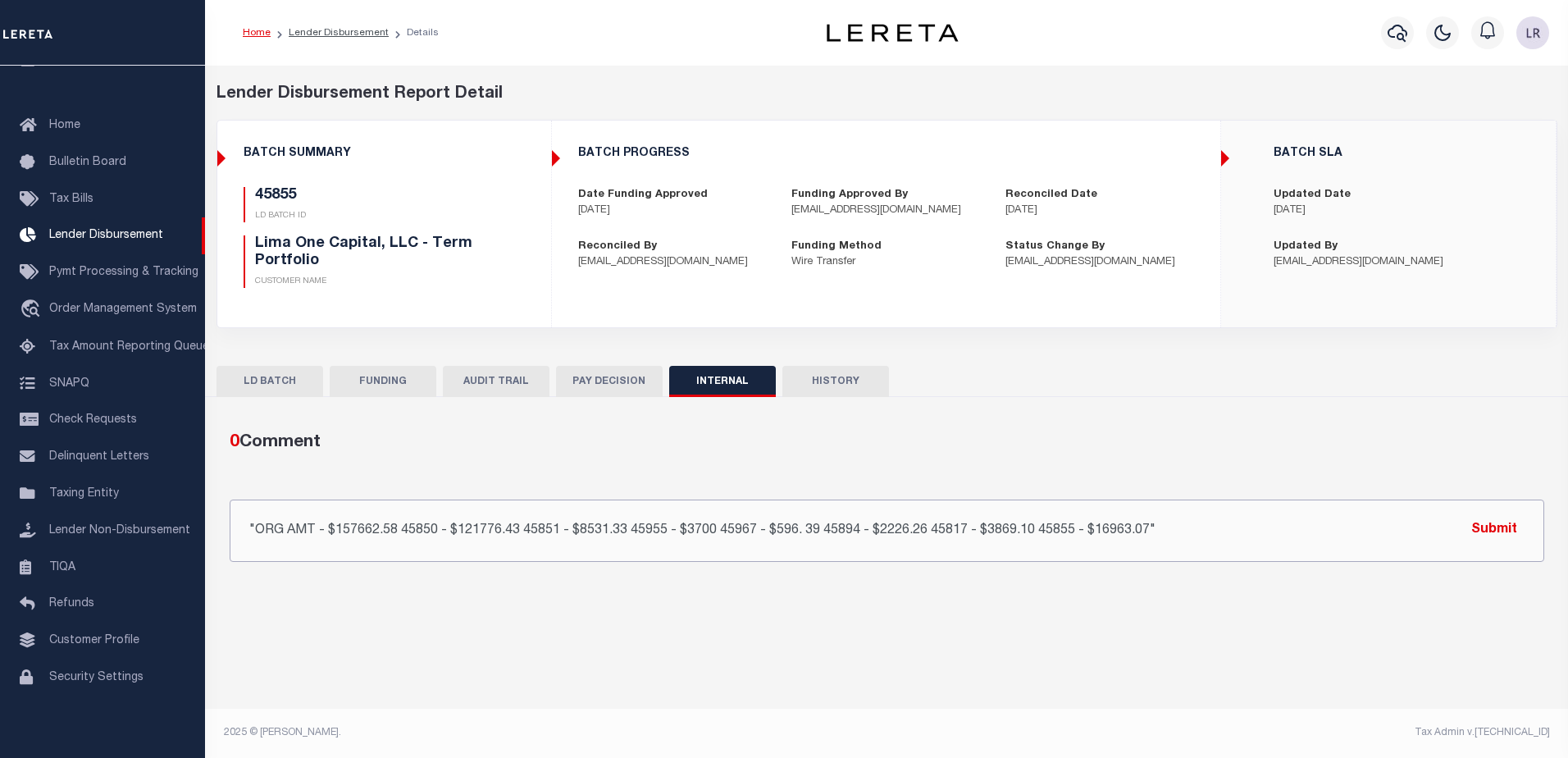
click at [1458, 534] on input ""ORG AMT - $157662.58 45850 - $121776.43 45851 - $8531.33 45955 - $3700 45967 -…" at bounding box center [887, 530] width 1315 height 62
type input ""ORG AMT - $157662.58 45850 - $121776.43 45851 - $8531.33 45955 - $3700 45967 -…"
click at [1494, 534] on button "Submit" at bounding box center [1494, 530] width 67 height 33
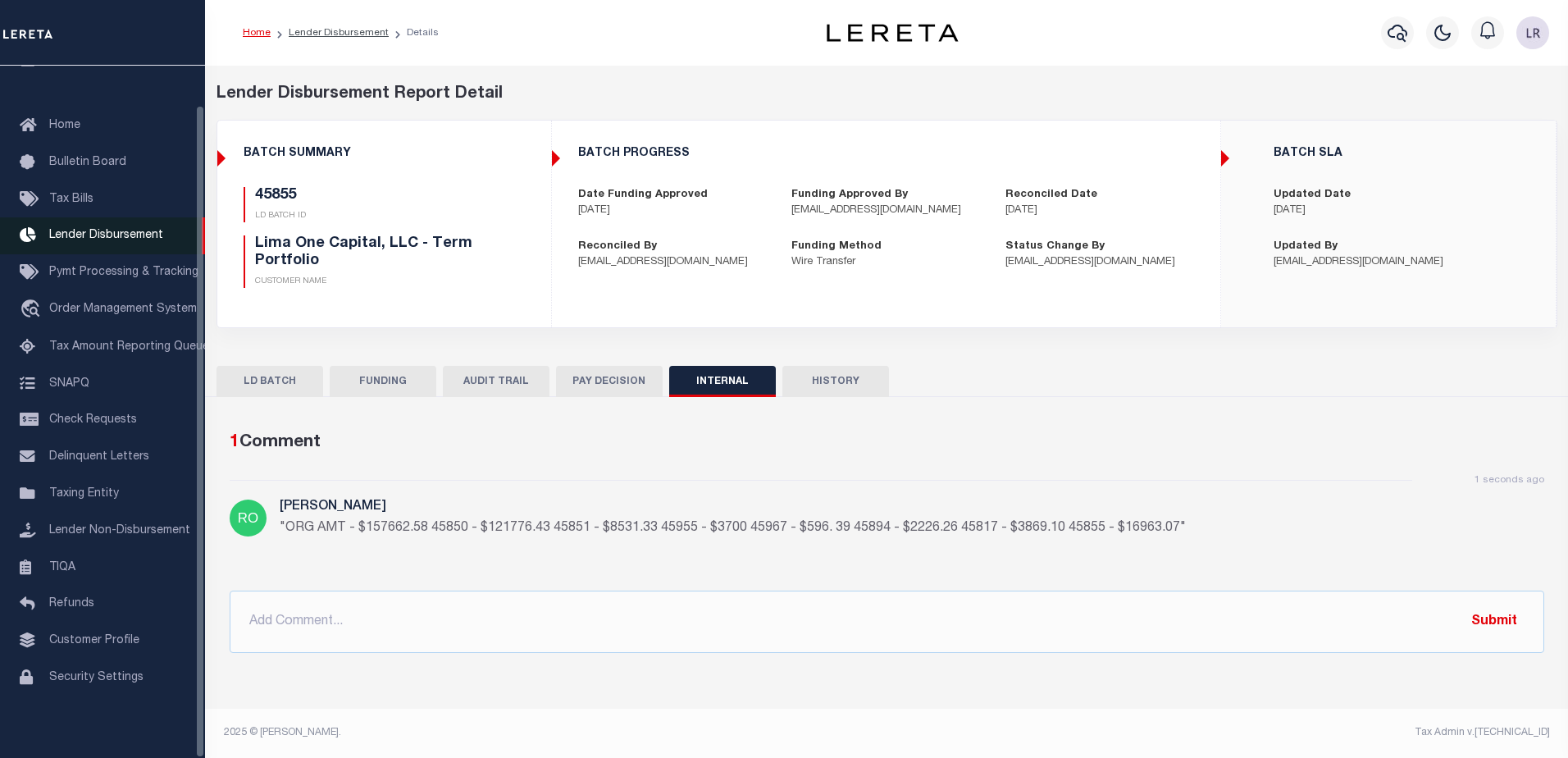
click at [152, 238] on link "Lender Disbursement" at bounding box center [102, 235] width 205 height 37
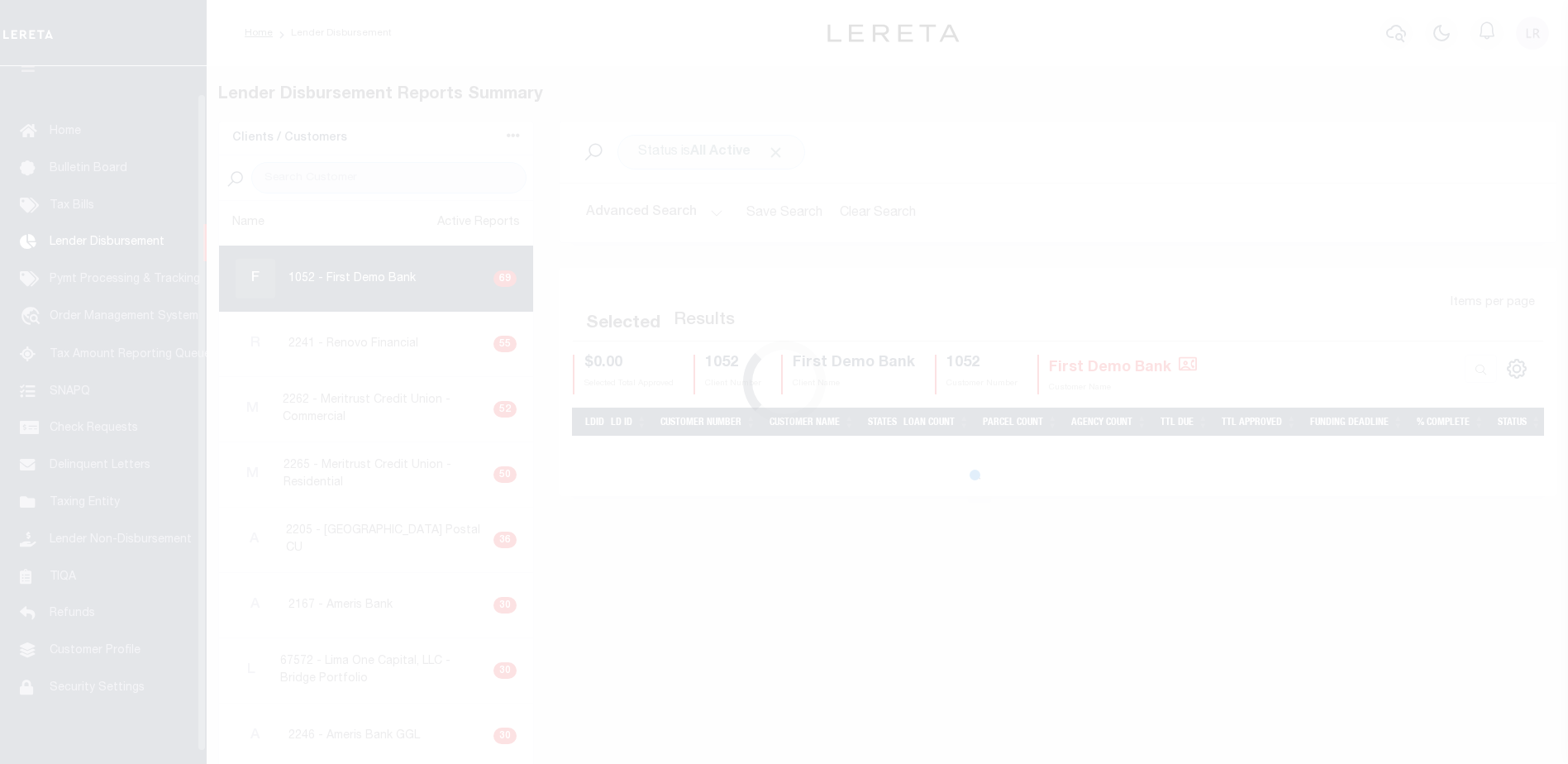
scroll to position [29, 0]
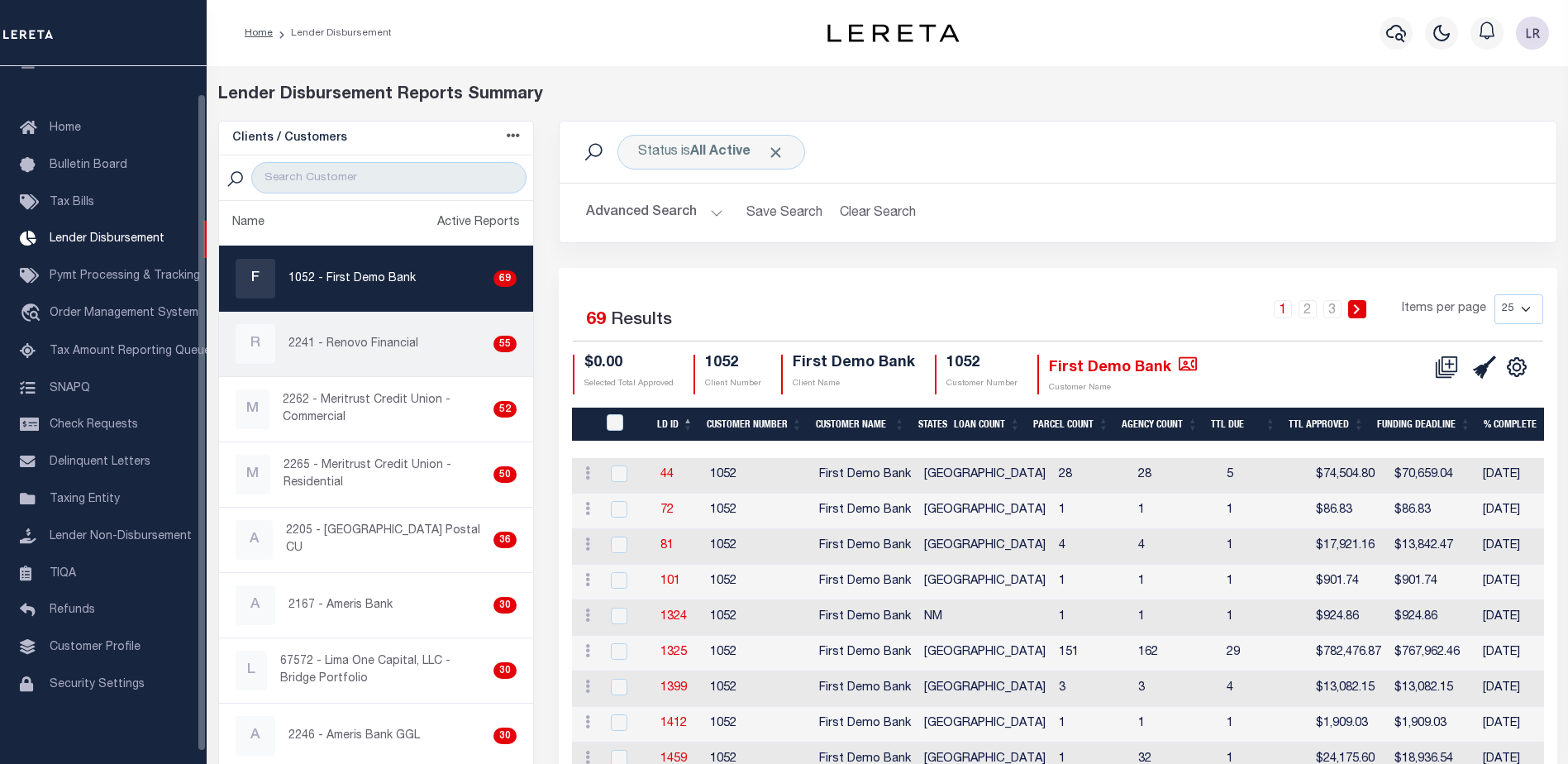
click at [325, 345] on p "2241 - Renovo Financial" at bounding box center [353, 344] width 129 height 17
checkbox input "true"
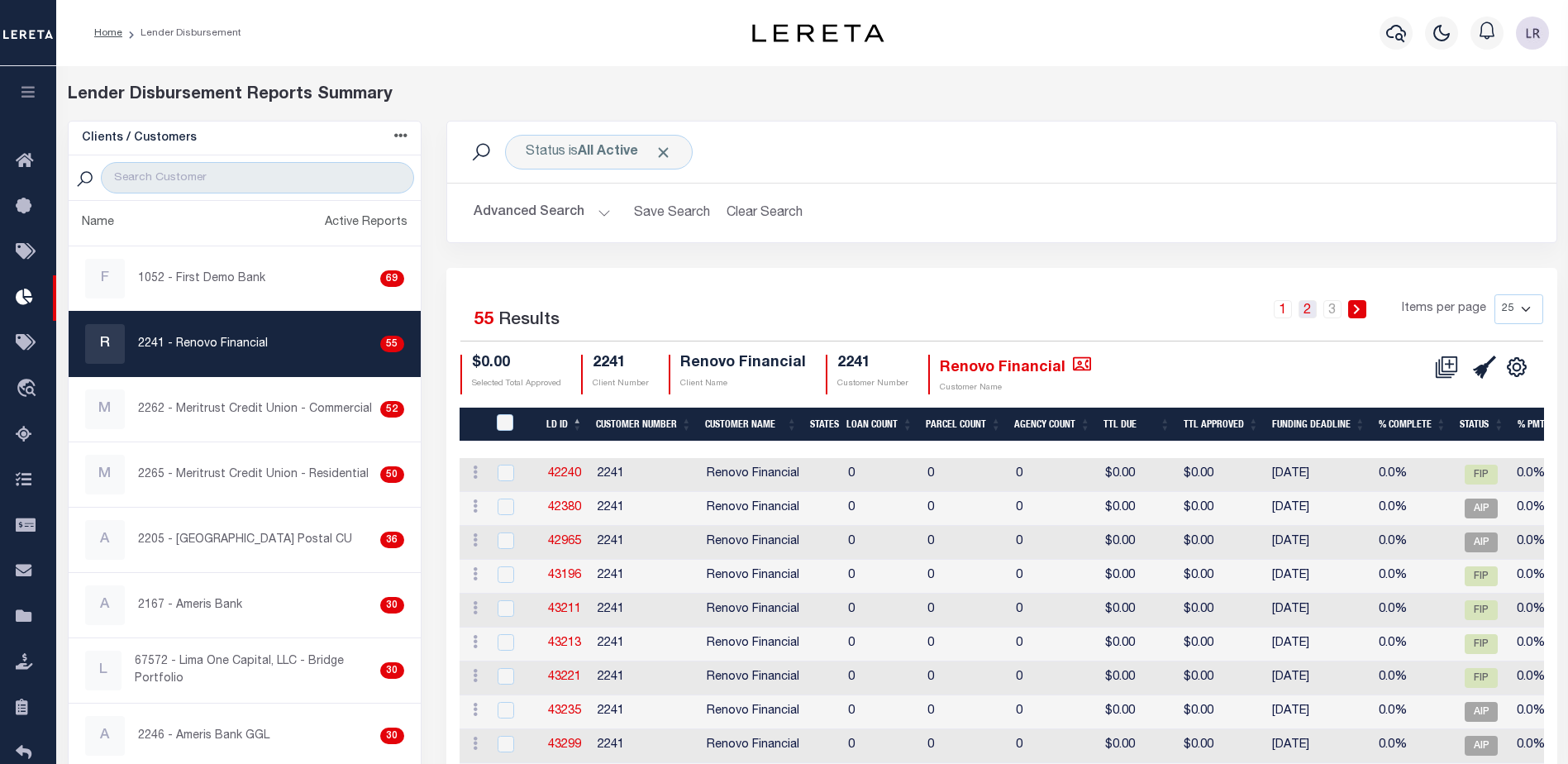
click at [1315, 310] on link "2" at bounding box center [1307, 310] width 18 height 18
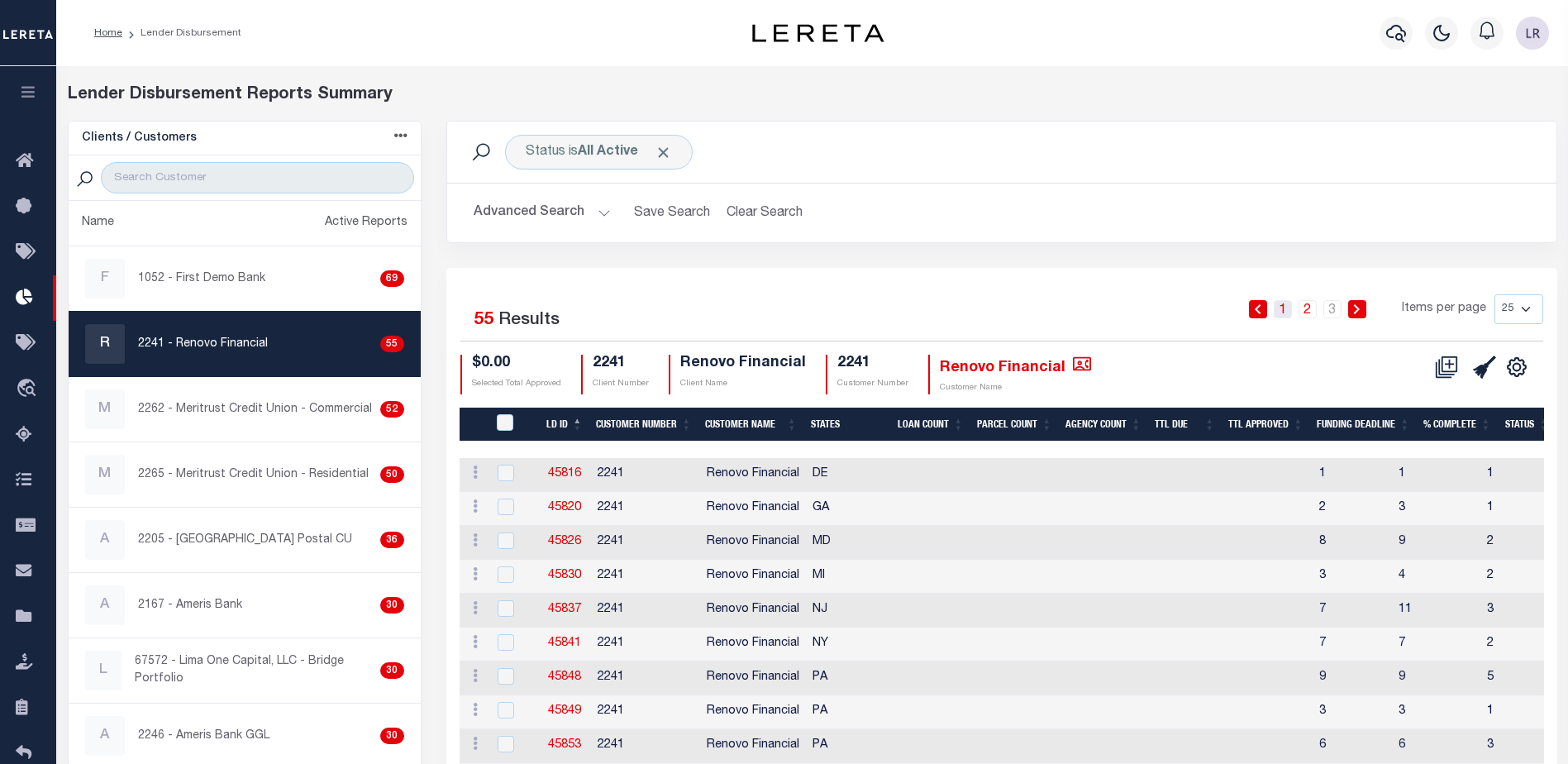
click at [1285, 305] on link "1" at bounding box center [1282, 310] width 18 height 18
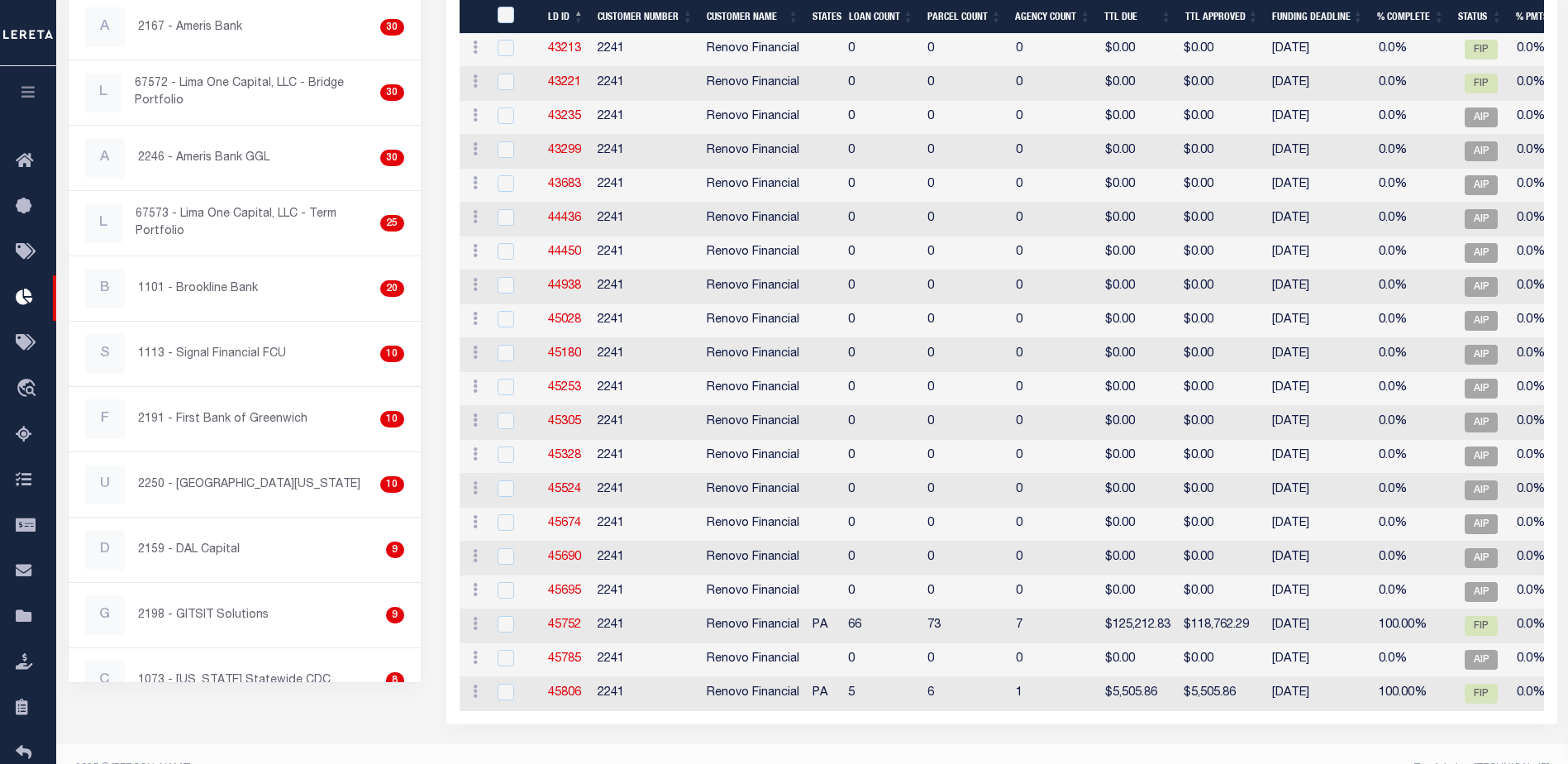
scroll to position [578, 0]
click at [577, 688] on link "45806" at bounding box center [565, 692] width 33 height 12
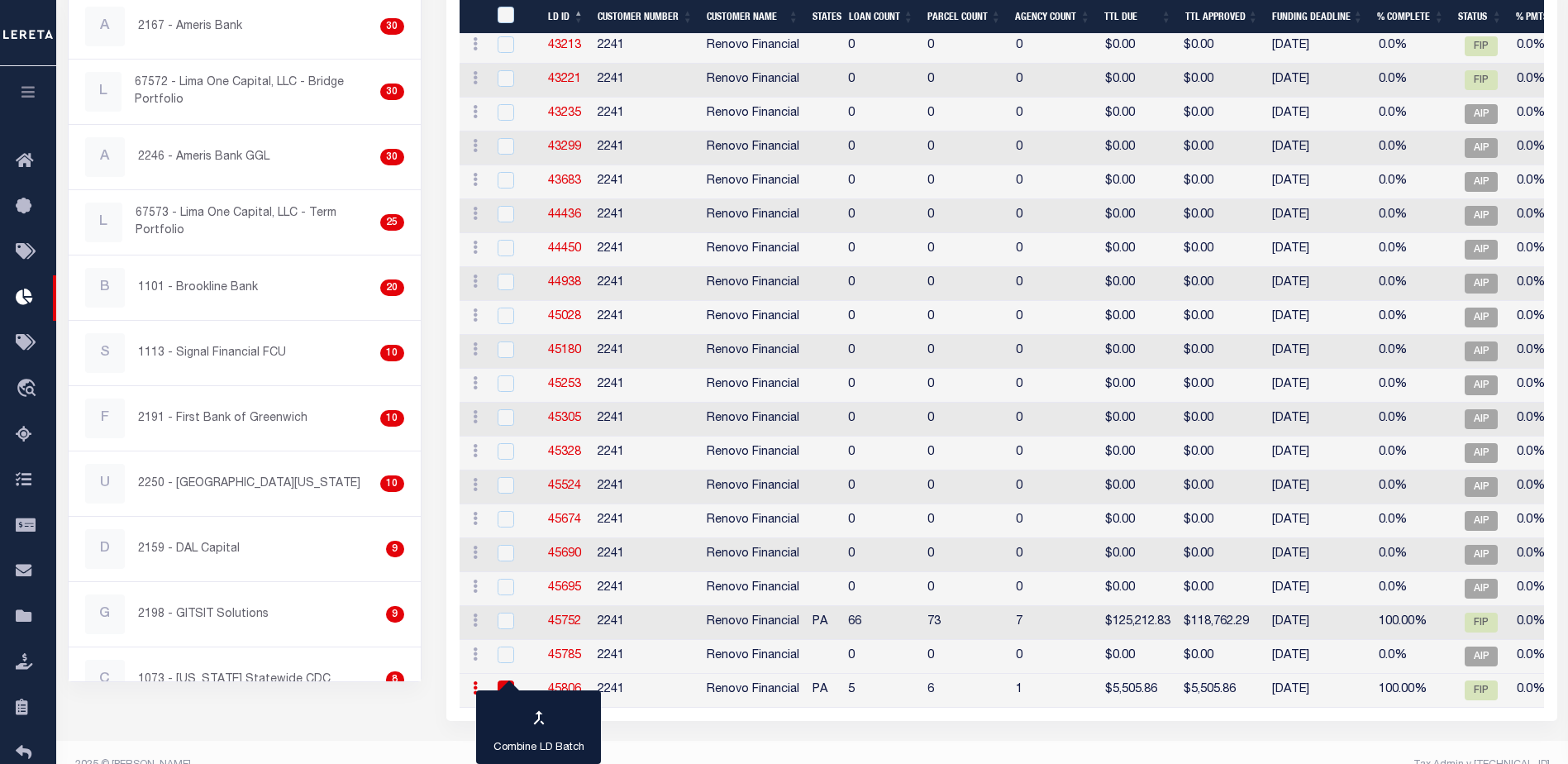
checkbox input "true"
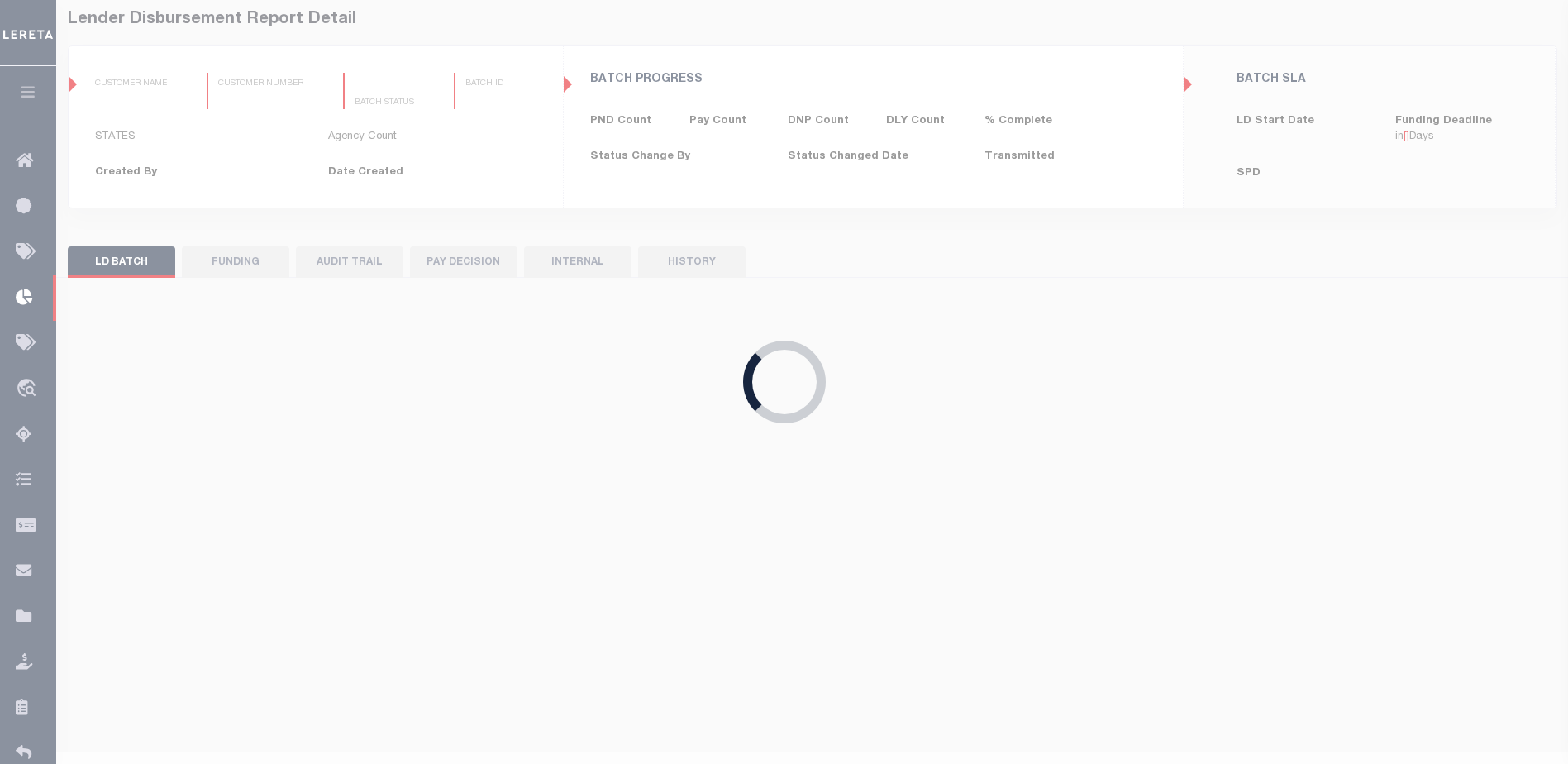
type input "$0.00"
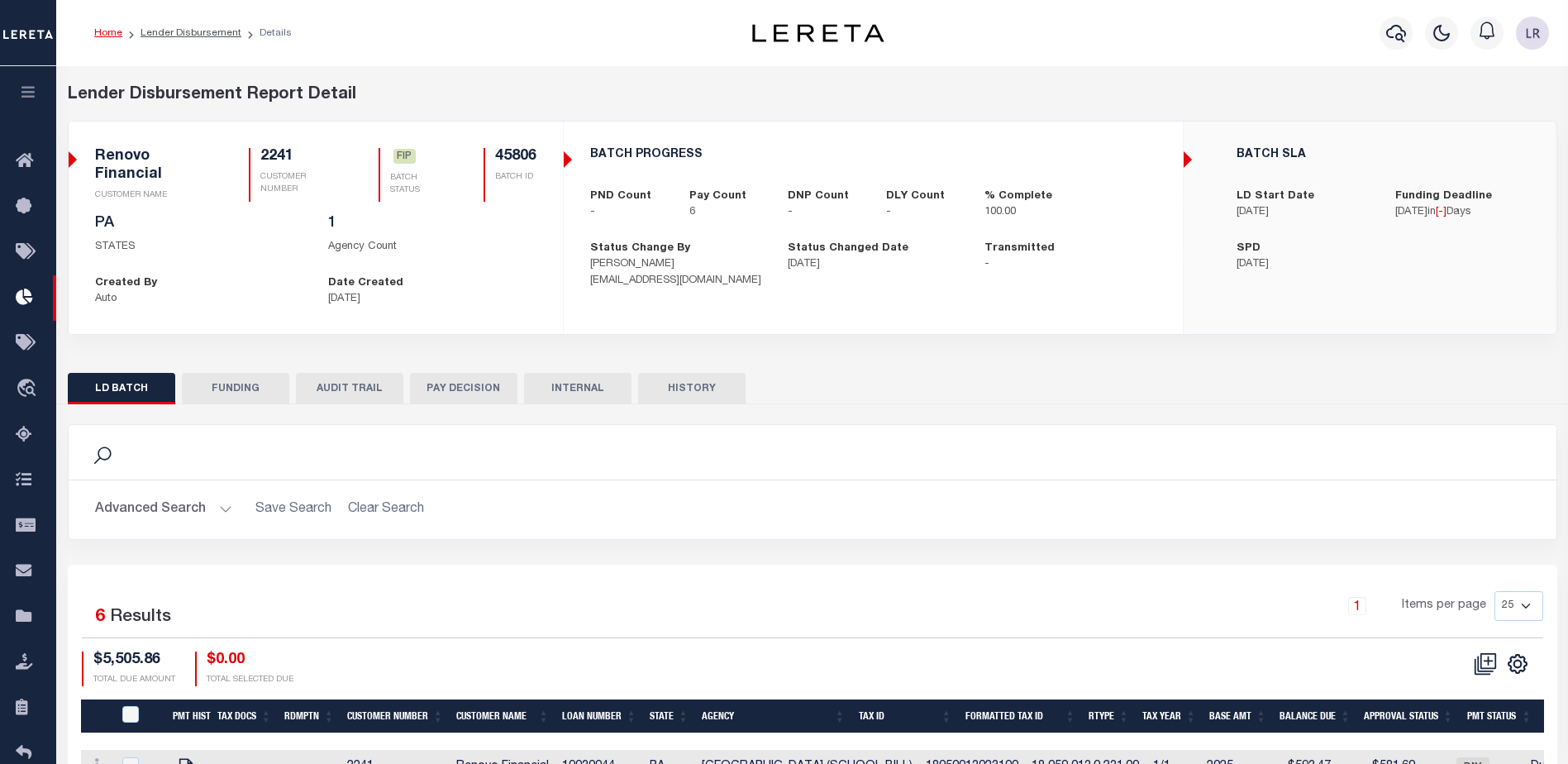
click at [248, 398] on button "FUNDING" at bounding box center [235, 388] width 108 height 32
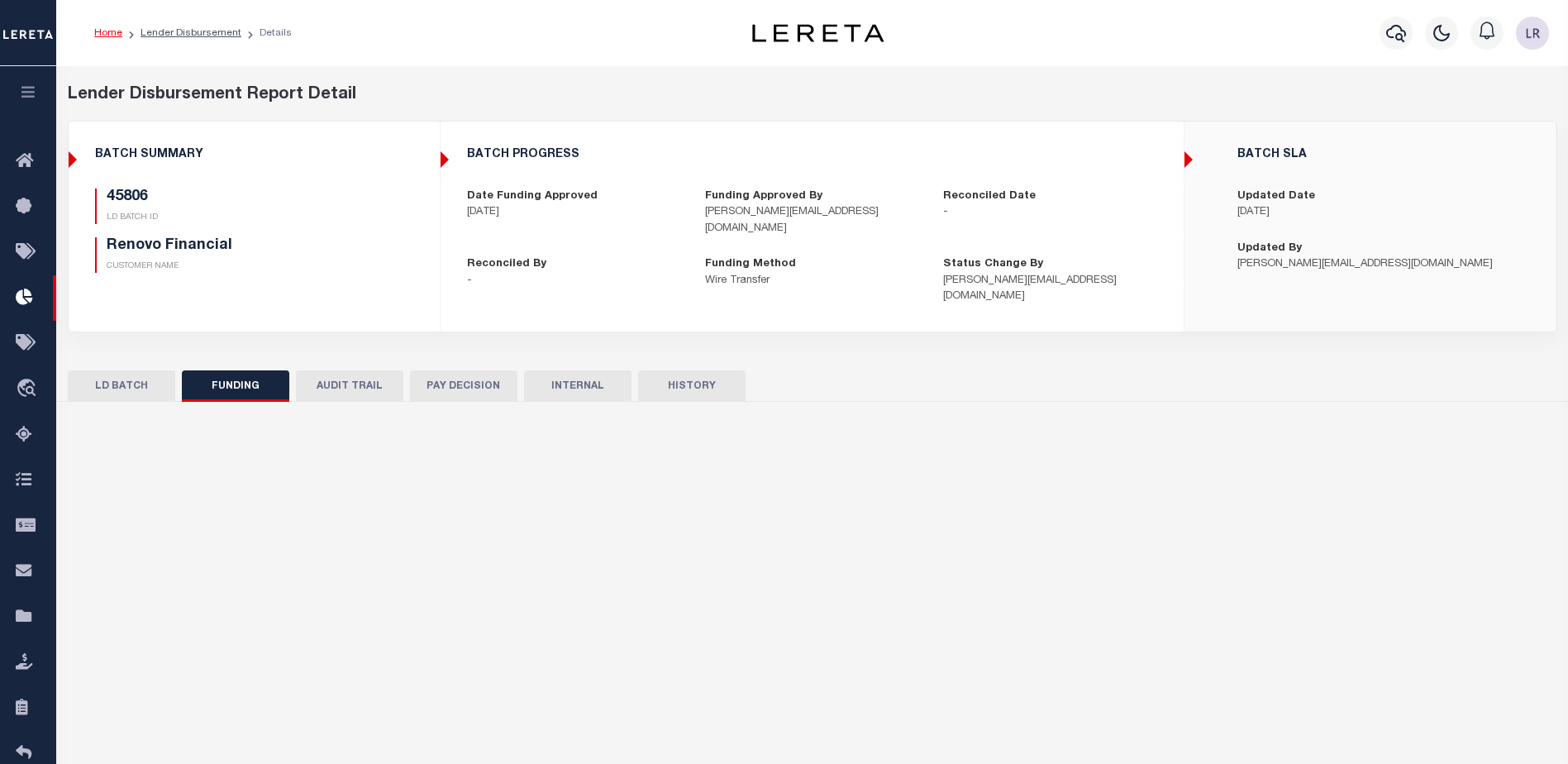
type input "$5,505.86"
type input "$0"
type input "[DATE]"
select select "100"
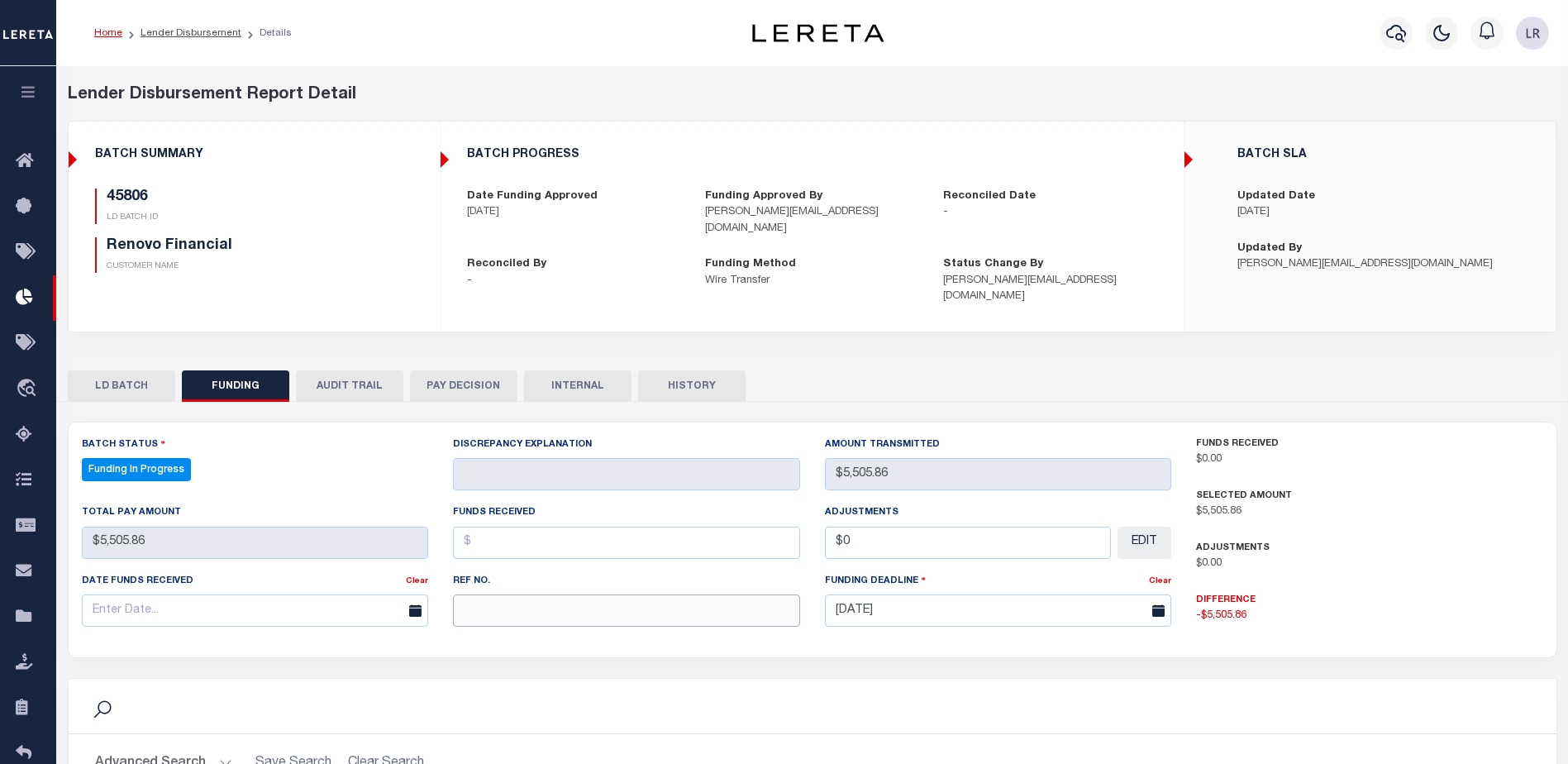
click at [508, 596] on input "text" at bounding box center [626, 611] width 347 height 33
paste input "20250903MMQFMP2700364209031805FT03"
type input "20250903MMQFMP2700364209031805FT03"
click at [502, 527] on input "text" at bounding box center [626, 543] width 347 height 33
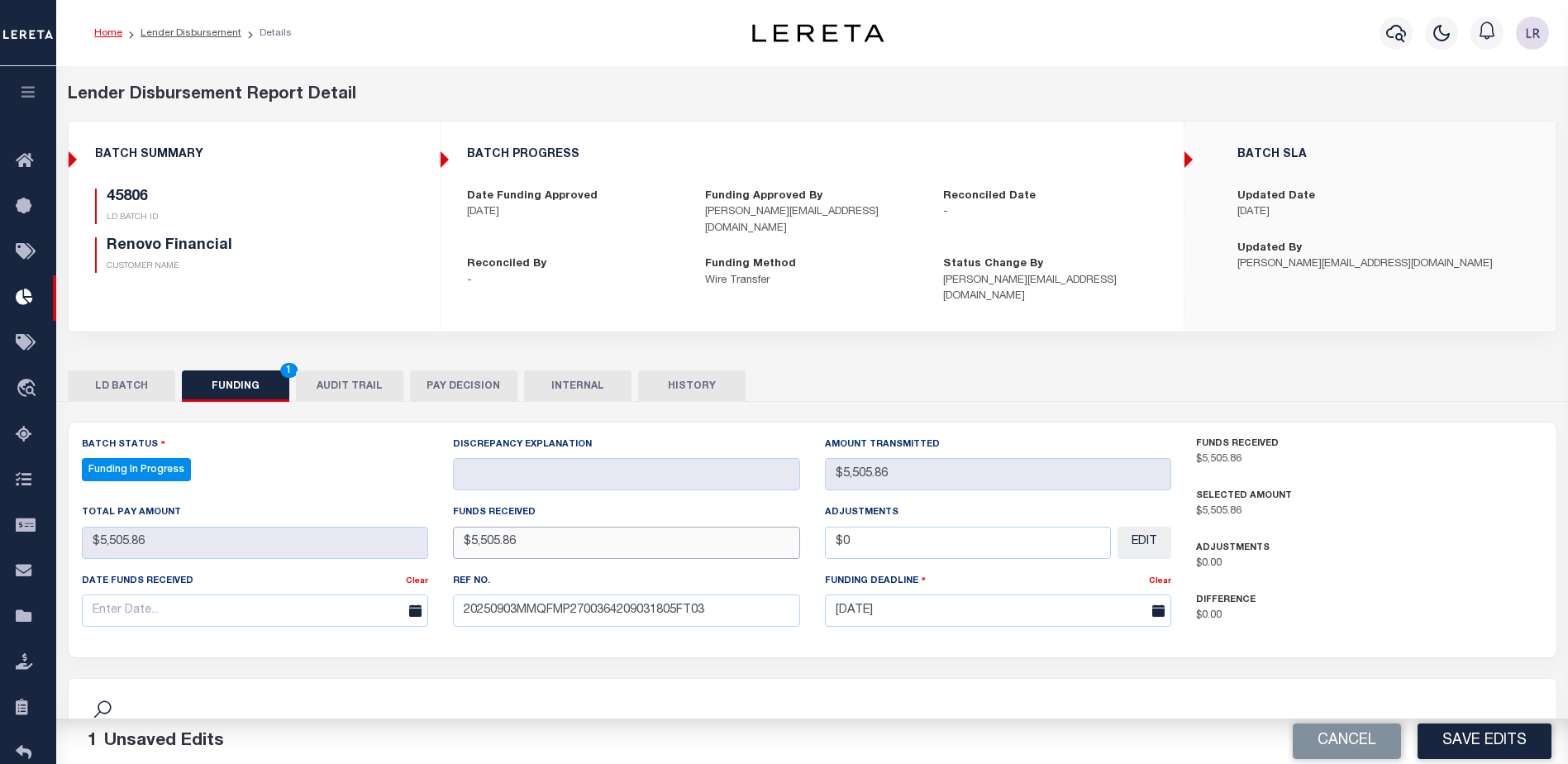
type input "$5,505.86"
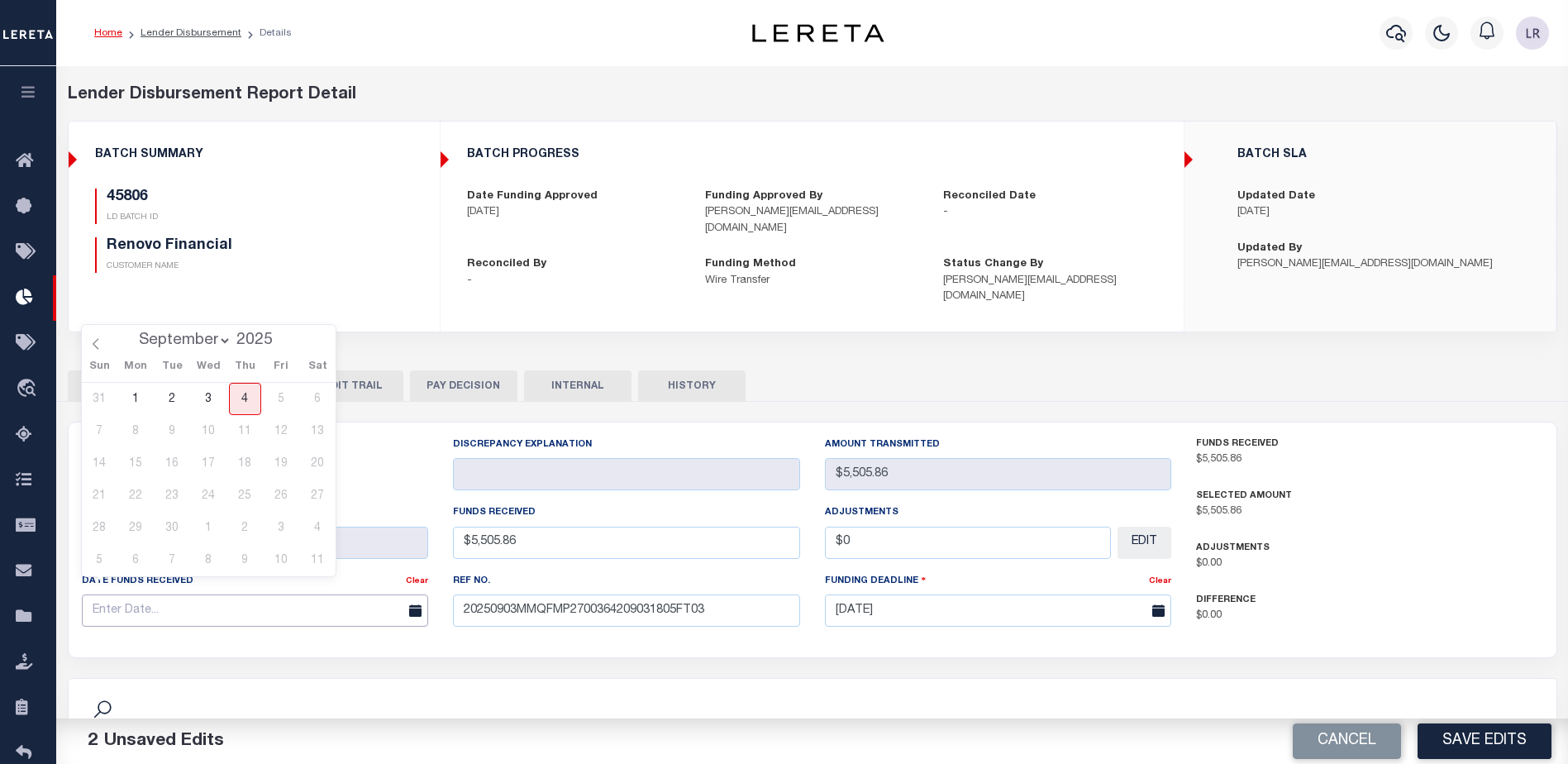
drag, startPoint x: 366, startPoint y: 580, endPoint x: 356, endPoint y: 576, distance: 10.8
click at [365, 595] on input "text" at bounding box center [255, 611] width 347 height 33
click at [223, 401] on span "3" at bounding box center [209, 399] width 33 height 33
type input "[DATE]"
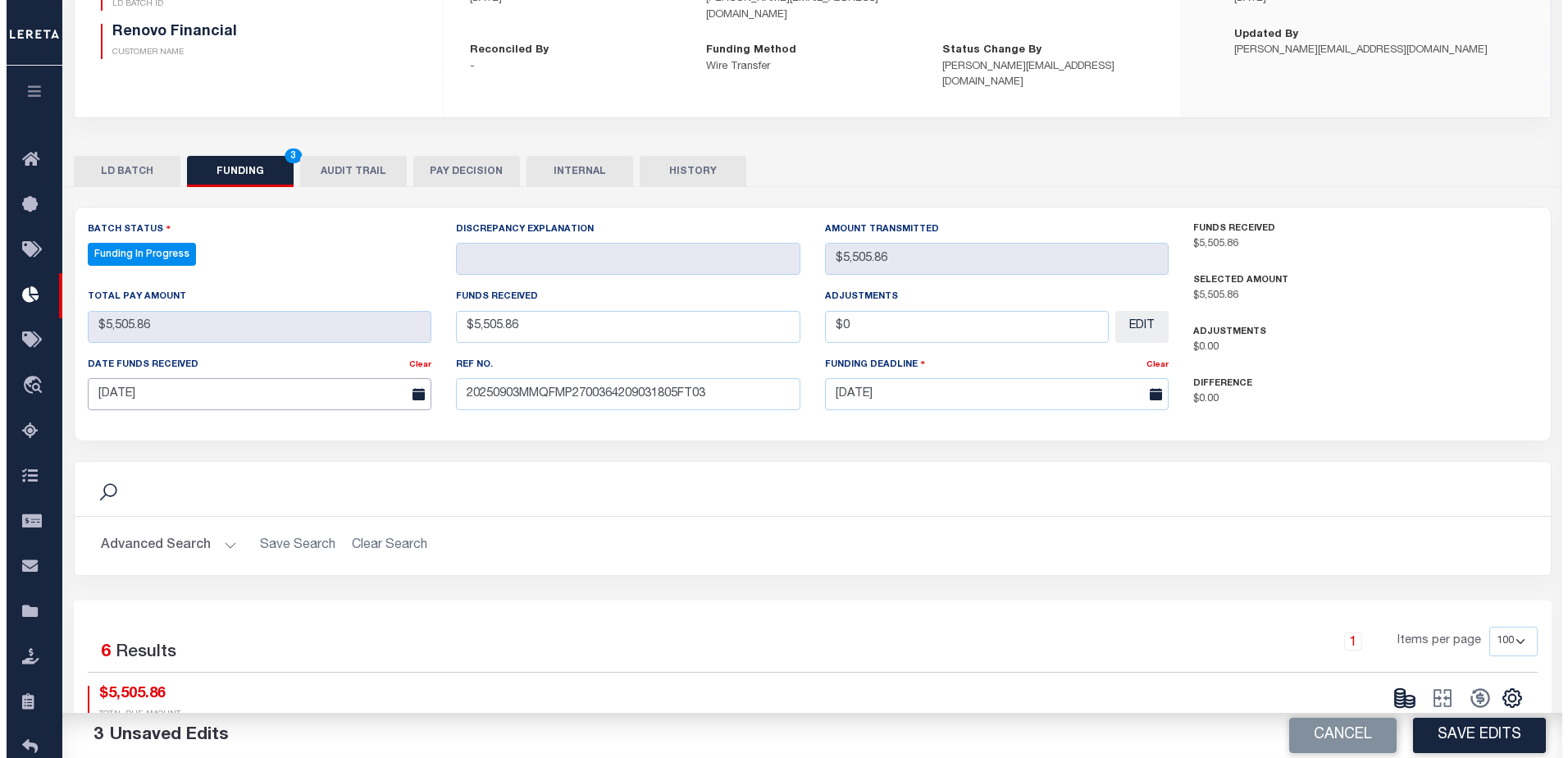
scroll to position [410, 0]
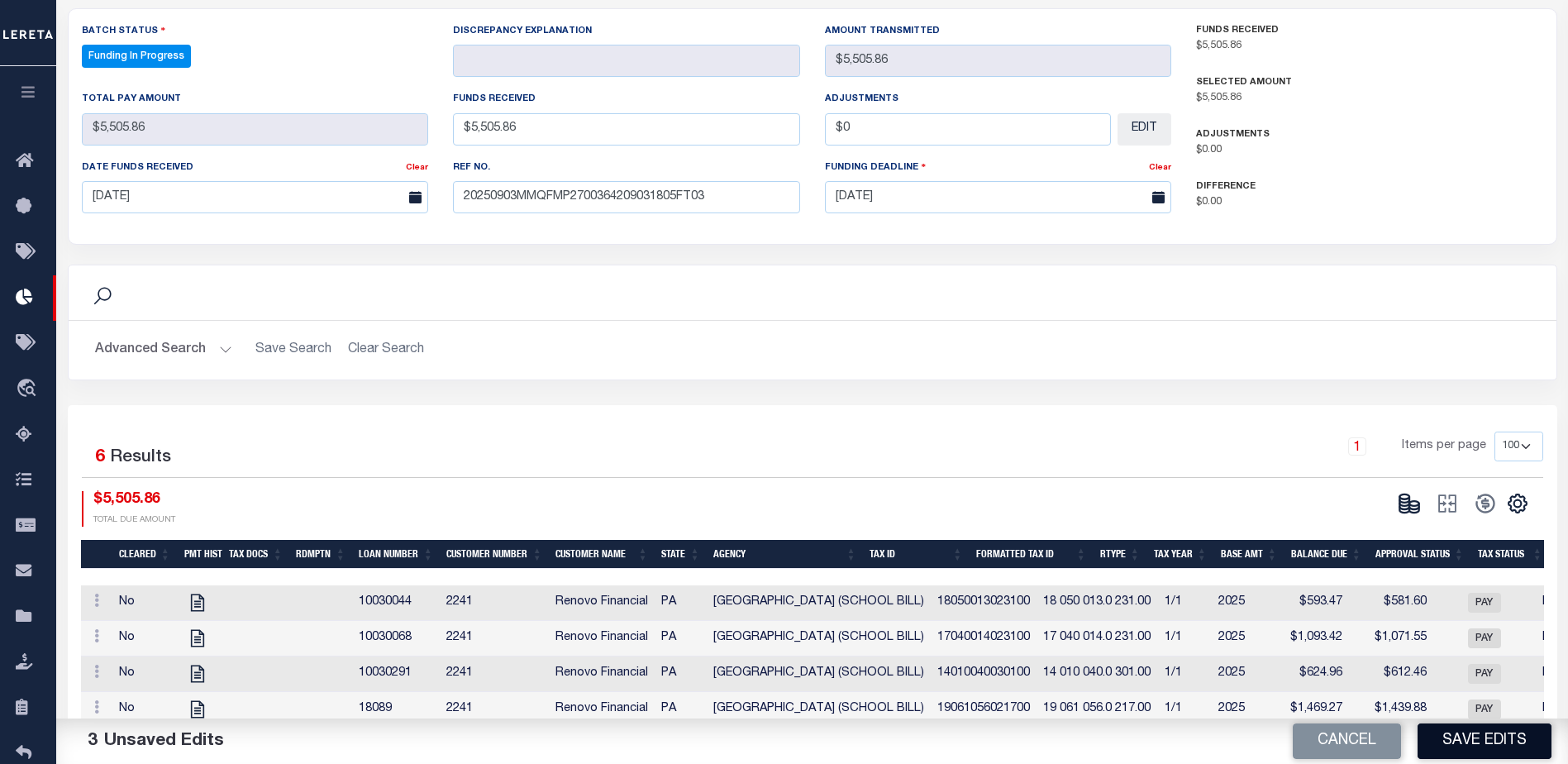
click at [1510, 744] on button "Save Edits" at bounding box center [1484, 740] width 134 height 35
type input "$5,505.86"
type input "$0"
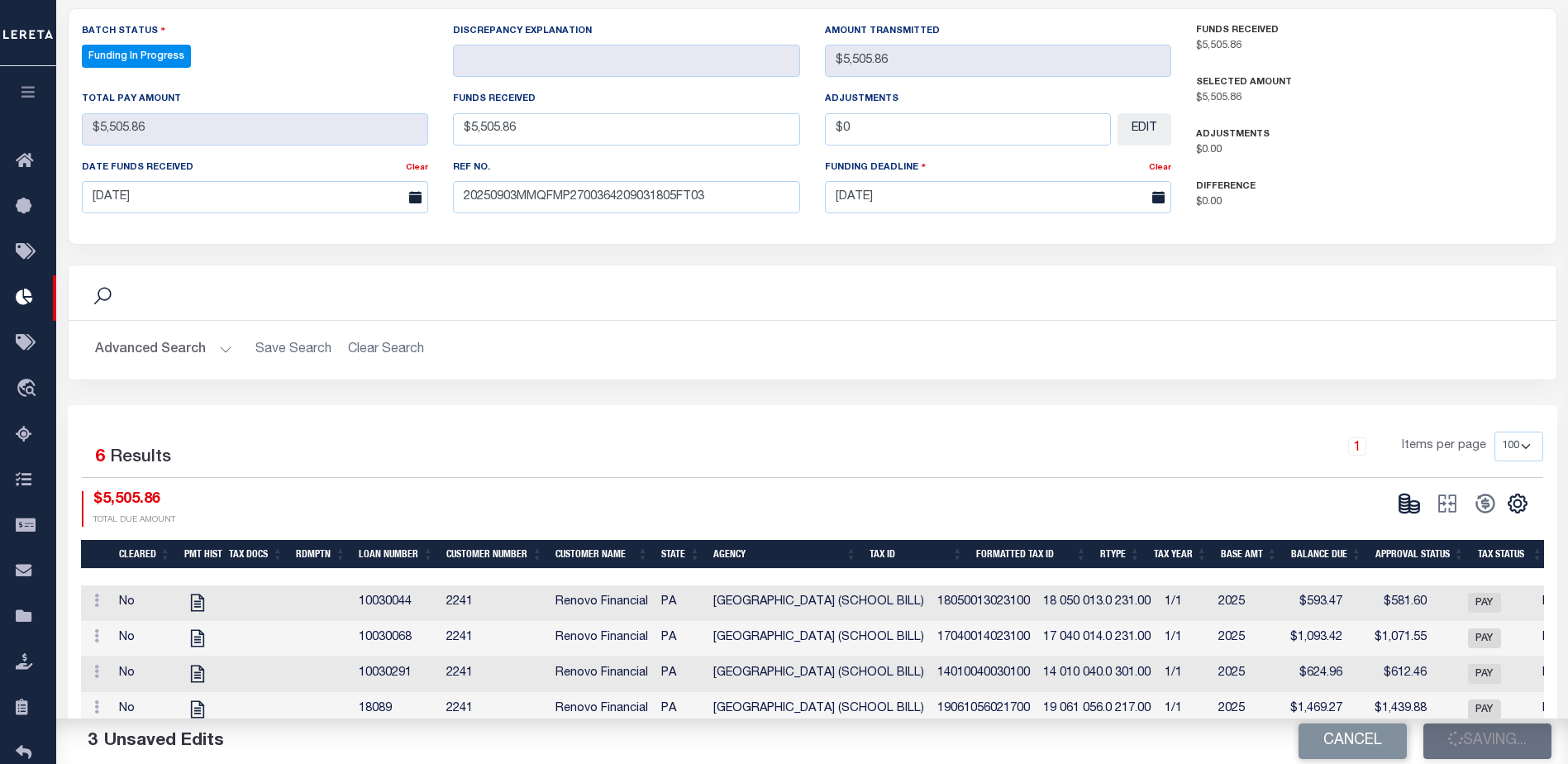
select select "100"
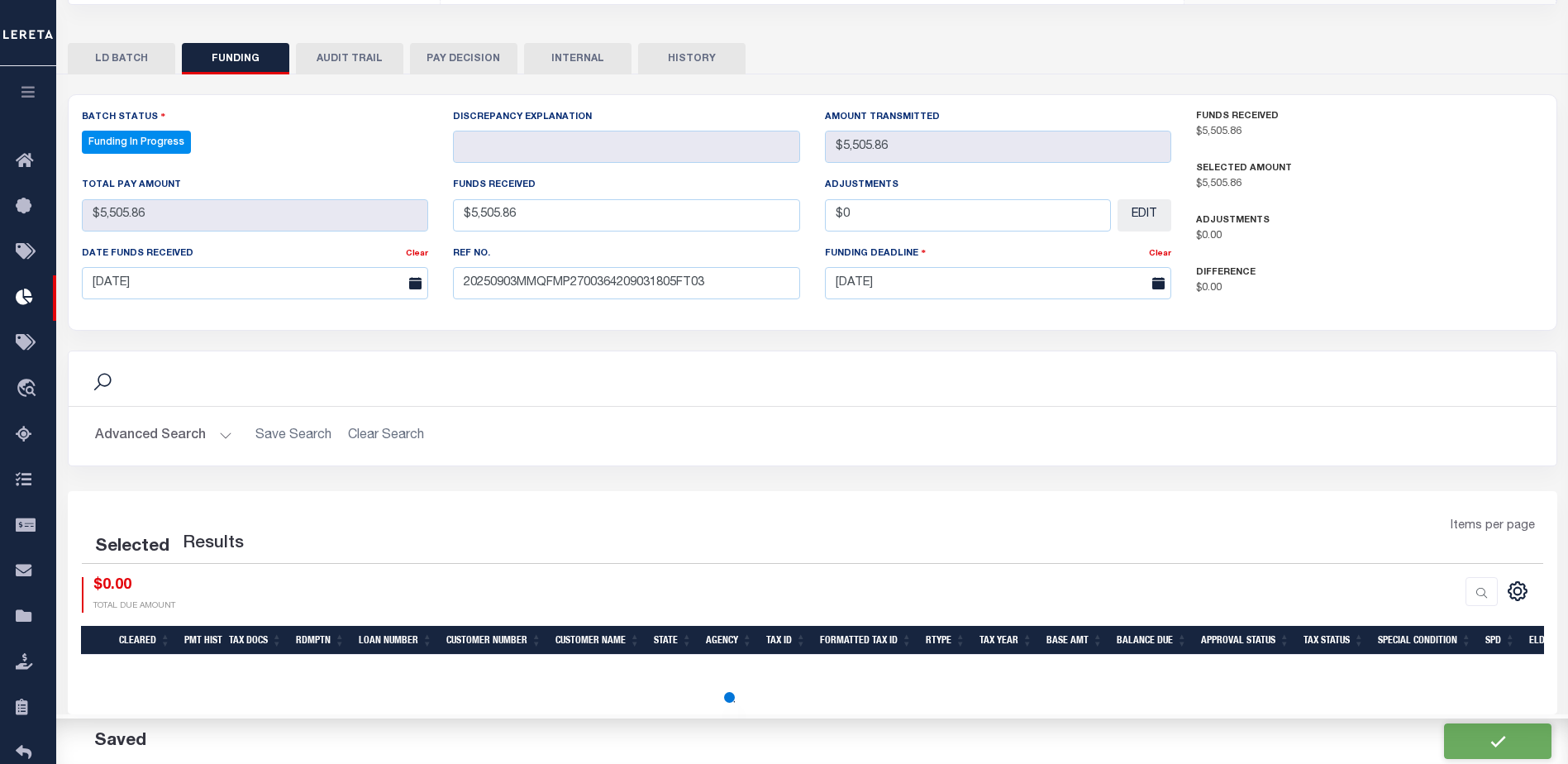
select select "100"
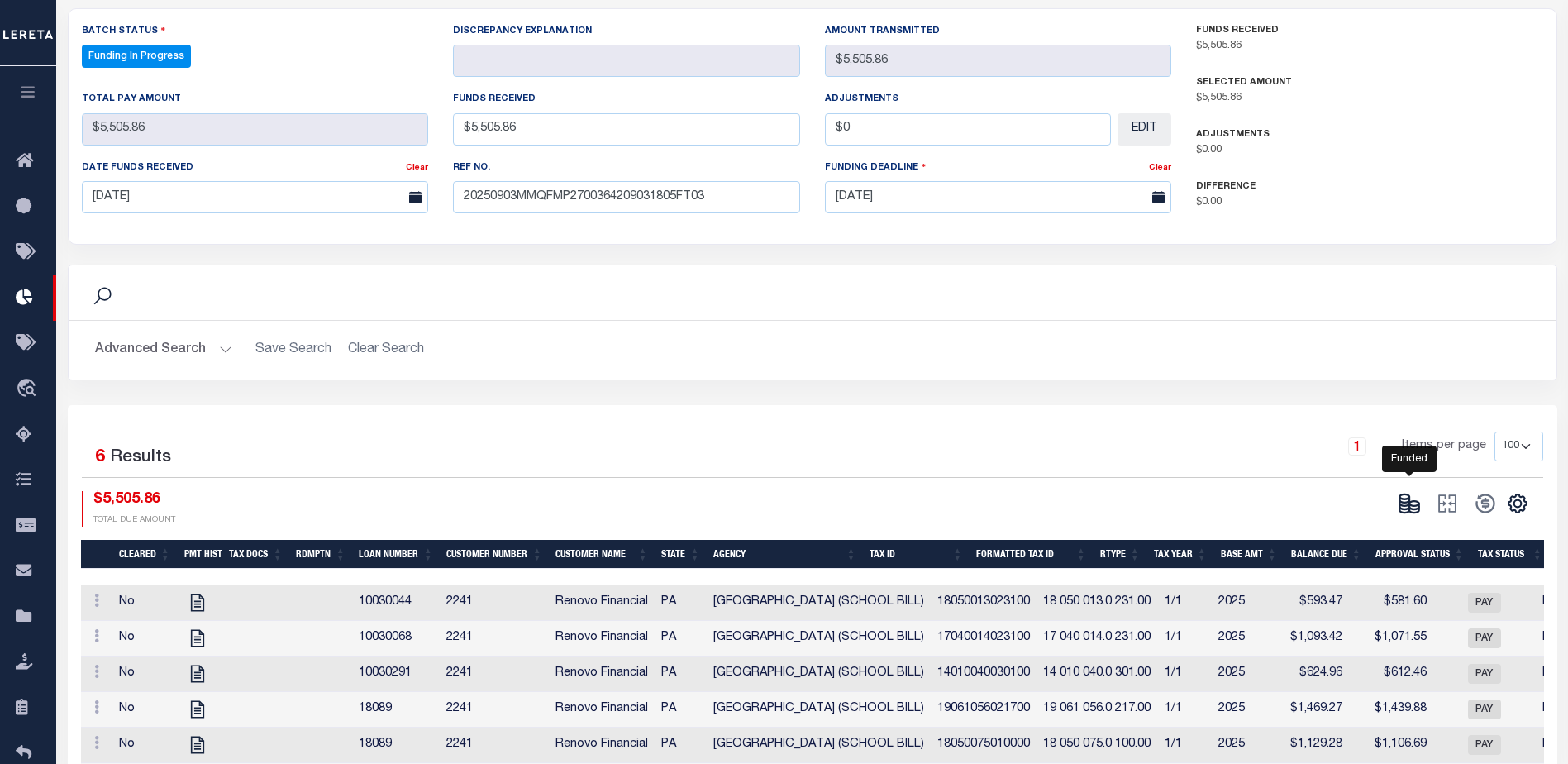
click at [1404, 494] on ellipse at bounding box center [1403, 496] width 10 height 5
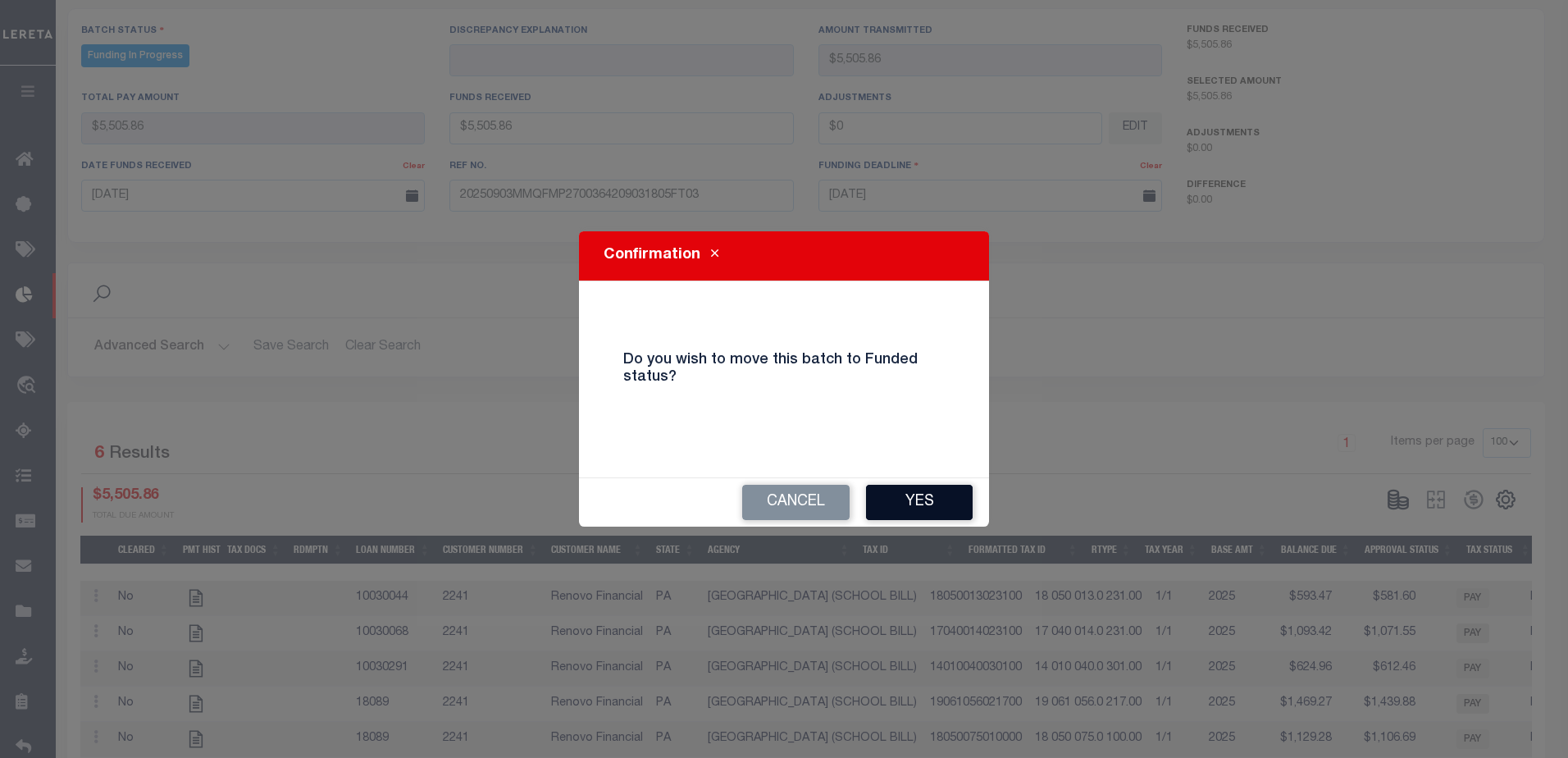
click at [970, 497] on button "Yes" at bounding box center [919, 502] width 107 height 35
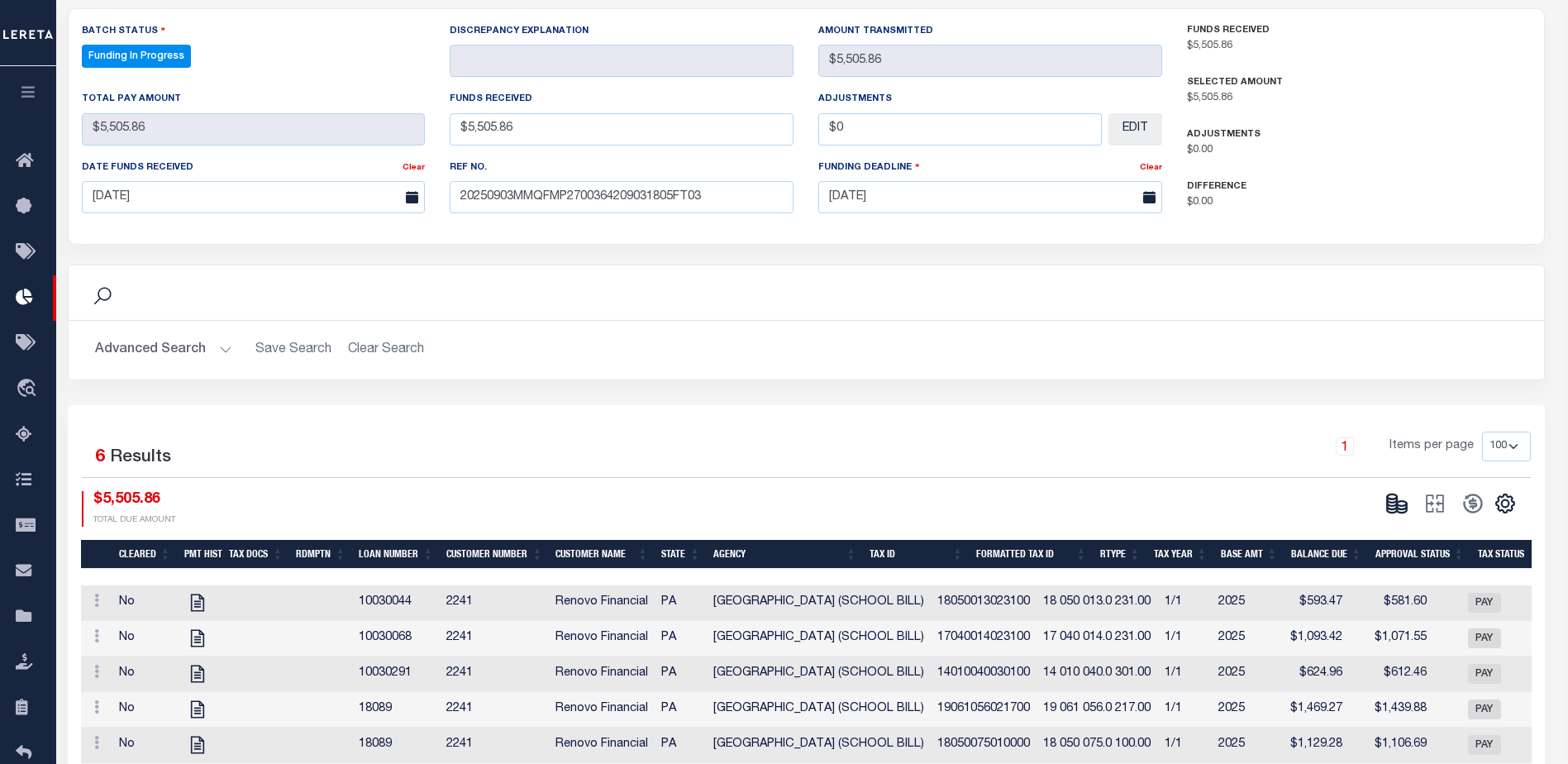
type input "$5,505.86"
type input "$0"
select select "100"
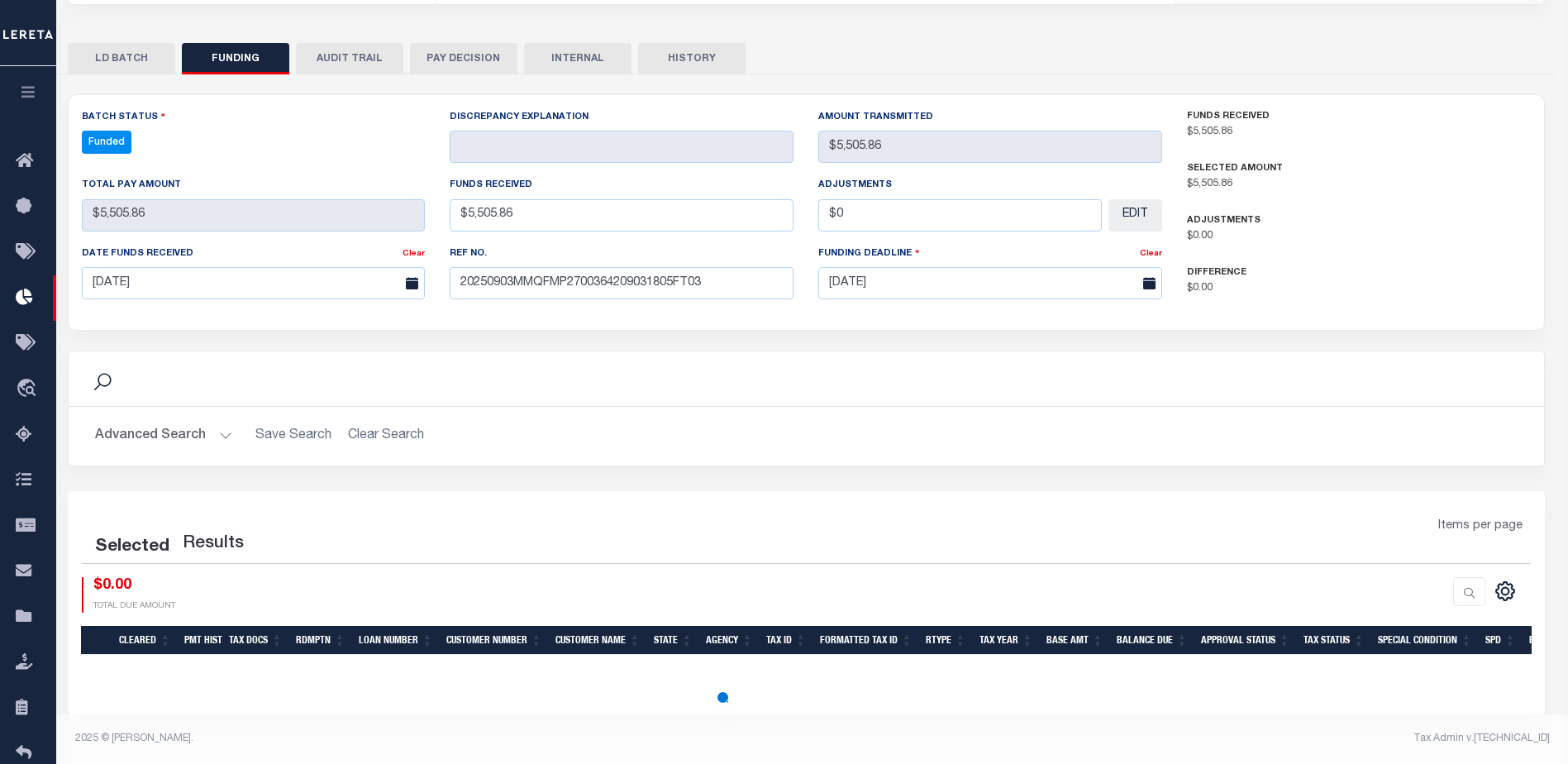
select select "100"
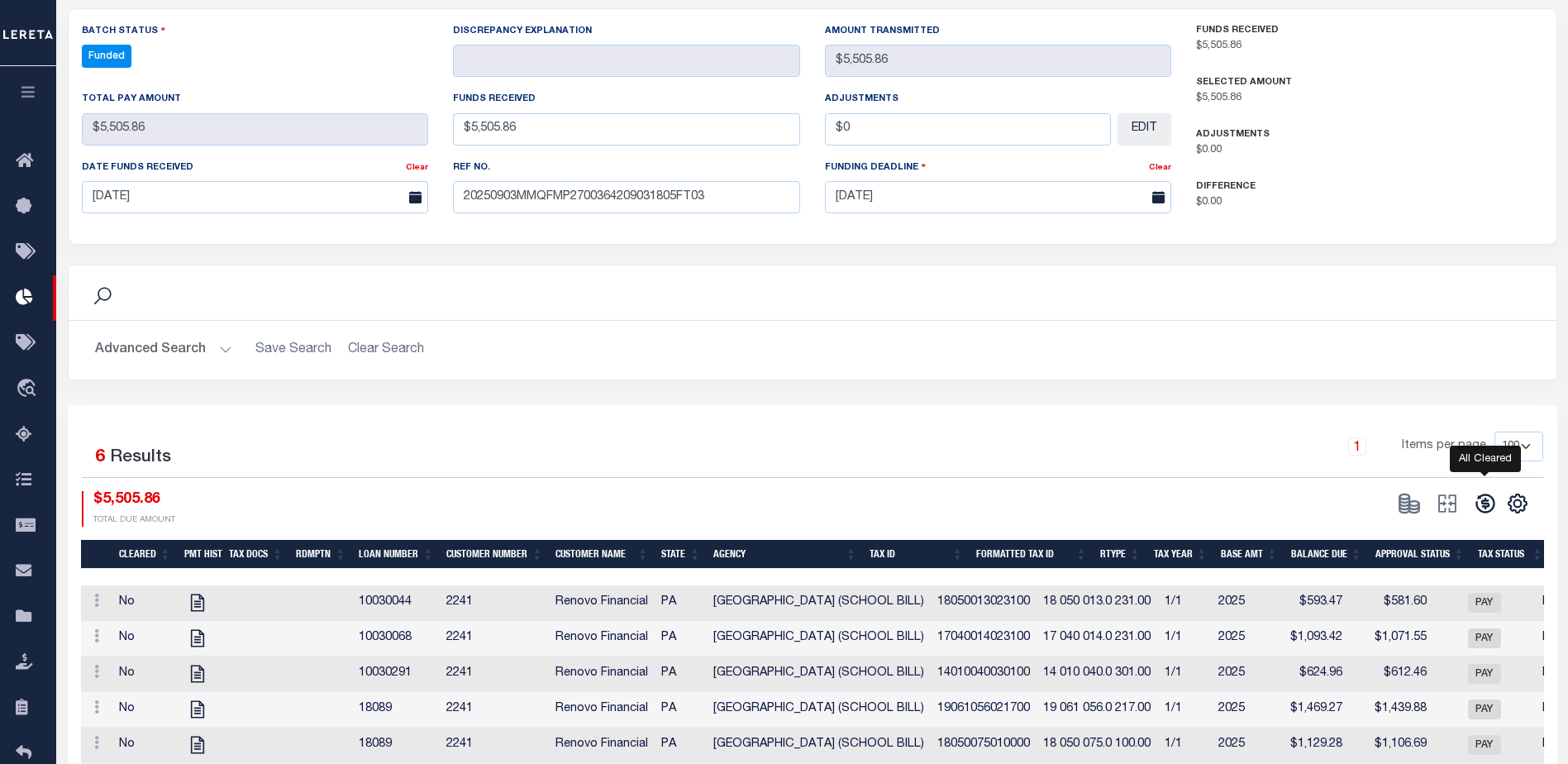
click at [1486, 496] on icon at bounding box center [1485, 503] width 24 height 24
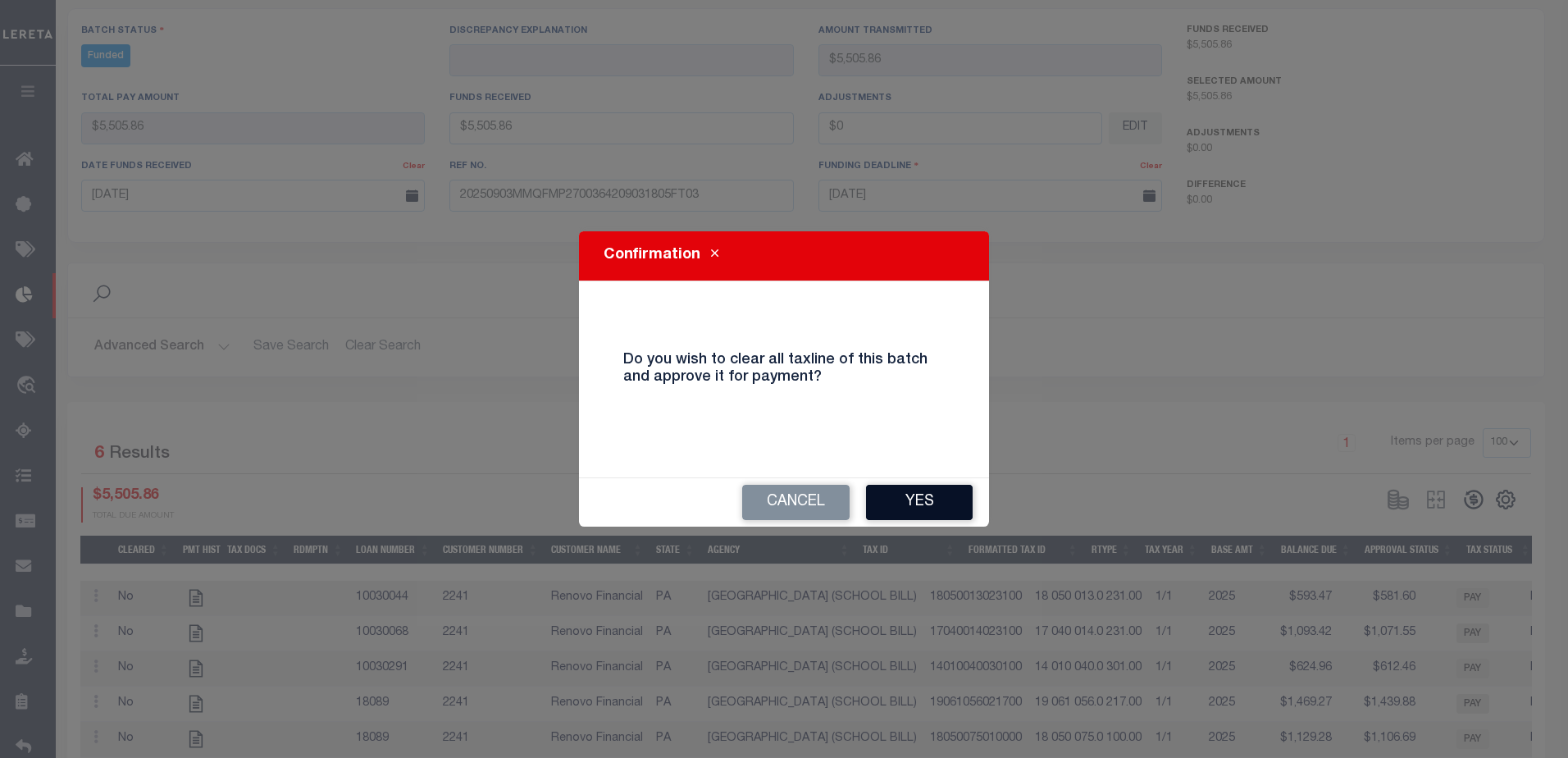
click at [963, 506] on button "Yes" at bounding box center [919, 502] width 107 height 35
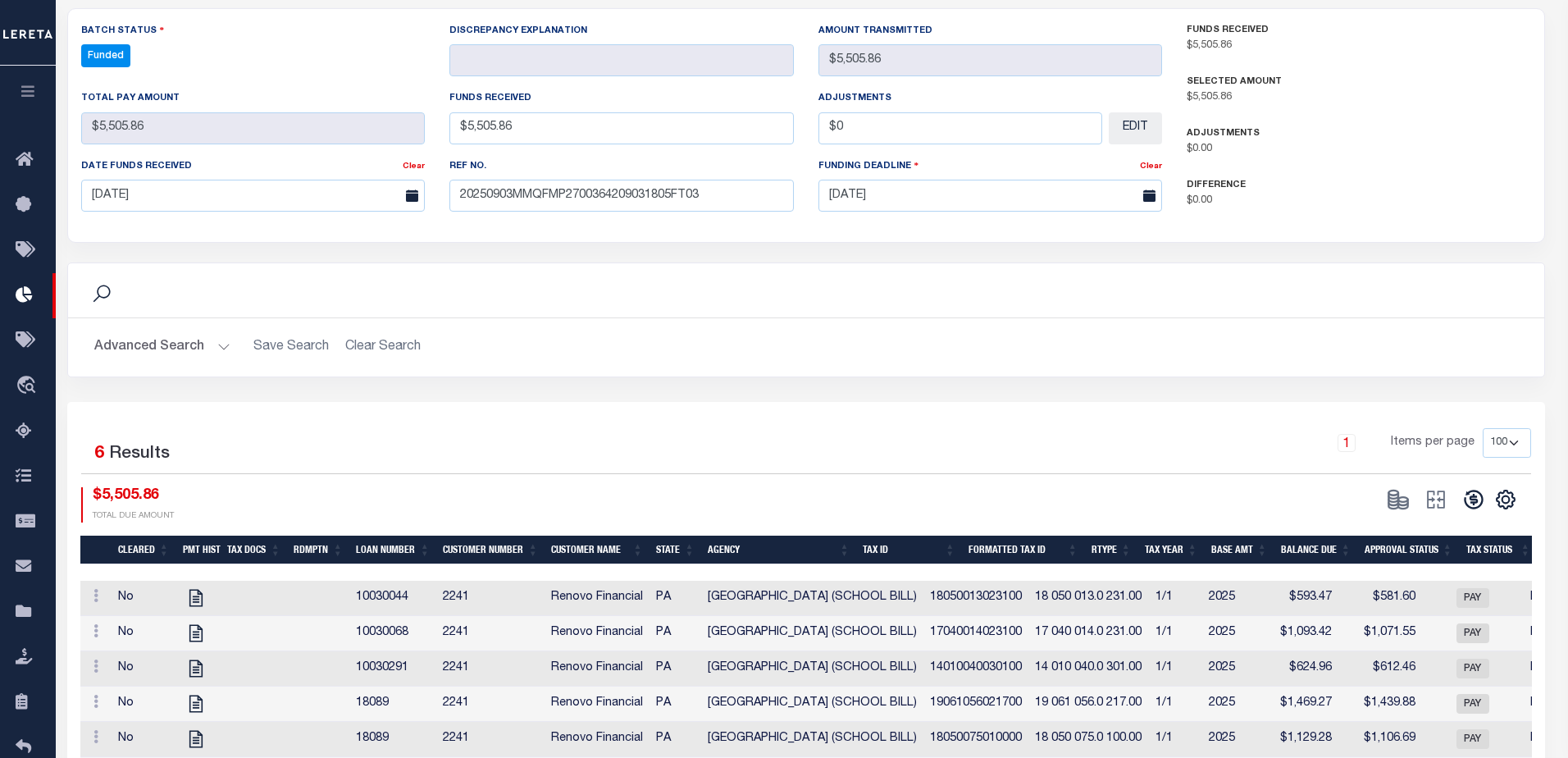
type input "$5,505.86"
type input "$0"
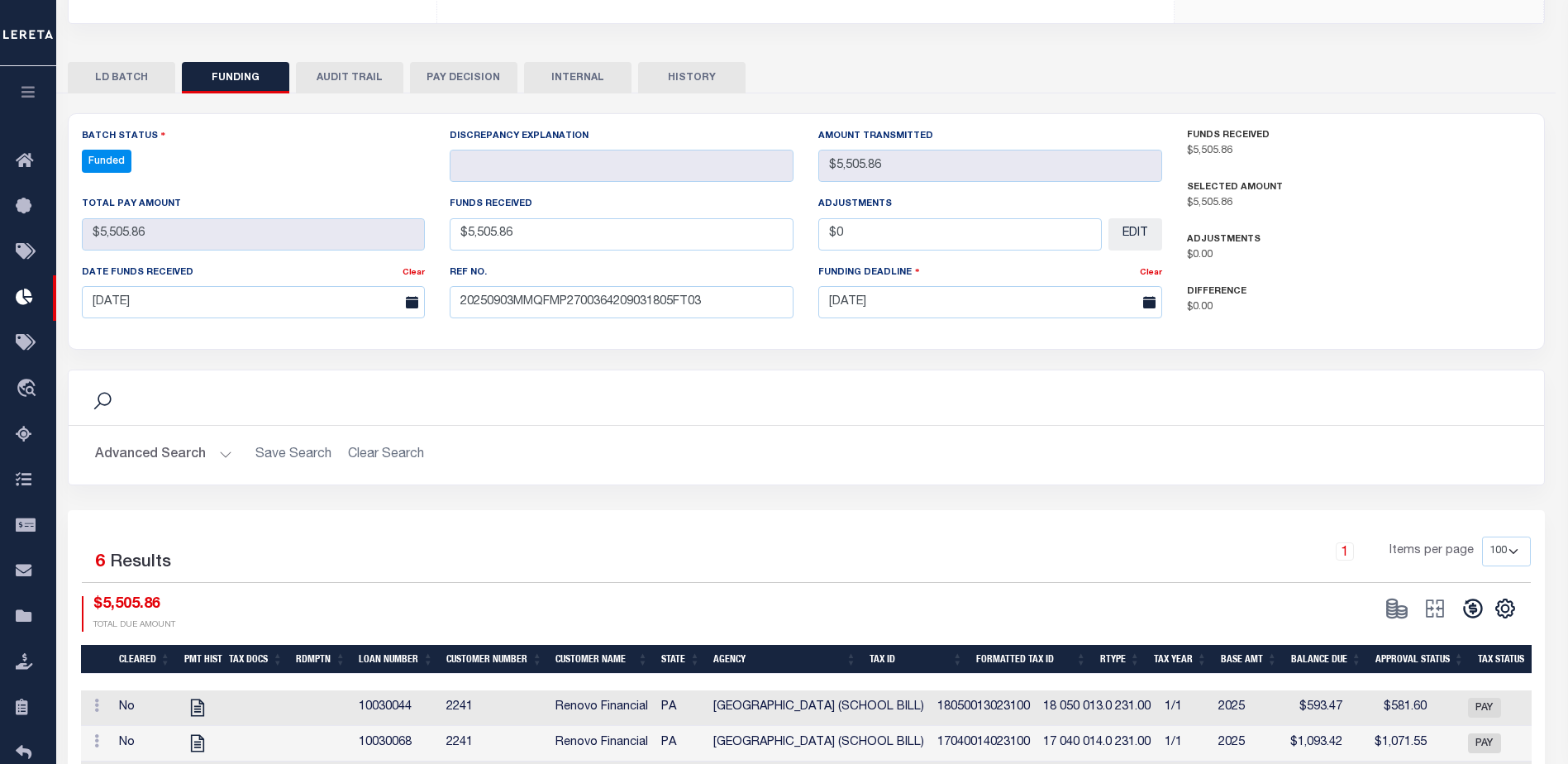
select select "100"
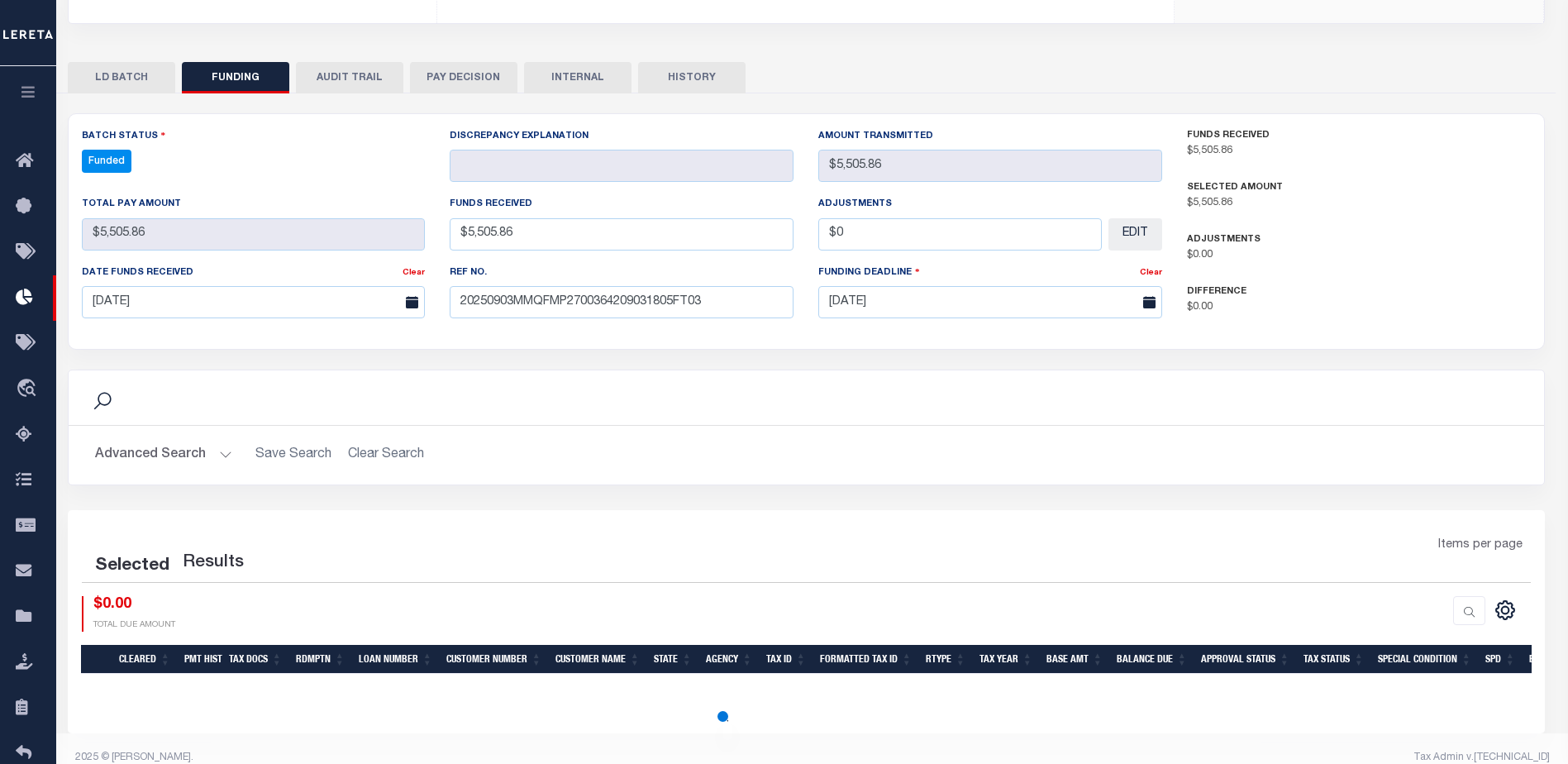
select select "100"
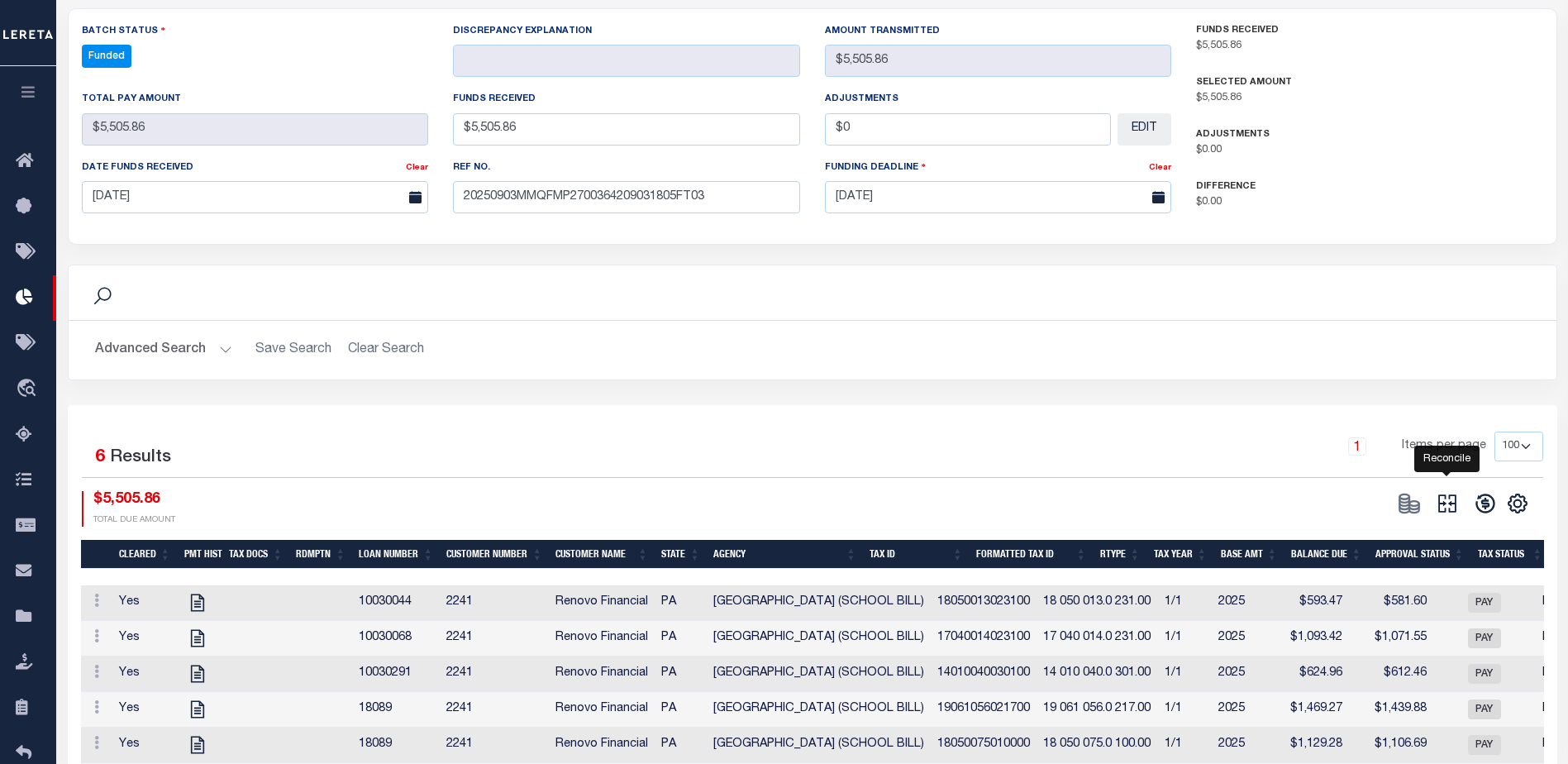
click at [1450, 495] on icon at bounding box center [1447, 504] width 18 height 18
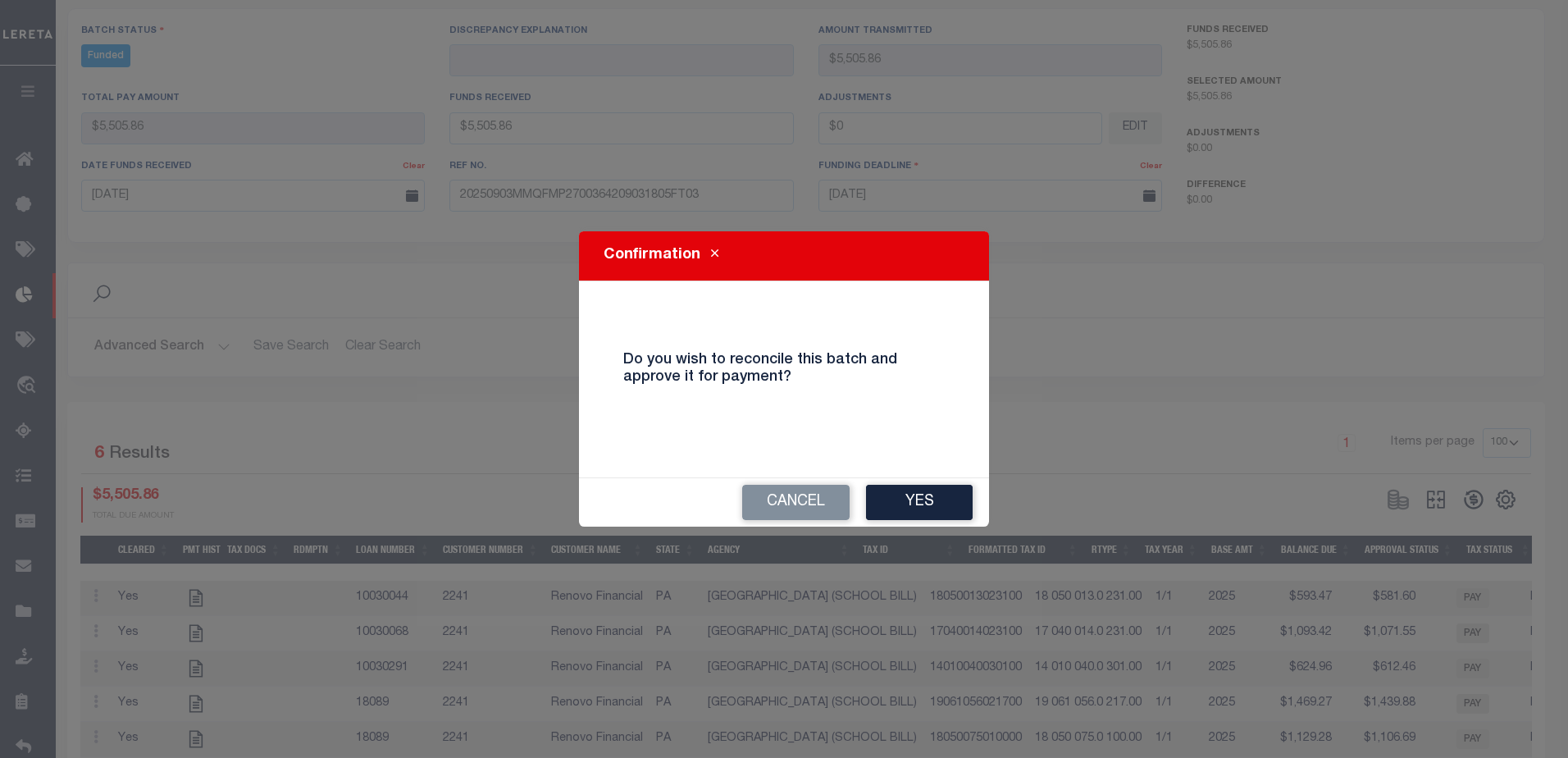
click at [973, 507] on div "Cancel Yes" at bounding box center [784, 502] width 410 height 48
click at [965, 507] on button "Yes" at bounding box center [919, 502] width 107 height 35
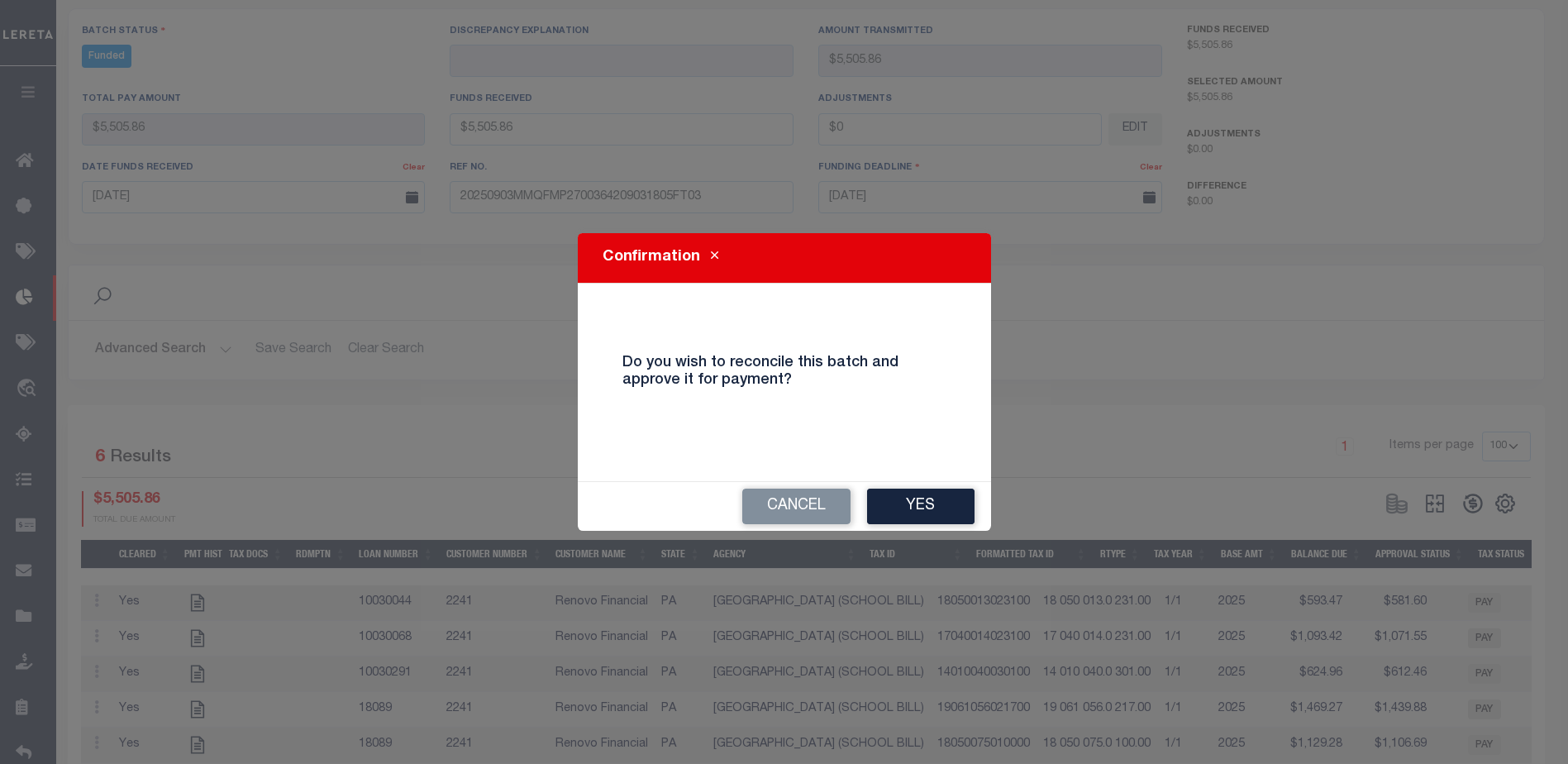
type input "$5,505.86"
type input "$0"
select select "100"
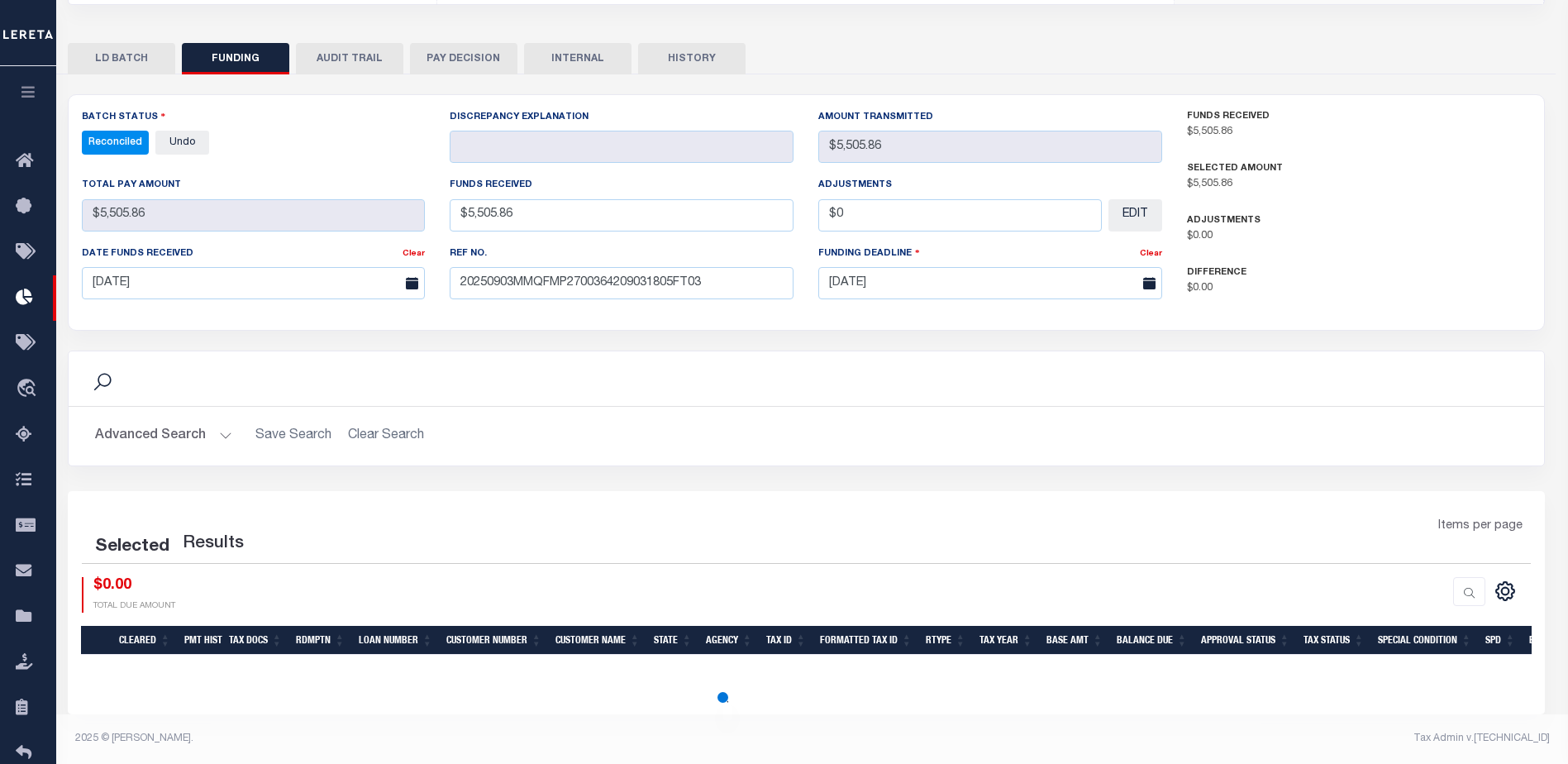
select select "100"
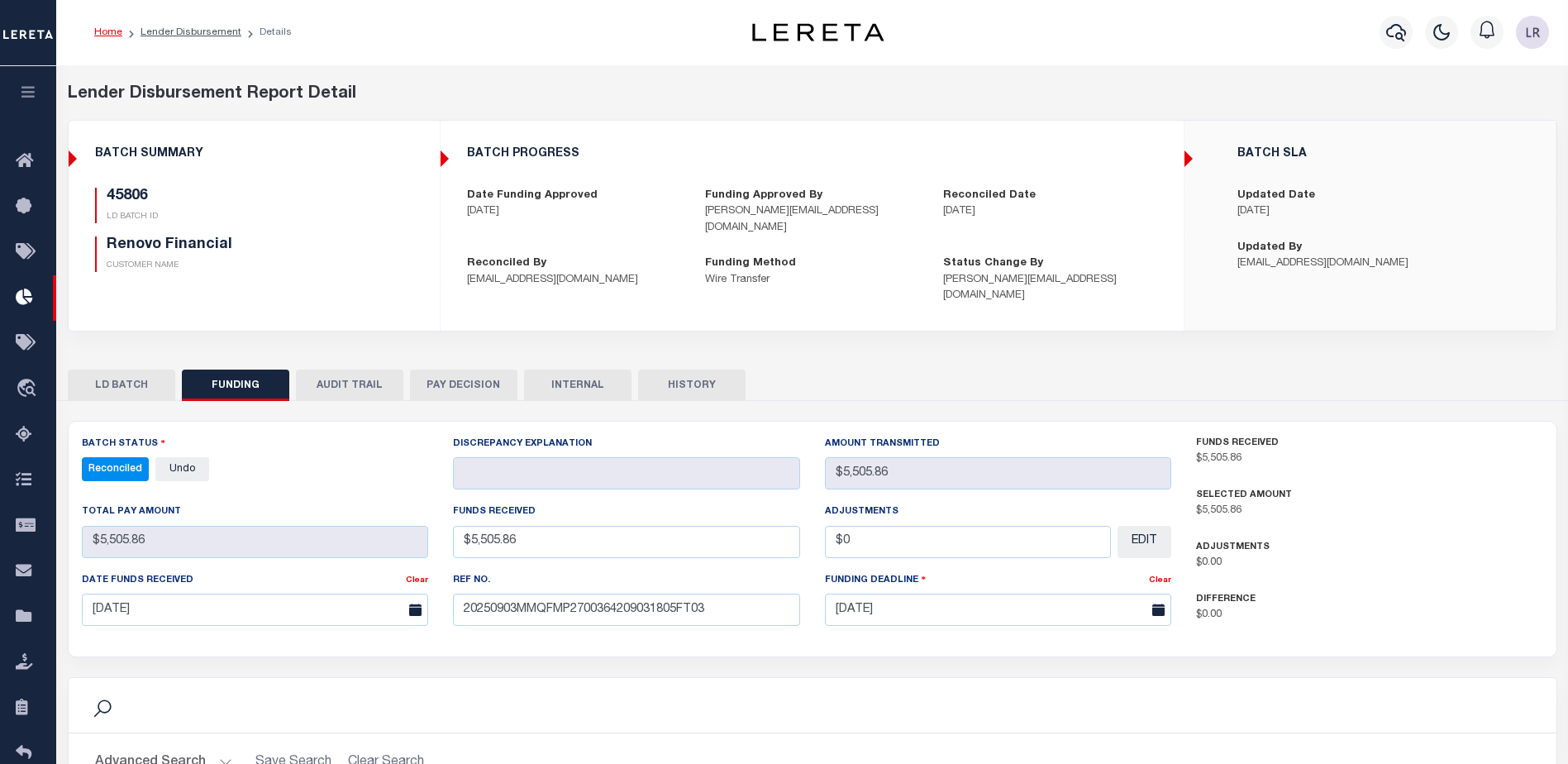
scroll to position [0, 0]
drag, startPoint x: 569, startPoint y: 359, endPoint x: 574, endPoint y: 329, distance: 30.4
click at [569, 370] on button "INTERNAL" at bounding box center [577, 386] width 108 height 32
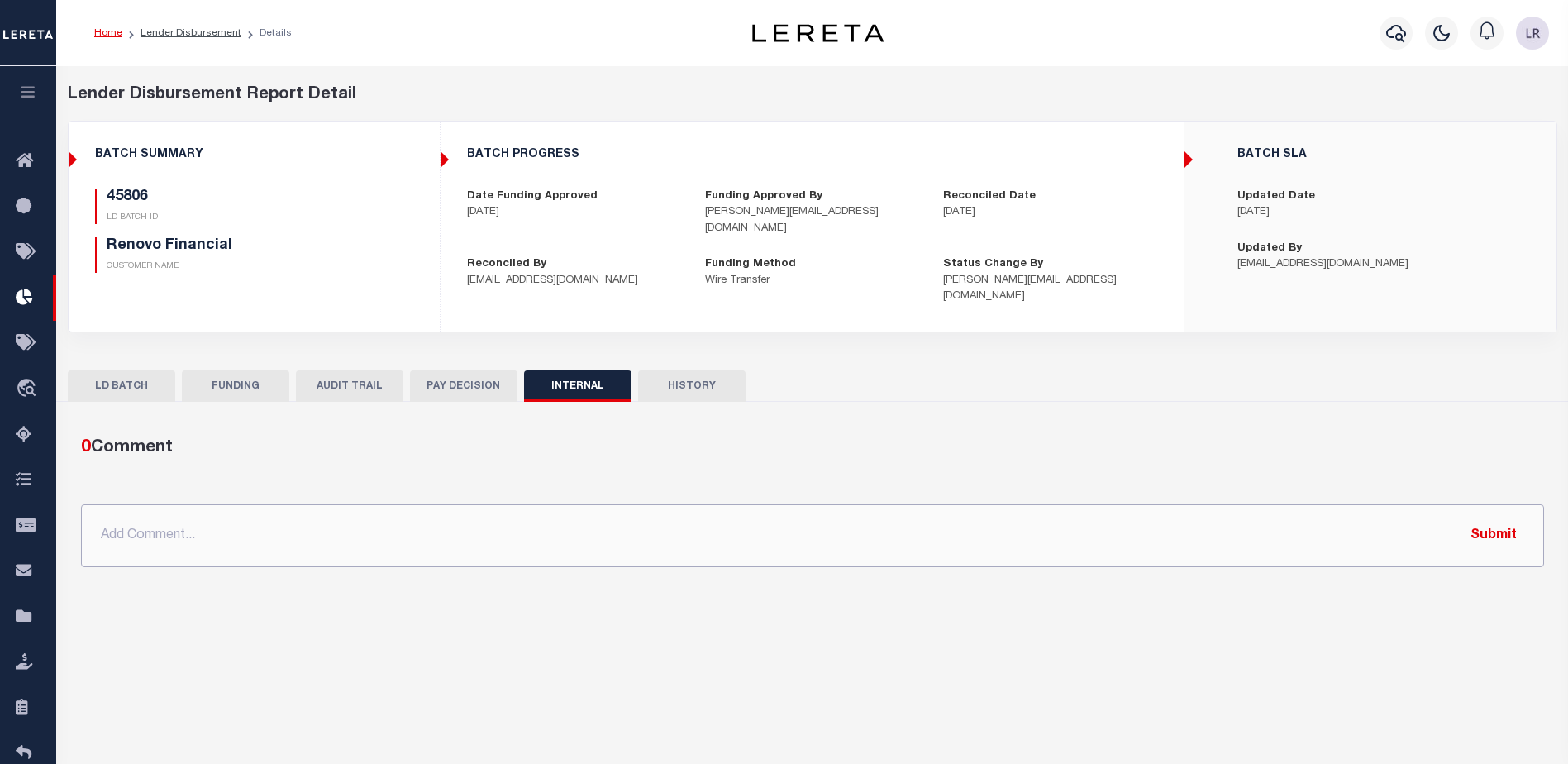
click at [784, 533] on input "text" at bounding box center [813, 535] width 1463 height 62
paste input "ORG AMT - $81835.46 45806-$5505.86 45901-$4295.48 45908-$46976 45914-$10044.05 …"
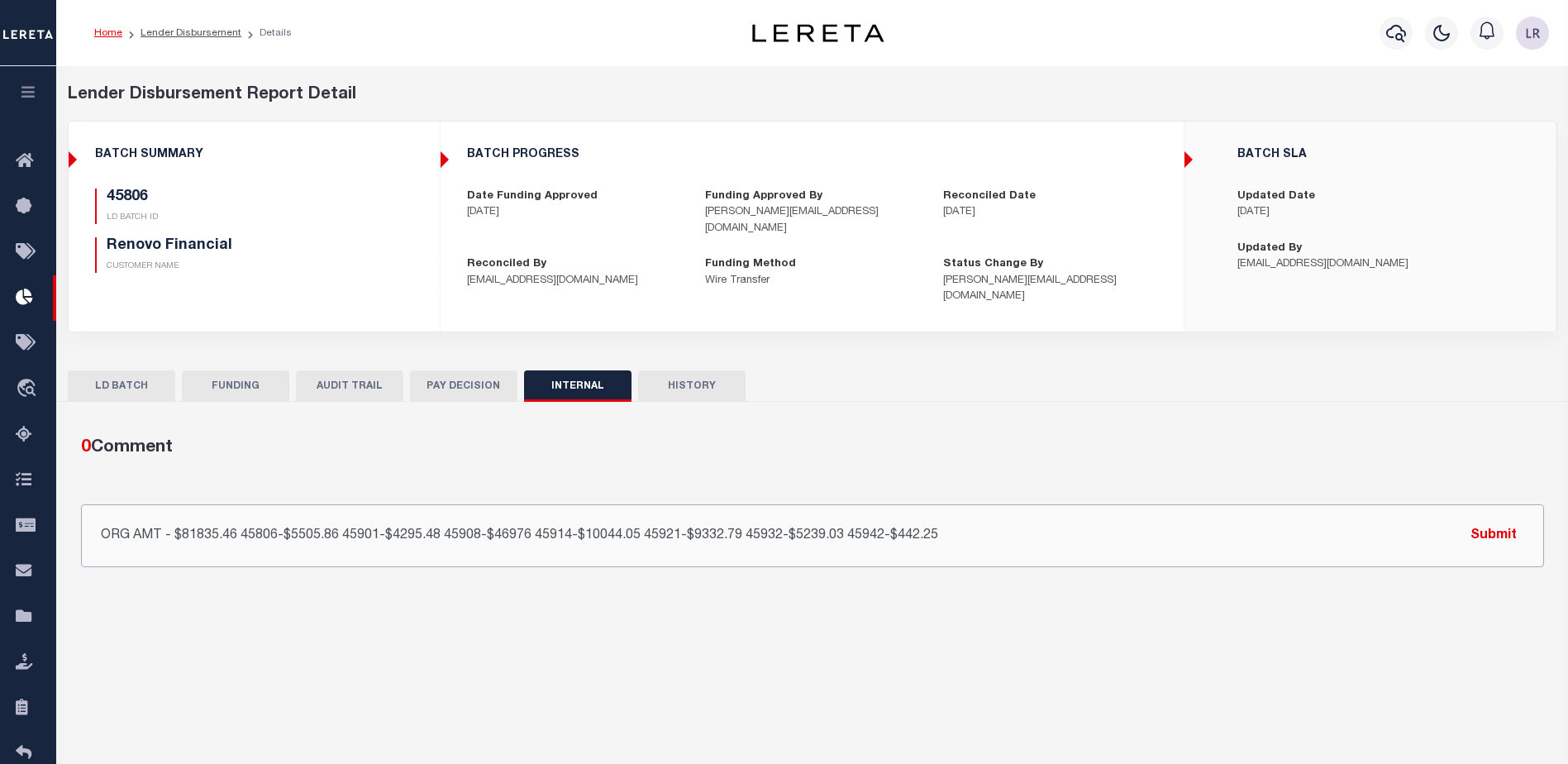
click at [1454, 514] on input "ORG AMT - $81835.46 45806-$5505.86 45901-$4295.48 45908-$46976 45914-$10044.05 …" at bounding box center [813, 535] width 1463 height 62
type input "ORG AMT - $81835.46 45806-$5505.86 45901-$4295.48 45908-$46976 45914-$10044.05 …"
click at [1478, 520] on button "Submit" at bounding box center [1493, 535] width 68 height 33
click at [204, 34] on link "Lender Disbursement" at bounding box center [190, 33] width 100 height 10
checkbox input "true"
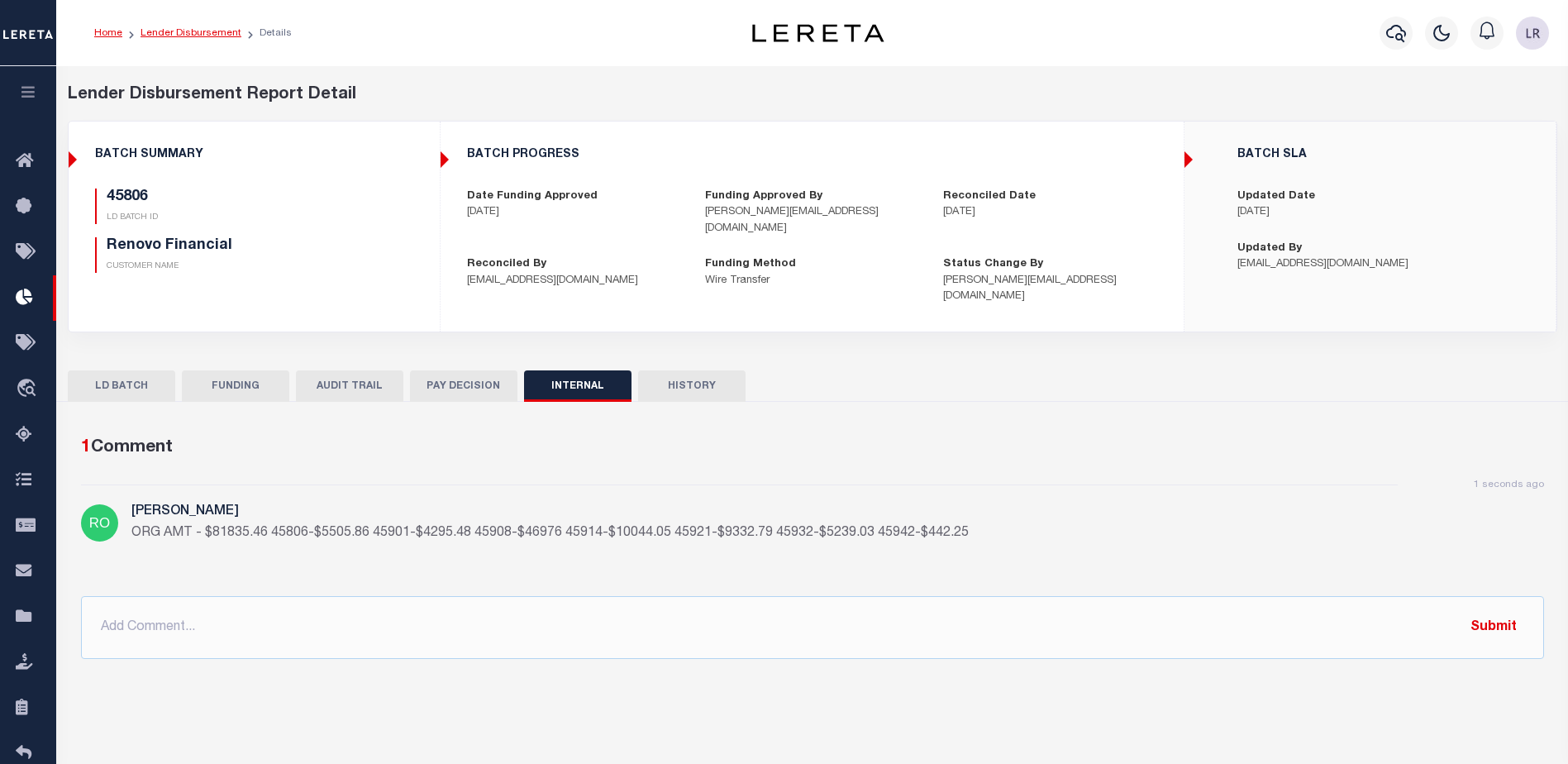
checkbox input "true"
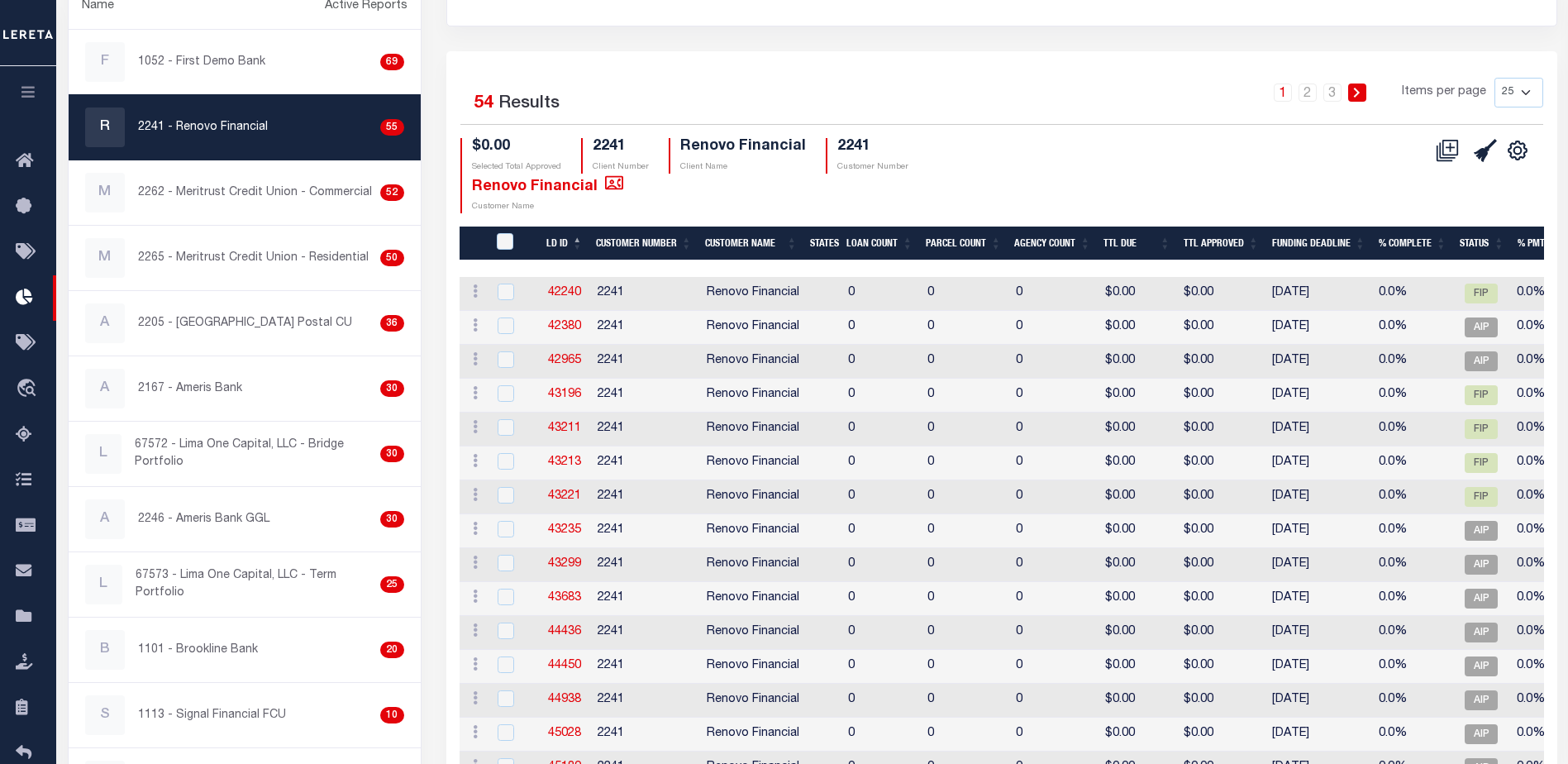
scroll to position [160, 0]
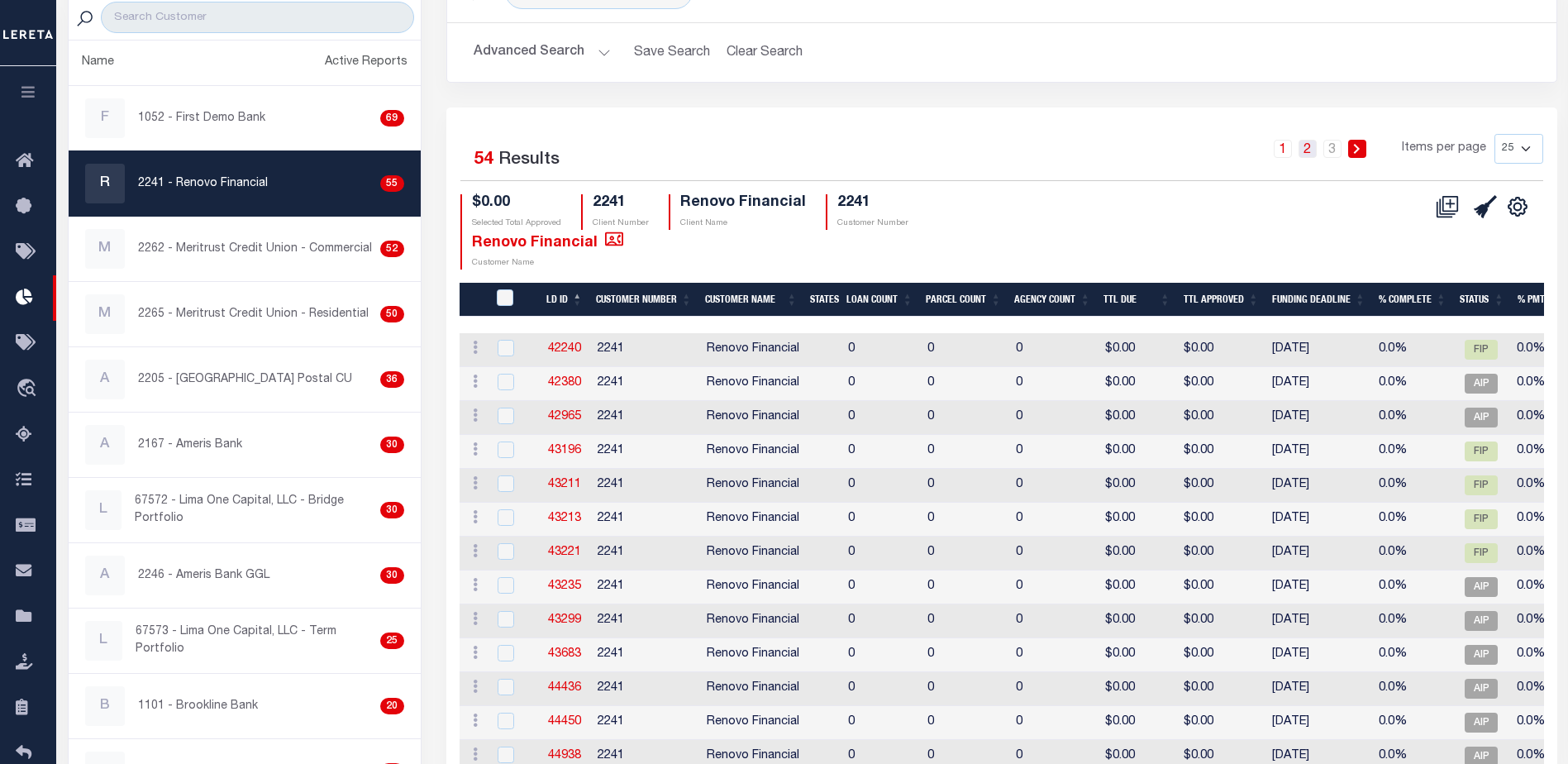
click at [1307, 150] on link "2" at bounding box center [1307, 148] width 18 height 18
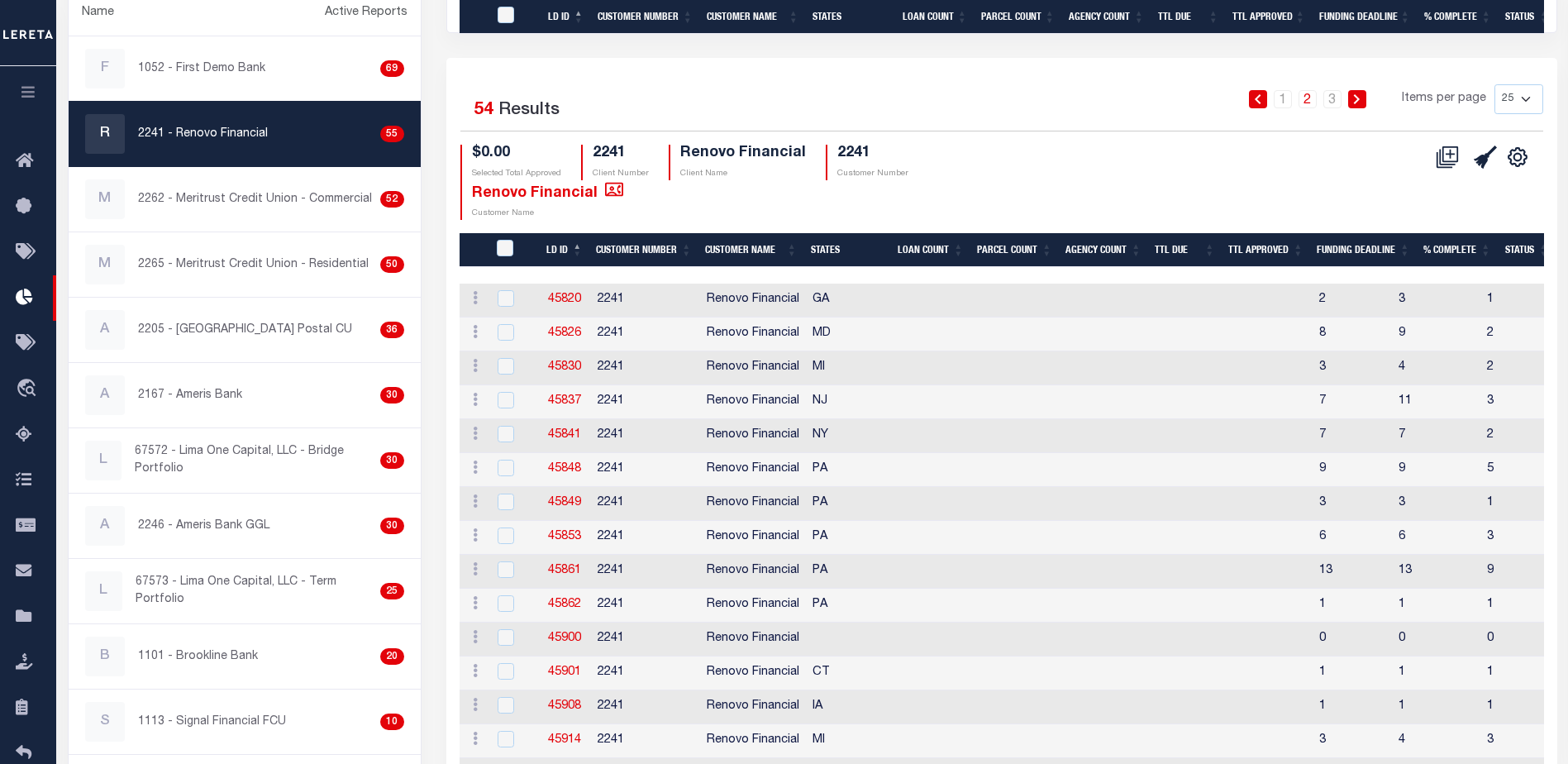
scroll to position [491, 0]
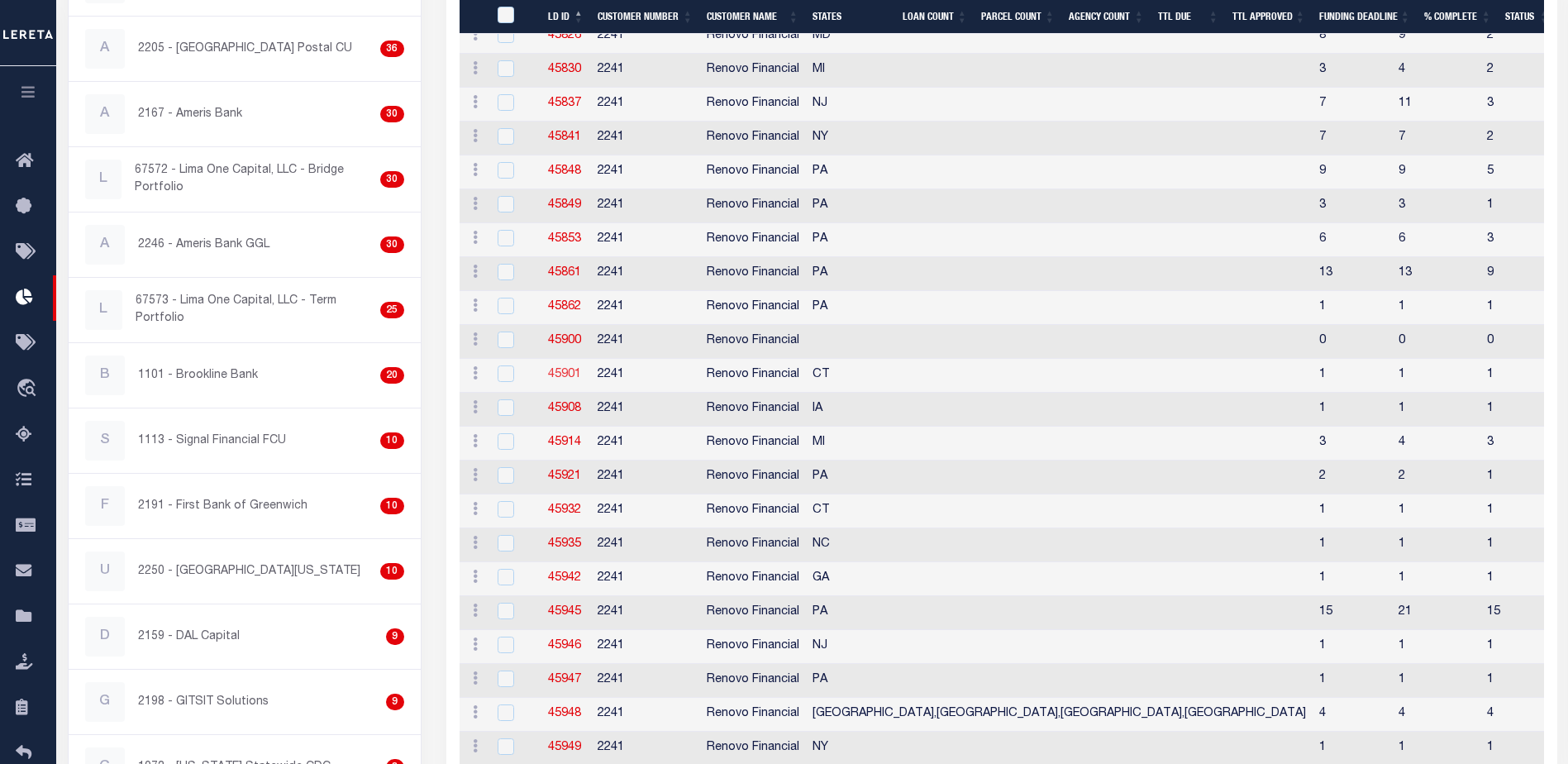
click at [556, 374] on link "45901" at bounding box center [565, 374] width 33 height 12
checkbox input "true"
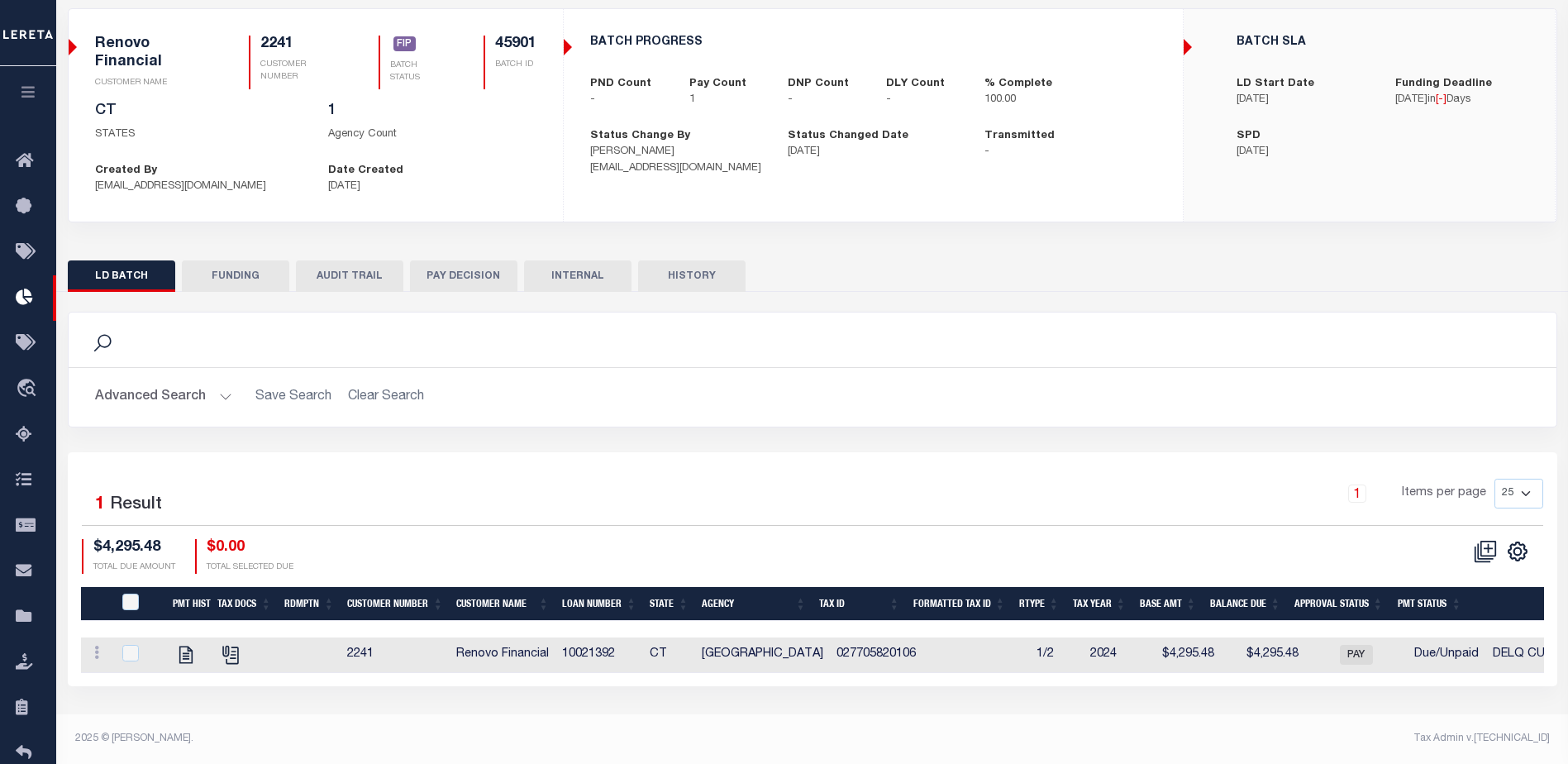
scroll to position [112, 0]
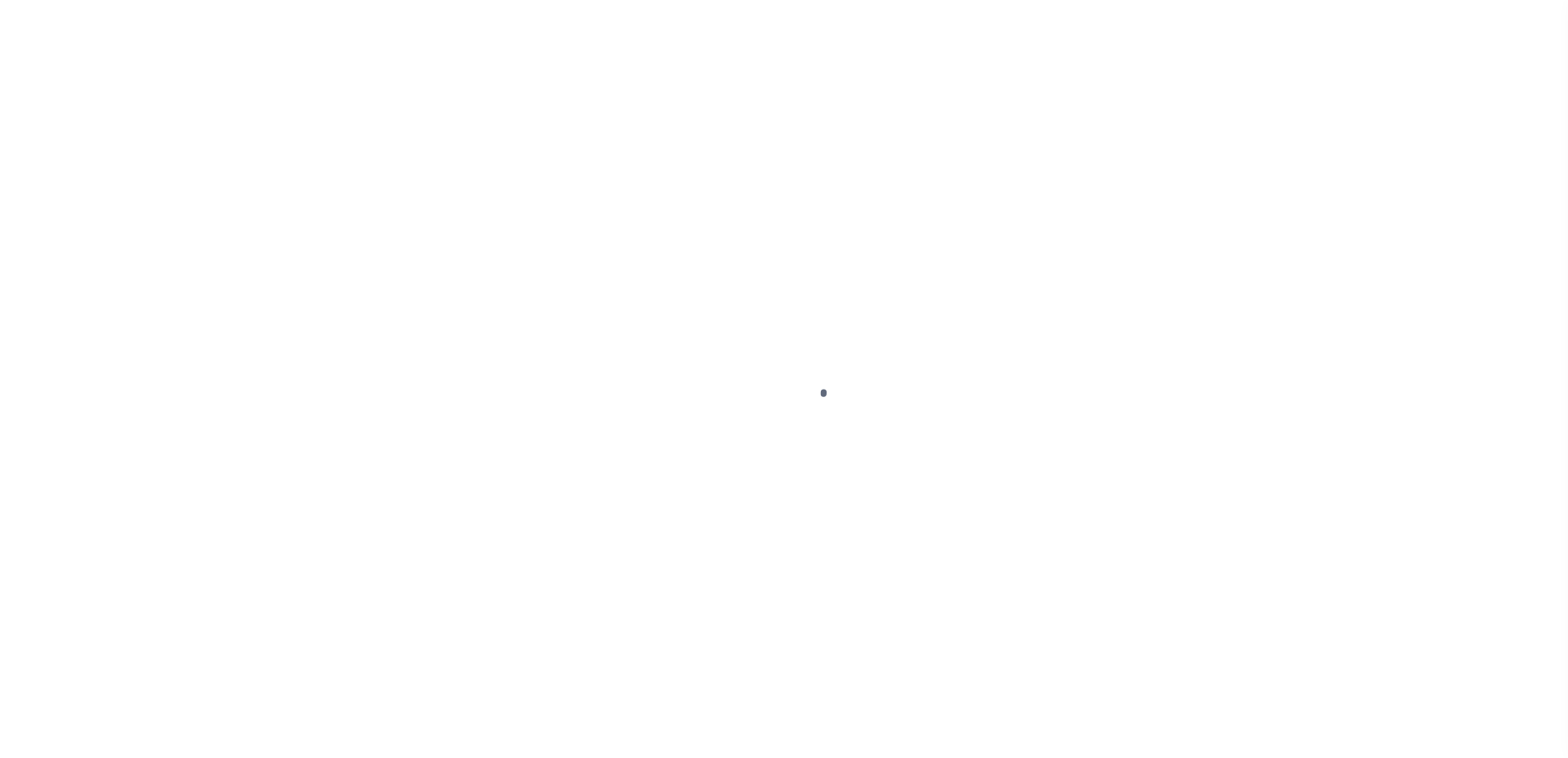
type input "$0.00"
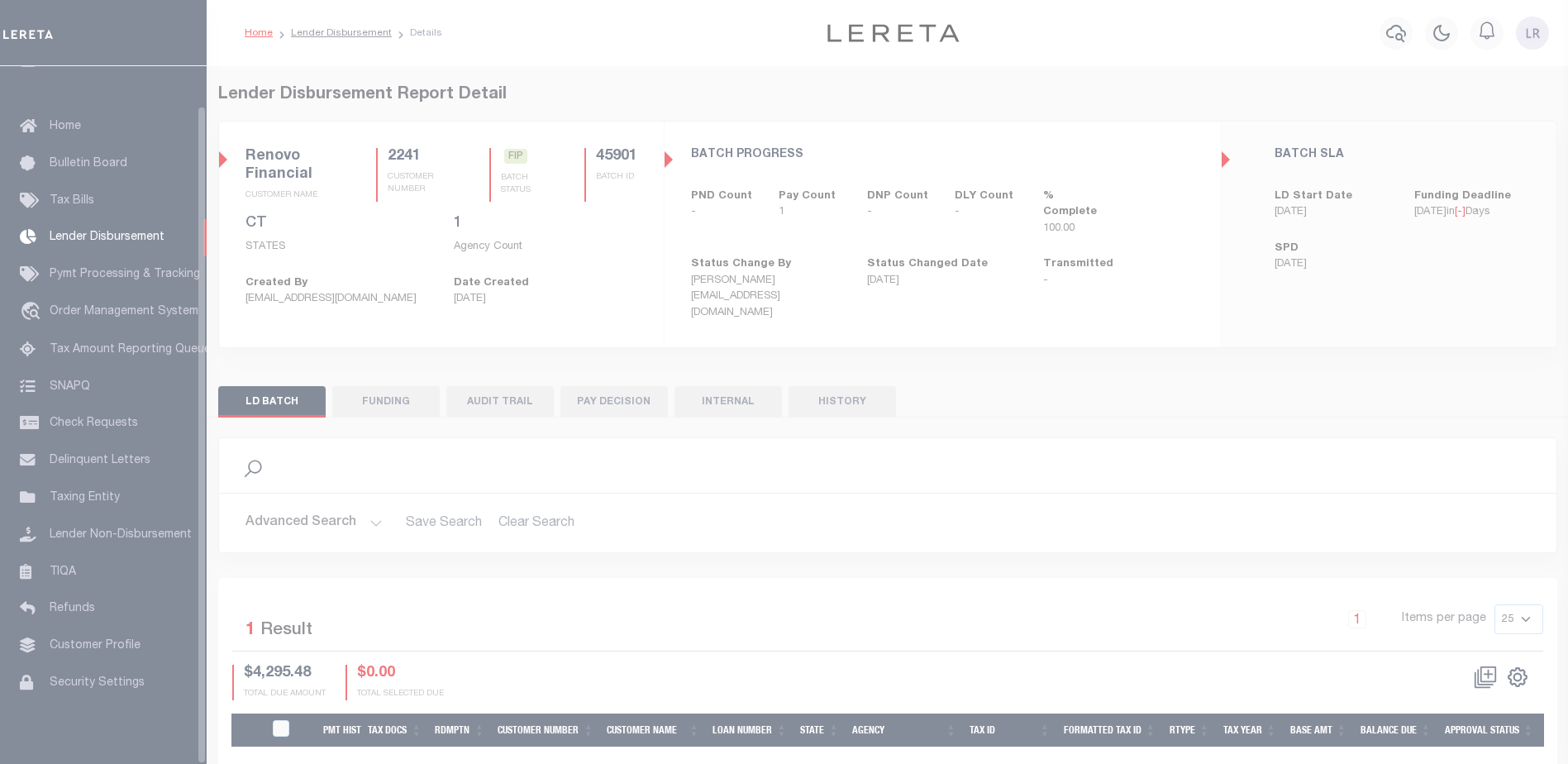
scroll to position [42, 0]
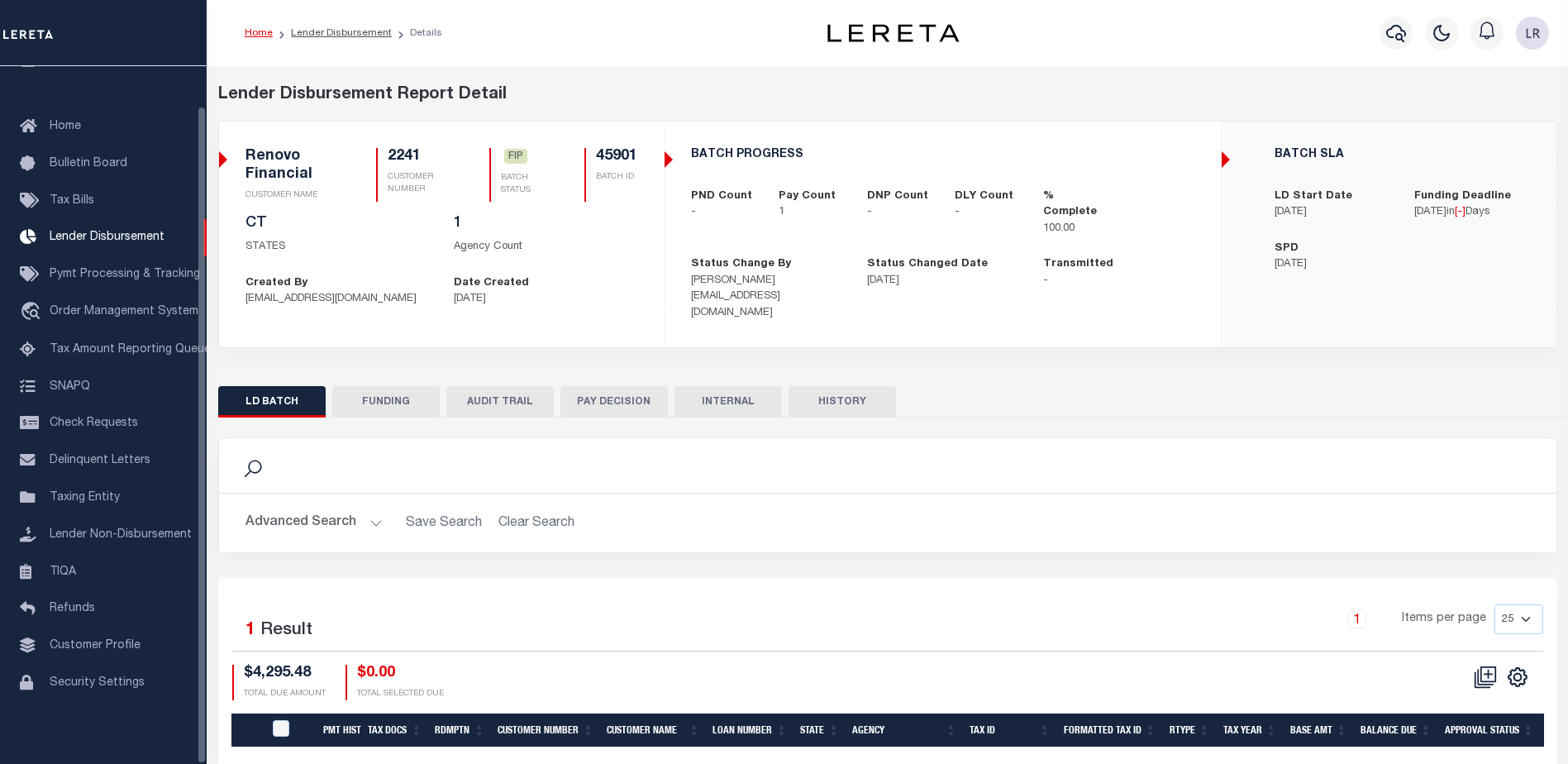
click at [377, 394] on button "FUNDING" at bounding box center [385, 402] width 108 height 32
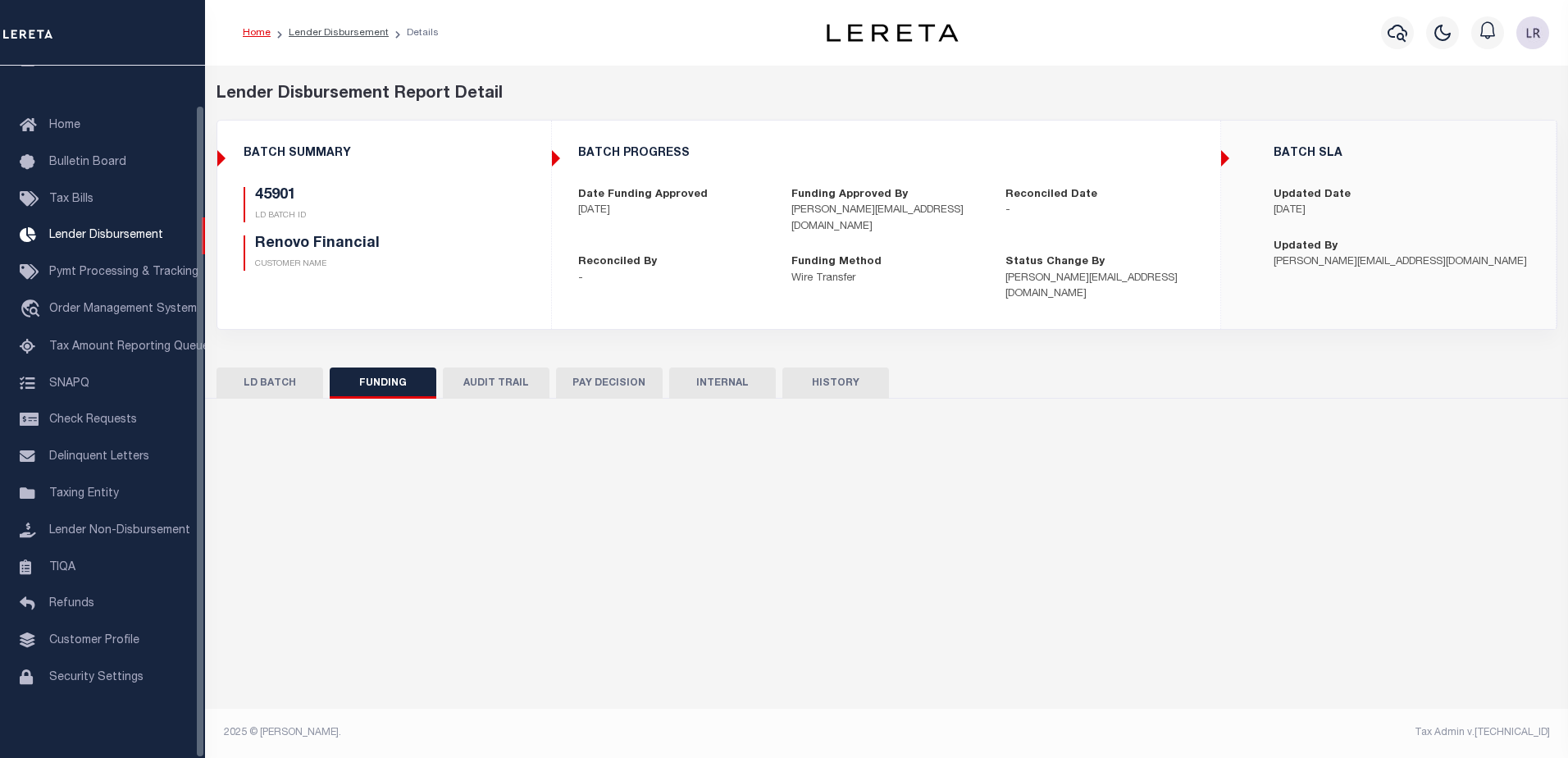
type input "$4,295.48"
type input "$0"
type input "[DATE]"
select select "100"
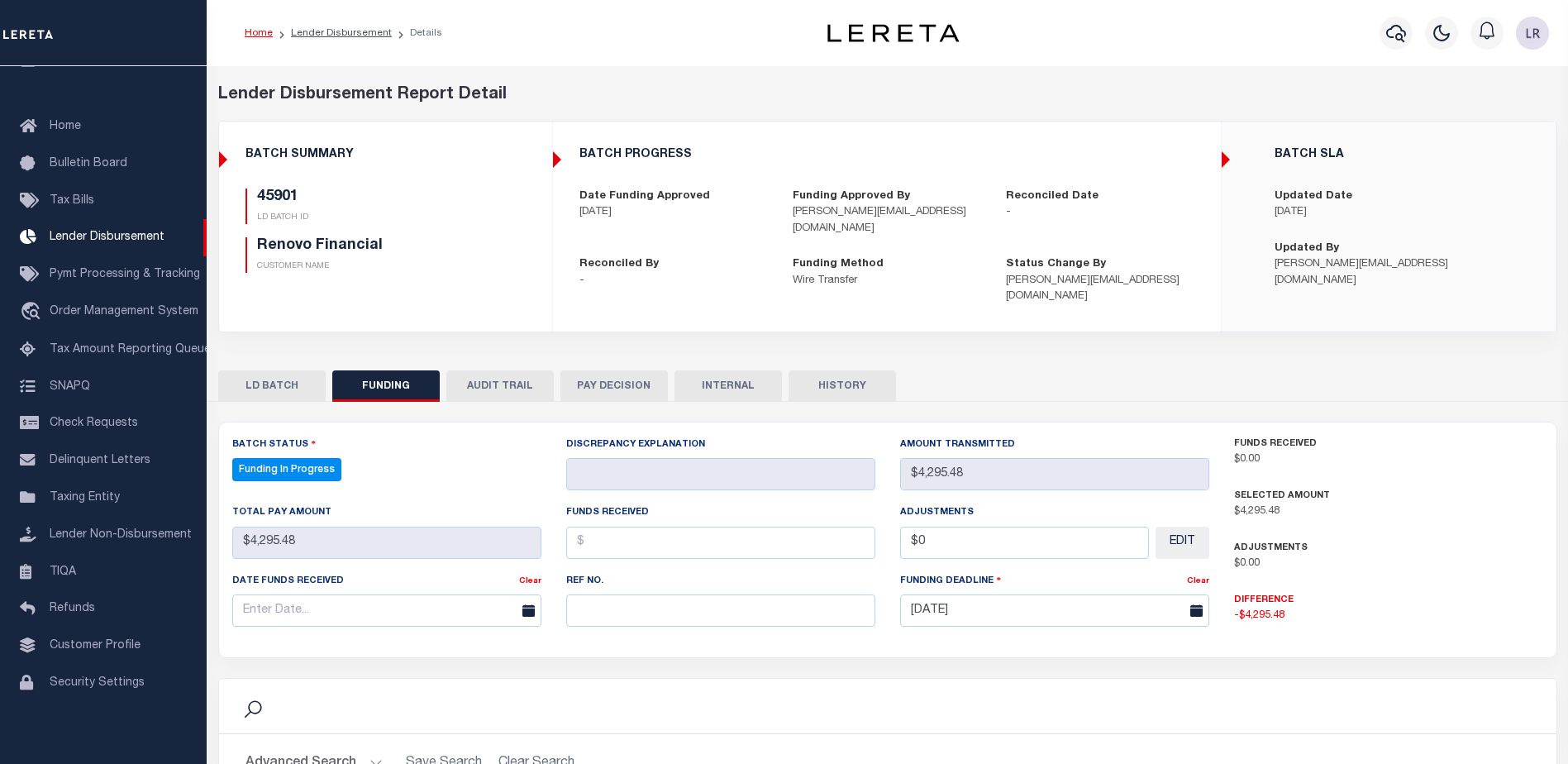
select select "100"
click at [603, 595] on input "text" at bounding box center [721, 611] width 309 height 33
paste input "20250903MMQFMP2700364209031805FT03"
type input "20250903MMQFMP2700364209031805FT03"
drag, startPoint x: 605, startPoint y: 584, endPoint x: 598, endPoint y: 514, distance: 70.3
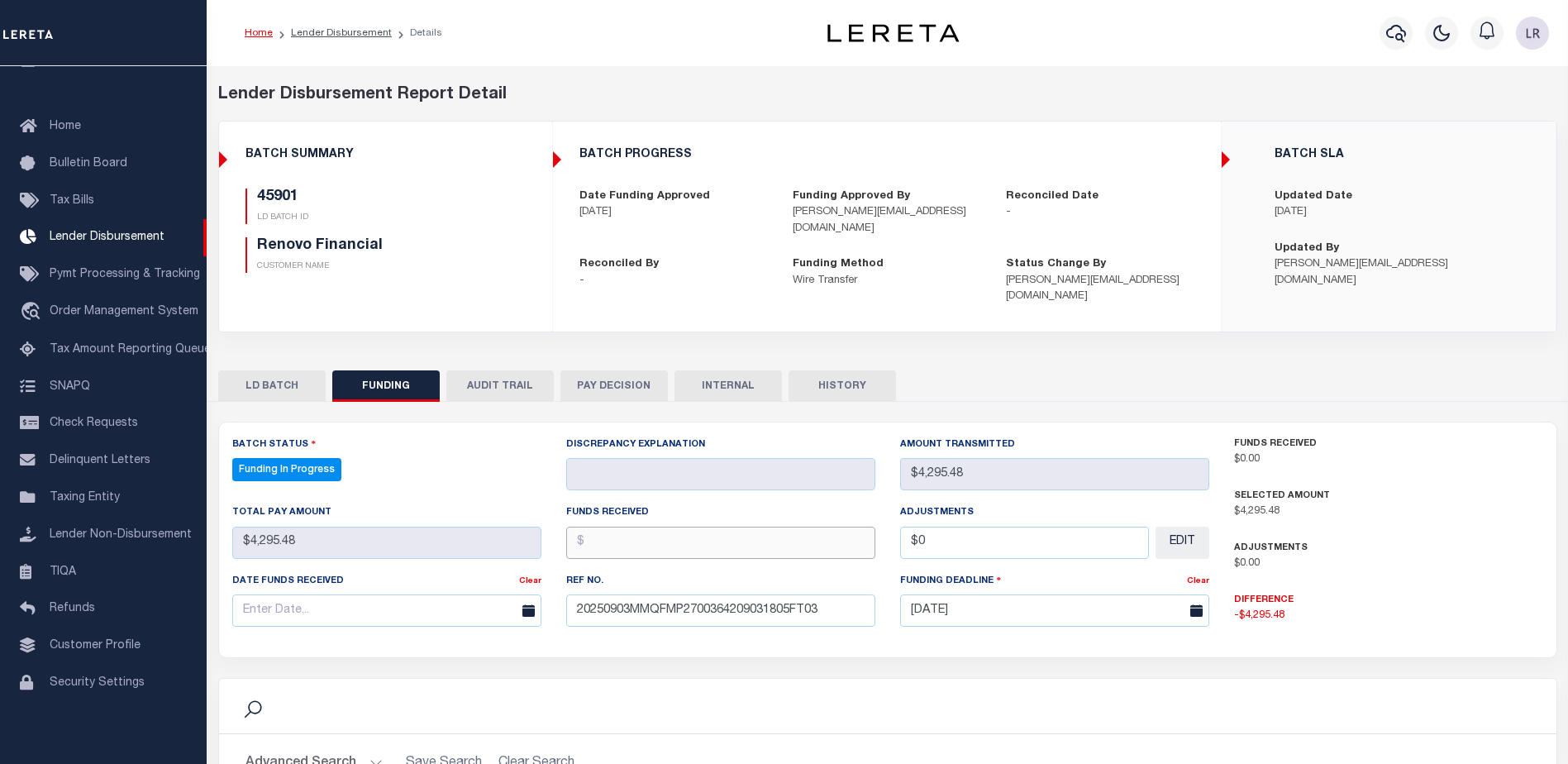
click at [599, 527] on input "text" at bounding box center [721, 543] width 309 height 33
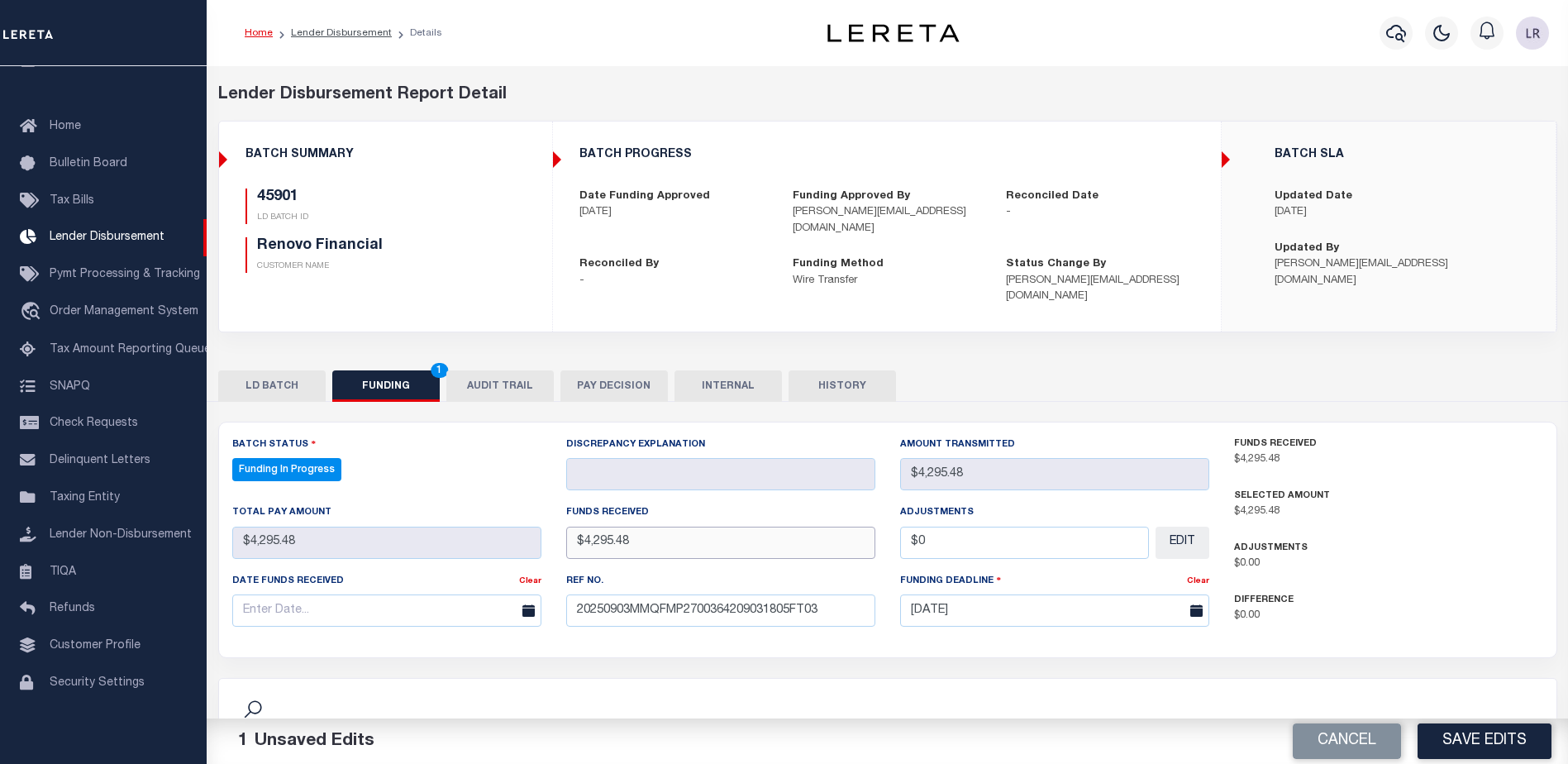
type input "$4,295.48"
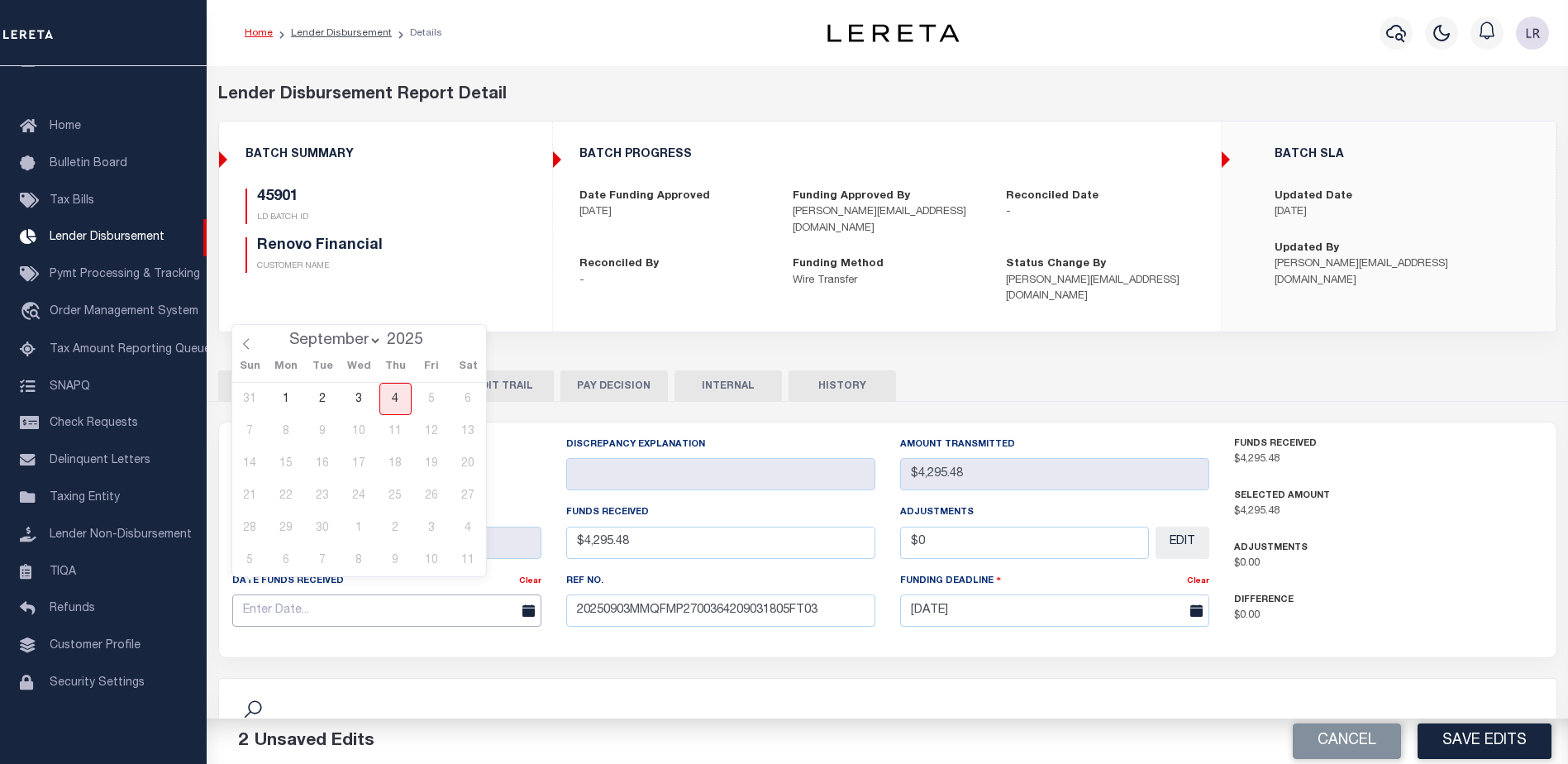
click at [440, 595] on input "text" at bounding box center [387, 611] width 309 height 33
click at [362, 406] on span "3" at bounding box center [359, 399] width 33 height 33
type input "[DATE]"
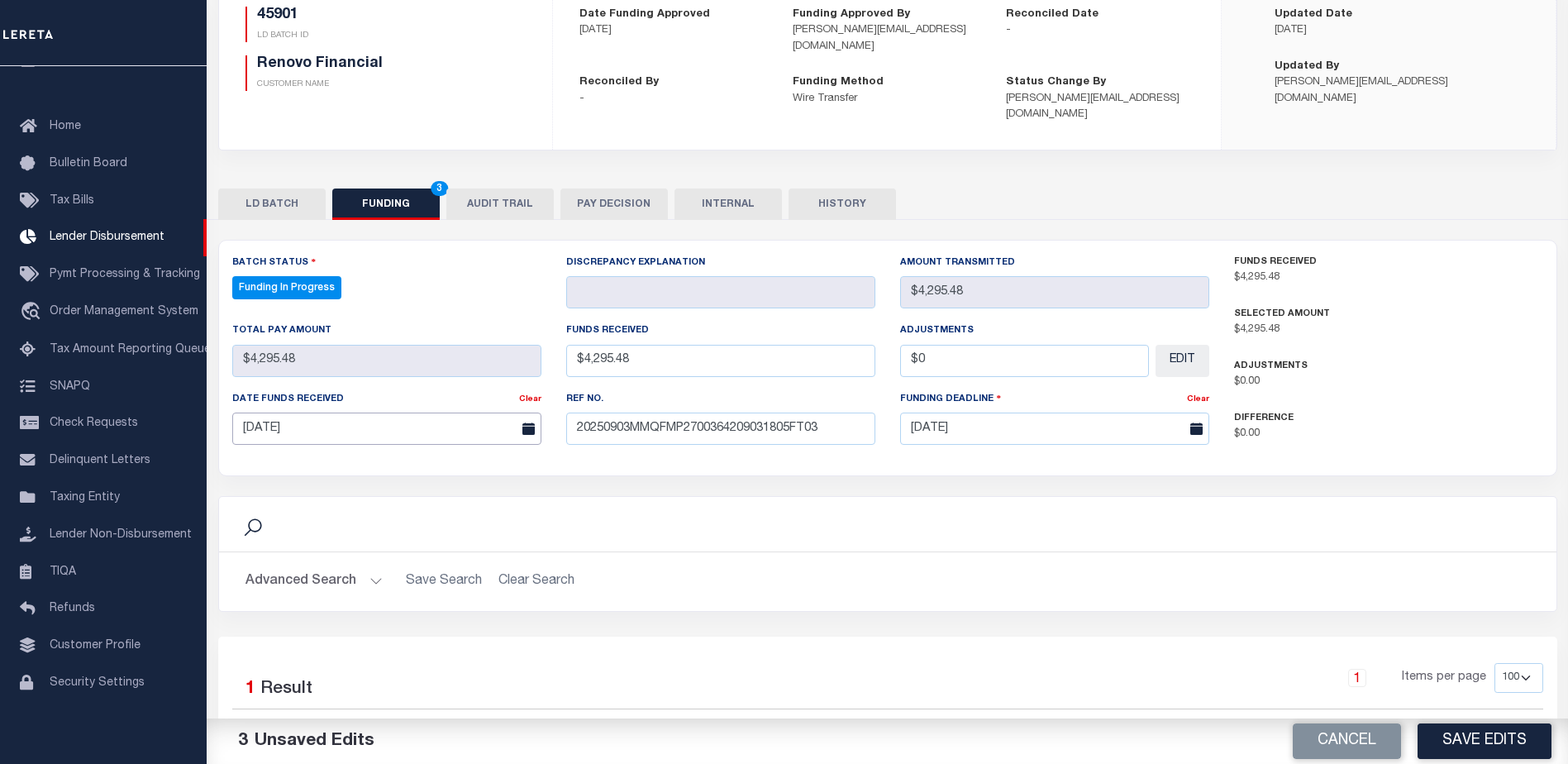
scroll to position [326, 0]
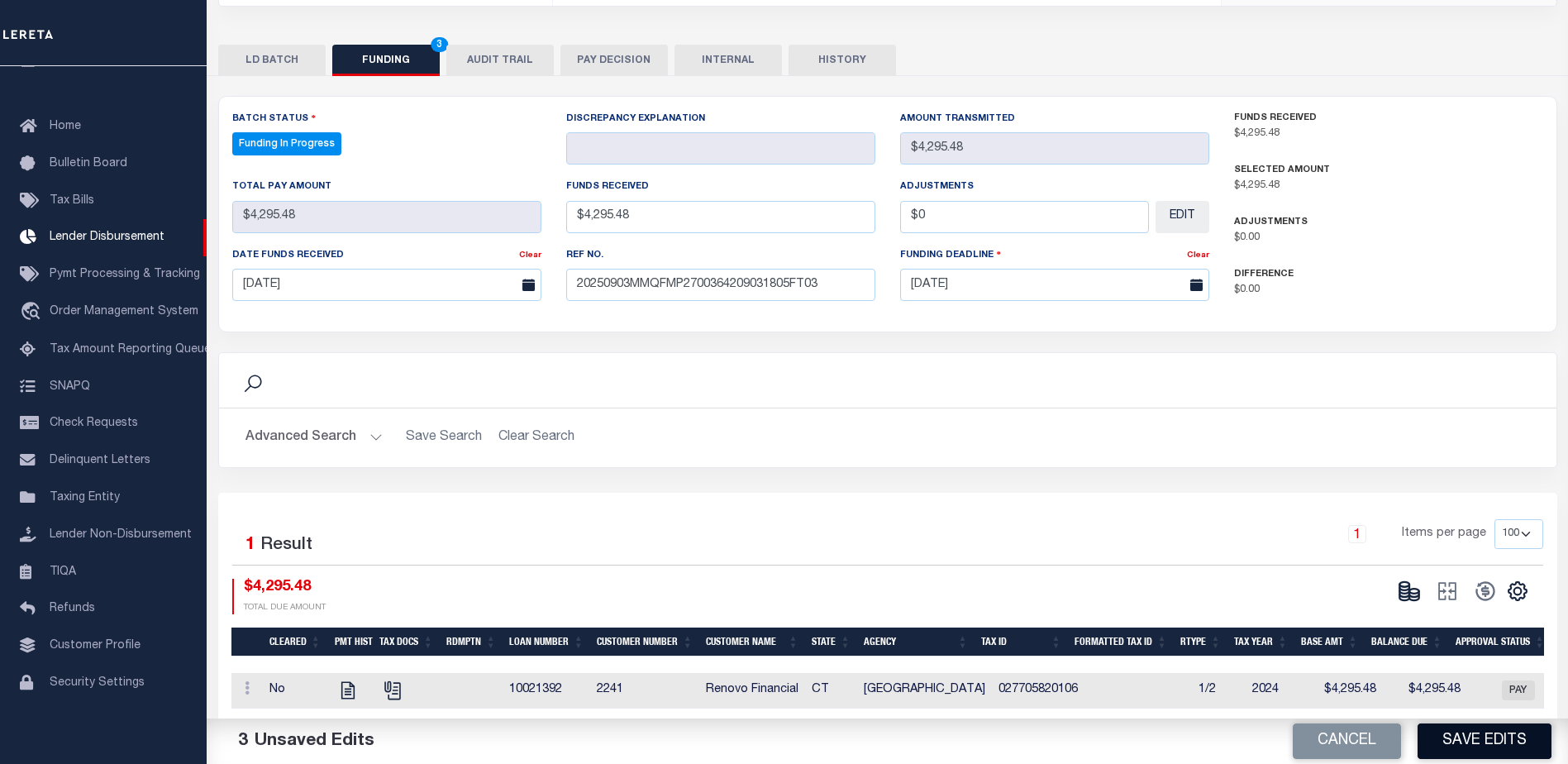
click at [1463, 745] on button "Save Edits" at bounding box center [1484, 740] width 134 height 35
type input "$4,295.48"
type input "$0"
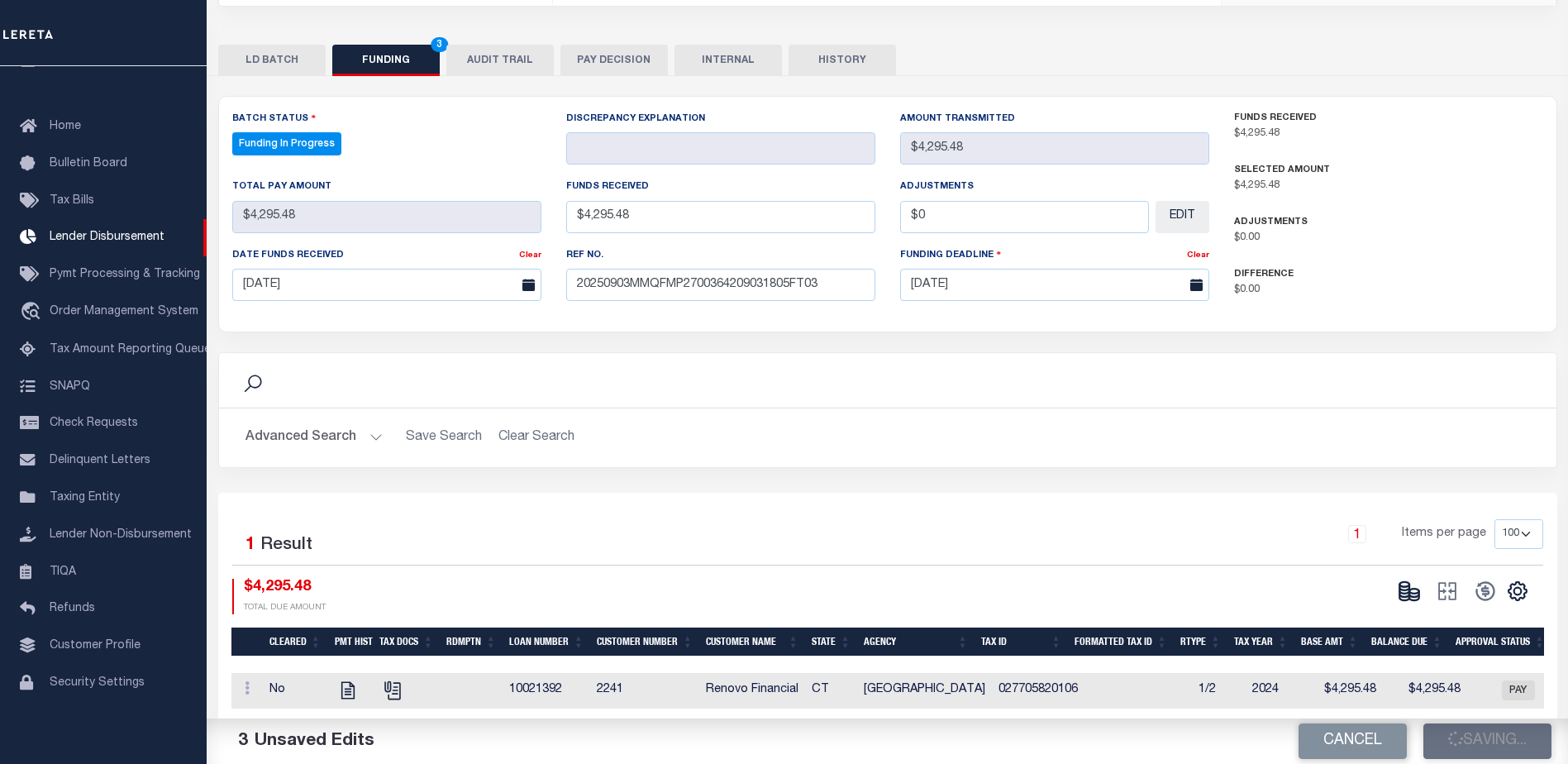
select select "100"
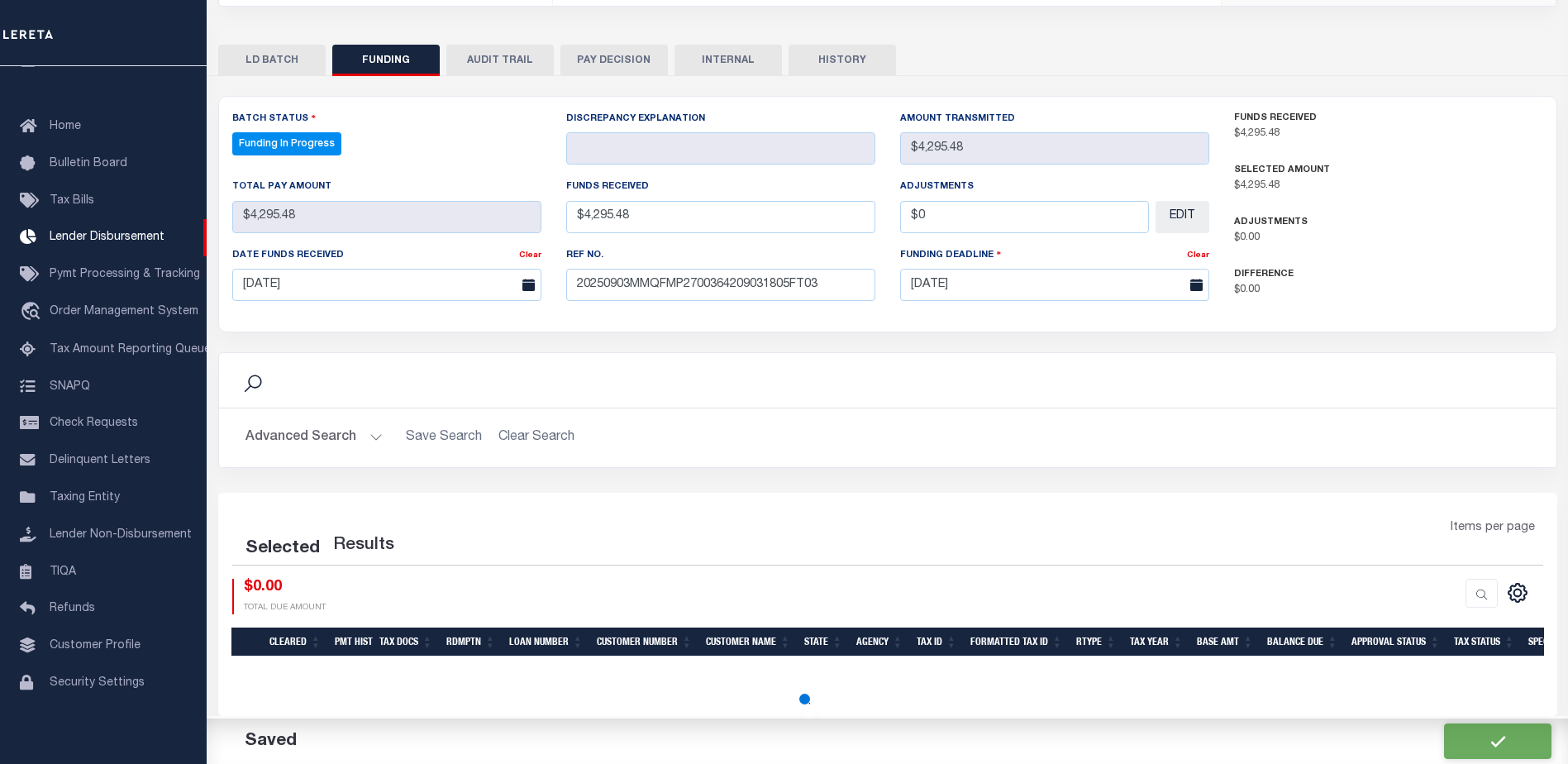
select select "100"
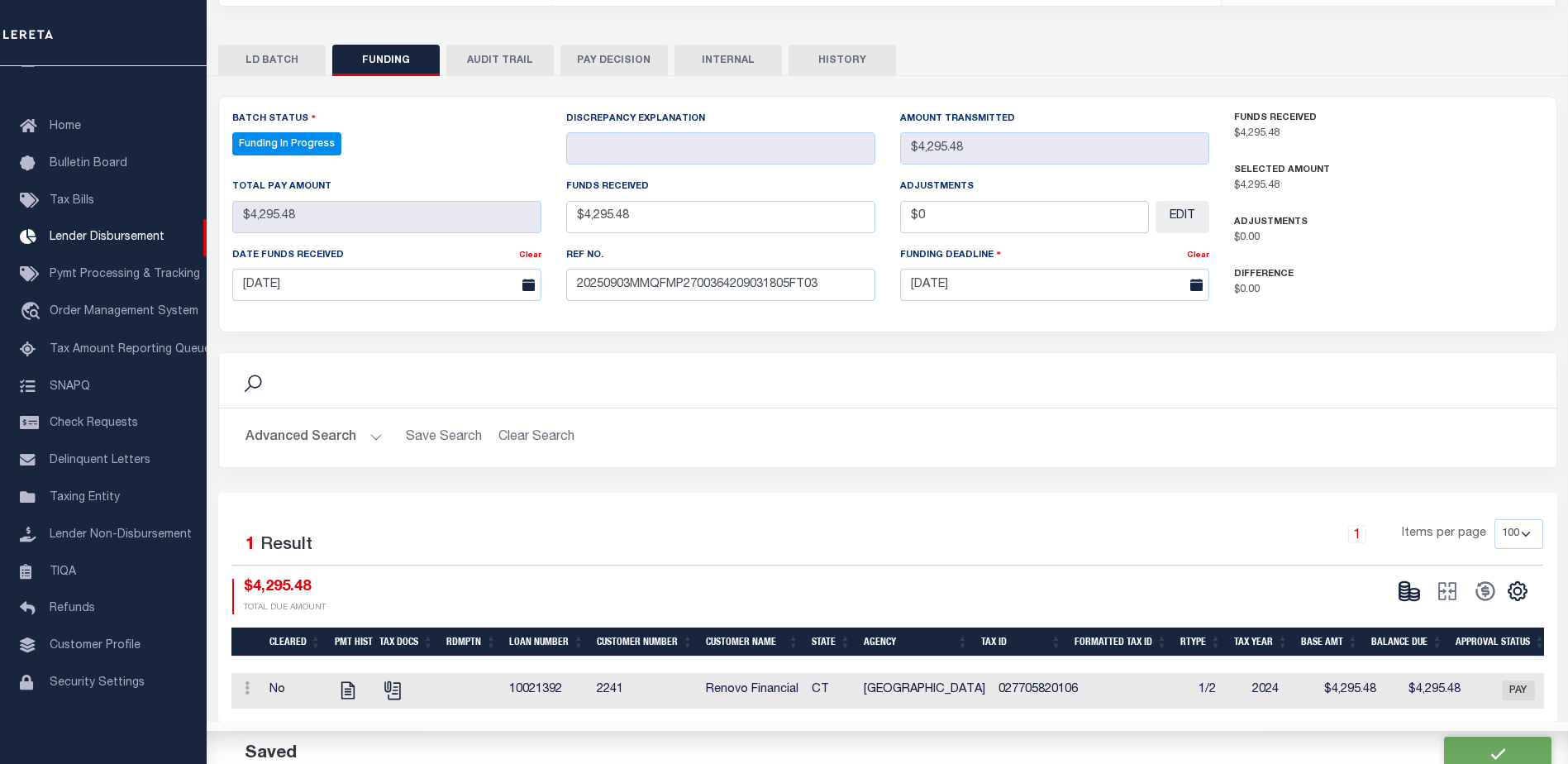
click at [1406, 587] on button at bounding box center [1409, 590] width 38 height 24
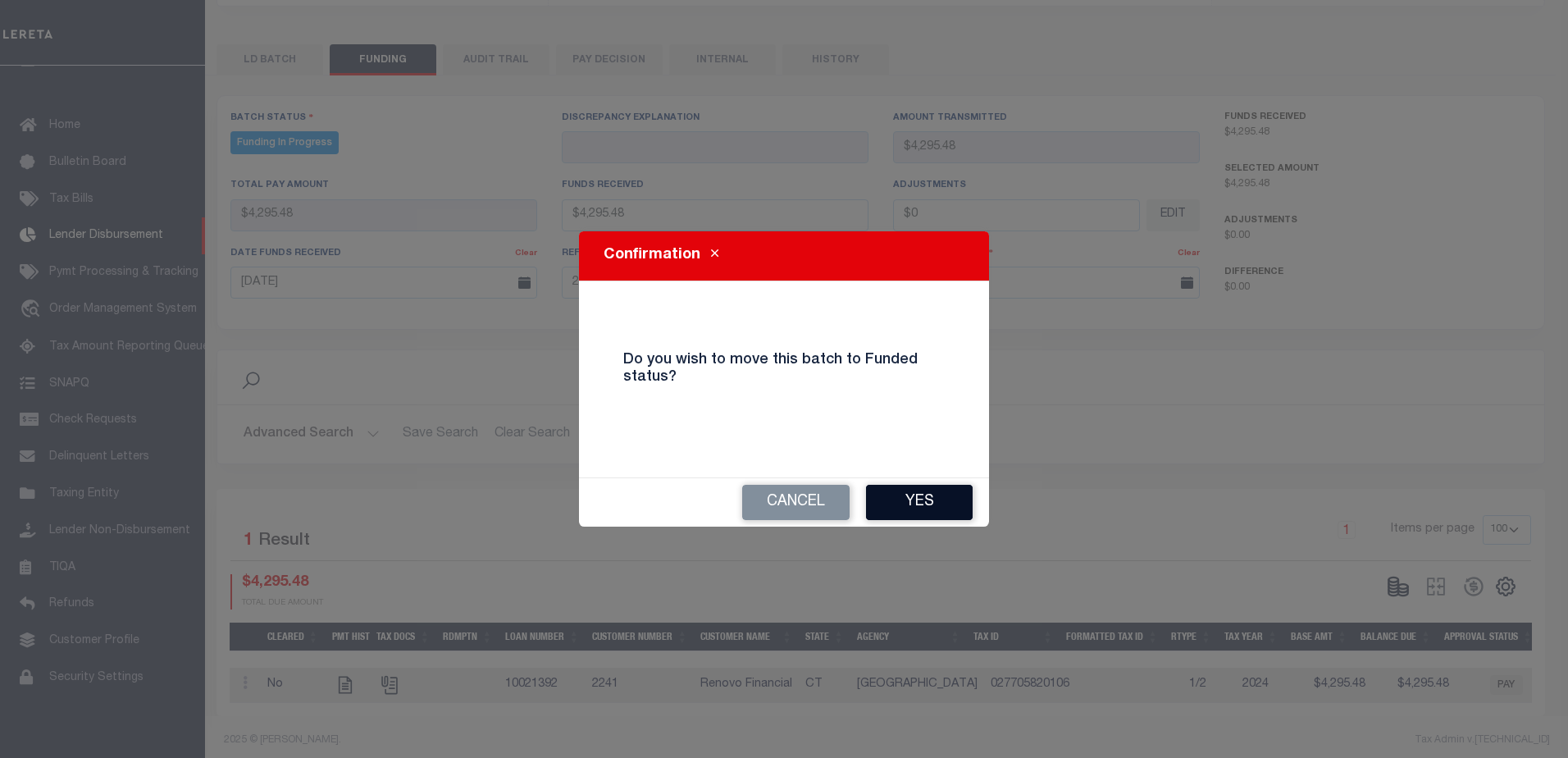
click at [929, 502] on button "Yes" at bounding box center [919, 502] width 107 height 35
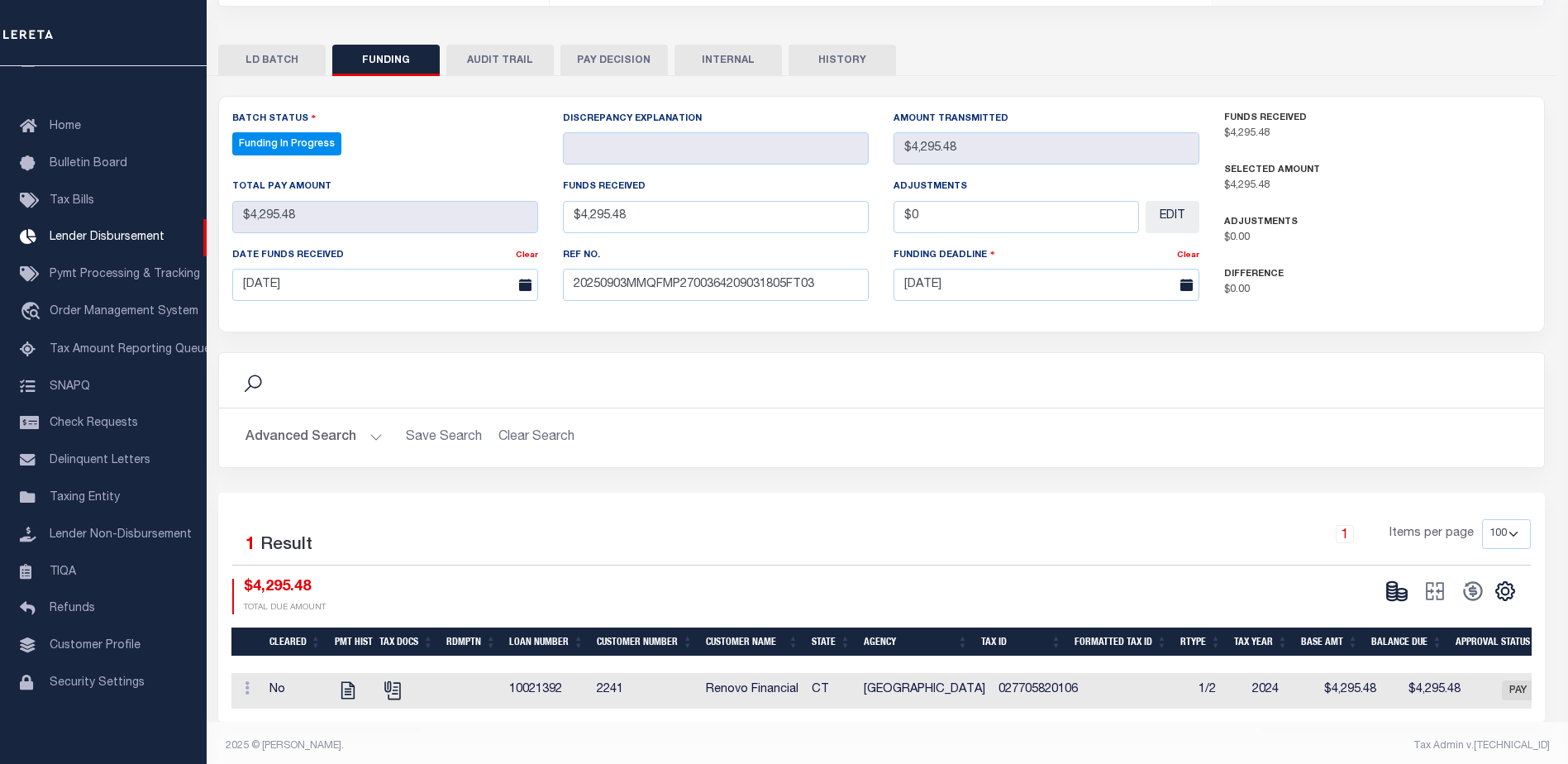
type input "$4,295.48"
type input "$0"
select select "100"
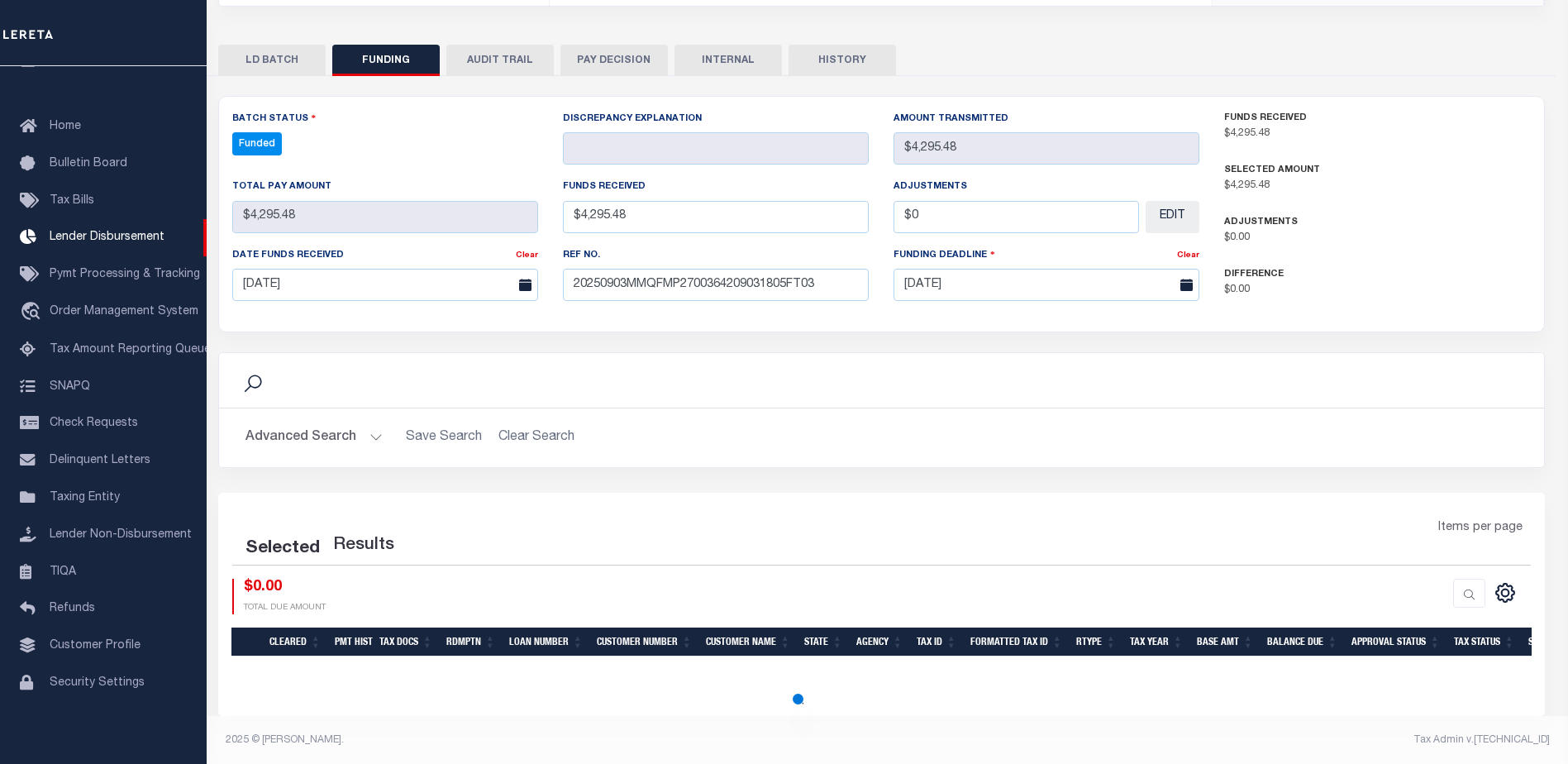
select select "100"
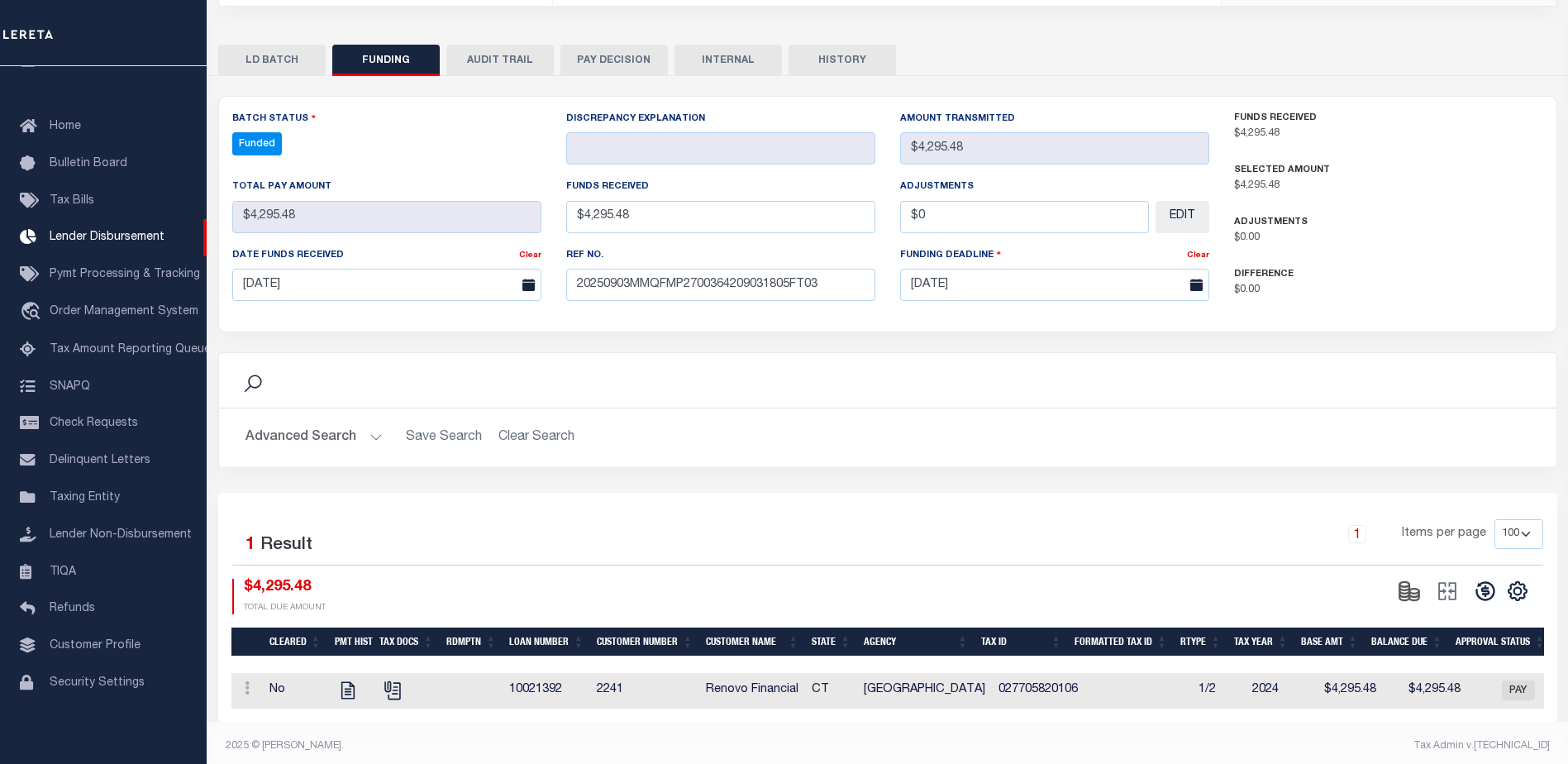
scroll to position [309, 0]
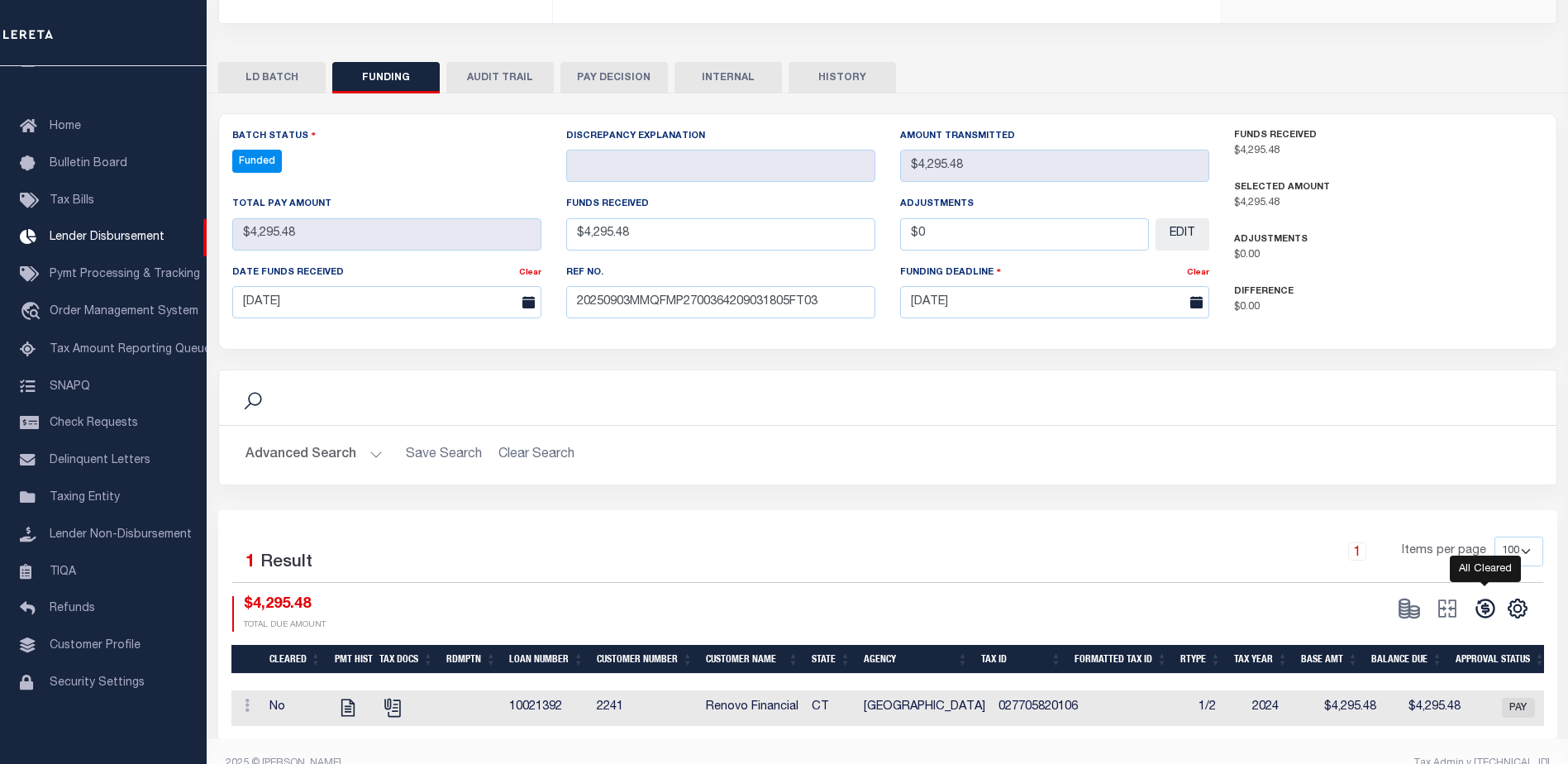
click at [1478, 597] on icon at bounding box center [1485, 608] width 24 height 24
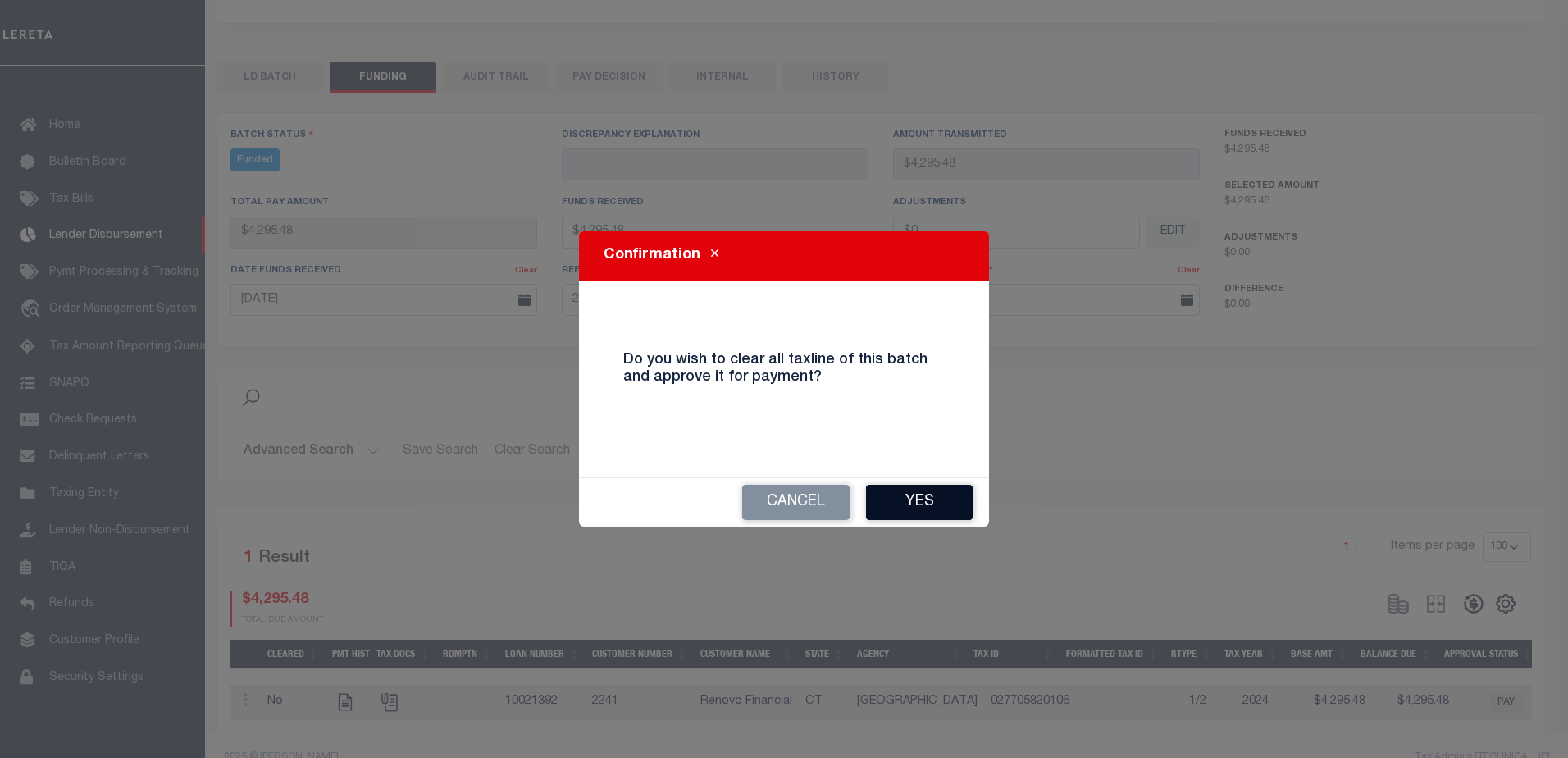
click at [926, 496] on button "Yes" at bounding box center [919, 502] width 107 height 35
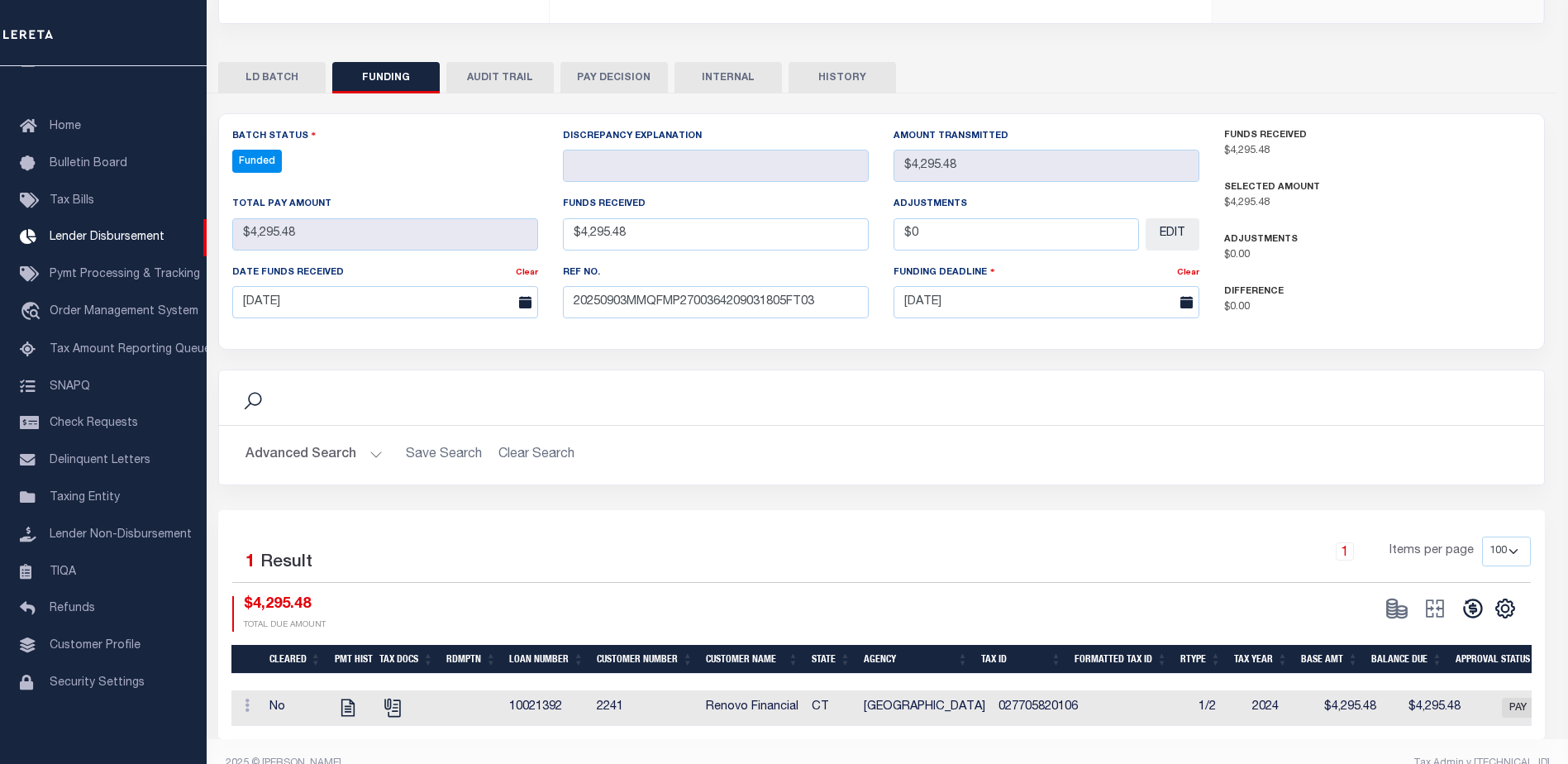
type input "$4,295.48"
type input "$0"
select select "100"
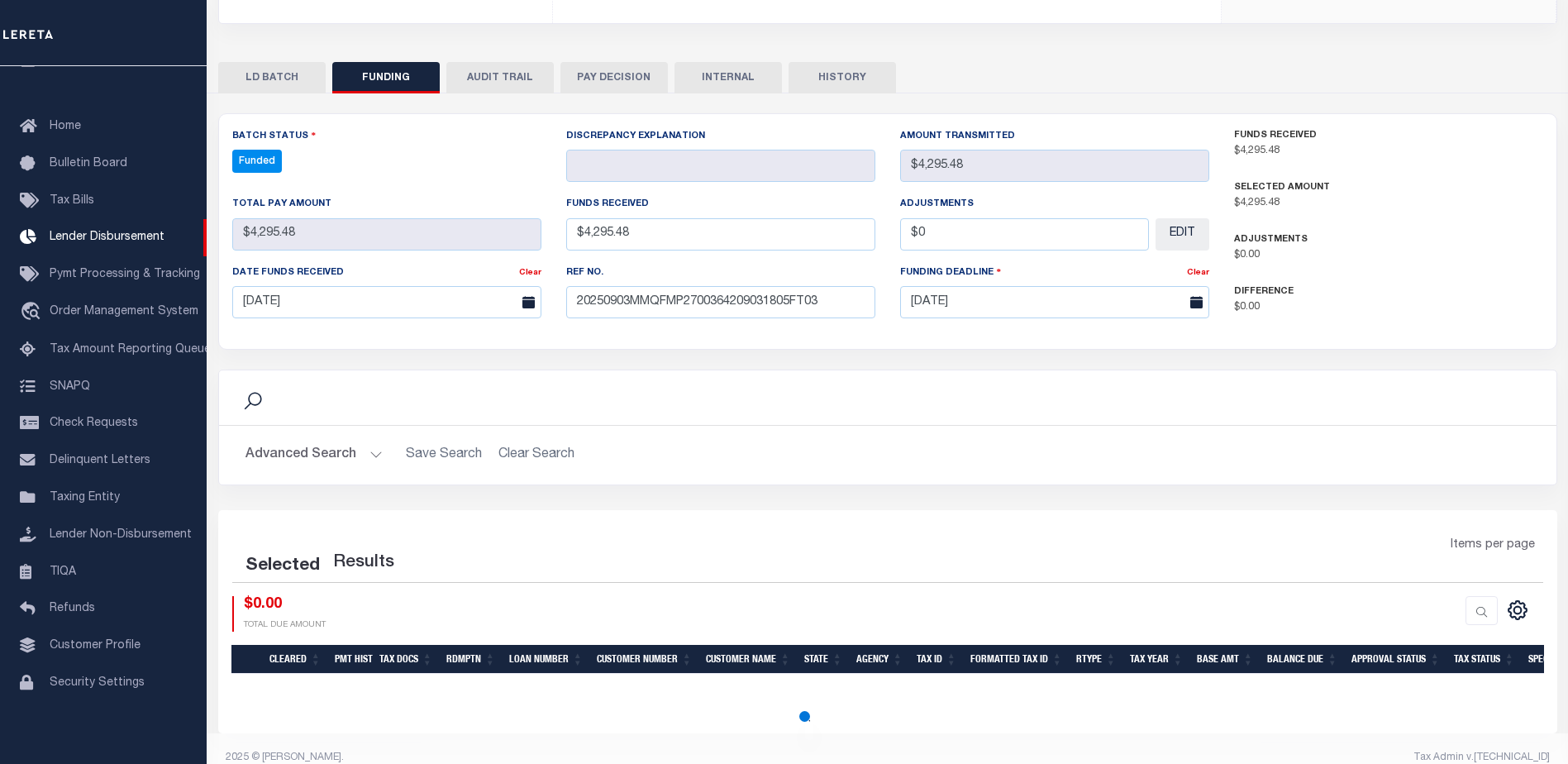
select select "100"
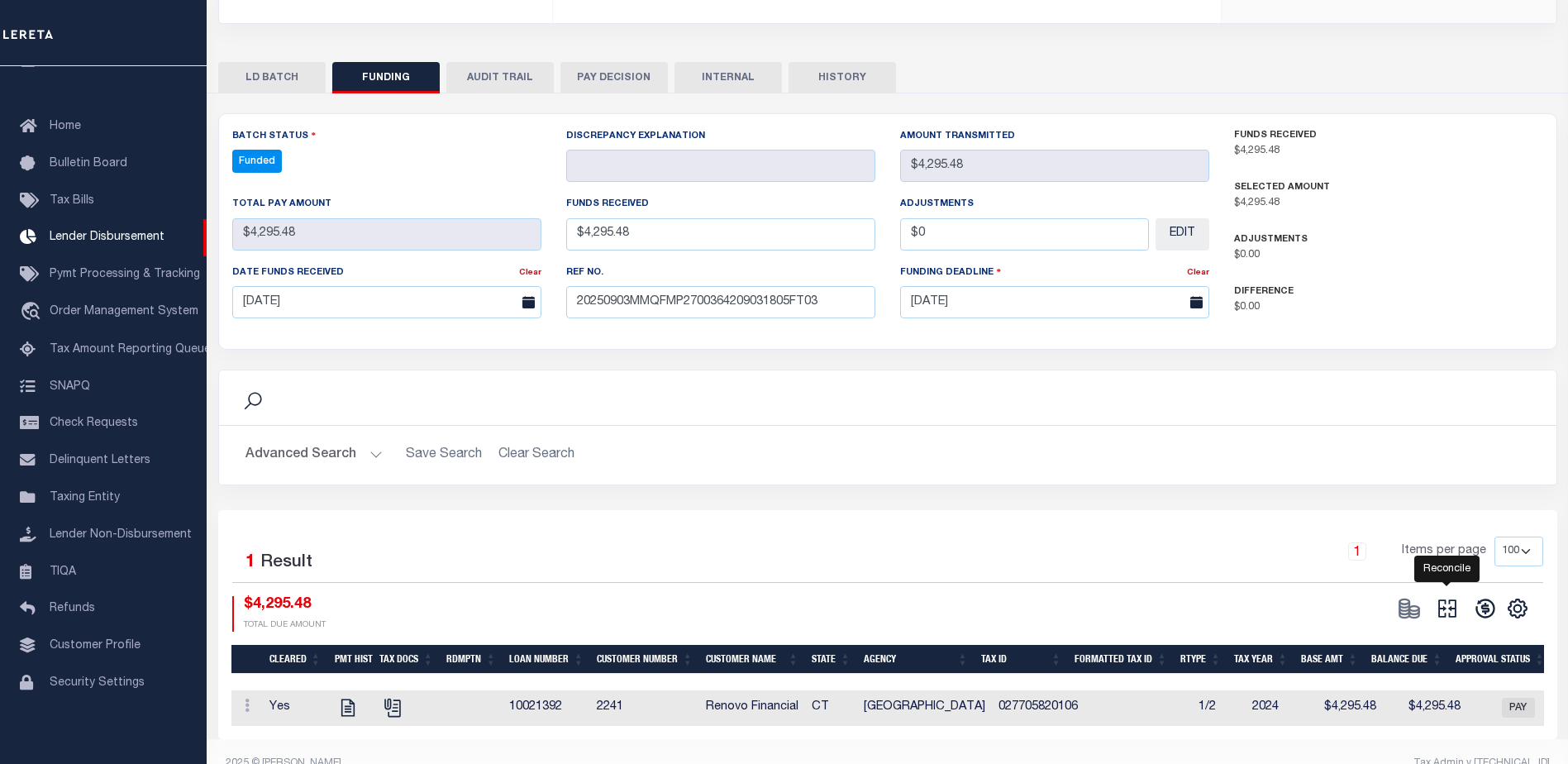
click at [1457, 597] on icon at bounding box center [1447, 608] width 24 height 24
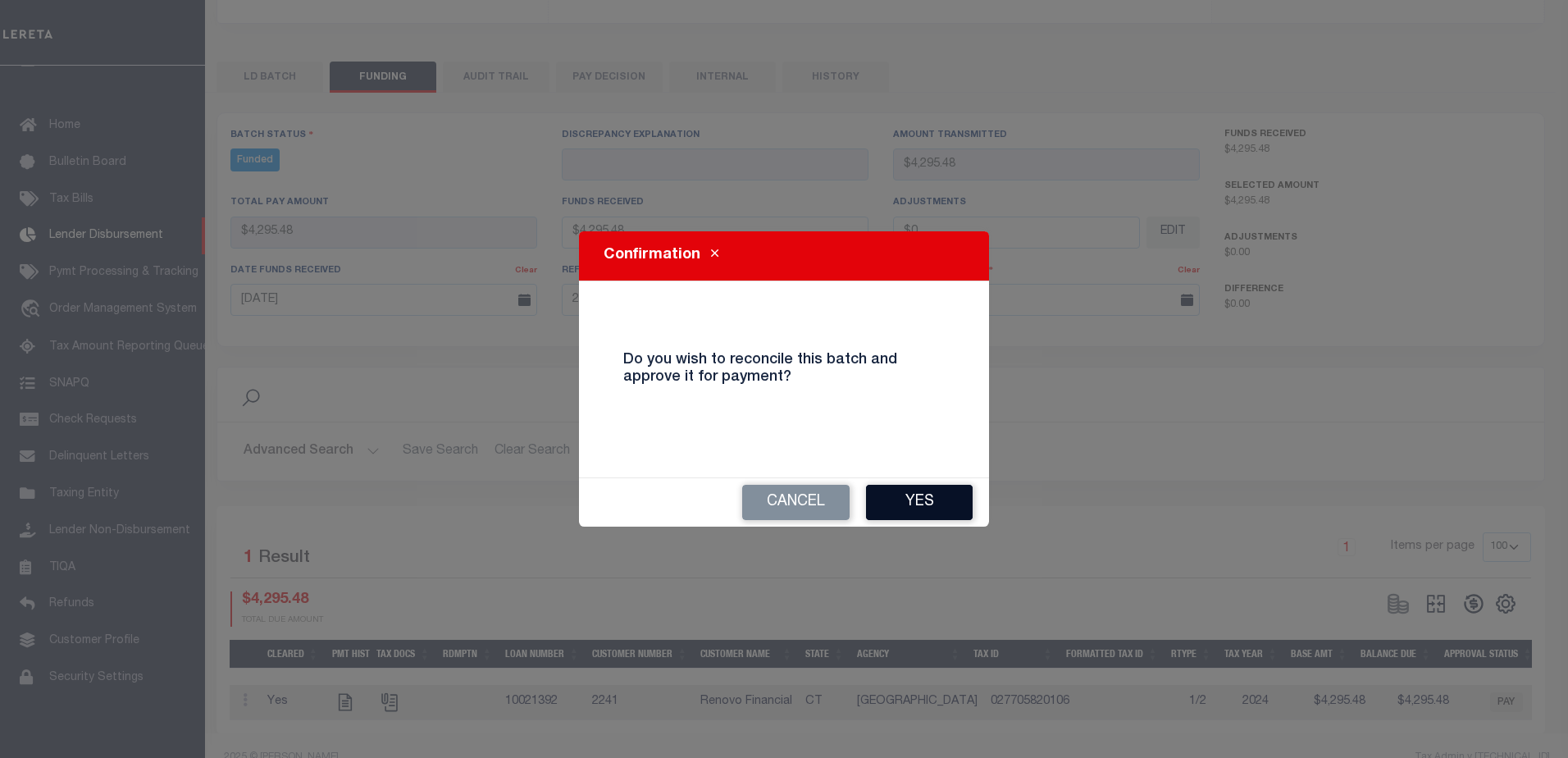
click at [950, 504] on button "Yes" at bounding box center [919, 502] width 107 height 35
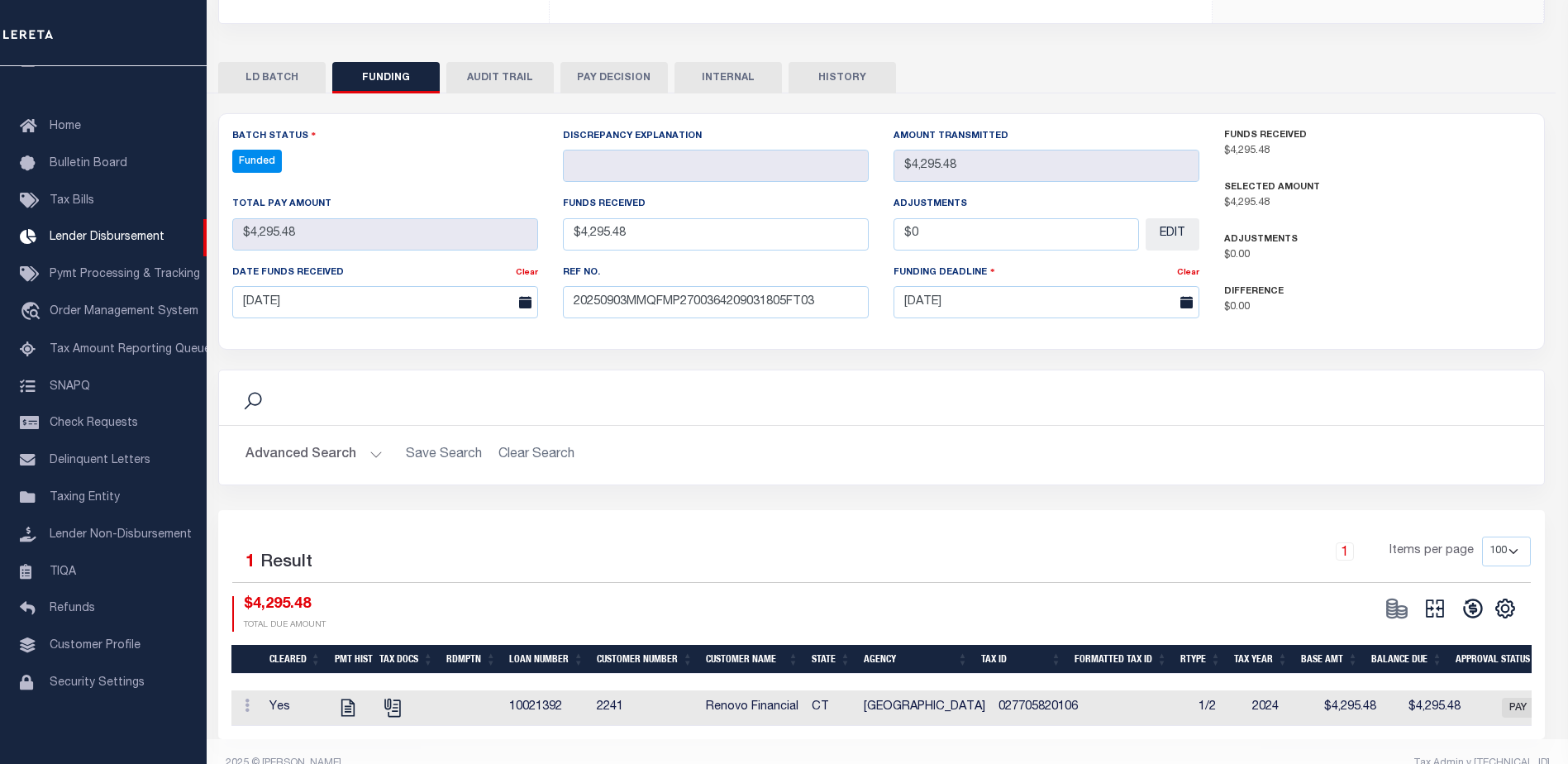
type input "$4,295.48"
type input "$0"
select select "100"
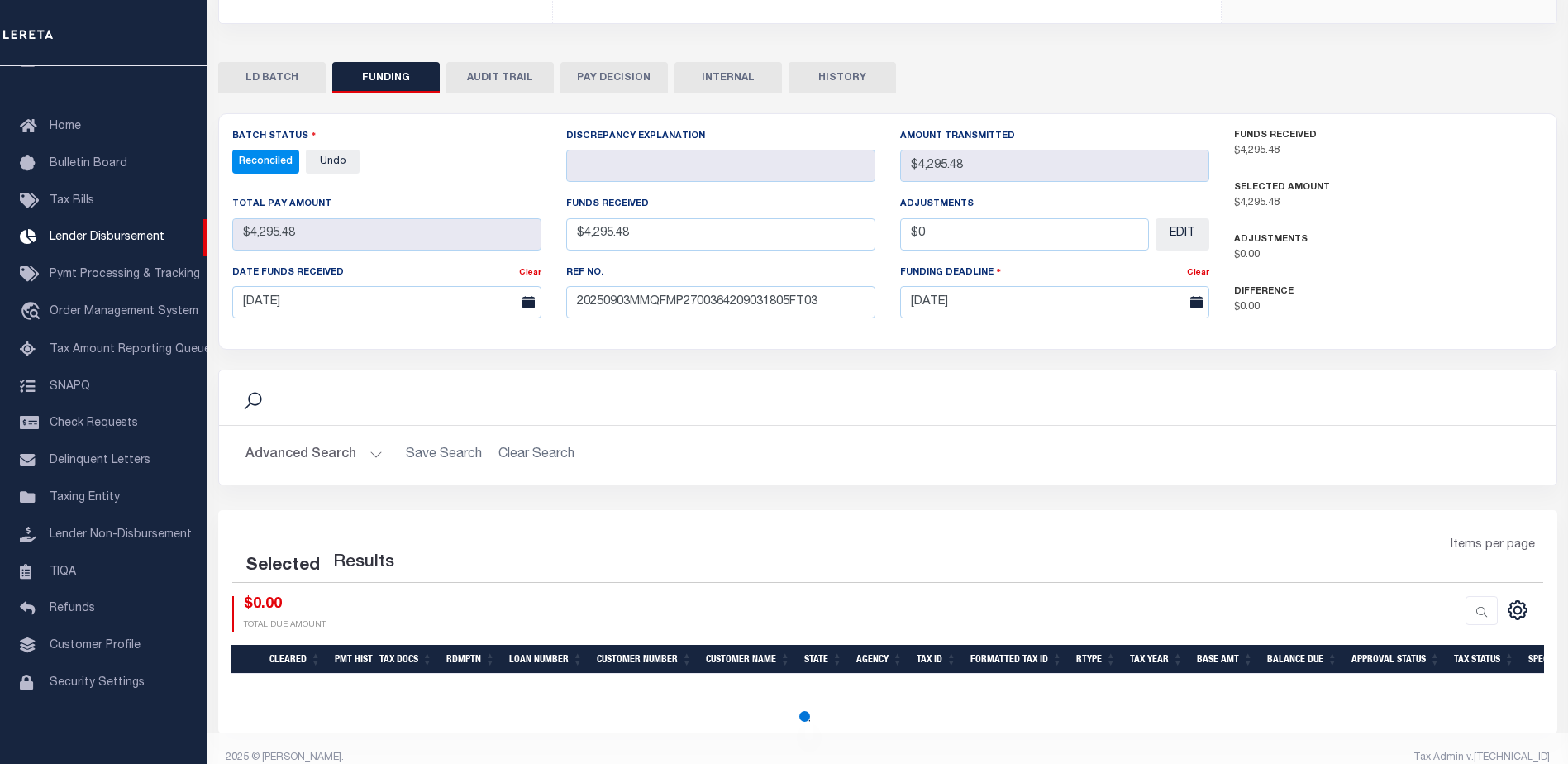
select select "100"
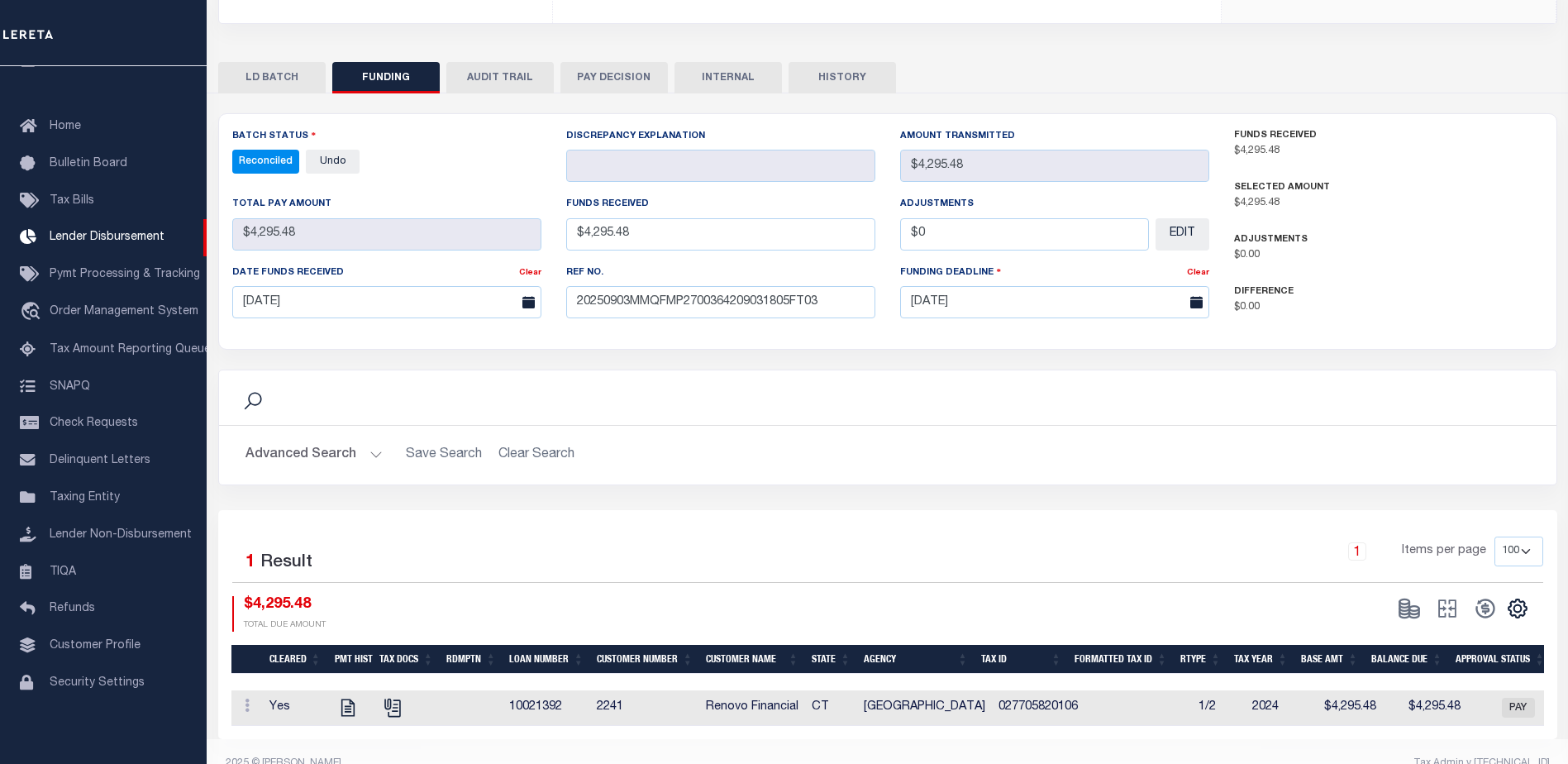
click at [726, 62] on button "INTERNAL" at bounding box center [727, 77] width 108 height 32
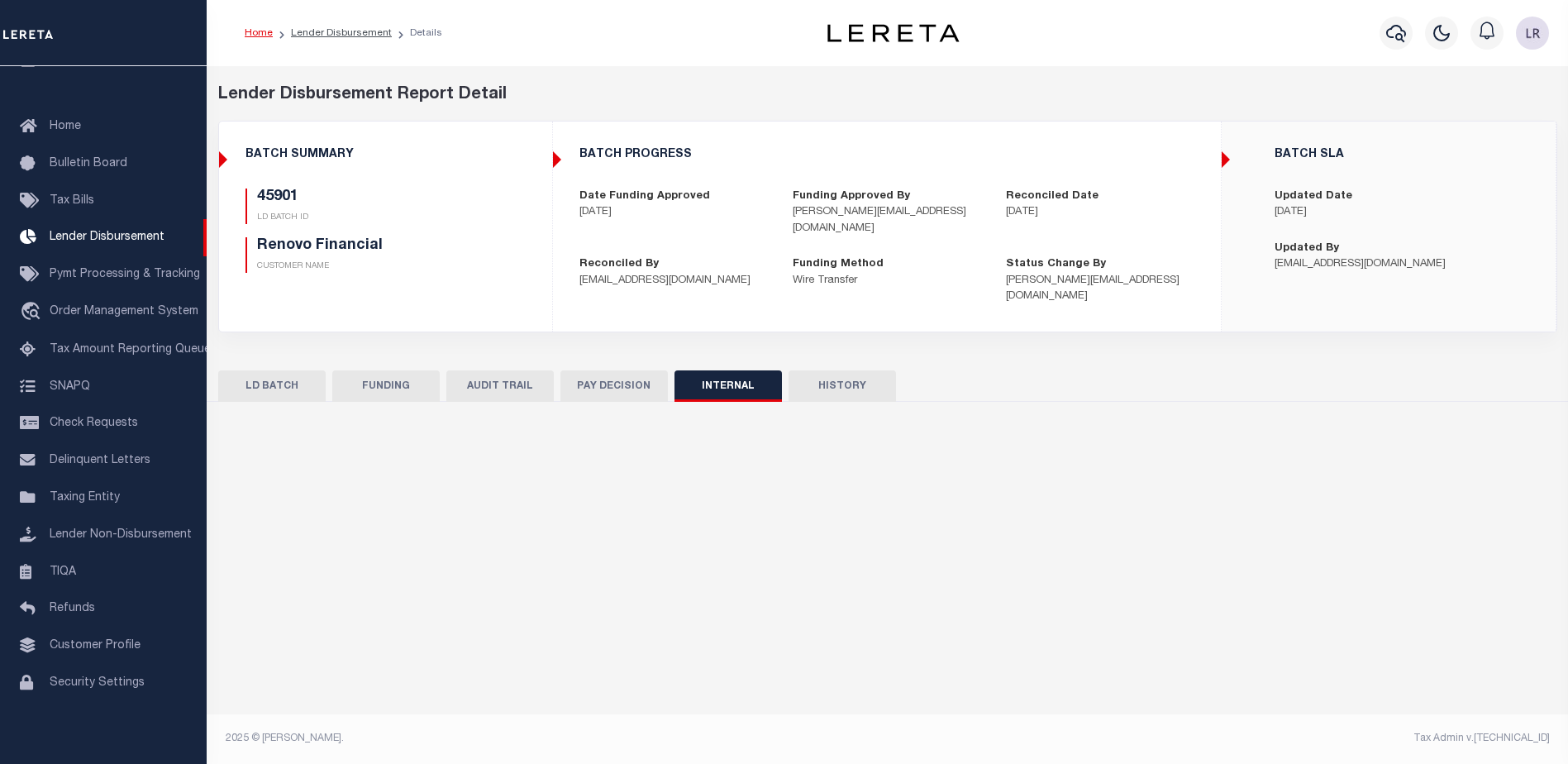
scroll to position [0, 0]
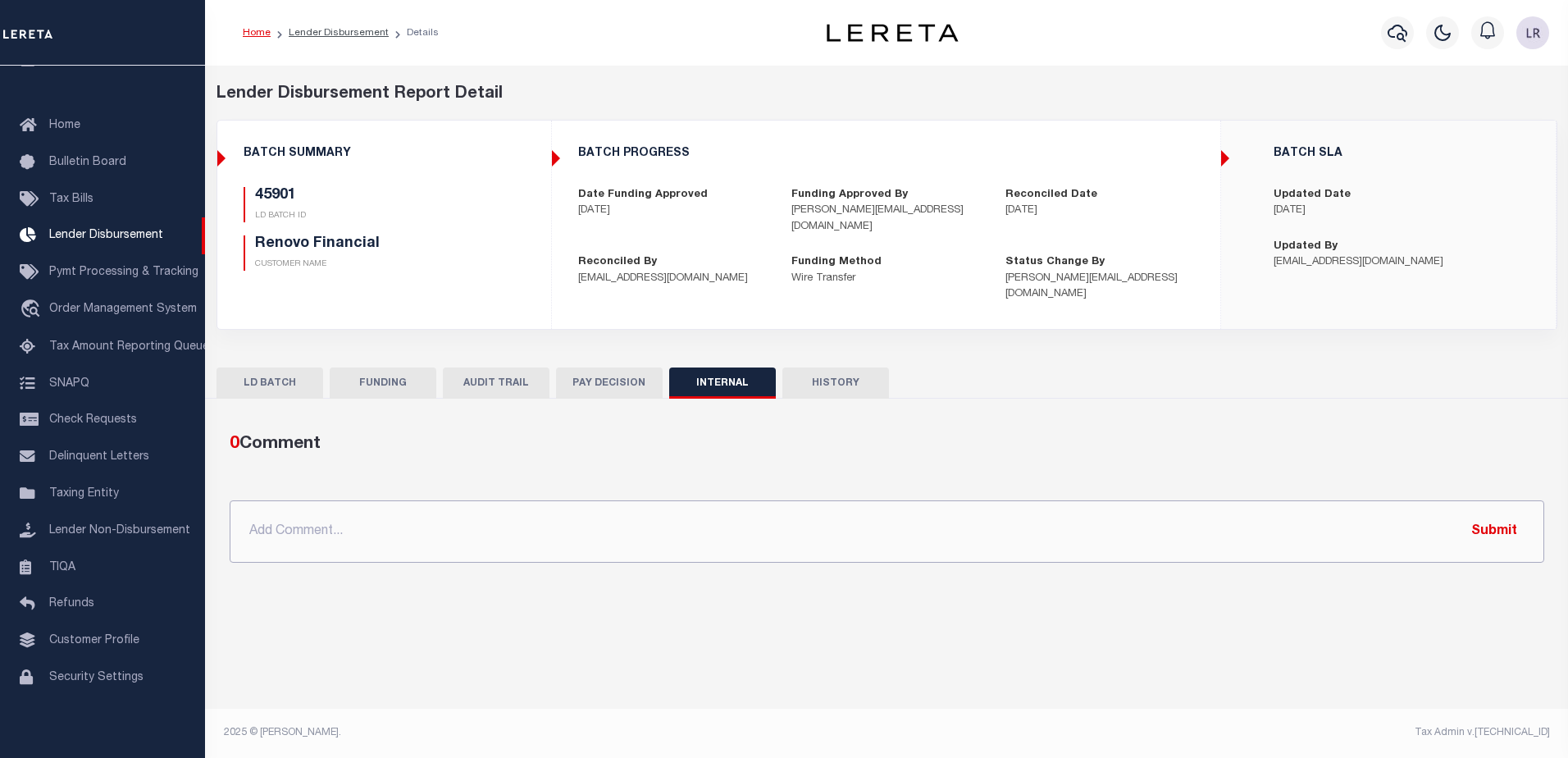
click at [925, 506] on input "text" at bounding box center [887, 531] width 1315 height 62
paste input "ORG AMT - $81835.46 45806-$5505.86 45901-$4295.48 45908-$46976 45914-$10044.05 …"
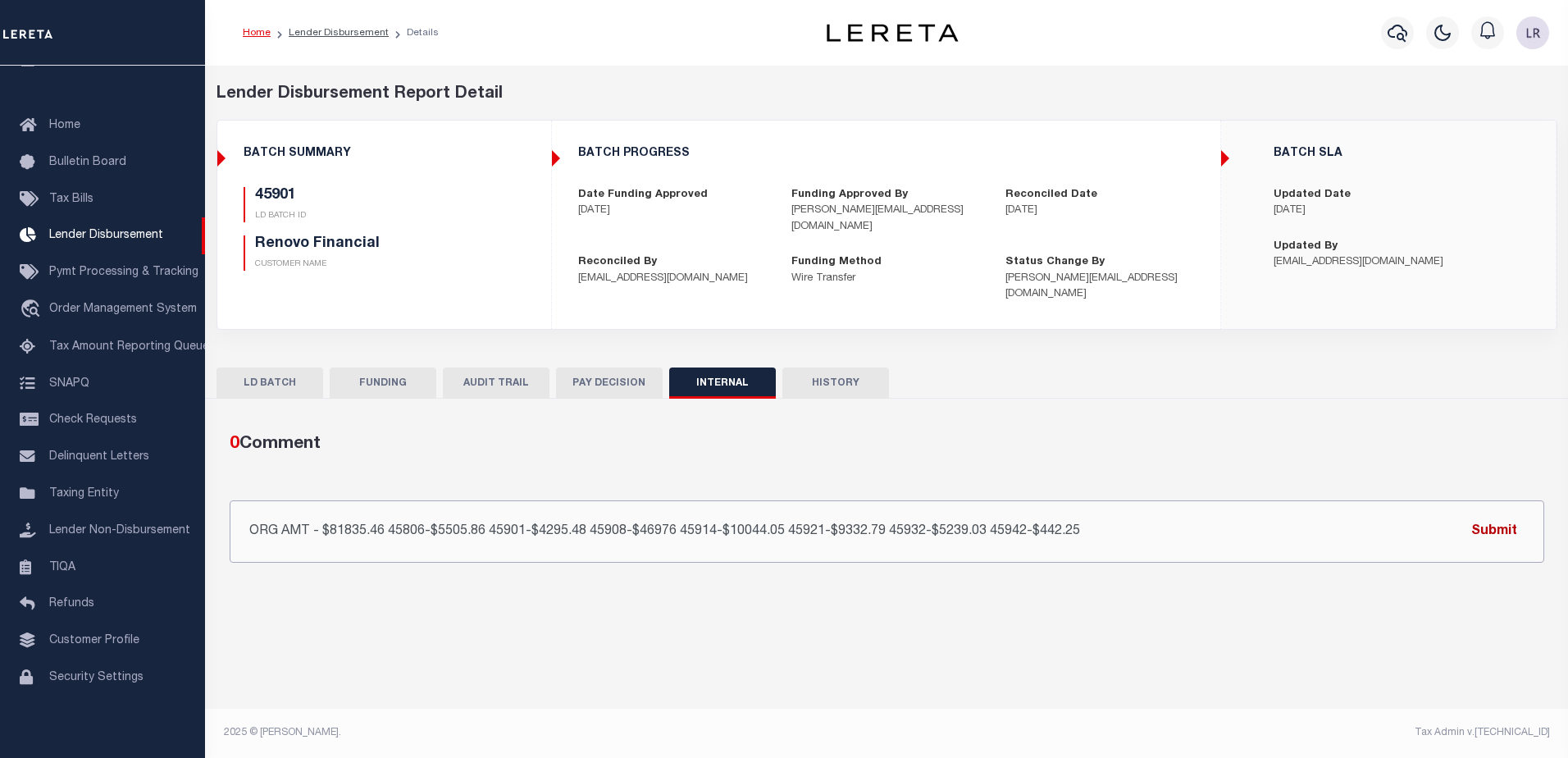
type input "ORG AMT - $81835.46 45806-$5505.86 45901-$4295.48 45908-$46976 45914-$10044.05 …"
click at [1462, 515] on button "Submit" at bounding box center [1494, 531] width 67 height 33
click at [336, 35] on link "Lender Disbursement" at bounding box center [338, 32] width 100 height 10
checkbox input "true"
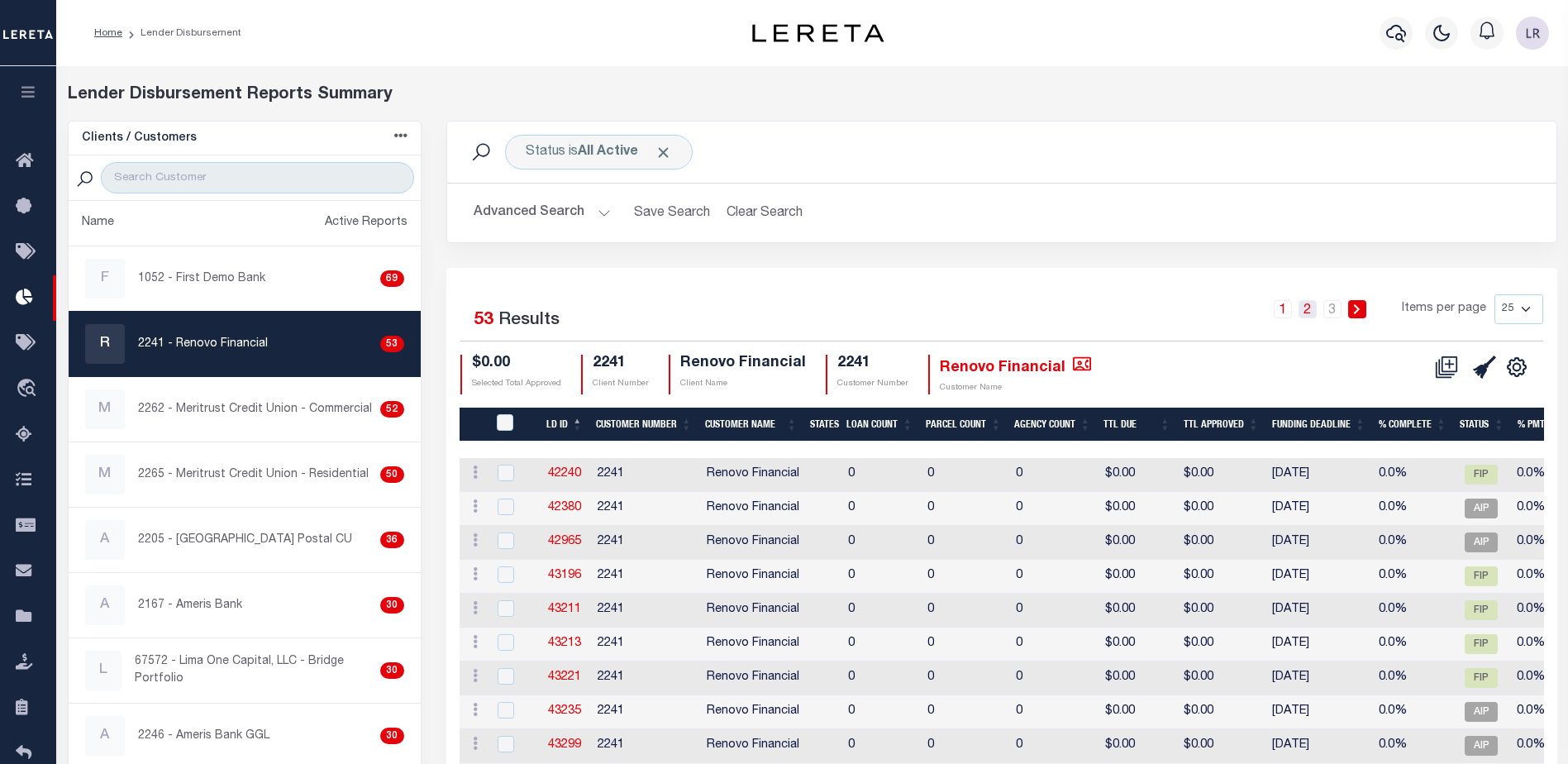
click at [1311, 302] on link "2" at bounding box center [1307, 310] width 18 height 18
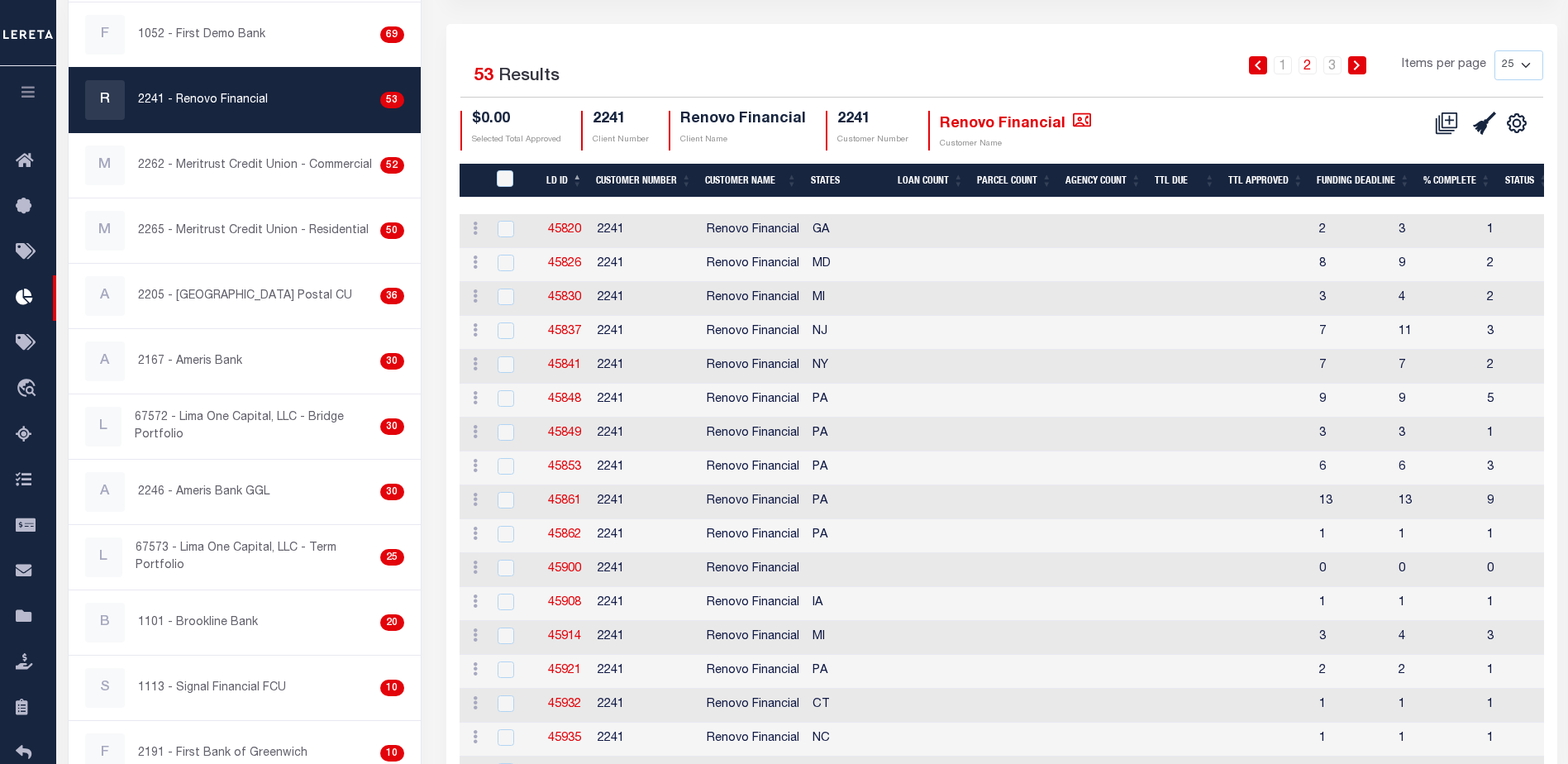
scroll to position [248, 0]
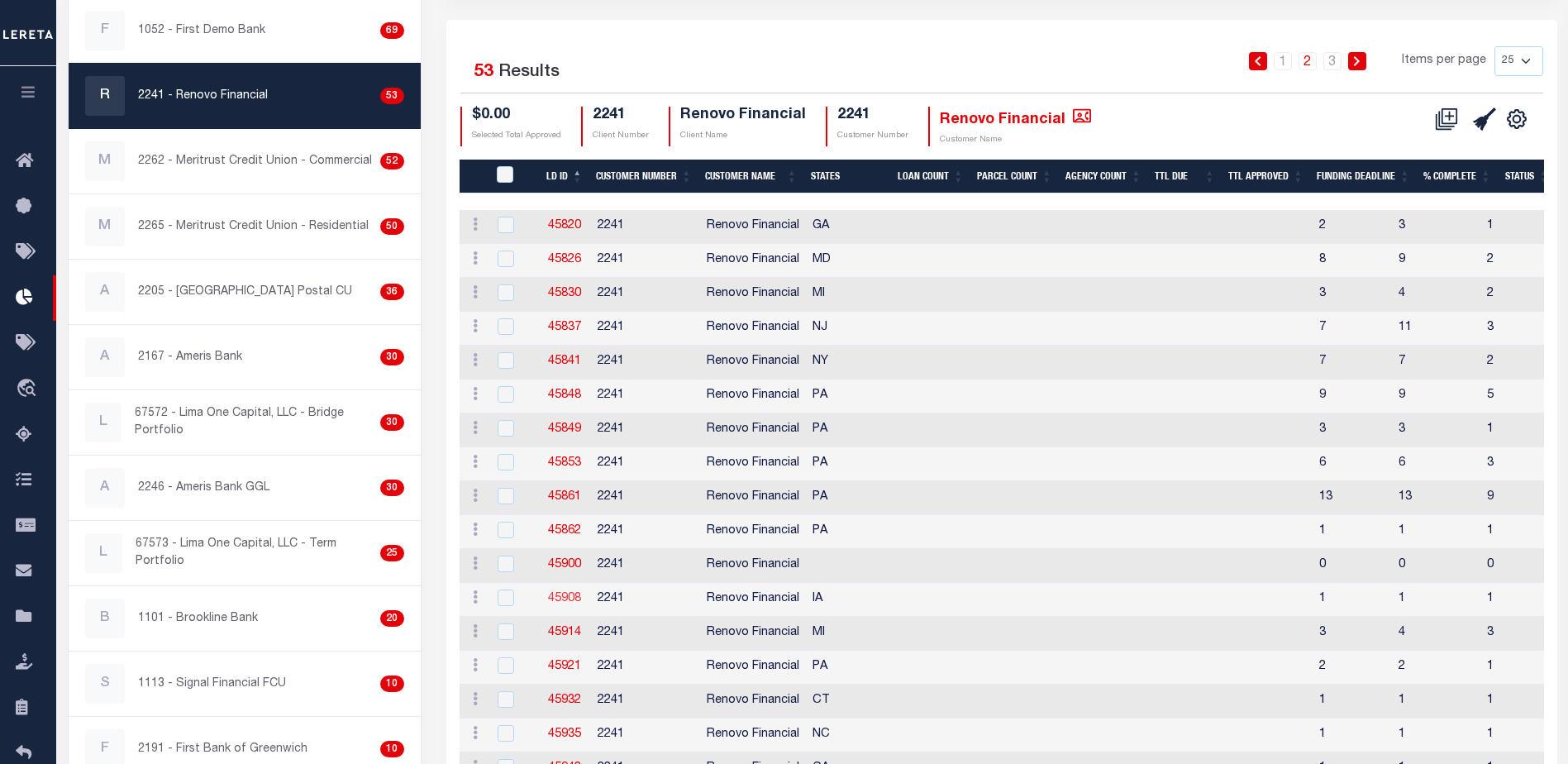
click at [565, 597] on link "45908" at bounding box center [565, 598] width 33 height 12
checkbox input "true"
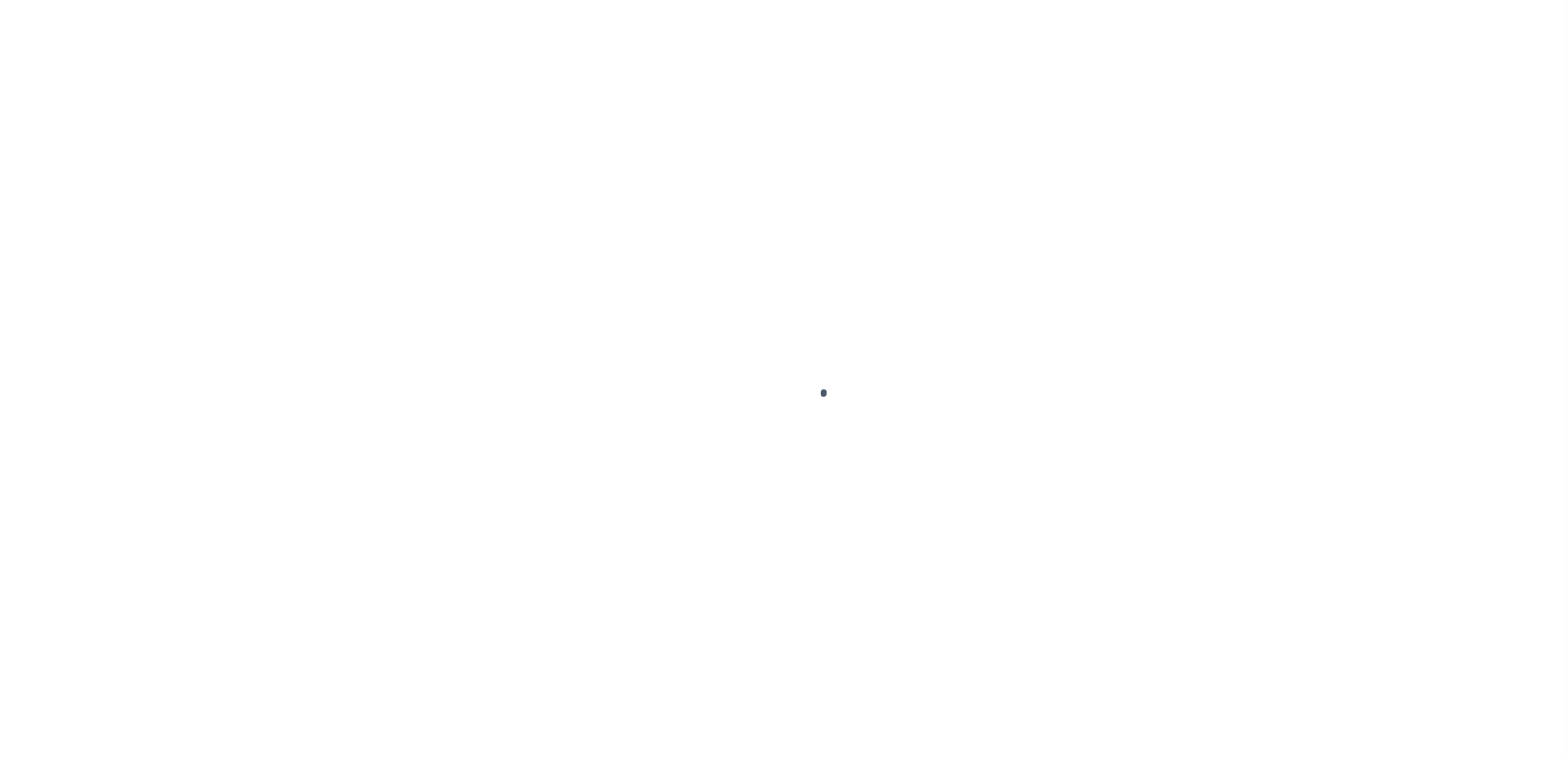
type input "$0.00"
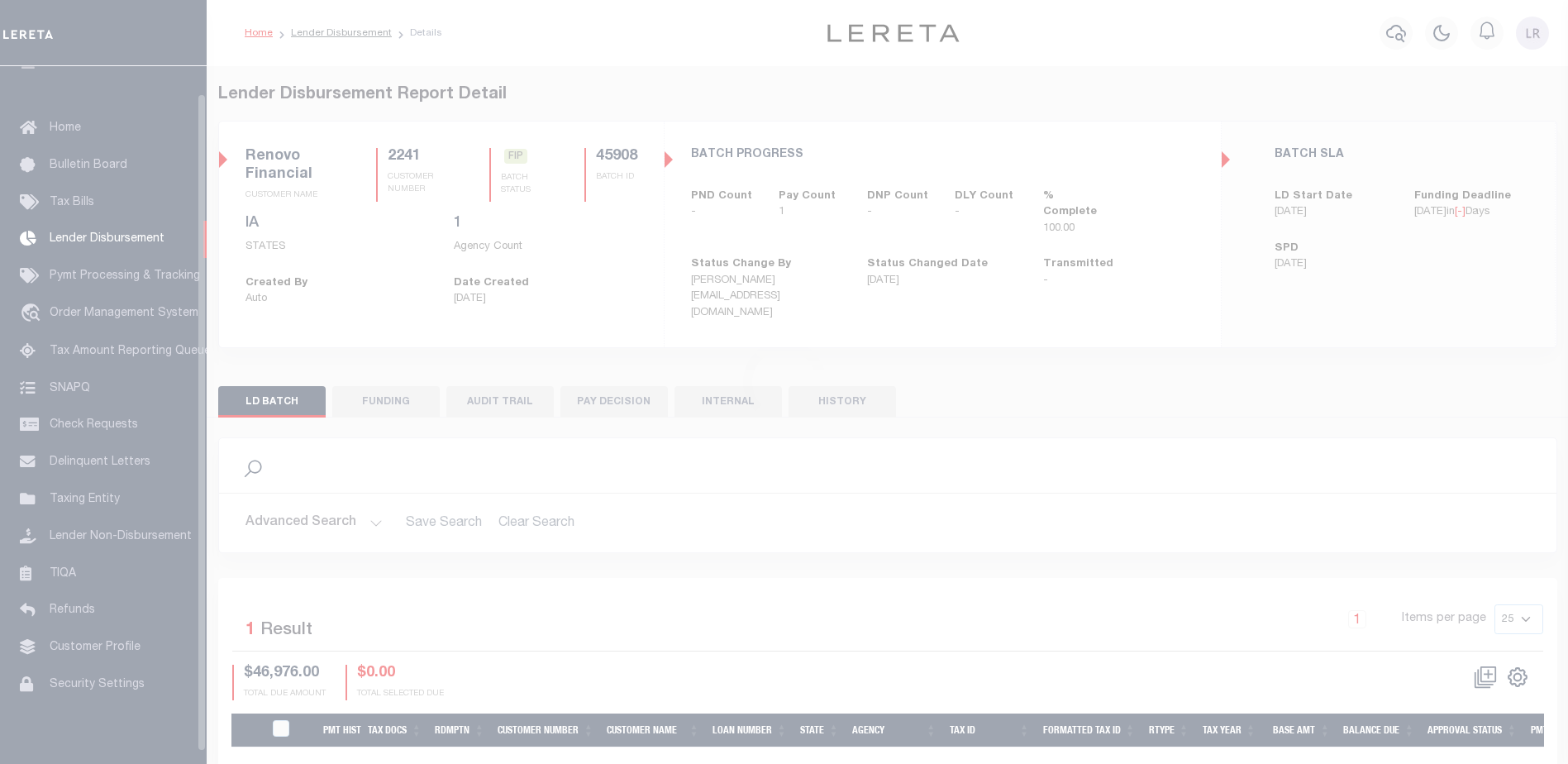
scroll to position [29, 0]
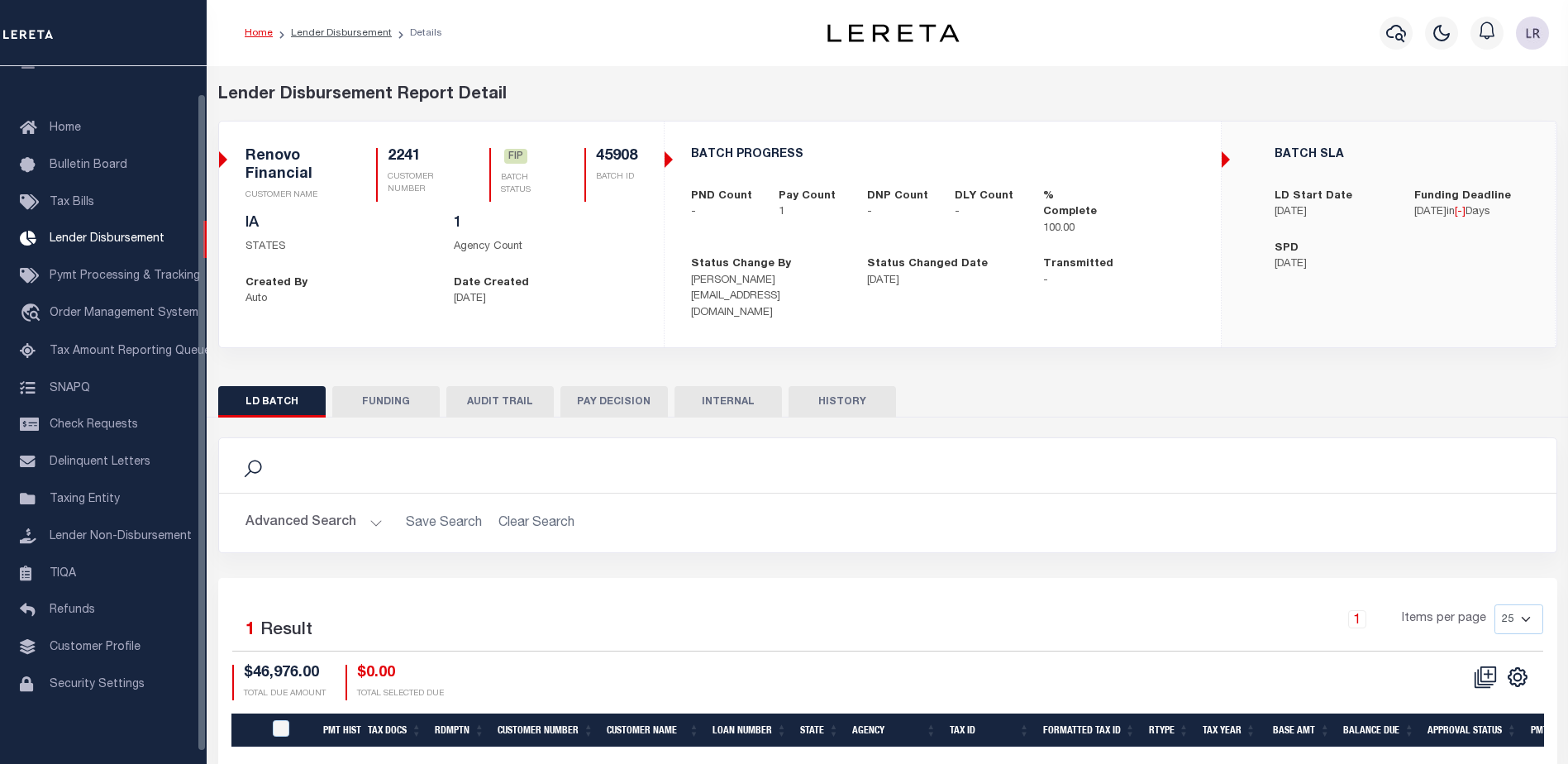
drag, startPoint x: 392, startPoint y: 401, endPoint x: 613, endPoint y: 652, distance: 334.4
click at [391, 401] on button "FUNDING" at bounding box center [385, 402] width 108 height 32
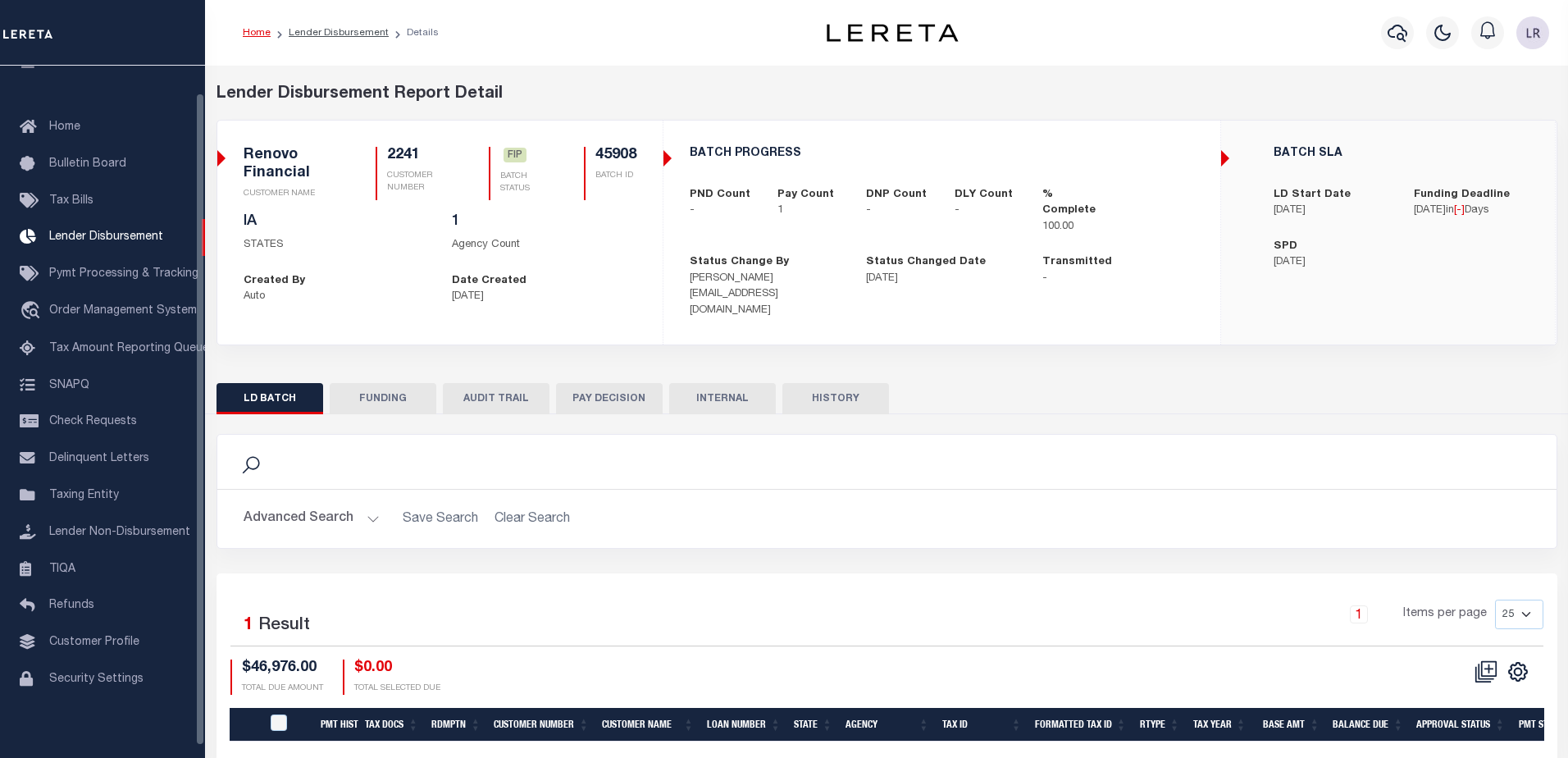
type input "$46,976"
type input "$0"
type input "[DATE]"
select select "100"
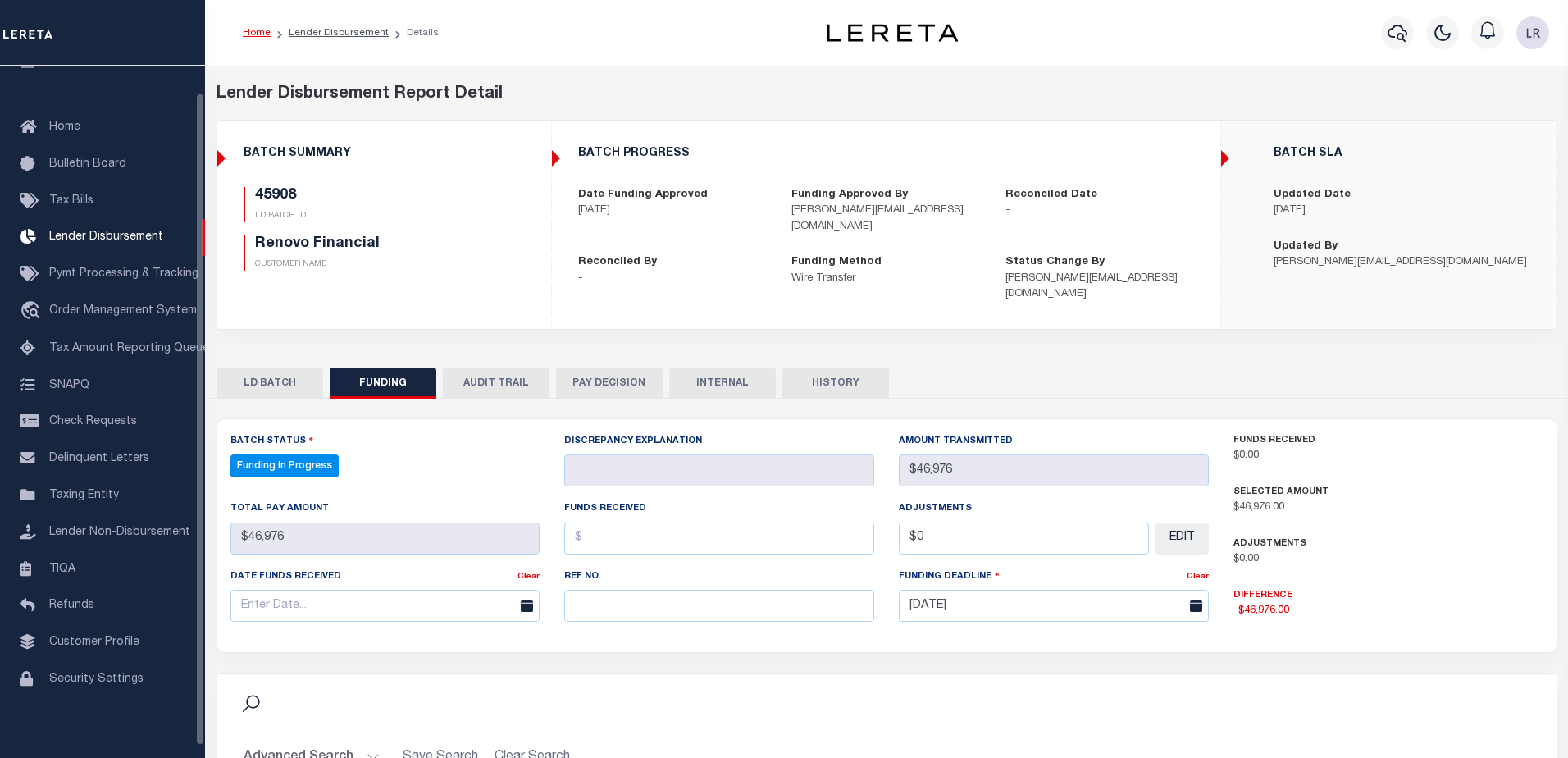
select select "100"
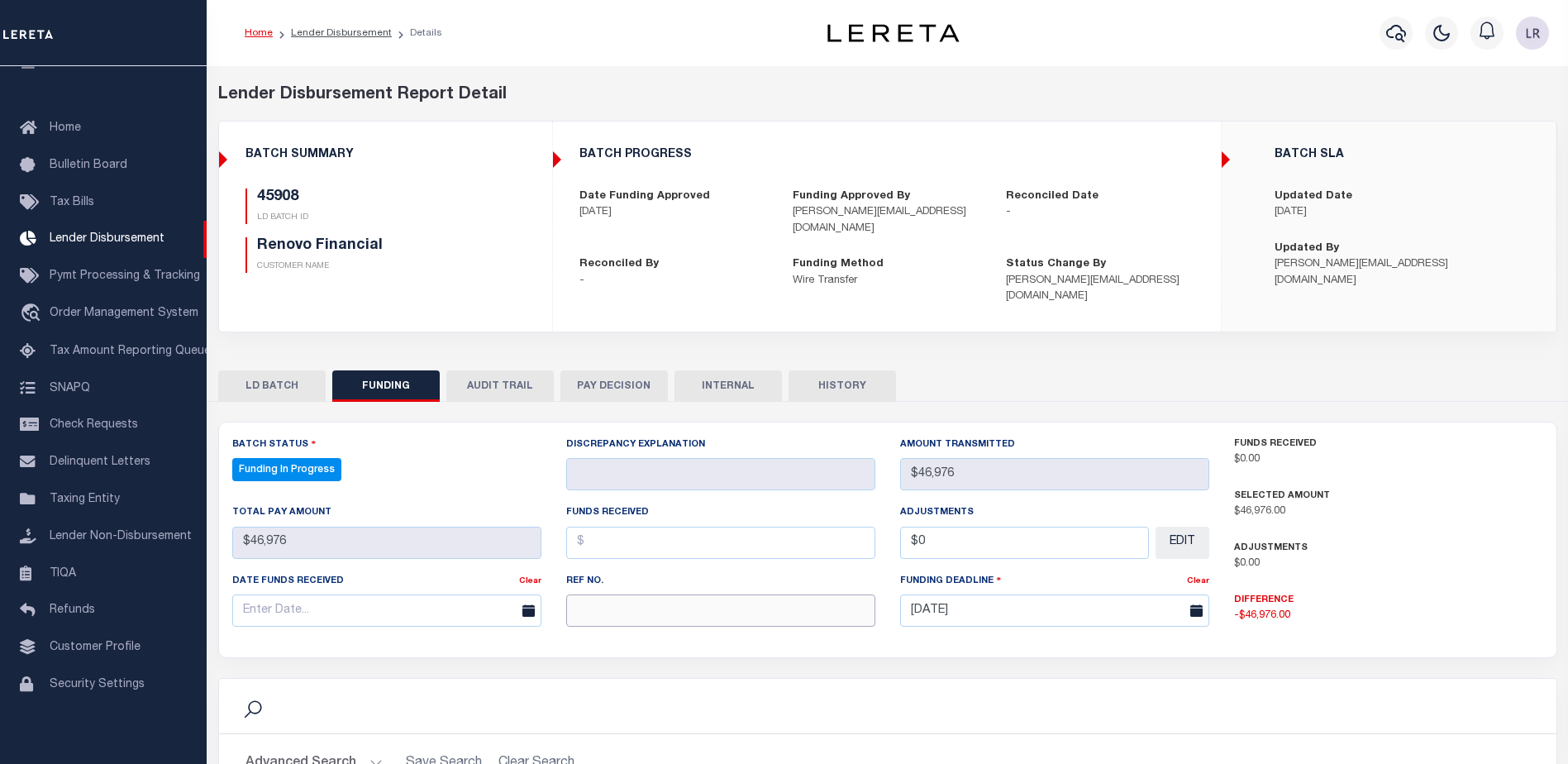
click at [623, 595] on input "text" at bounding box center [721, 611] width 309 height 33
paste input "20250903MMQFMP2700364209031805FT03"
type input "20250903MMQFMP2700364209031805FT03"
click at [599, 535] on input "text" at bounding box center [721, 543] width 309 height 33
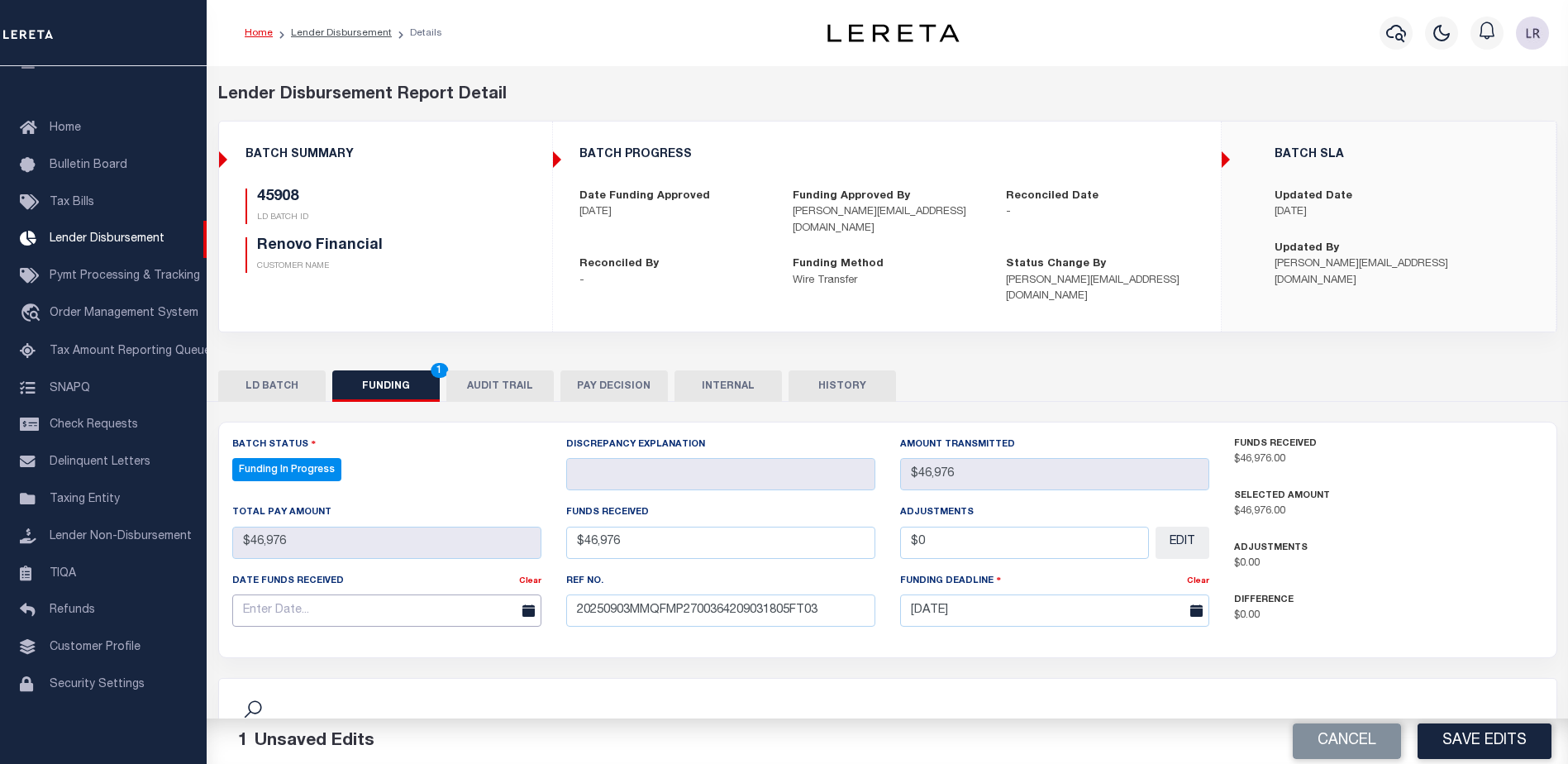
type input "$46,976.00"
click at [461, 595] on input "text" at bounding box center [387, 611] width 309 height 33
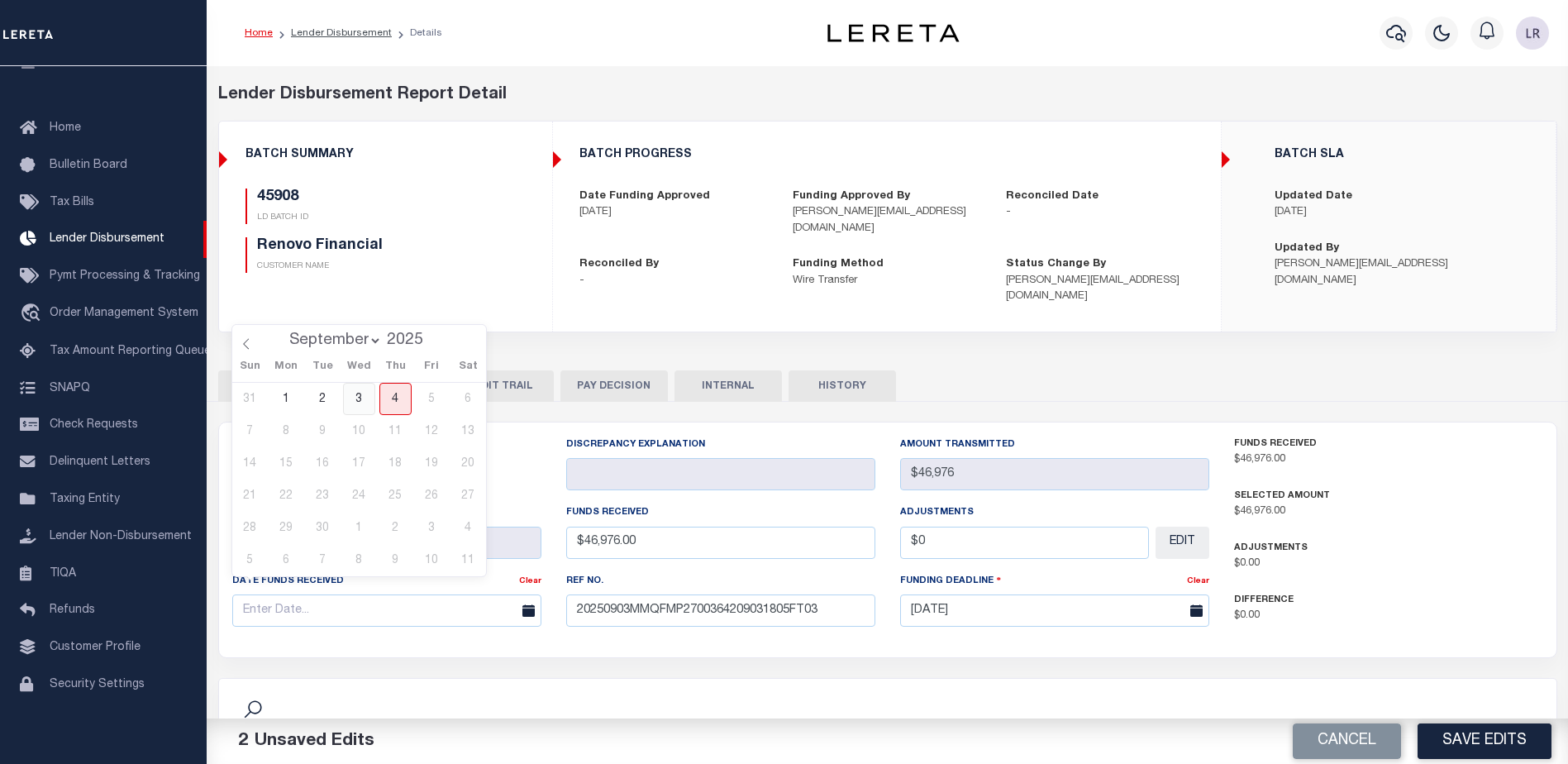
click at [371, 405] on span "3" at bounding box center [359, 399] width 33 height 33
type input "[DATE]"
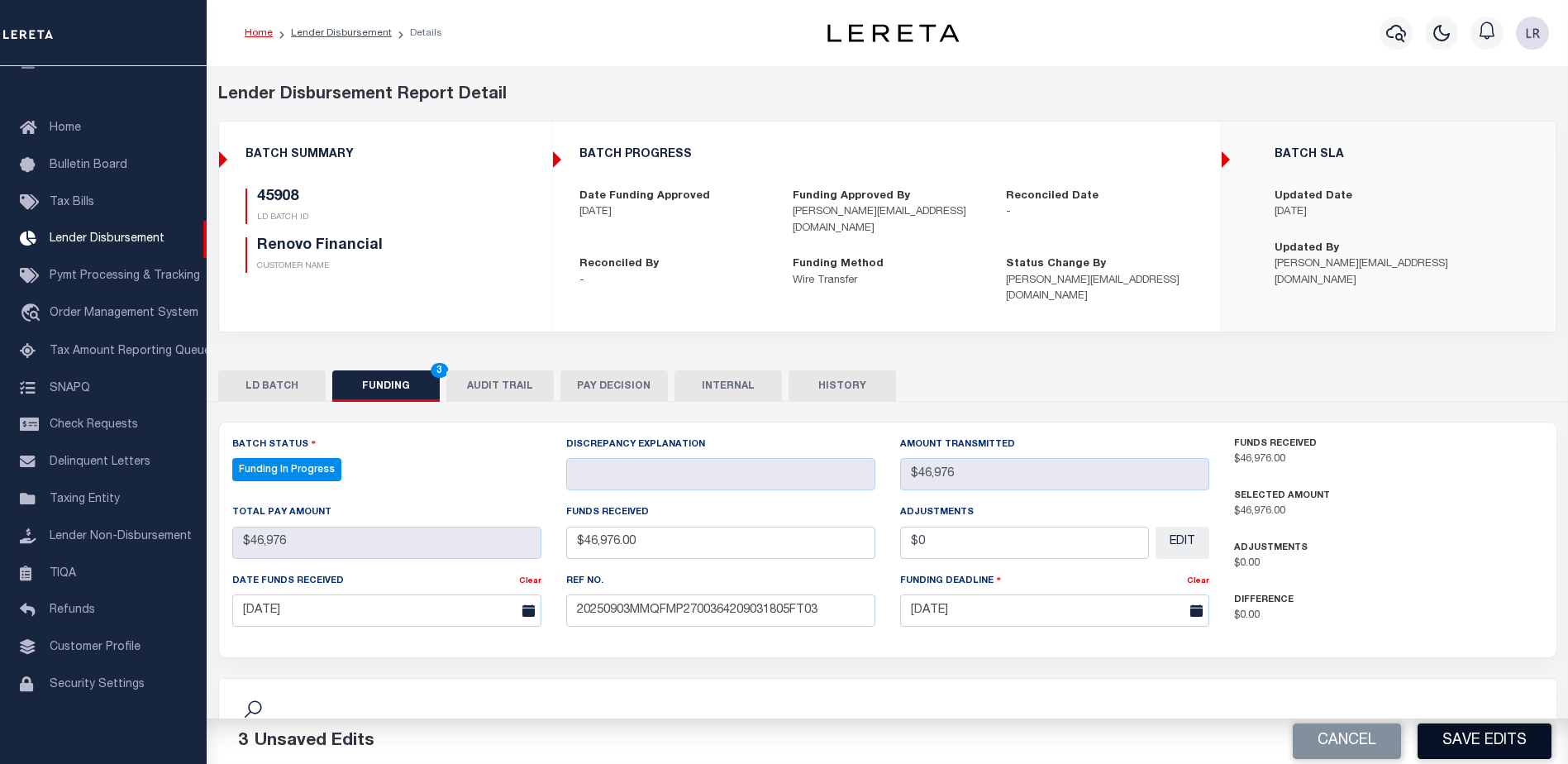
click at [1478, 747] on button "Save Edits" at bounding box center [1484, 740] width 134 height 35
type input "$46,976"
type input "$0"
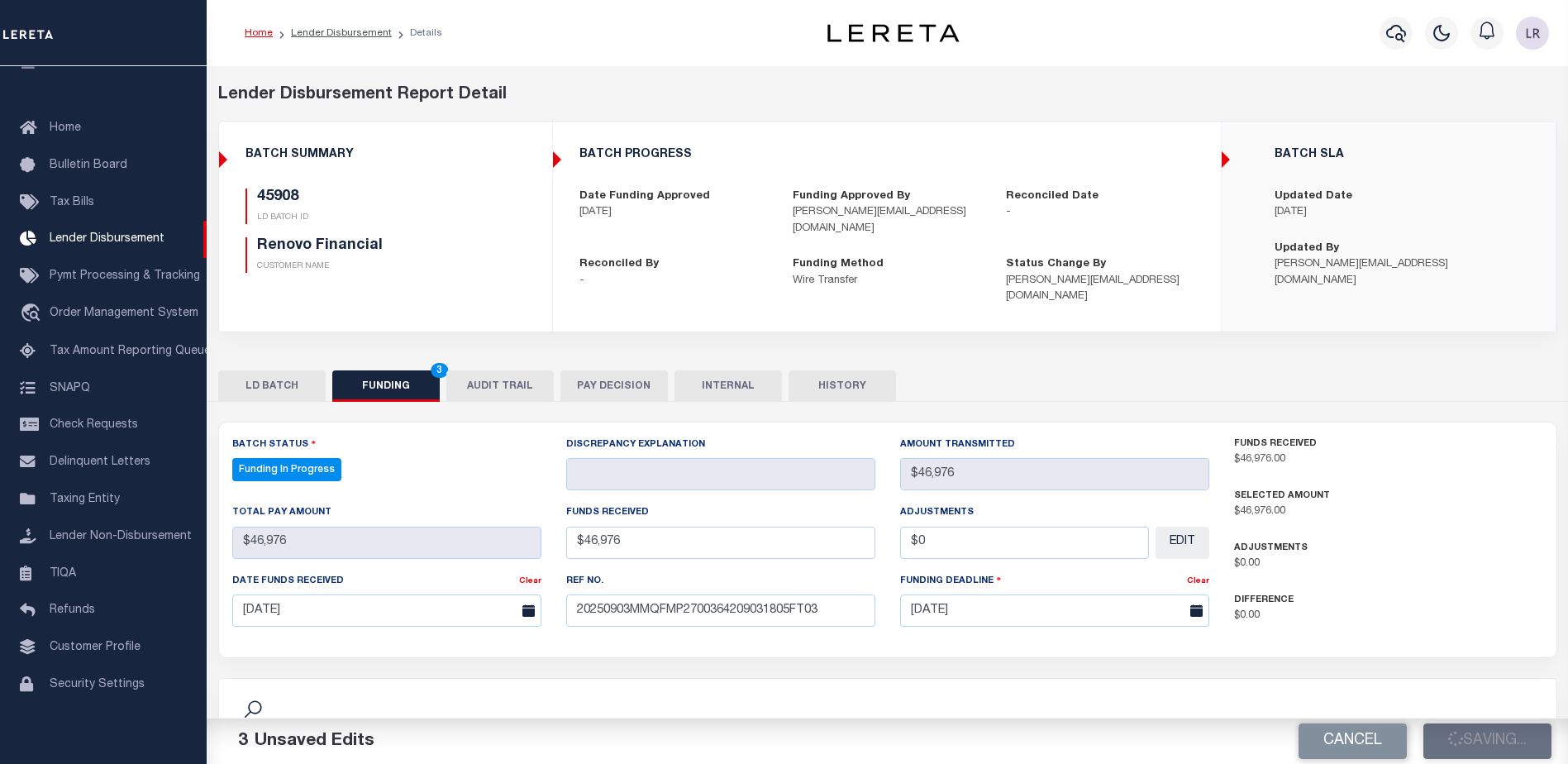
select select "100"
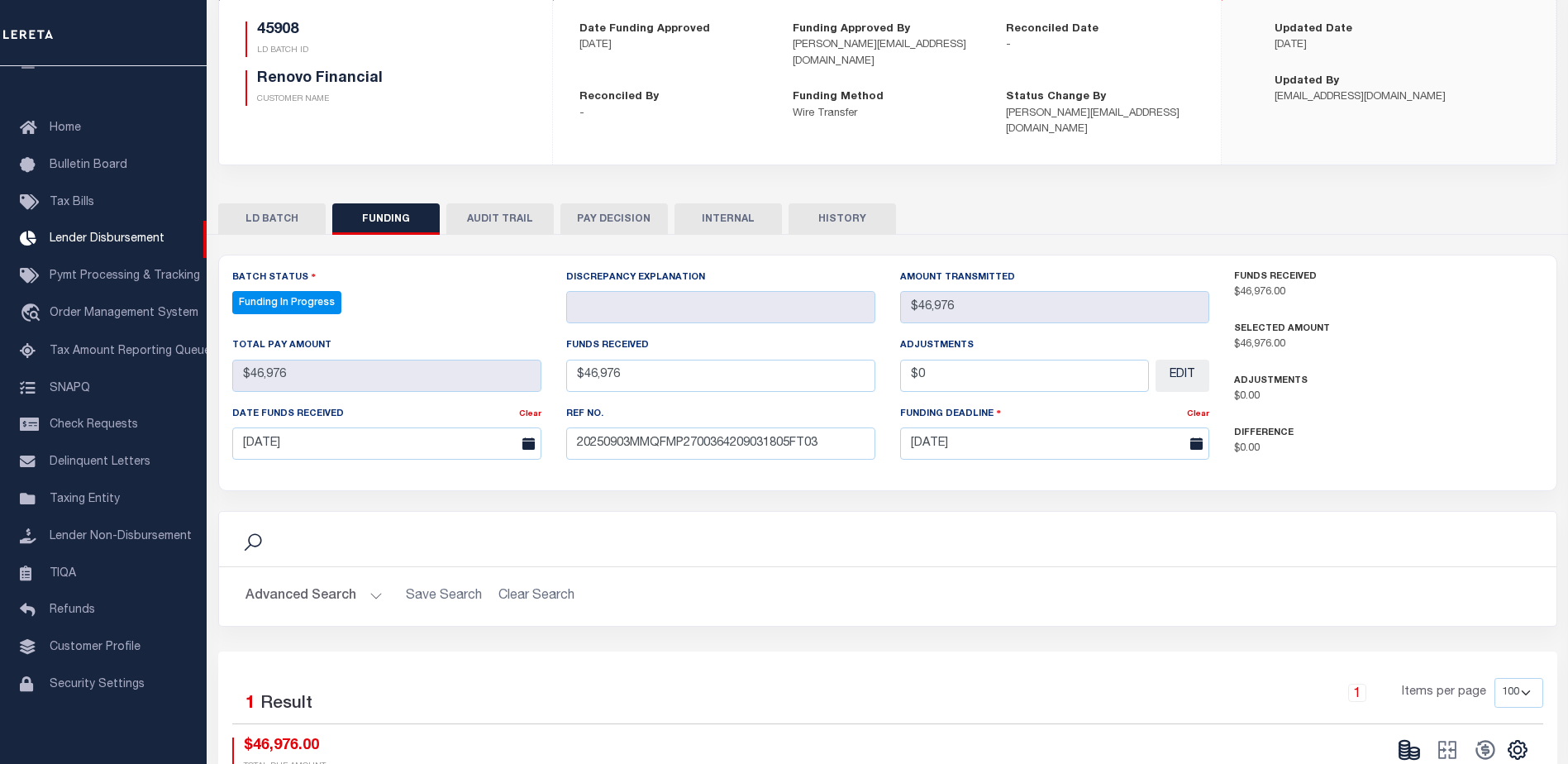
scroll to position [248, 0]
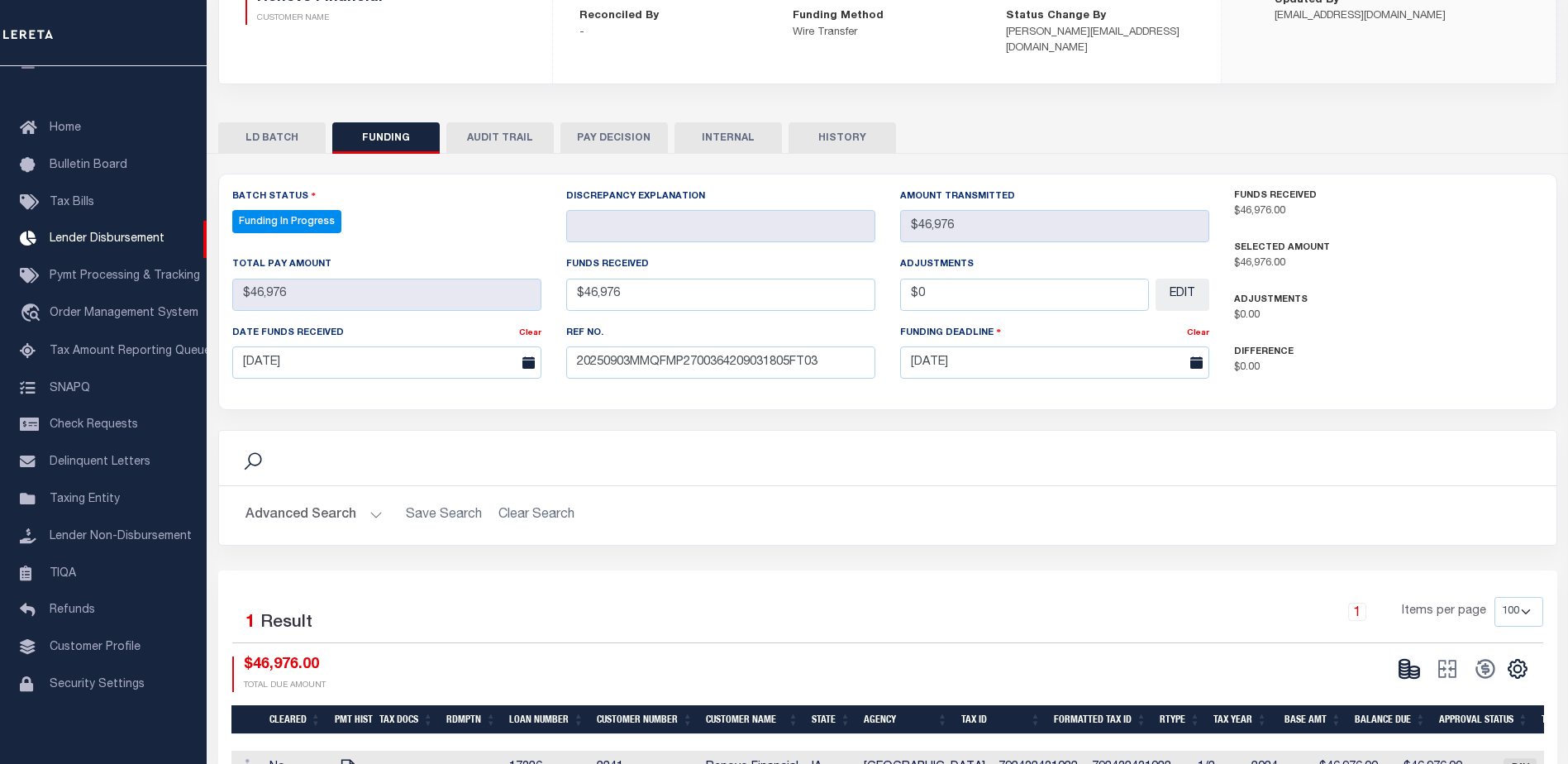
click at [1403, 670] on div "CSV Export Selected Print Show Filter Show Search Columns 0: 1: Cleared 19: SPD" at bounding box center [1459, 673] width 140 height 35
click at [1407, 663] on icon at bounding box center [1403, 665] width 10 height 5
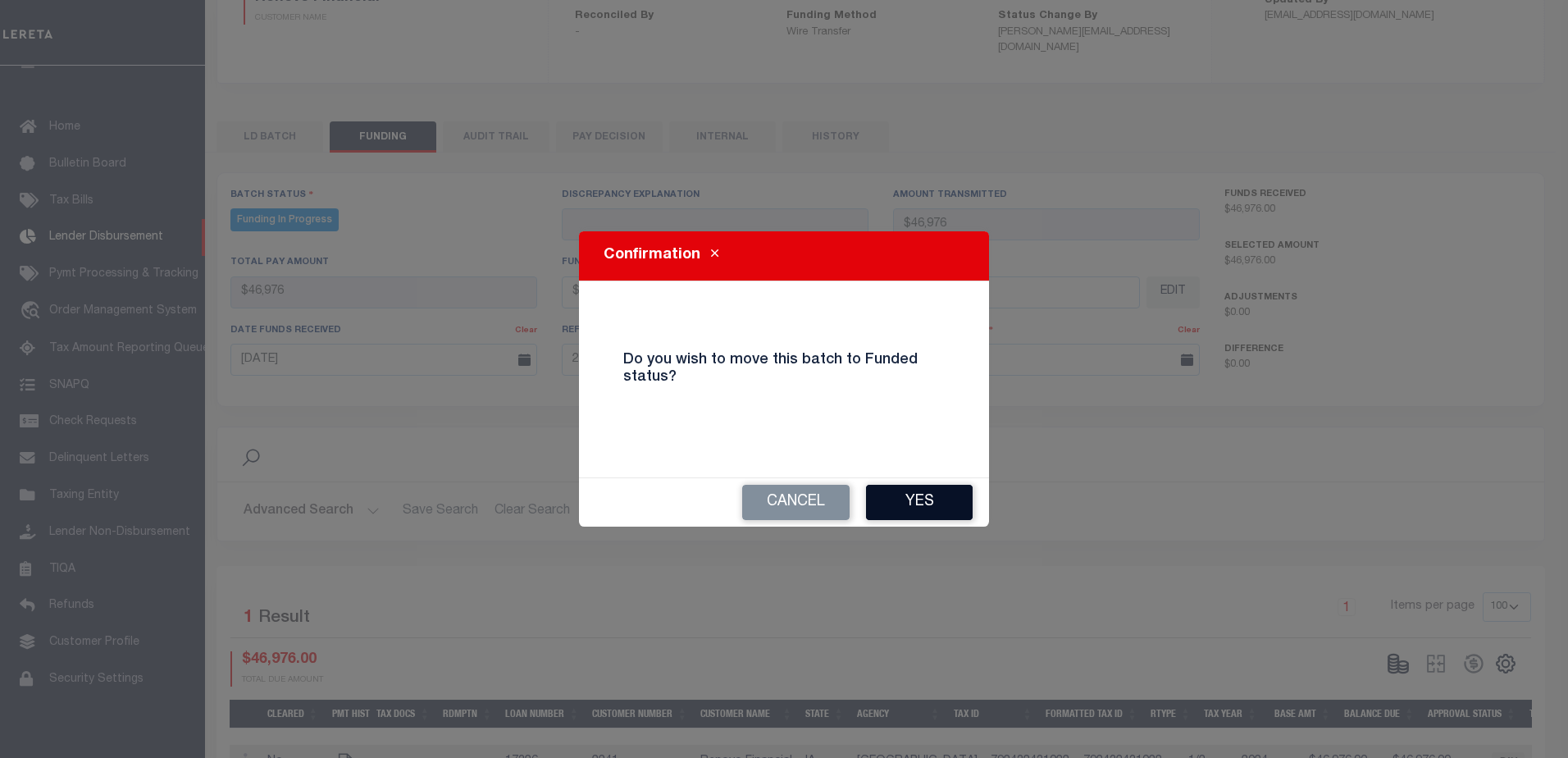
click at [935, 507] on button "Yes" at bounding box center [919, 502] width 107 height 35
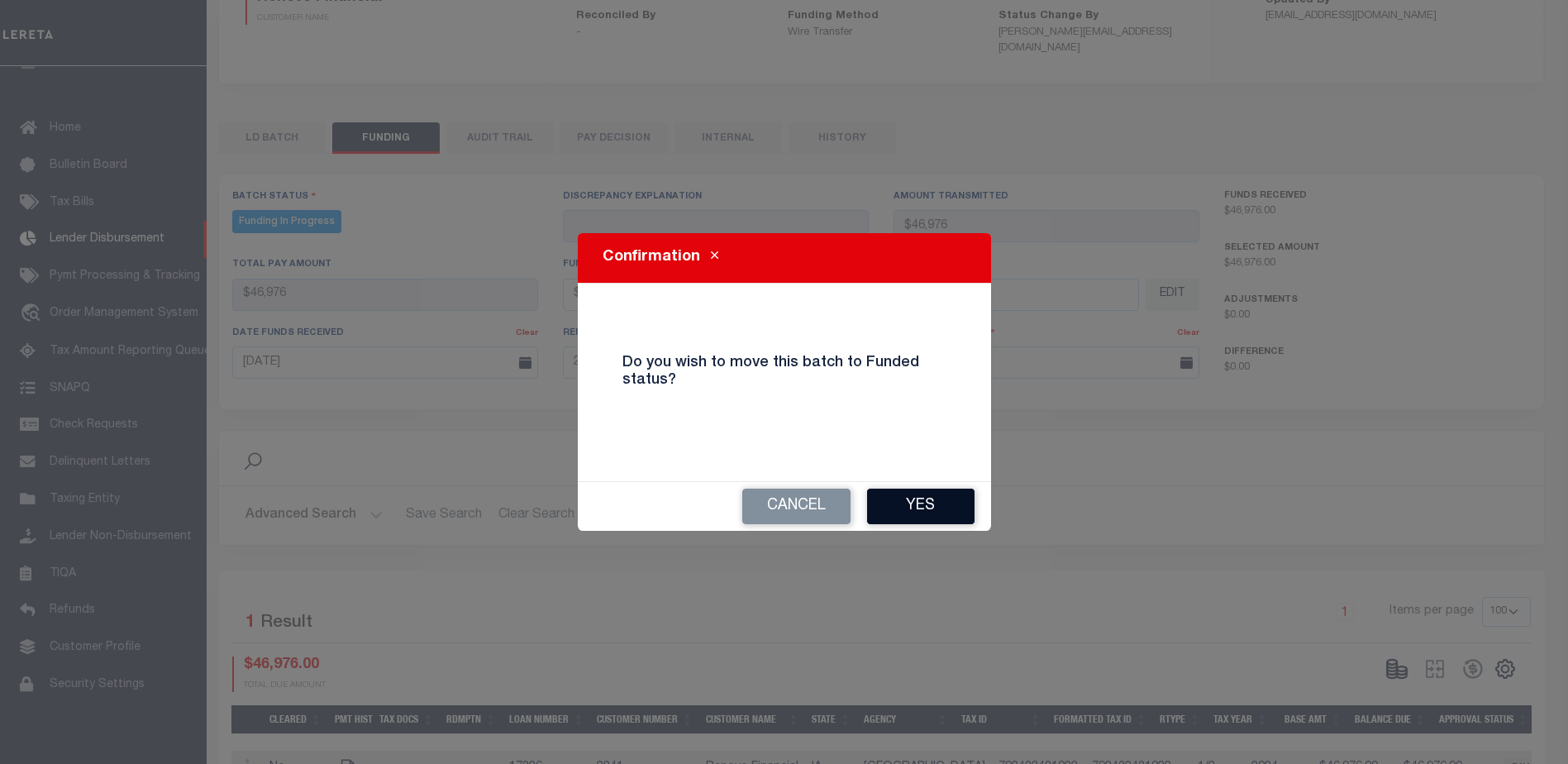
type input "$46,976"
type input "$0"
select select "100"
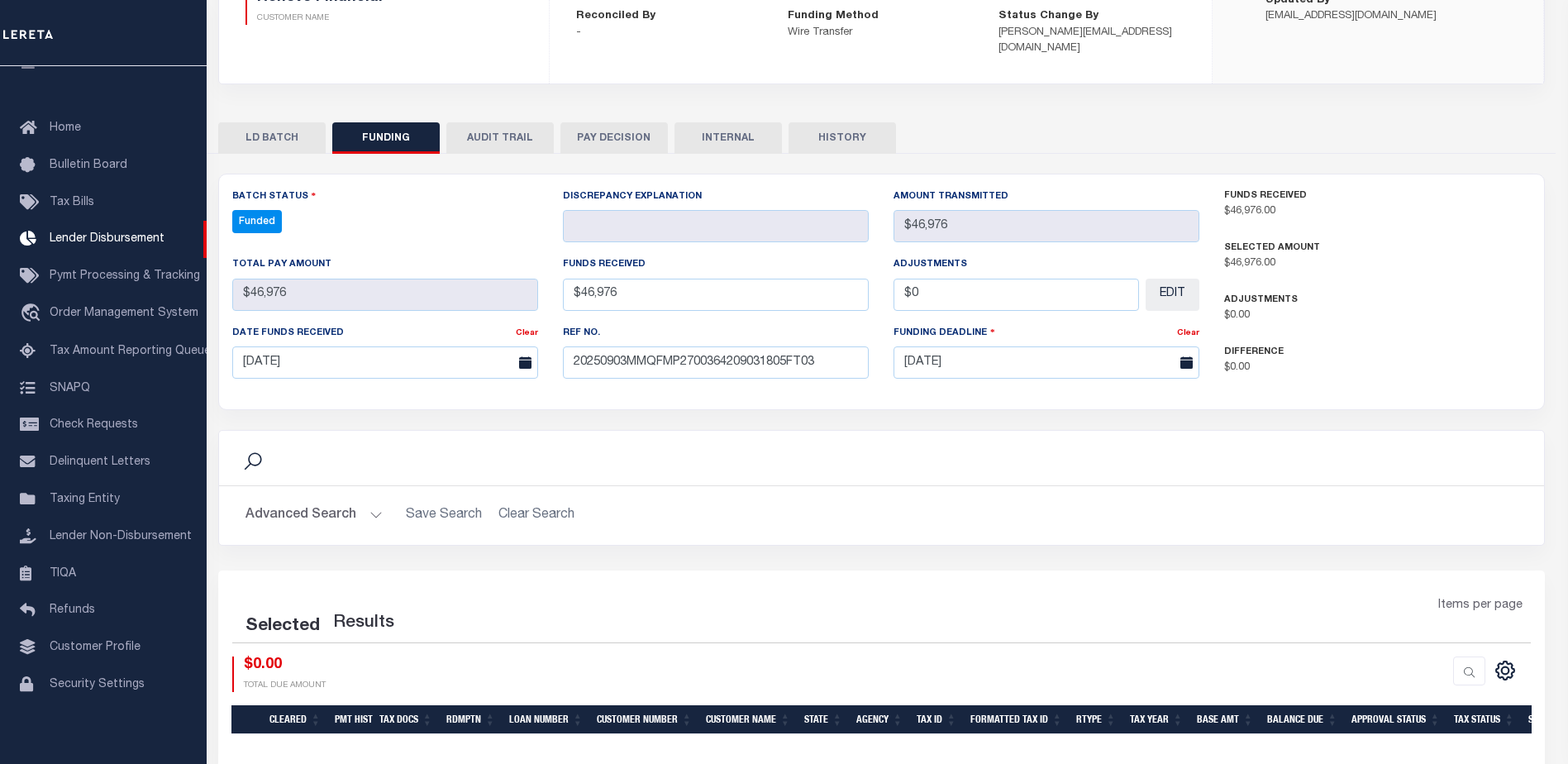
select select "100"
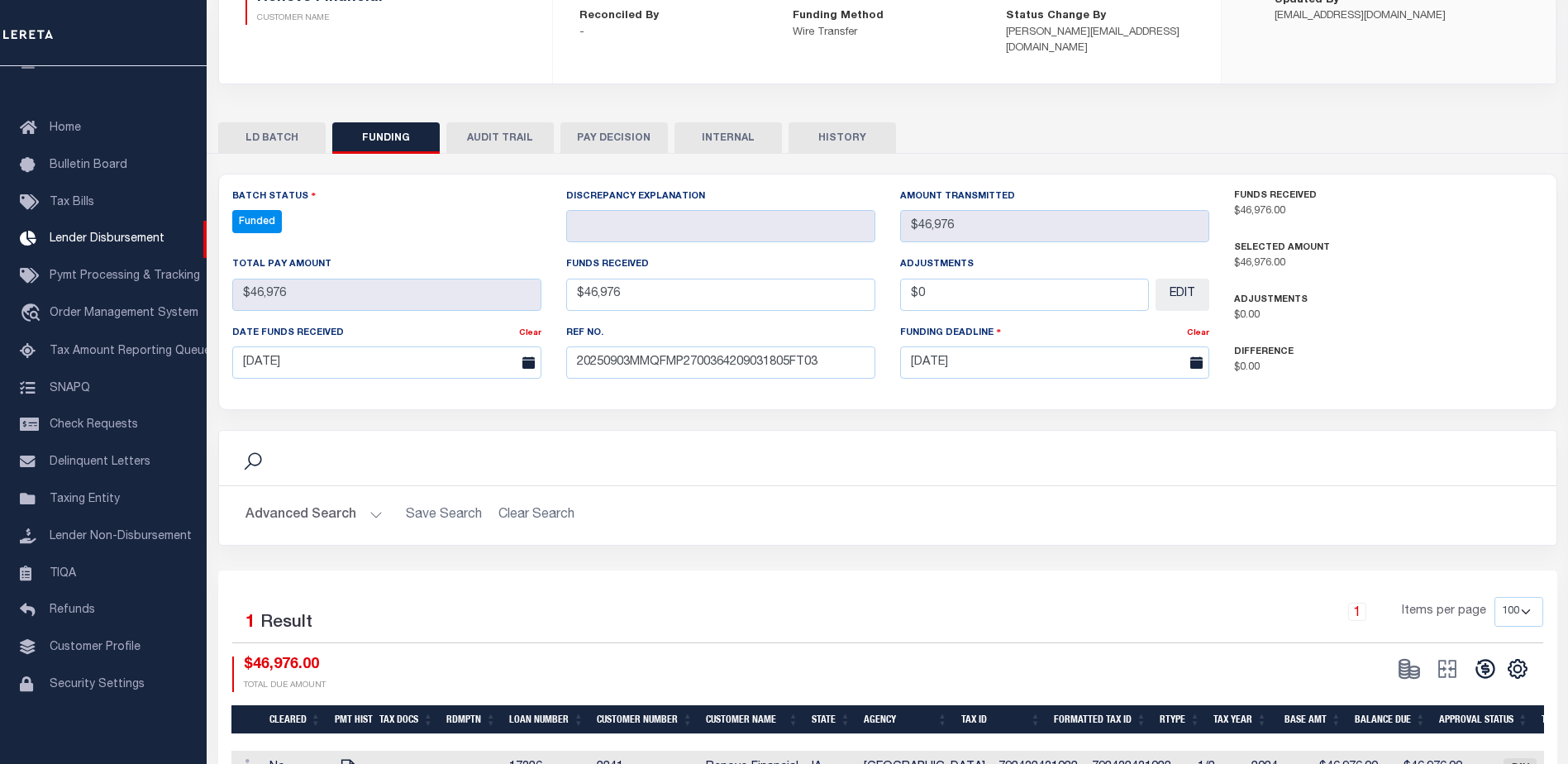
click at [1479, 656] on button at bounding box center [1485, 668] width 38 height 24
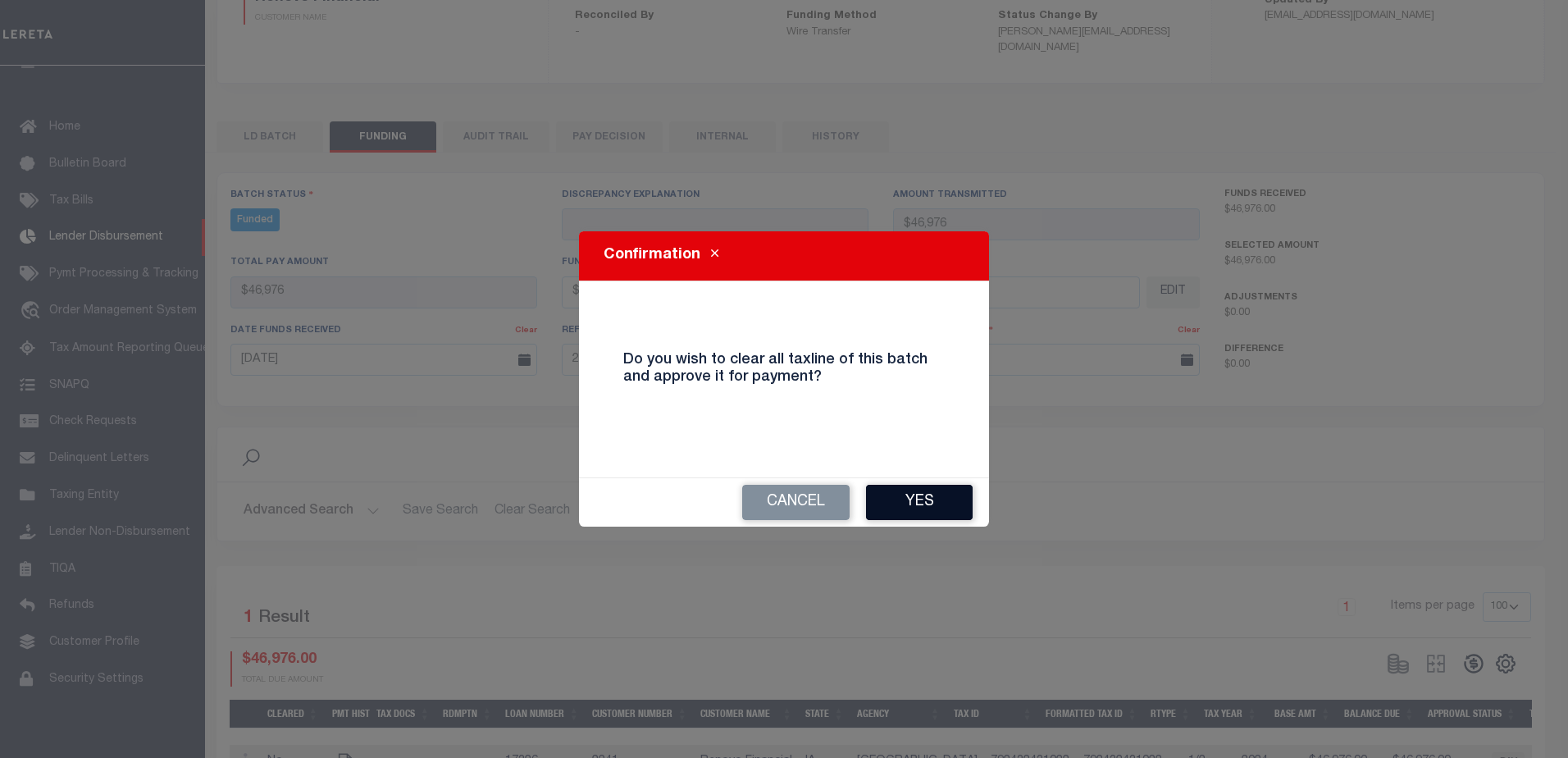
click at [962, 502] on button "Yes" at bounding box center [919, 502] width 107 height 35
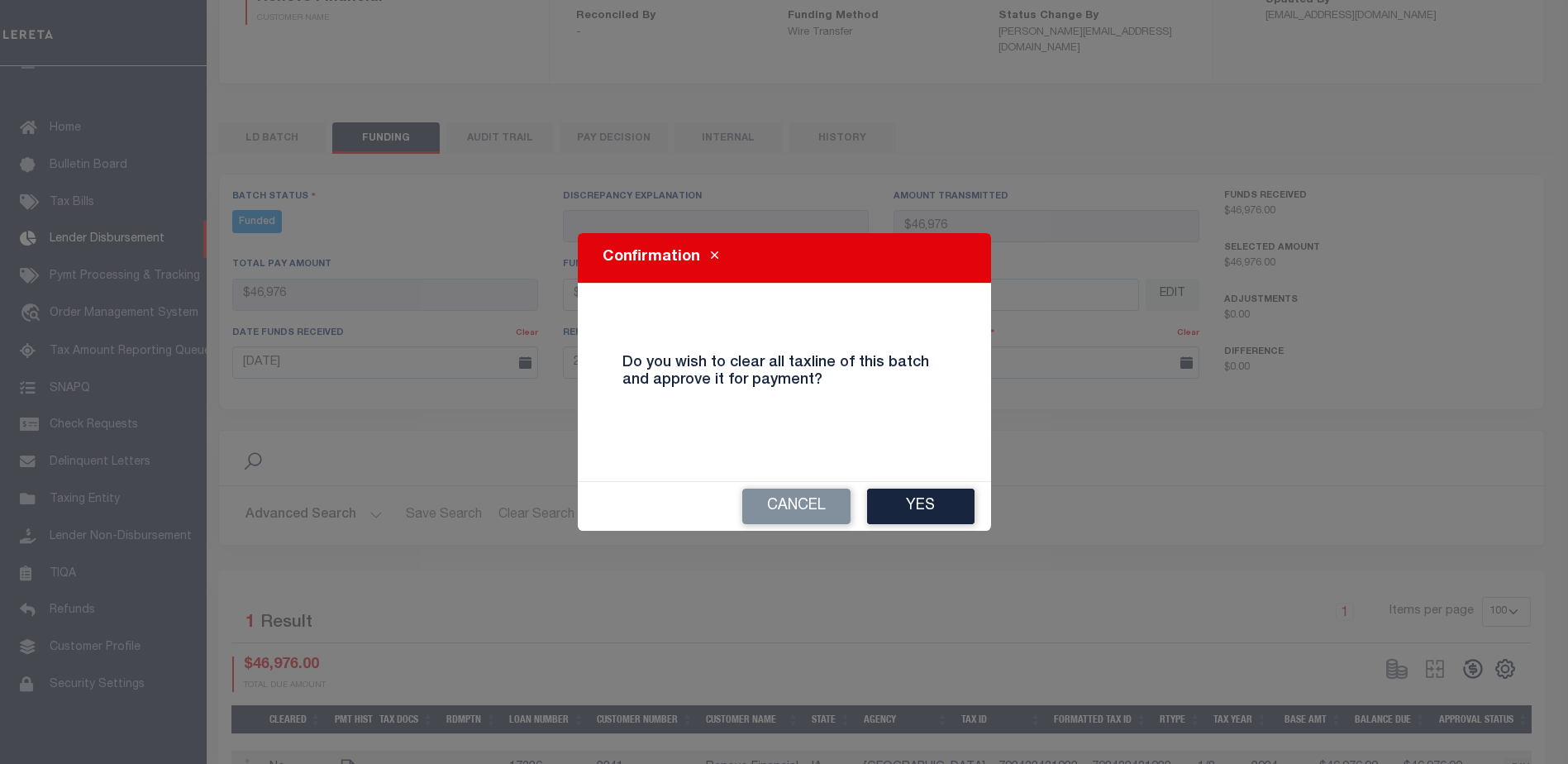
type input "$46,976"
type input "$0"
select select "100"
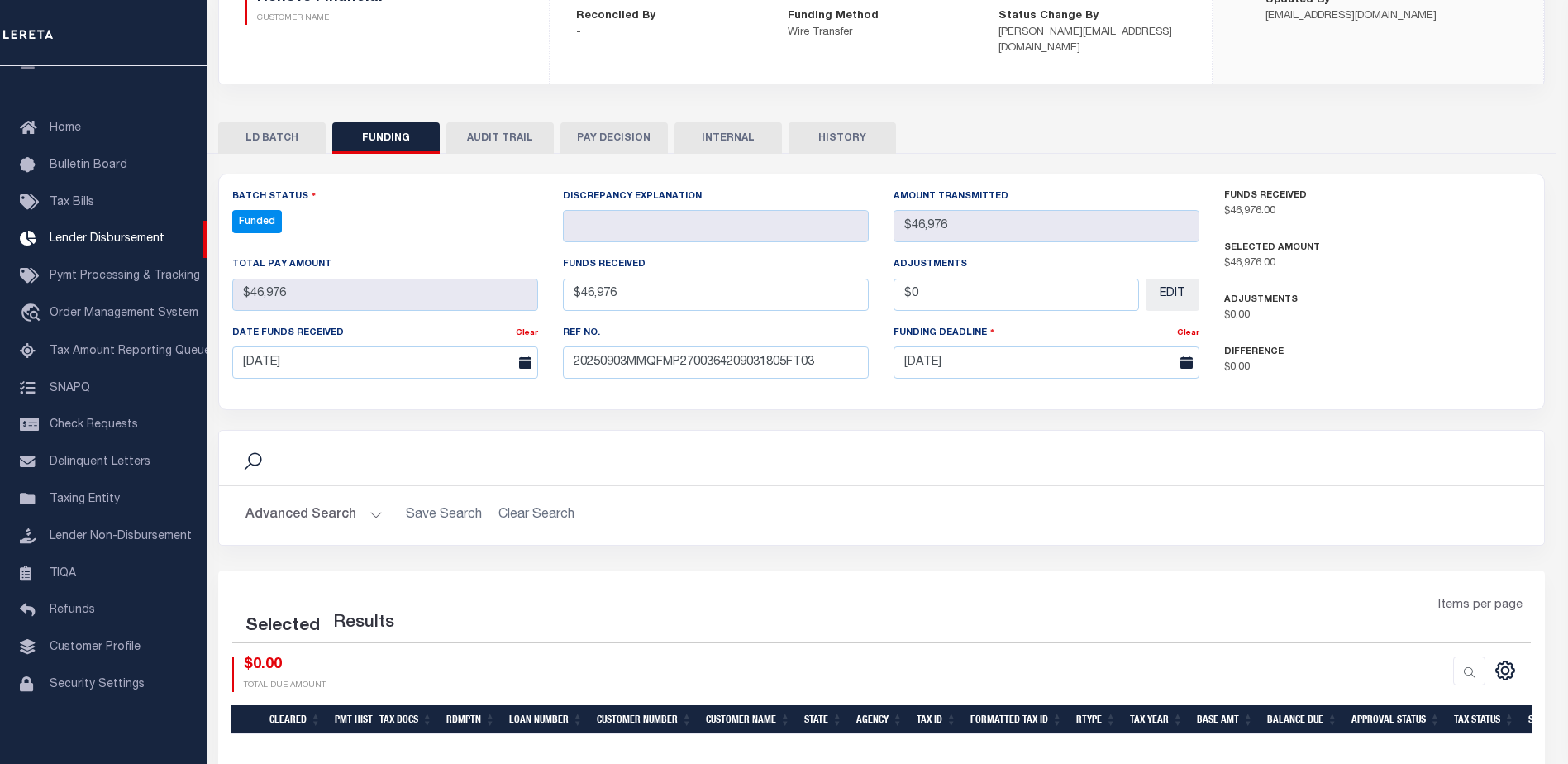
select select "100"
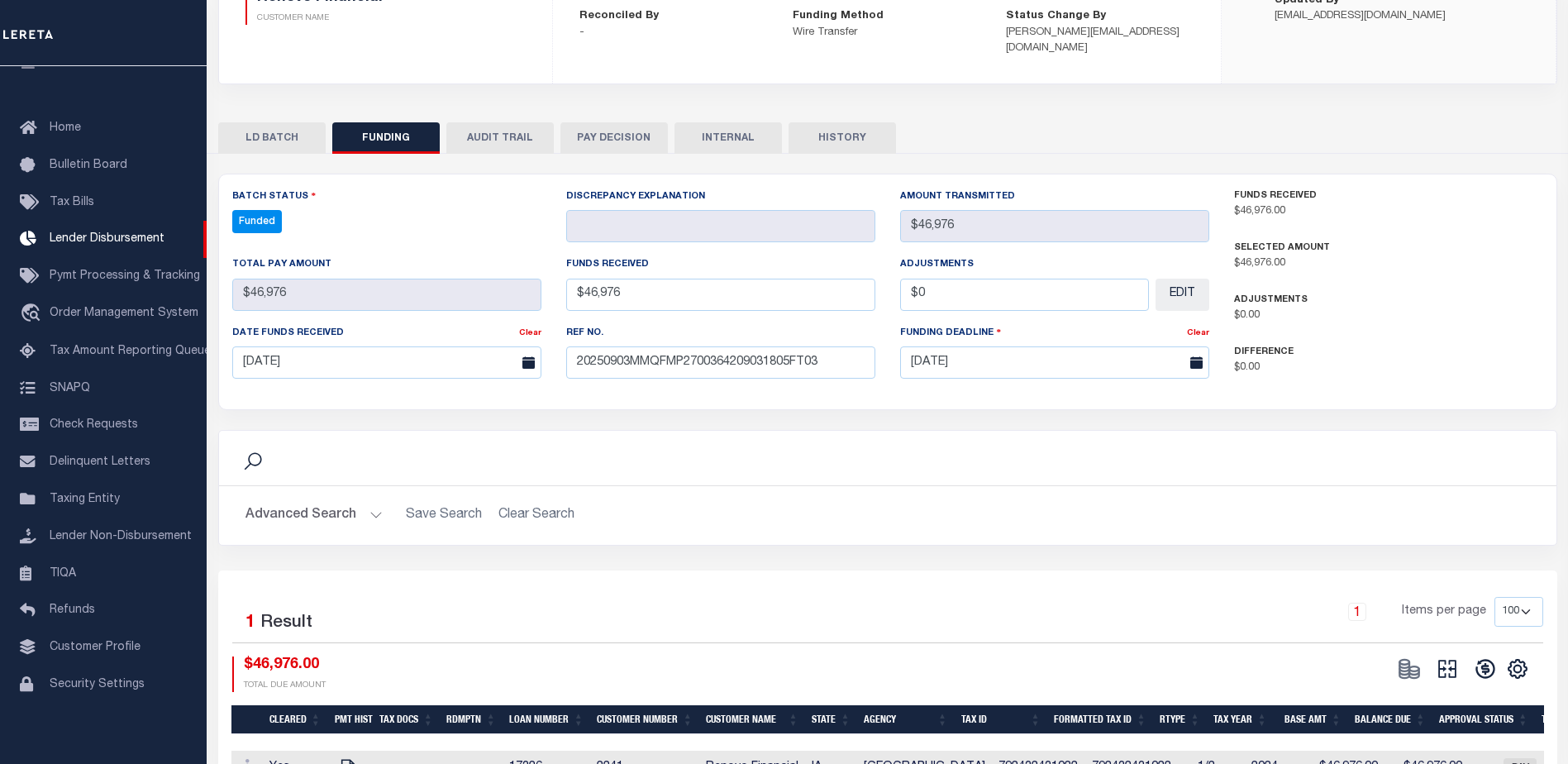
click at [1438, 636] on div "Selected 1 Result 1 Items per page 10 25 50 100 $46,976.00 TOTAL DUE AMOUNT" at bounding box center [888, 644] width 1337 height 95
click at [1449, 657] on icon at bounding box center [1447, 669] width 24 height 24
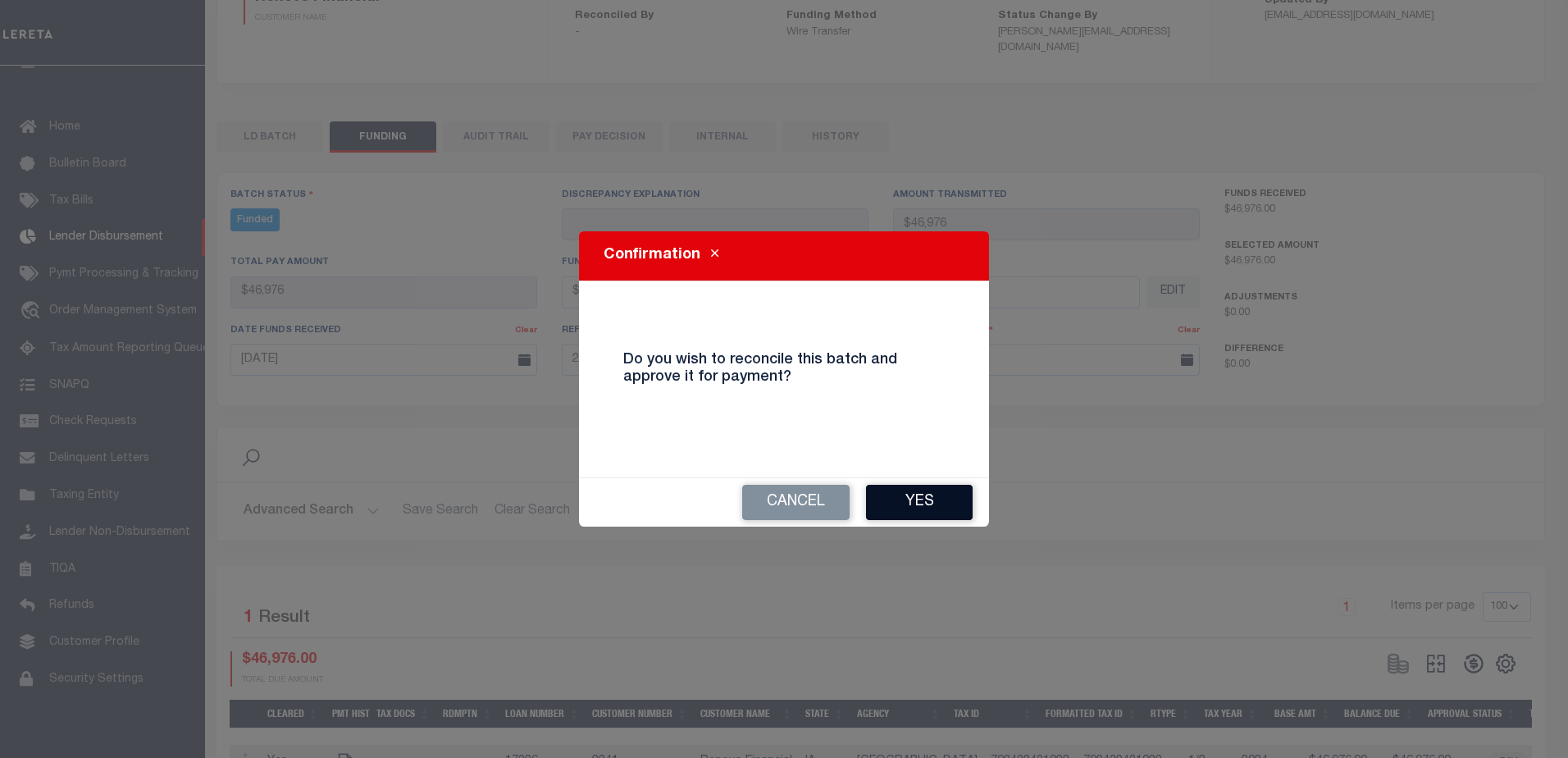
click at [949, 507] on button "Yes" at bounding box center [919, 502] width 107 height 35
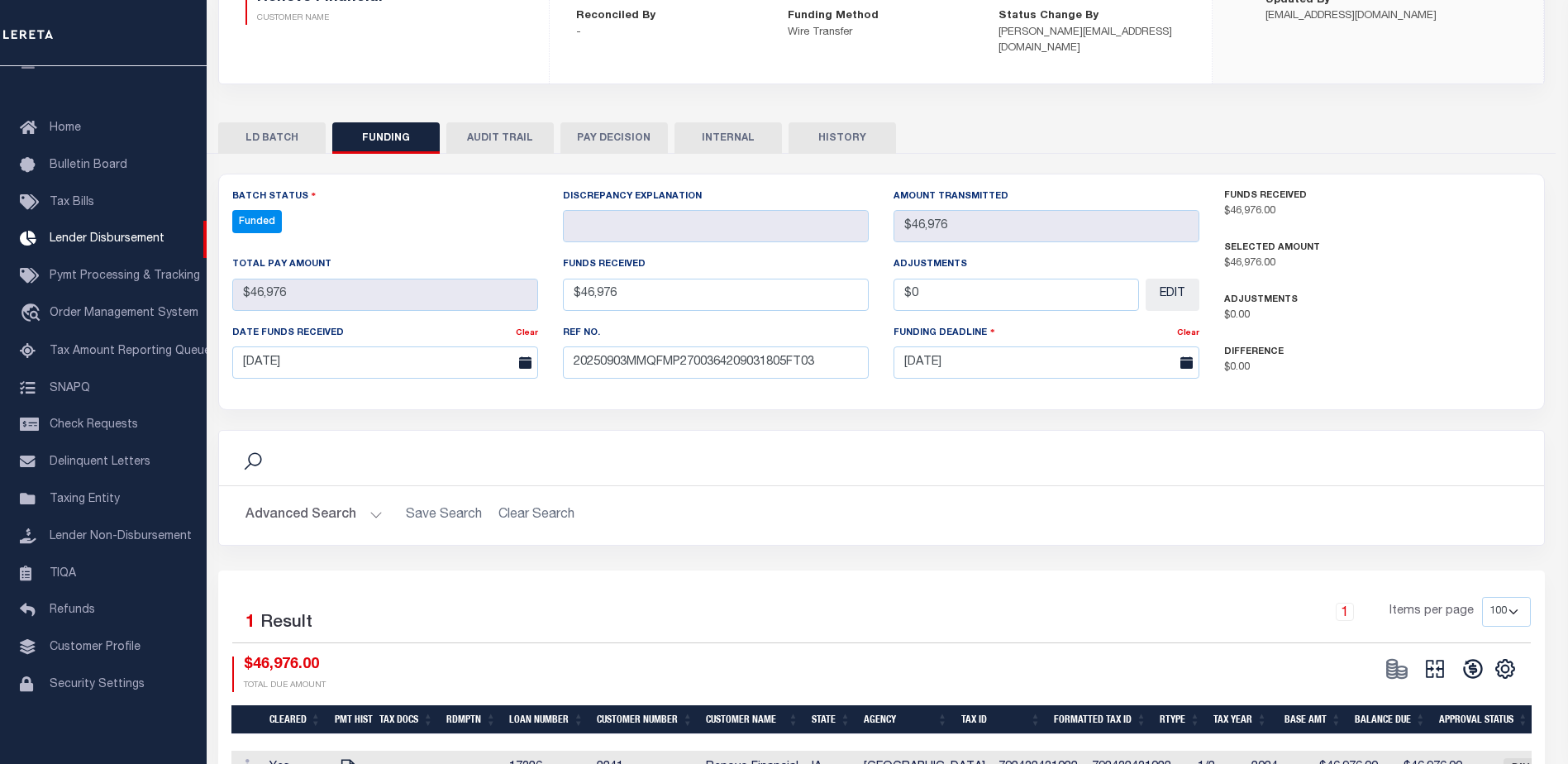
type input "$46,976"
type input "$0"
select select "100"
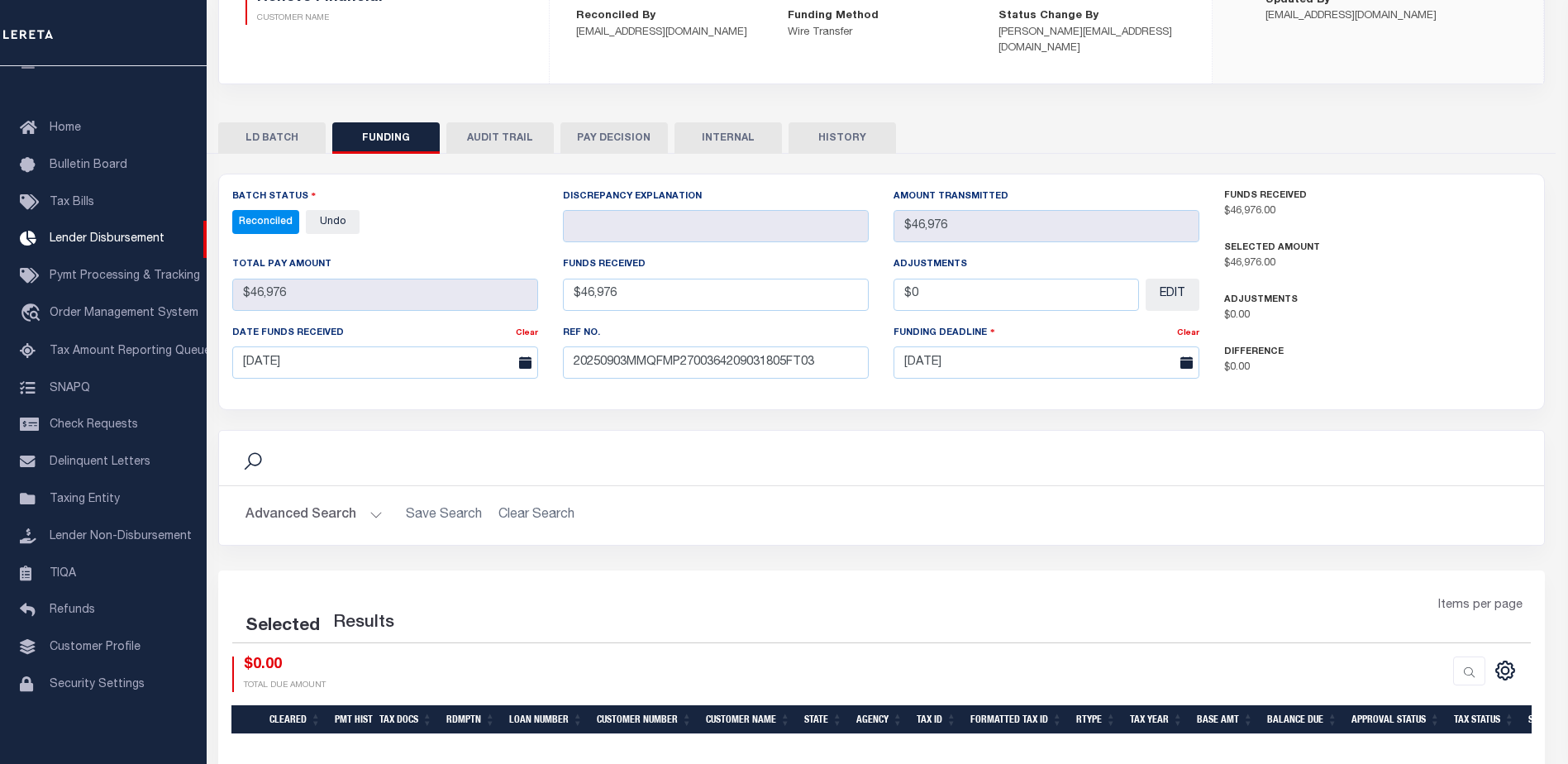
select select "100"
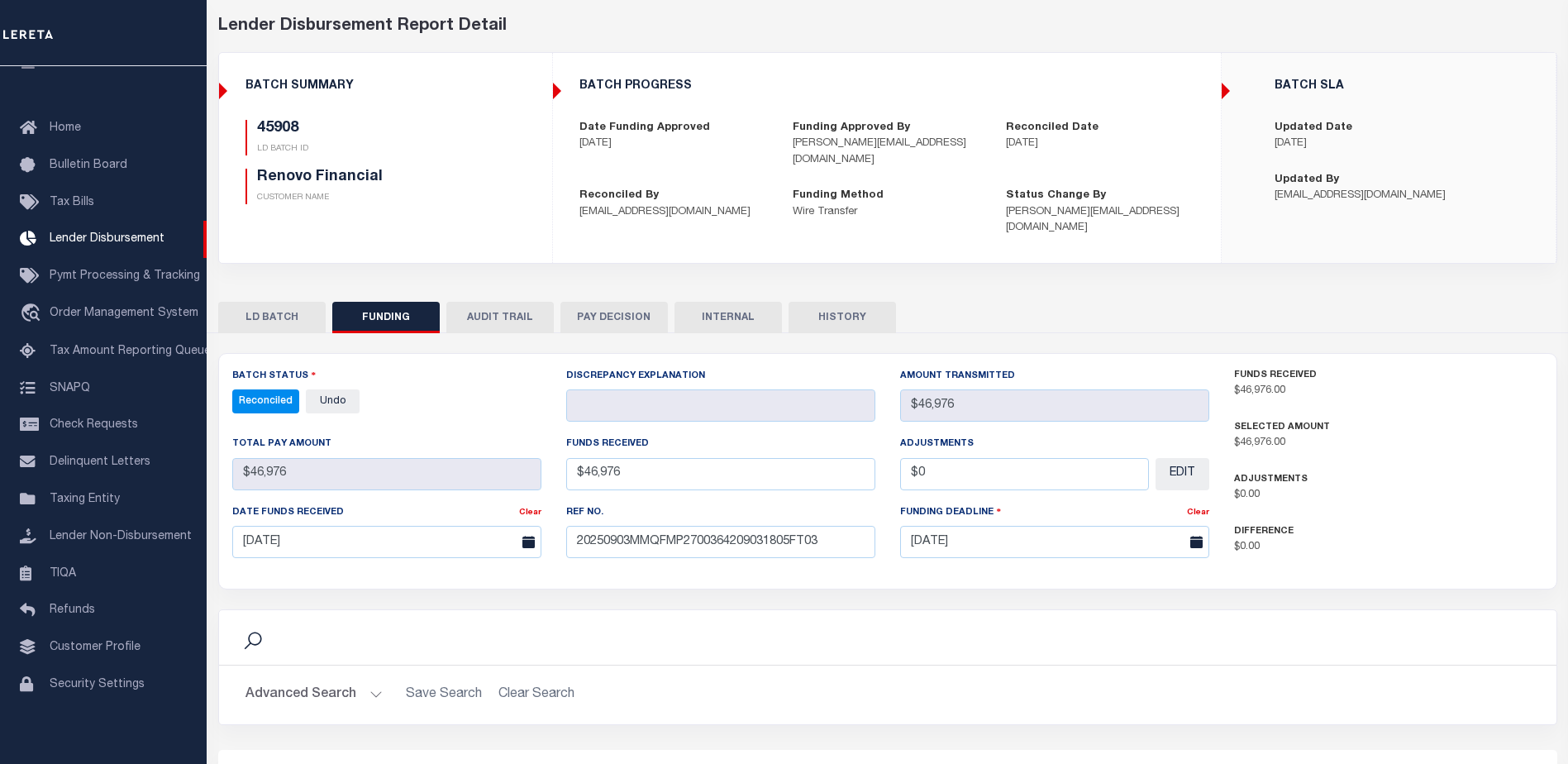
scroll to position [0, 0]
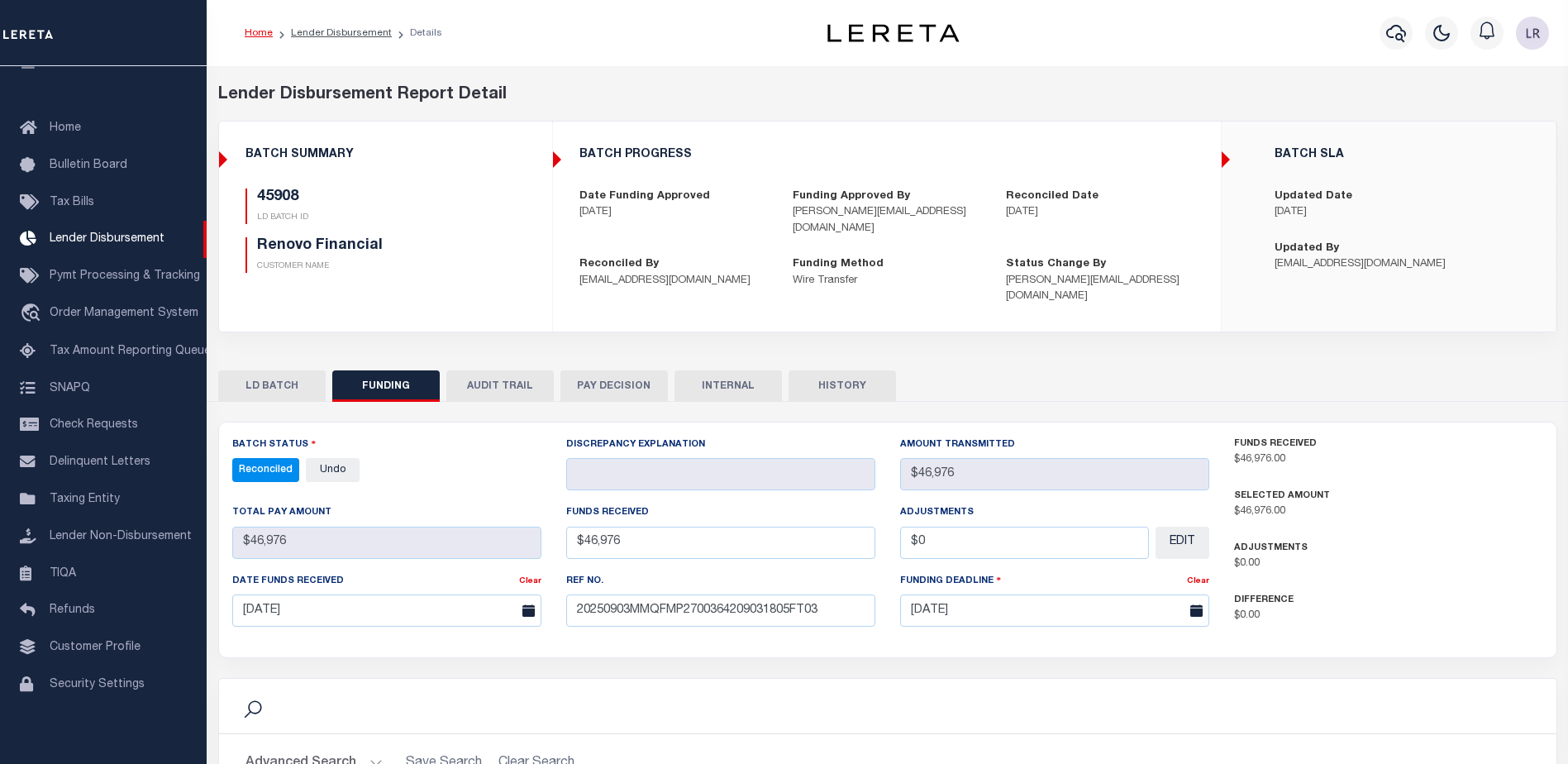
click at [747, 370] on button "INTERNAL" at bounding box center [727, 386] width 108 height 32
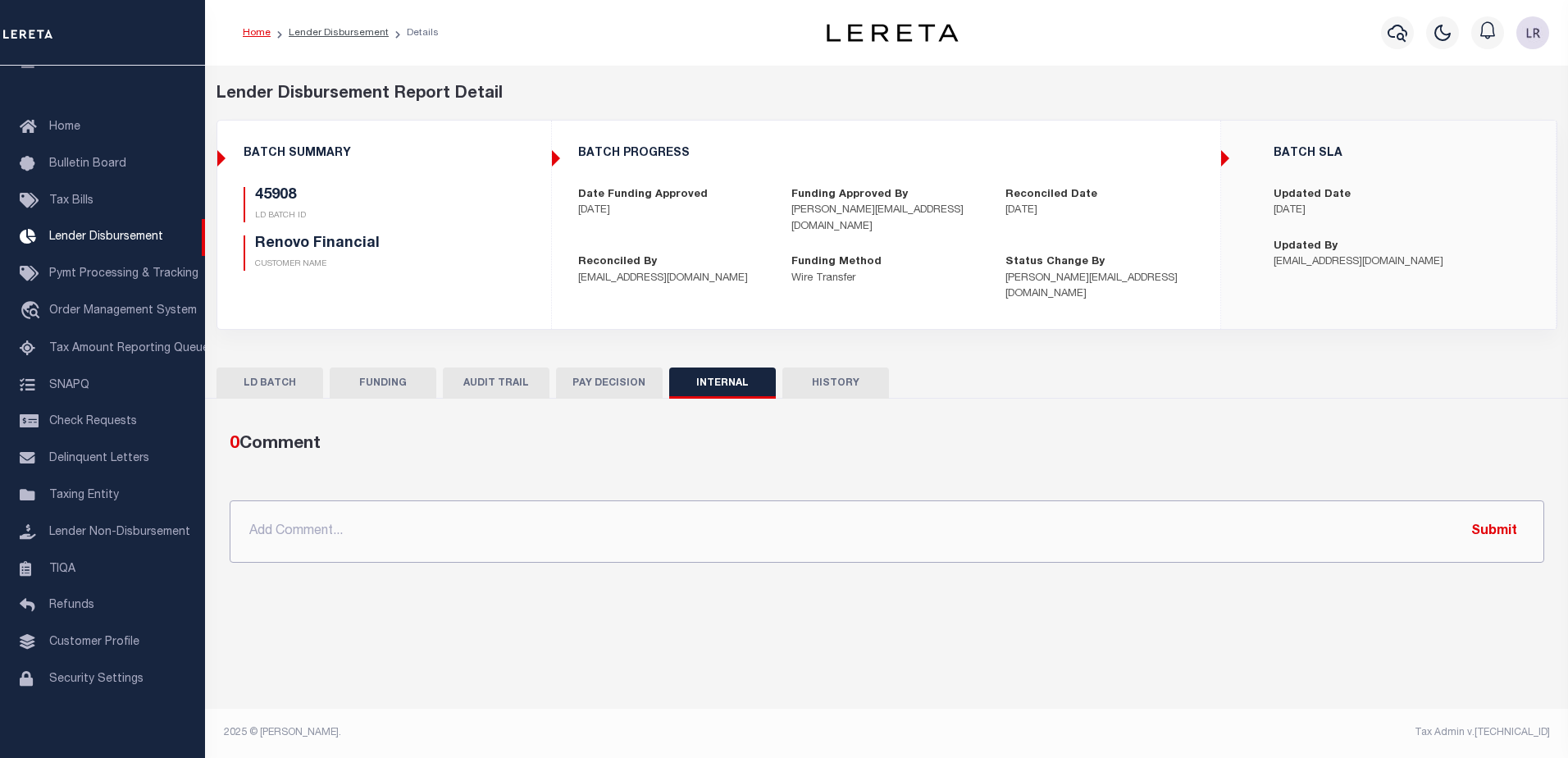
click at [951, 532] on input "text" at bounding box center [887, 531] width 1315 height 62
paste input "ORG AMT - $81835.46 45806-$5505.86 45901-$4295.48 45908-$46976 45914-$10044.05 …"
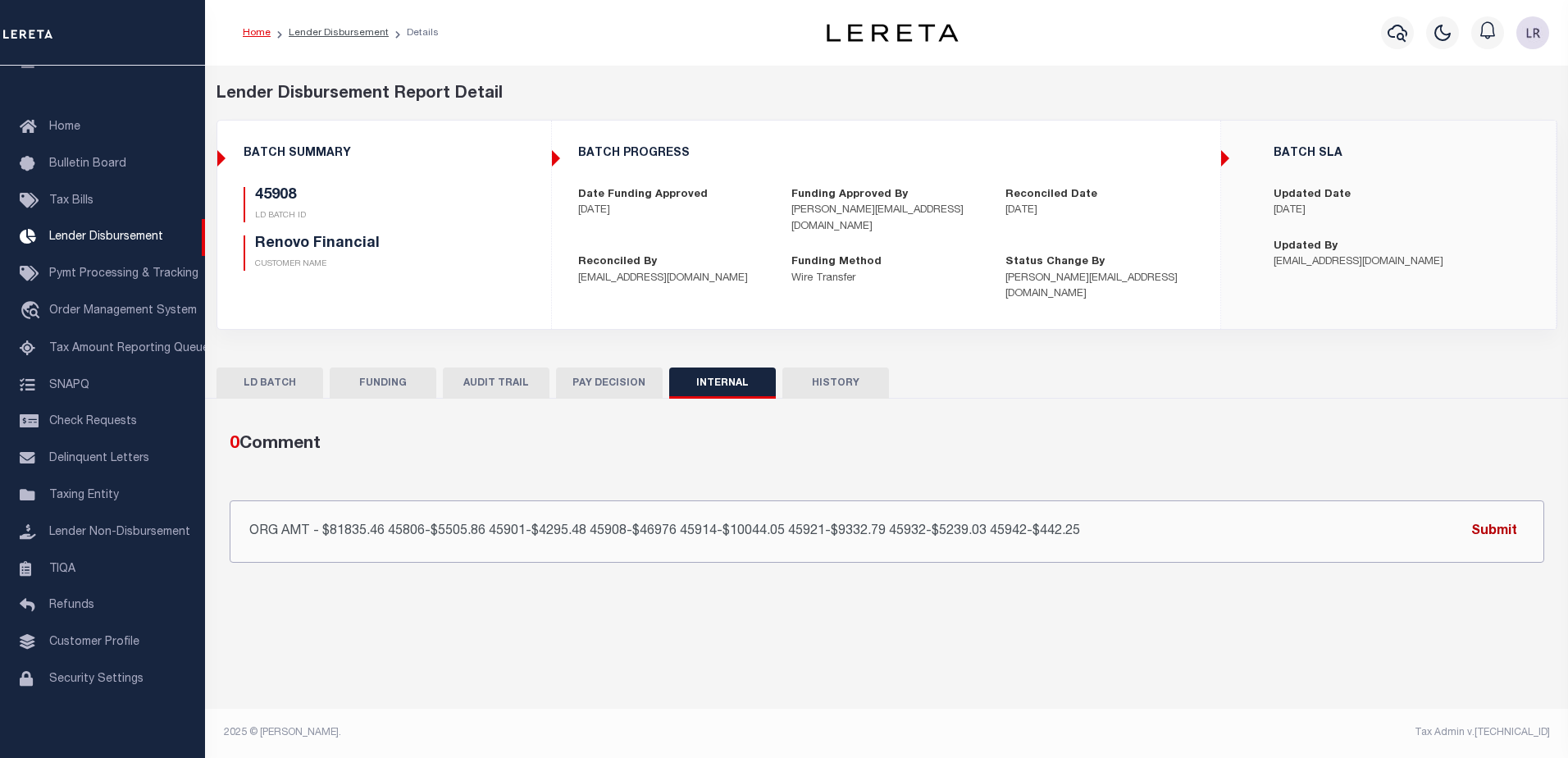
type input "ORG AMT - $81835.46 45806-$5505.86 45901-$4295.48 45908-$46976 45914-$10044.05 …"
click at [1489, 515] on button "Submit" at bounding box center [1494, 531] width 67 height 33
click at [357, 31] on link "Lender Disbursement" at bounding box center [338, 32] width 100 height 10
checkbox input "true"
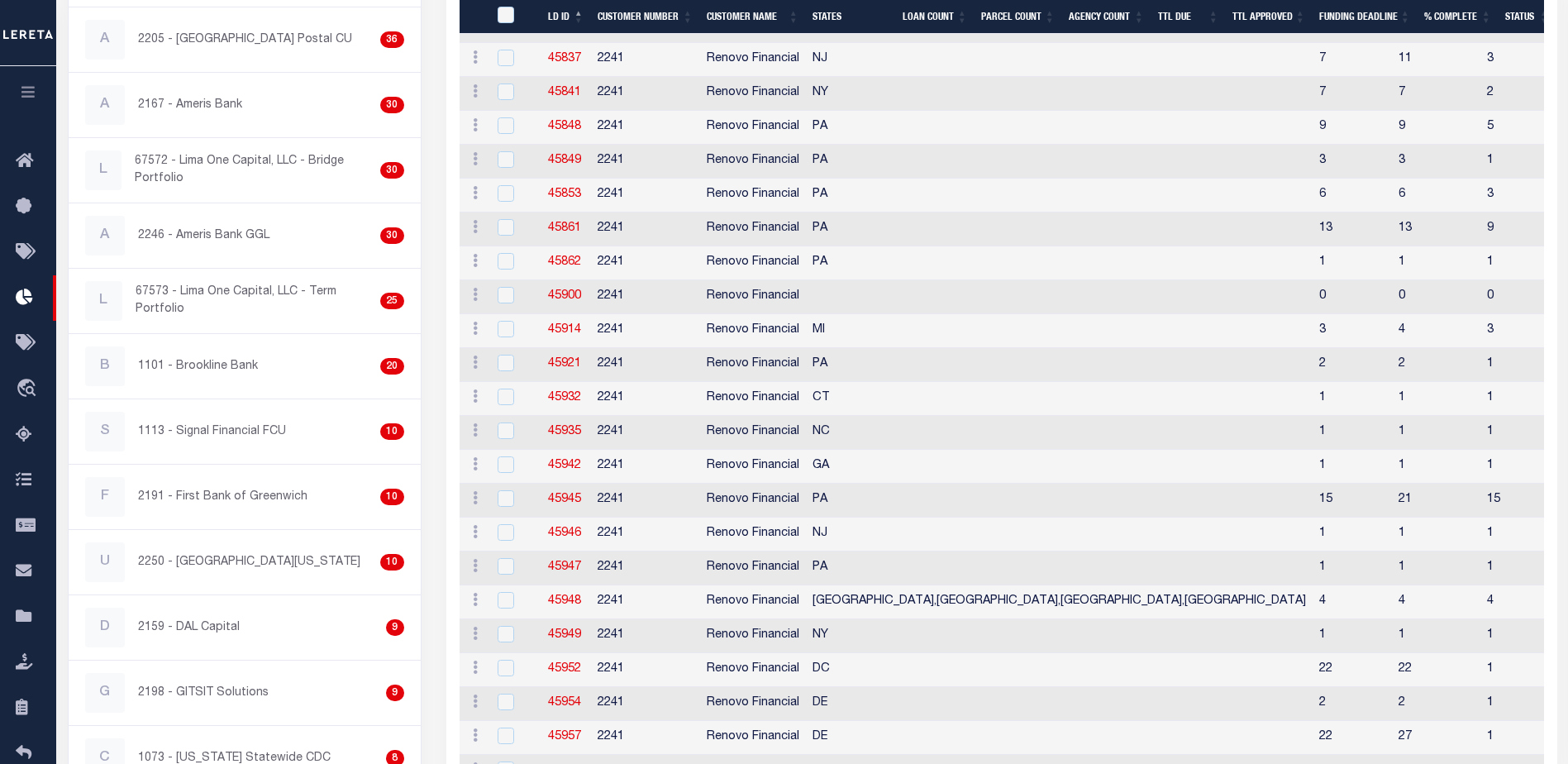
scroll to position [463, 0]
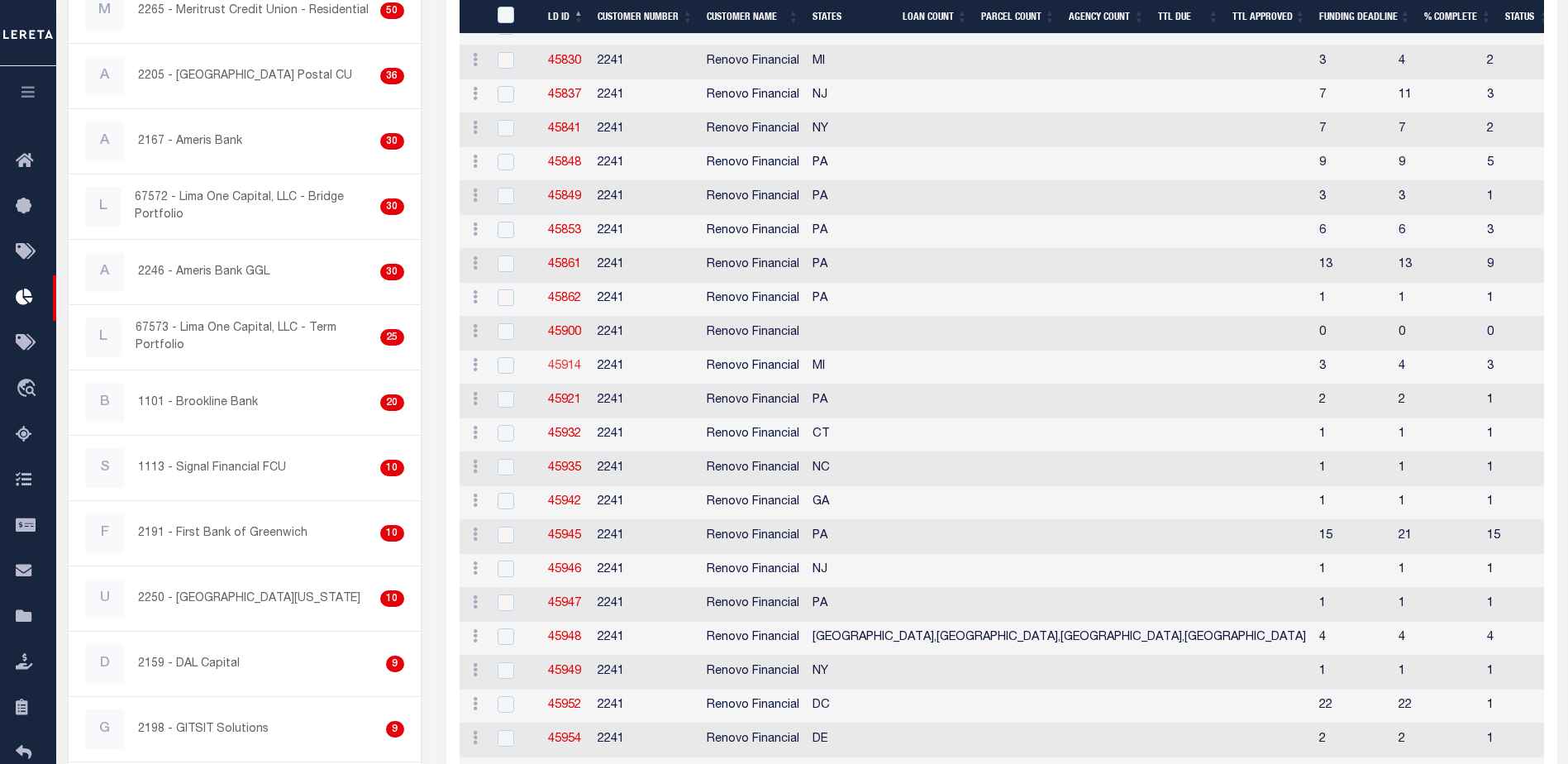
click at [573, 366] on link "45914" at bounding box center [565, 366] width 33 height 12
checkbox input "true"
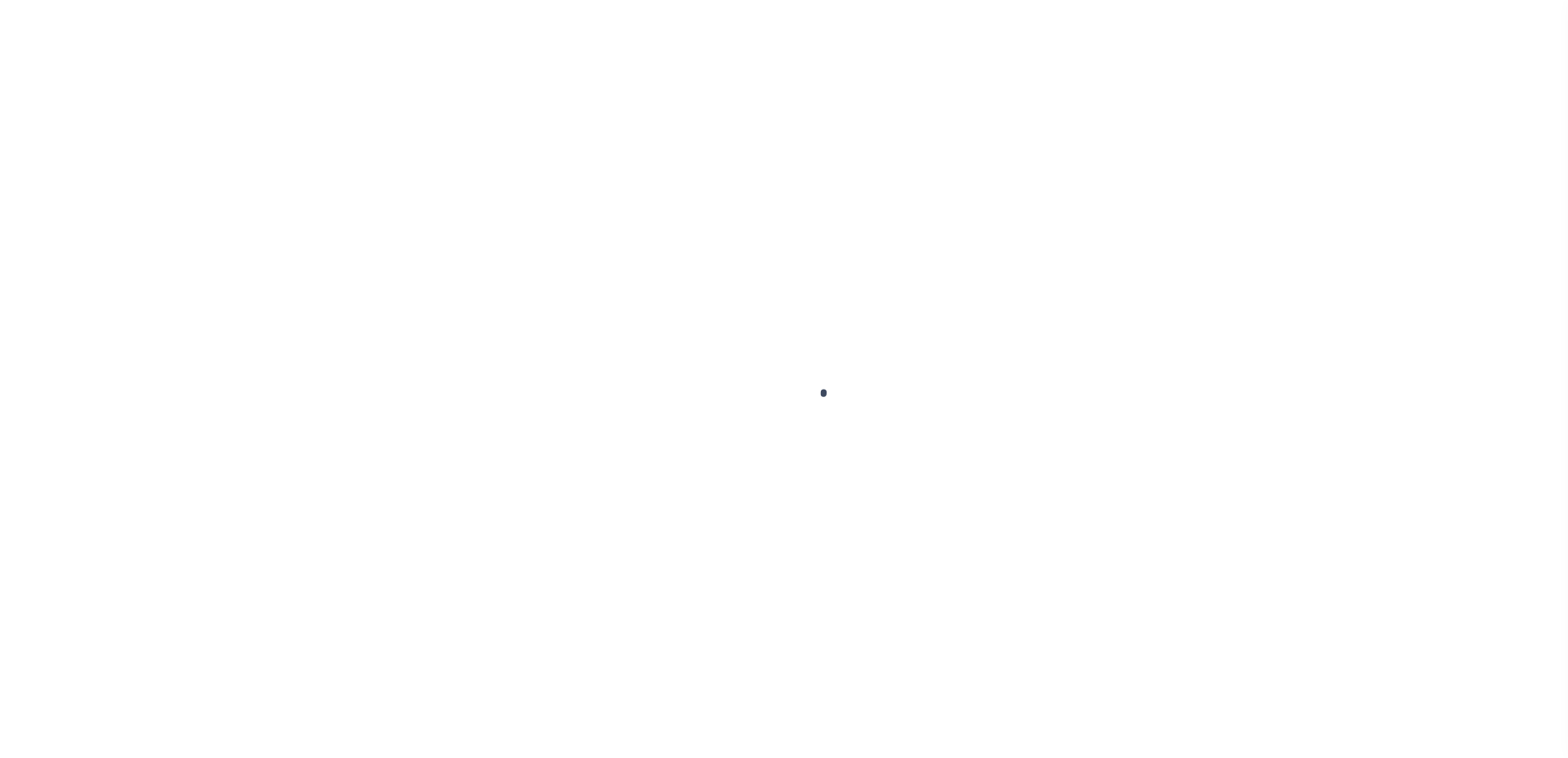
type input "$0.00"
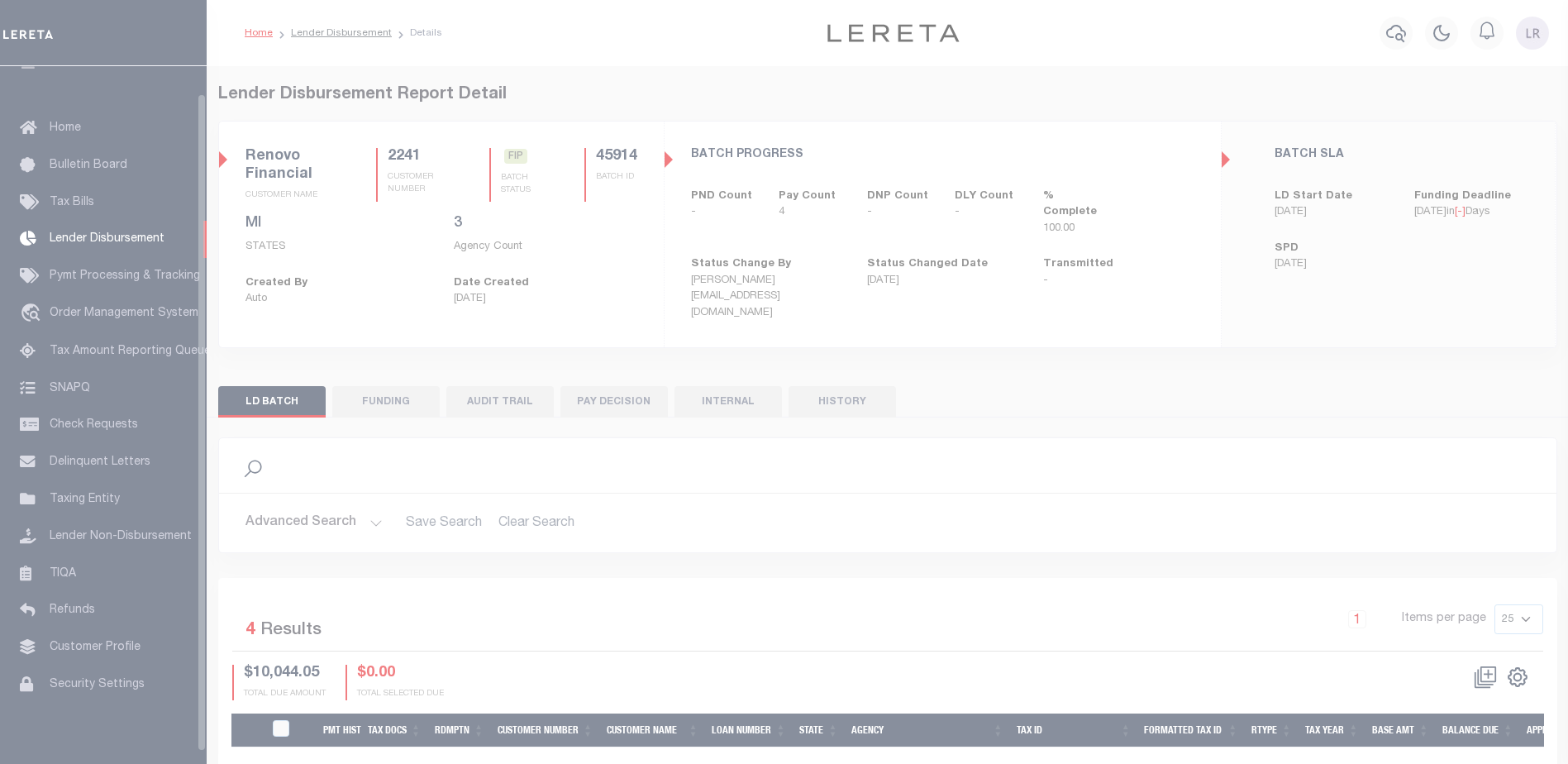
scroll to position [29, 0]
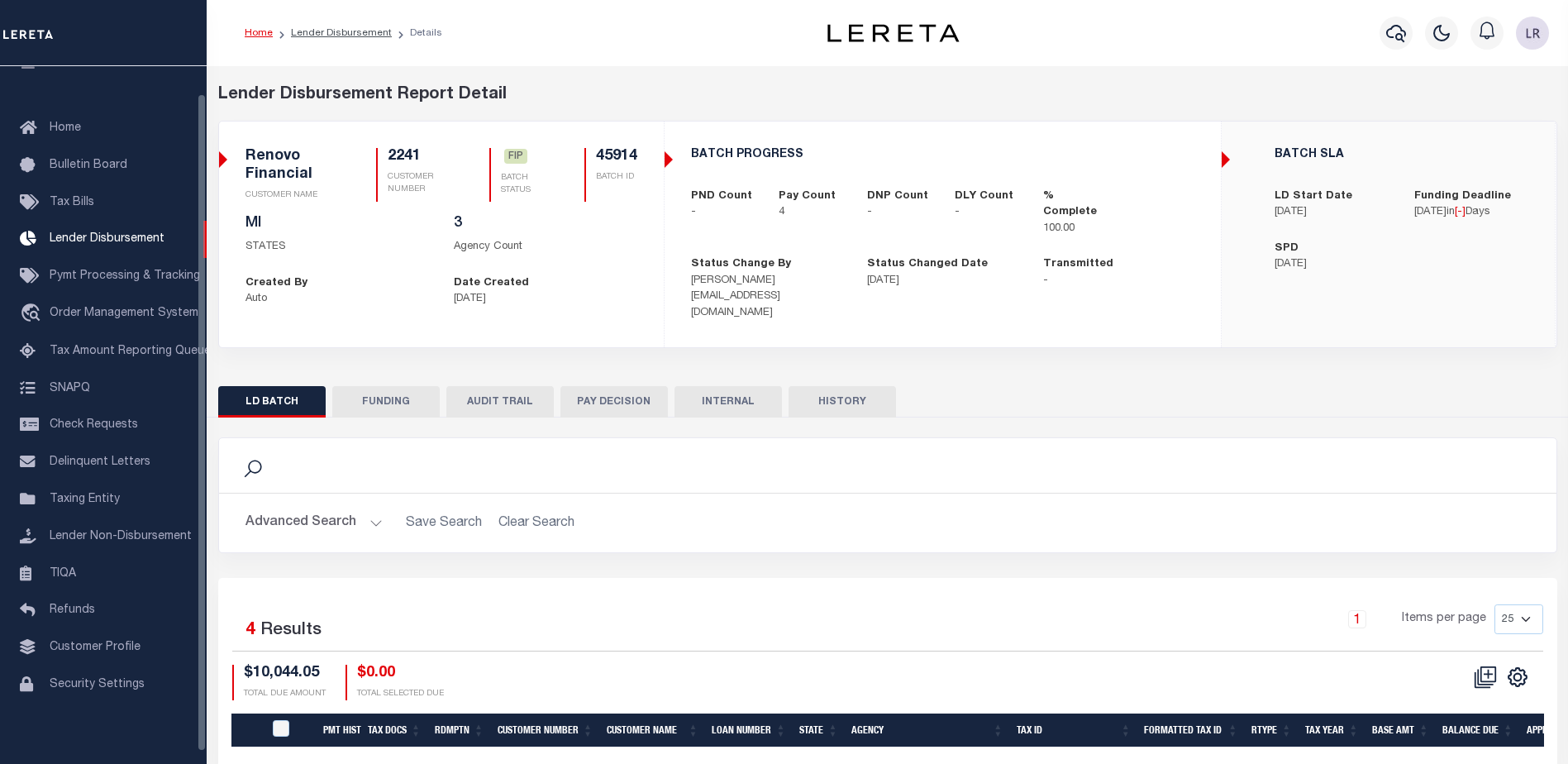
click at [373, 394] on button "FUNDING" at bounding box center [385, 402] width 108 height 32
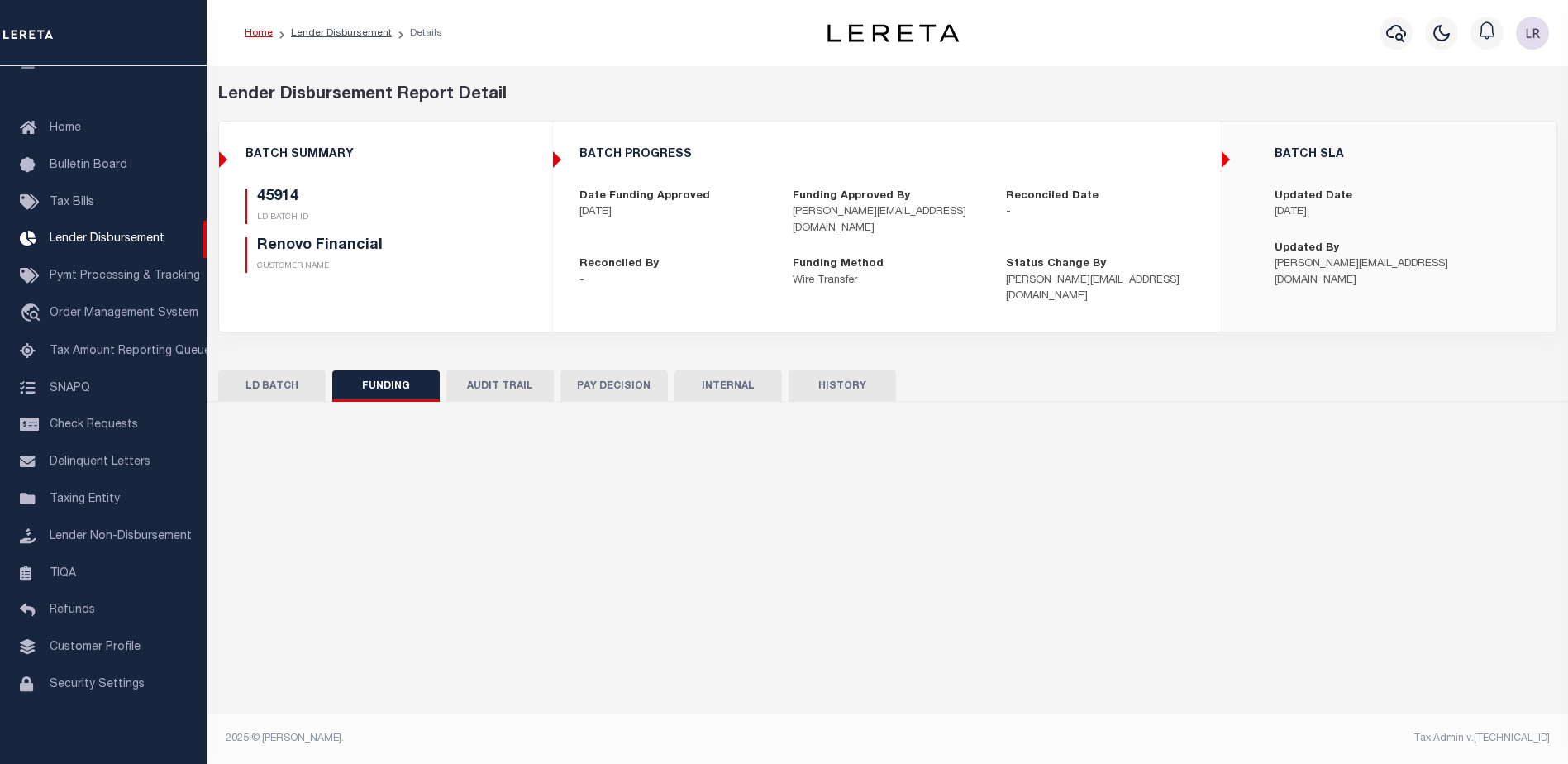
type input "$10,044.05"
type input "$0"
type input "[DATE]"
select select "100"
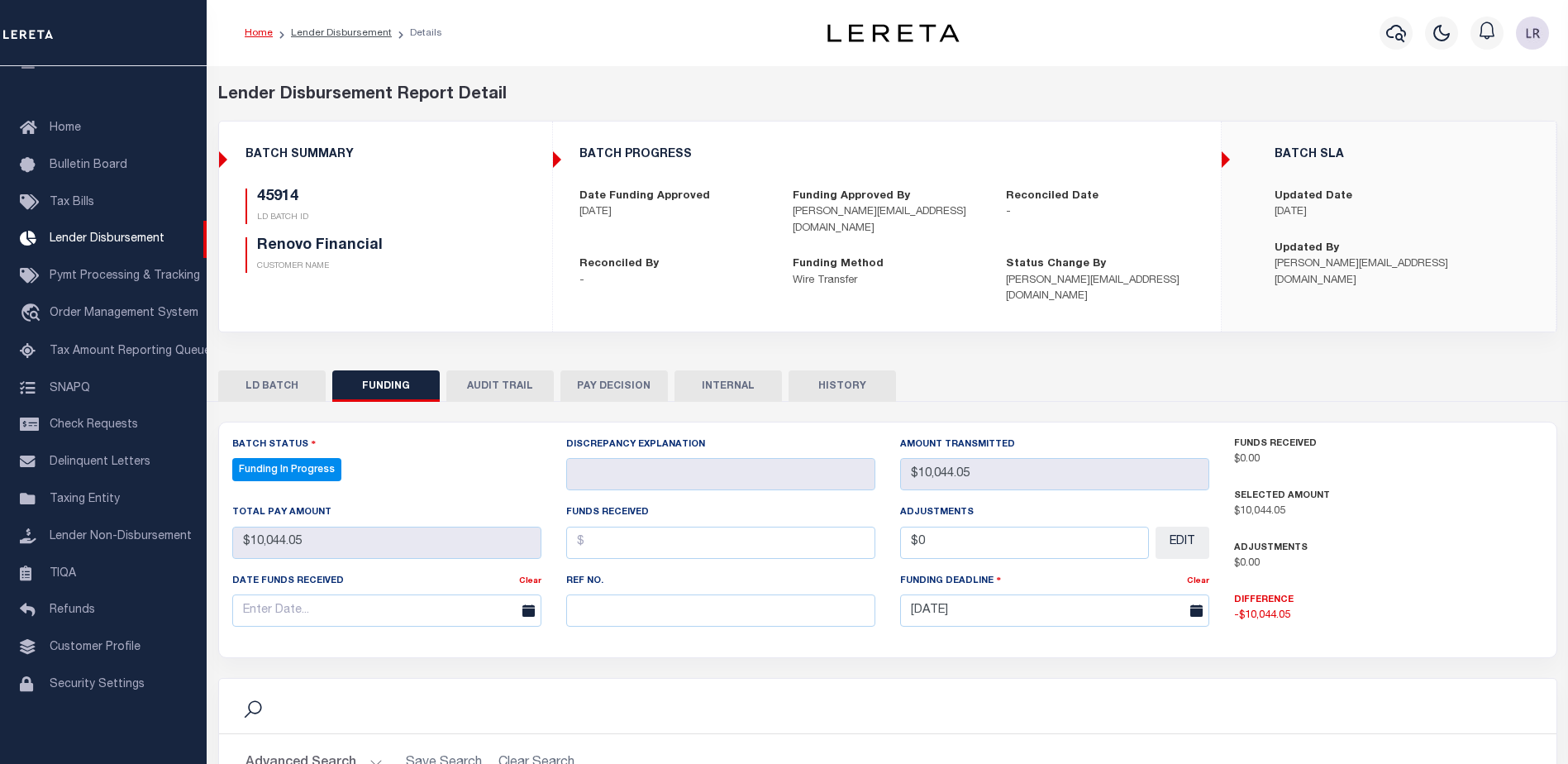
select select "100"
click at [586, 595] on input "text" at bounding box center [721, 611] width 309 height 33
paste input "20250903MMQFMP2700364209031805FT03"
type input "20250903MMQFMP2700364209031805FT03"
click at [597, 527] on input "text" at bounding box center [721, 543] width 309 height 33
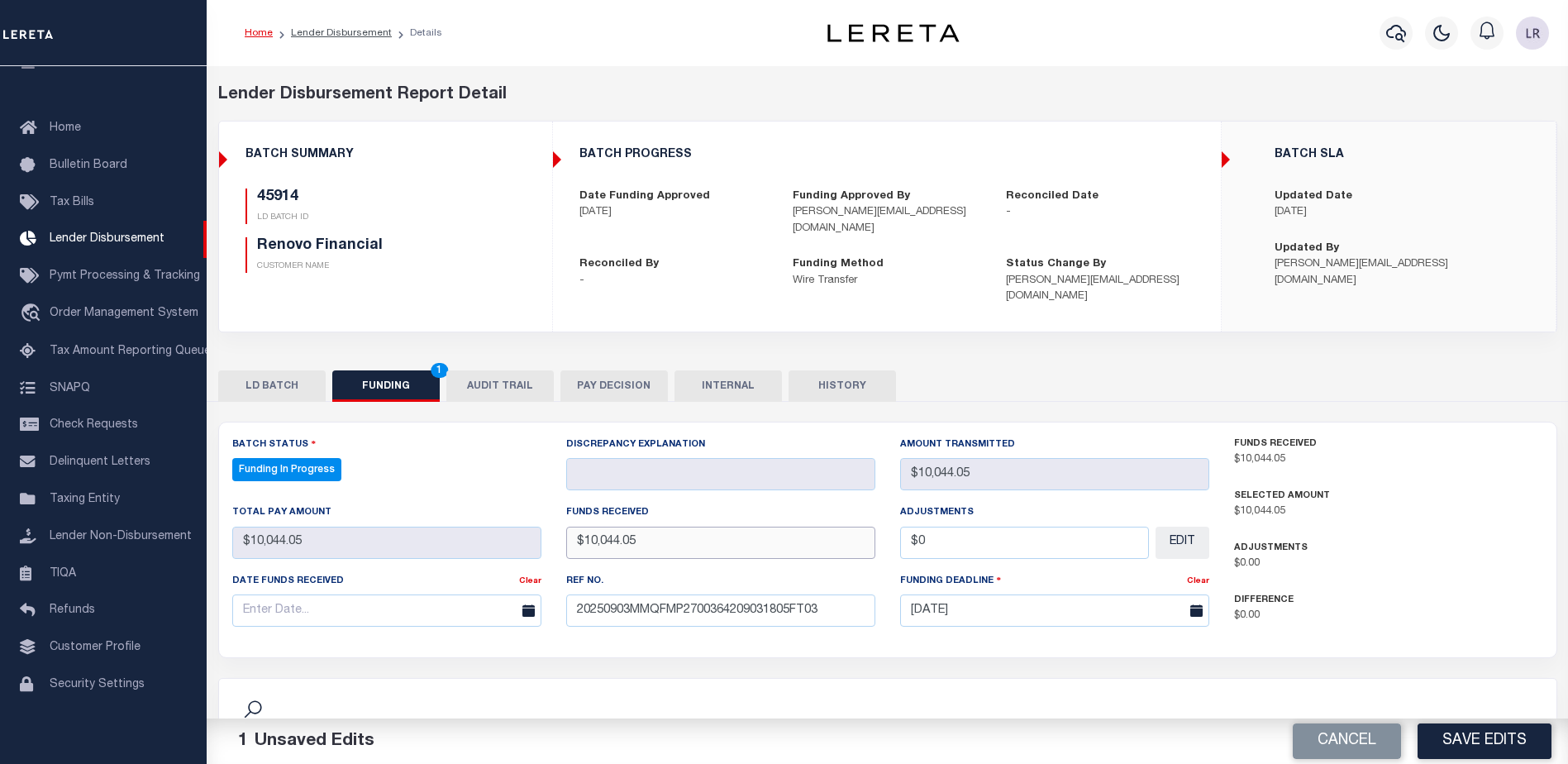
type input "$10,044.05"
click at [467, 595] on input "text" at bounding box center [387, 611] width 309 height 33
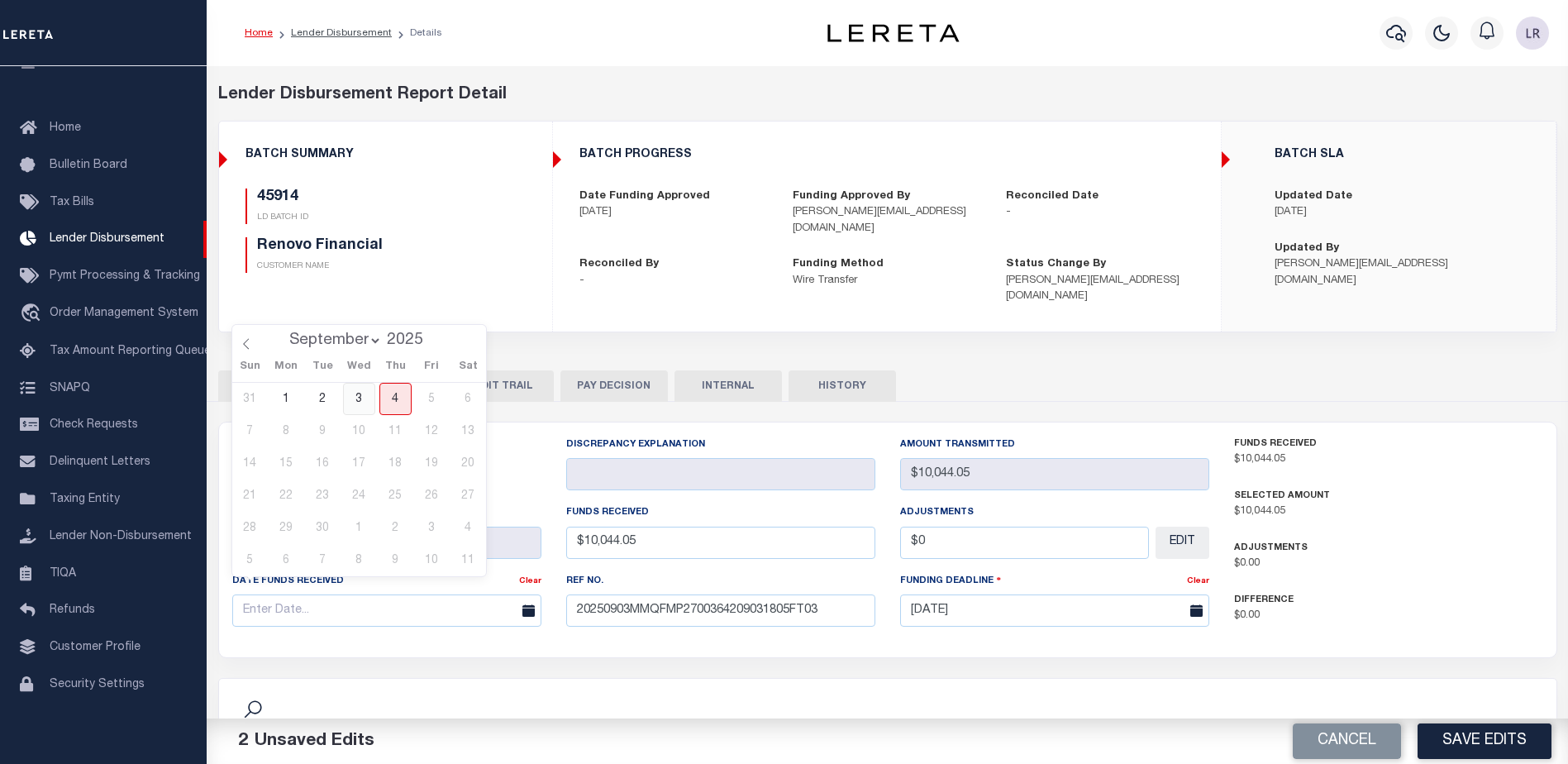
click at [357, 399] on span "3" at bounding box center [359, 399] width 33 height 33
type input "[DATE]"
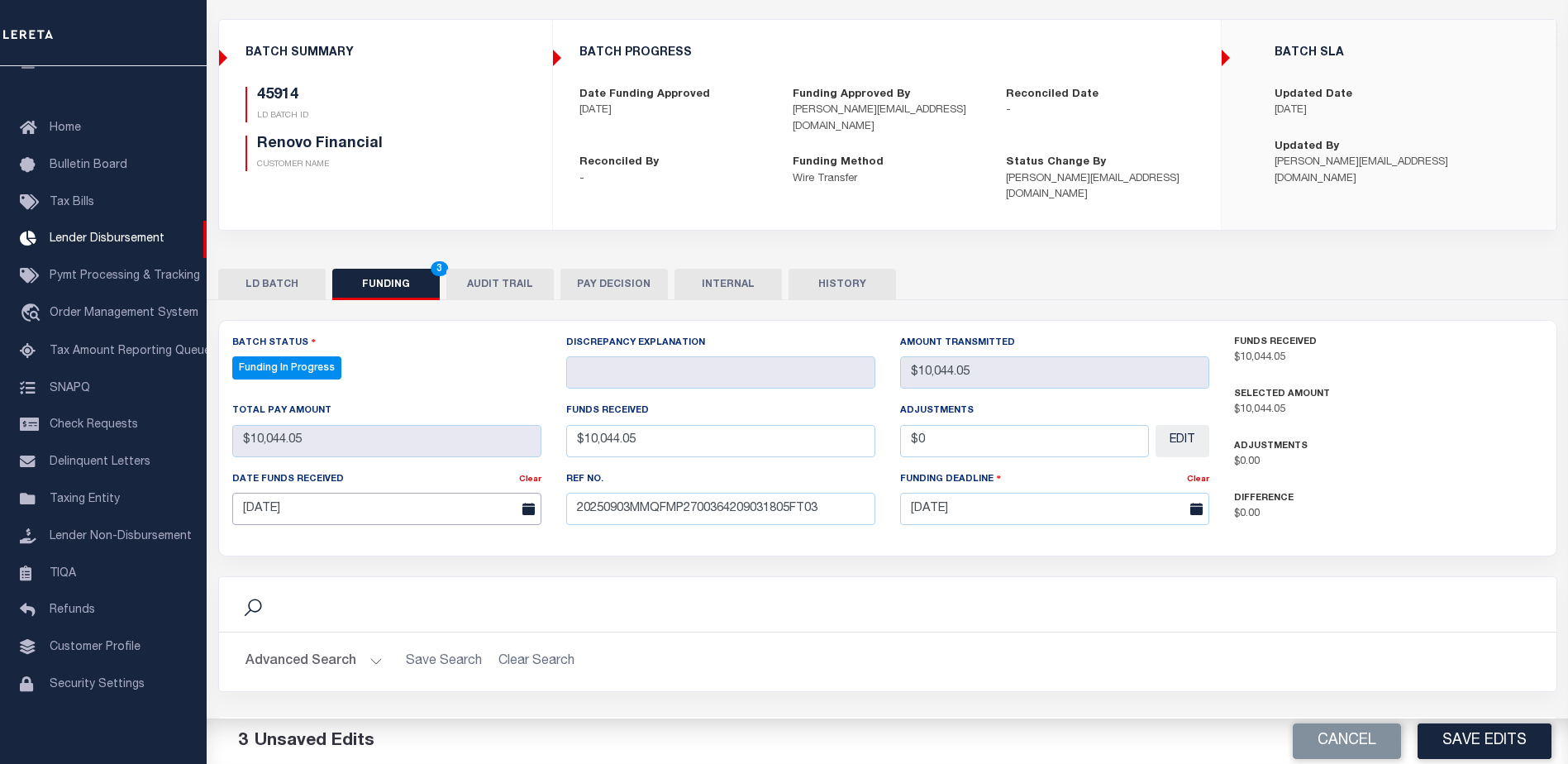
scroll to position [248, 0]
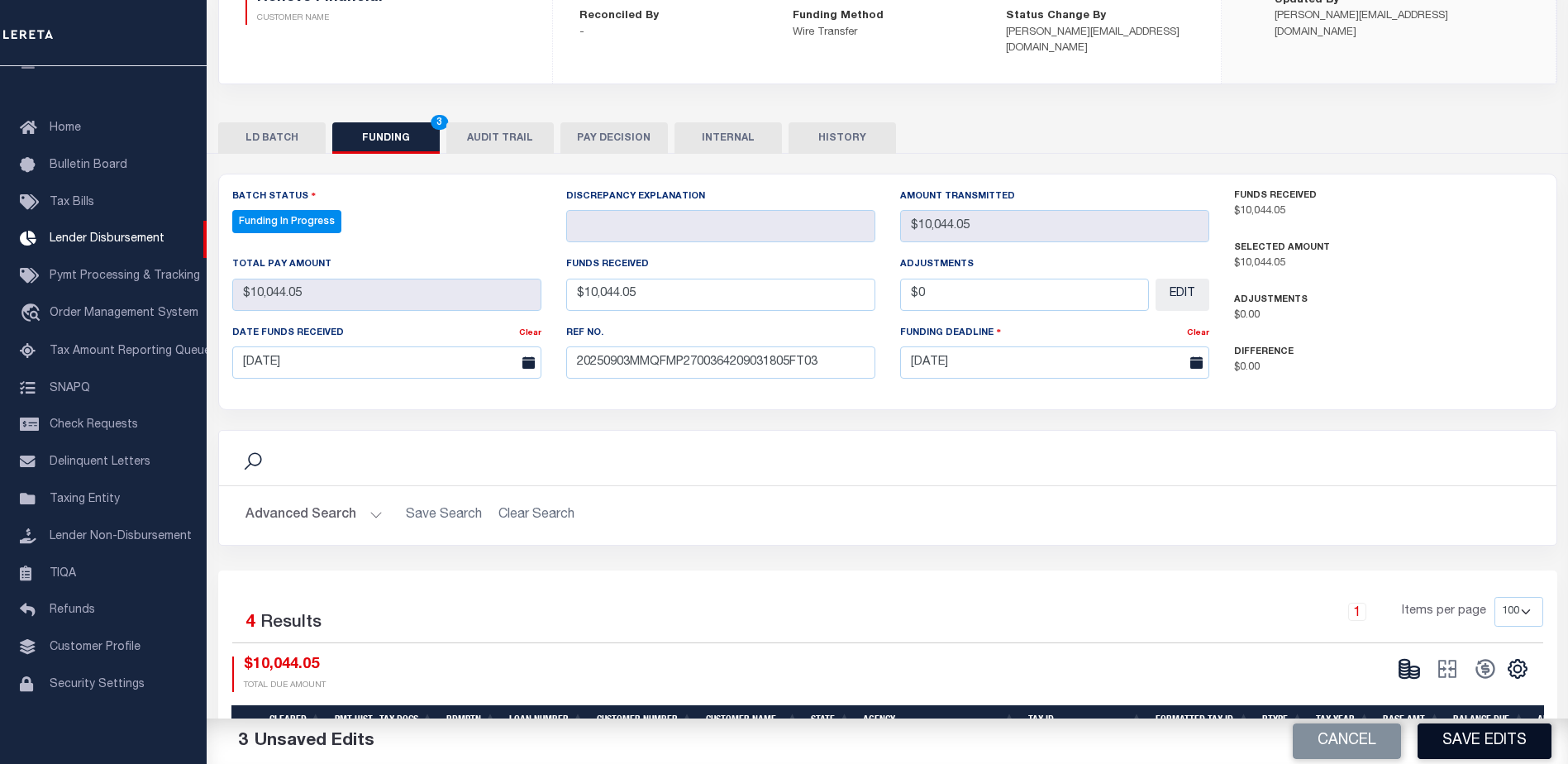
click at [1469, 732] on button "Save Edits" at bounding box center [1484, 740] width 134 height 35
type input "$10,044.05"
type input "$0"
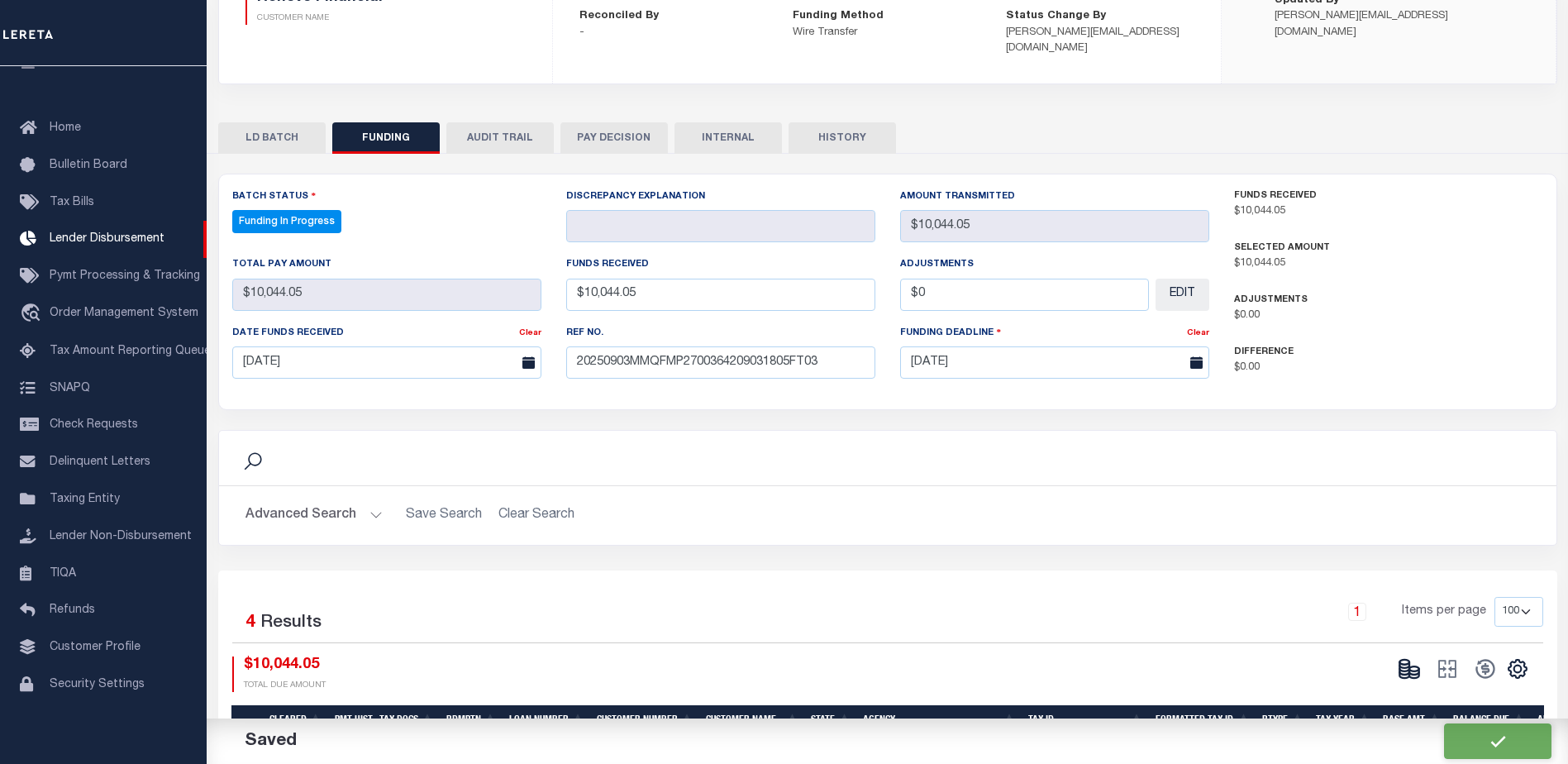
select select "100"
click at [1406, 657] on icon at bounding box center [1409, 669] width 24 height 24
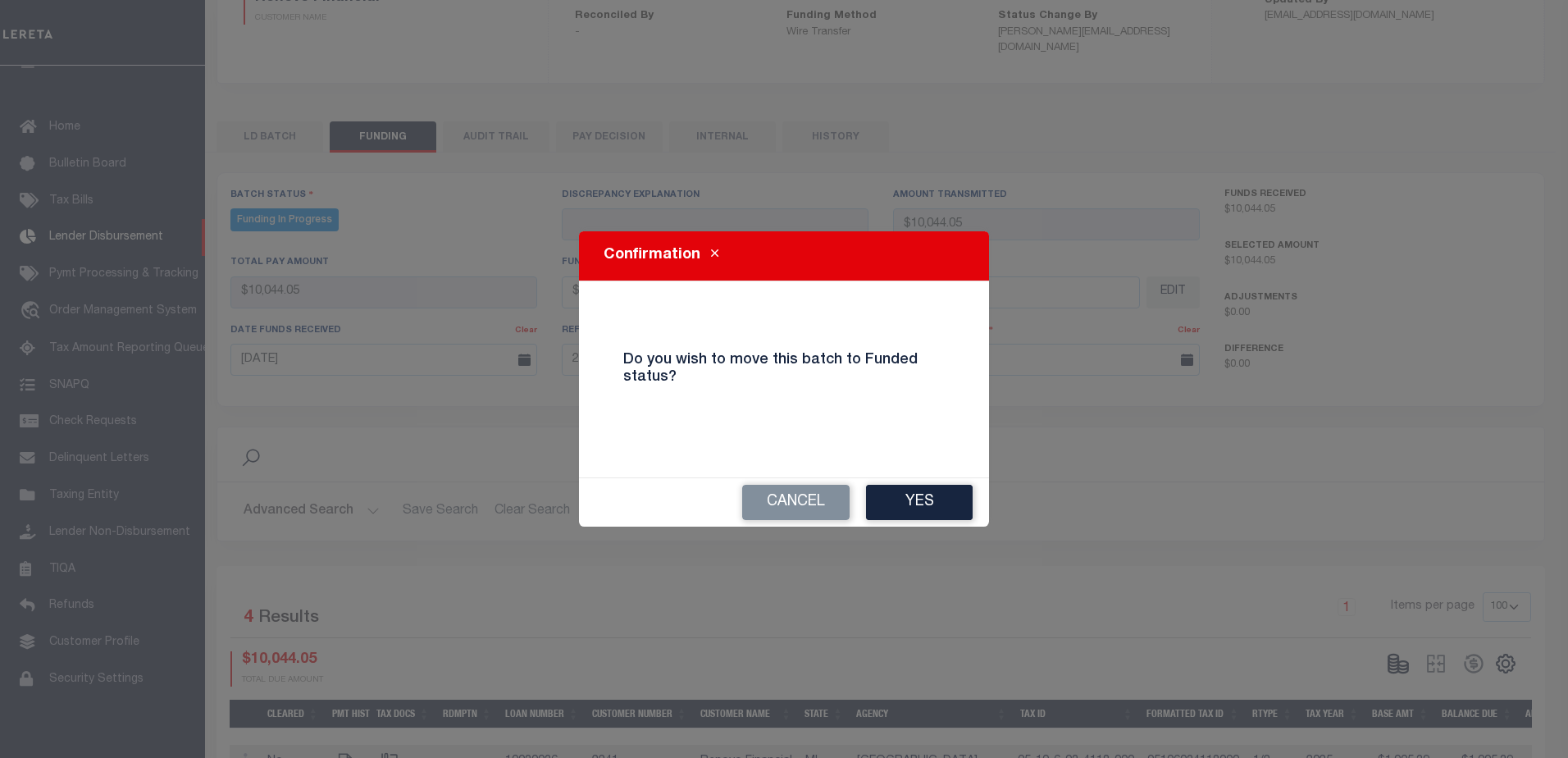
click at [939, 491] on button "Yes" at bounding box center [919, 502] width 107 height 35
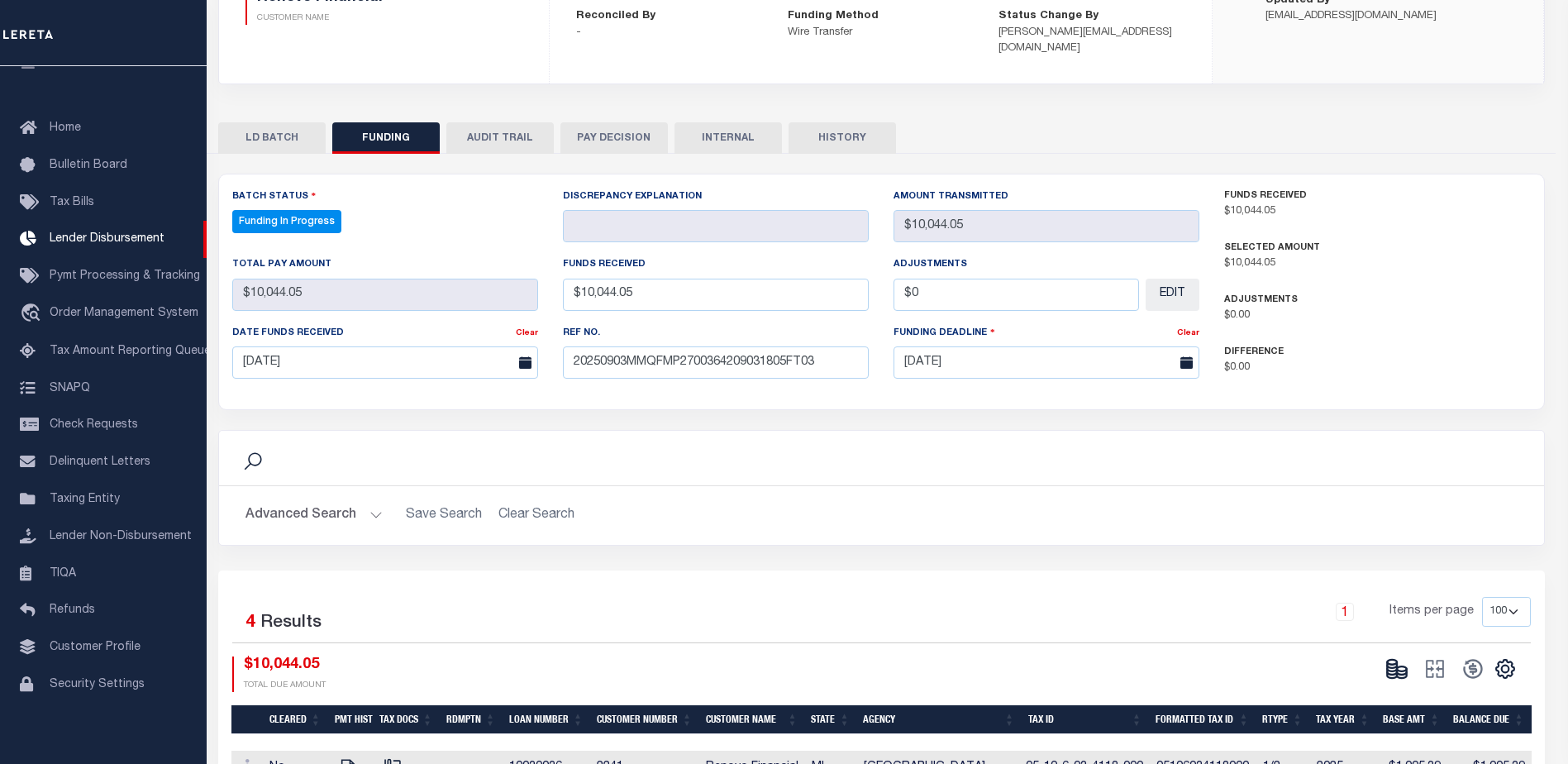
type input "$10,044.05"
type input "$0"
select select "100"
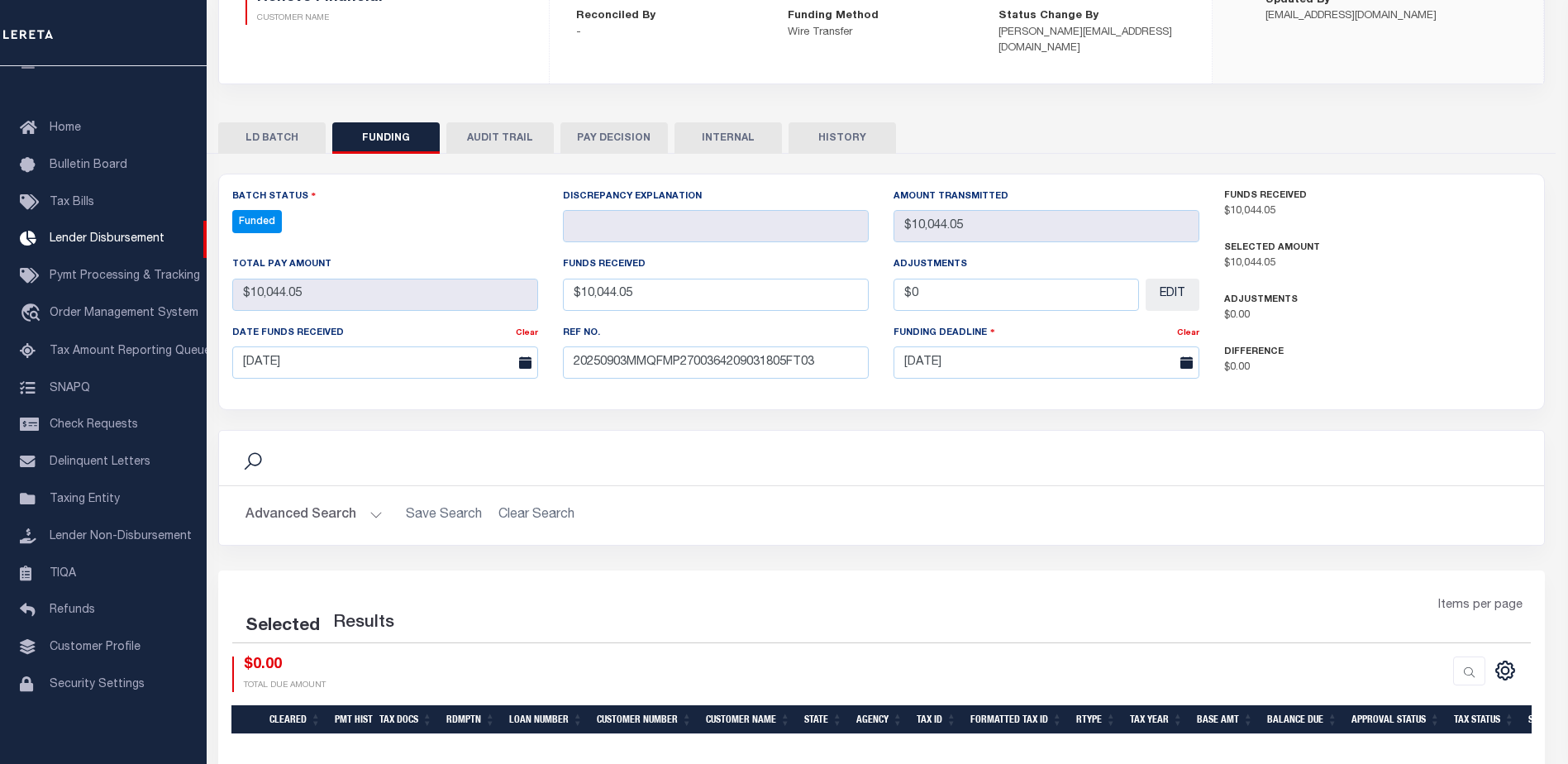
select select "100"
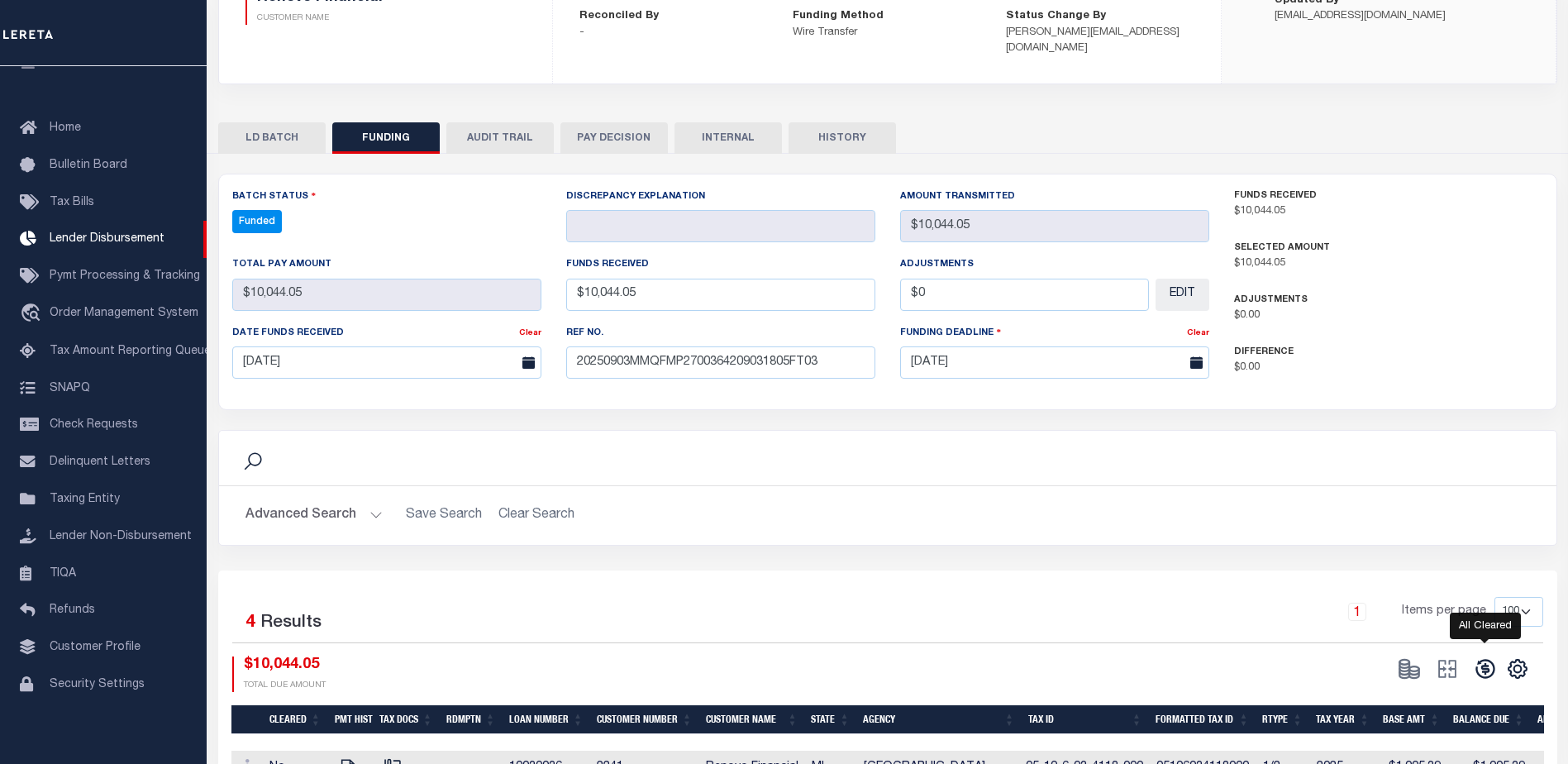
click at [1480, 660] on icon at bounding box center [1484, 669] width 19 height 19
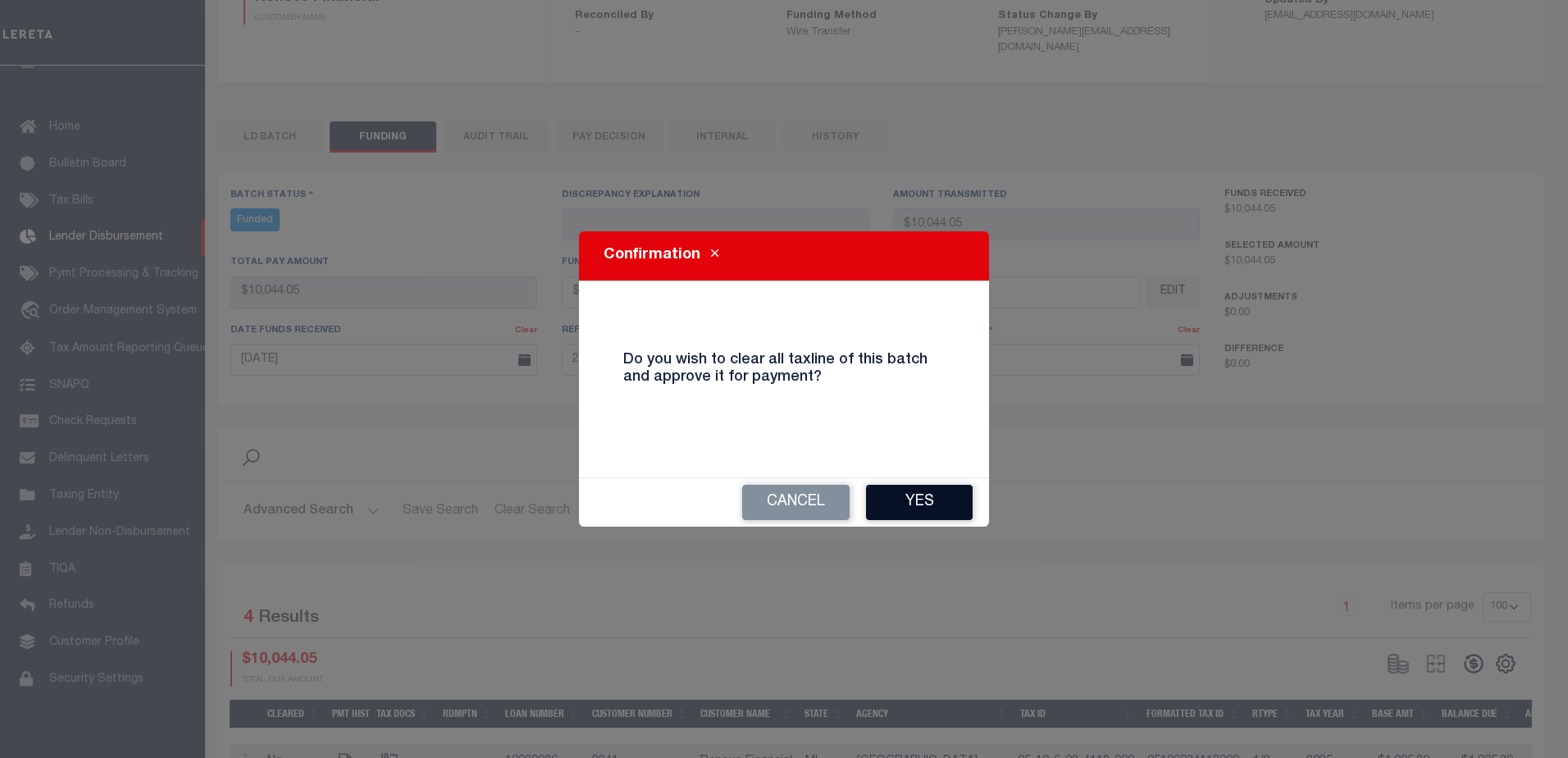
click at [934, 497] on button "Yes" at bounding box center [919, 502] width 107 height 35
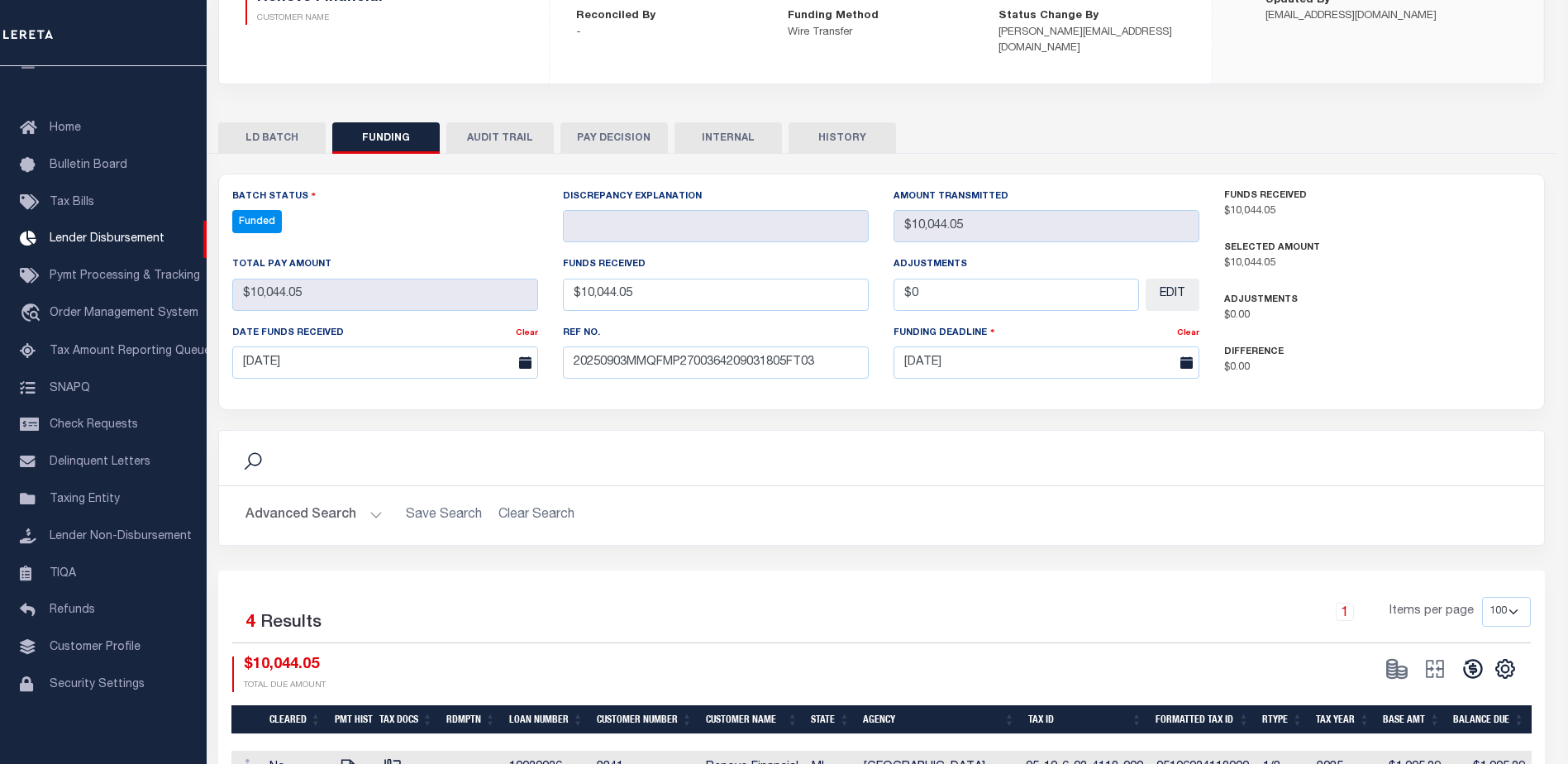
type input "$10,044.05"
type input "$0"
select select "100"
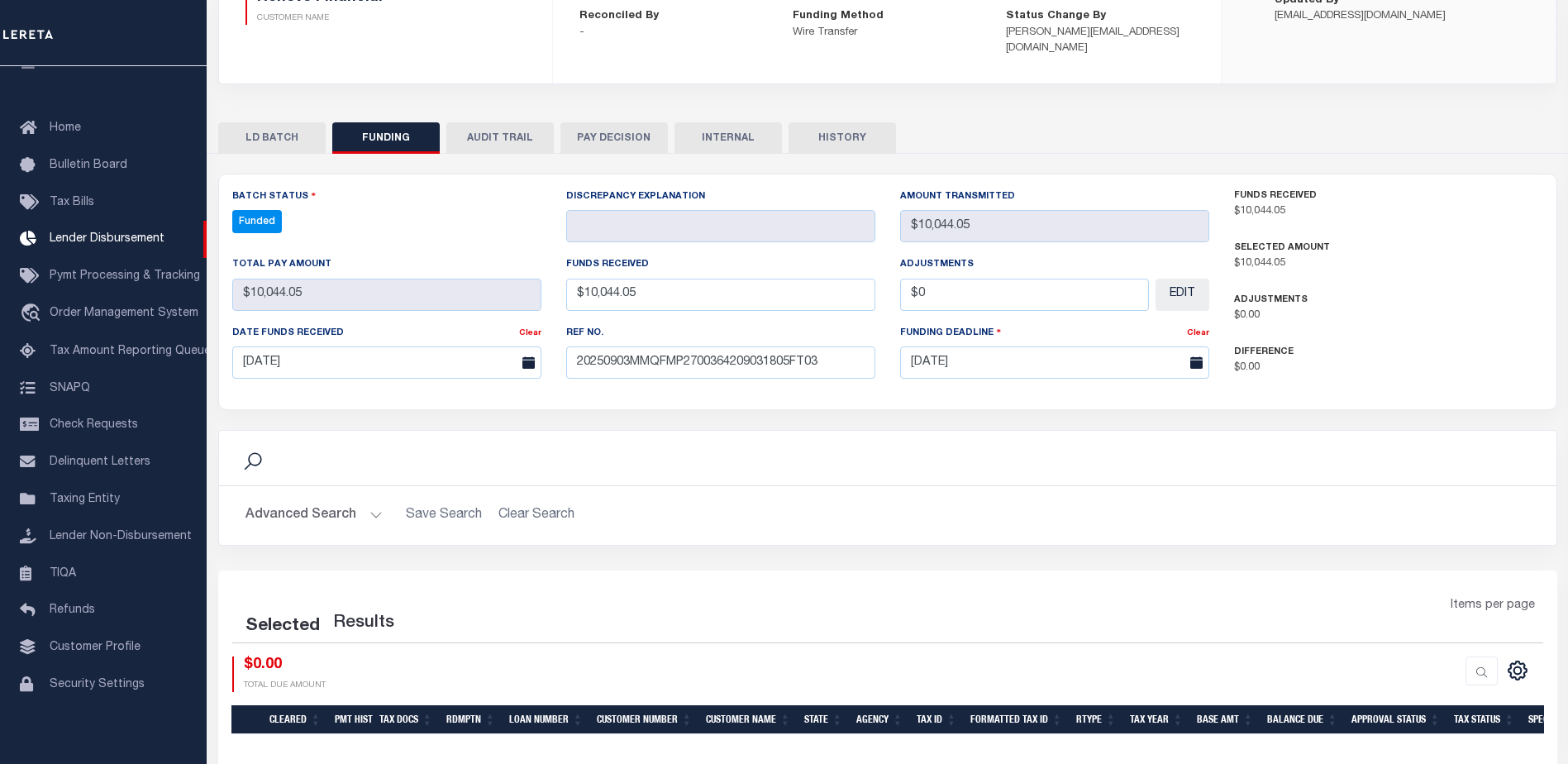
select select "100"
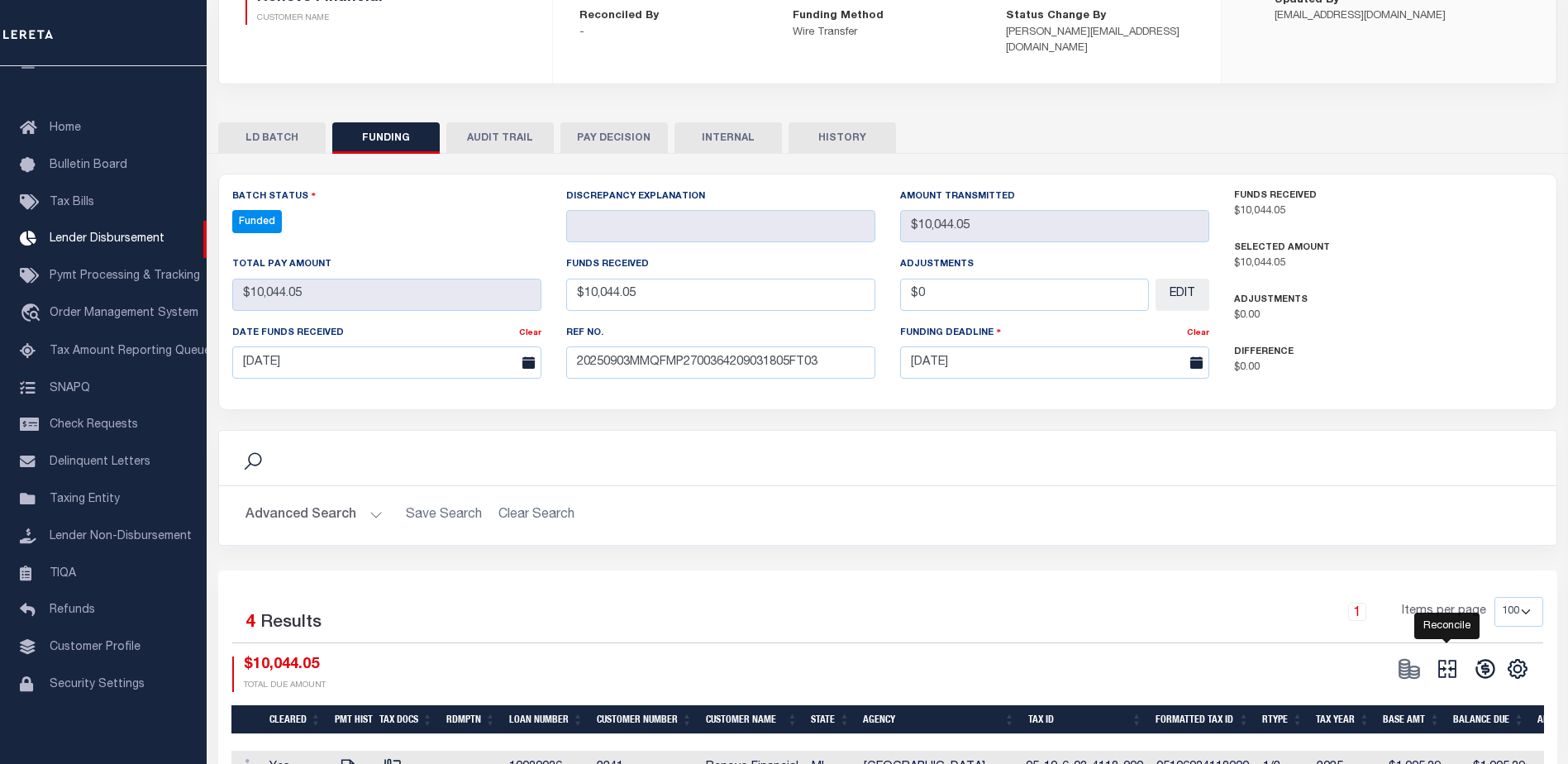
click at [1442, 657] on icon at bounding box center [1447, 669] width 24 height 24
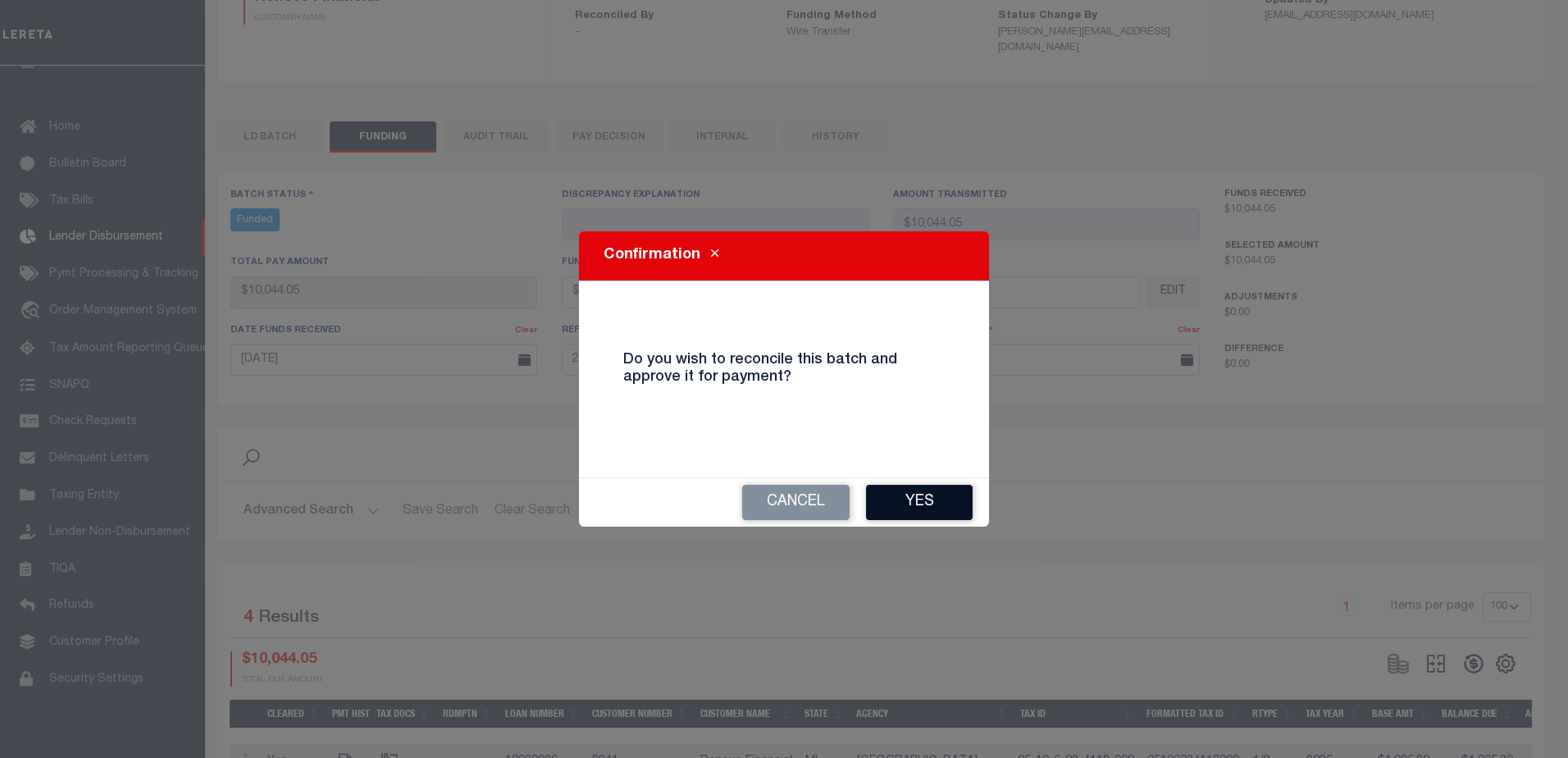
click at [919, 498] on button "Yes" at bounding box center [919, 502] width 107 height 35
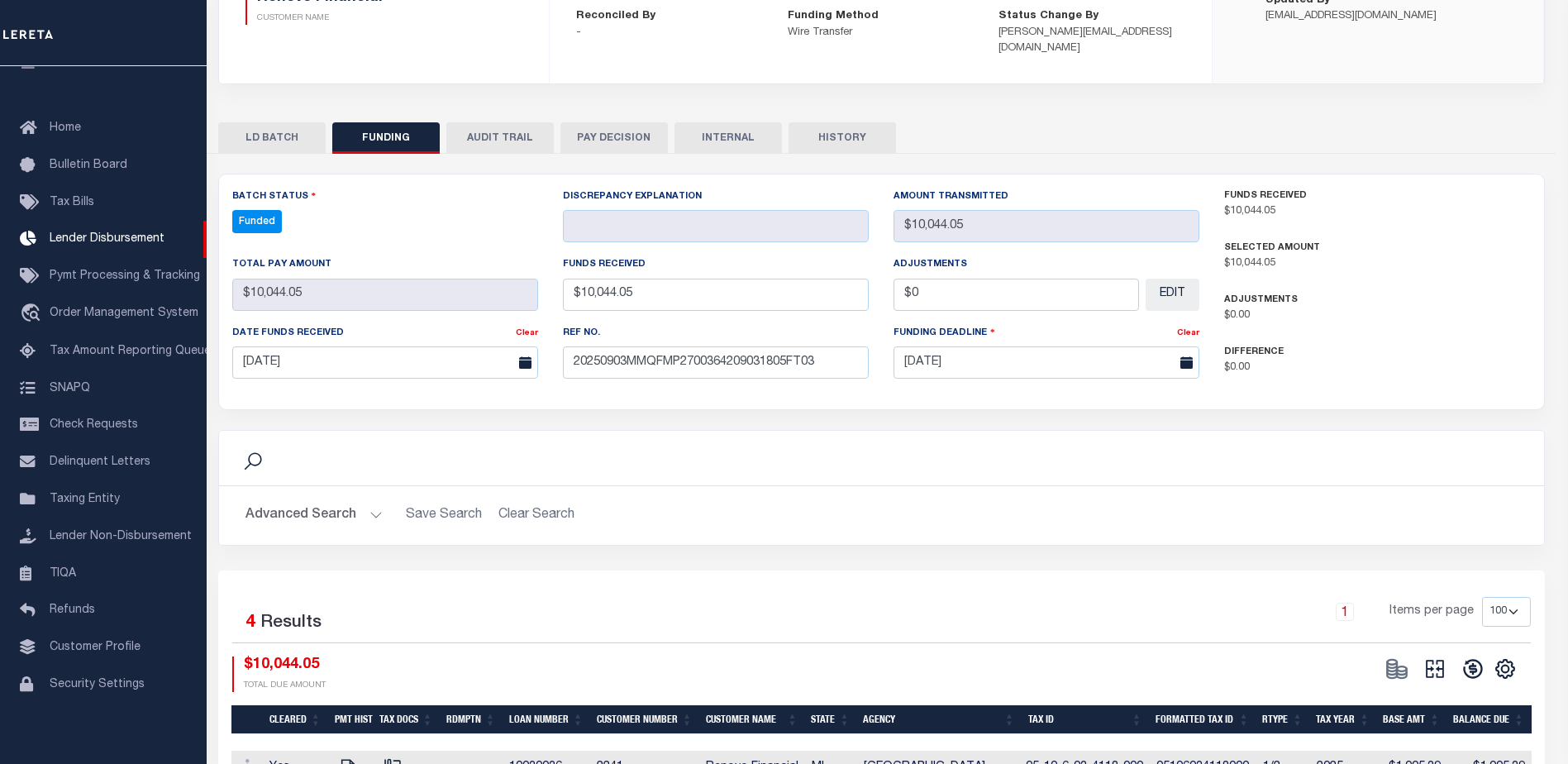
type input "$10,044.05"
type input "$0"
select select "100"
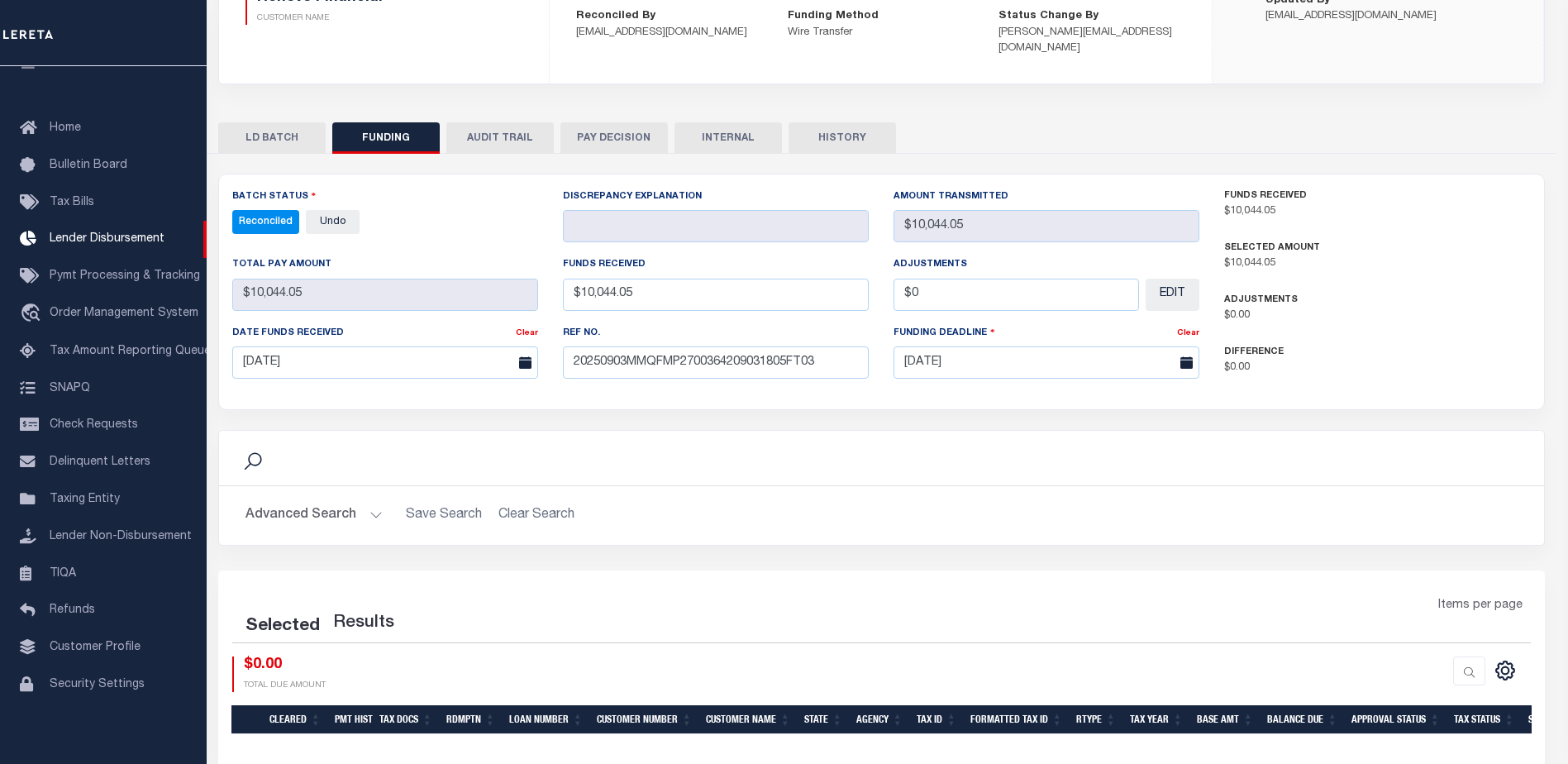
select select "100"
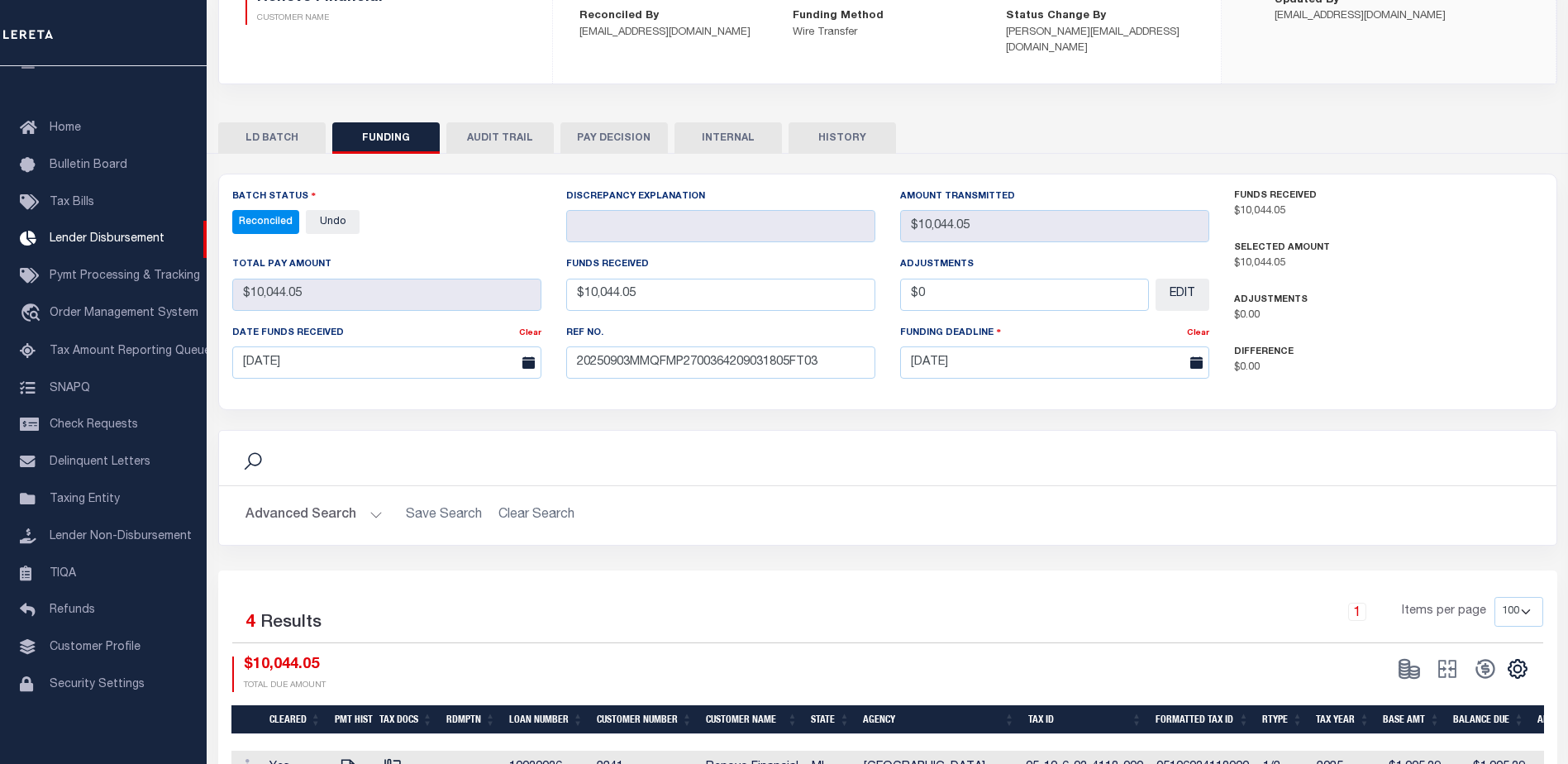
click at [729, 122] on button "INTERNAL" at bounding box center [727, 138] width 108 height 32
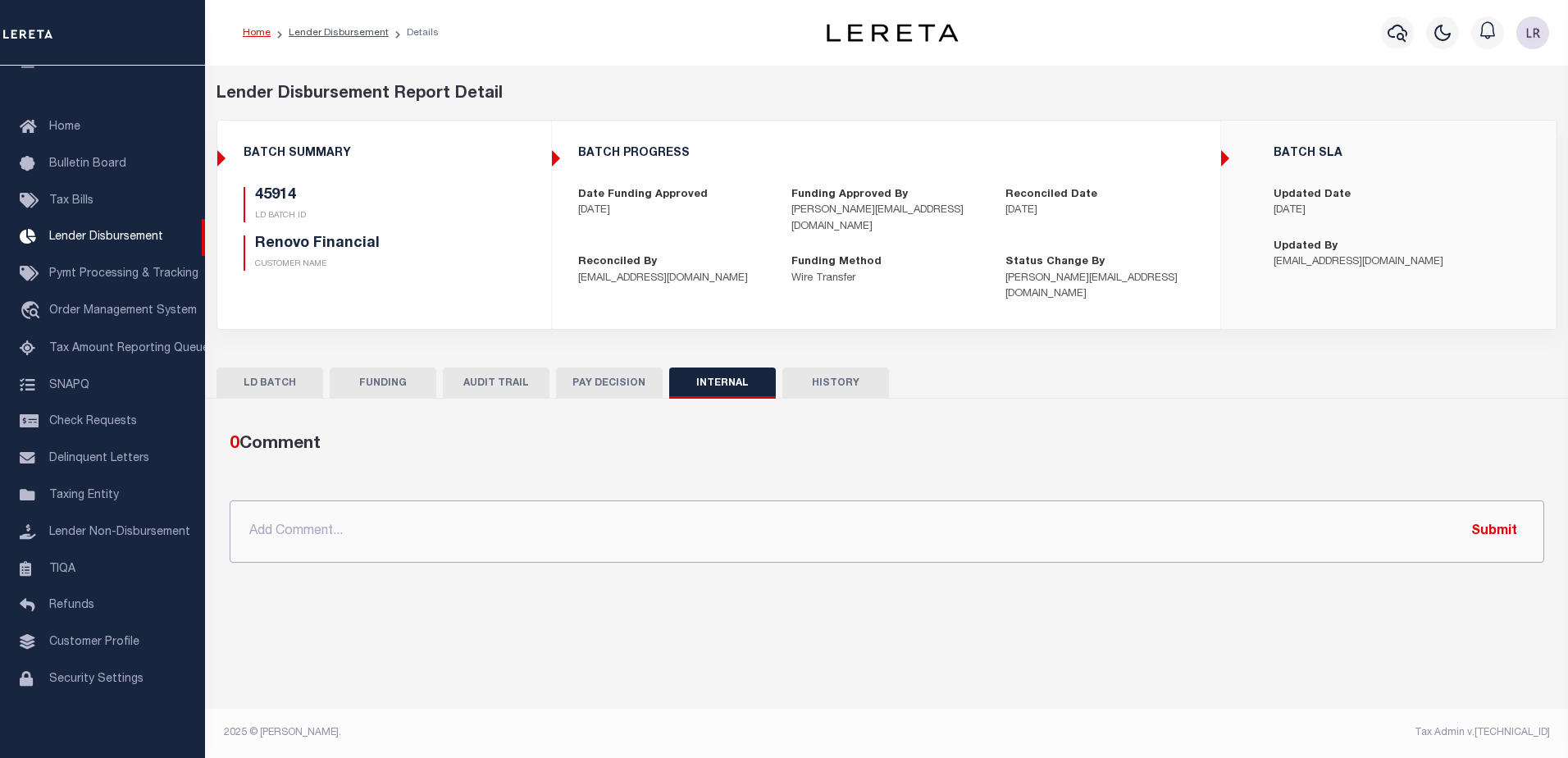
click at [875, 500] on input "text" at bounding box center [887, 531] width 1315 height 62
paste input "ORG AMT - $81835.46 45806-$5505.86 45901-$4295.48 45908-$46976 45914-$10044.05 …"
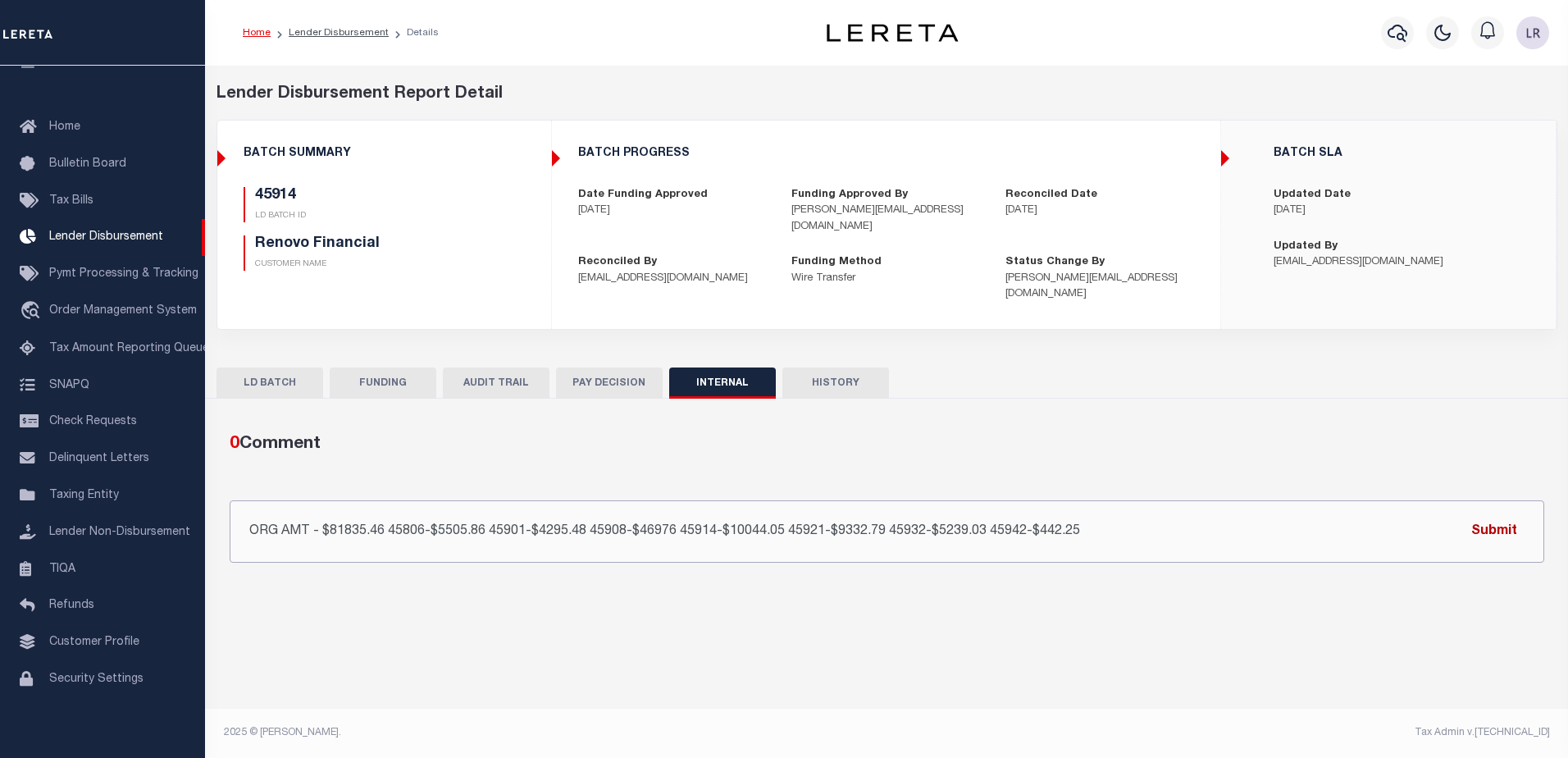
type input "ORG AMT - $81835.46 45806-$5505.86 45901-$4295.48 45908-$46976 45914-$10044.05 …"
click at [1467, 515] on button "Submit" at bounding box center [1494, 531] width 67 height 33
click at [379, 367] on button "FUNDING" at bounding box center [383, 383] width 107 height 31
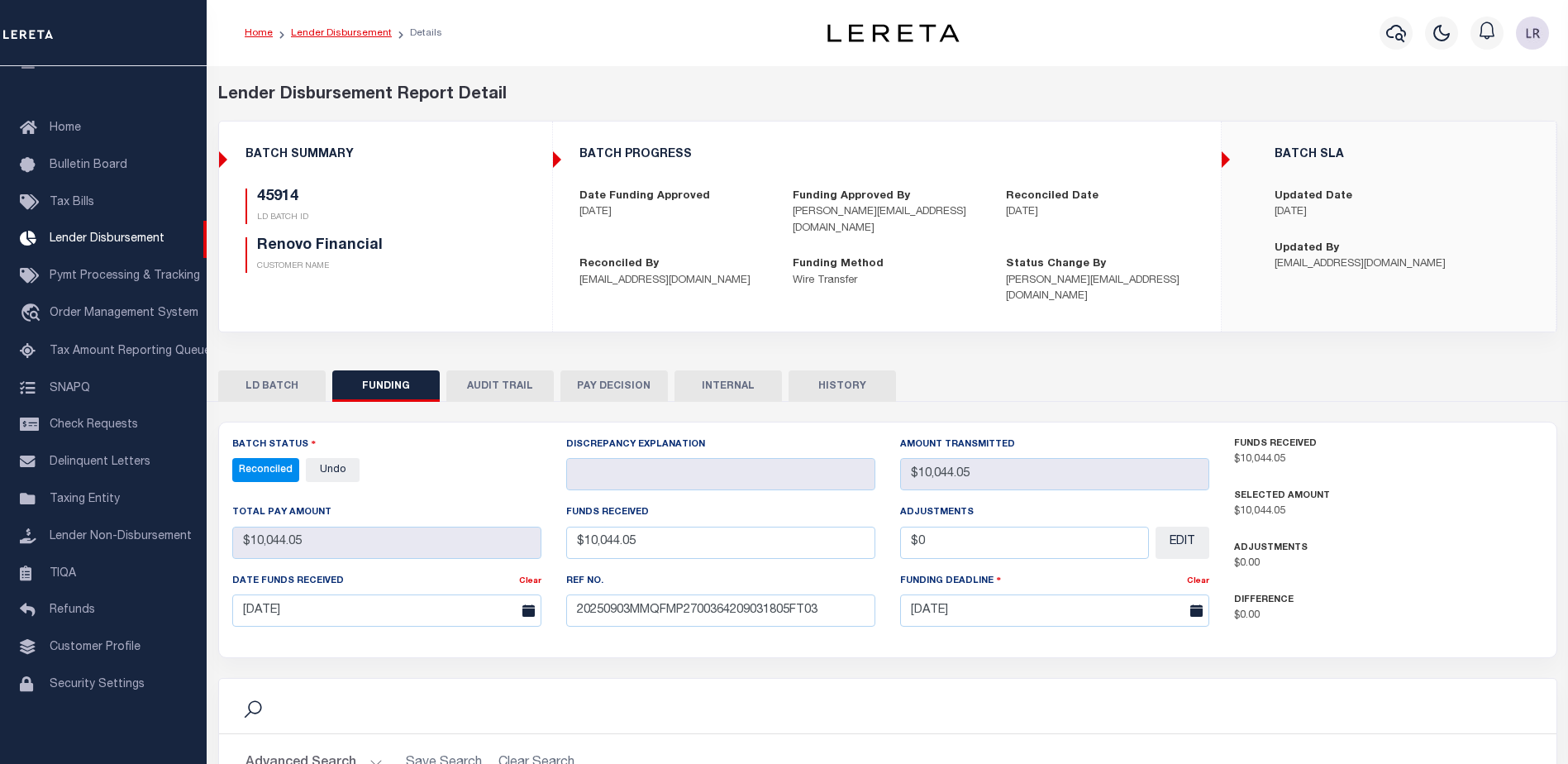
click at [365, 29] on link "Lender Disbursement" at bounding box center [340, 33] width 100 height 10
checkbox input "true"
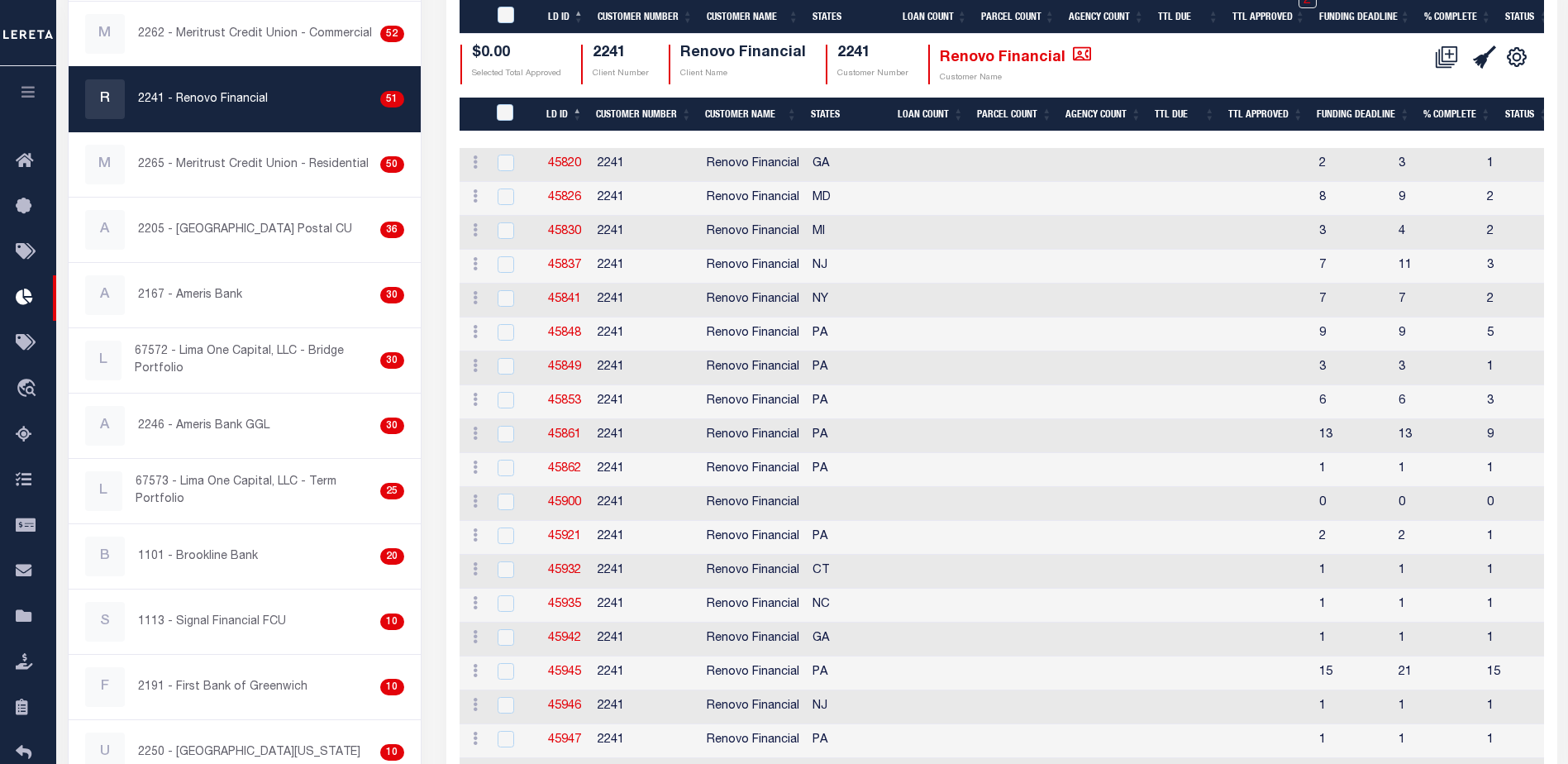
scroll to position [496, 0]
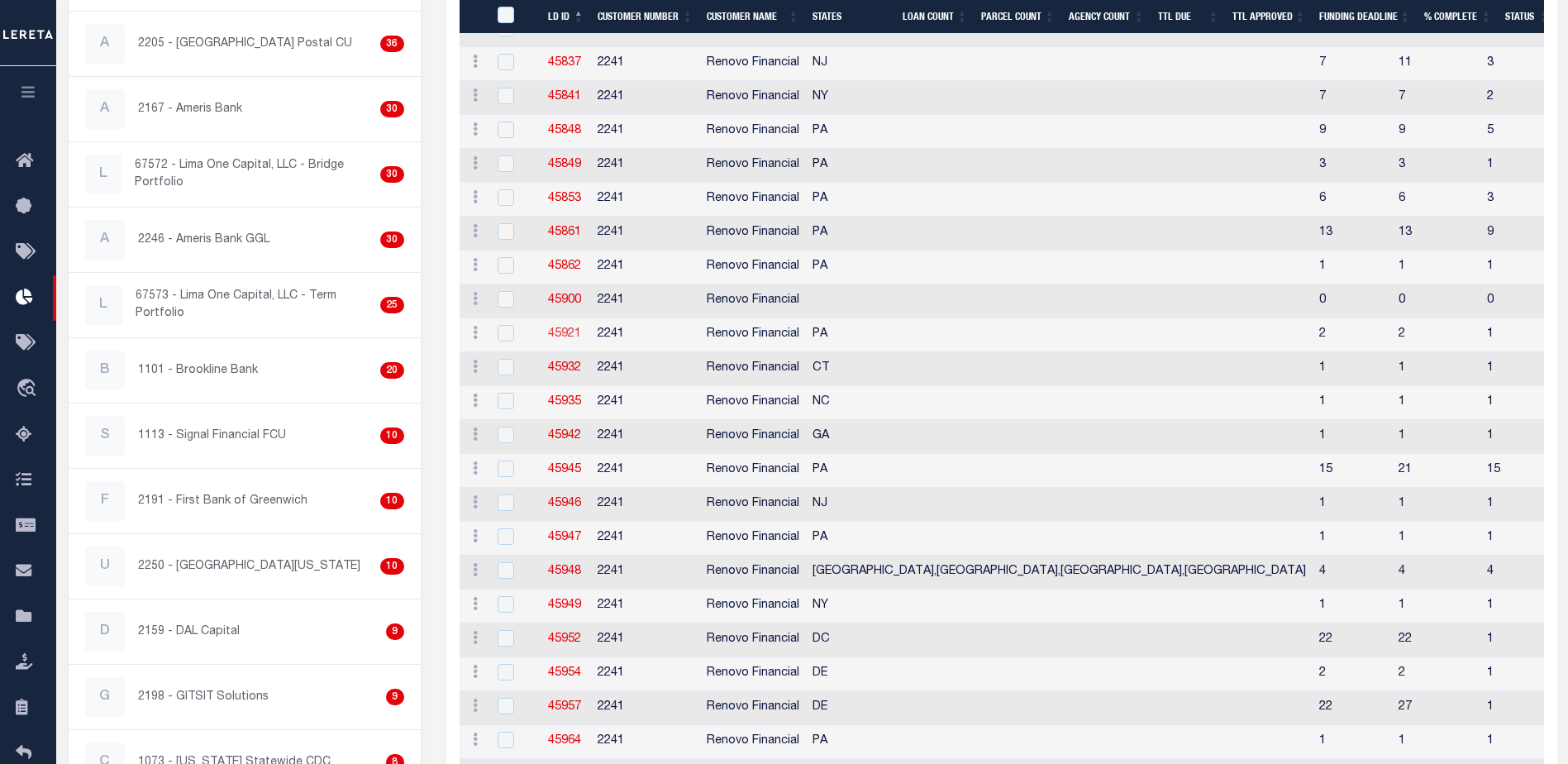
click at [575, 331] on link "45921" at bounding box center [565, 334] width 33 height 12
checkbox input "true"
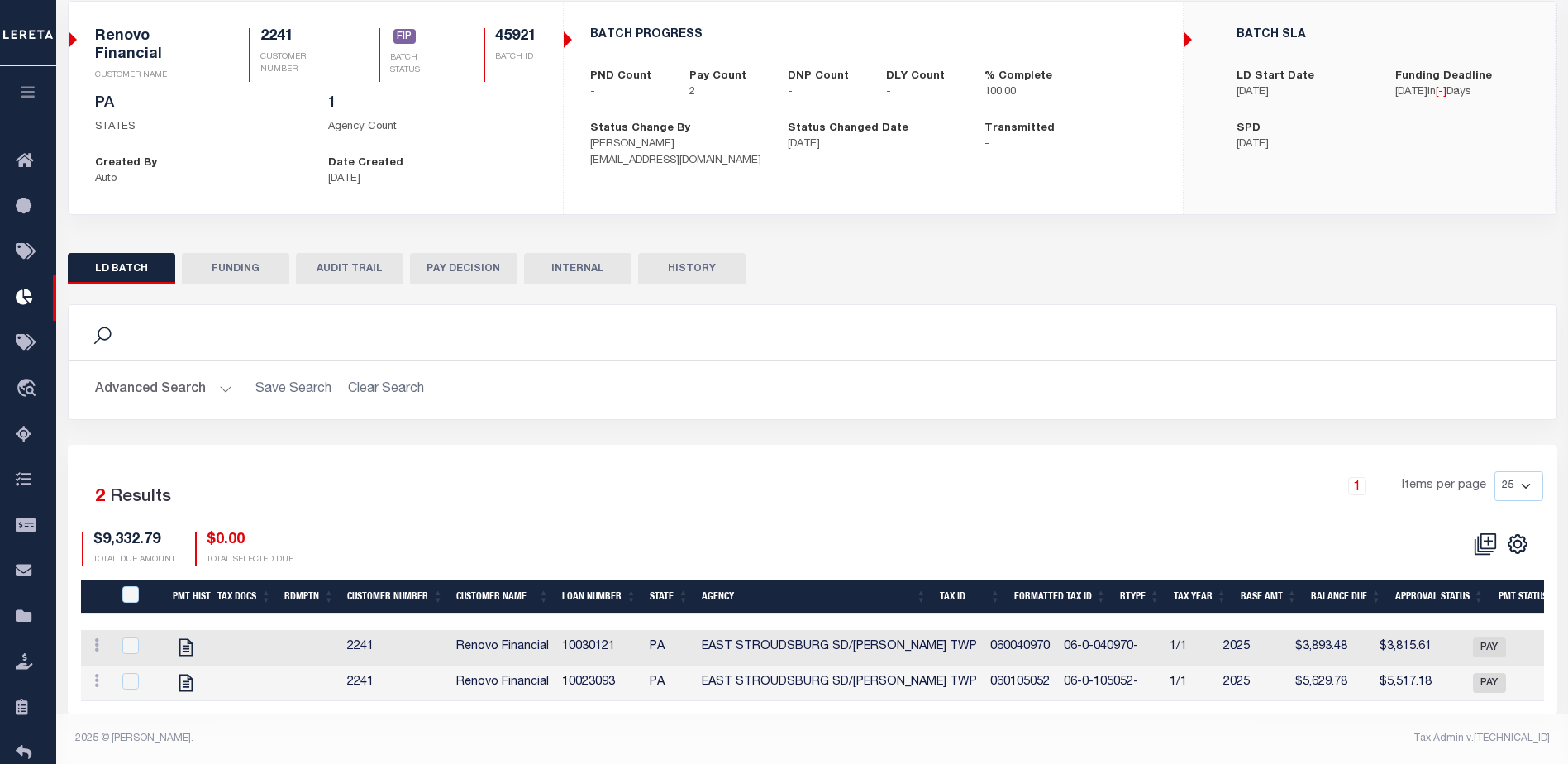
scroll to position [133, 0]
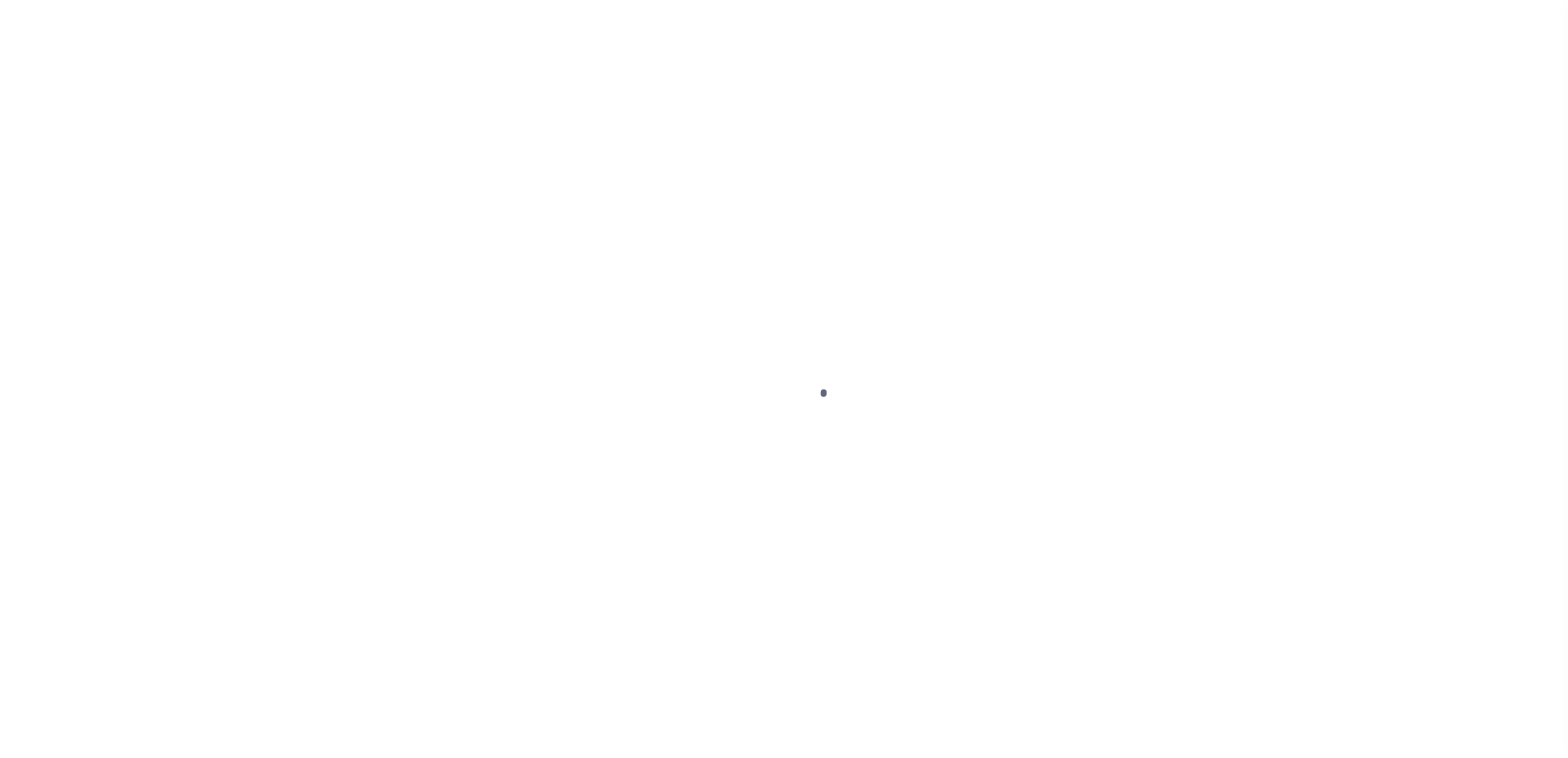
type input "$0.00"
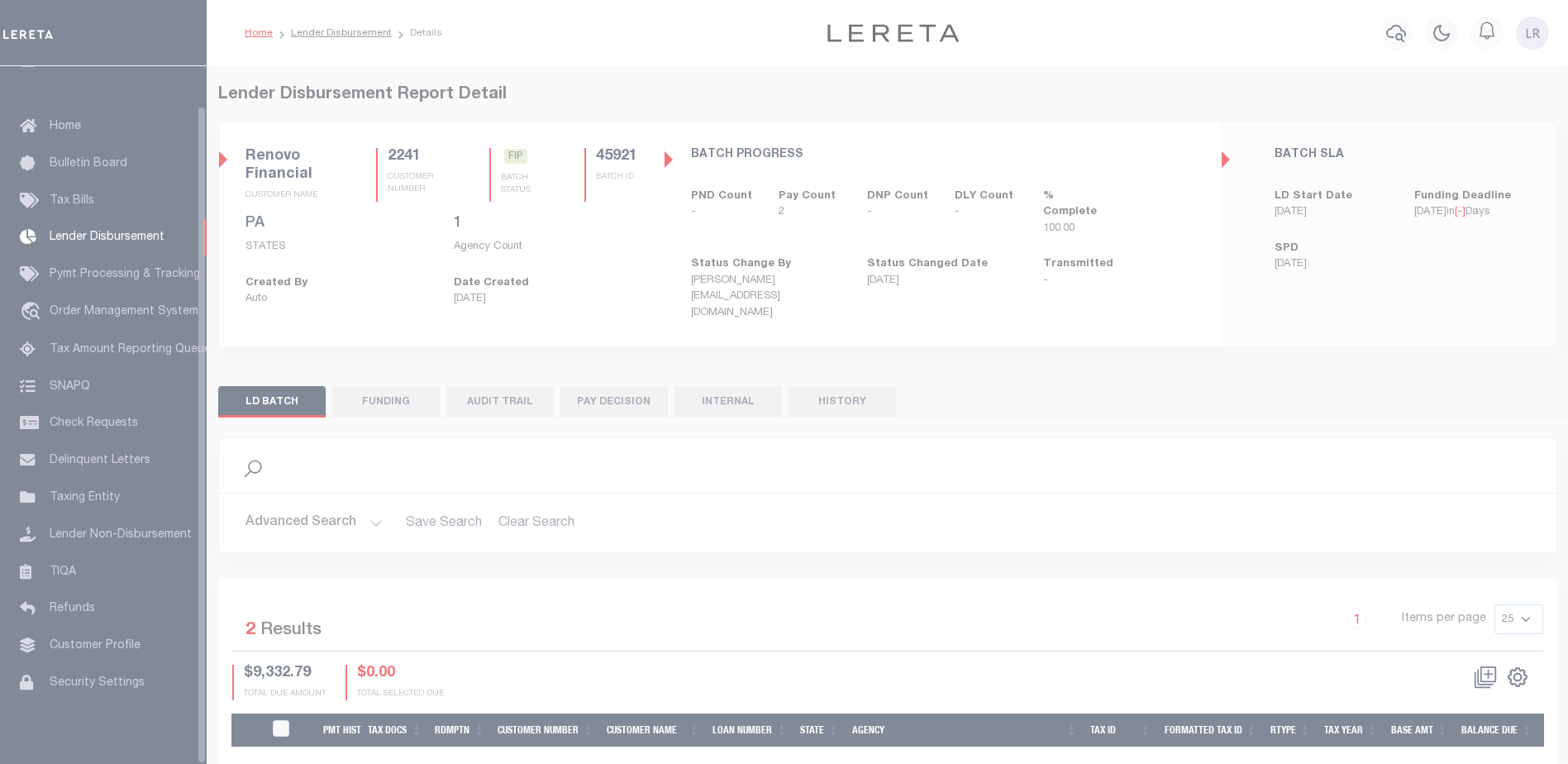
scroll to position [42, 0]
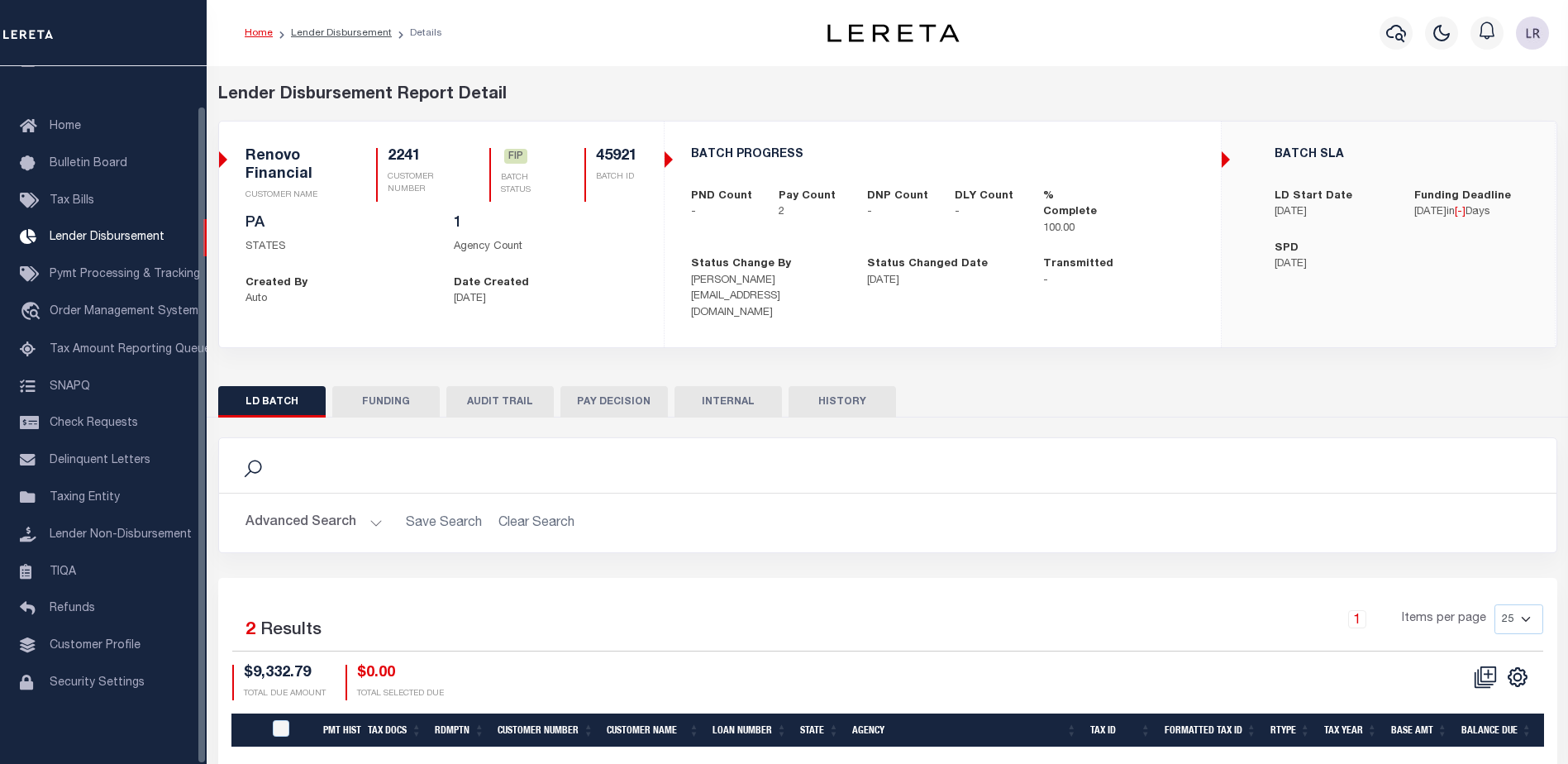
click at [356, 387] on button "FUNDING" at bounding box center [385, 402] width 108 height 32
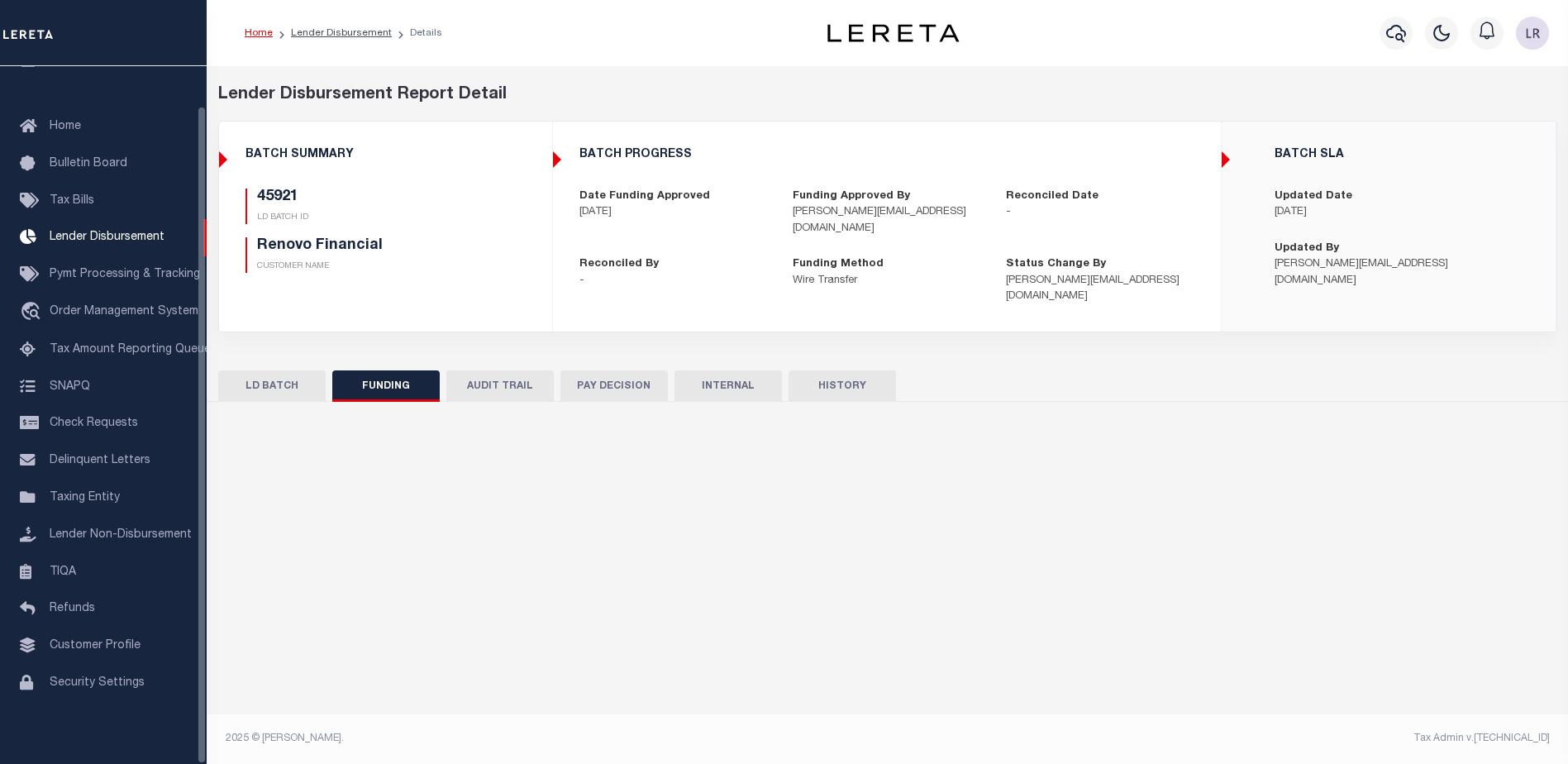
type input "$9,332.79"
type input "$0"
type input "[DATE]"
select select "100"
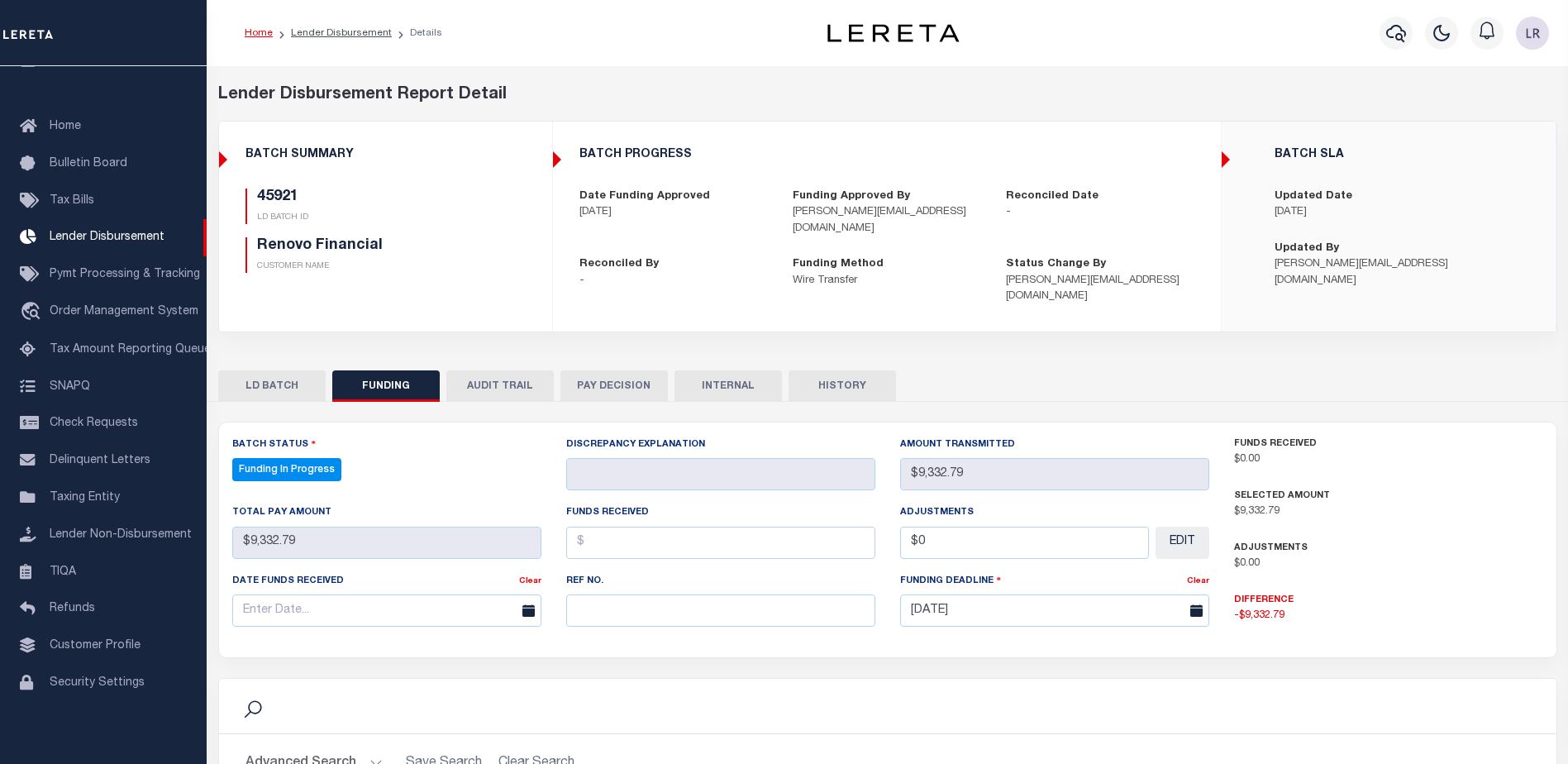
select select "100"
drag, startPoint x: 648, startPoint y: 593, endPoint x: 592, endPoint y: 555, distance: 67.7
click at [648, 595] on input "text" at bounding box center [721, 611] width 309 height 33
paste input "20250903MMQFMP2700364209031805FT03"
type input "20250903MMQFMP2700364209031805FT03"
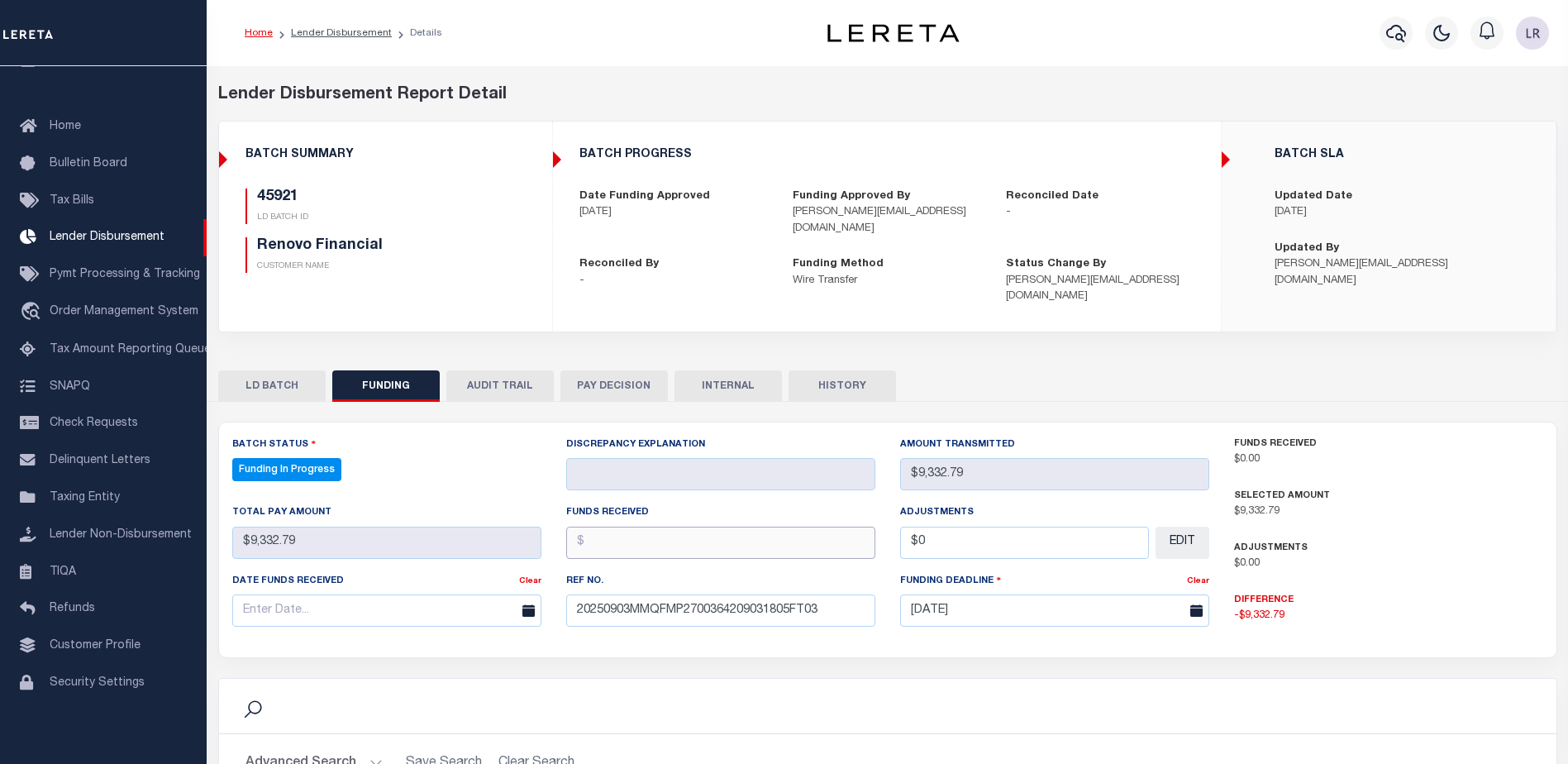
click at [585, 527] on input "text" at bounding box center [721, 543] width 309 height 33
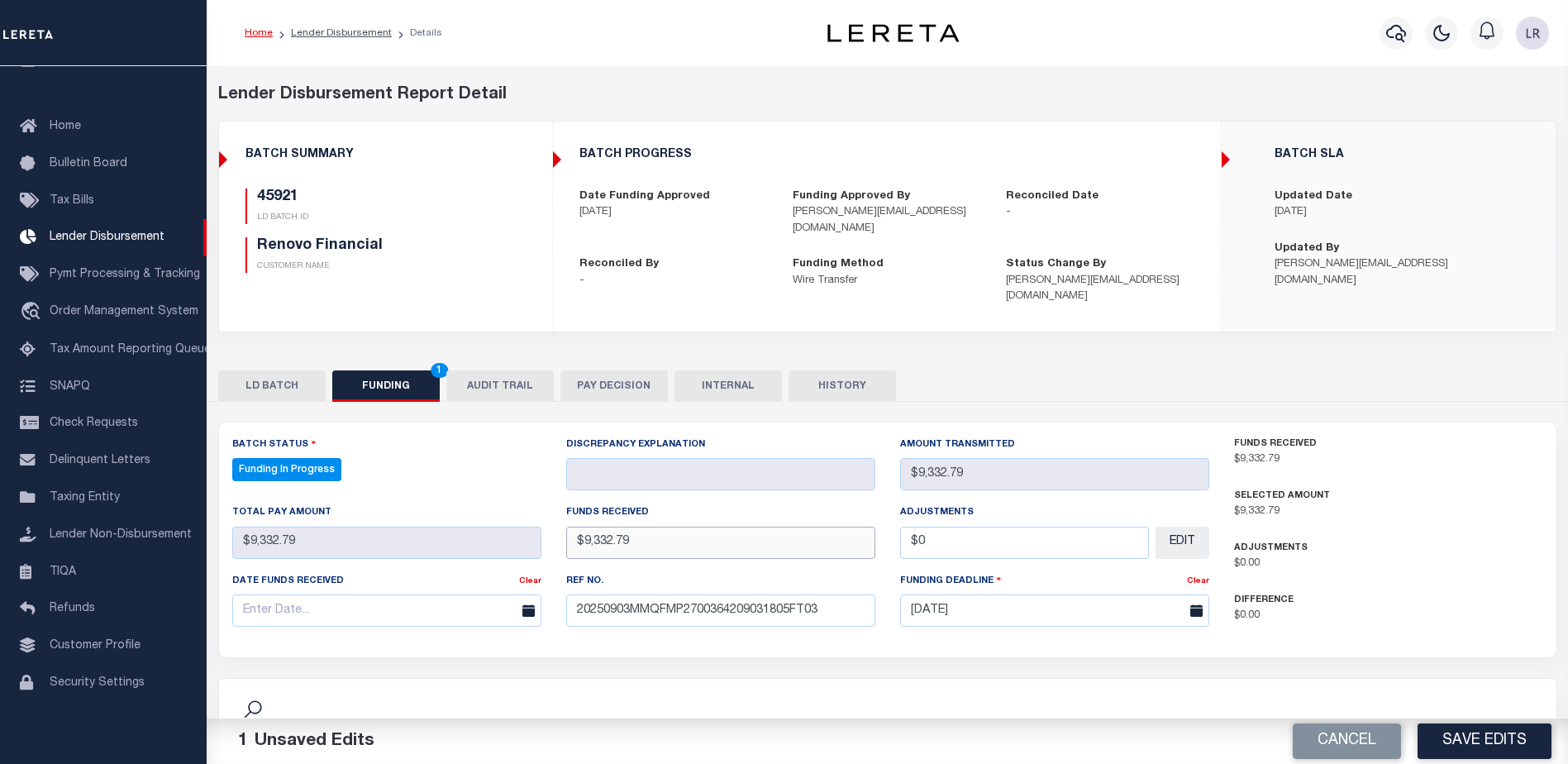
type input "$9,332.79"
click at [469, 595] on input "text" at bounding box center [387, 611] width 309 height 33
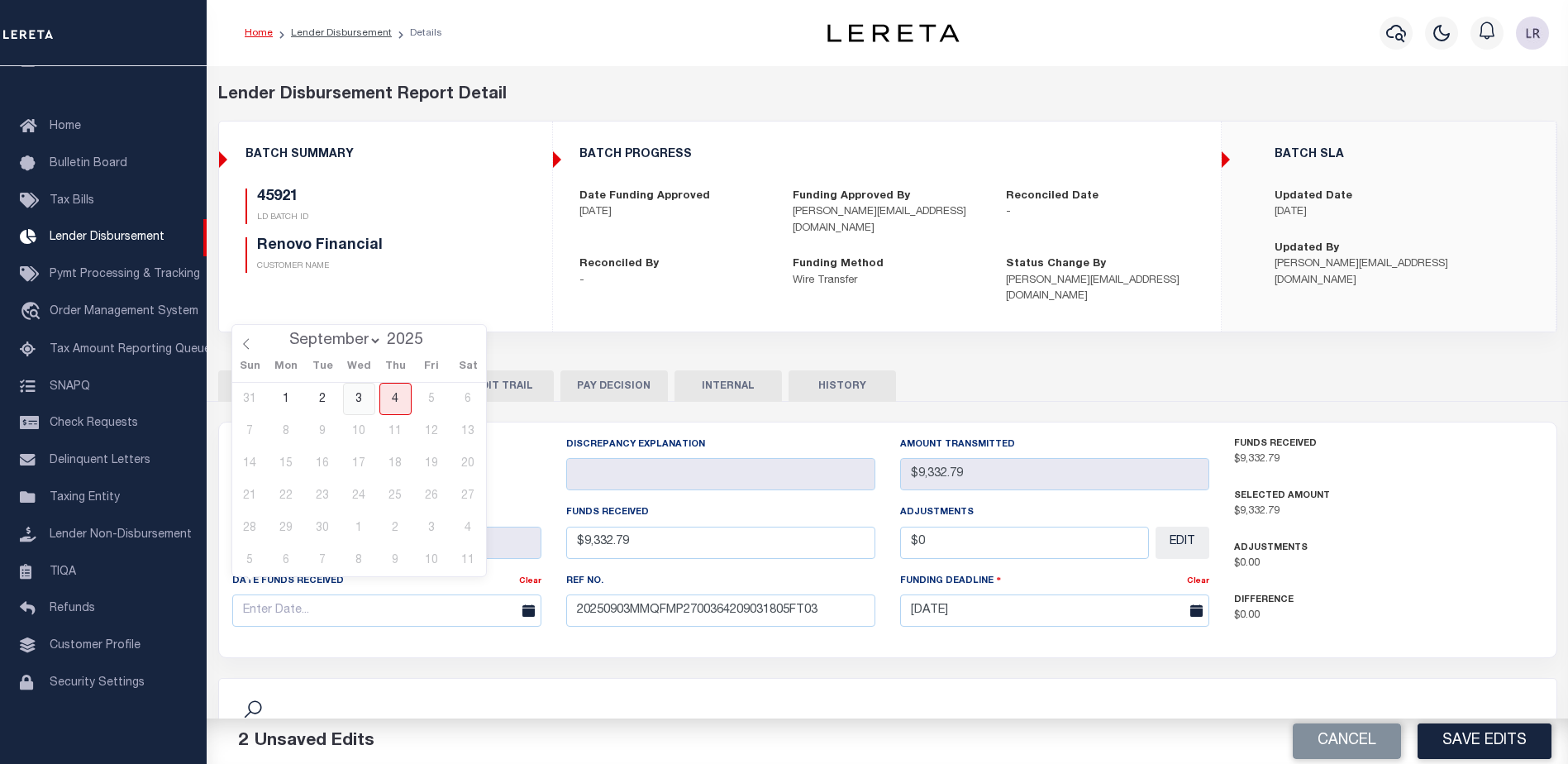
click at [361, 406] on span "3" at bounding box center [359, 399] width 33 height 33
type input "[DATE]"
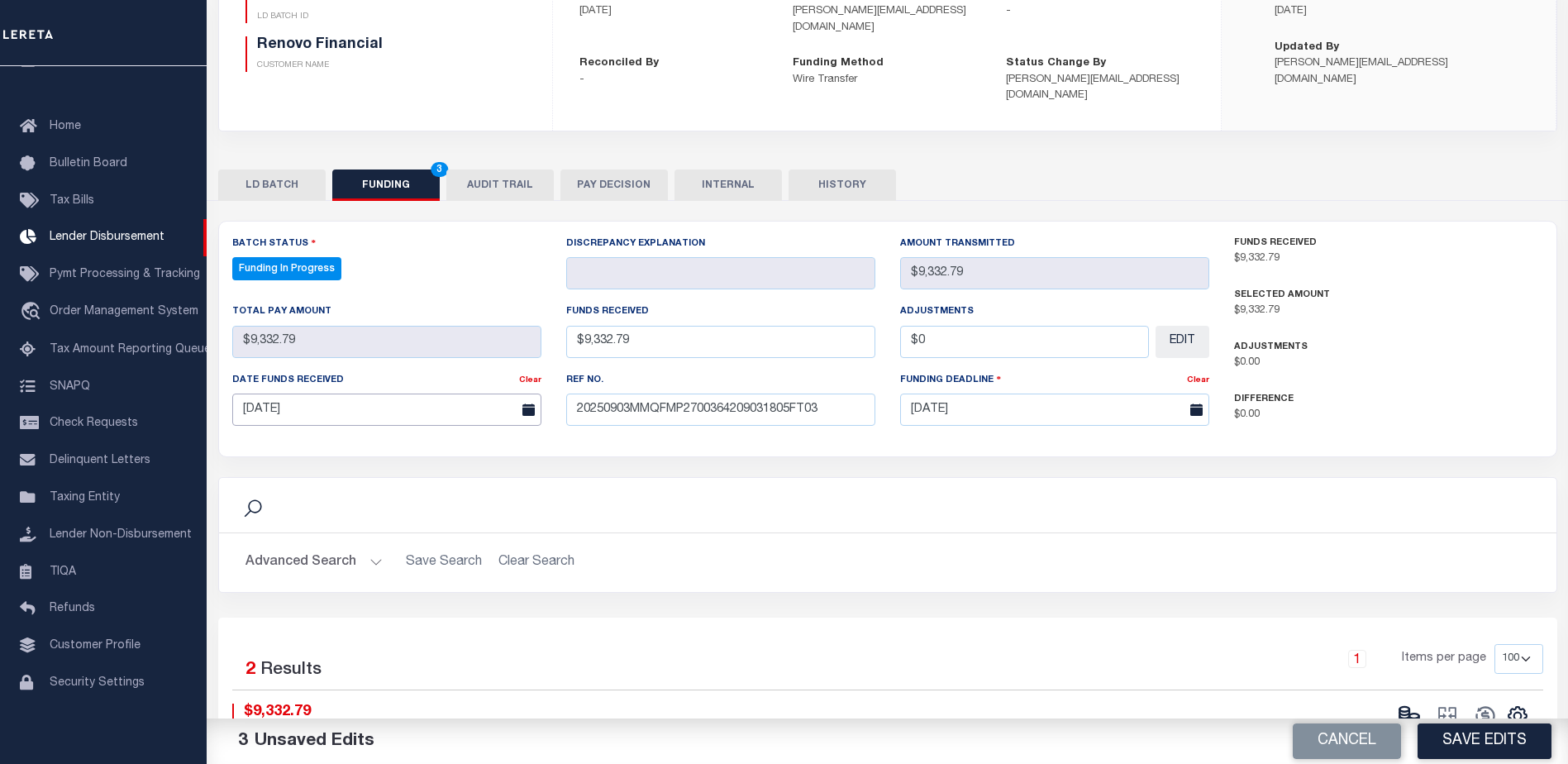
scroll to position [248, 0]
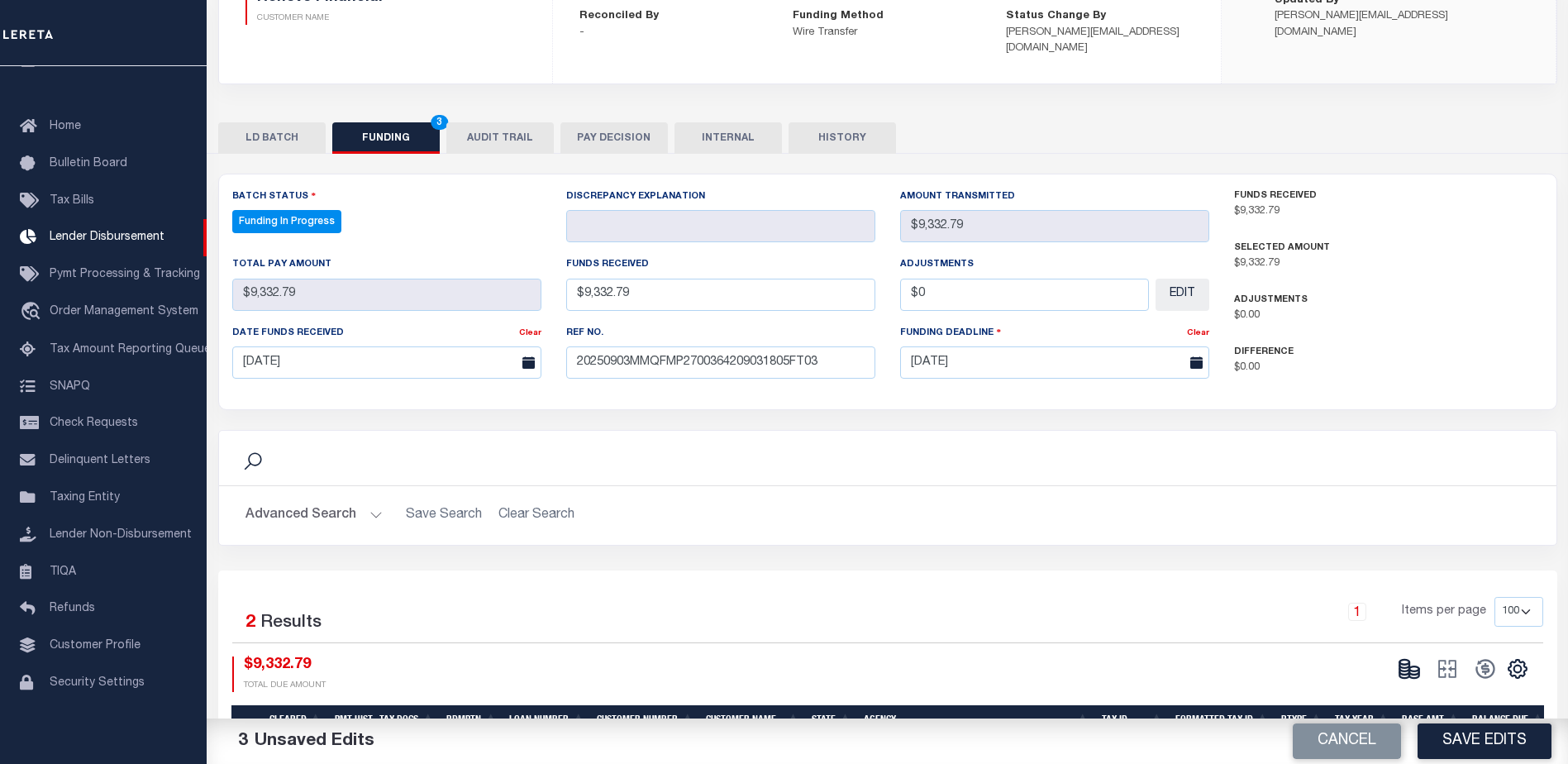
click at [1478, 731] on button "Save Edits" at bounding box center [1484, 740] width 134 height 35
type input "$9,332.79"
type input "$0"
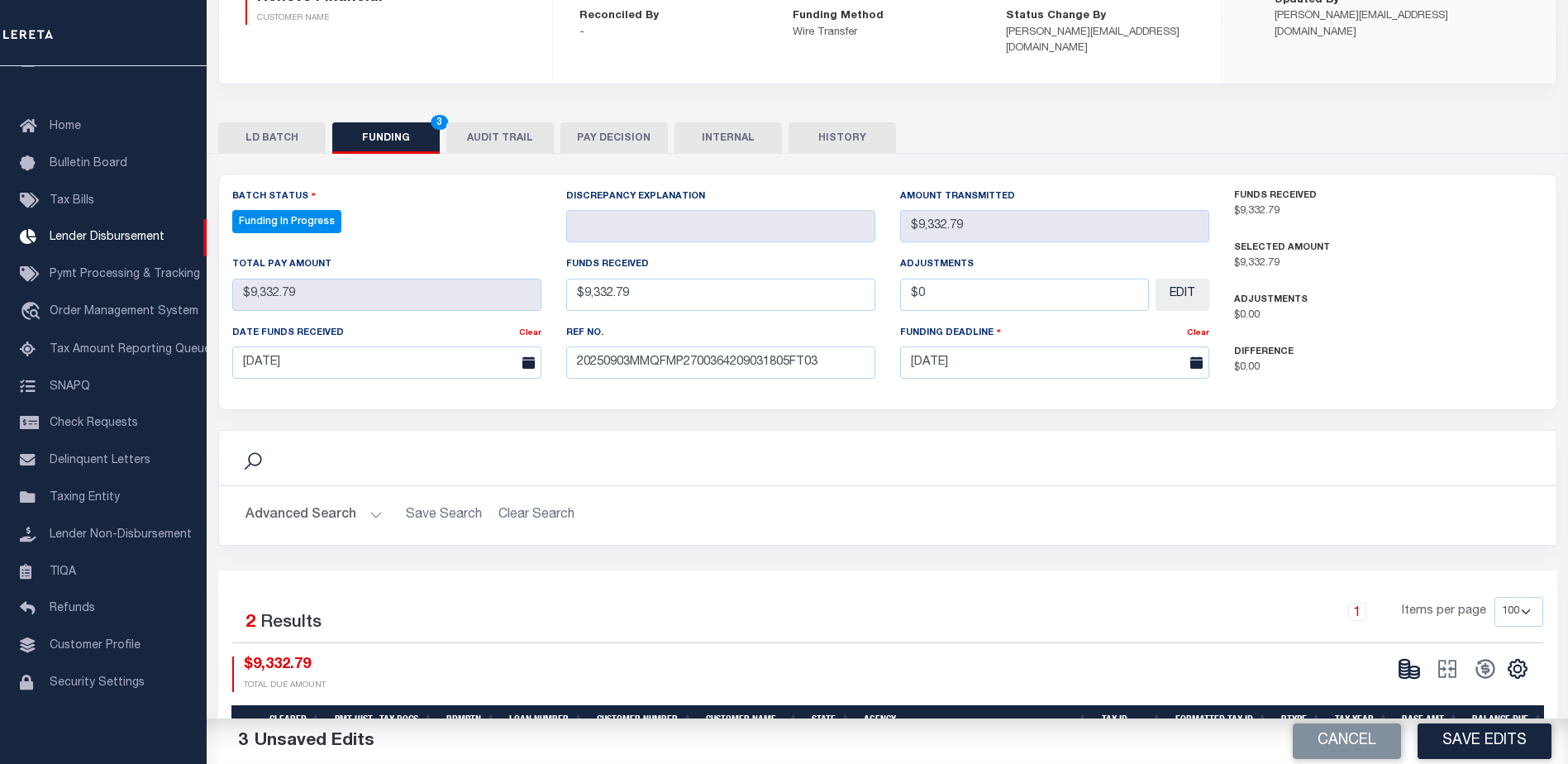
select select "100"
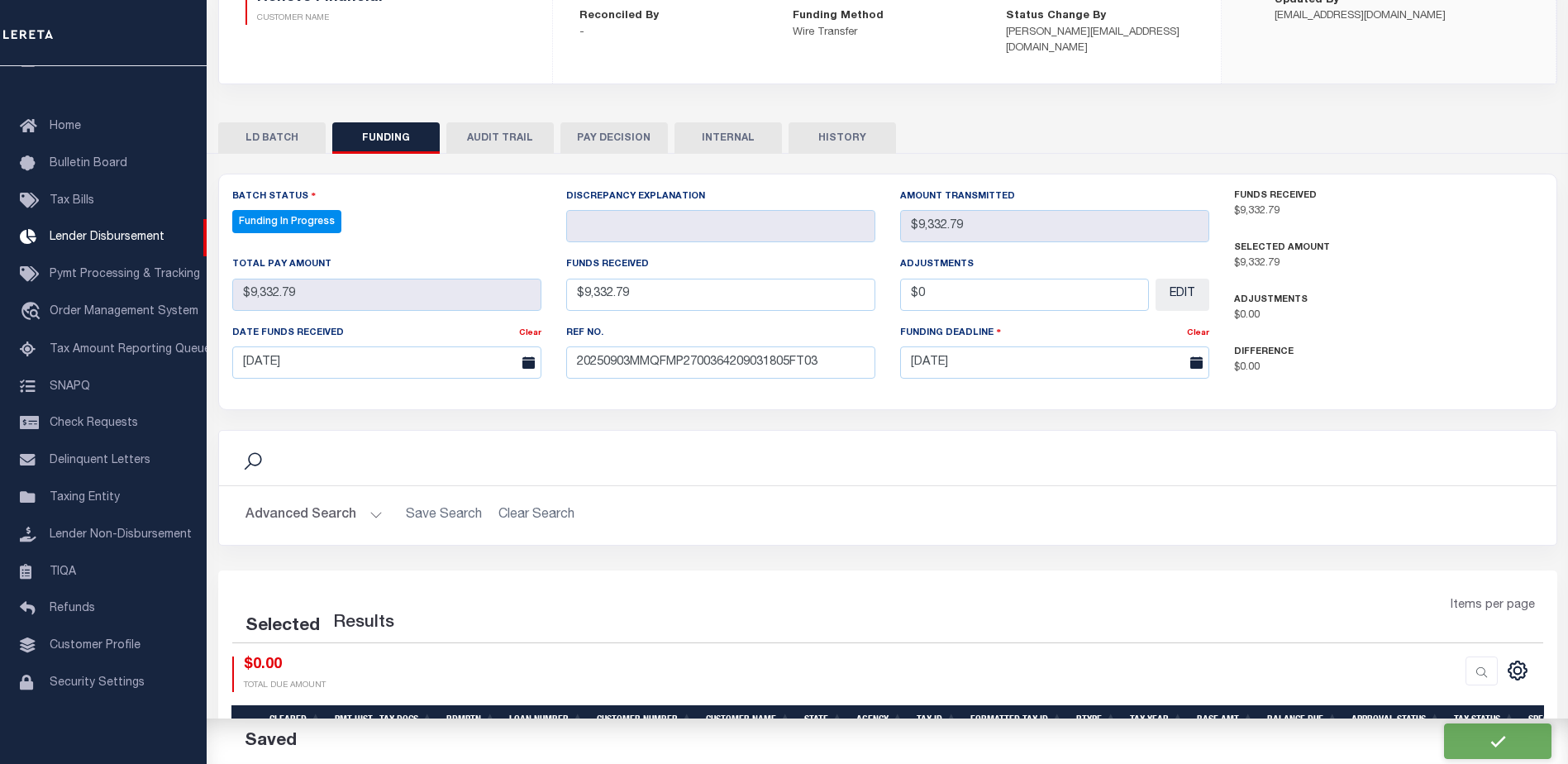
select select "100"
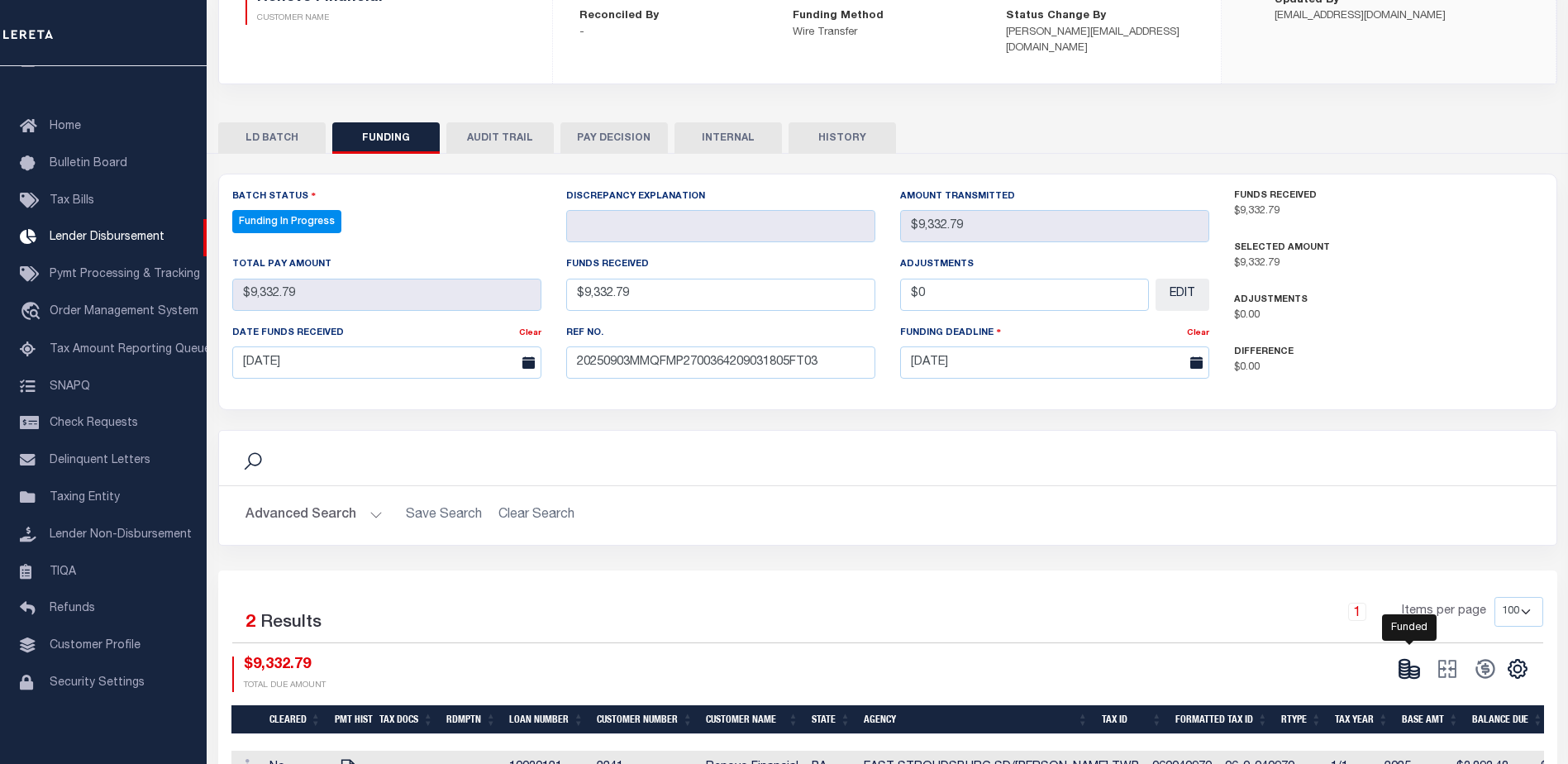
click at [1419, 657] on icon at bounding box center [1409, 669] width 24 height 24
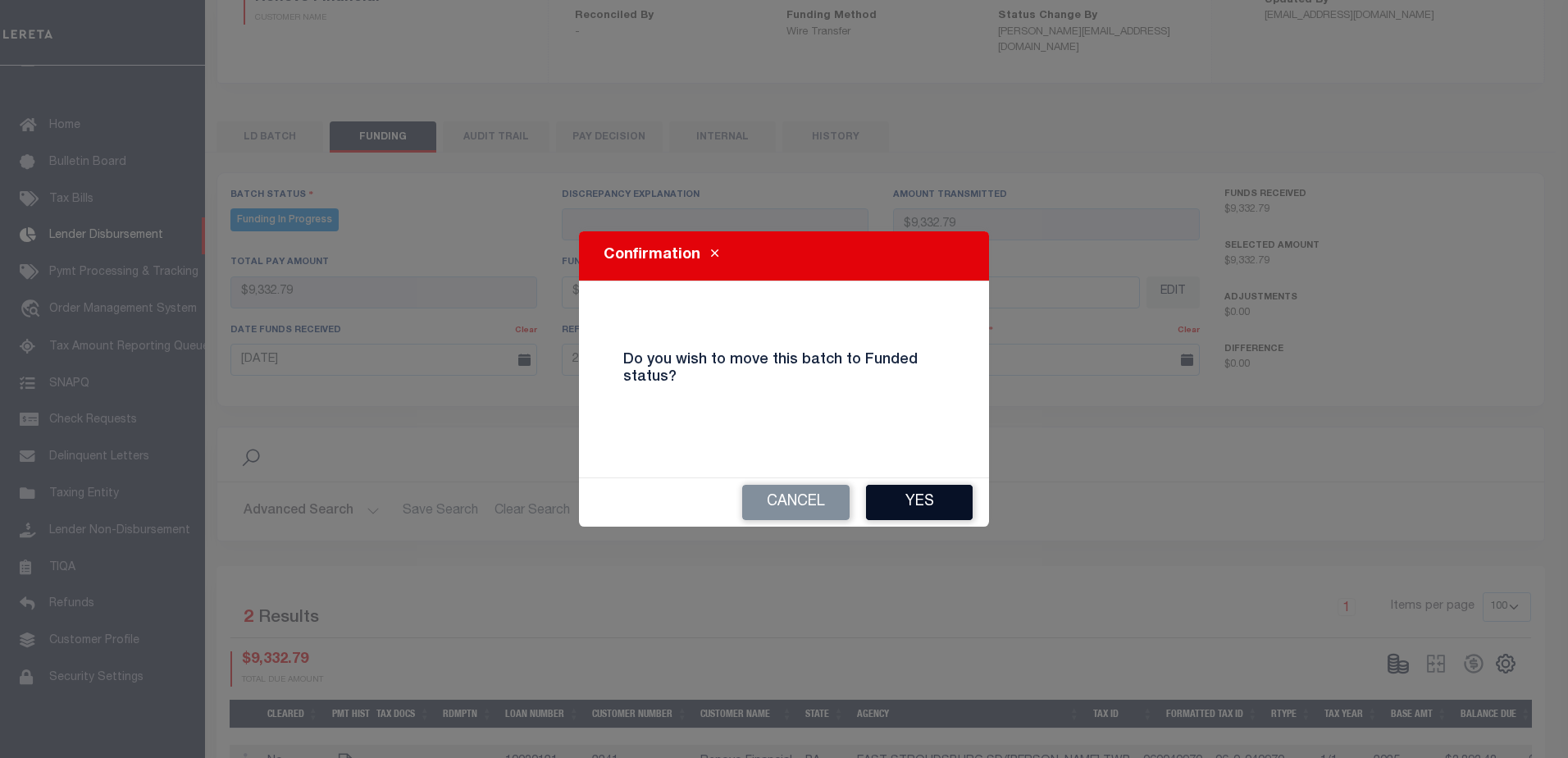
click at [917, 497] on button "Yes" at bounding box center [919, 502] width 107 height 35
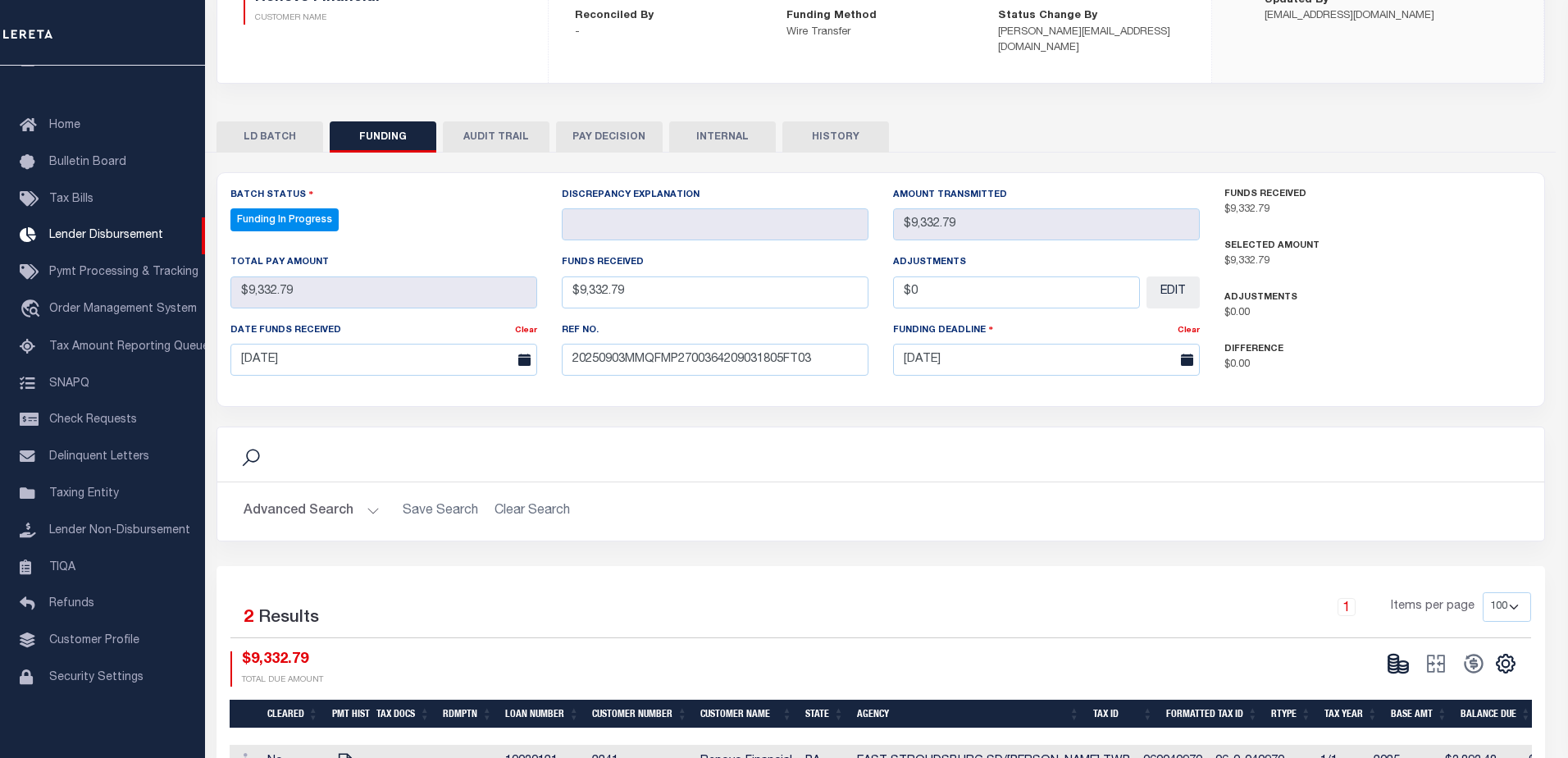
type input "$9,332.79"
type input "$0"
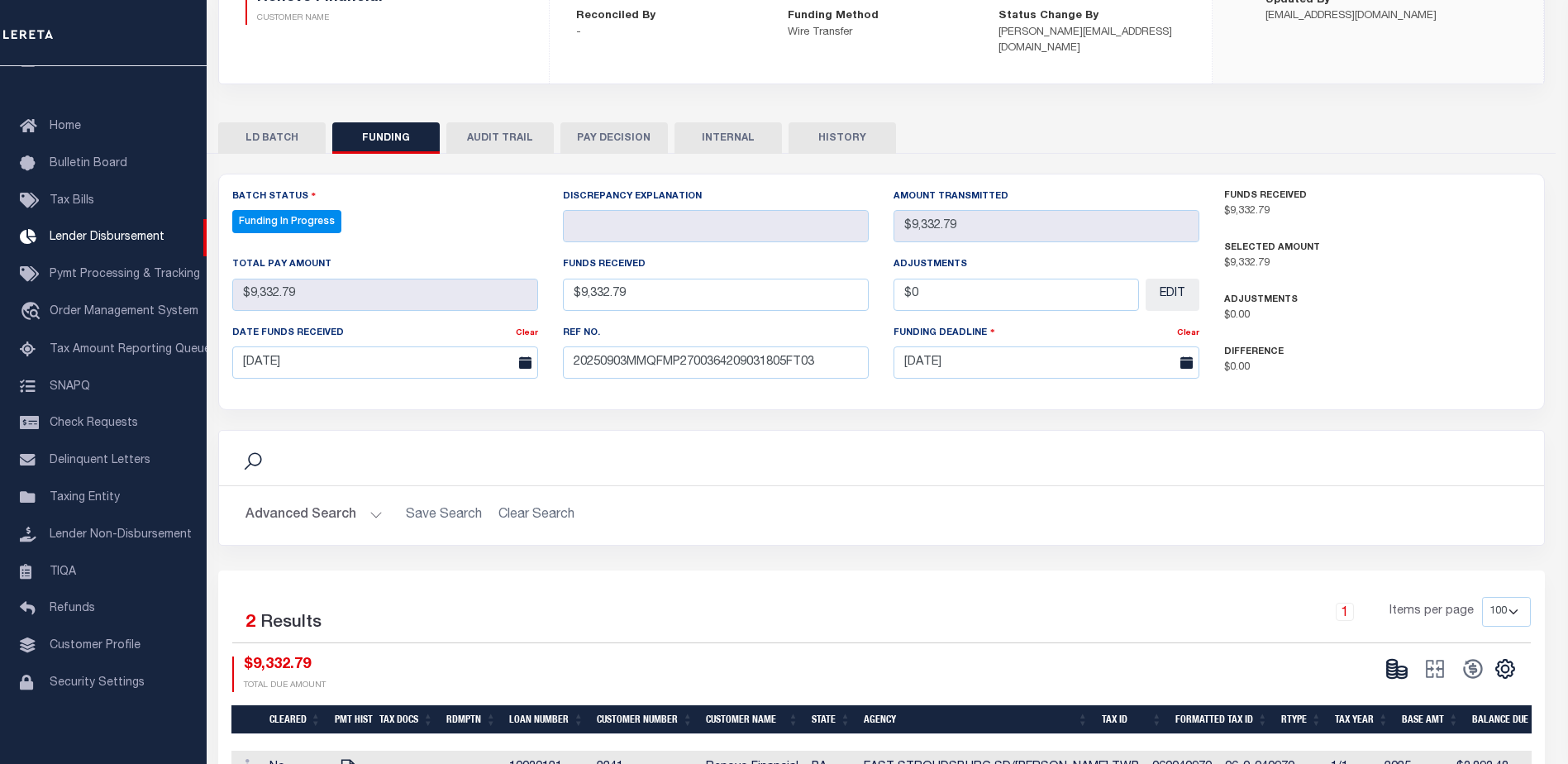
select select "100"
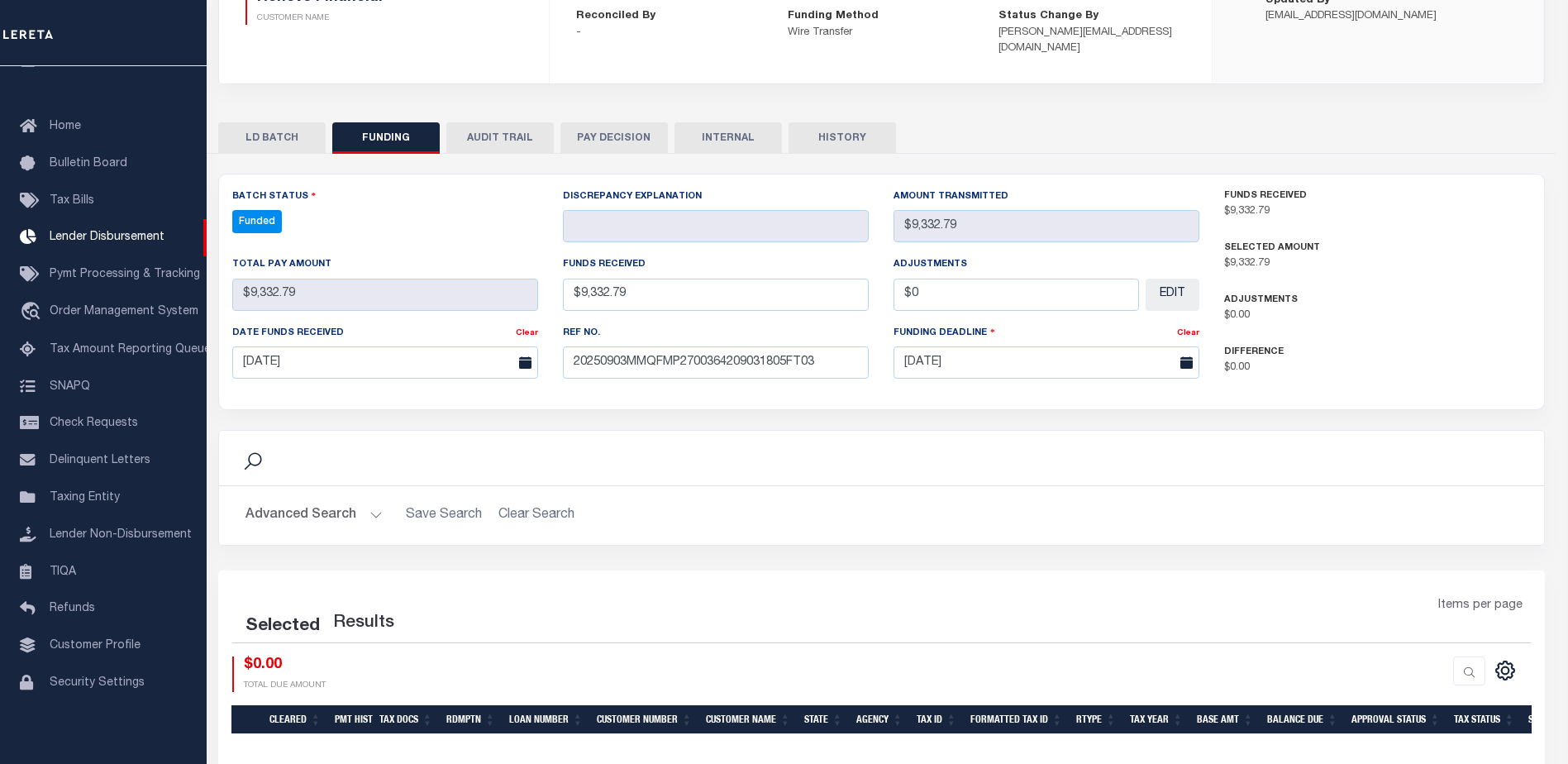
select select "100"
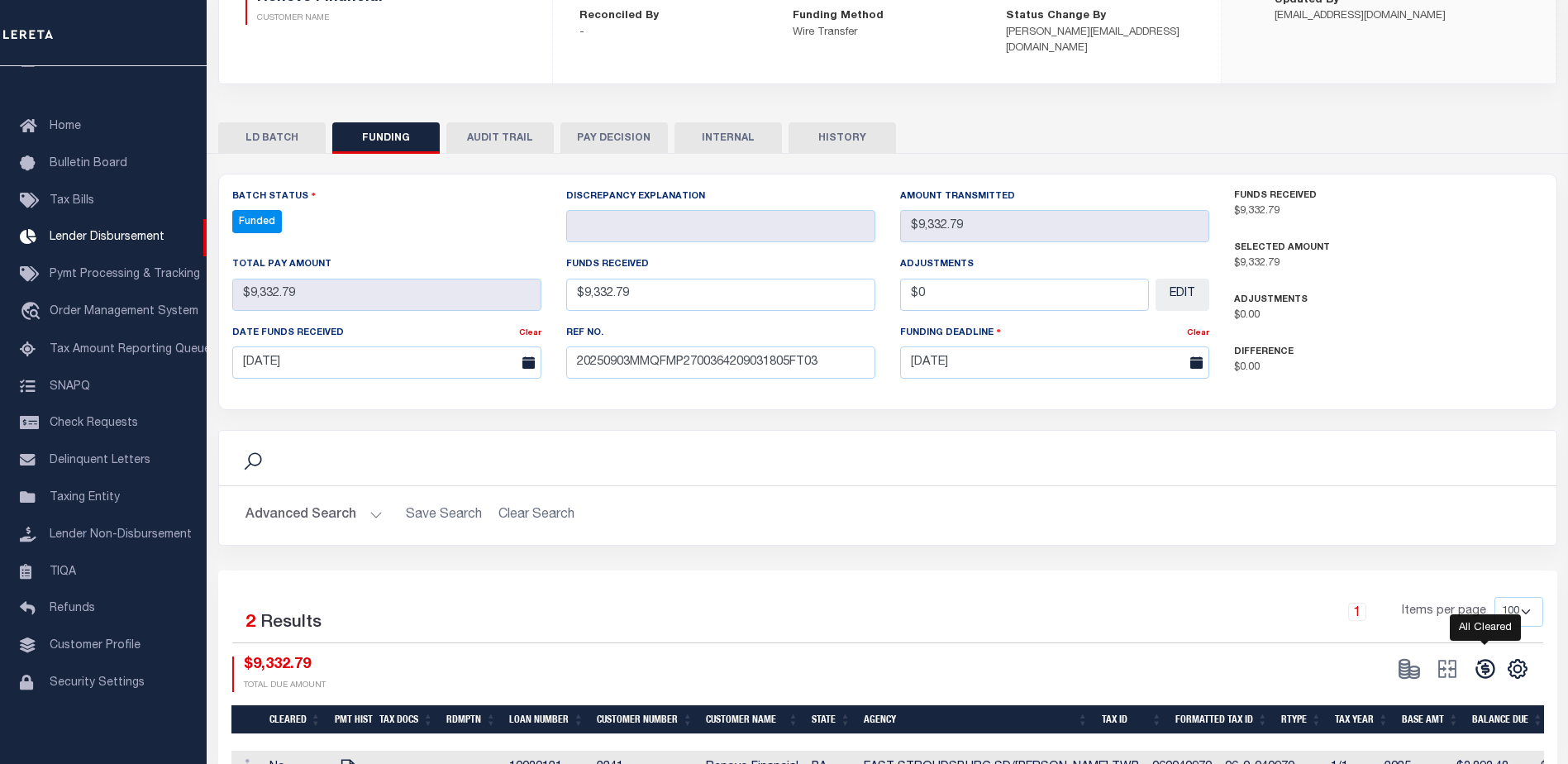
click at [1487, 660] on icon at bounding box center [1484, 669] width 19 height 19
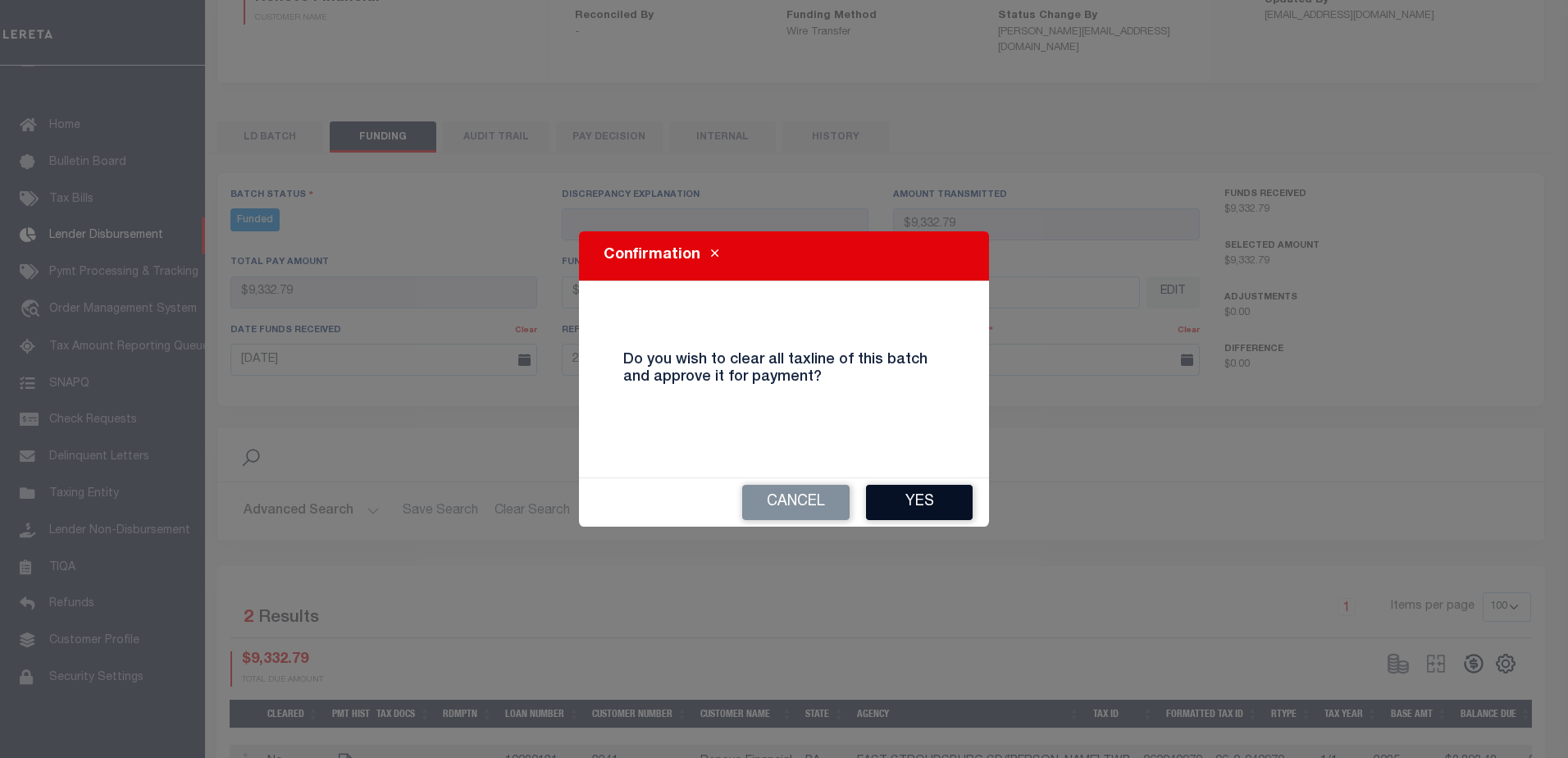
click at [911, 507] on button "Yes" at bounding box center [919, 502] width 107 height 35
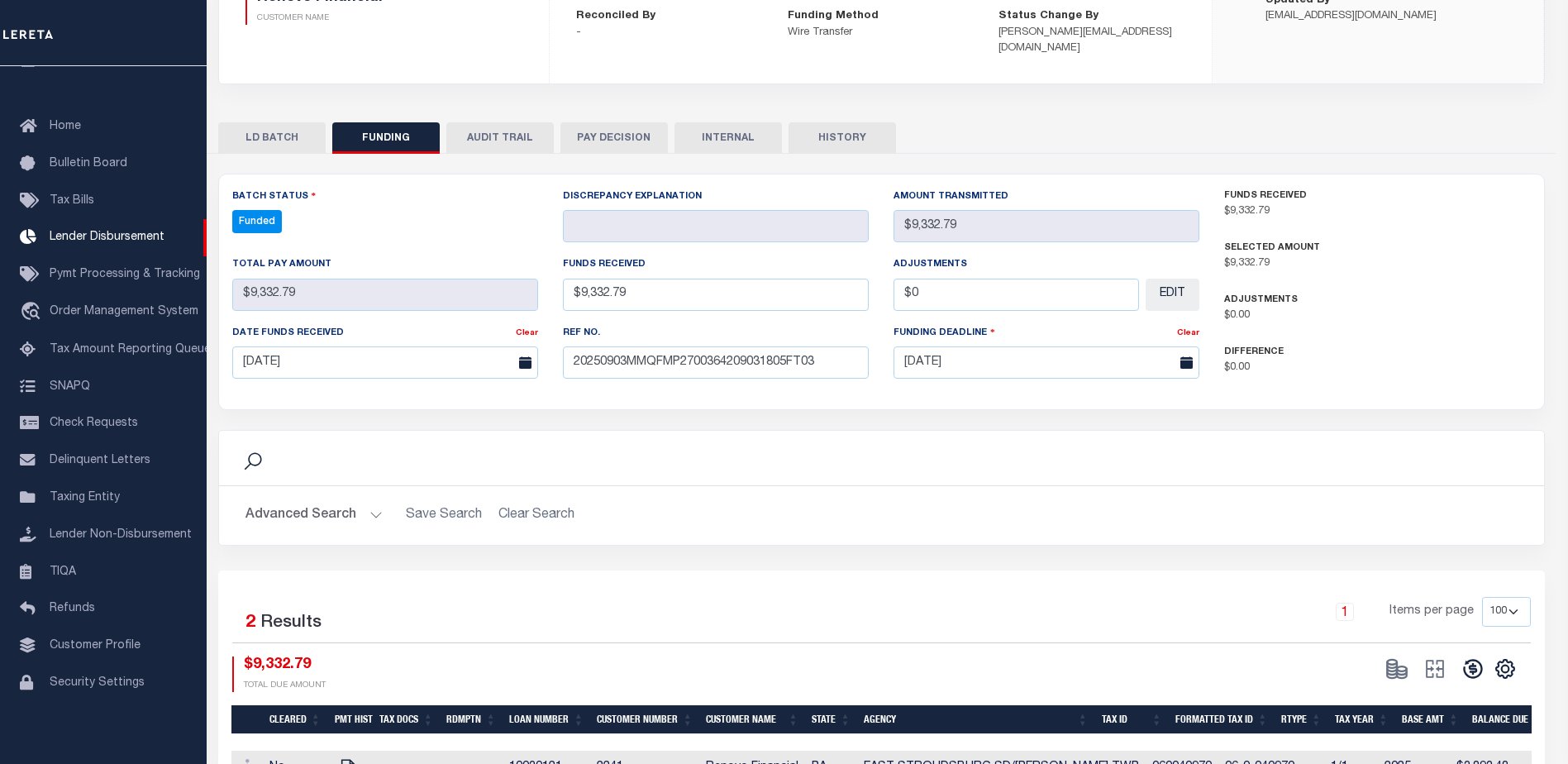
type input "$9,332.79"
type input "$0"
select select "100"
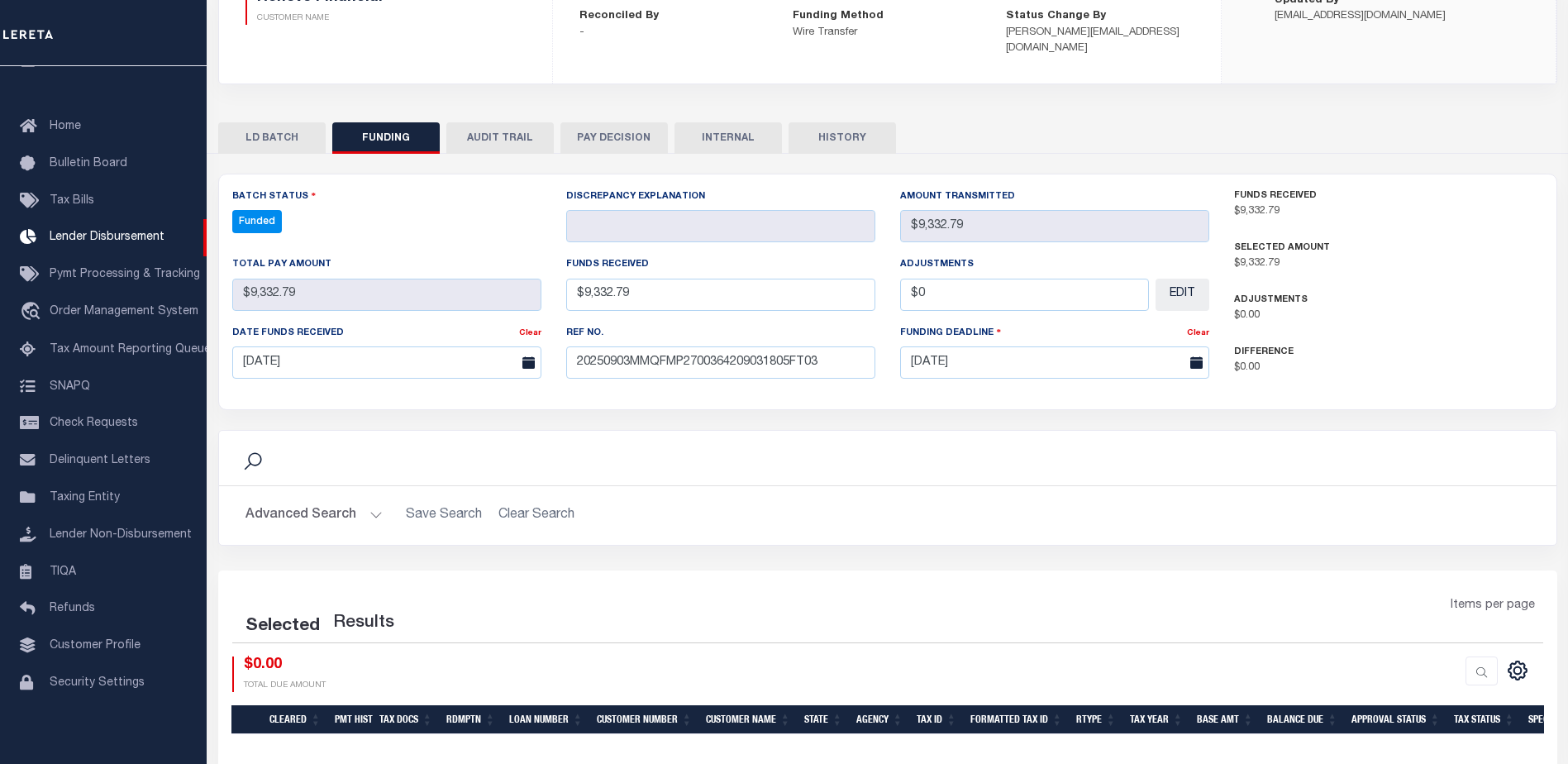
select select "100"
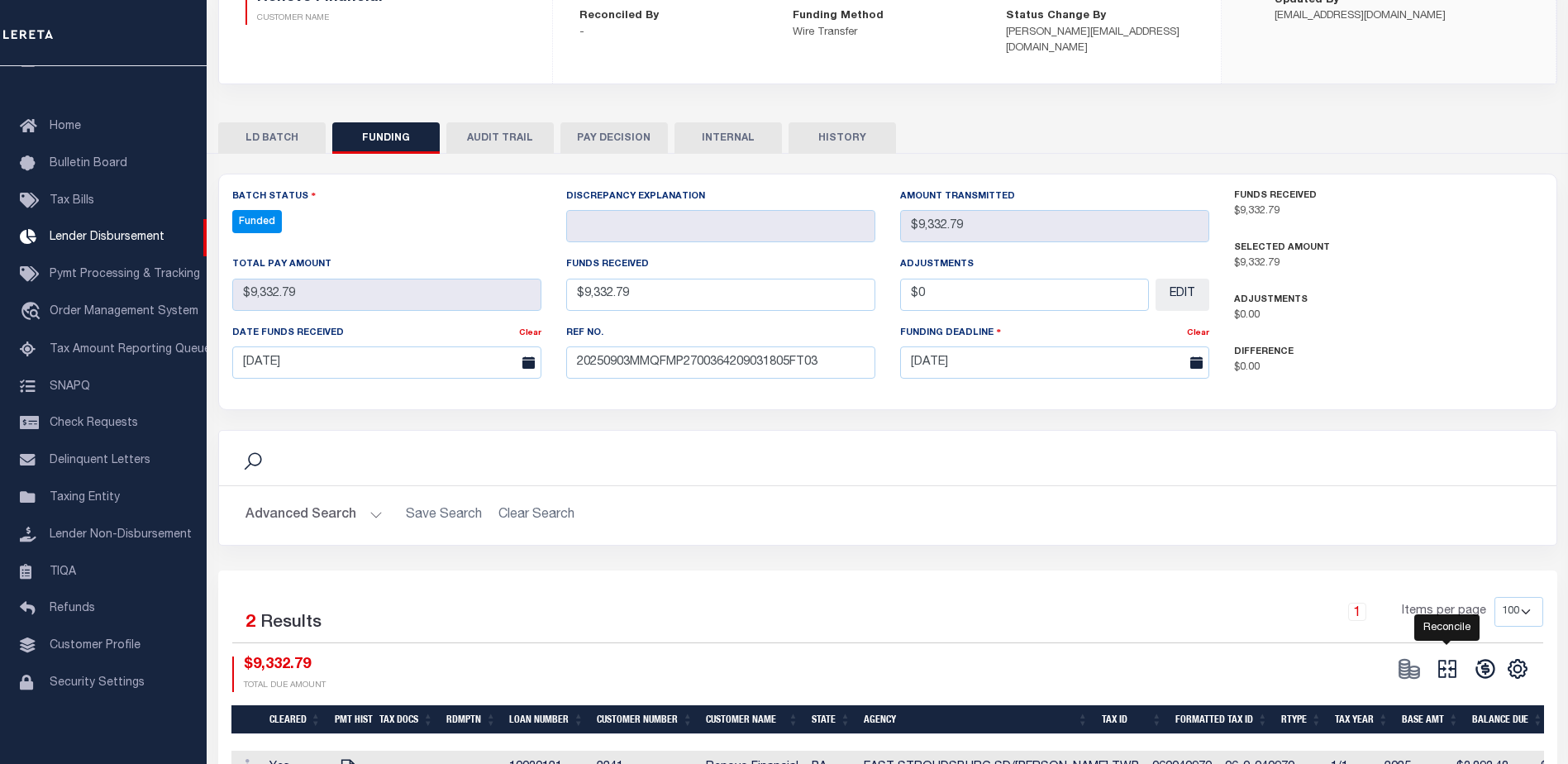
click at [1448, 657] on icon at bounding box center [1447, 669] width 24 height 24
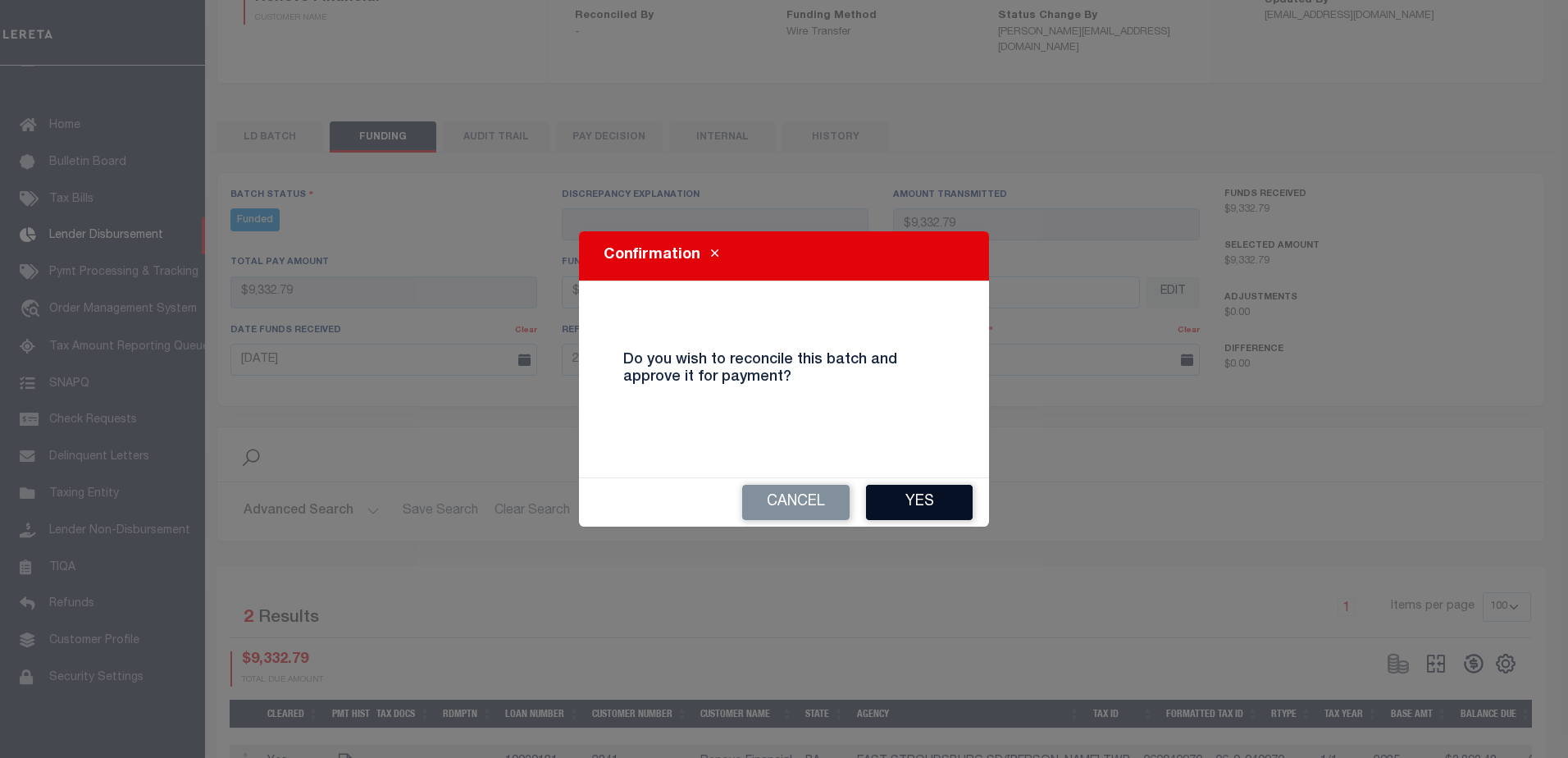
click at [920, 507] on button "Yes" at bounding box center [919, 502] width 107 height 35
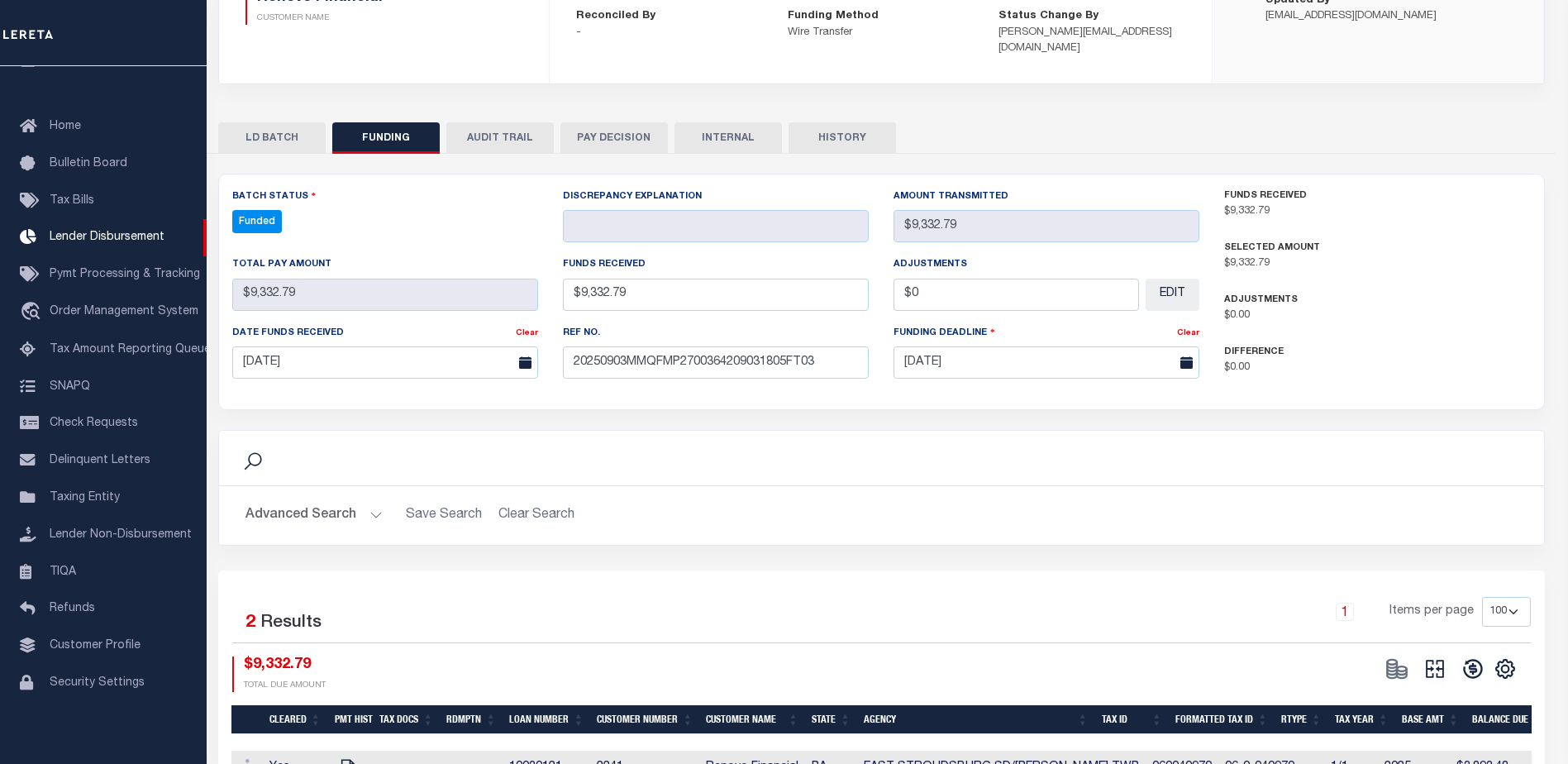
type input "$9,332.79"
type input "$0"
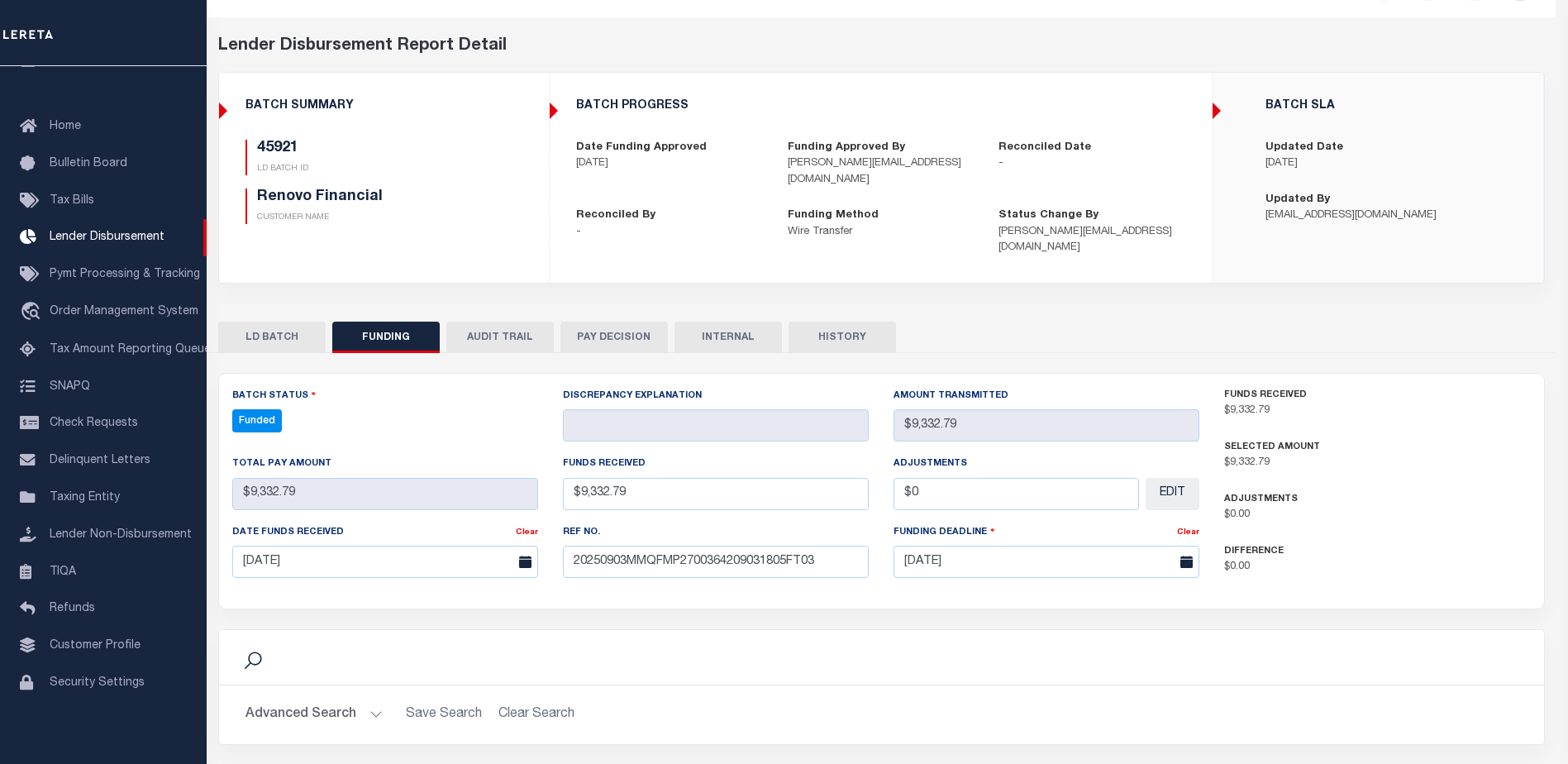
select select "100"
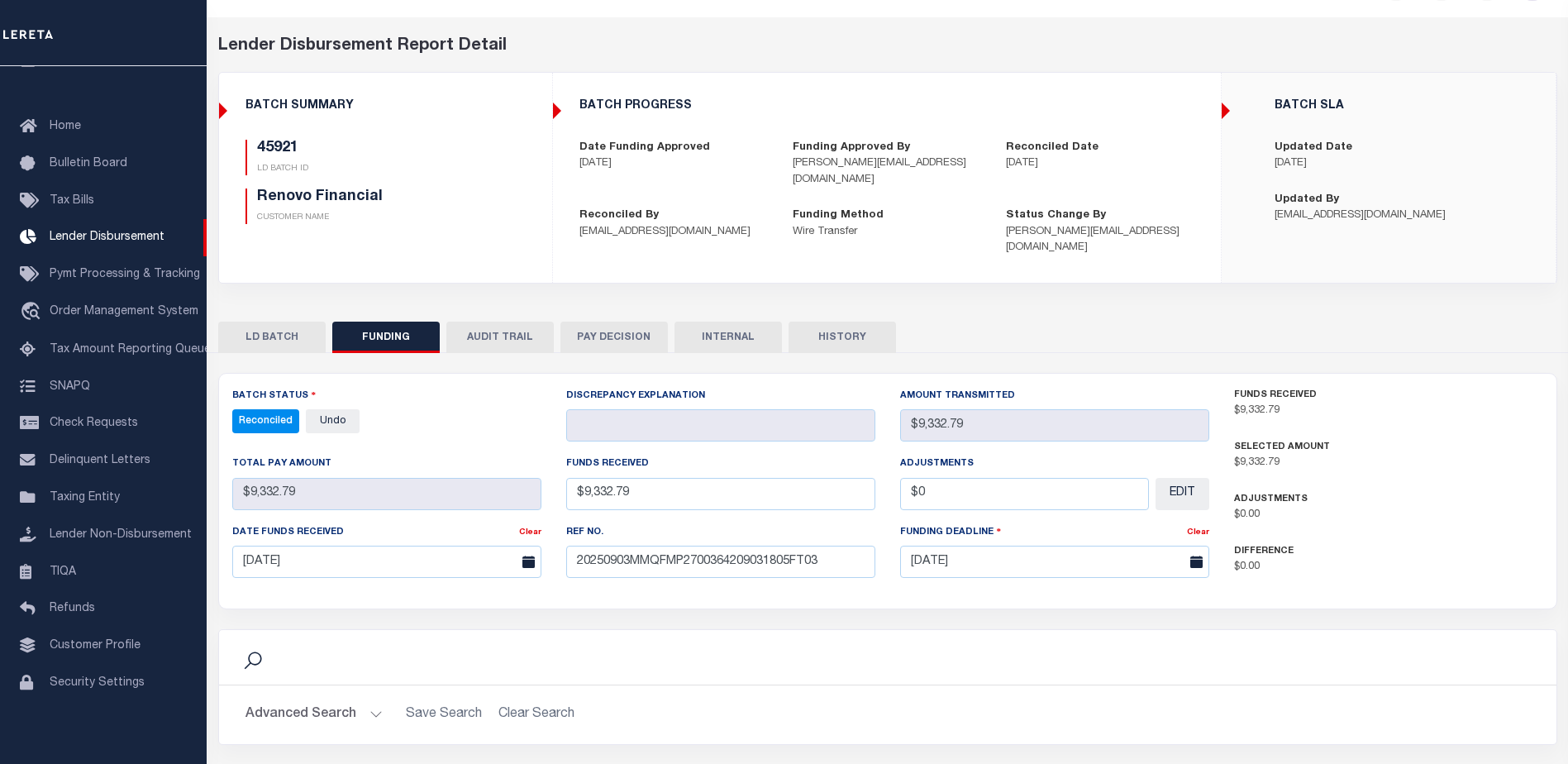
scroll to position [0, 0]
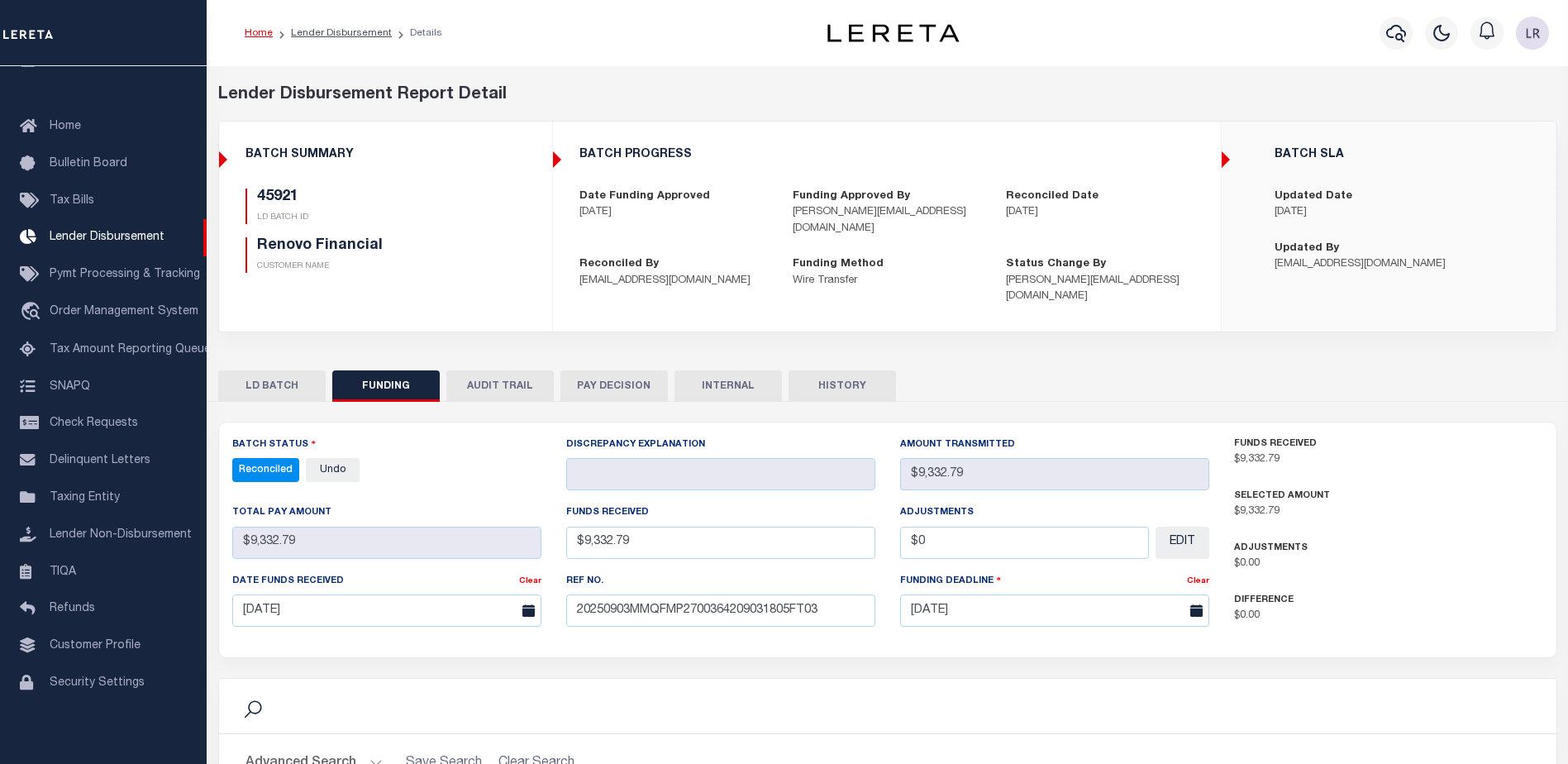
click at [751, 370] on button "INTERNAL" at bounding box center [727, 386] width 108 height 32
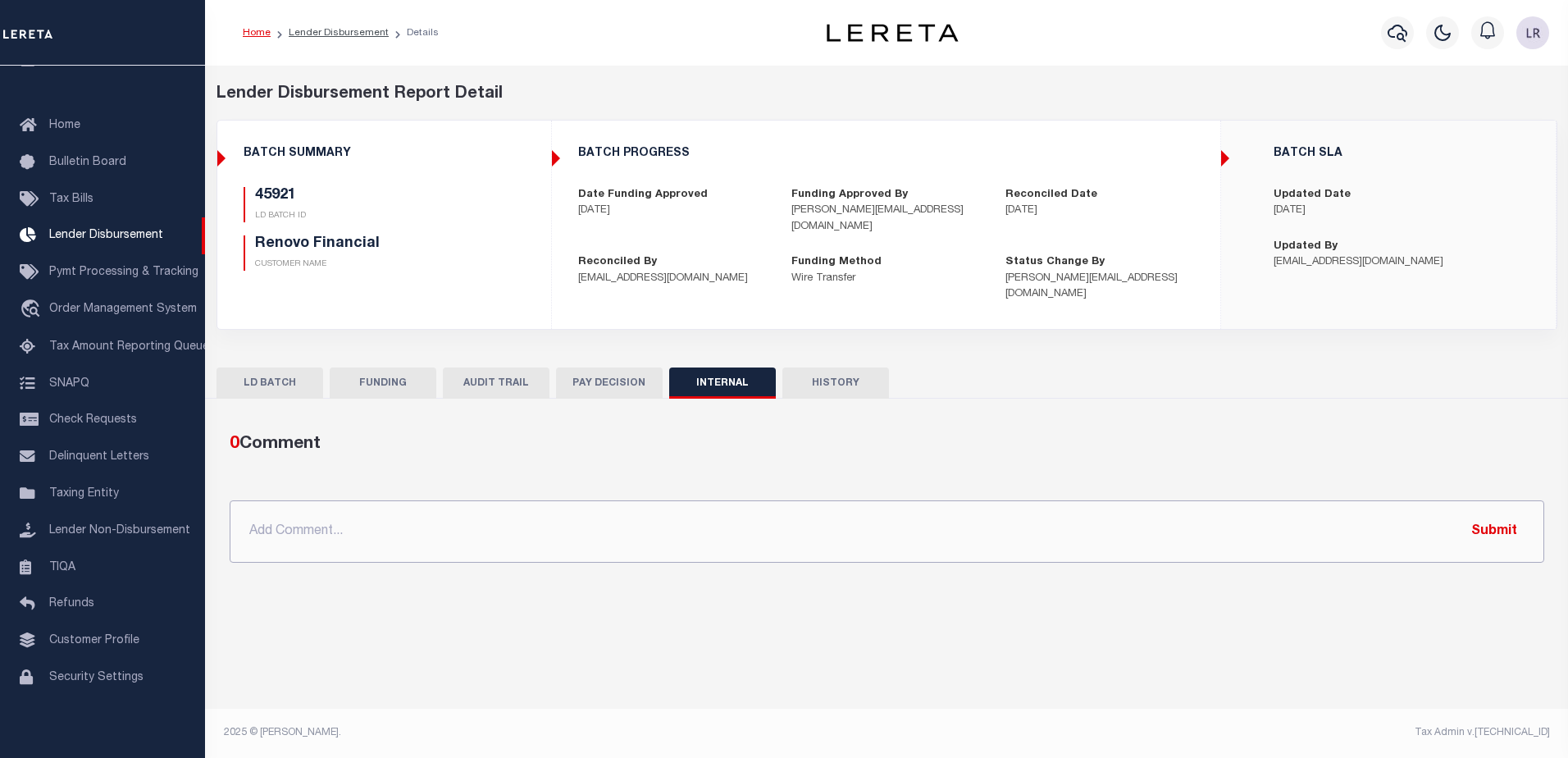
drag, startPoint x: 1312, startPoint y: 528, endPoint x: 1359, endPoint y: 528, distance: 47.0
click at [1312, 528] on input "text" at bounding box center [887, 531] width 1315 height 62
paste input "ORG AMT - $81835.46 45806-$5505.86 45901-$4295.48 45908-$46976 45914-$10044.05 …"
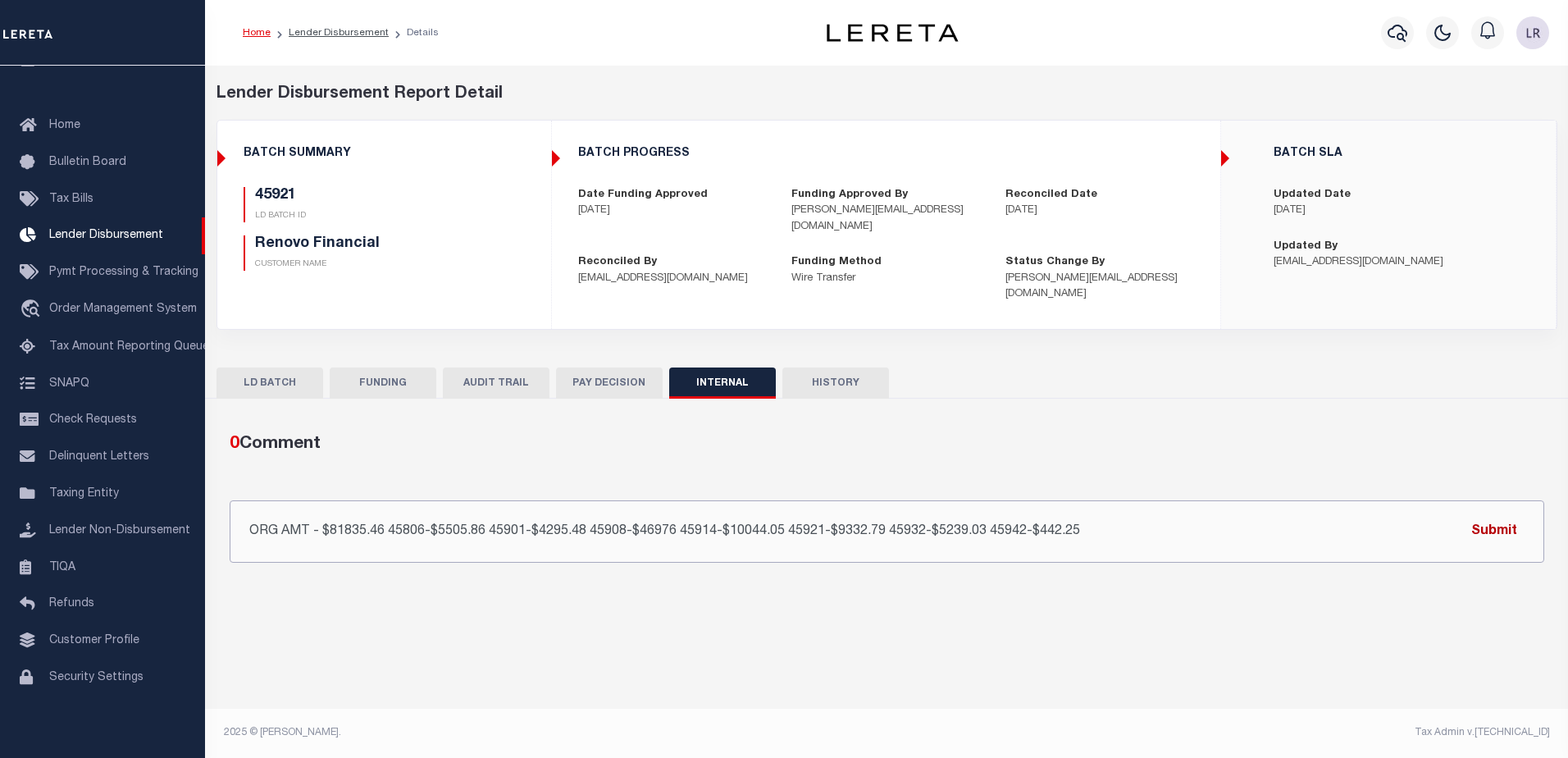
type input "ORG AMT - $81835.46 45806-$5505.86 45901-$4295.48 45908-$46976 45914-$10044.05 …"
click at [1495, 515] on button "Submit" at bounding box center [1494, 531] width 67 height 33
click at [320, 33] on link "Lender Disbursement" at bounding box center [338, 32] width 100 height 10
checkbox input "true"
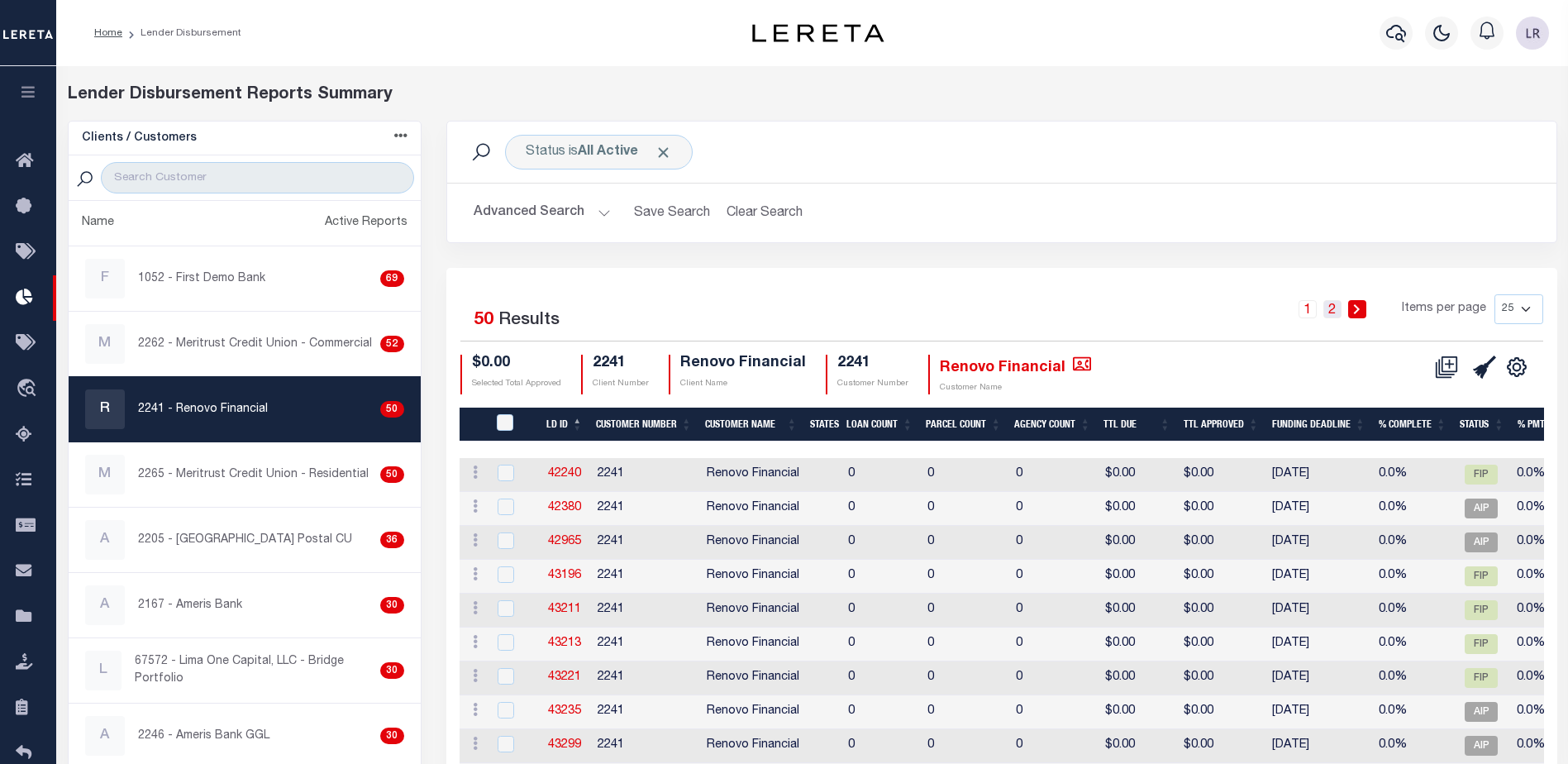
click at [1338, 309] on link "2" at bounding box center [1332, 310] width 18 height 18
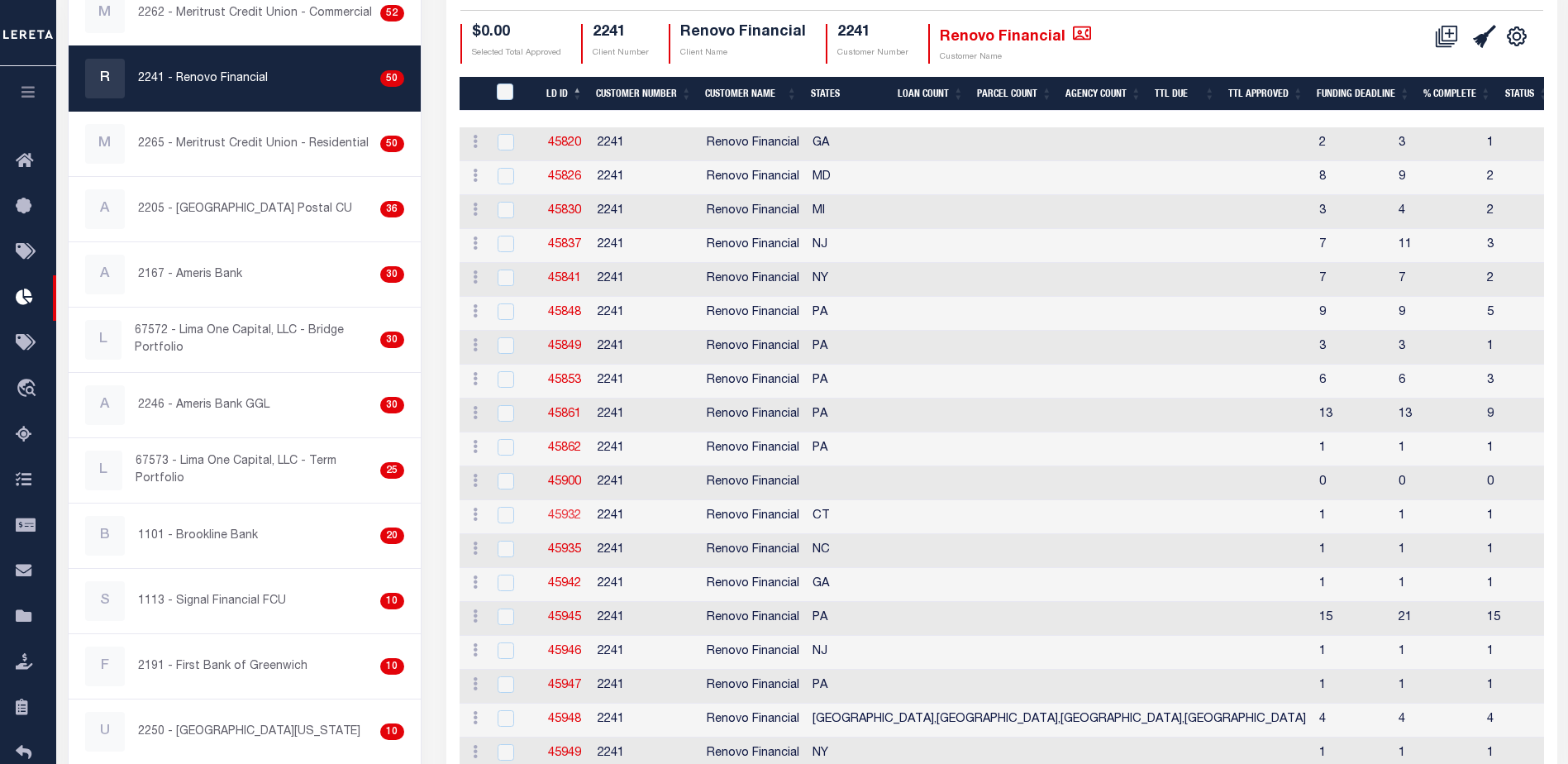
click at [574, 515] on link "45932" at bounding box center [565, 515] width 33 height 12
checkbox input "true"
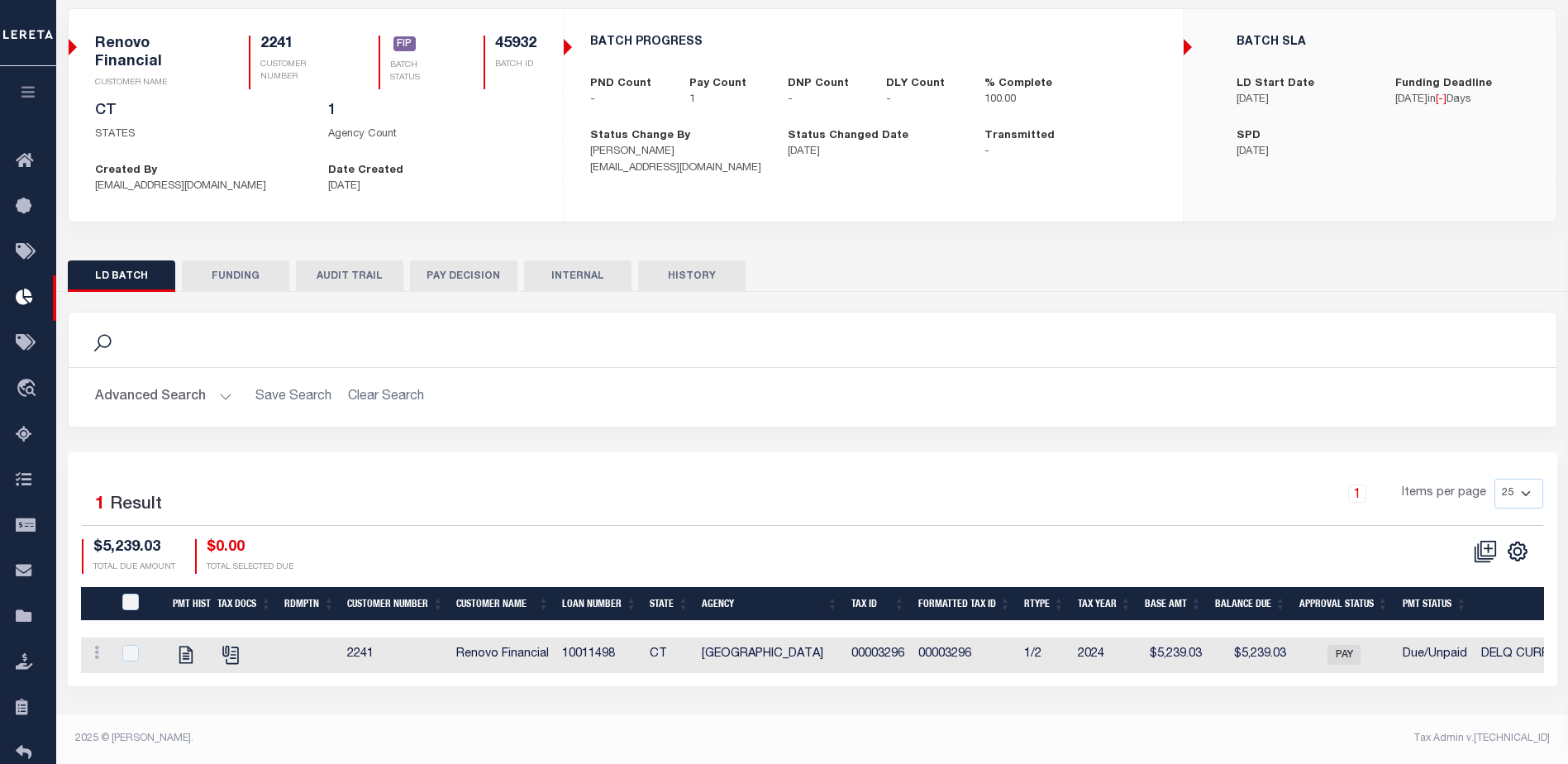
scroll to position [112, 0]
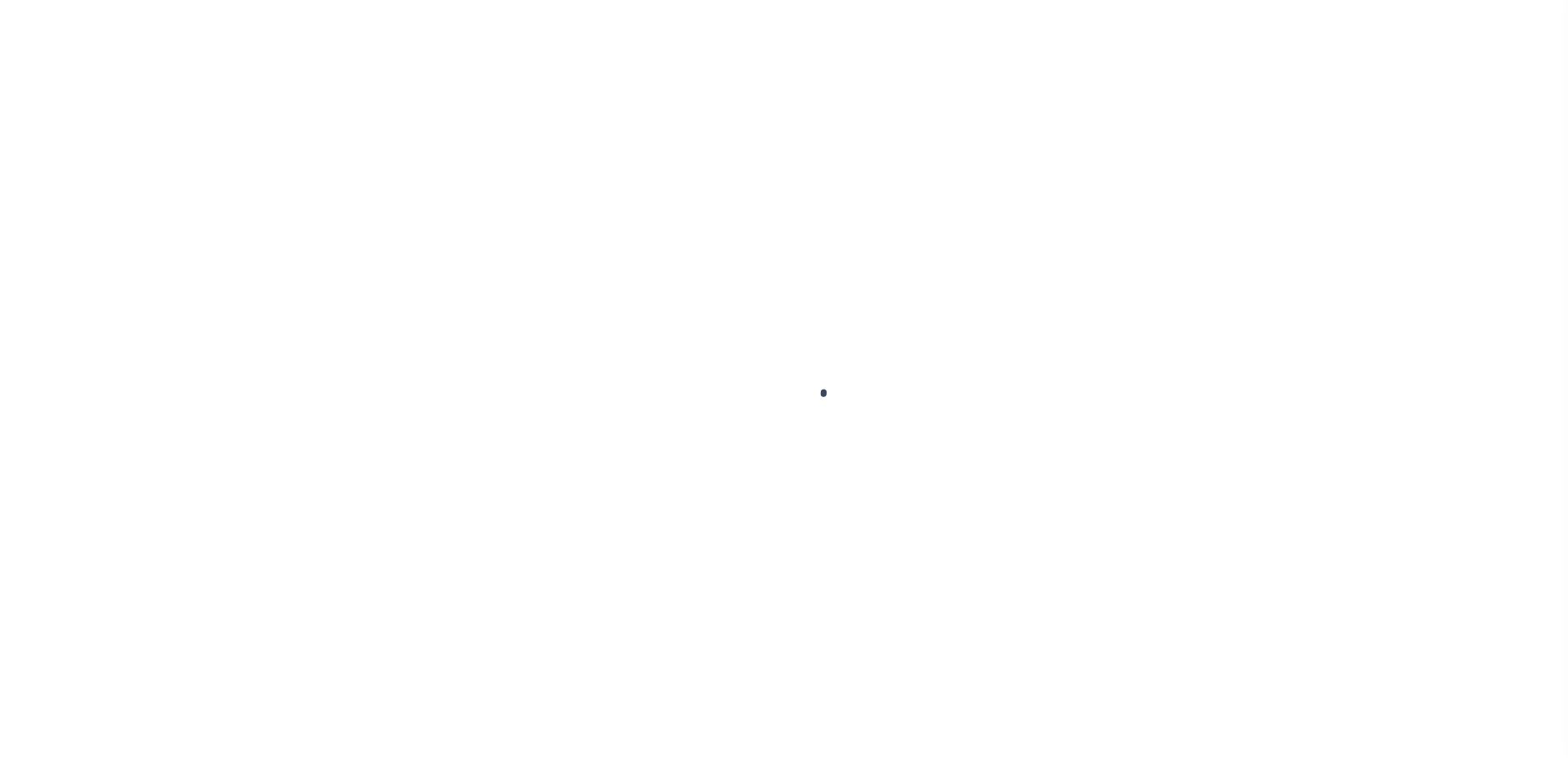
type input "$0.00"
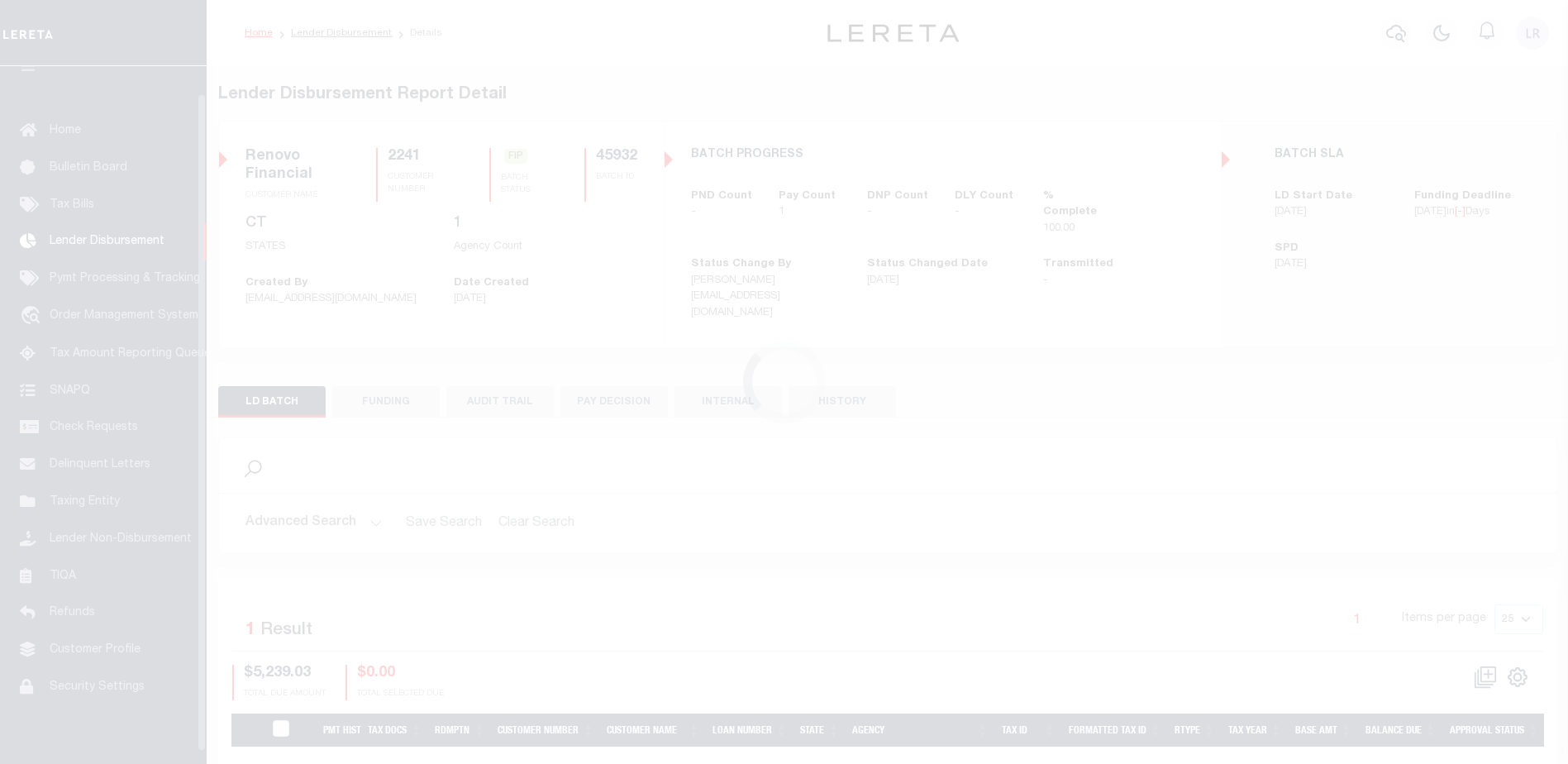
scroll to position [35, 0]
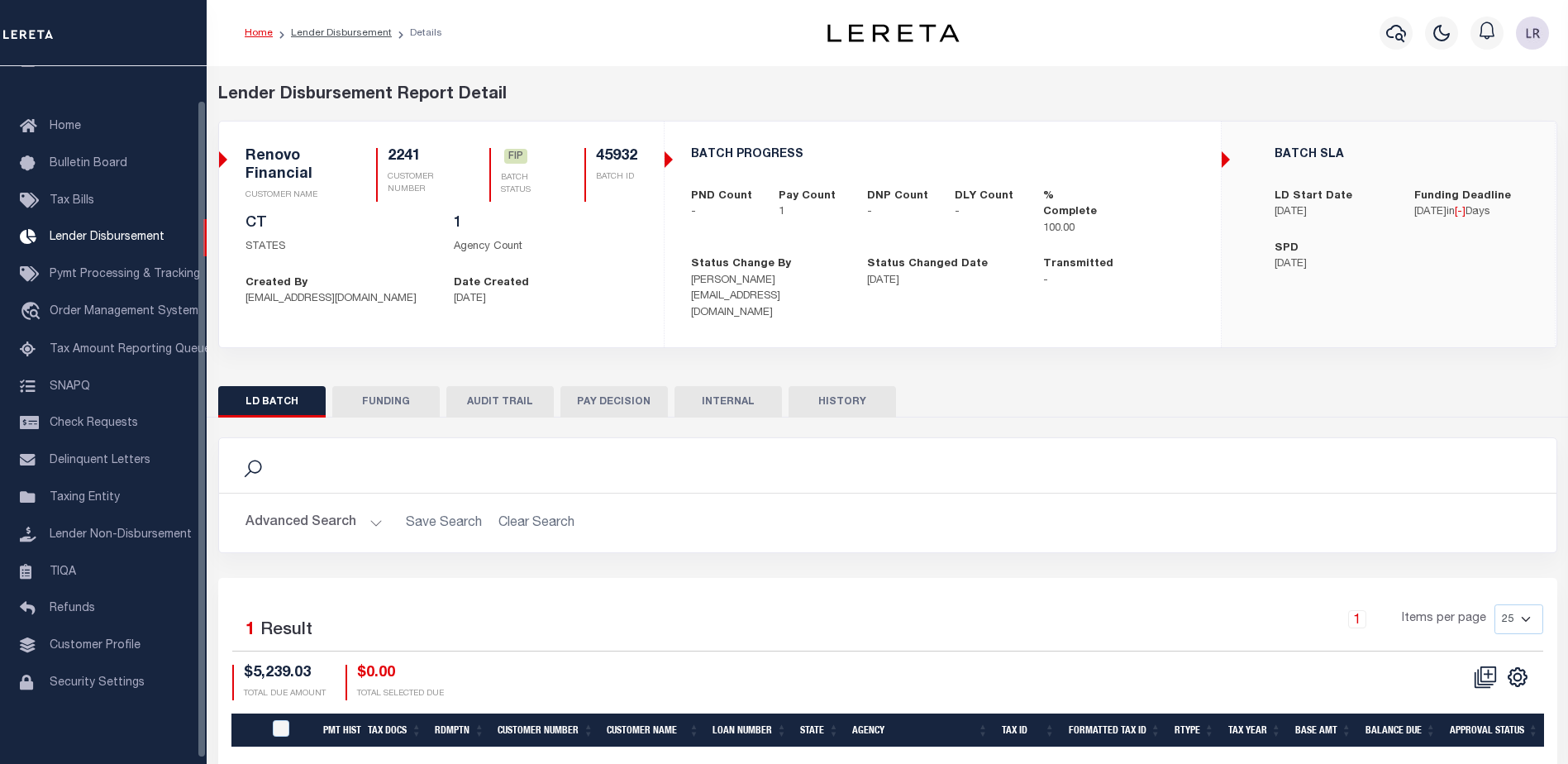
click at [394, 387] on button "FUNDING" at bounding box center [385, 402] width 108 height 32
type input "$5,239.03"
type input "$0"
type input "[DATE]"
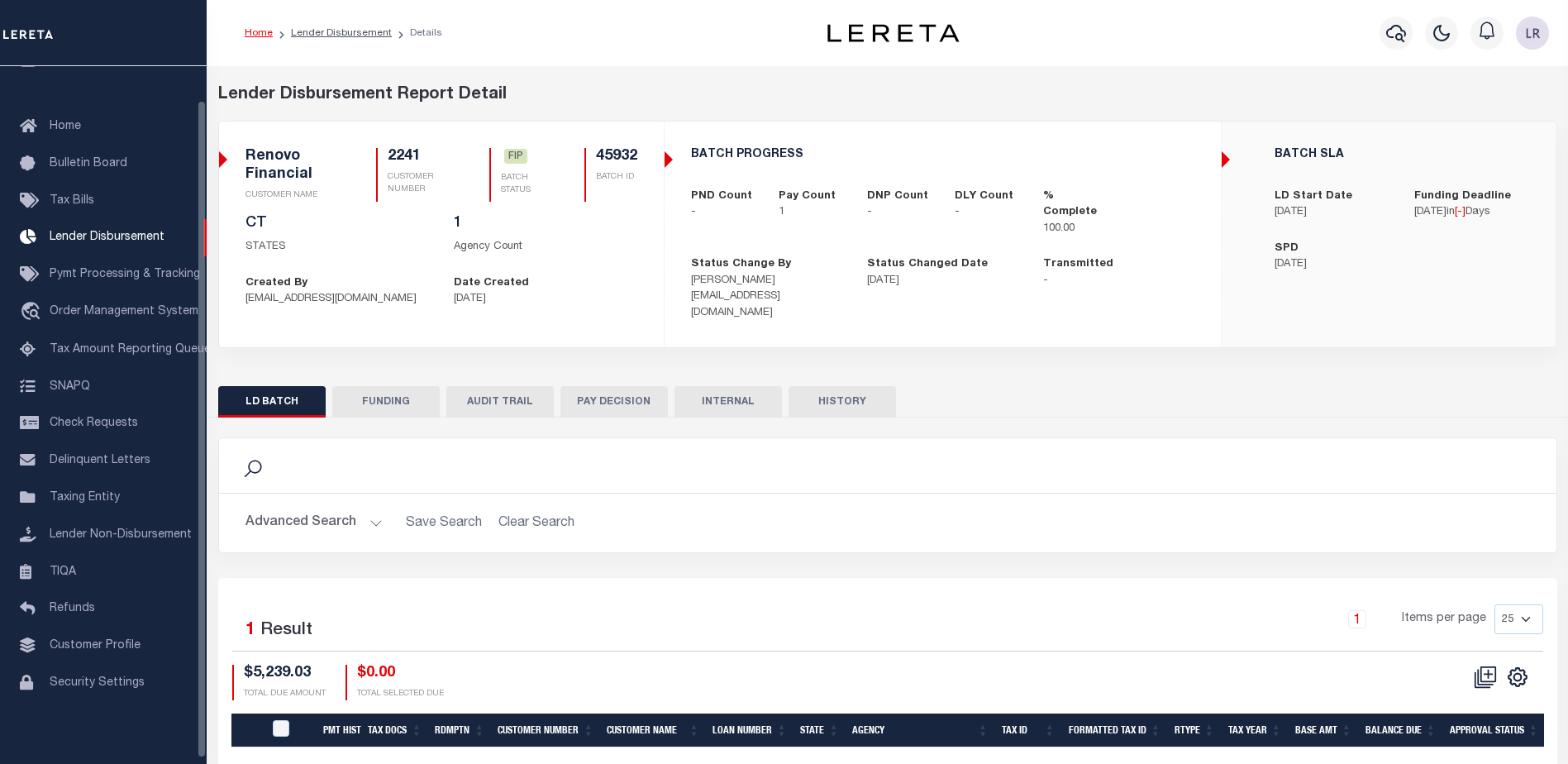
select select "100"
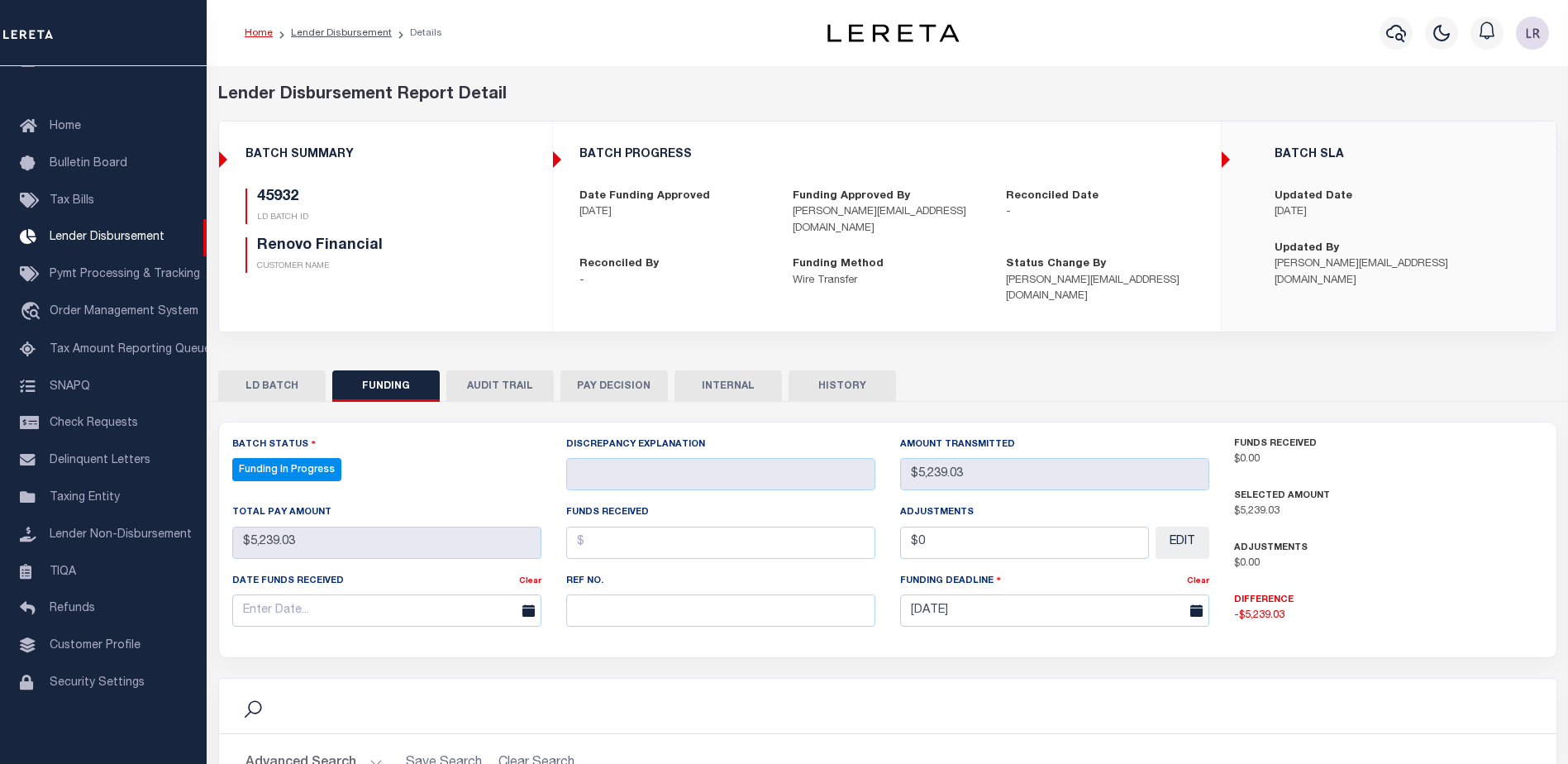
select select "100"
drag, startPoint x: 605, startPoint y: 598, endPoint x: 607, endPoint y: 584, distance: 14.1
click at [605, 598] on input "text" at bounding box center [721, 611] width 309 height 33
paste input "20250903MMQFMP2700364209031805FT03"
type input "20250903MMQFMP2700364209031805FT03"
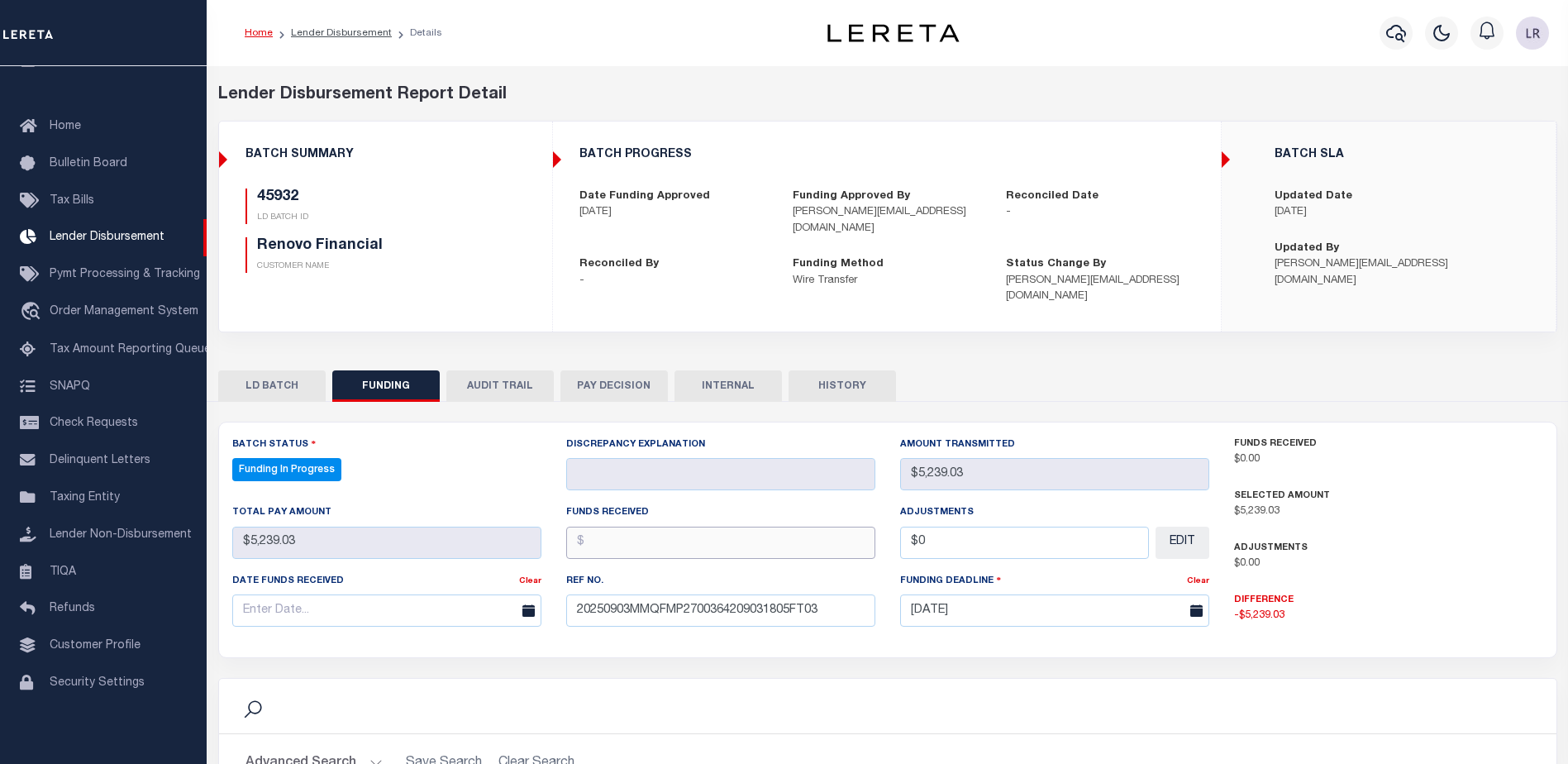
click at [601, 527] on input "text" at bounding box center [721, 543] width 309 height 33
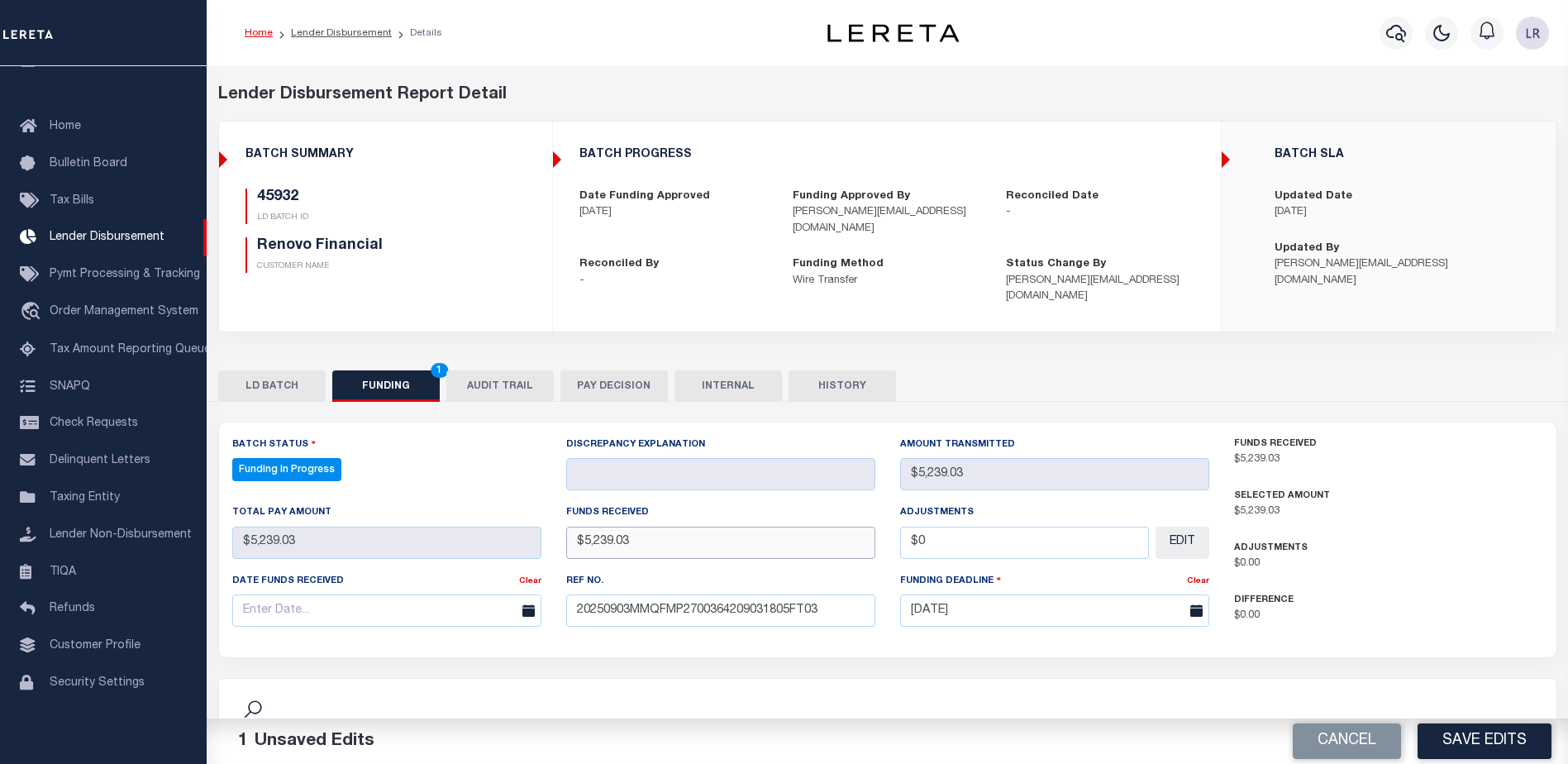
type input "$5,239.03"
click at [489, 595] on input "text" at bounding box center [387, 611] width 309 height 33
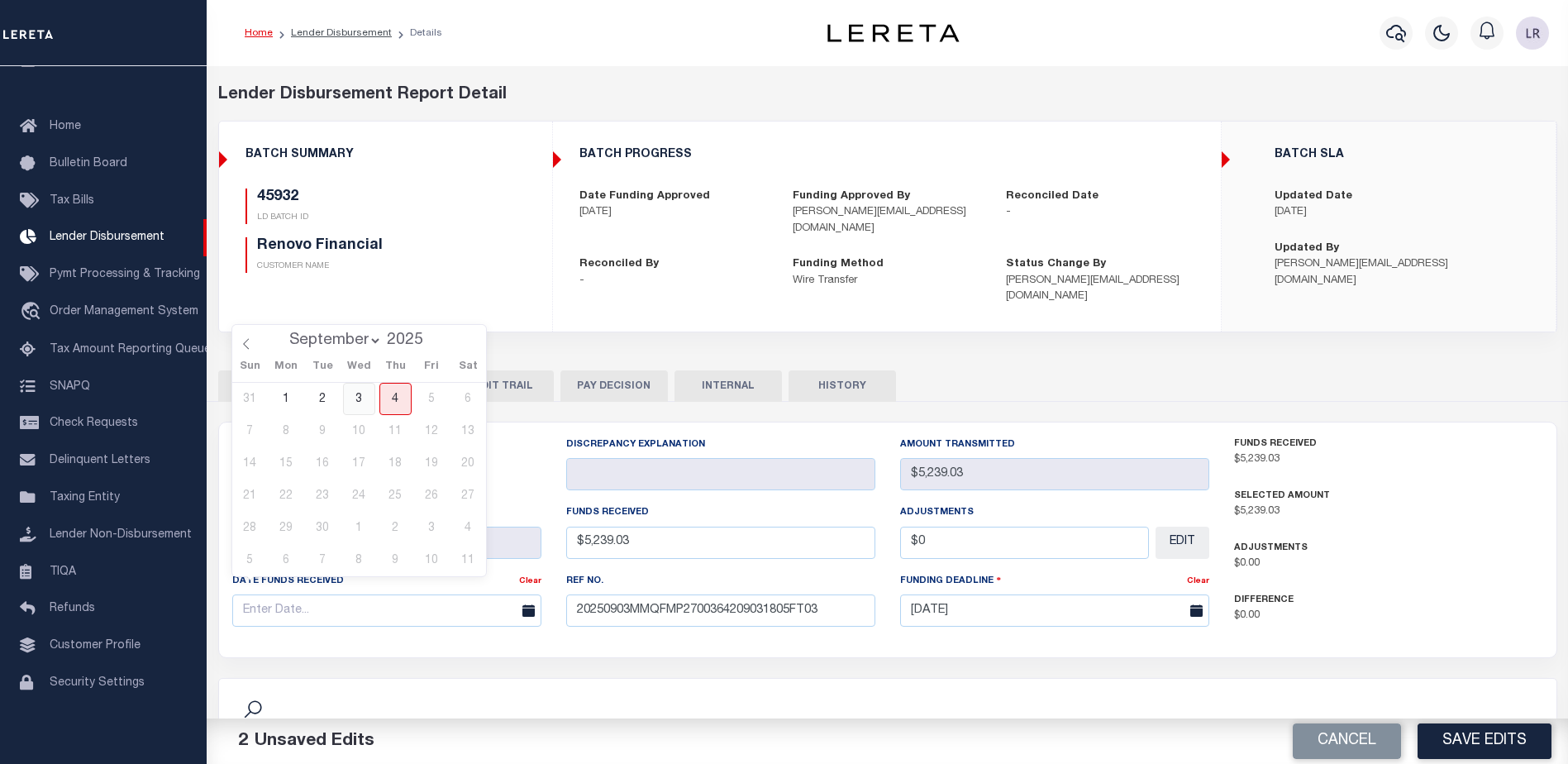
click at [366, 403] on span "3" at bounding box center [359, 399] width 33 height 33
type input "[DATE]"
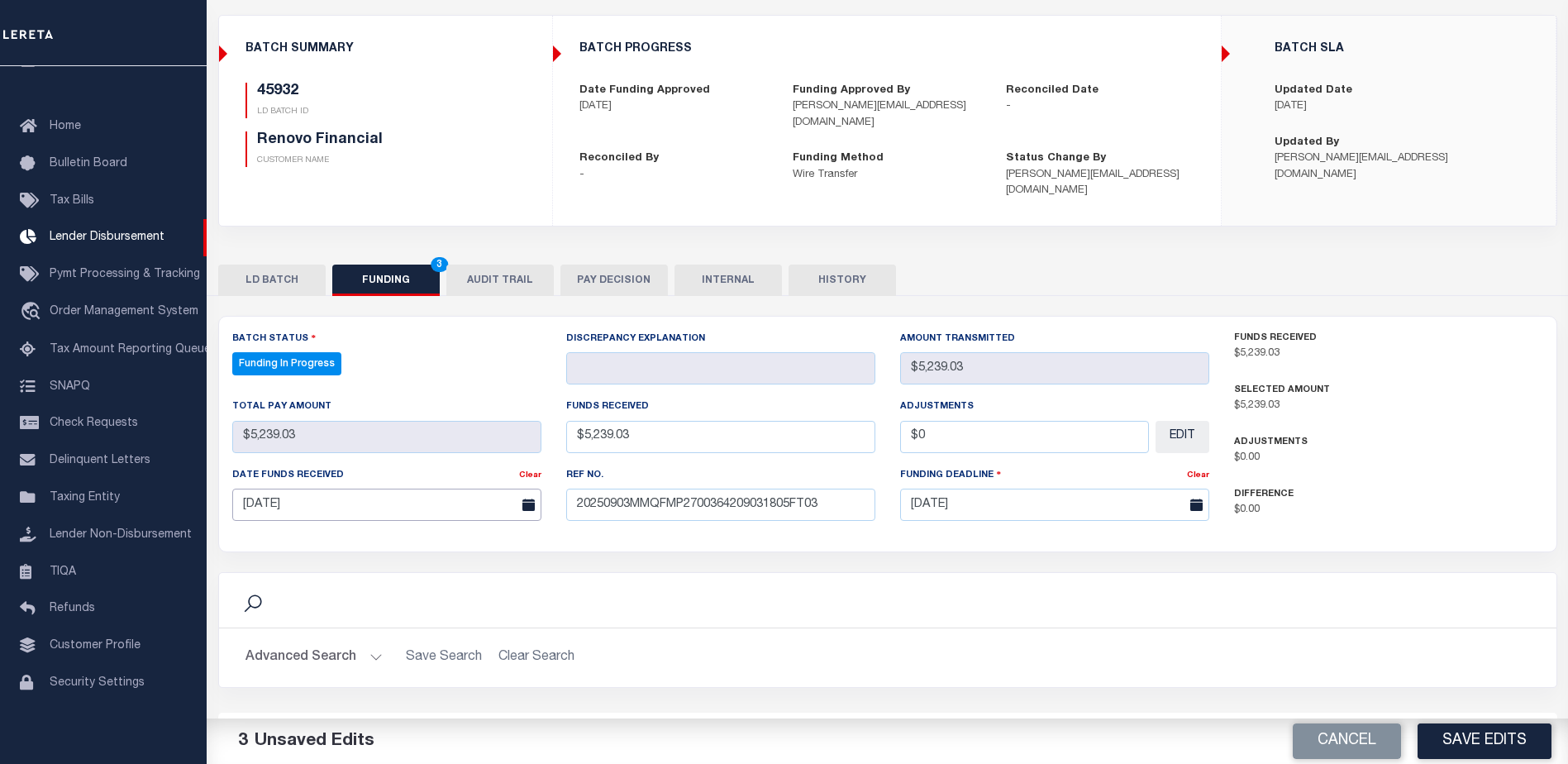
scroll to position [248, 0]
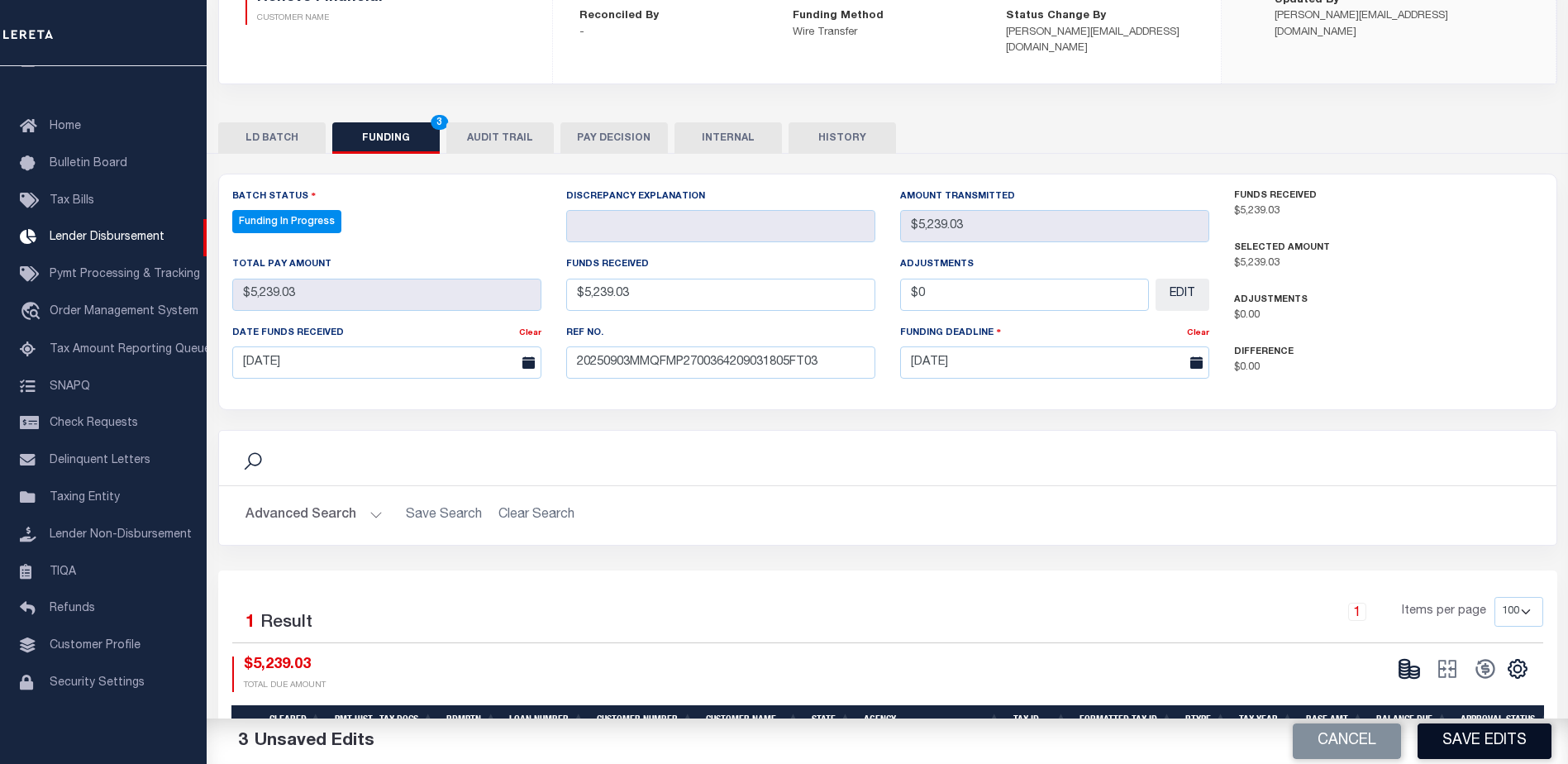
click at [1470, 733] on button "Save Edits" at bounding box center [1484, 740] width 134 height 35
type input "$5,239.03"
type input "$0"
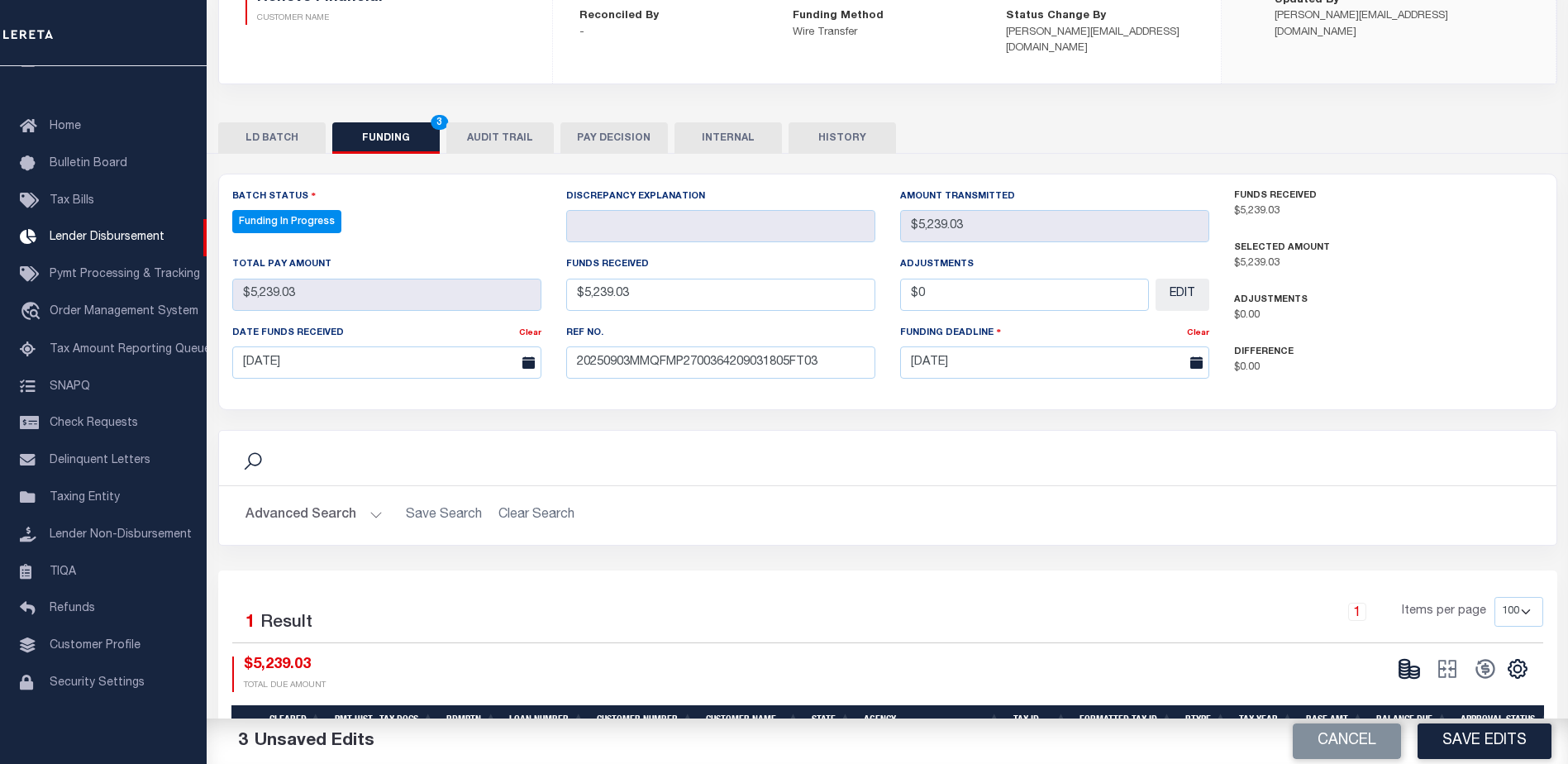
select select "100"
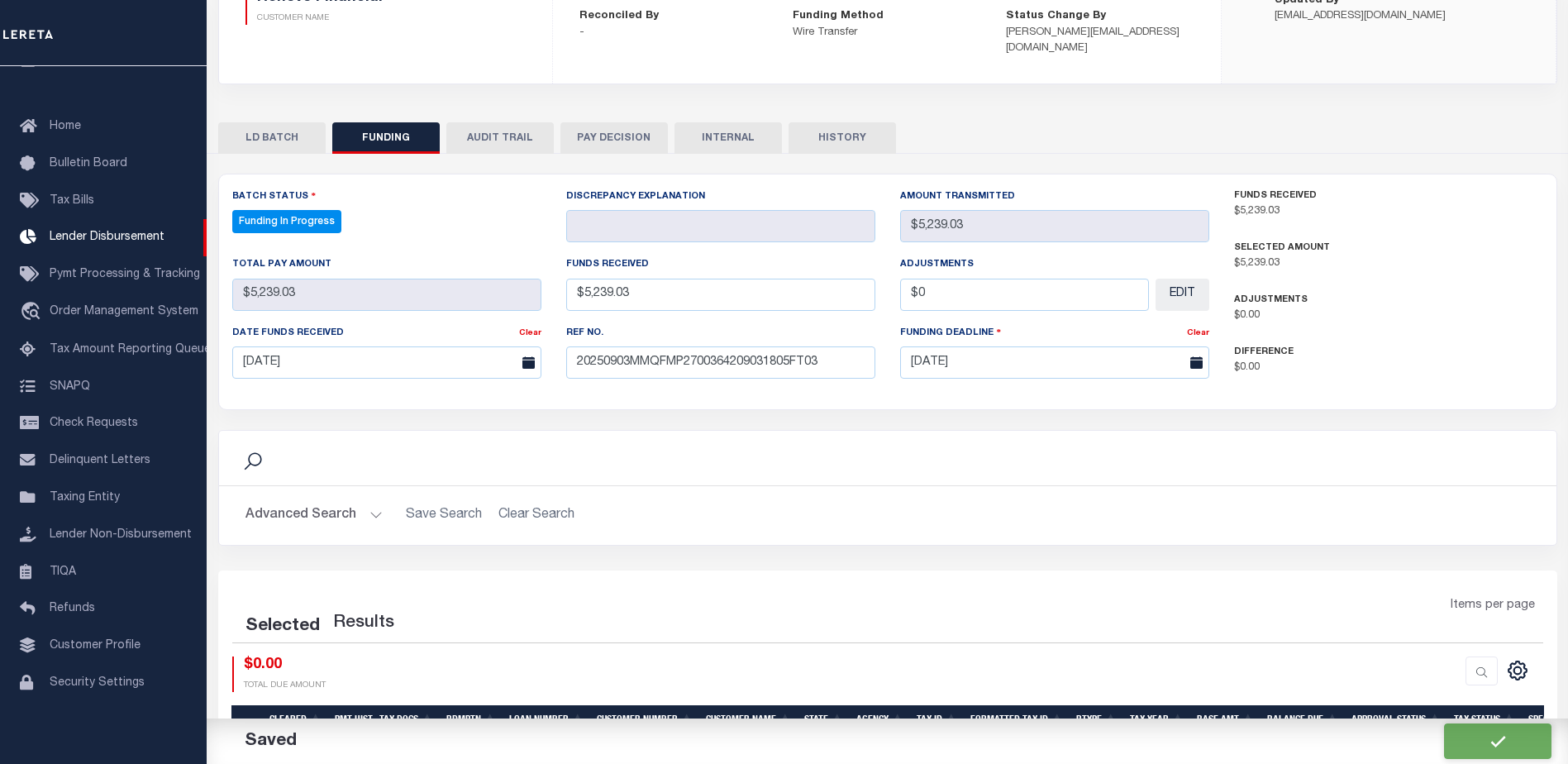
select select "100"
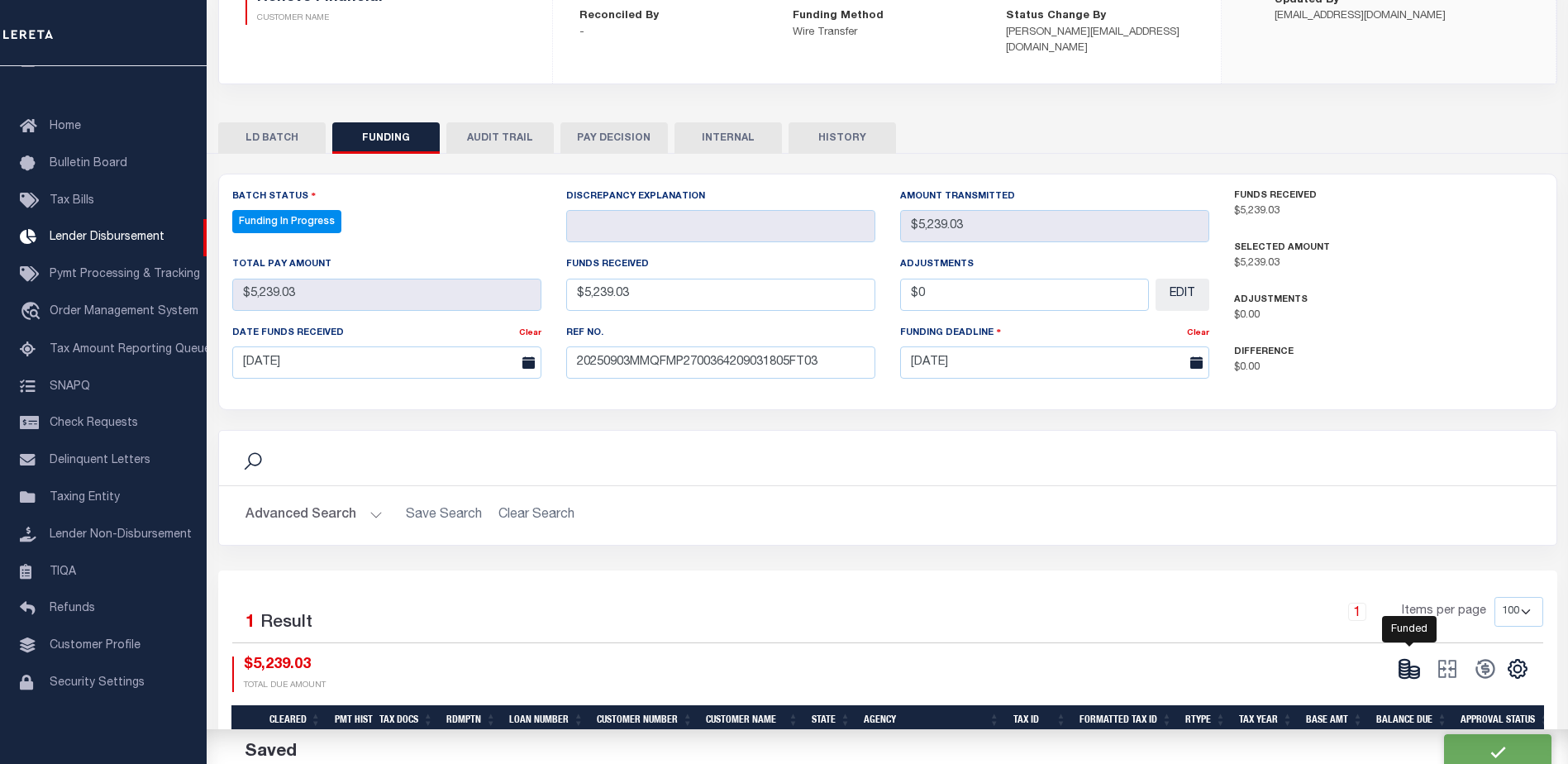
click at [1416, 657] on icon at bounding box center [1409, 669] width 24 height 24
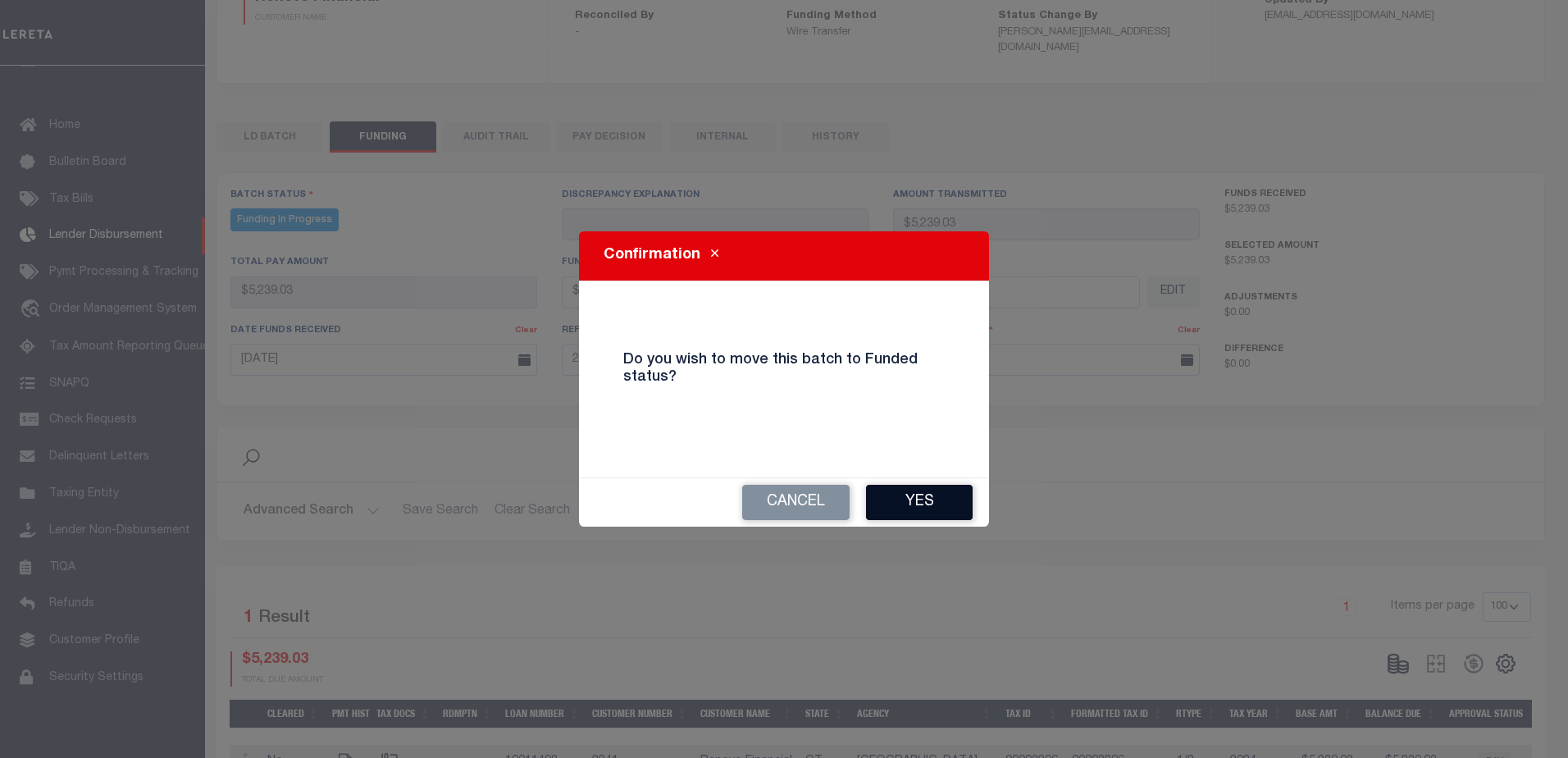
click at [954, 496] on button "Yes" at bounding box center [919, 502] width 107 height 35
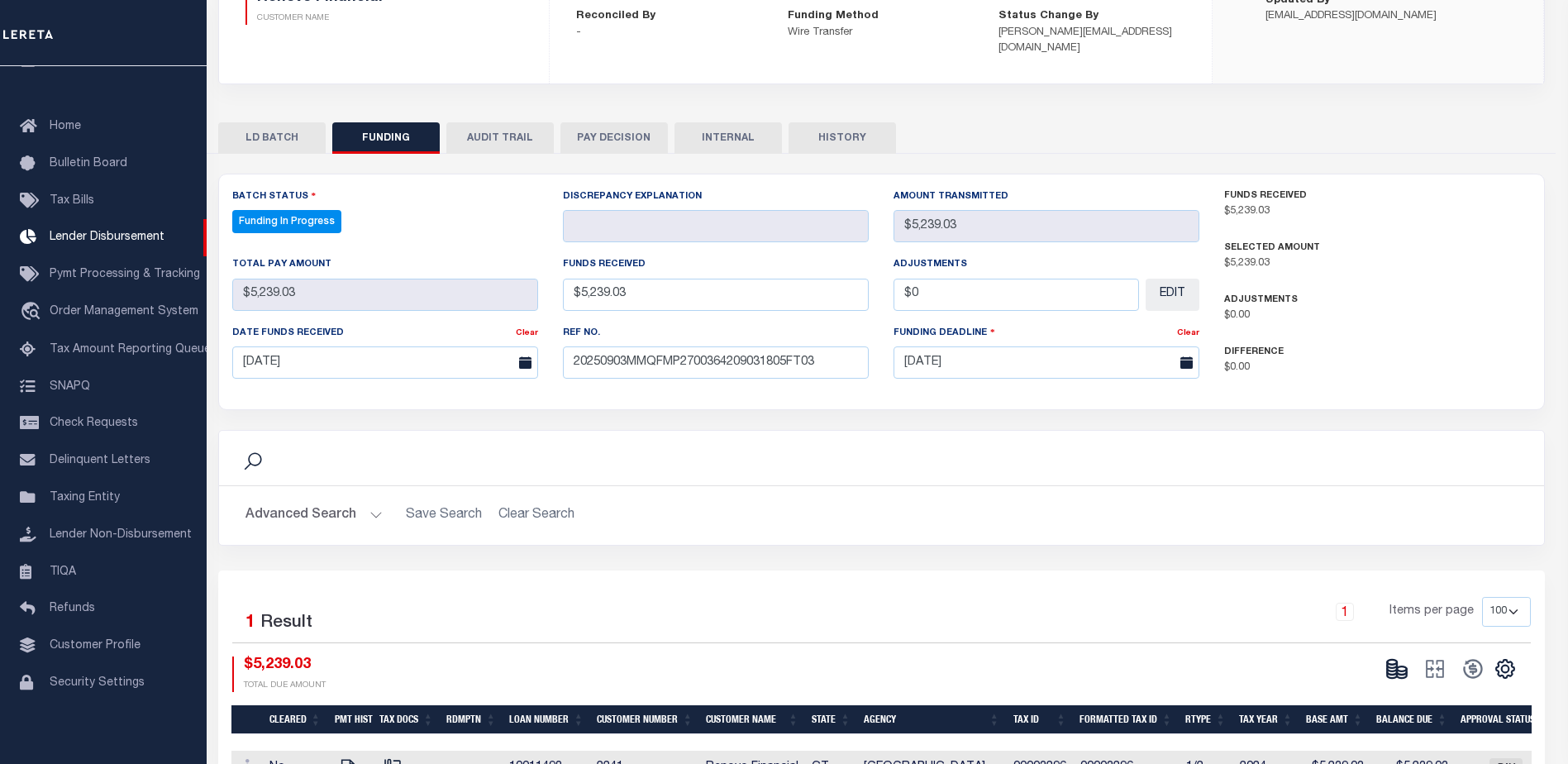
type input "$5,239.03"
type input "$0"
select select "100"
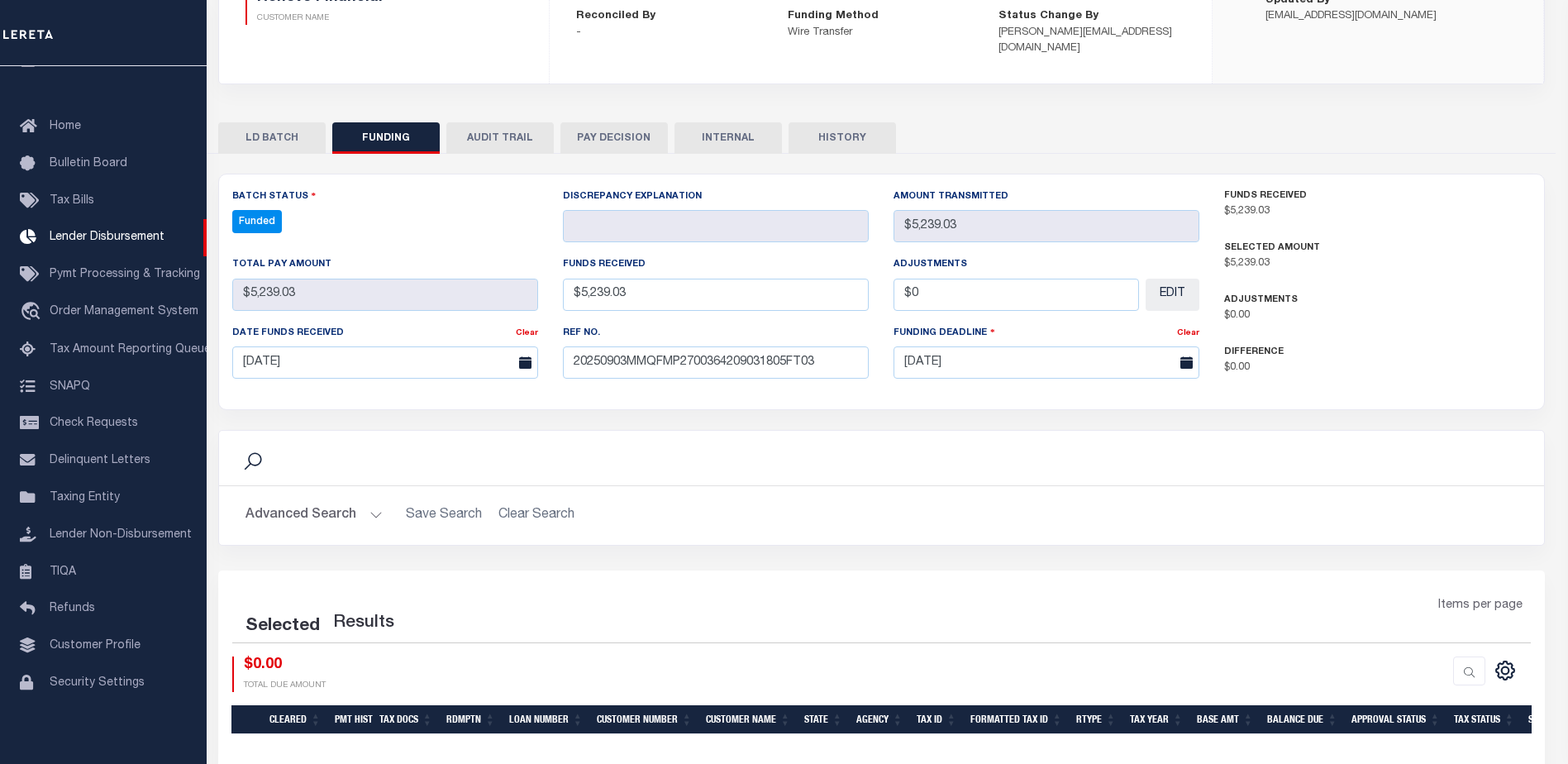
select select "100"
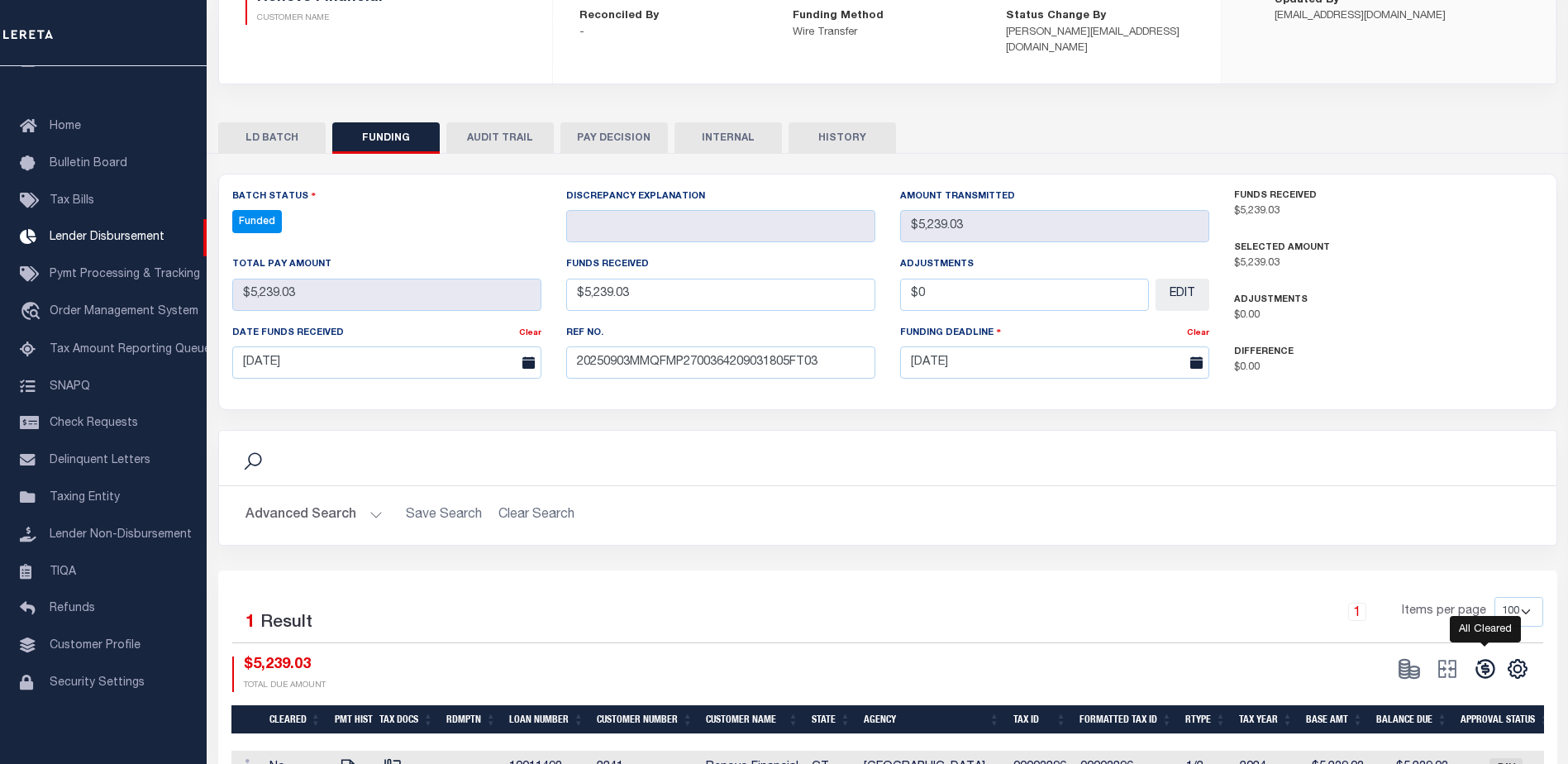
click at [1483, 660] on icon at bounding box center [1484, 669] width 19 height 19
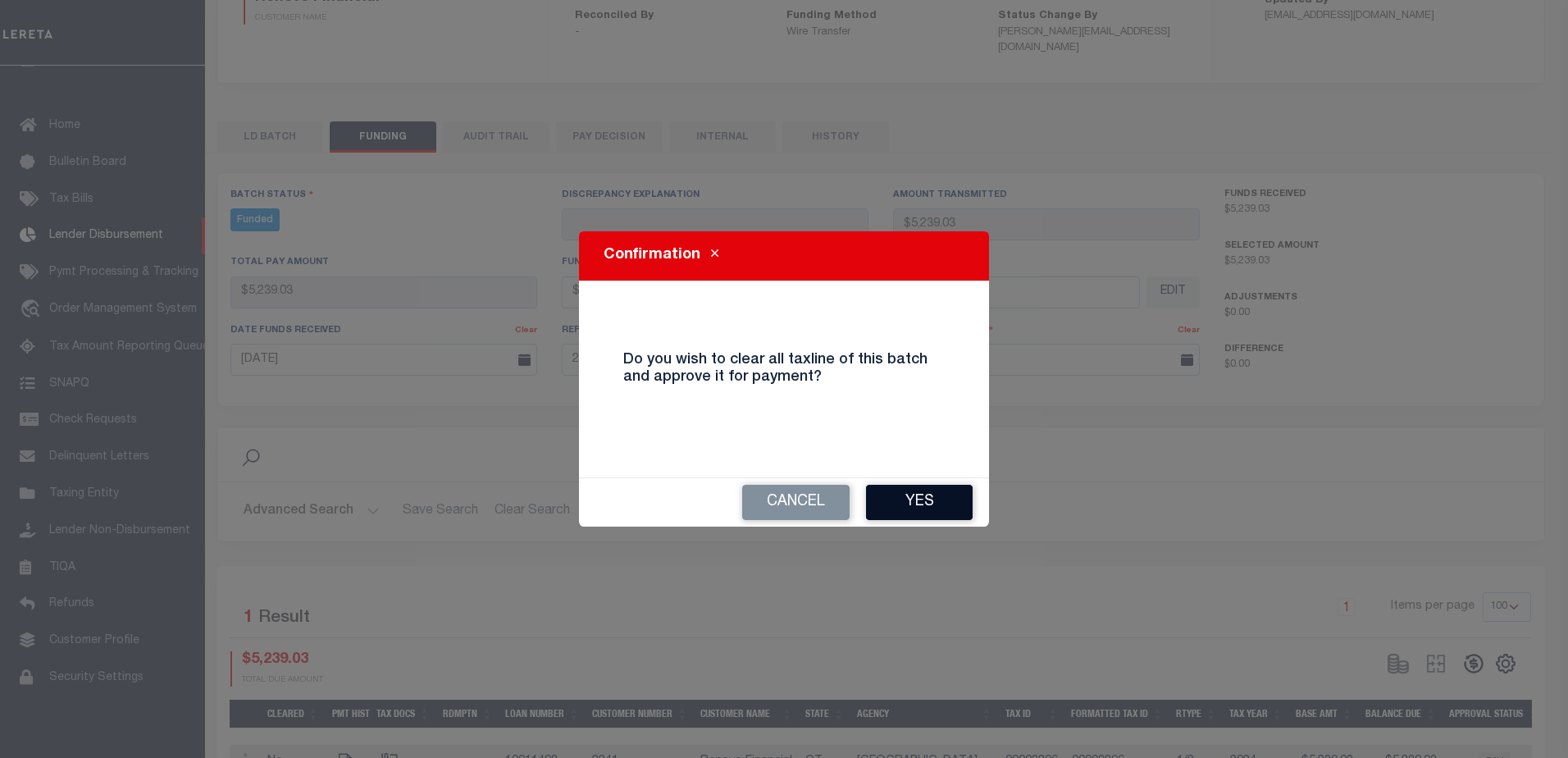
click at [936, 505] on button "Yes" at bounding box center [919, 502] width 107 height 35
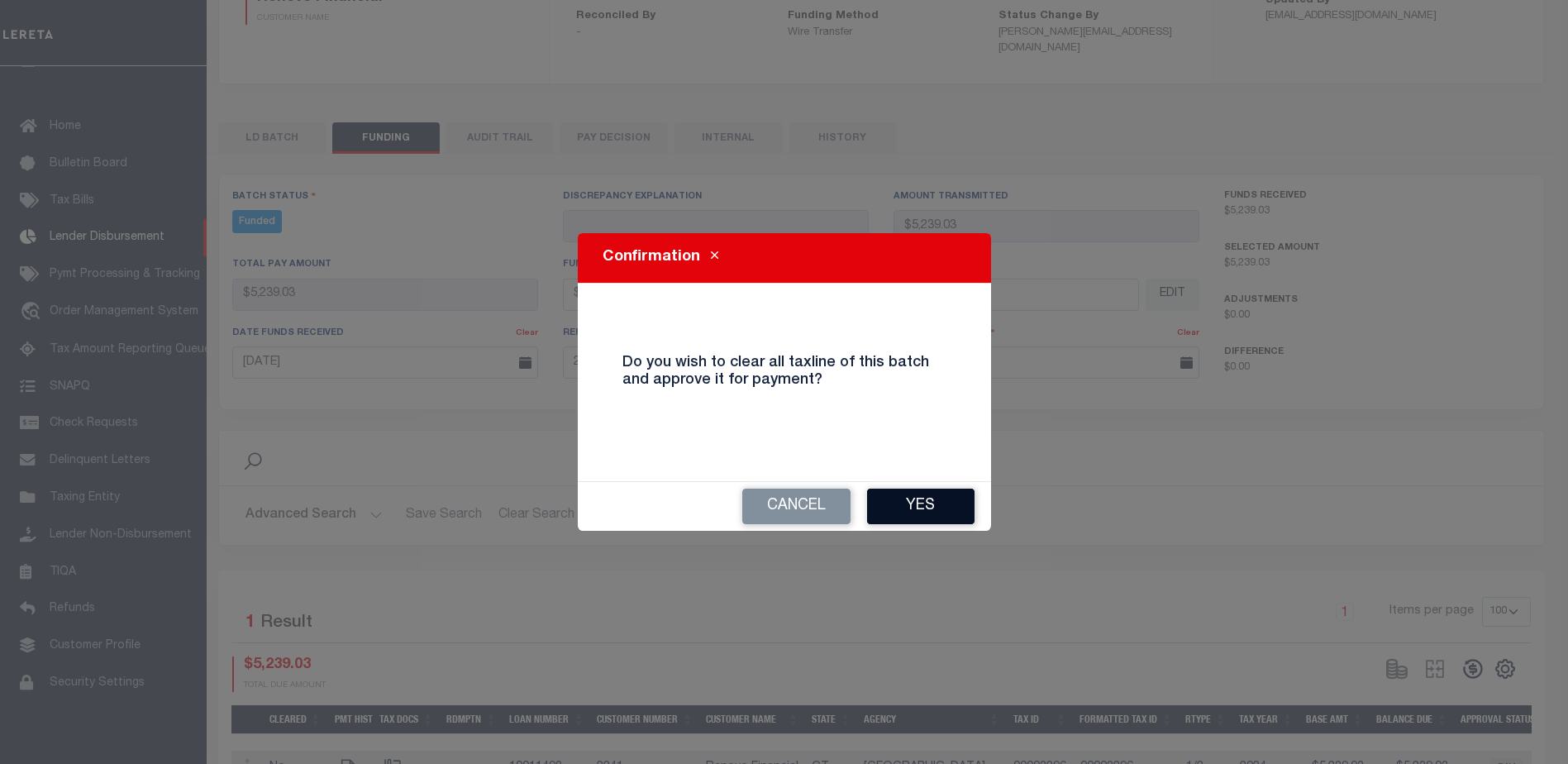
type input "$5,239.03"
type input "$0"
select select "100"
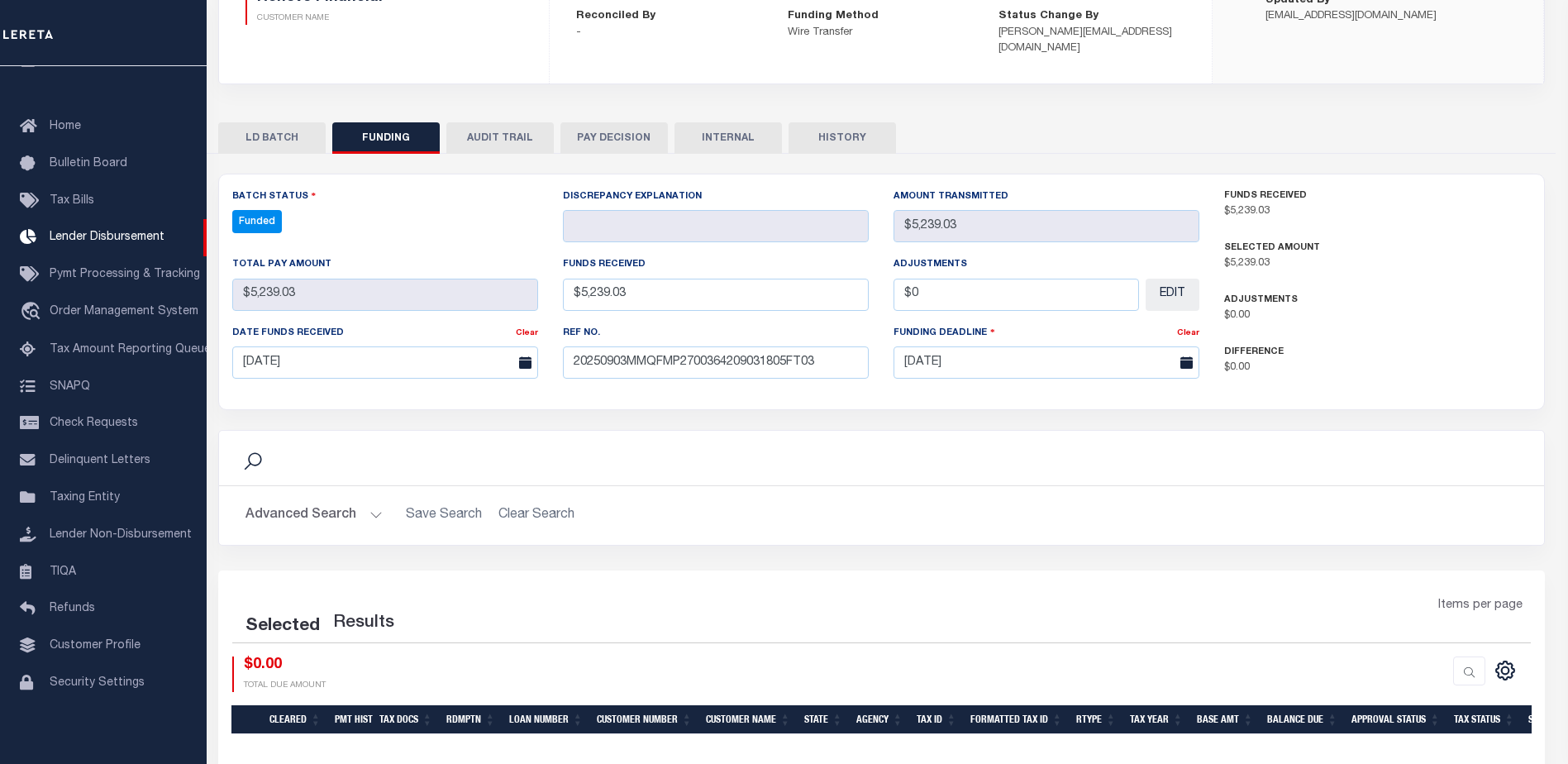
select select "100"
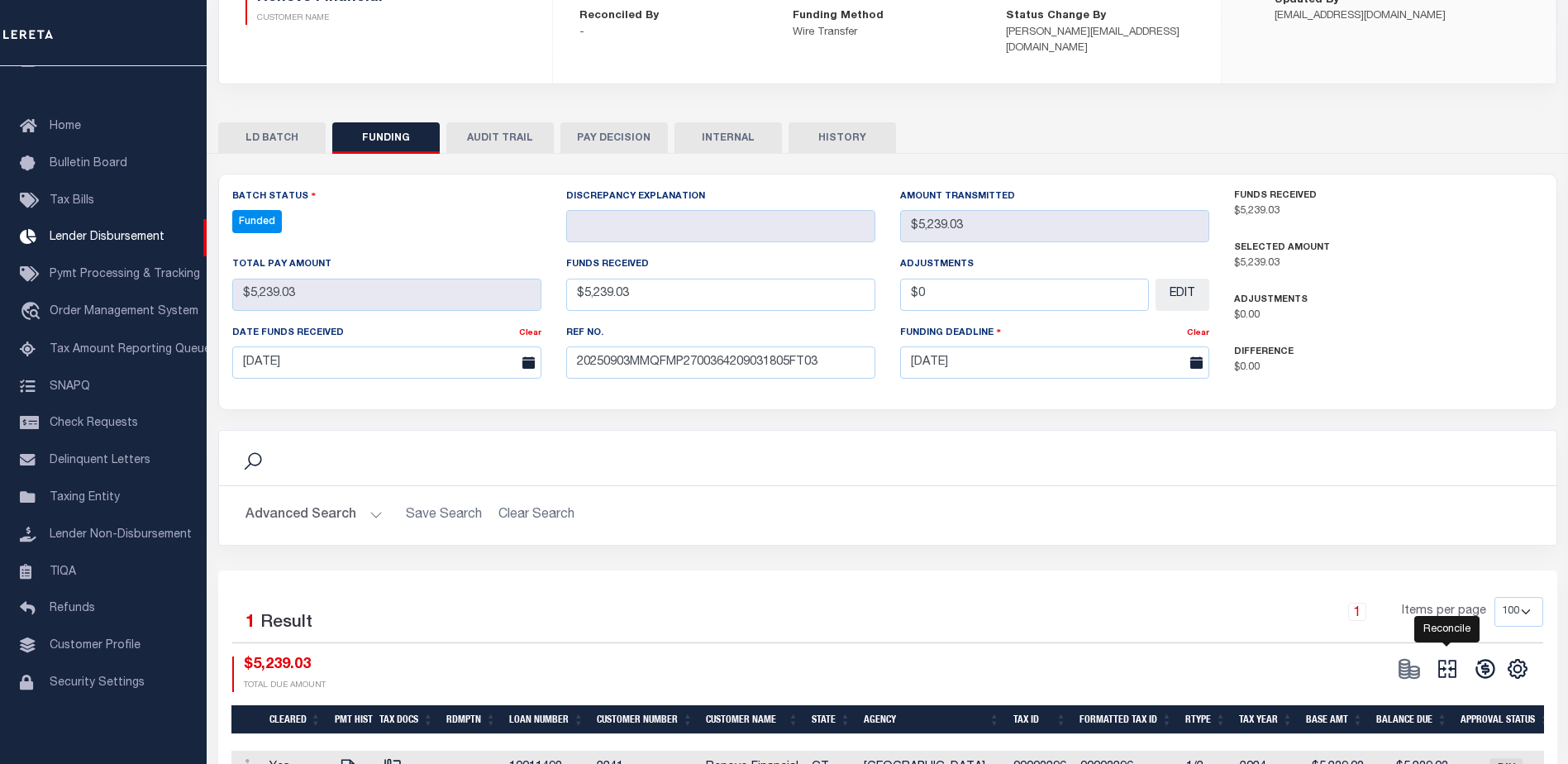
click at [1440, 657] on icon at bounding box center [1447, 669] width 24 height 24
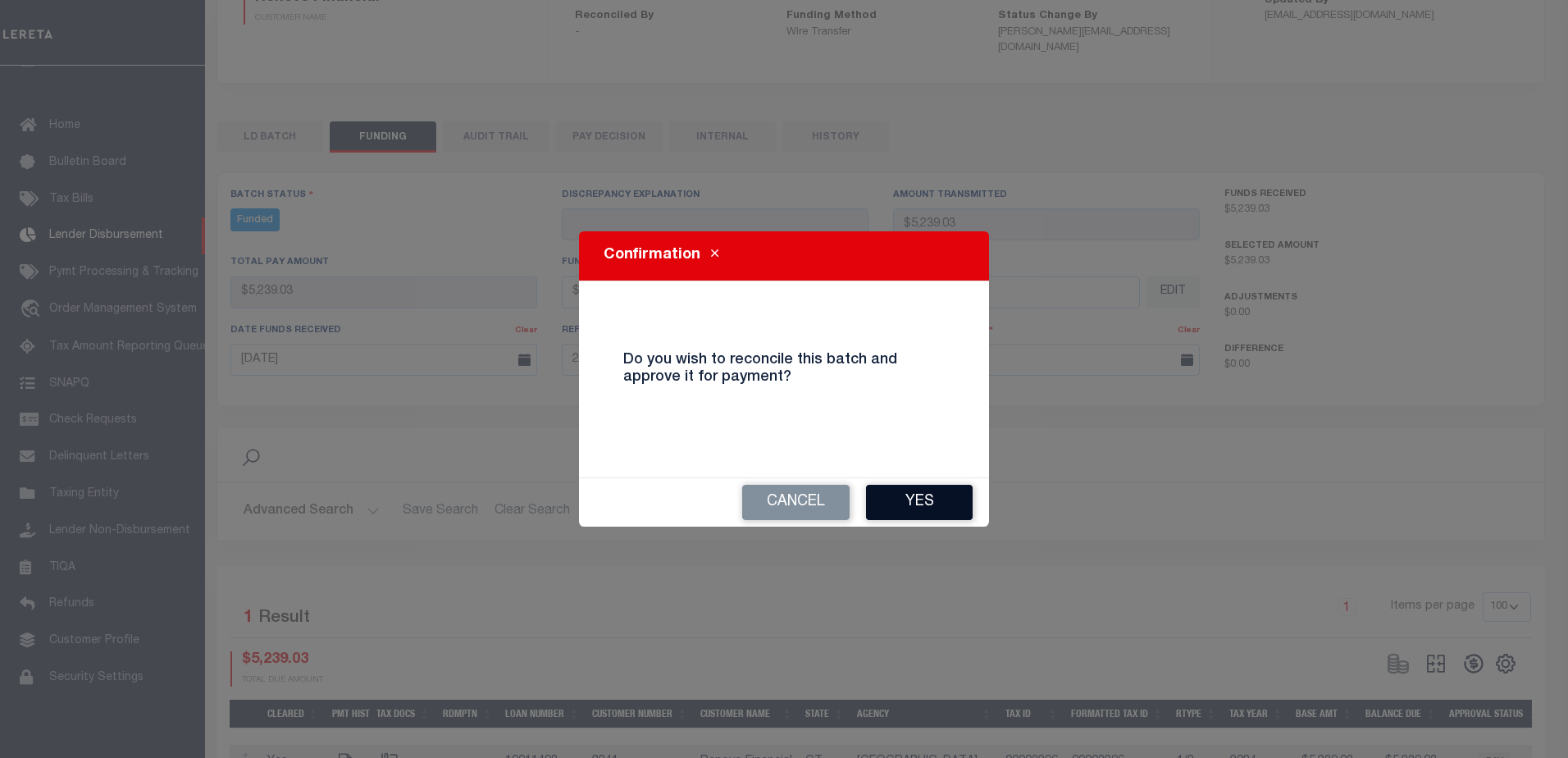
click at [944, 510] on button "Yes" at bounding box center [919, 502] width 107 height 35
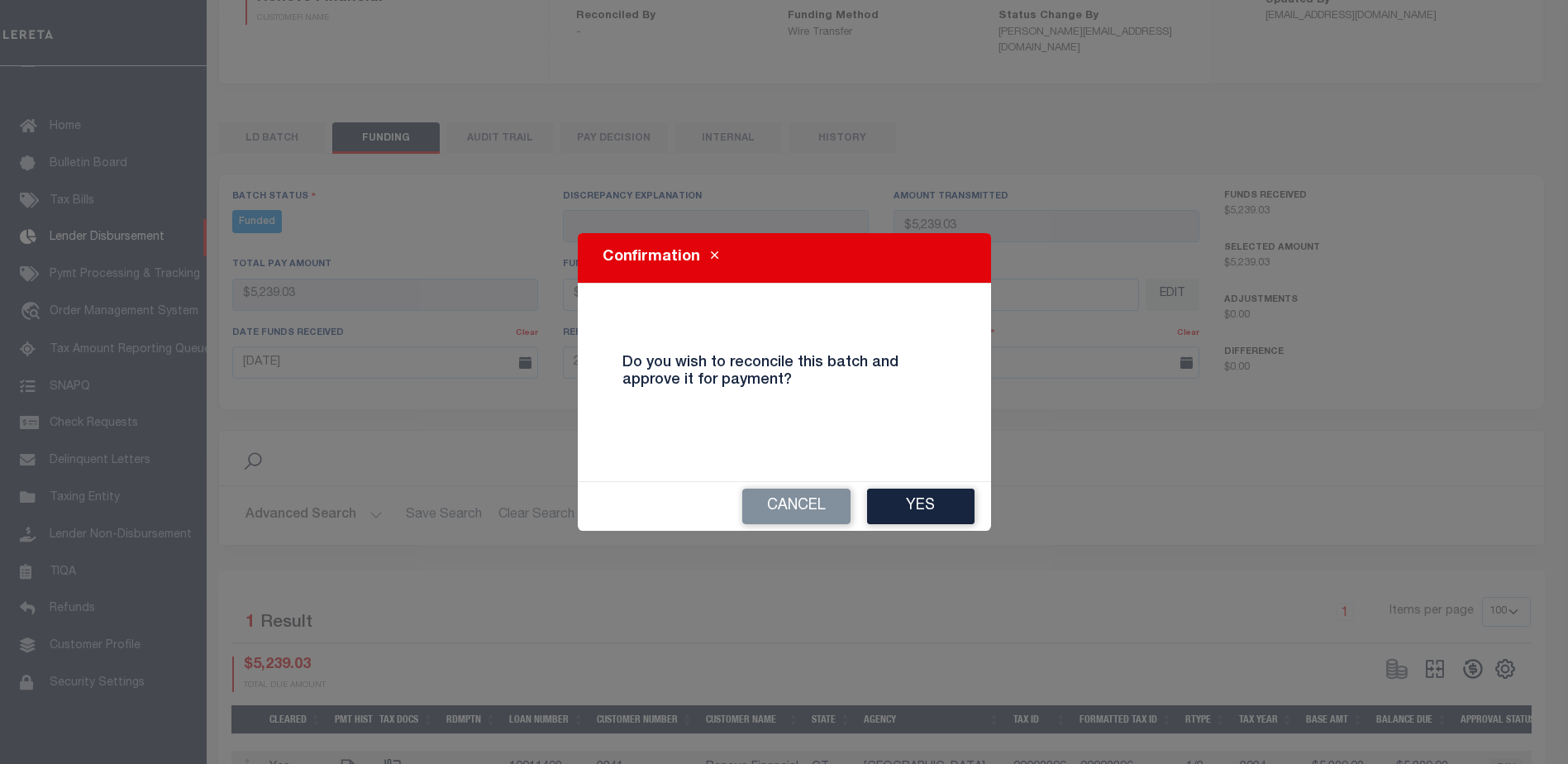
type input "$5,239.03"
type input "$0"
select select "100"
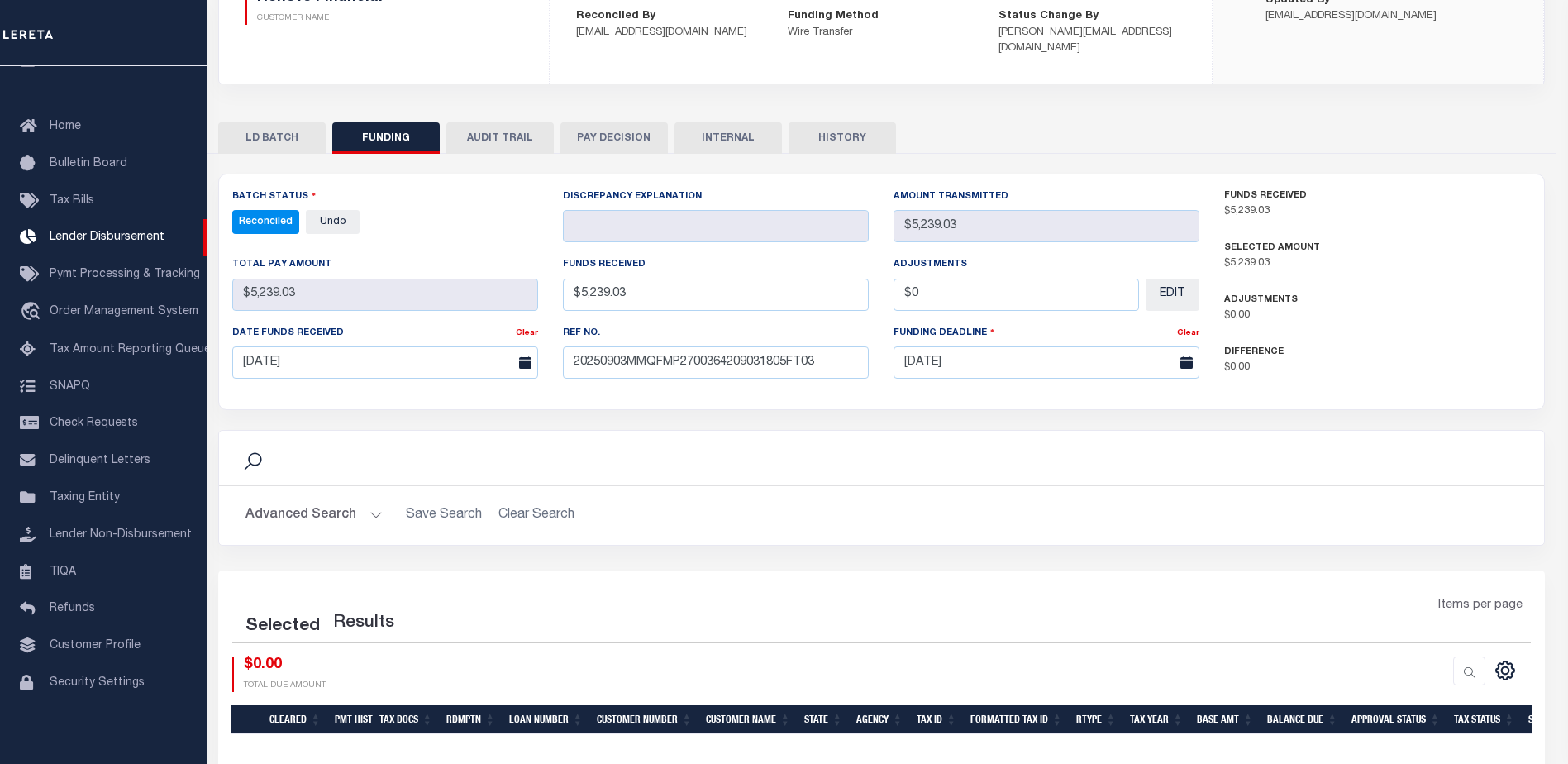
select select "100"
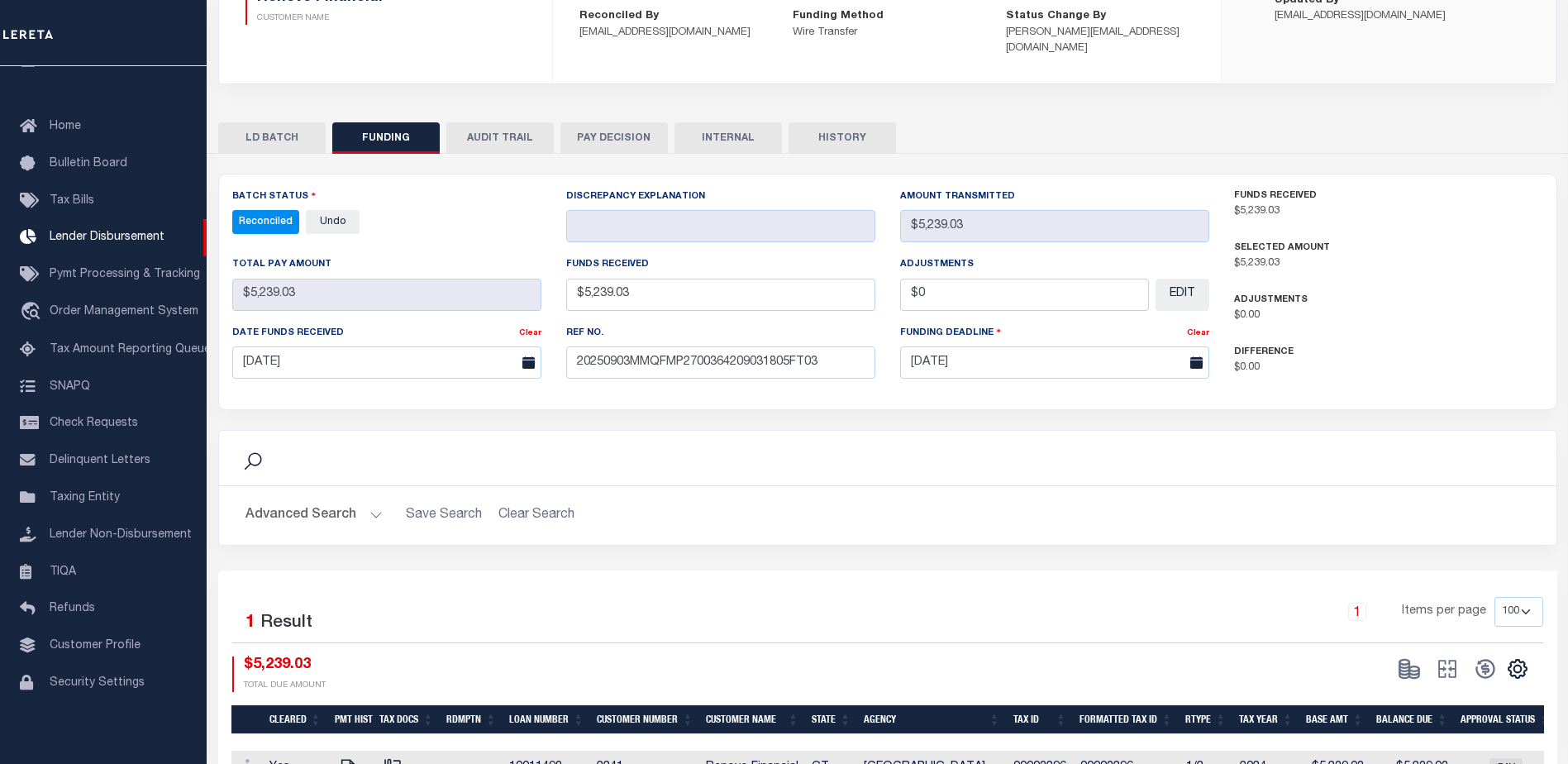
click at [748, 122] on button "INTERNAL" at bounding box center [727, 138] width 108 height 32
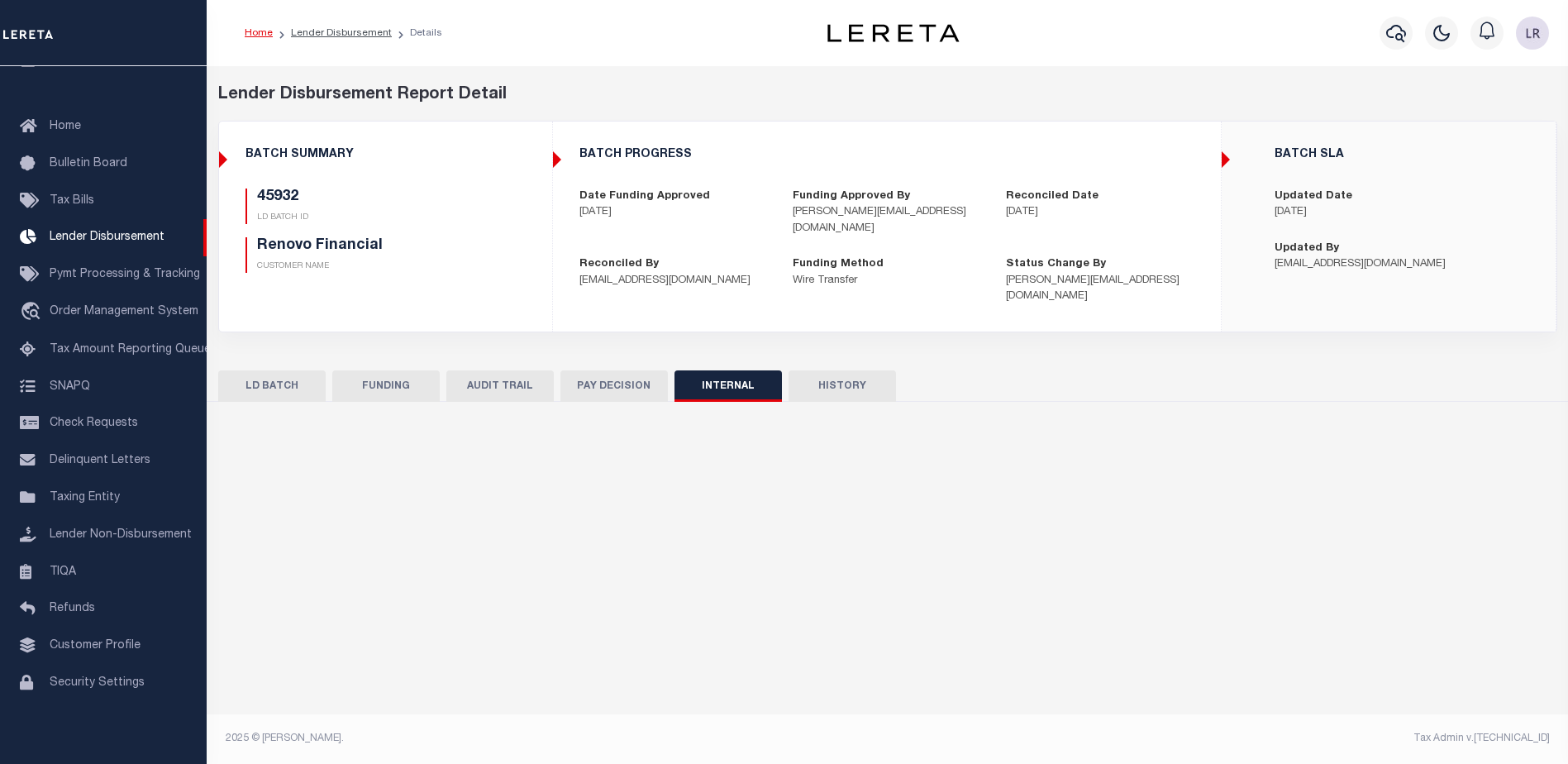
scroll to position [0, 0]
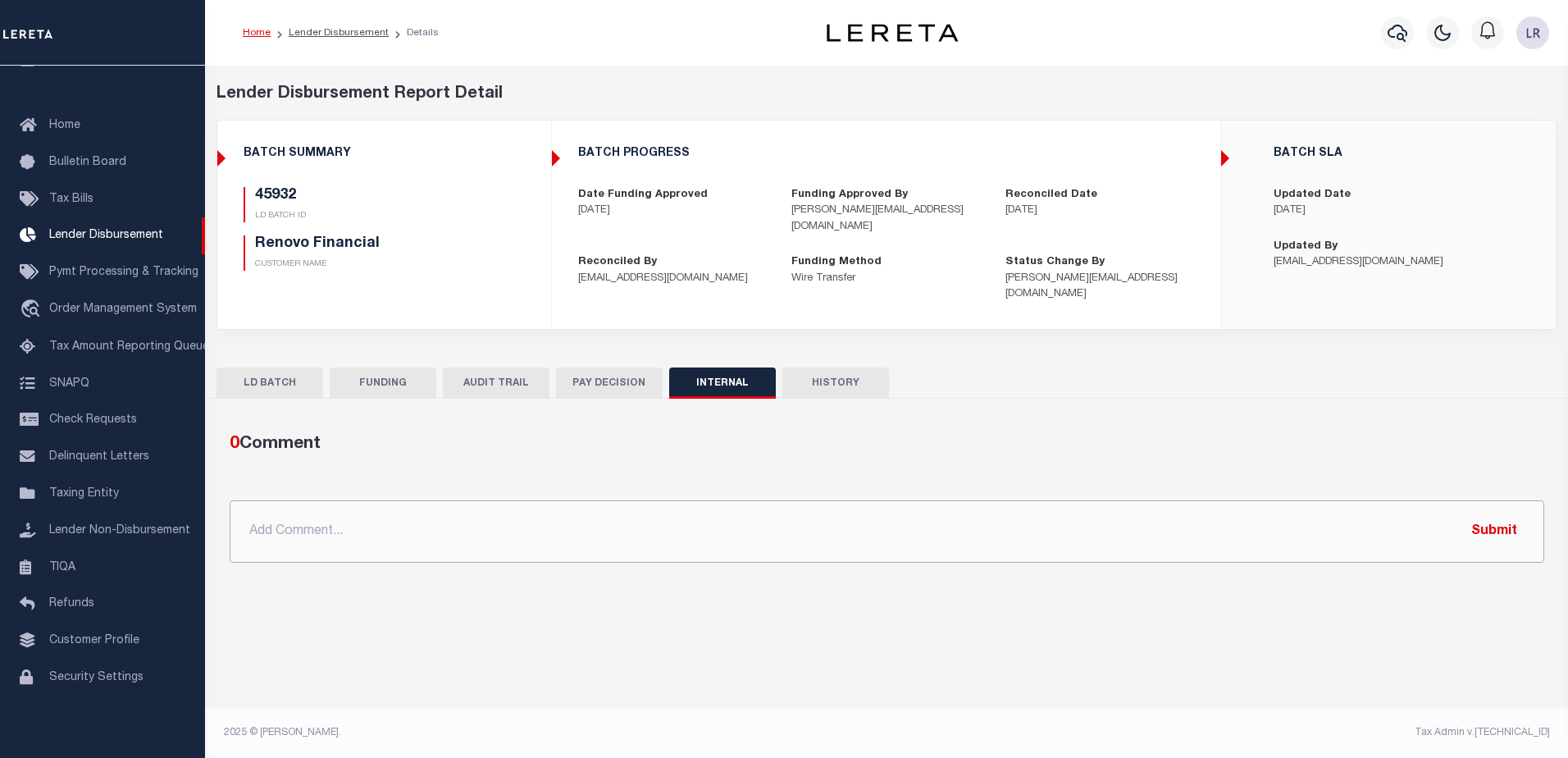
click at [1017, 505] on input "text" at bounding box center [887, 531] width 1315 height 62
paste input "ORG AMT - $81835.46 45806-$5505.86 45901-$4295.48 45908-$46976 45914-$10044.05 …"
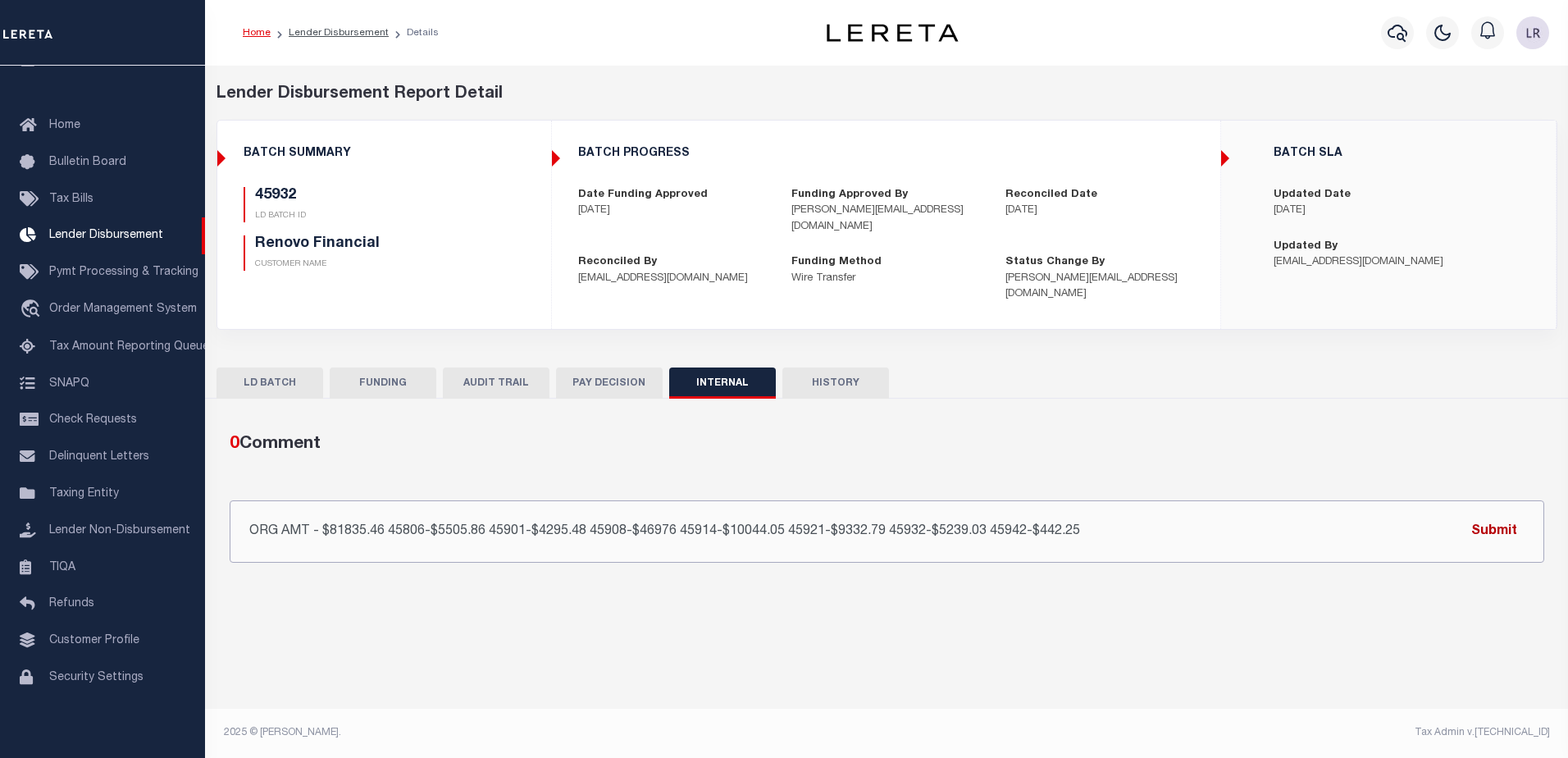
type input "ORG AMT - $81835.46 45806-$5505.86 45901-$4295.48 45908-$46976 45914-$10044.05 …"
click at [1503, 518] on button "Submit" at bounding box center [1494, 531] width 67 height 33
click at [339, 29] on link "Lender Disbursement" at bounding box center [338, 32] width 100 height 10
checkbox input "true"
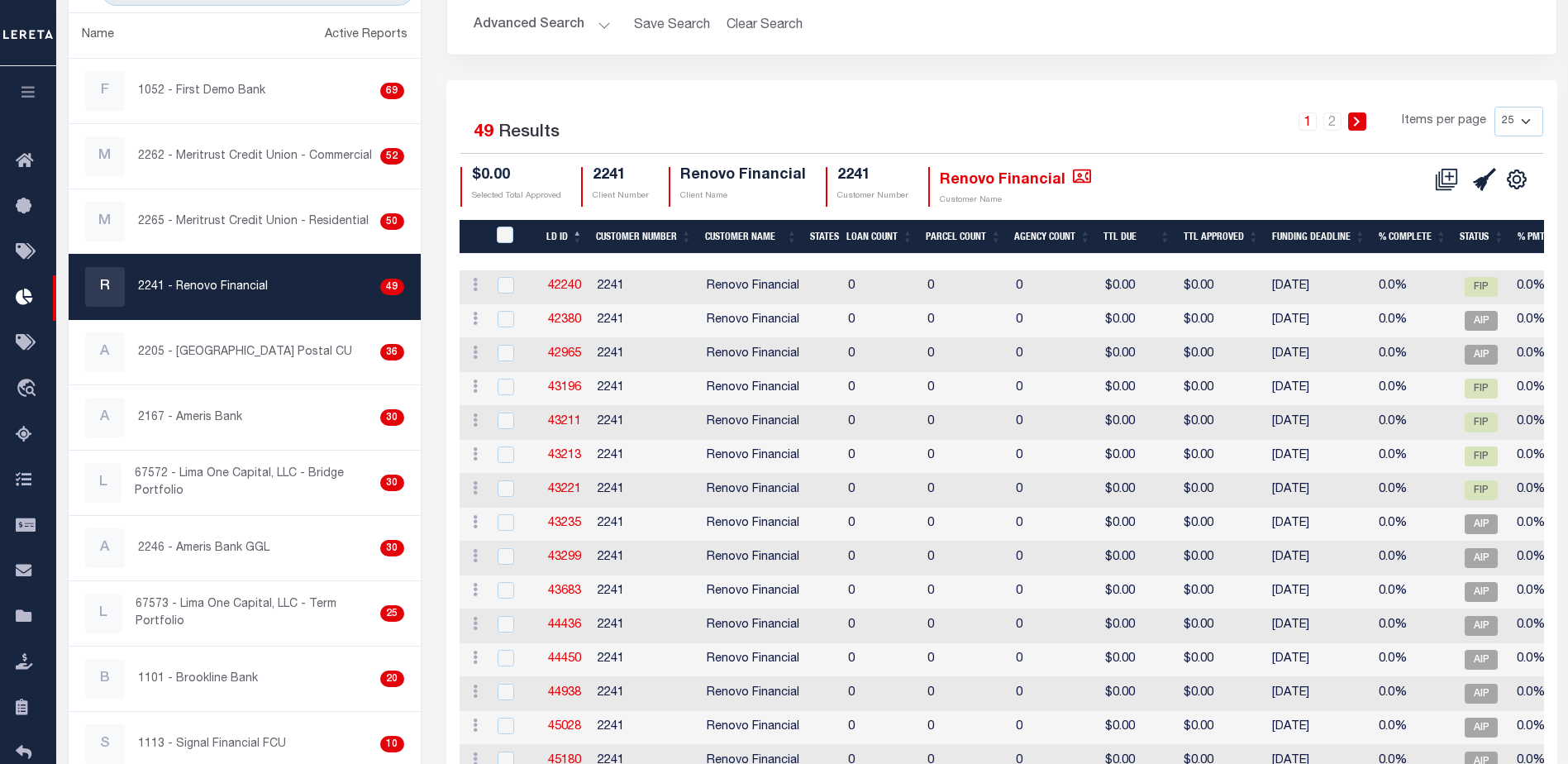
scroll to position [82, 0]
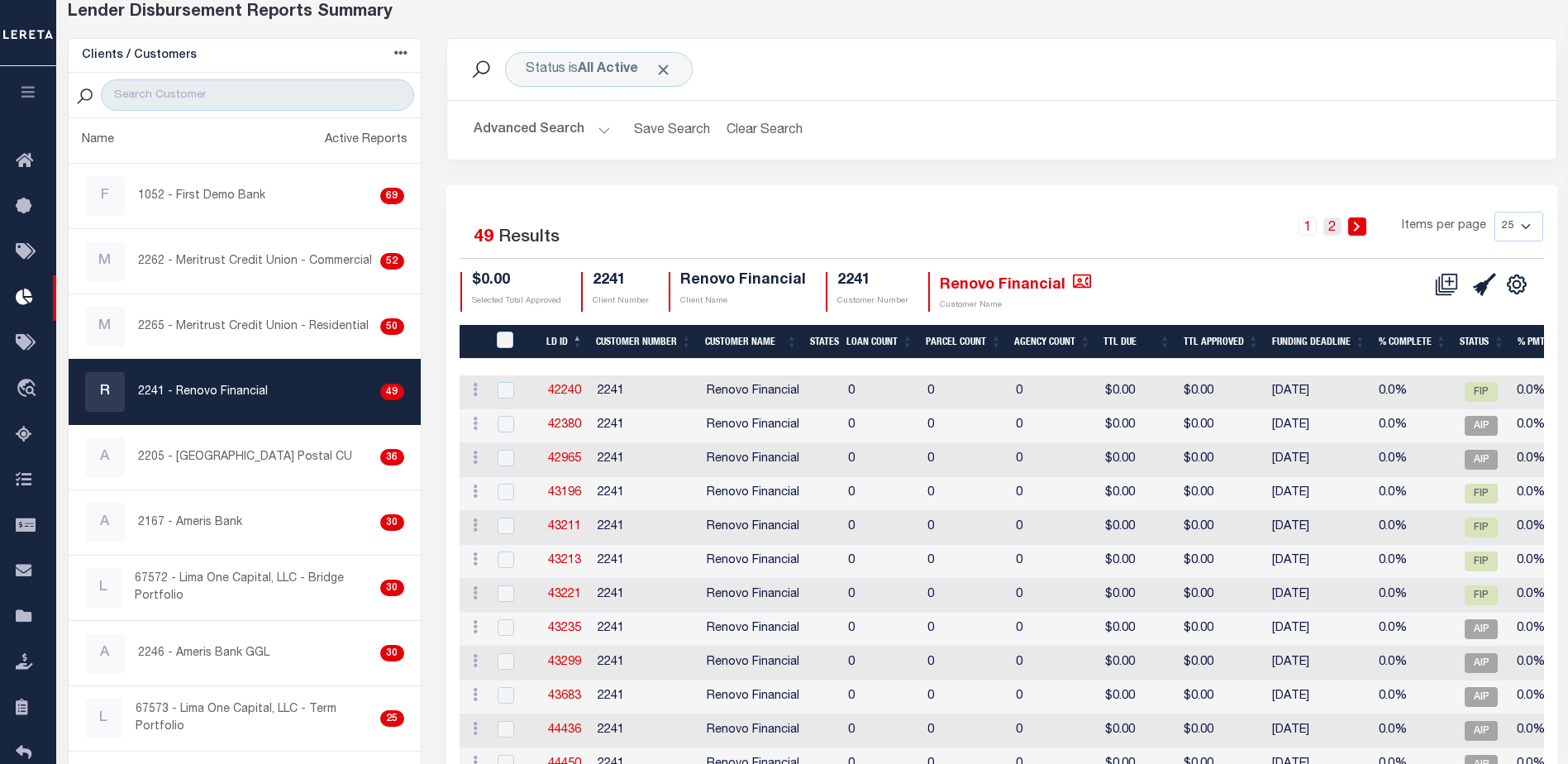
click at [1333, 230] on link "2" at bounding box center [1332, 226] width 18 height 18
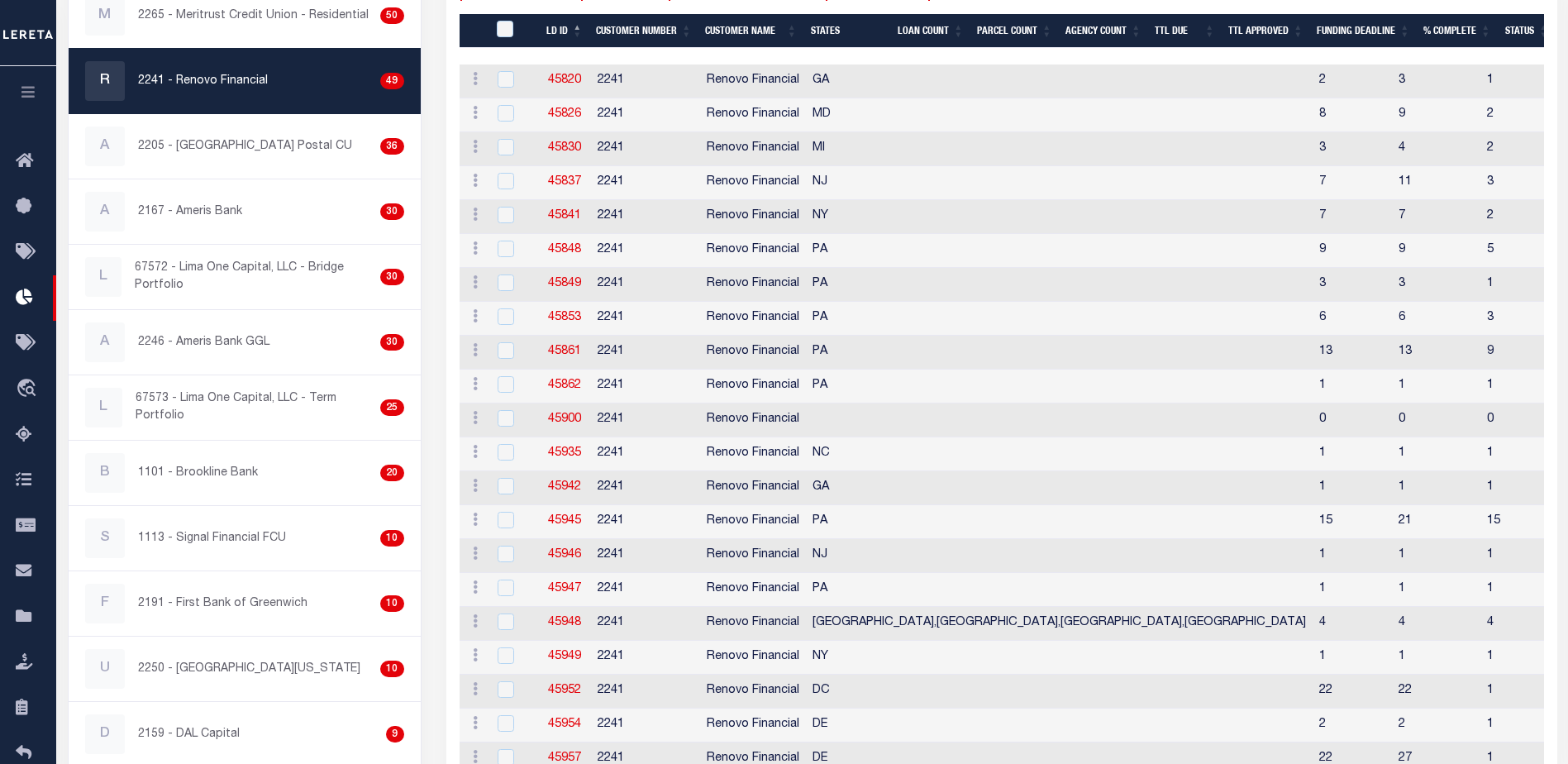
scroll to position [414, 0]
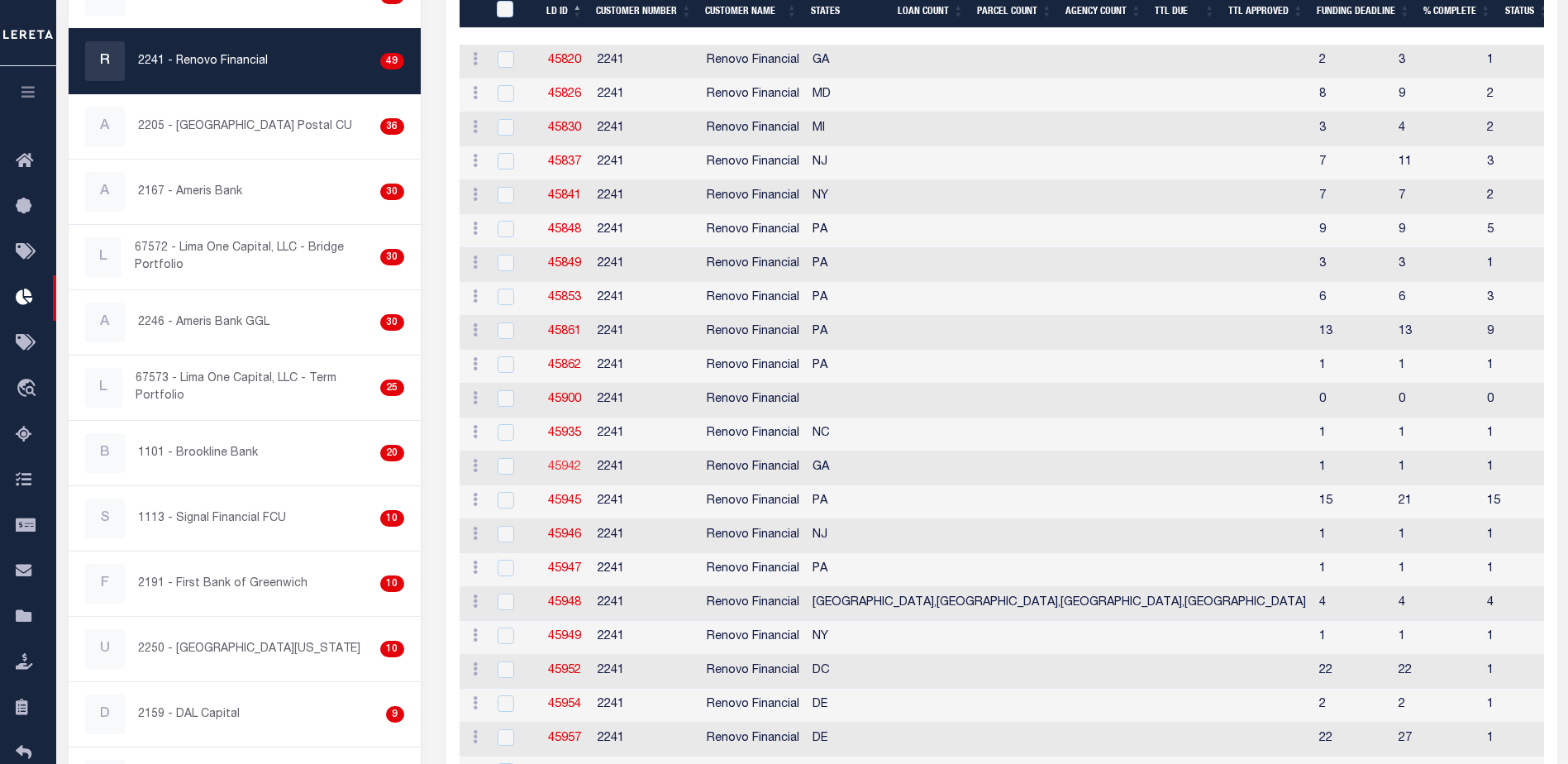
click at [560, 465] on link "45942" at bounding box center [565, 467] width 33 height 12
checkbox input "true"
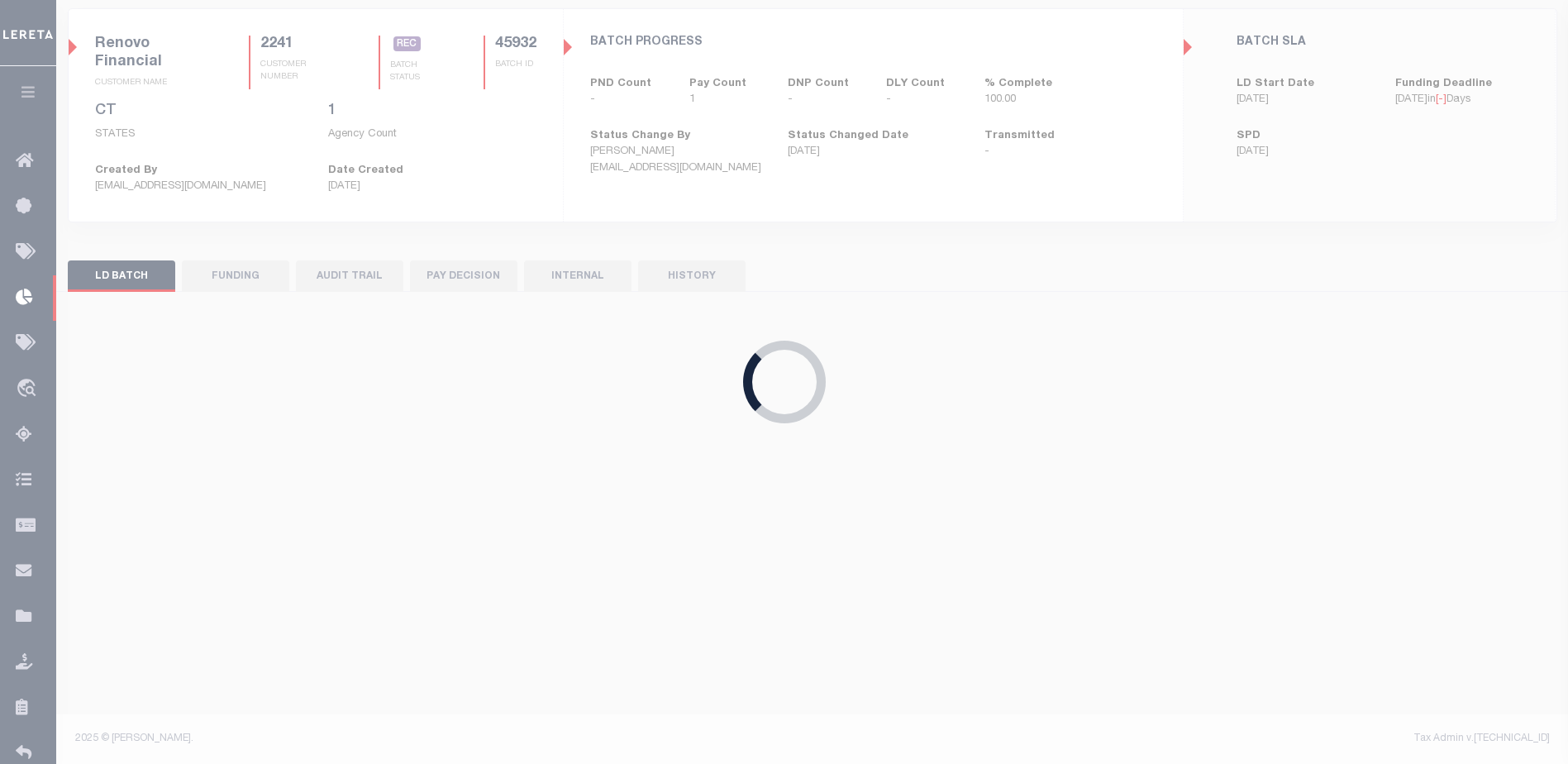
scroll to position [112, 0]
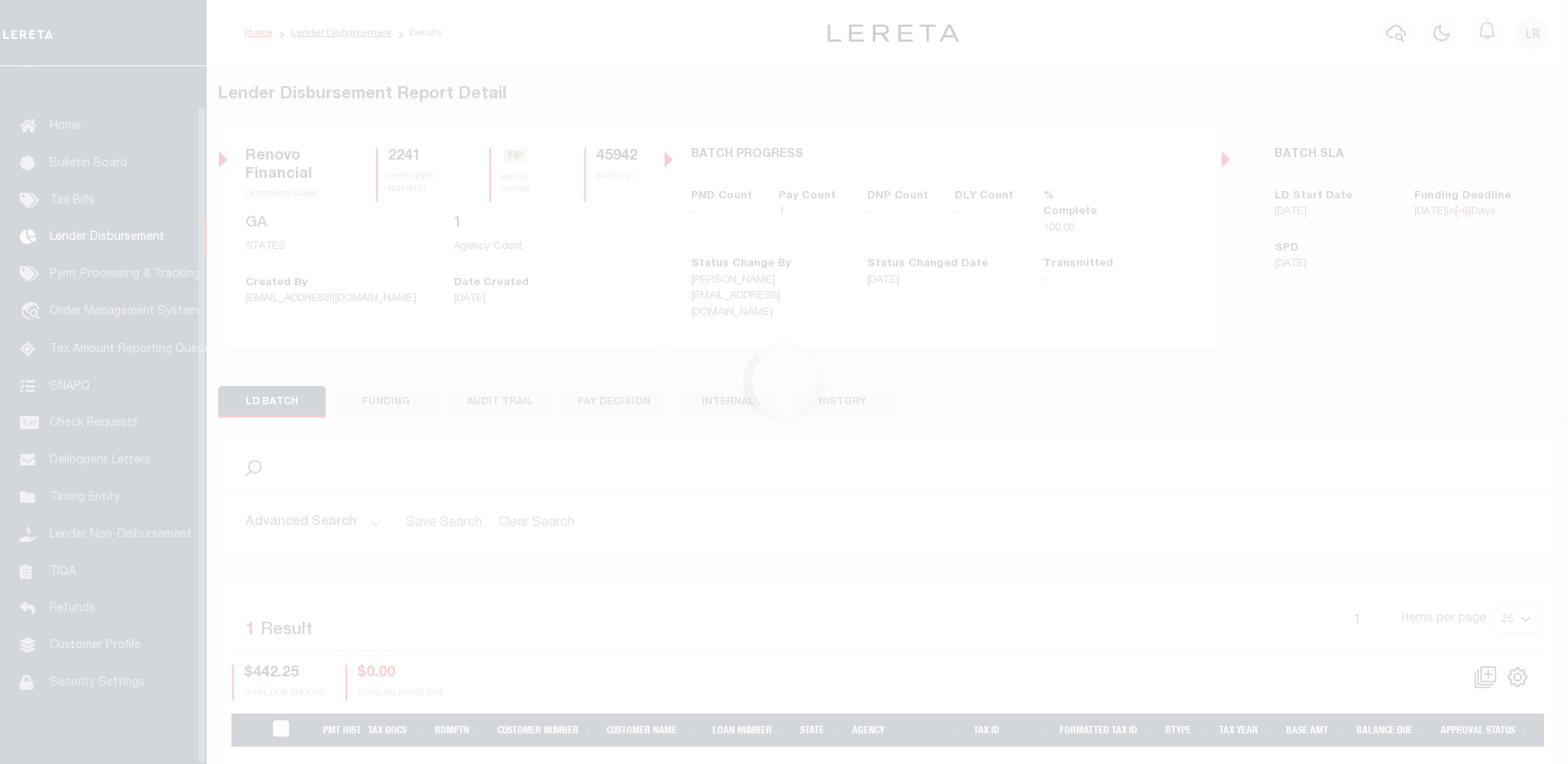
scroll to position [42, 0]
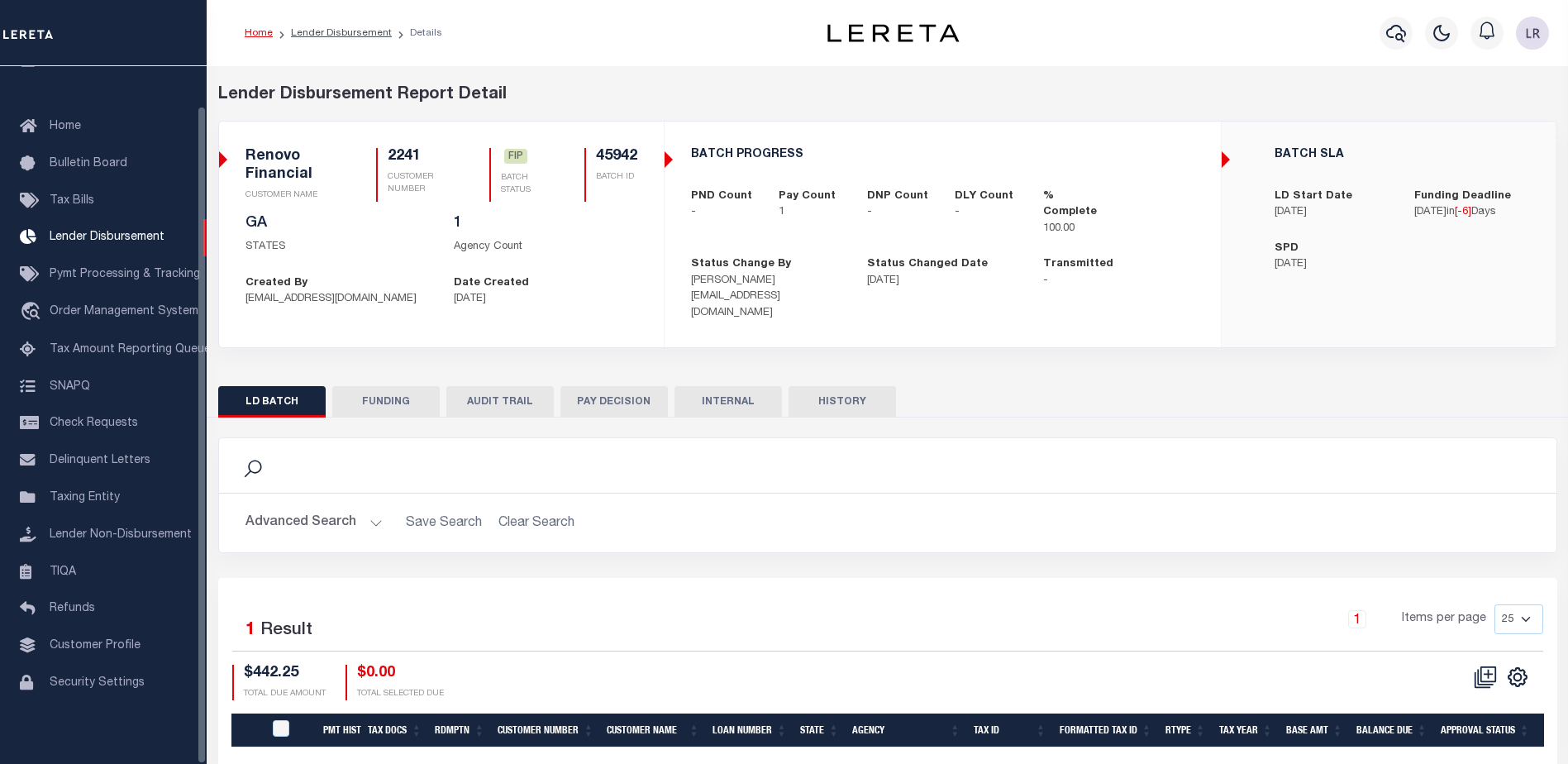
click at [408, 387] on button "FUNDING" at bounding box center [385, 402] width 108 height 32
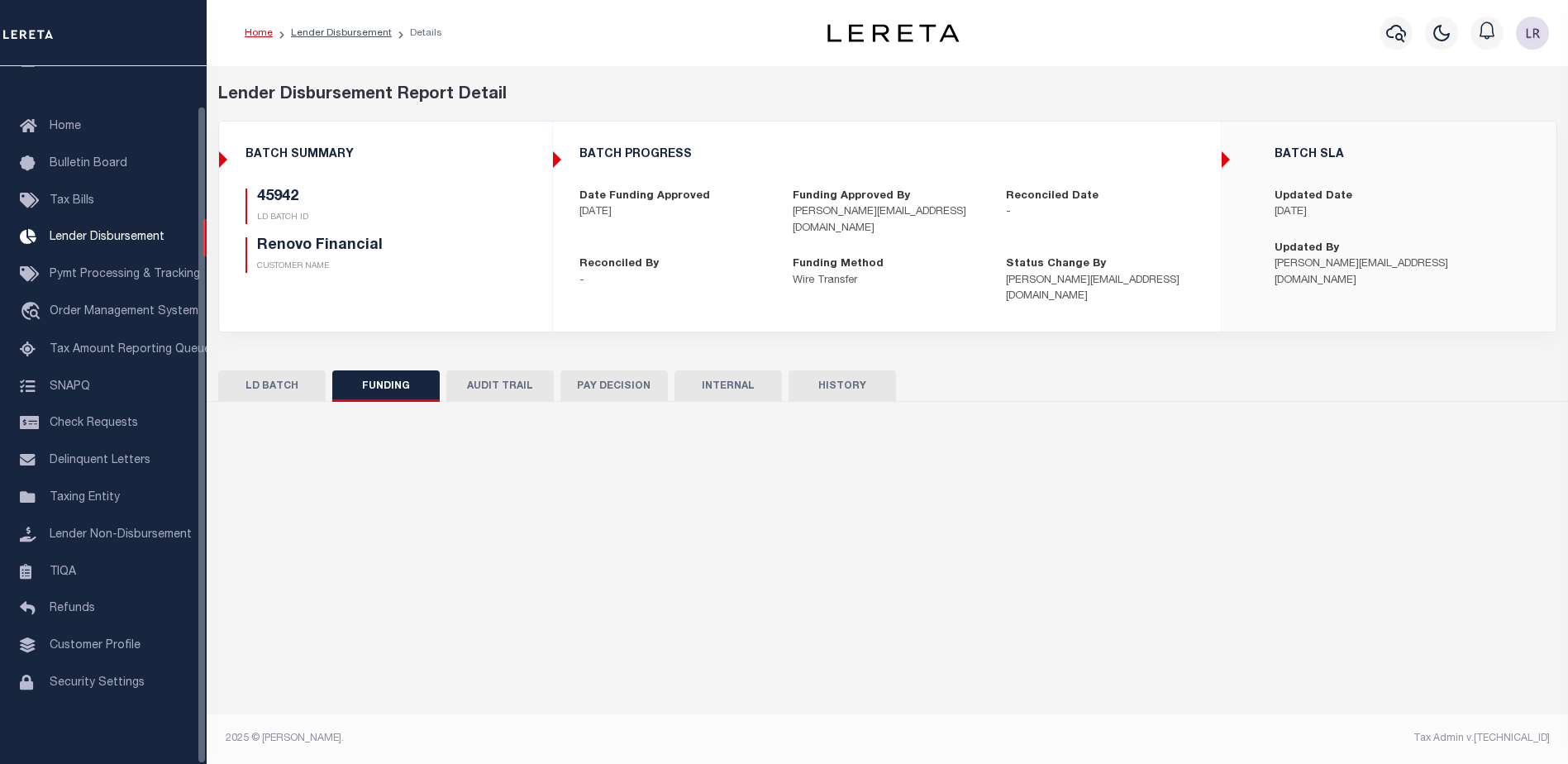
type input "$442.25"
type input "$0"
type input "[DATE]"
select select "100"
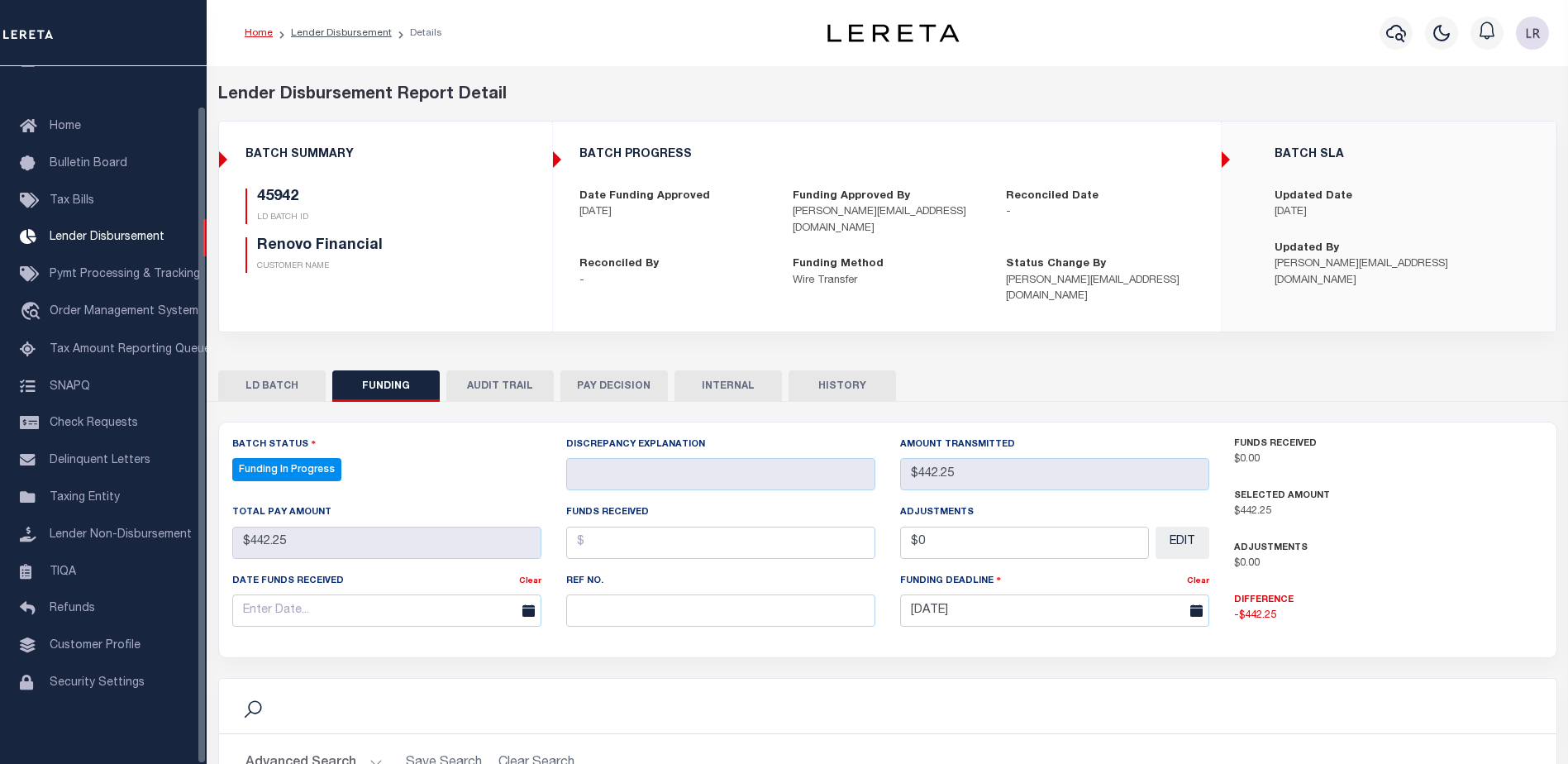
select select "100"
click at [691, 595] on input "text" at bounding box center [721, 611] width 309 height 33
paste input "20250903MMQFMP2700364209031805FT03"
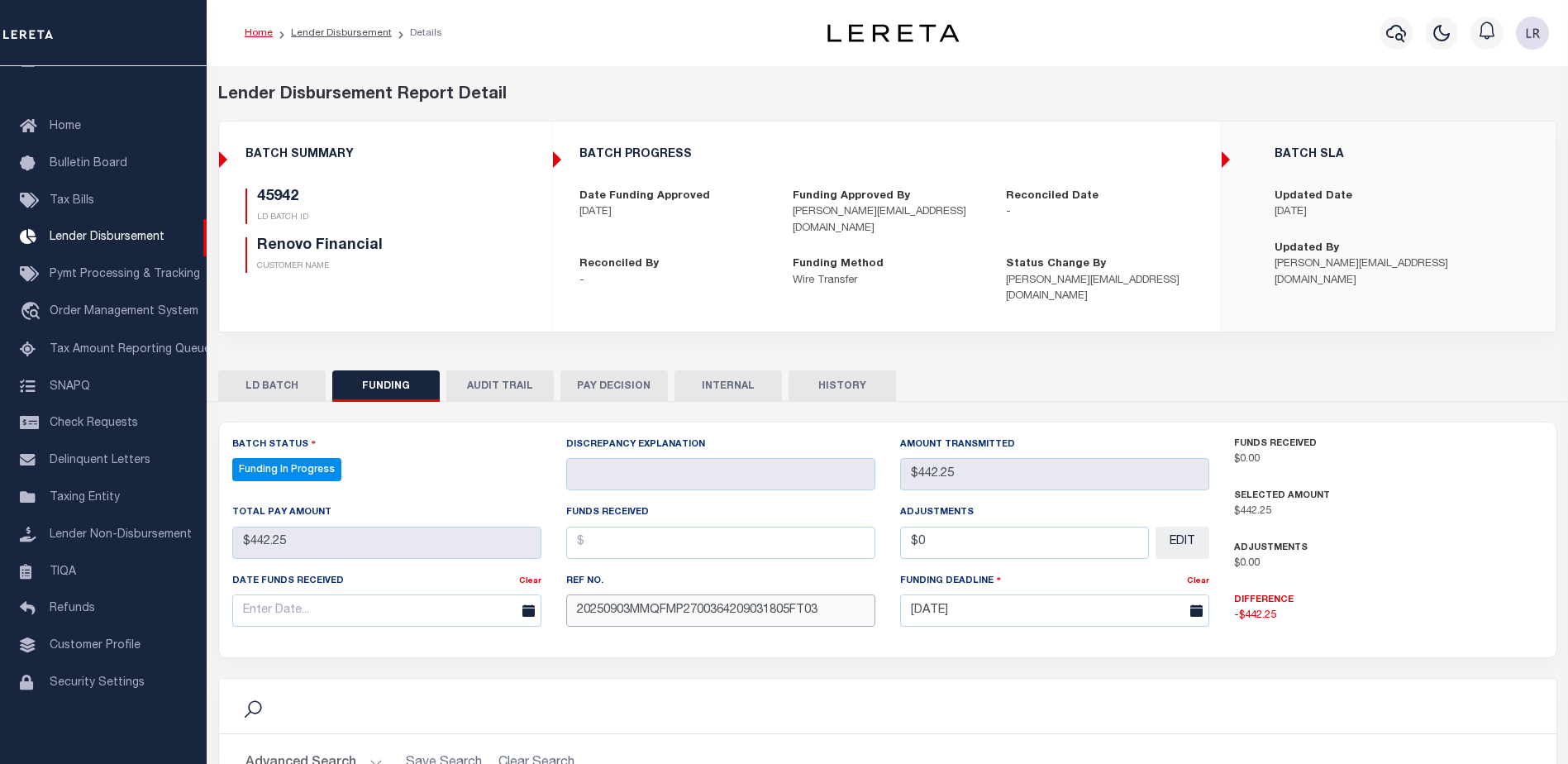
type input "20250903MMQFMP2700364209031805FT03"
click at [614, 529] on input "text" at bounding box center [721, 543] width 309 height 33
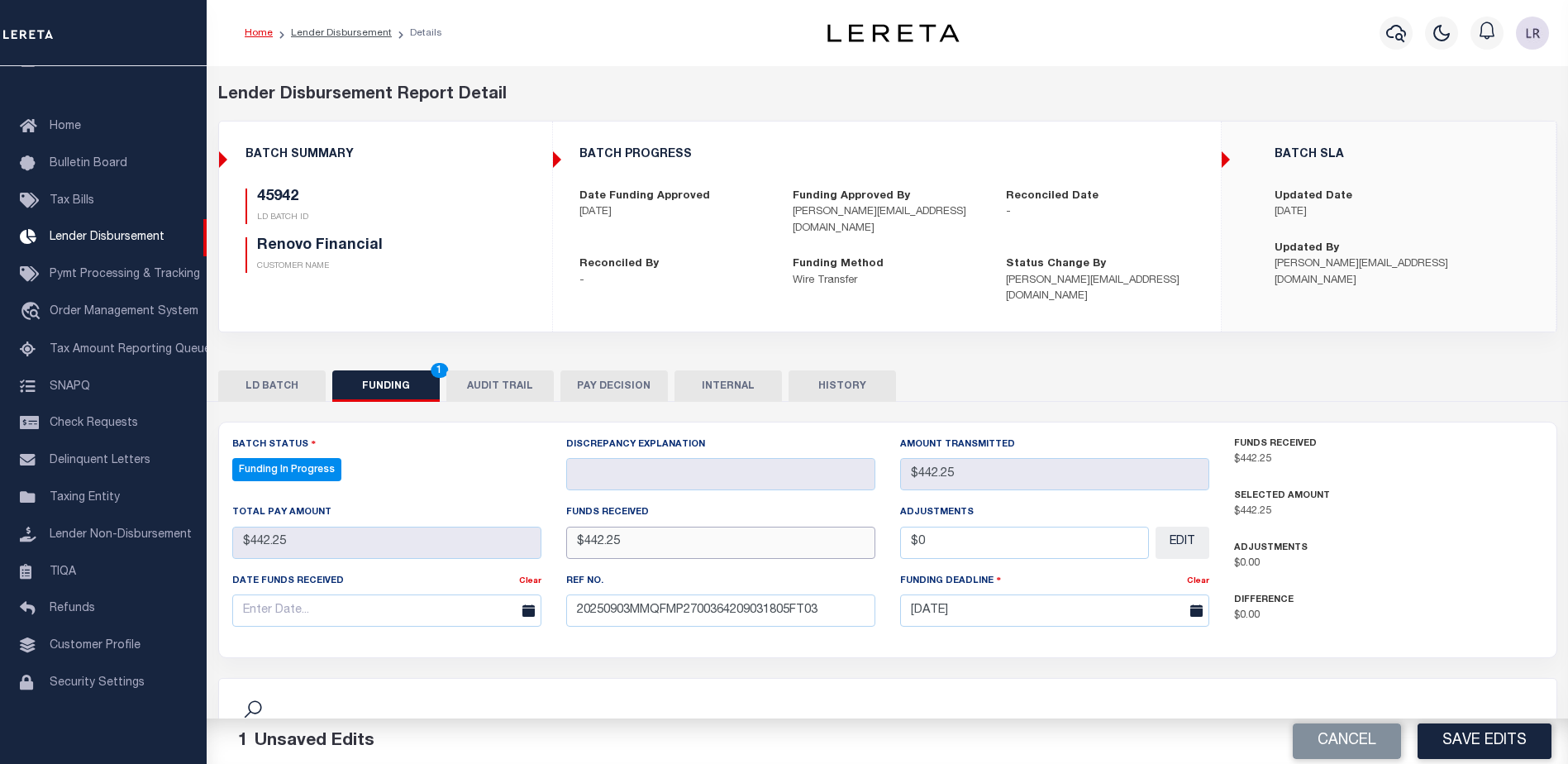
type input "$442.25"
drag, startPoint x: 472, startPoint y: 623, endPoint x: 471, endPoint y: 597, distance: 26.0
click at [472, 621] on div "Date funds received Clear" at bounding box center [386, 606] width 334 height 68
click at [457, 595] on input "text" at bounding box center [387, 611] width 309 height 33
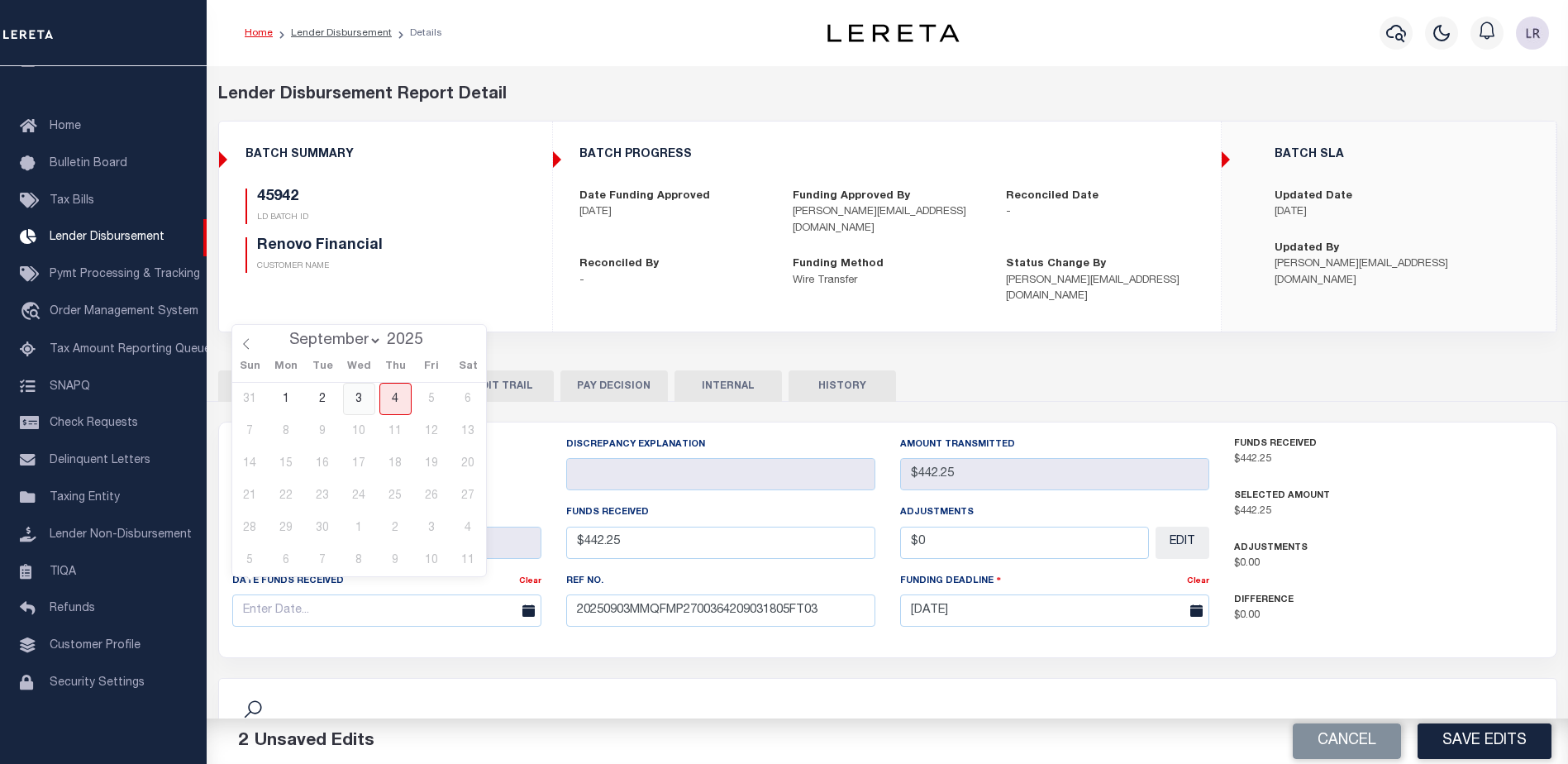
click at [355, 396] on span "3" at bounding box center [359, 399] width 33 height 33
type input "[DATE]"
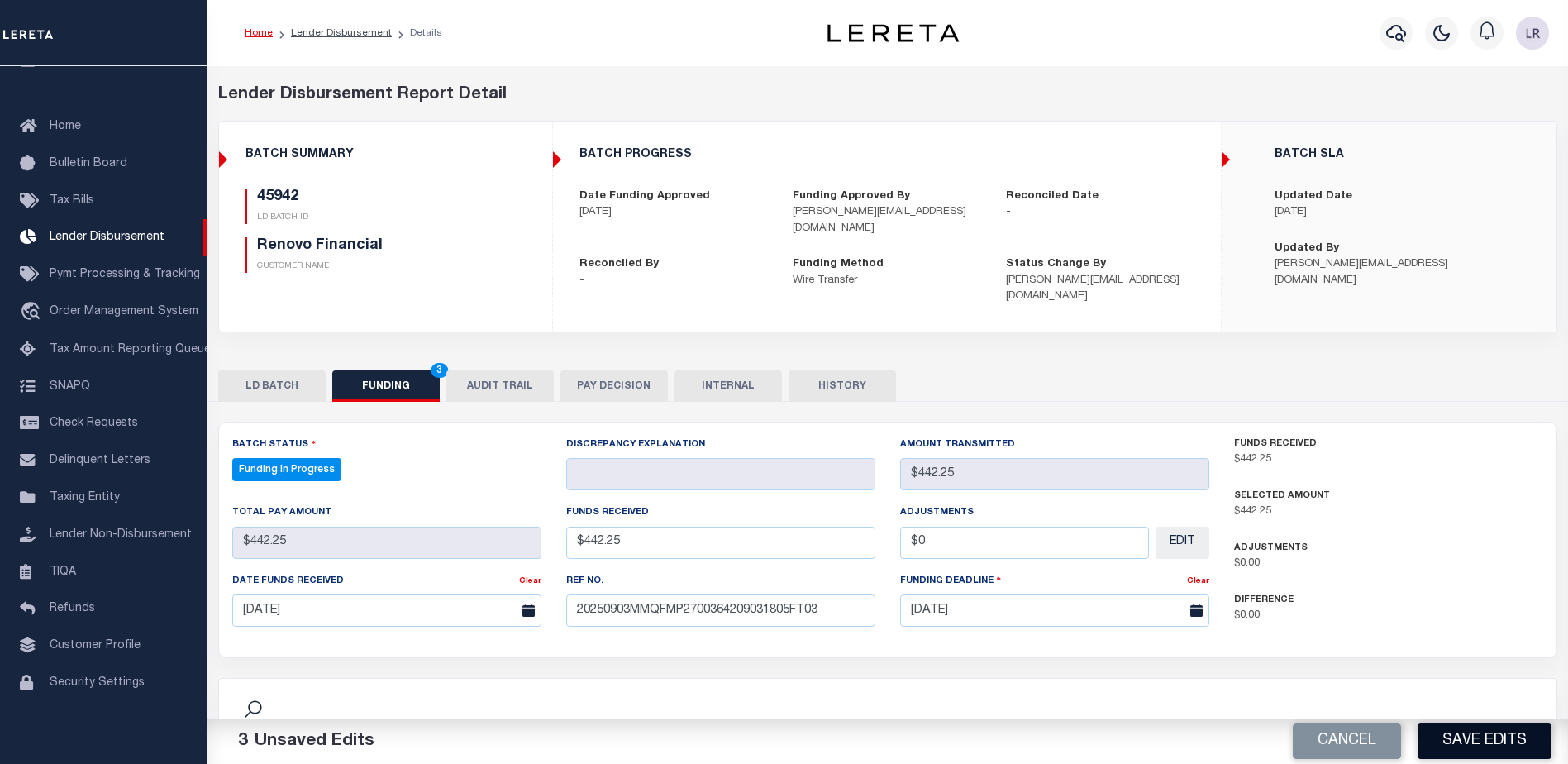
click at [1437, 733] on button "Save Edits" at bounding box center [1484, 740] width 134 height 35
type input "$442.25"
type input "$0"
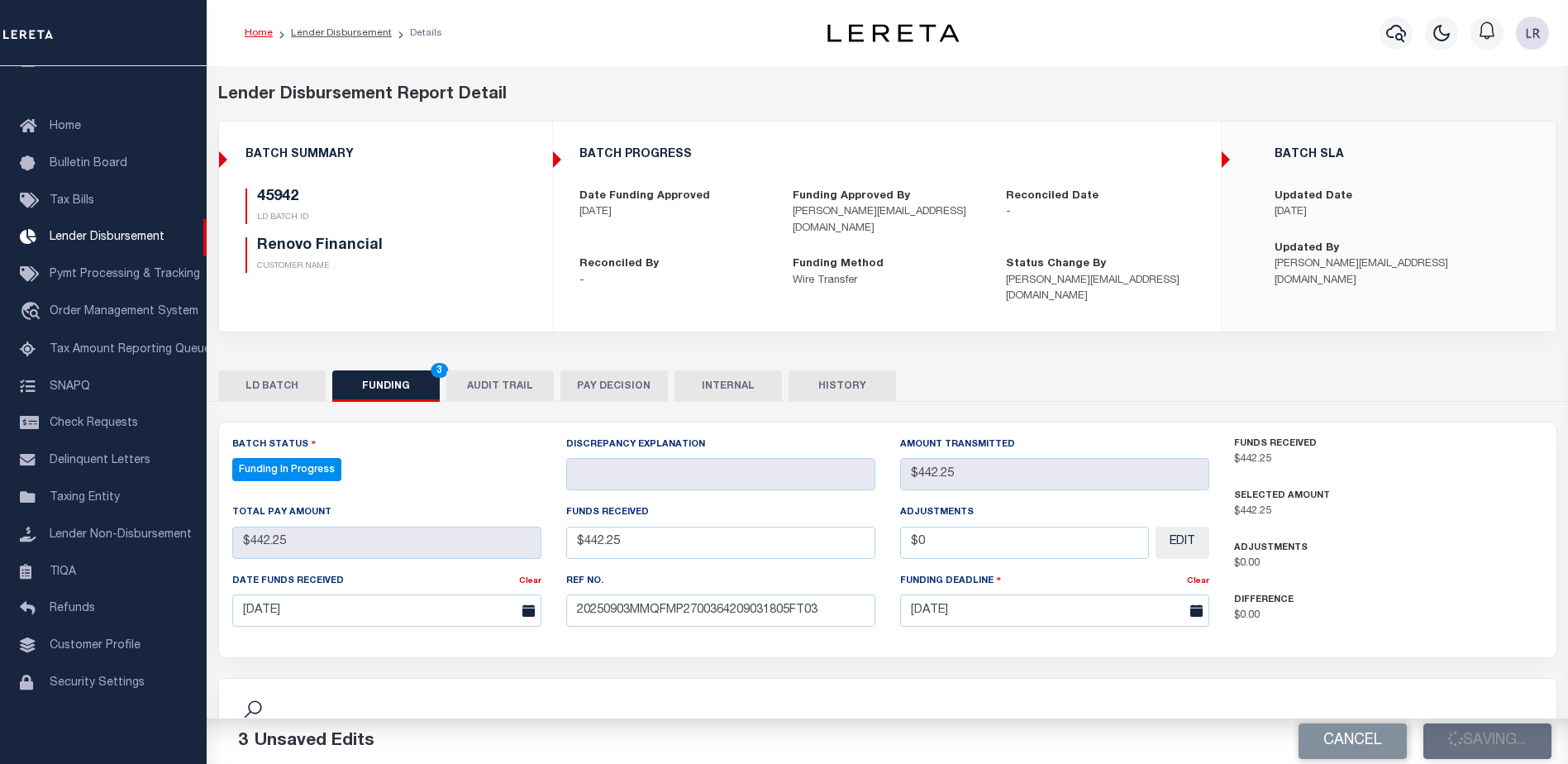
select select "100"
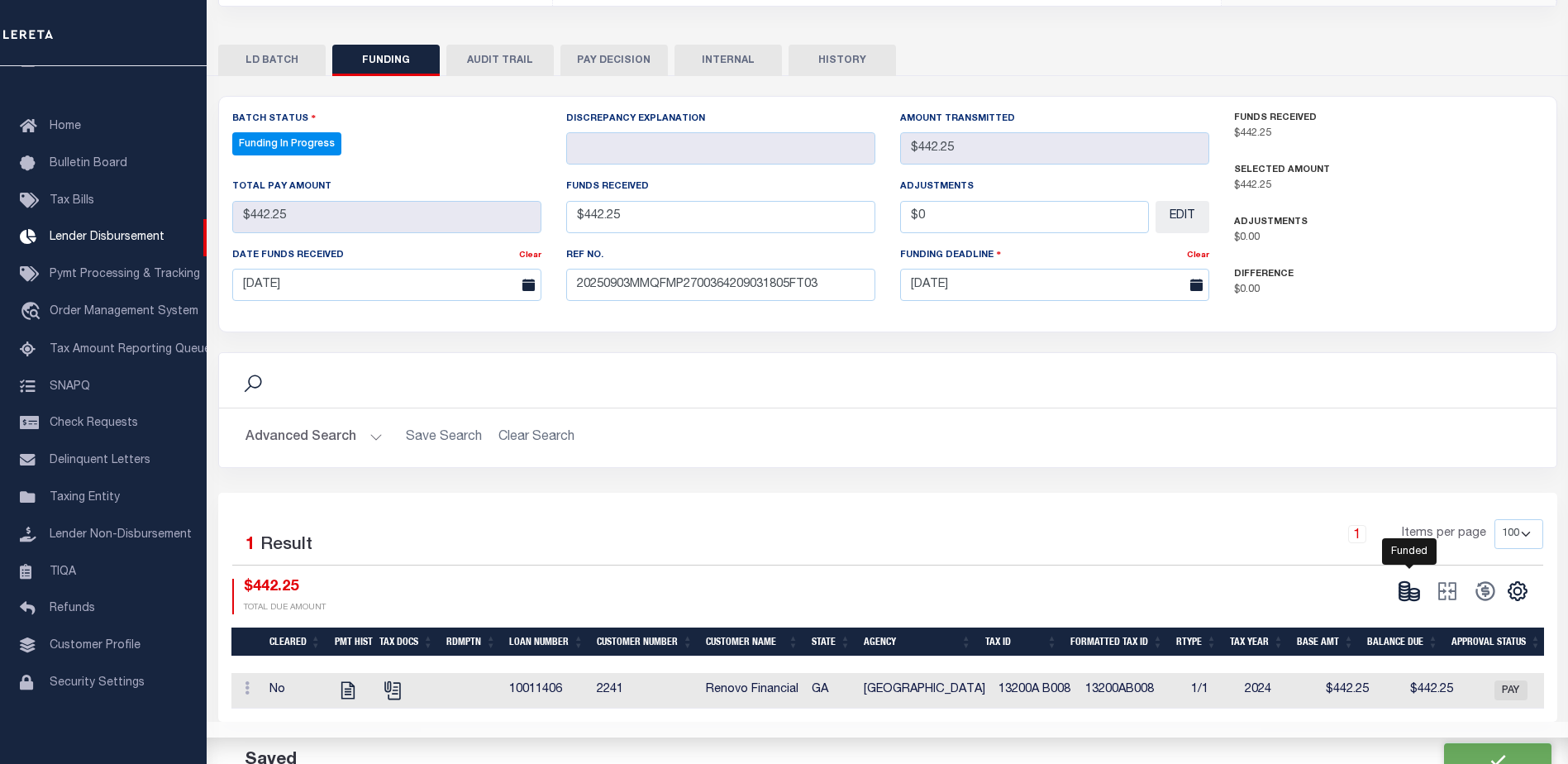
click at [1409, 585] on icon at bounding box center [1403, 587] width 10 height 5
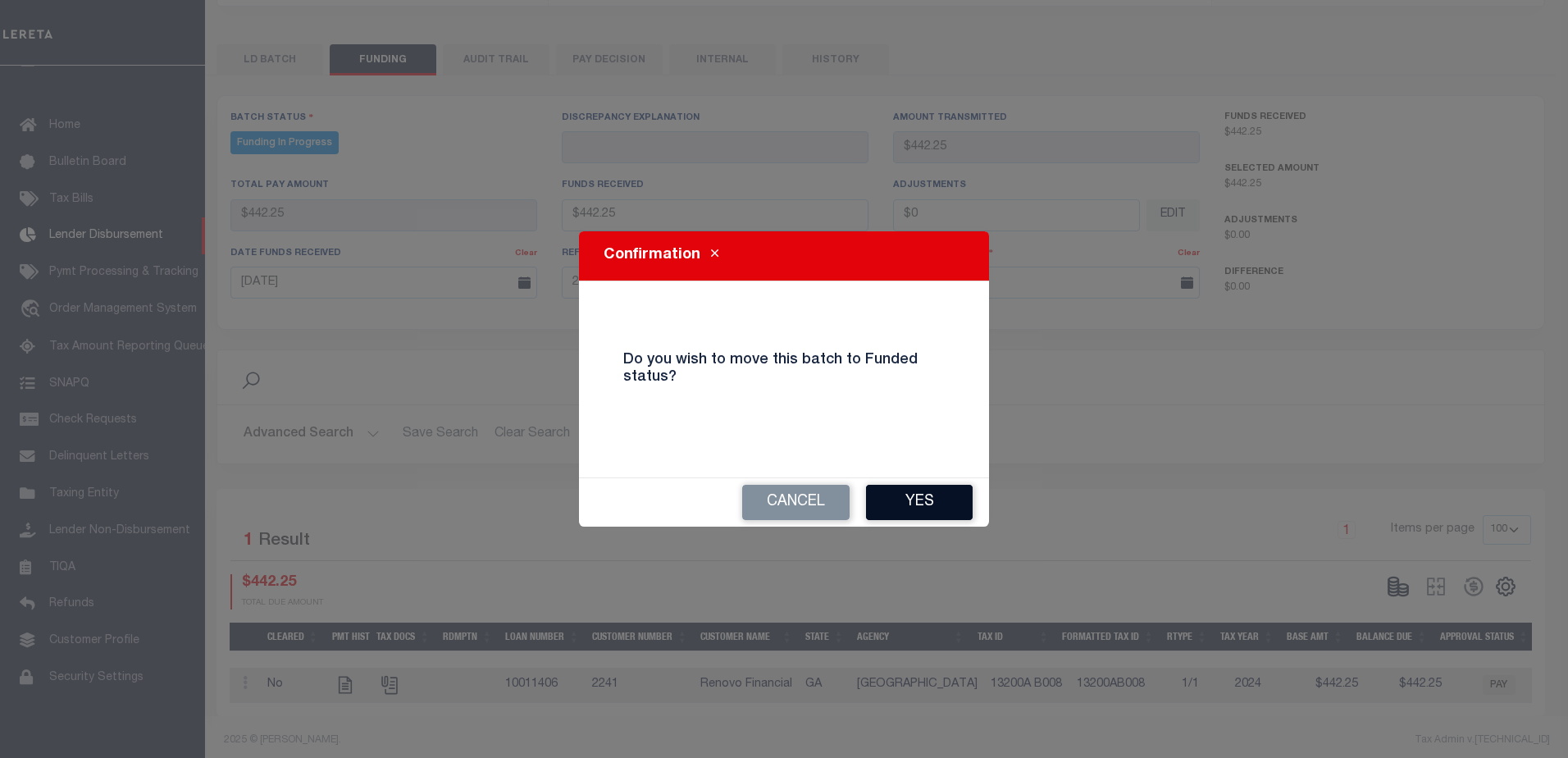
click at [961, 514] on button "Yes" at bounding box center [919, 502] width 107 height 35
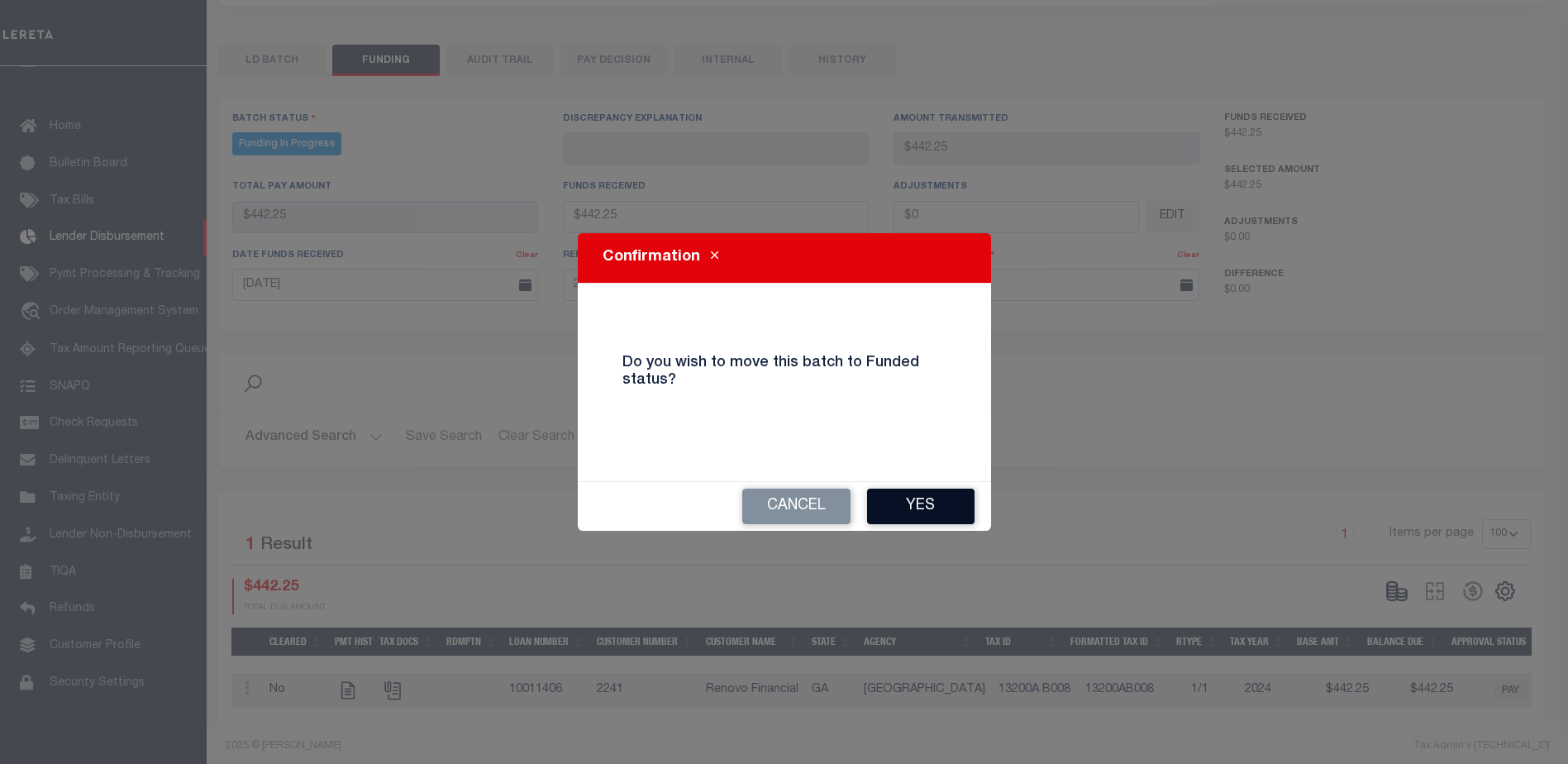
type input "$442.25"
type input "$0"
select select "100"
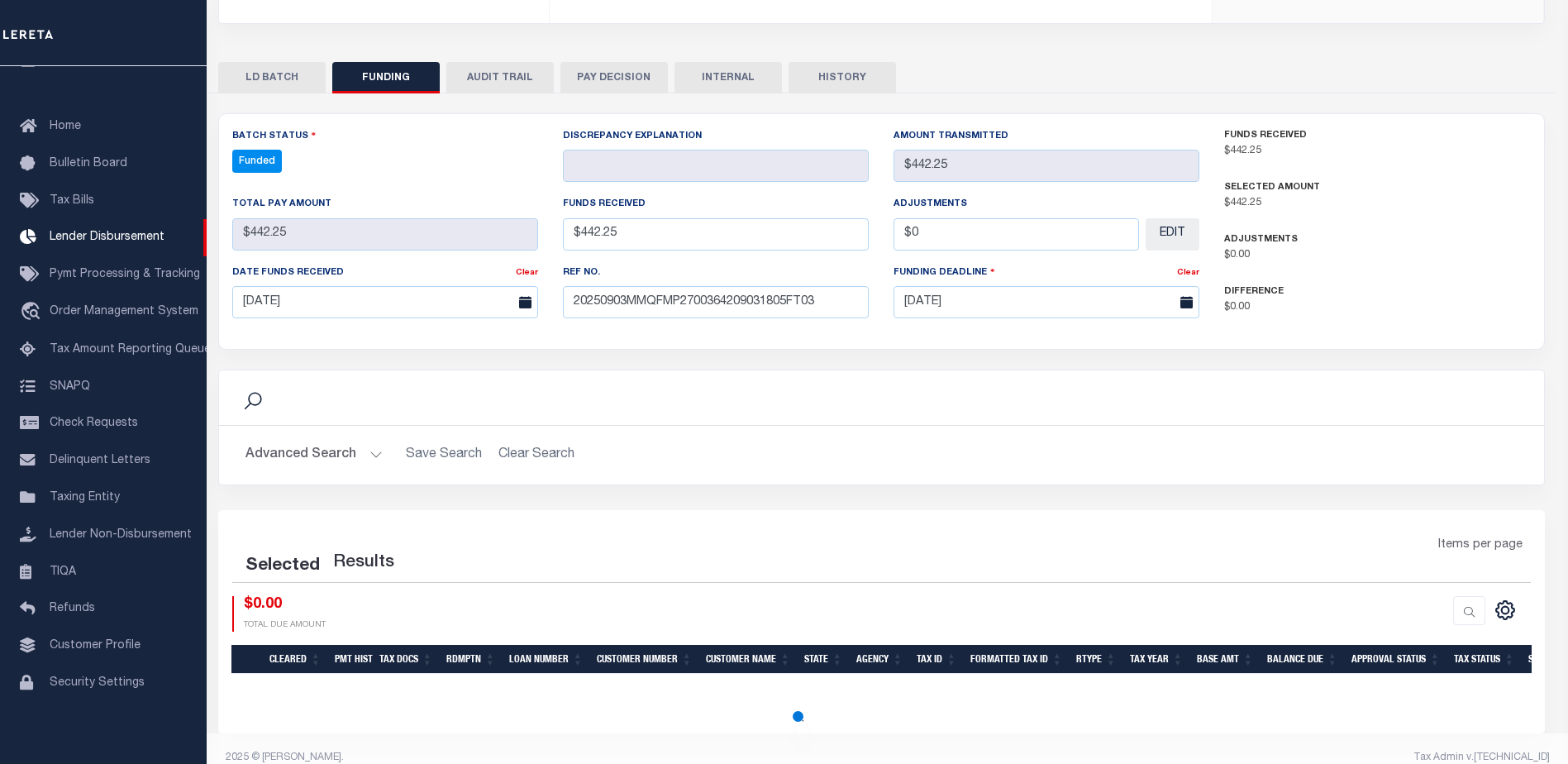
select select "100"
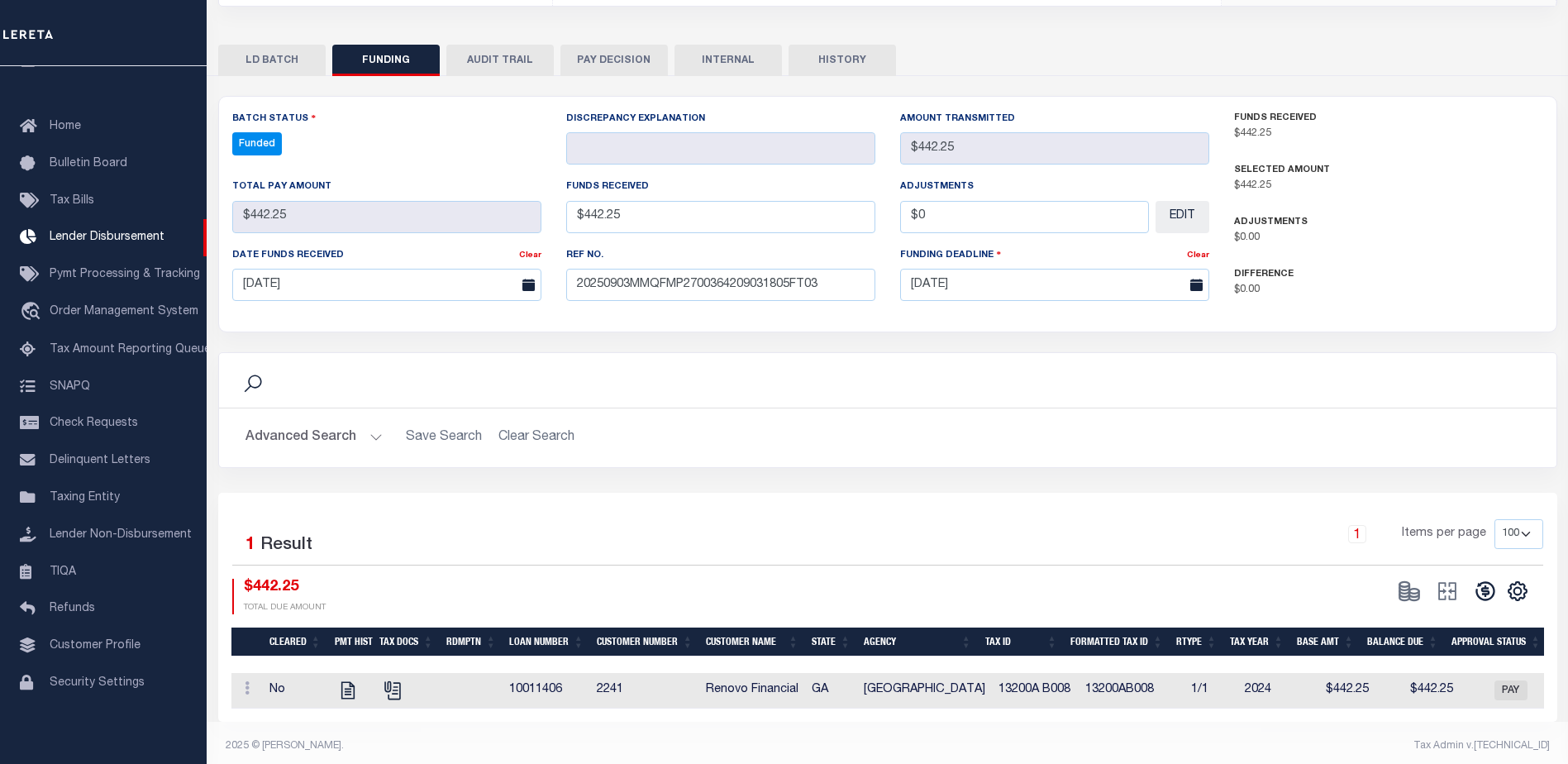
click at [1480, 579] on icon at bounding box center [1485, 591] width 24 height 24
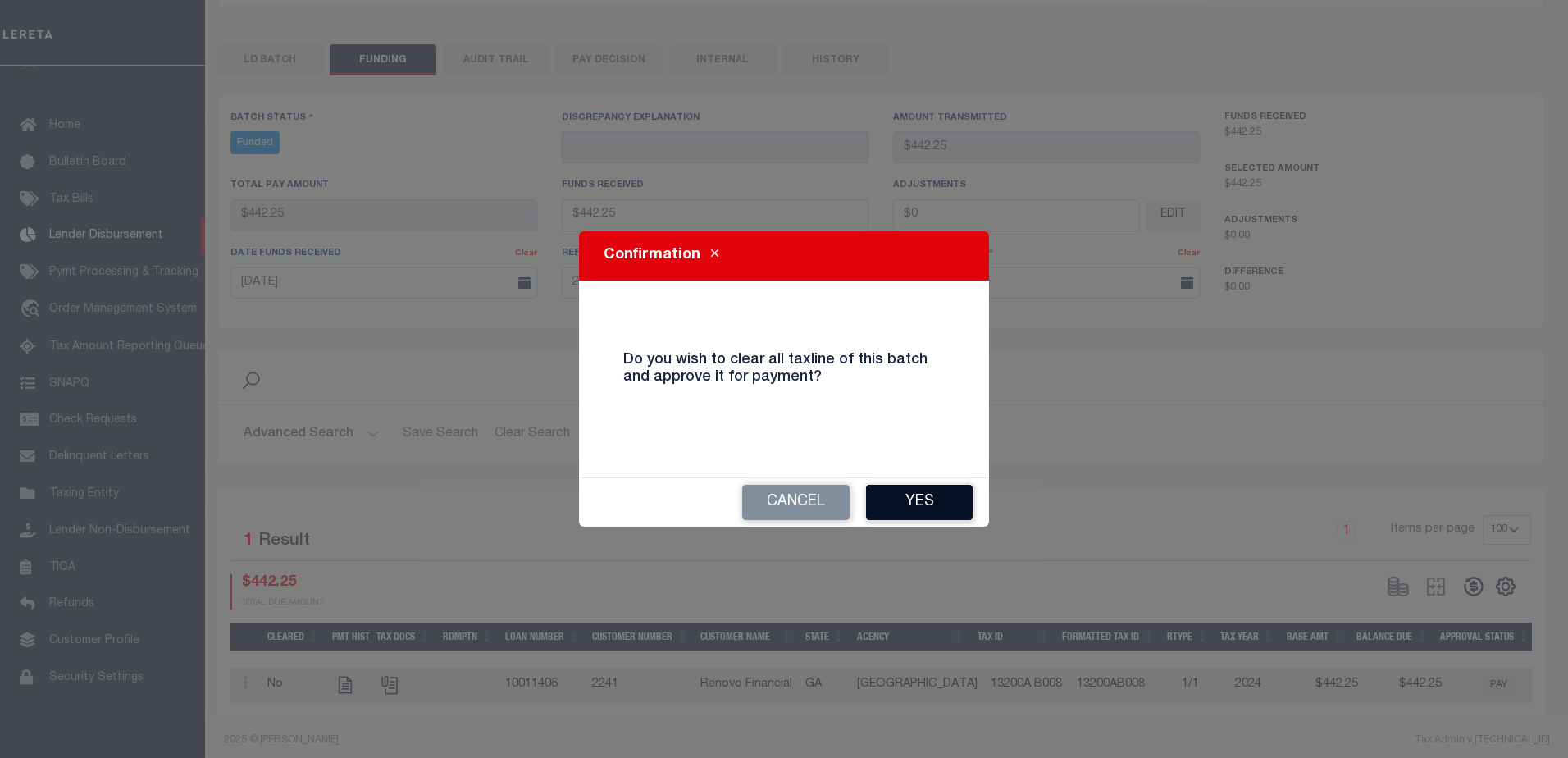
click at [941, 502] on button "Yes" at bounding box center [919, 502] width 107 height 35
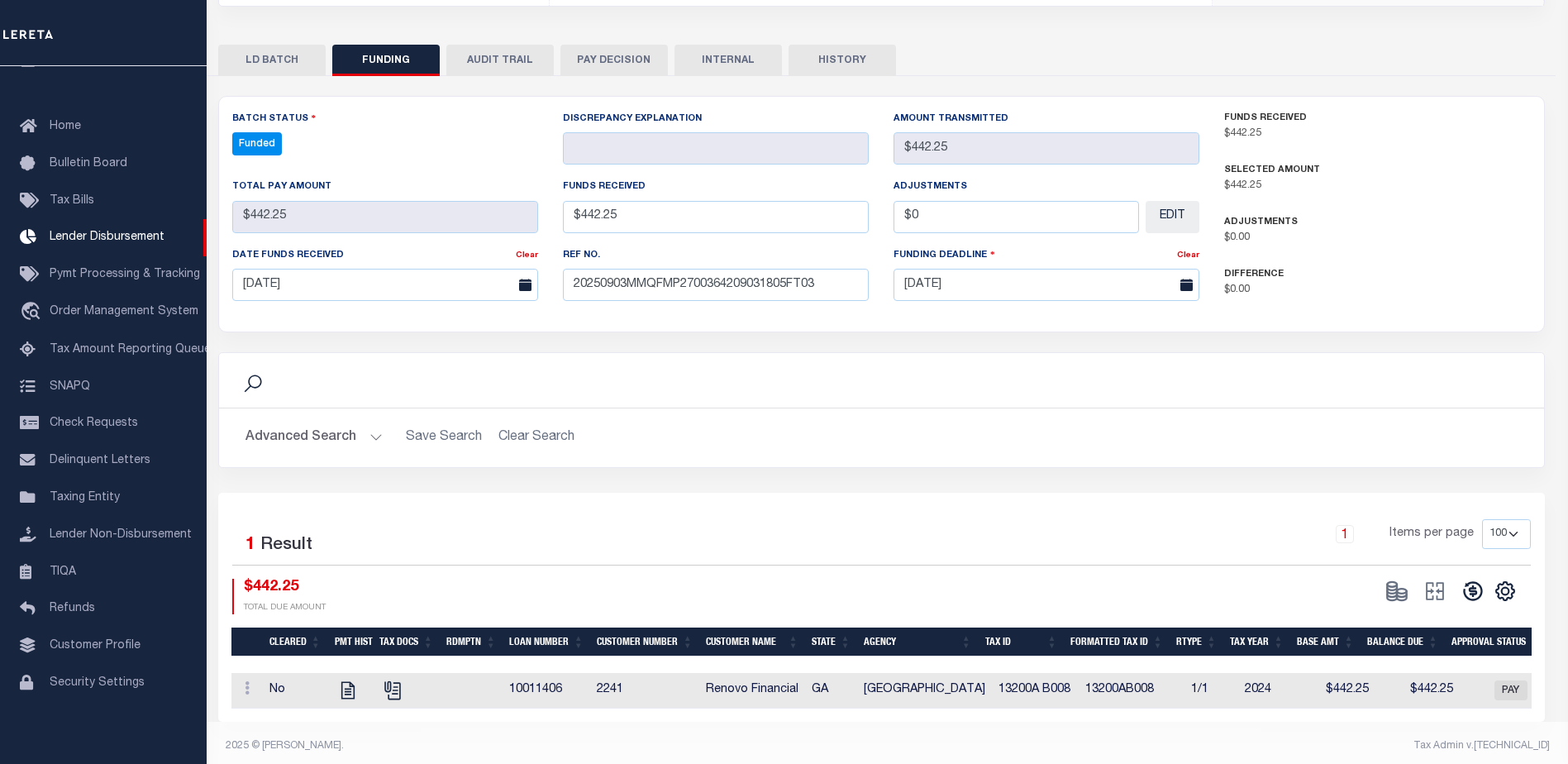
type input "$442.25"
type input "$0"
select select "100"
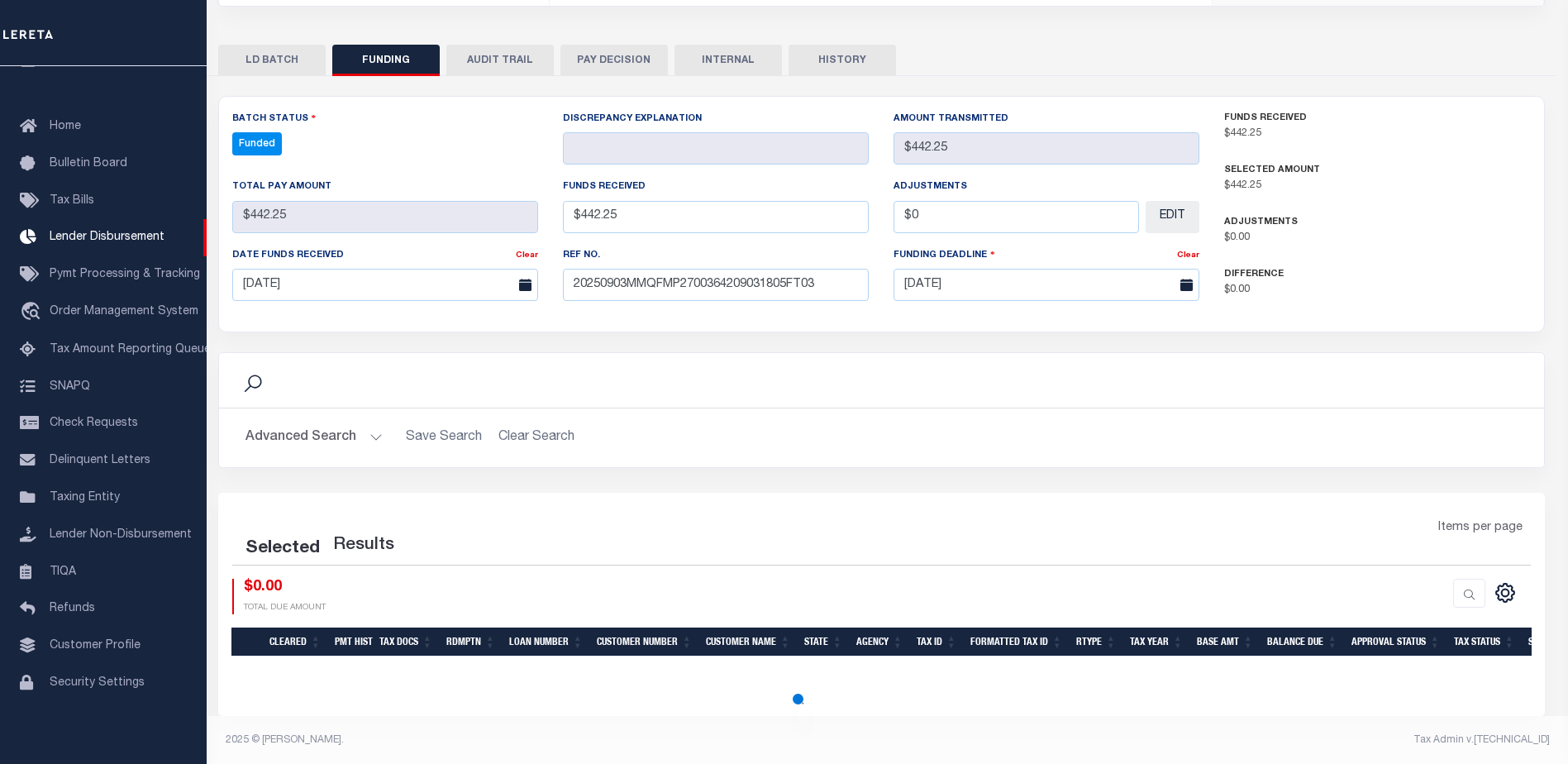
select select "100"
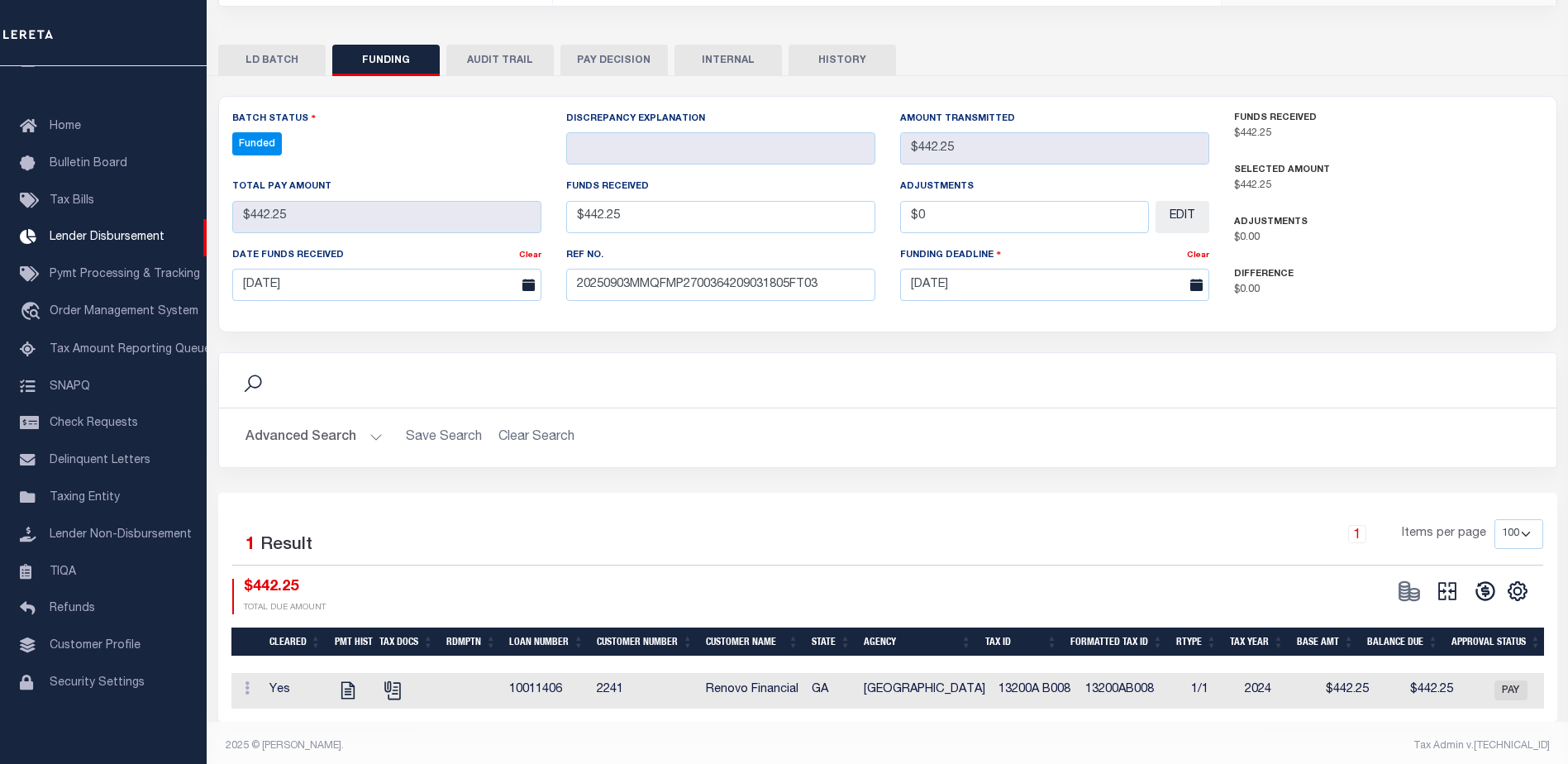
click at [1461, 578] on button at bounding box center [1447, 590] width 38 height 24
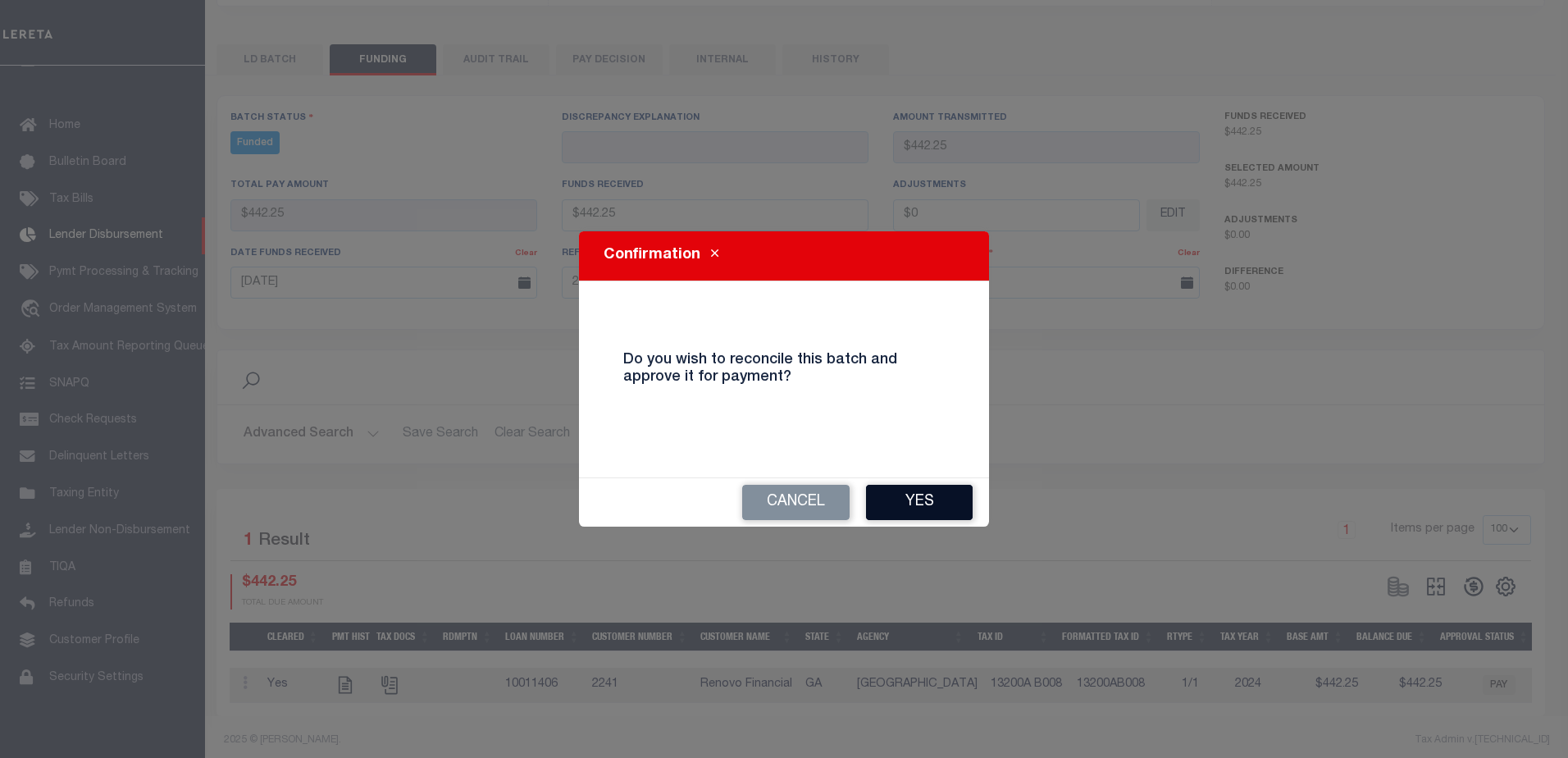
click at [947, 504] on button "Yes" at bounding box center [919, 502] width 107 height 35
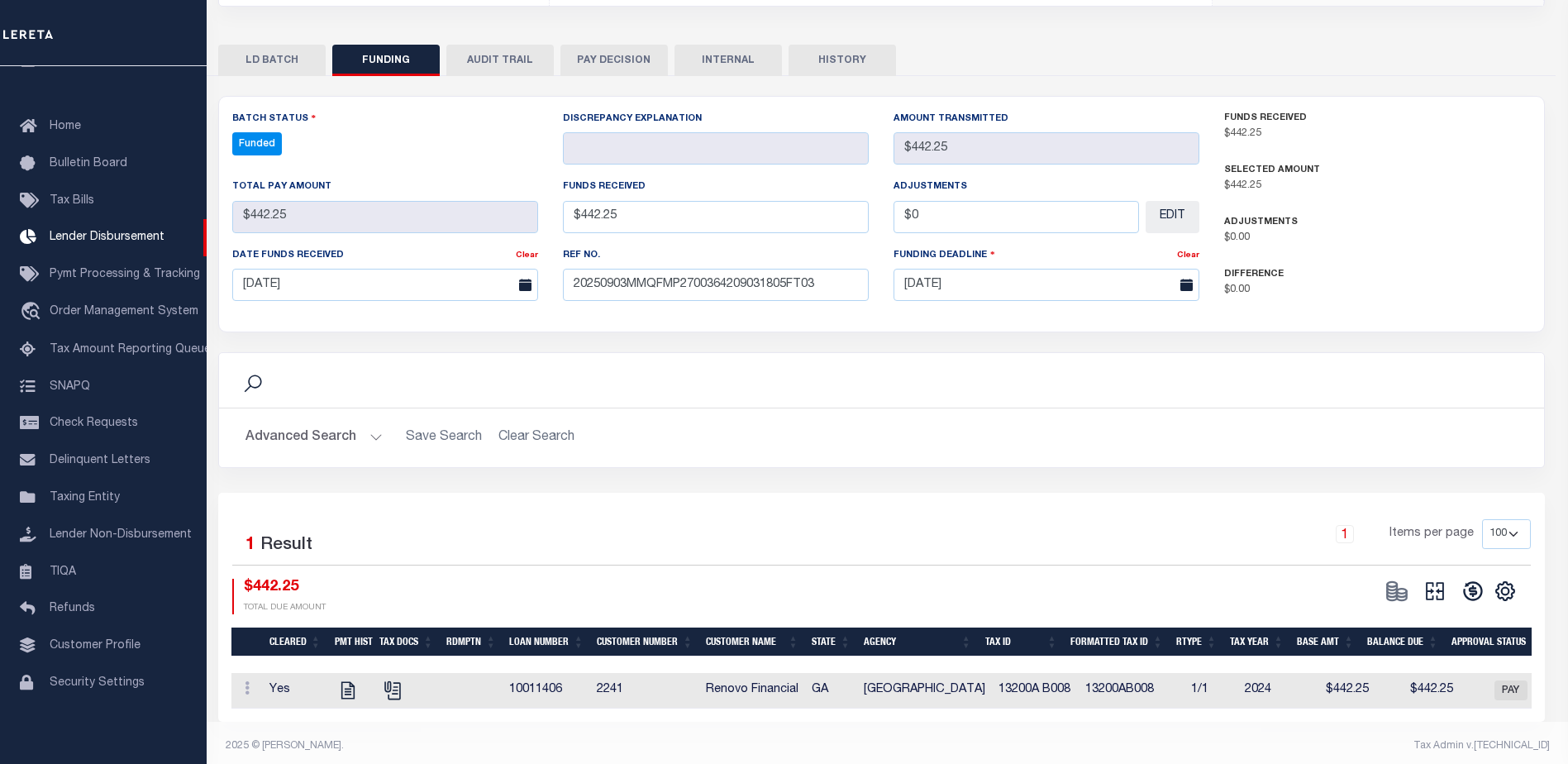
type input "$442.25"
type input "$0"
select select "100"
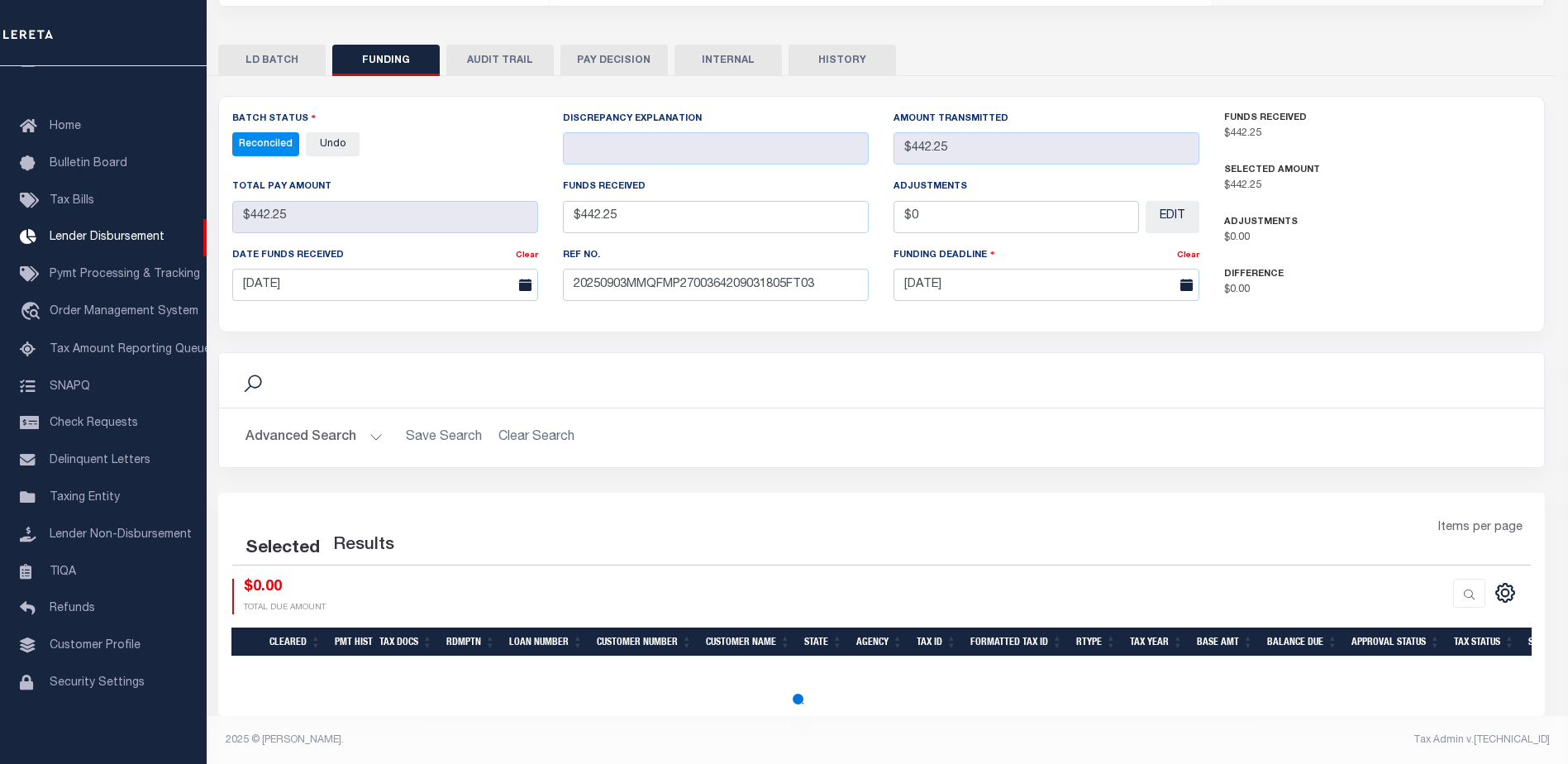
select select "100"
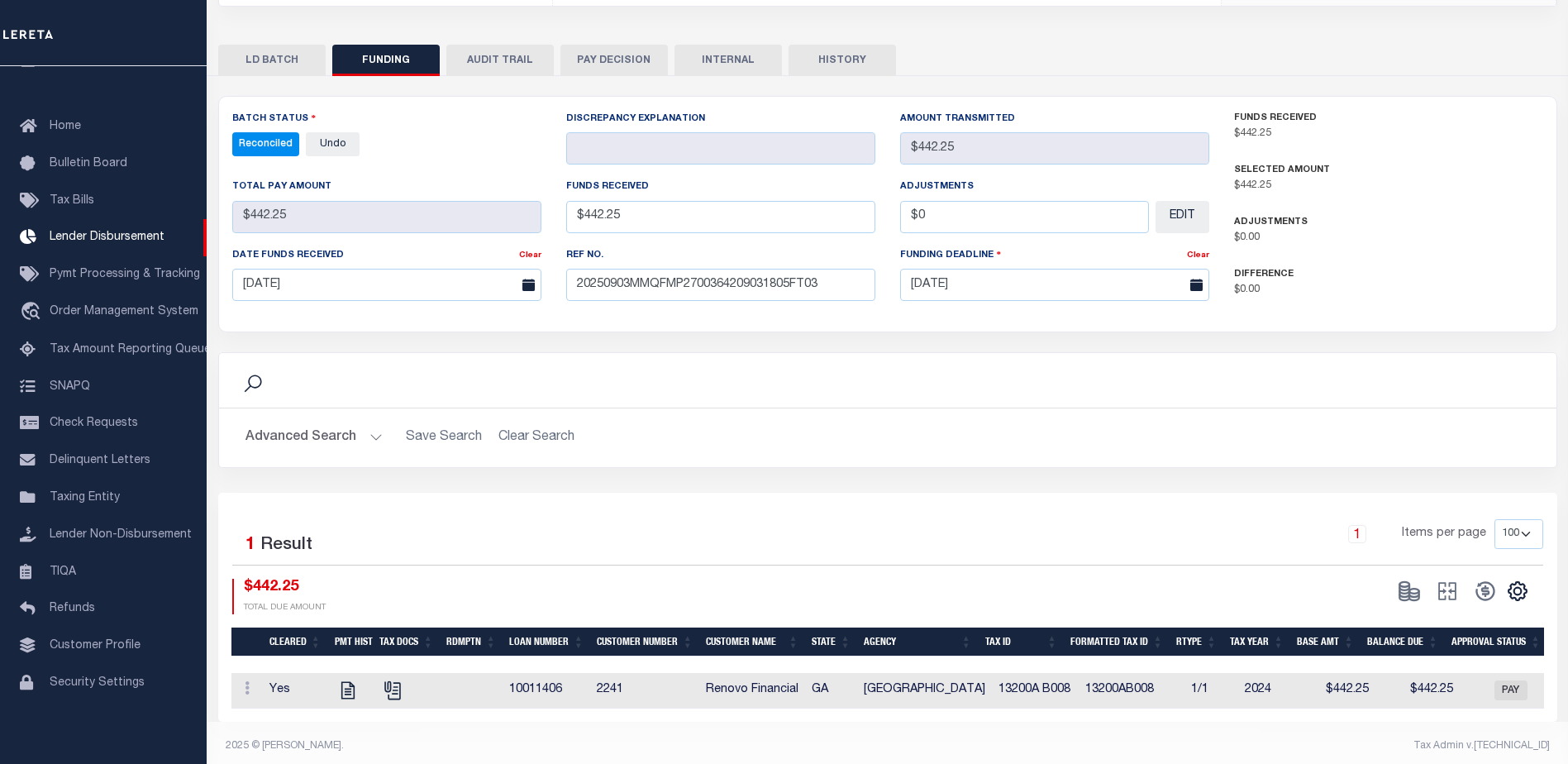
click at [726, 45] on button "INTERNAL" at bounding box center [727, 60] width 108 height 32
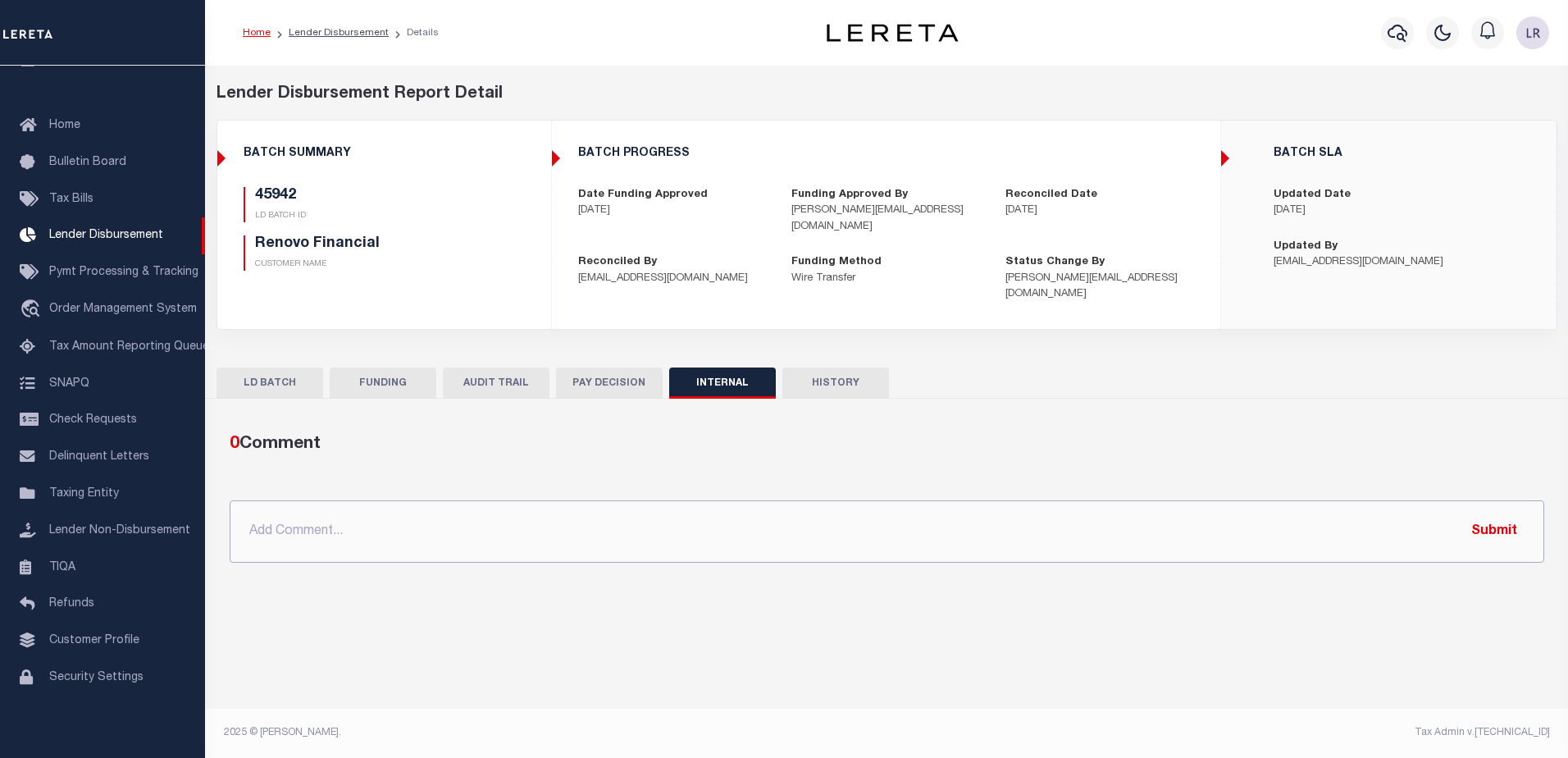
click at [1017, 500] on input "text" at bounding box center [887, 531] width 1315 height 62
paste input "ORG AMT - $81835.46 45806-$5505.86 45901-$4295.48 45908-$46976 45914-$10044.05 …"
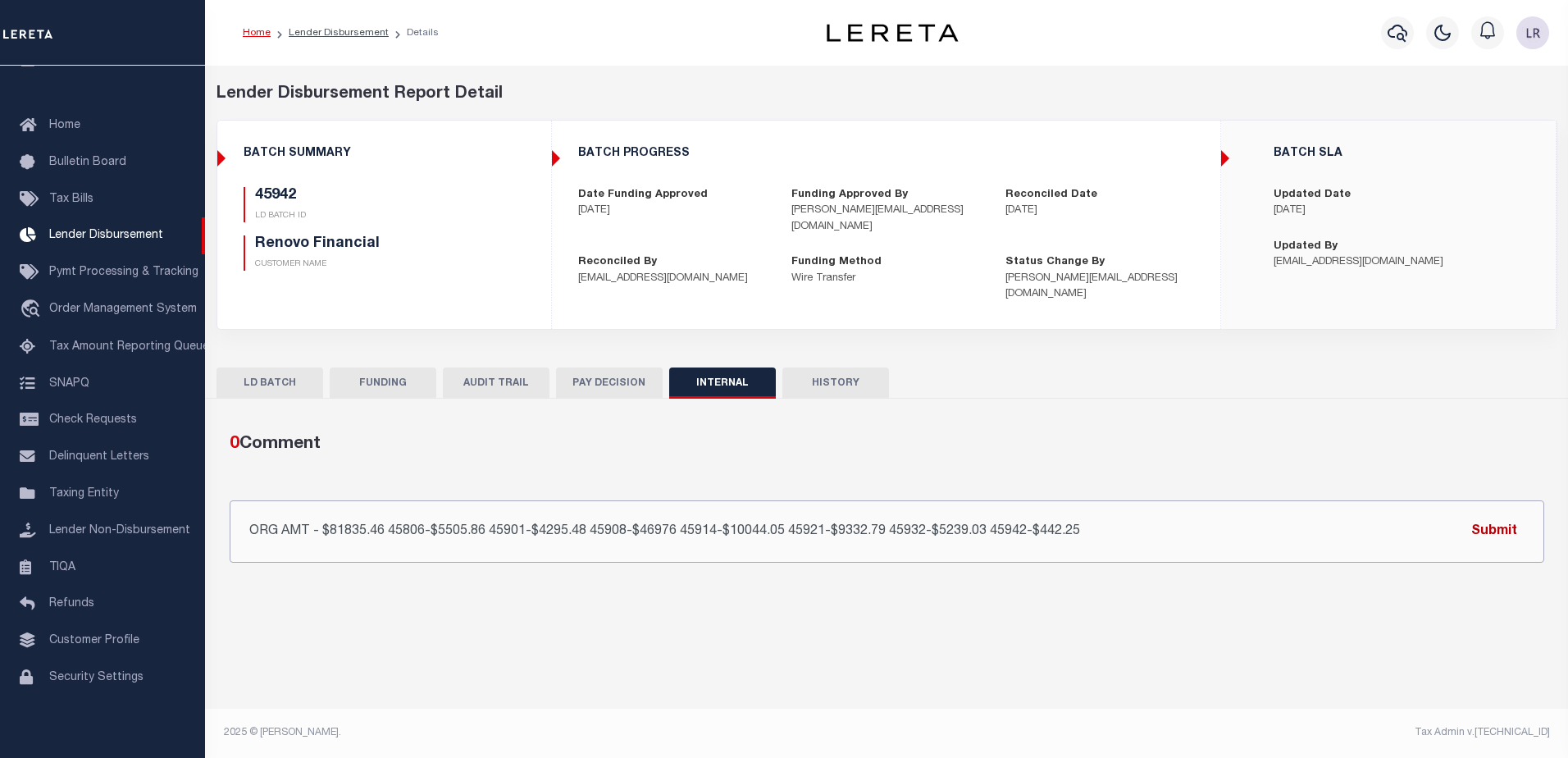
type input "ORG AMT - $81835.46 45806-$5505.86 45901-$4295.48 45908-$46976 45914-$10044.05 …"
click at [1513, 516] on button "Submit" at bounding box center [1494, 531] width 67 height 33
click at [330, 33] on link "Lender Disbursement" at bounding box center [338, 32] width 100 height 10
checkbox input "true"
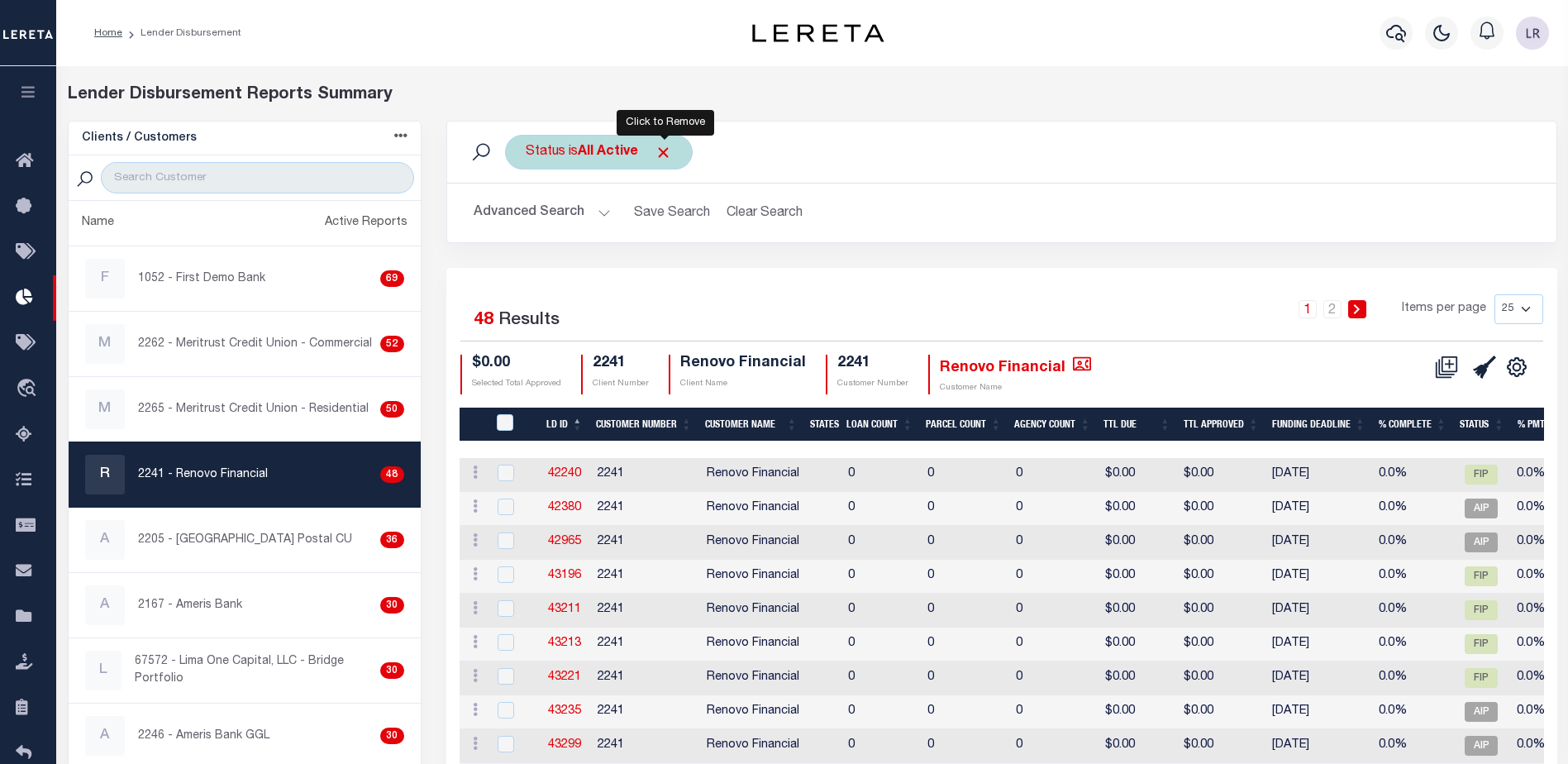
click at [660, 149] on span "Click to Remove" at bounding box center [662, 152] width 17 height 17
click at [559, 149] on div "Status" at bounding box center [546, 152] width 81 height 34
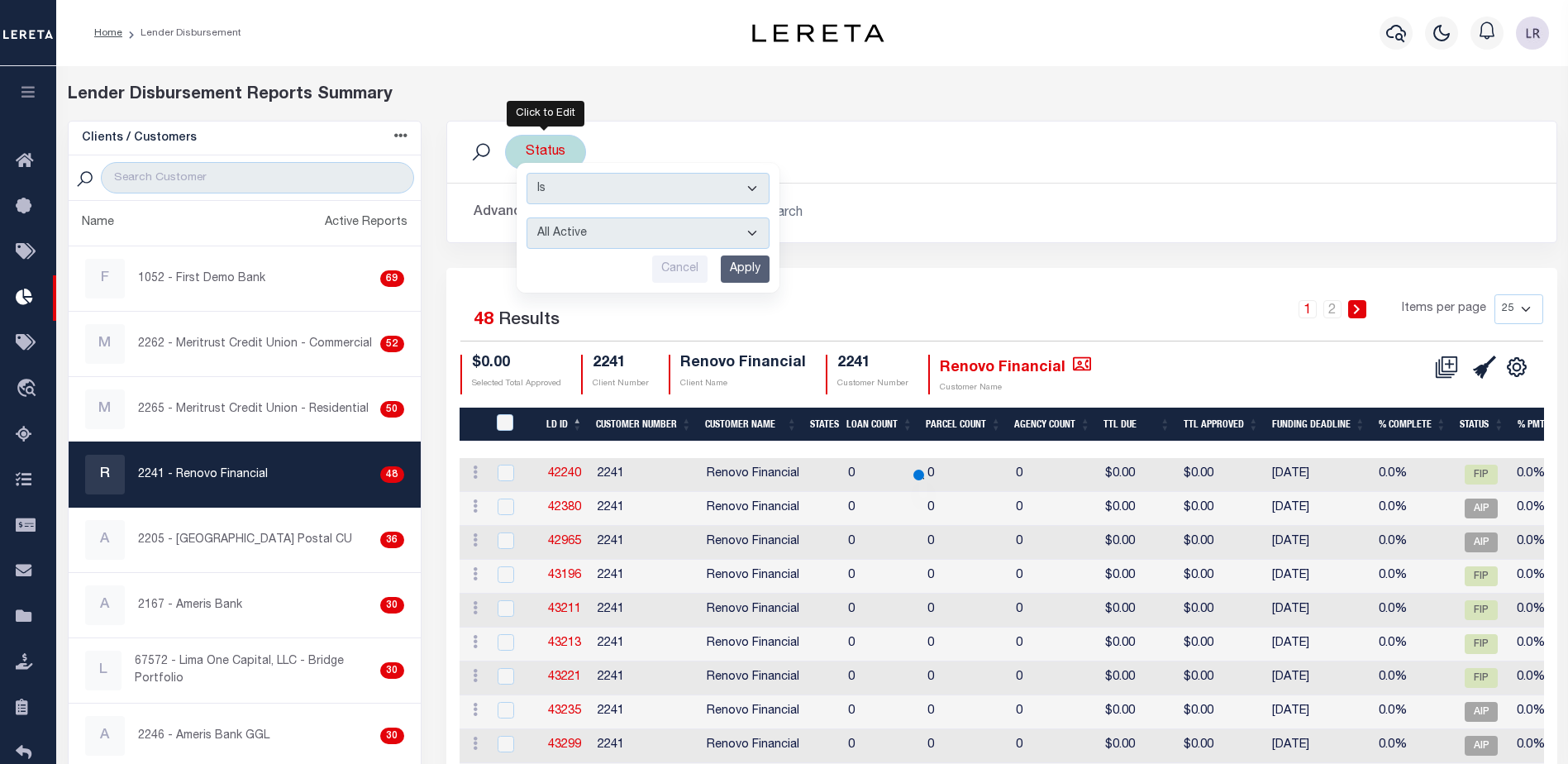
drag, startPoint x: 590, startPoint y: 232, endPoint x: 590, endPoint y: 245, distance: 13.0
click at [590, 232] on select "All Active Approval In Progress Batching In Progress Complete Do Not Pay Escrow…" at bounding box center [648, 233] width 243 height 32
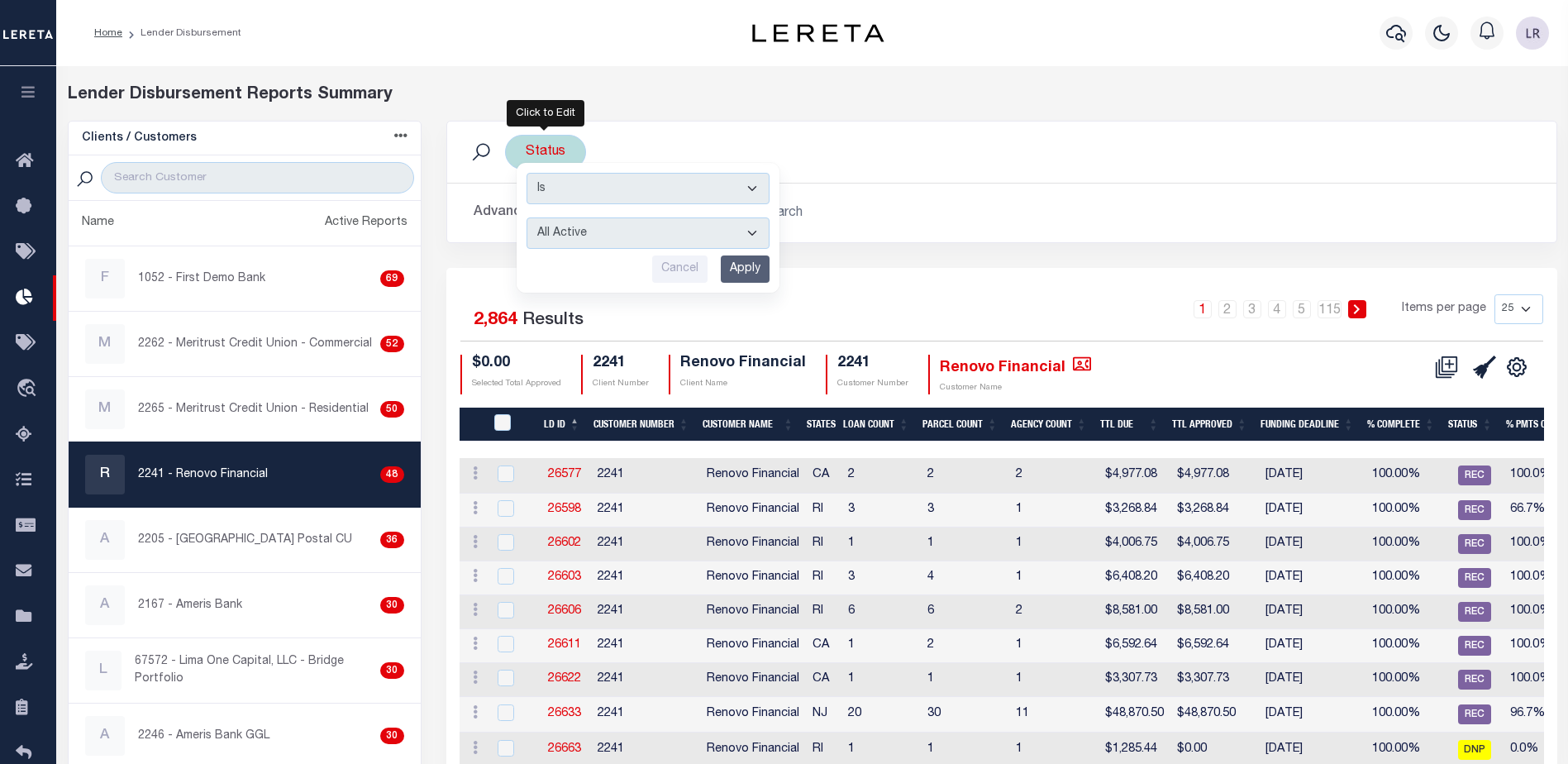
select select "REC"
click at [527, 217] on select "All Active Approval In Progress Batching In Progress Complete Do Not Pay Escrow…" at bounding box center [648, 233] width 243 height 32
click at [756, 267] on input "Apply" at bounding box center [745, 269] width 49 height 27
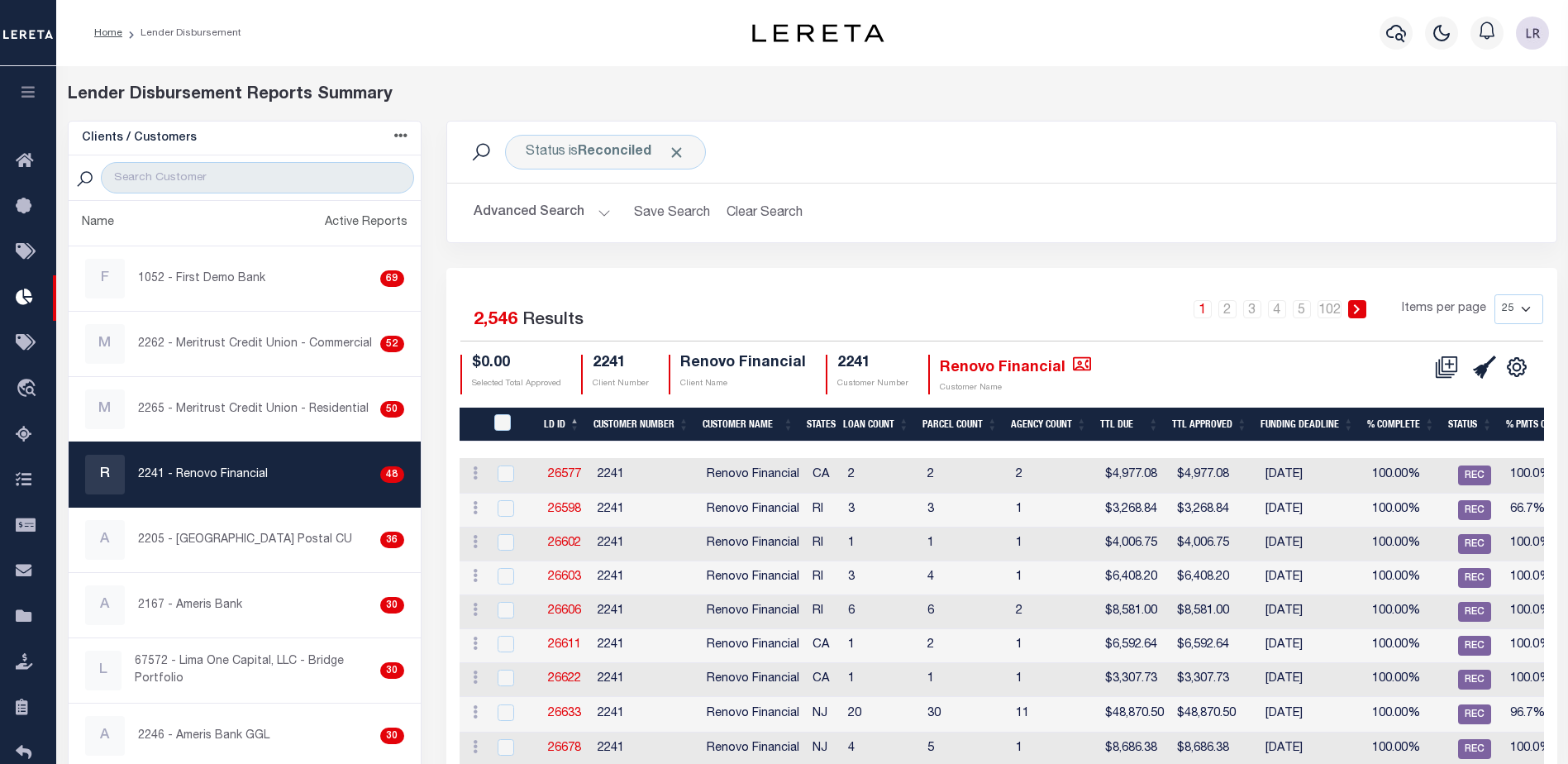
click at [581, 417] on th "LD ID" at bounding box center [562, 424] width 50 height 33
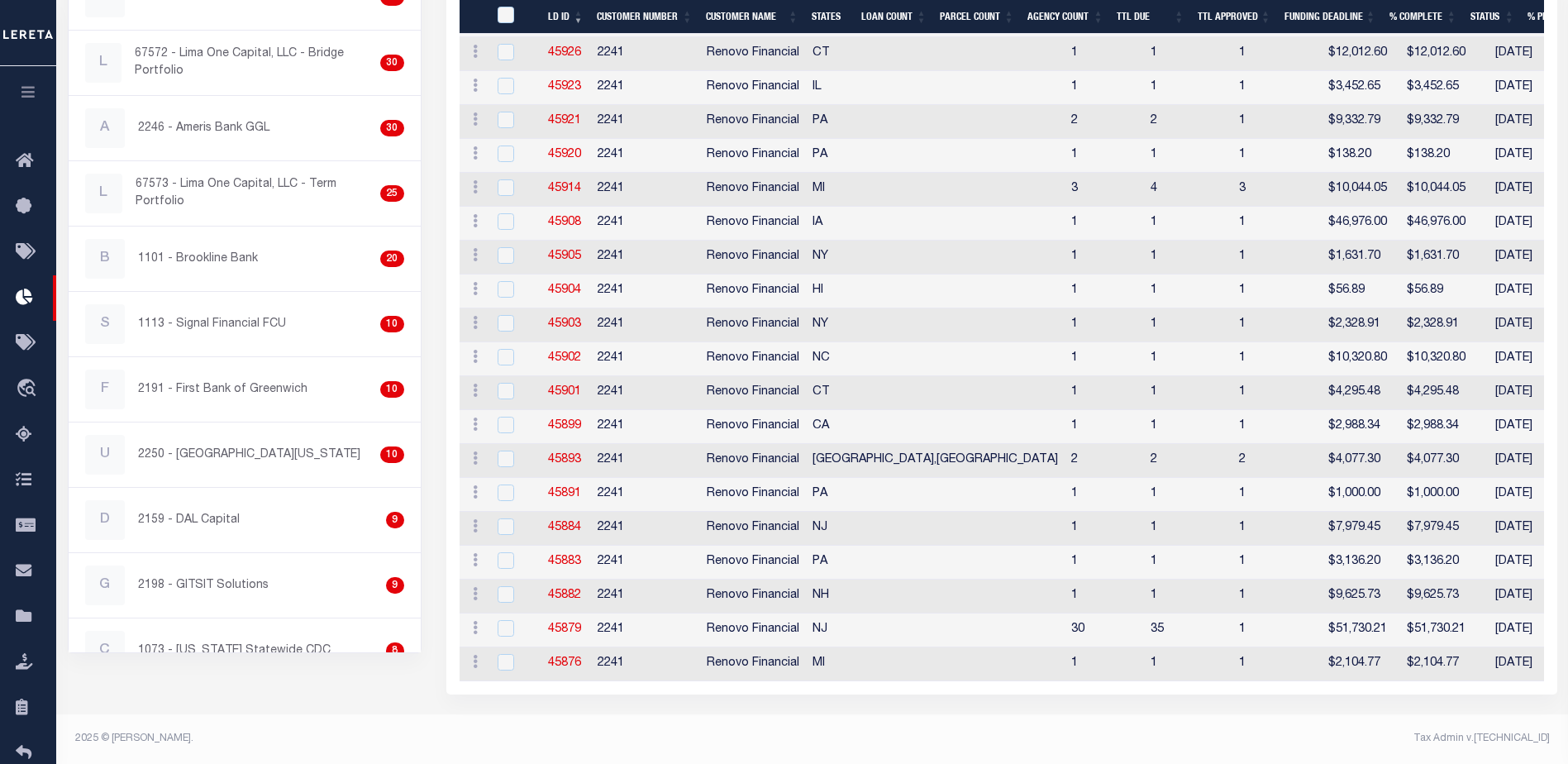
scroll to position [119, 0]
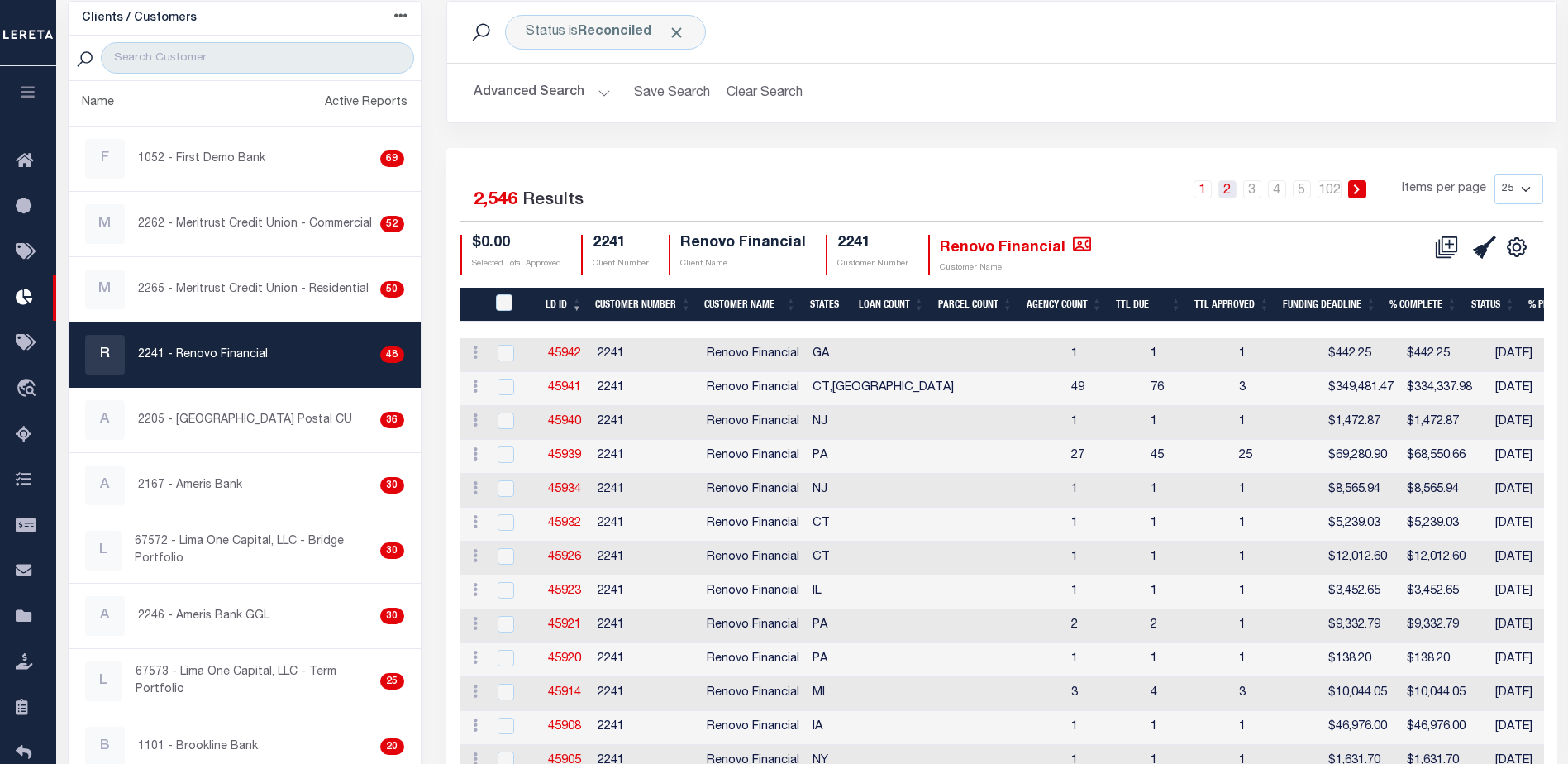
click at [1227, 194] on link "2" at bounding box center [1227, 189] width 18 height 18
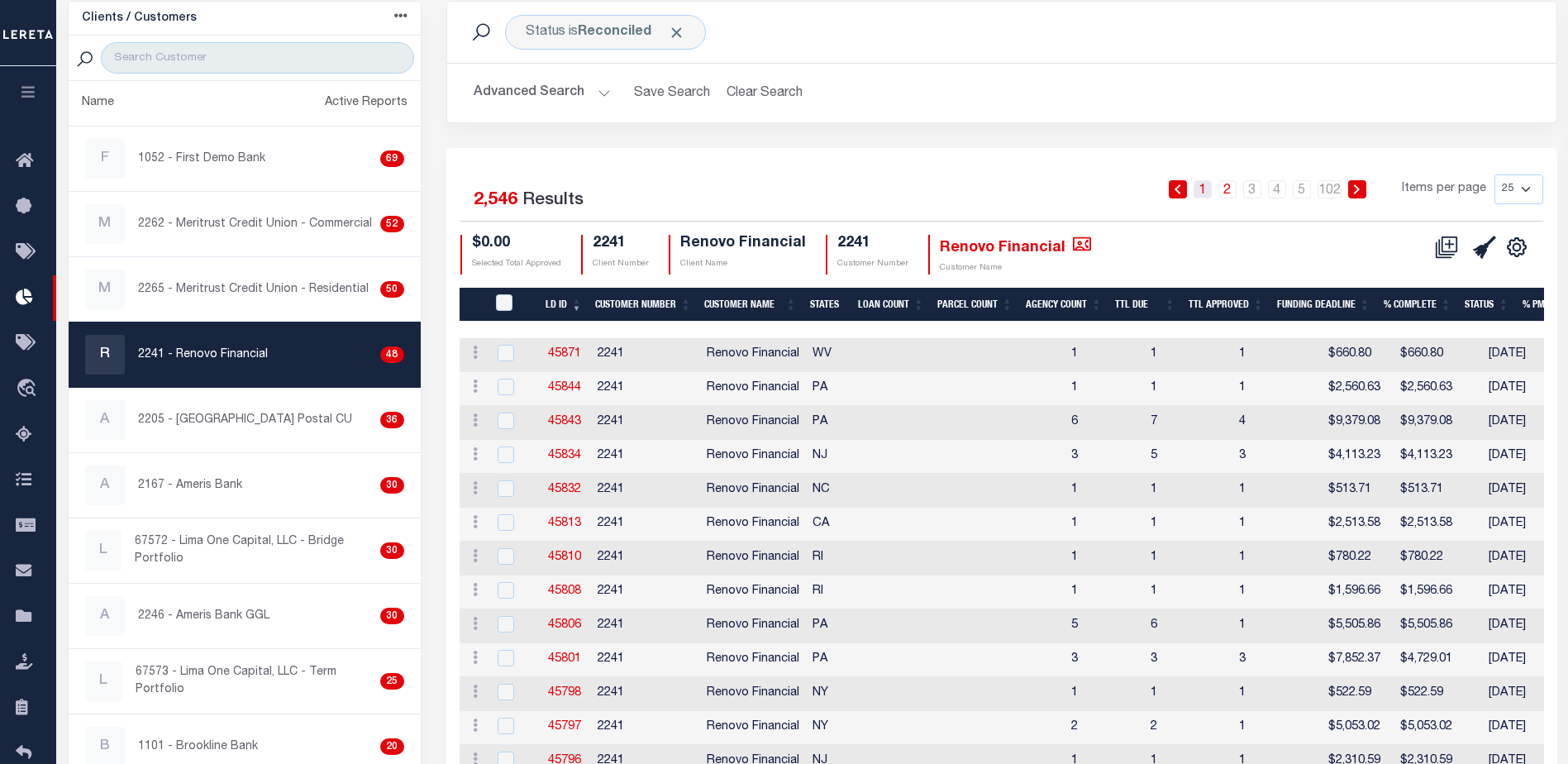
click at [1211, 186] on link "1" at bounding box center [1202, 189] width 18 height 18
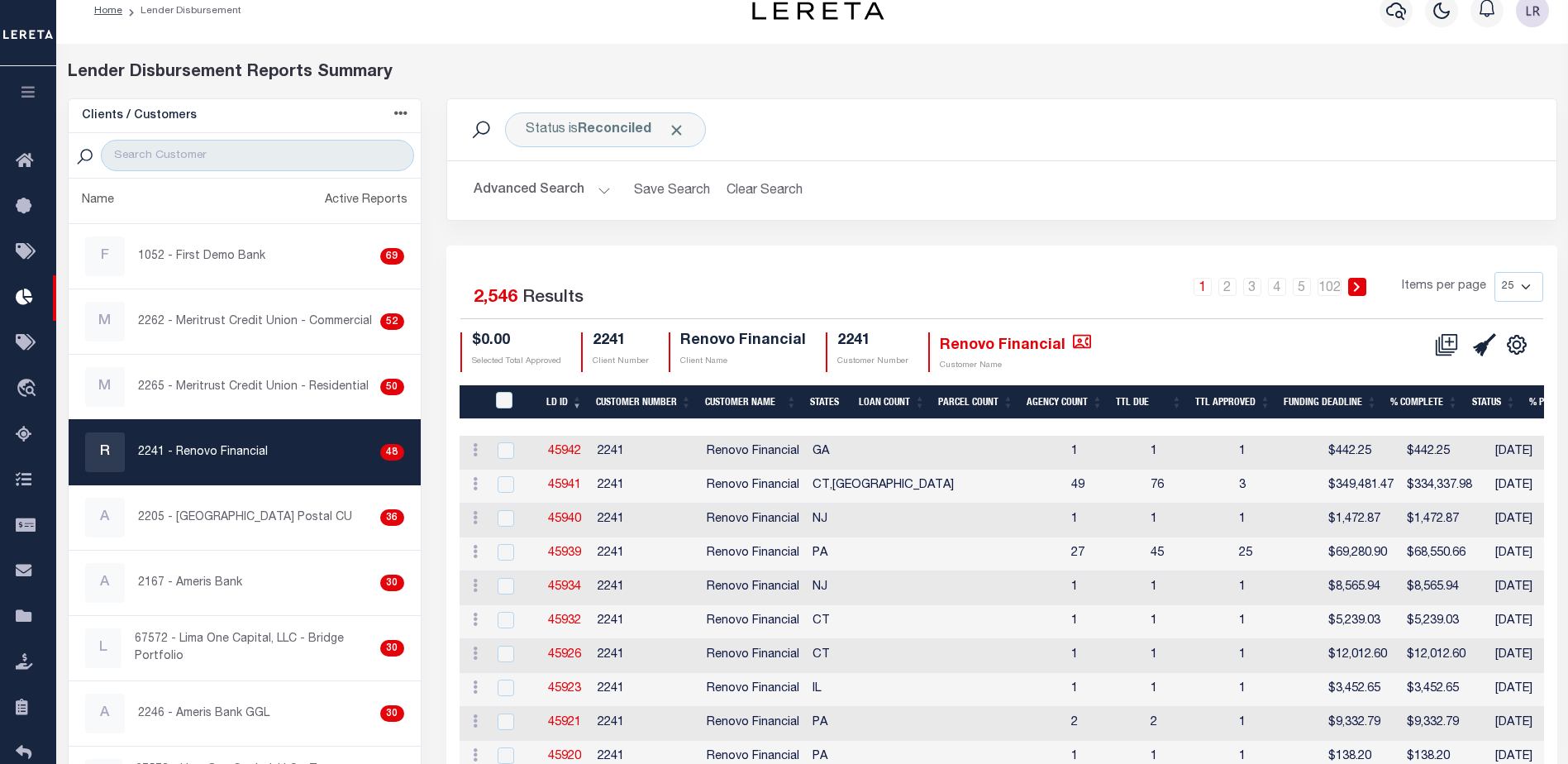
scroll to position [0, 0]
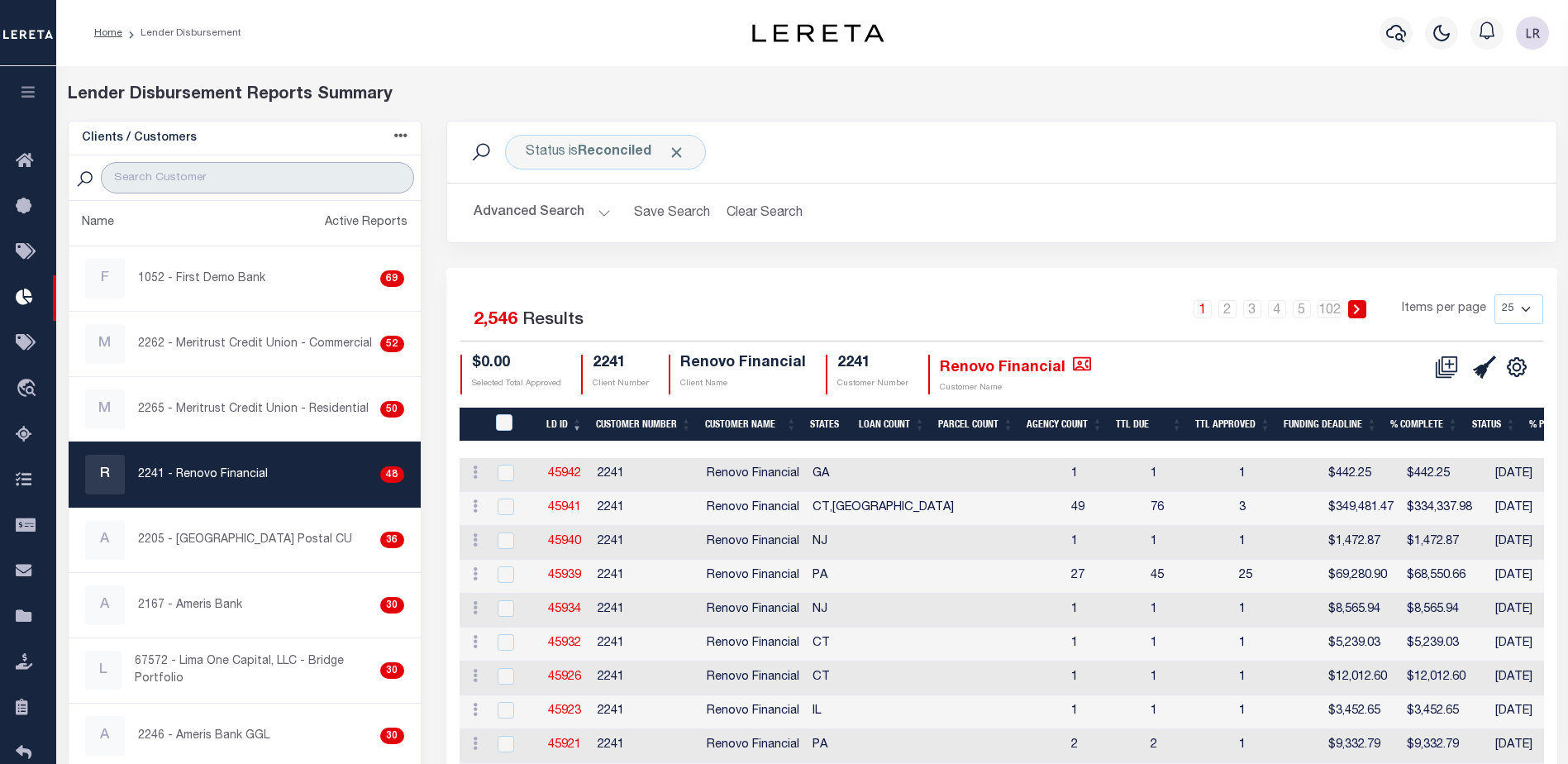
click at [176, 187] on input "search" at bounding box center [256, 177] width 312 height 32
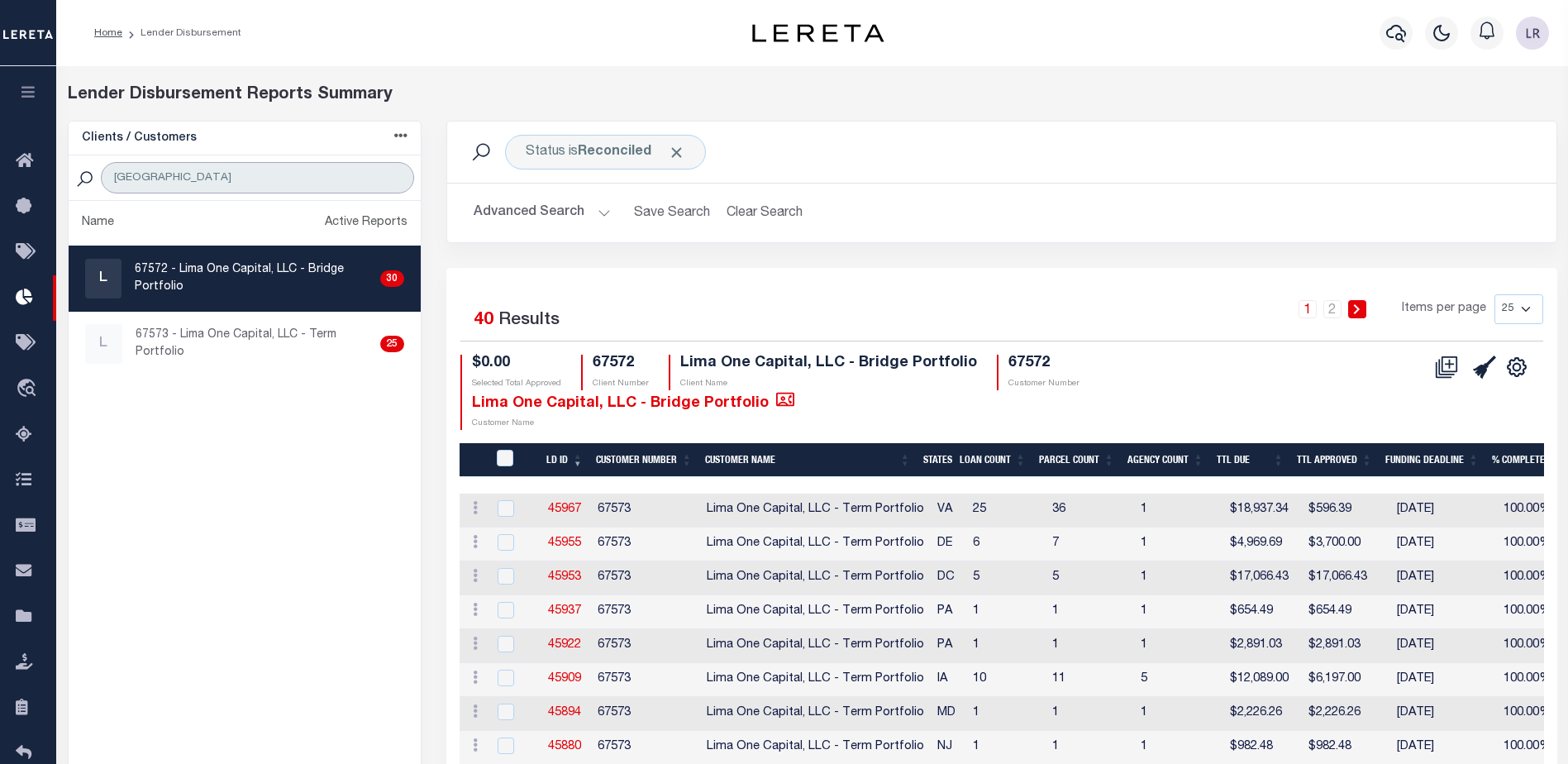
type input "[GEOGRAPHIC_DATA]"
